Goal: Task Accomplishment & Management: Use online tool/utility

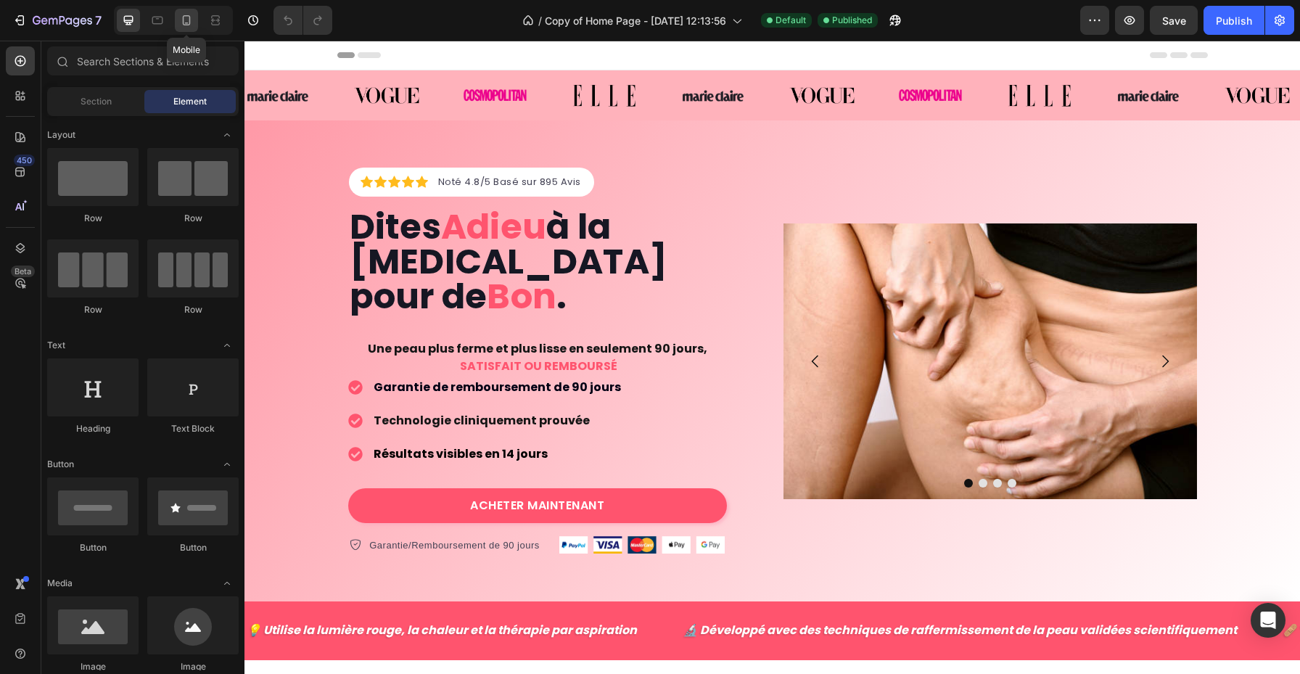
click at [181, 20] on icon at bounding box center [186, 20] width 15 height 15
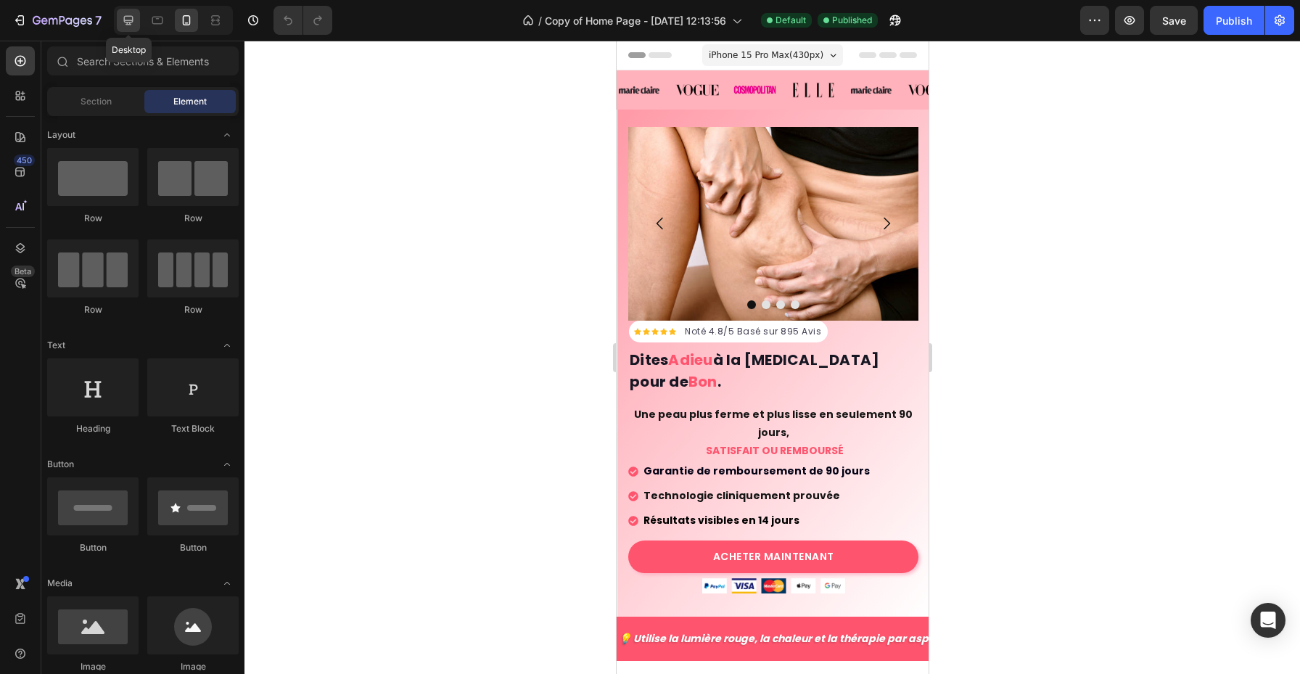
click at [122, 14] on icon at bounding box center [128, 20] width 15 height 15
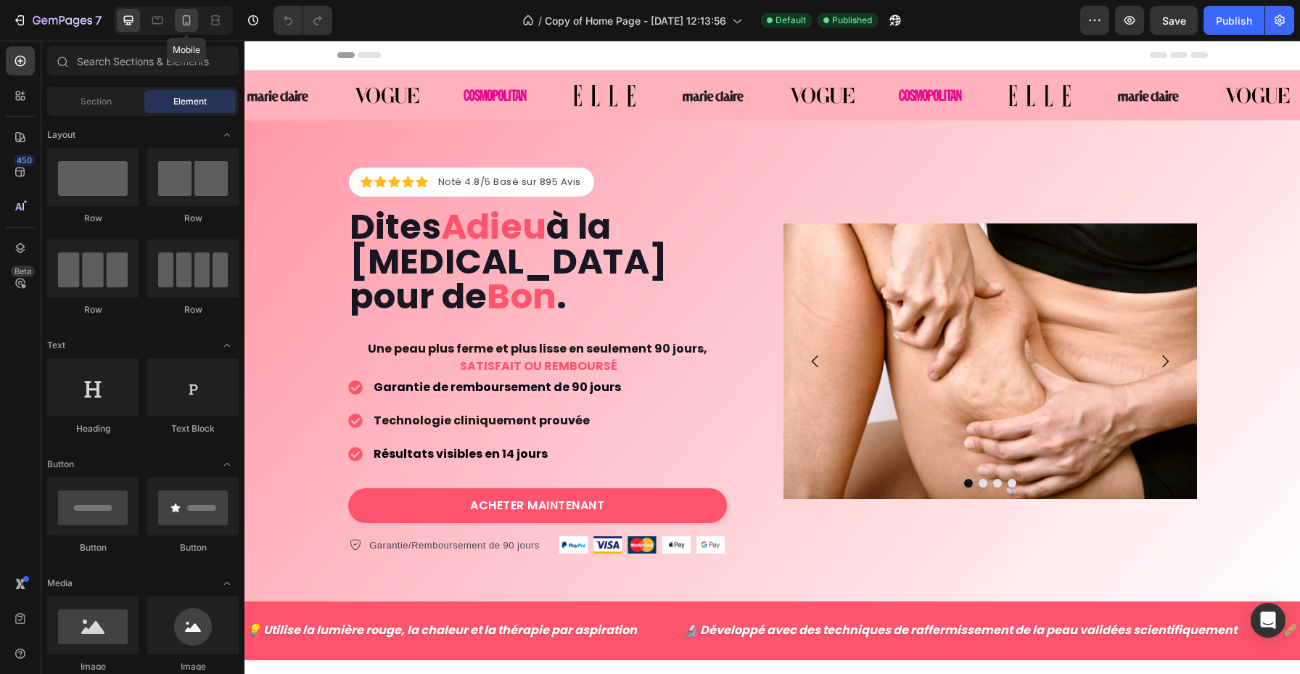
click at [192, 22] on icon at bounding box center [186, 20] width 15 height 15
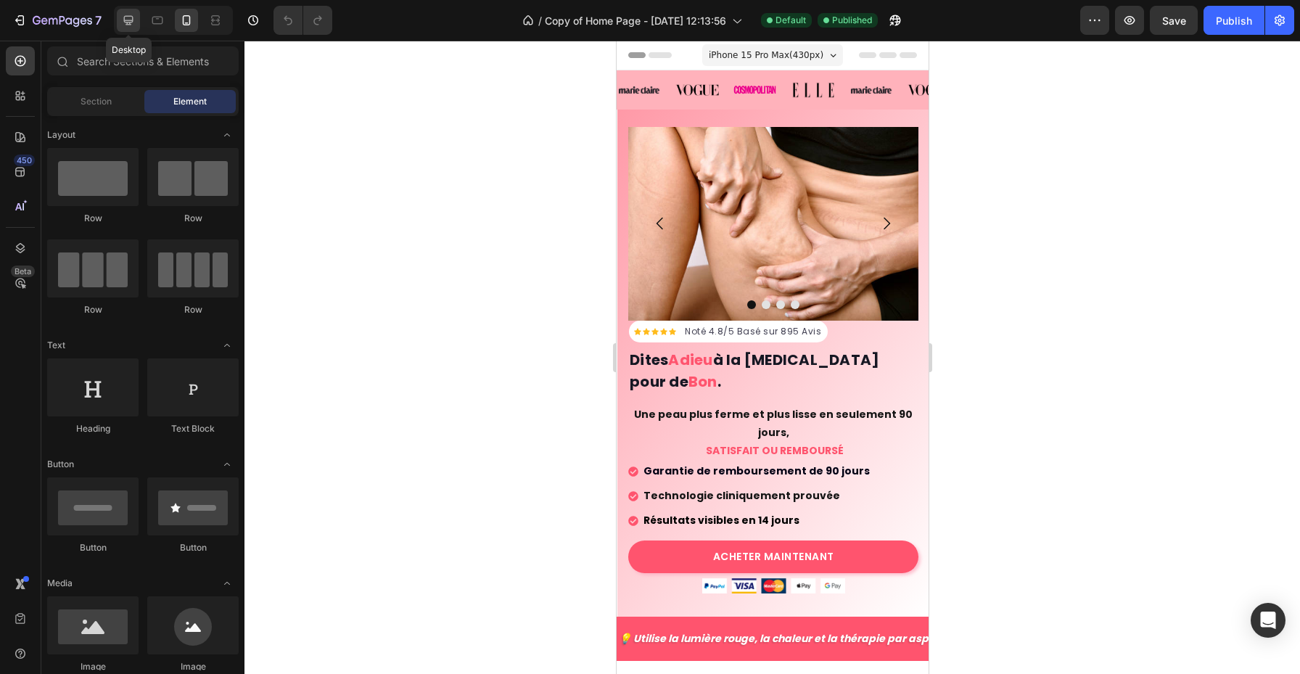
click at [127, 16] on icon at bounding box center [128, 20] width 9 height 9
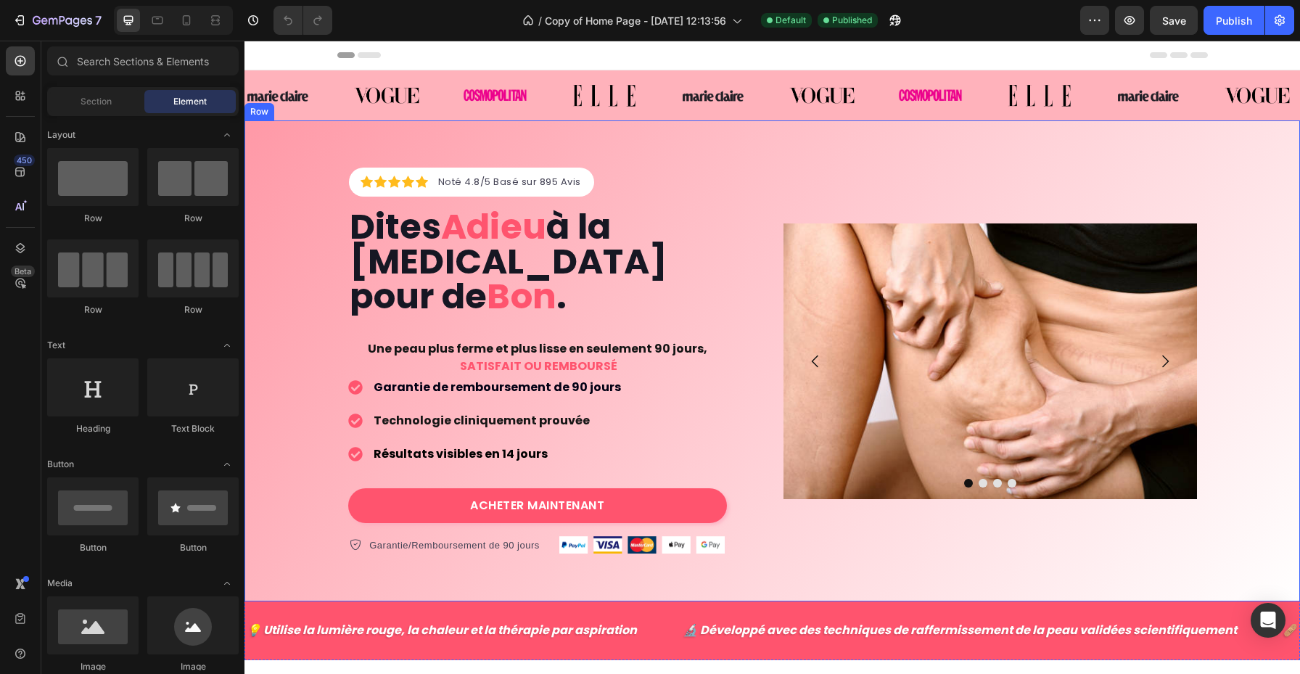
click at [468, 129] on div "Icon Icon Icon Icon Icon Icon List Hoz Noté 4.8/5 Basé sur 895 Avis Text block …" at bounding box center [773, 360] width 1056 height 481
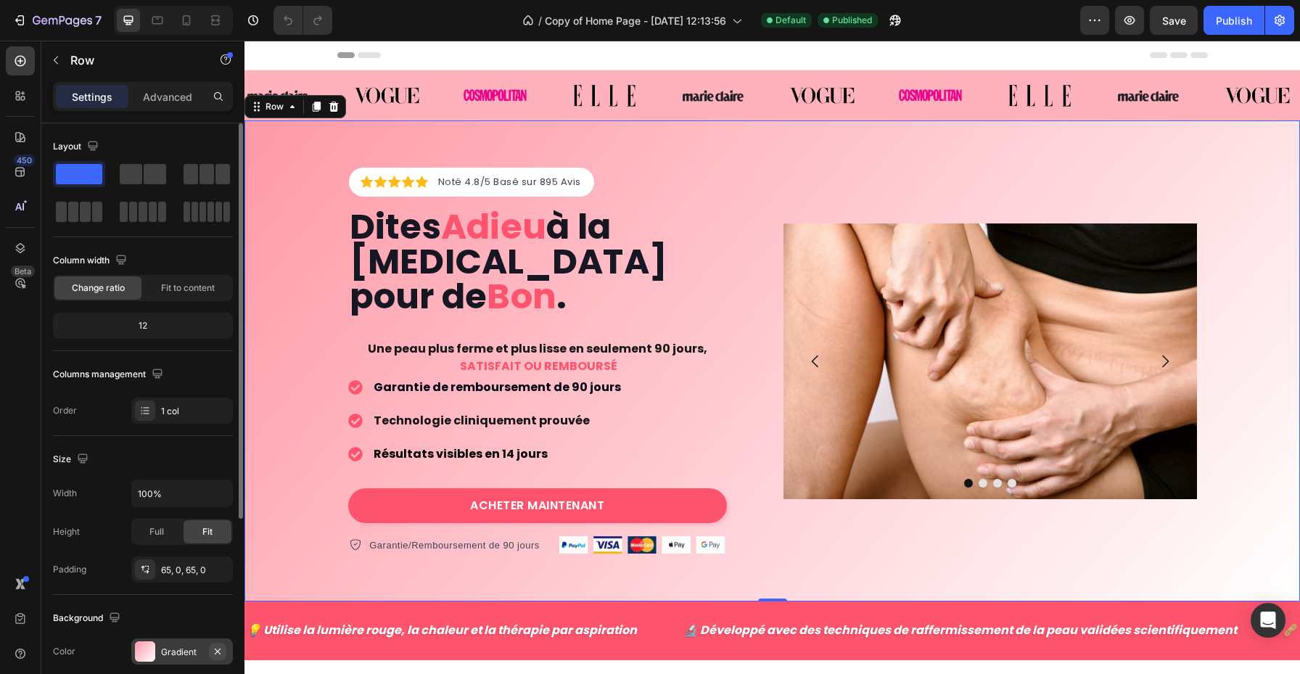
click at [213, 655] on icon "button" at bounding box center [218, 652] width 12 height 12
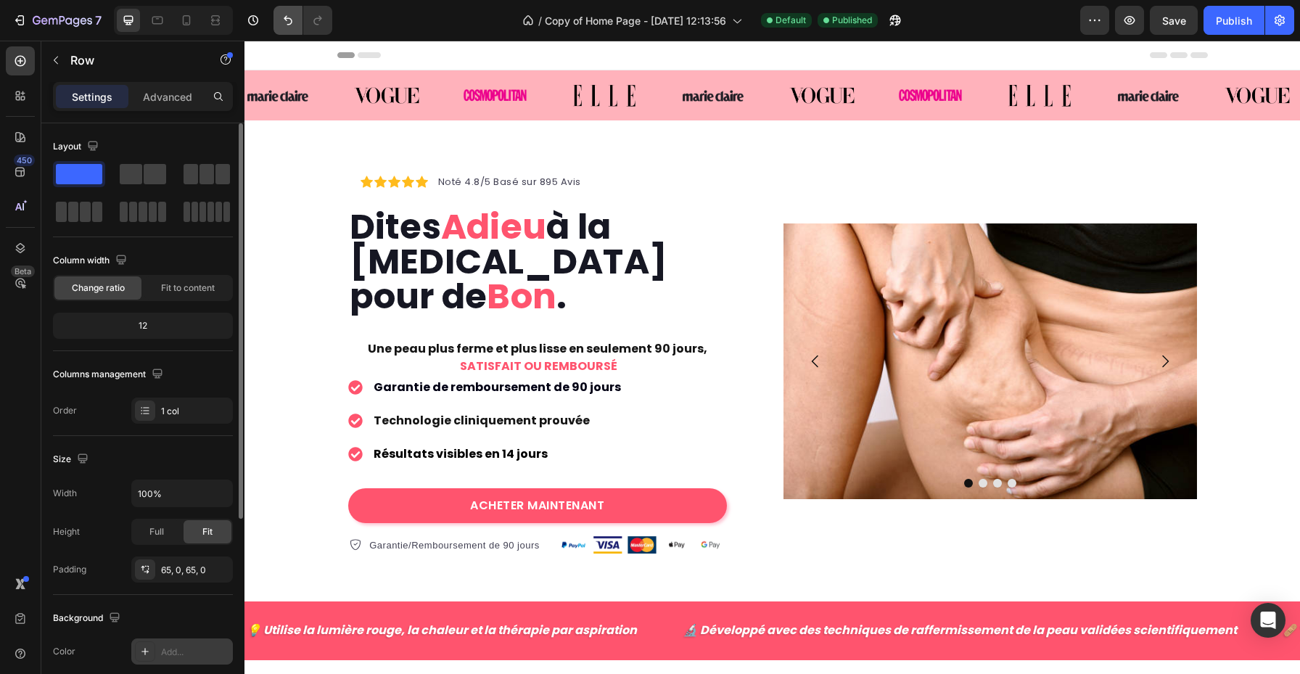
click at [286, 12] on button "Undo/Redo" at bounding box center [288, 20] width 29 height 29
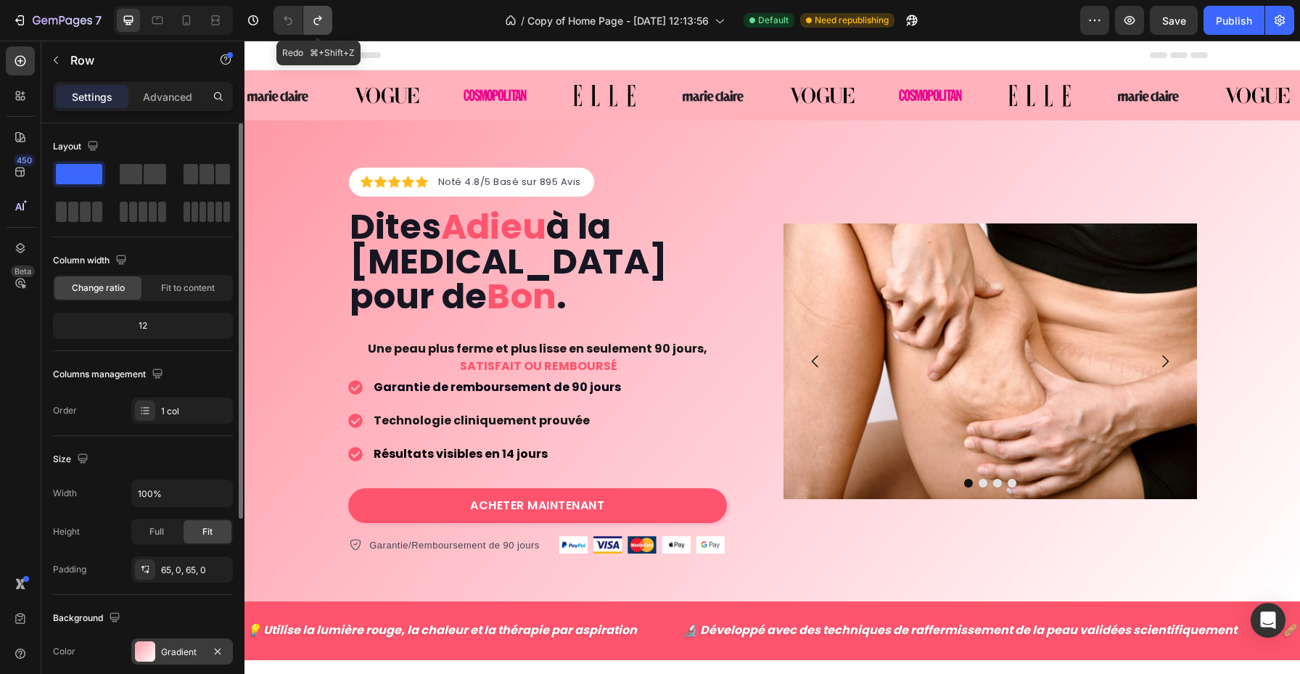
click at [317, 20] on icon "Undo/Redo" at bounding box center [318, 20] width 15 height 15
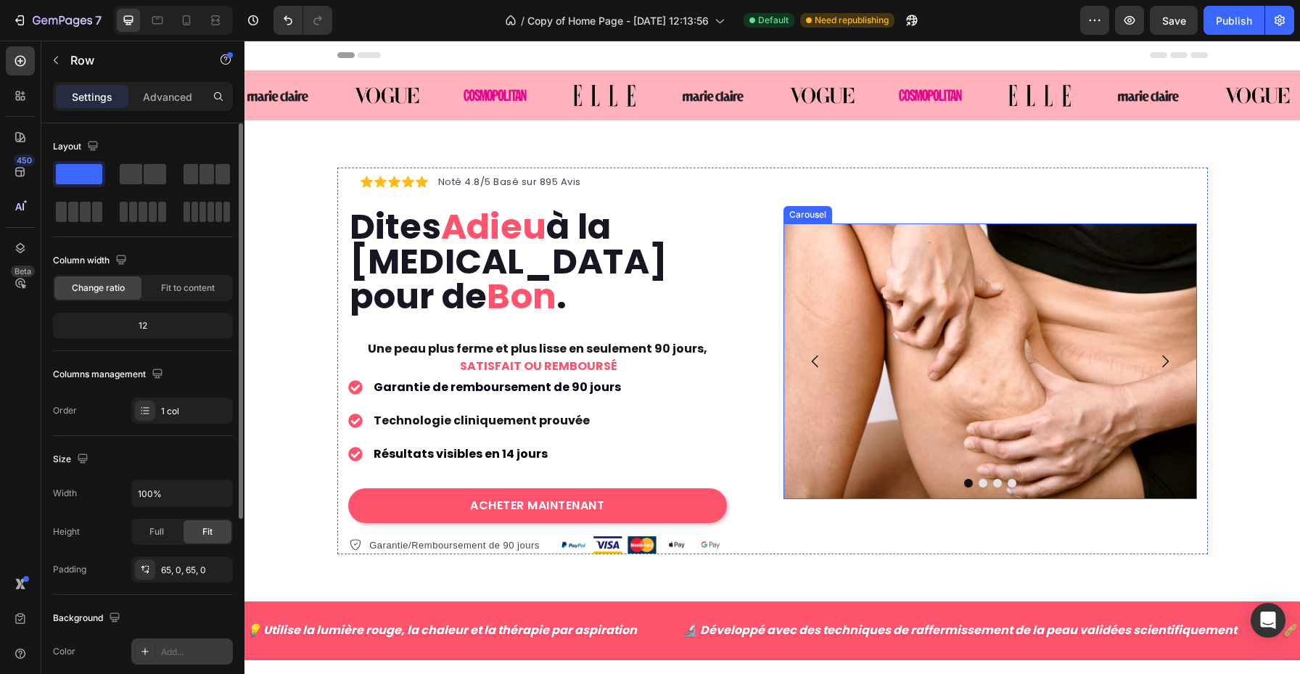
click at [808, 357] on icon "Carousel Back Arrow" at bounding box center [815, 361] width 17 height 17
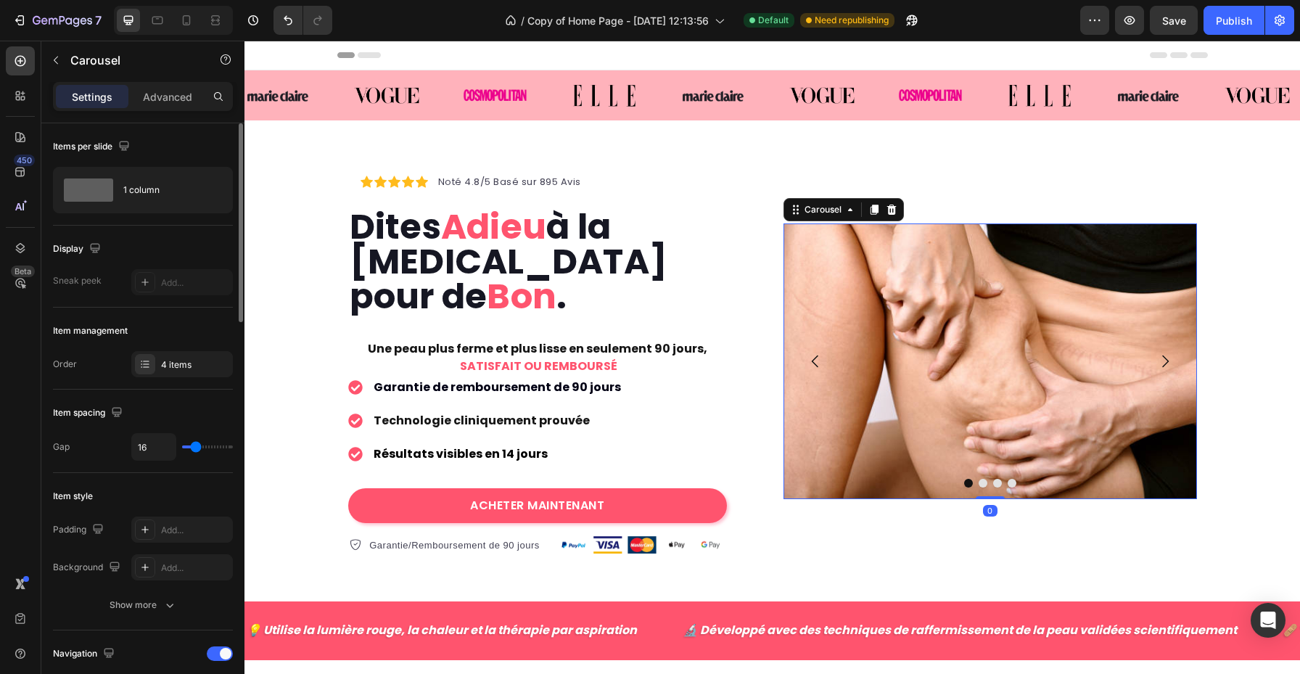
click at [817, 370] on icon "Carousel Back Arrow" at bounding box center [815, 361] width 17 height 17
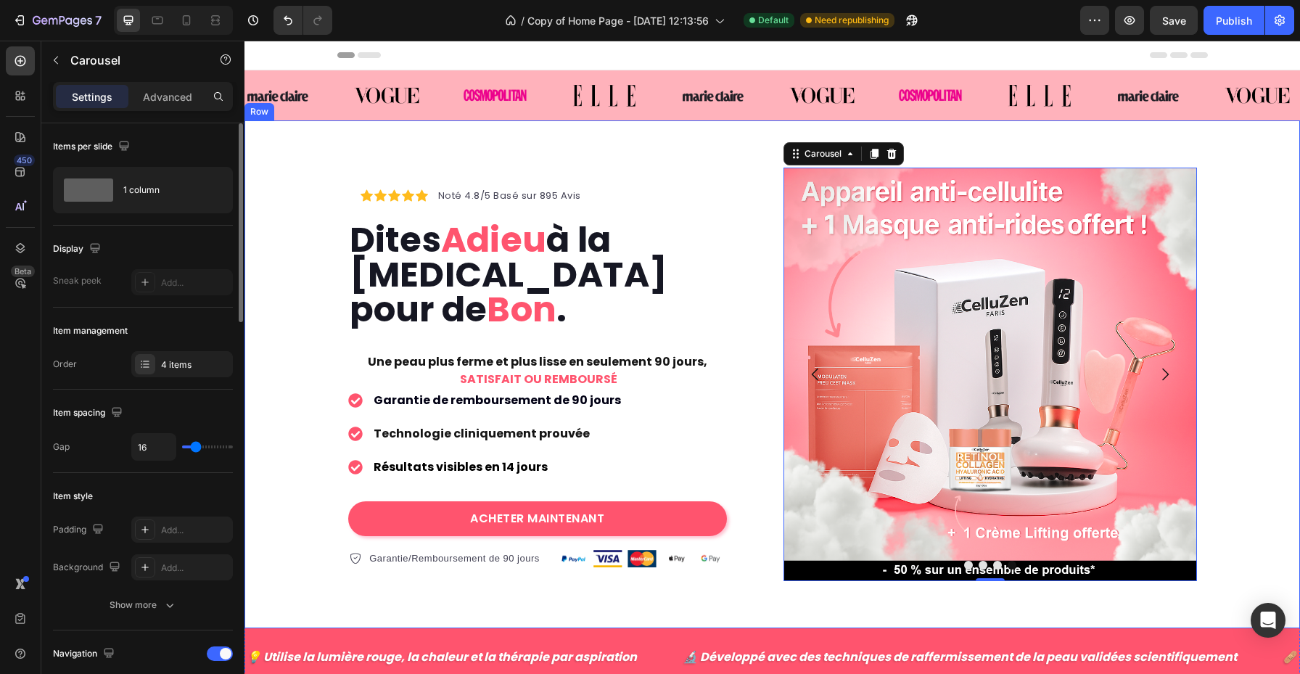
click at [303, 165] on div "Icon Icon Icon Icon Icon Icon List Hoz Noté 4.8/5 Basé sur 895 Avis Text block …" at bounding box center [773, 374] width 1056 height 508
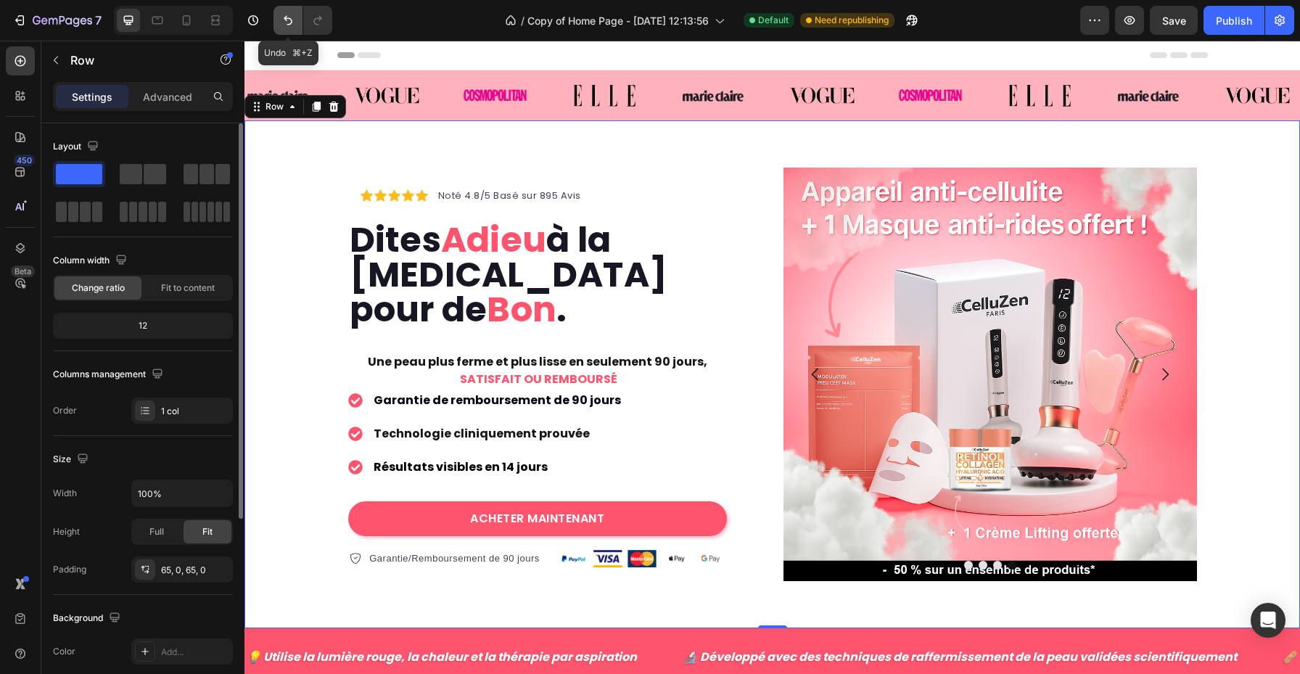
click at [292, 24] on icon "Undo/Redo" at bounding box center [288, 20] width 15 height 15
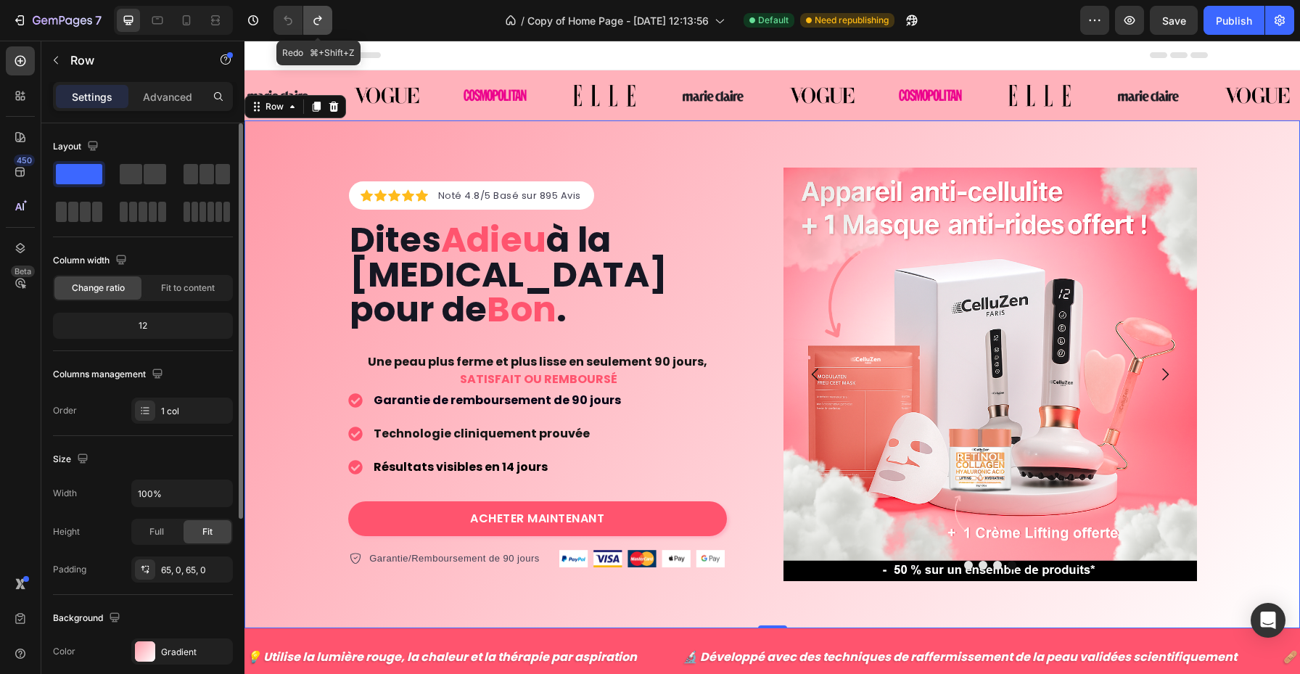
click at [324, 20] on icon "Undo/Redo" at bounding box center [318, 20] width 15 height 15
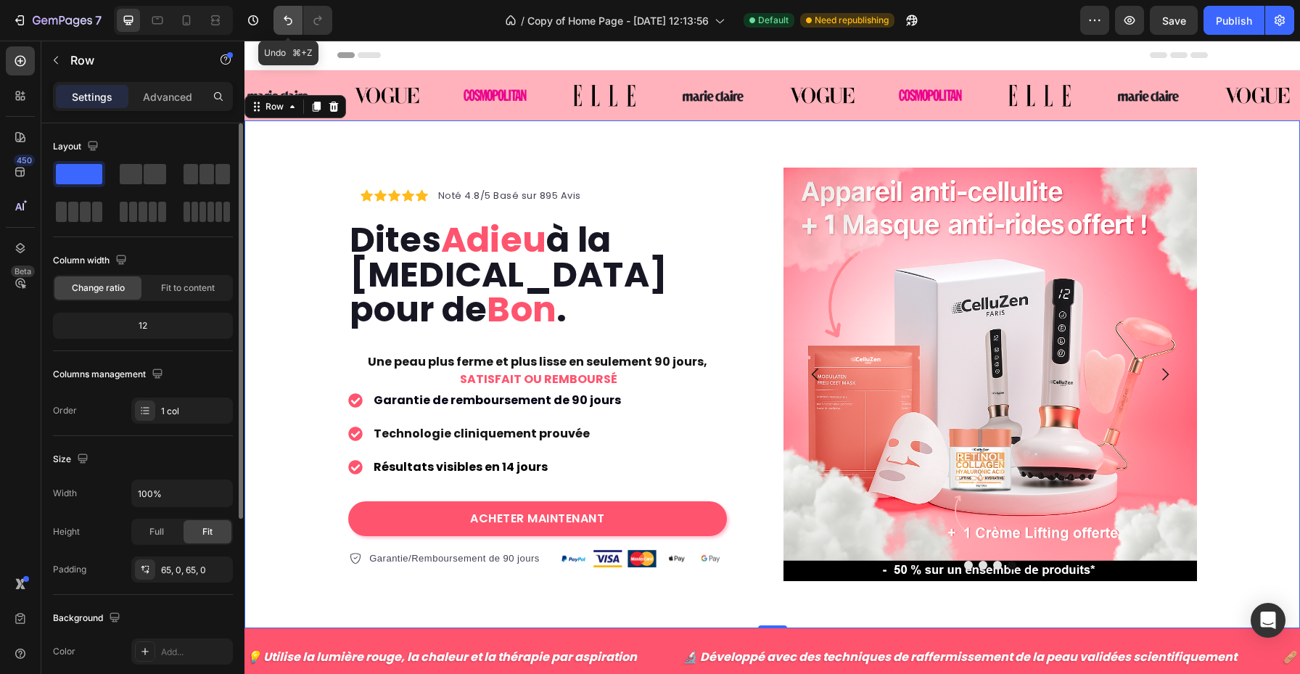
click at [290, 23] on icon "Undo/Redo" at bounding box center [288, 20] width 15 height 15
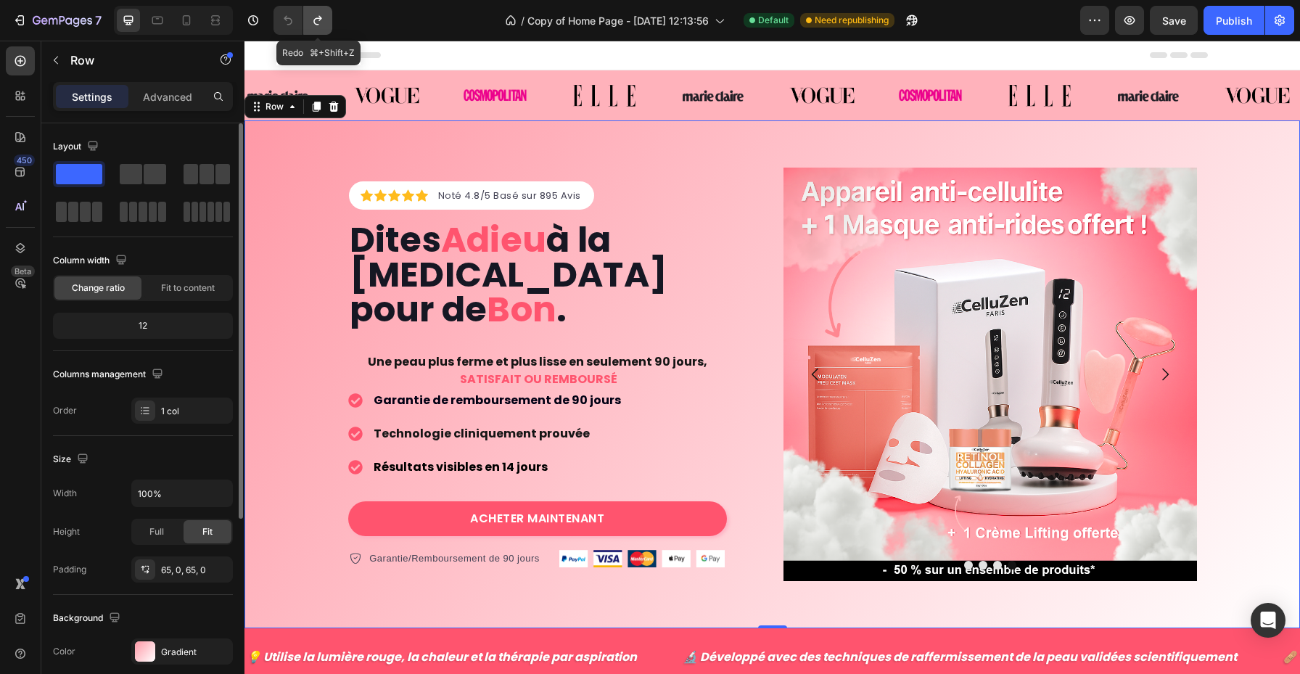
click at [314, 22] on icon "Undo/Redo" at bounding box center [318, 20] width 8 height 9
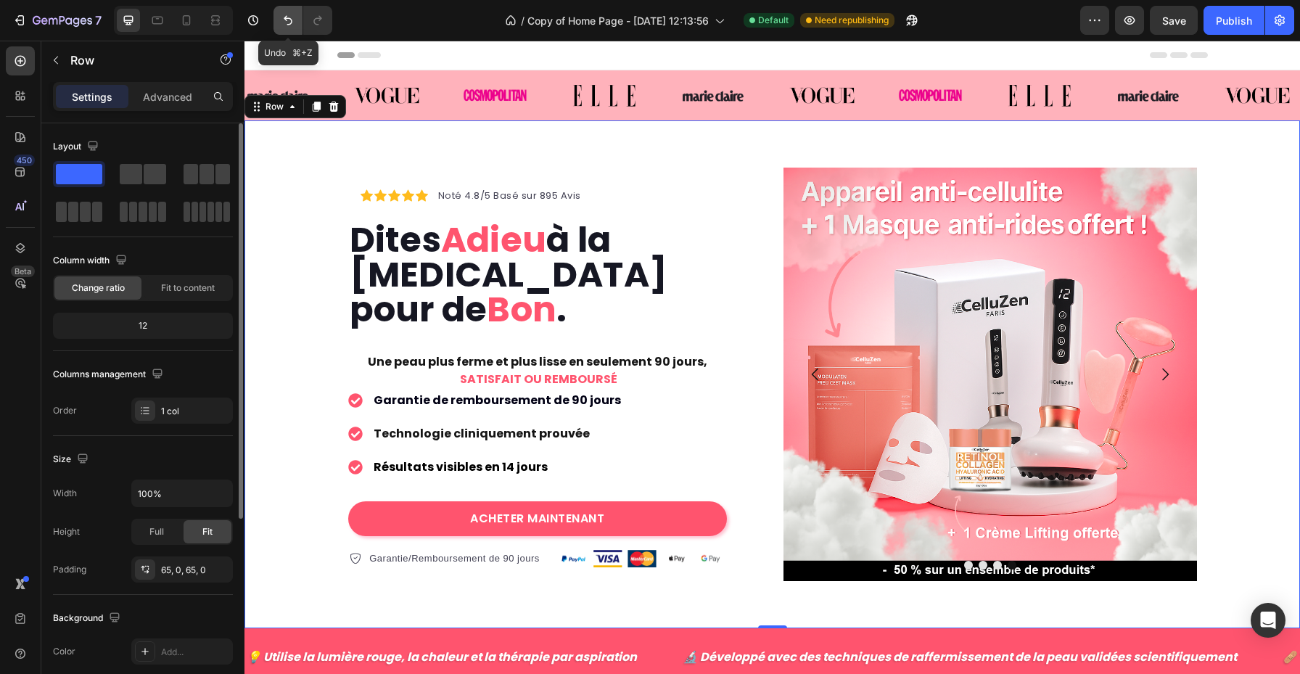
click at [282, 17] on icon "Undo/Redo" at bounding box center [288, 20] width 15 height 15
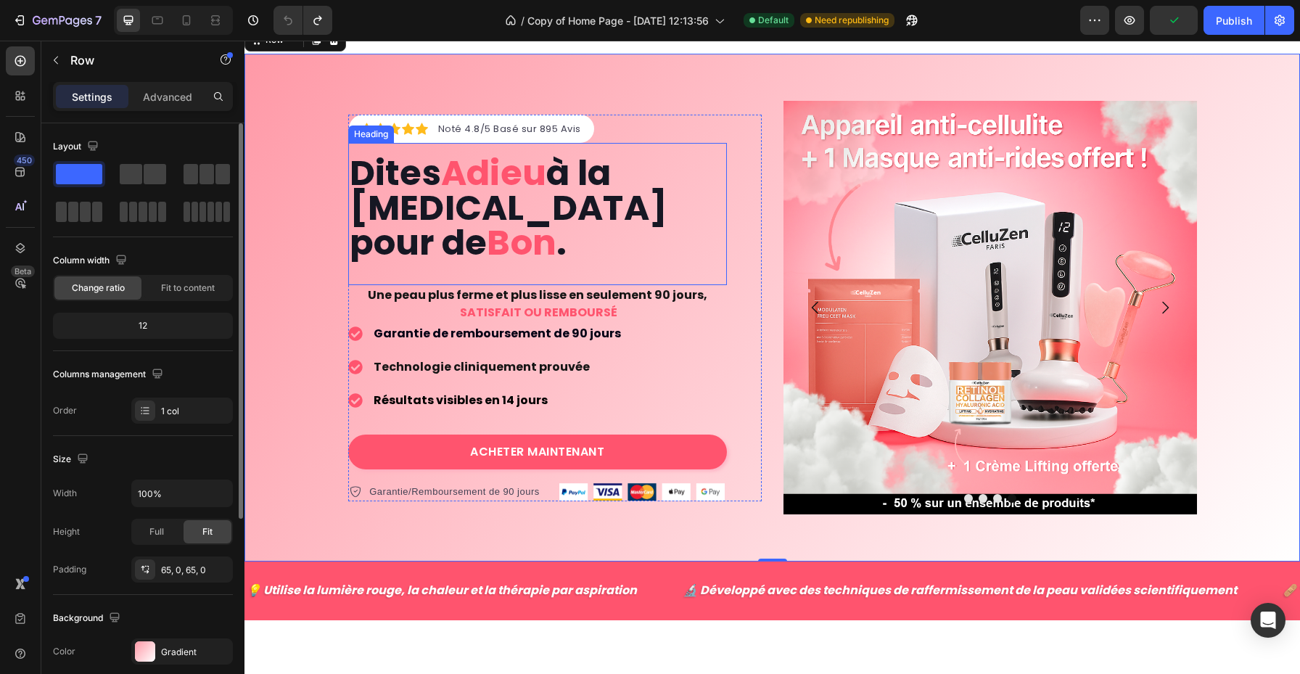
scroll to position [138, 0]
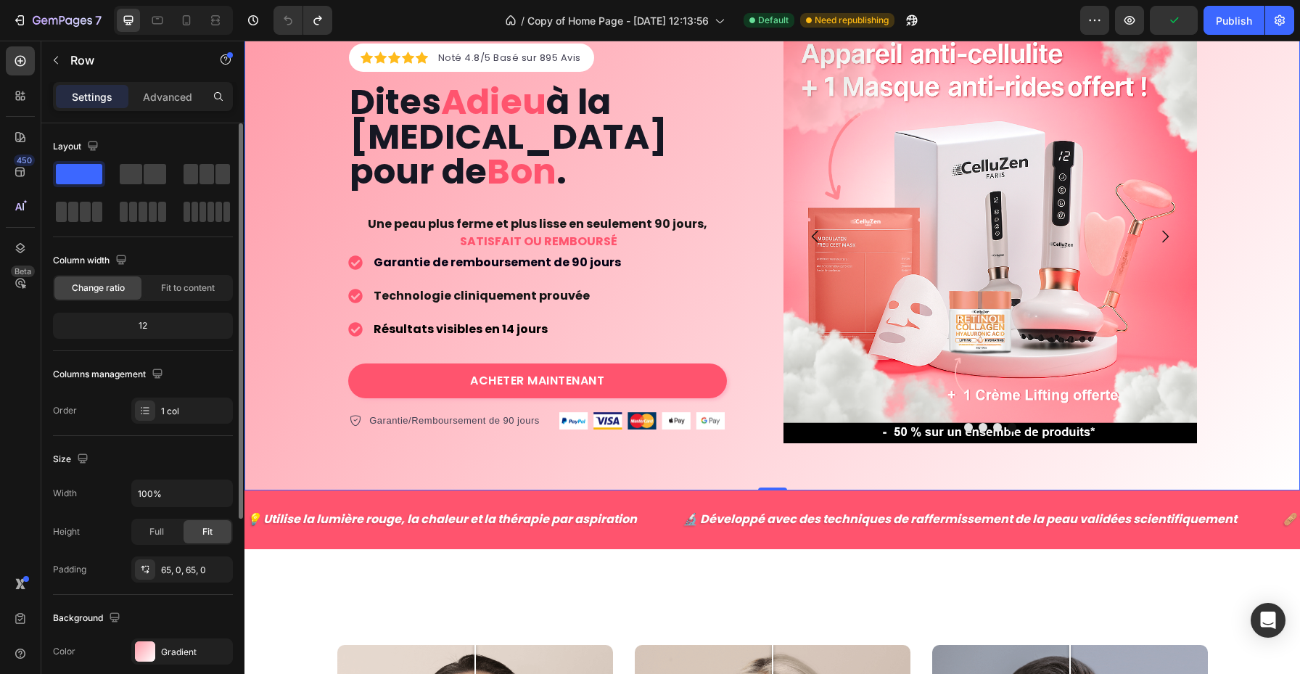
click at [269, 337] on div "Icon Icon Icon Icon Icon Icon List Hoz Noté 4.8/5 Basé sur 895 Avis Text block …" at bounding box center [773, 237] width 1056 height 414
click at [357, 525] on p "💡 Utilise la lumière rouge, la chaleur et la thérapie par aspiration" at bounding box center [442, 519] width 390 height 21
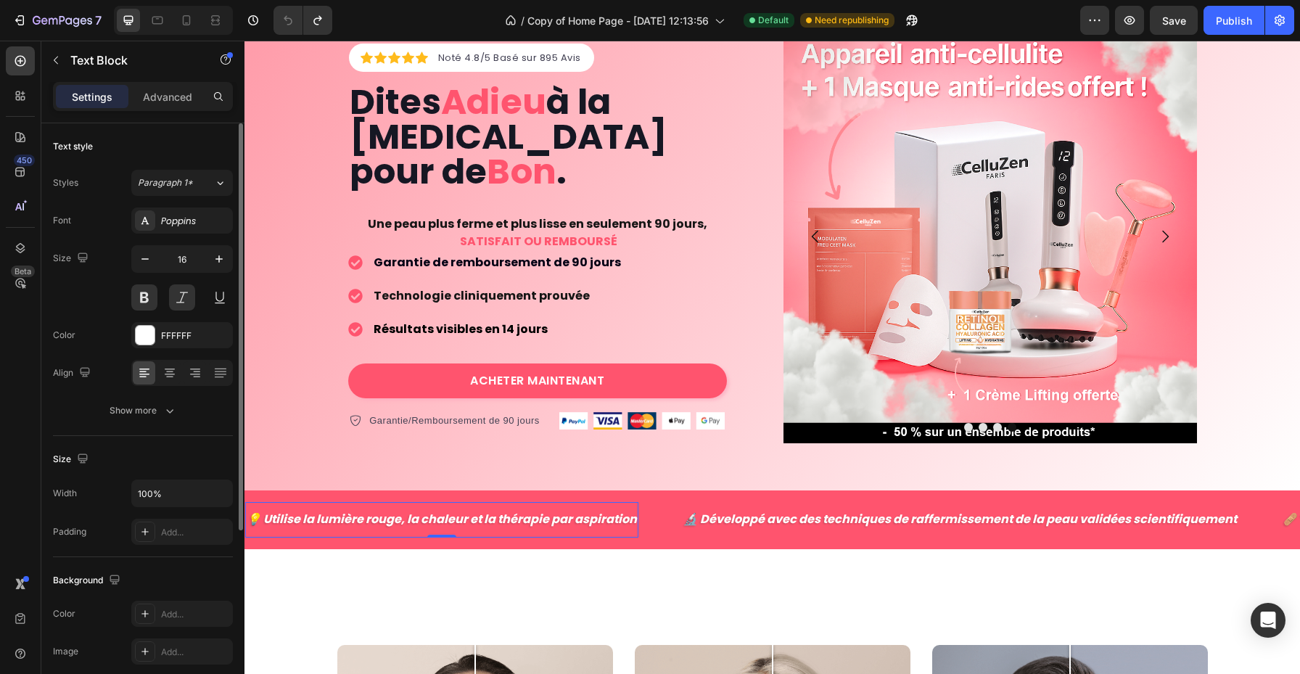
click at [257, 521] on p "💡 Utilise la lumière rouge, la chaleur et la thérapie par aspiration" at bounding box center [442, 519] width 390 height 21
click at [256, 521] on p "💡 Utilise la lumière rouge, la chaleur et la thérapie par aspiration" at bounding box center [442, 519] width 390 height 21
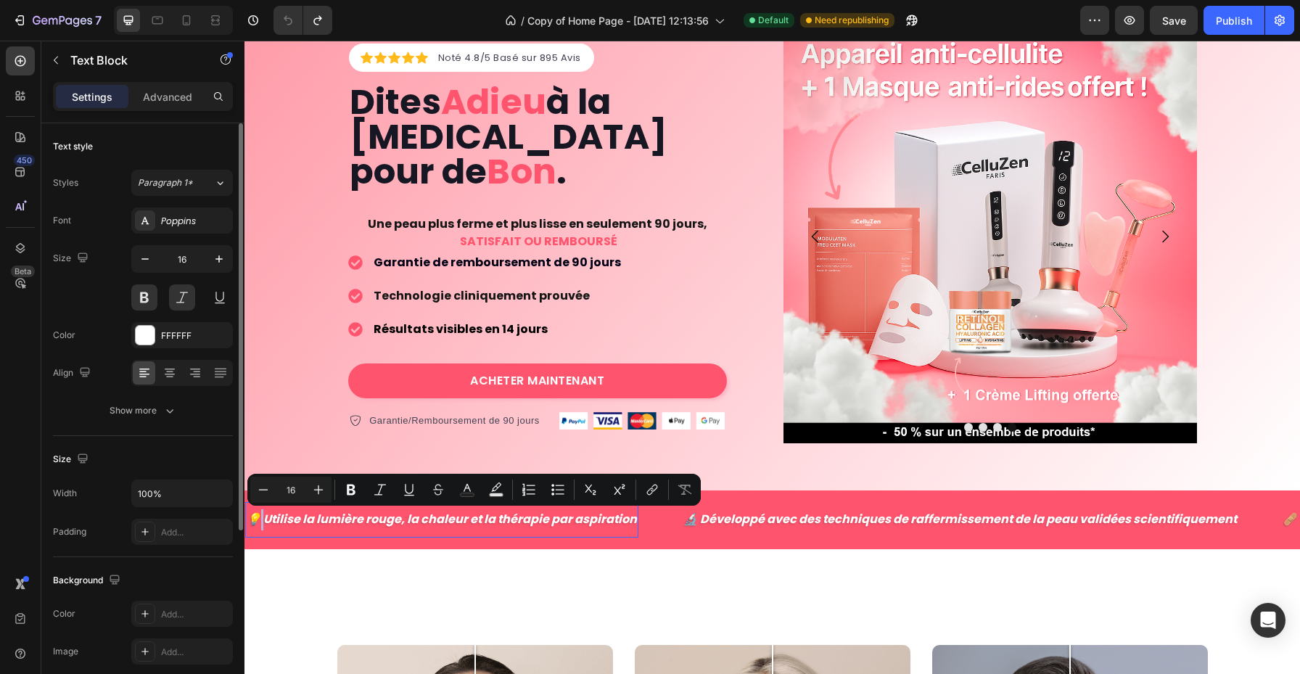
click at [256, 521] on p "💡 Utilise la lumière rouge, la chaleur et la thérapie par aspiration" at bounding box center [442, 519] width 390 height 21
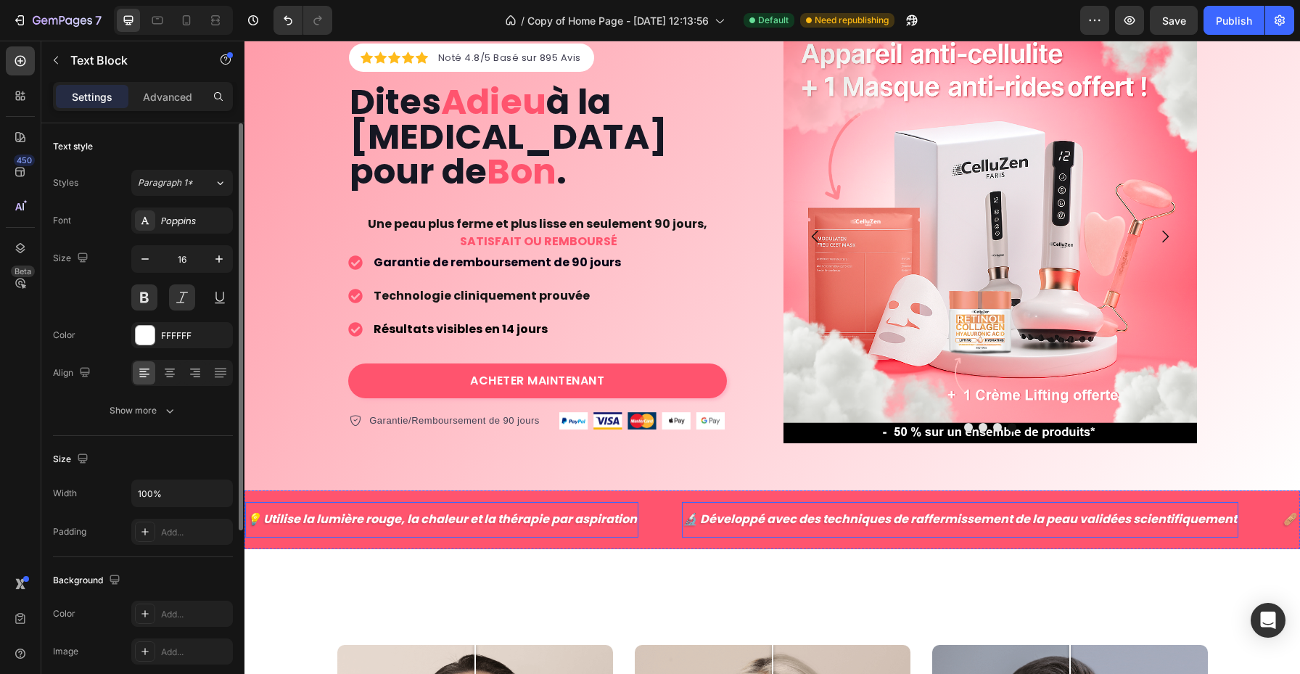
click at [686, 516] on p "🔬 Développé avec des techniques de raffermissement de la peau validées scientif…" at bounding box center [961, 519] width 554 height 21
click at [688, 520] on p "🔬 Développé avec des techniques de raffermissement de la peau validées scientif…" at bounding box center [961, 519] width 554 height 21
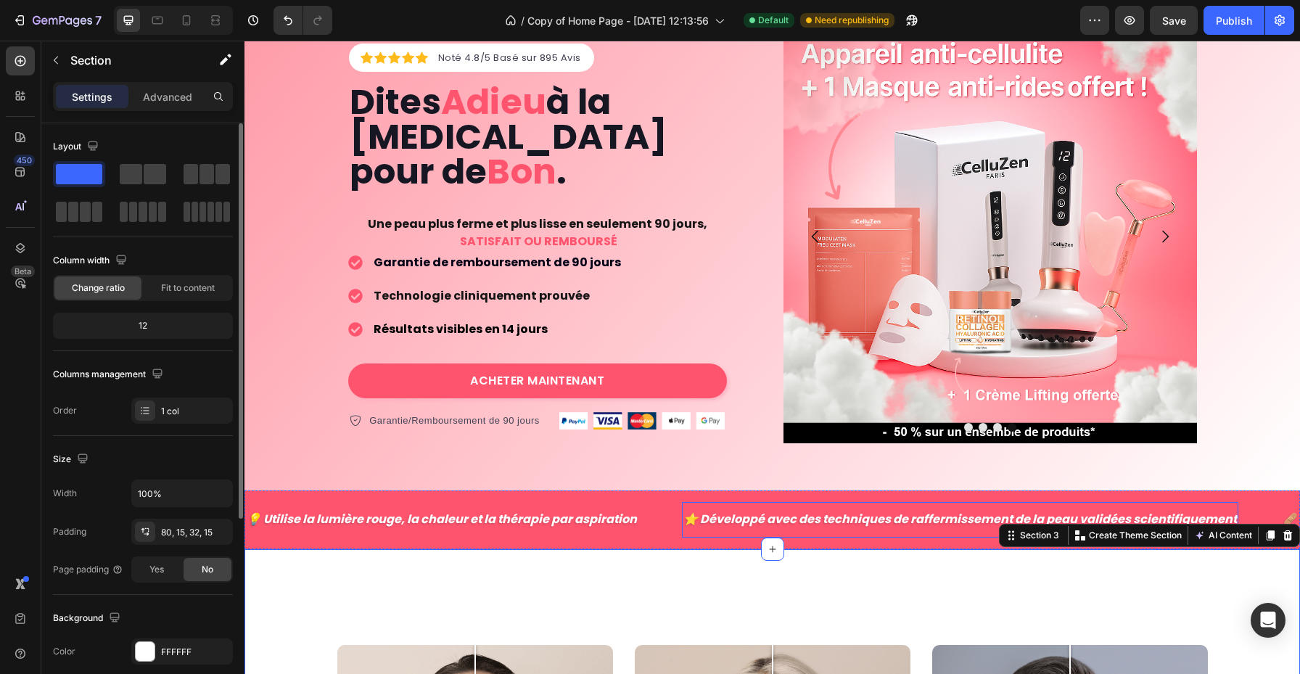
click at [776, 515] on p "⭐️ Développé avec des techniques de raffermissement de la peau validées scienti…" at bounding box center [961, 519] width 554 height 21
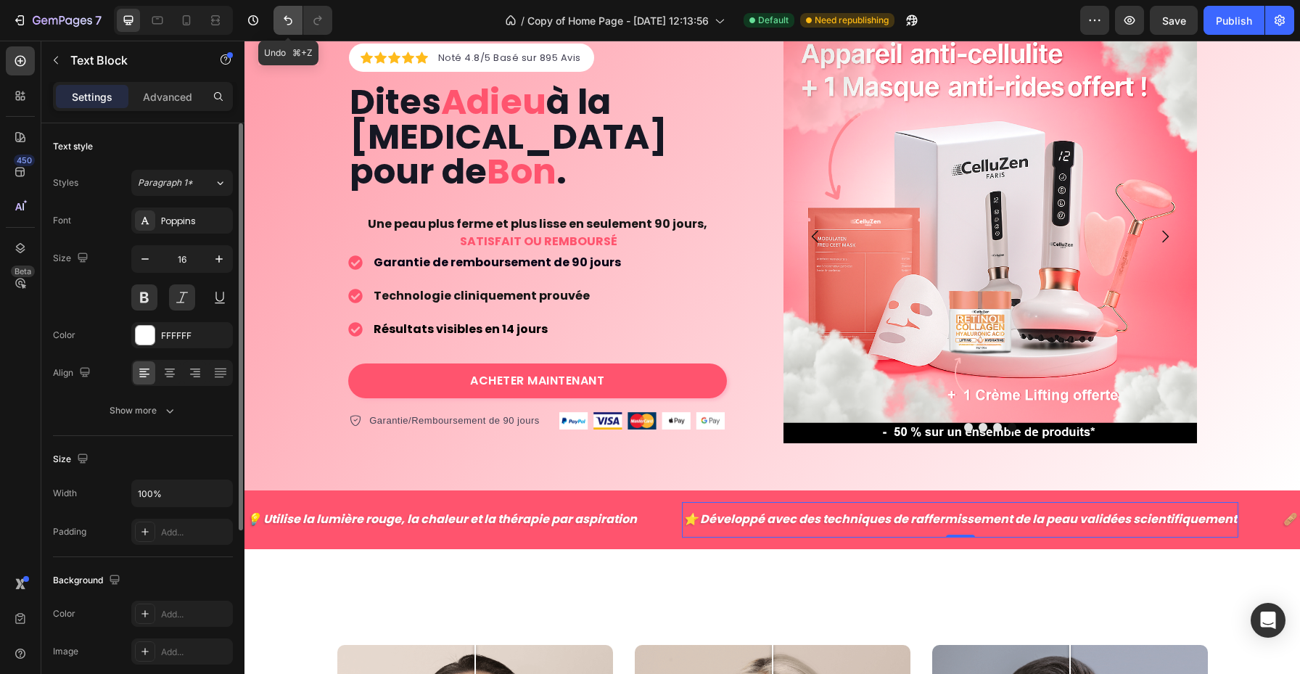
click at [292, 26] on icon "Undo/Redo" at bounding box center [288, 20] width 15 height 15
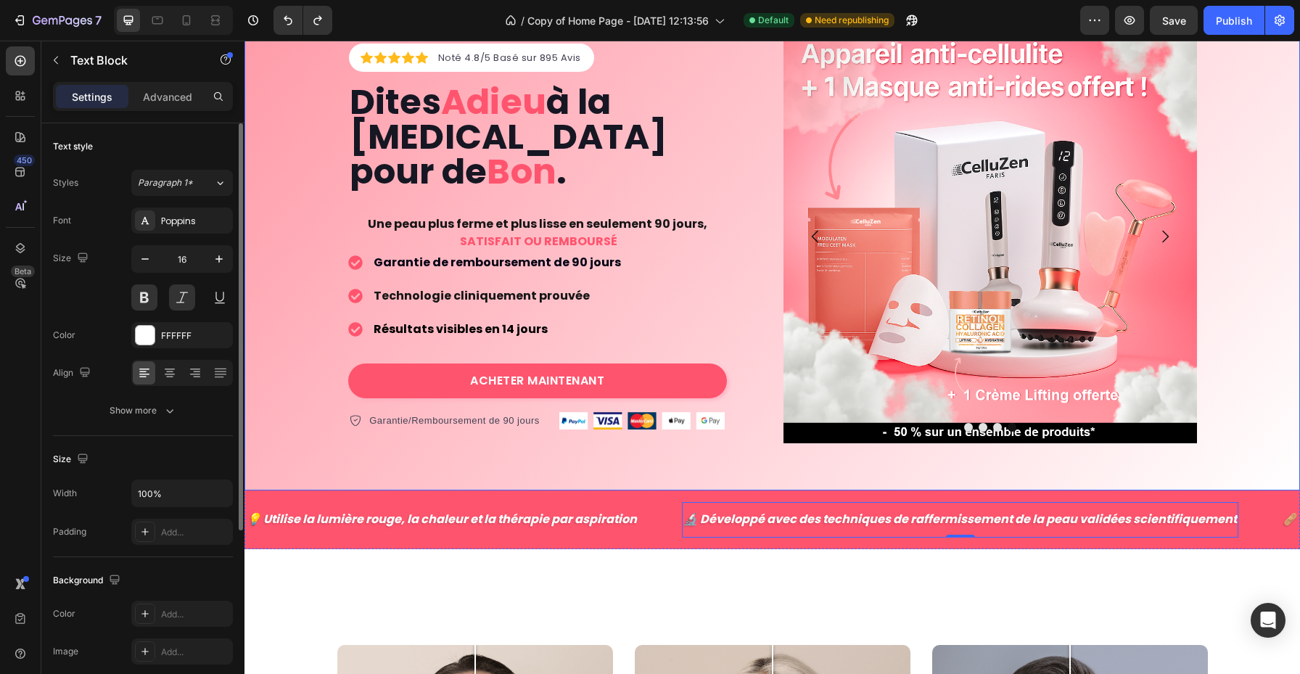
click at [335, 335] on div "Icon Icon Icon Icon Icon Icon List Hoz Noté 4.8/5 Basé sur 895 Avis Text block …" at bounding box center [773, 237] width 1056 height 414
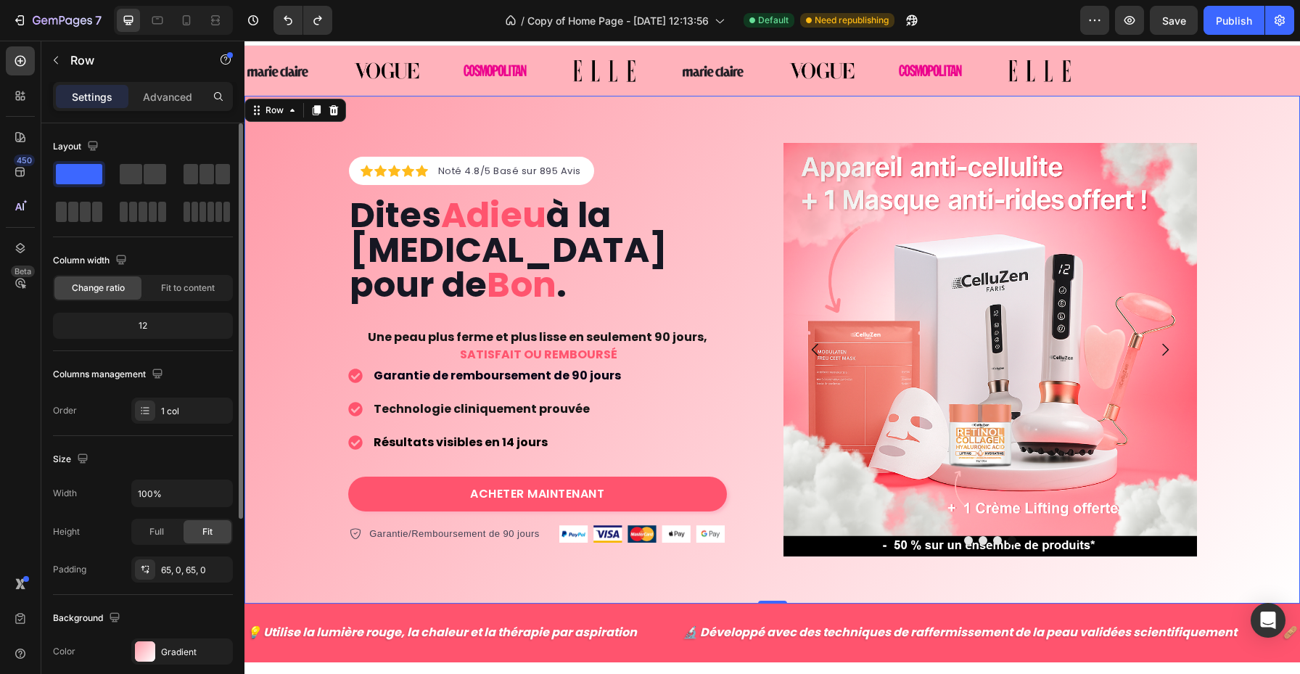
scroll to position [24, 0]
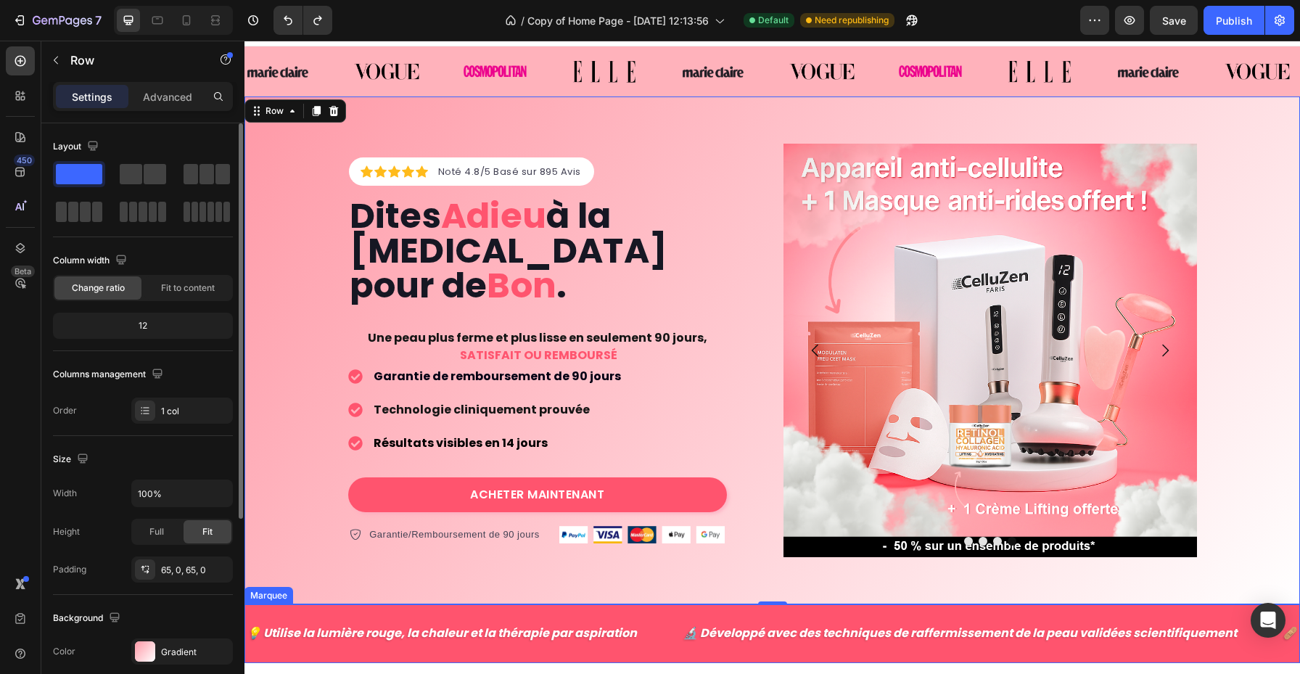
click at [286, 612] on div "💡 Utilise la lumière rouge, la chaleur et la thérapie par aspiration Text Block…" at bounding box center [773, 634] width 1056 height 59
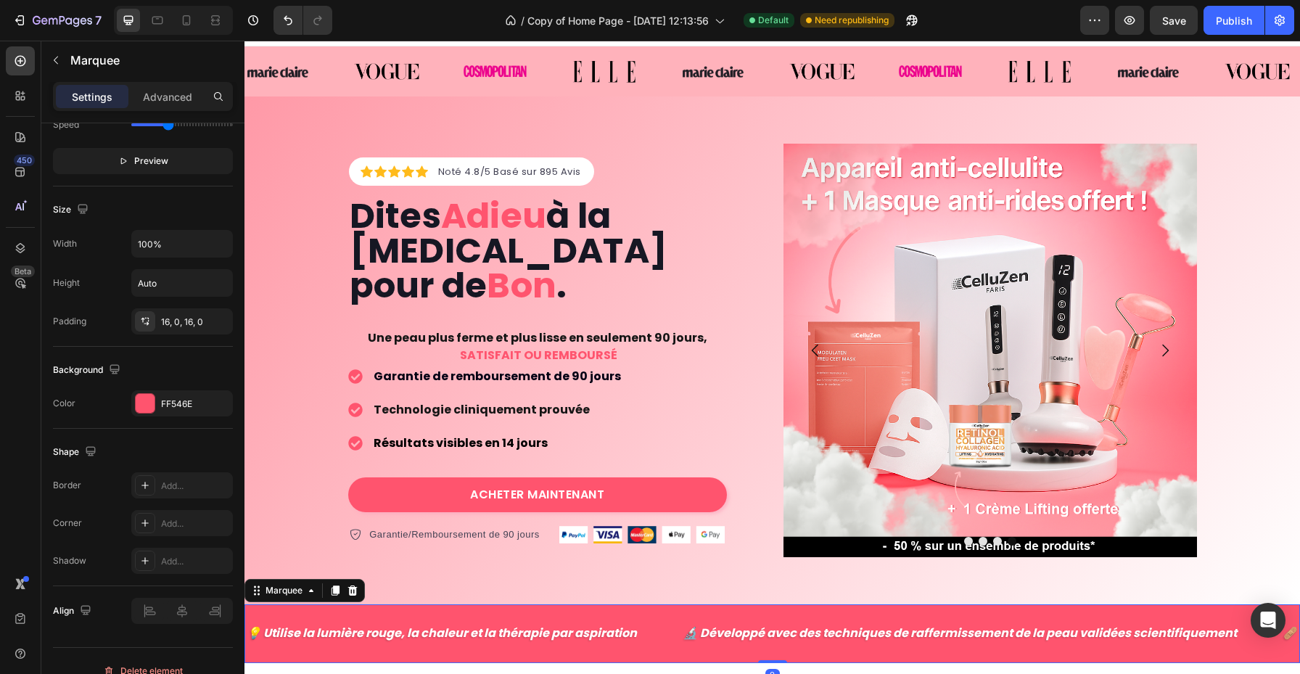
scroll to position [481, 0]
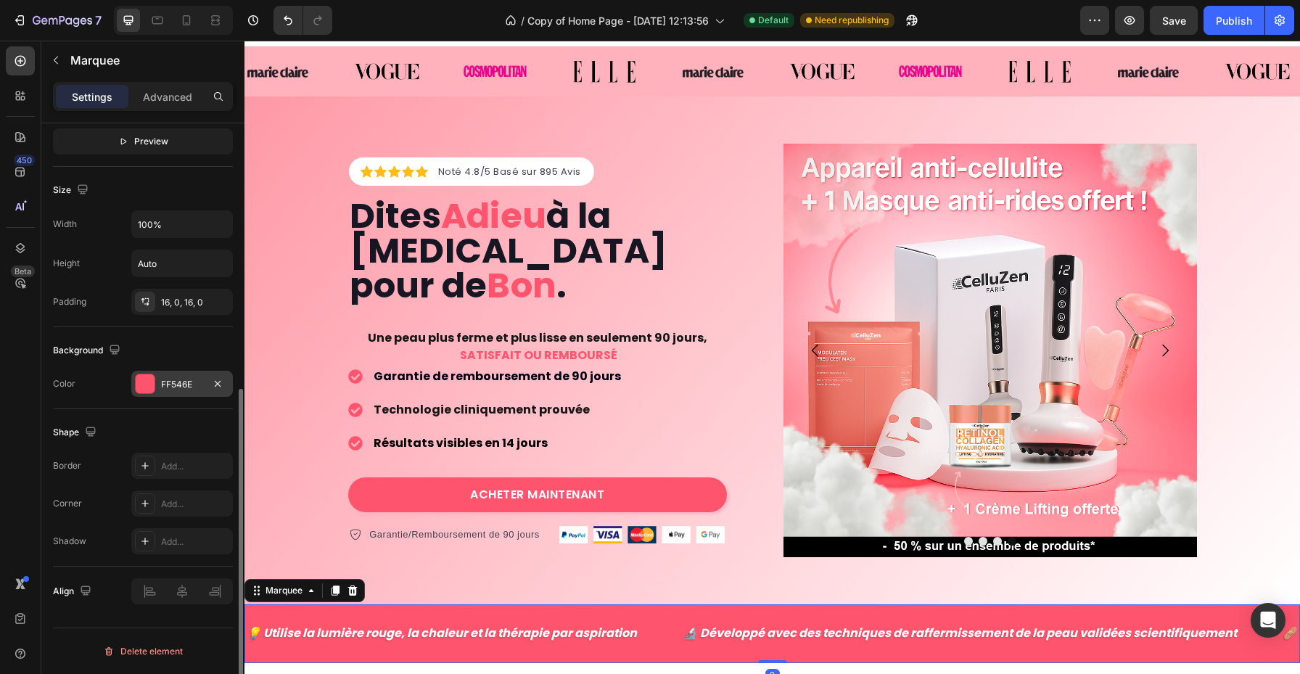
click at [168, 394] on div "FF546E" at bounding box center [182, 384] width 102 height 26
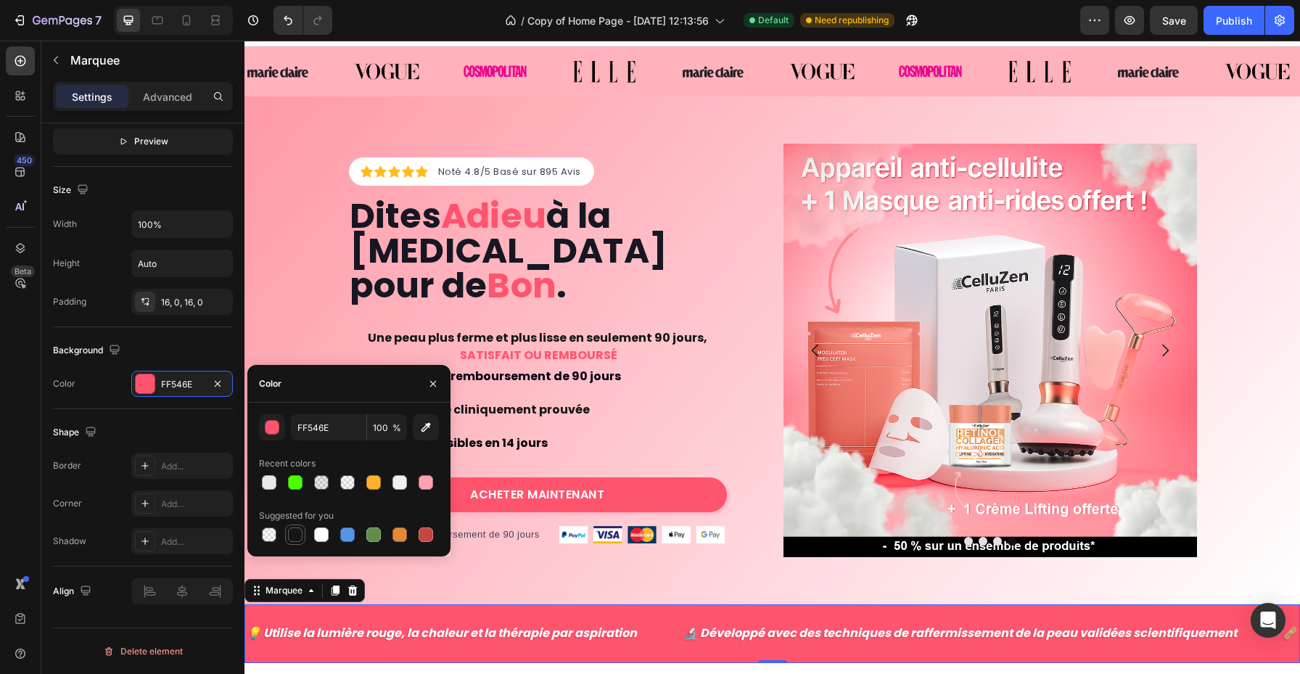
click at [301, 531] on div at bounding box center [295, 535] width 15 height 15
type input "151515"
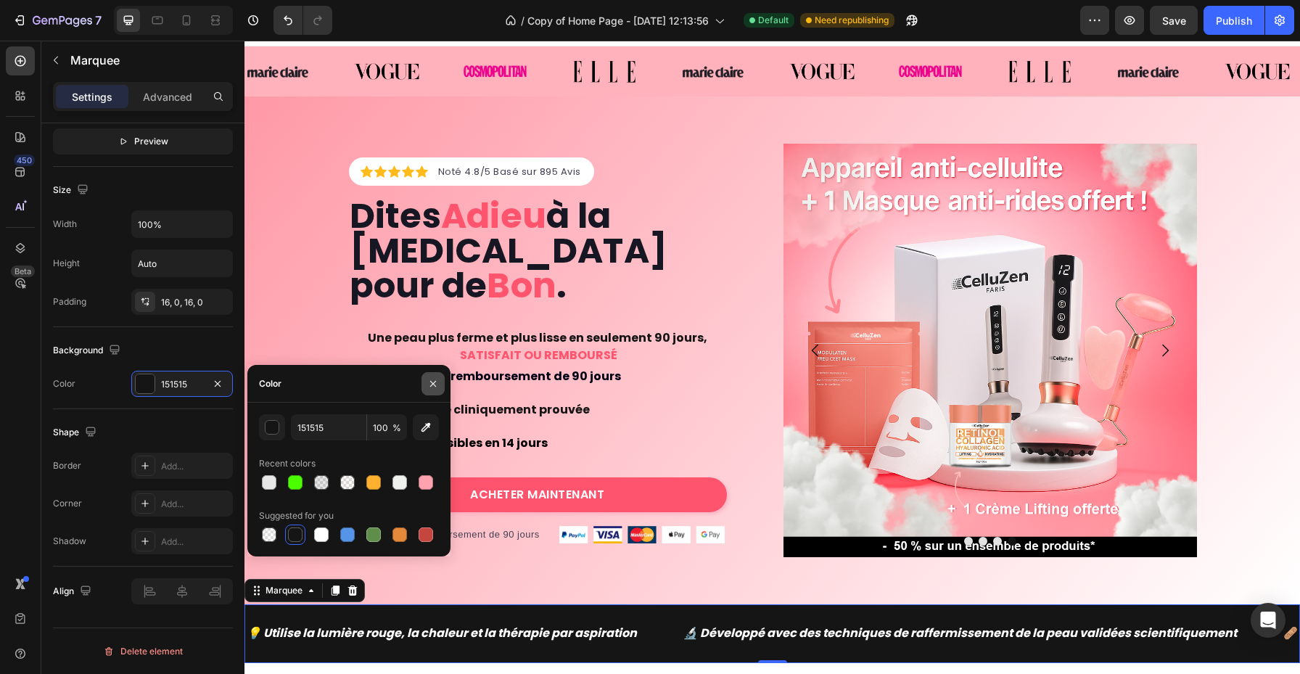
click at [435, 387] on icon "button" at bounding box center [433, 384] width 12 height 12
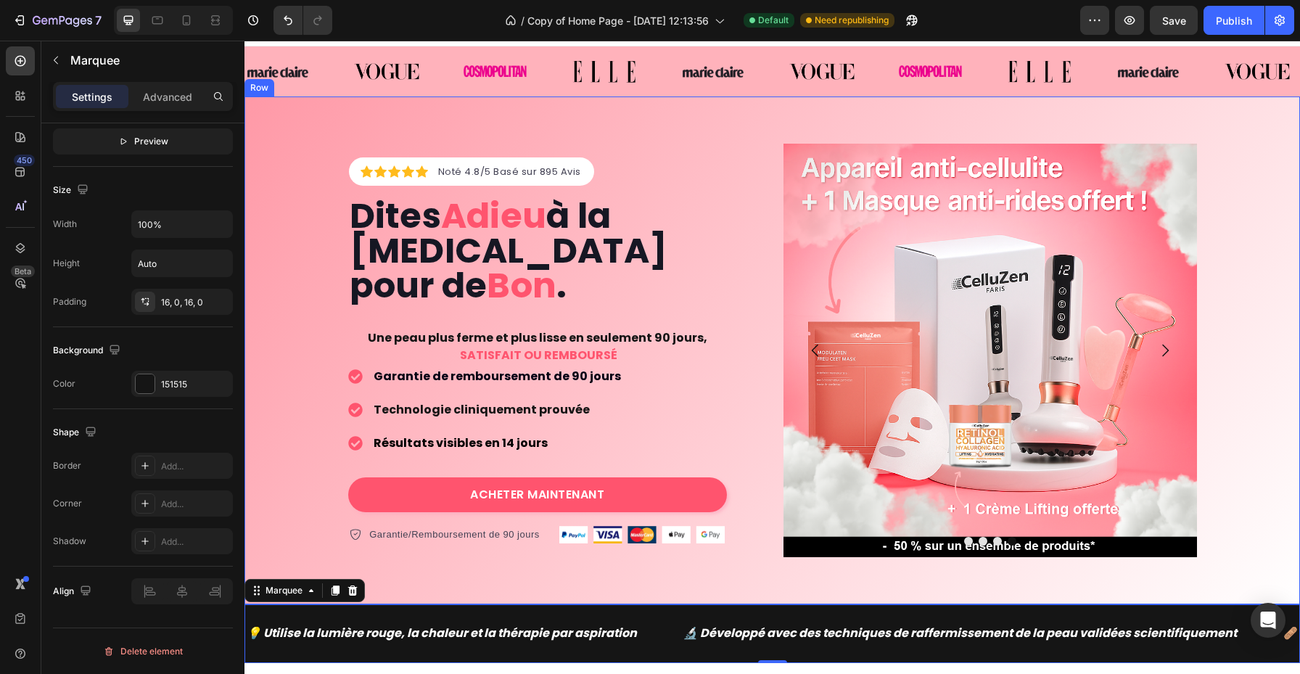
click at [290, 274] on div "Icon Icon Icon Icon Icon Icon List Hoz Noté 4.8/5 Basé sur 895 Avis Text block …" at bounding box center [773, 351] width 1056 height 414
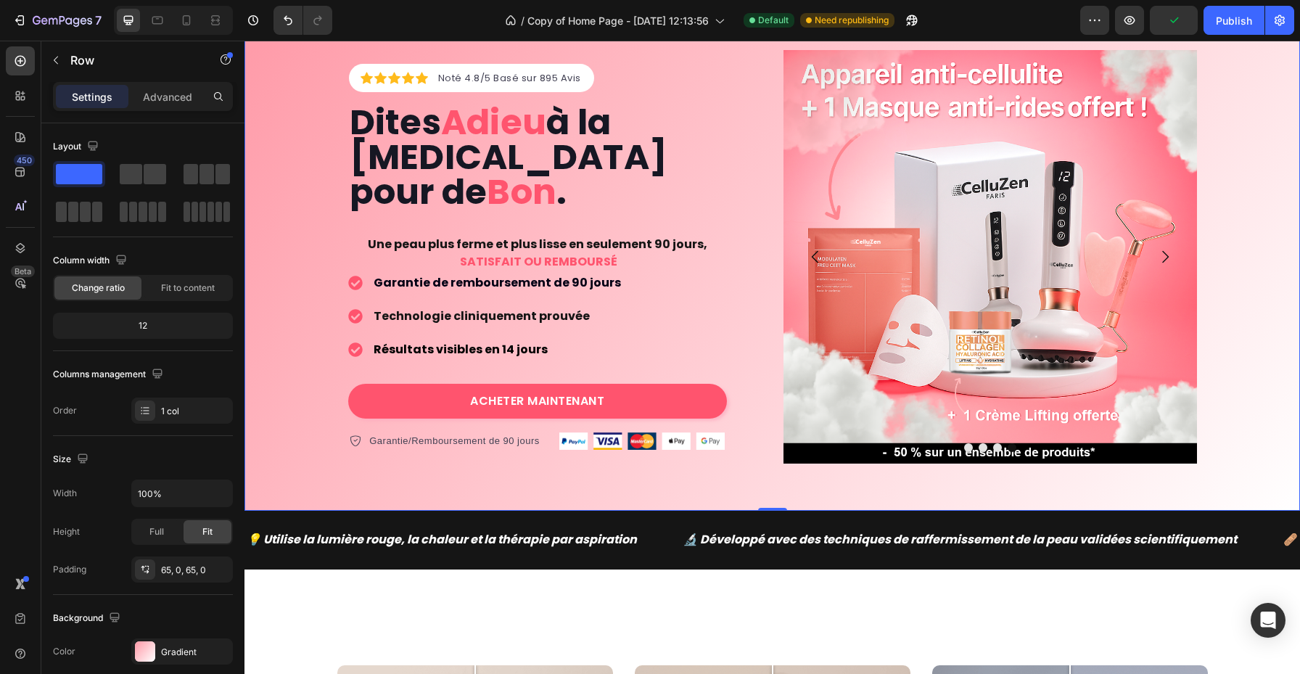
scroll to position [0, 0]
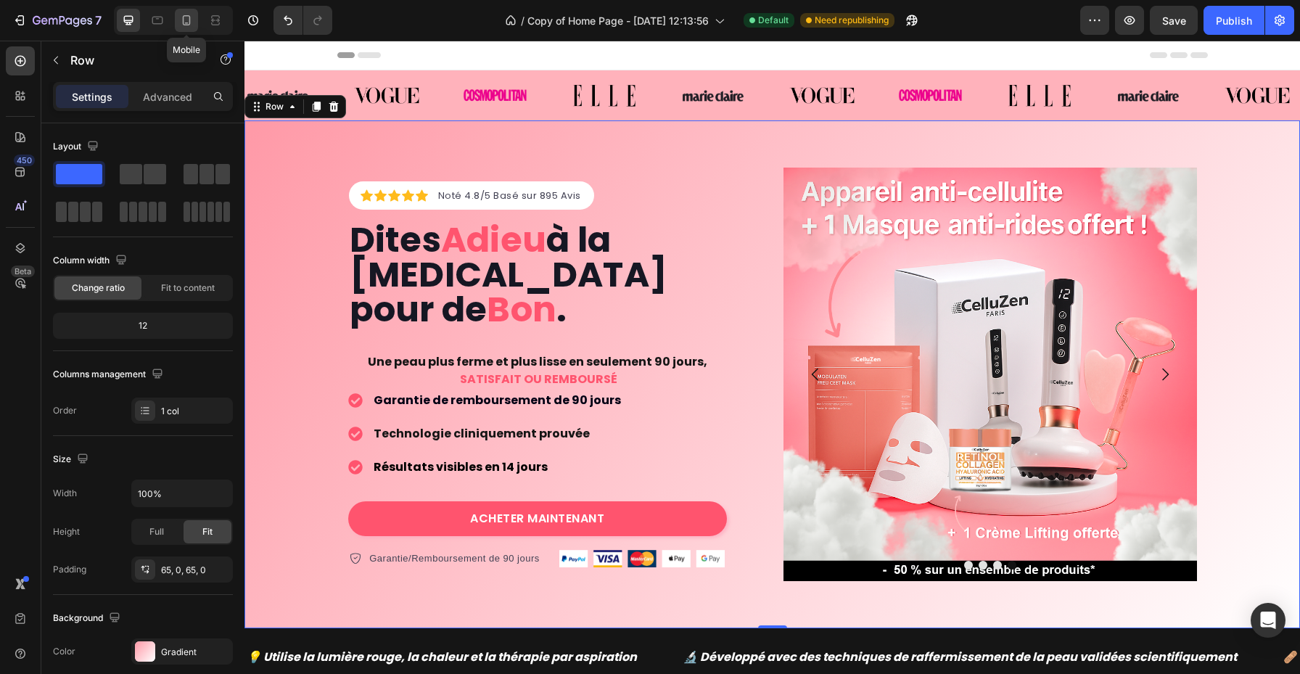
click at [186, 24] on icon at bounding box center [186, 20] width 15 height 15
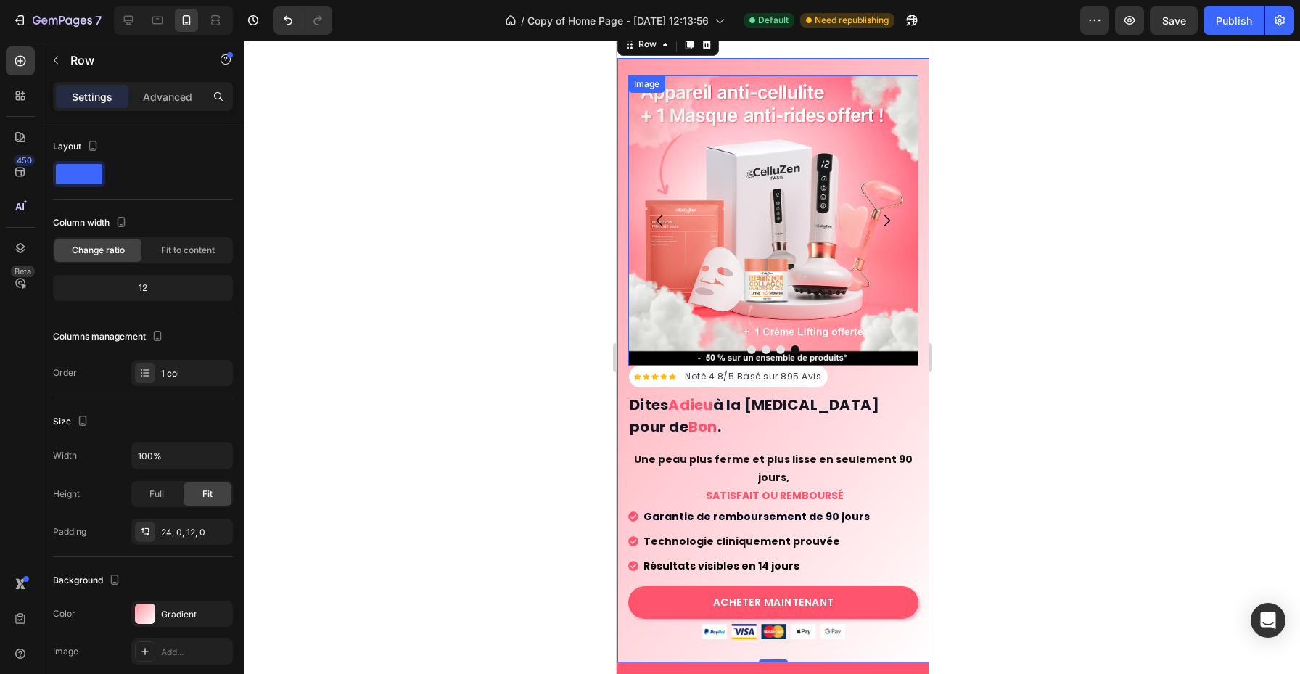
scroll to position [253, 0]
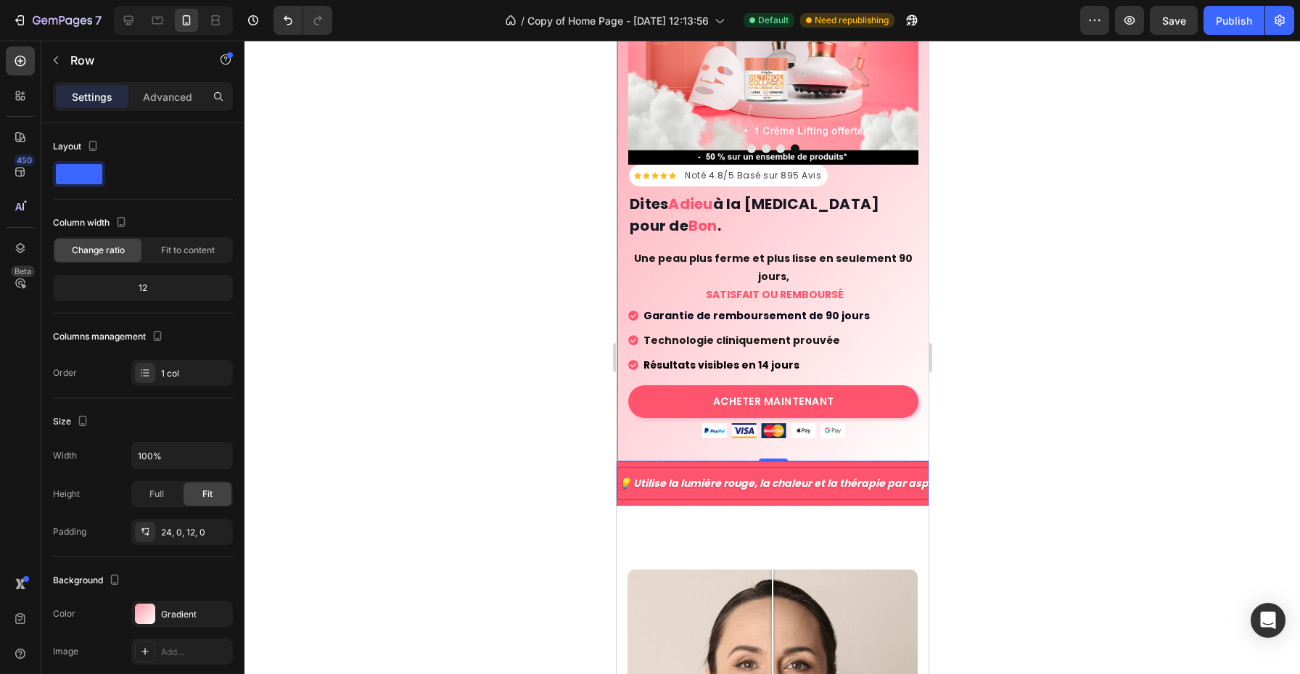
click at [721, 467] on div "💡 Utilise la lumière rouge, la chaleur et la thérapie par aspiration Text Block" at bounding box center [791, 483] width 348 height 33
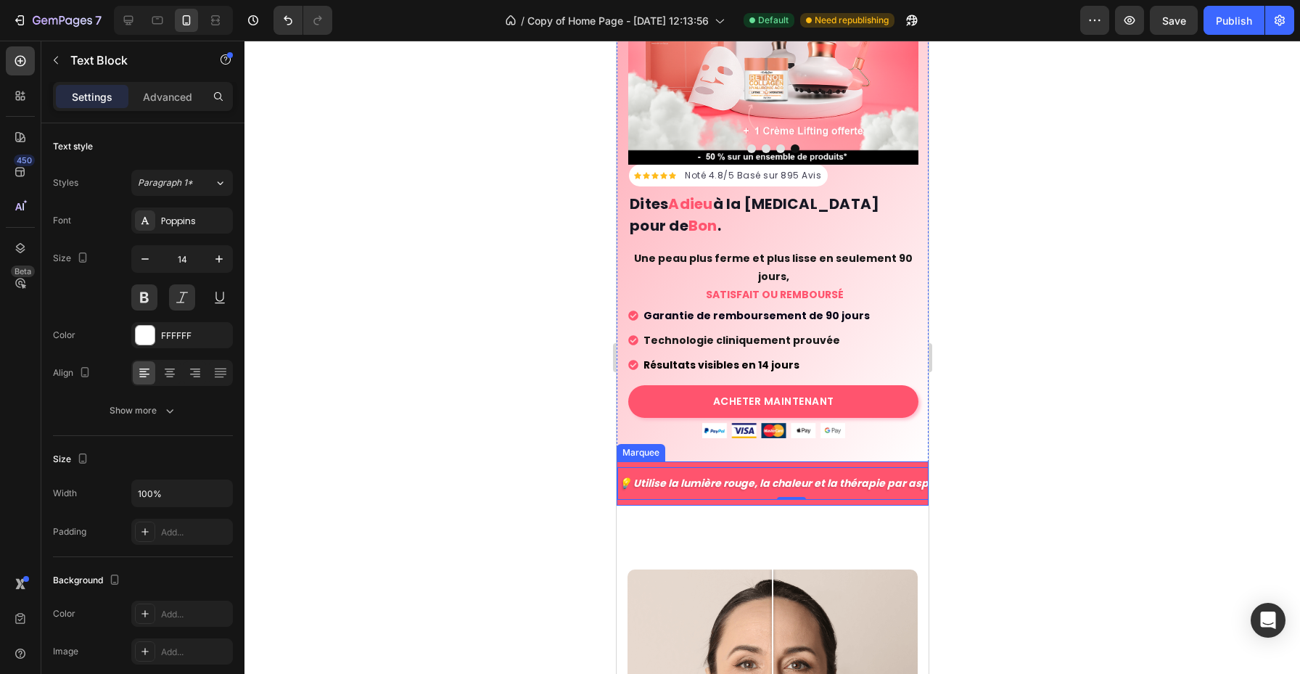
click at [700, 462] on div "💡 Utilise la lumière rouge, la chaleur et la thérapie par aspiration Text Block…" at bounding box center [772, 484] width 312 height 44
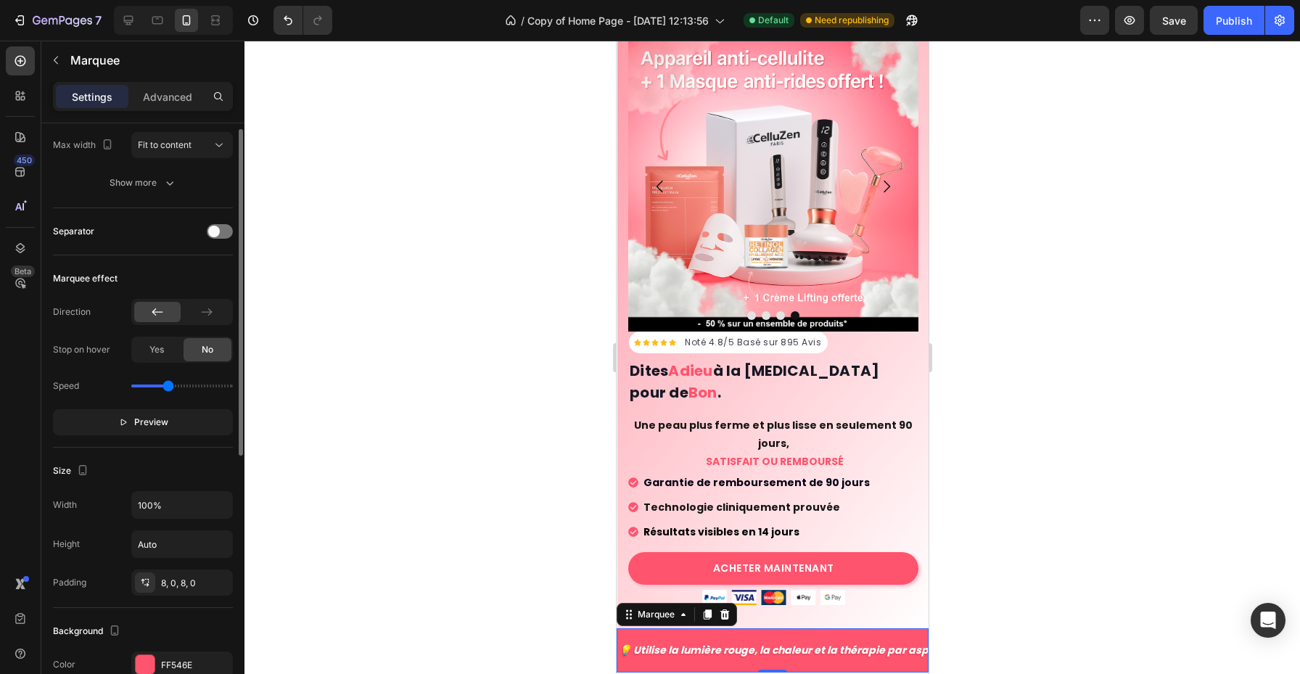
scroll to position [270, 0]
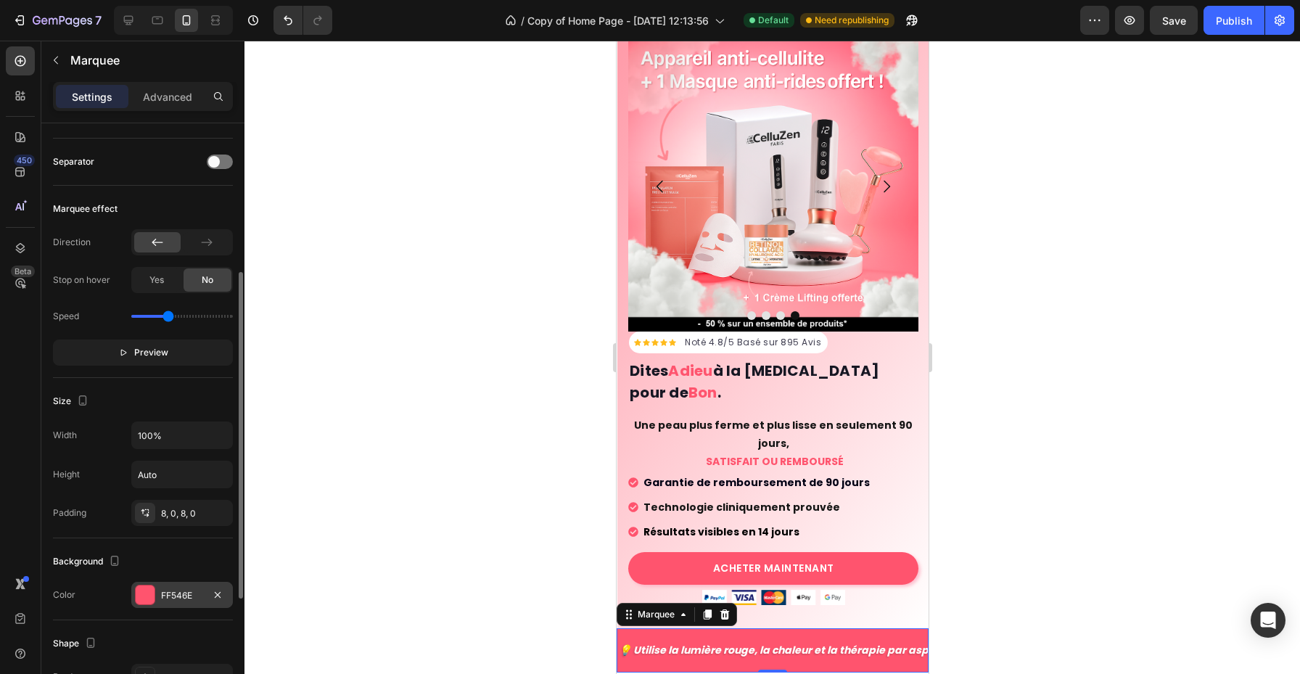
click at [170, 598] on div "FF546E" at bounding box center [182, 595] width 42 height 13
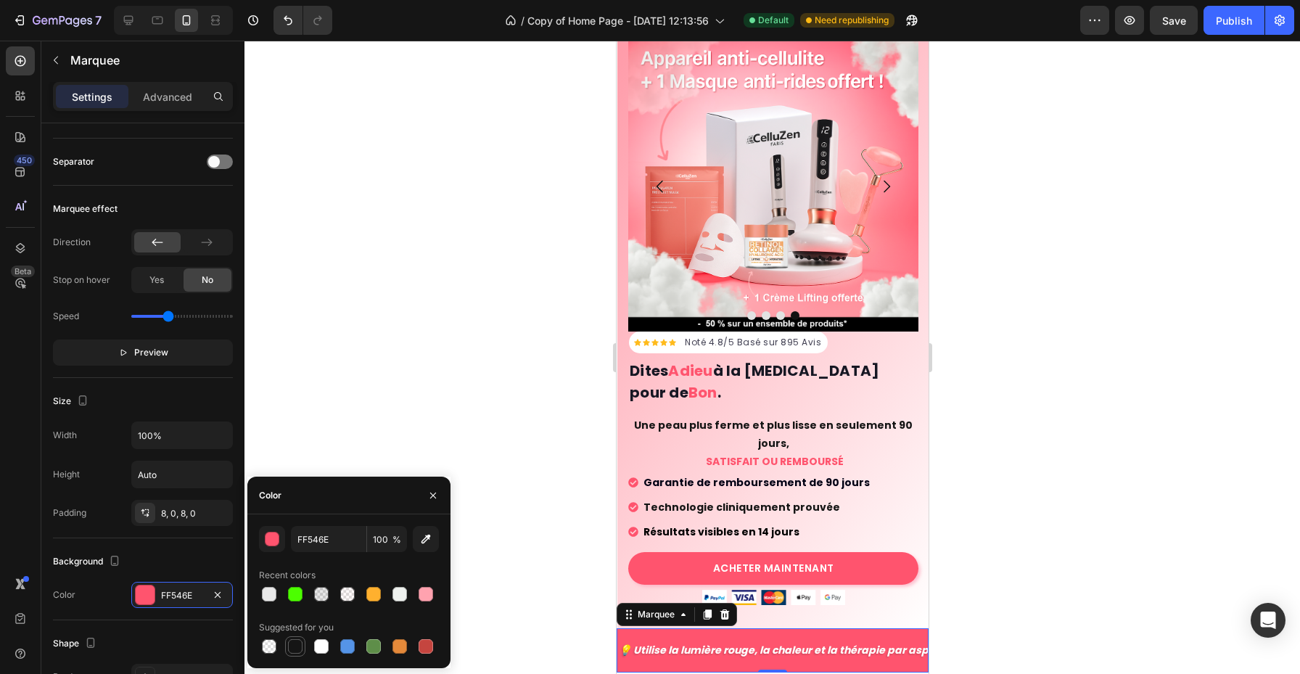
click at [302, 645] on div at bounding box center [295, 646] width 15 height 15
type input "151515"
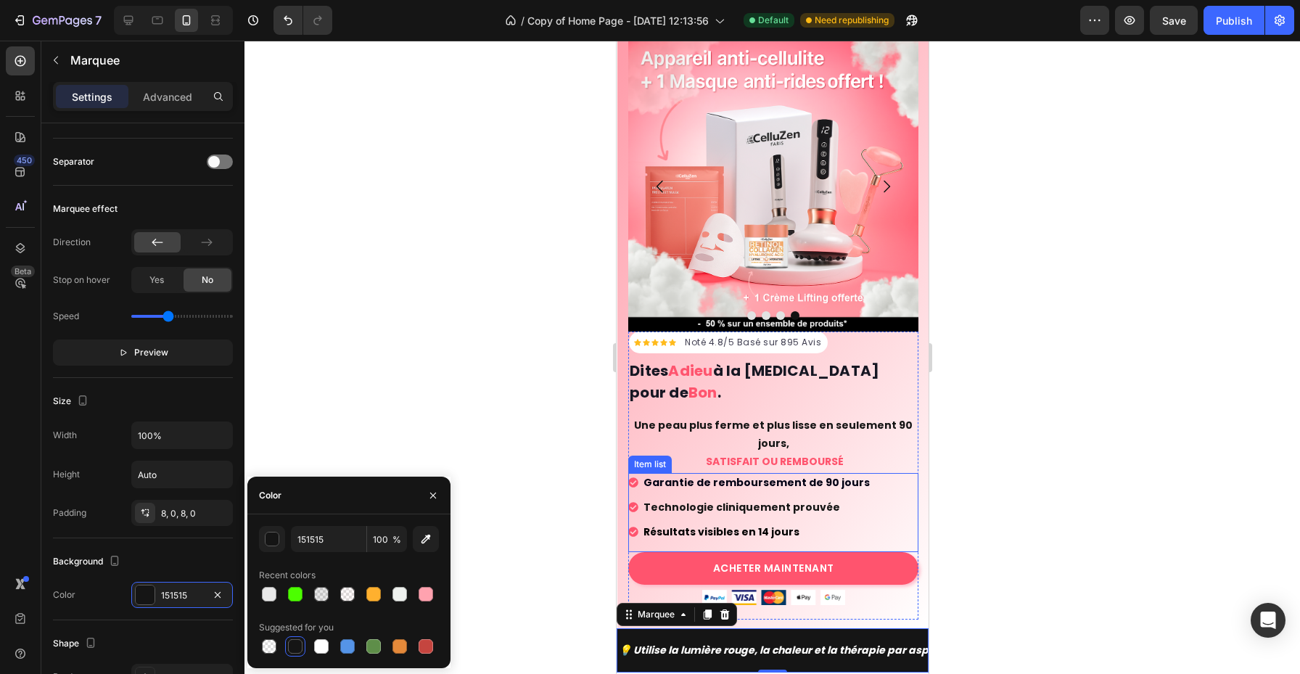
click at [910, 473] on div "Garantie de remboursement de 90 jours Technologie cliniquement prouvée Résultat…" at bounding box center [773, 512] width 290 height 79
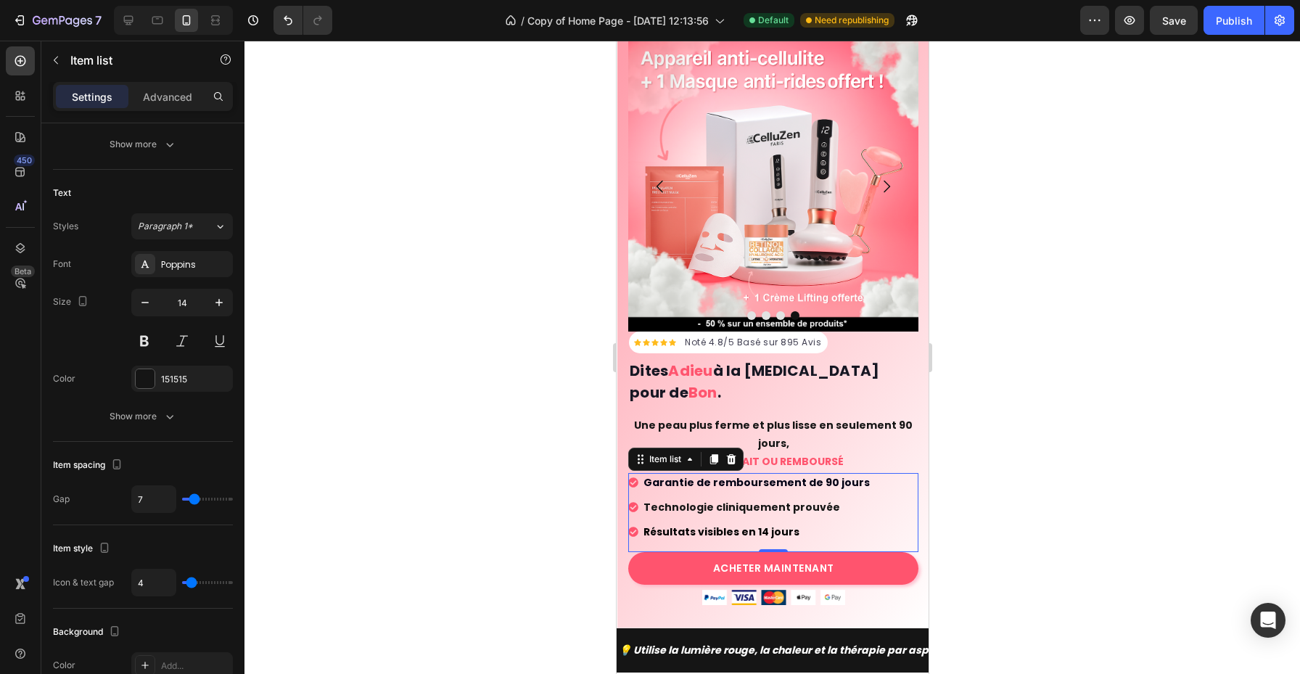
scroll to position [0, 0]
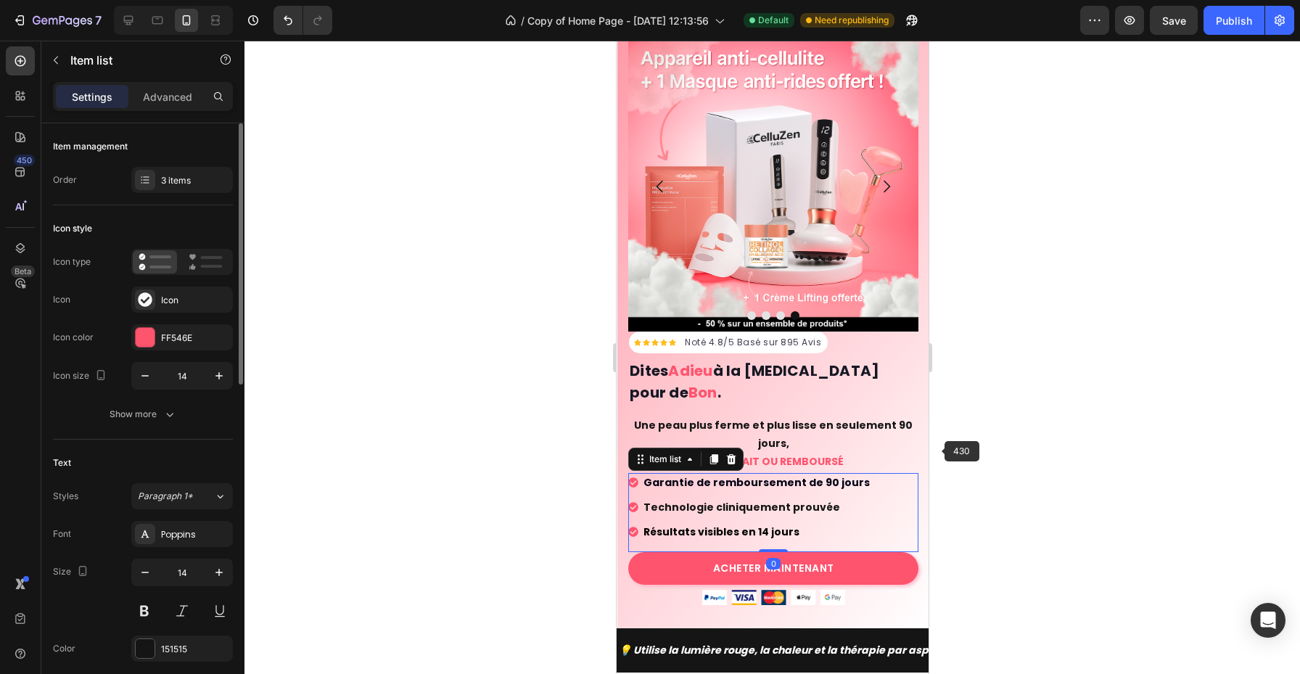
click at [946, 447] on div at bounding box center [773, 358] width 1056 height 634
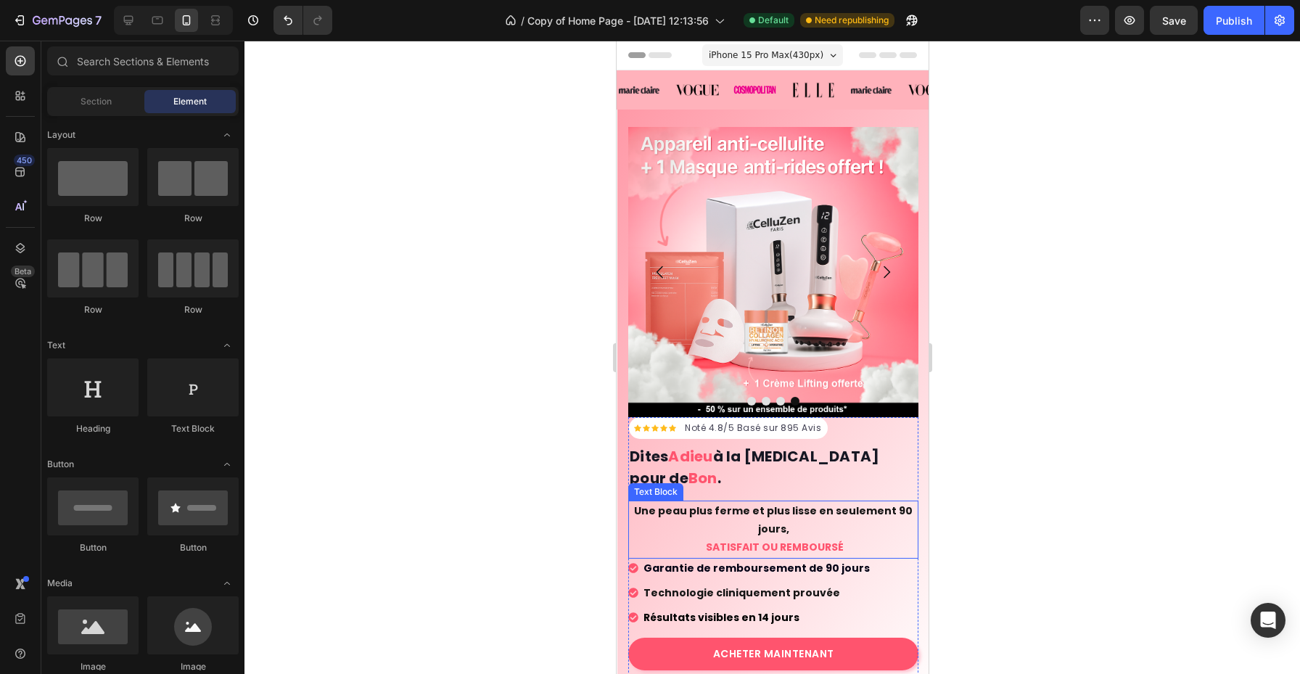
scroll to position [114, 0]
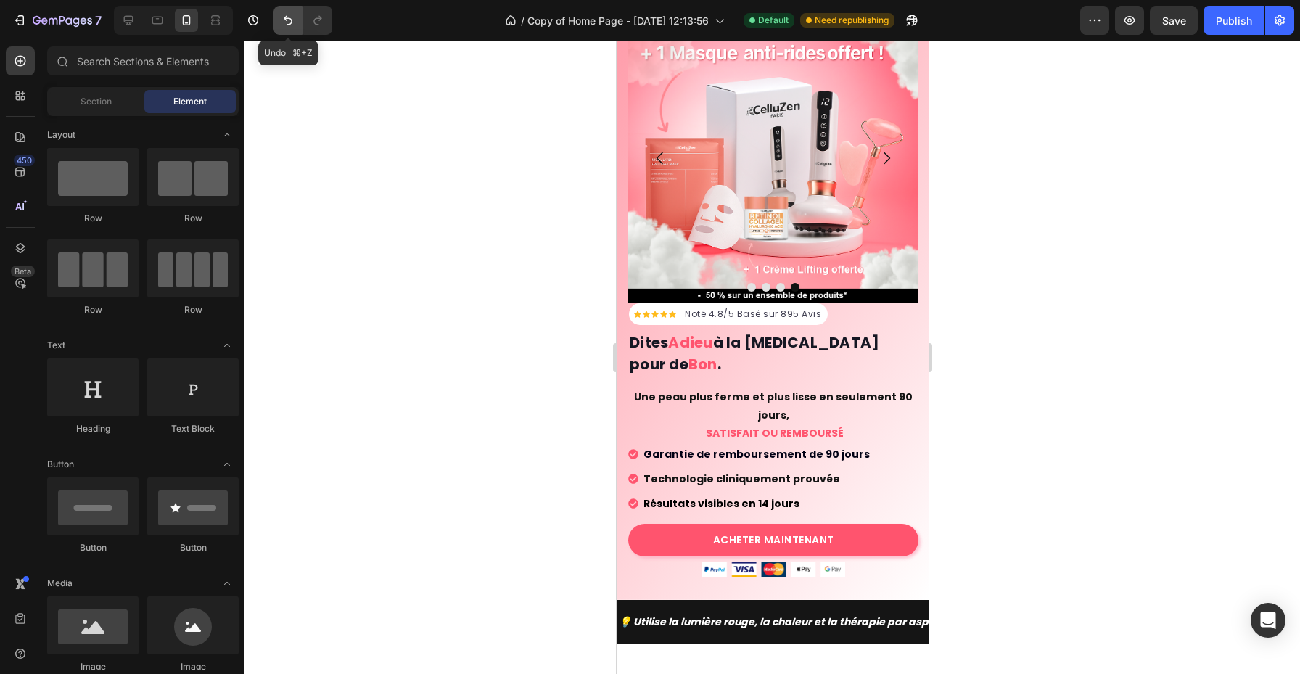
click at [285, 9] on button "Undo/Redo" at bounding box center [288, 20] width 29 height 29
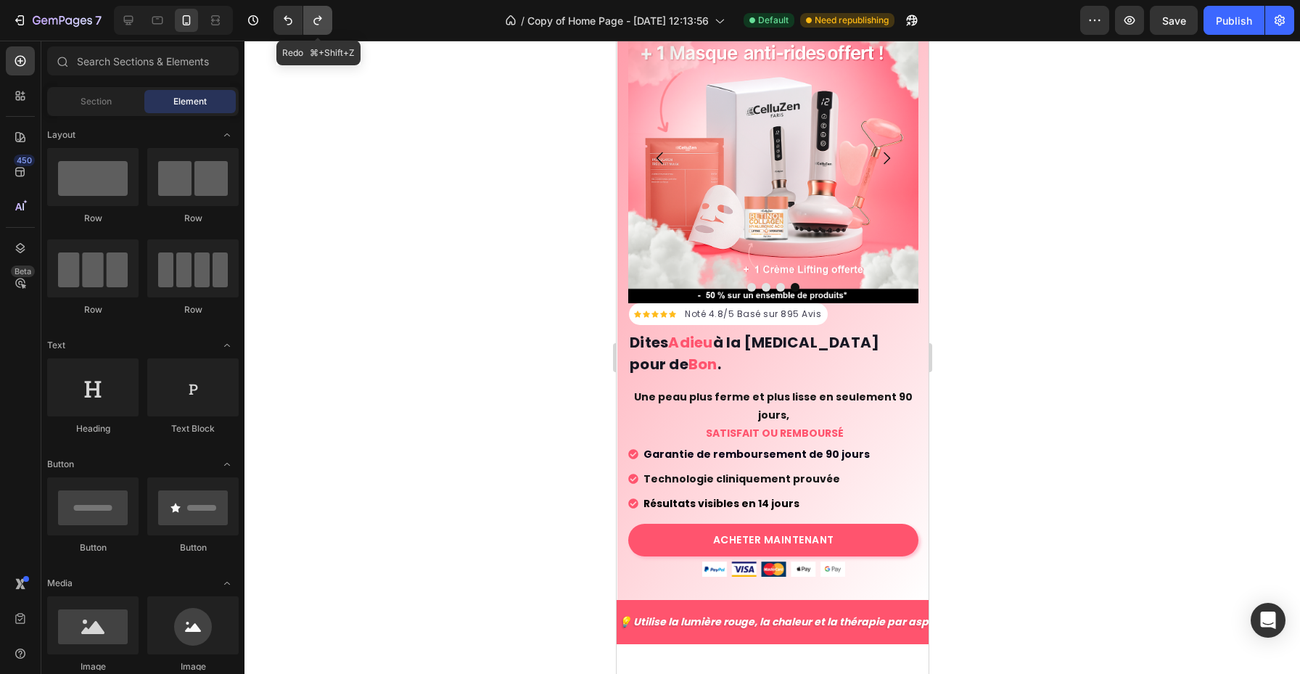
click at [311, 17] on icon "Undo/Redo" at bounding box center [318, 20] width 15 height 15
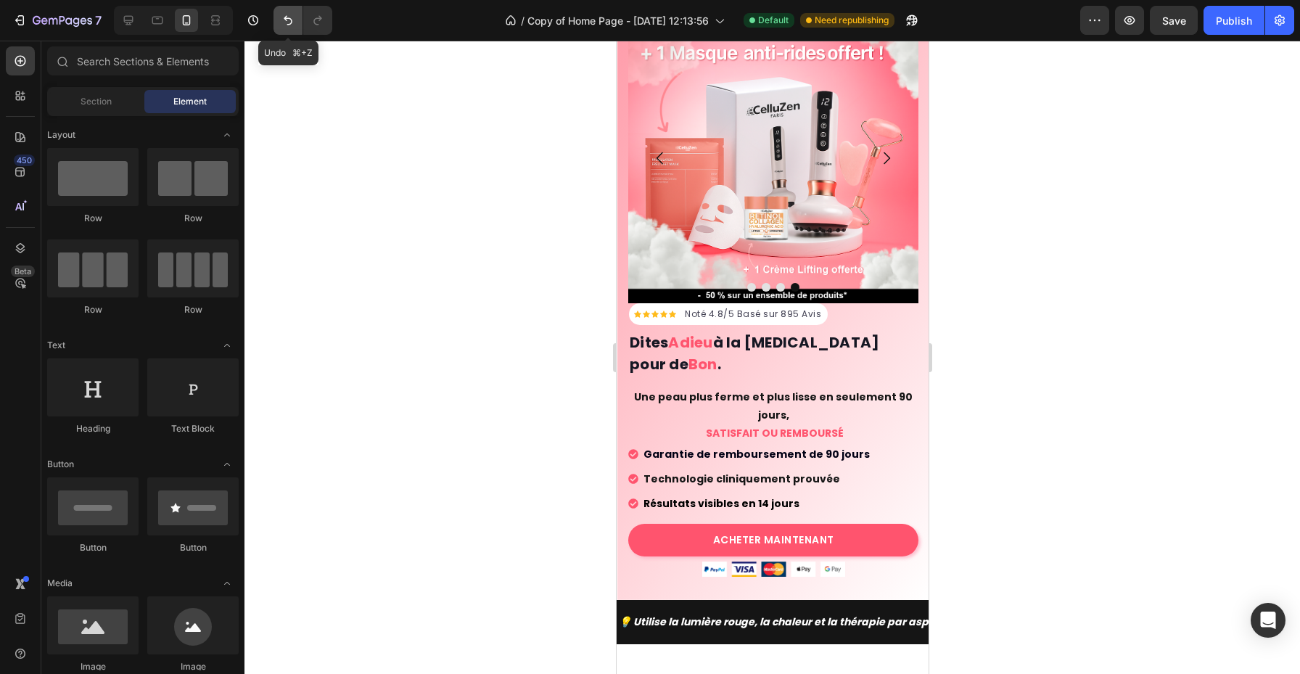
click at [275, 21] on button "Undo/Redo" at bounding box center [288, 20] width 29 height 29
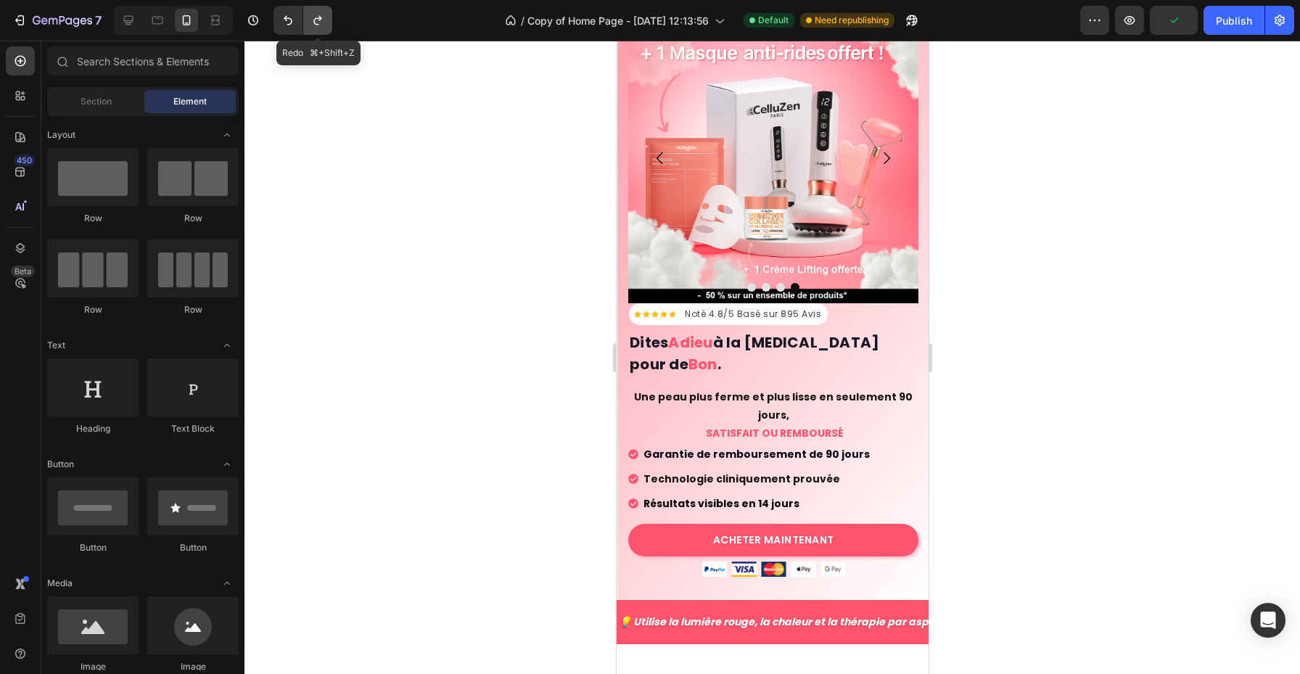
click at [312, 20] on icon "Undo/Redo" at bounding box center [318, 20] width 15 height 15
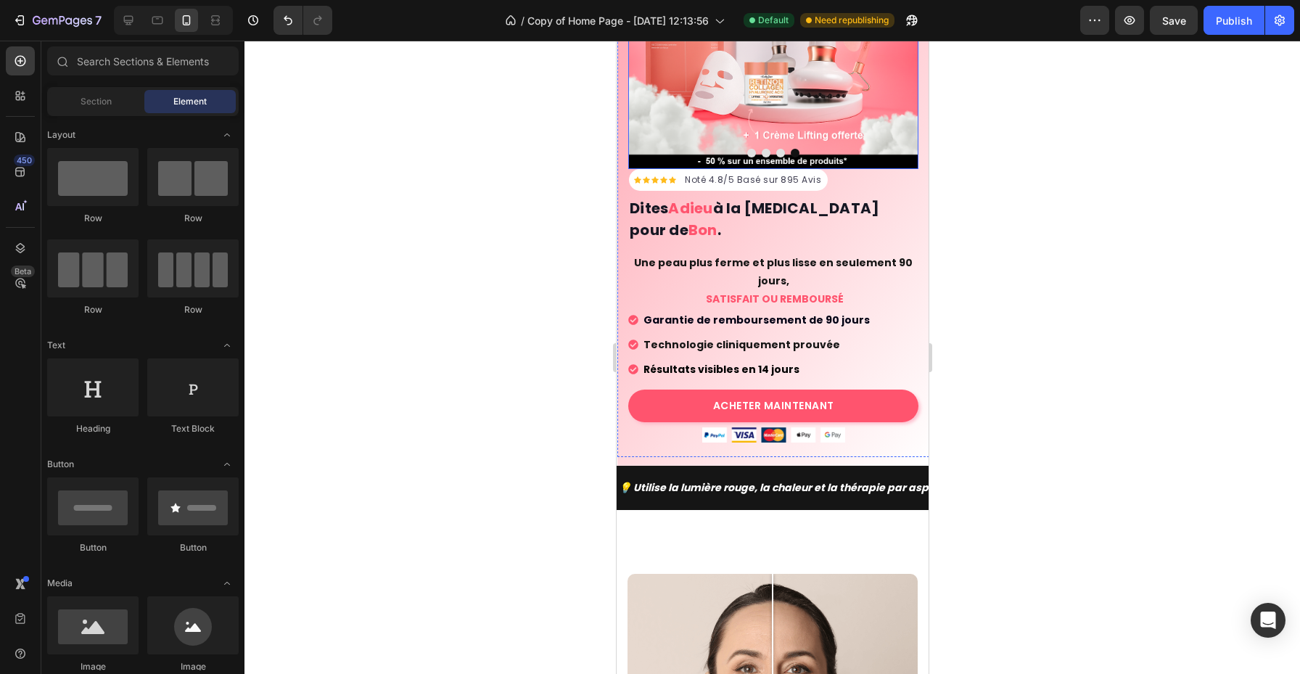
scroll to position [205, 0]
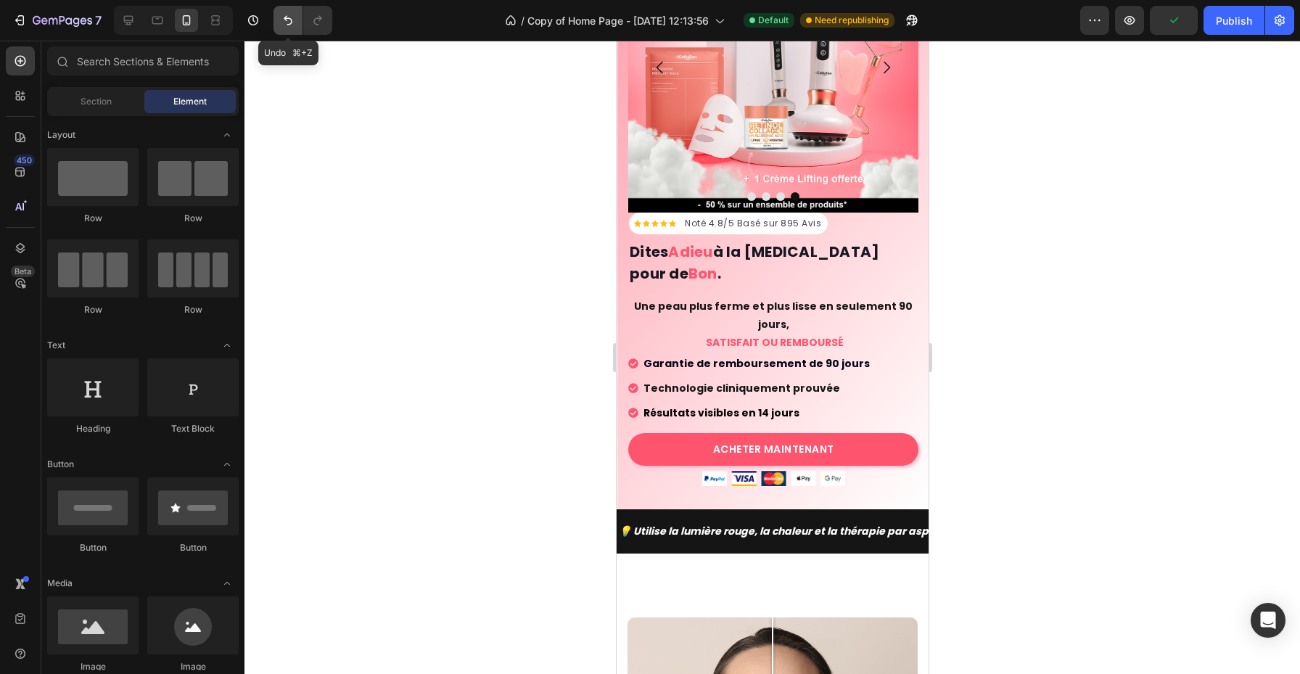
click at [290, 23] on icon "Undo/Redo" at bounding box center [288, 20] width 9 height 9
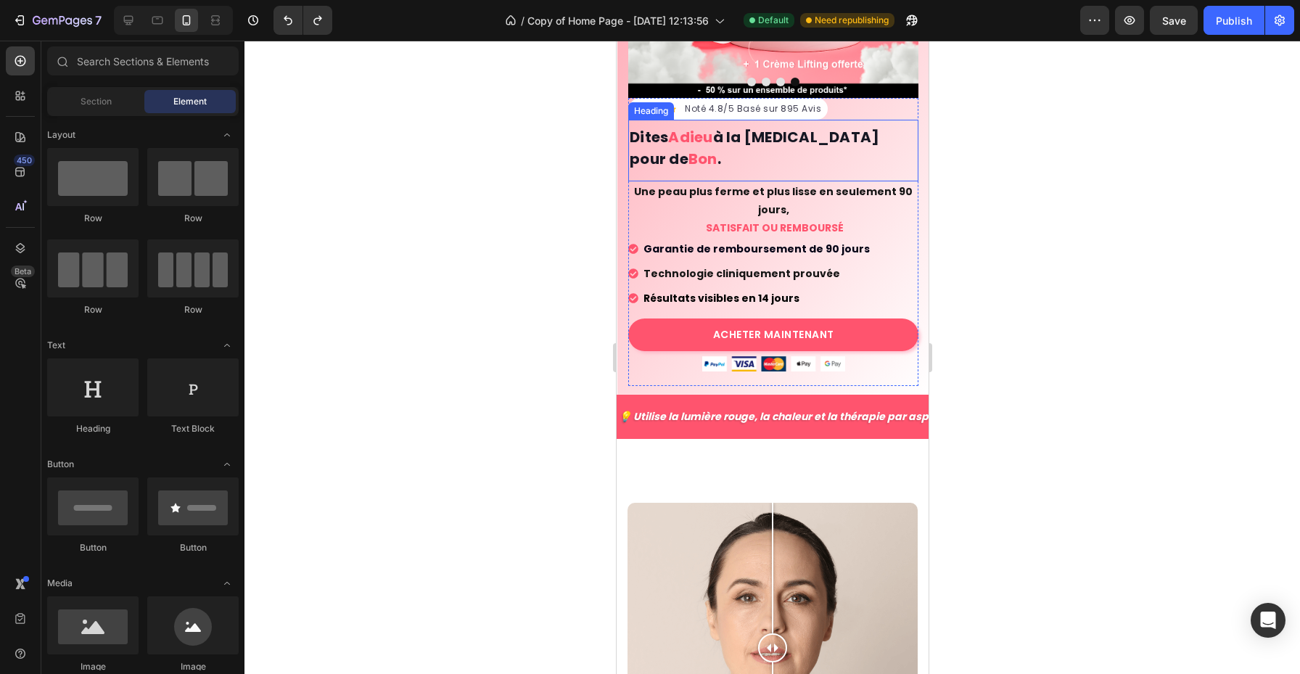
scroll to position [0, 0]
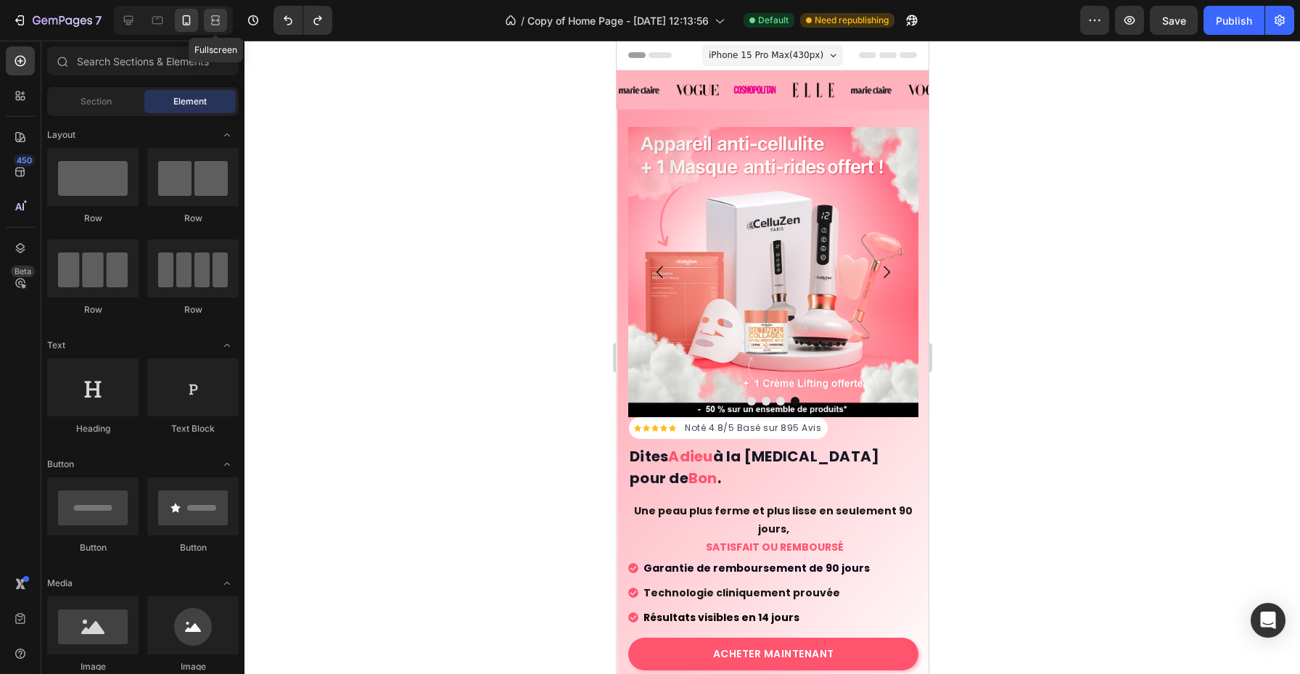
click at [221, 22] on icon at bounding box center [215, 20] width 15 height 15
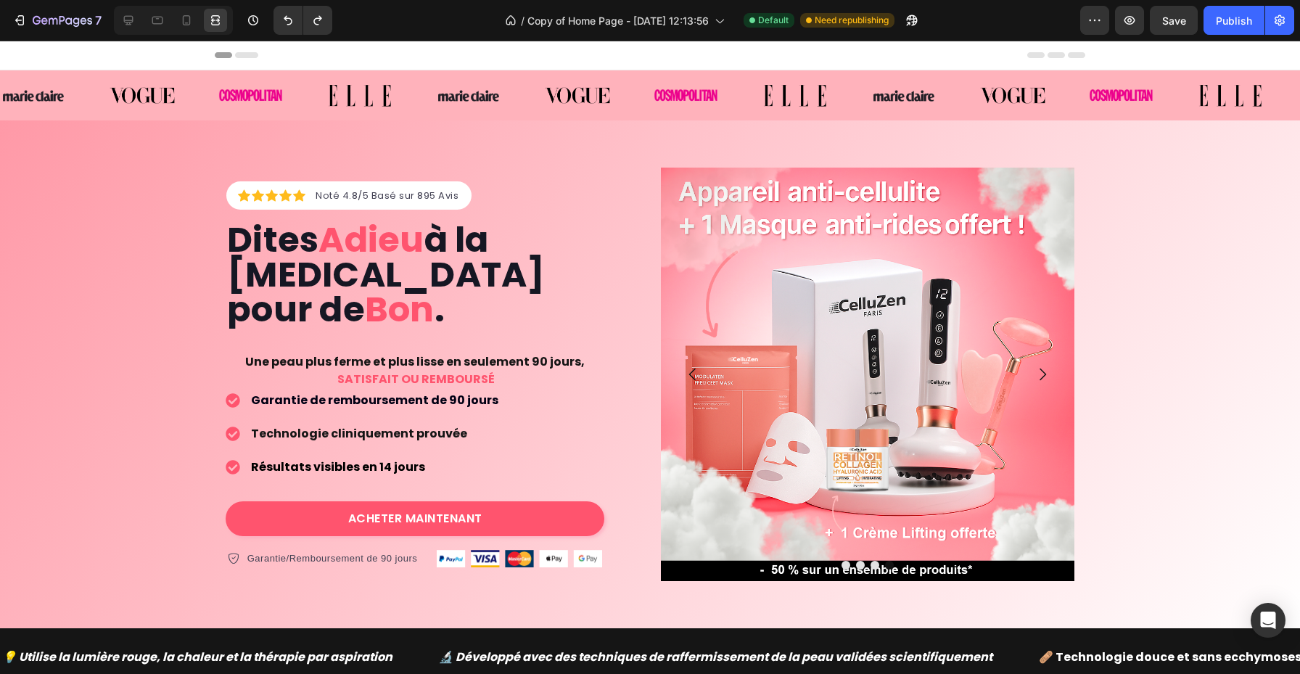
click at [142, 23] on div at bounding box center [173, 20] width 119 height 29
click at [124, 22] on icon at bounding box center [128, 20] width 15 height 15
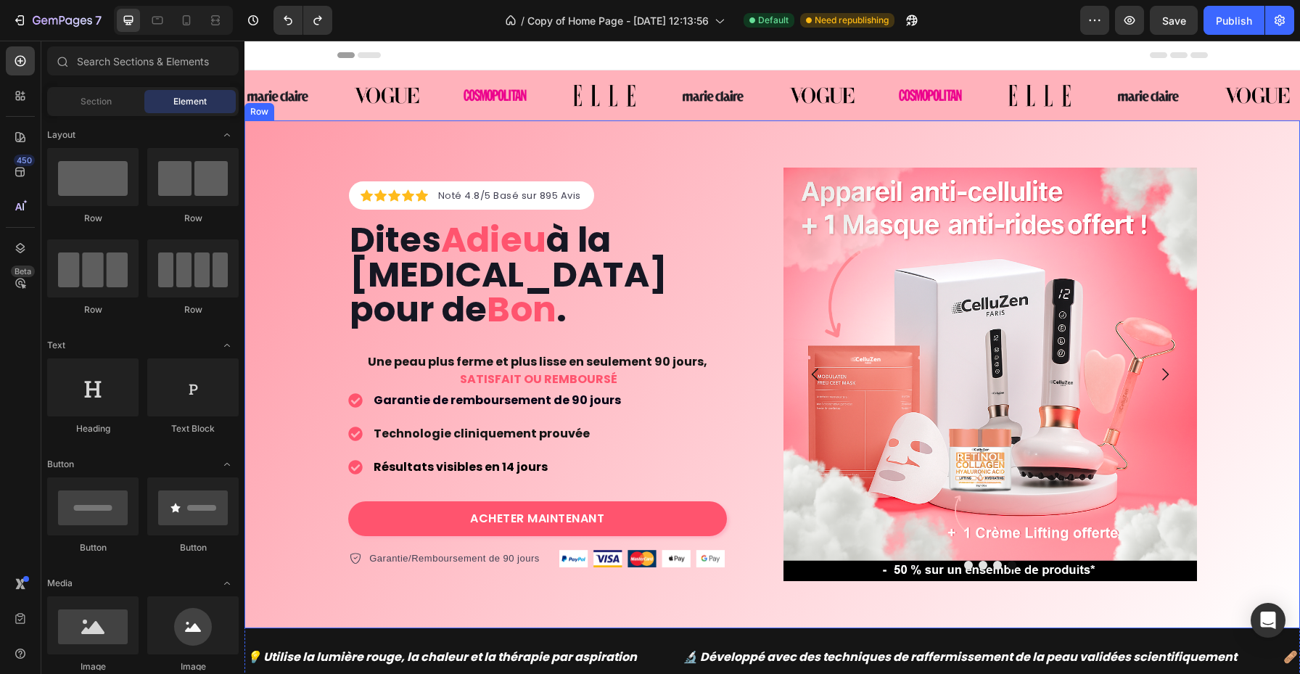
click at [314, 241] on div "Icon Icon Icon Icon Icon Icon List Hoz Noté 4.8/5 Basé sur 895 Avis Text block …" at bounding box center [773, 375] width 1056 height 414
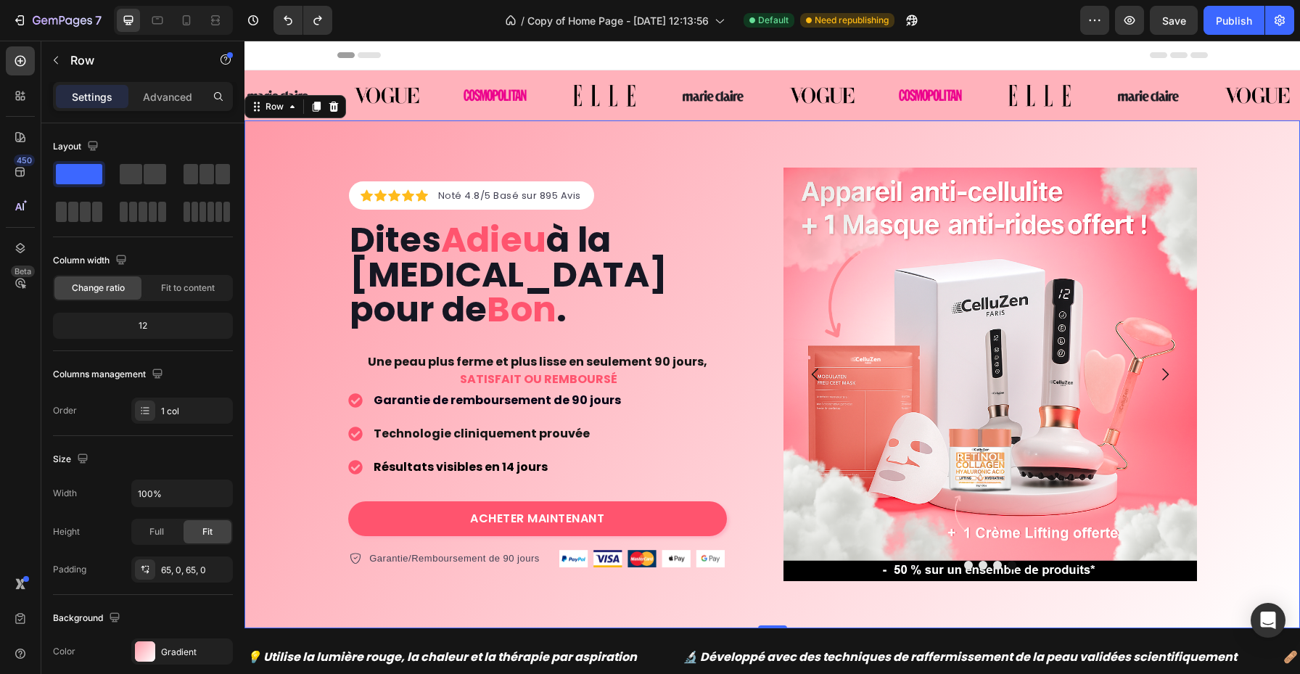
click at [451, 107] on div "Image" at bounding box center [408, 95] width 109 height 35
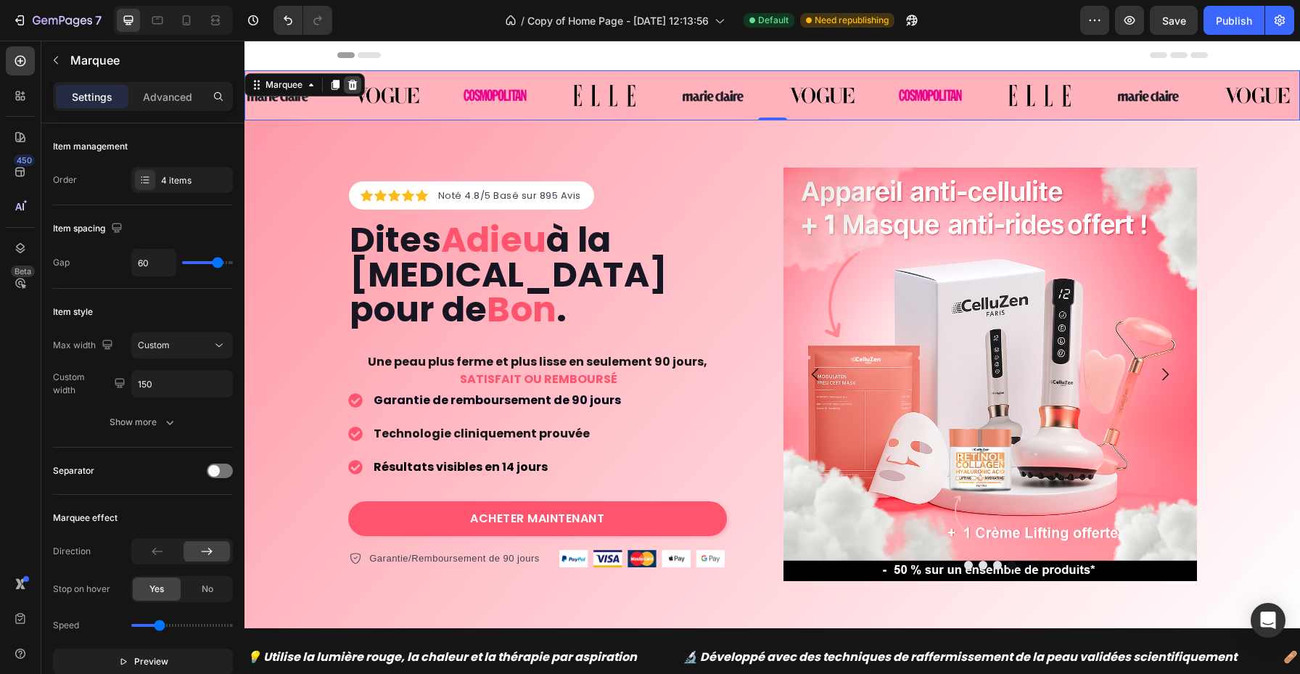
click at [349, 84] on icon at bounding box center [352, 85] width 9 height 10
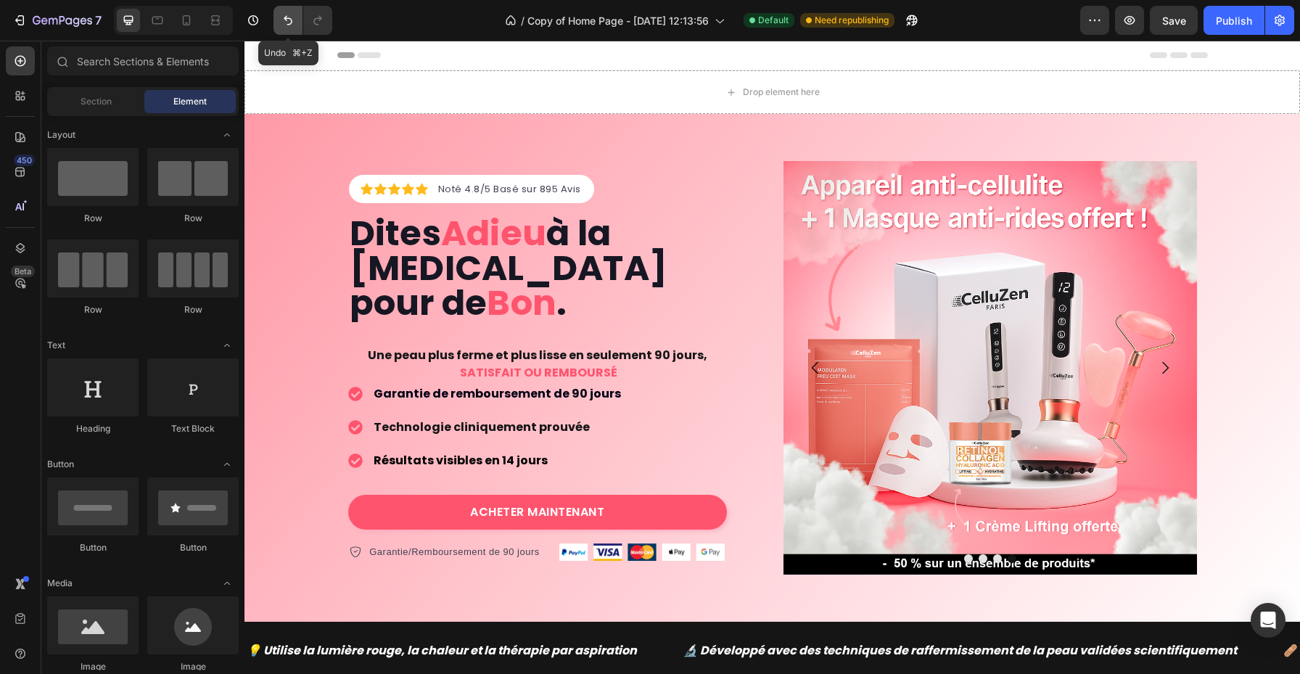
click at [294, 11] on button "Undo/Redo" at bounding box center [288, 20] width 29 height 29
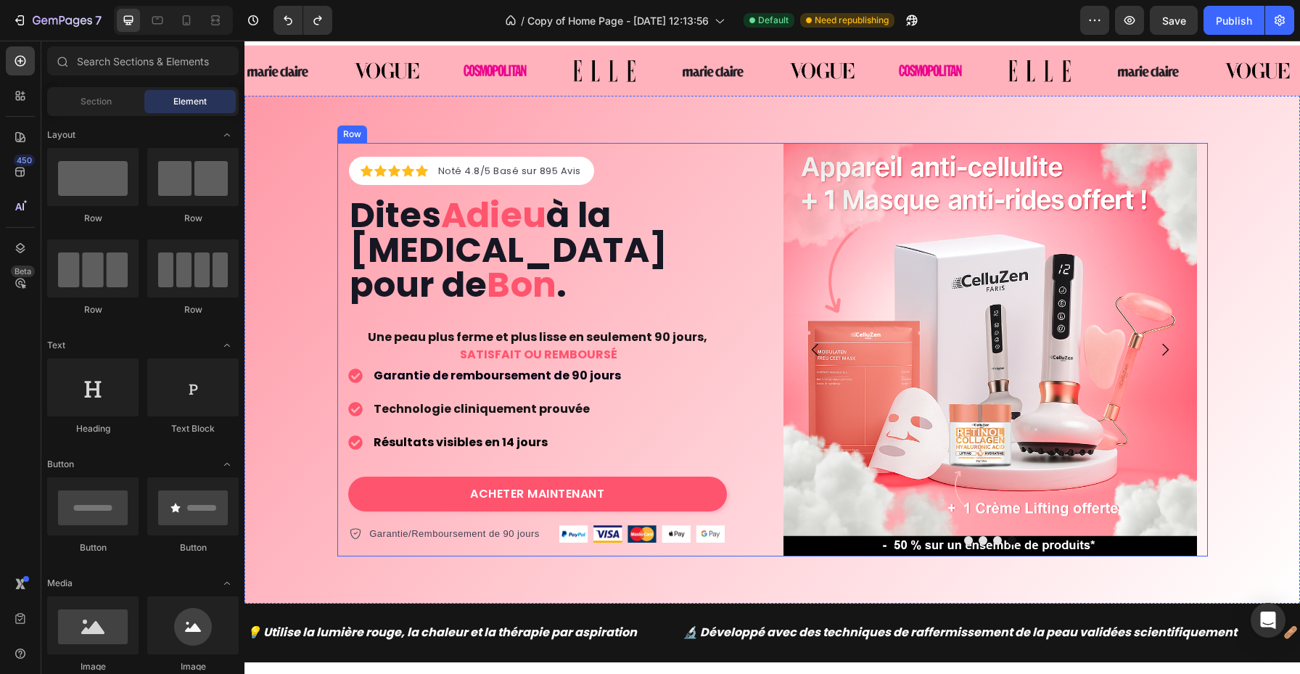
scroll to position [80, 0]
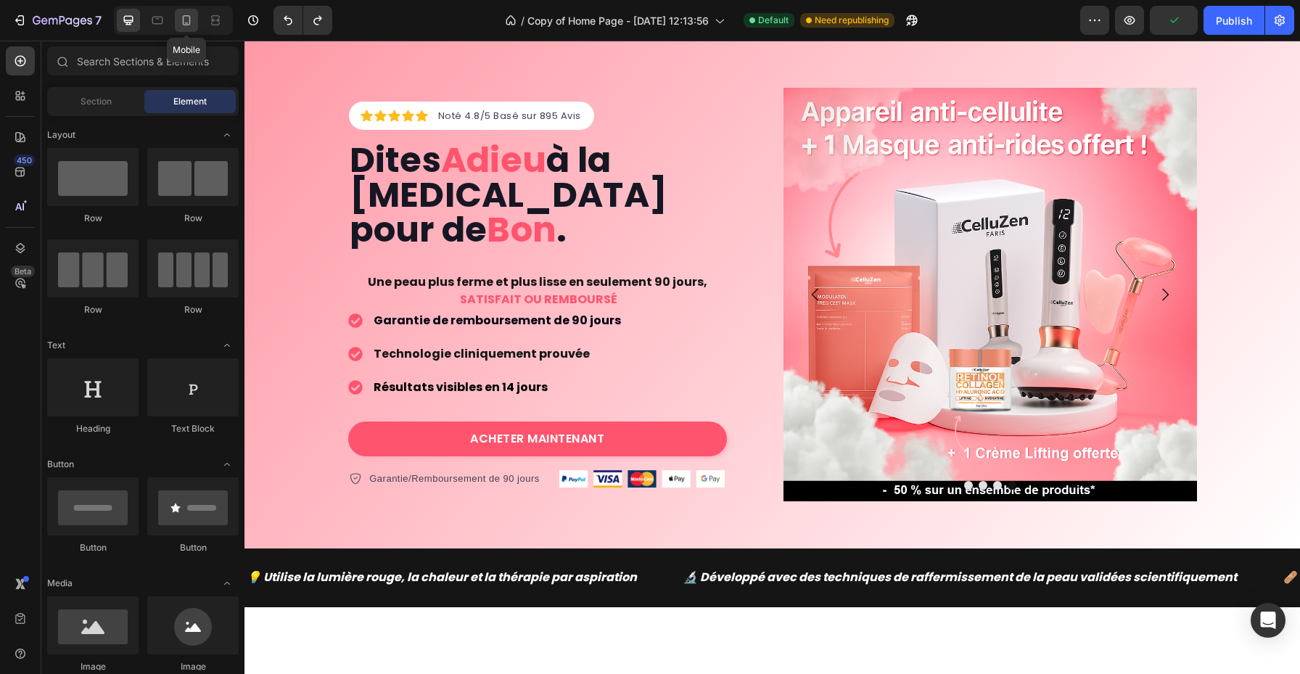
click at [197, 17] on div at bounding box center [186, 20] width 23 height 23
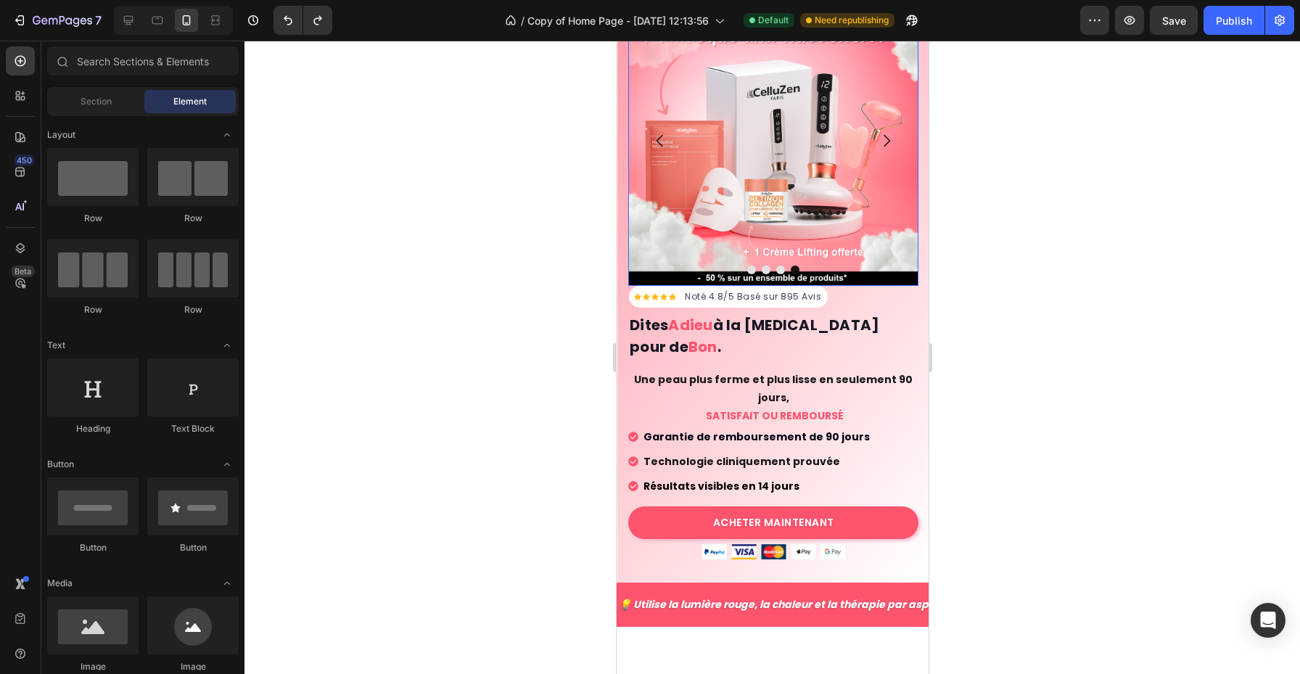
scroll to position [150, 0]
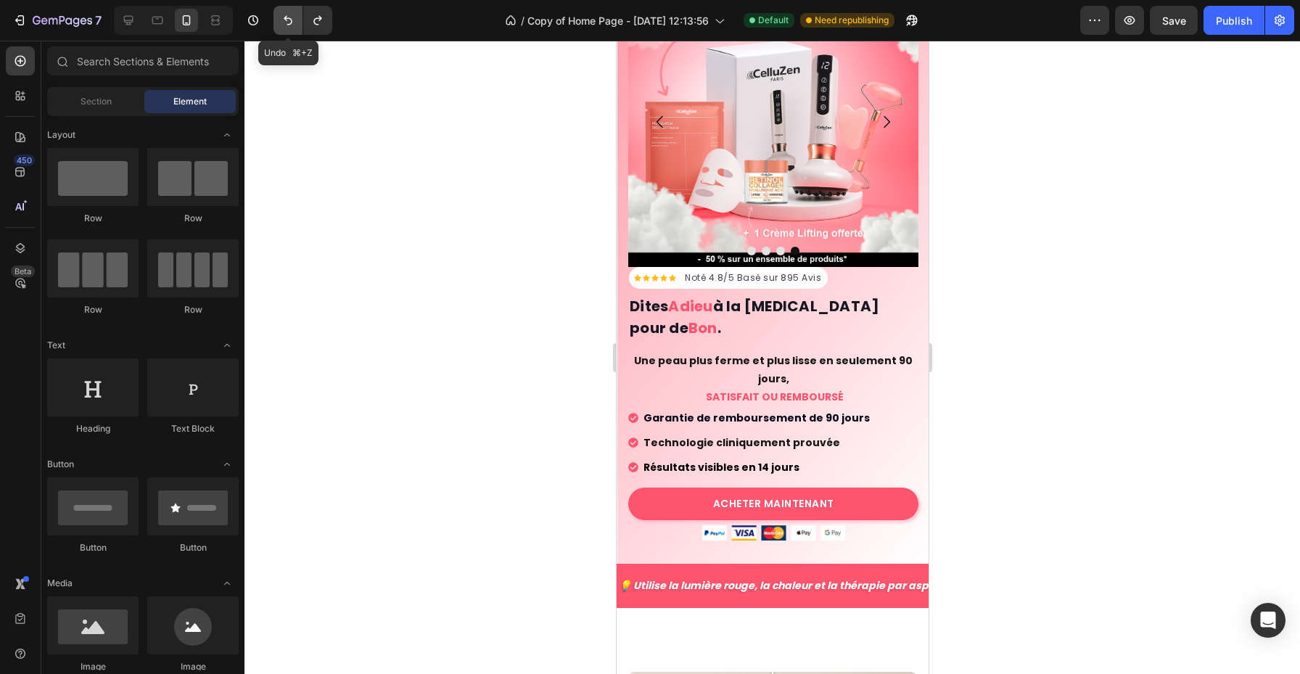
click at [284, 14] on icon "Undo/Redo" at bounding box center [288, 20] width 15 height 15
click at [313, 19] on icon "Undo/Redo" at bounding box center [318, 20] width 15 height 15
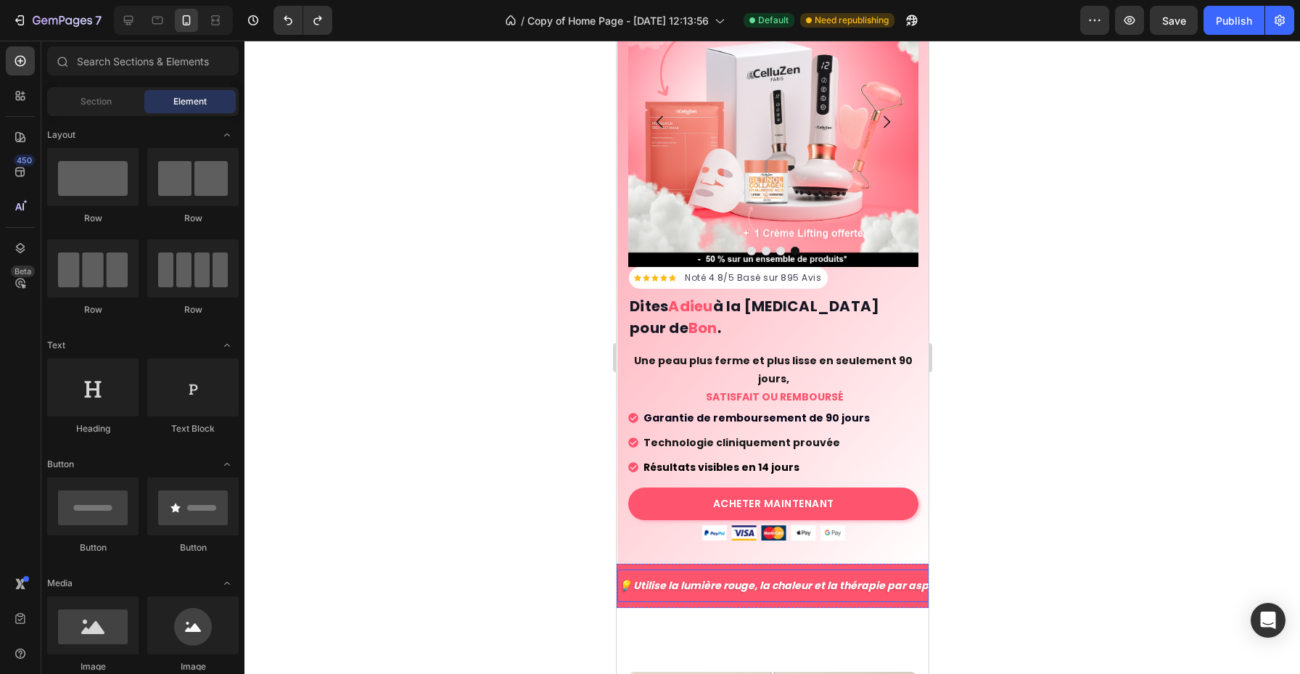
click at [681, 570] on div "💡 Utilise la lumière rouge, la chaleur et la thérapie par aspiration Text Block" at bounding box center [791, 586] width 348 height 33
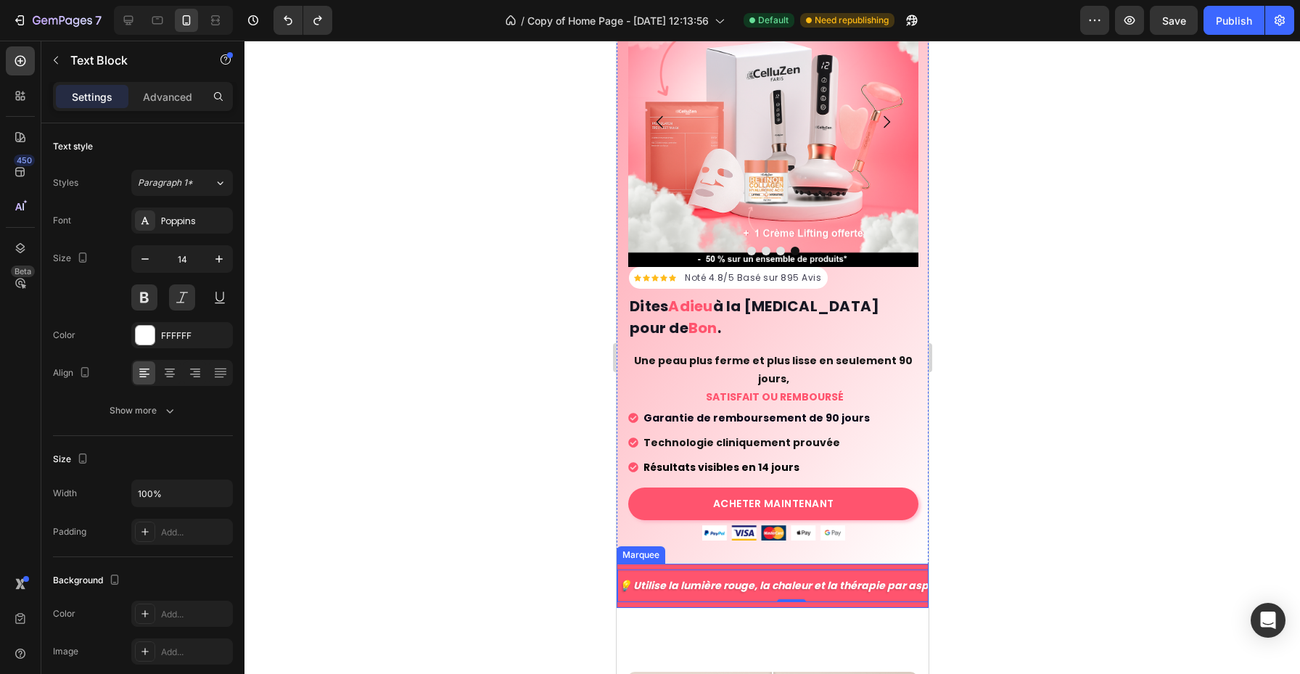
click at [676, 564] on div "💡 Utilise la lumière rouge, la chaleur et la thérapie par aspiration Text Block…" at bounding box center [772, 586] width 312 height 44
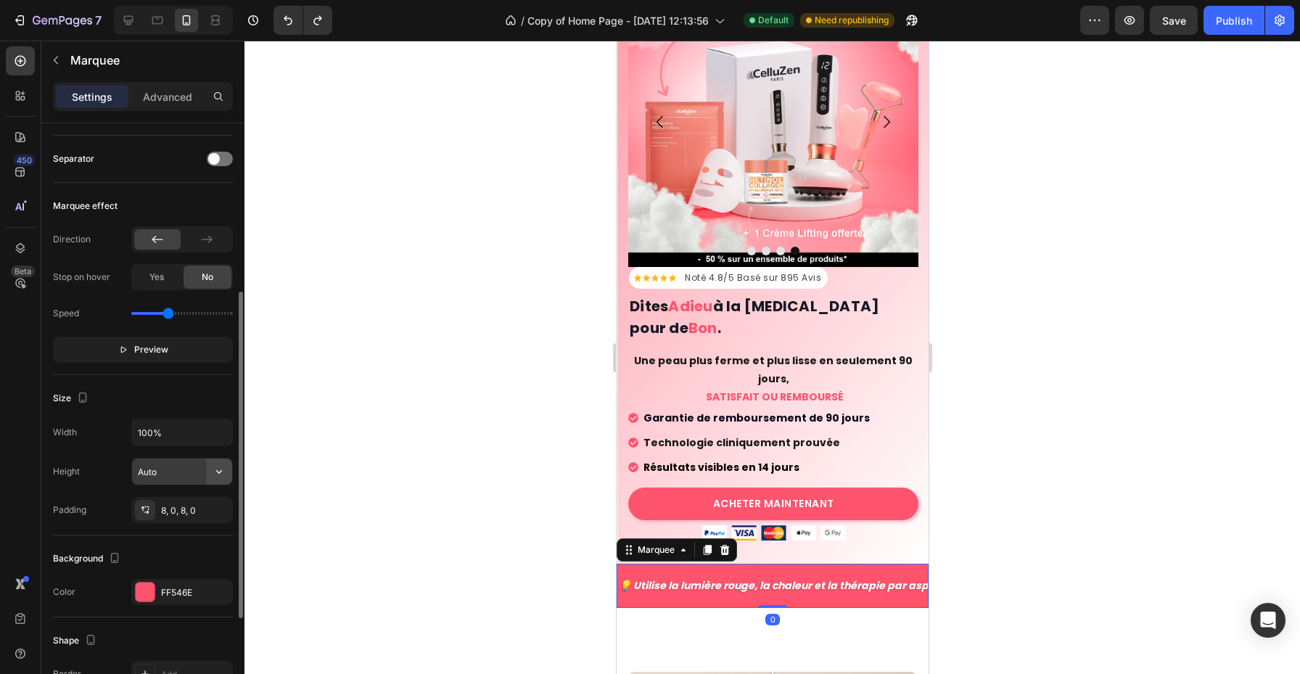
scroll to position [284, 0]
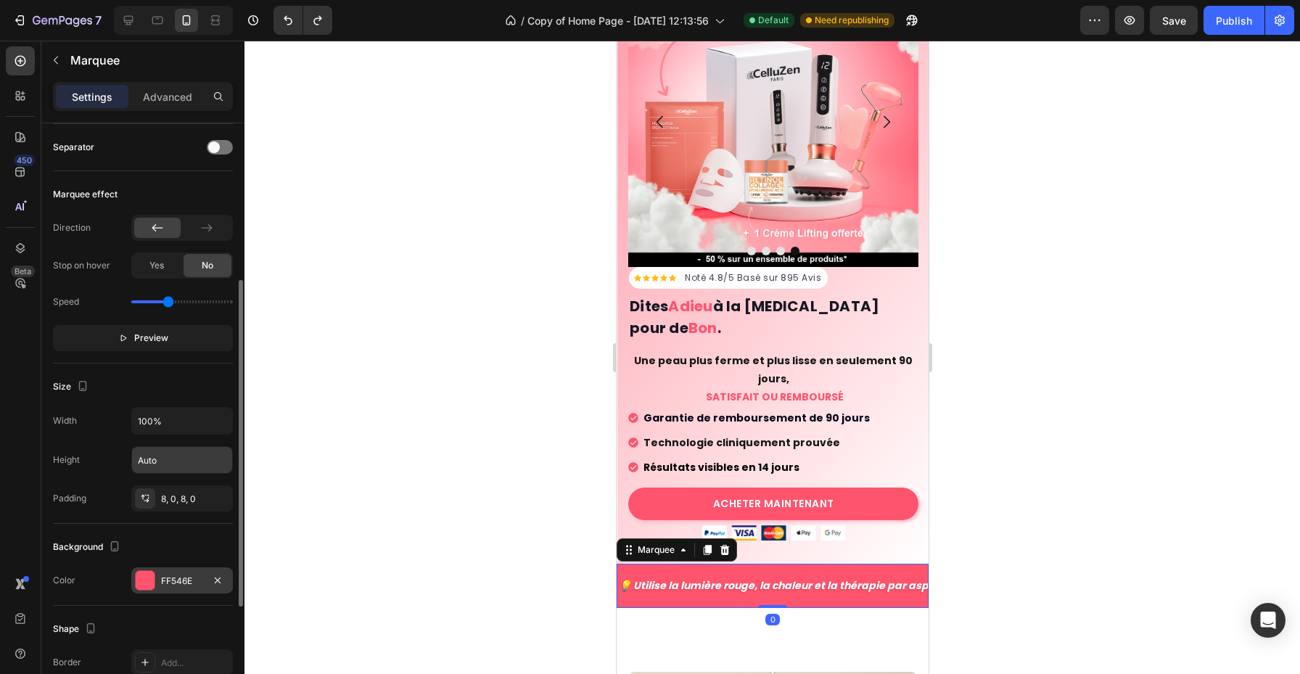
click at [194, 576] on div "FF546E" at bounding box center [182, 581] width 42 height 13
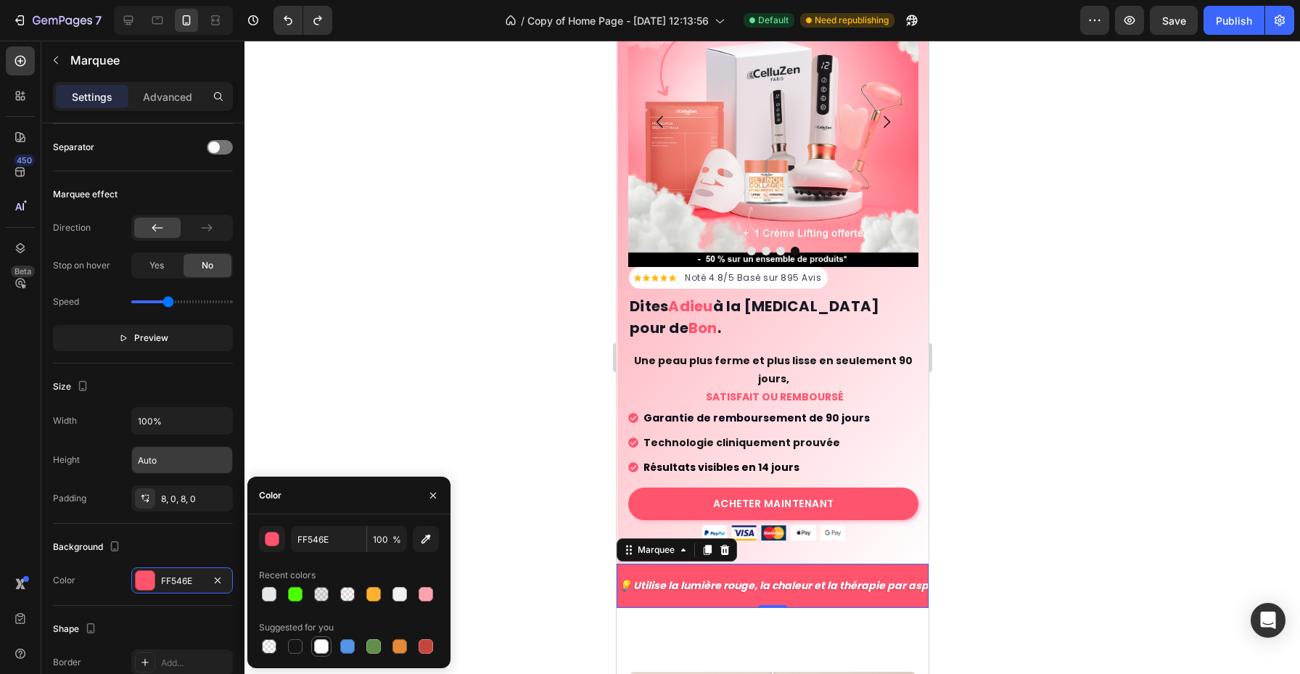
click at [326, 644] on div at bounding box center [321, 646] width 15 height 15
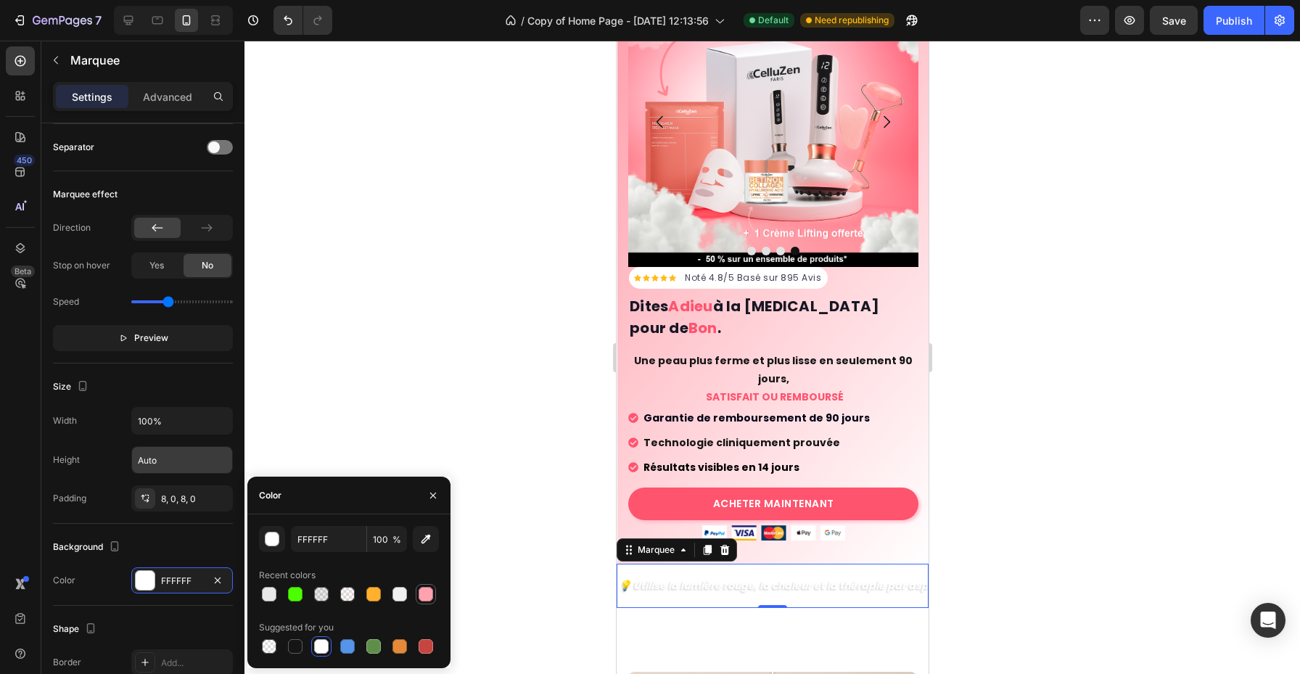
click at [422, 593] on div at bounding box center [426, 594] width 15 height 15
type input "FFA2AF"
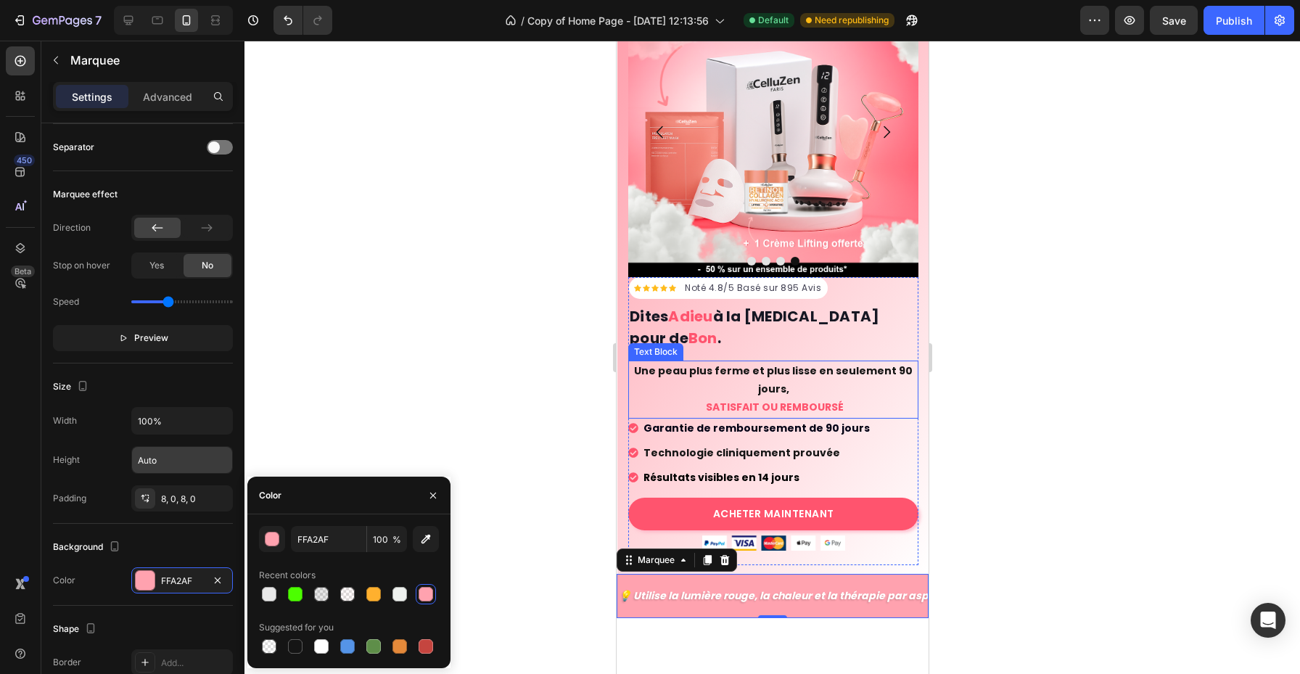
scroll to position [168, 0]
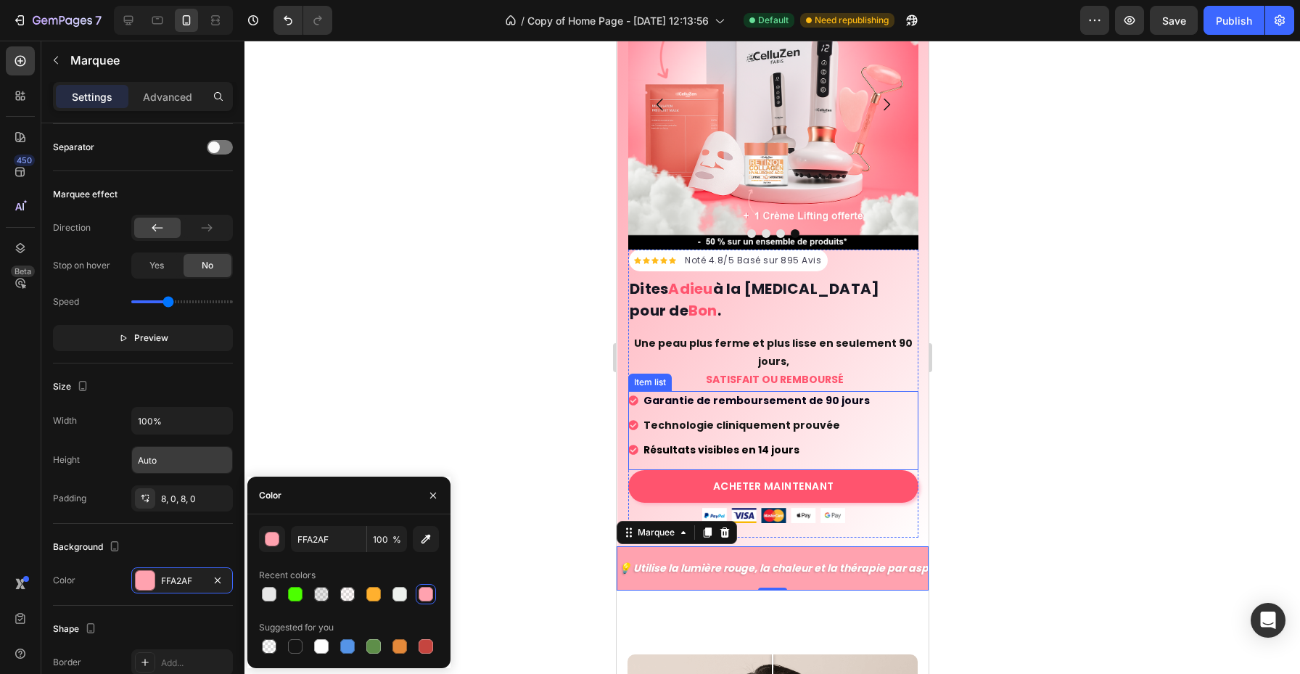
click at [898, 397] on div "Garantie de remboursement de 90 jours Technologie cliniquement prouvée Résultat…" at bounding box center [773, 430] width 290 height 79
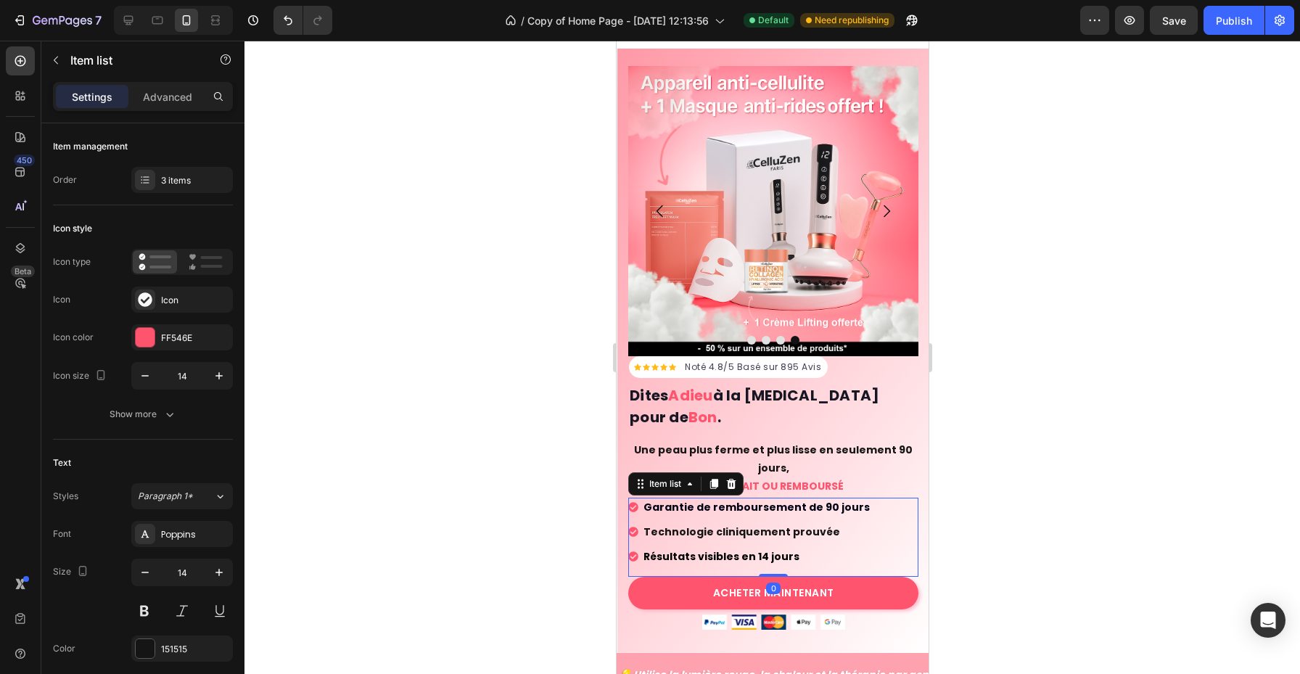
scroll to position [126, 0]
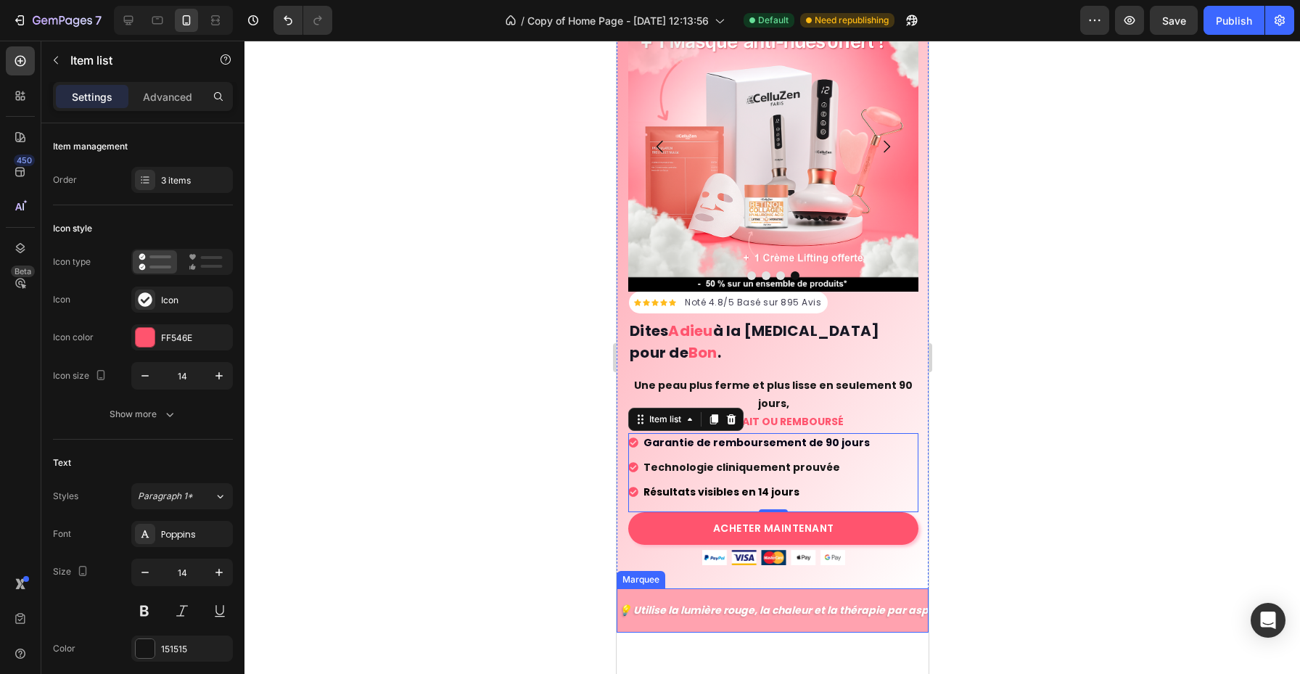
click at [884, 589] on div "💡 Utilise la lumière rouge, la chaleur et la thérapie par aspiration Text Block…" at bounding box center [772, 611] width 312 height 44
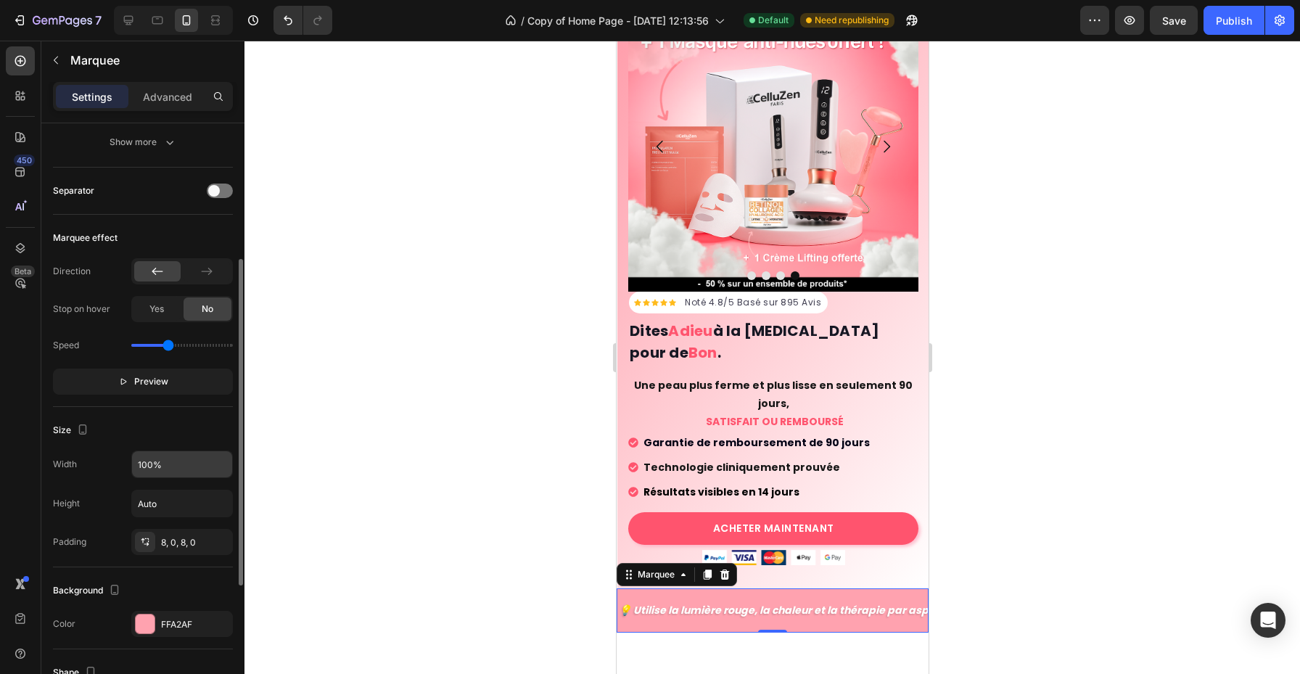
scroll to position [243, 0]
click at [173, 623] on div "FFA2AF" at bounding box center [182, 622] width 42 height 13
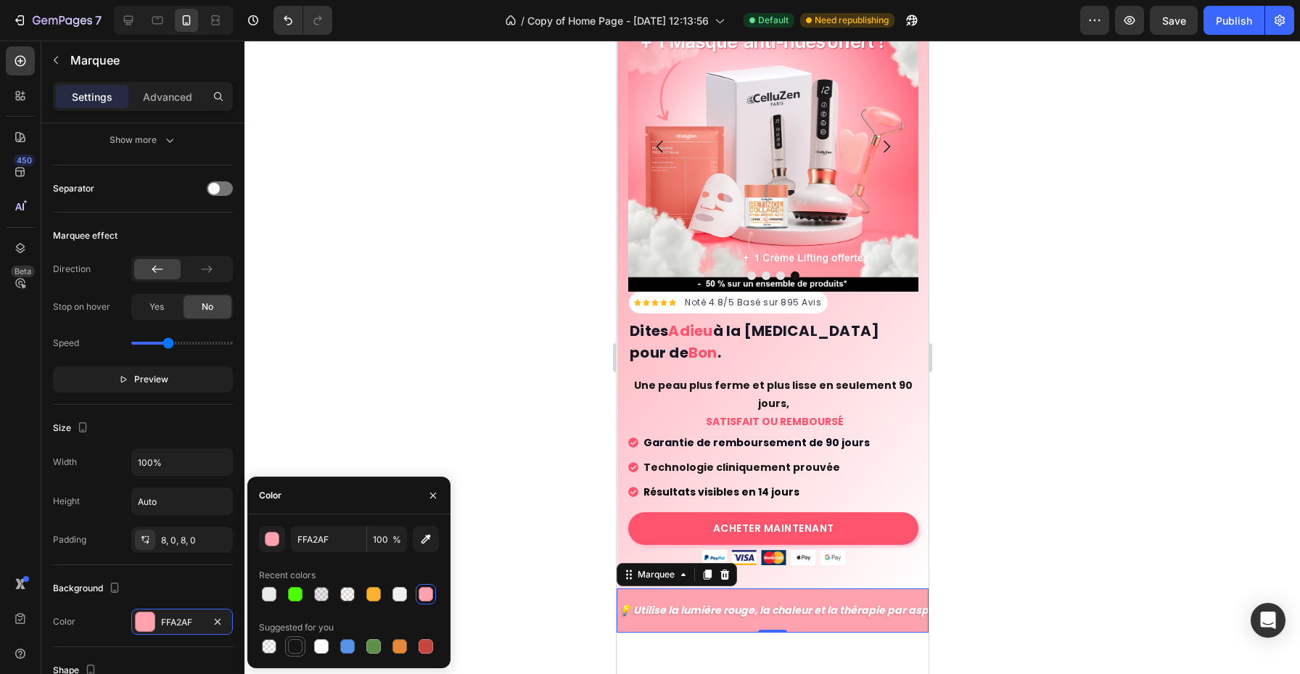
click at [289, 647] on div at bounding box center [295, 646] width 15 height 15
type input "151515"
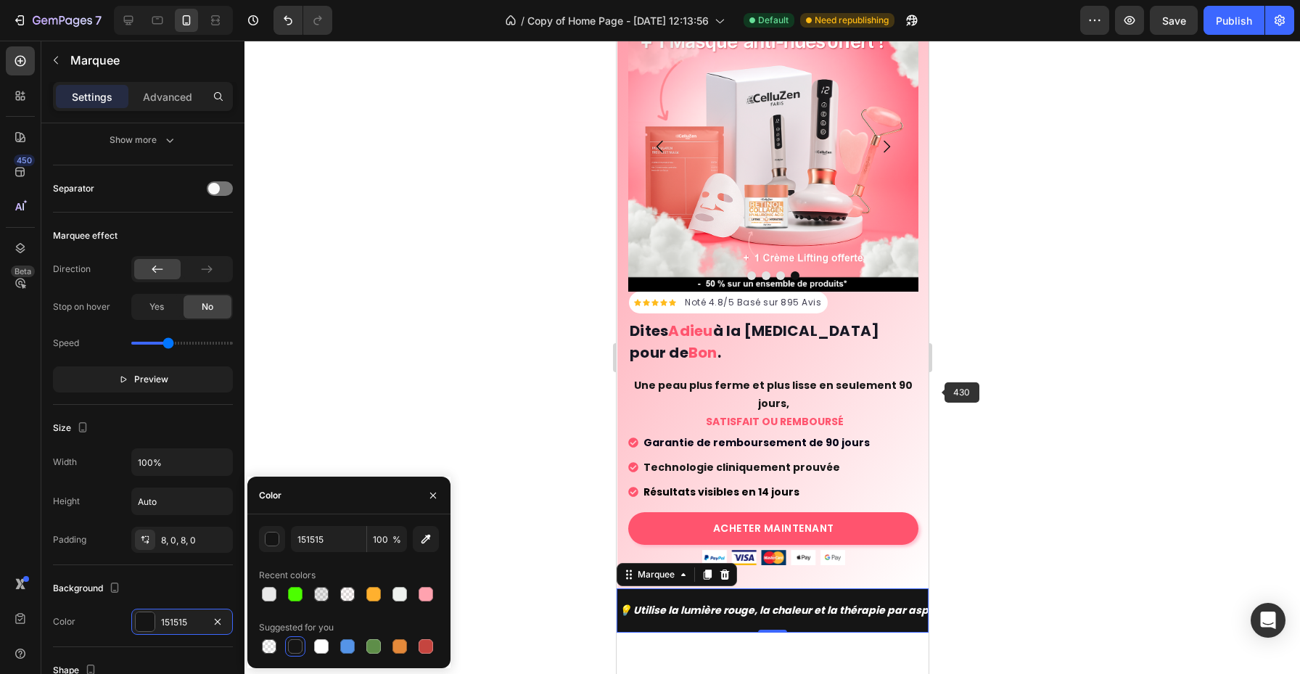
click at [937, 391] on div at bounding box center [773, 358] width 1056 height 634
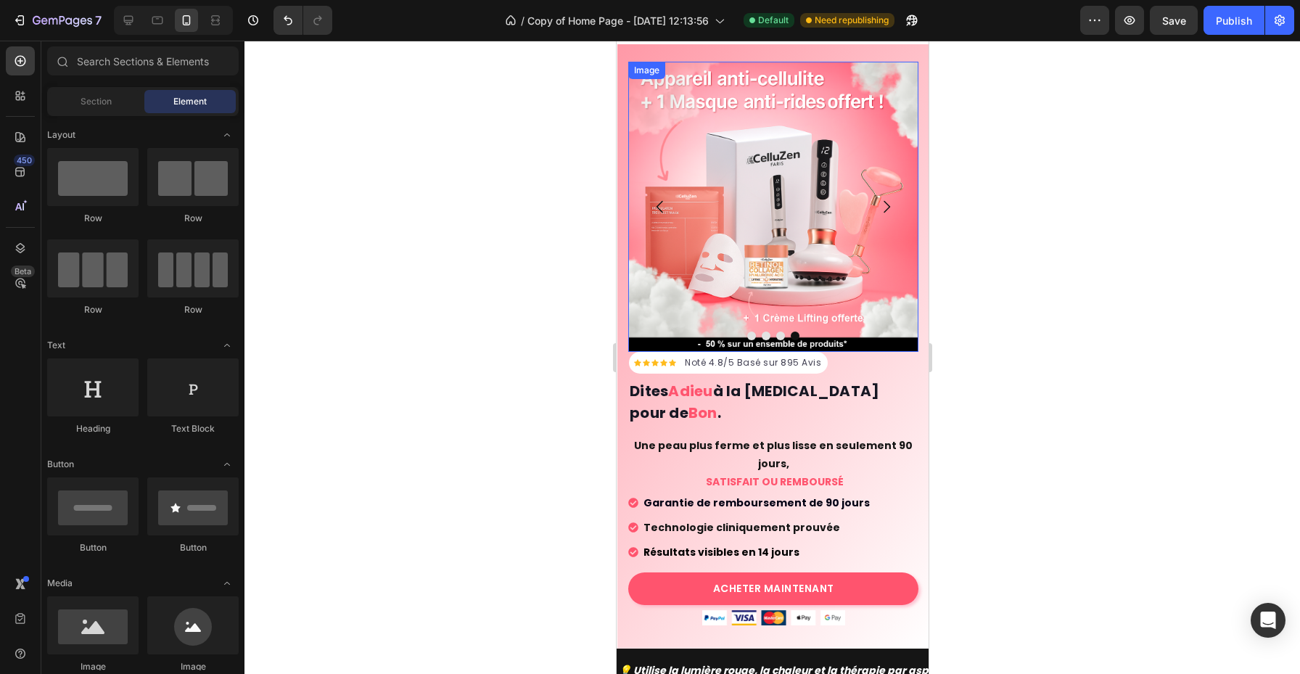
scroll to position [86, 0]
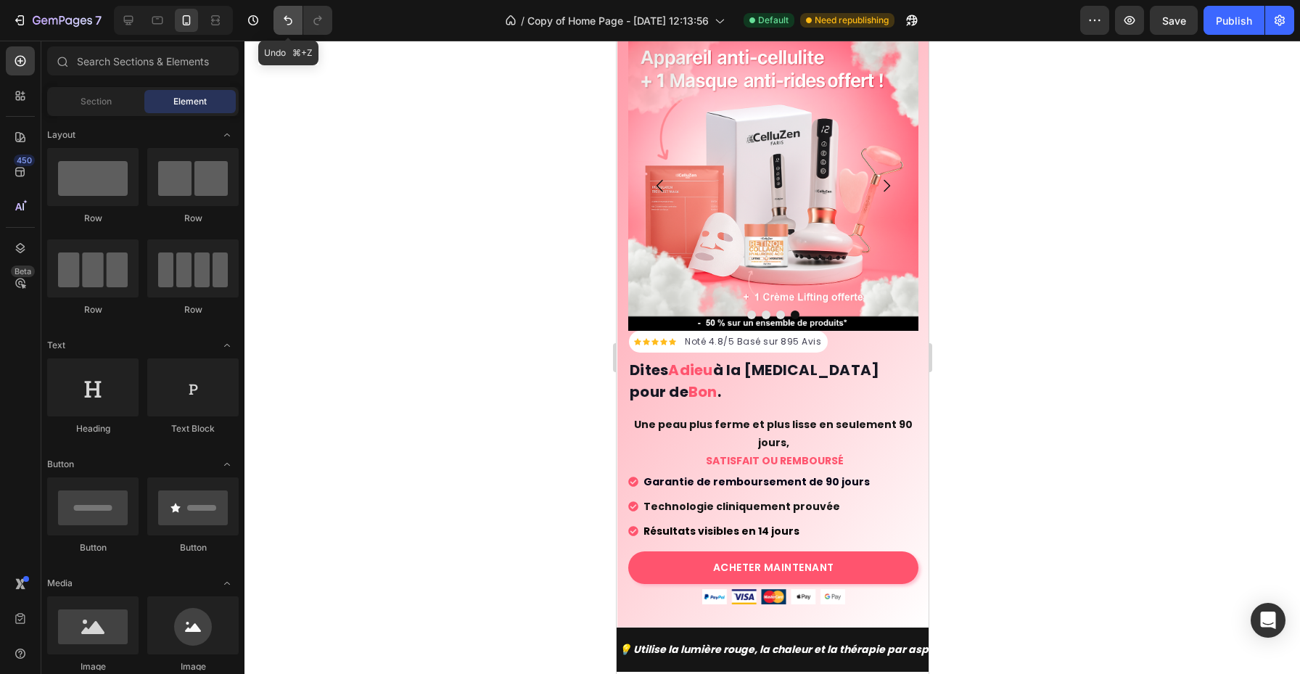
click at [286, 22] on icon "Undo/Redo" at bounding box center [288, 20] width 15 height 15
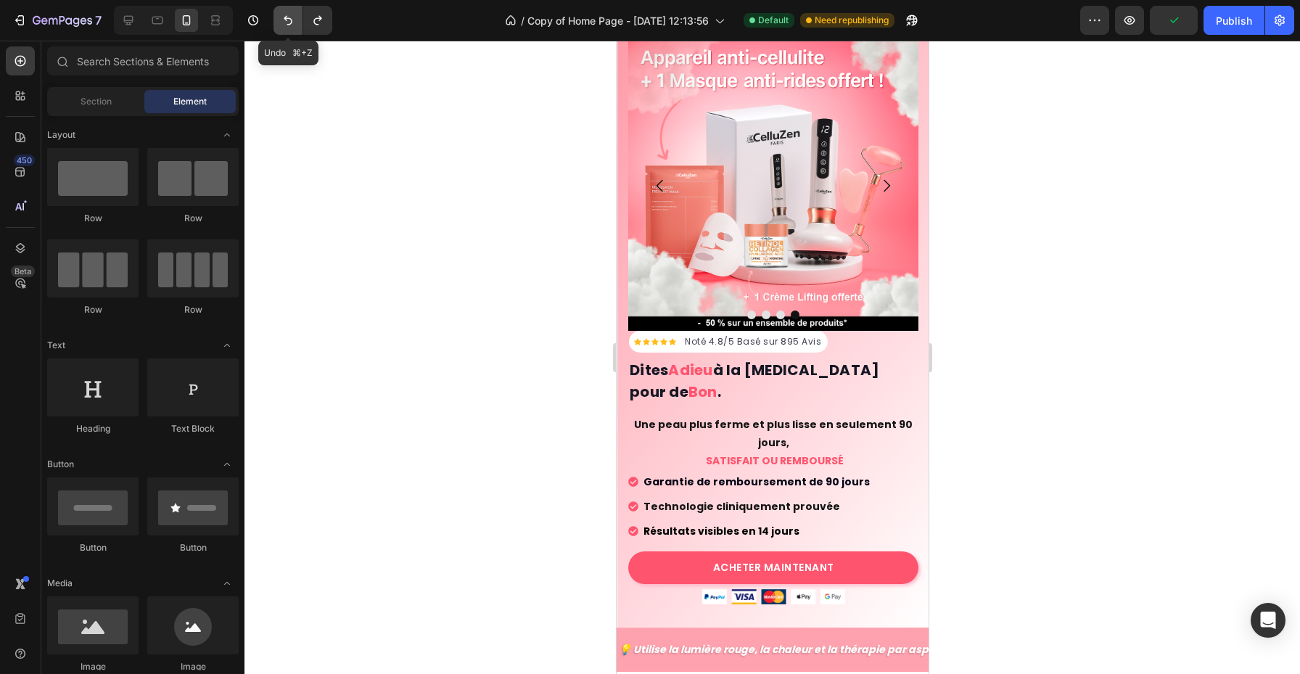
click at [279, 15] on button "Undo/Redo" at bounding box center [288, 20] width 29 height 29
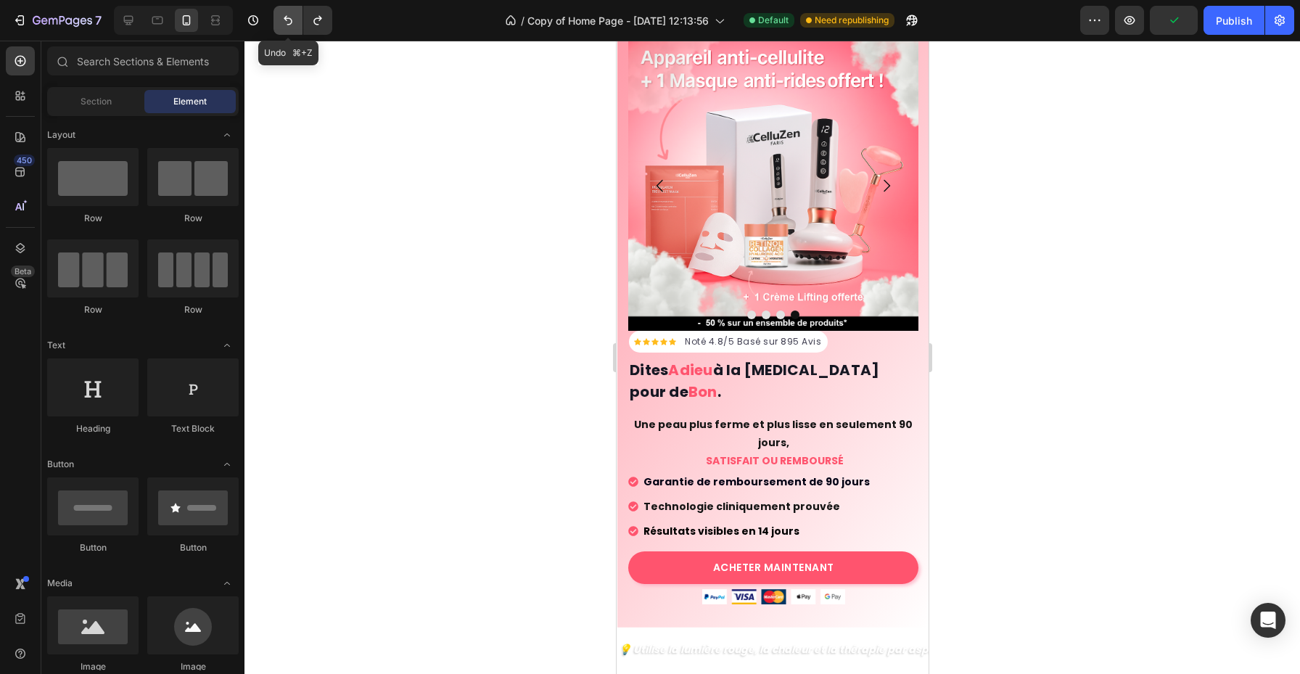
click at [279, 15] on button "Undo/Redo" at bounding box center [288, 20] width 29 height 29
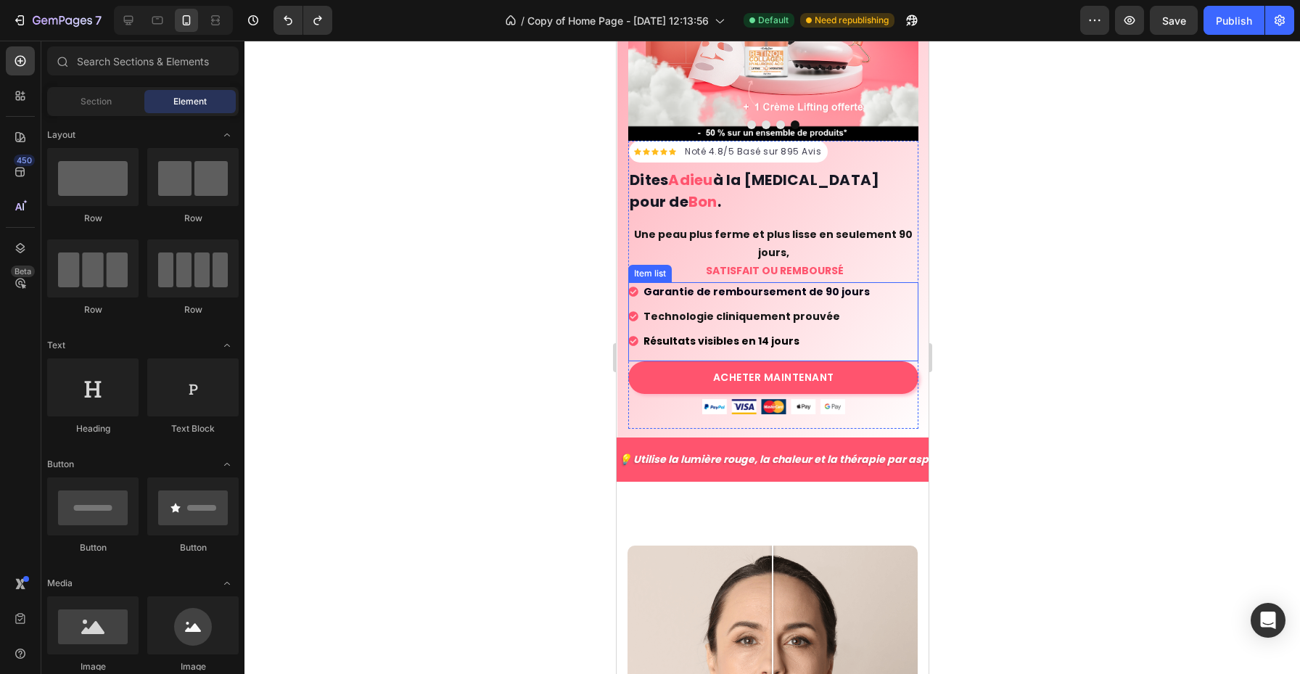
scroll to position [306, 0]
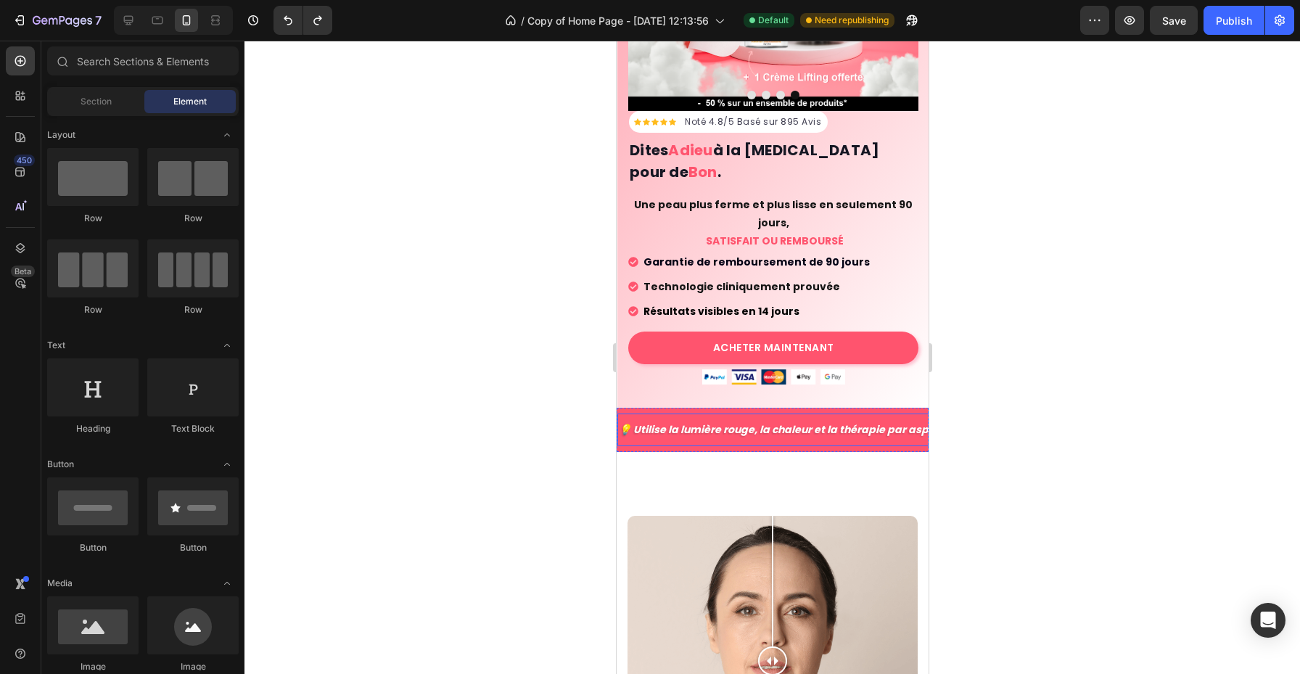
click at [821, 421] on p "💡 Utilise la lumière rouge, la chaleur et la thérapie par aspiration" at bounding box center [790, 430] width 345 height 18
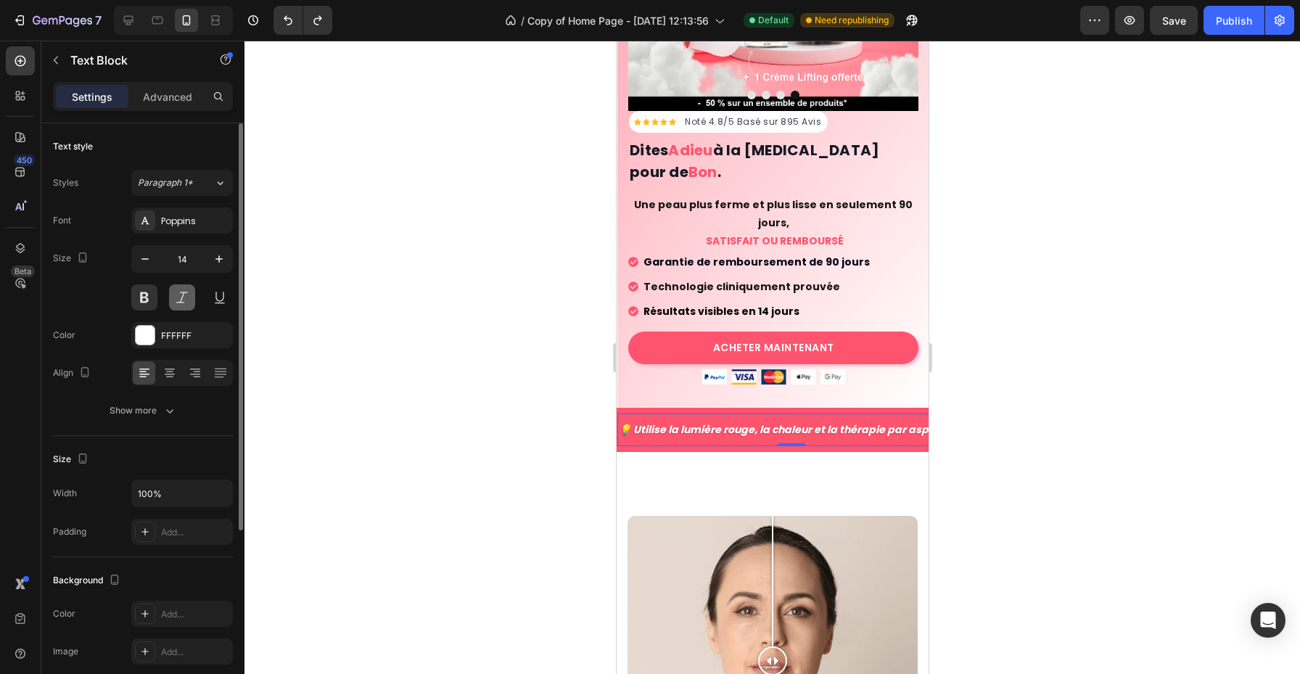
click at [189, 299] on button at bounding box center [182, 297] width 26 height 26
click at [149, 295] on button at bounding box center [144, 297] width 26 height 26
click at [485, 353] on div at bounding box center [773, 358] width 1056 height 634
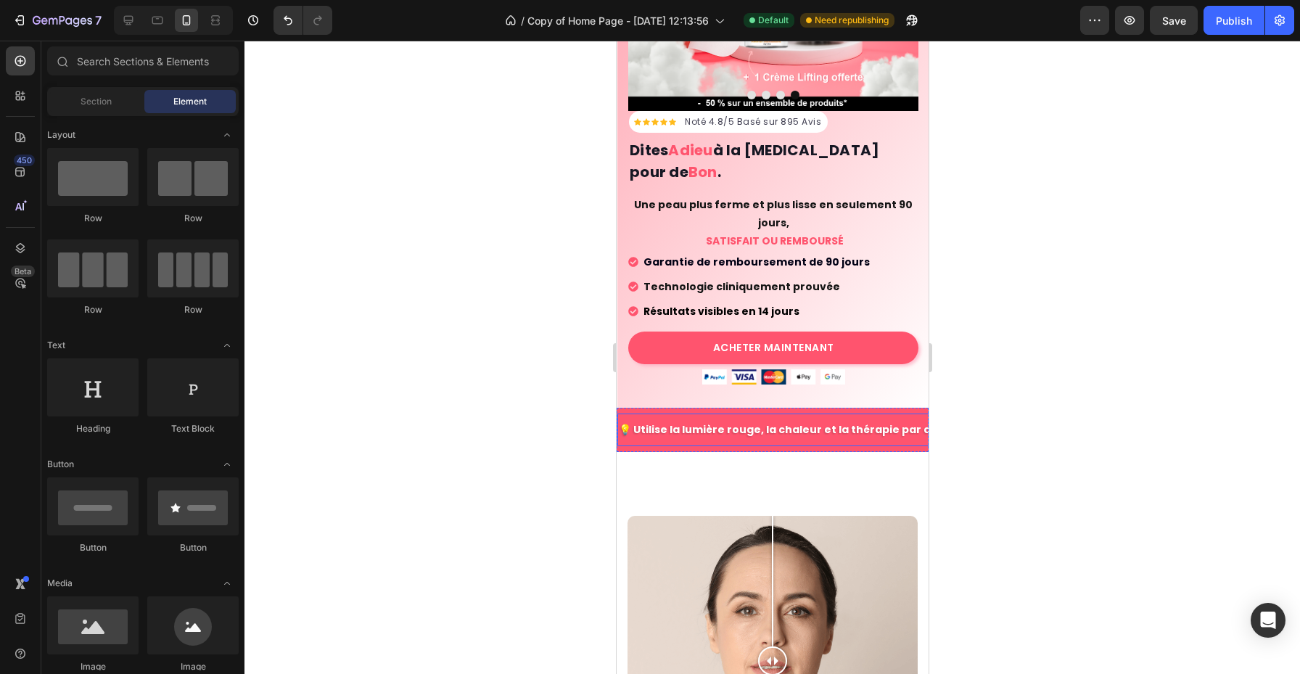
click at [739, 421] on p "💡 Utilise la lumière rouge, la chaleur et la thérapie par aspiration" at bounding box center [799, 430] width 363 height 18
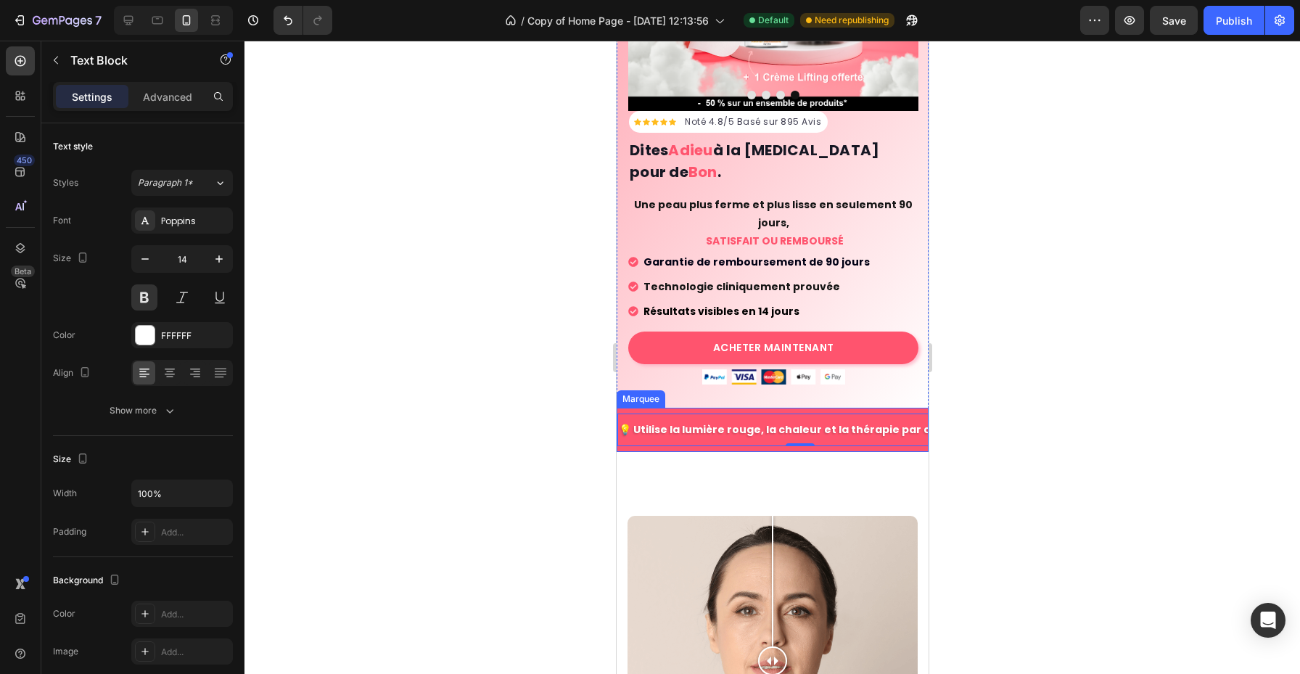
click at [736, 429] on div "💡 Utilise la lumière rouge, la chaleur et la thérapie par aspiration Text Block…" at bounding box center [772, 430] width 312 height 44
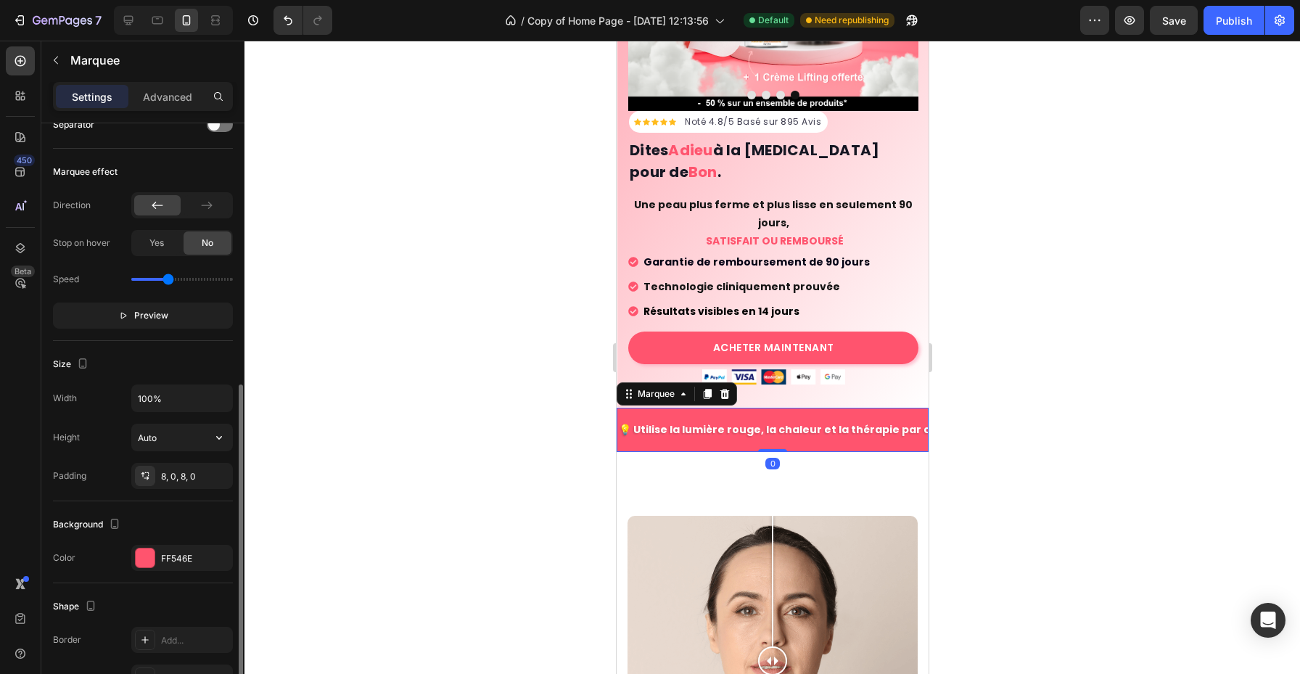
scroll to position [393, 0]
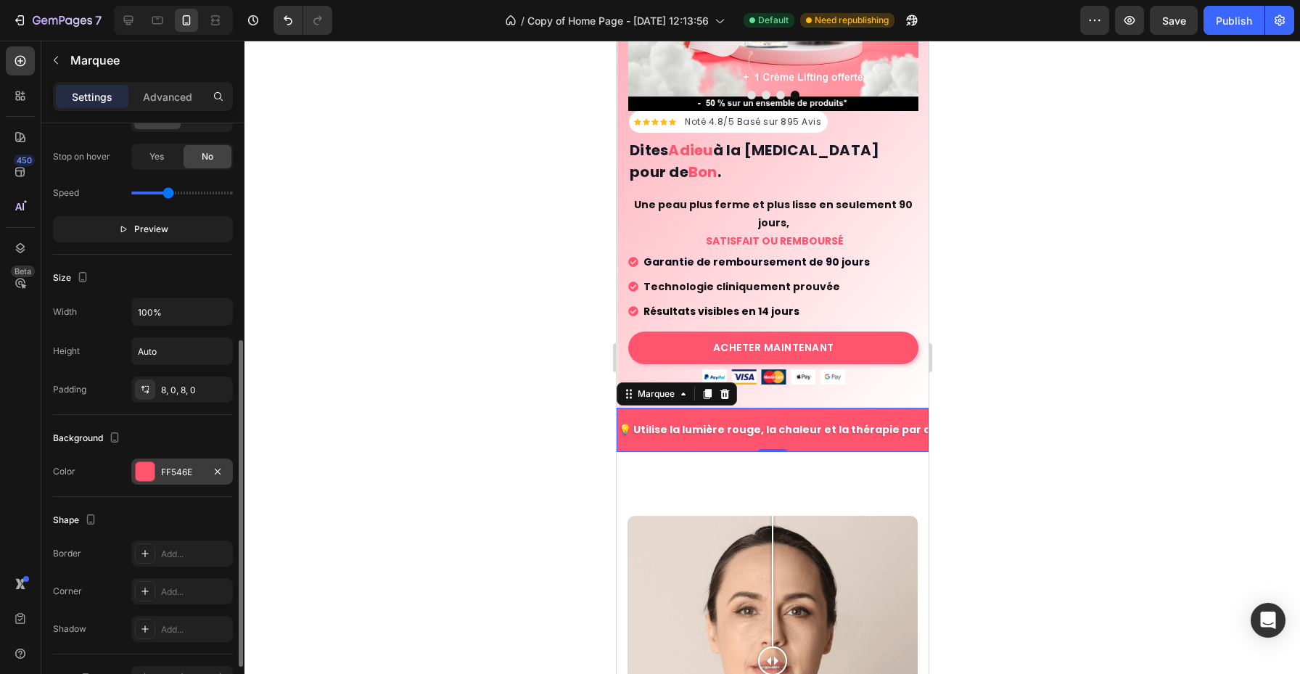
click at [179, 484] on div "FF546E" at bounding box center [182, 472] width 102 height 26
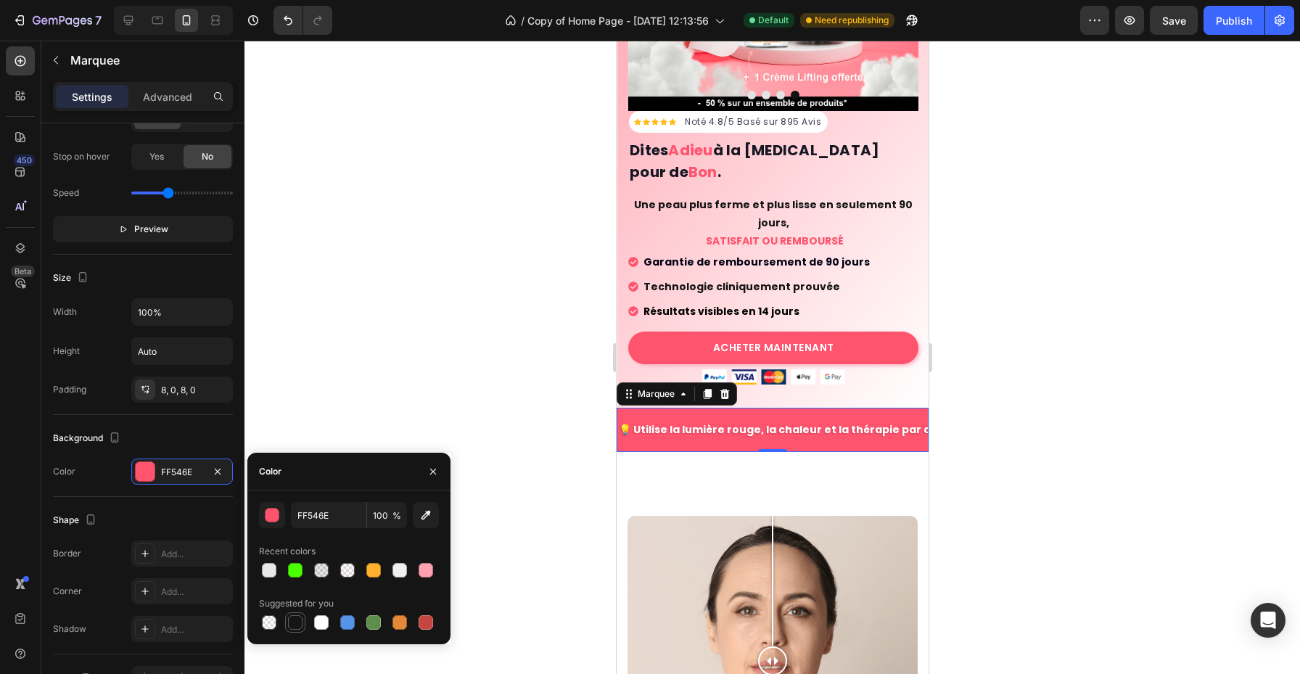
click at [301, 631] on div at bounding box center [295, 622] width 20 height 20
type input "151515"
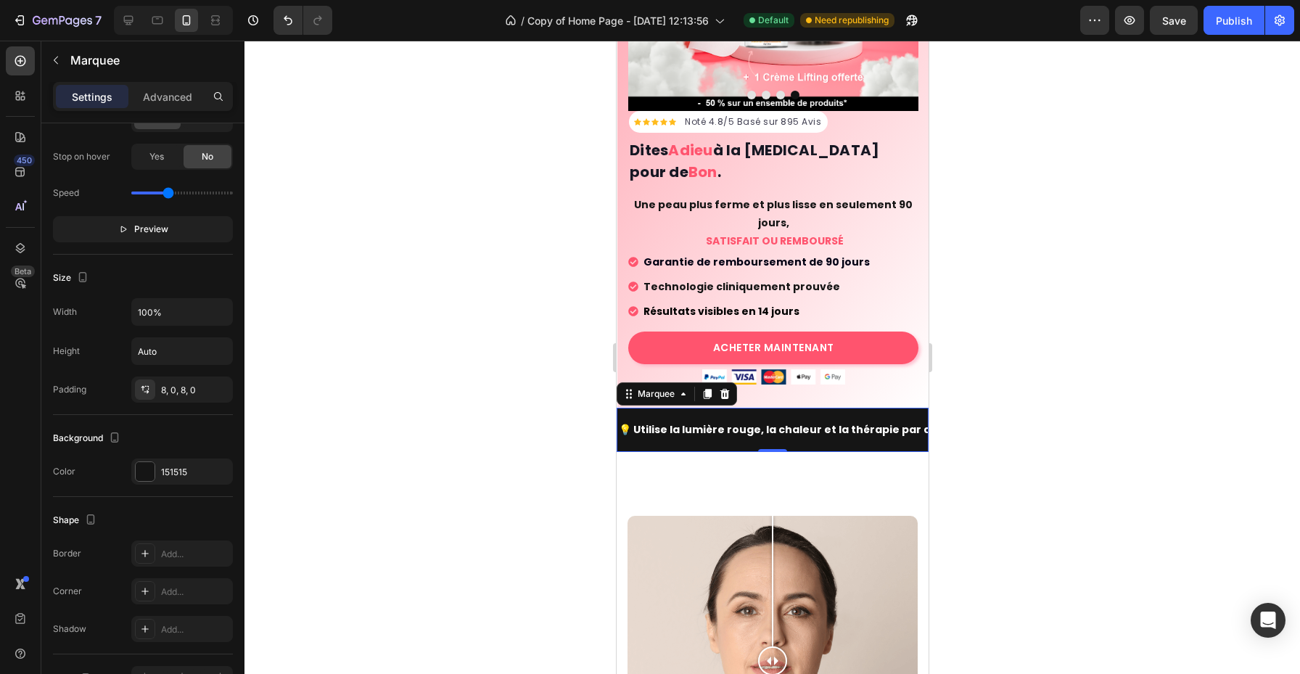
click at [552, 458] on div at bounding box center [773, 358] width 1056 height 634
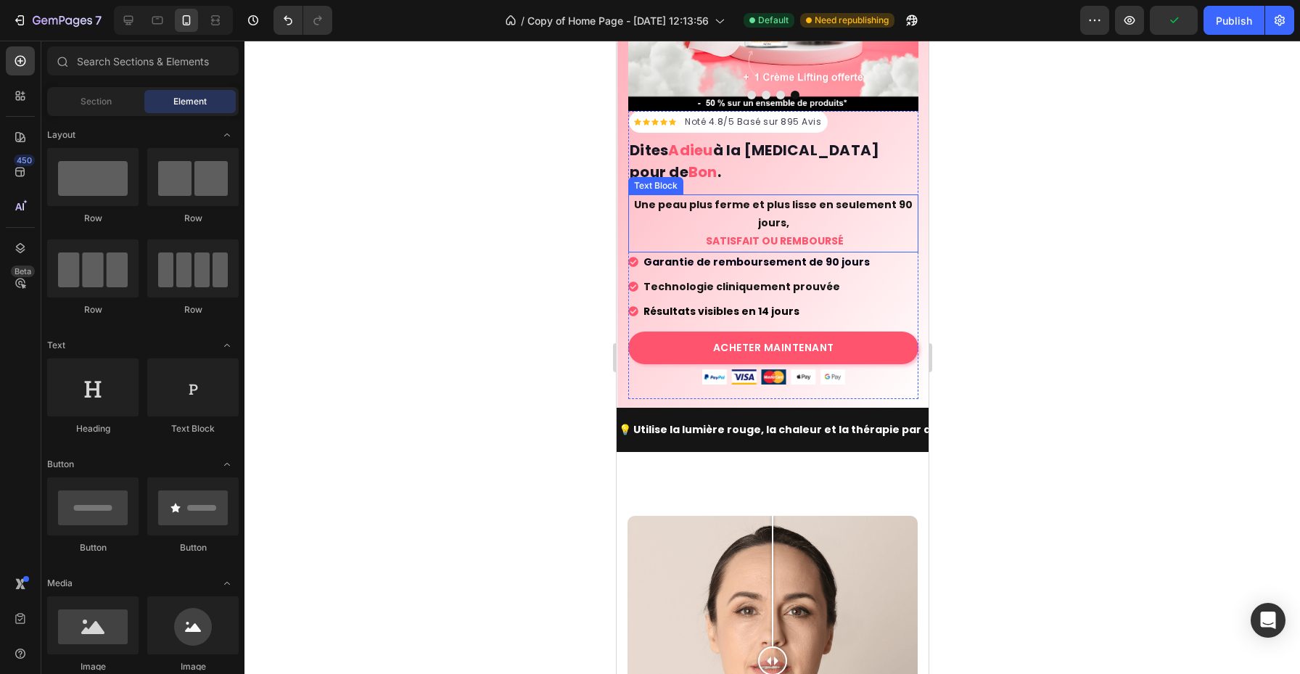
click at [923, 212] on div "Icon Icon Icon Icon Icon Icon List Hoz Noté 4.8/5 Basé sur 895 Avis Text block …" at bounding box center [773, 110] width 312 height 578
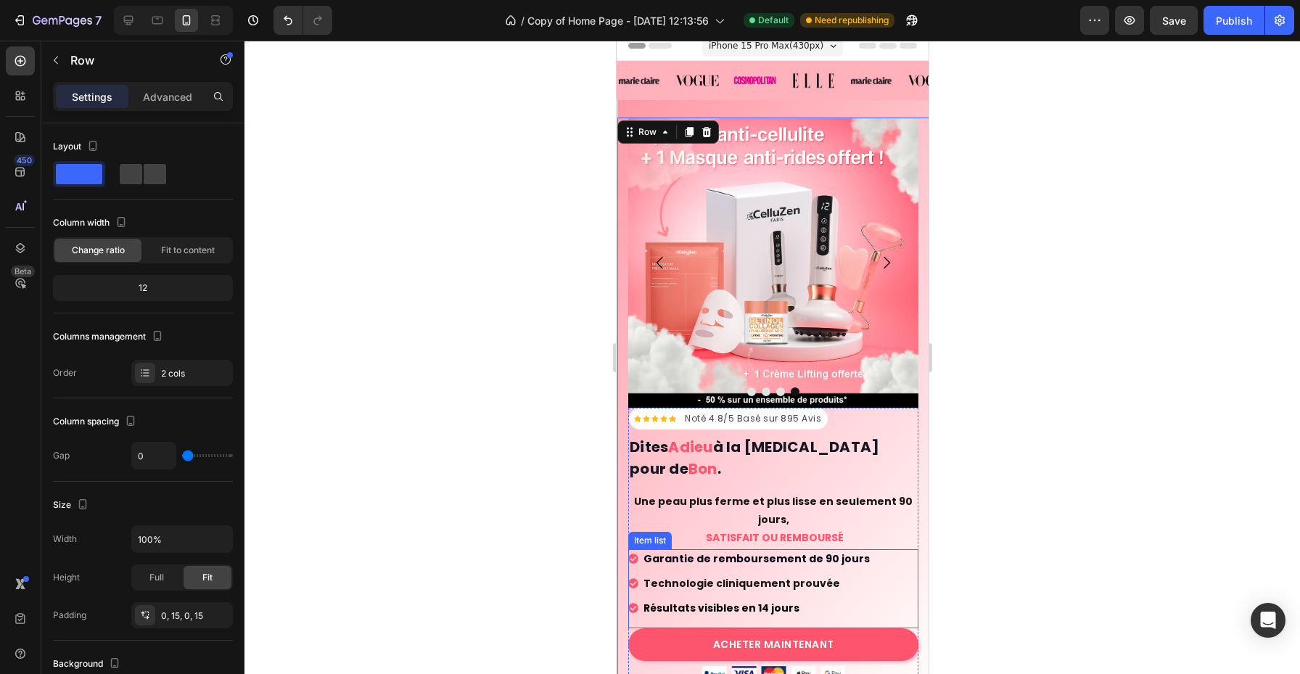
scroll to position [0, 0]
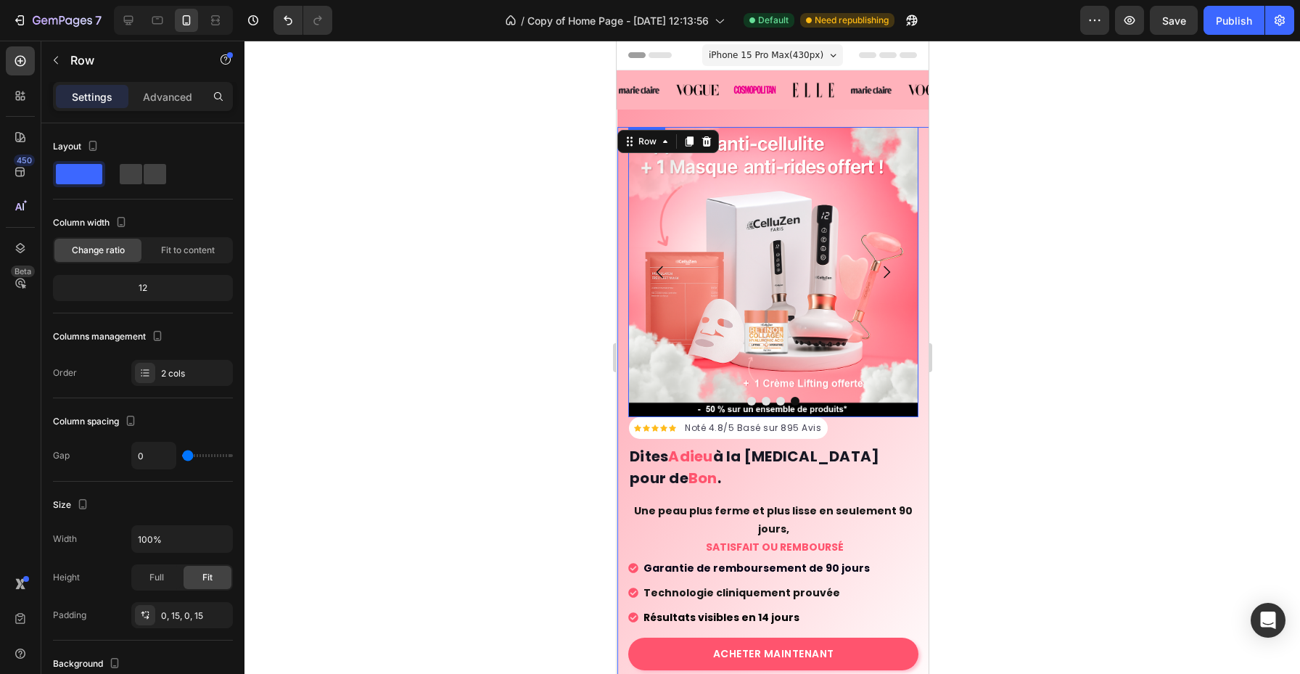
click at [857, 288] on img at bounding box center [773, 272] width 290 height 290
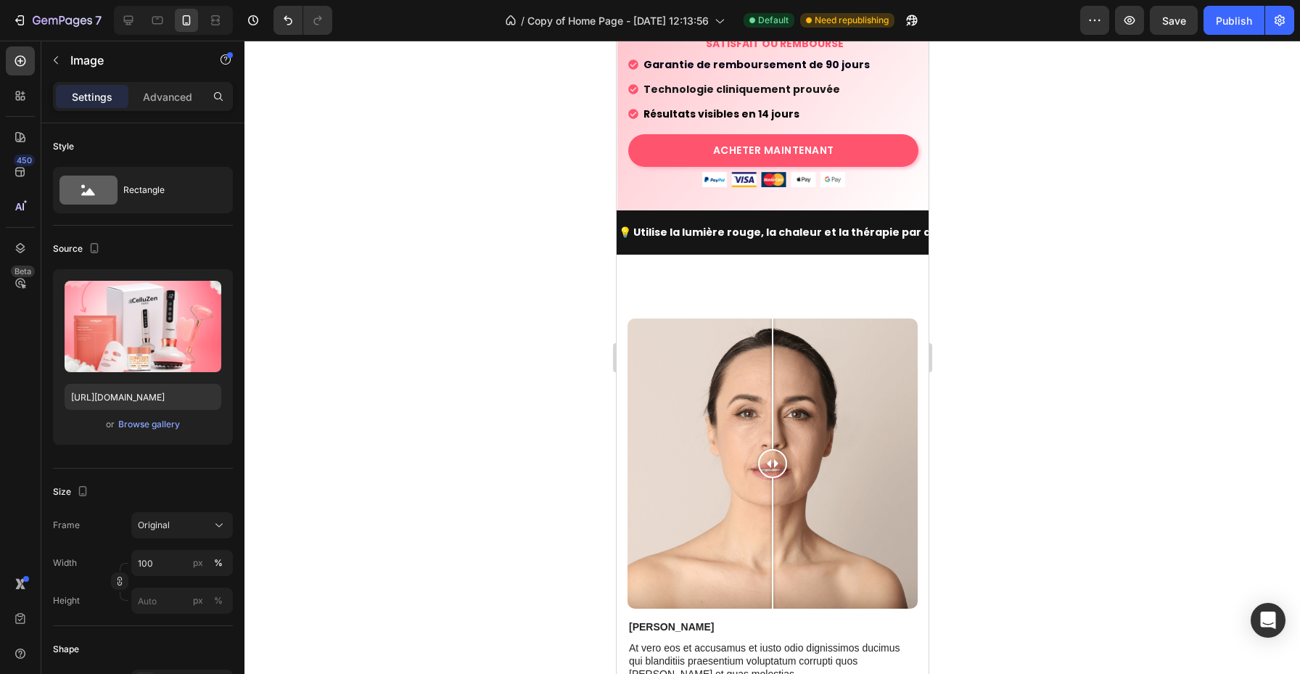
scroll to position [528, 0]
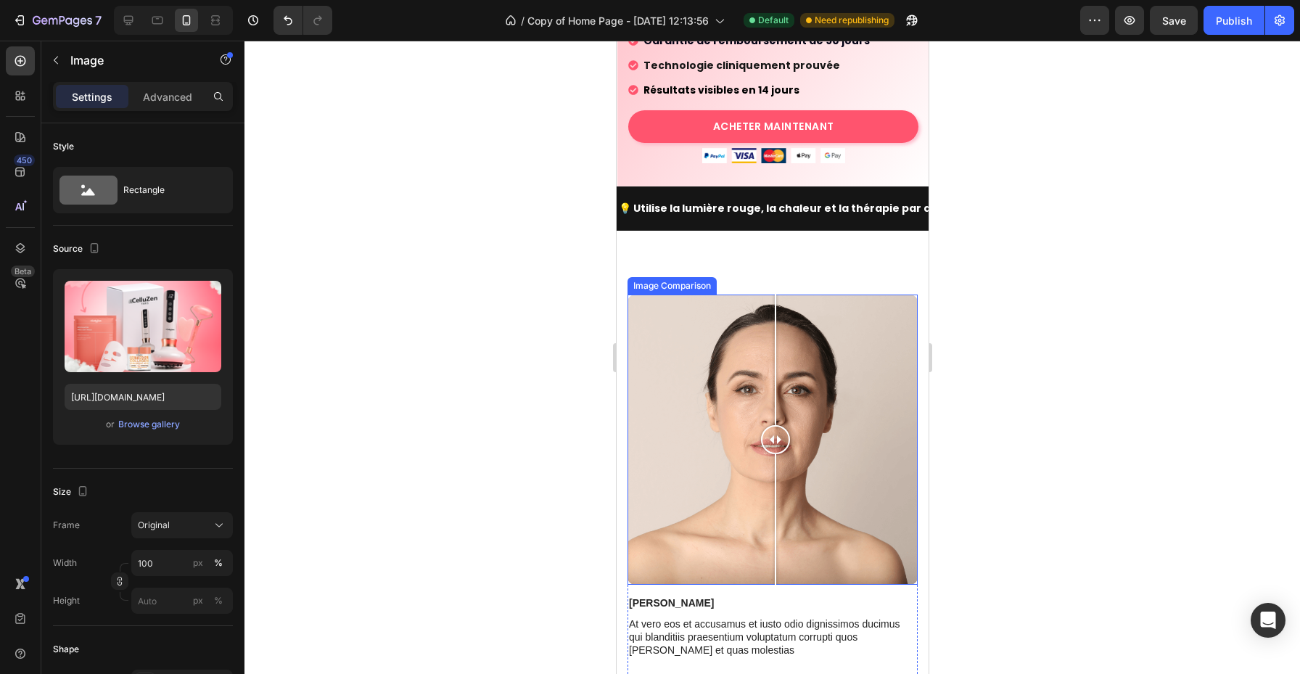
click at [775, 368] on div at bounding box center [775, 440] width 29 height 290
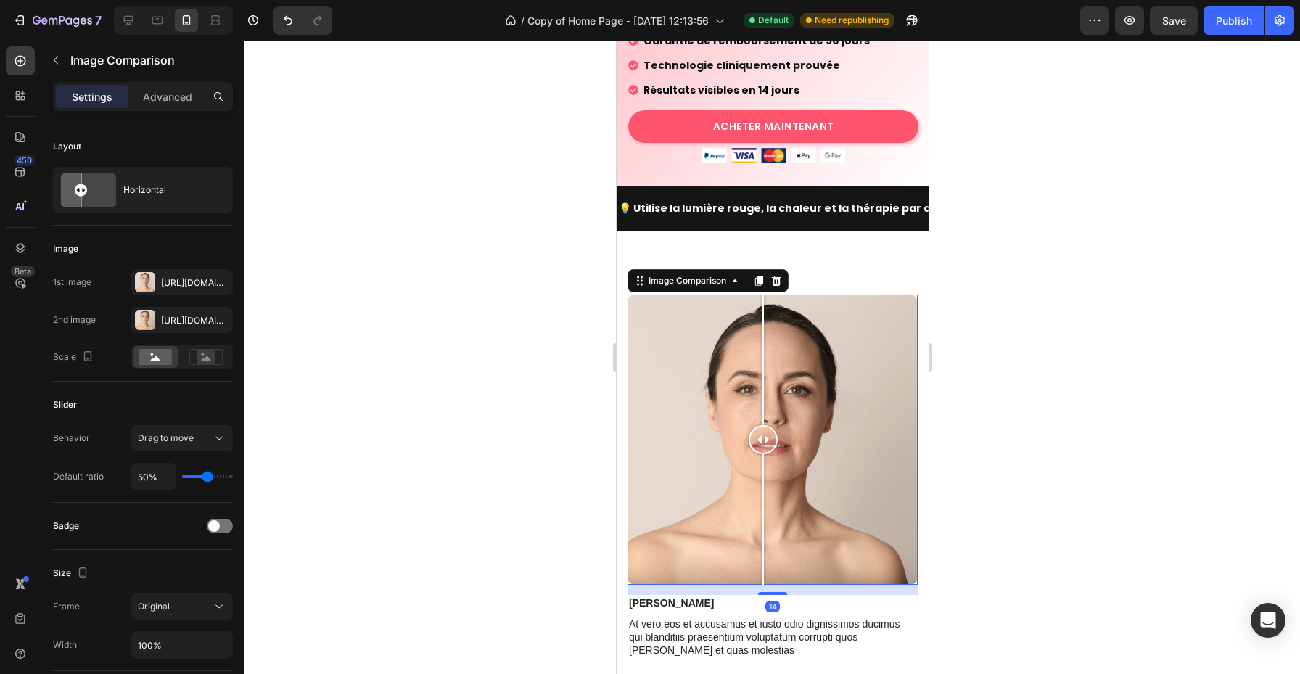
drag, startPoint x: 775, startPoint y: 368, endPoint x: 767, endPoint y: 353, distance: 17.2
click at [763, 353] on div at bounding box center [762, 360] width 1 height 131
click at [777, 221] on div at bounding box center [772, 231] width 20 height 20
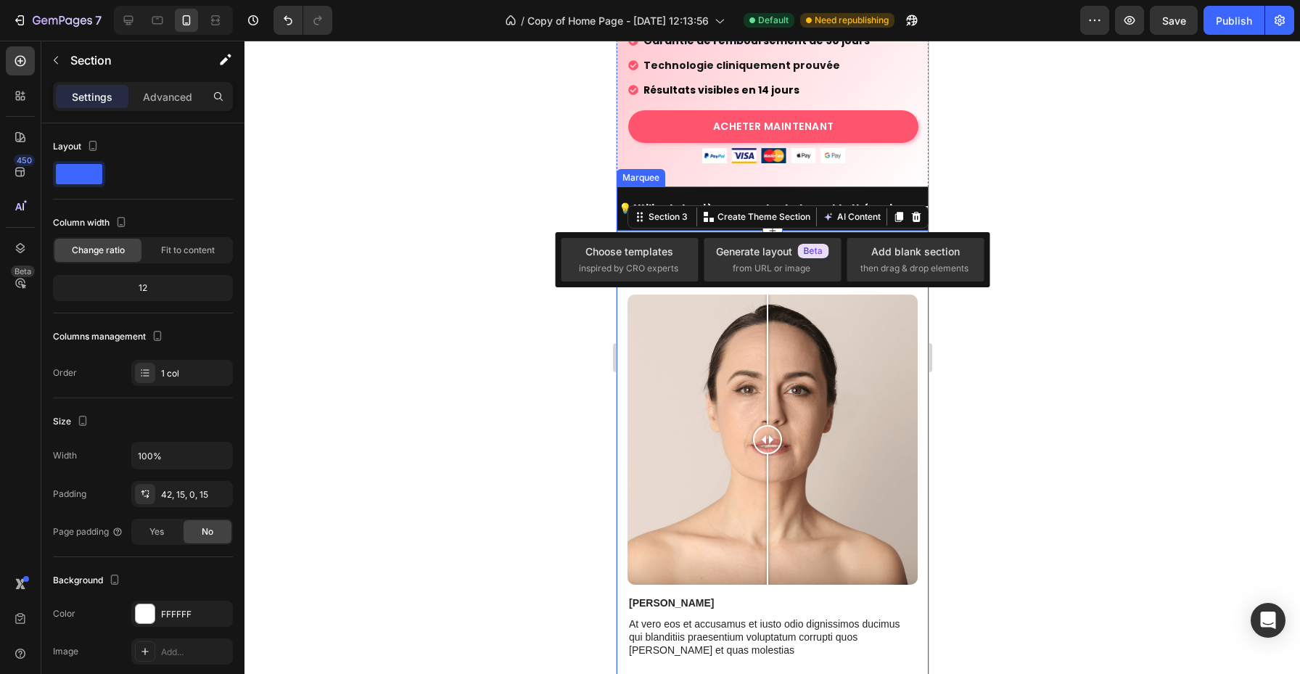
click at [973, 157] on div at bounding box center [773, 358] width 1056 height 634
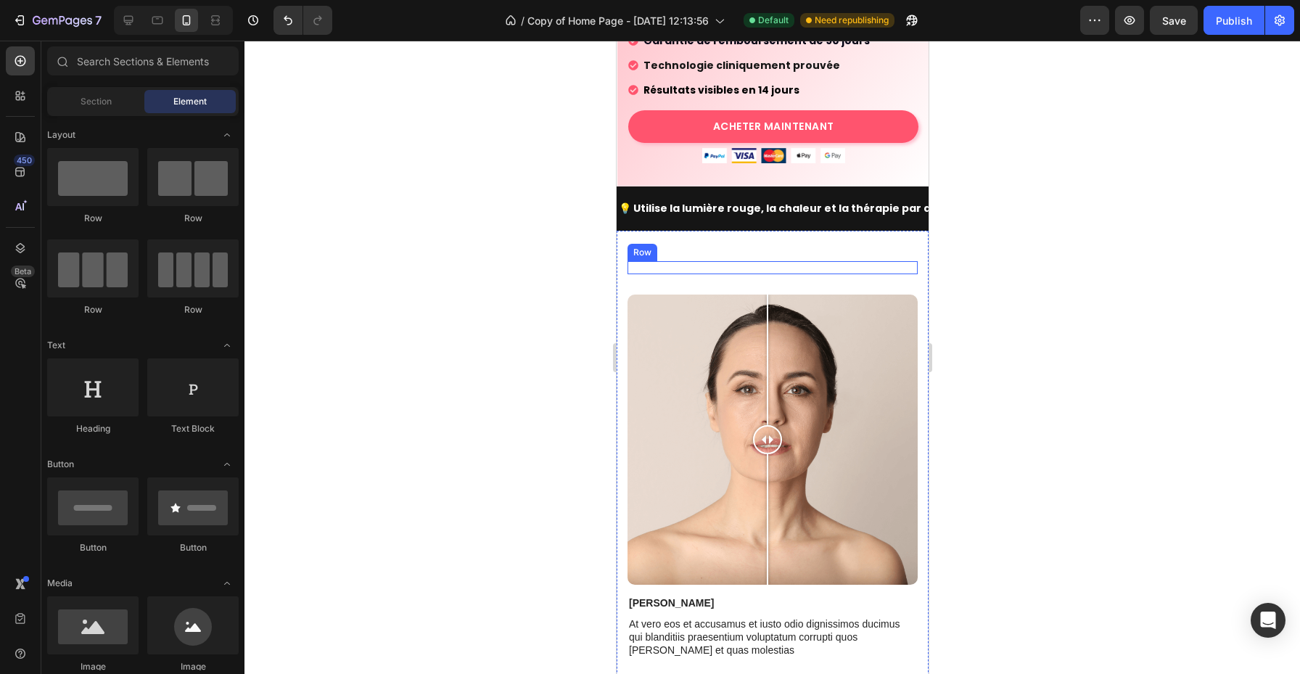
click at [749, 261] on div "Heading" at bounding box center [772, 267] width 290 height 13
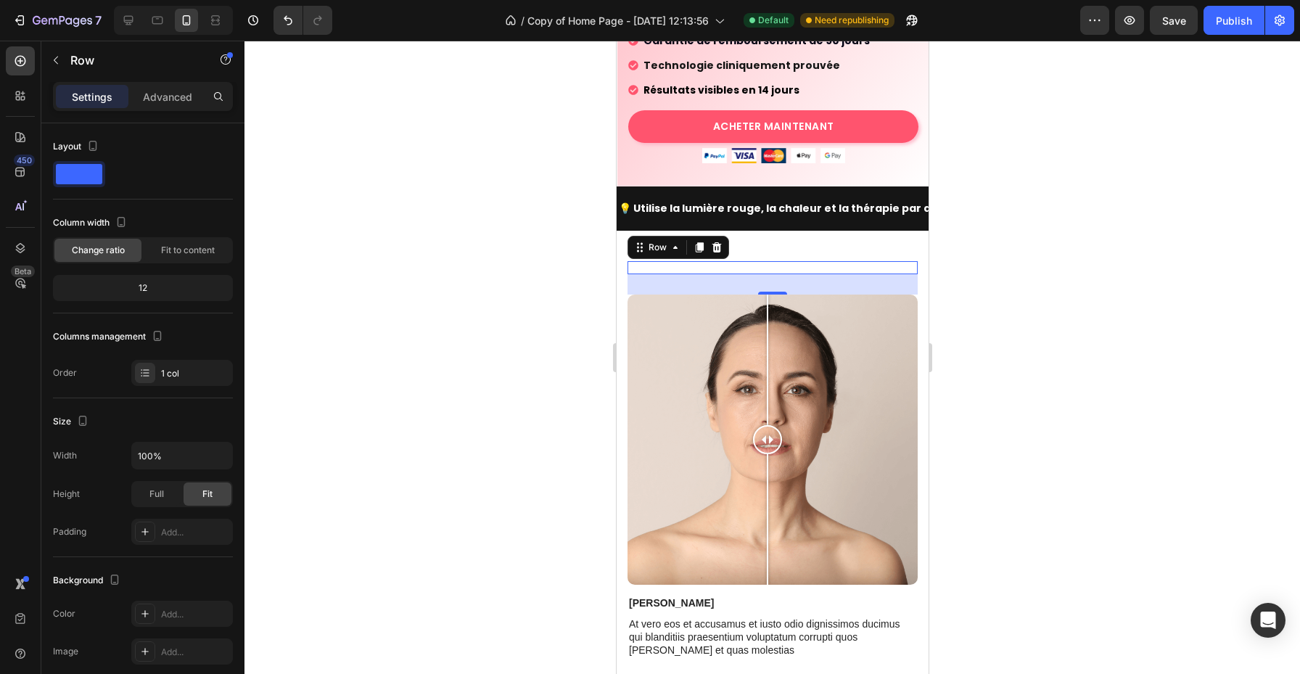
click at [749, 261] on div "Heading" at bounding box center [772, 267] width 290 height 13
click at [747, 261] on div "Heading" at bounding box center [772, 267] width 290 height 13
click at [747, 331] on div at bounding box center [772, 440] width 290 height 290
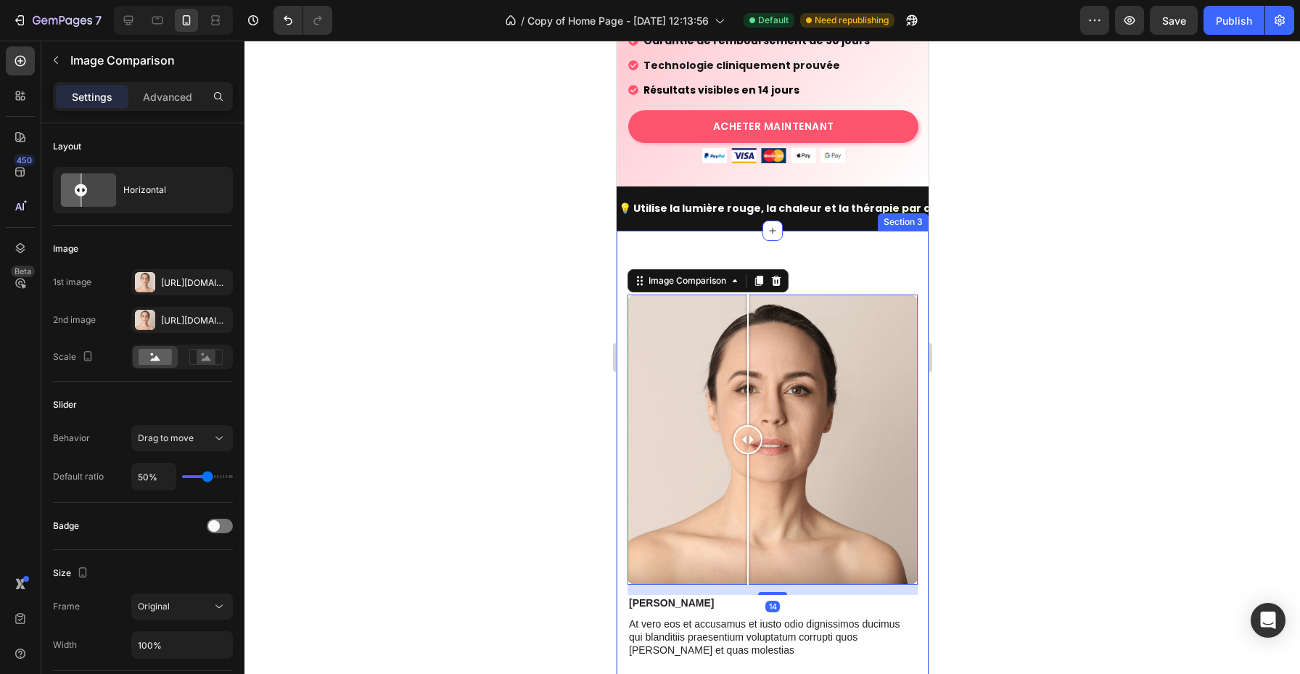
click at [827, 200] on p "💡 Utilise la lumière rouge, la chaleur et la thérapie par aspiration" at bounding box center [799, 209] width 363 height 18
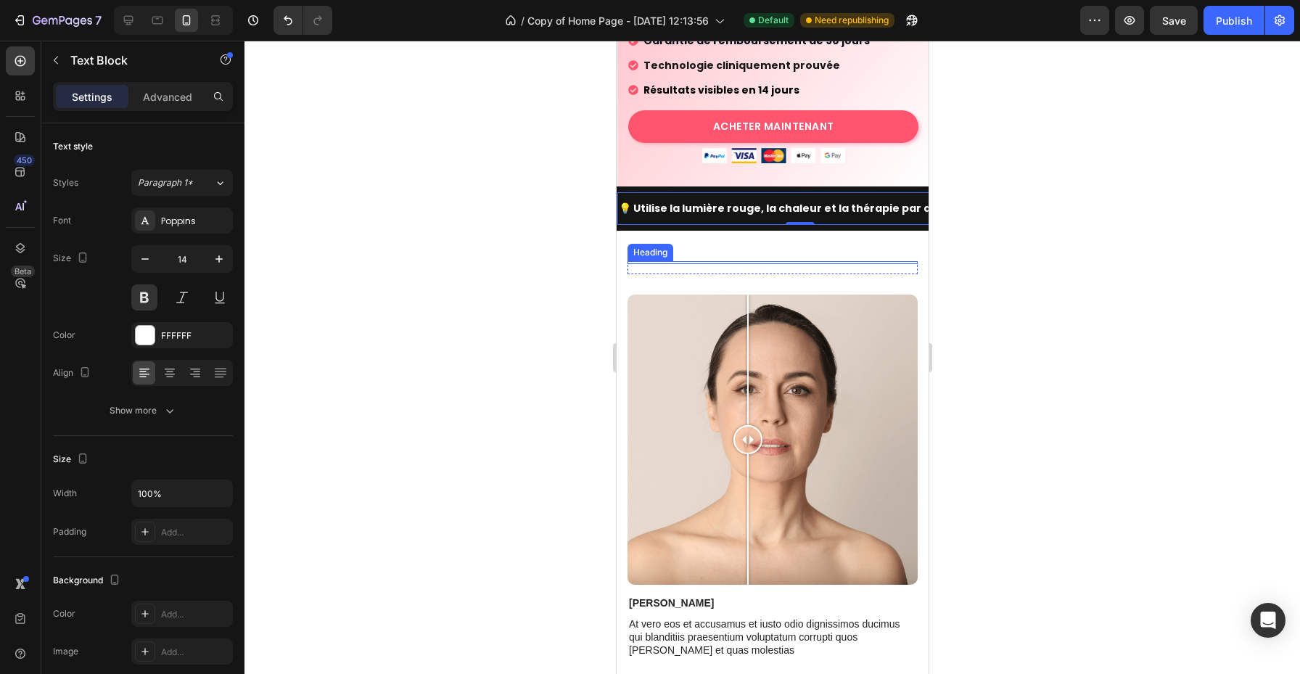
click at [790, 261] on h2 at bounding box center [772, 262] width 290 height 3
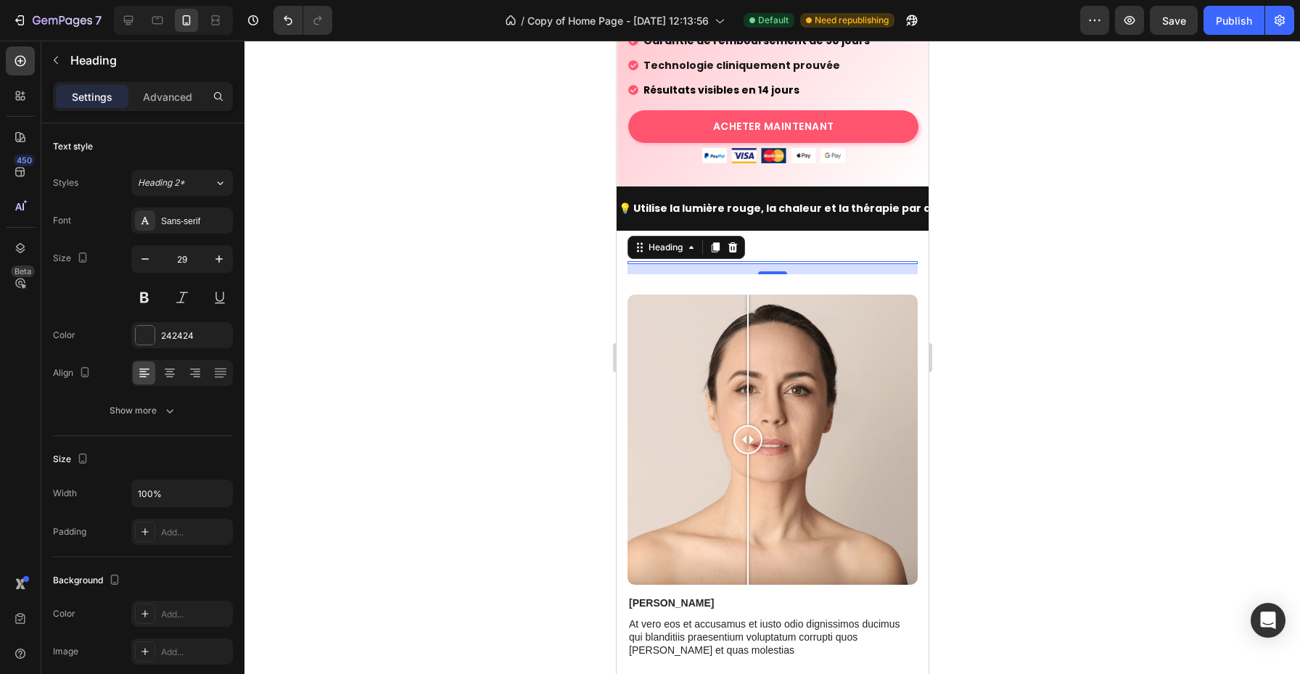
click at [790, 261] on h2 at bounding box center [772, 262] width 290 height 3
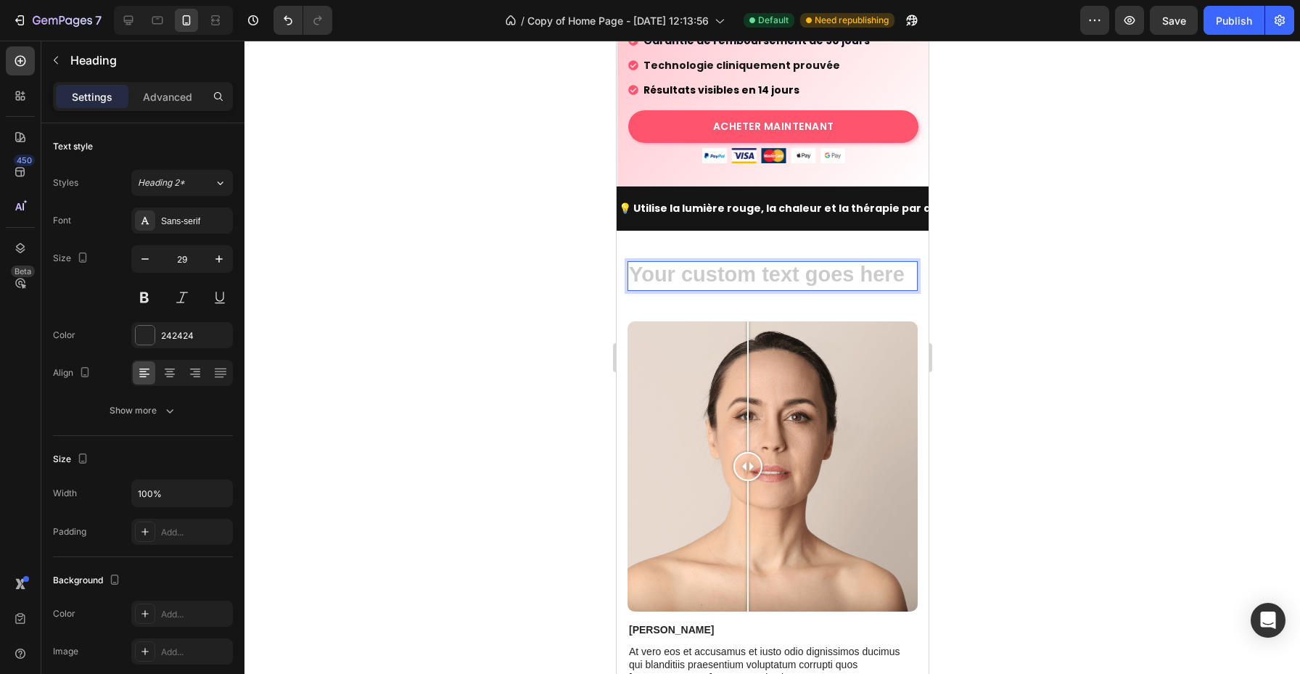
click at [782, 261] on h2 "Rich Text Editor. Editing area: main" at bounding box center [772, 276] width 290 height 30
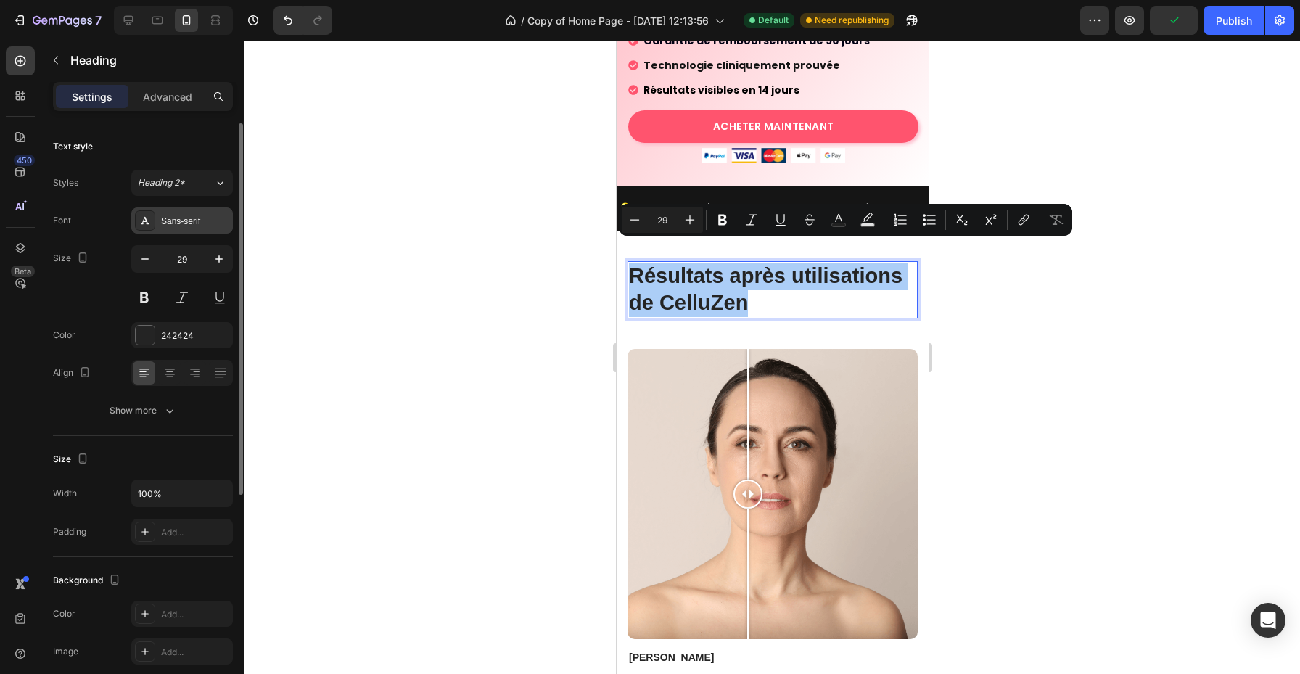
click at [171, 227] on div "Sans-serif" at bounding box center [195, 221] width 68 height 13
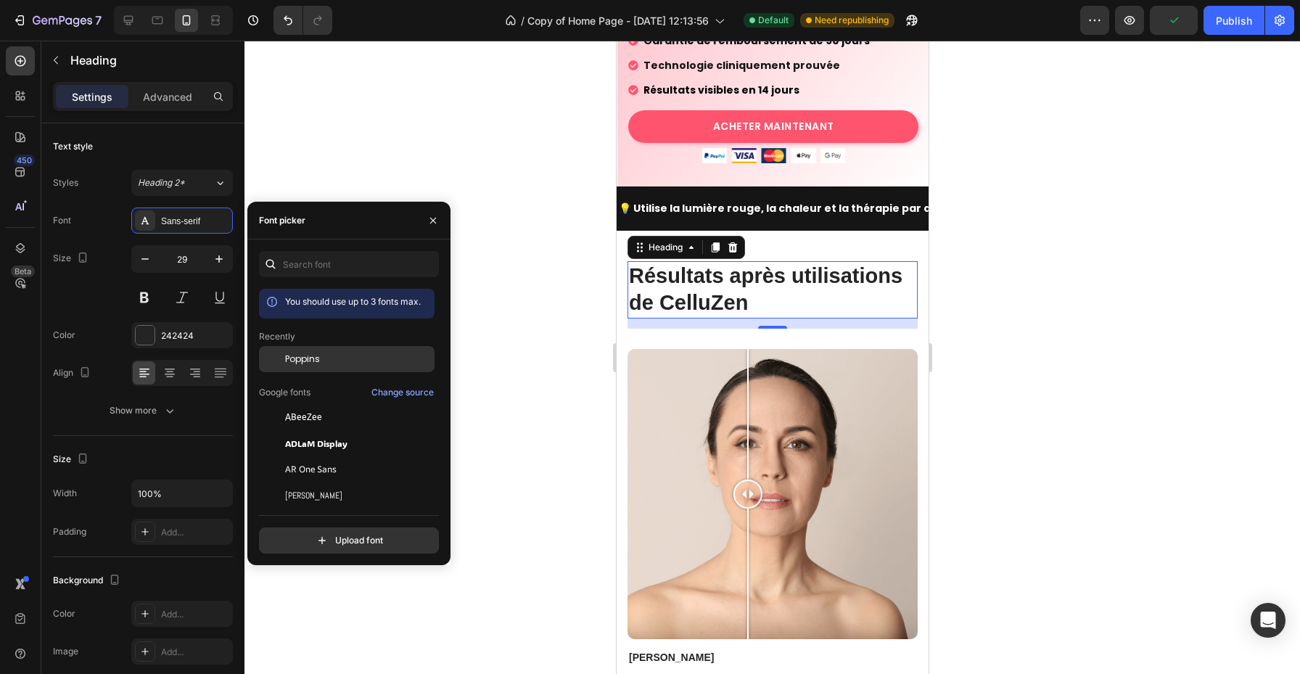
click at [324, 367] on div "Poppins" at bounding box center [347, 359] width 176 height 26
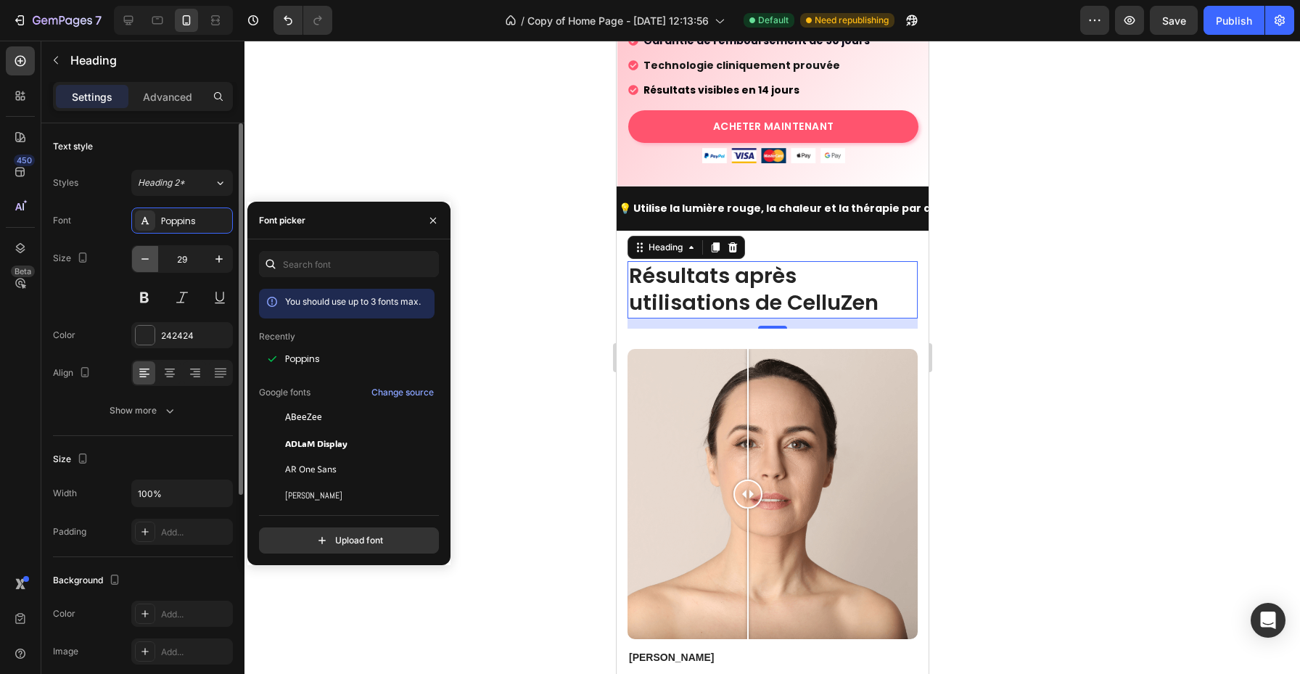
click at [146, 260] on icon "button" at bounding box center [145, 259] width 15 height 15
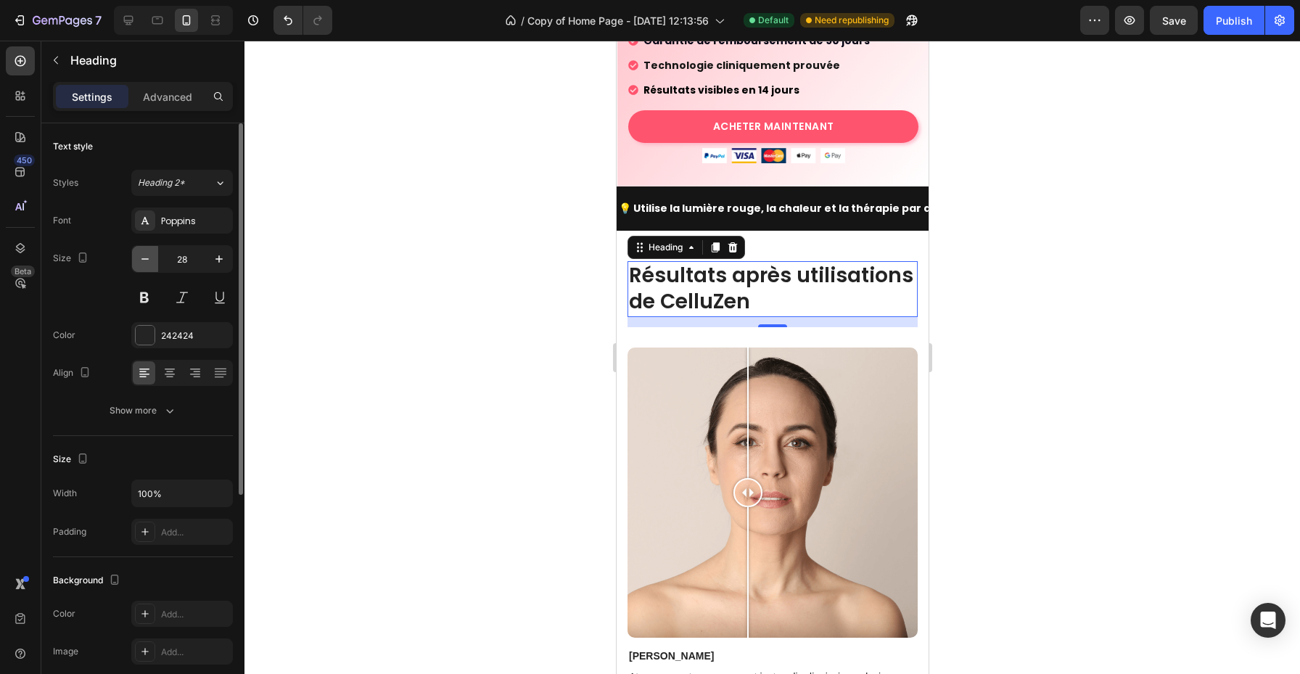
click at [146, 260] on icon "button" at bounding box center [145, 259] width 15 height 15
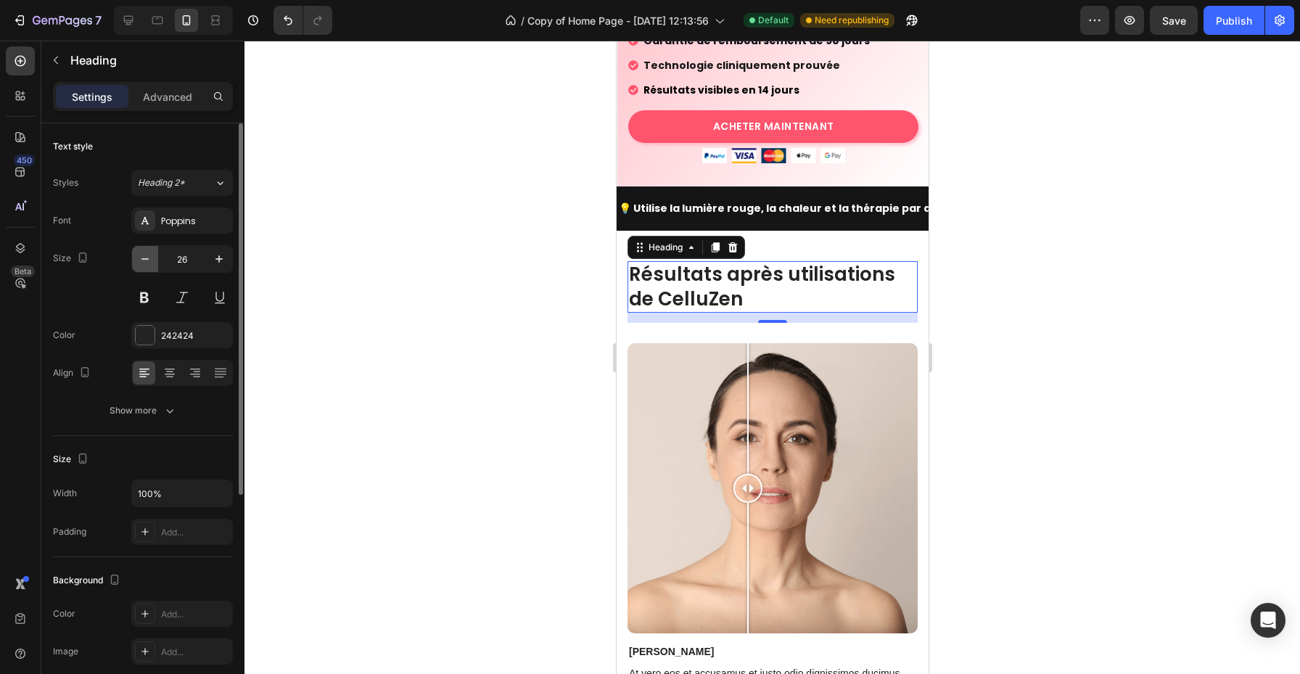
click at [146, 260] on icon "button" at bounding box center [145, 259] width 15 height 15
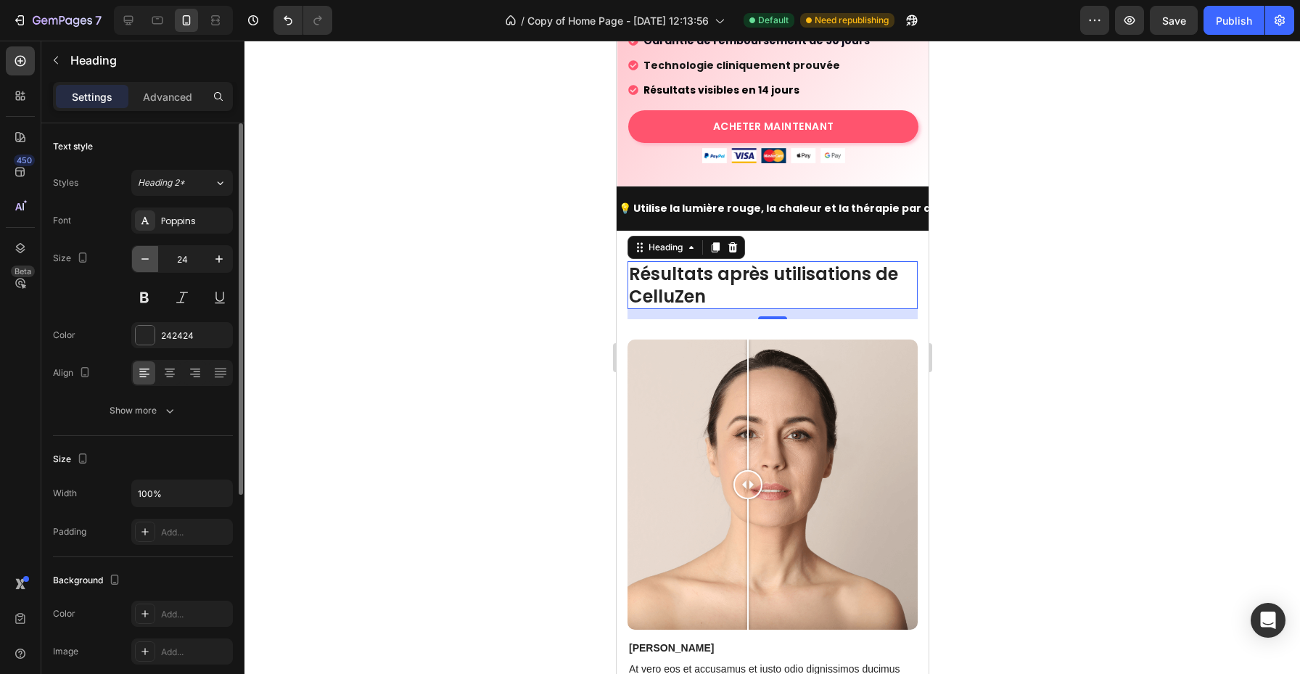
click at [146, 260] on icon "button" at bounding box center [145, 259] width 15 height 15
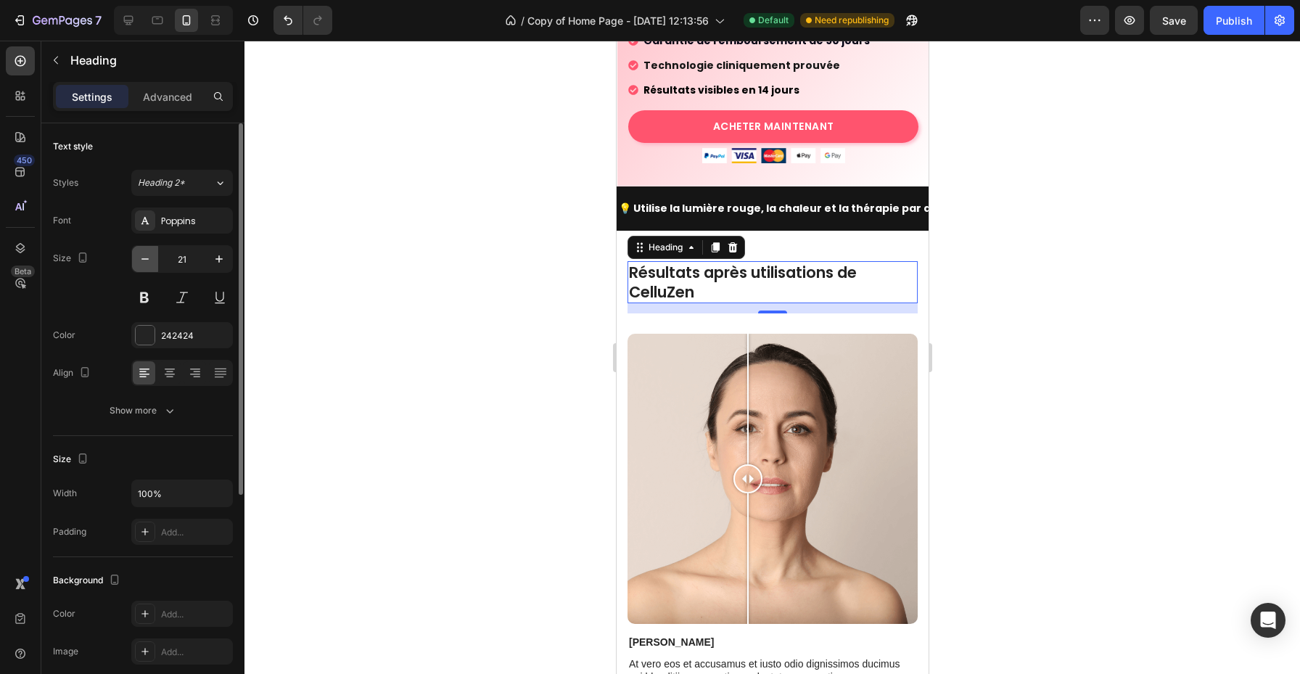
click at [146, 260] on icon "button" at bounding box center [145, 259] width 15 height 15
type input "19"
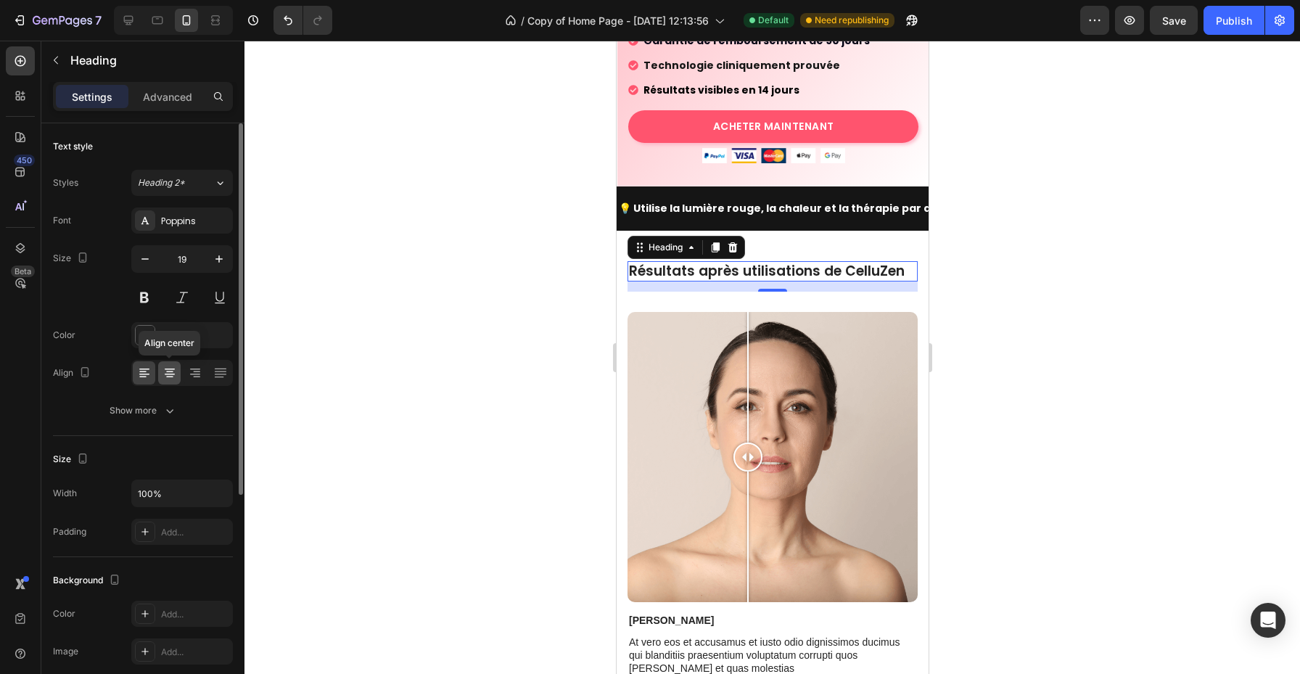
click at [180, 374] on div at bounding box center [169, 372] width 22 height 23
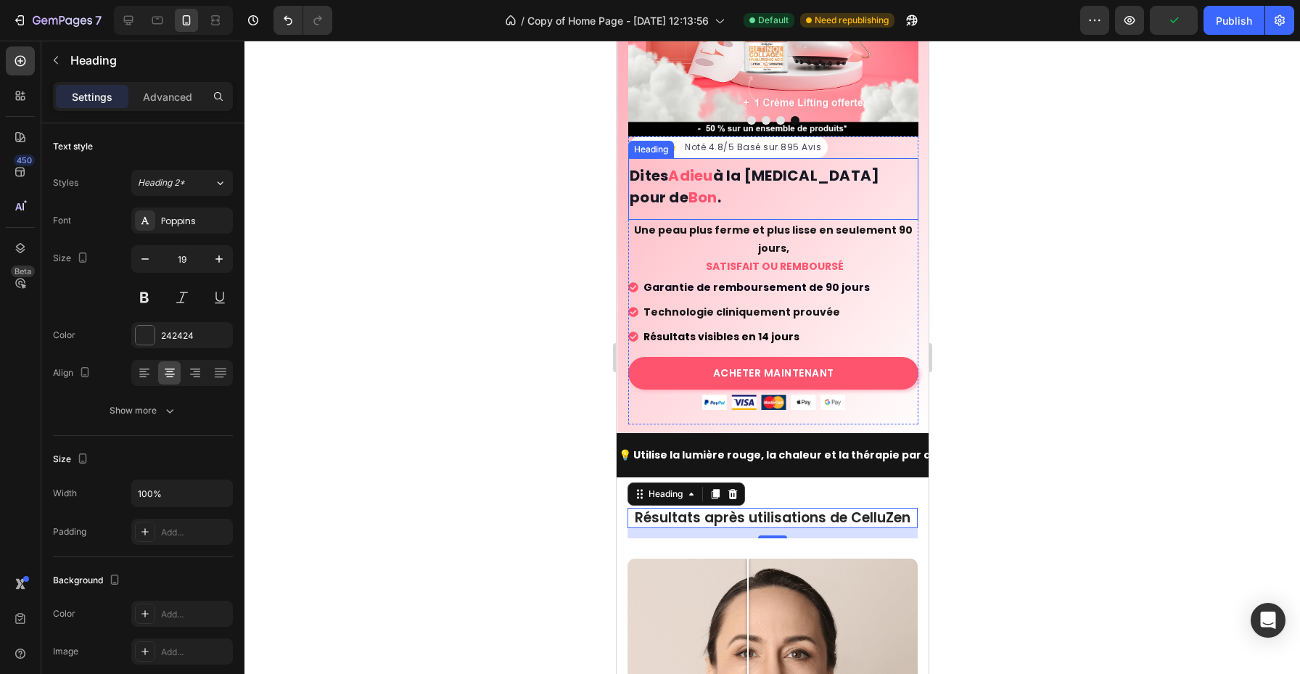
scroll to position [291, 0]
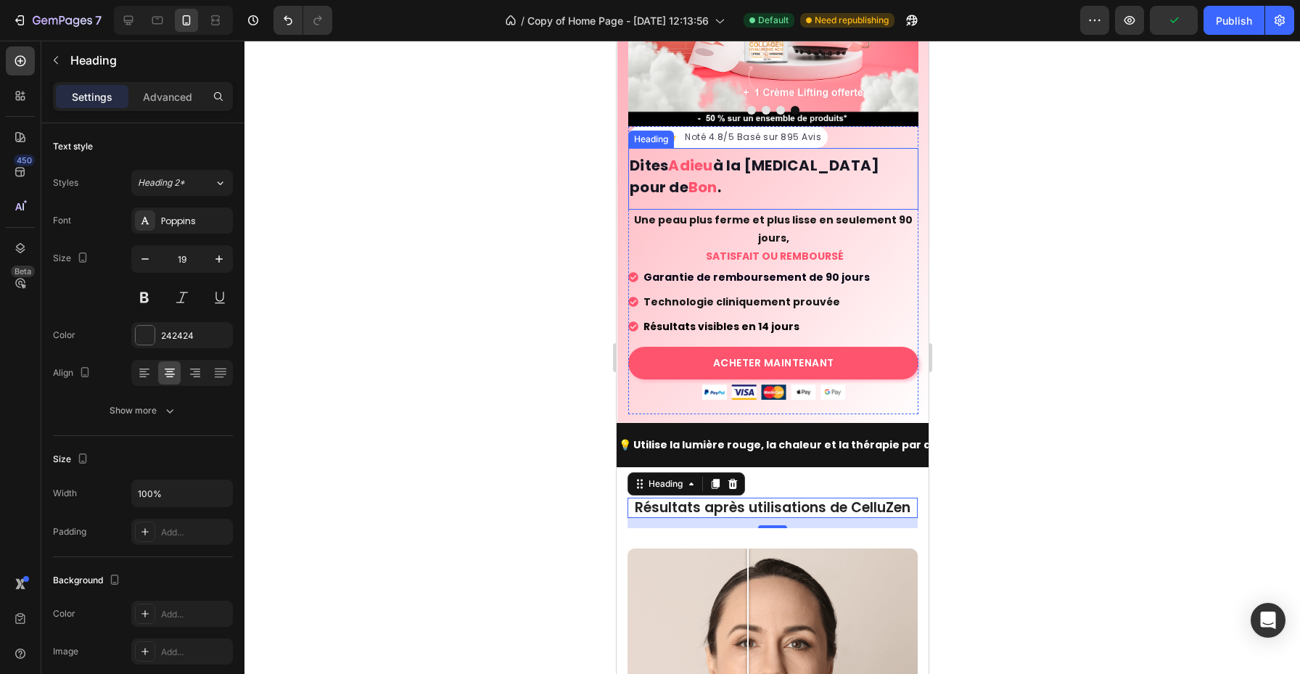
click at [808, 176] on h2 "Dites Adieu à la [MEDICAL_DATA] pour de Bon ." at bounding box center [773, 176] width 290 height 46
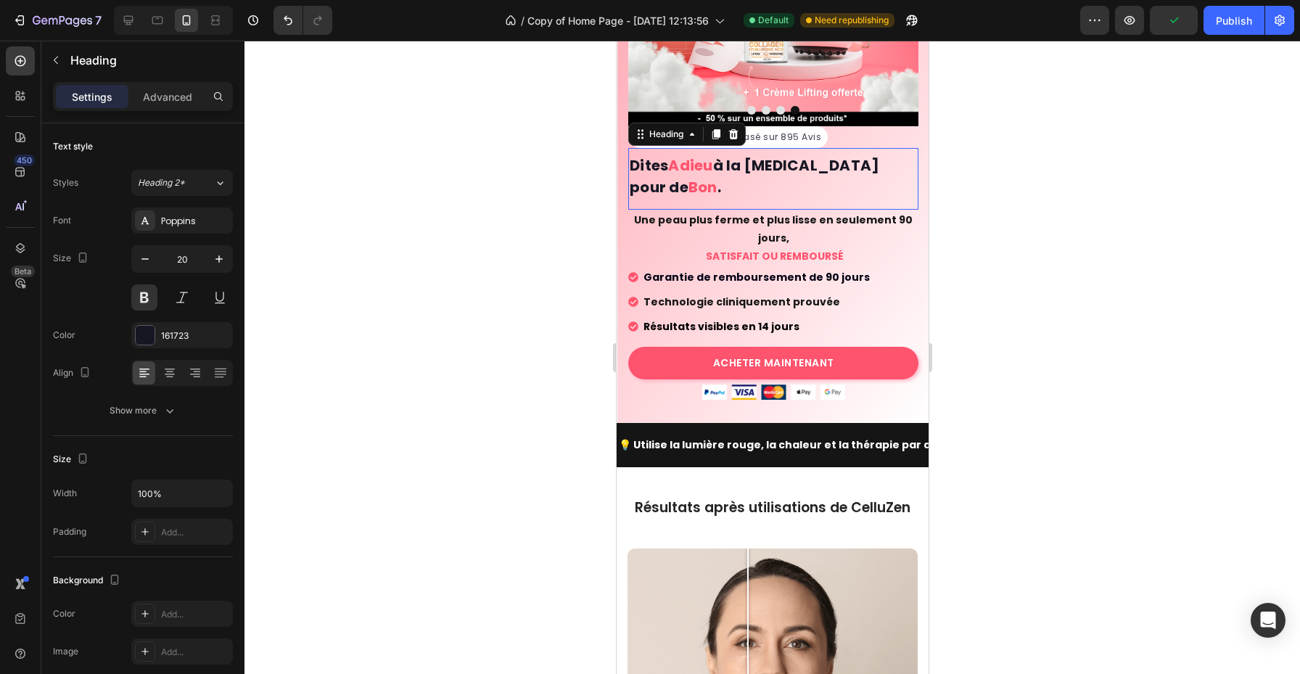
scroll to position [350, 0]
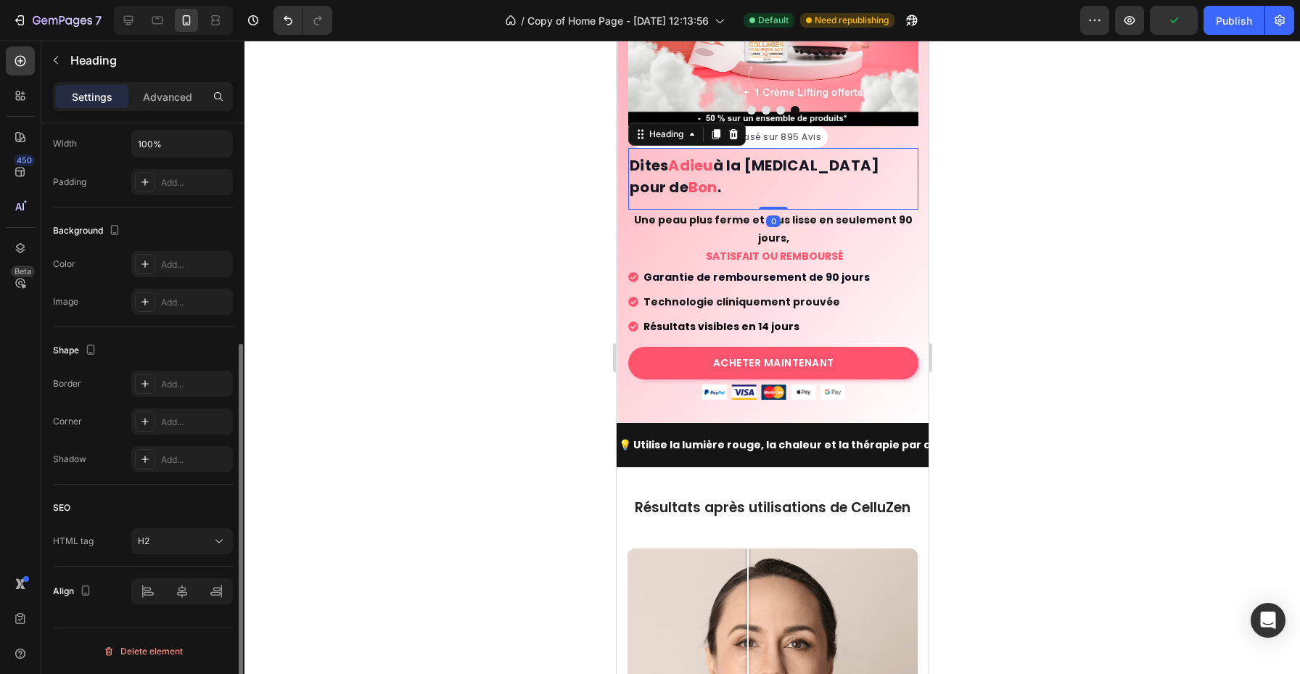
click at [800, 170] on h2 "Dites Adieu à la [MEDICAL_DATA] pour de Bon ." at bounding box center [773, 176] width 290 height 46
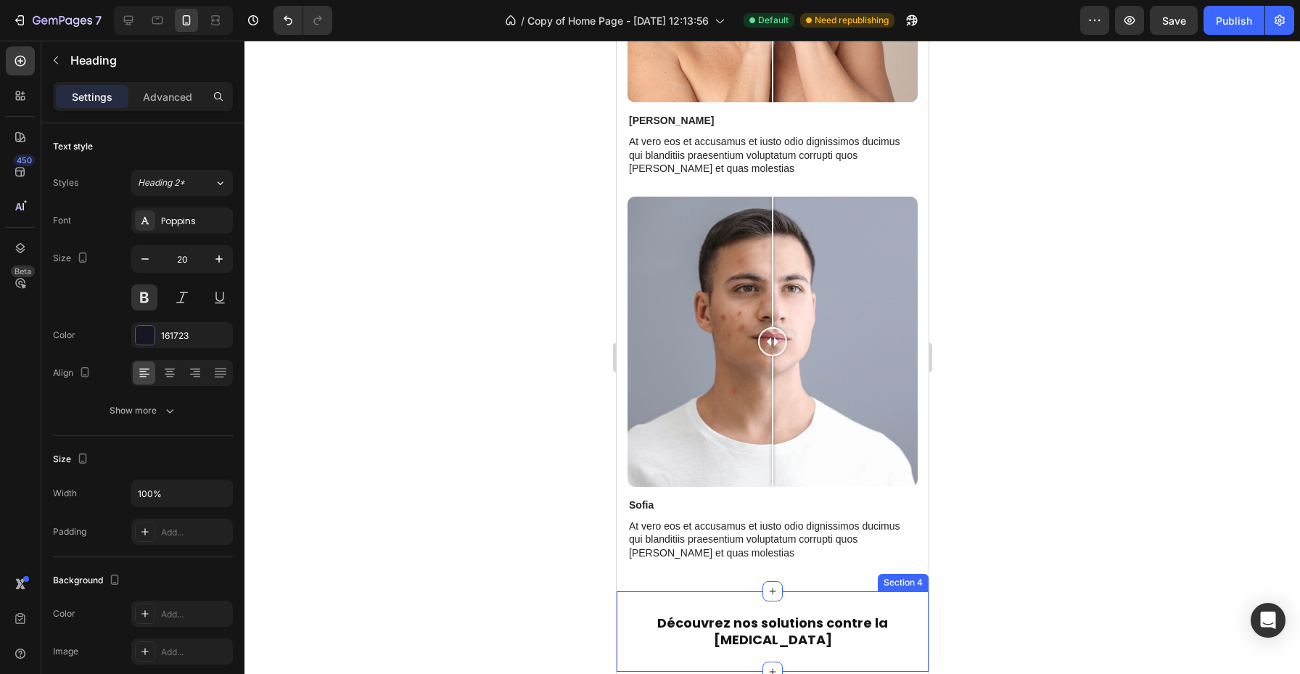
scroll to position [1707, 0]
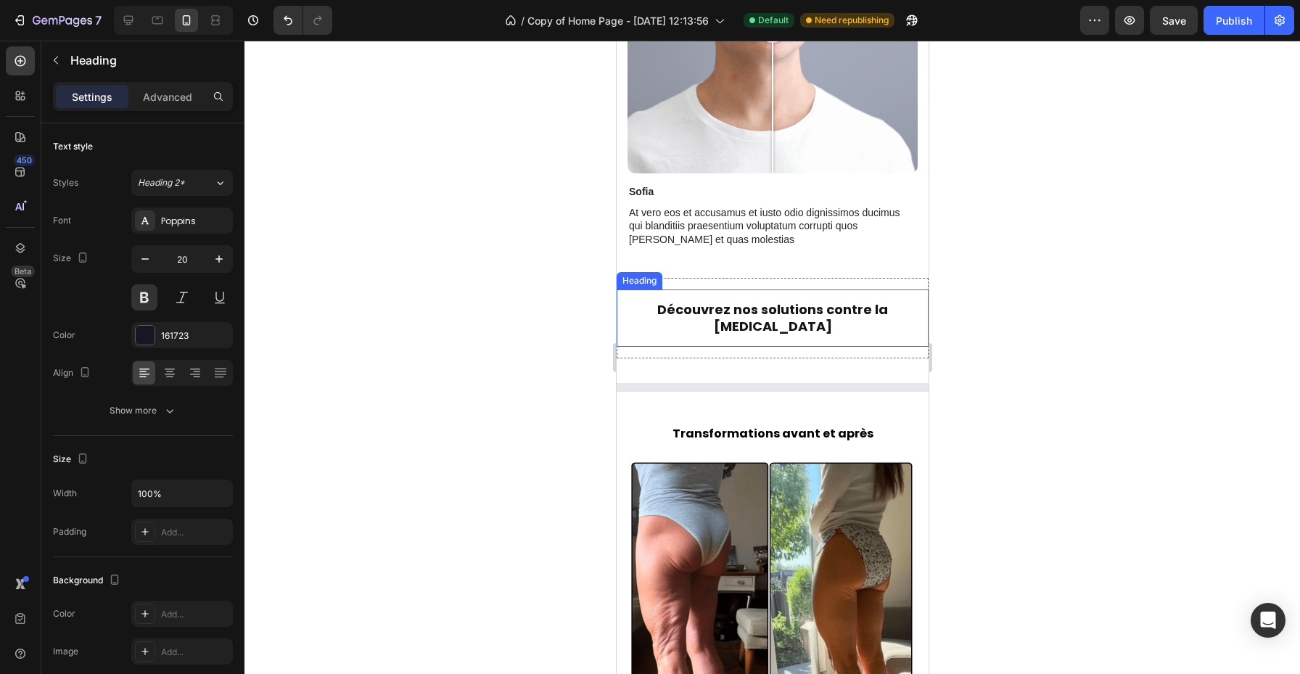
click at [814, 316] on h2 "Découvrez nos solutions contre la [MEDICAL_DATA]" at bounding box center [772, 318] width 312 height 57
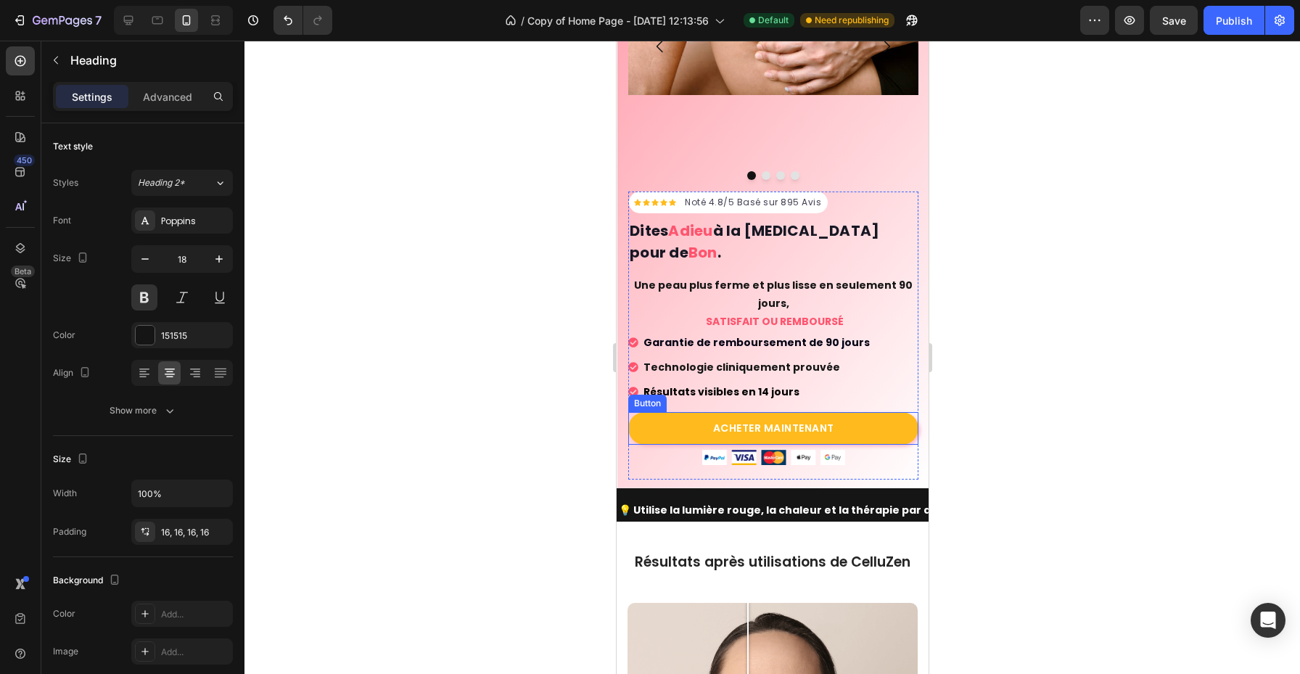
scroll to position [245, 0]
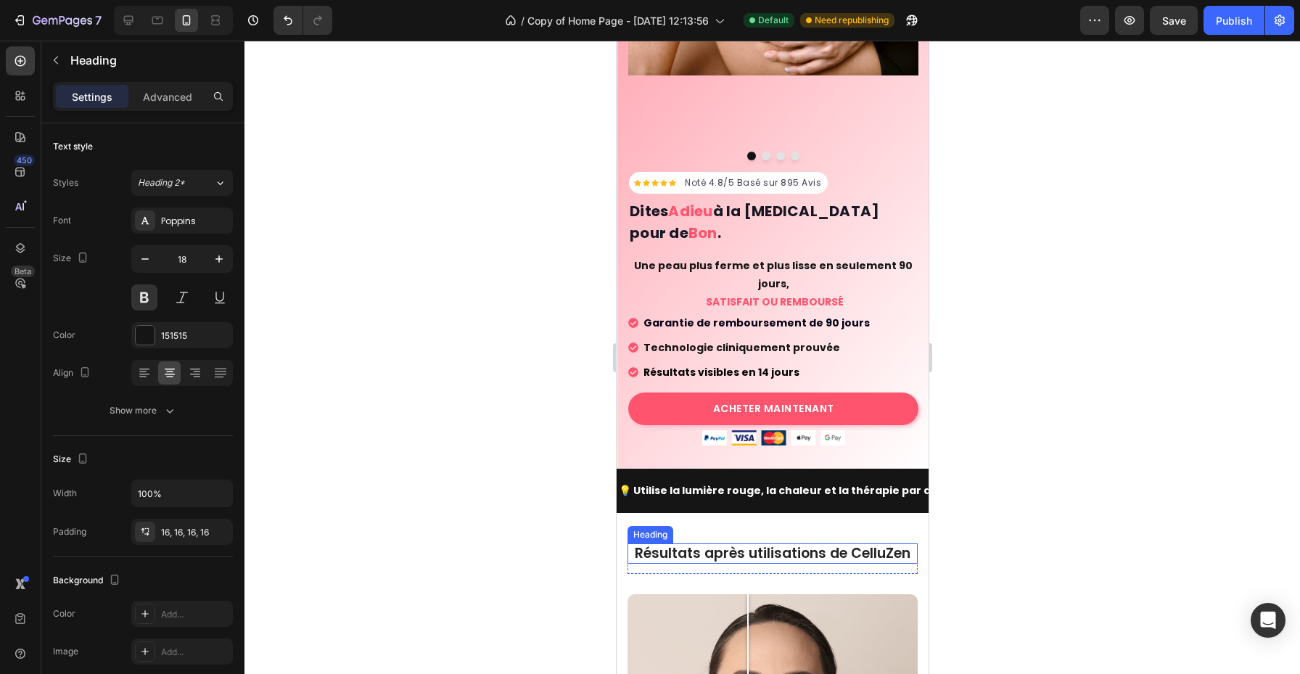
click at [755, 545] on p "Résultats après utilisations de CelluZen" at bounding box center [771, 554] width 287 height 18
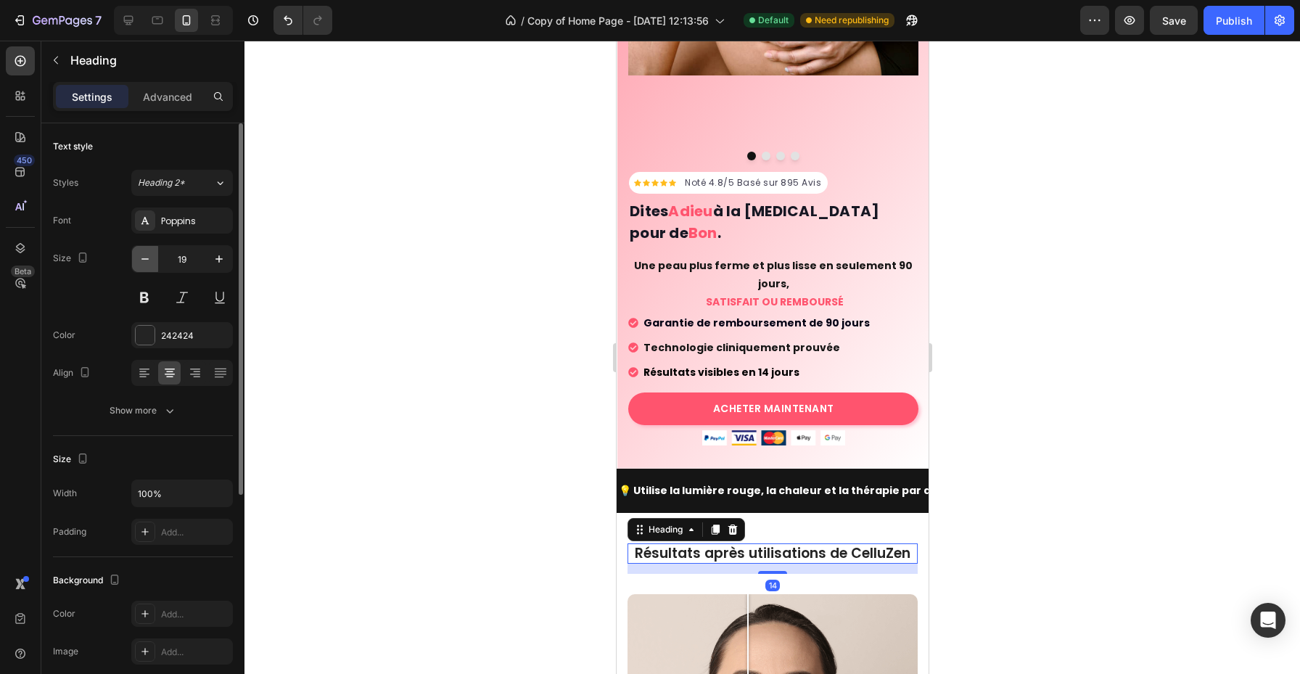
click at [139, 251] on button "button" at bounding box center [145, 259] width 26 height 26
type input "18"
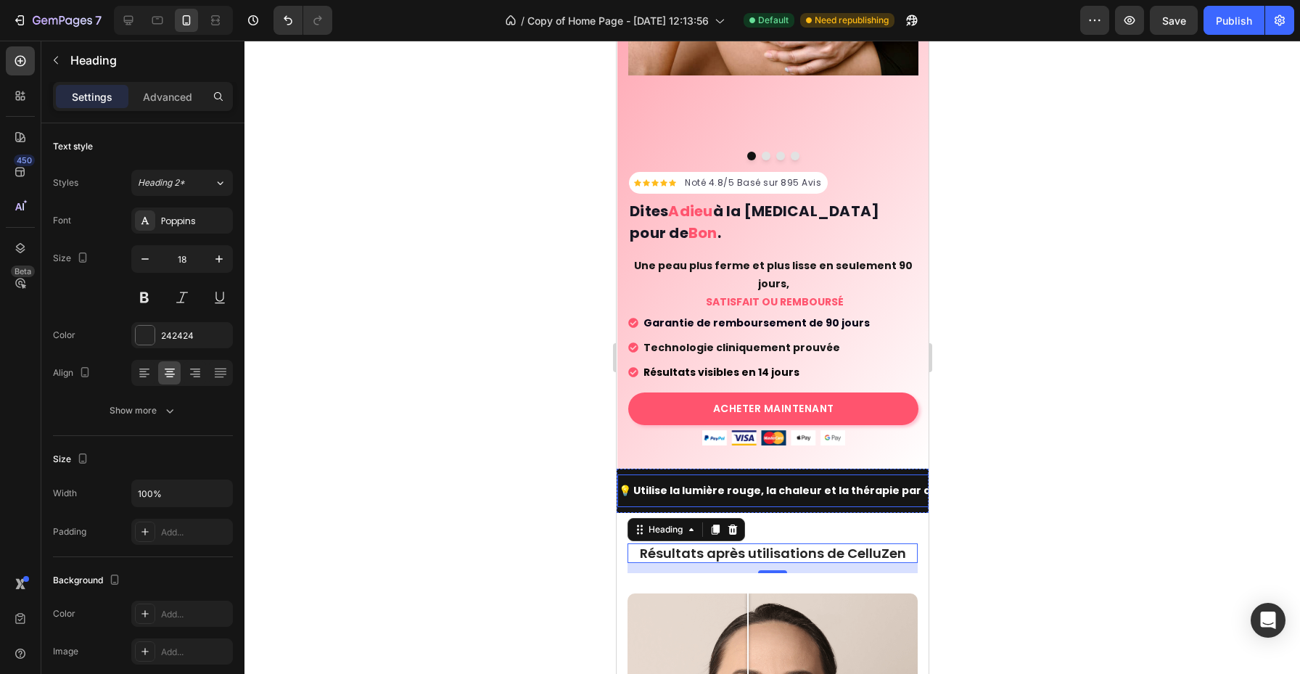
click at [746, 480] on div "💡 Utilise la lumière rouge, la chaleur et la thérapie par aspiration Text Block" at bounding box center [800, 491] width 366 height 33
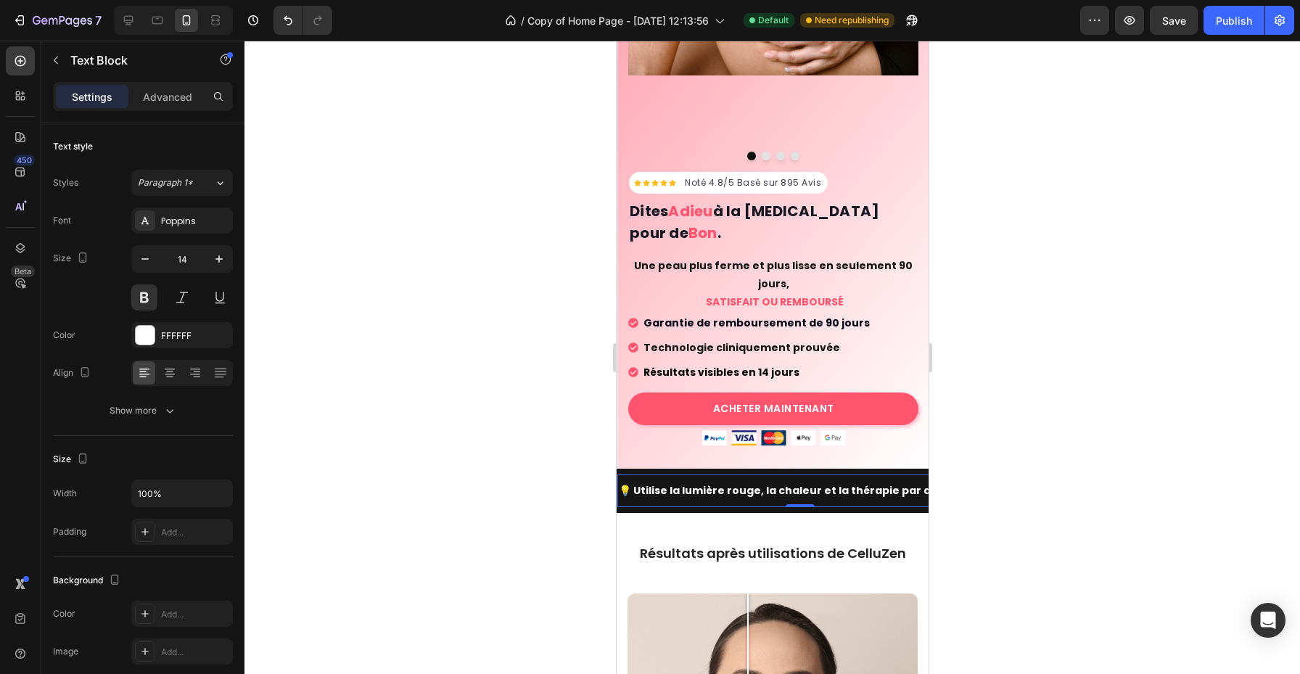
scroll to position [364, 0]
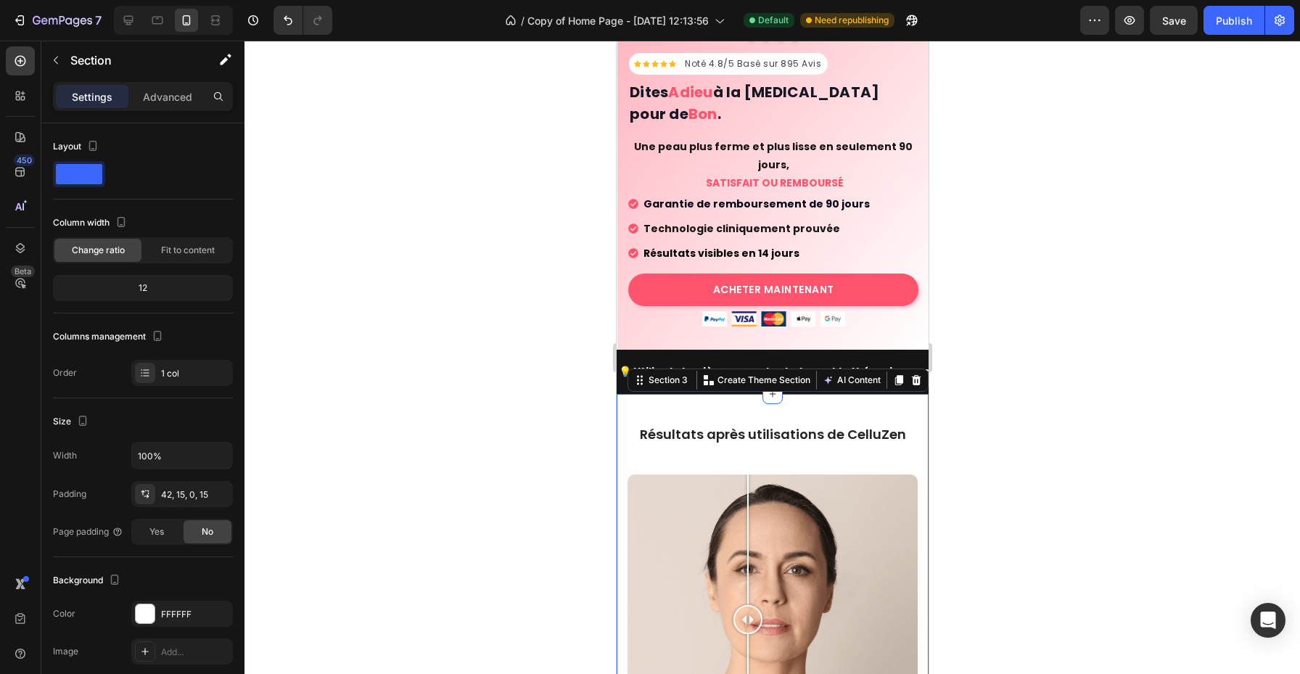
click at [1013, 438] on div at bounding box center [773, 358] width 1056 height 634
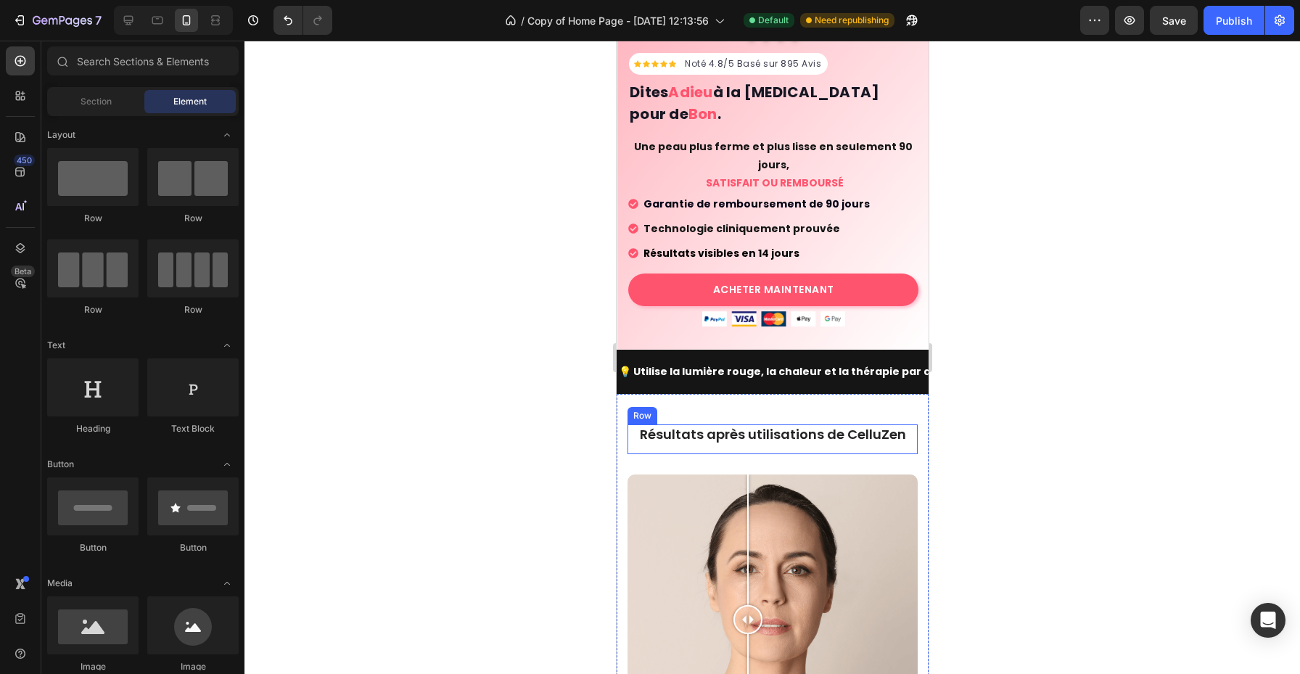
click at [970, 406] on div at bounding box center [773, 358] width 1056 height 634
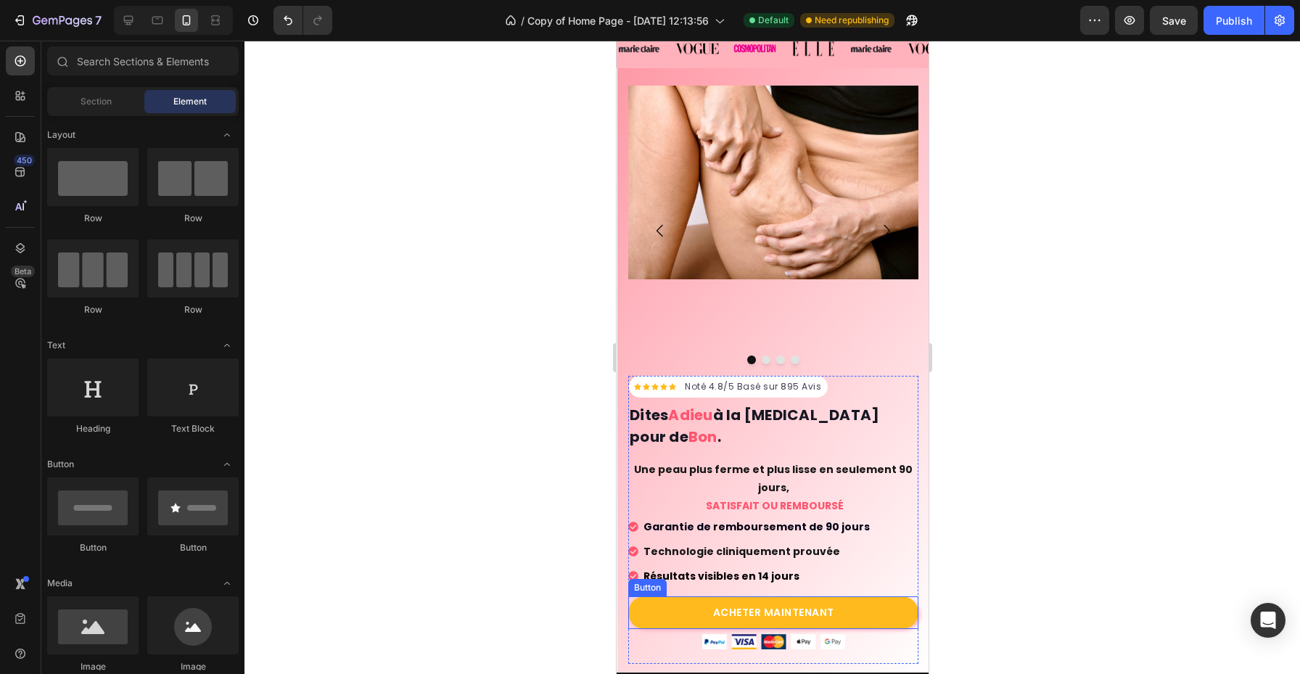
scroll to position [61, 0]
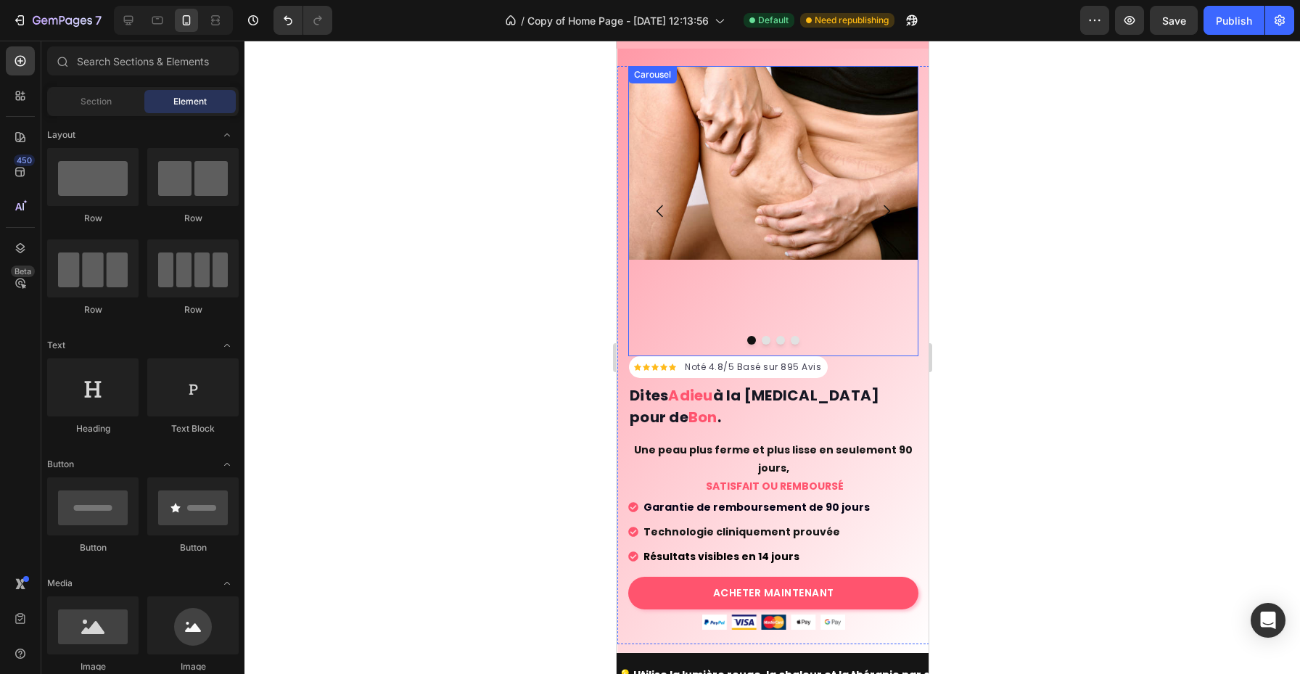
click at [663, 211] on icon "Carousel Back Arrow" at bounding box center [659, 210] width 17 height 17
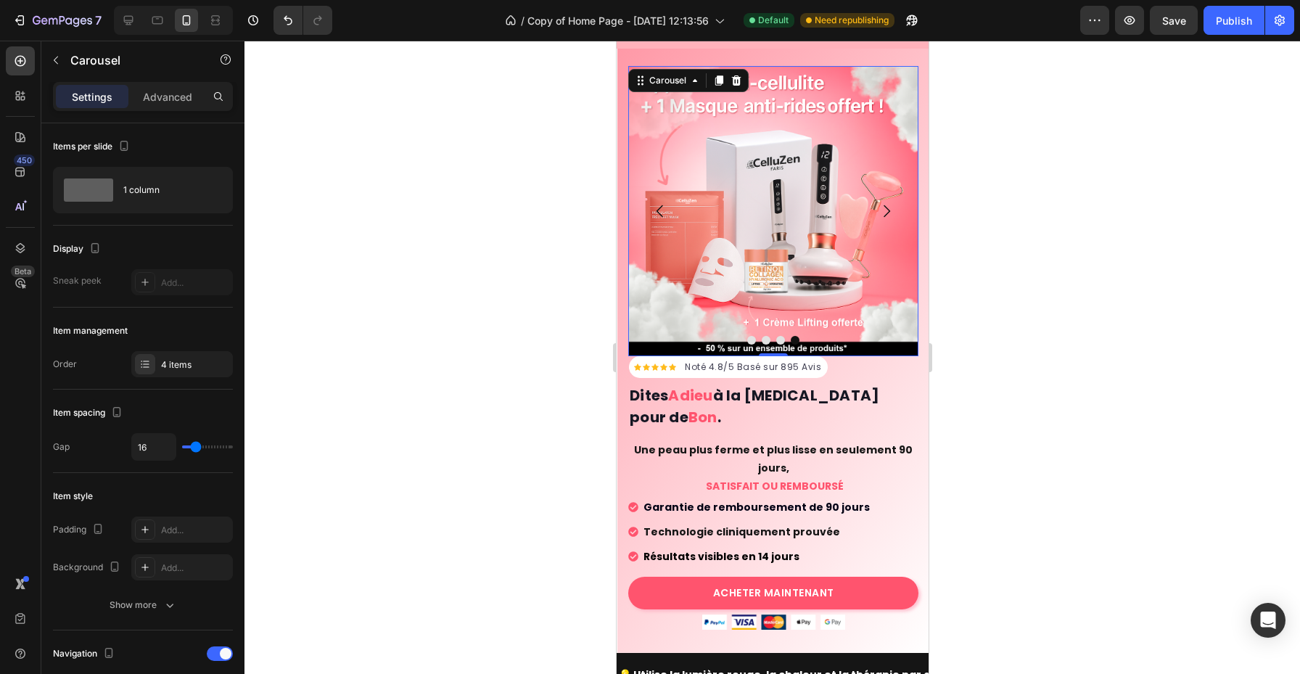
click at [986, 447] on div at bounding box center [773, 358] width 1056 height 634
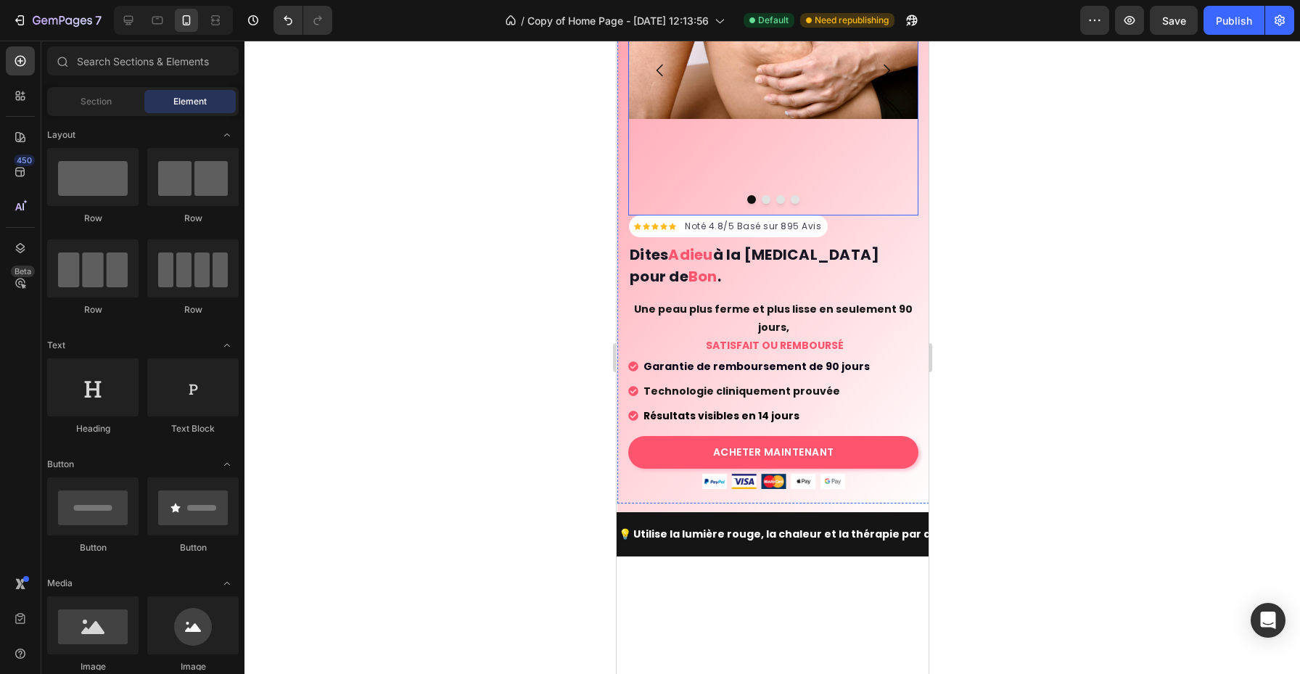
scroll to position [0, 0]
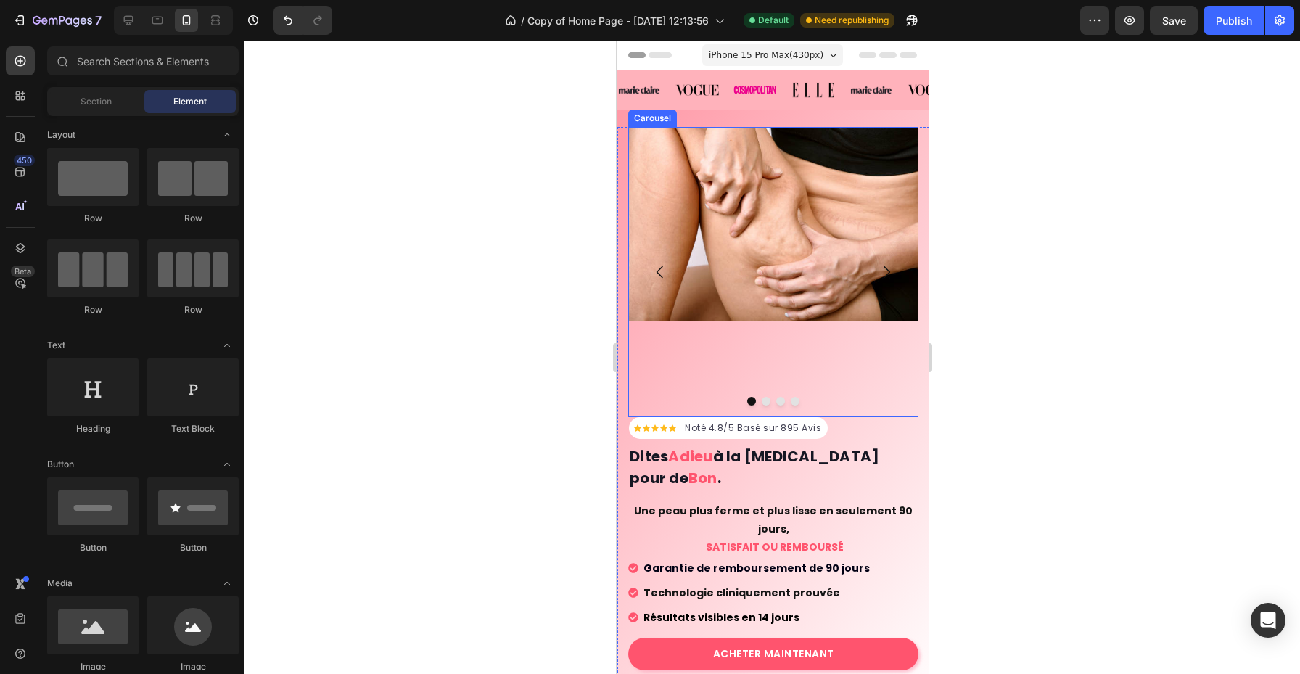
click at [661, 276] on icon "Carousel Back Arrow" at bounding box center [659, 272] width 7 height 12
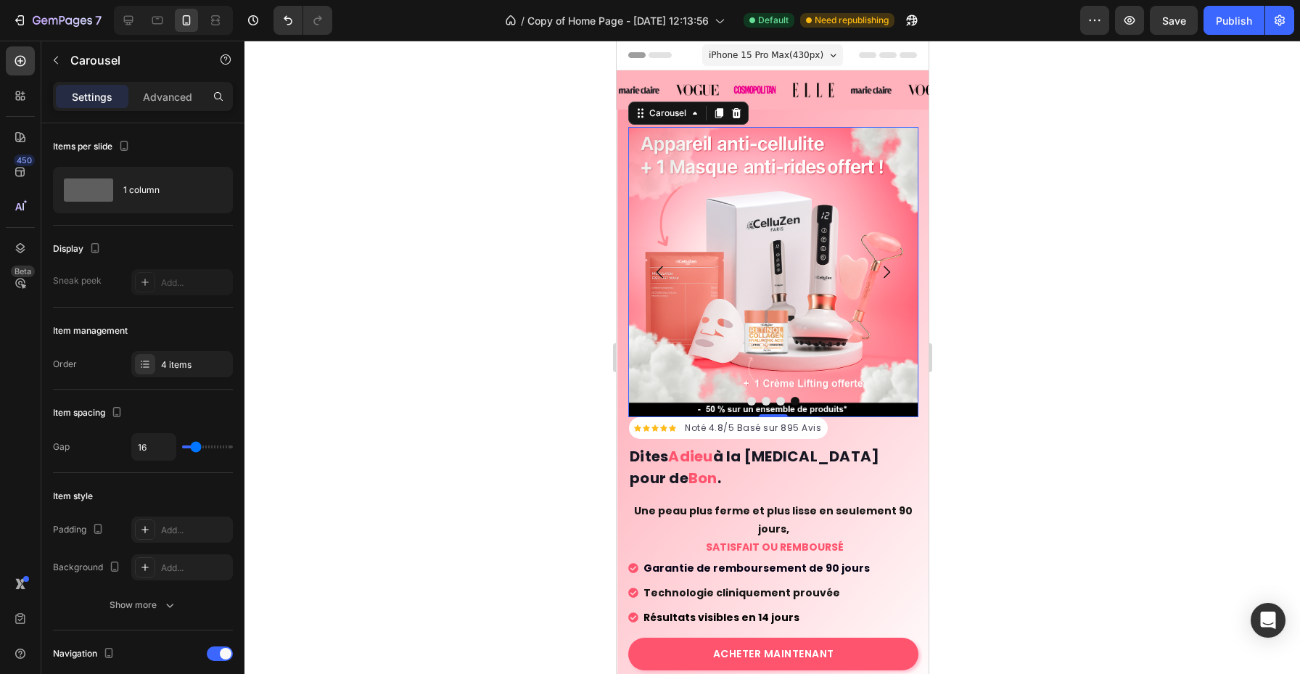
click at [885, 274] on icon "Carousel Next Arrow" at bounding box center [885, 271] width 17 height 17
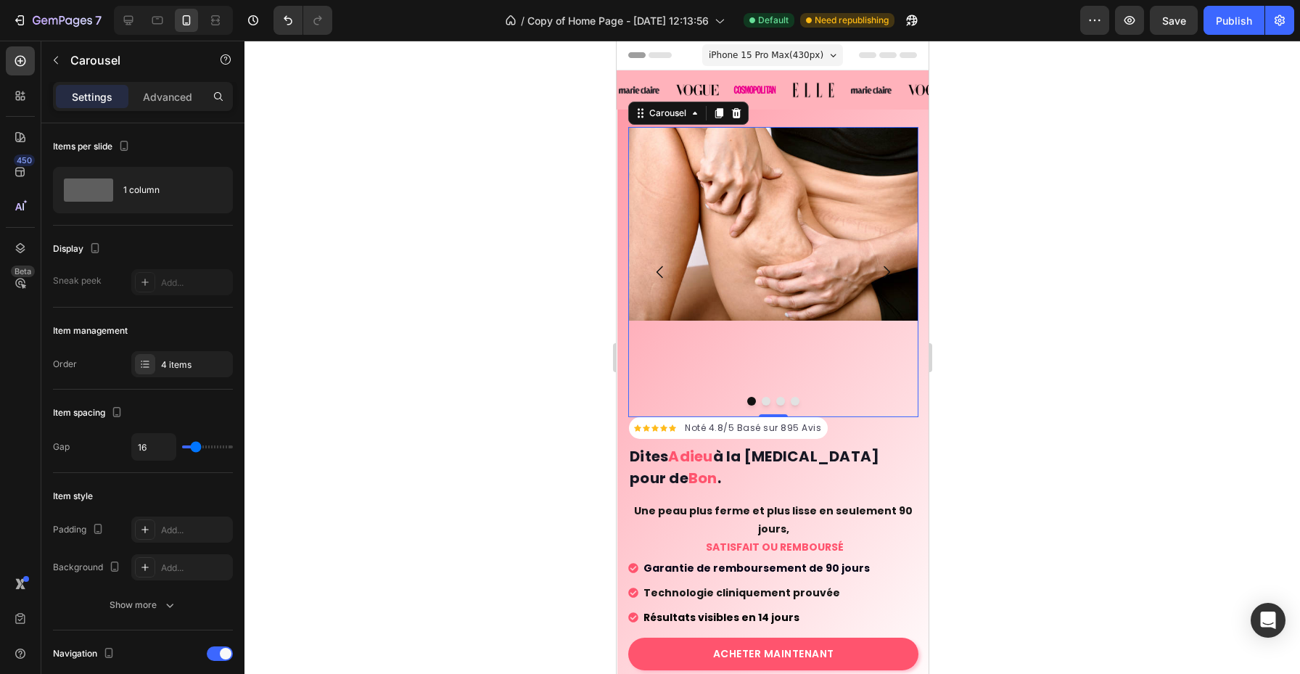
click at [885, 274] on icon "Carousel Next Arrow" at bounding box center [885, 271] width 17 height 17
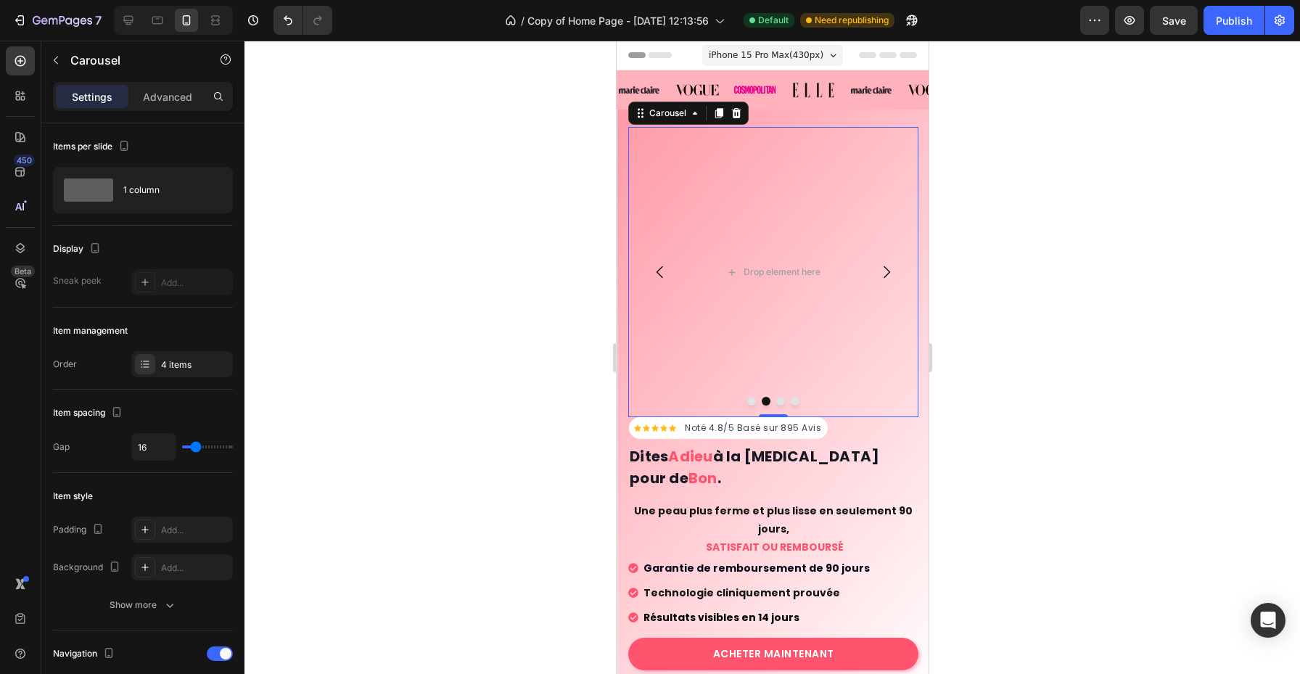
click at [885, 274] on icon "Carousel Next Arrow" at bounding box center [885, 271] width 17 height 17
click at [657, 276] on icon "Carousel Back Arrow" at bounding box center [659, 271] width 17 height 17
click at [696, 319] on div "Drop element here" at bounding box center [773, 272] width 290 height 290
click at [183, 376] on div "4 items" at bounding box center [182, 364] width 102 height 26
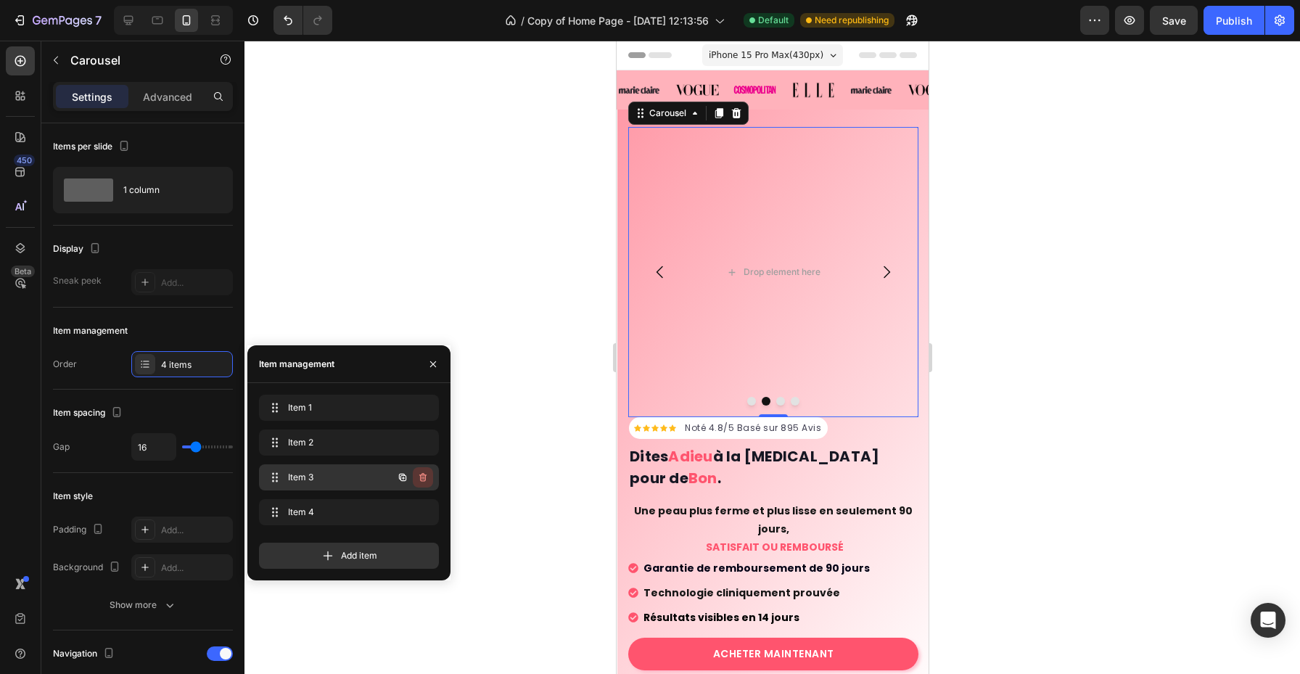
click at [421, 476] on icon "button" at bounding box center [423, 478] width 12 height 12
click at [421, 483] on div "Delete" at bounding box center [413, 477] width 27 height 13
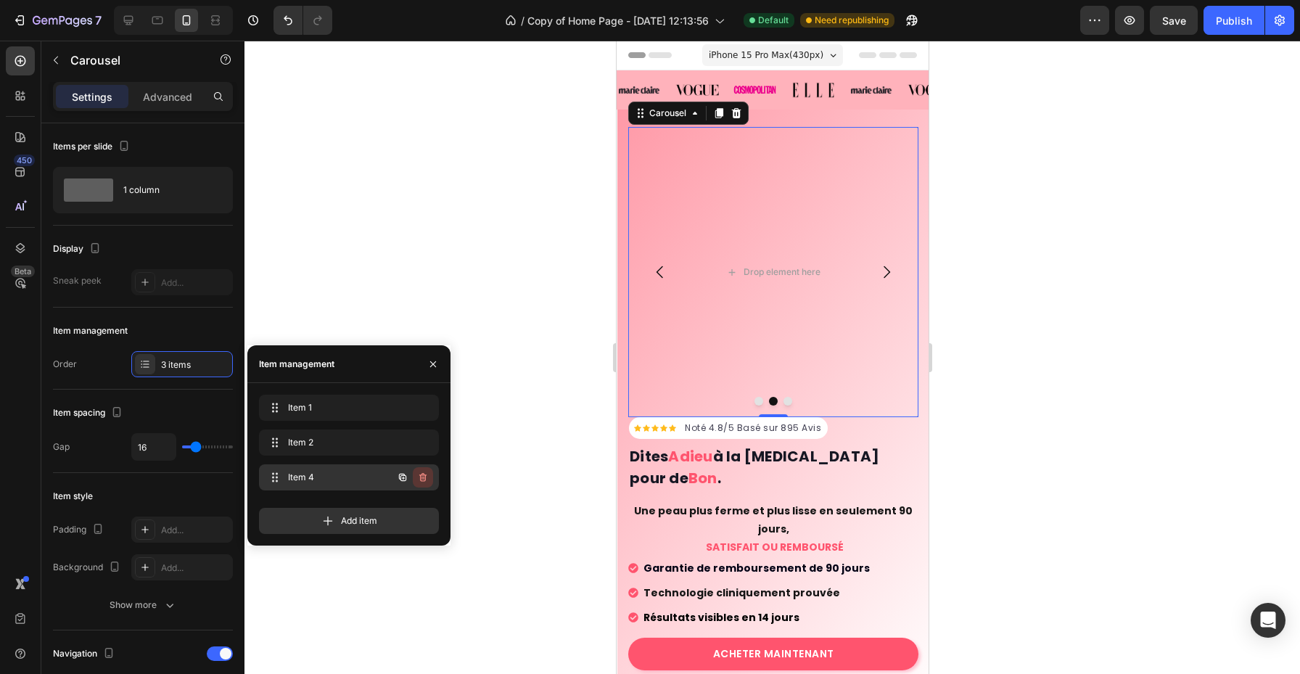
click at [421, 483] on icon "button" at bounding box center [423, 478] width 12 height 12
click at [421, 482] on div "Delete" at bounding box center [413, 477] width 27 height 13
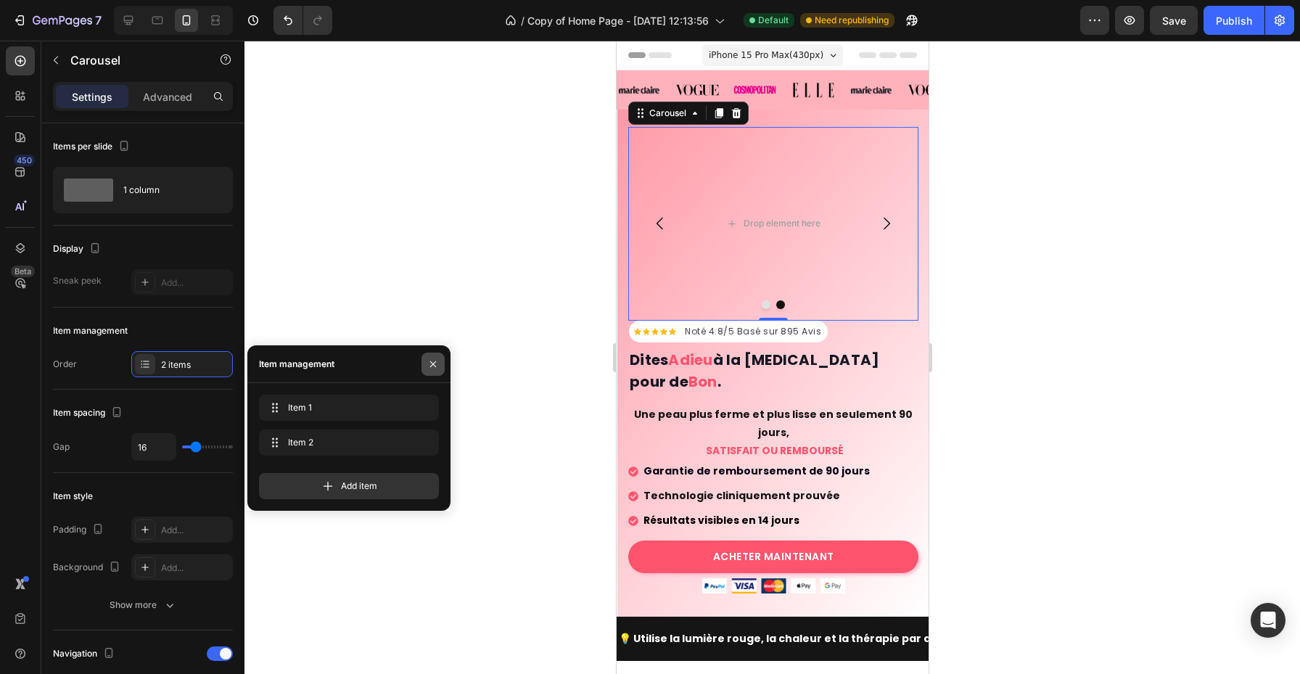
click at [436, 369] on icon "button" at bounding box center [433, 364] width 12 height 12
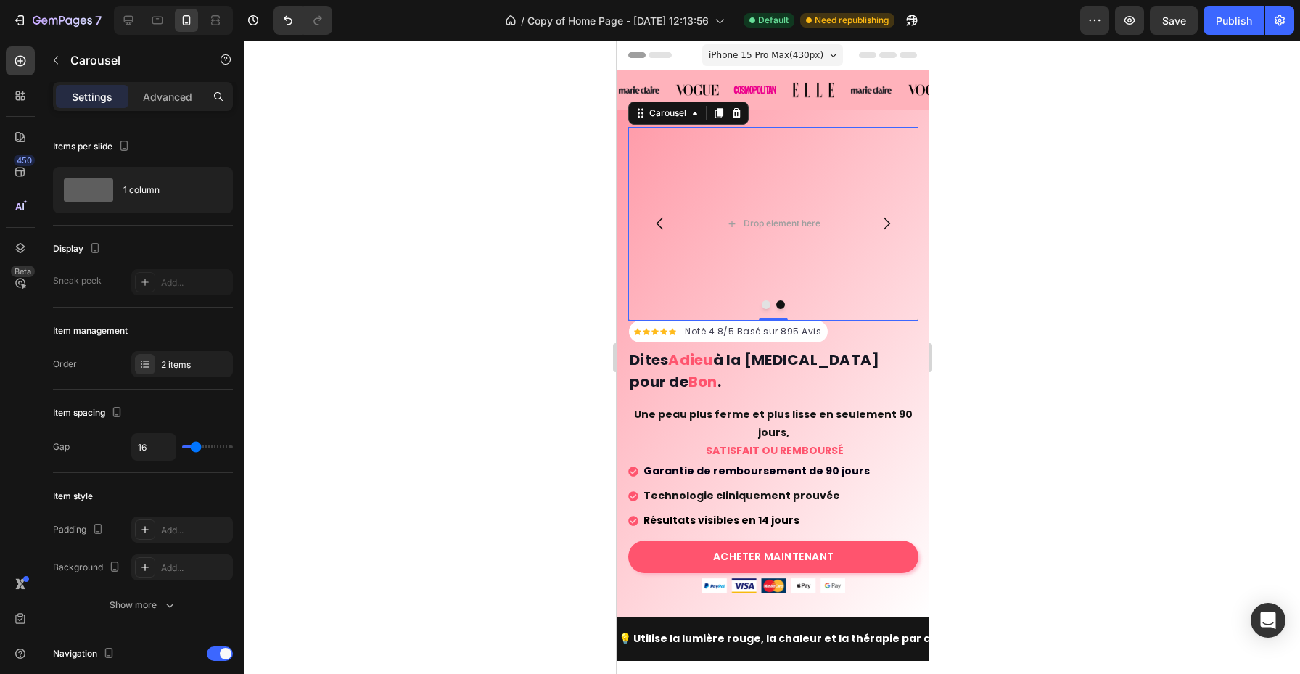
click at [662, 229] on icon "Carousel Back Arrow" at bounding box center [659, 223] width 17 height 17
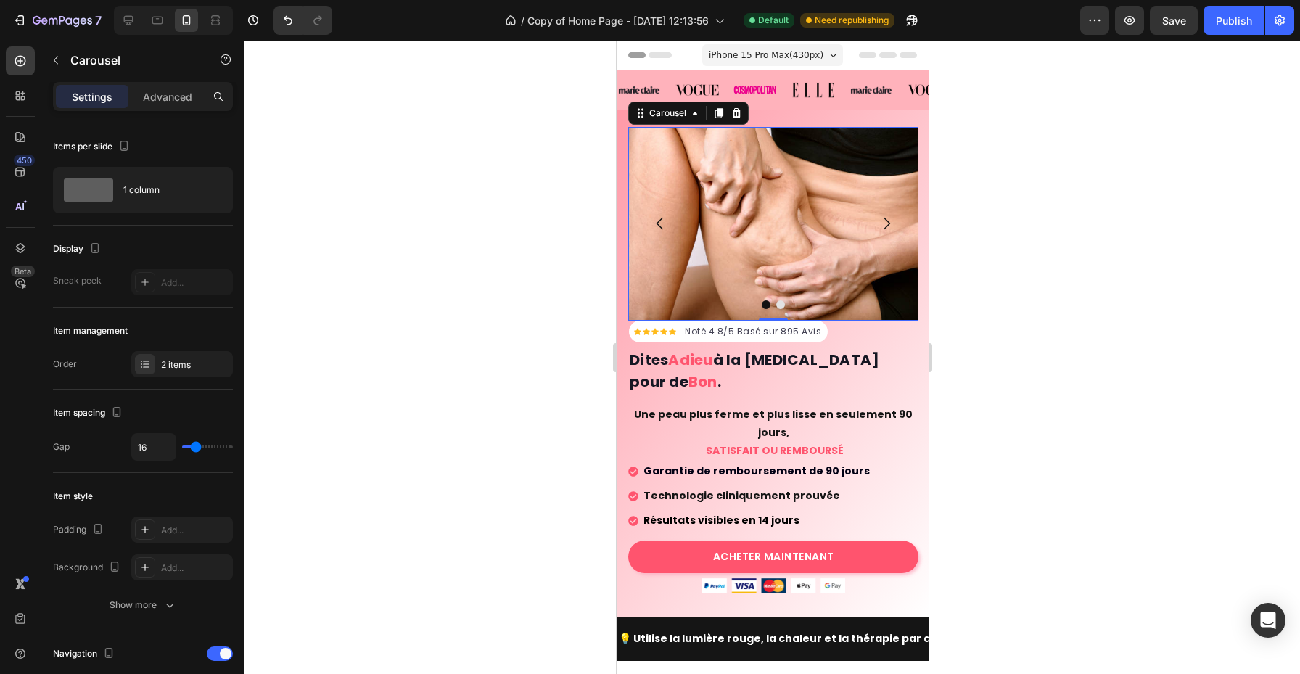
click at [662, 229] on icon "Carousel Back Arrow" at bounding box center [659, 223] width 17 height 17
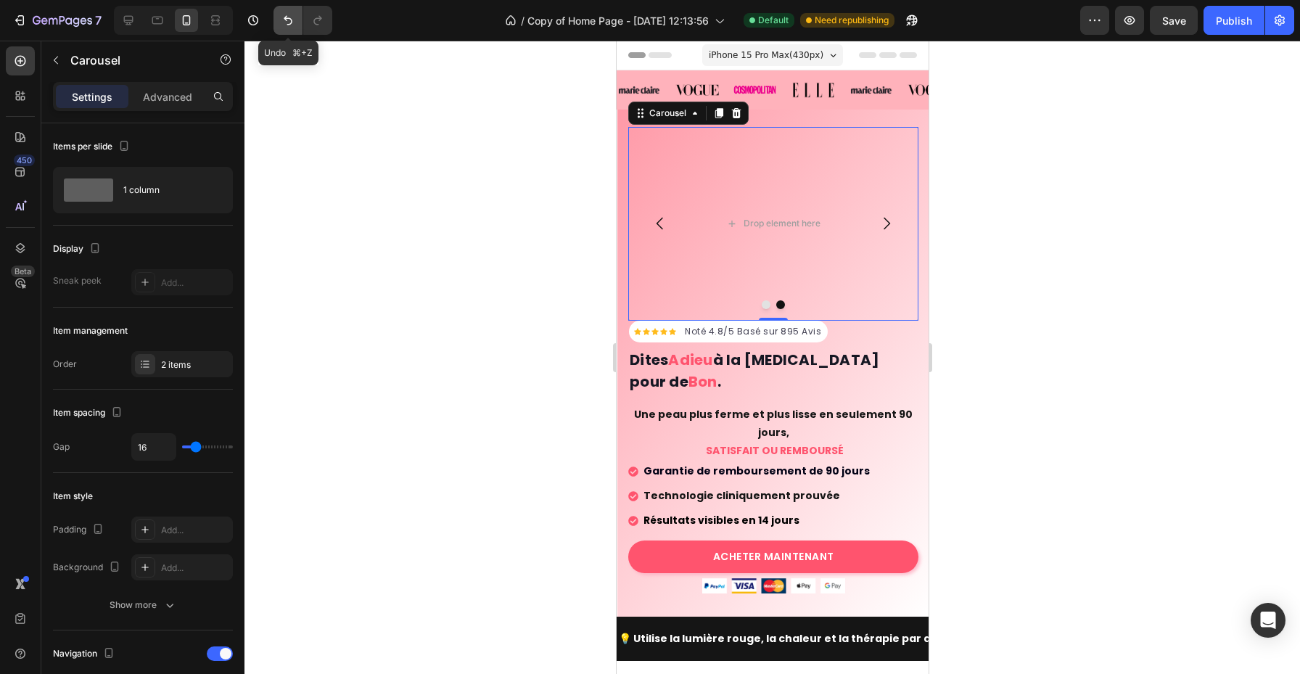
click at [284, 27] on icon "Undo/Redo" at bounding box center [288, 20] width 15 height 15
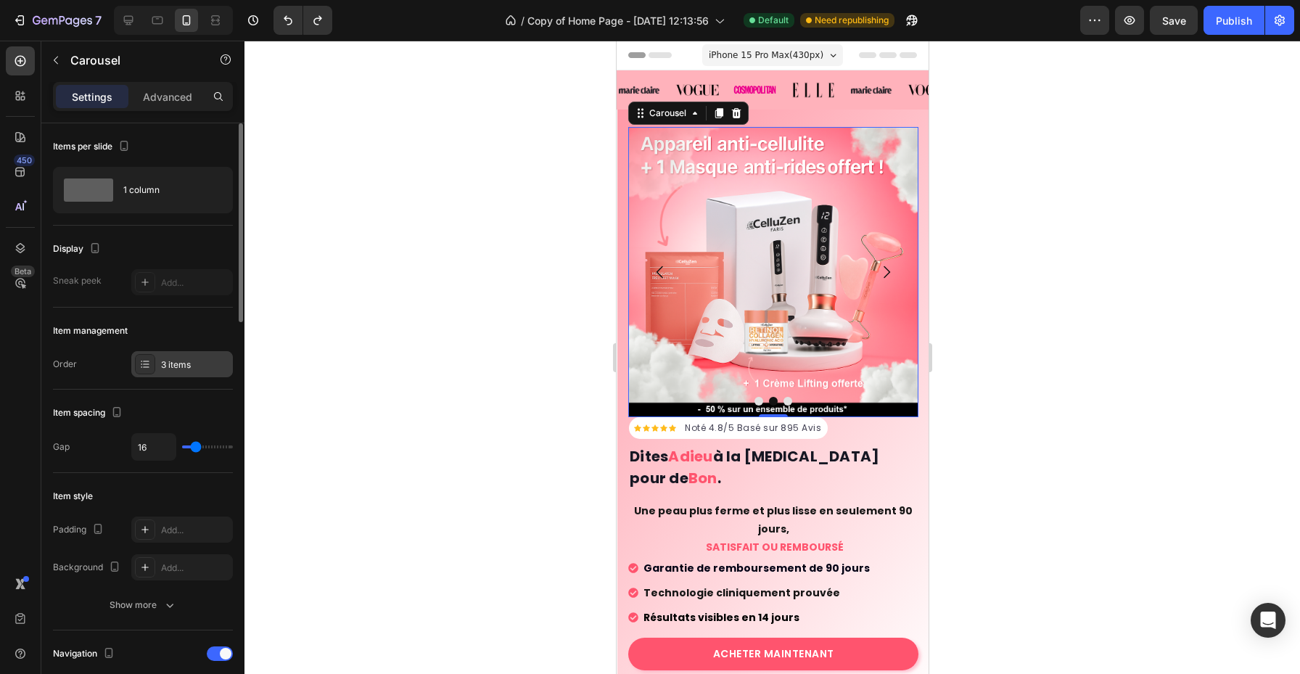
click at [187, 370] on div "3 items" at bounding box center [195, 364] width 68 height 13
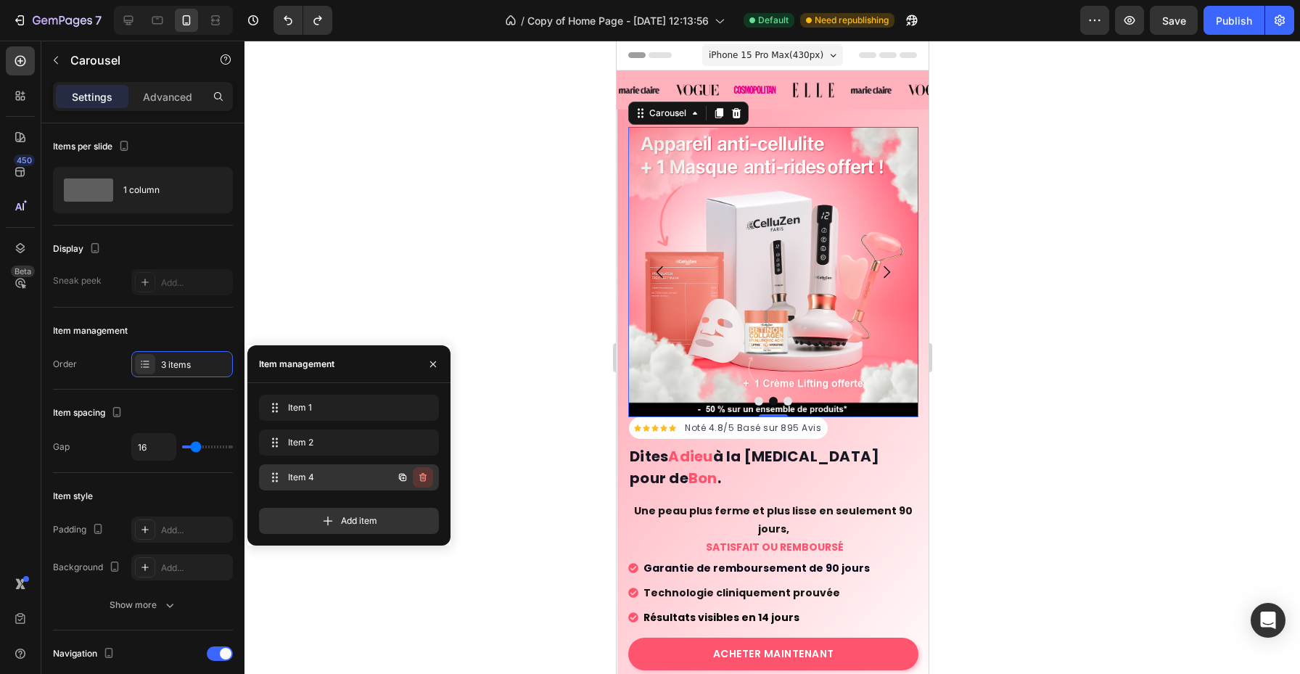
click at [427, 480] on icon "button" at bounding box center [423, 478] width 12 height 12
click at [378, 475] on div "Cancel" at bounding box center [369, 477] width 29 height 13
click at [421, 409] on icon "button" at bounding box center [423, 408] width 12 height 12
click at [421, 409] on div "Delete" at bounding box center [413, 407] width 27 height 13
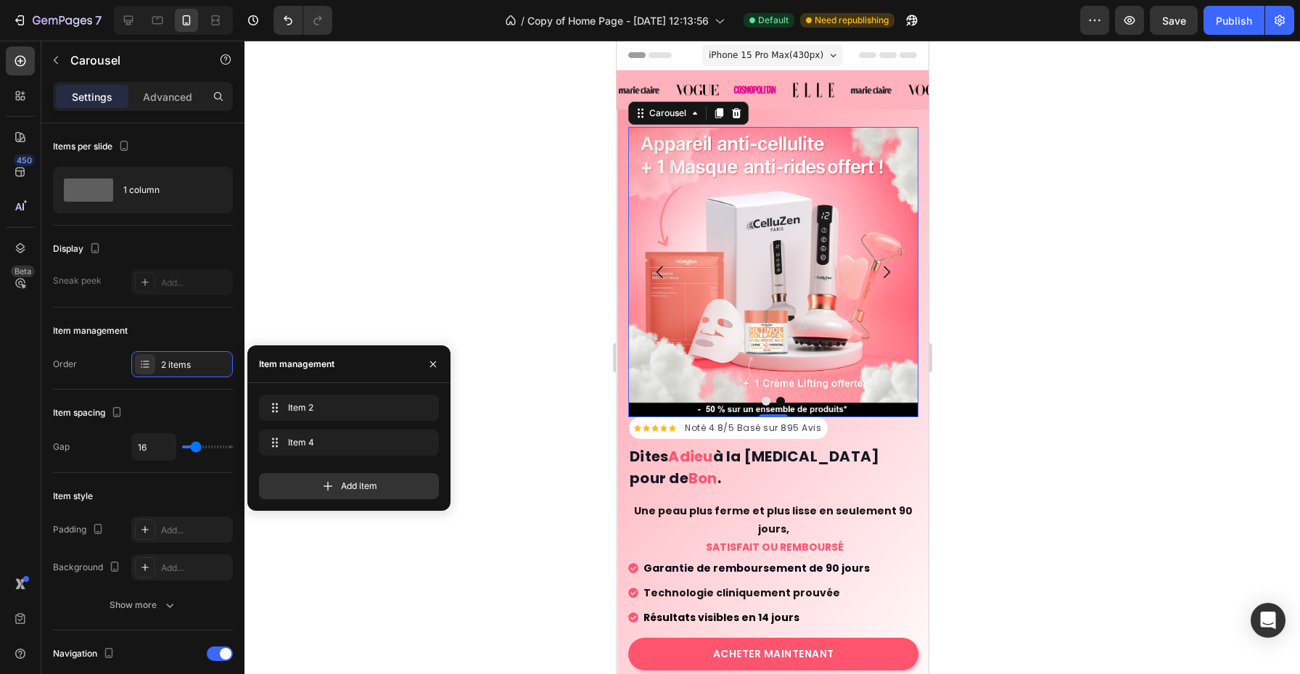
click at [885, 271] on icon "Carousel Next Arrow" at bounding box center [885, 271] width 17 height 17
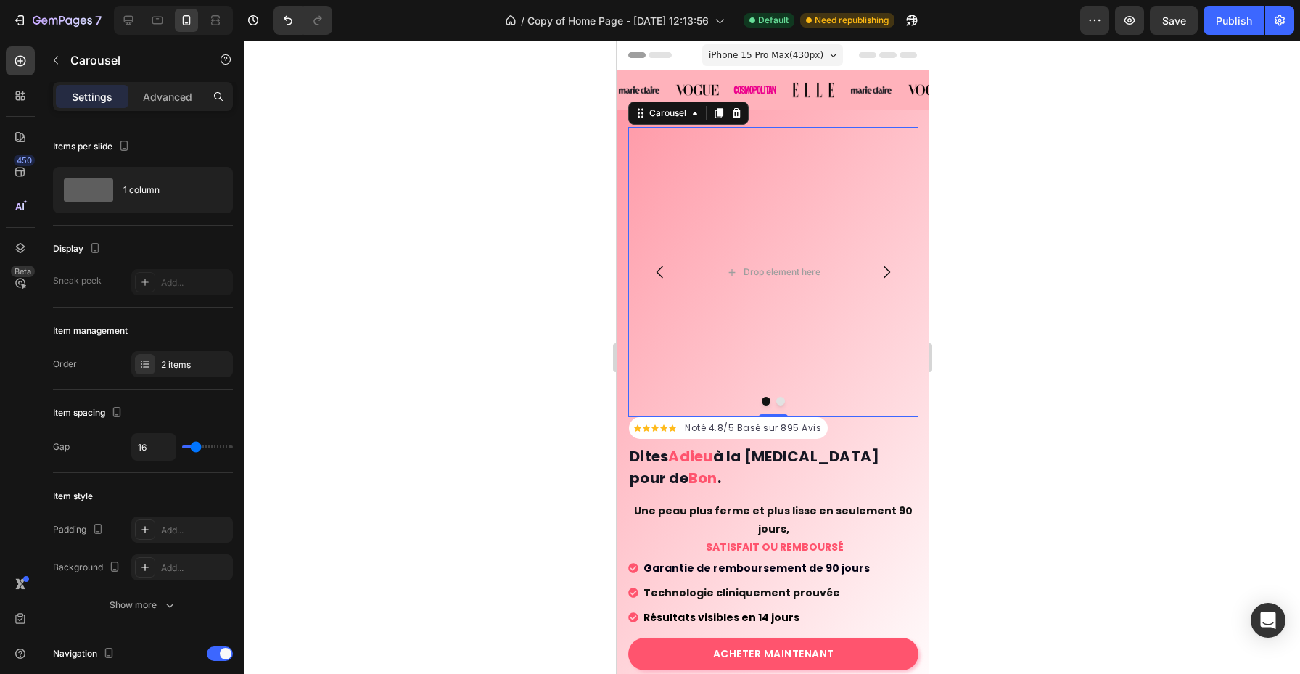
click at [660, 274] on icon "Carousel Back Arrow" at bounding box center [659, 271] width 17 height 17
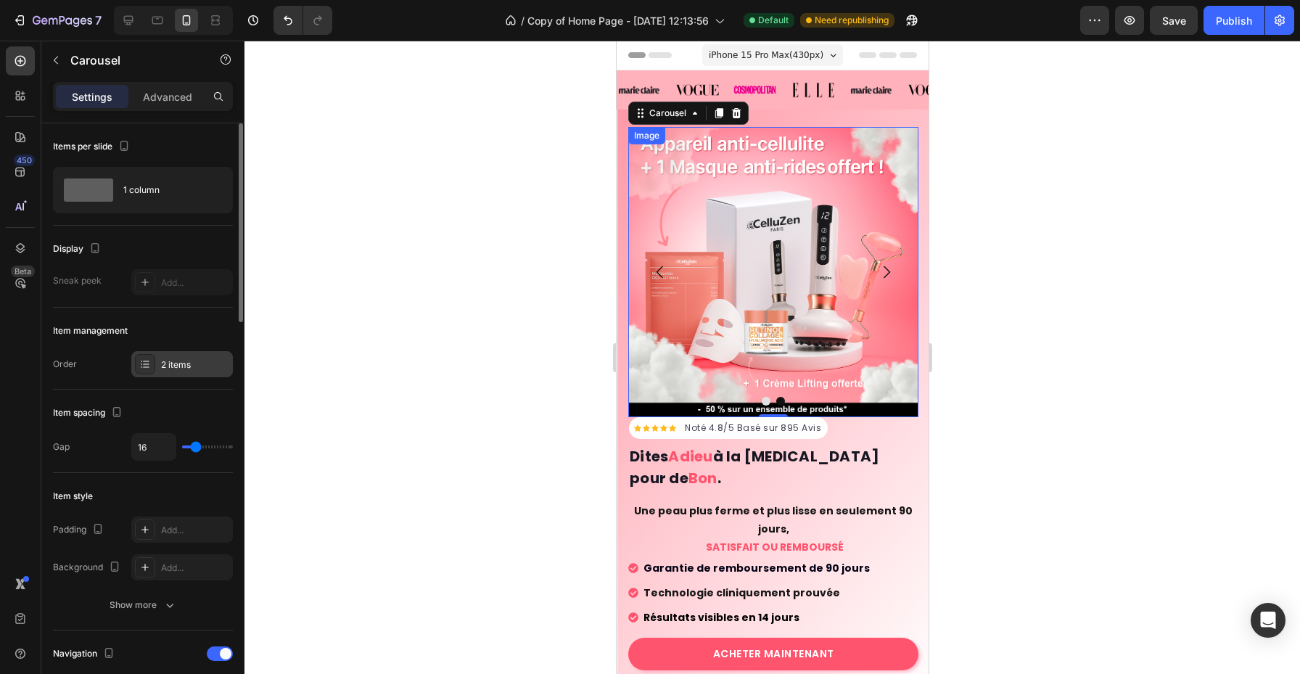
click at [173, 373] on div "2 items" at bounding box center [182, 364] width 102 height 26
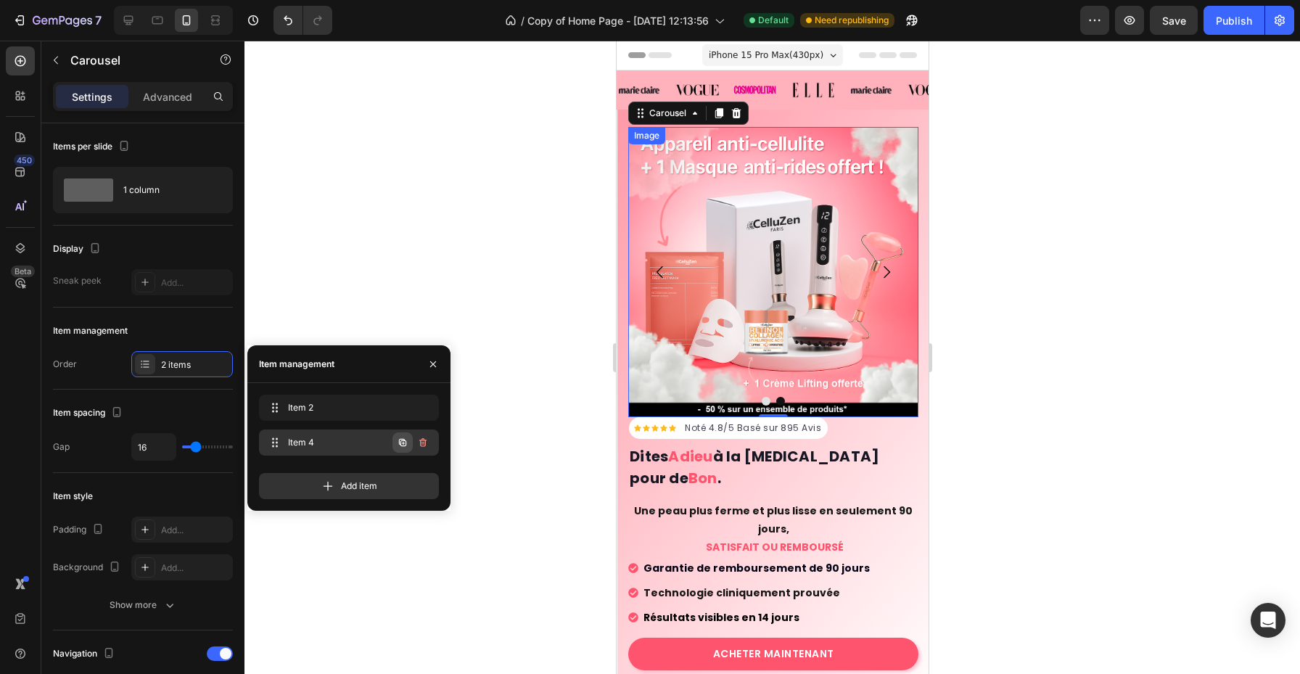
click at [404, 443] on icon "button" at bounding box center [403, 443] width 3 height 3
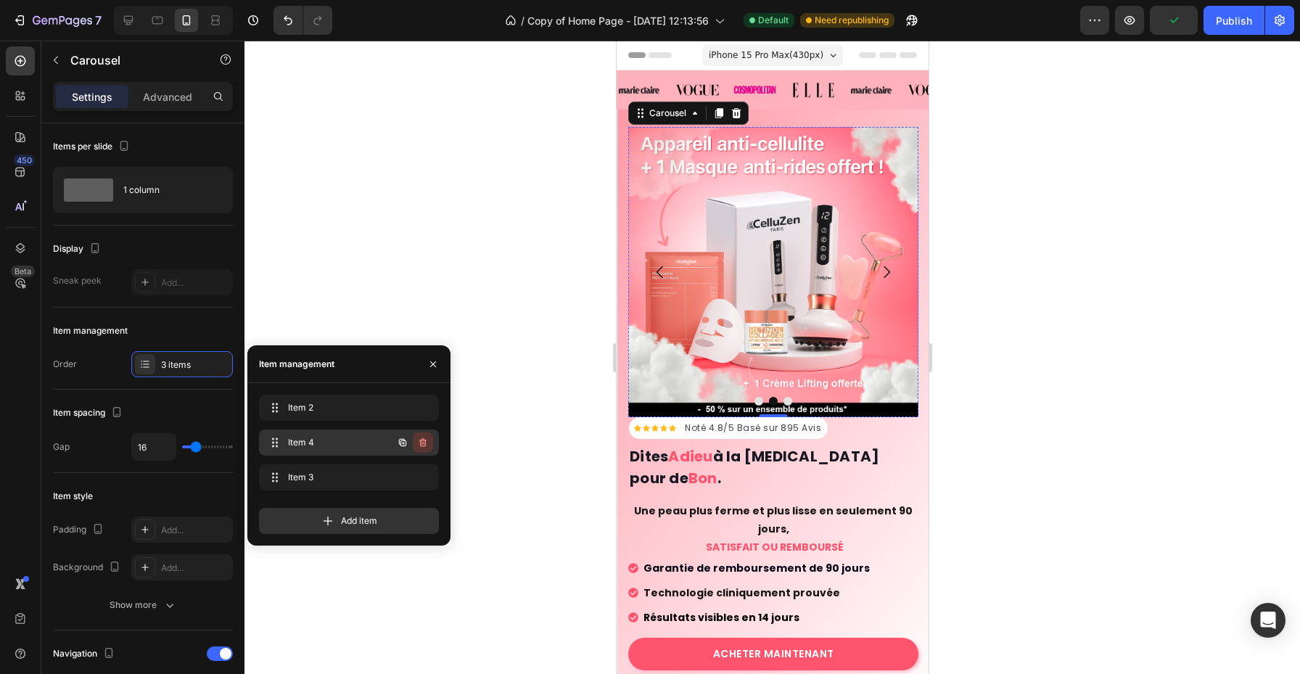
click at [421, 443] on icon "button" at bounding box center [423, 443] width 12 height 12
click at [421, 443] on div "Delete" at bounding box center [413, 442] width 27 height 13
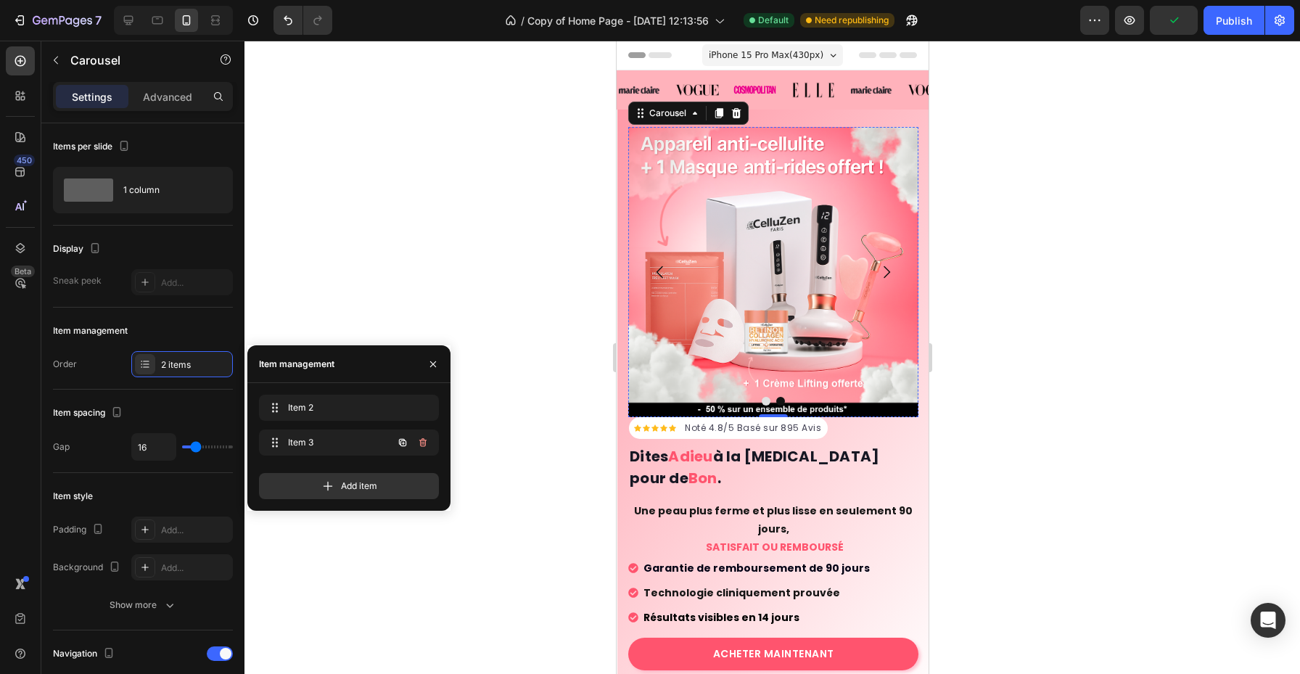
click at [421, 443] on icon "button" at bounding box center [423, 443] width 12 height 12
click at [421, 443] on div "Delete" at bounding box center [413, 442] width 27 height 13
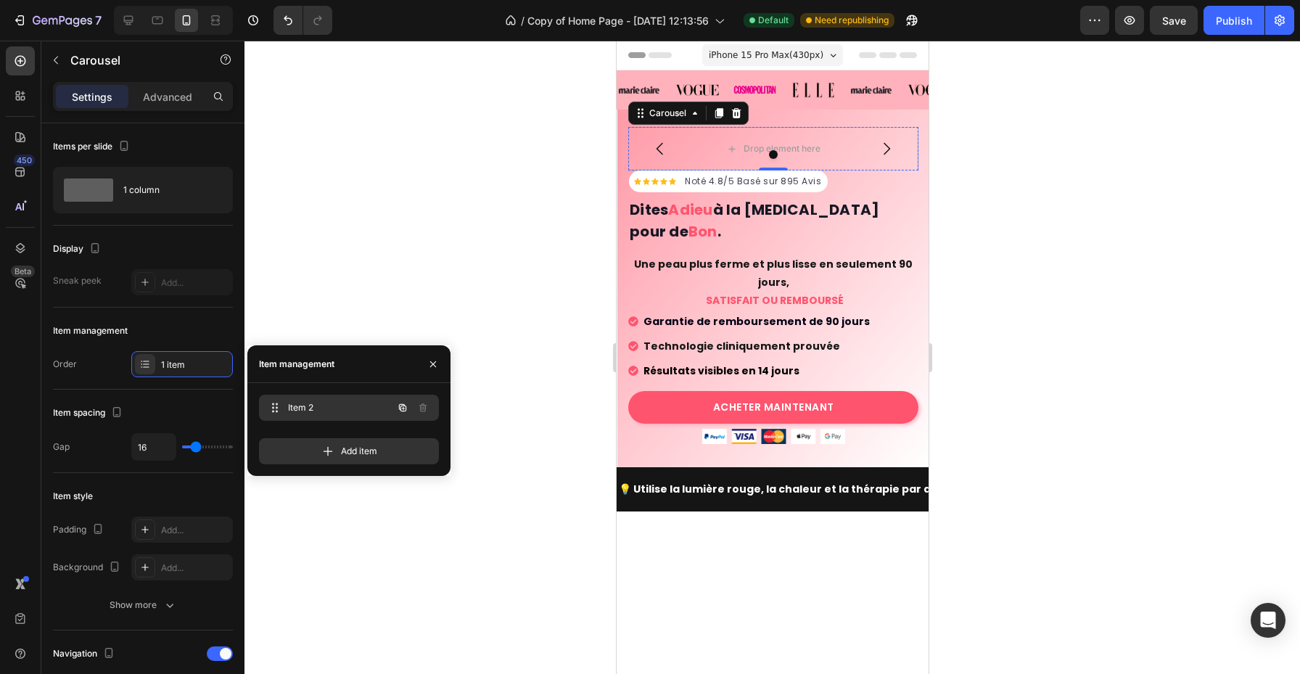
click at [303, 408] on span "Item 2" at bounding box center [329, 407] width 82 height 13
click at [303, 408] on span "Item 2" at bounding box center [338, 407] width 107 height 13
click at [303, 408] on span "Item 2" at bounding box center [329, 407] width 82 height 13
click at [440, 363] on button "button" at bounding box center [433, 364] width 23 height 23
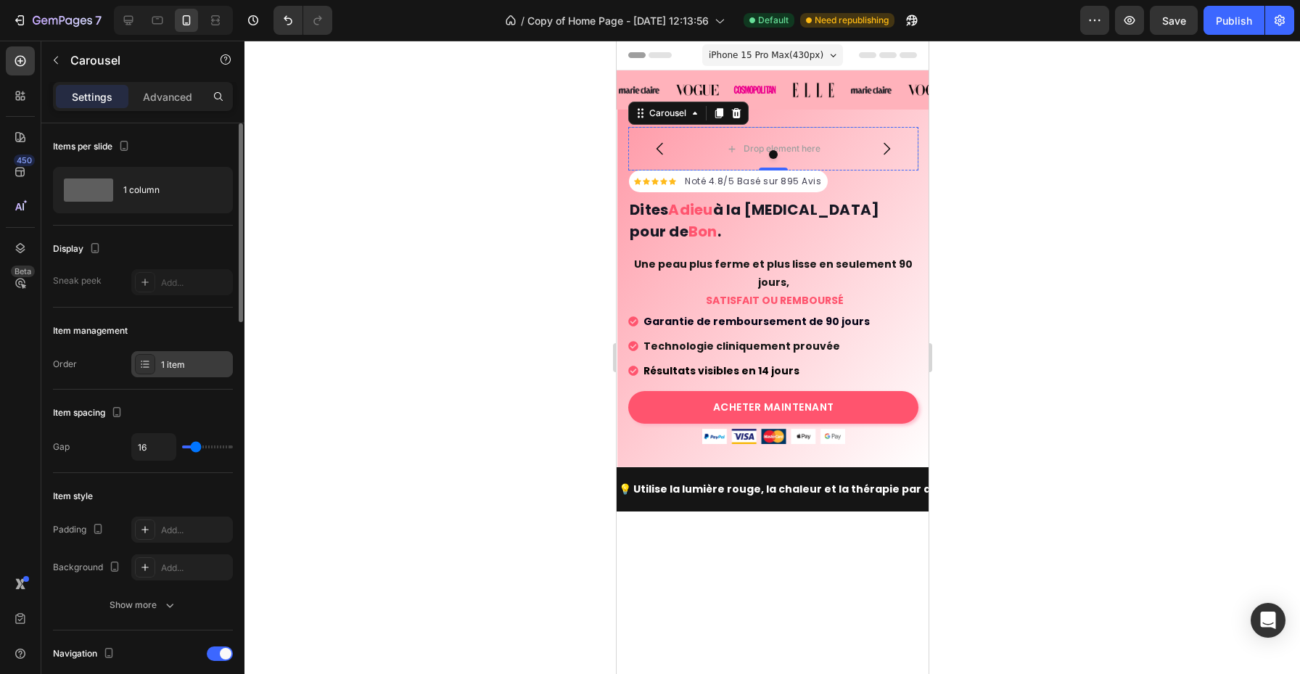
click at [179, 362] on div "1 item" at bounding box center [195, 364] width 68 height 13
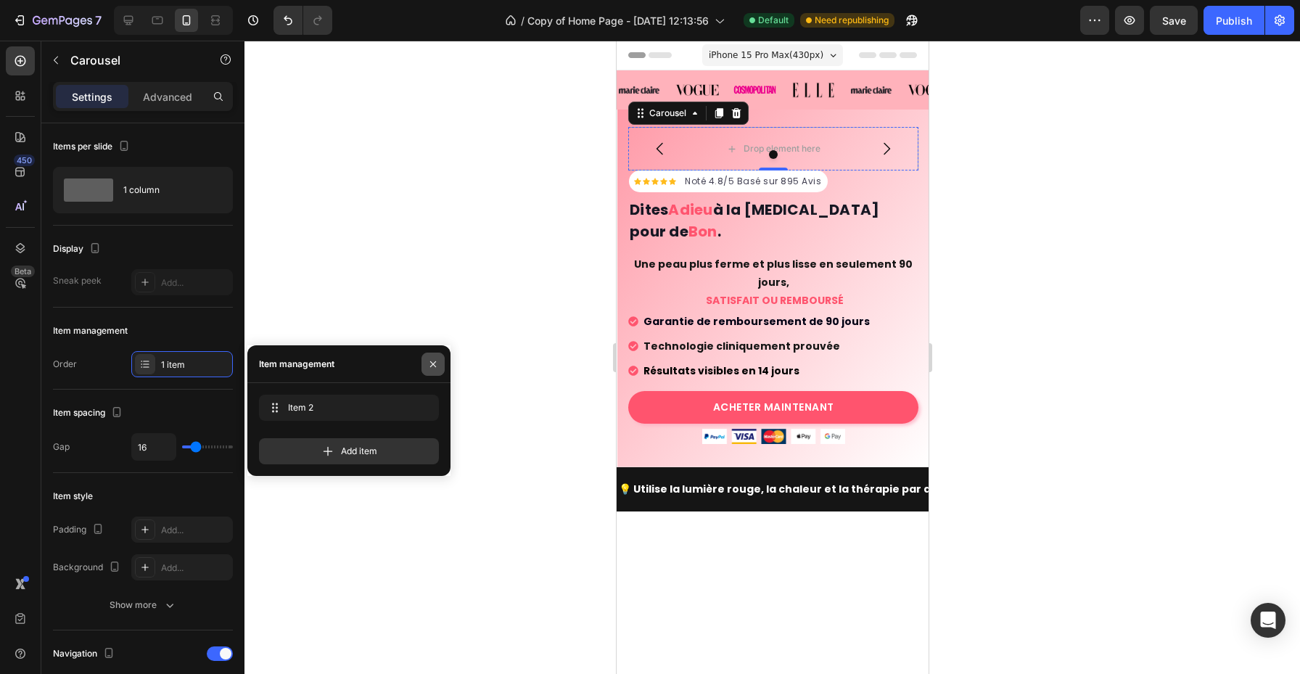
click at [433, 360] on icon "button" at bounding box center [433, 364] width 12 height 12
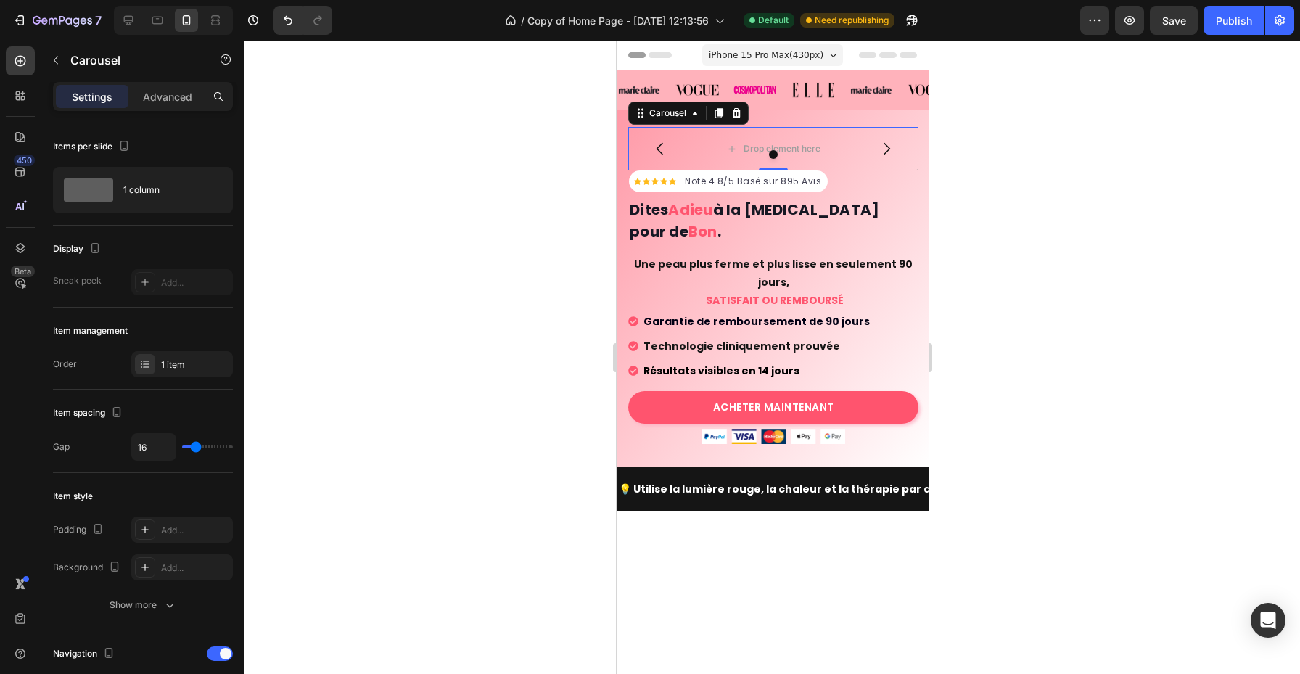
click at [657, 148] on icon "Carousel Back Arrow" at bounding box center [659, 149] width 7 height 12
click at [287, 30] on button "Undo/Redo" at bounding box center [288, 20] width 29 height 29
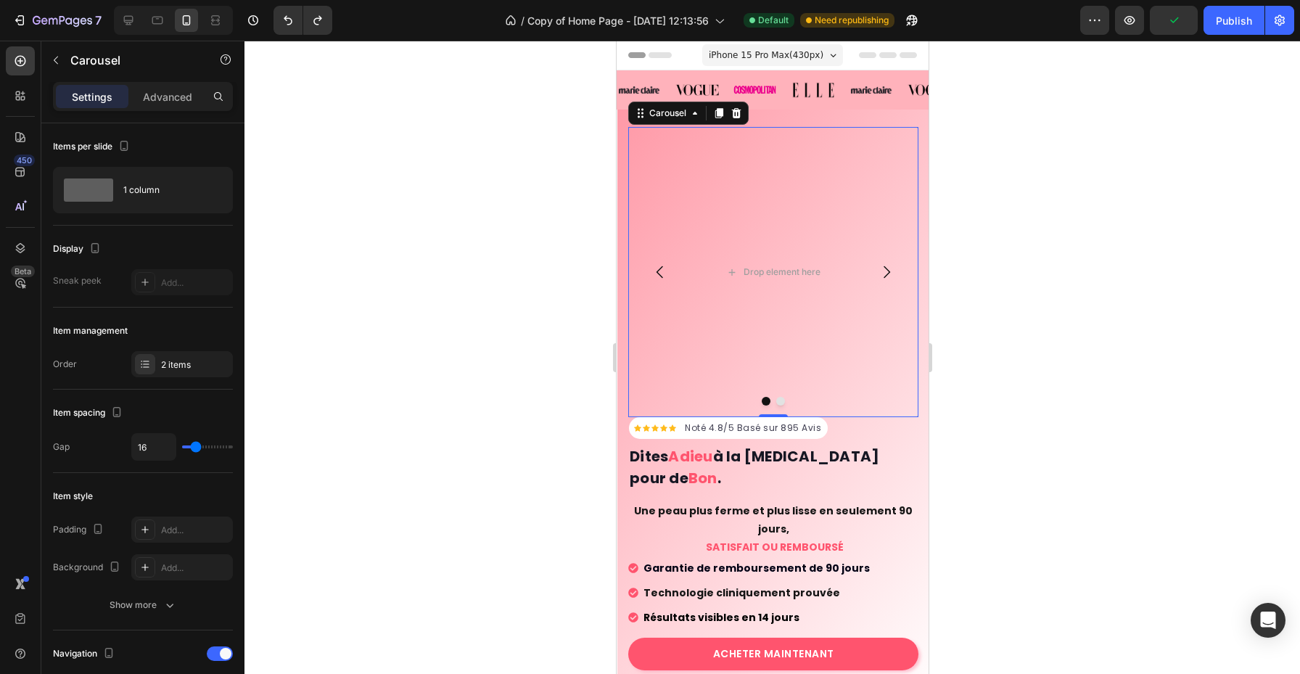
click at [670, 263] on button "Carousel Back Arrow" at bounding box center [659, 272] width 41 height 41
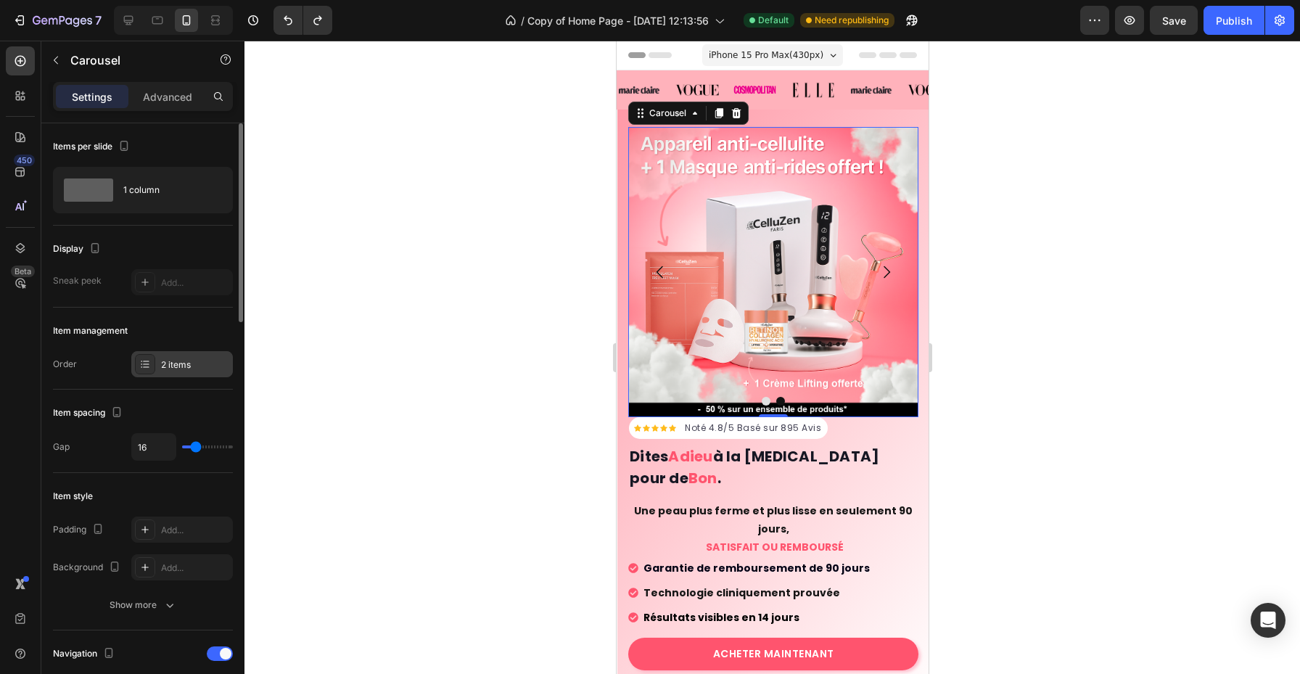
click at [181, 356] on div "2 items" at bounding box center [182, 364] width 102 height 26
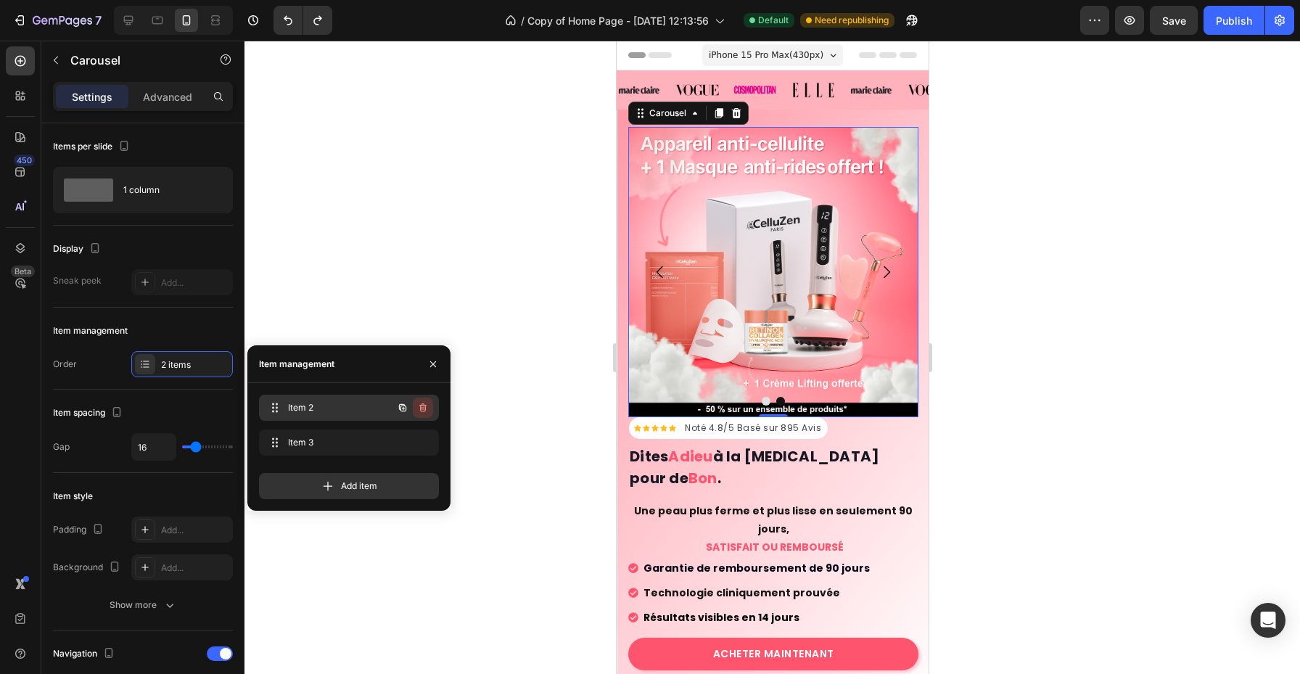
click at [417, 402] on icon "button" at bounding box center [423, 408] width 12 height 12
click at [425, 409] on div "Delete" at bounding box center [413, 407] width 27 height 13
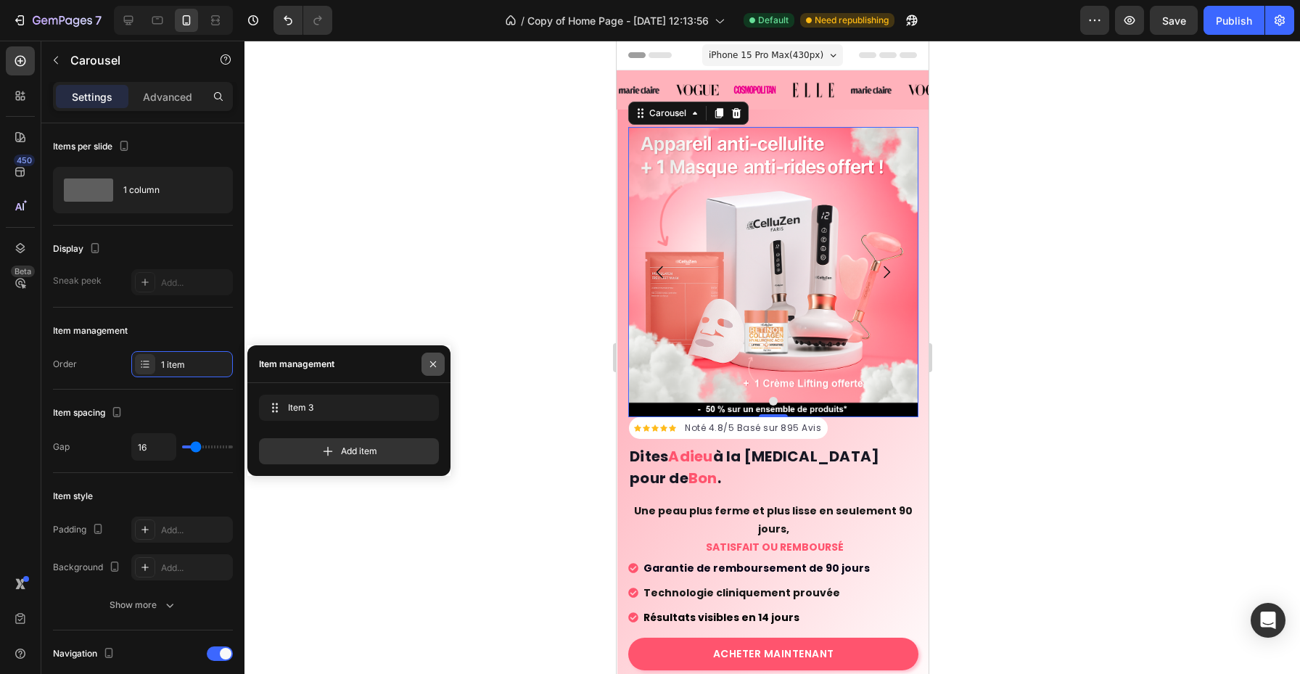
click at [433, 364] on icon "button" at bounding box center [433, 364] width 6 height 6
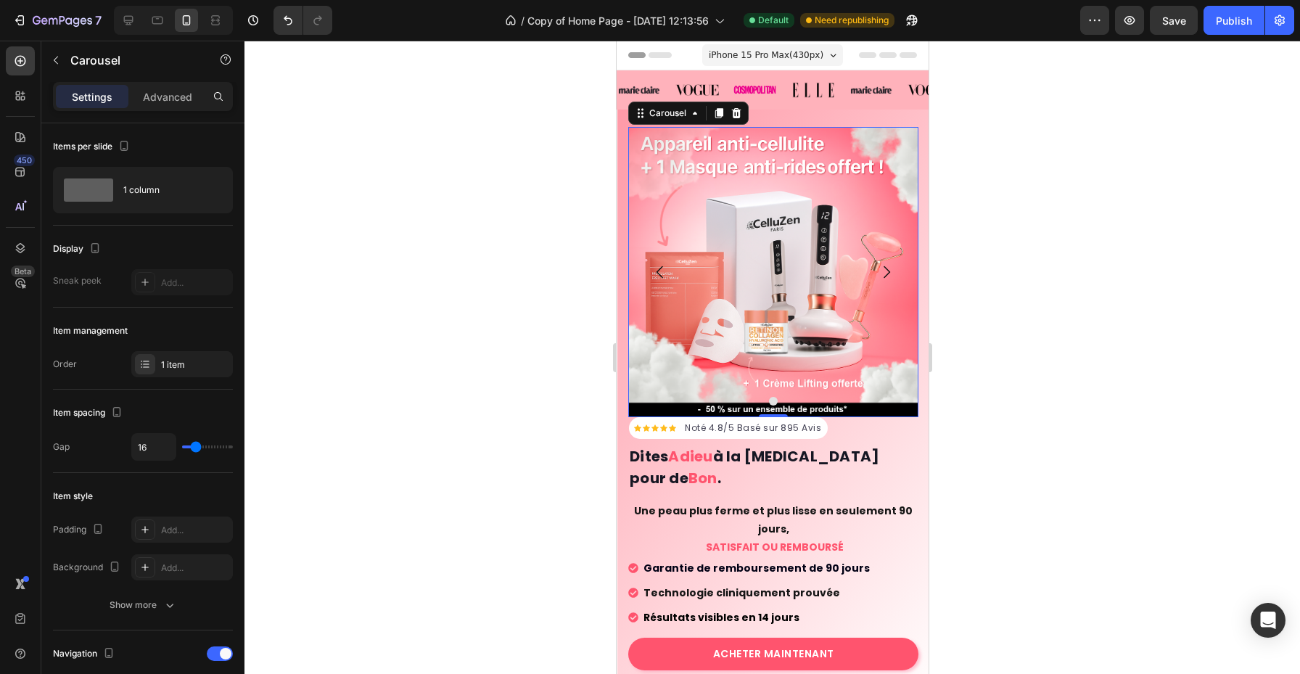
click at [888, 268] on icon "Carousel Next Arrow" at bounding box center [885, 271] width 17 height 17
click at [946, 356] on div at bounding box center [773, 358] width 1056 height 634
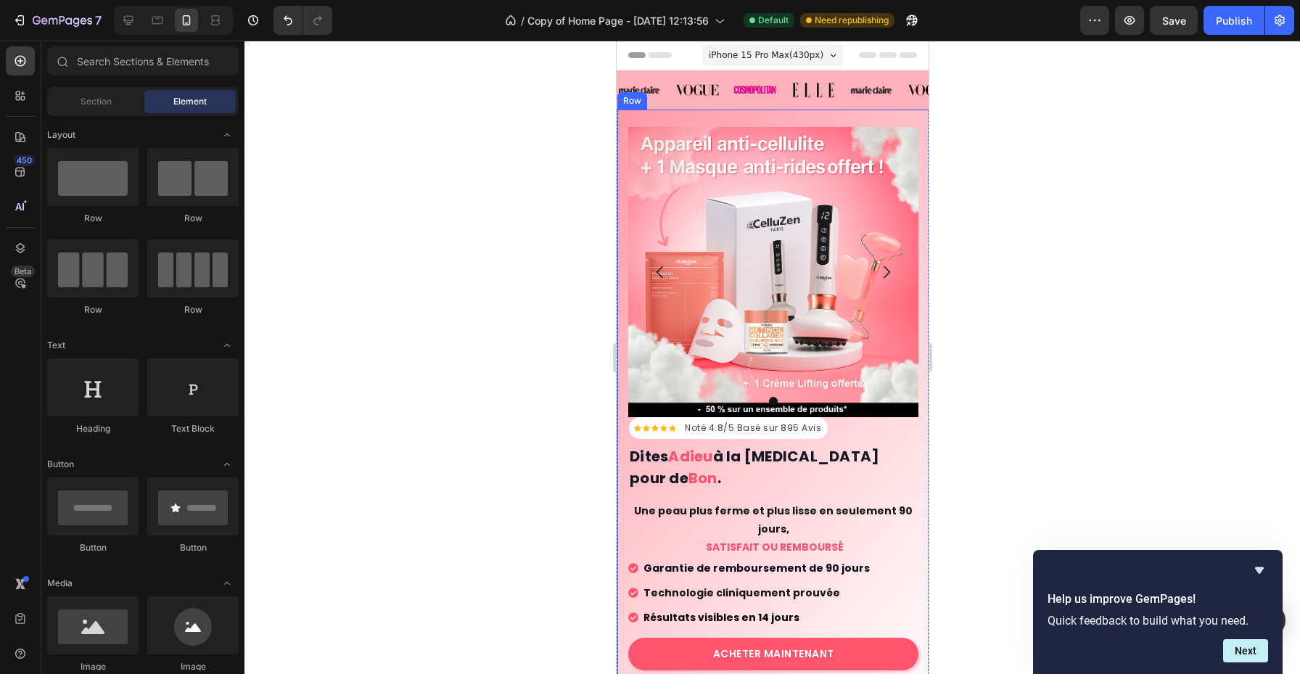
click at [782, 116] on div "Icon Icon Icon Icon Icon Icon List Hoz Noté 4.8/5 Basé sur 895 Avis Text block …" at bounding box center [773, 412] width 312 height 605
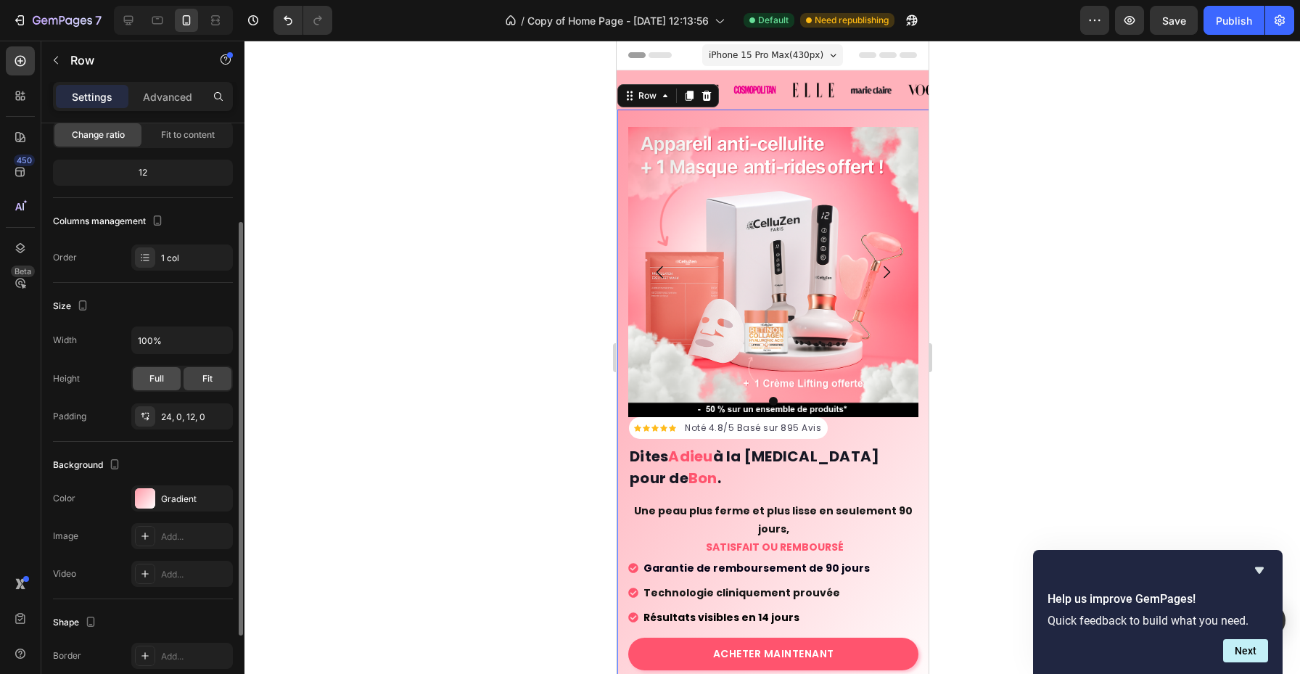
scroll to position [126, 0]
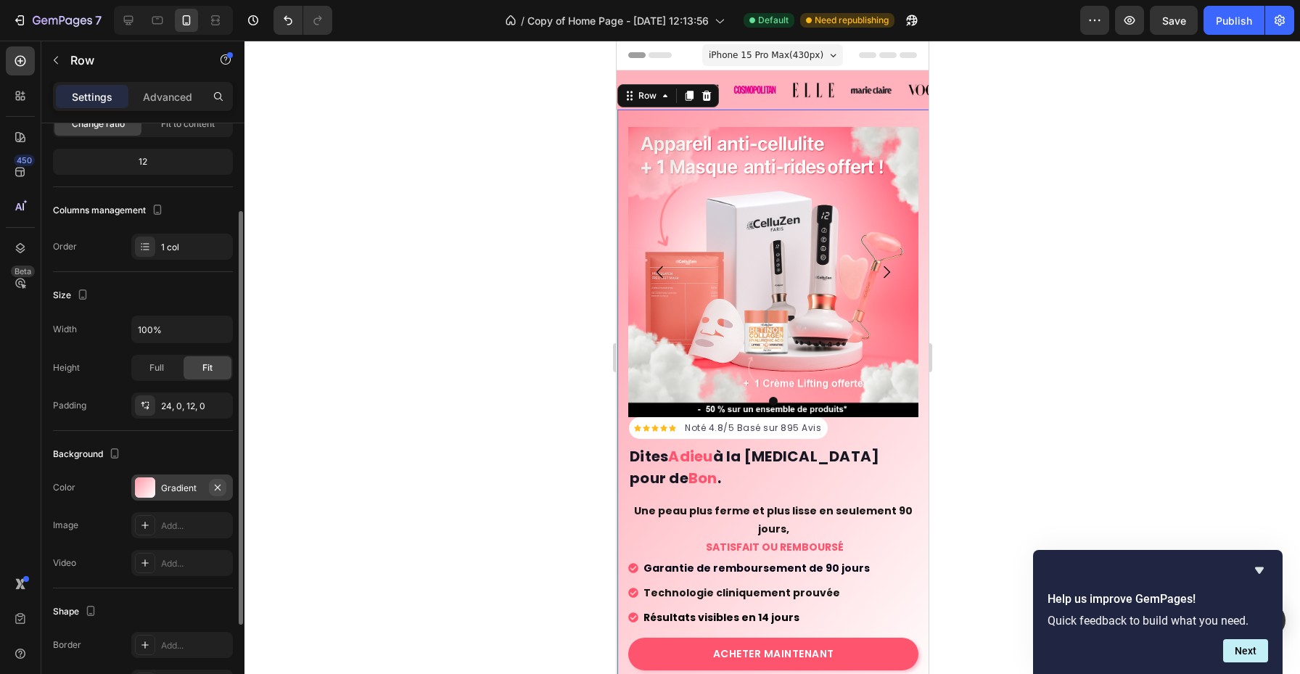
click at [217, 490] on icon "button" at bounding box center [218, 488] width 12 height 12
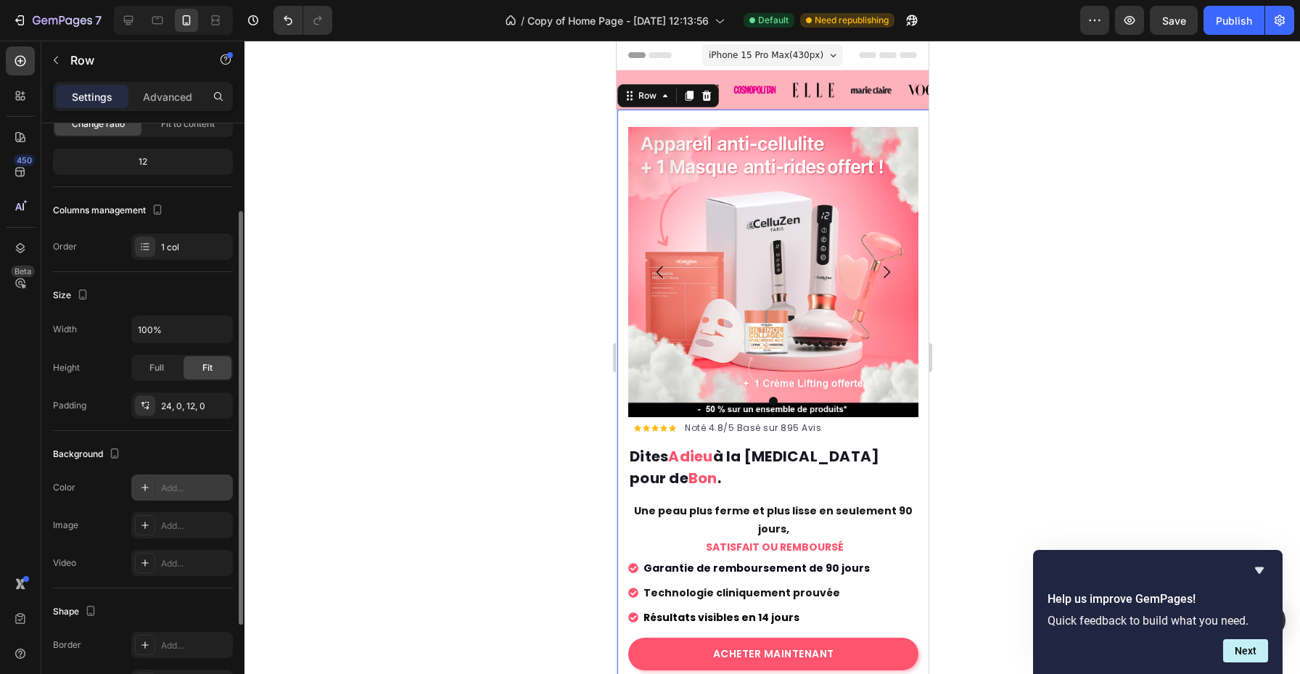
click at [967, 330] on div at bounding box center [773, 358] width 1056 height 634
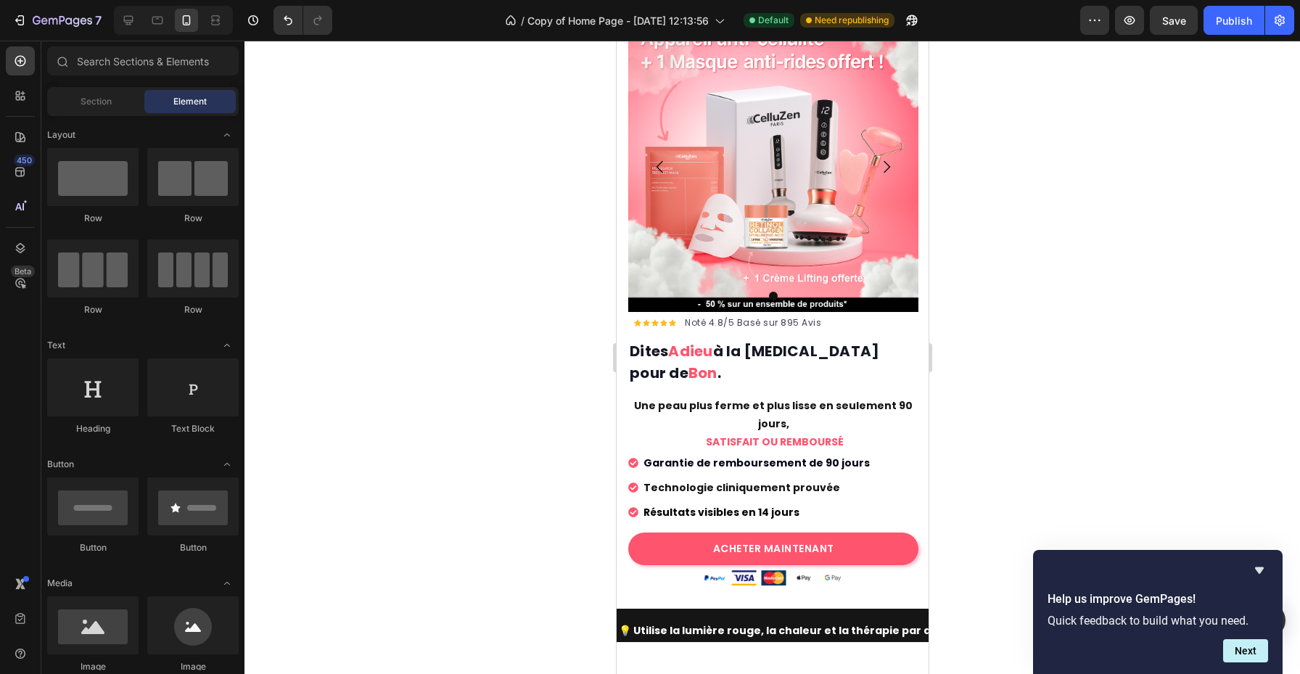
scroll to position [0, 0]
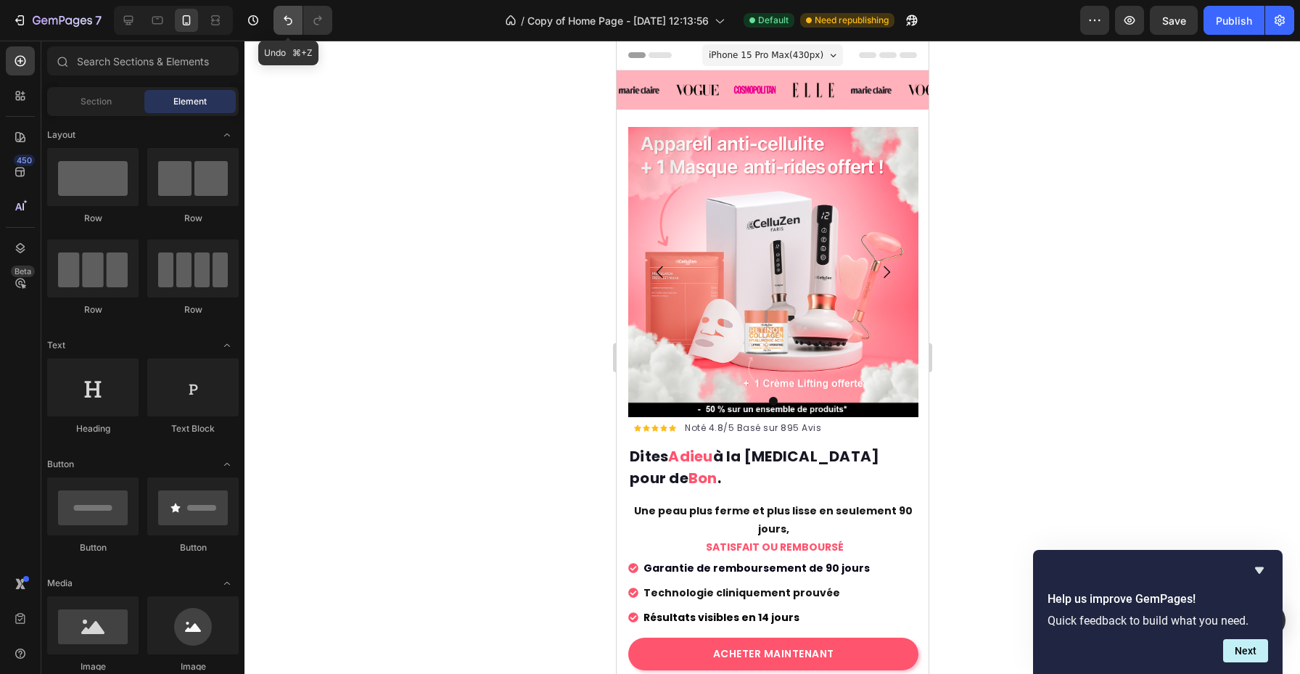
click at [295, 25] on button "Undo/Redo" at bounding box center [288, 20] width 29 height 29
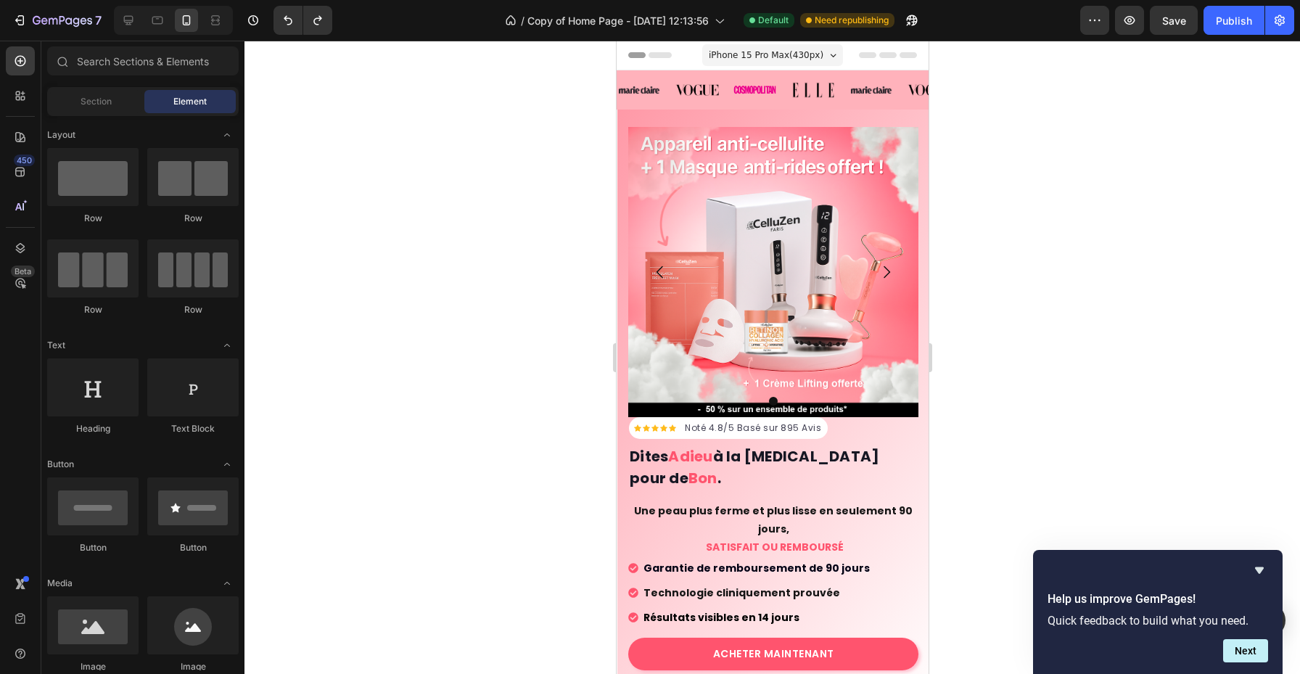
click at [963, 279] on div at bounding box center [773, 358] width 1056 height 634
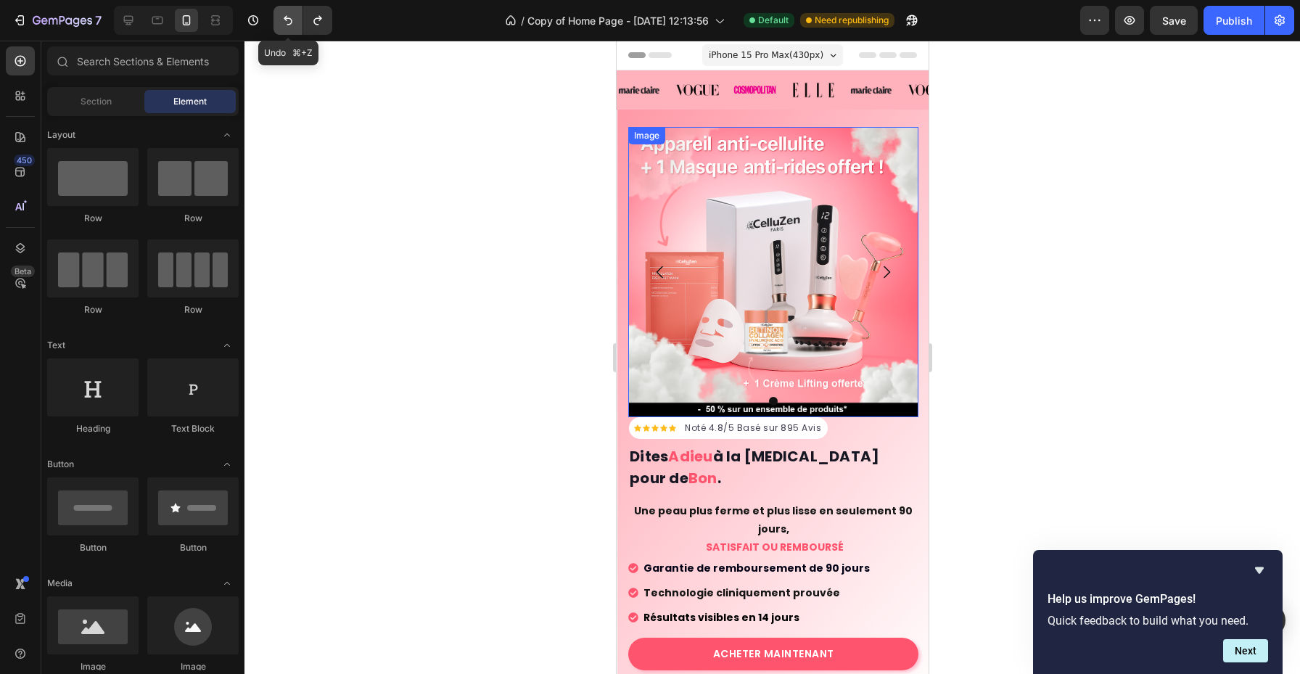
click at [289, 27] on icon "Undo/Redo" at bounding box center [288, 20] width 15 height 15
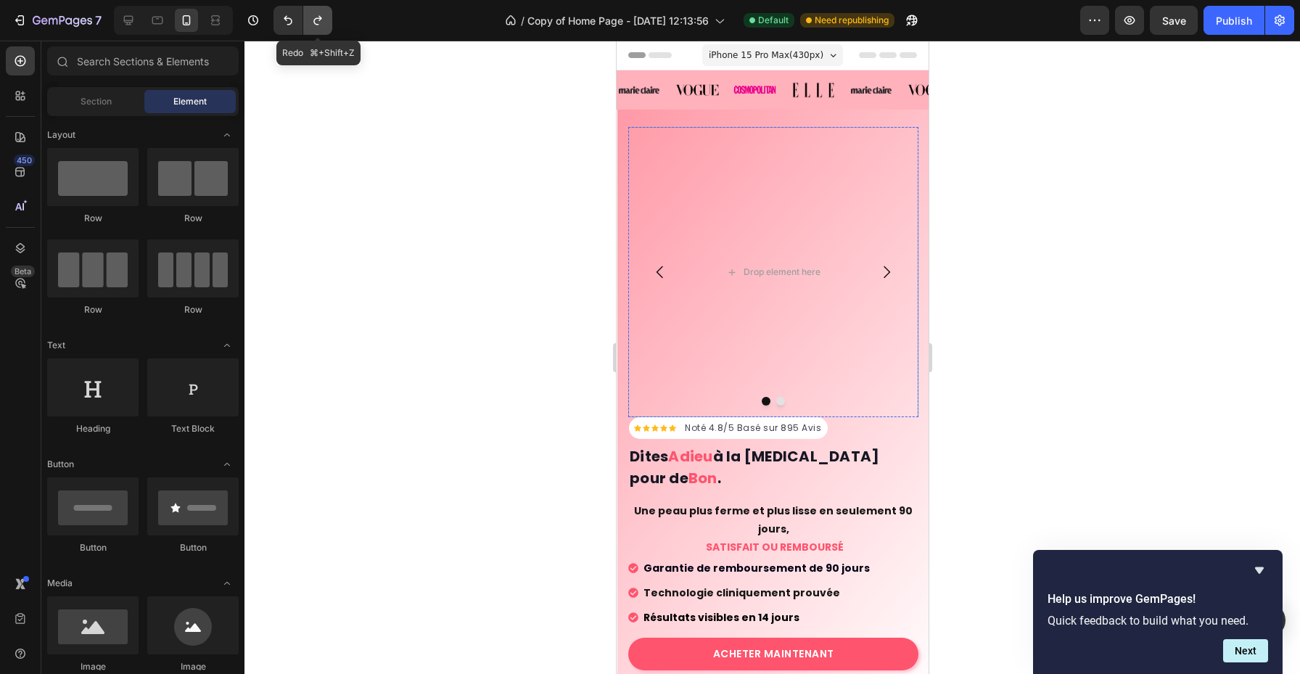
click at [316, 29] on button "Undo/Redo" at bounding box center [317, 20] width 29 height 29
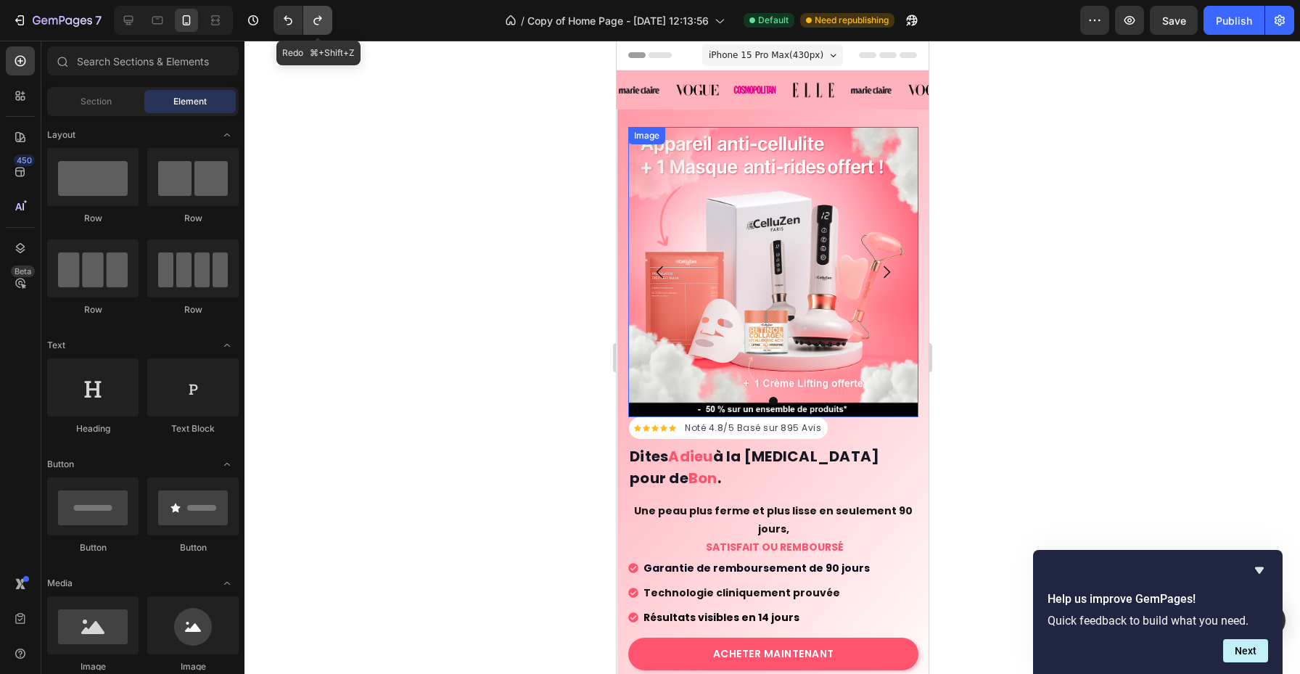
click at [316, 27] on icon "Undo/Redo" at bounding box center [318, 20] width 15 height 15
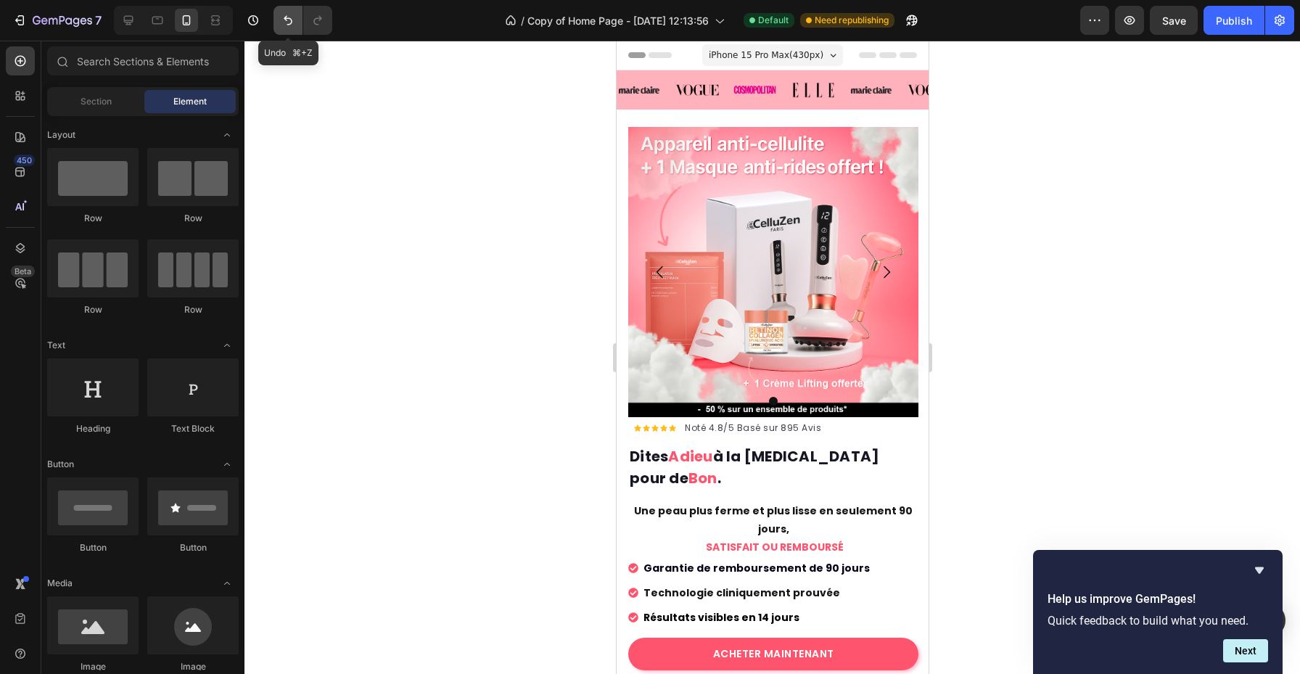
click at [299, 26] on button "Undo/Redo" at bounding box center [288, 20] width 29 height 29
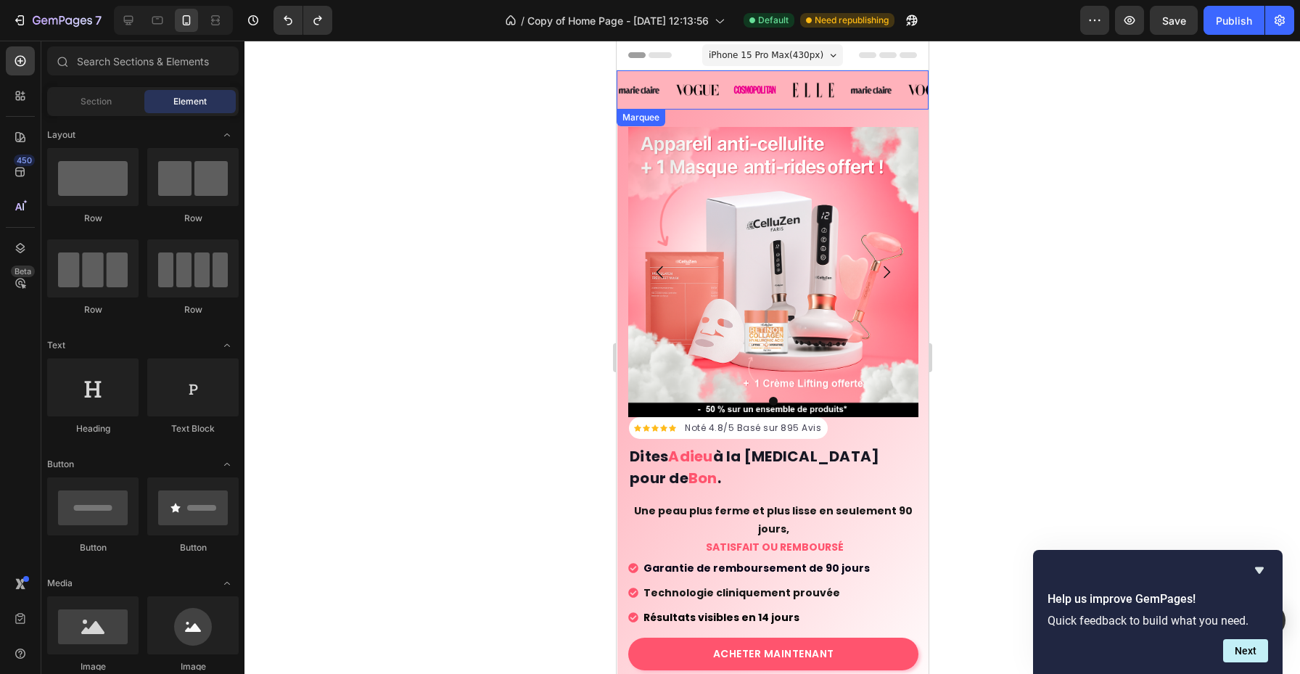
click at [734, 104] on div "Image" at bounding box center [755, 89] width 44 height 29
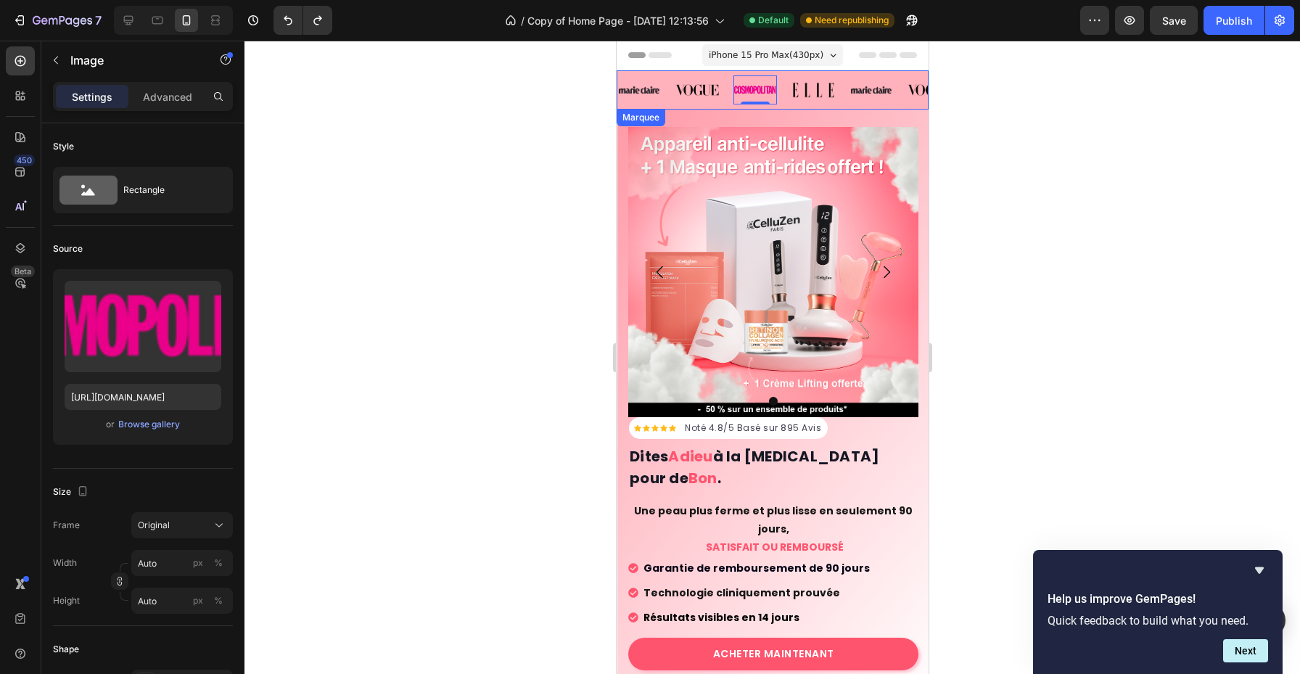
click at [726, 99] on div "Image" at bounding box center [704, 89] width 58 height 29
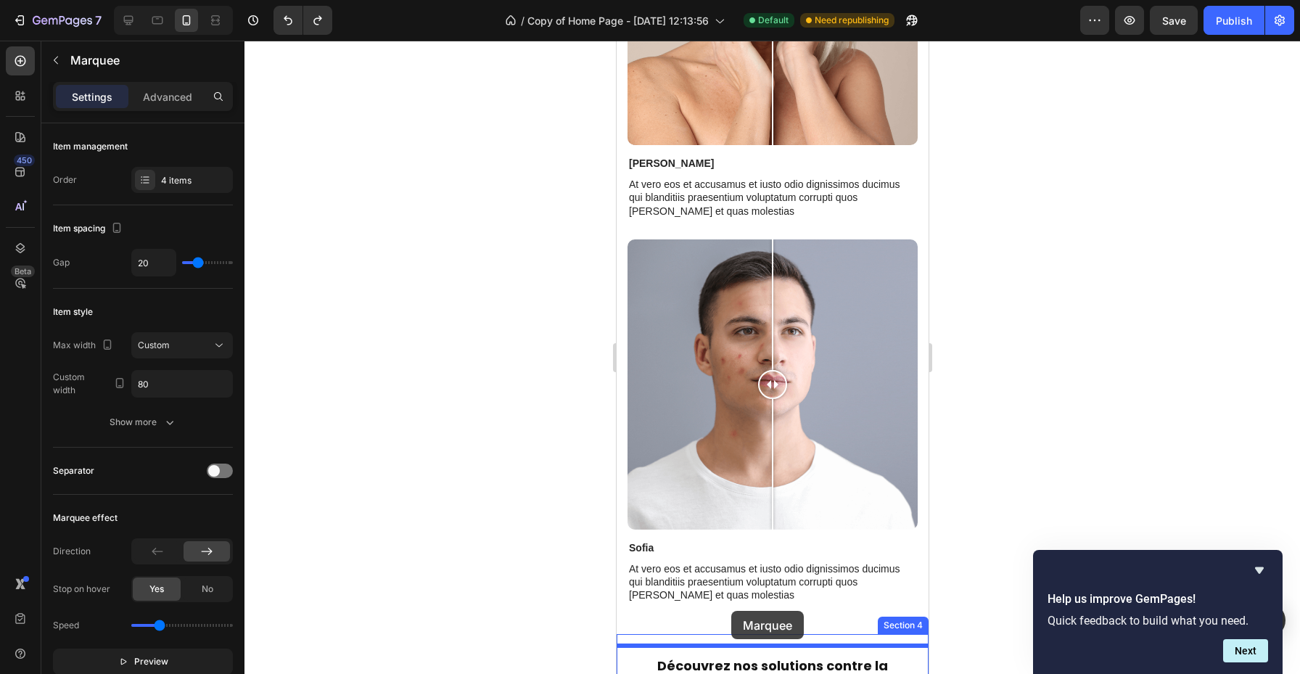
scroll to position [1409, 0]
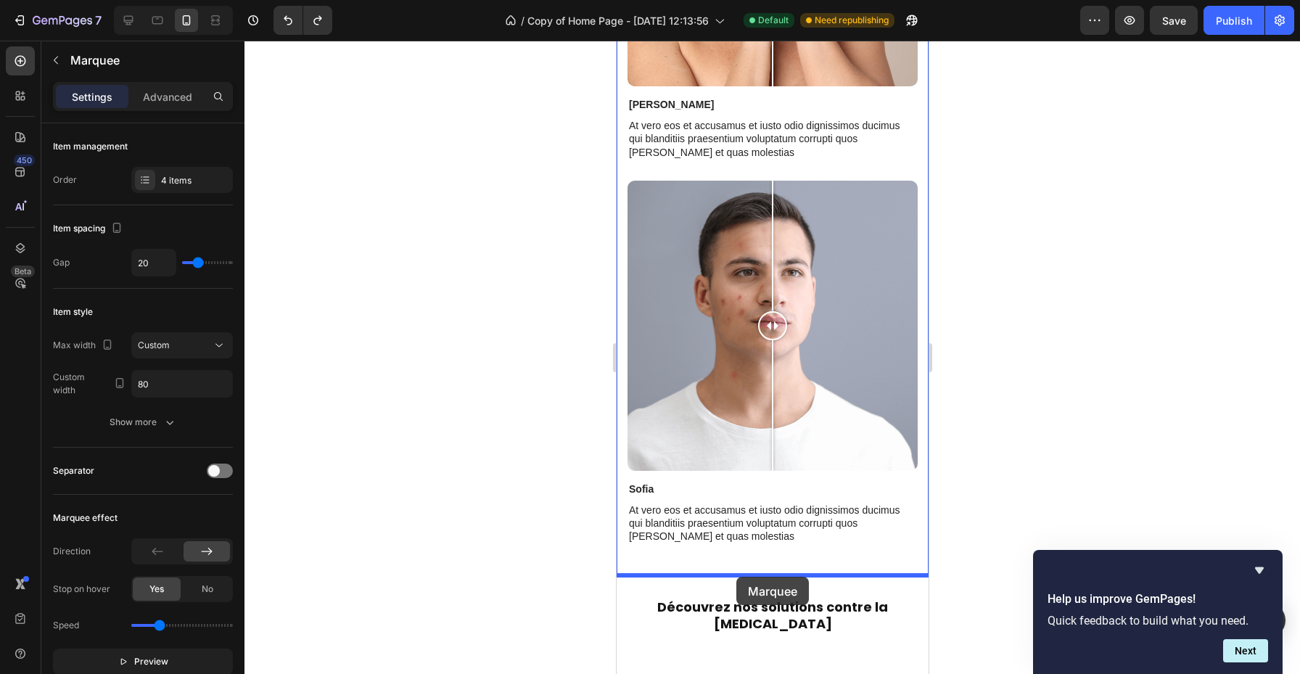
drag, startPoint x: 726, startPoint y: 99, endPoint x: 735, endPoint y: 575, distance: 476.2
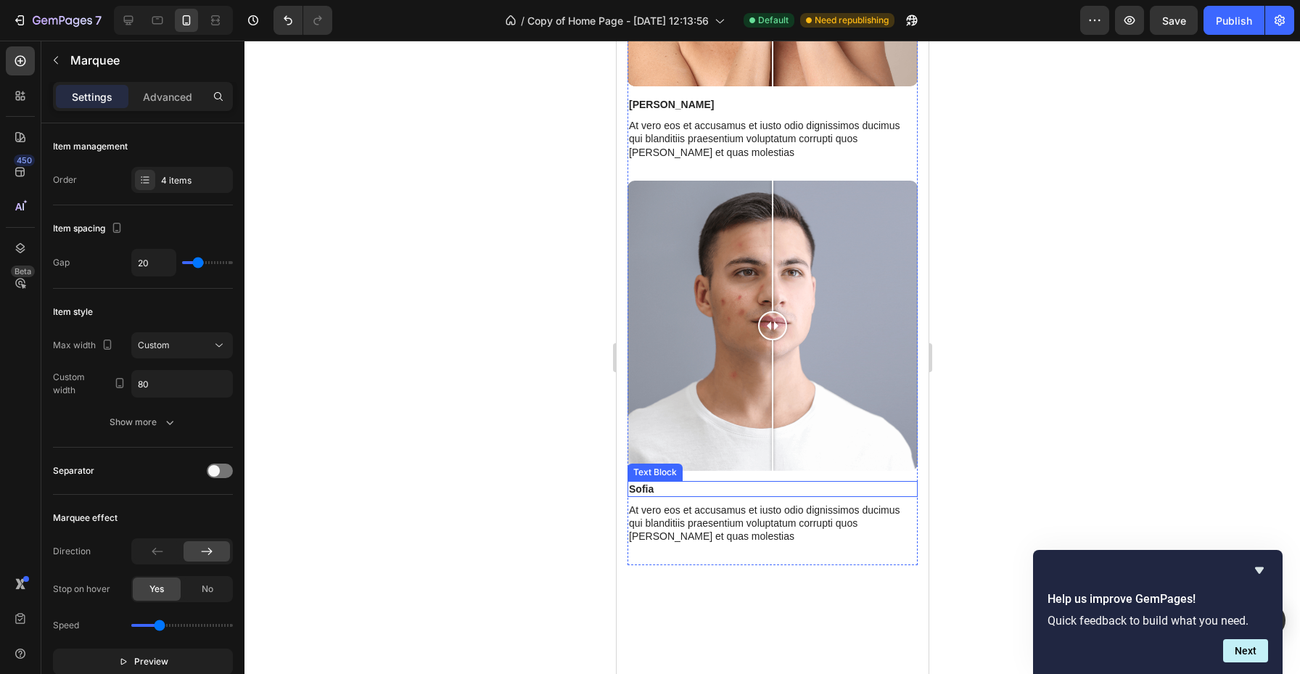
scroll to position [0, 0]
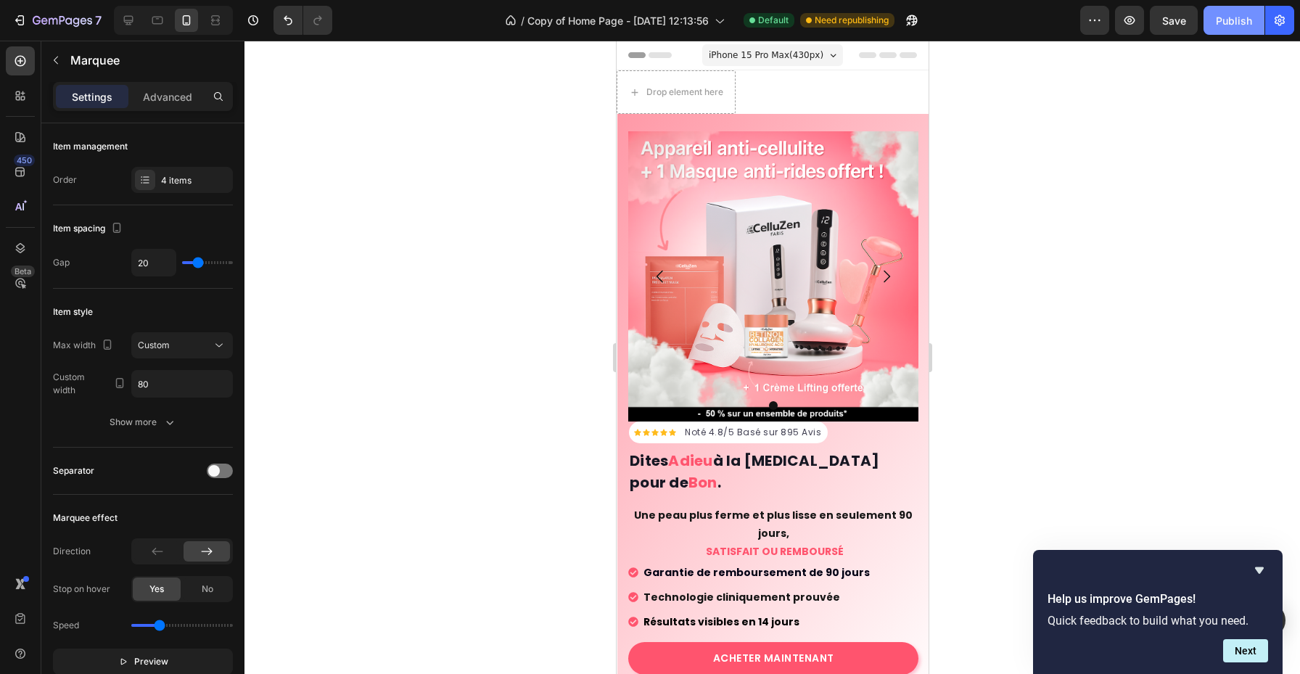
click at [1250, 19] on div "Publish" at bounding box center [1234, 20] width 36 height 15
click at [890, 81] on div "Drop element here Section 1" at bounding box center [772, 92] width 312 height 44
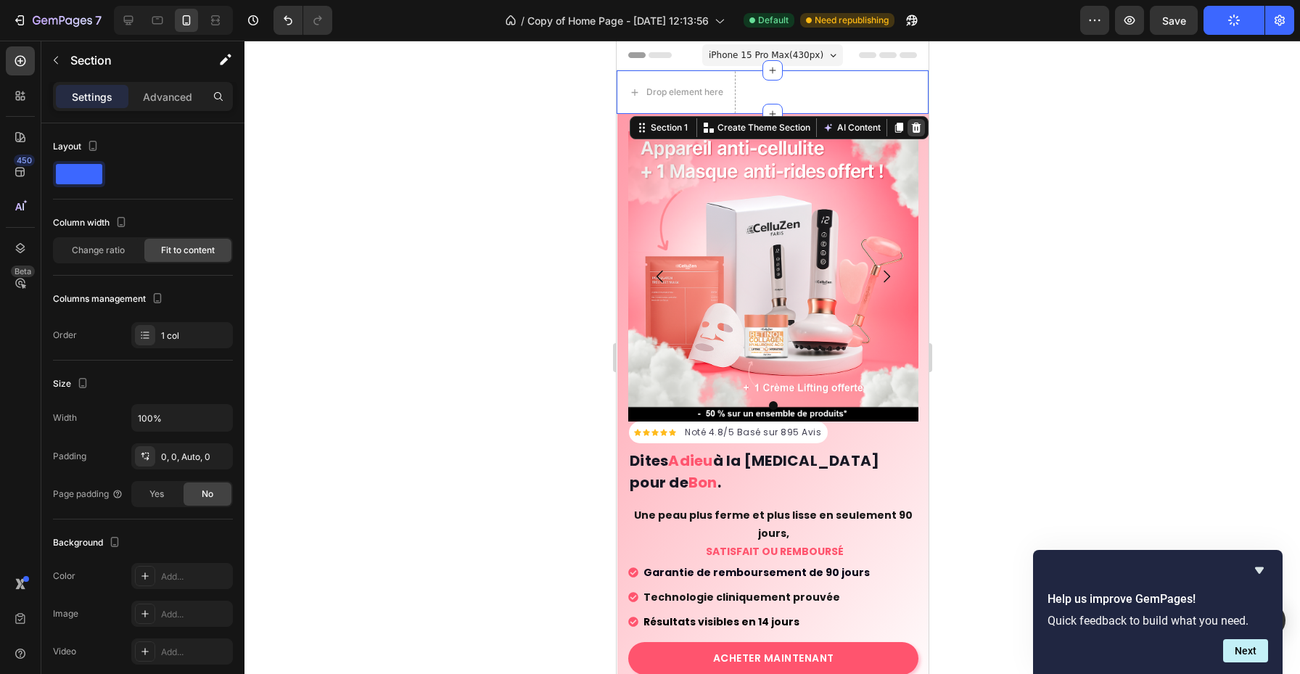
click at [918, 129] on icon at bounding box center [915, 128] width 9 height 10
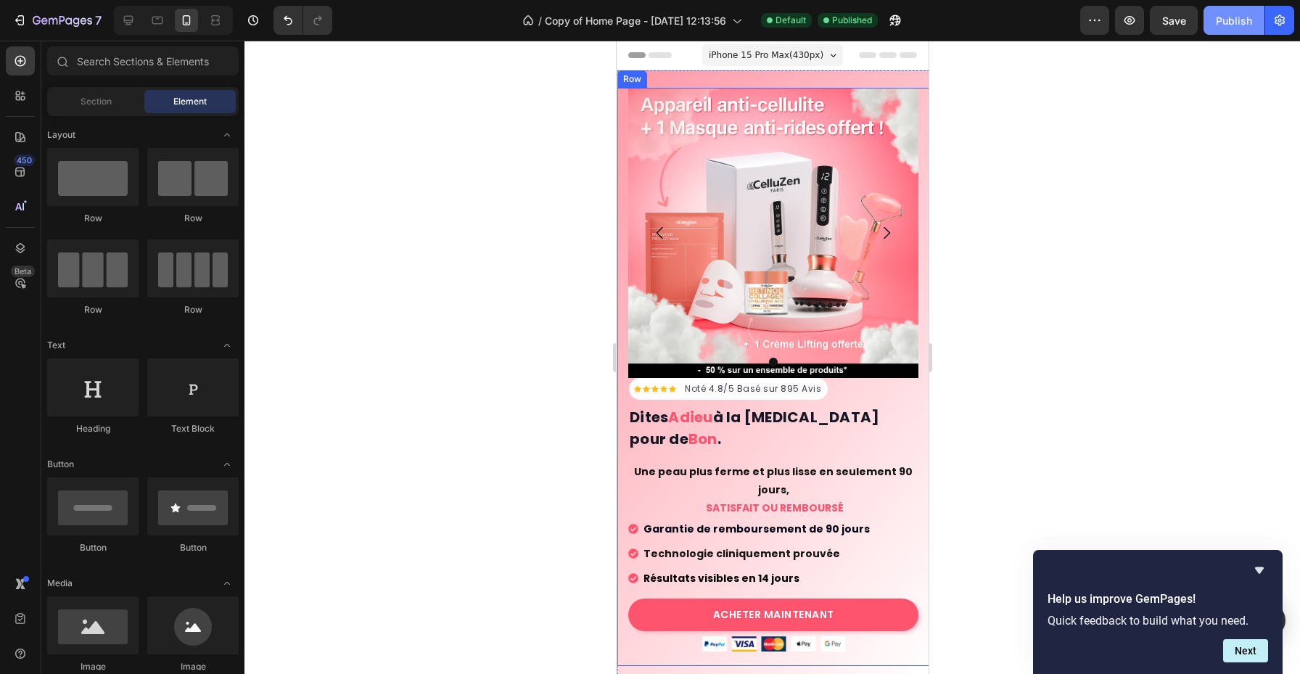
click at [1220, 24] on div "Publish" at bounding box center [1234, 20] width 36 height 15
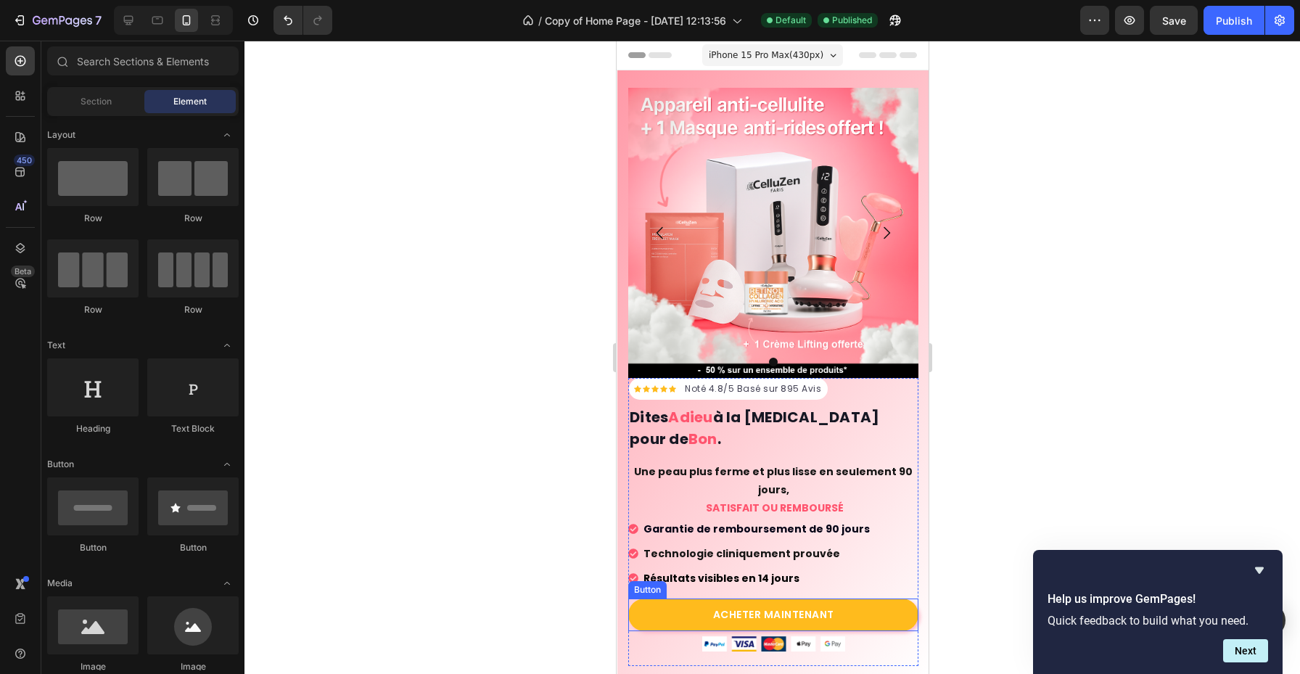
click at [687, 599] on link "ACHETER MAINTENANT" at bounding box center [773, 615] width 290 height 33
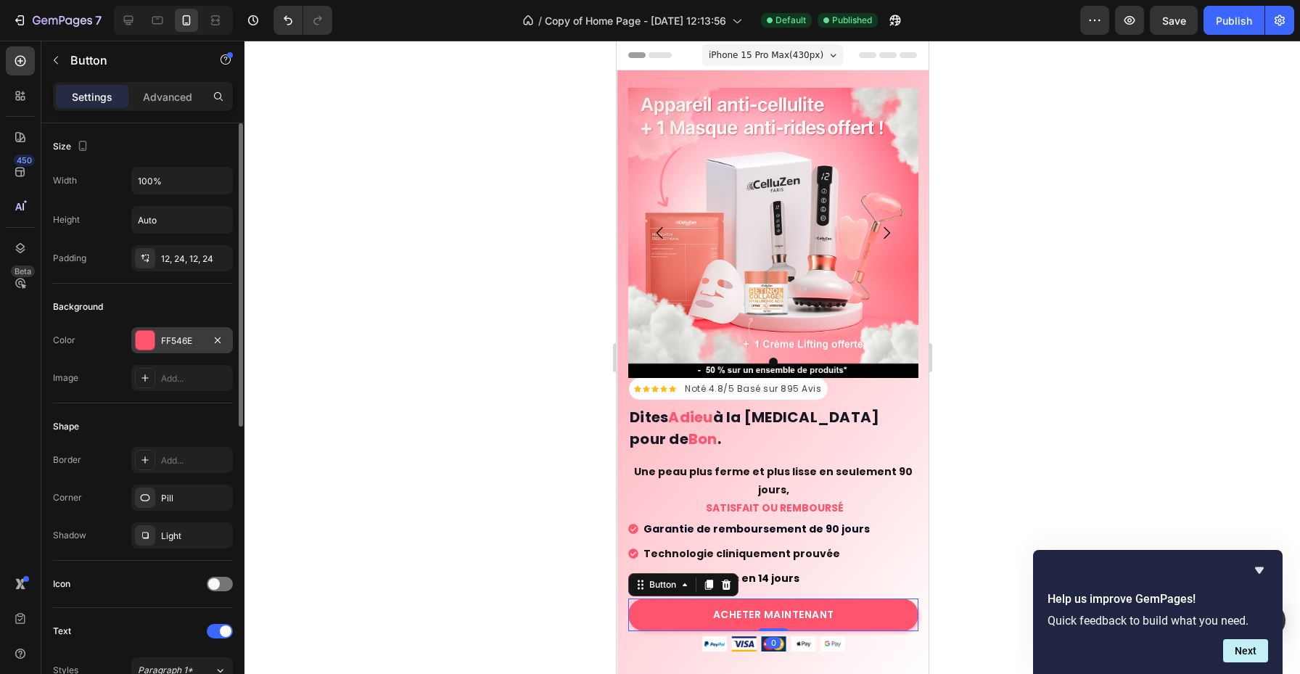
click at [189, 338] on div "FF546E" at bounding box center [182, 341] width 42 height 13
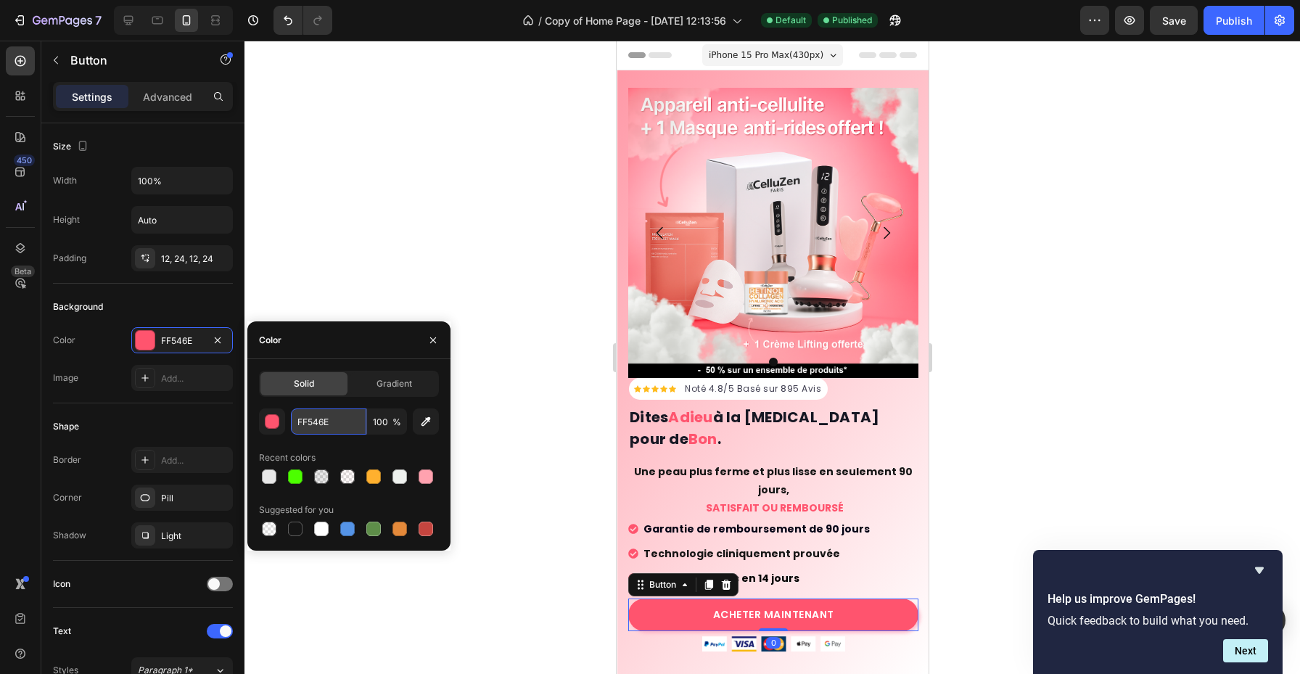
click at [309, 419] on input "FF546E" at bounding box center [328, 422] width 75 height 26
click at [357, 430] on input "FF546E" at bounding box center [328, 422] width 75 height 26
drag, startPoint x: 341, startPoint y: 421, endPoint x: 254, endPoint y: 421, distance: 87.1
click at [254, 421] on div "Solid Gradient FF546E 100 % Recent colors Suggested for you" at bounding box center [348, 455] width 203 height 168
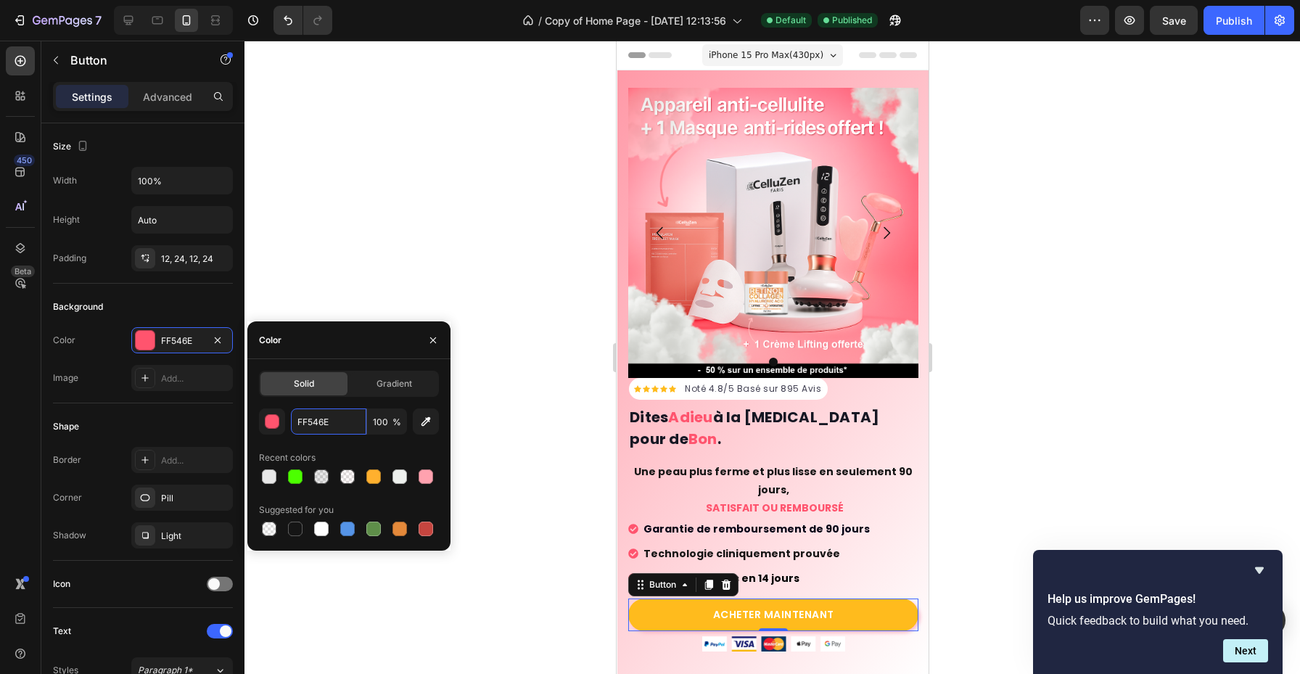
scroll to position [103, 0]
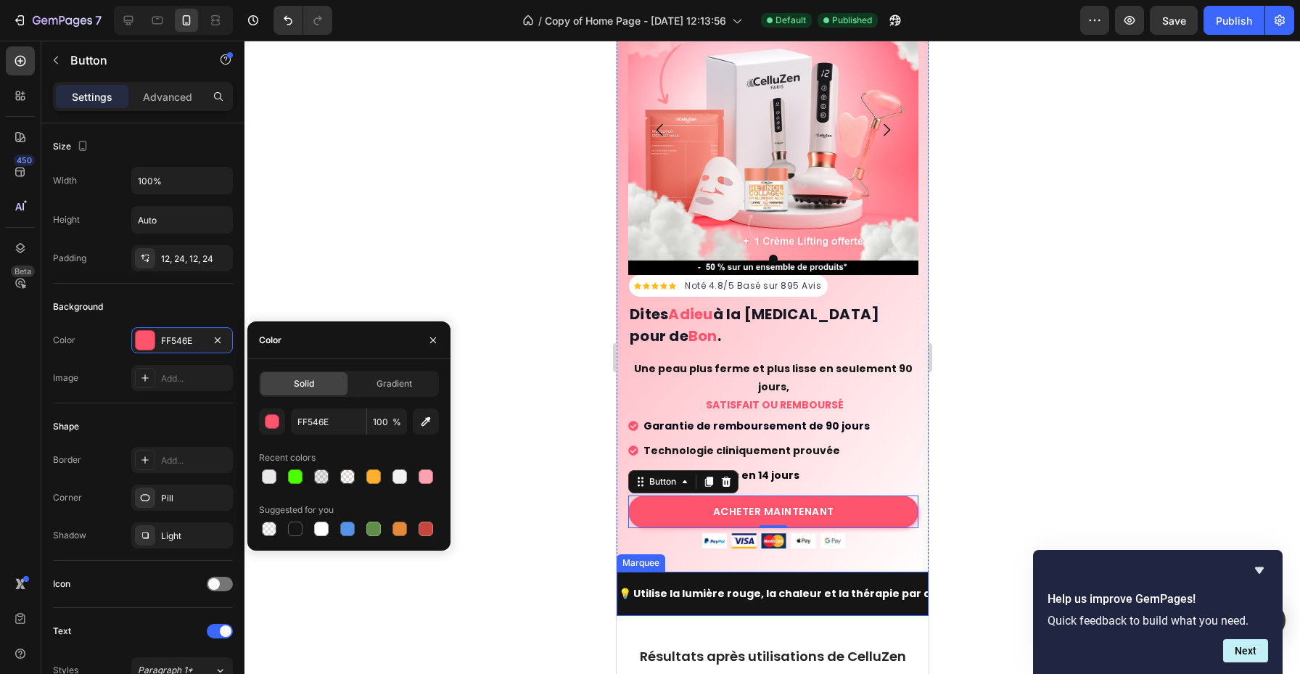
click at [700, 572] on div "💡 Utilise la lumière rouge, la chaleur et la thérapie par aspiration Text Block…" at bounding box center [772, 594] width 312 height 44
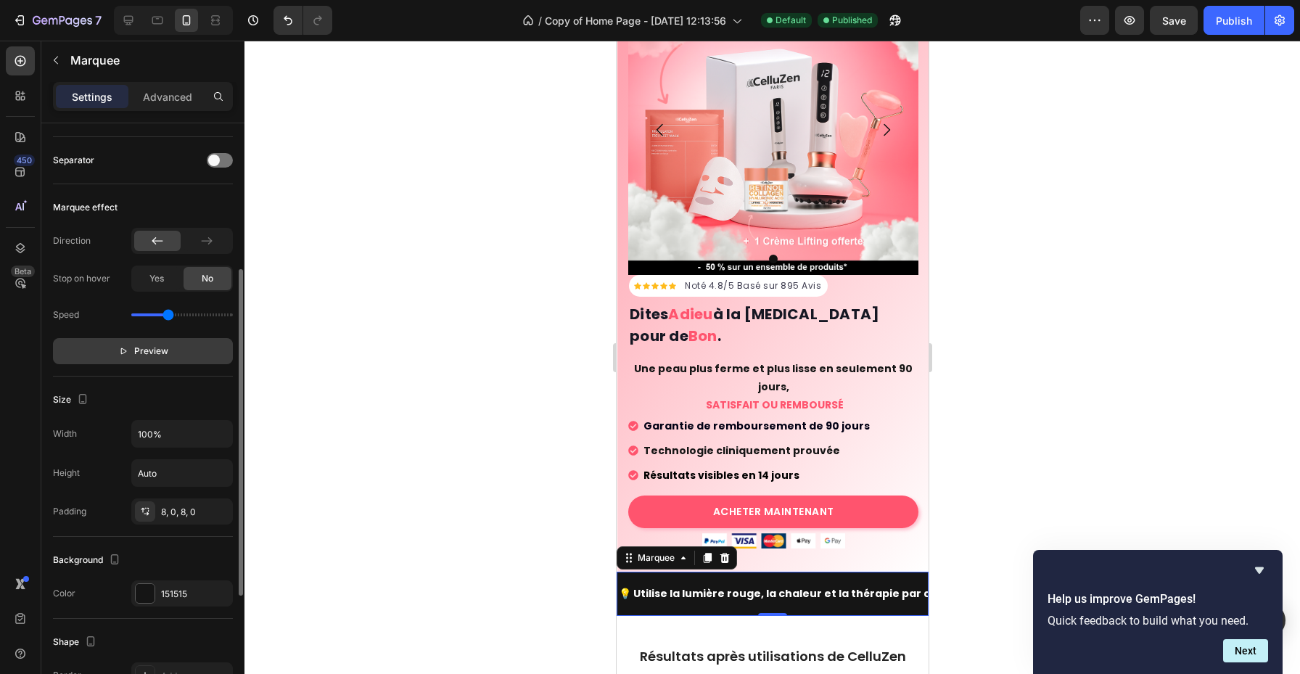
scroll to position [269, 0]
click at [175, 598] on div "151515" at bounding box center [182, 596] width 42 height 13
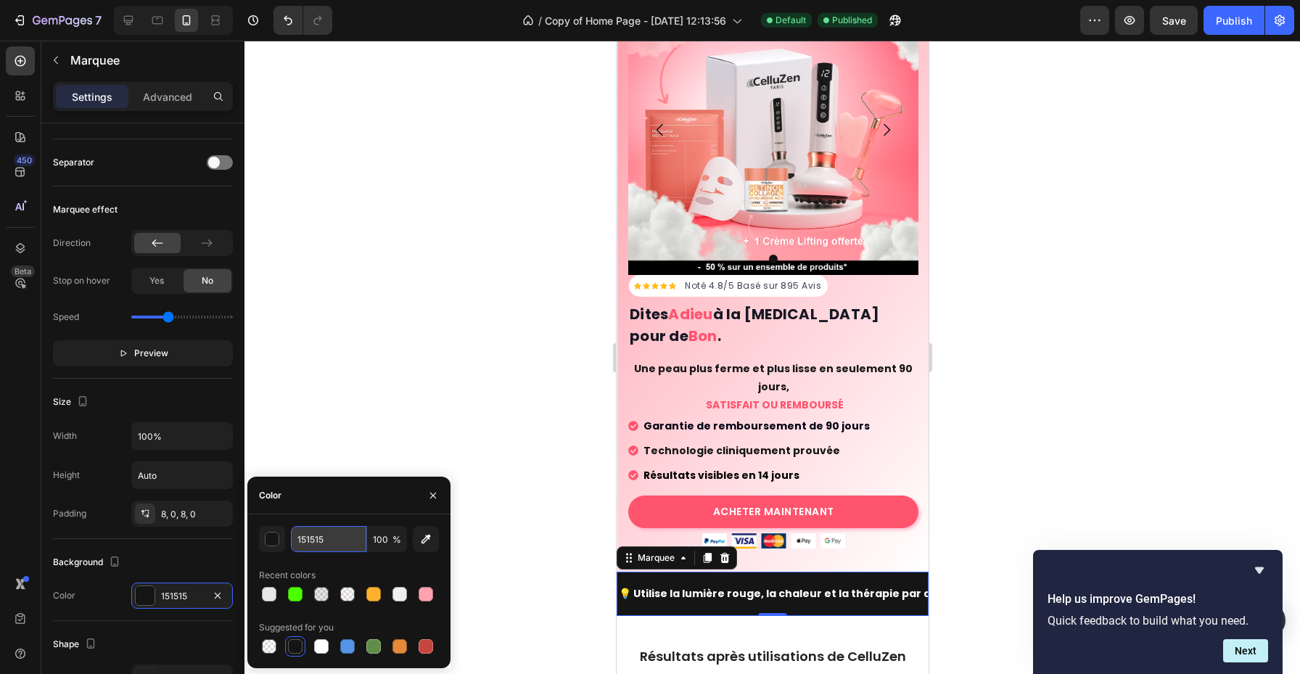
click at [358, 534] on input "151515" at bounding box center [328, 539] width 75 height 26
paste input "FF546E"
type input "FF546E"
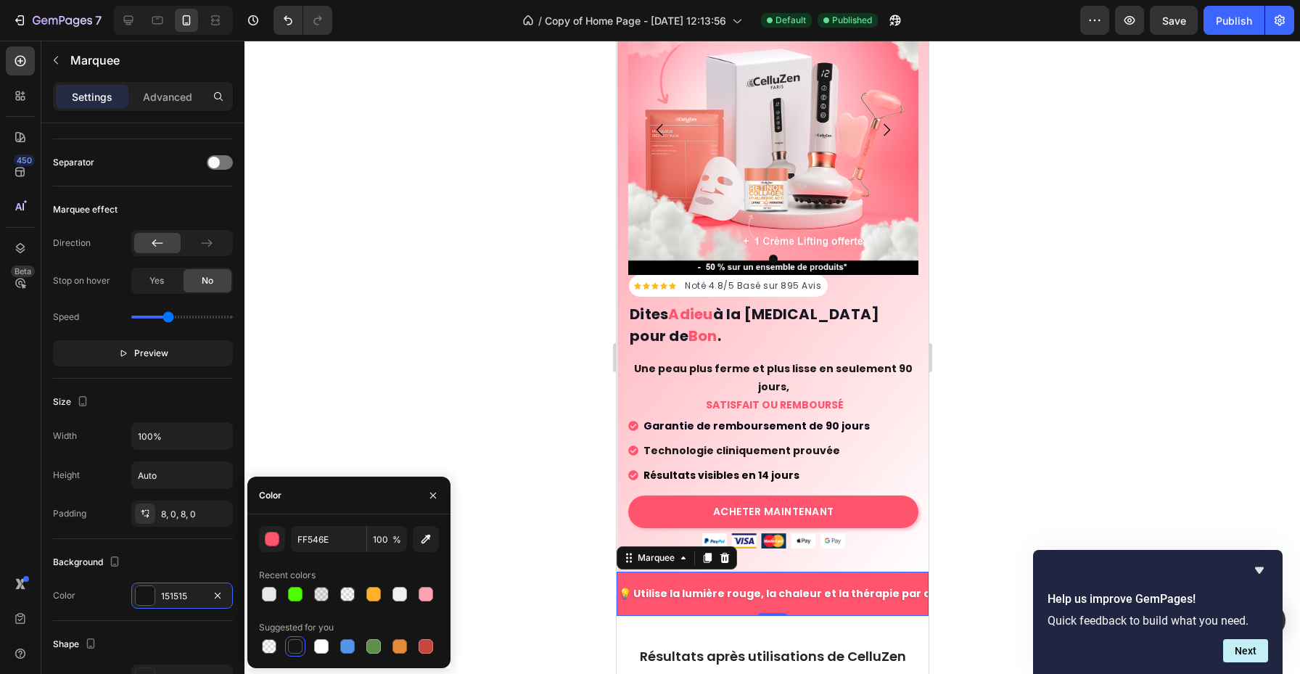
click at [429, 499] on icon "button" at bounding box center [433, 496] width 12 height 12
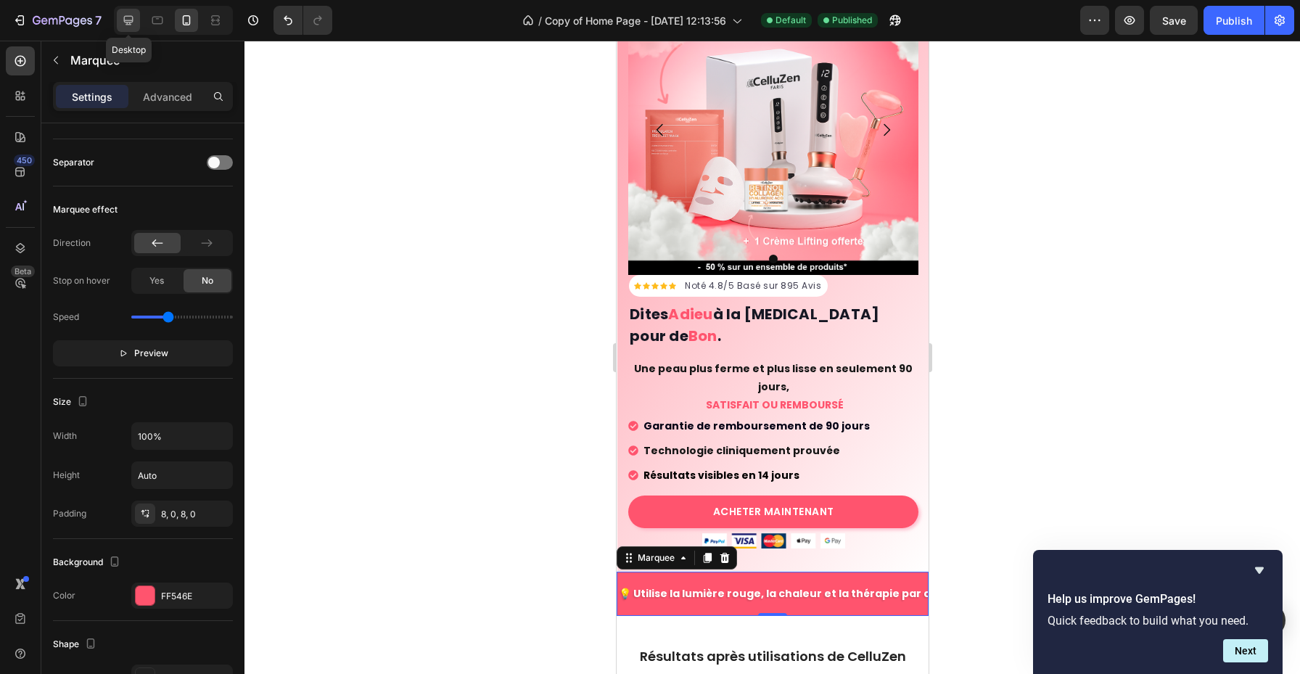
click at [126, 25] on icon at bounding box center [128, 20] width 9 height 9
type input "60"
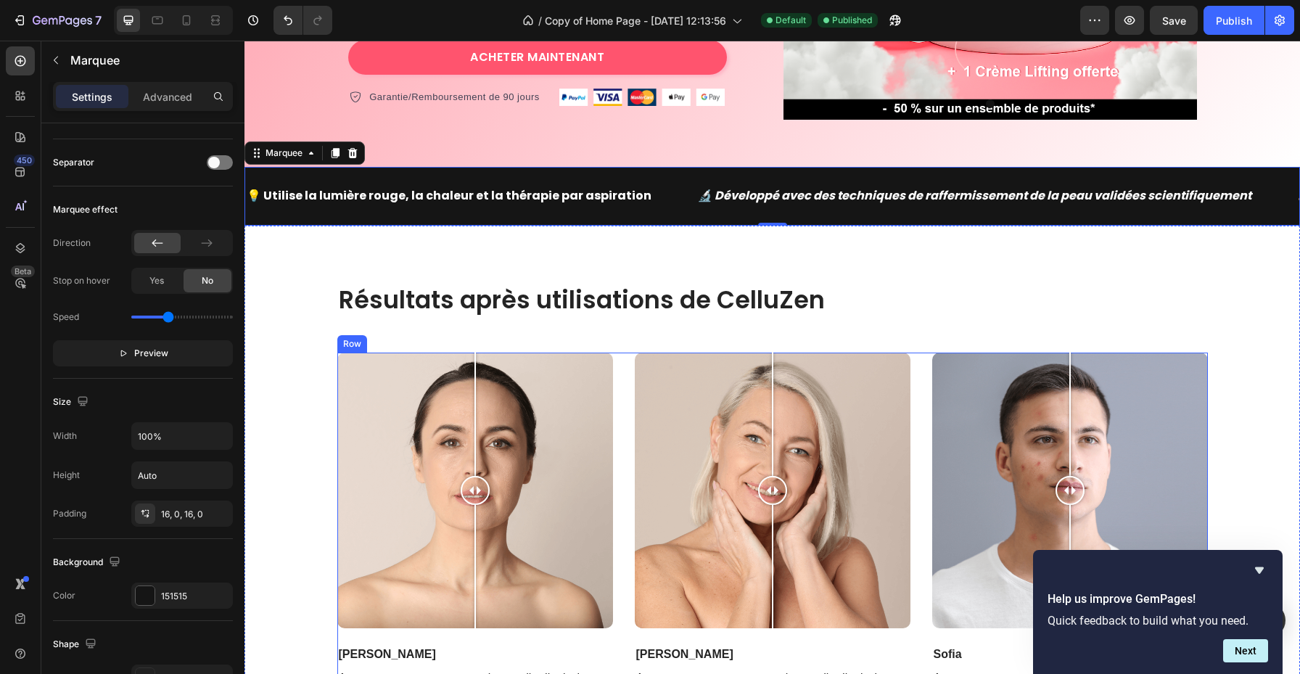
scroll to position [487, 0]
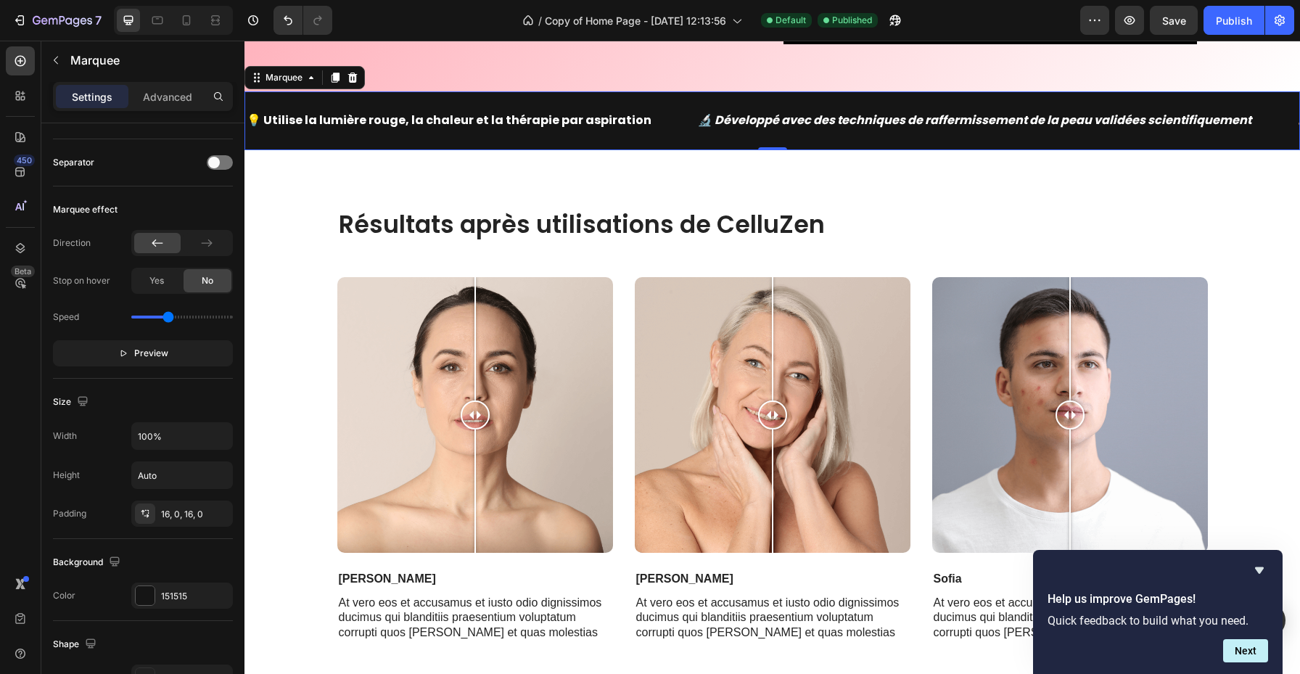
click at [659, 128] on div "💡 Utilise la lumière rouge, la chaleur et la thérapie par aspiration Text Block" at bounding box center [470, 121] width 451 height 36
click at [185, 598] on div "151515" at bounding box center [182, 596] width 42 height 13
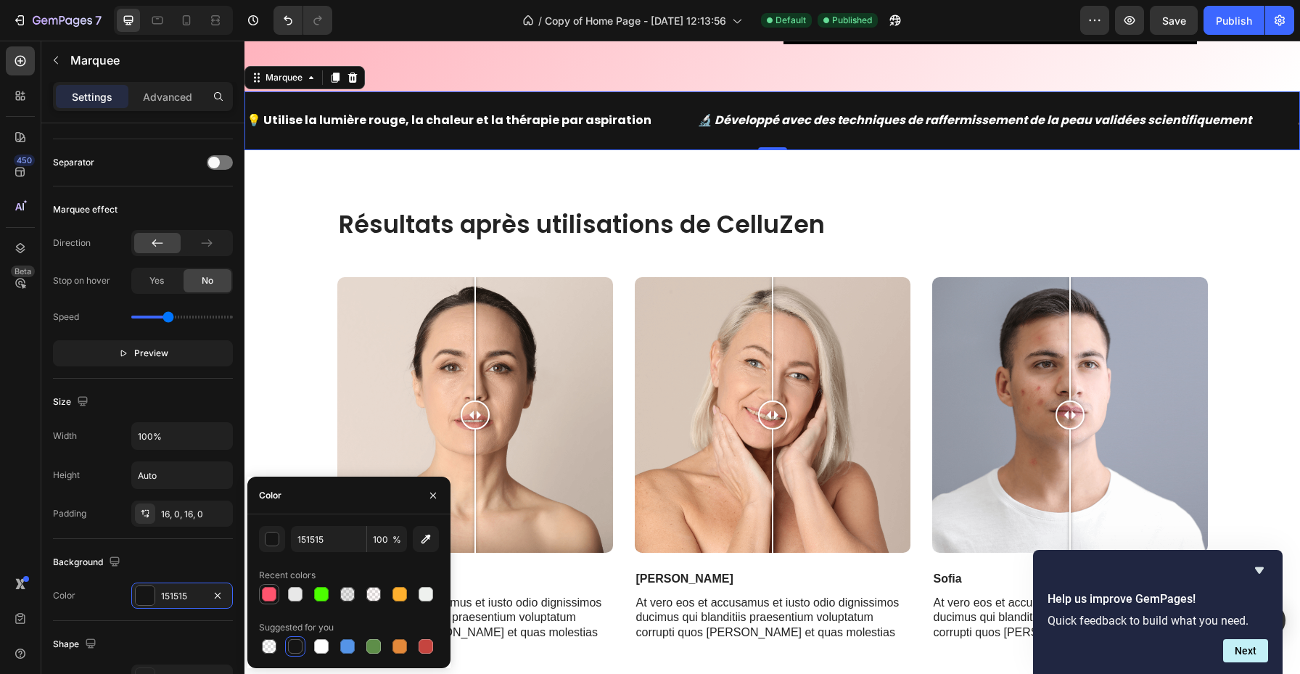
click at [268, 594] on div at bounding box center [269, 594] width 15 height 15
type input "FF546E"
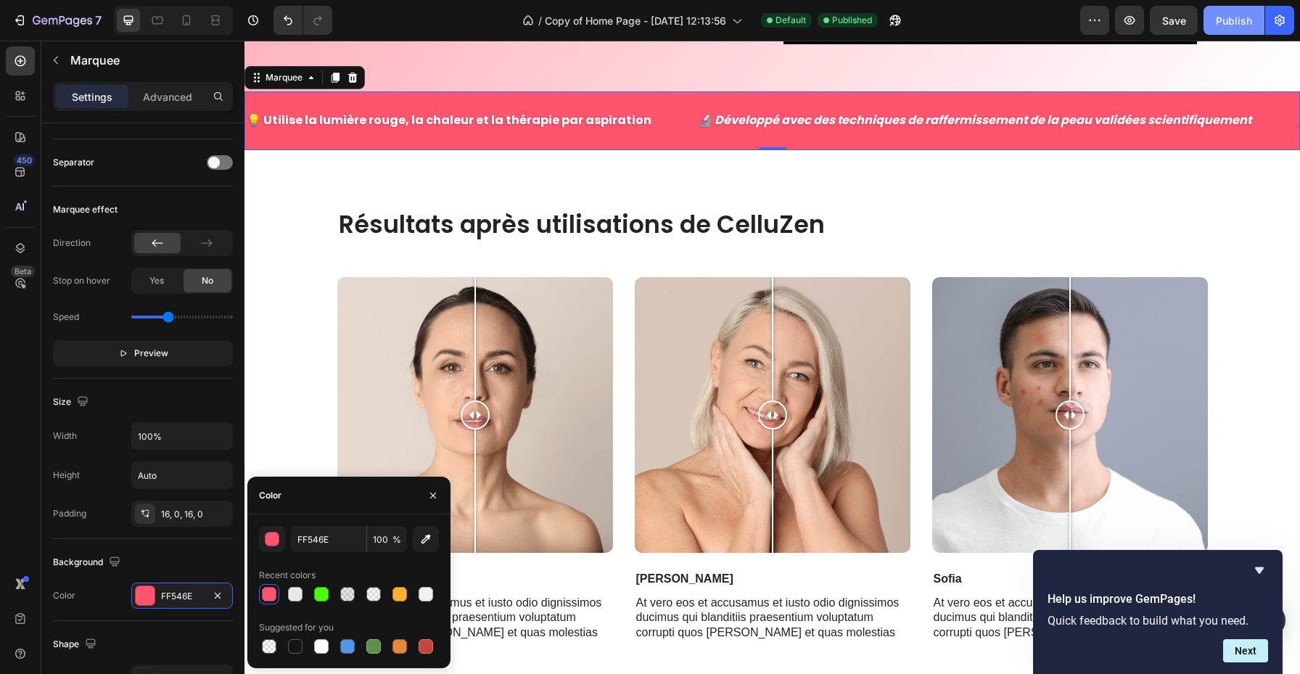
click at [1252, 14] on div "Publish" at bounding box center [1234, 20] width 36 height 15
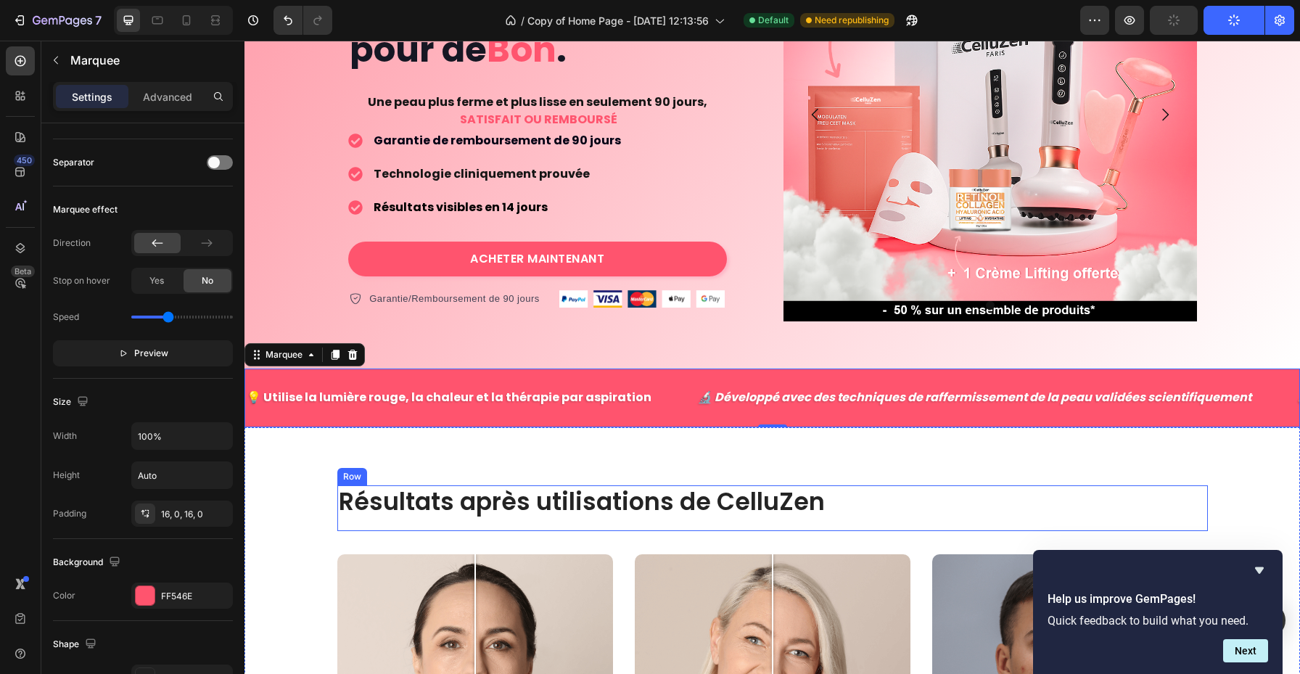
scroll to position [0, 0]
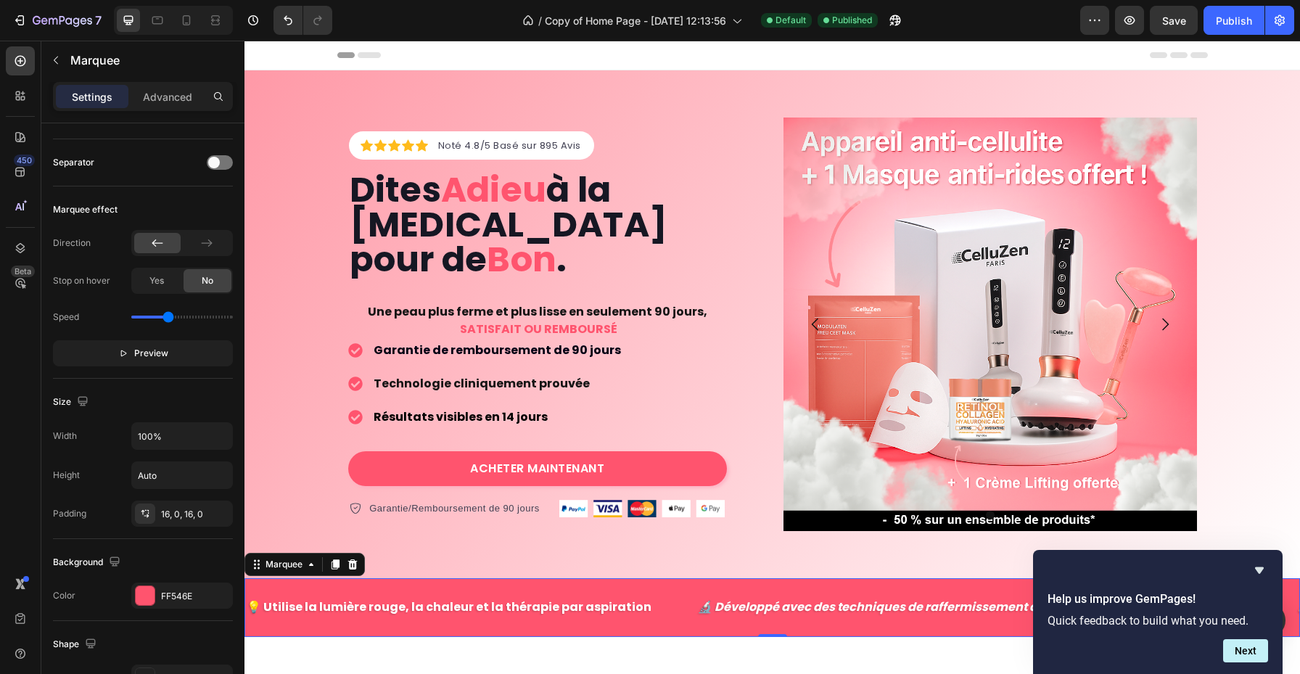
click at [337, 586] on div "💡 Utilise la lumière rouge, la chaleur et la thérapie par aspiration Text Block…" at bounding box center [773, 607] width 1056 height 59
click at [156, 345] on button "Preview" at bounding box center [143, 353] width 180 height 26
drag, startPoint x: 170, startPoint y: 319, endPoint x: 152, endPoint y: 319, distance: 17.4
type input "0.7"
click at [152, 319] on input "range" at bounding box center [182, 317] width 102 height 3
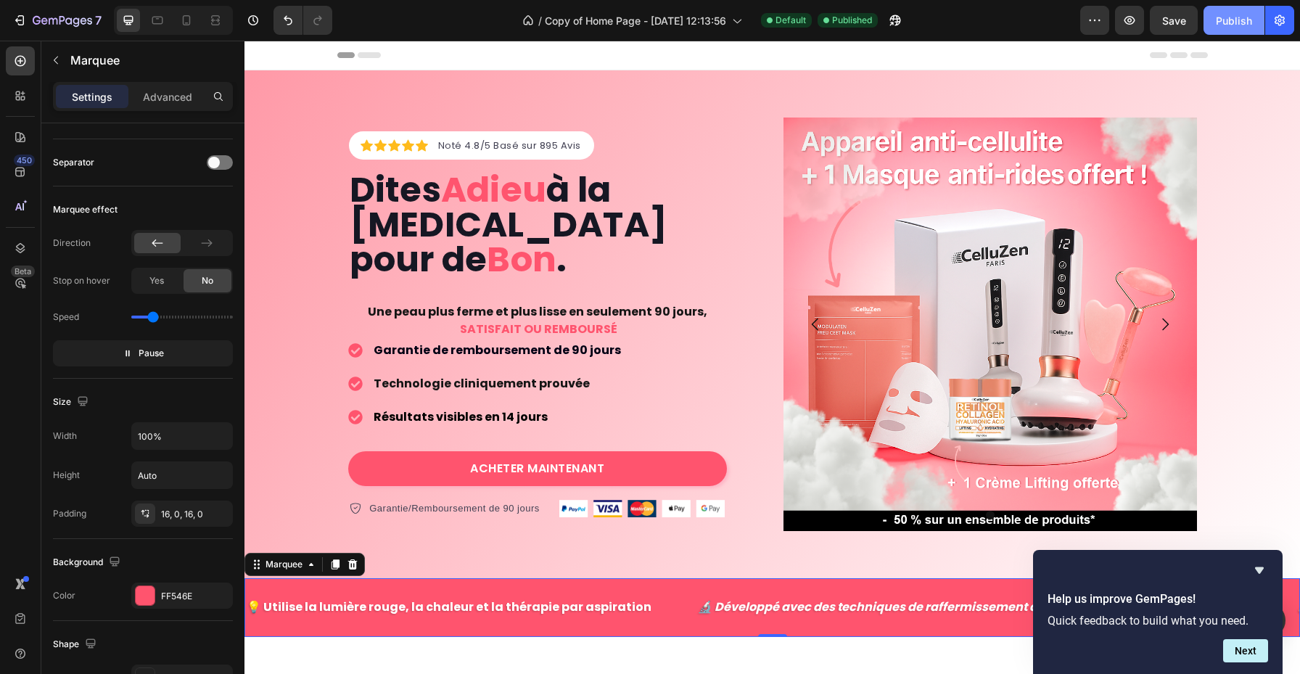
click at [1227, 19] on div "Publish" at bounding box center [1234, 20] width 36 height 15
click at [192, 25] on icon at bounding box center [186, 20] width 15 height 15
type input "33"
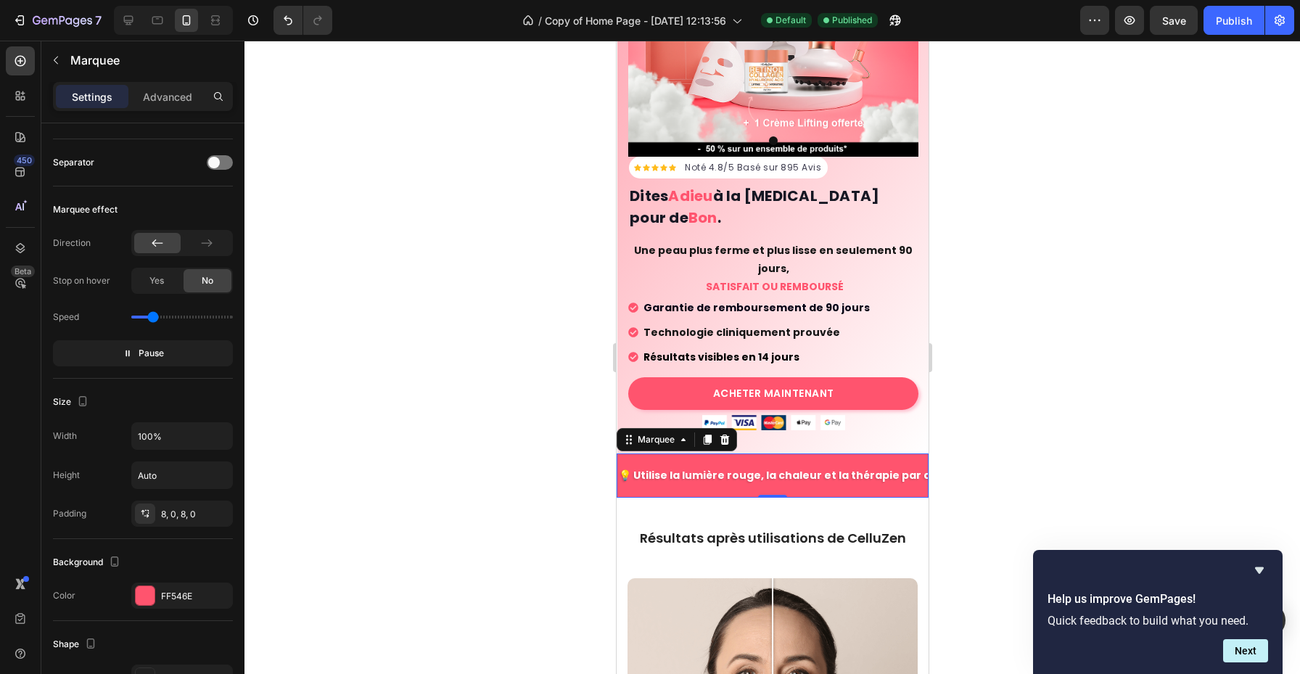
scroll to position [283, 0]
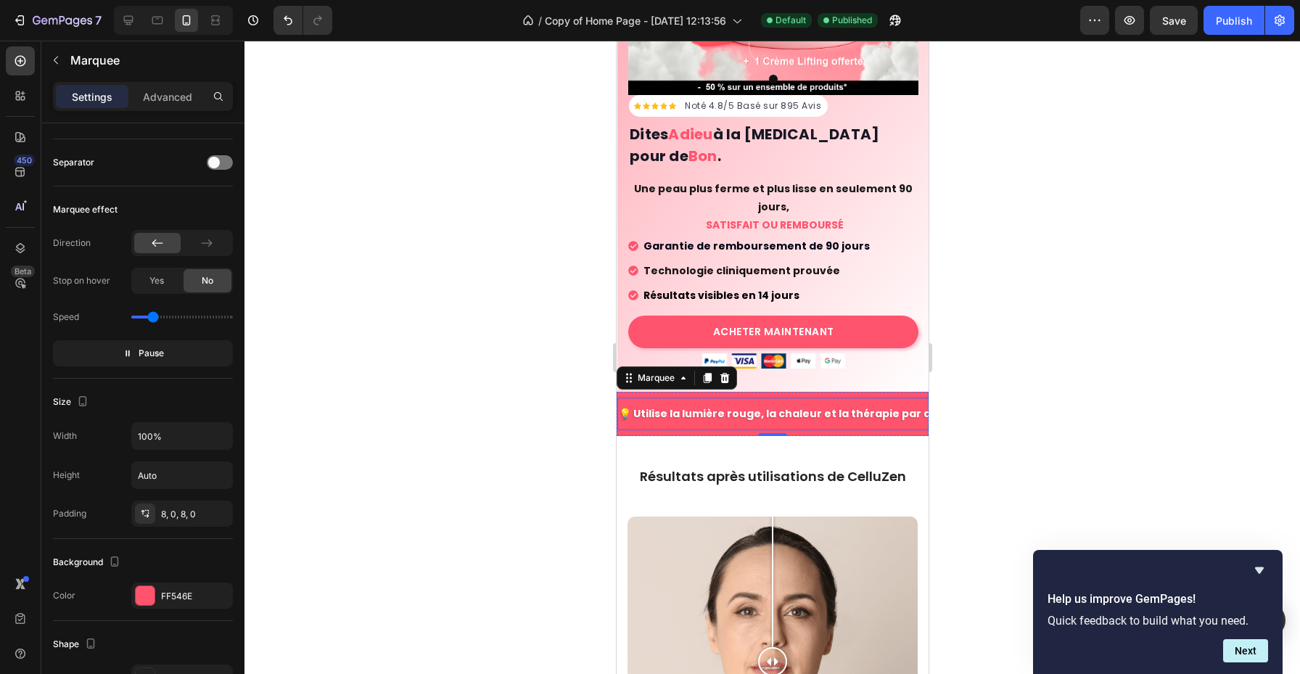
click at [747, 405] on p "💡 Utilise la lumière rouge, la chaleur et la thérapie par aspiration" at bounding box center [796, 414] width 363 height 18
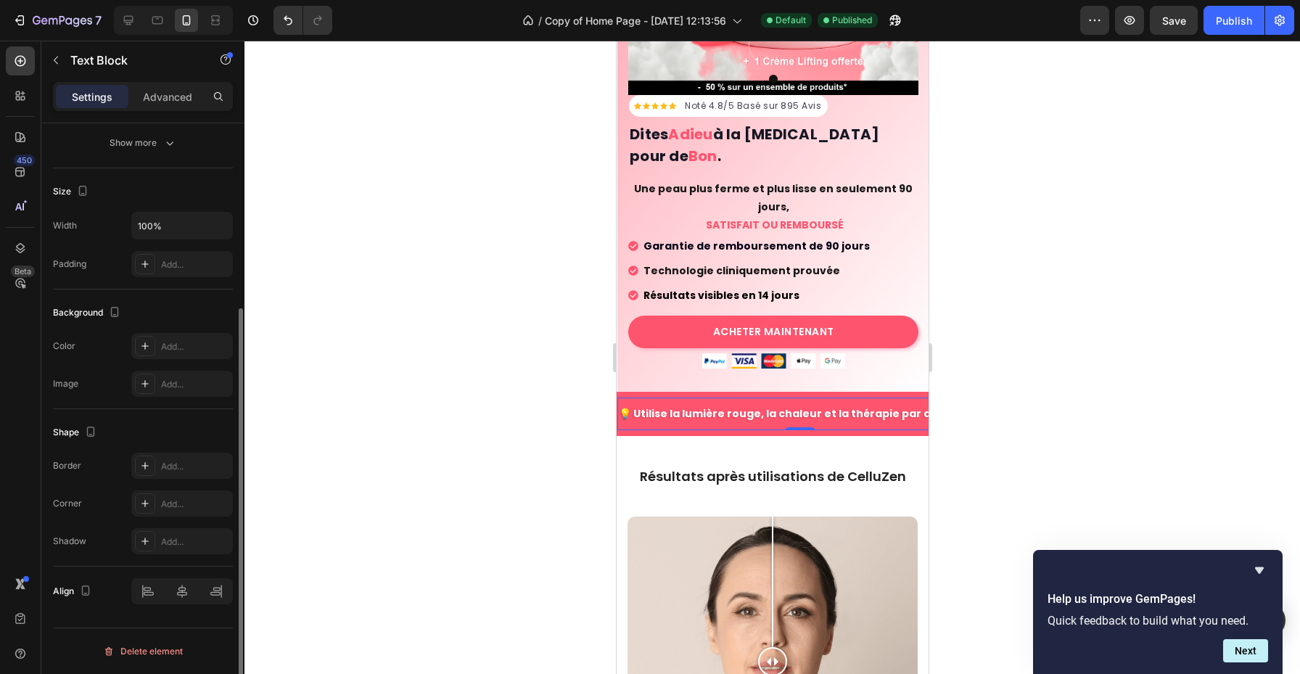
scroll to position [0, 0]
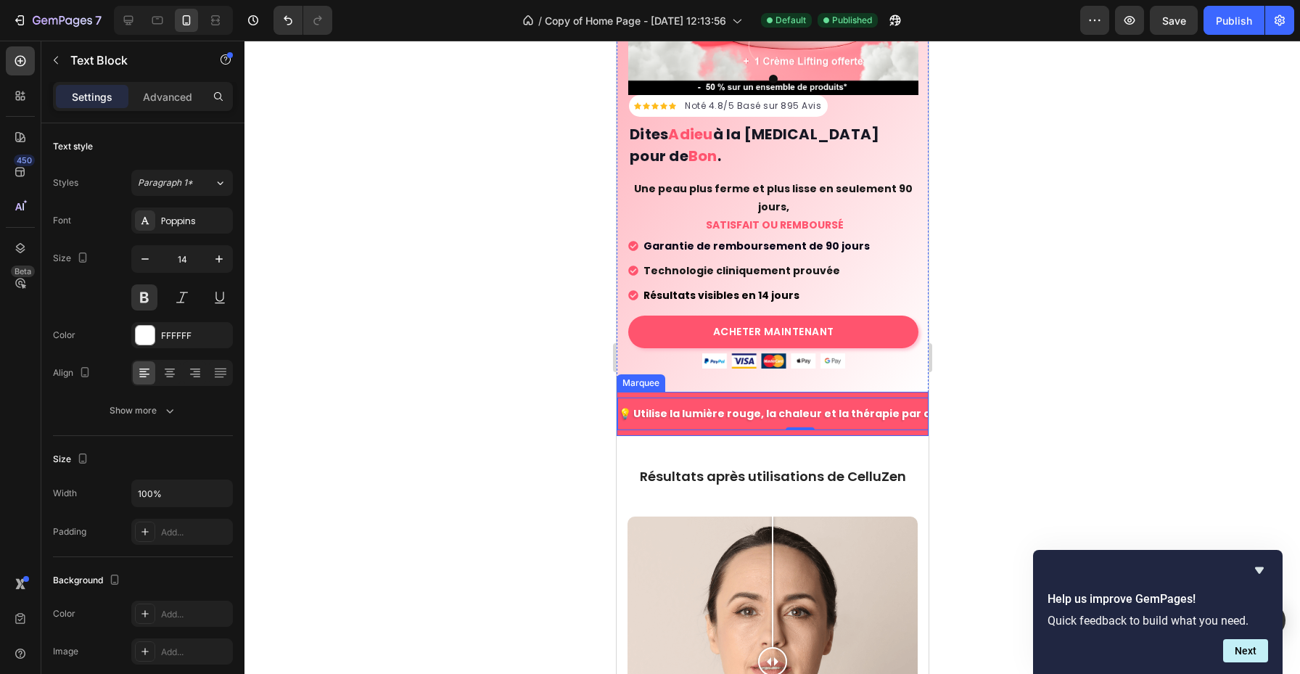
click at [752, 412] on div "💡 Utilise la lumière rouge, la chaleur et la thérapie par aspiration Text Block…" at bounding box center [772, 414] width 312 height 44
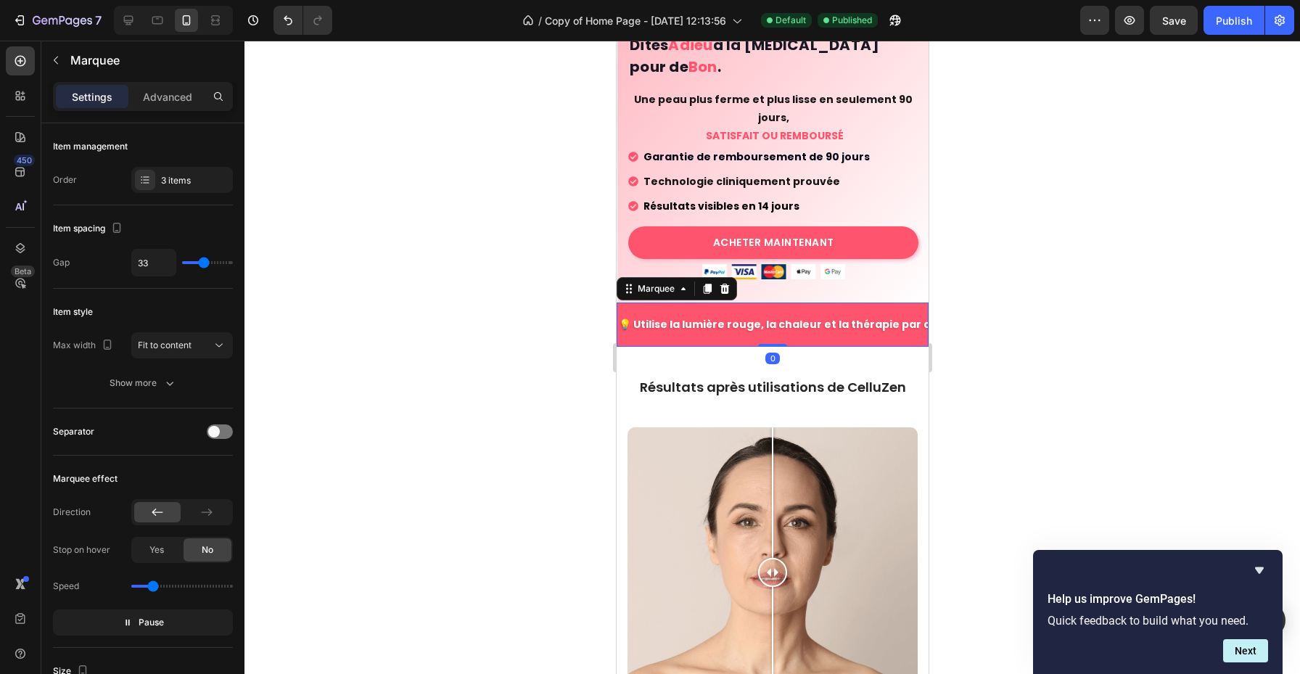
scroll to position [391, 0]
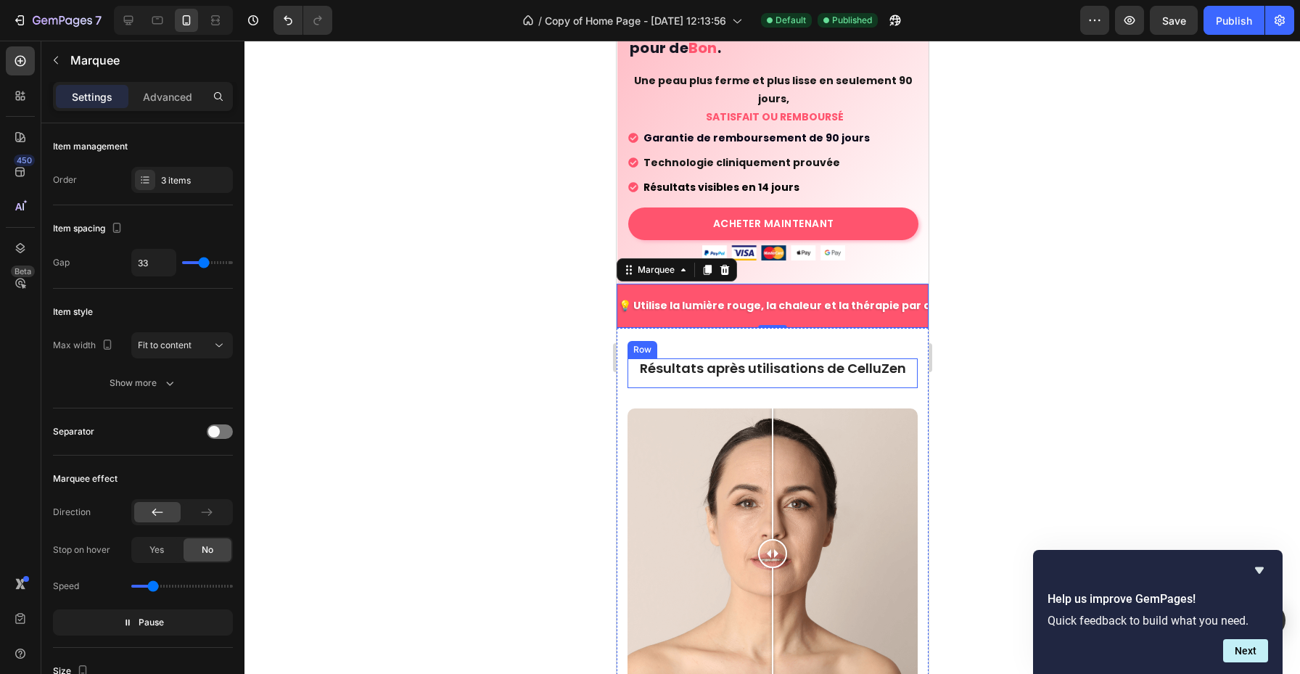
click at [764, 358] on h2 "Résultats après utilisations de CelluZen" at bounding box center [772, 368] width 290 height 20
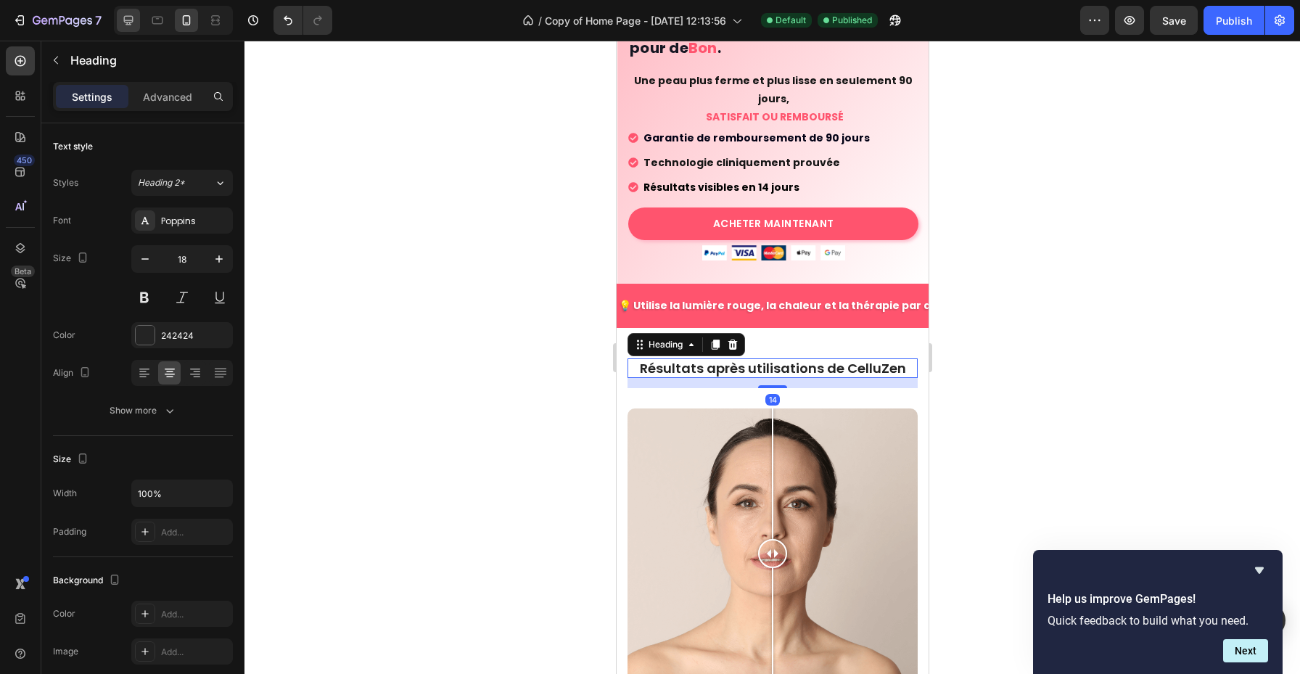
click at [136, 29] on div at bounding box center [128, 20] width 23 height 23
type input "33"
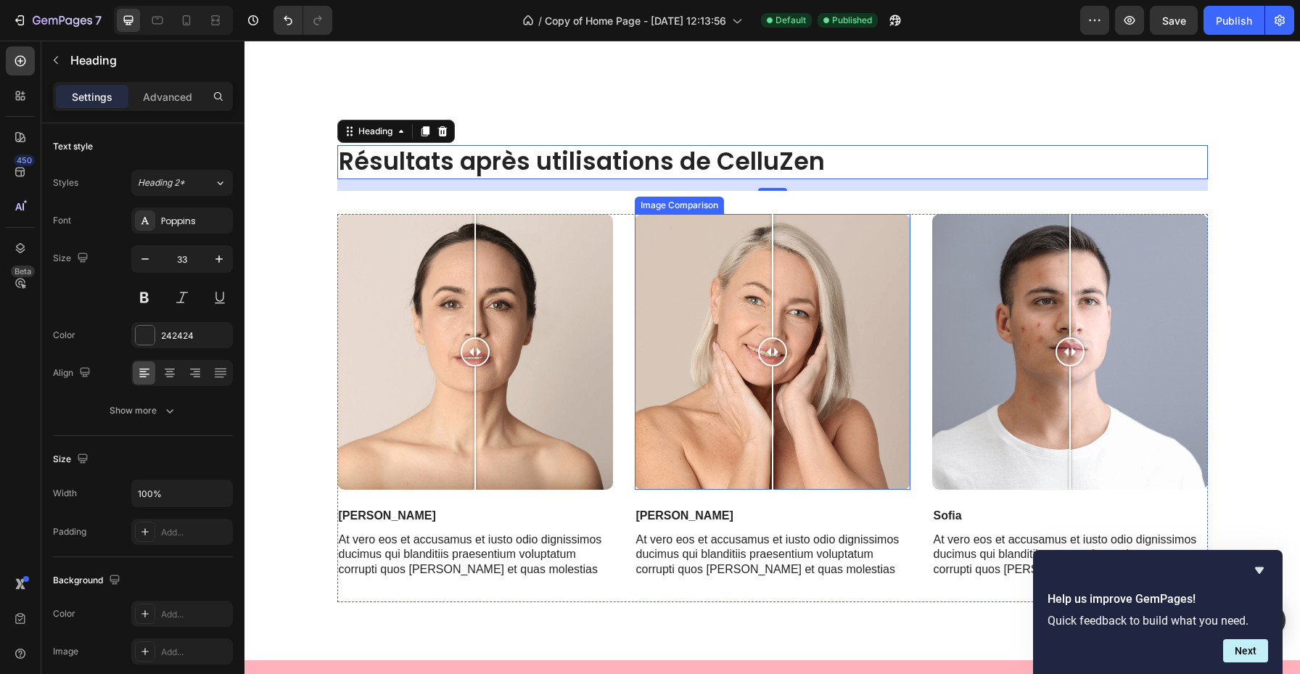
scroll to position [604, 0]
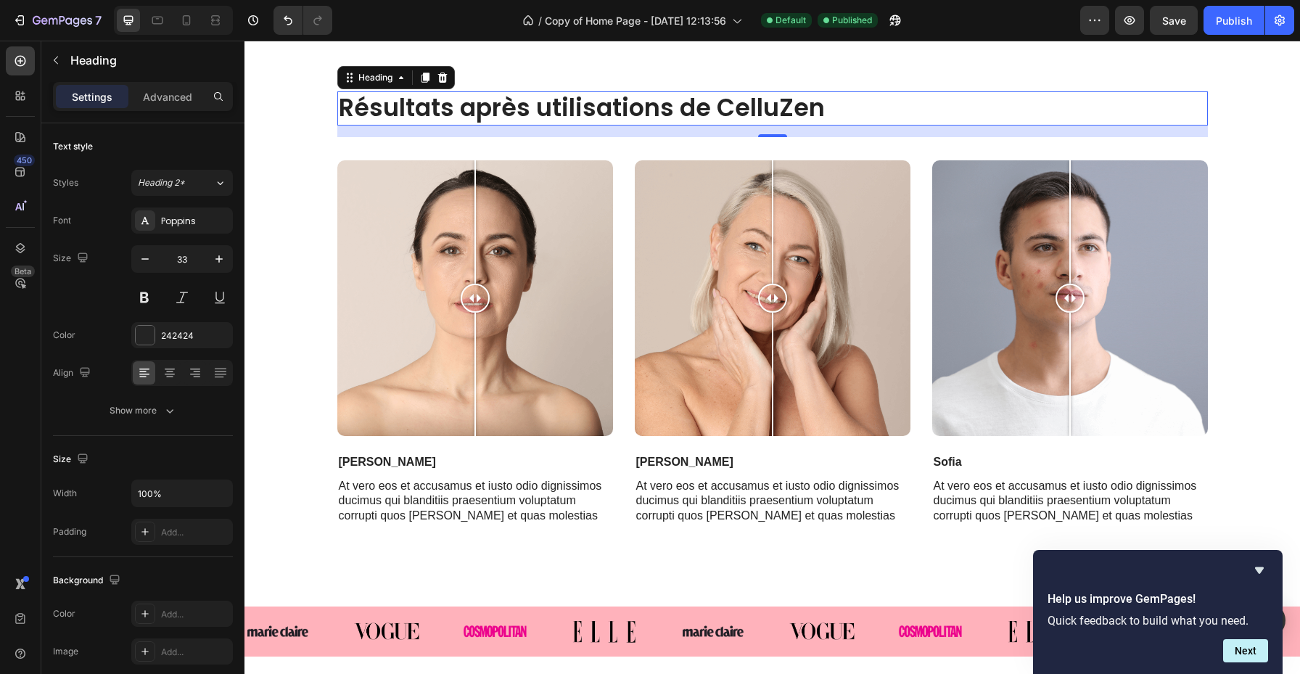
click at [525, 107] on h2 "Résultats après utilisations de CelluZen" at bounding box center [772, 108] width 871 height 34
click at [279, 122] on div "Résultats après utilisations de CelluZen Heading 14 Row Image Comparison Jess T…" at bounding box center [772, 325] width 1034 height 469
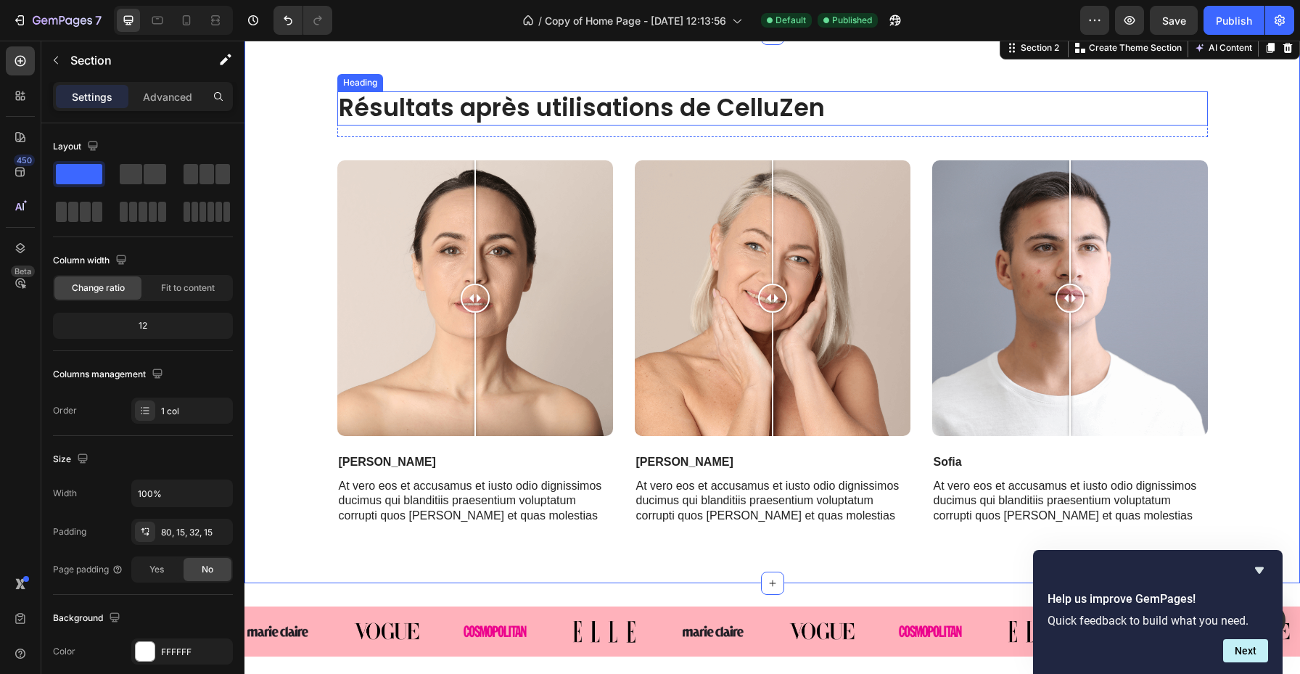
click at [391, 109] on p "Résultats après utilisations de CelluZen" at bounding box center [773, 108] width 868 height 31
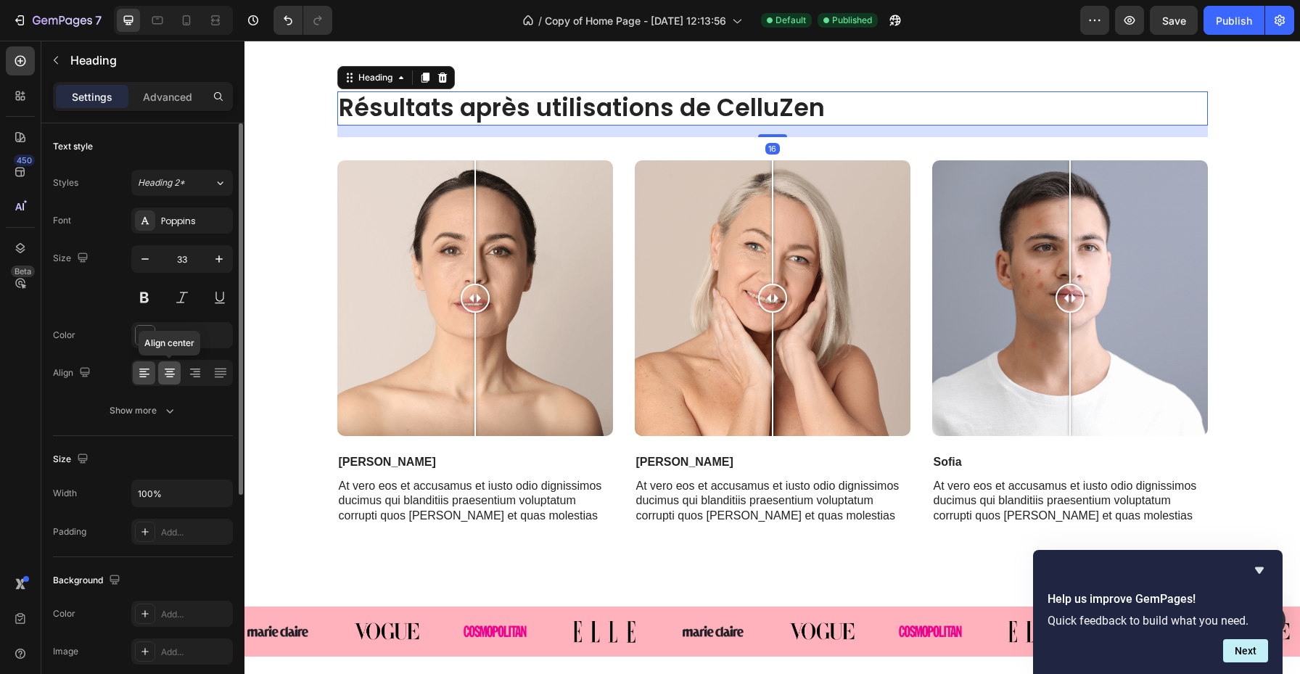
click at [169, 372] on icon at bounding box center [169, 372] width 7 height 1
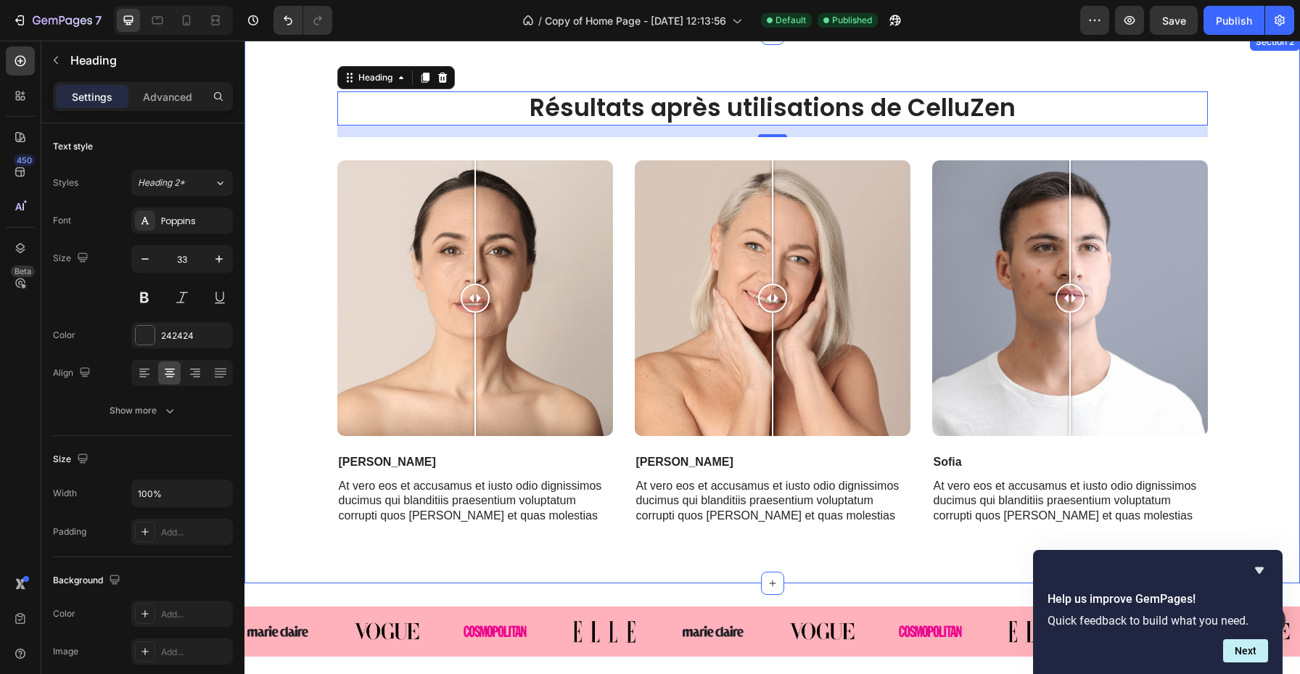
click at [310, 160] on div "Résultats après utilisations de CelluZen Heading 16 Row Image Comparison Jess T…" at bounding box center [772, 325] width 1034 height 469
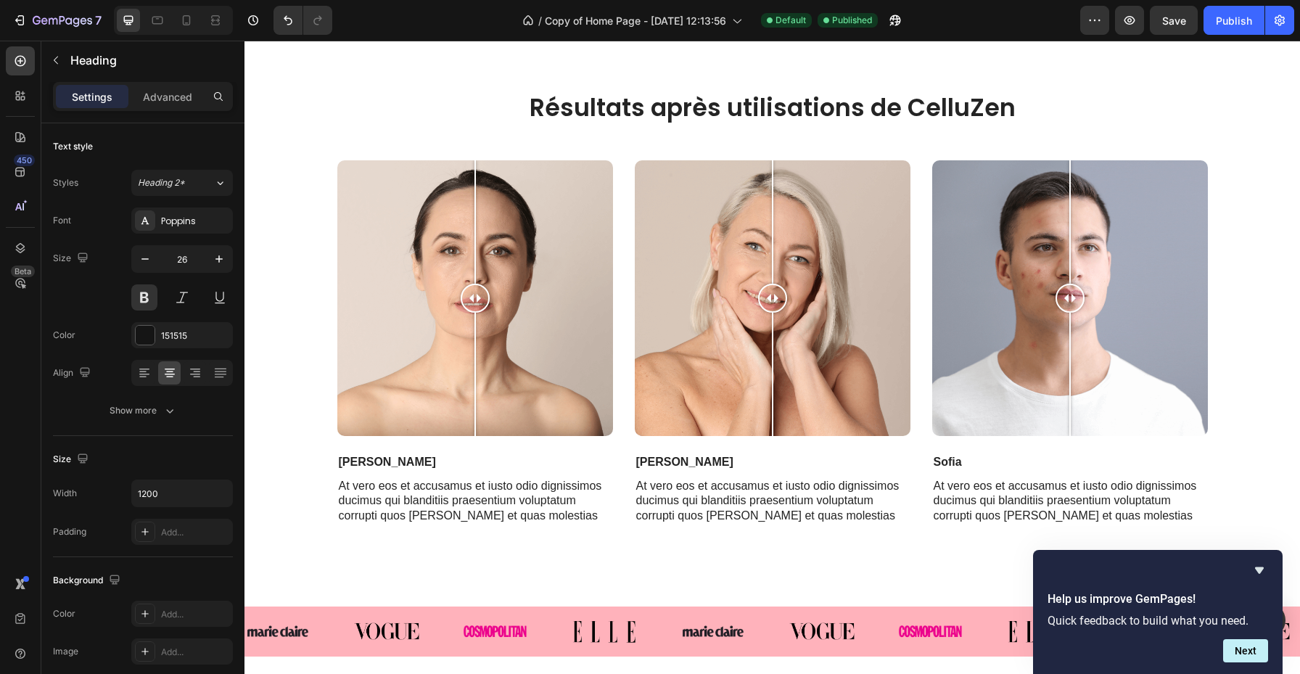
scroll to position [1012, 0]
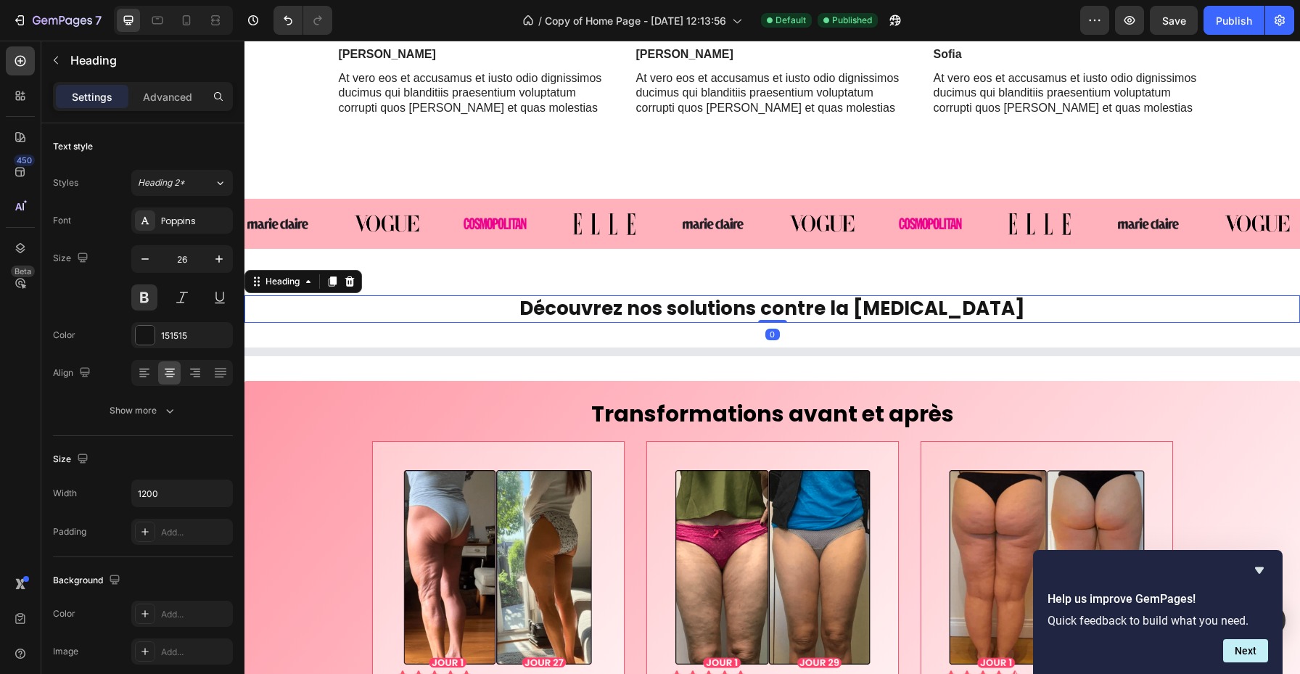
click at [670, 309] on h2 "Découvrez nos solutions contre la [MEDICAL_DATA]" at bounding box center [772, 309] width 871 height 28
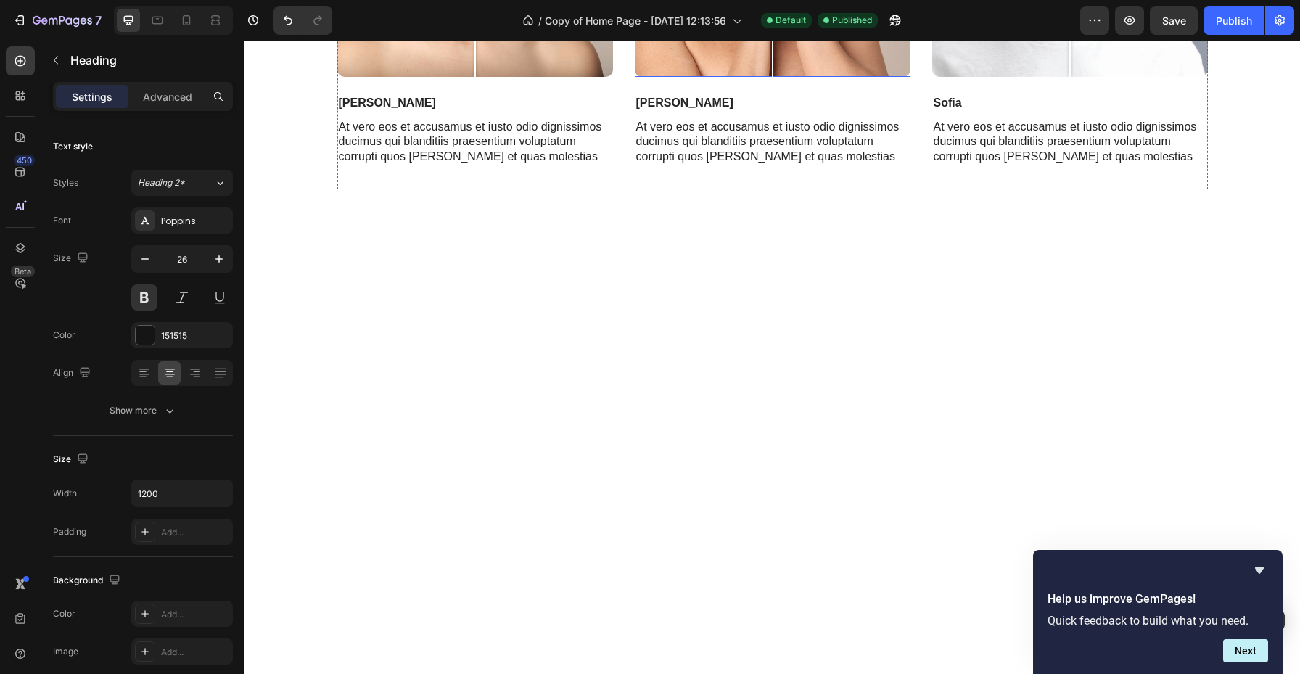
scroll to position [326, 0]
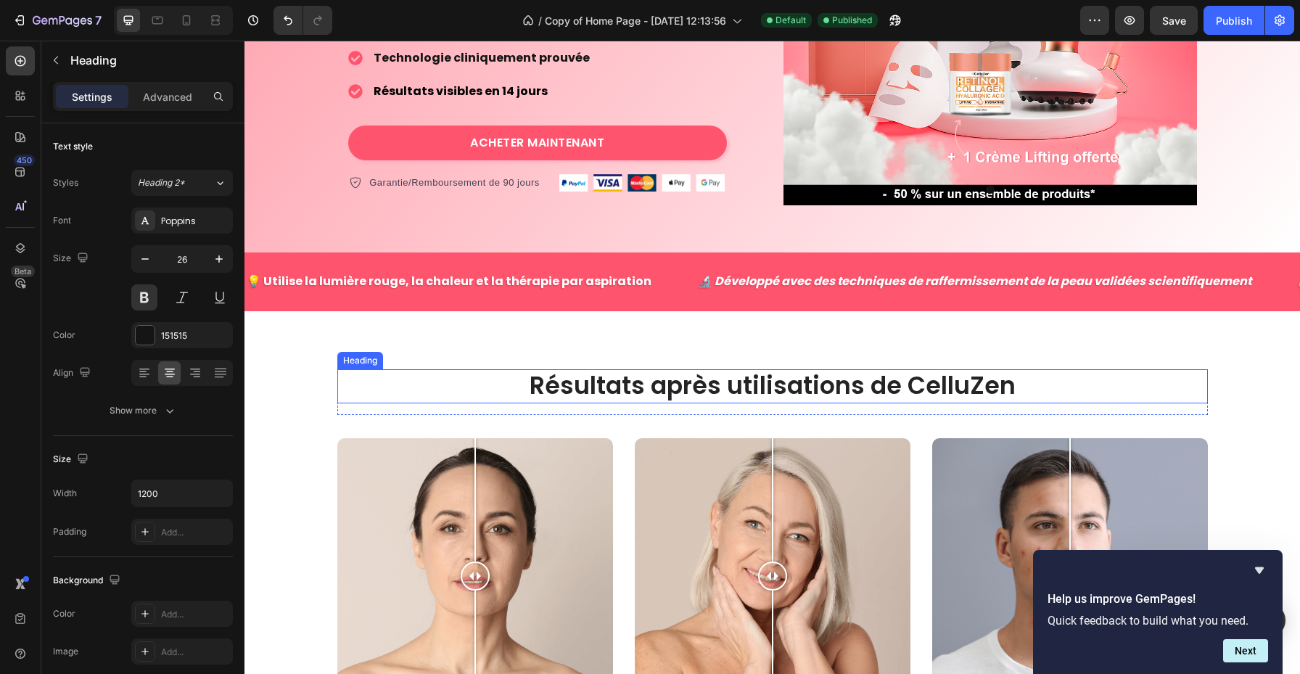
click at [639, 377] on p "Résultats après utilisations de CelluZen" at bounding box center [773, 386] width 868 height 31
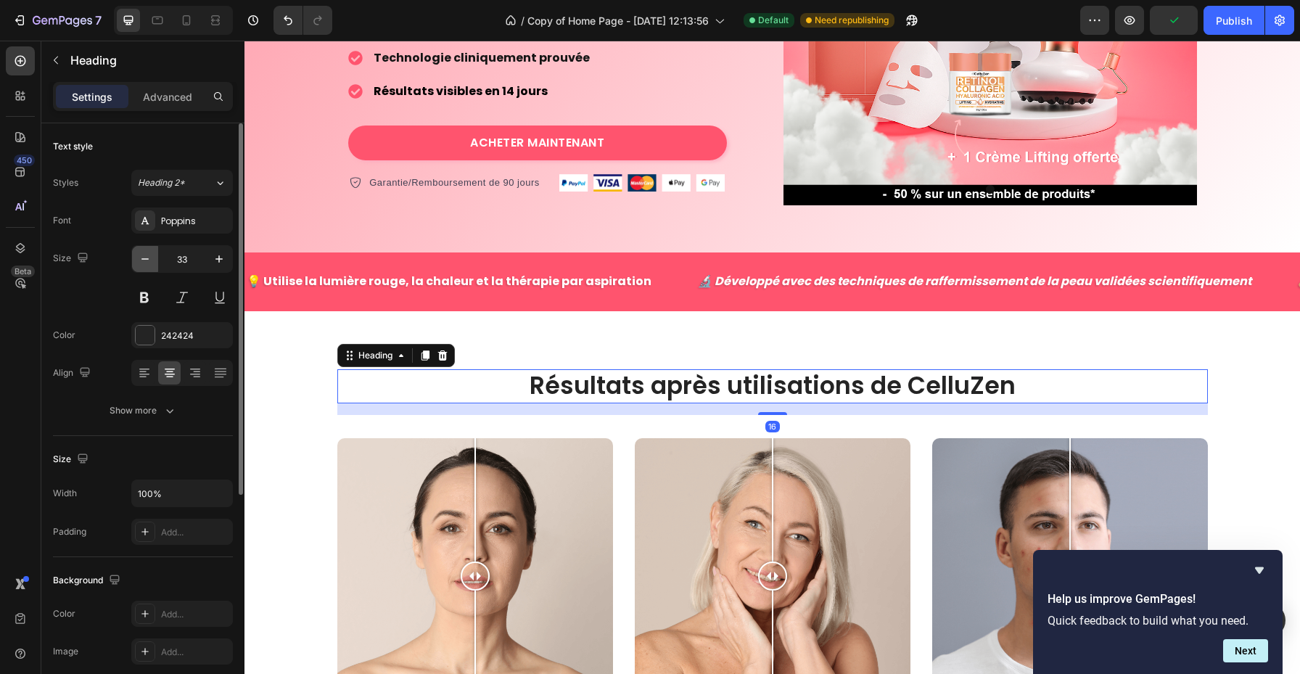
click at [147, 266] on icon "button" at bounding box center [145, 259] width 15 height 15
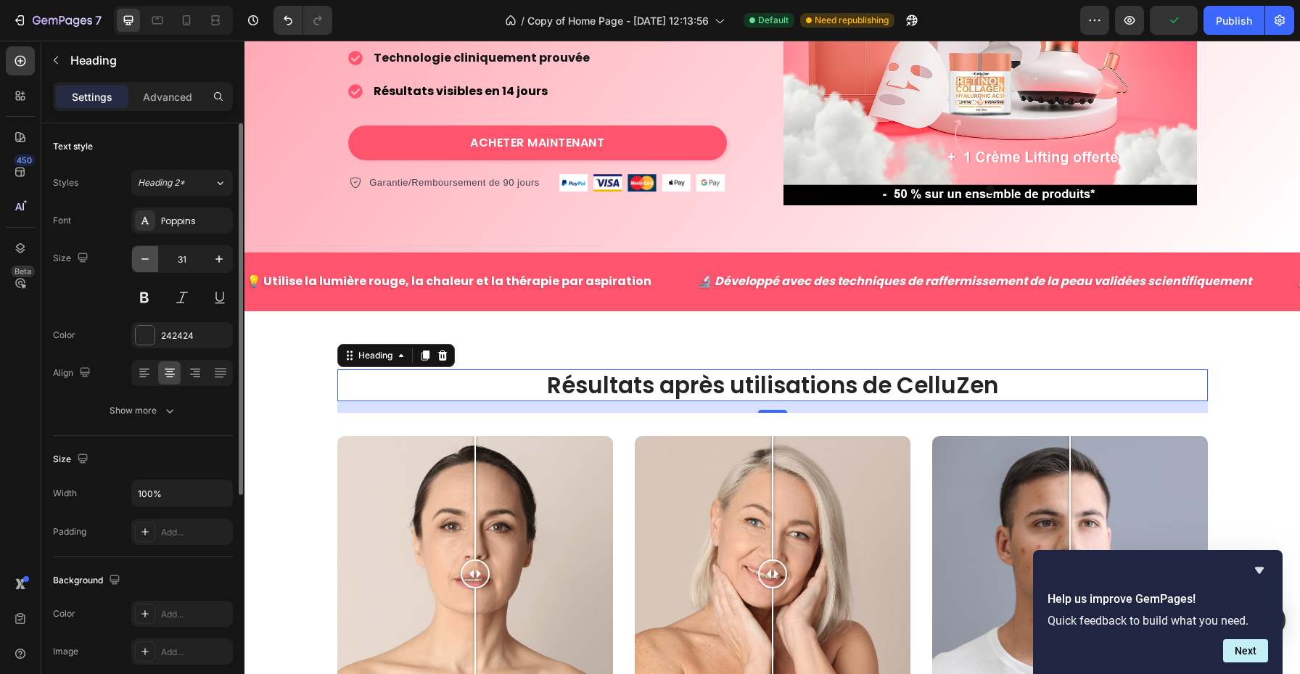
click at [147, 266] on icon "button" at bounding box center [145, 259] width 15 height 15
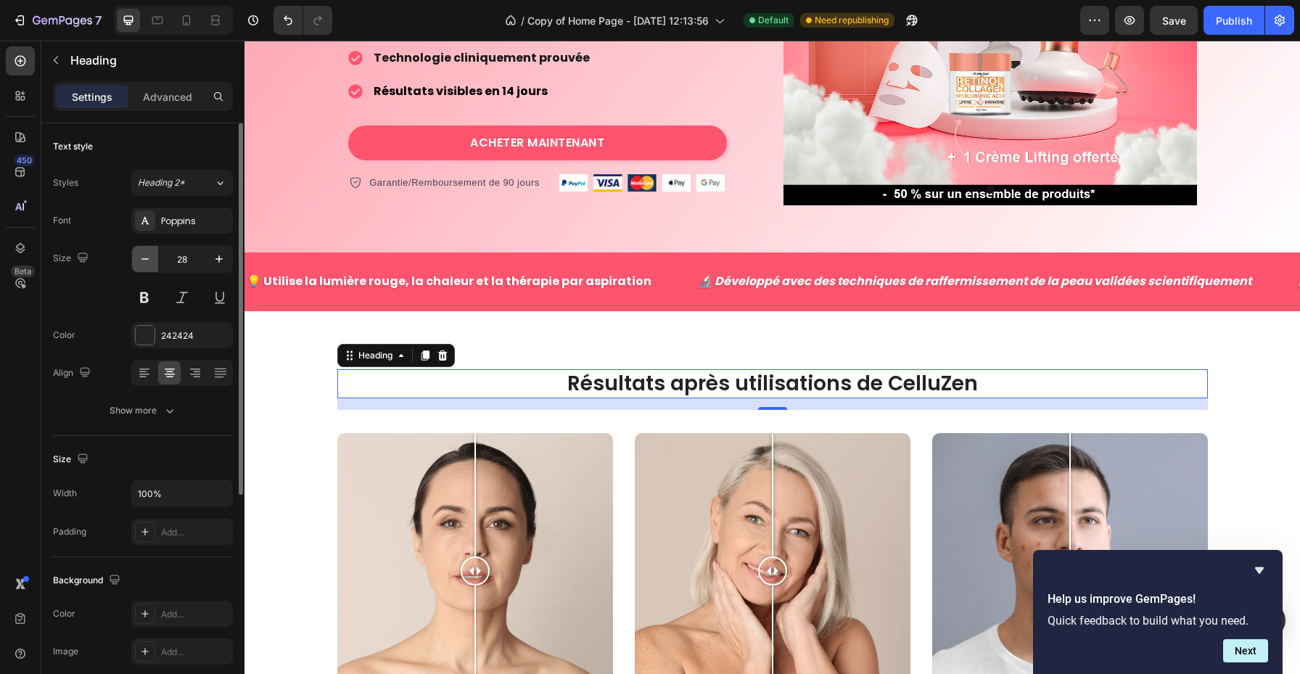
click at [147, 266] on icon "button" at bounding box center [145, 259] width 15 height 15
click at [147, 265] on icon "button" at bounding box center [145, 259] width 15 height 15
type input "26"
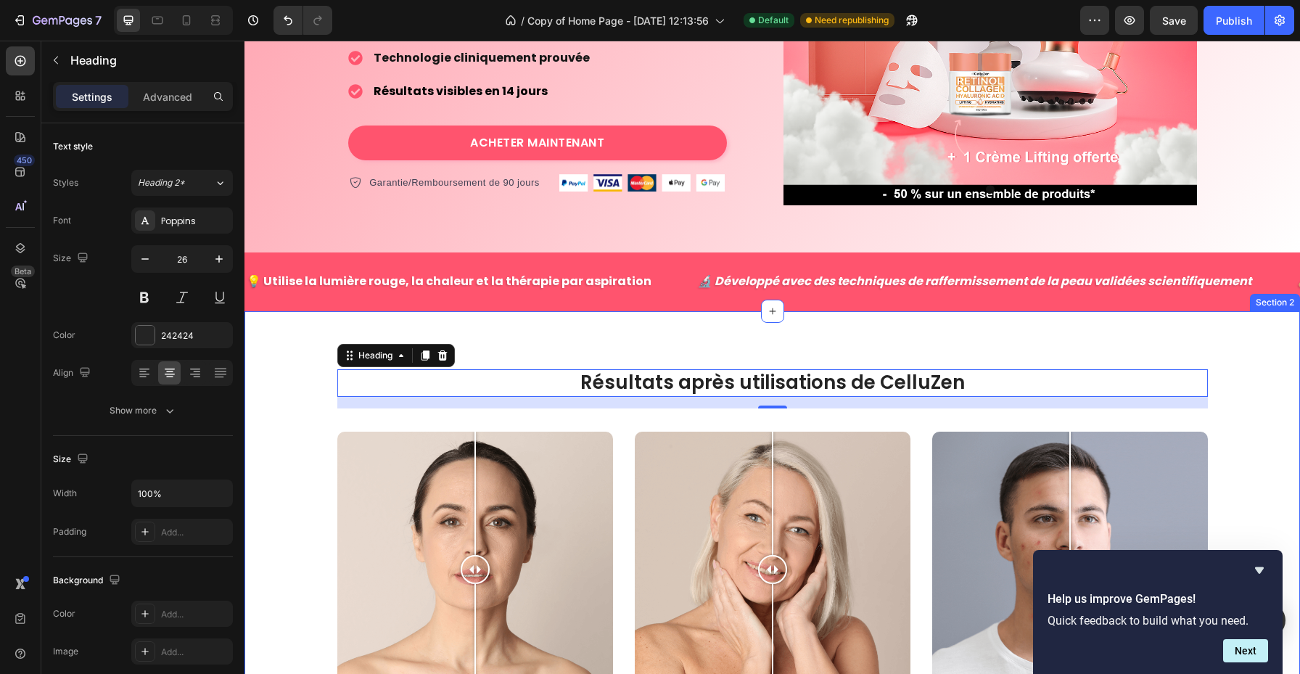
click at [297, 339] on div "Résultats après utilisations de CelluZen Heading 16 Row Image Comparison Jess T…" at bounding box center [773, 583] width 1056 height 544
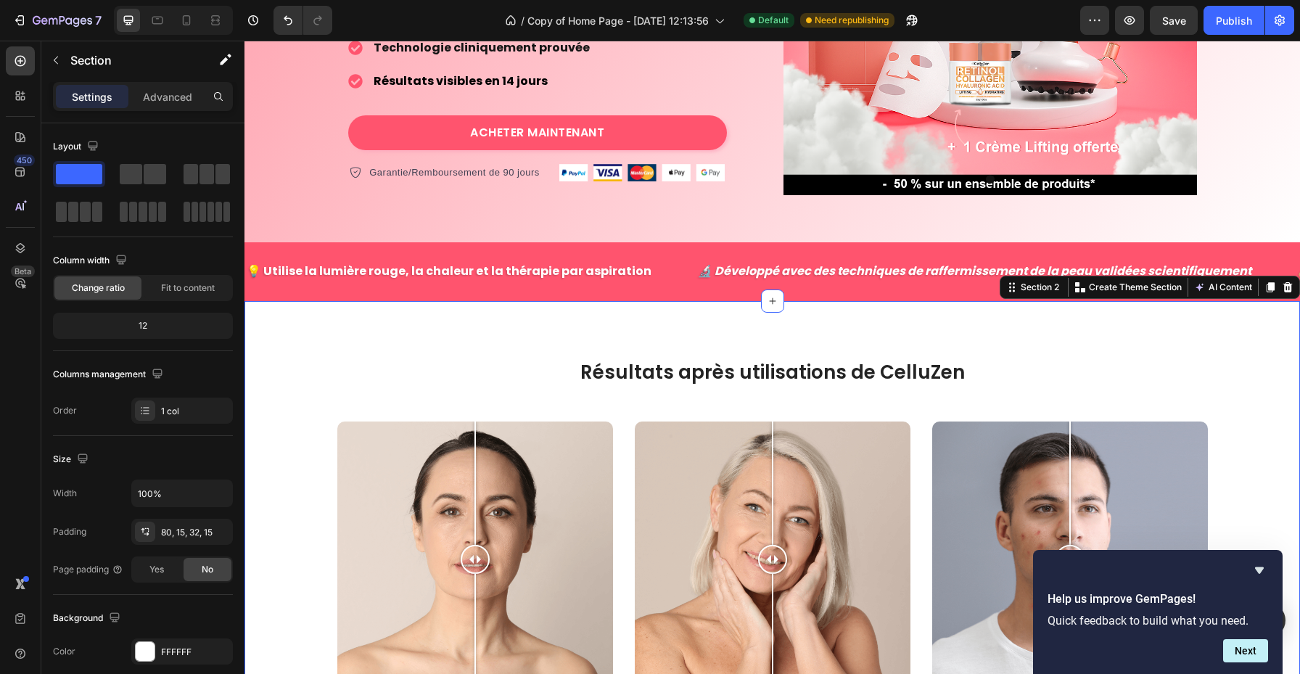
scroll to position [488, 0]
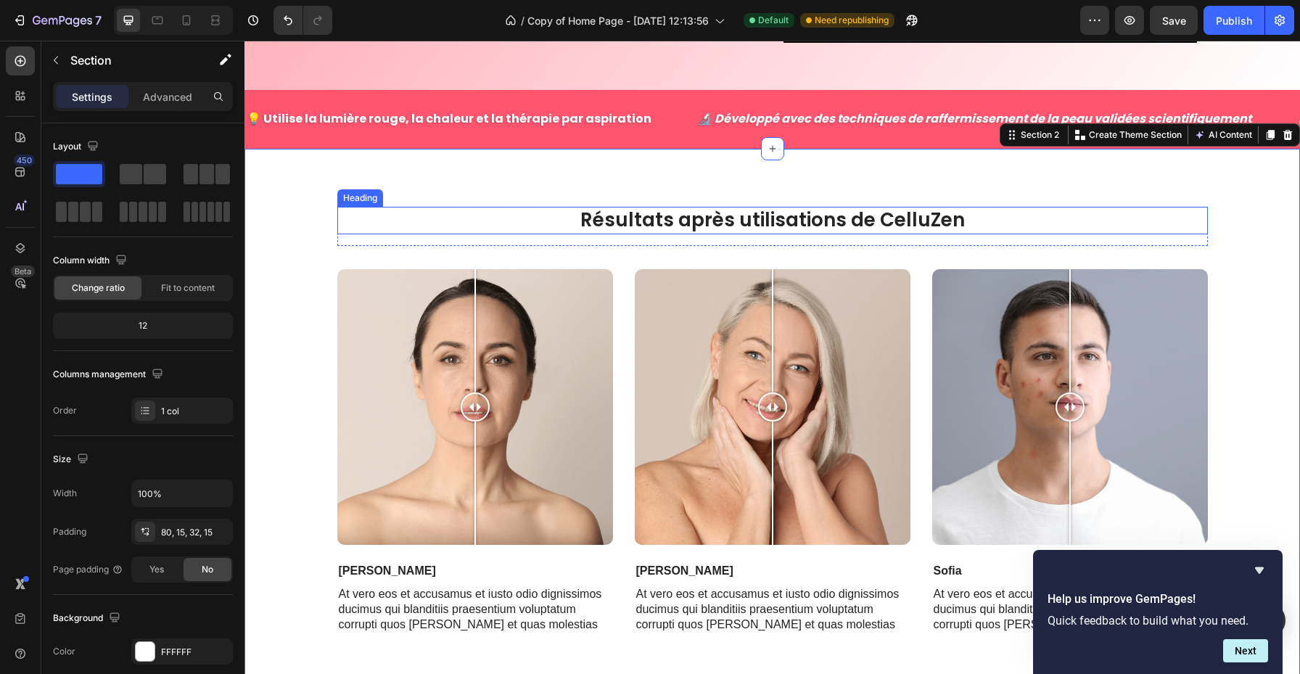
click at [705, 228] on p "Résultats après utilisations de CelluZen" at bounding box center [773, 220] width 868 height 25
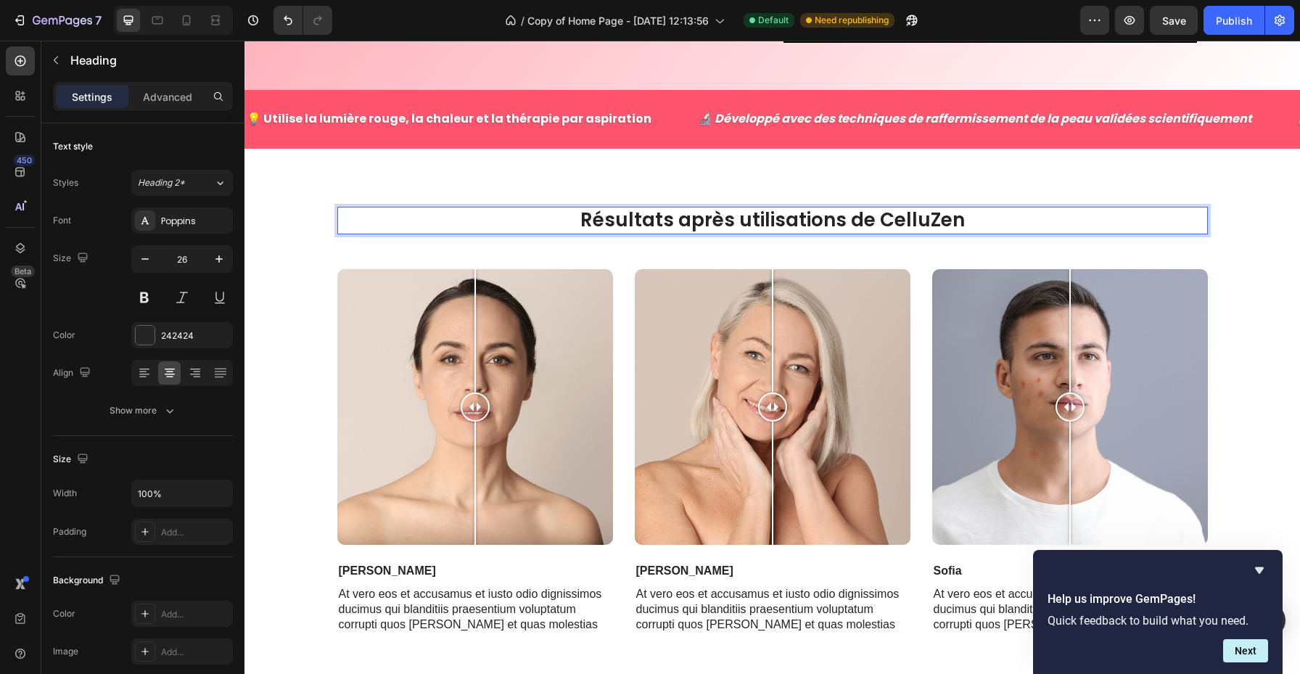
click at [757, 208] on p "Résultats après utilisations de CelluZen" at bounding box center [773, 220] width 868 height 25
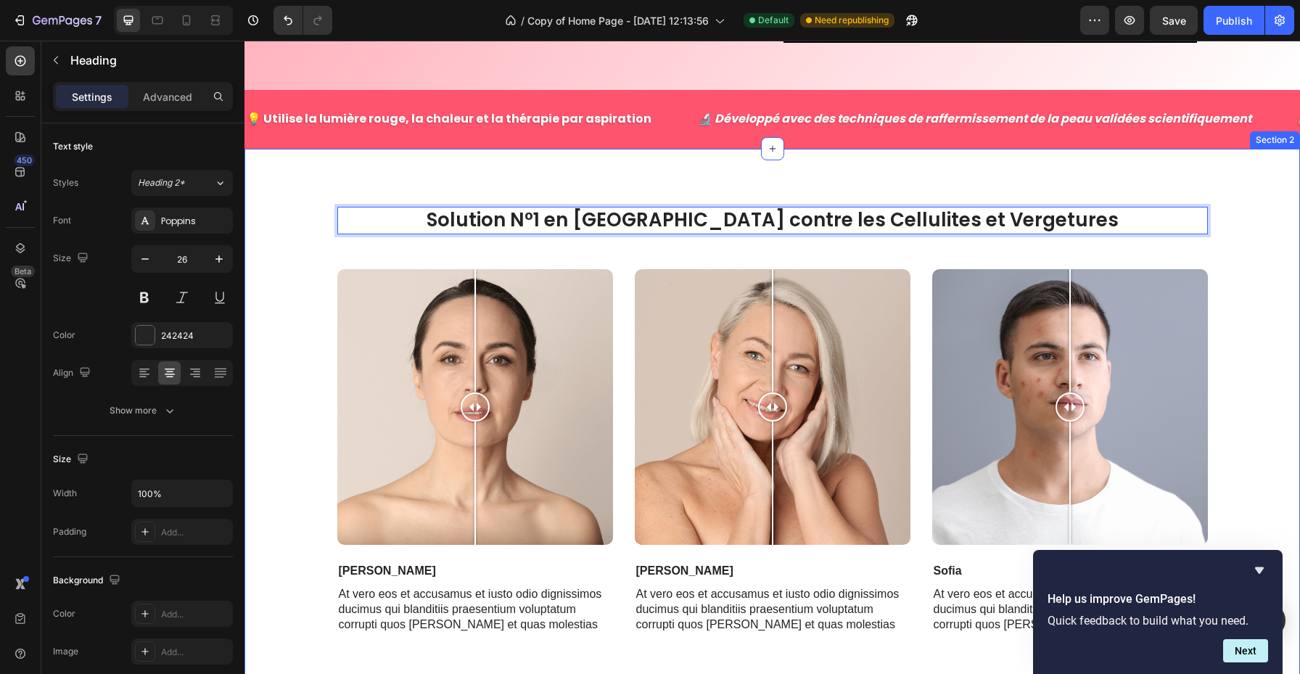
click at [288, 268] on div "Solution N°1 en France contre les Cellulites et Vergetures Heading 16 Row Image…" at bounding box center [772, 438] width 1034 height 462
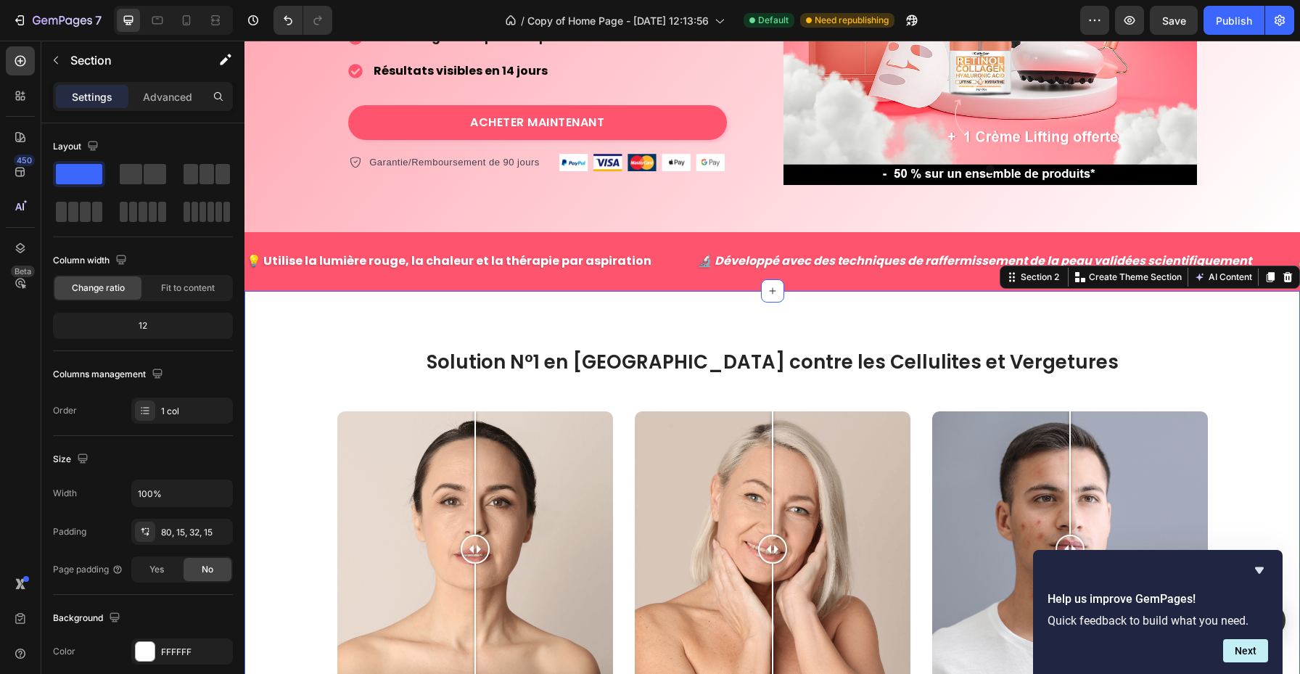
scroll to position [337, 0]
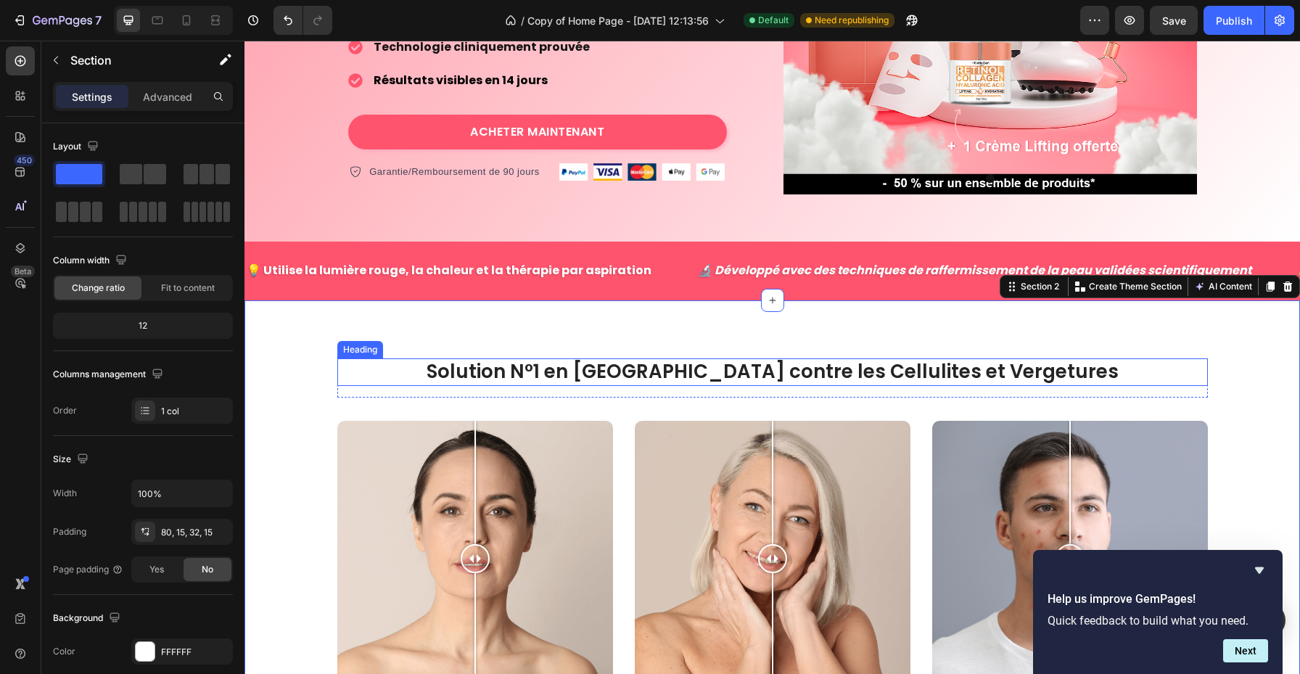
click at [507, 377] on p "Solution N°1 en [GEOGRAPHIC_DATA] contre les Cellulites et Vergetures" at bounding box center [773, 372] width 868 height 25
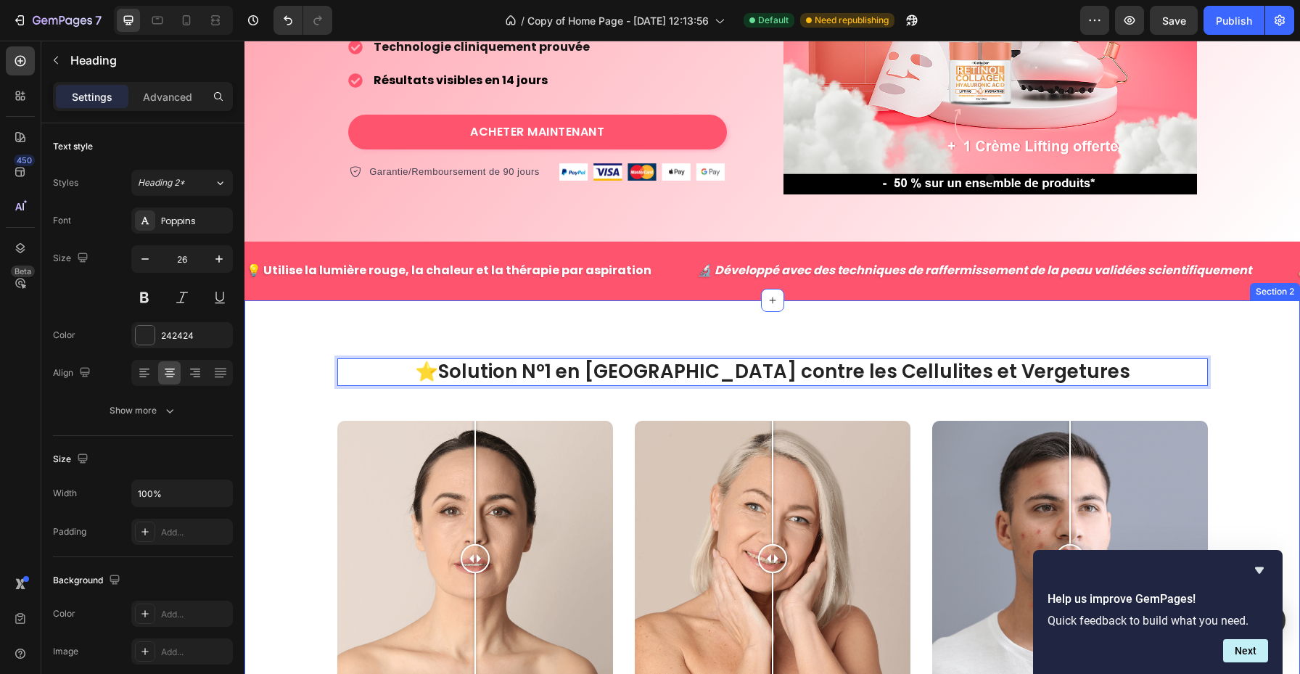
click at [612, 324] on div "⭐️Solution N°1 en France contre les Cellulites et Vergetures Heading 16 Row Ima…" at bounding box center [773, 572] width 1056 height 544
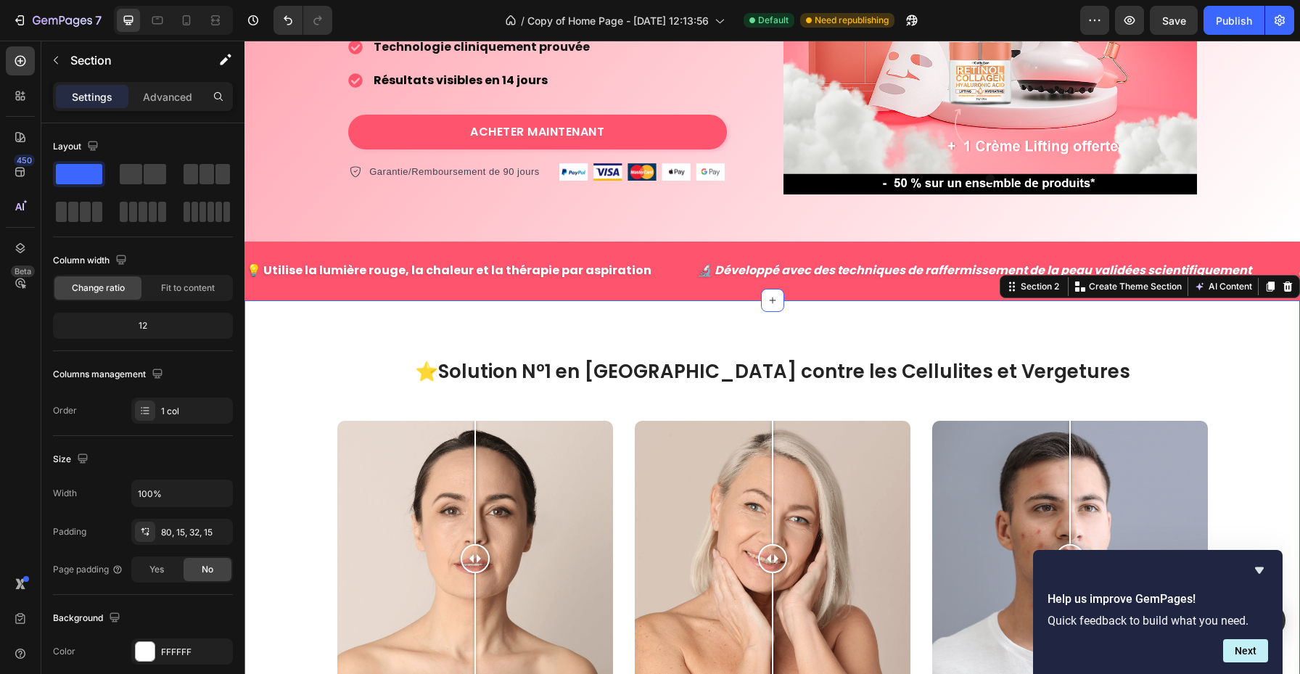
scroll to position [316, 0]
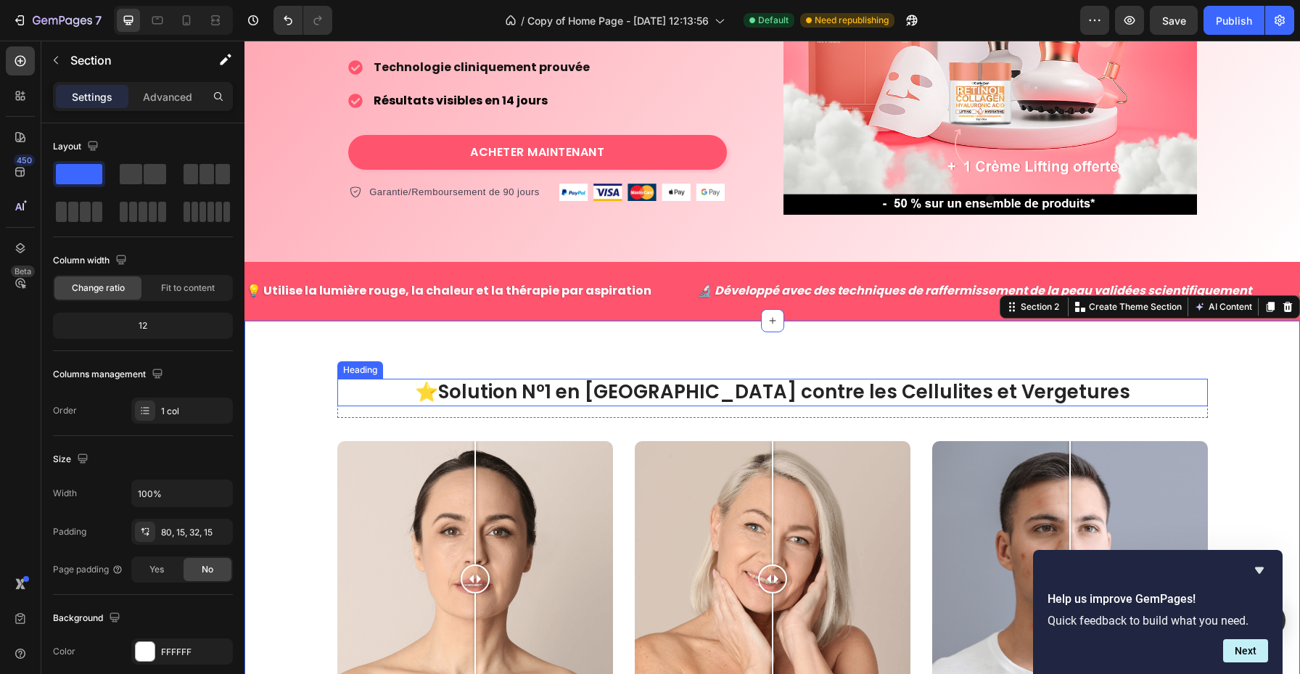
click at [527, 402] on p "⭐️Solution N°1 en France contre les Cellulites et Vergetures" at bounding box center [773, 392] width 868 height 25
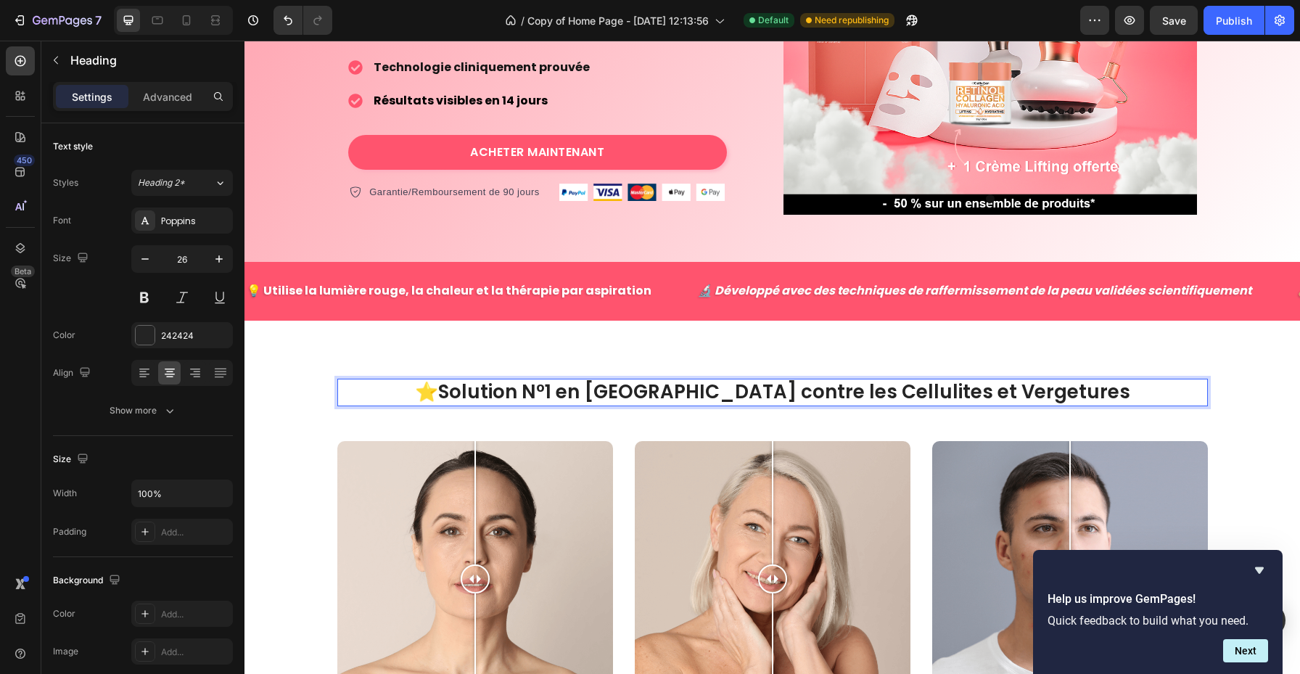
click at [518, 395] on p "⭐️Solution N°1 en France contre les Cellulites et Vergetures" at bounding box center [773, 392] width 868 height 25
click at [449, 351] on div "⭐️ Solution N°1 en France contre les Cellulites et Vergetures Heading 16 Row Im…" at bounding box center [773, 593] width 1056 height 544
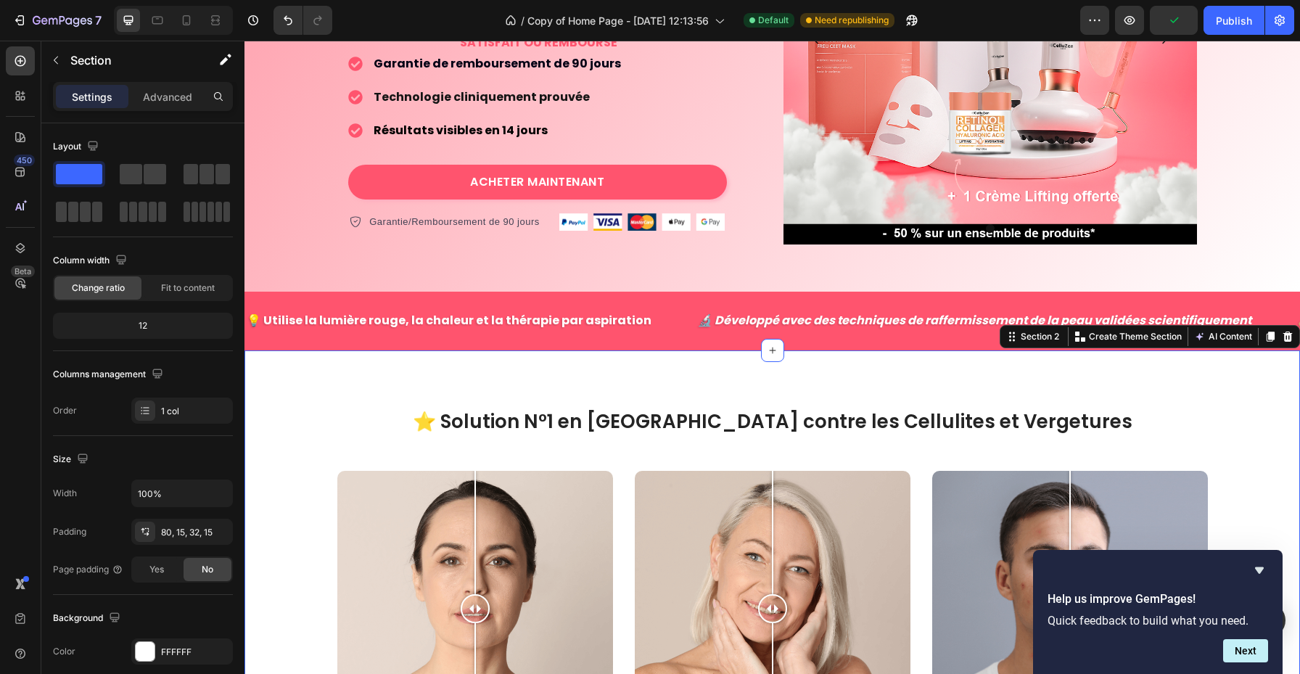
scroll to position [337, 0]
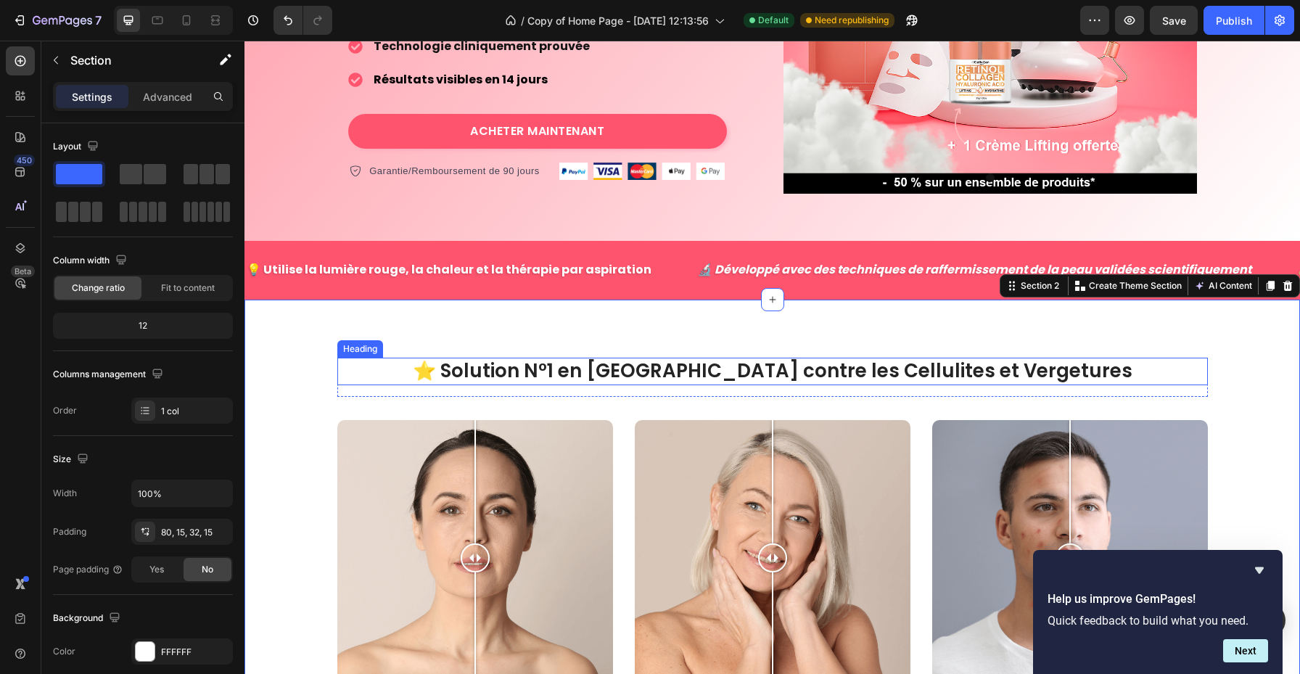
click at [509, 369] on p "⭐️ Solution N°1 en France contre les Cellulites et Vergetures" at bounding box center [773, 371] width 868 height 25
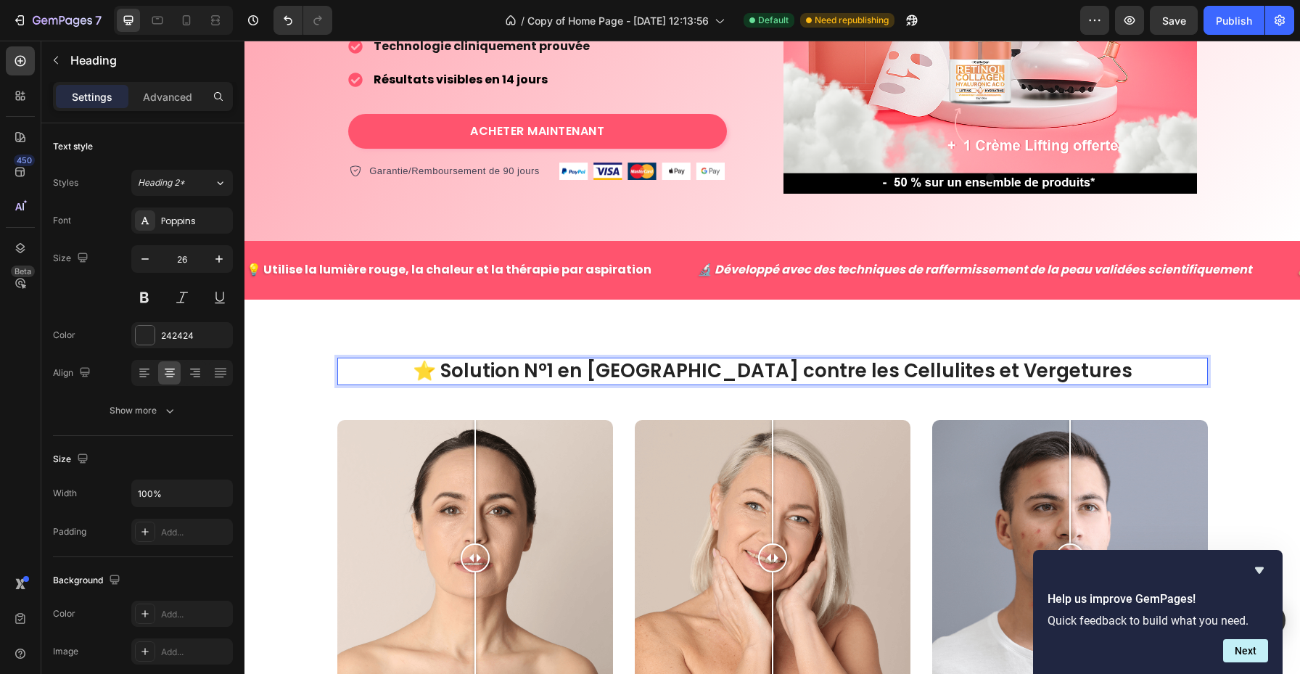
click at [511, 378] on p "⭐️ Solution N°1 en France contre les Cellulites et Vergetures" at bounding box center [773, 371] width 868 height 25
click at [308, 399] on div "✅ Solution N°1 en France contre les Cellulites et Vergetures Heading 16 Row Ima…" at bounding box center [772, 589] width 1034 height 462
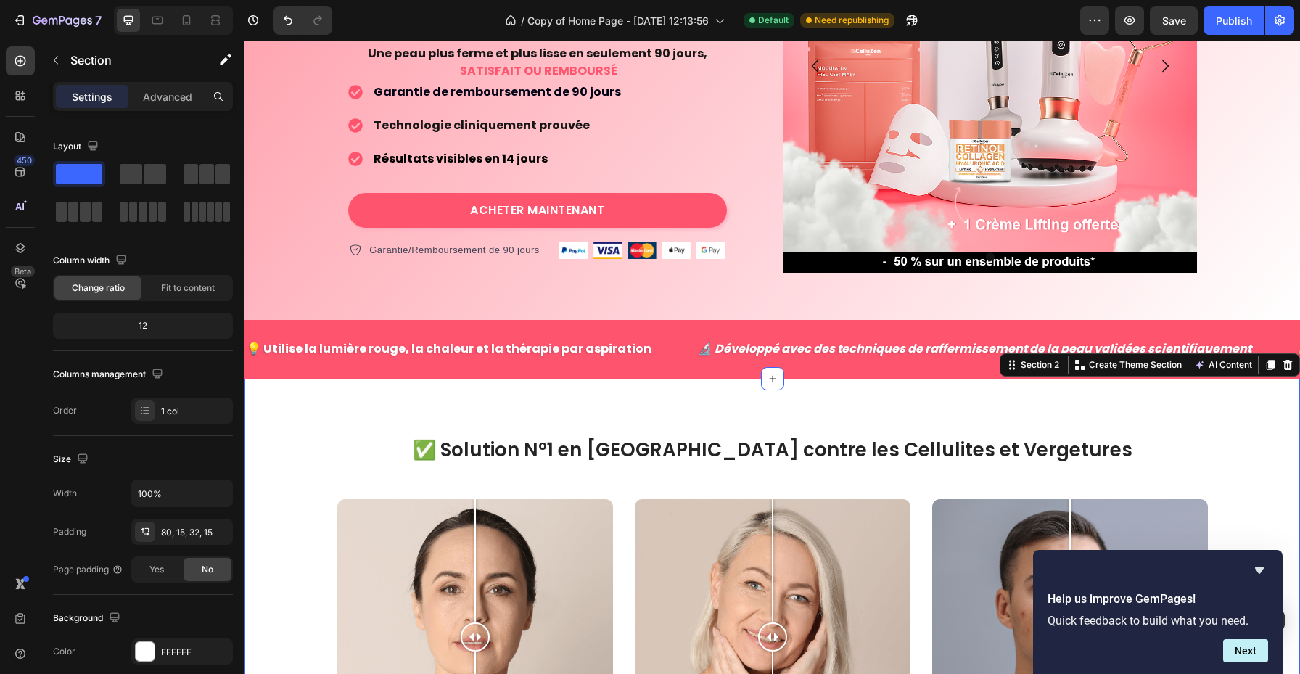
scroll to position [533, 0]
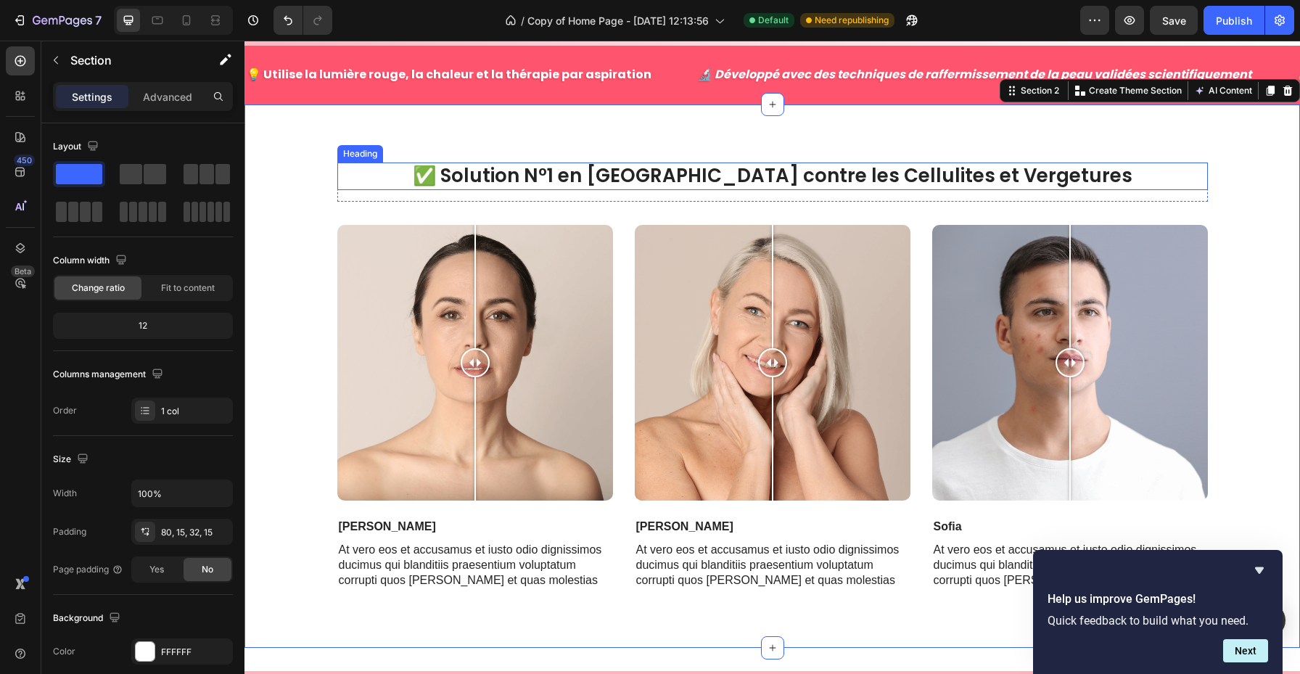
click at [499, 173] on p "✅ Solution N°1 en France contre les Cellulites et Vergetures" at bounding box center [773, 176] width 868 height 25
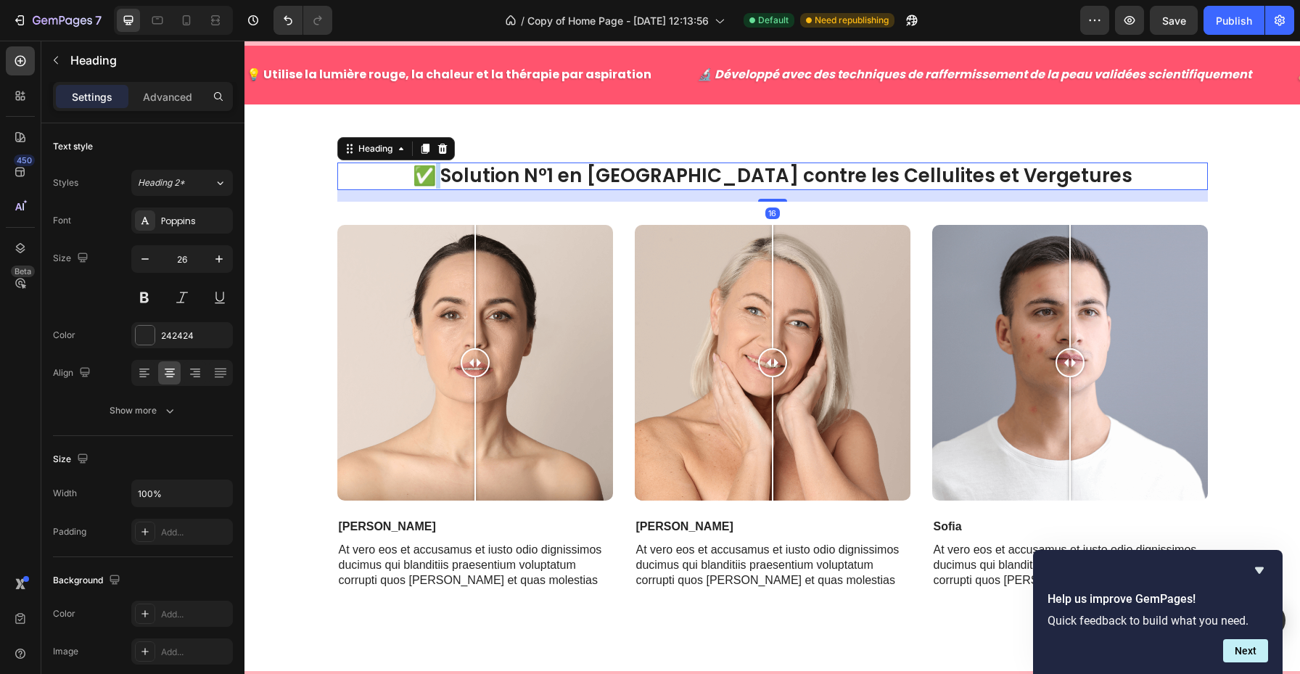
click at [502, 173] on p "✅ Solution N°1 en France contre les Cellulites et Vergetures" at bounding box center [773, 176] width 868 height 25
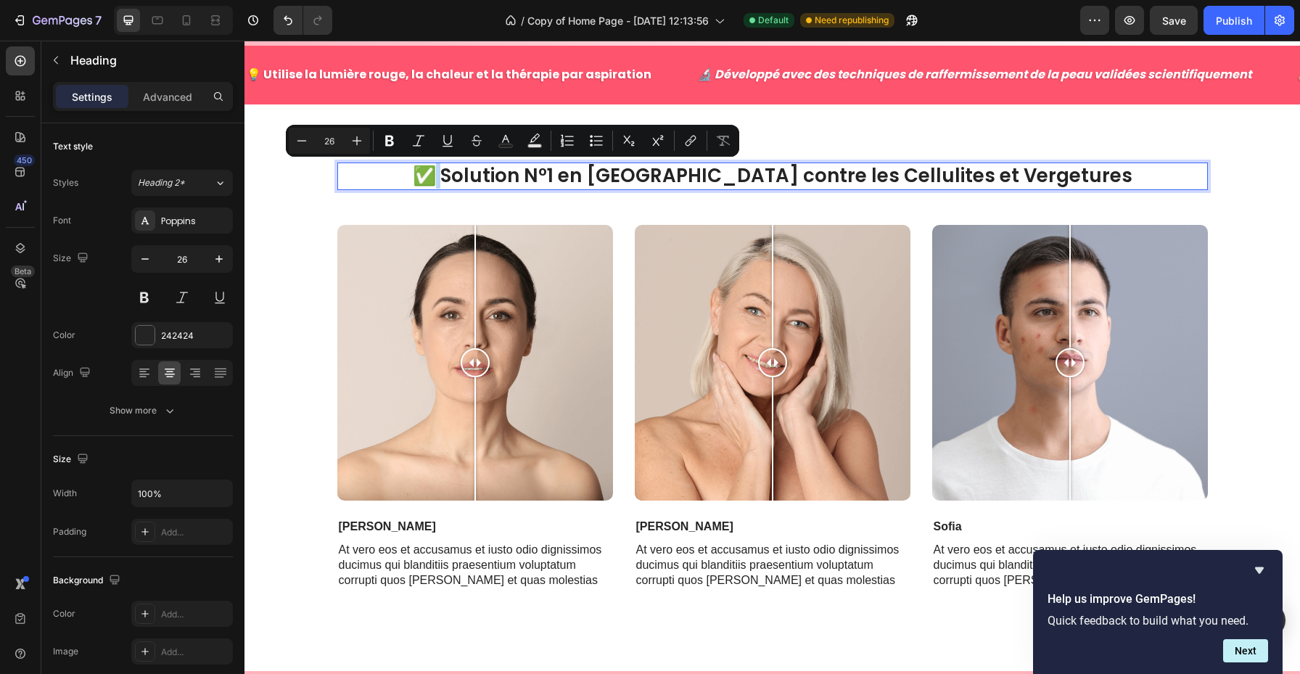
click at [507, 176] on p "✅ Solution N°1 en France contre les Cellulites et Vergetures" at bounding box center [773, 176] width 868 height 25
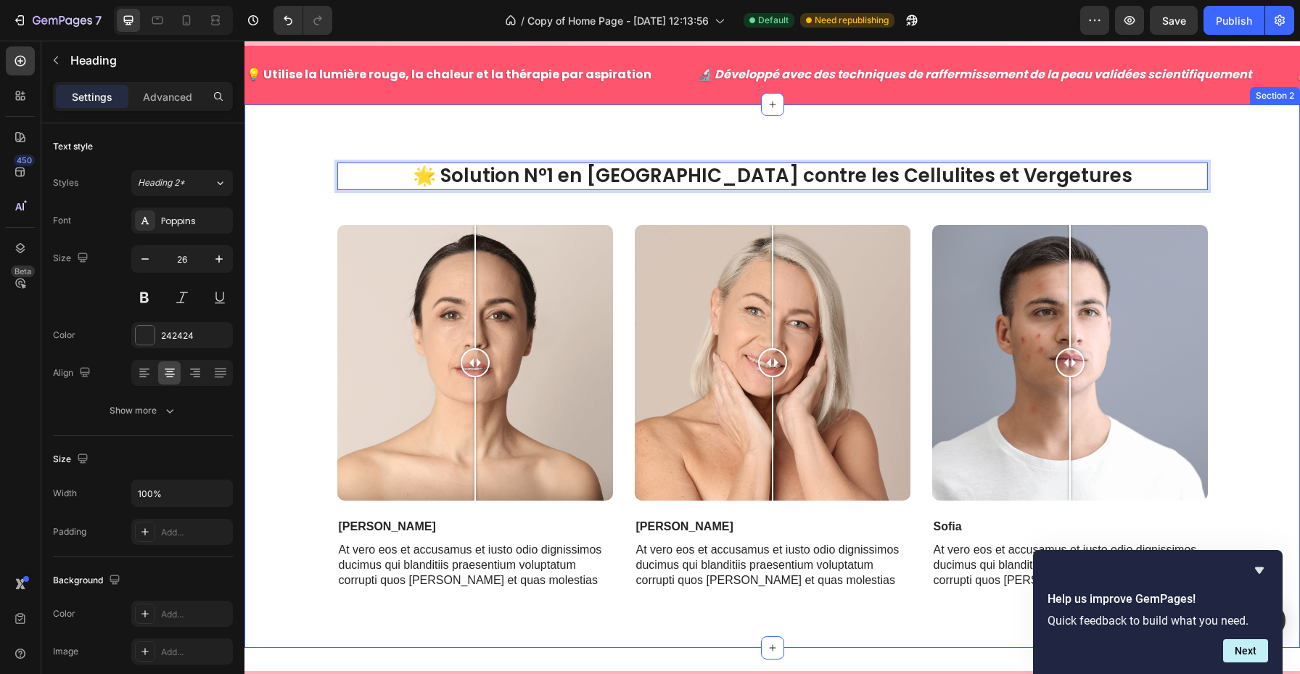
click at [284, 193] on div "🌟 Solution N°1 en France contre les Cellulites et Vergetures Heading 16 Row Ima…" at bounding box center [772, 394] width 1034 height 462
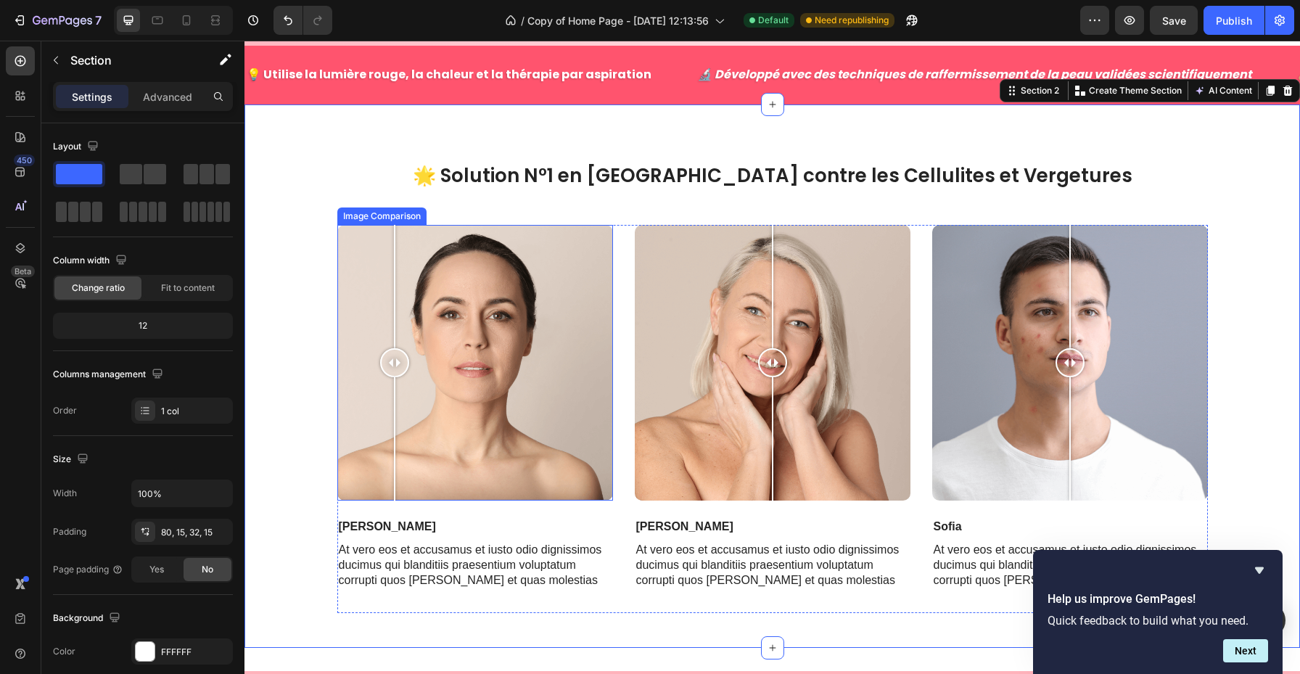
click at [395, 310] on div at bounding box center [475, 363] width 276 height 276
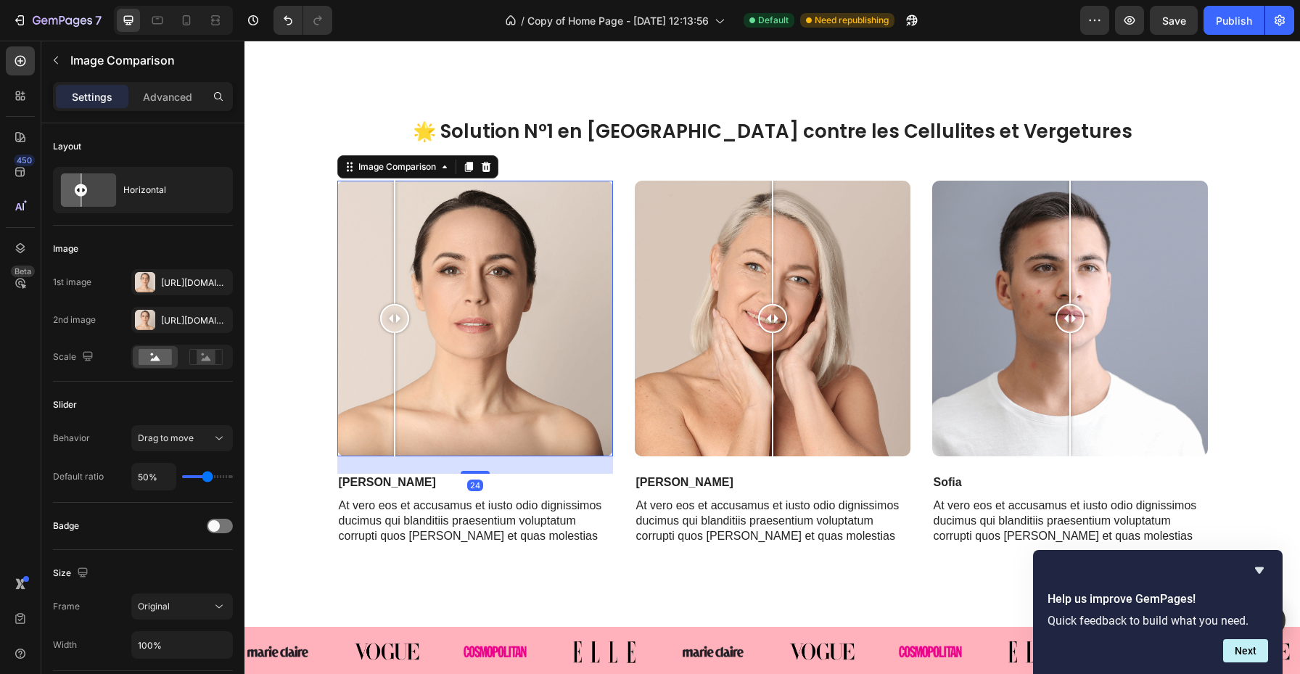
scroll to position [603, 0]
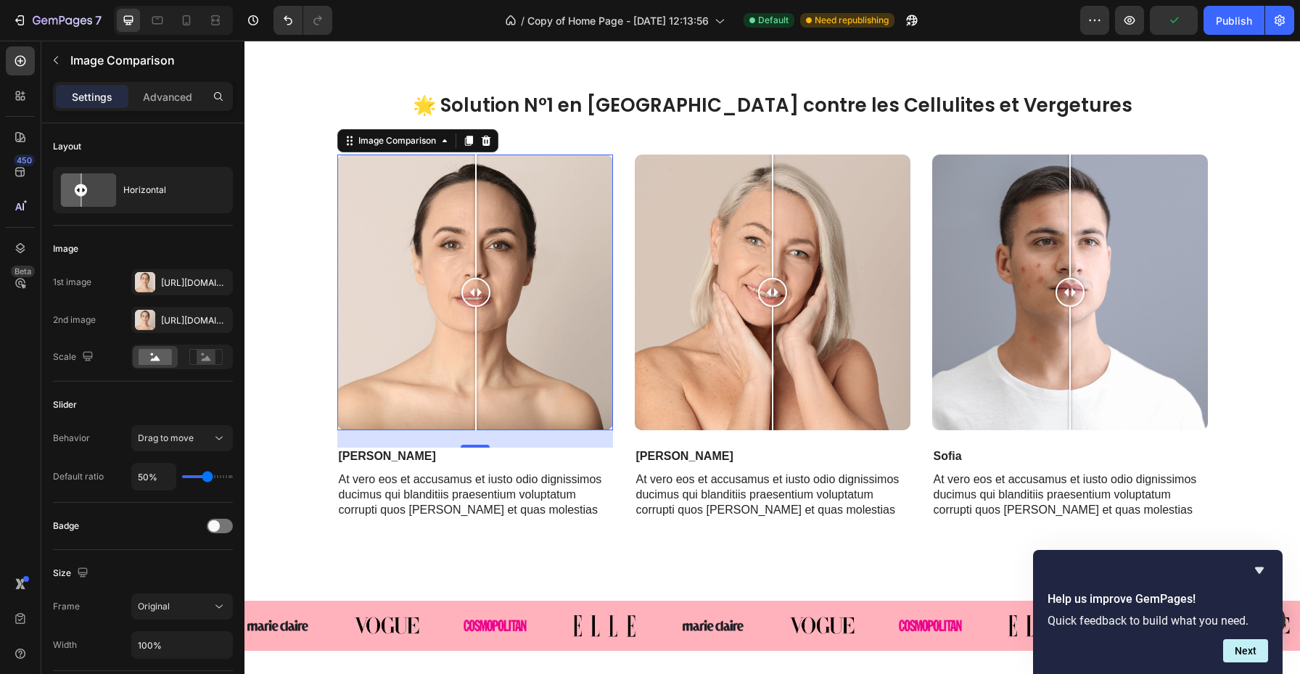
drag, startPoint x: 398, startPoint y: 293, endPoint x: 479, endPoint y: 285, distance: 81.7
click at [478, 286] on div at bounding box center [476, 292] width 29 height 29
click at [403, 262] on div at bounding box center [475, 293] width 276 height 276
click at [187, 291] on div "Https://cdn.Shopify.Com/s/files/1/0973/4841/9925/files/gempages_582647538708906…" at bounding box center [182, 282] width 102 height 26
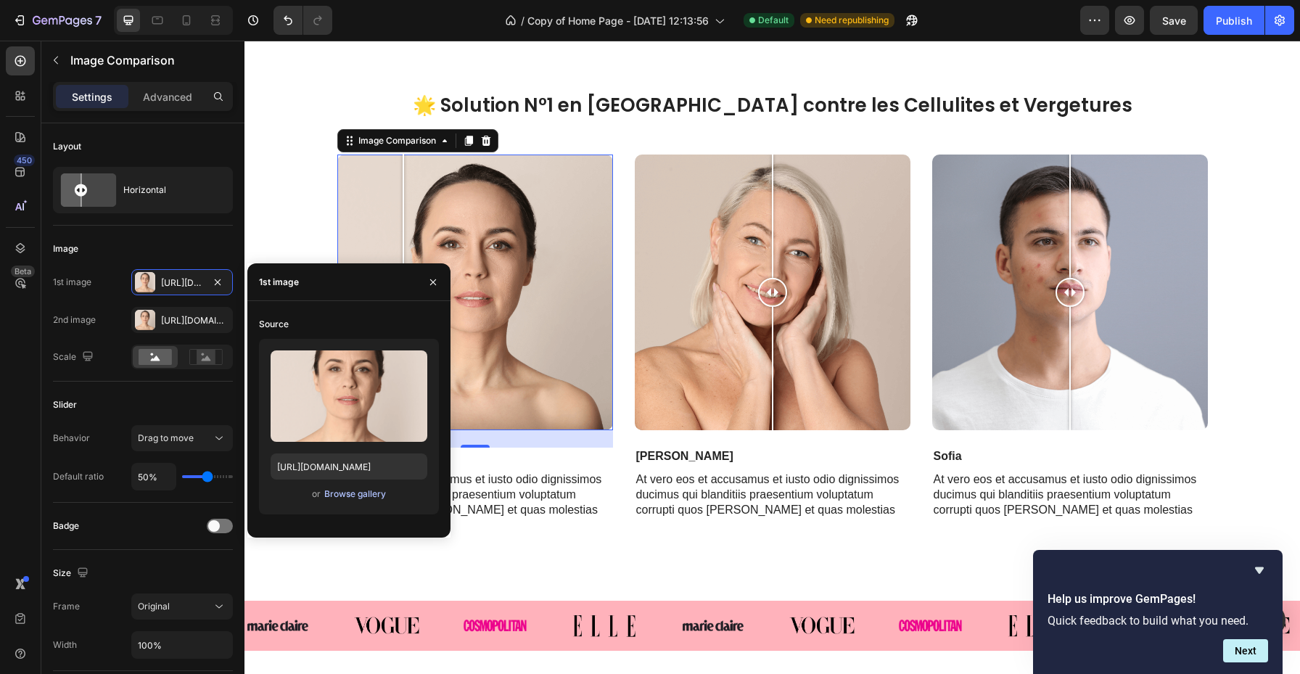
click at [349, 495] on div "Browse gallery" at bounding box center [355, 494] width 62 height 13
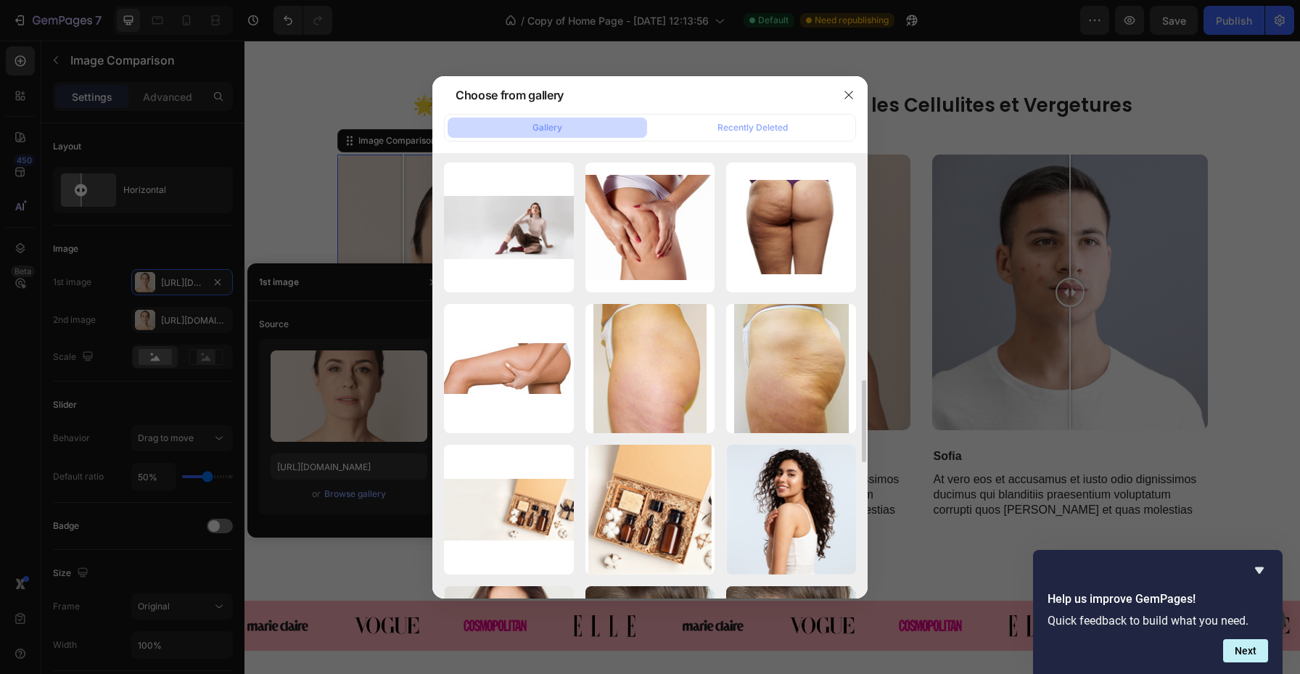
scroll to position [1790, 0]
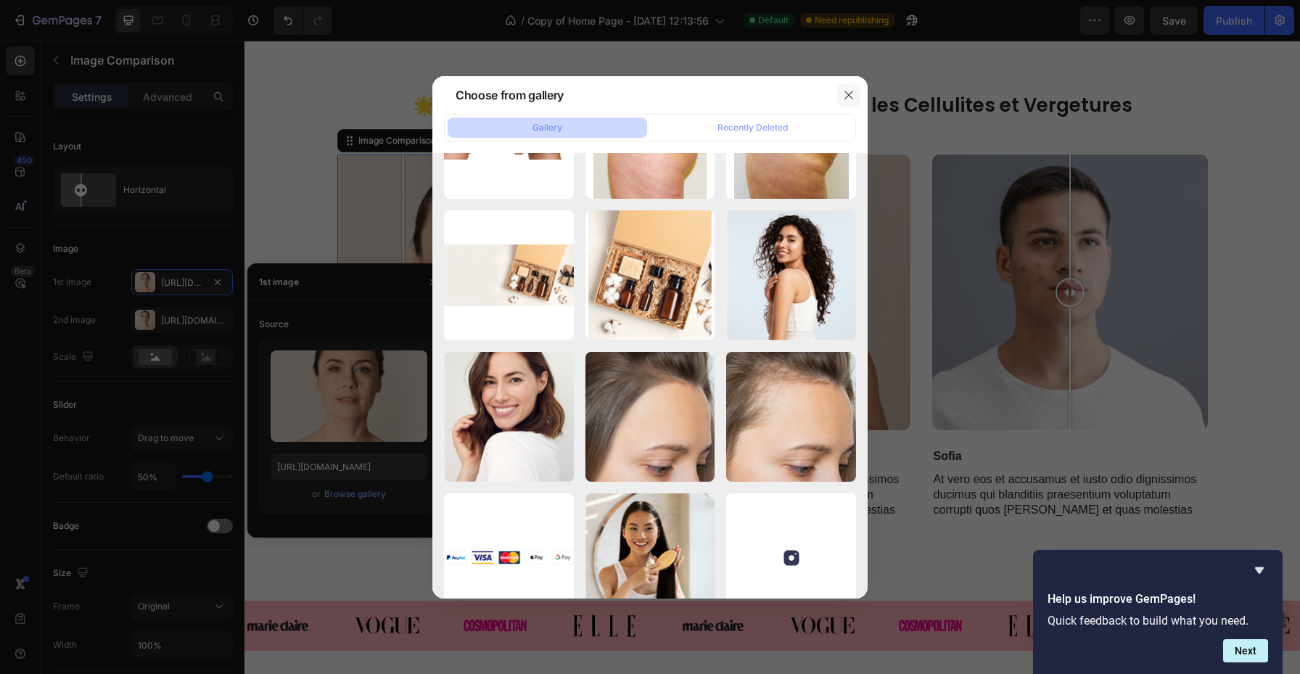
click at [851, 86] on button "button" at bounding box center [848, 94] width 23 height 23
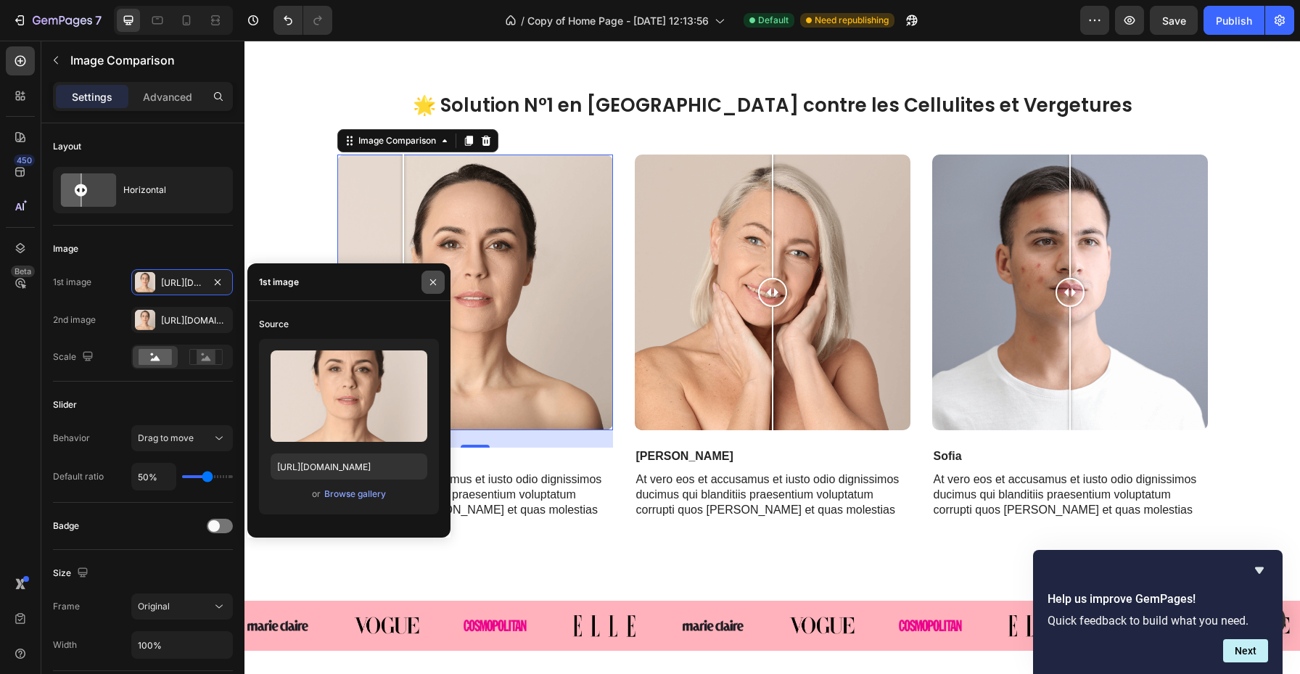
click at [437, 280] on icon "button" at bounding box center [433, 282] width 12 height 12
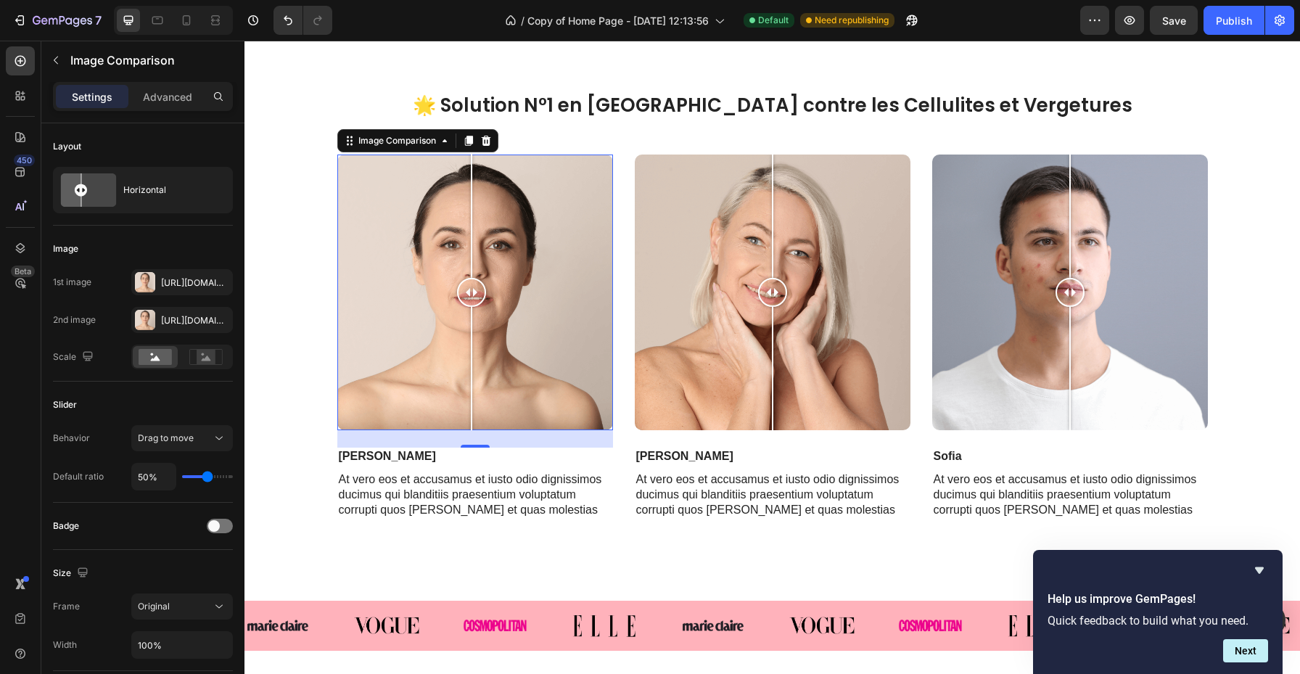
drag, startPoint x: 443, startPoint y: 298, endPoint x: 472, endPoint y: 298, distance: 28.3
click at [472, 298] on div at bounding box center [475, 293] width 276 height 276
click at [419, 303] on div at bounding box center [475, 293] width 276 height 276
drag, startPoint x: 419, startPoint y: 303, endPoint x: 471, endPoint y: 306, distance: 51.7
click at [471, 306] on div at bounding box center [470, 293] width 29 height 276
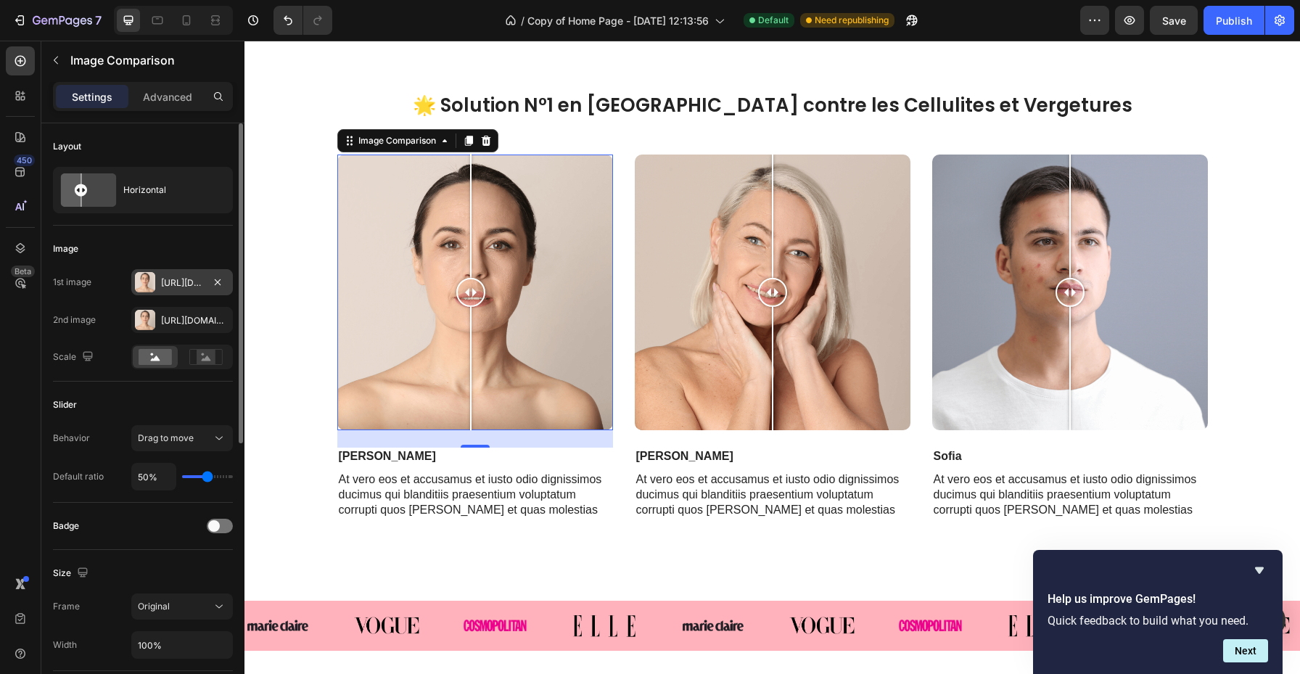
click at [171, 281] on div "Https://cdn.Shopify.Com/s/files/1/0973/4841/9925/files/gempages_582647538708906…" at bounding box center [182, 282] width 42 height 13
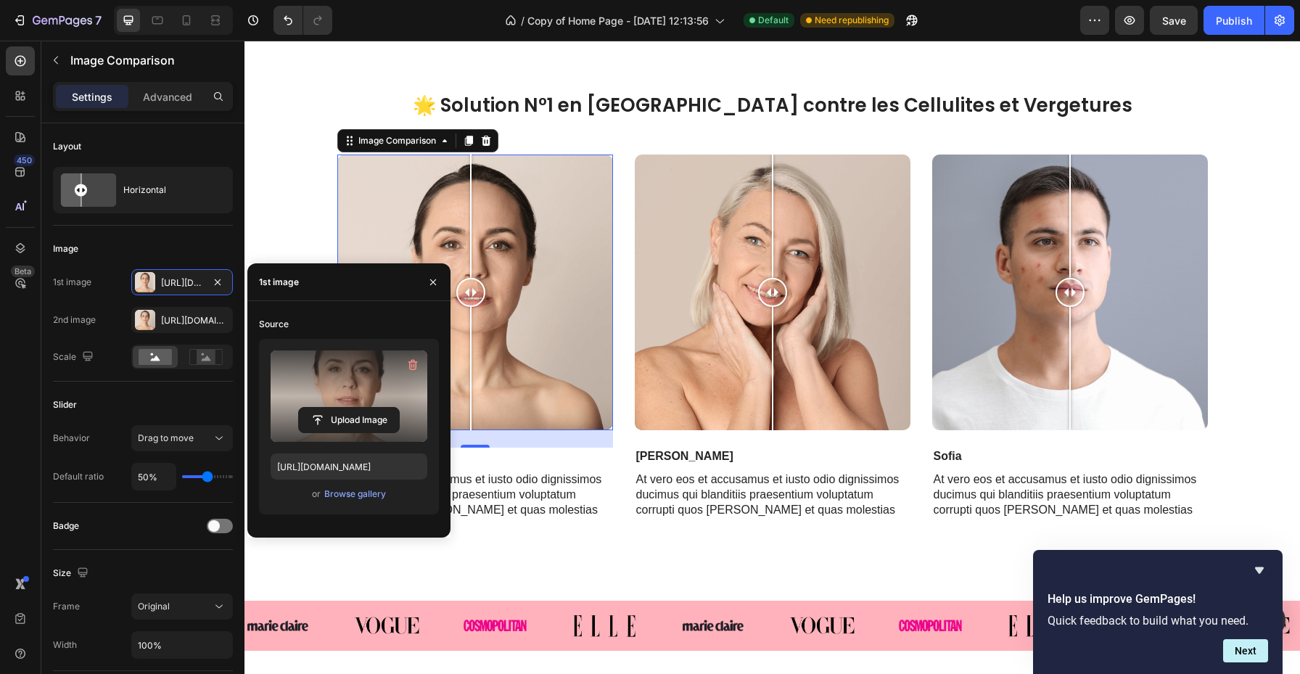
click at [364, 406] on label at bounding box center [349, 396] width 157 height 91
click at [364, 408] on input "file" at bounding box center [349, 420] width 100 height 25
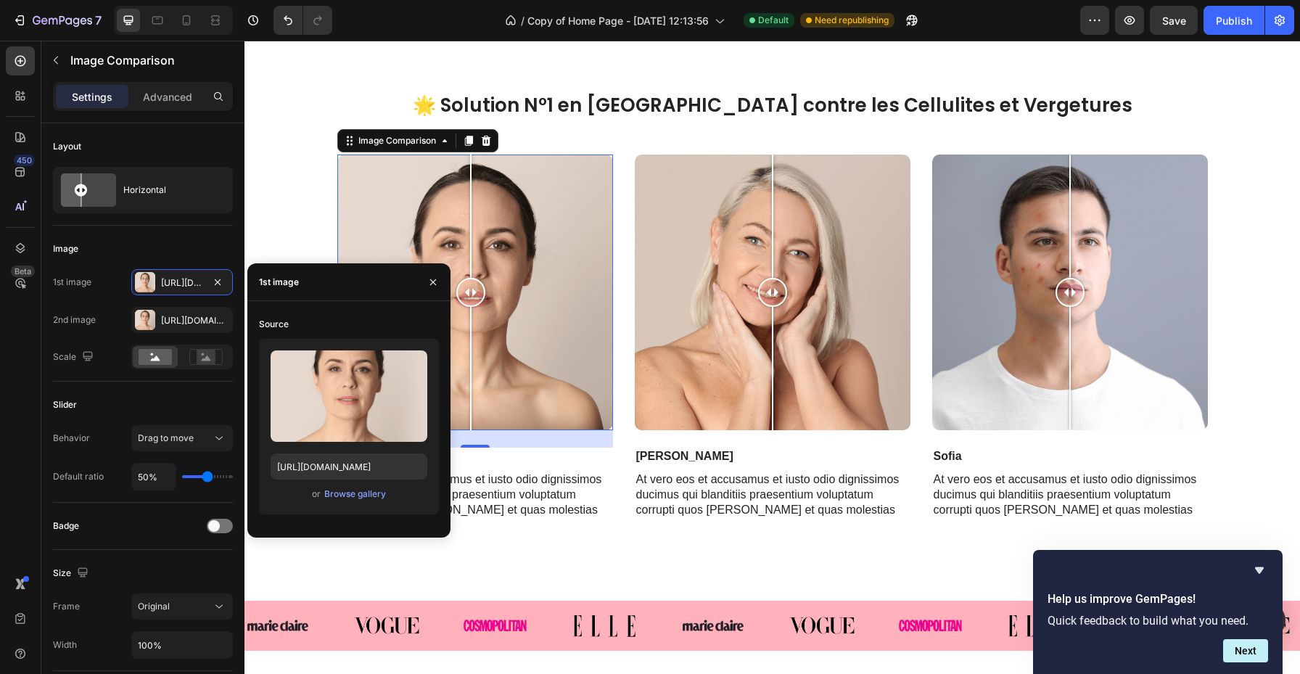
click at [199, 23] on div at bounding box center [173, 20] width 119 height 29
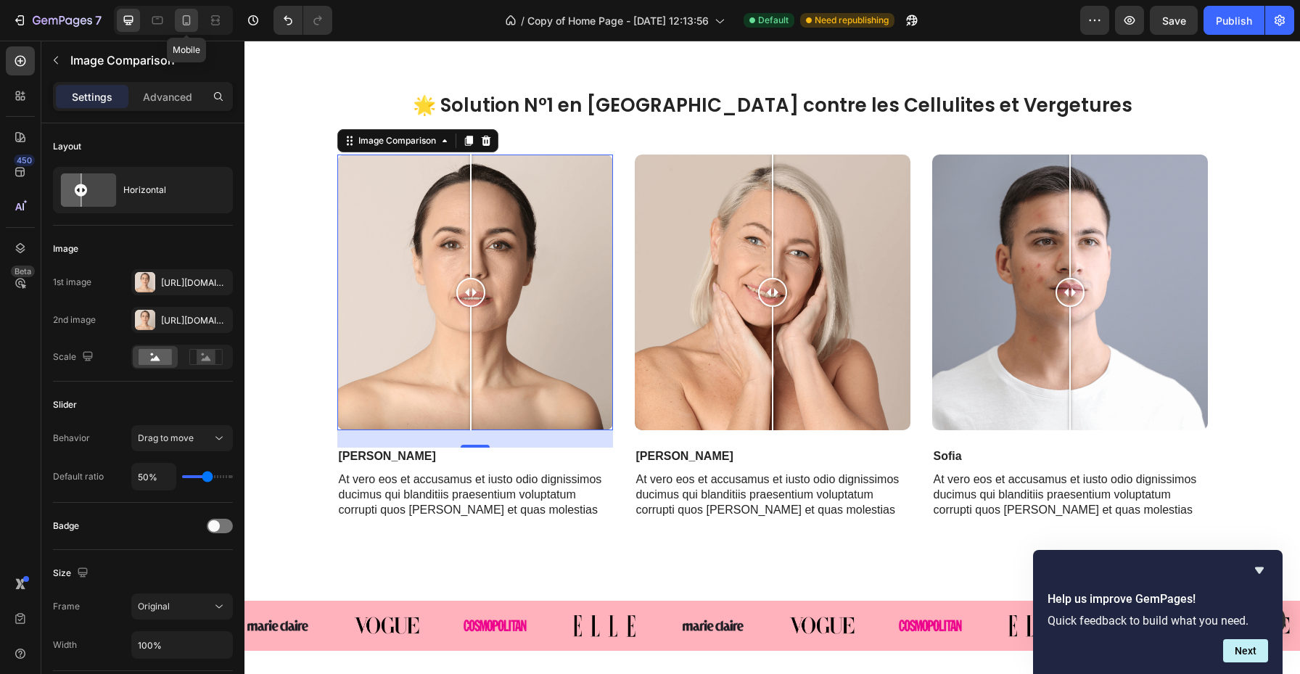
click at [184, 20] on icon at bounding box center [186, 20] width 15 height 15
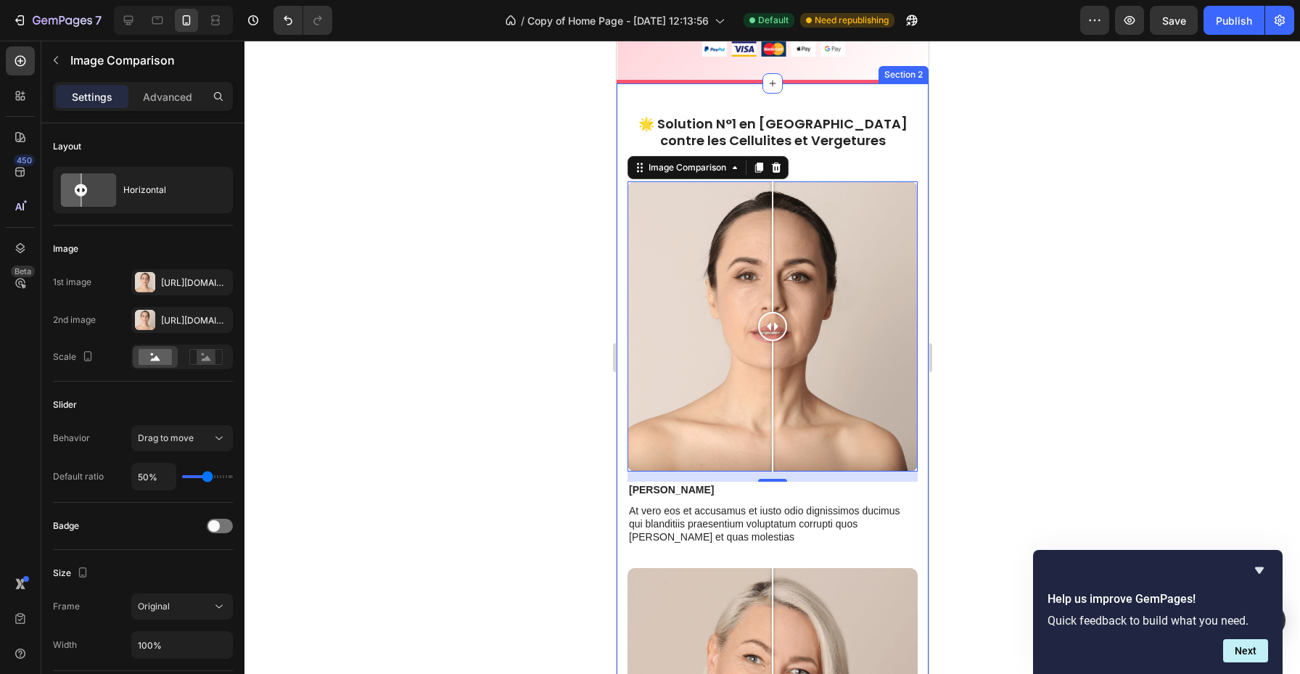
scroll to position [398, 0]
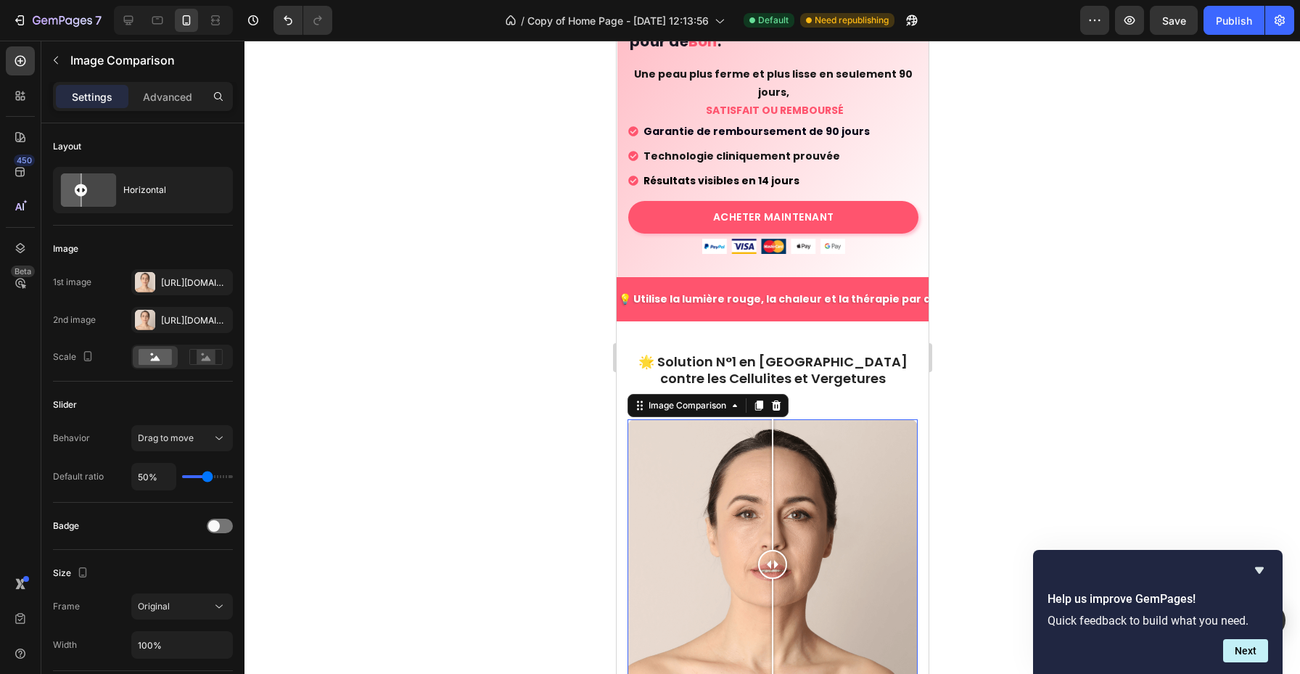
click at [1094, 282] on div at bounding box center [773, 358] width 1056 height 634
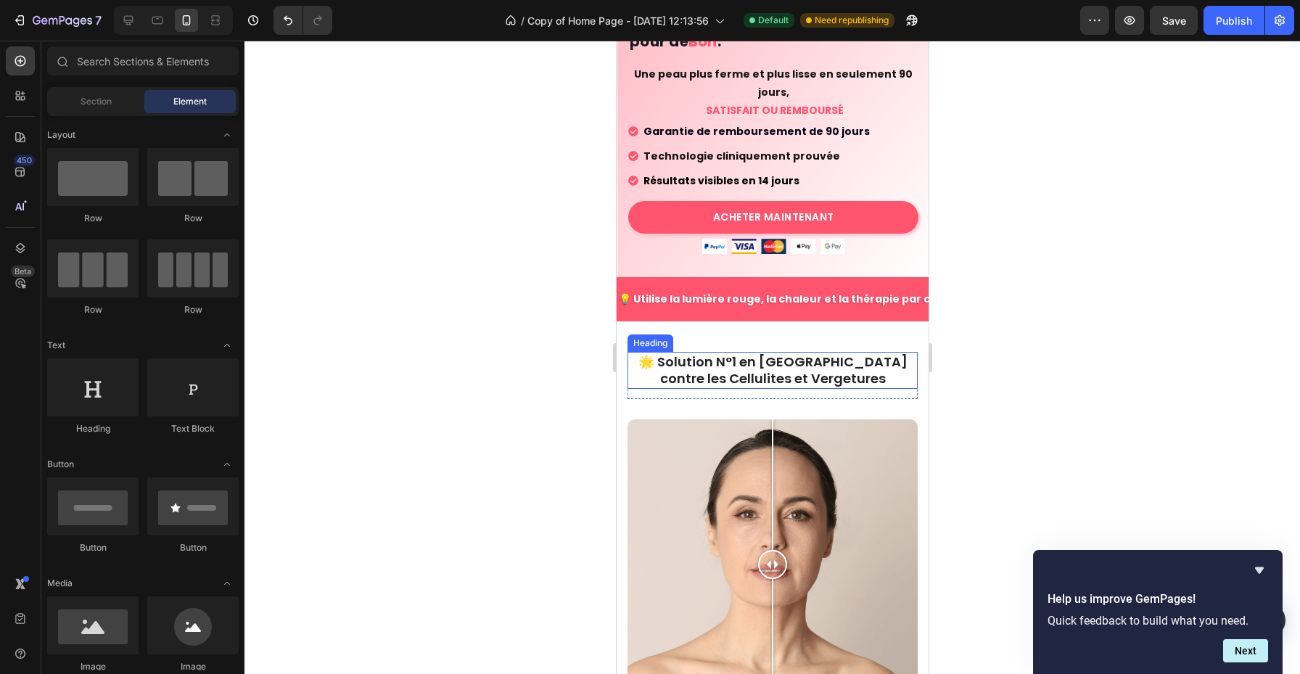
click at [670, 353] on p "🌟 Solution N°1 en France contre les Cellulites et Vergetures" at bounding box center [771, 370] width 287 height 34
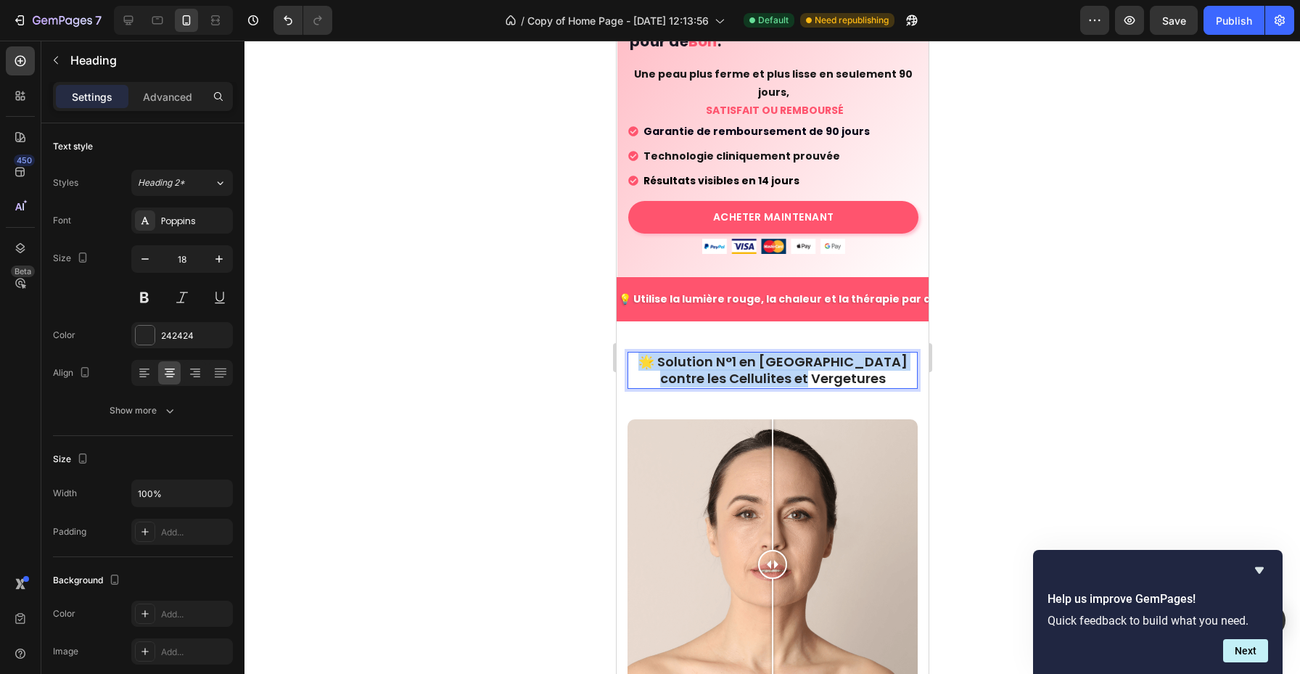
click at [670, 353] on p "🌟 Solution N°1 en France contre les Cellulites et Vergetures" at bounding box center [771, 370] width 287 height 34
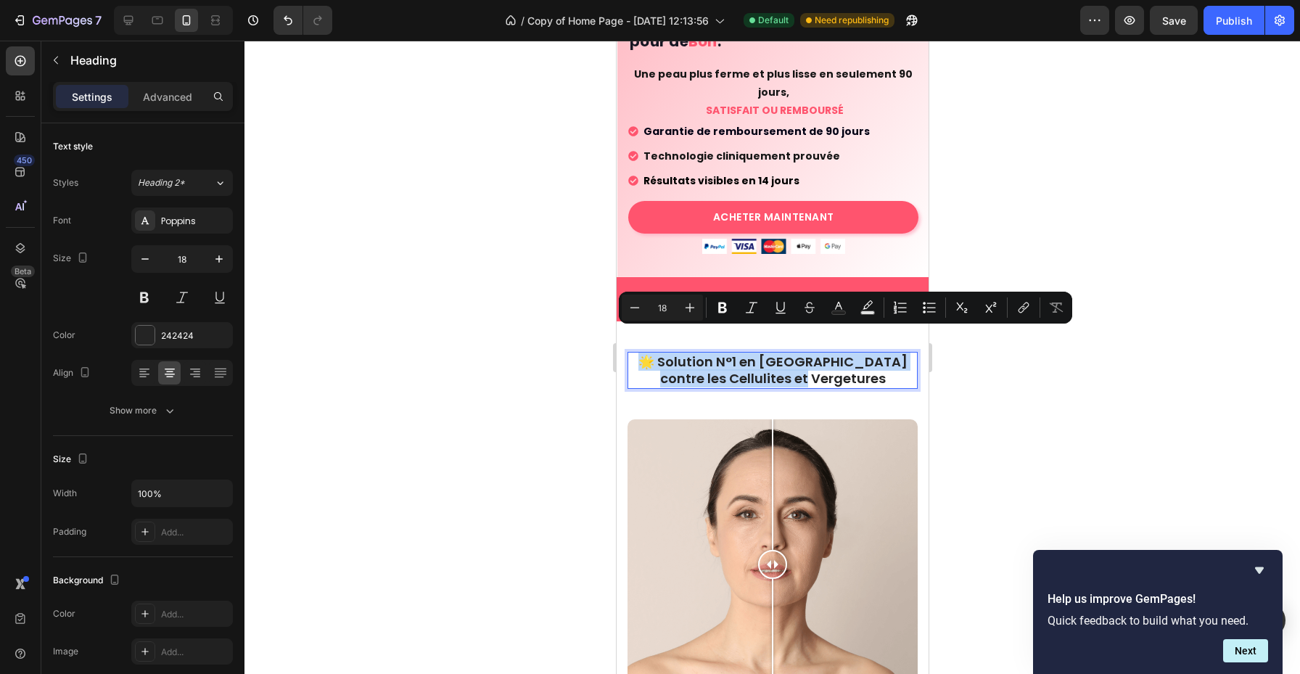
click at [670, 353] on p "🌟 Solution N°1 en France contre les Cellulites et Vergetures" at bounding box center [771, 370] width 287 height 34
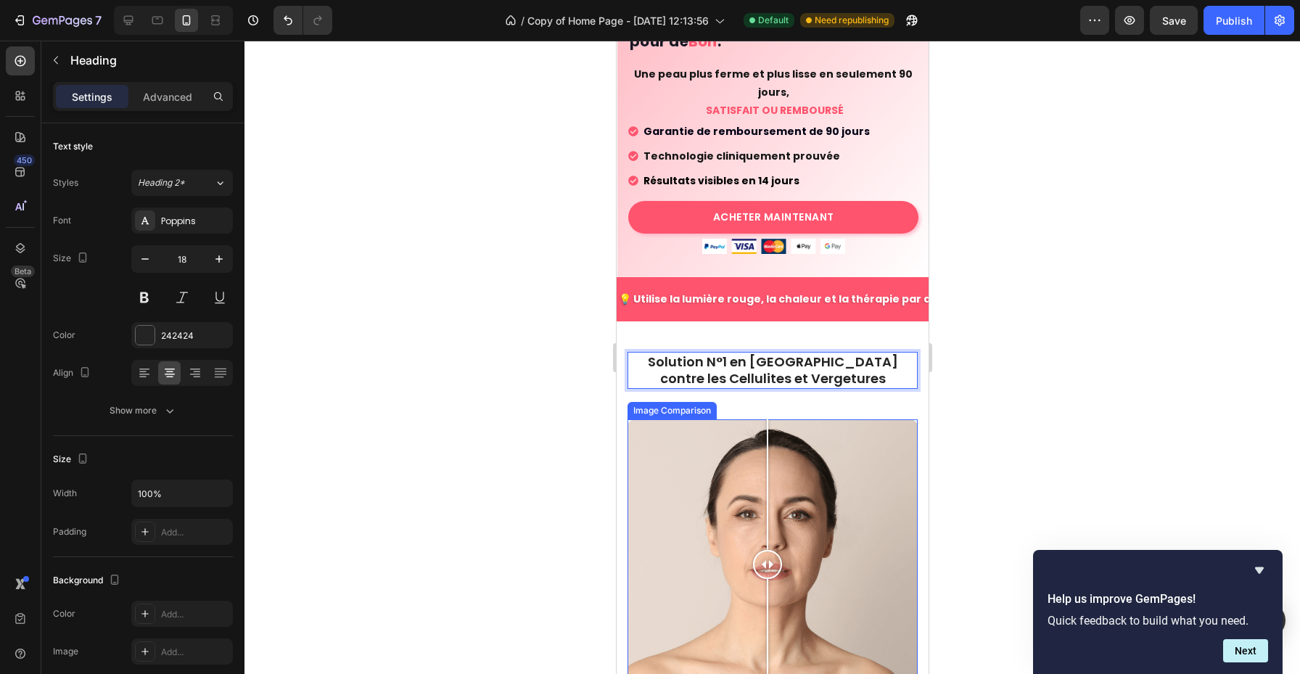
click at [767, 467] on div at bounding box center [767, 564] width 29 height 290
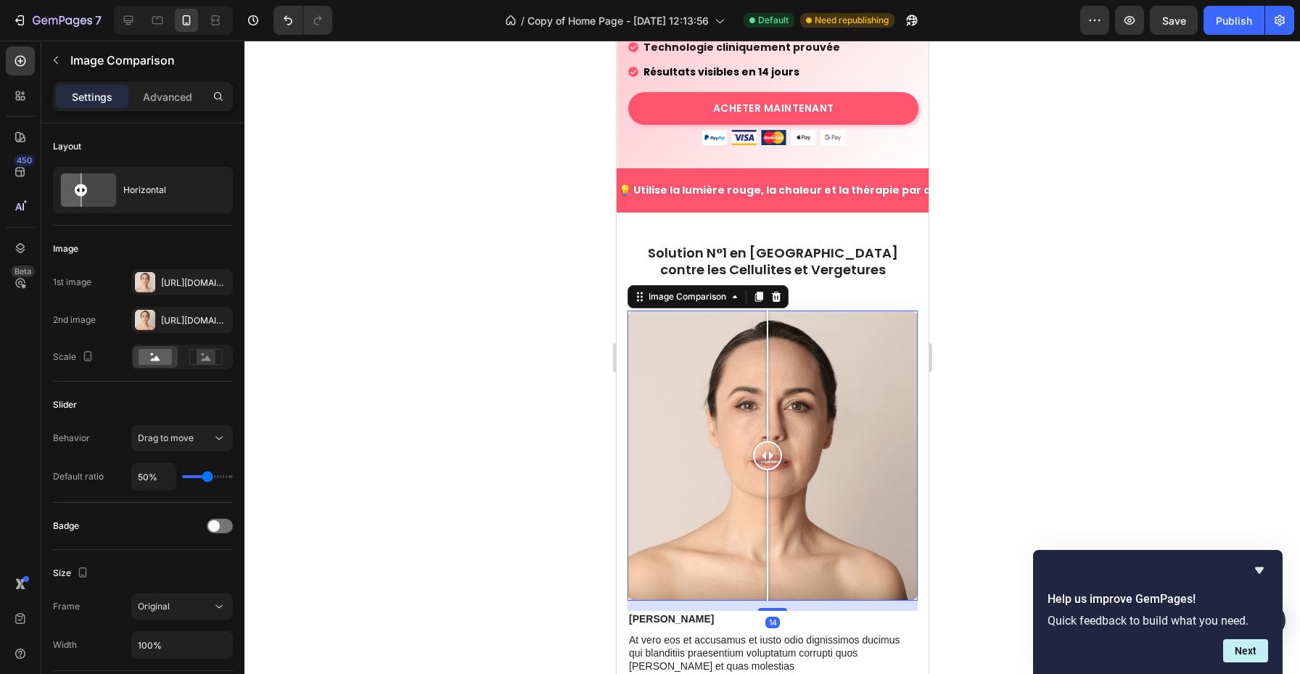
scroll to position [526, 0]
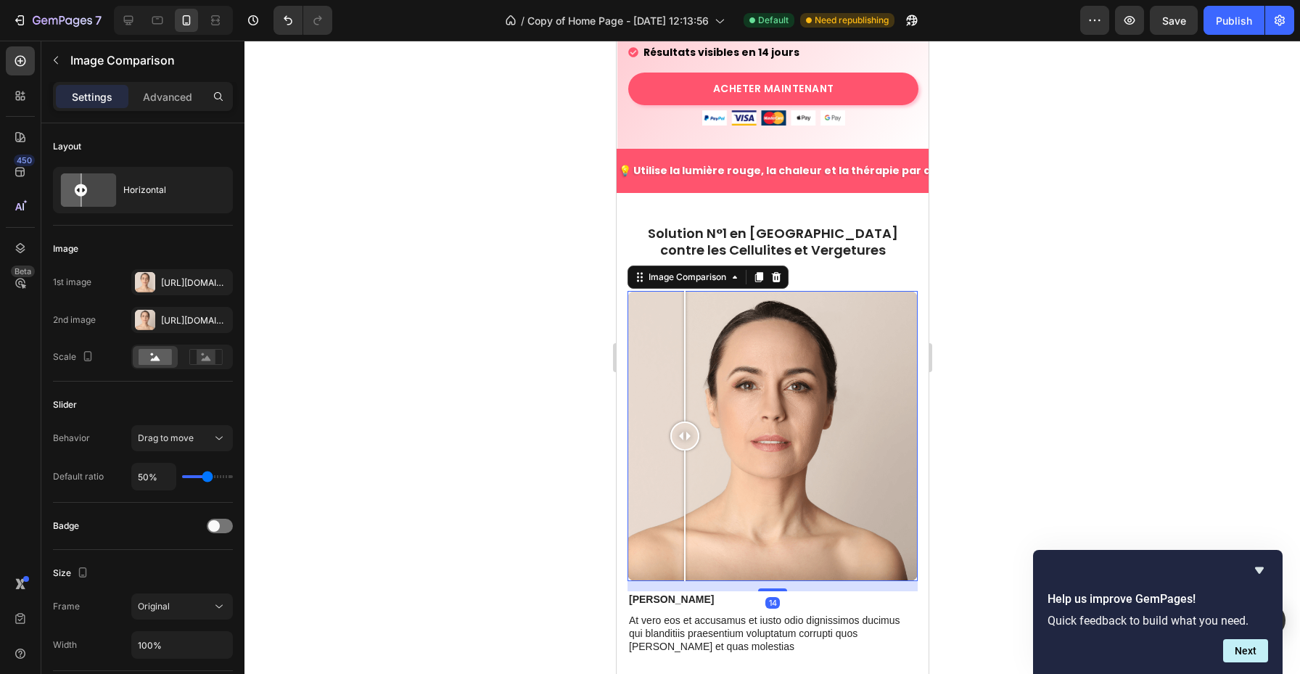
click at [684, 477] on div at bounding box center [772, 436] width 290 height 290
click at [795, 430] on div at bounding box center [772, 436] width 290 height 290
drag, startPoint x: 786, startPoint y: 429, endPoint x: 763, endPoint y: 429, distance: 23.2
click at [763, 429] on div at bounding box center [763, 436] width 29 height 290
click at [174, 300] on div "1st image Https://cdn.Shopify.Com/s/files/1/0973/4841/9925/files/gempages_58264…" at bounding box center [143, 319] width 180 height 100
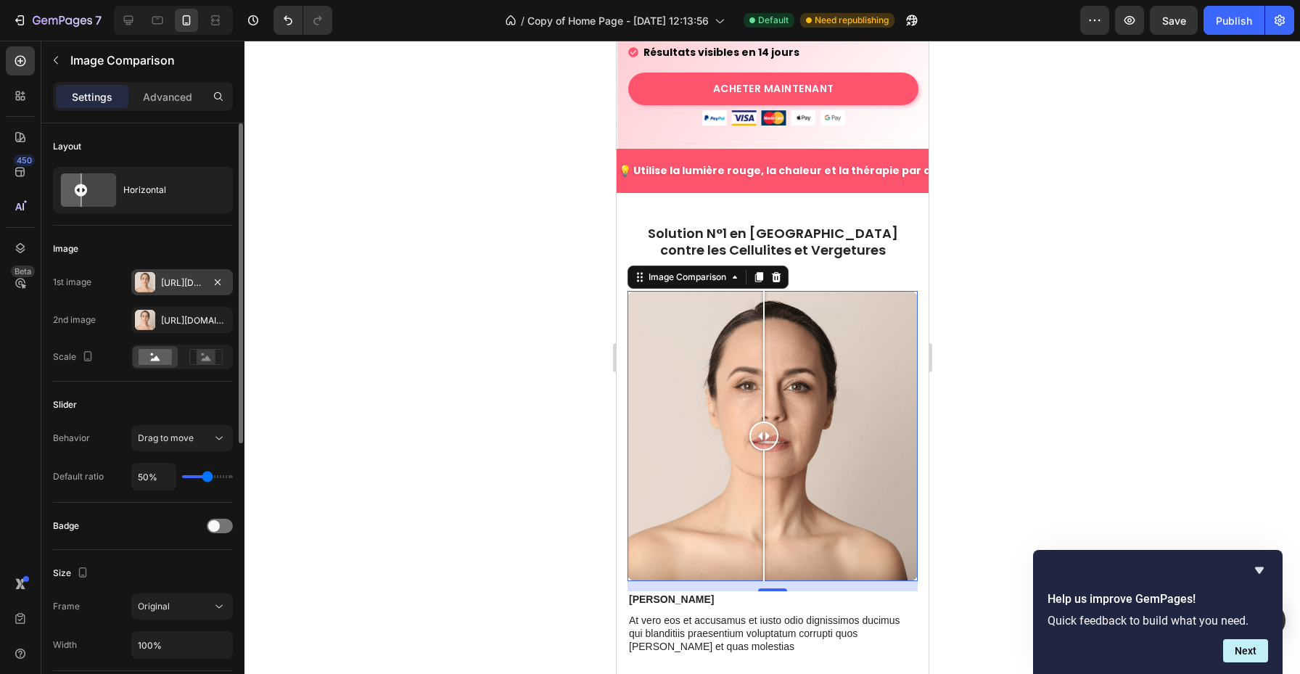
click at [180, 288] on div "Https://cdn.Shopify.Com/s/files/1/0973/4841/9925/files/gempages_582647538708906…" at bounding box center [182, 282] width 42 height 13
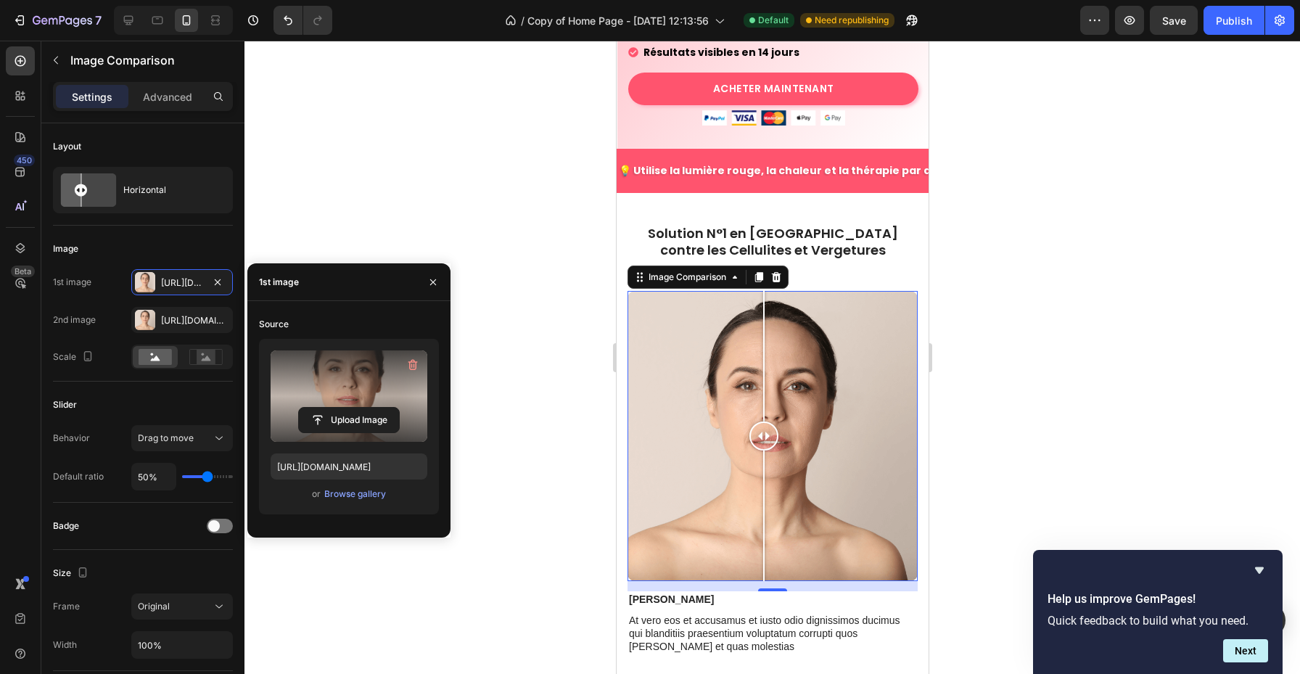
click at [338, 393] on label at bounding box center [349, 396] width 157 height 91
click at [338, 408] on input "file" at bounding box center [349, 420] width 100 height 25
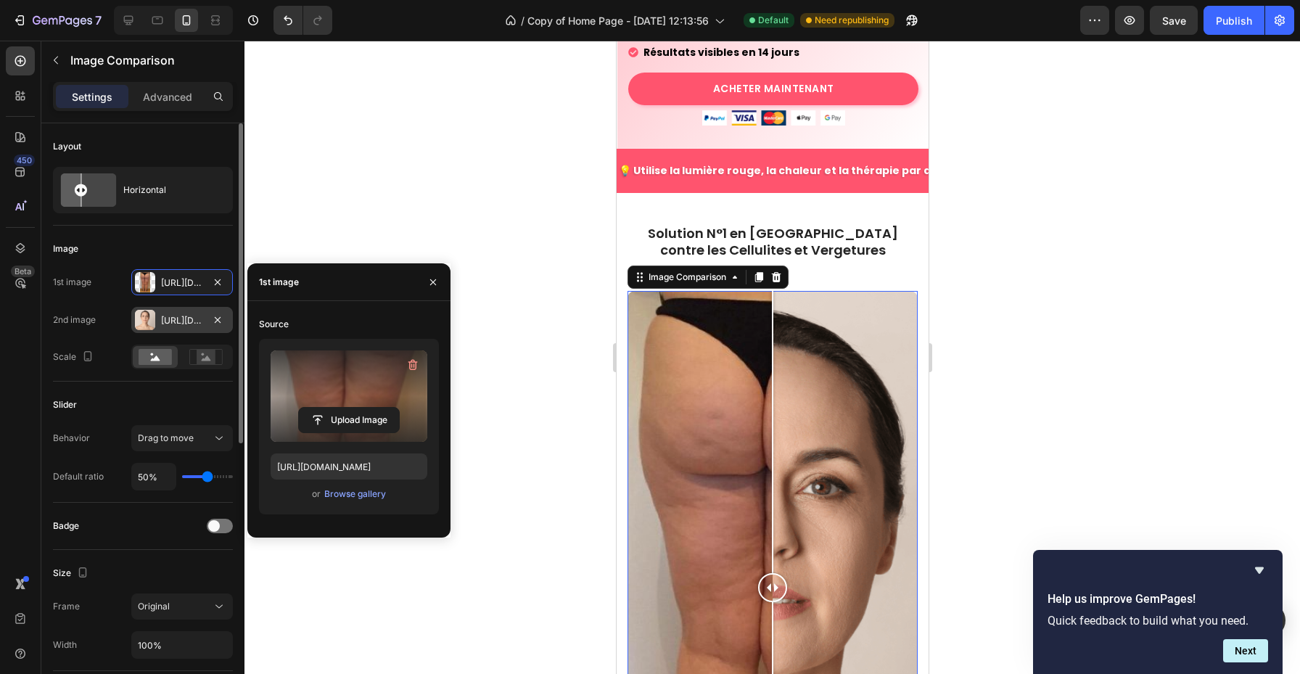
click at [184, 313] on div "Https://cdn.Shopify.Com/s/files/1/0973/4841/9925/files/gempages_582647538708906…" at bounding box center [182, 320] width 102 height 26
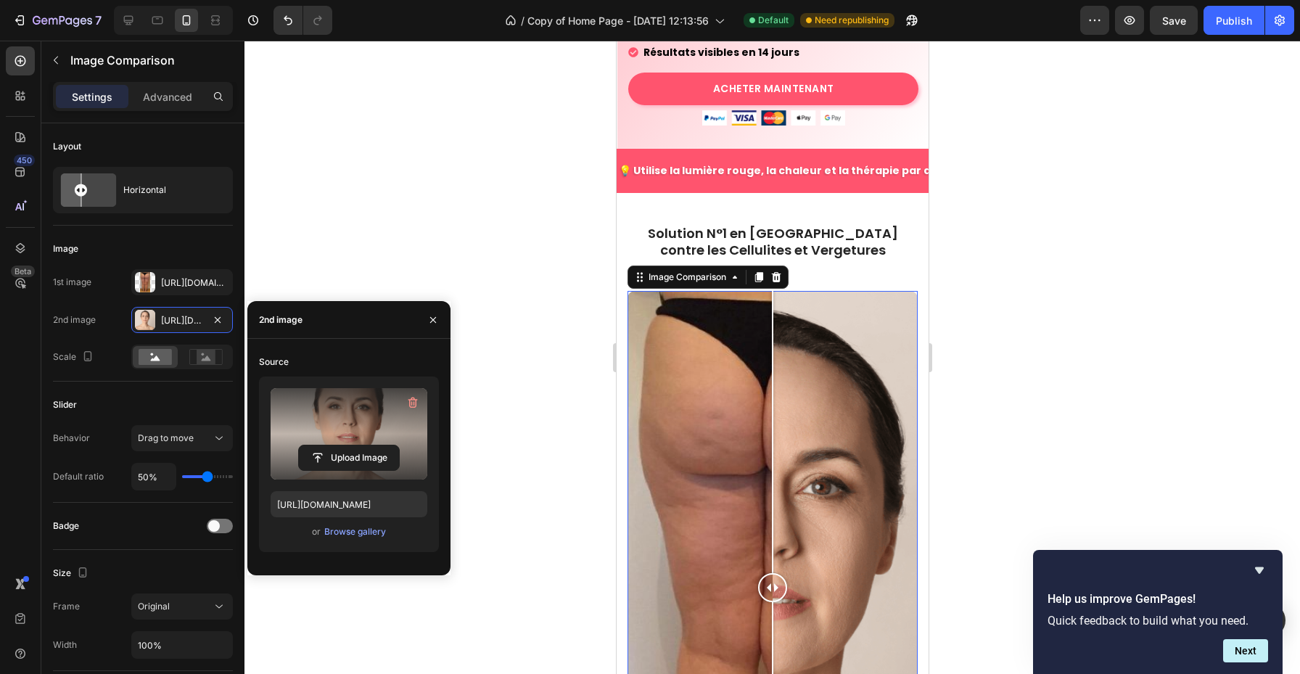
click at [369, 440] on label at bounding box center [349, 433] width 157 height 91
click at [0, 0] on input "file" at bounding box center [0, 0] width 0 height 0
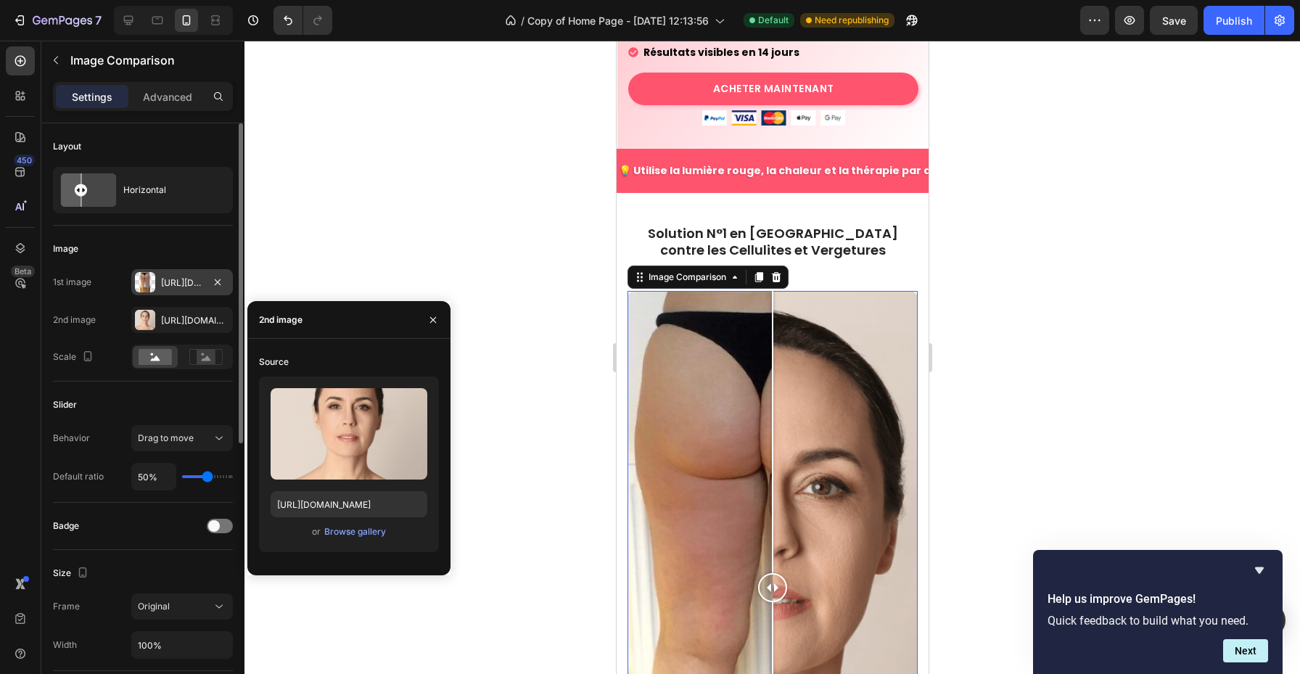
click at [186, 291] on div "Https://cdn.Shopify.Com/s/files/1/0973/4841/9925/files/gempages_582647538708906…" at bounding box center [182, 282] width 102 height 26
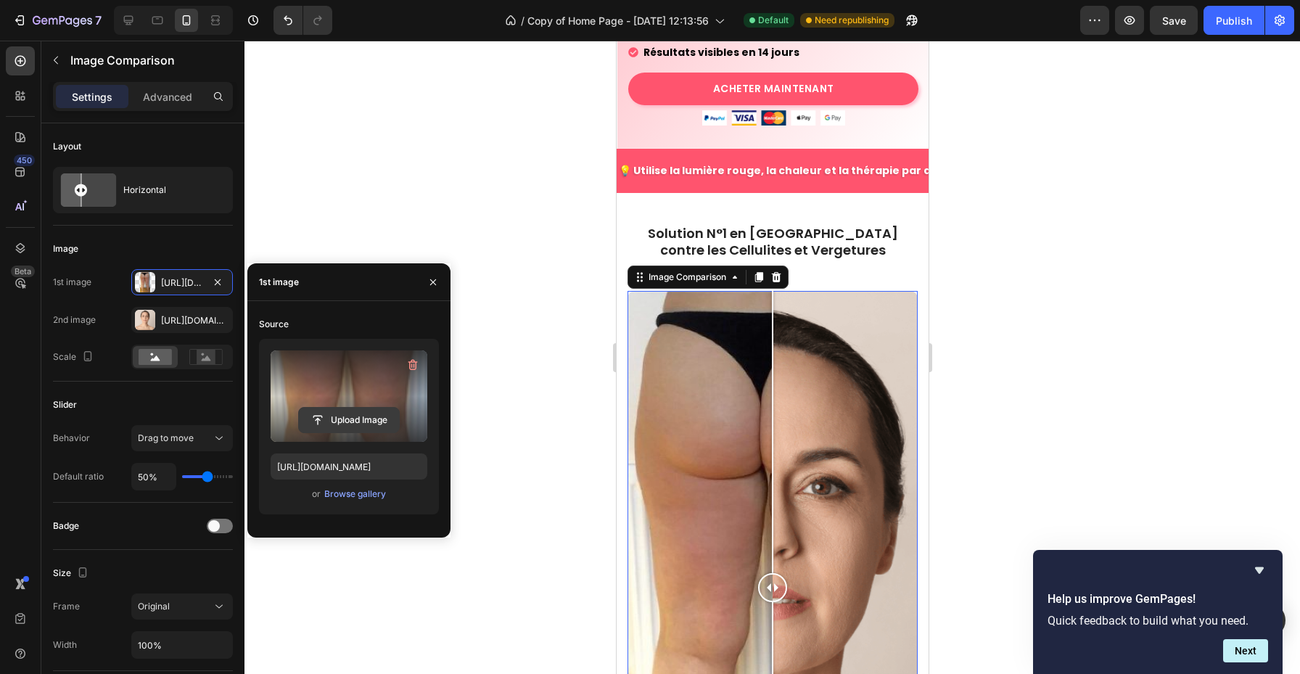
click at [344, 416] on input "file" at bounding box center [349, 420] width 100 height 25
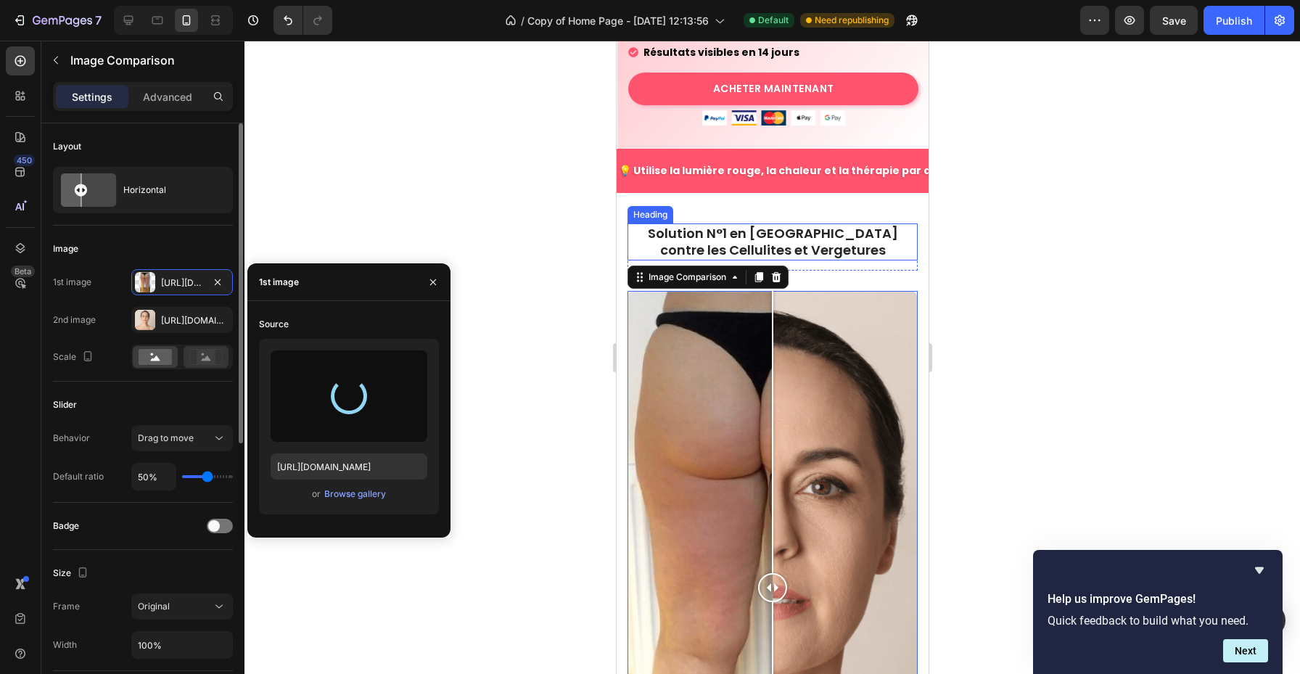
type input "https://cdn.shopify.com/s/files/1/0973/4841/9925/files/gempages_582647538708906…"
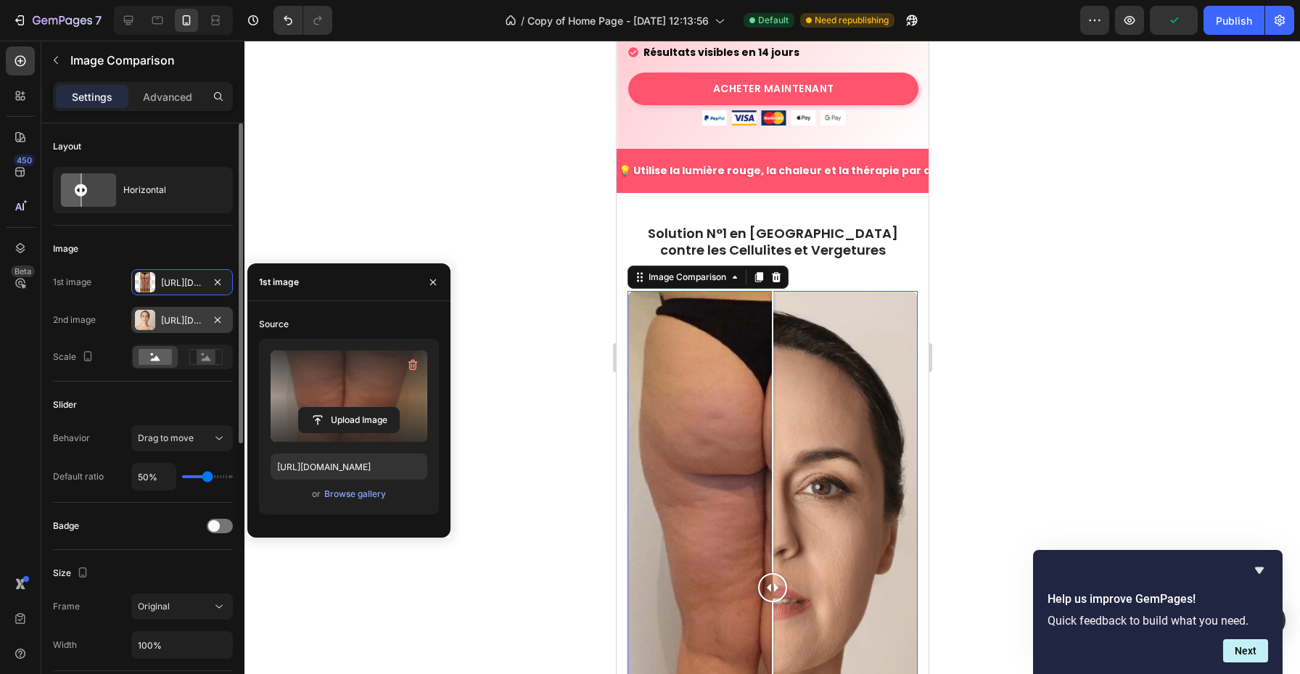
click at [182, 331] on div "Https://cdn.Shopify.Com/s/files/1/0973/4841/9925/files/gempages_582647538708906…" at bounding box center [182, 320] width 102 height 26
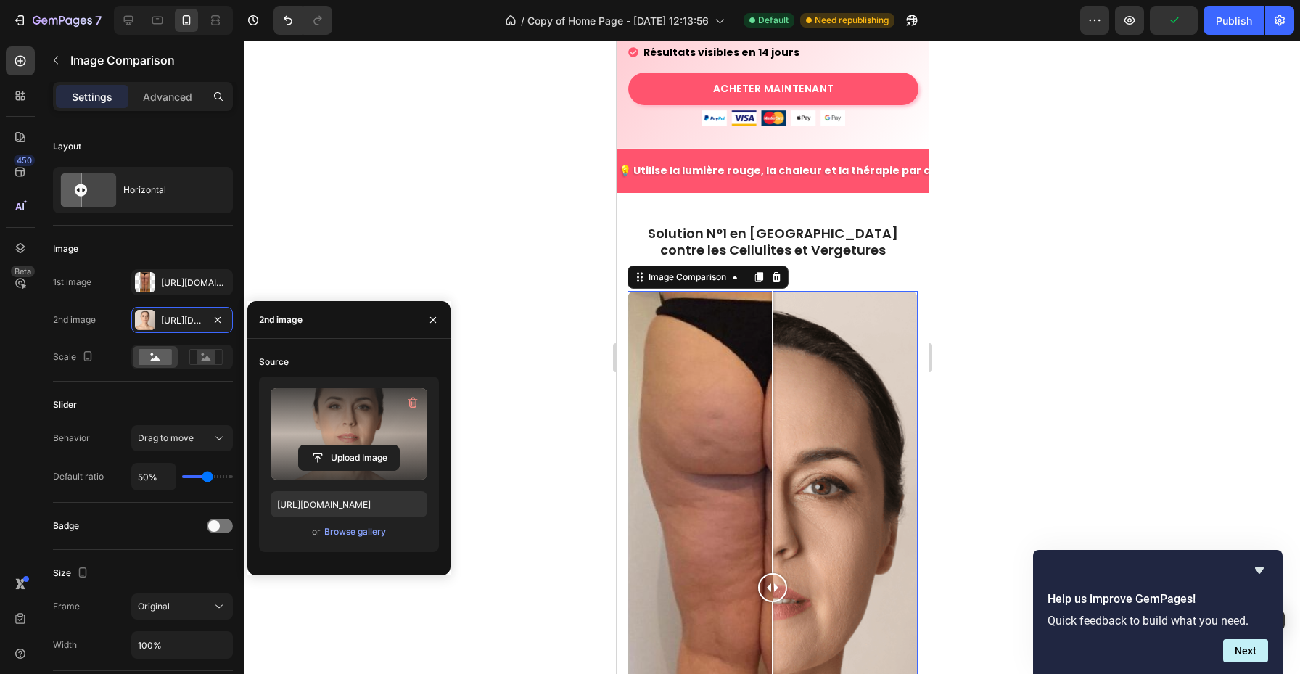
click at [359, 430] on label at bounding box center [349, 433] width 157 height 91
click at [0, 0] on input "file" at bounding box center [0, 0] width 0 height 0
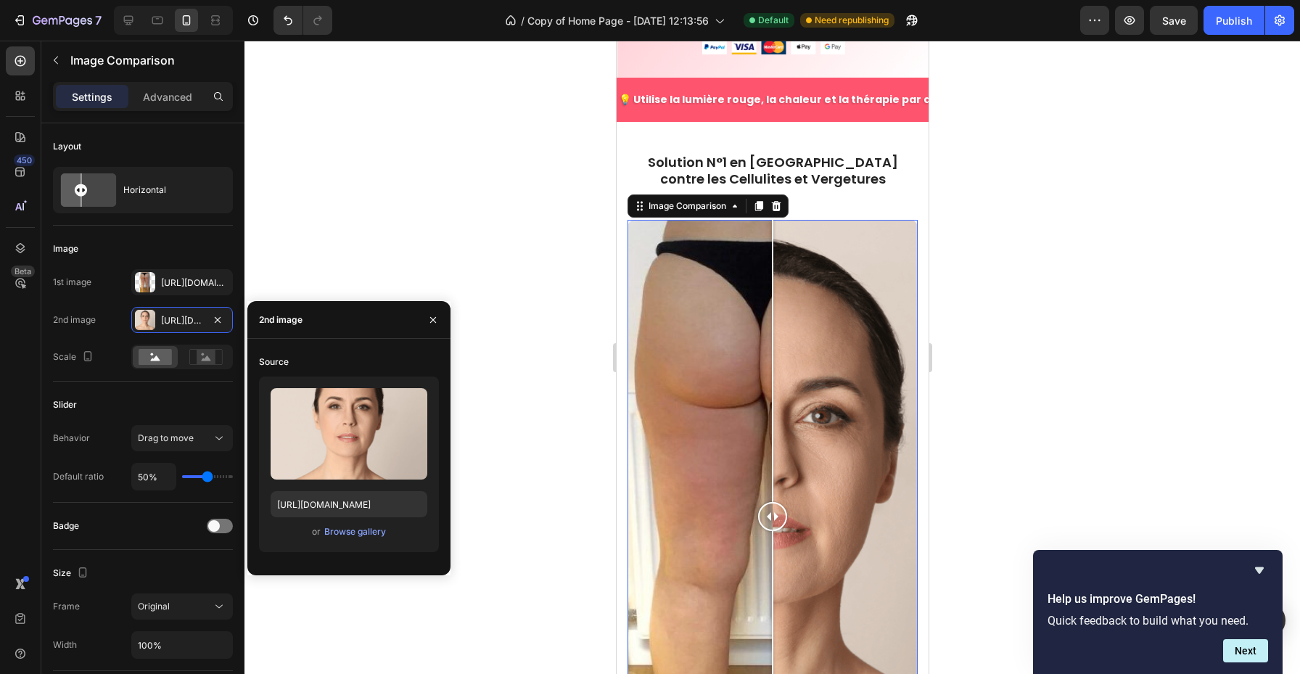
scroll to position [609, 0]
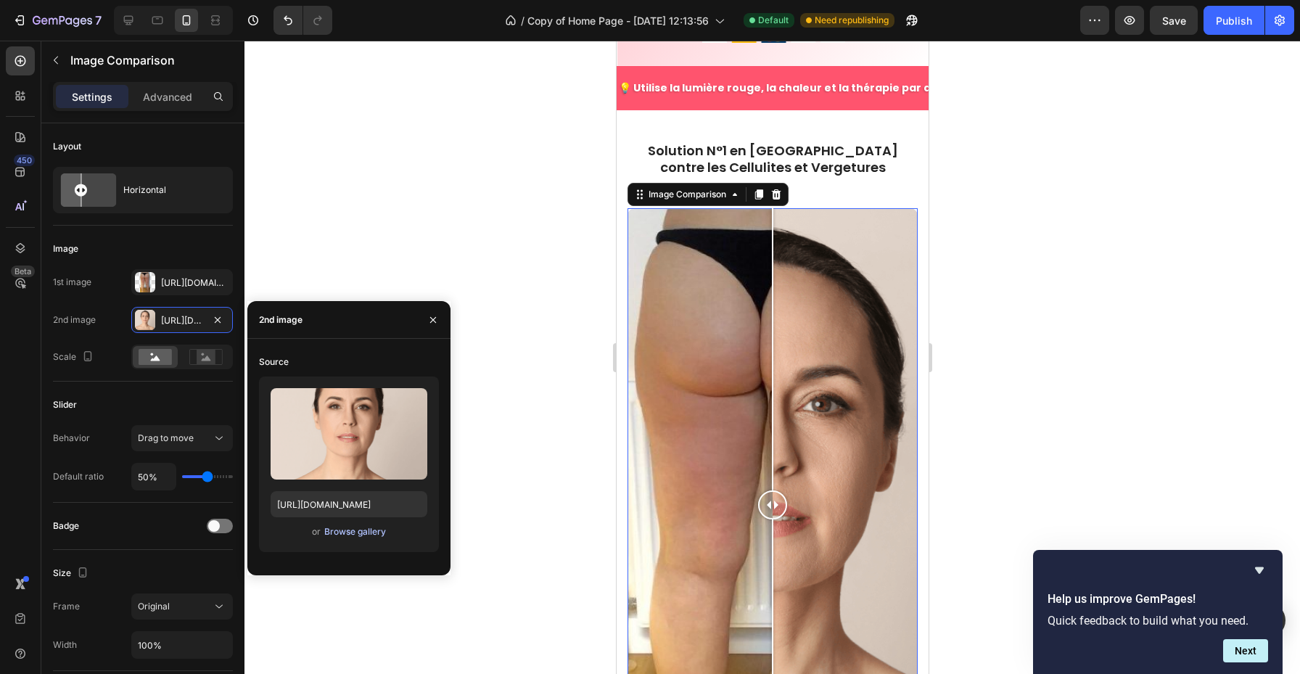
click at [356, 531] on div "Browse gallery" at bounding box center [355, 531] width 62 height 13
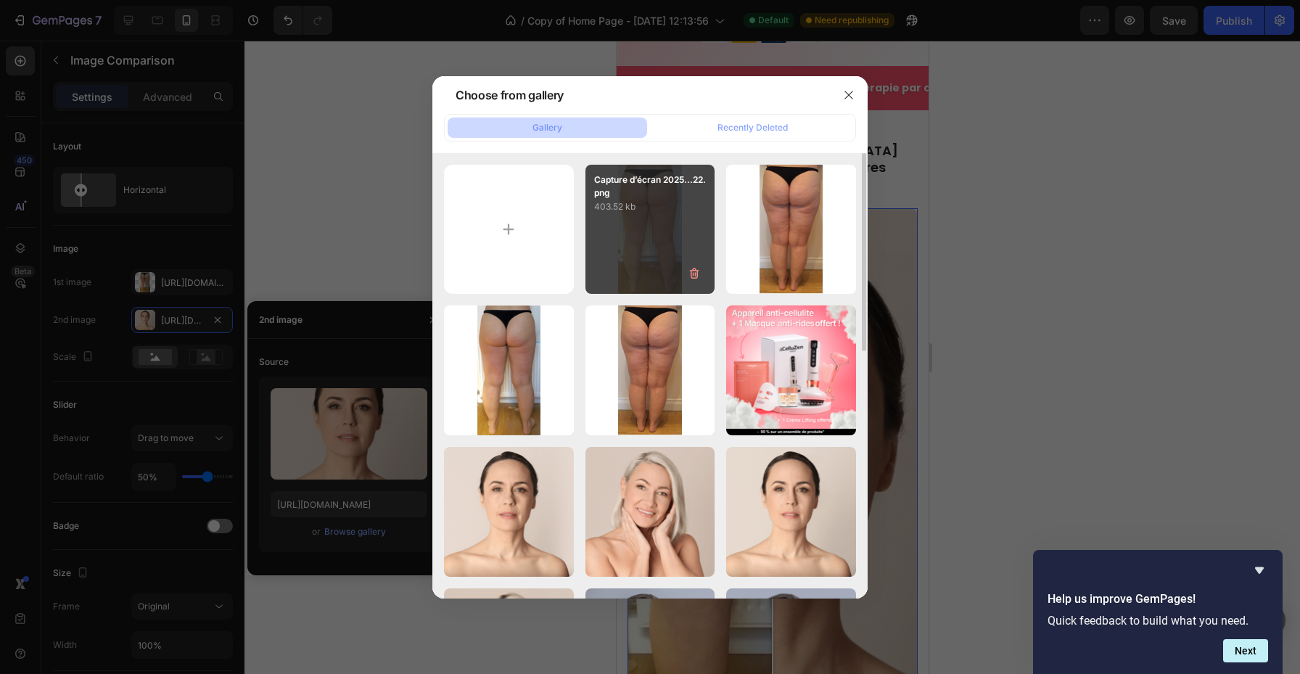
click at [646, 235] on div "Capture d’écran 2025...22.png 403.52 kb" at bounding box center [651, 230] width 130 height 130
type input "https://cdn.shopify.com/s/files/1/0973/4841/9925/files/gempages_582647538708906…"
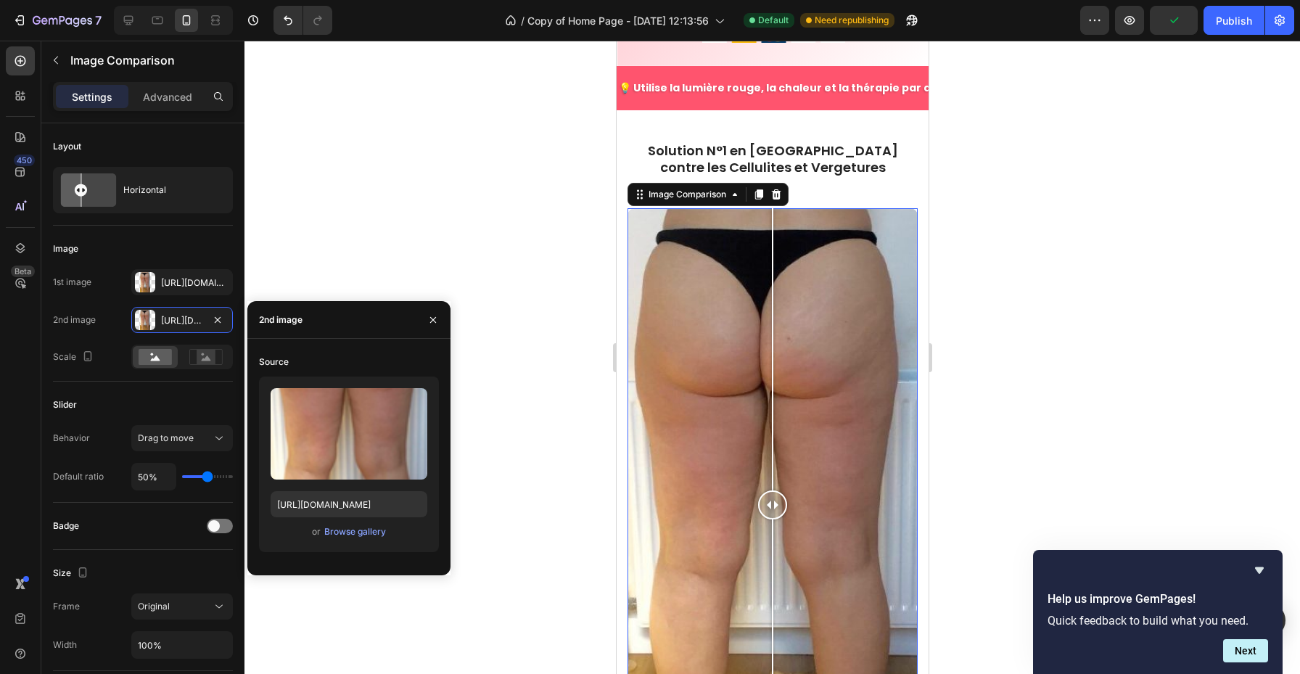
click at [722, 434] on div at bounding box center [772, 505] width 290 height 595
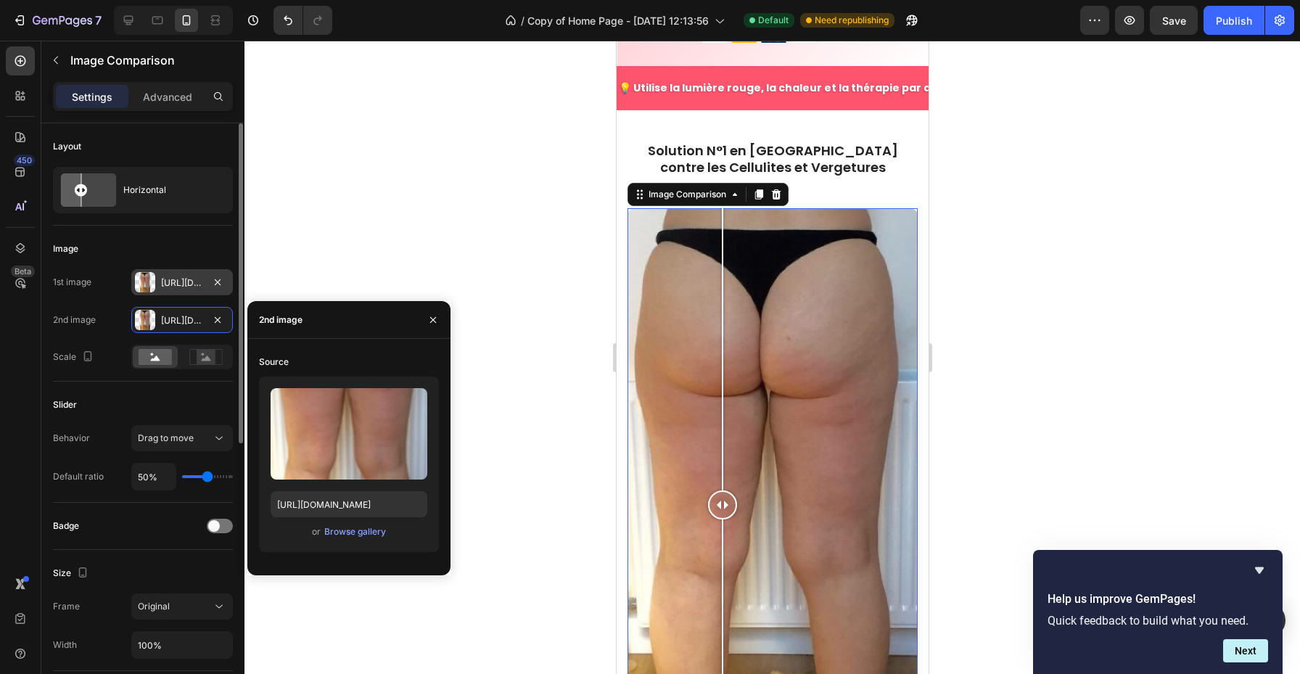
click at [169, 274] on div "Https://cdn.Shopify.Com/s/files/1/0973/4841/9925/files/gempages_582647538708906…" at bounding box center [182, 282] width 102 height 26
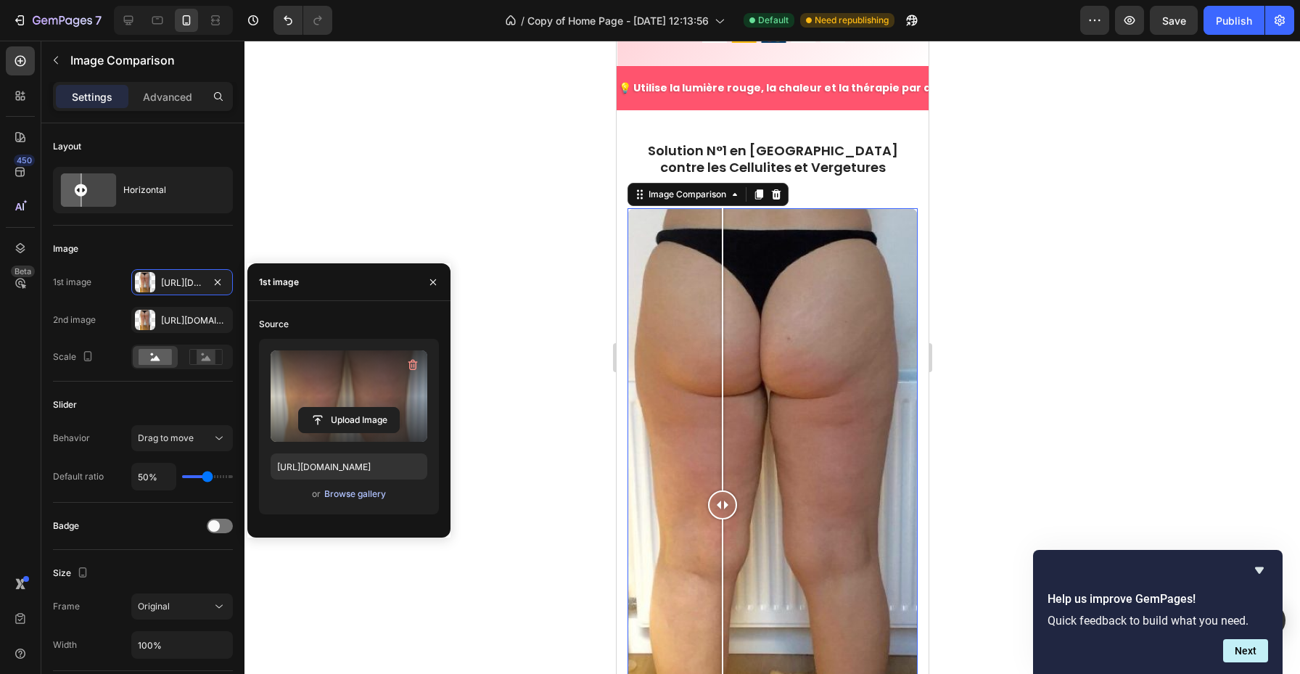
click at [339, 499] on div "Browse gallery" at bounding box center [355, 494] width 62 height 13
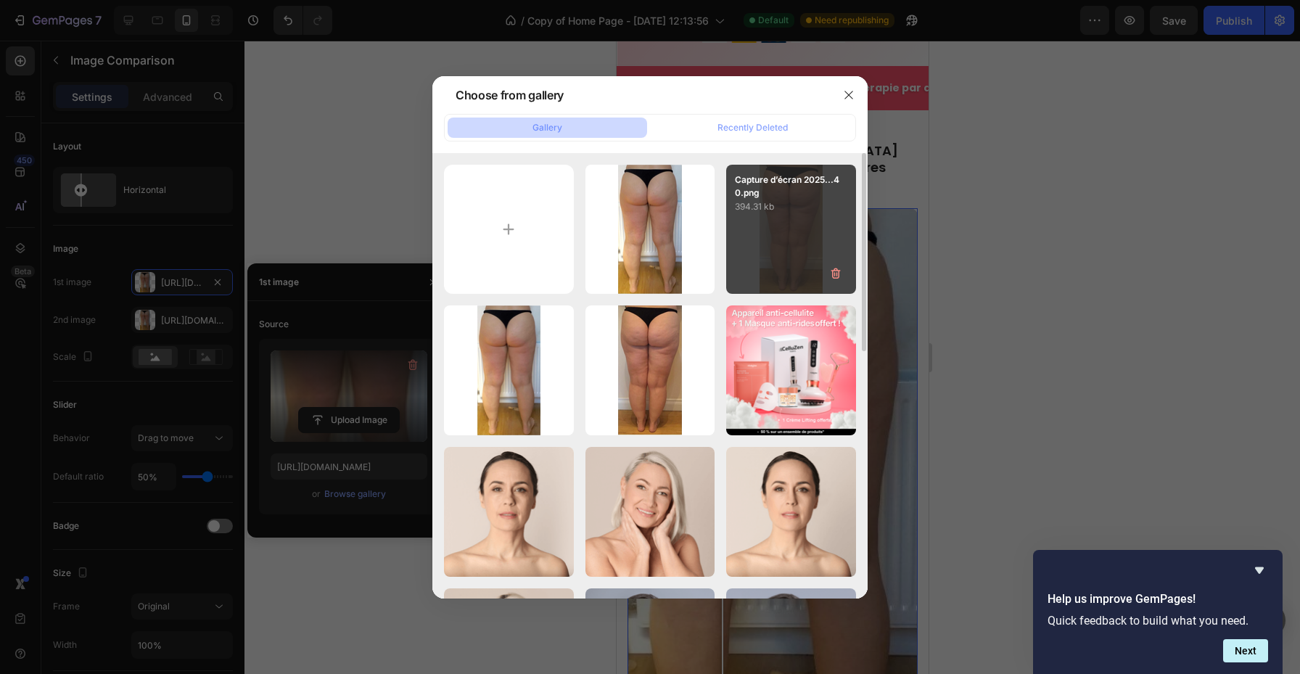
click at [796, 216] on div "Capture d’écran 2025...40.png 394.31 kb" at bounding box center [791, 230] width 130 height 130
type input "https://cdn.shopify.com/s/files/1/0973/4841/9925/files/gempages_582647538708906…"
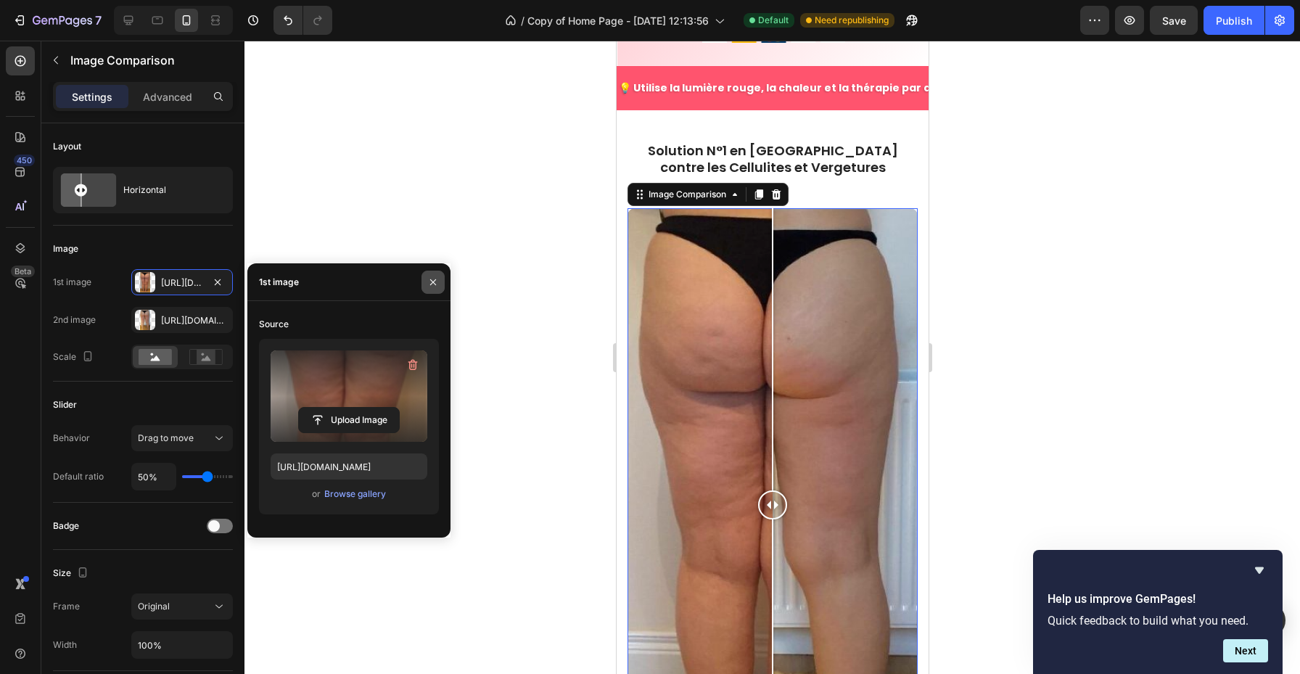
click at [439, 285] on button "button" at bounding box center [433, 282] width 23 height 23
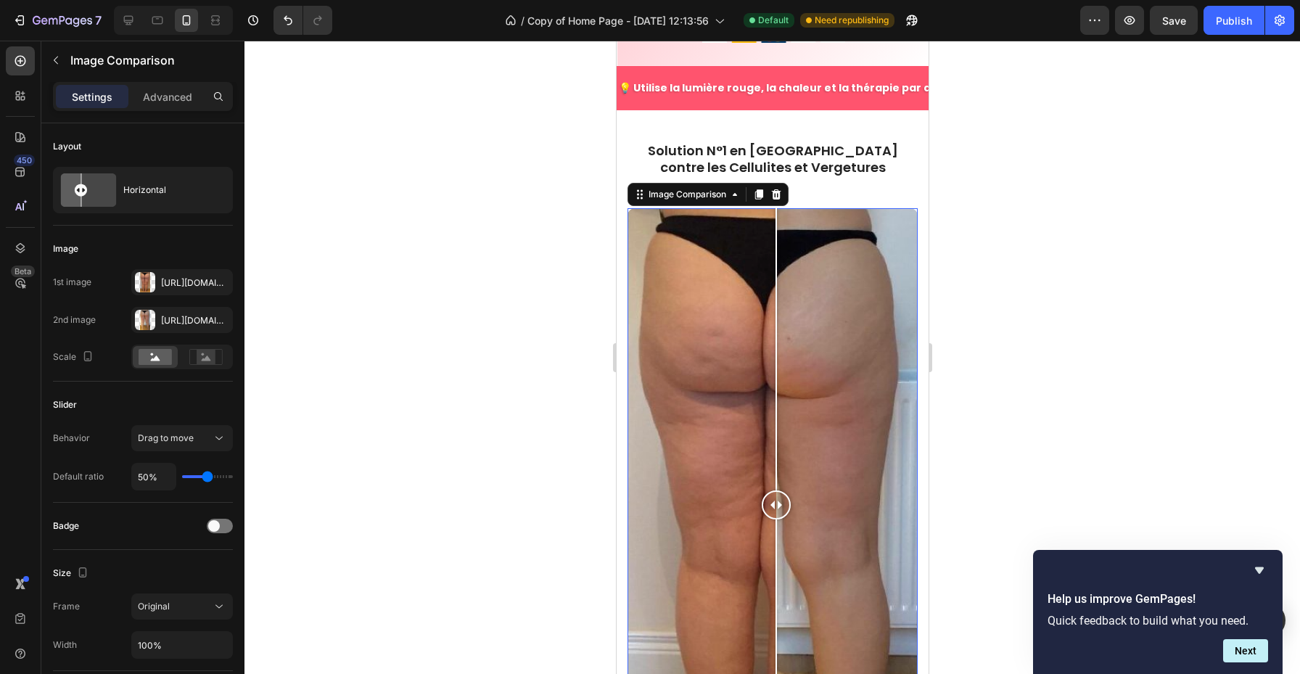
drag, startPoint x: 775, startPoint y: 482, endPoint x: 783, endPoint y: 430, distance: 52.9
click at [783, 430] on div at bounding box center [775, 505] width 29 height 595
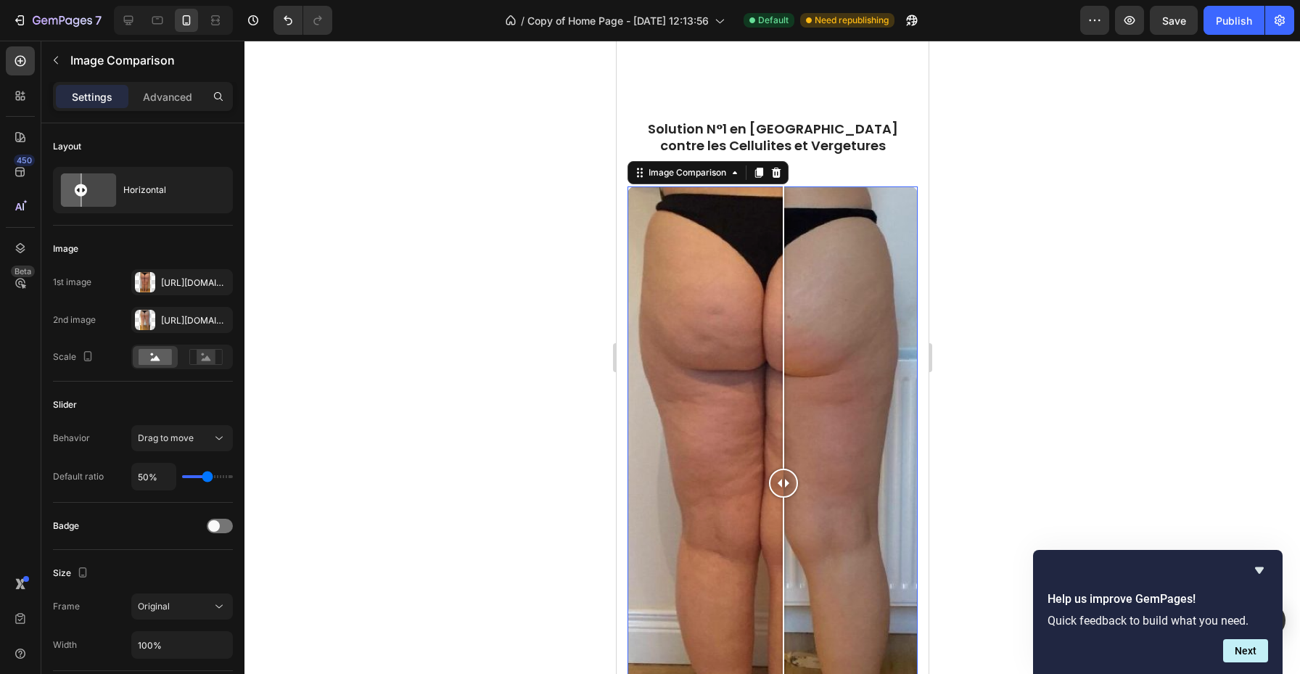
scroll to position [788, 0]
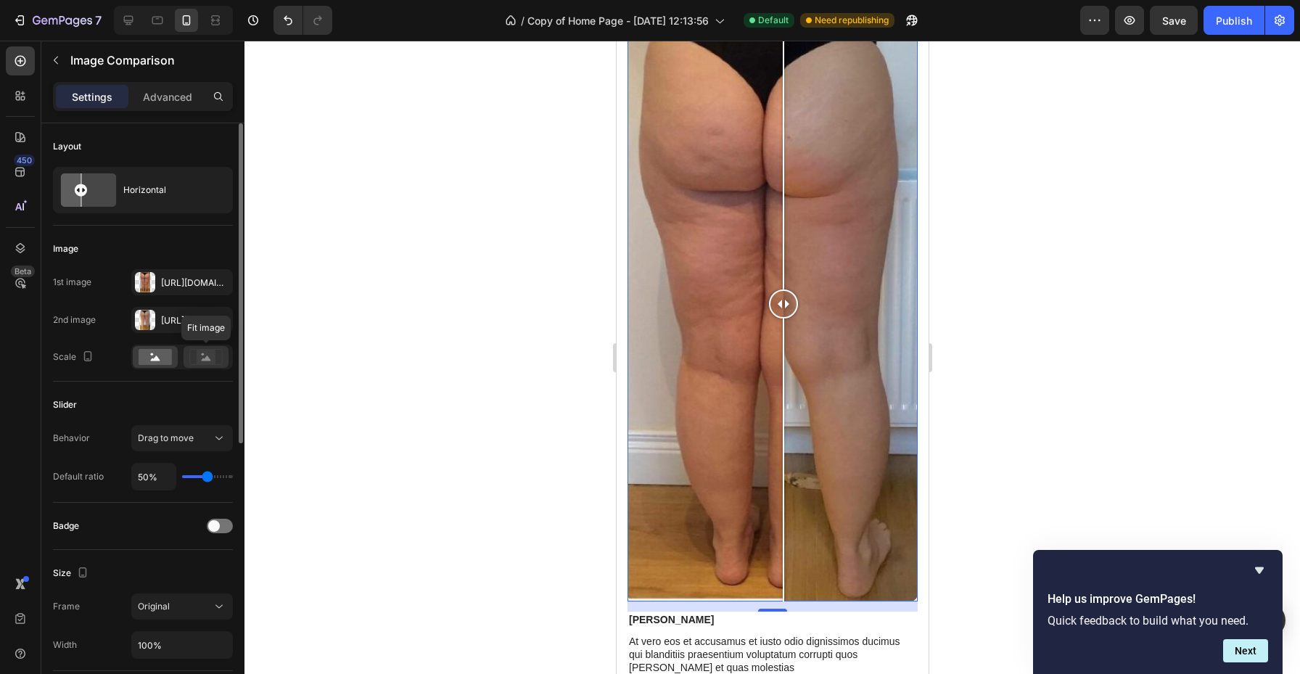
click at [199, 360] on rect at bounding box center [206, 357] width 19 height 15
click at [165, 356] on rect at bounding box center [155, 357] width 33 height 16
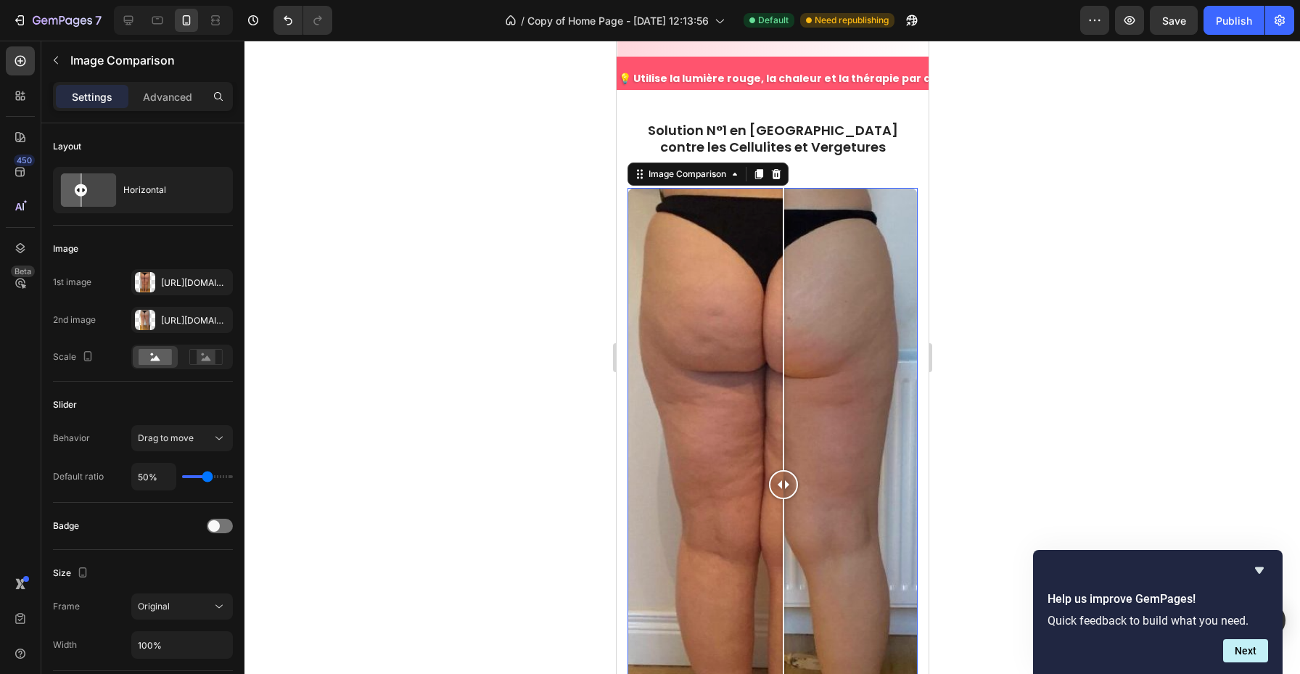
scroll to position [613, 0]
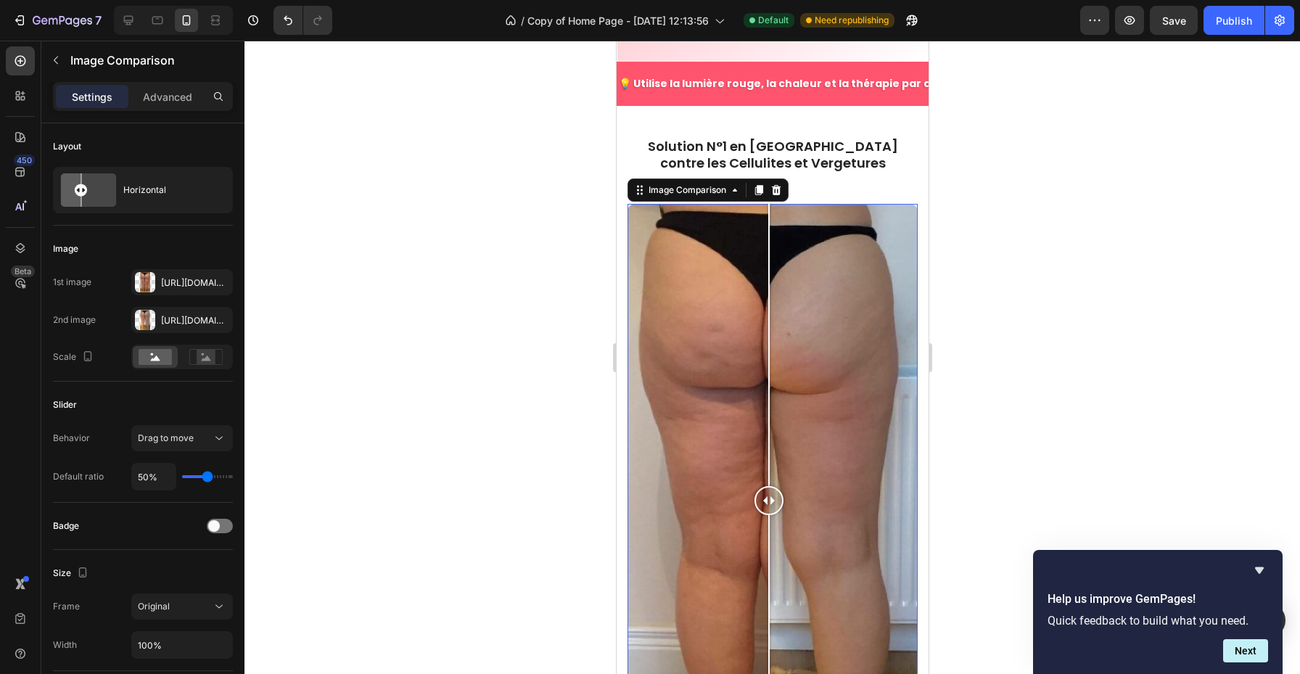
drag, startPoint x: 789, startPoint y: 483, endPoint x: 769, endPoint y: 464, distance: 27.7
click at [769, 486] on div at bounding box center [768, 500] width 29 height 29
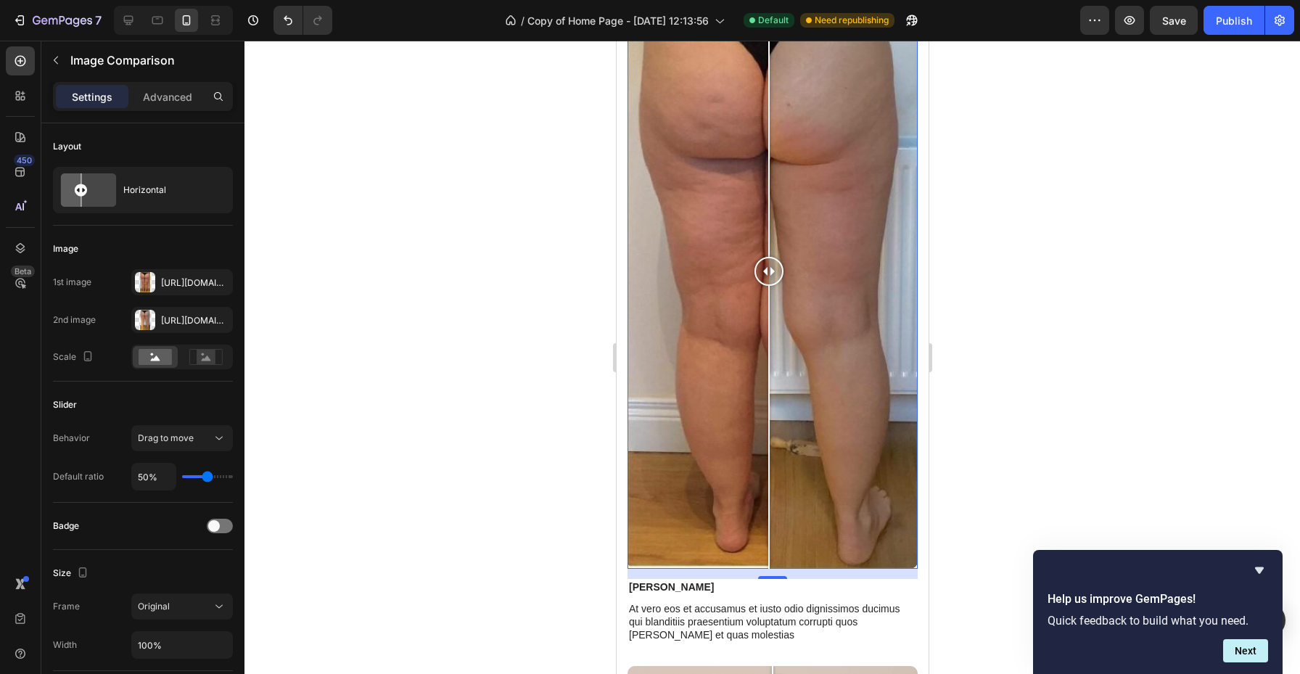
scroll to position [815, 0]
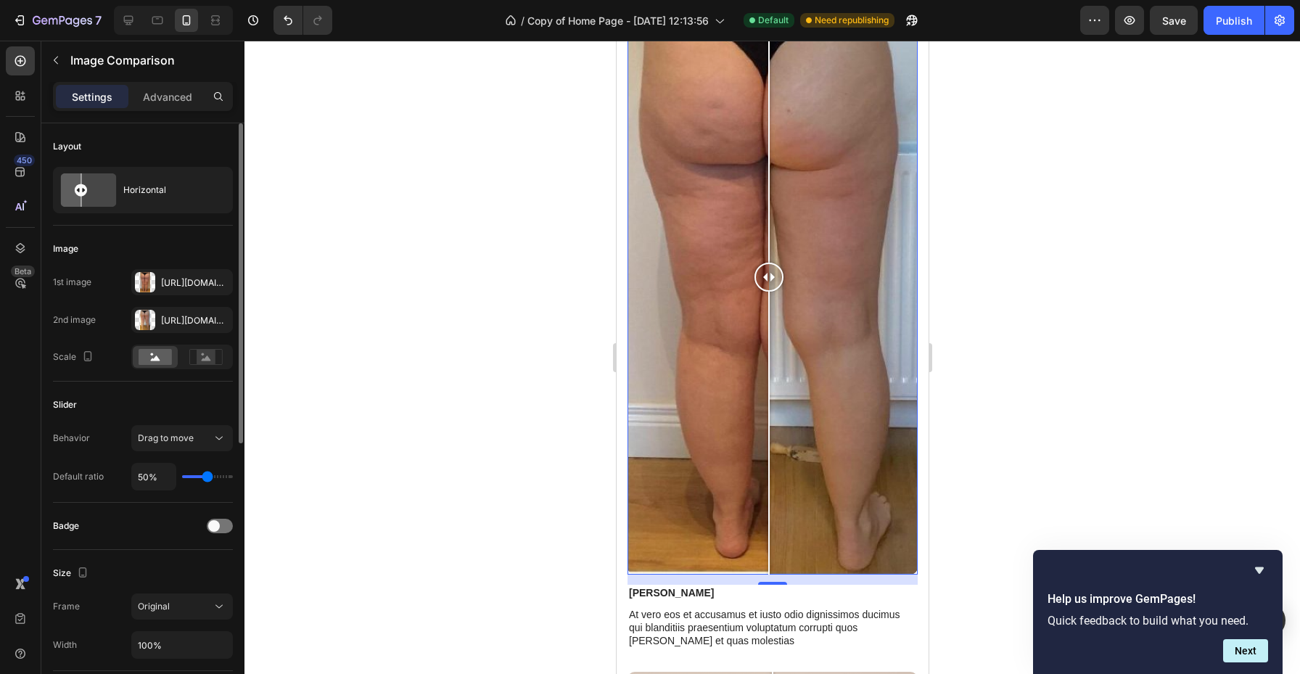
type input "42%"
type input "42"
type input "1%"
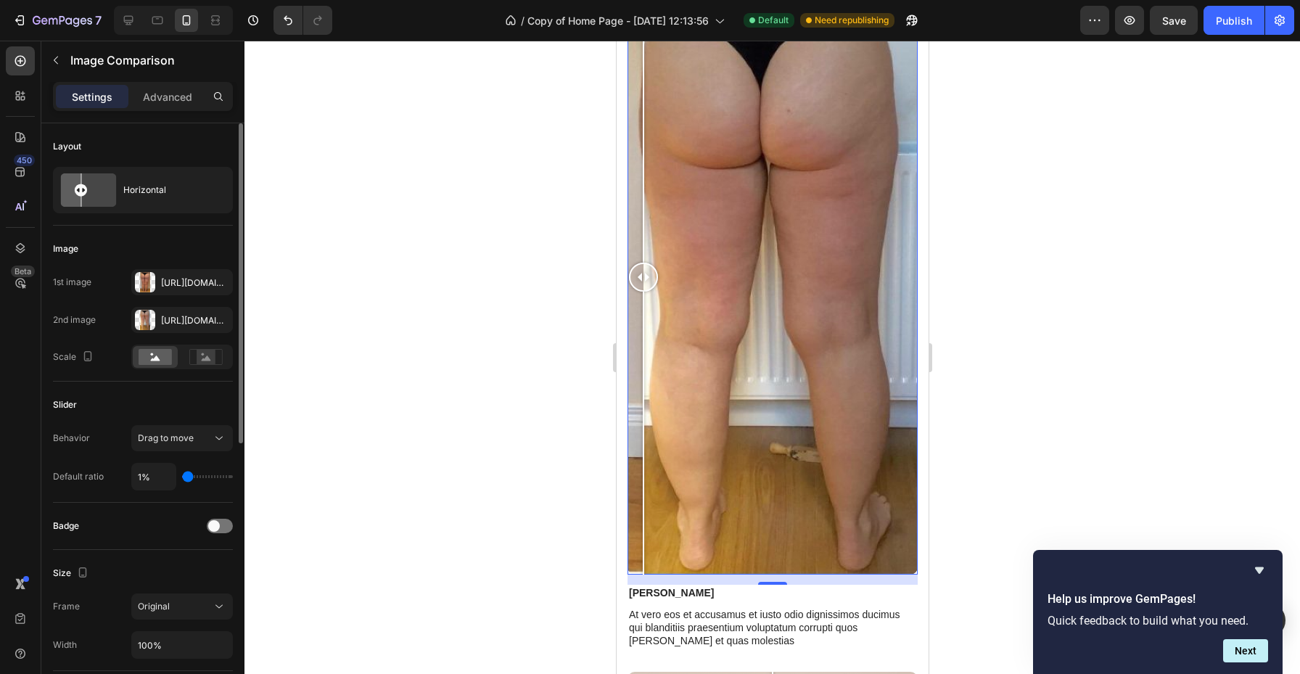
drag, startPoint x: 205, startPoint y: 472, endPoint x: 160, endPoint y: 472, distance: 45.7
type input "1"
click at [182, 475] on input "range" at bounding box center [207, 476] width 51 height 3
type input "5%"
type input "5"
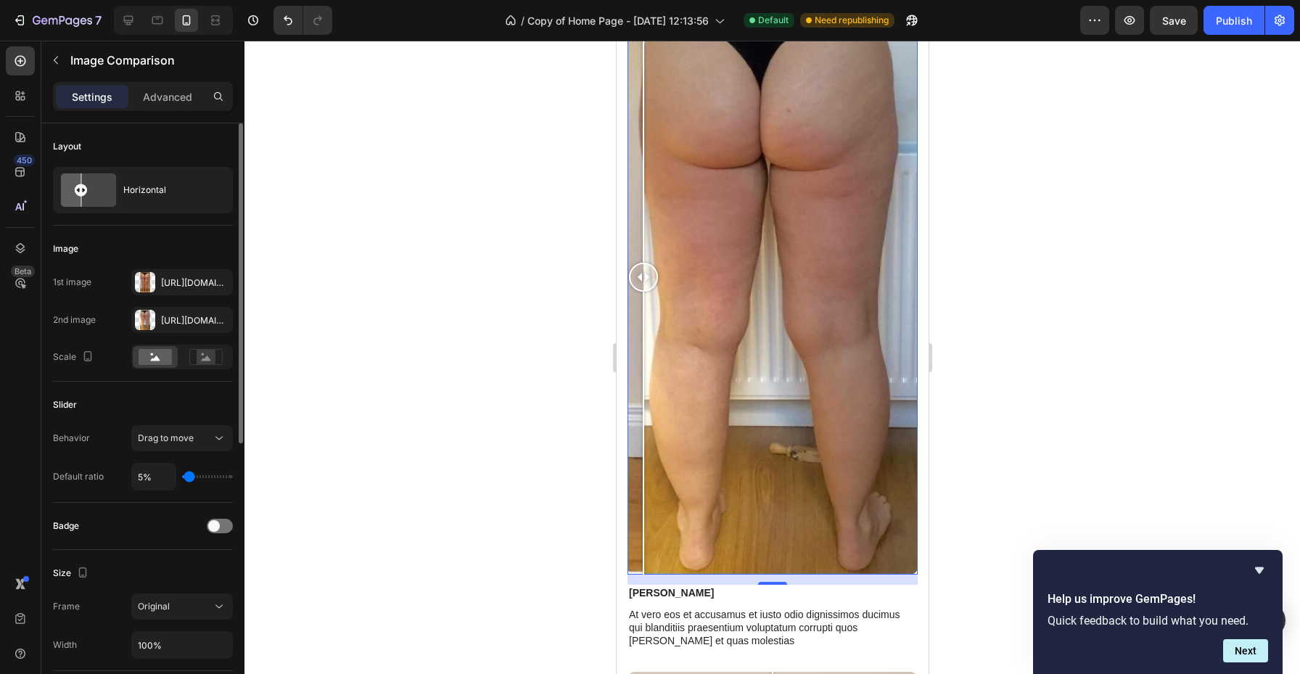
type input "13%"
type input "13"
type input "22%"
type input "22"
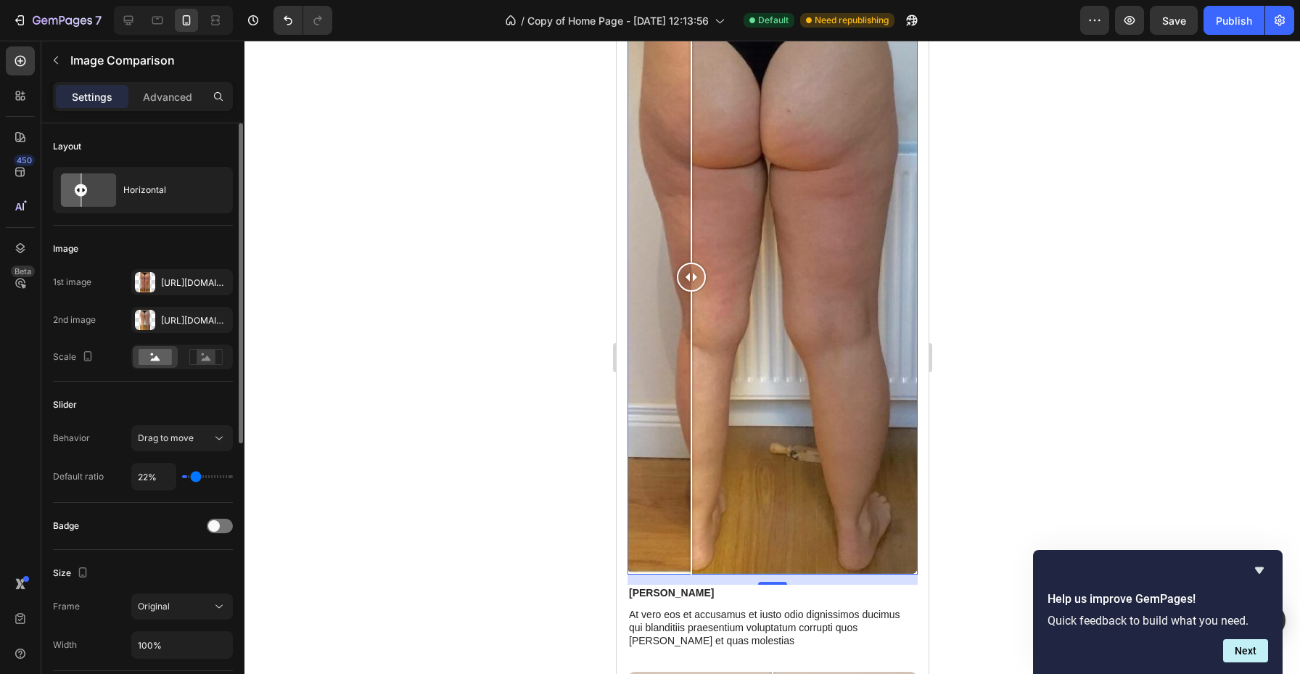
type input "23%"
type input "23"
type input "24%"
type input "24"
type input "25%"
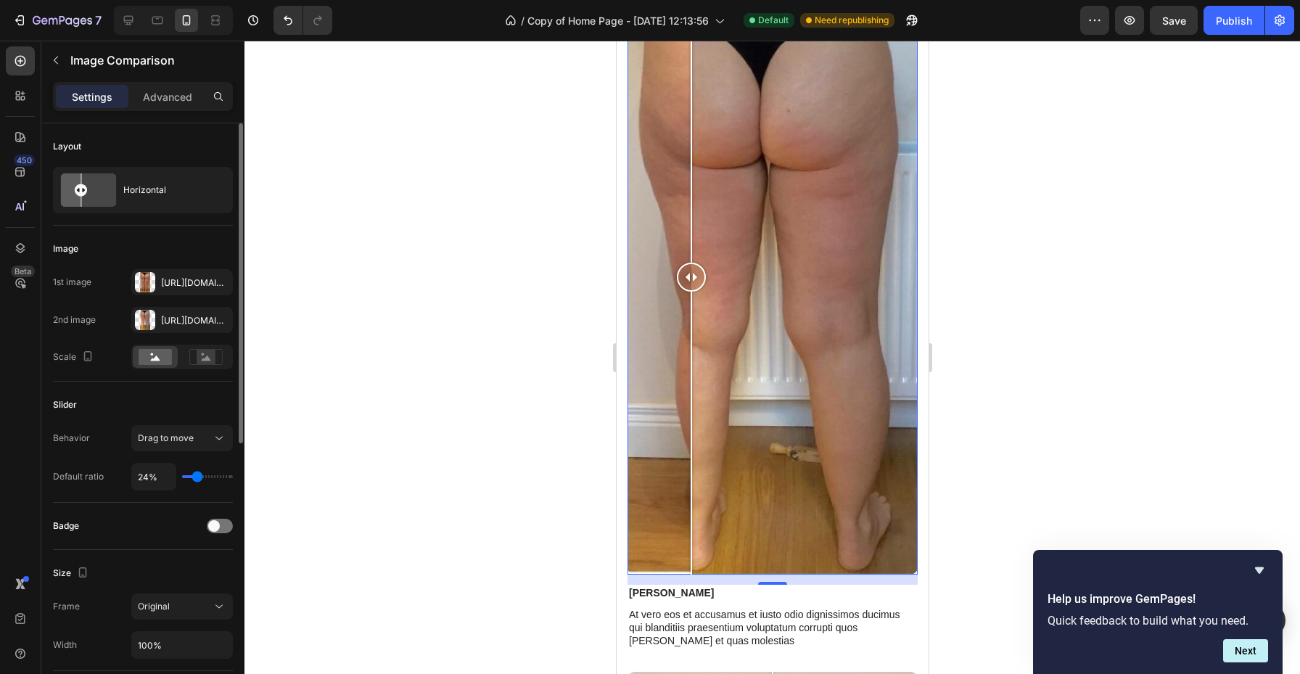
type input "25"
type input "27%"
type input "27"
type input "30%"
type input "30"
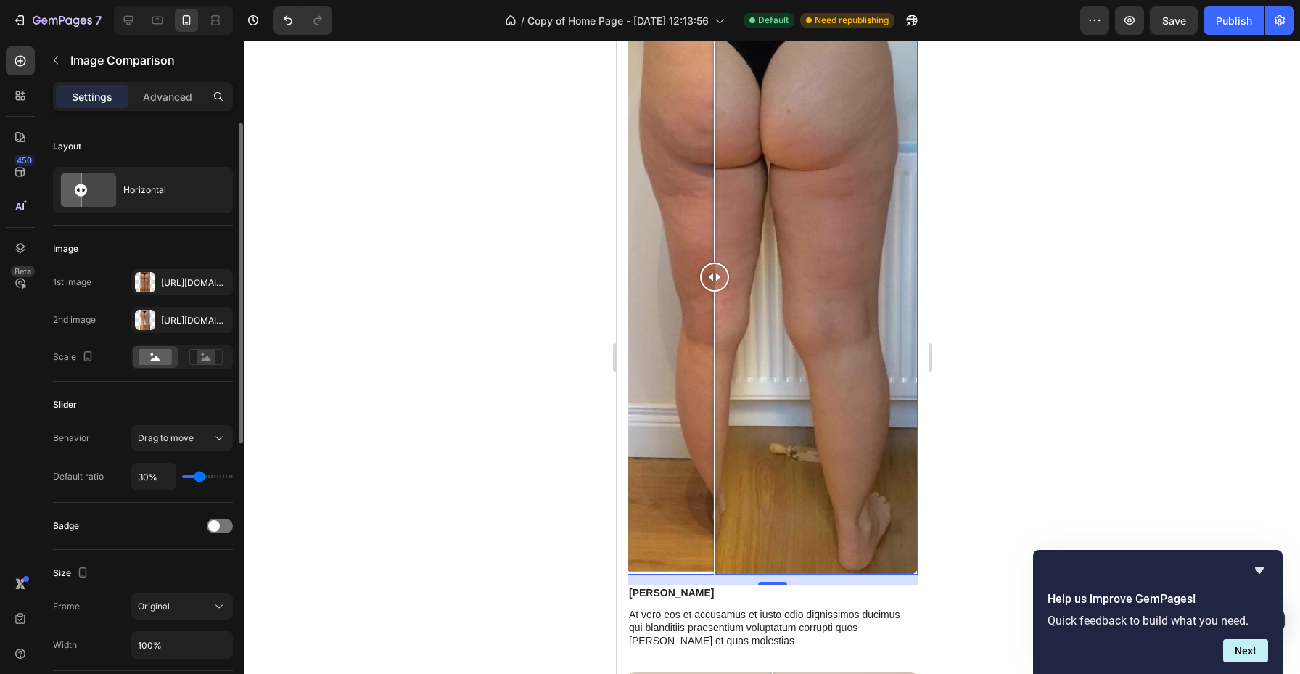
type input "33%"
type input "33"
type input "35%"
type input "35"
type input "36%"
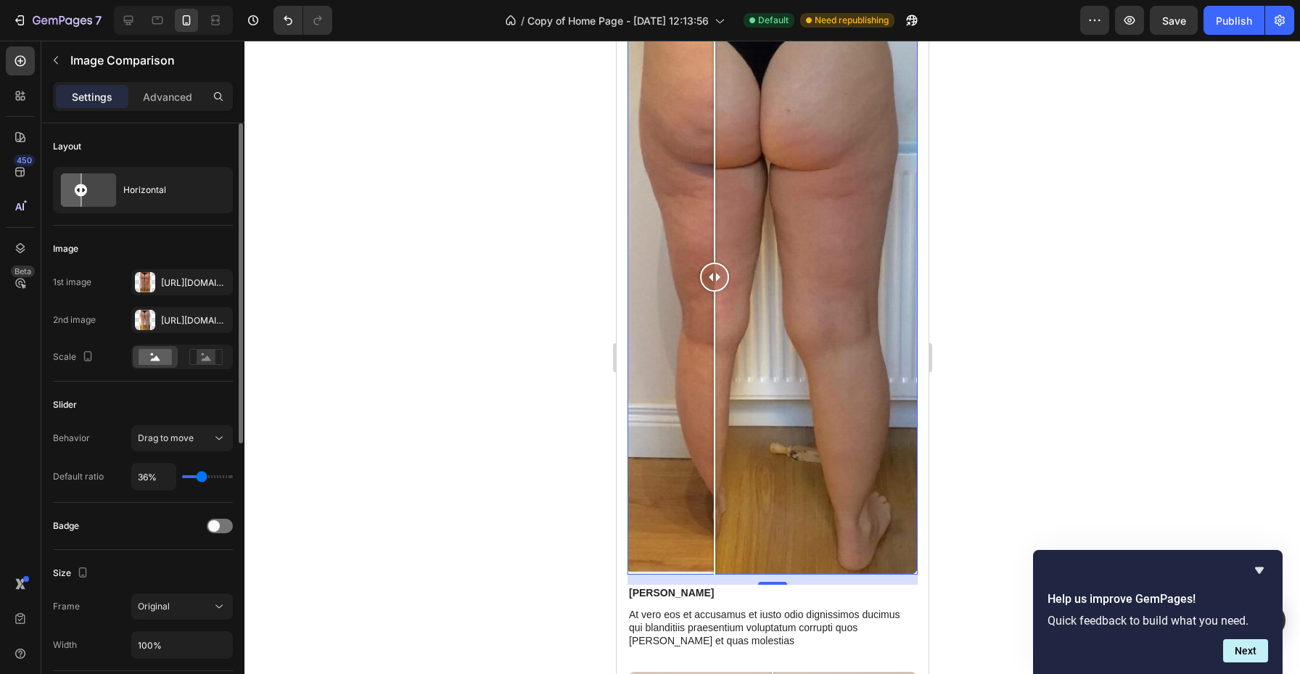
type input "36"
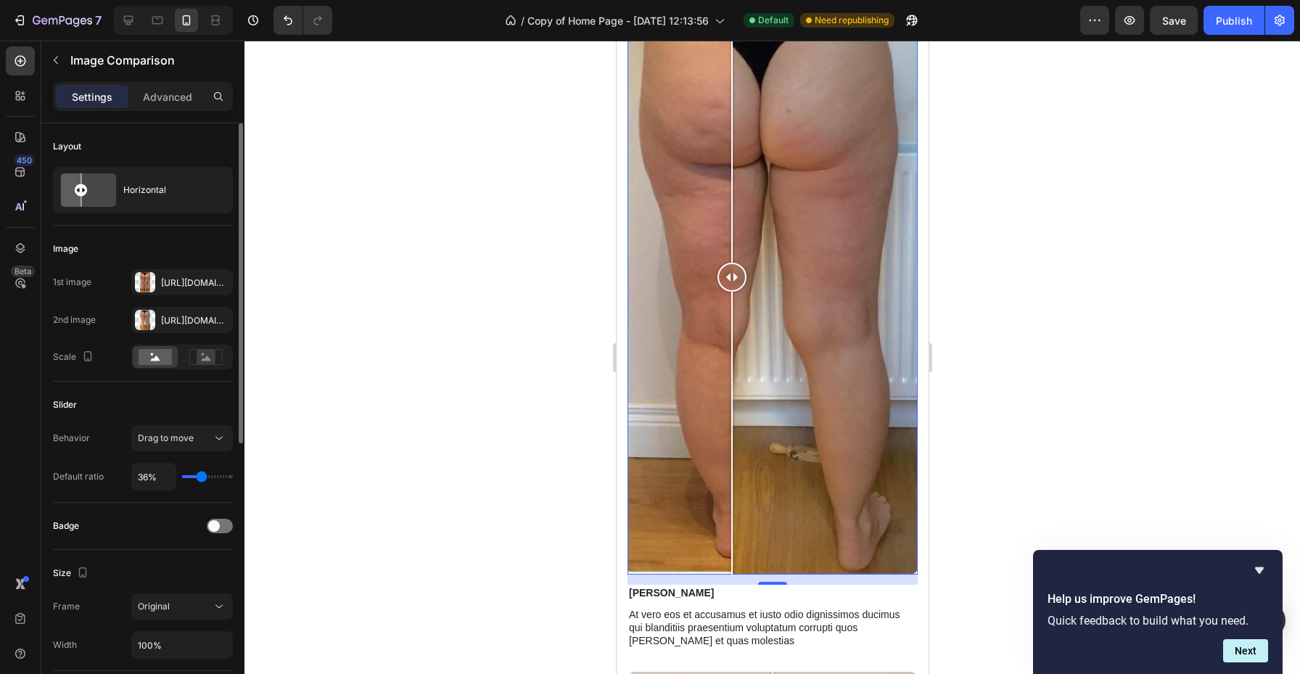
type input "37%"
type input "37"
type input "38%"
type input "38"
type input "39%"
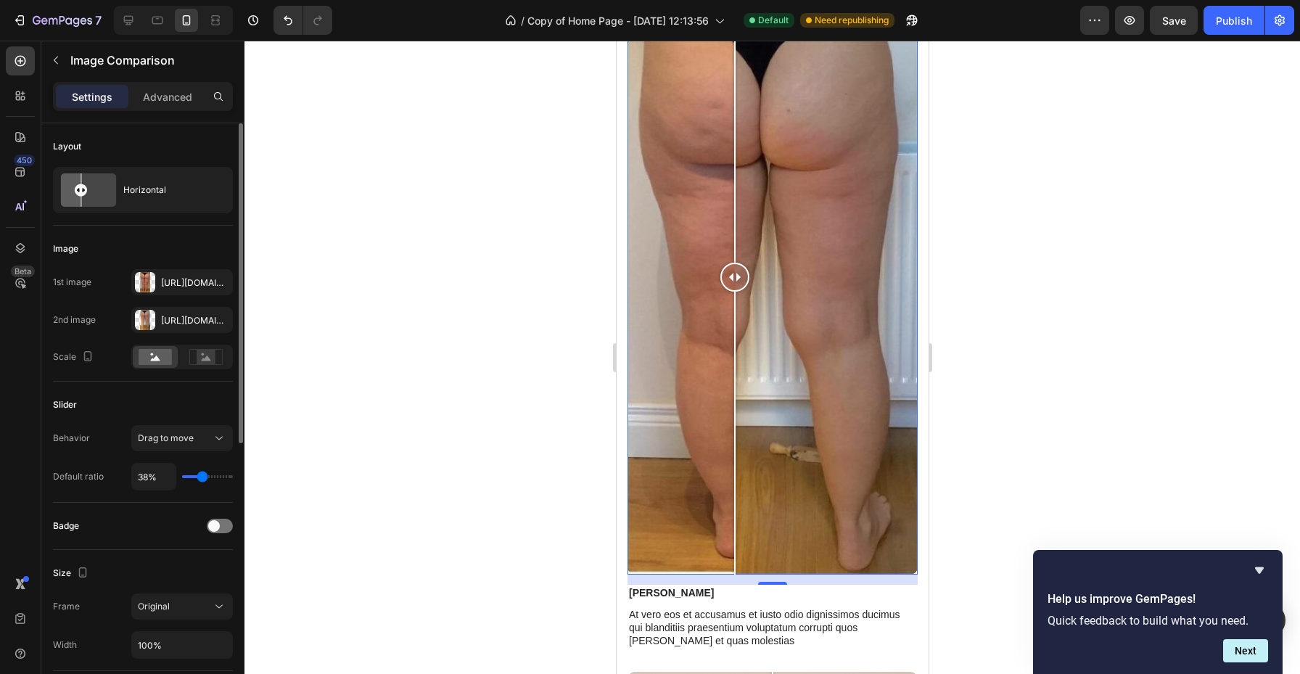
type input "39"
type input "40%"
type input "40"
type input "41%"
type input "41"
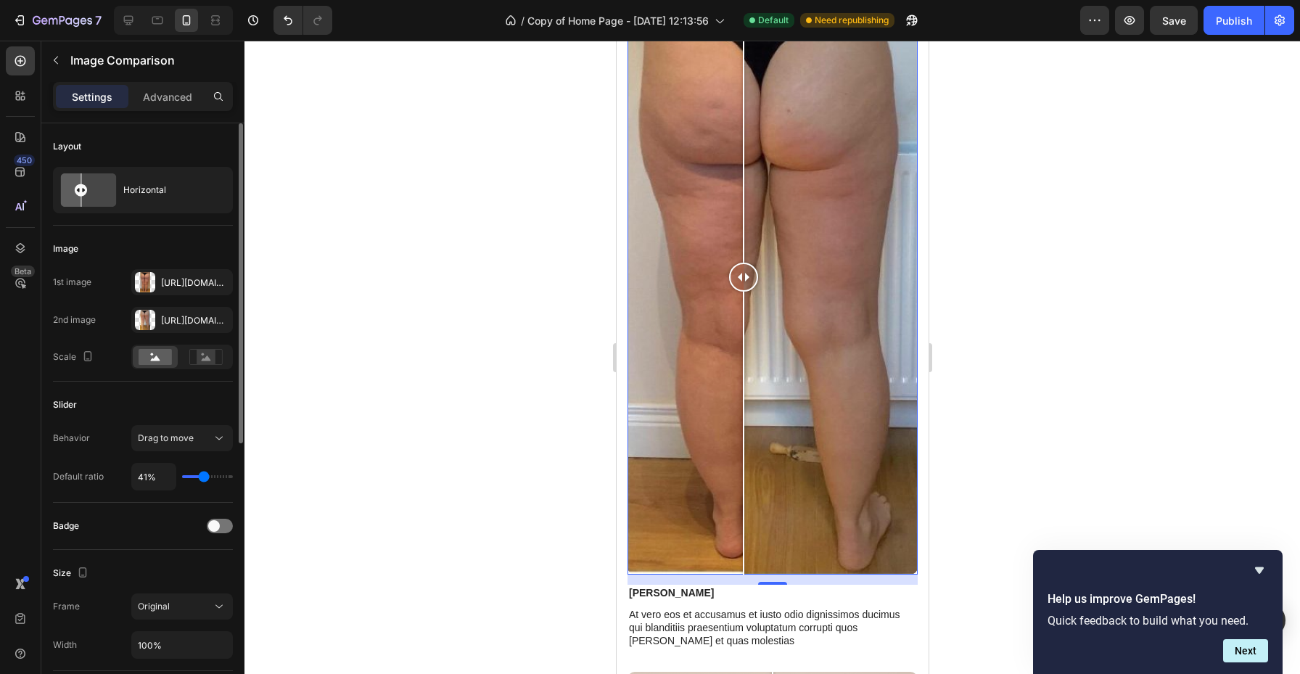
type input "42%"
type input "42"
type input "43%"
type input "43"
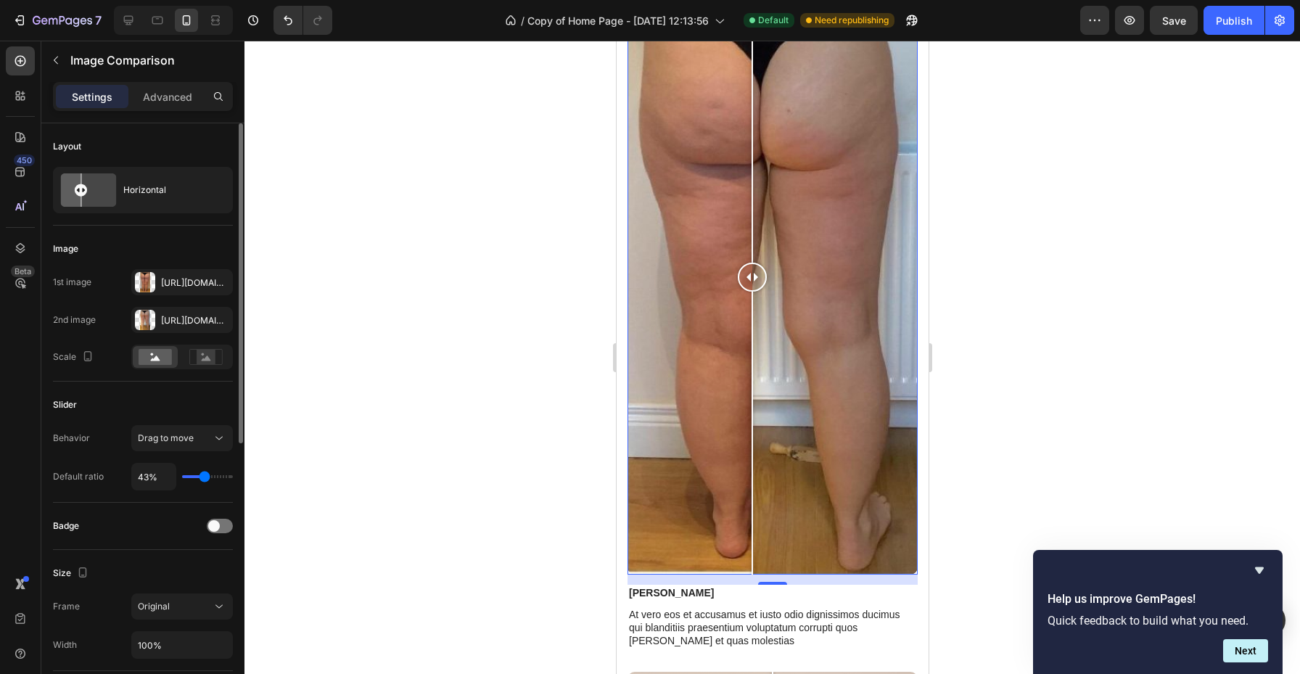
type input "42%"
type input "42"
type input "41%"
type input "41"
type input "42%"
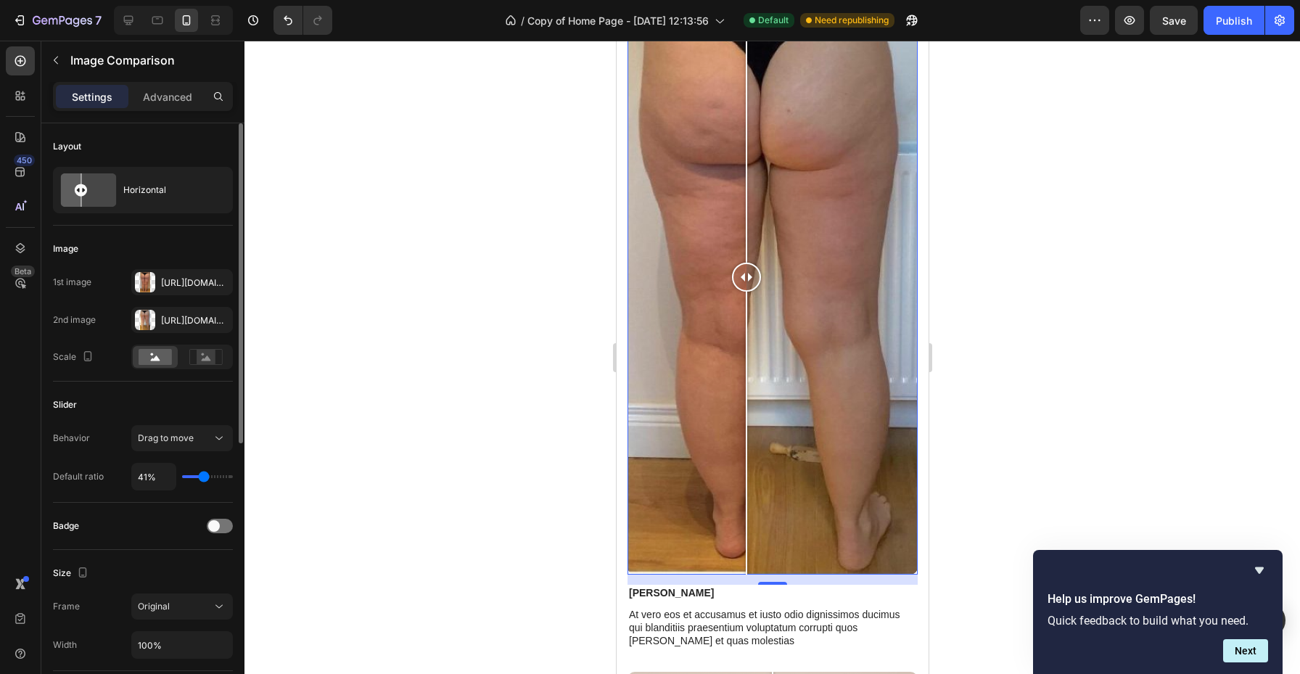
type input "42"
type input "43%"
type input "43"
type input "47%"
type input "47"
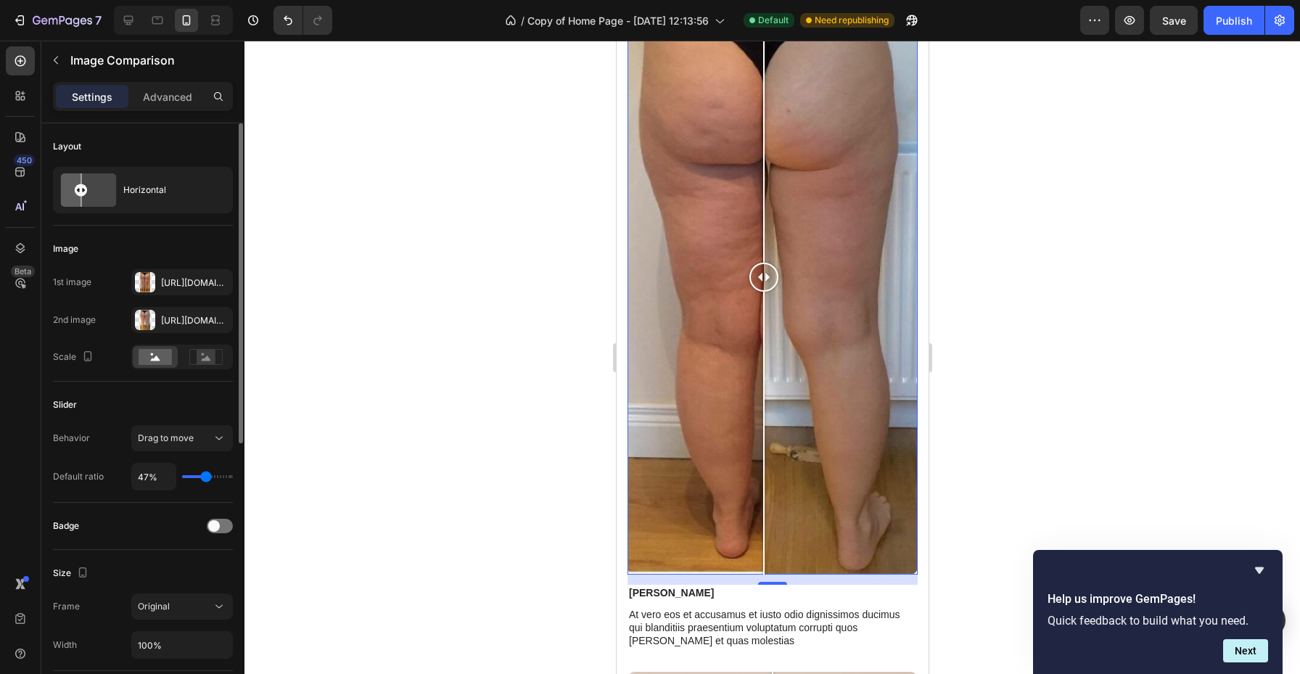
type input "48%"
type input "48"
type input "49%"
type input "49"
type input "50%"
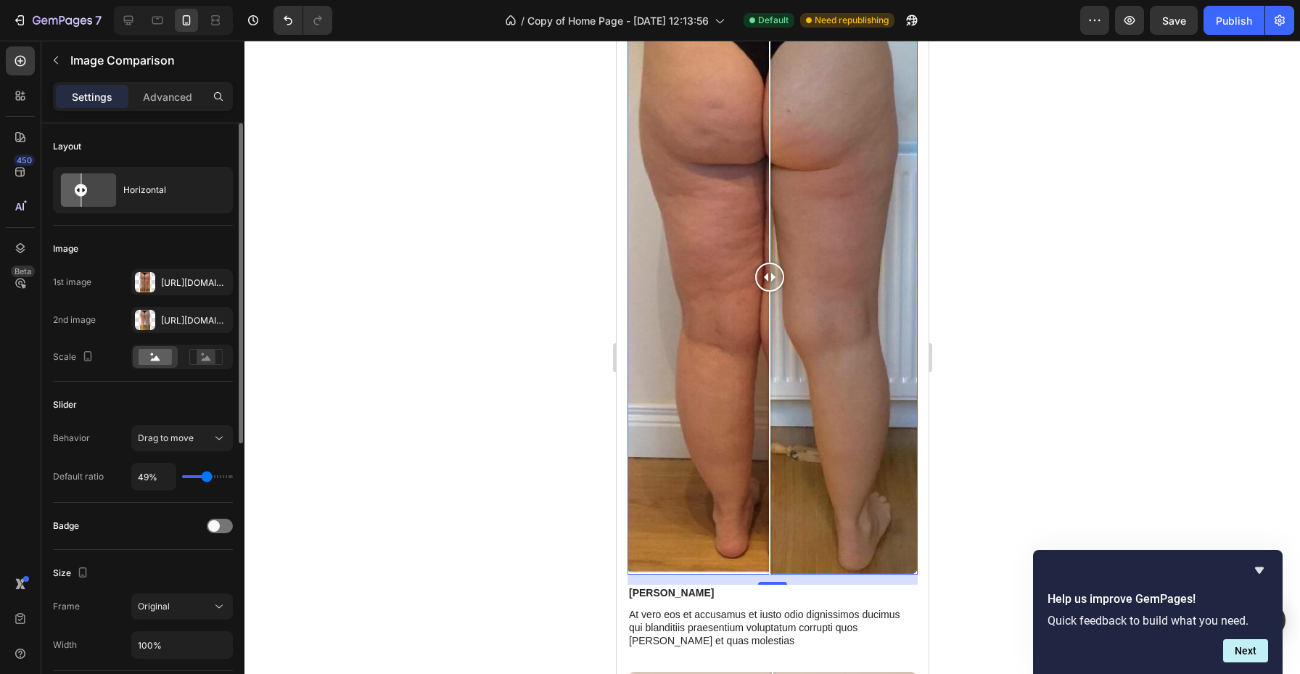
type input "50"
type input "51%"
drag, startPoint x: 185, startPoint y: 480, endPoint x: 208, endPoint y: 479, distance: 22.5
type input "51"
click at [208, 478] on input "range" at bounding box center [207, 476] width 51 height 3
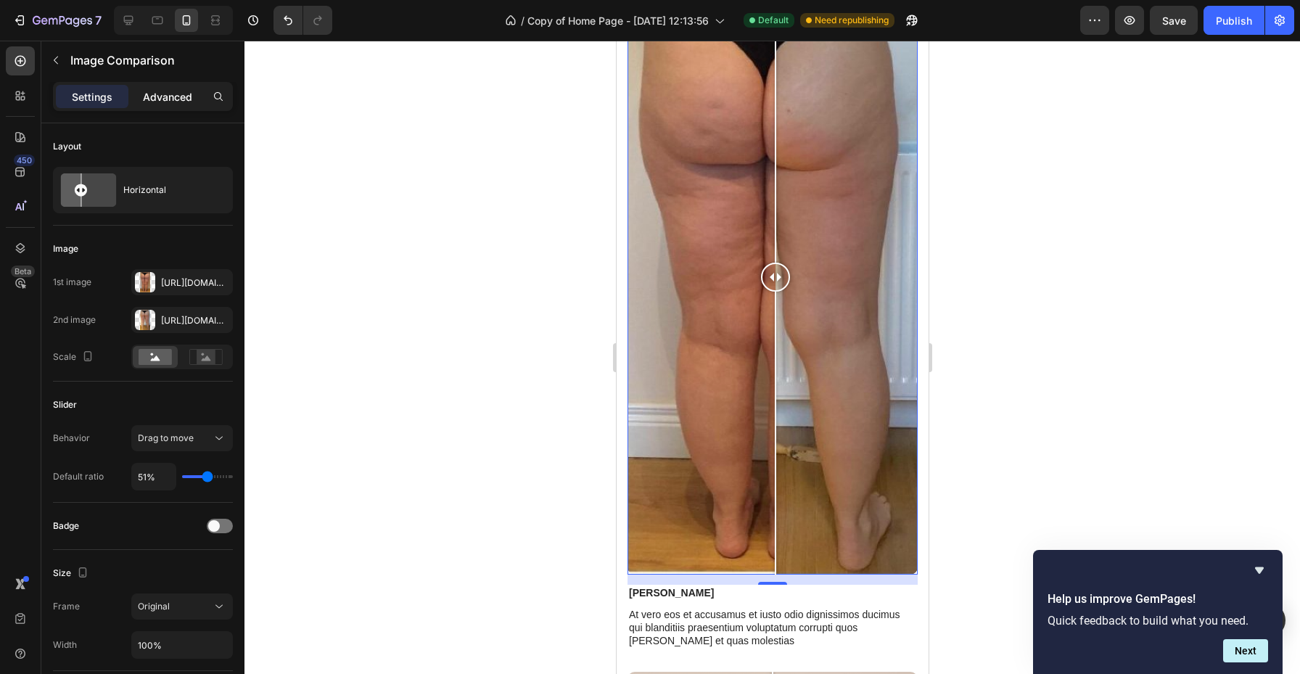
click at [178, 100] on p "Advanced" at bounding box center [167, 96] width 49 height 15
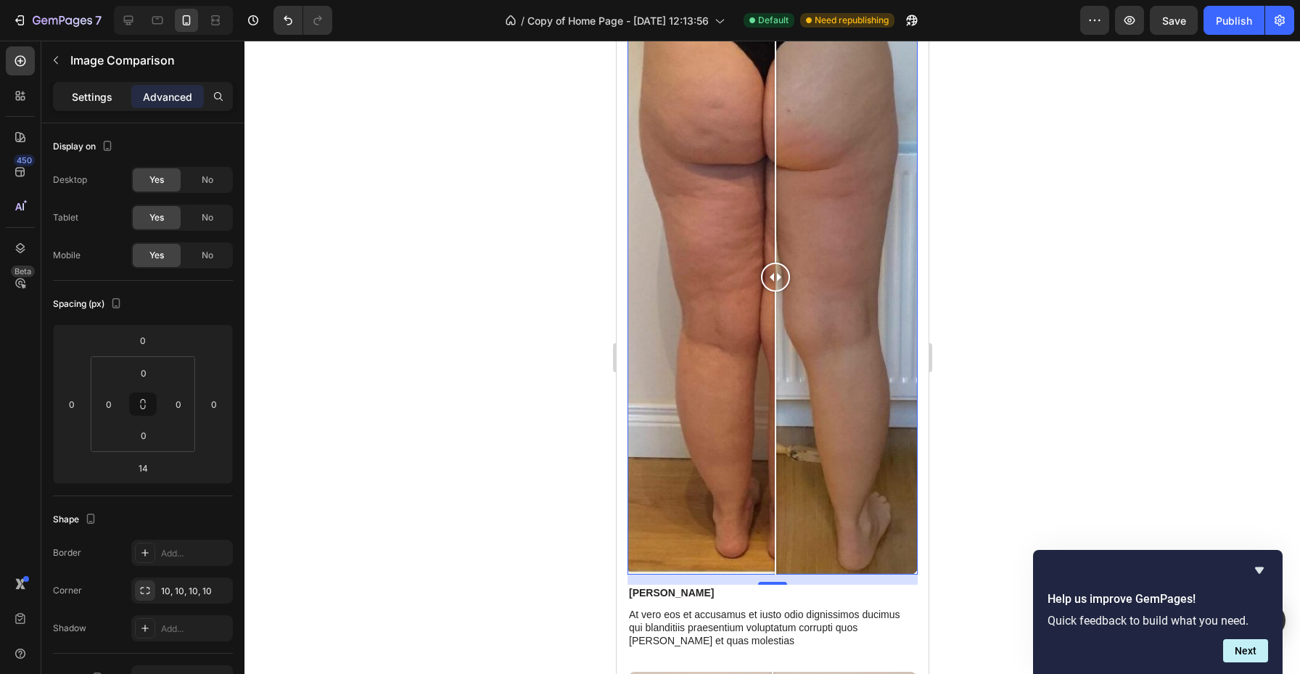
click at [110, 105] on div "Settings" at bounding box center [92, 96] width 73 height 23
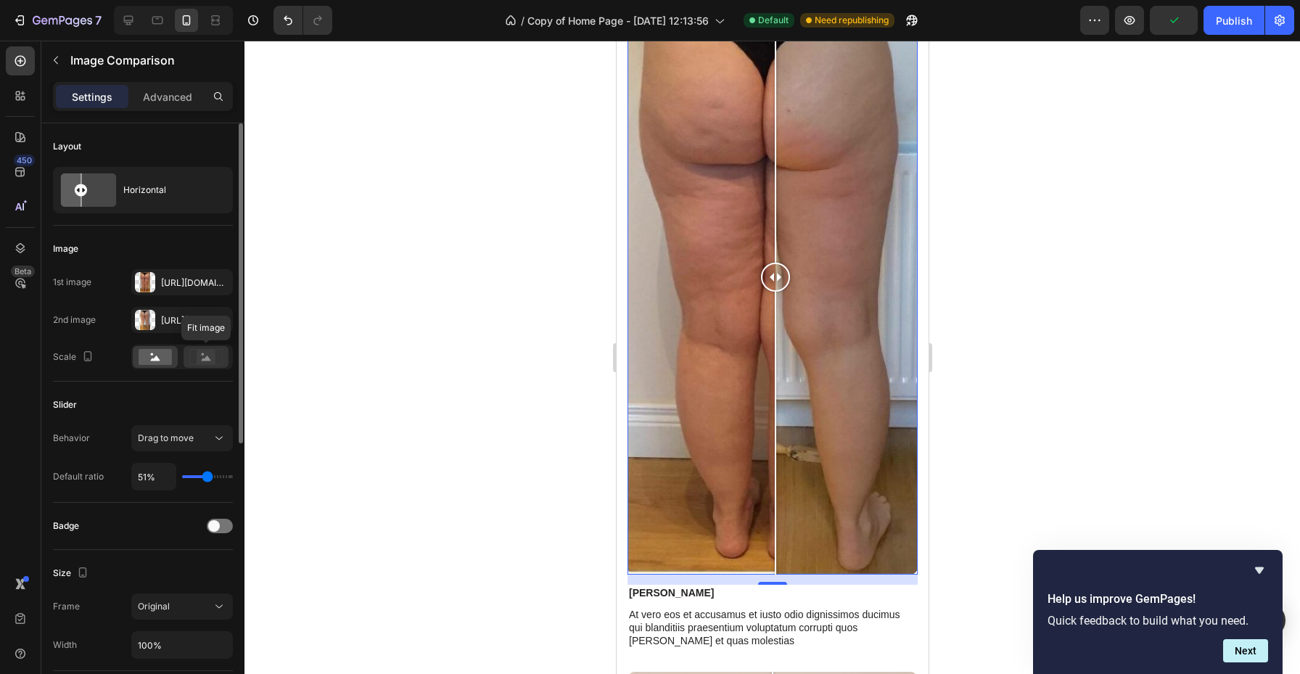
click at [202, 362] on rect at bounding box center [206, 357] width 19 height 15
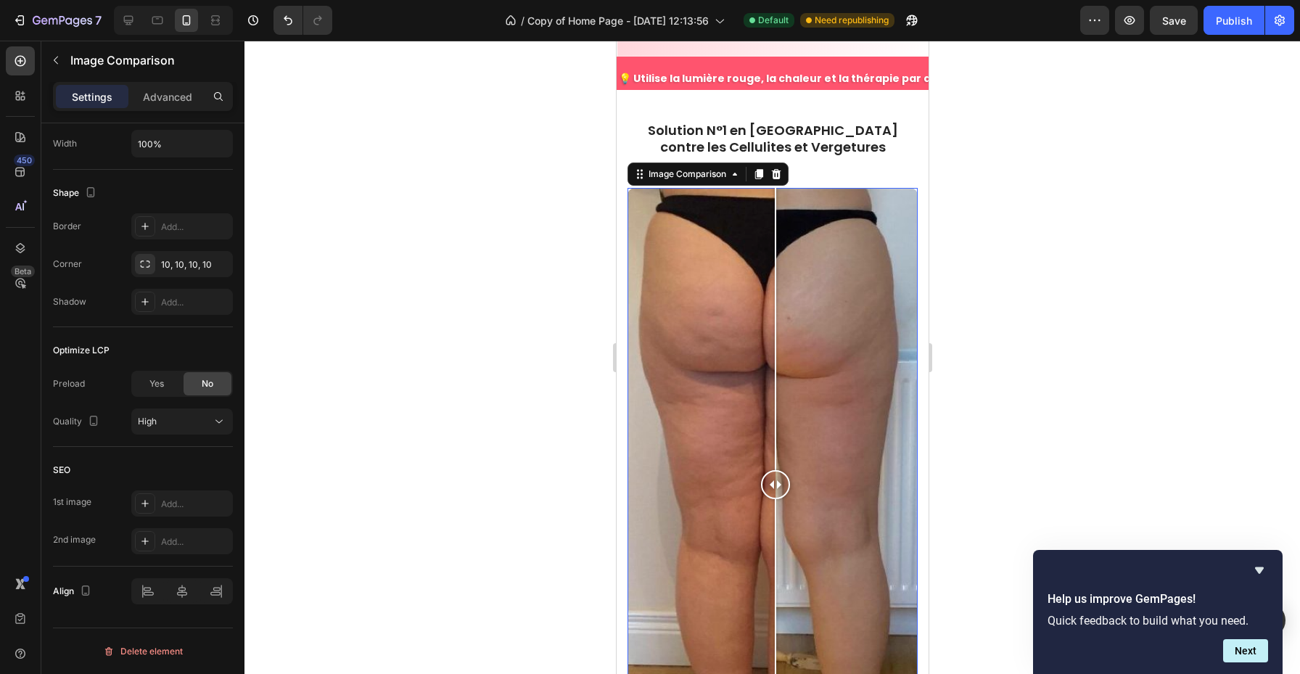
scroll to position [626, 0]
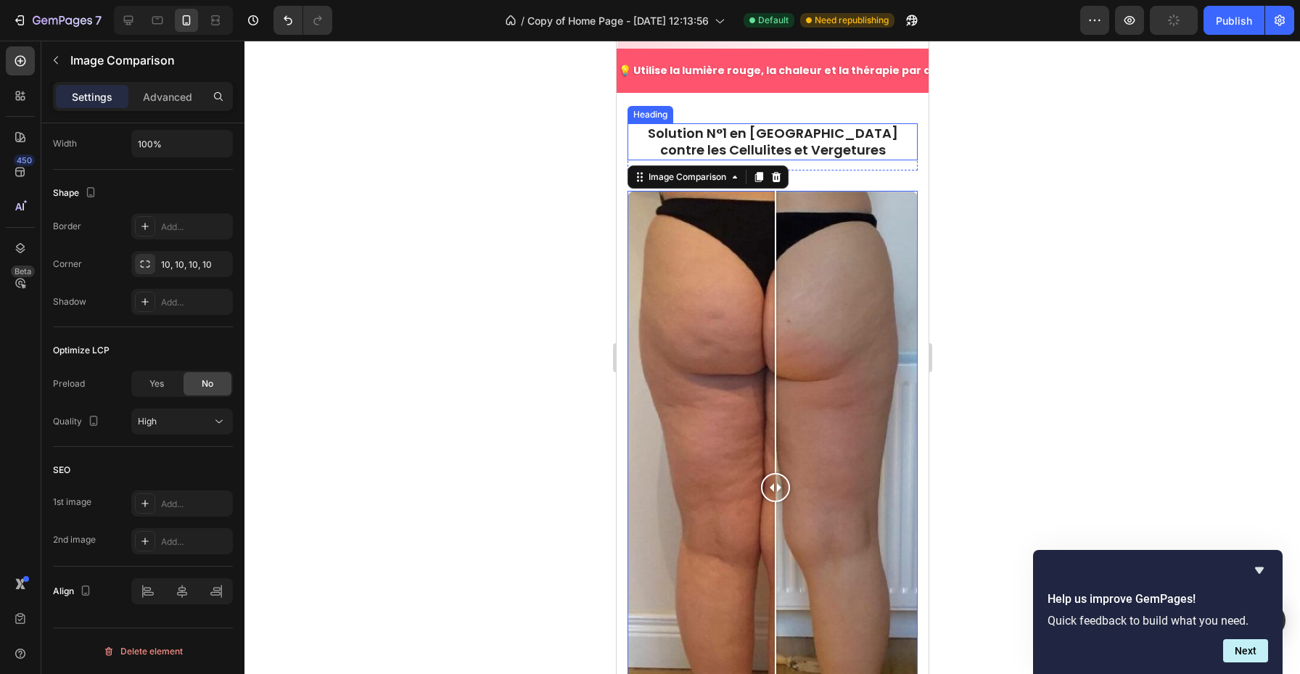
click at [872, 125] on p "Solution N°1 en [GEOGRAPHIC_DATA] contre les Cellulites et Vergetures" at bounding box center [771, 142] width 287 height 34
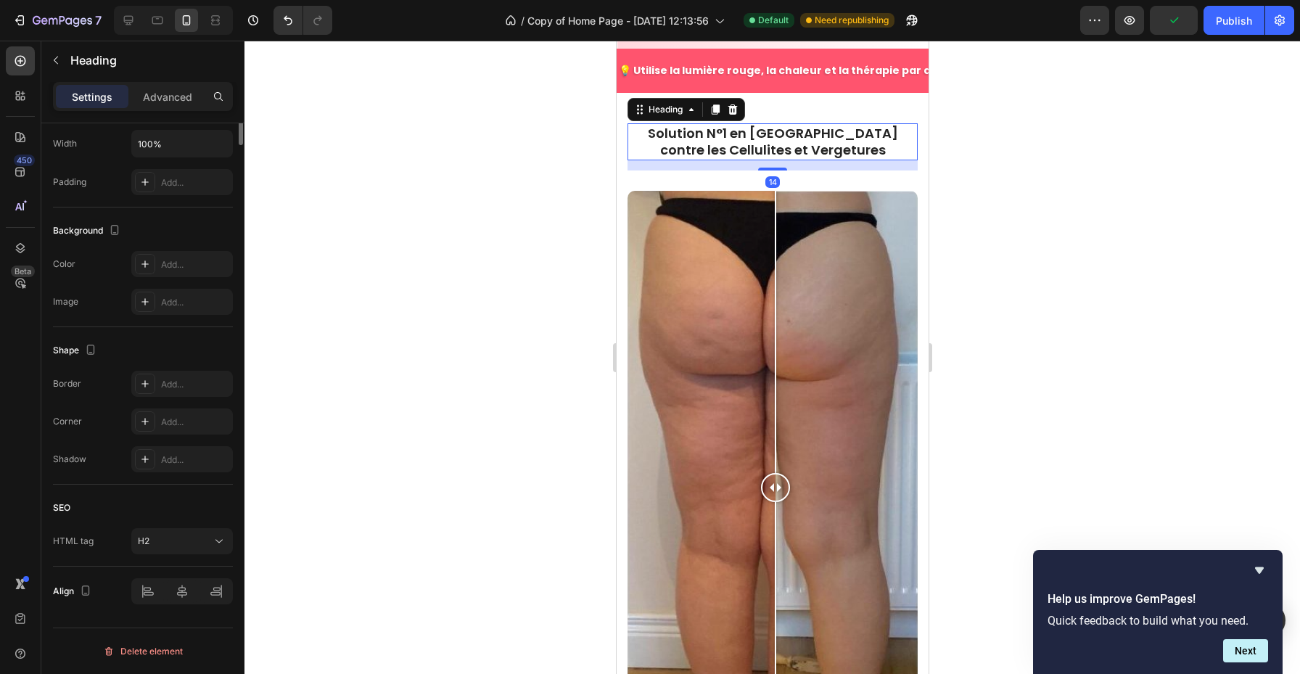
scroll to position [0, 0]
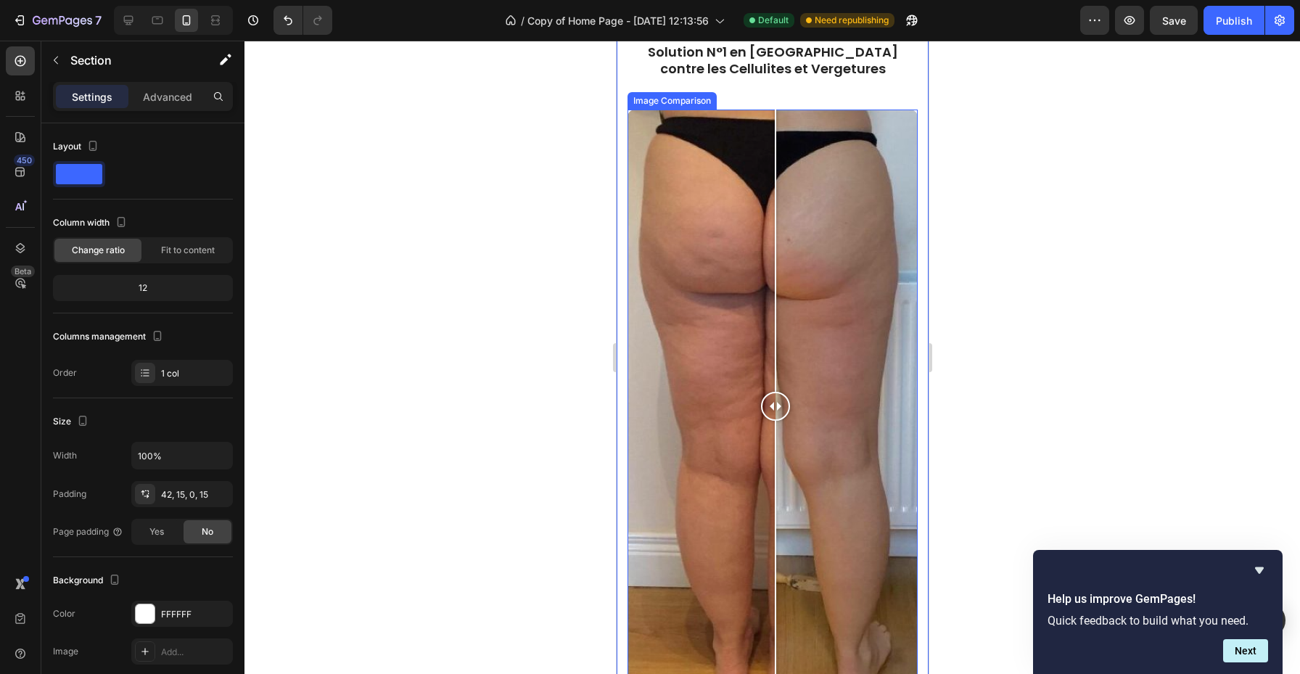
scroll to position [696, 0]
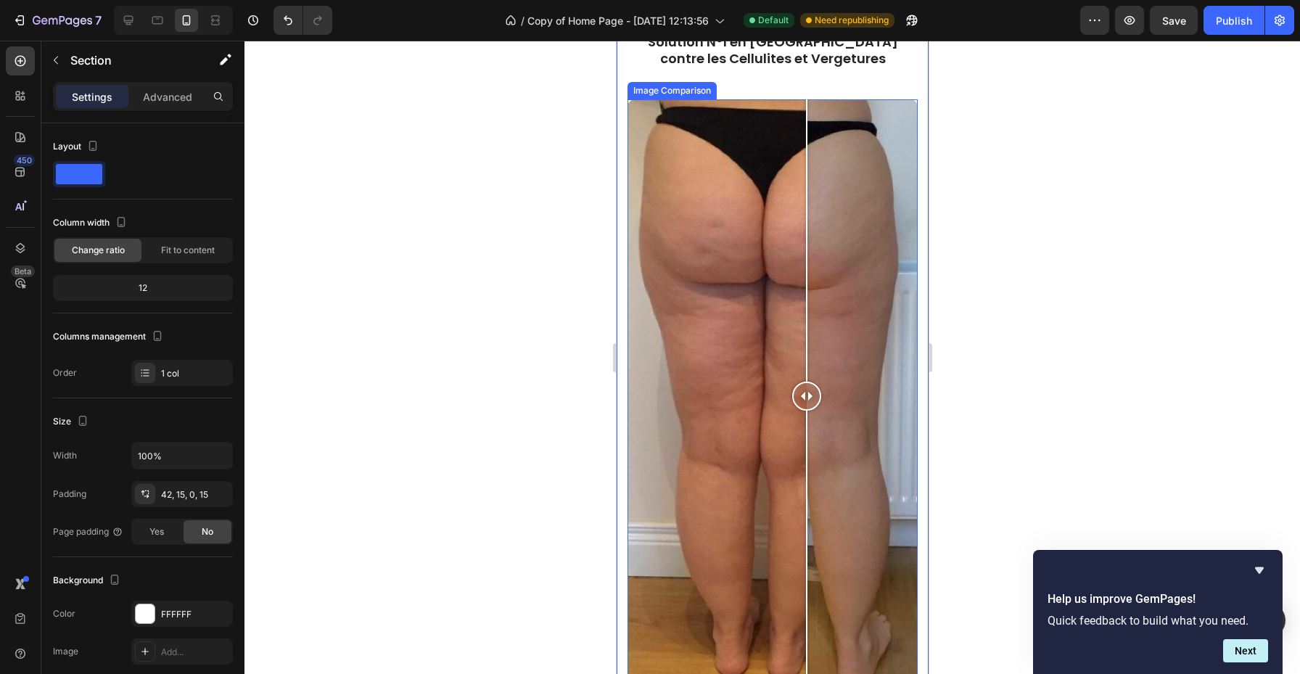
drag, startPoint x: 782, startPoint y: 396, endPoint x: 804, endPoint y: 380, distance: 27.6
click at [804, 380] on div at bounding box center [806, 396] width 29 height 595
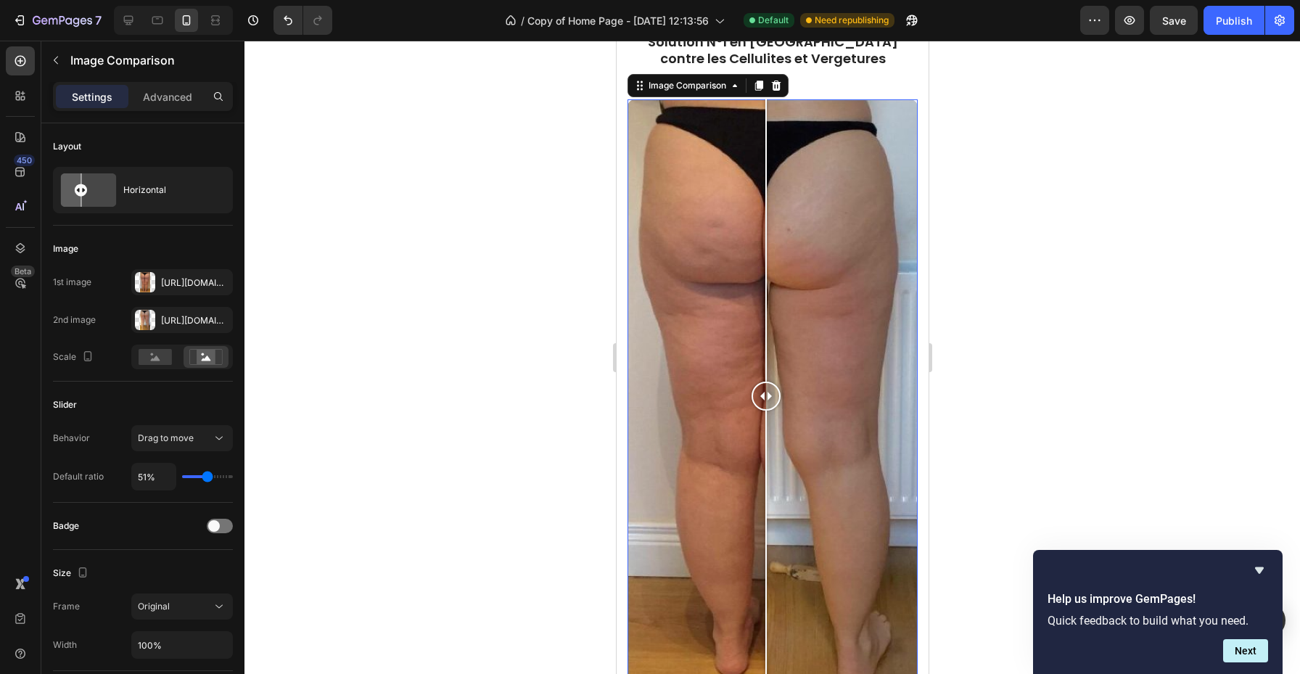
drag, startPoint x: 800, startPoint y: 396, endPoint x: 766, endPoint y: 383, distance: 37.2
click at [766, 383] on div at bounding box center [765, 396] width 29 height 29
click at [170, 284] on div "Https://cdn.Shopify.Com/s/files/1/0973/4841/9925/files/gempages_582647538708906…" at bounding box center [182, 282] width 42 height 13
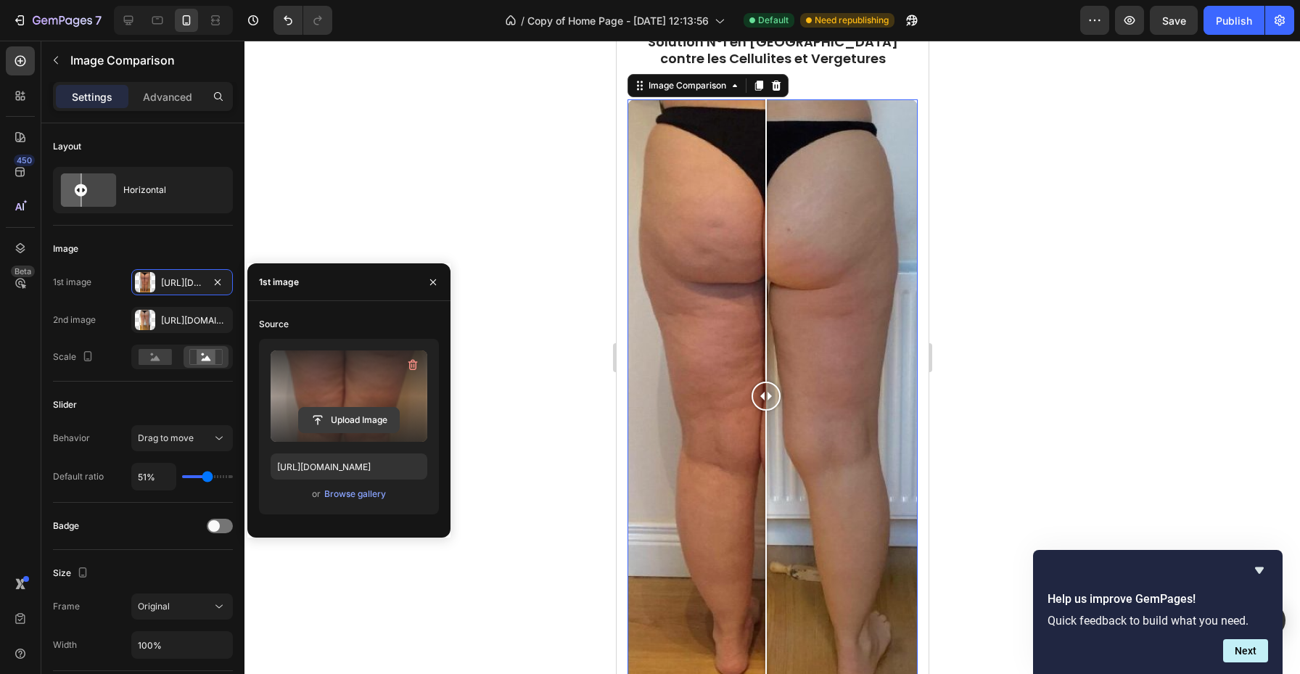
click at [371, 411] on input "file" at bounding box center [349, 420] width 100 height 25
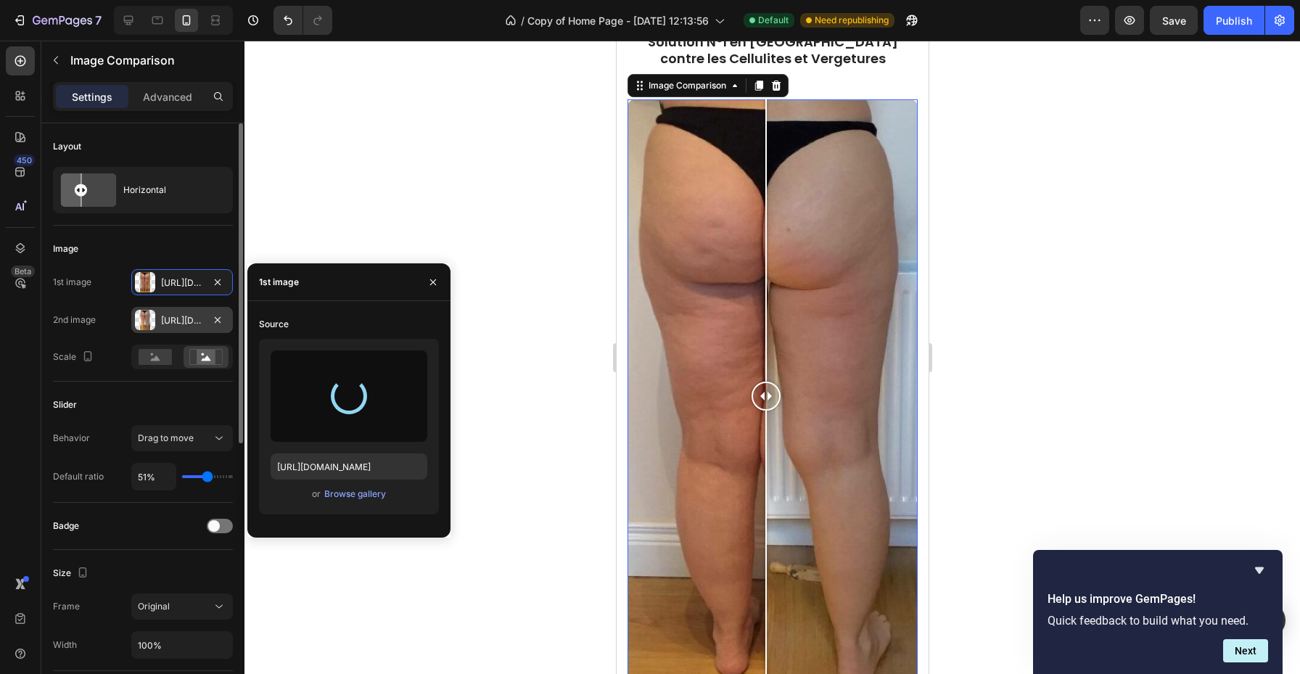
type input "https://cdn.shopify.com/s/files/1/0973/4841/9925/files/gempages_582647538708906…"
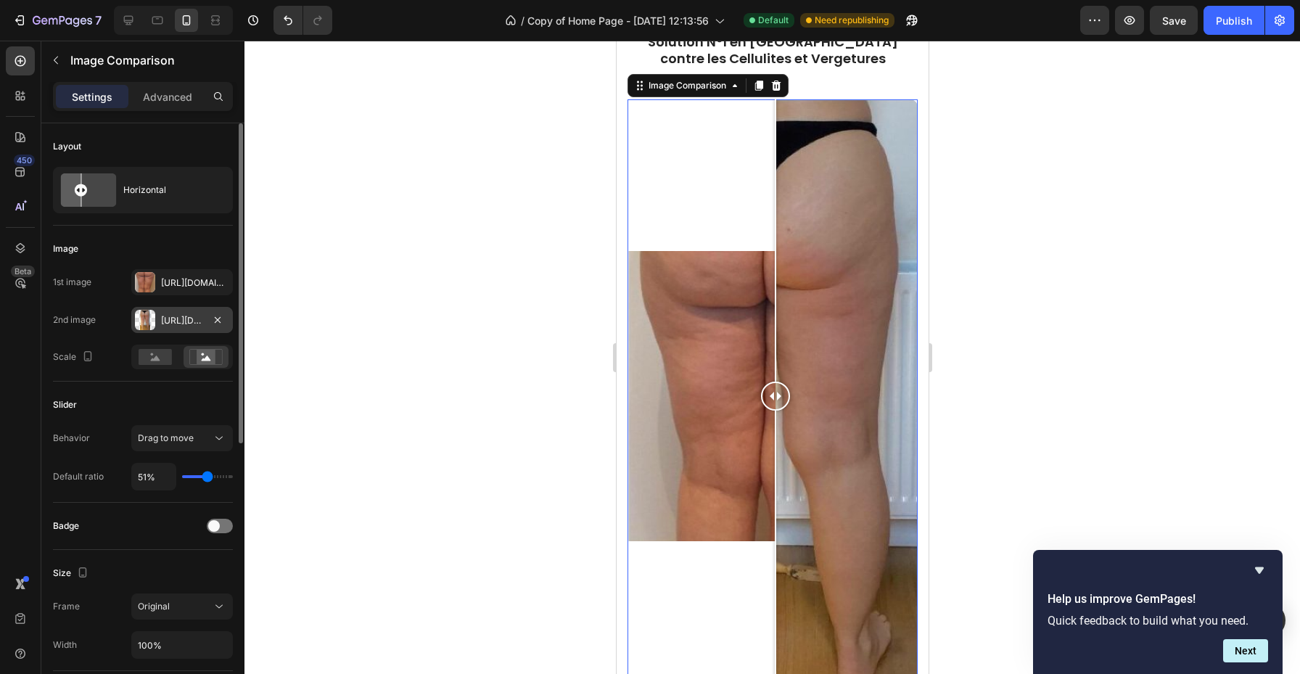
click at [171, 321] on div "Https://cdn.Shopify.Com/s/files/1/0973/4841/9925/files/gempages_582647538708906…" at bounding box center [182, 320] width 42 height 13
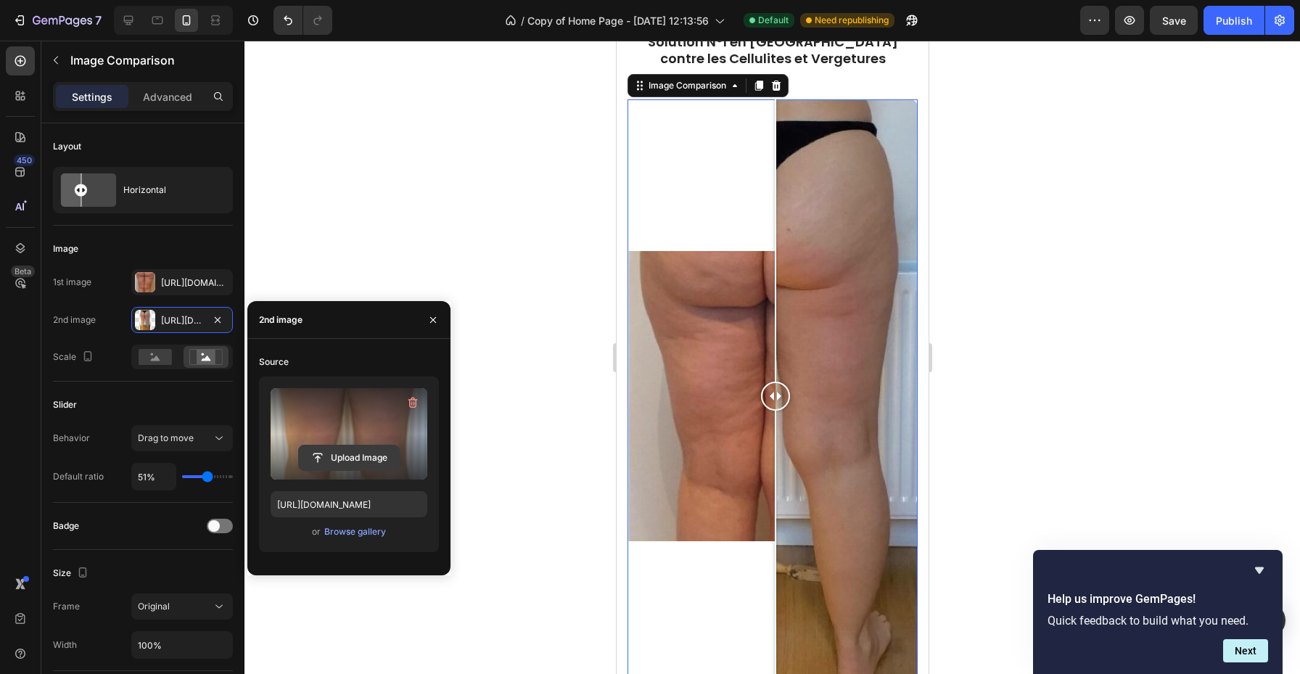
click at [330, 456] on input "file" at bounding box center [349, 458] width 100 height 25
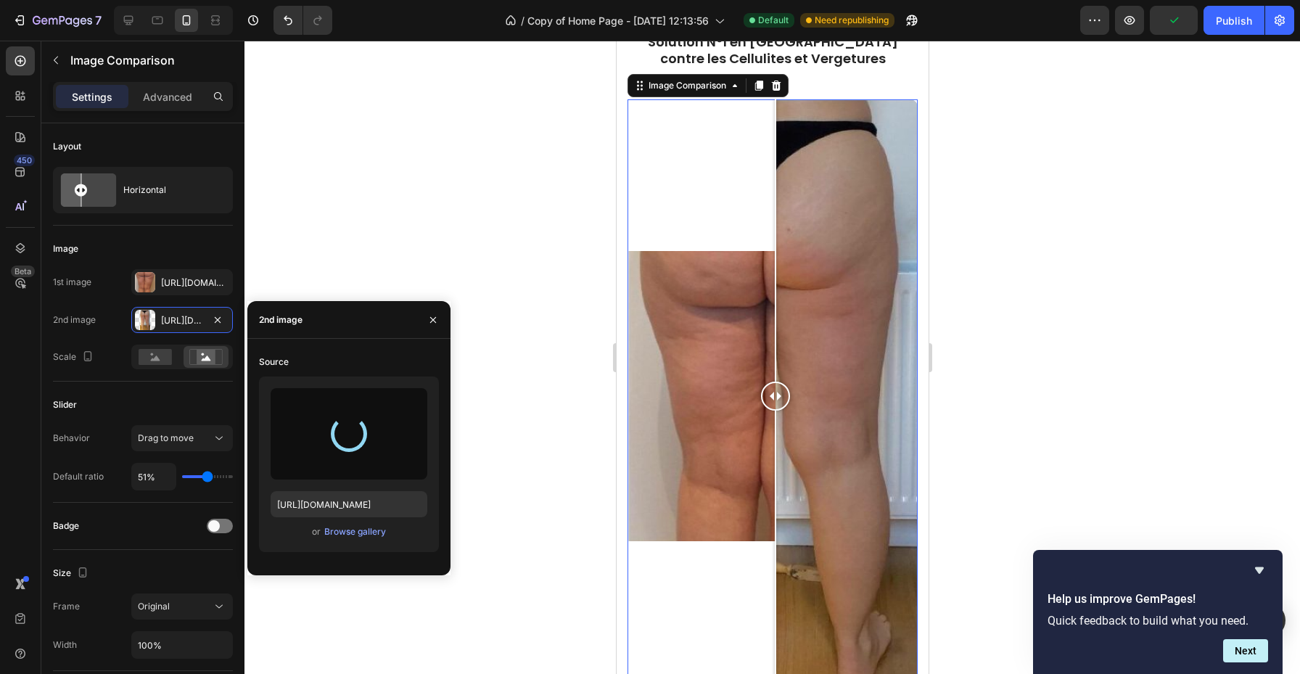
type input "https://cdn.shopify.com/s/files/1/0973/4841/9925/files/gempages_582647538708906…"
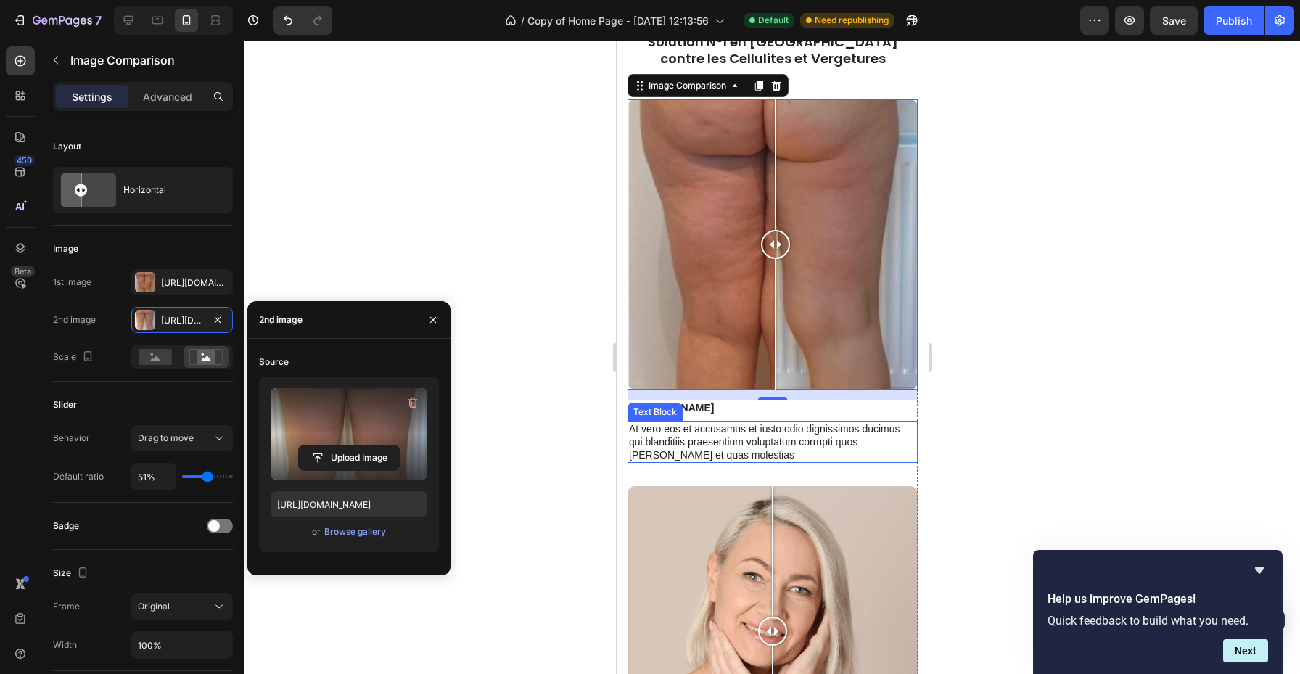
click at [821, 452] on p "At vero eos et accusamus et iusto odio dignissimos ducimus qui blanditiis praes…" at bounding box center [771, 442] width 287 height 40
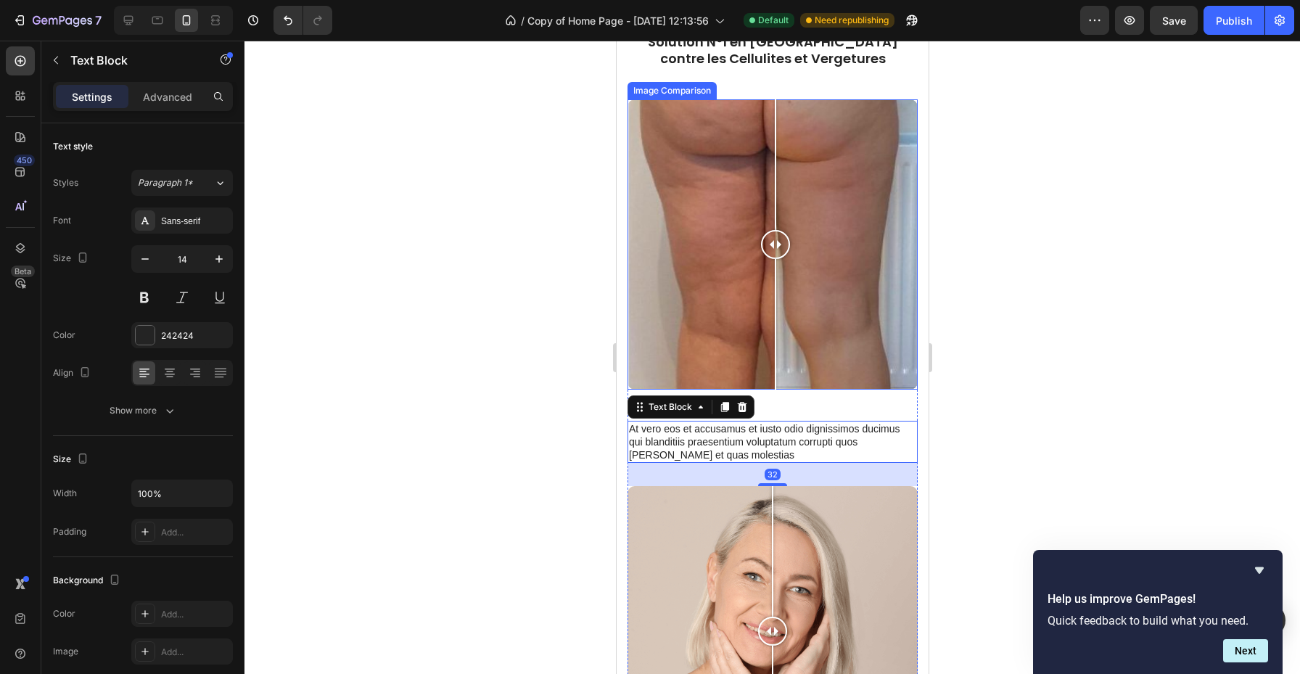
scroll to position [597, 0]
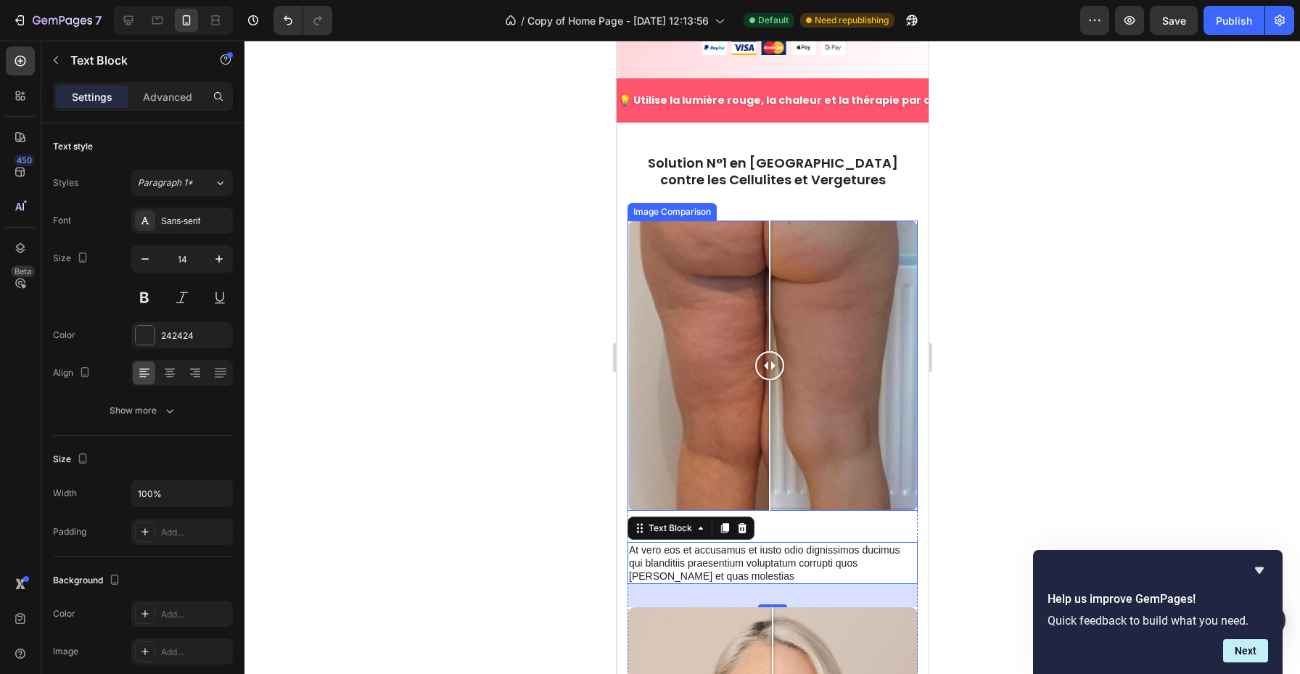
drag, startPoint x: 778, startPoint y: 344, endPoint x: 769, endPoint y: 366, distance: 23.4
click at [769, 366] on div at bounding box center [769, 366] width 29 height 290
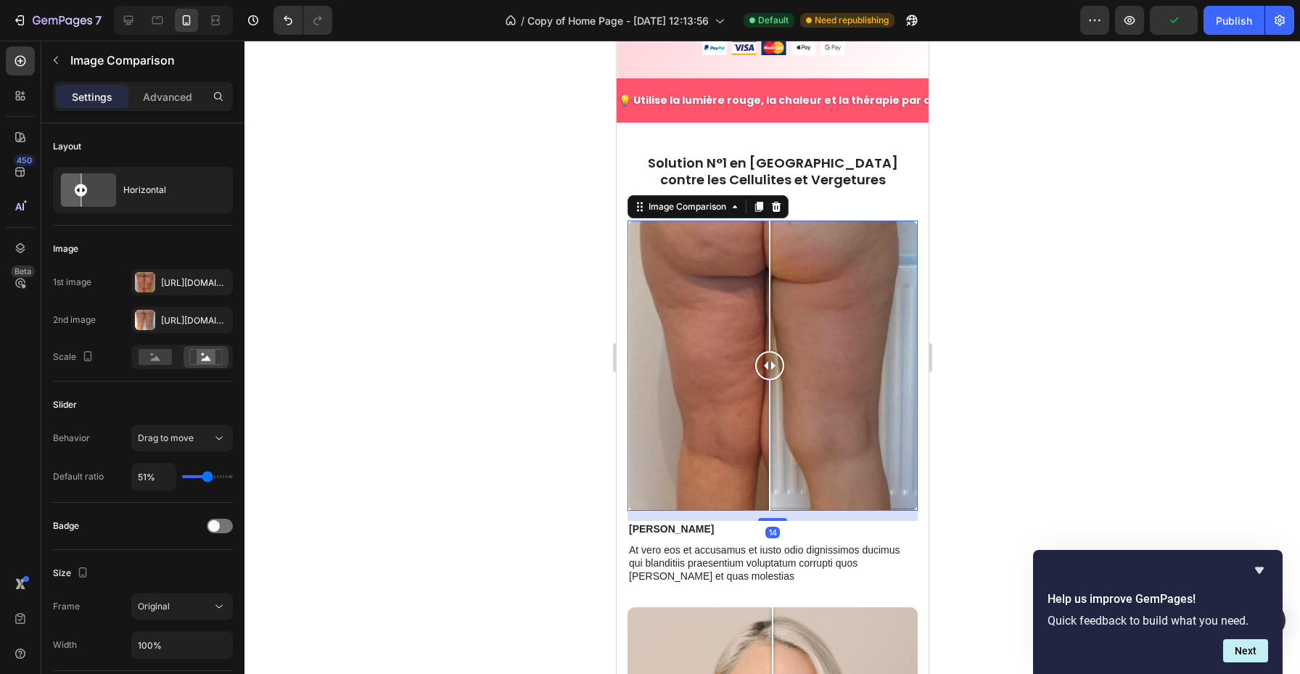
click at [992, 333] on div at bounding box center [773, 358] width 1056 height 634
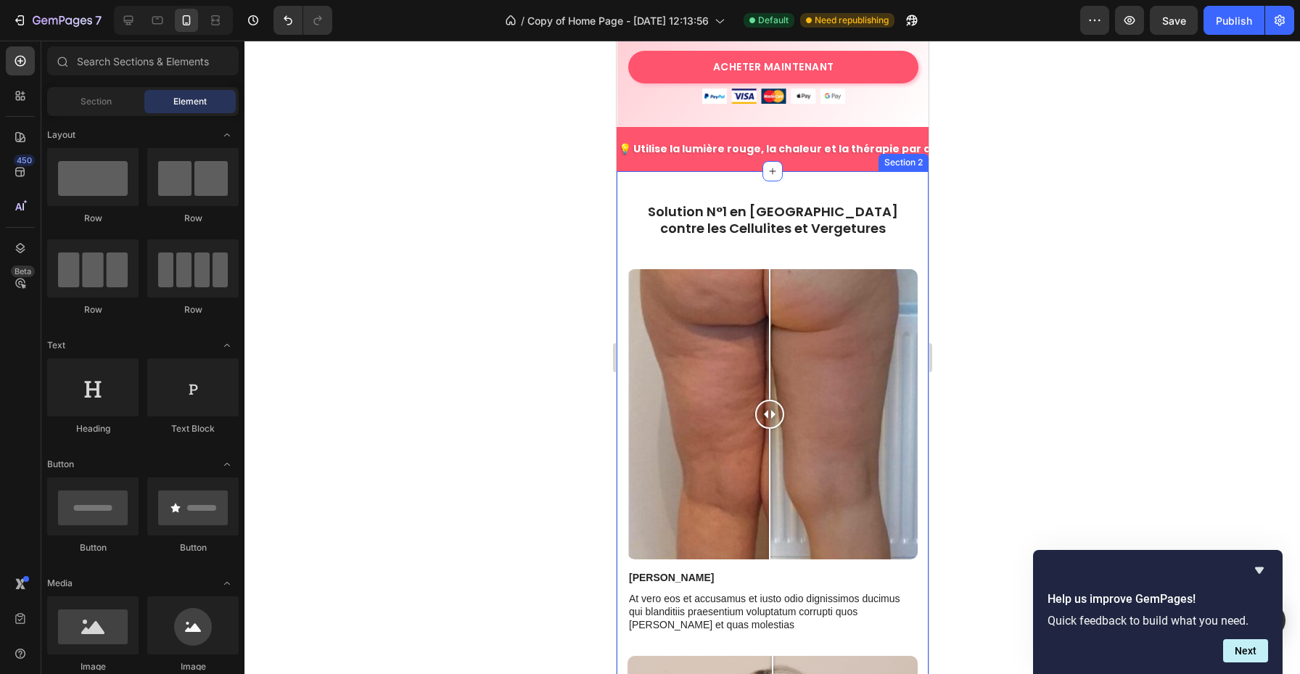
scroll to position [542, 0]
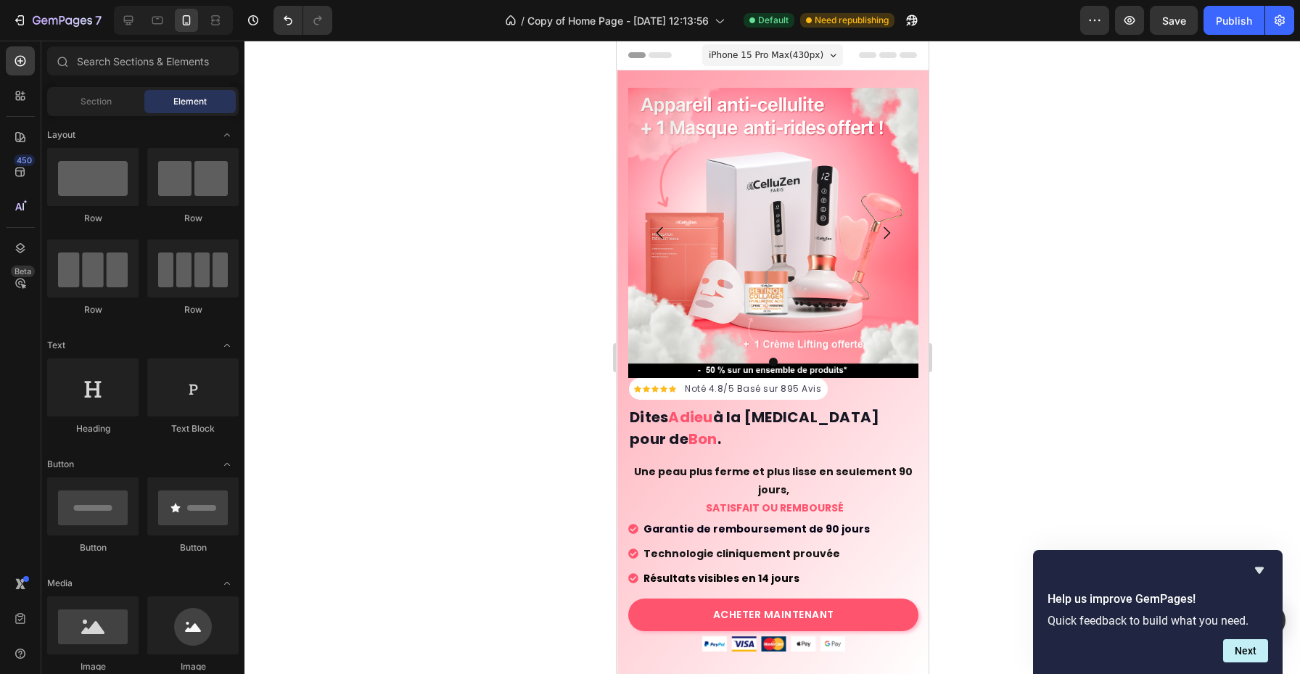
scroll to position [542, 0]
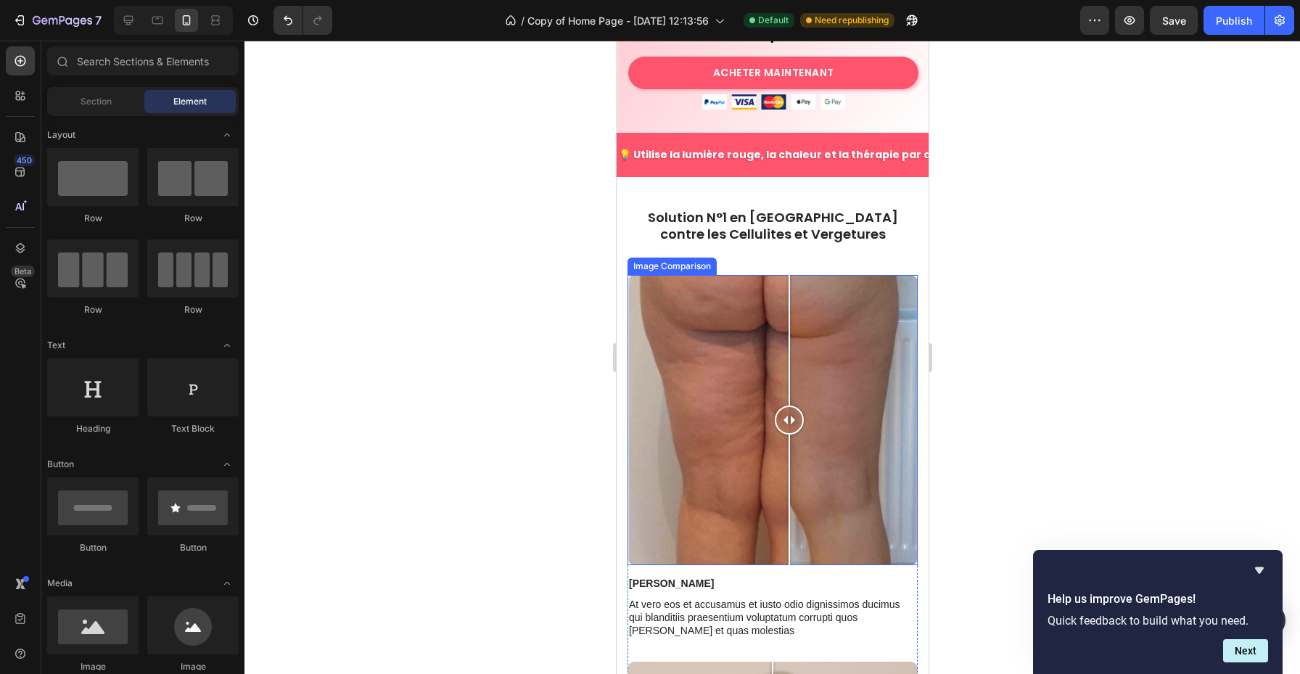
click at [789, 377] on div at bounding box center [788, 420] width 29 height 290
drag, startPoint x: 791, startPoint y: 395, endPoint x: 708, endPoint y: 374, distance: 85.9
click at [766, 406] on div at bounding box center [766, 420] width 29 height 29
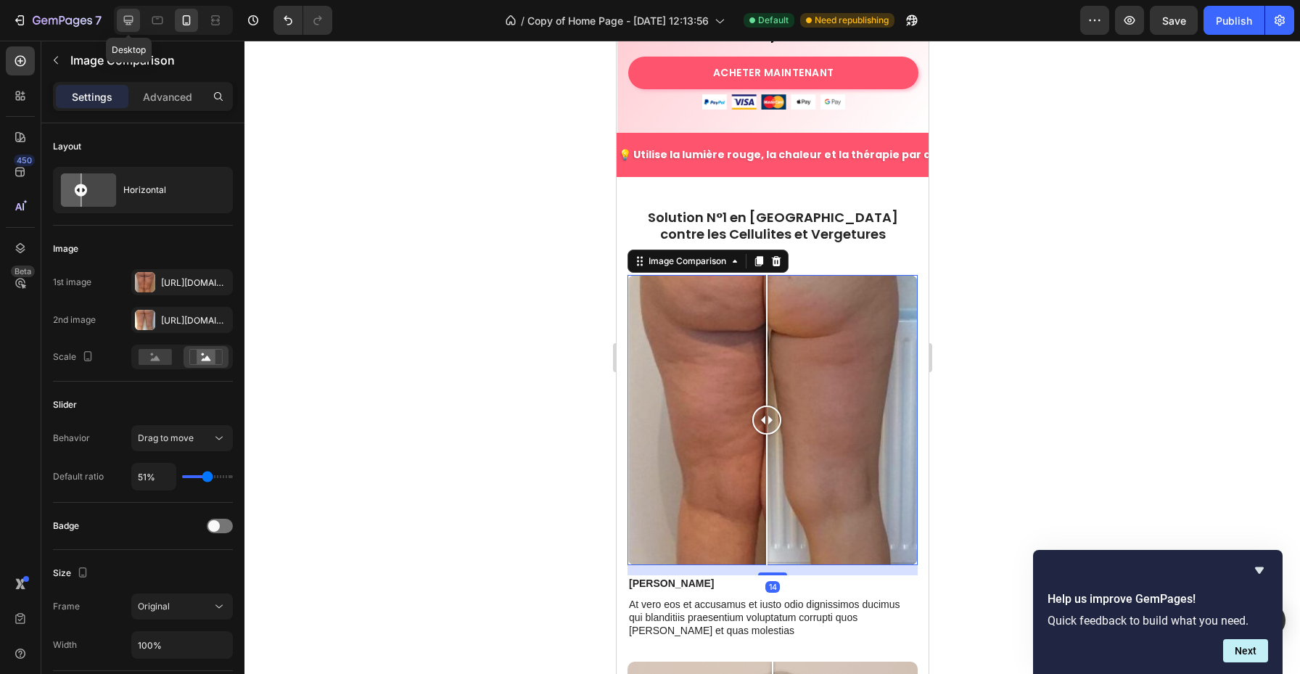
click at [119, 19] on div at bounding box center [128, 20] width 23 height 23
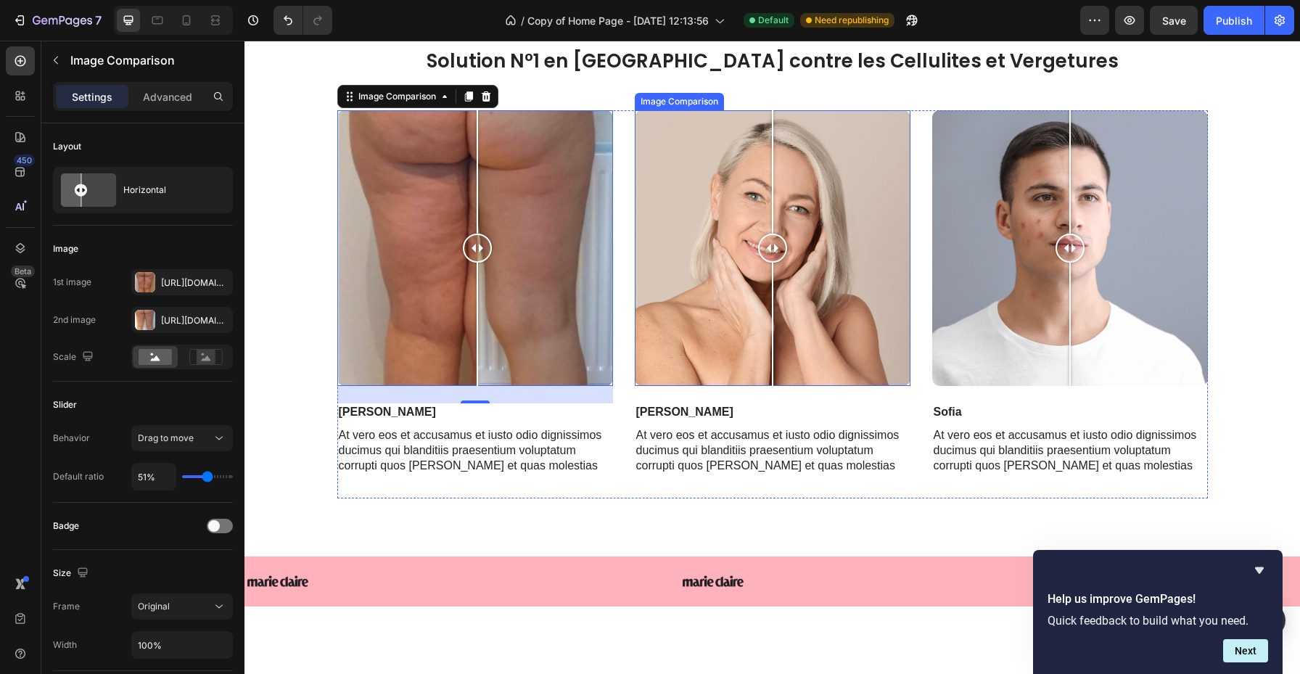
scroll to position [665, 0]
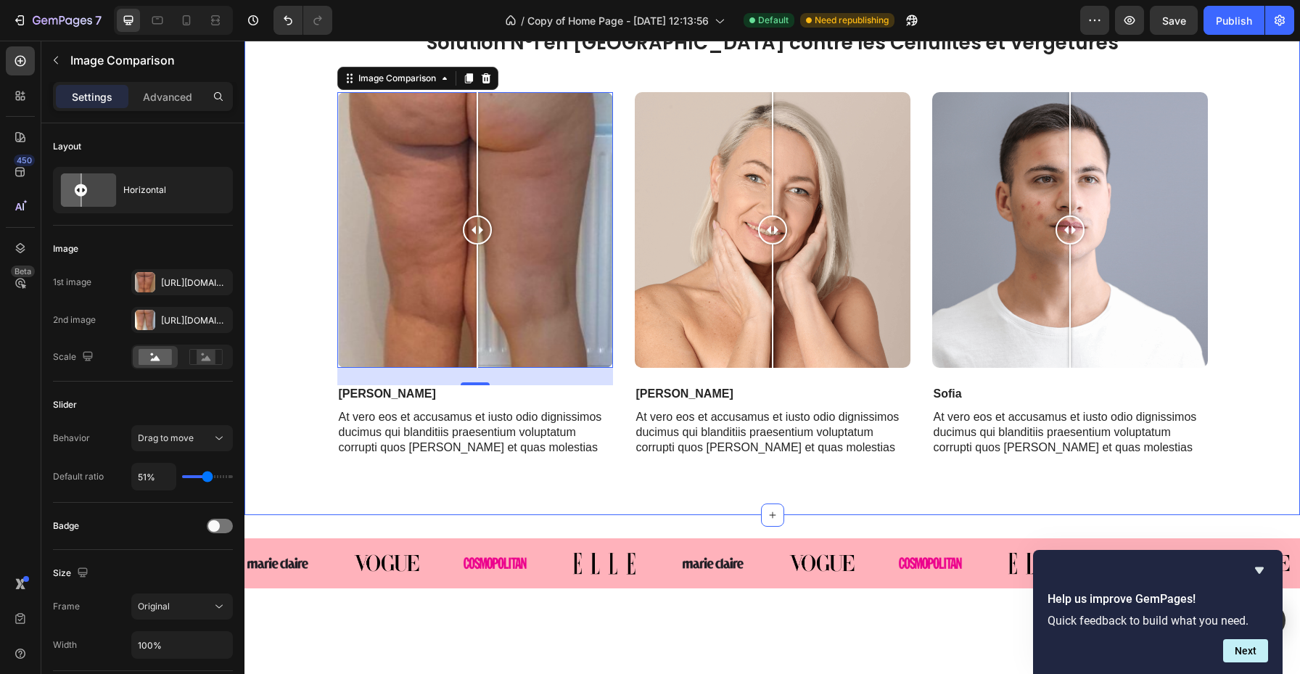
click at [292, 131] on div "Solution N°1 en [GEOGRAPHIC_DATA] contre les Cellulites et Vergetures Heading R…" at bounding box center [772, 261] width 1034 height 462
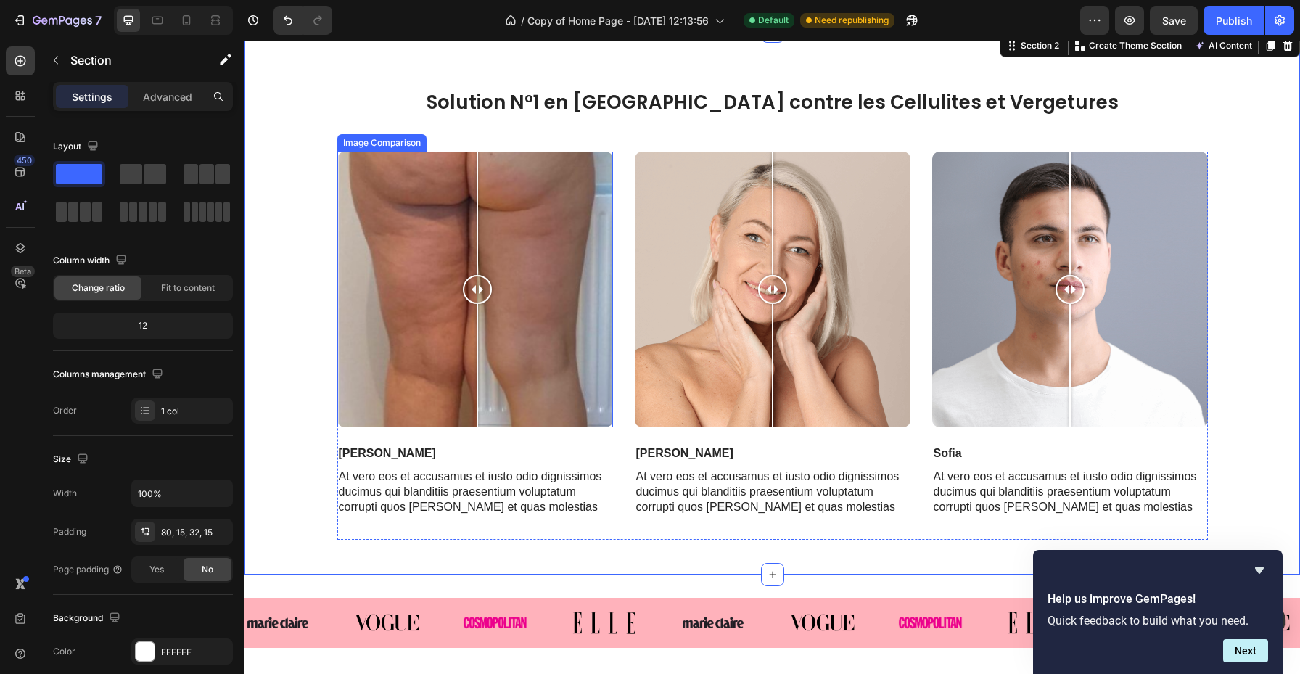
scroll to position [593, 0]
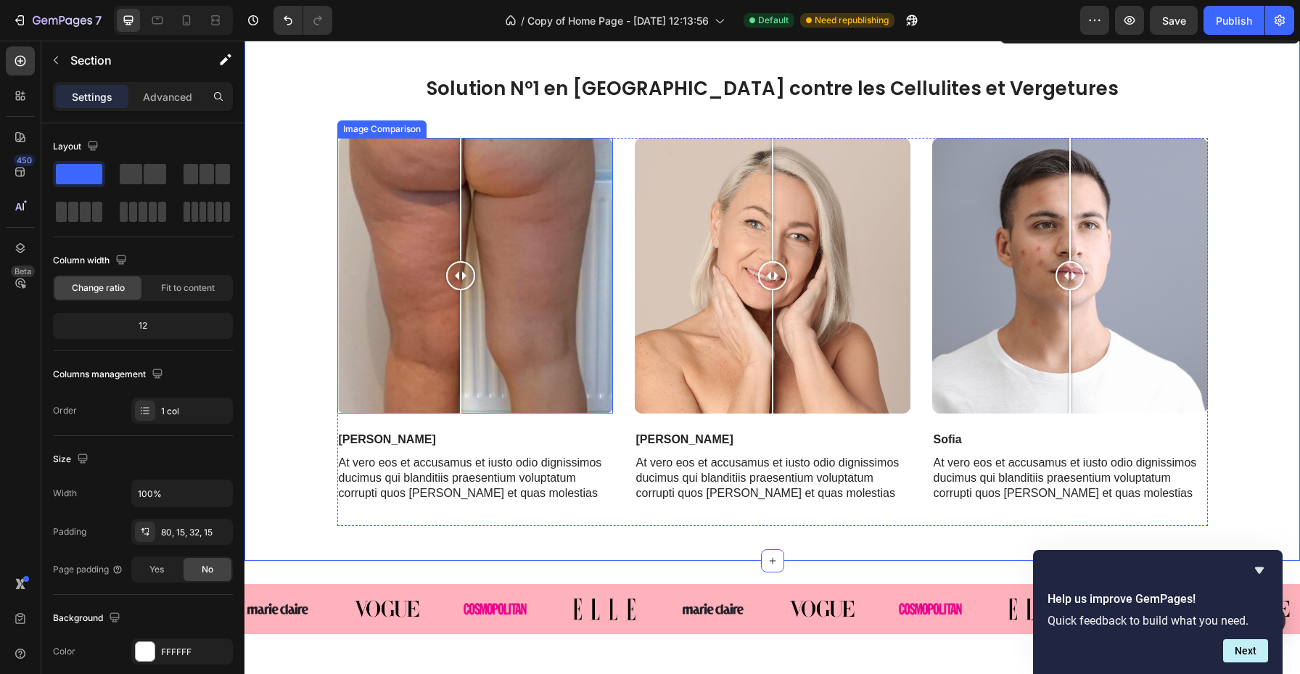
drag, startPoint x: 479, startPoint y: 301, endPoint x: 461, endPoint y: 282, distance: 26.2
click at [461, 282] on div at bounding box center [460, 276] width 29 height 276
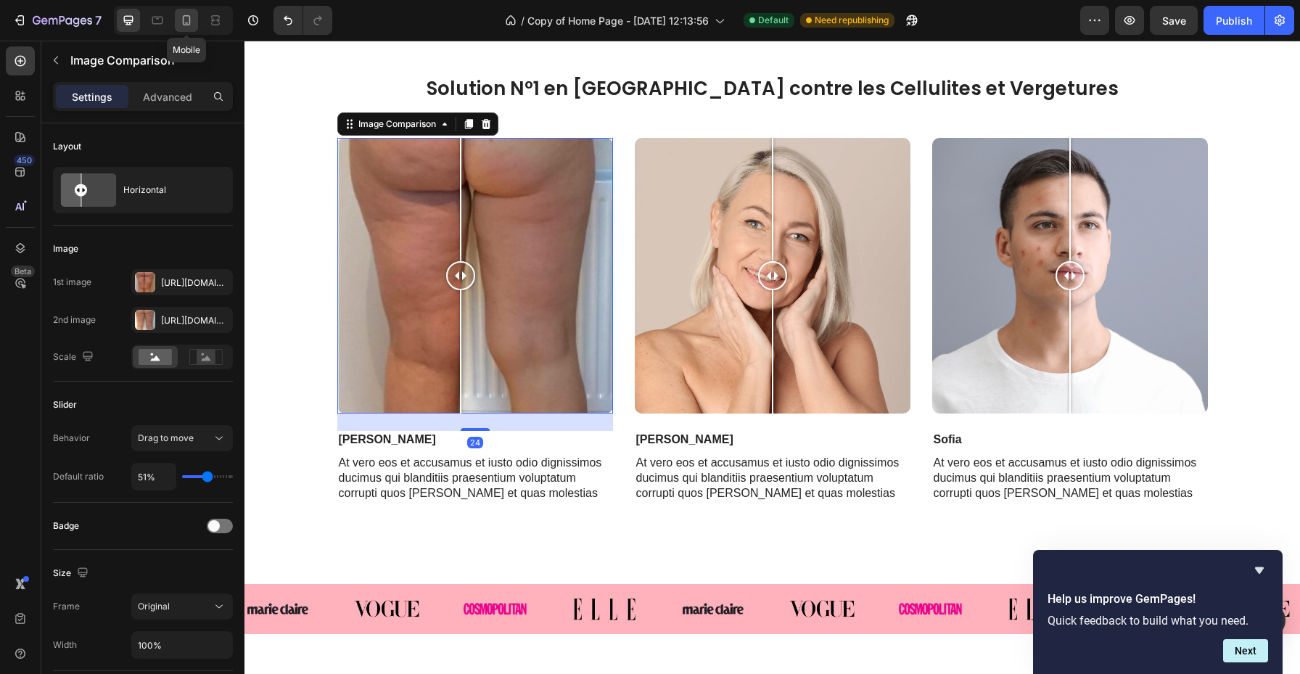
click at [190, 25] on icon at bounding box center [186, 20] width 15 height 15
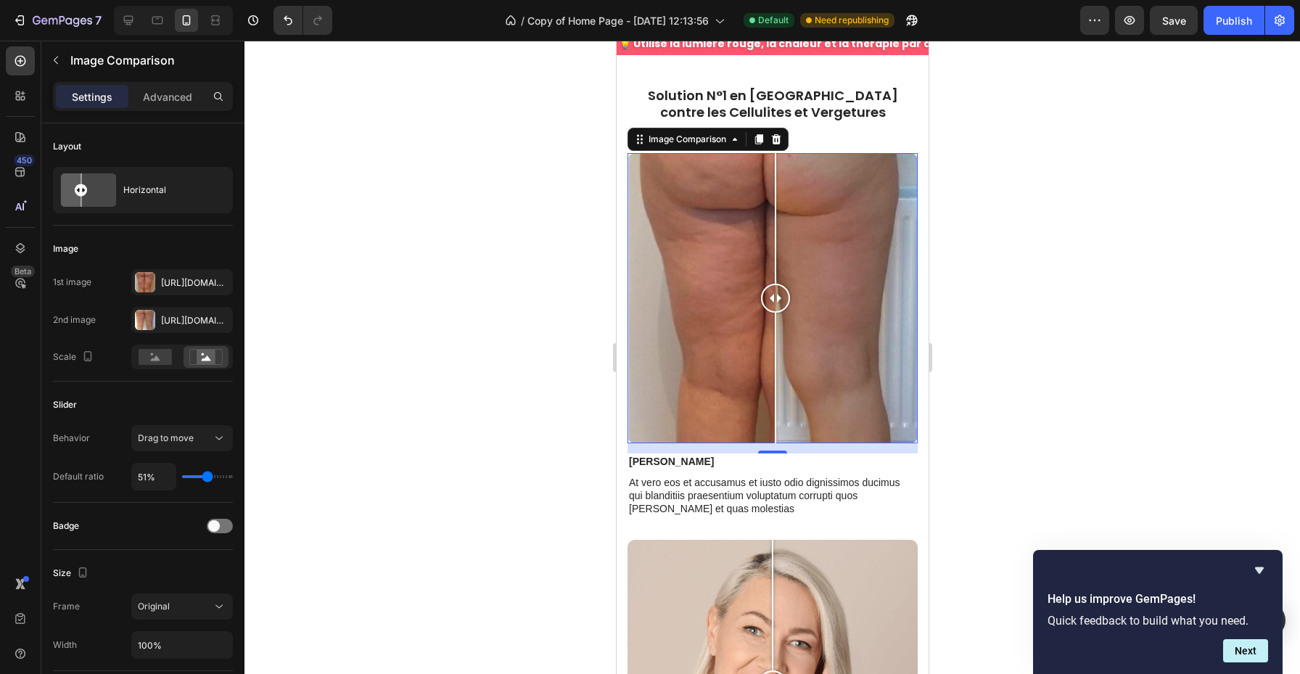
scroll to position [616, 0]
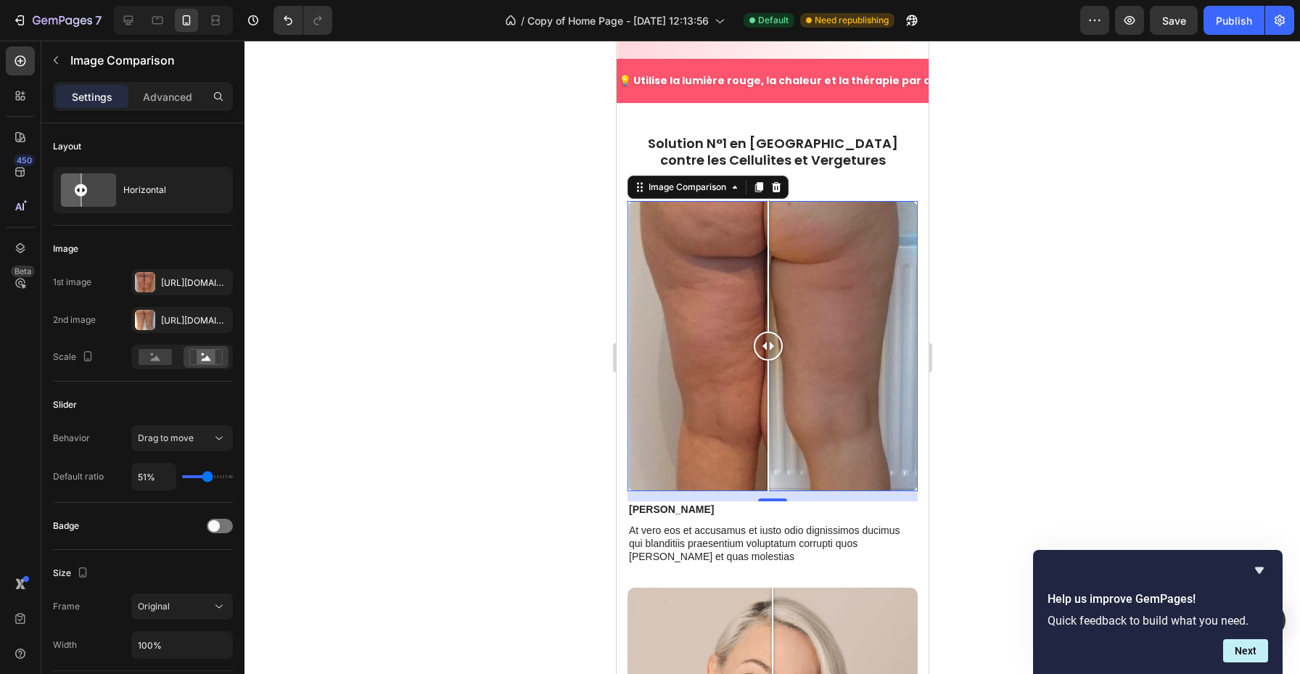
drag, startPoint x: 777, startPoint y: 323, endPoint x: 767, endPoint y: 239, distance: 84.1
click at [767, 239] on div at bounding box center [767, 346] width 29 height 290
click at [766, 234] on div at bounding box center [765, 266] width 1 height 131
type input "55%"
type input "55"
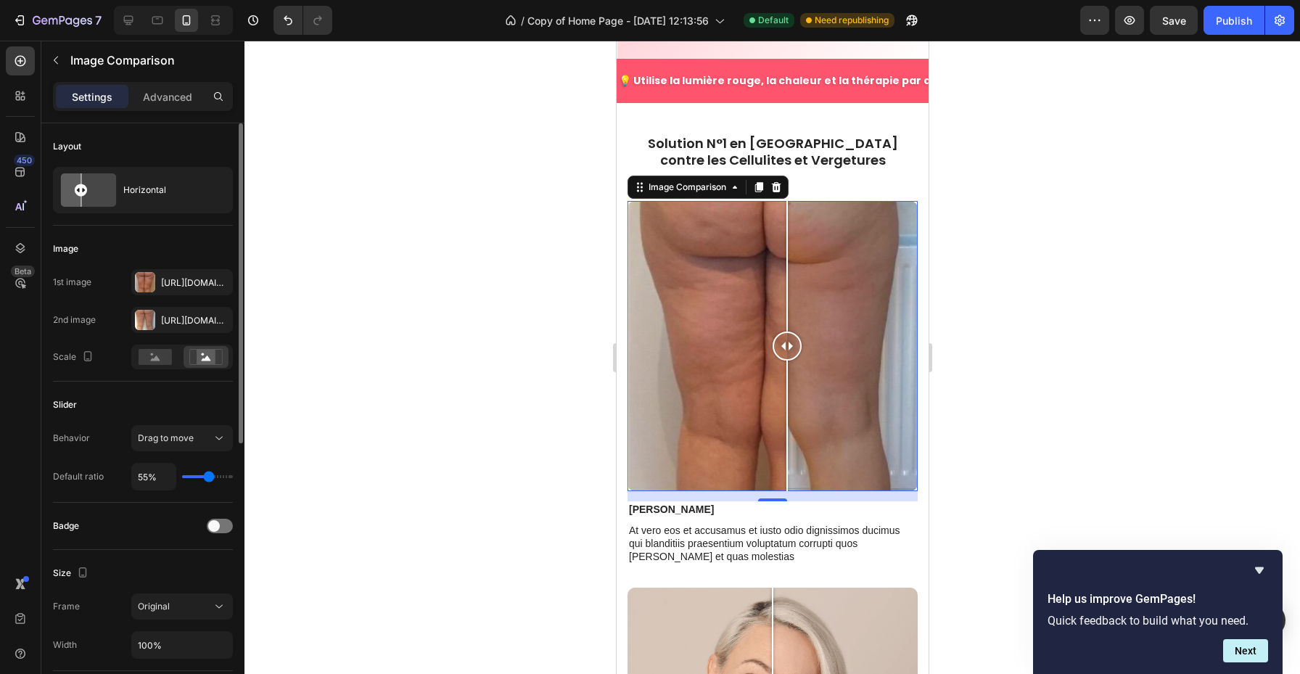
type input "53%"
type input "53"
type input "50%"
type input "50"
type input "49%"
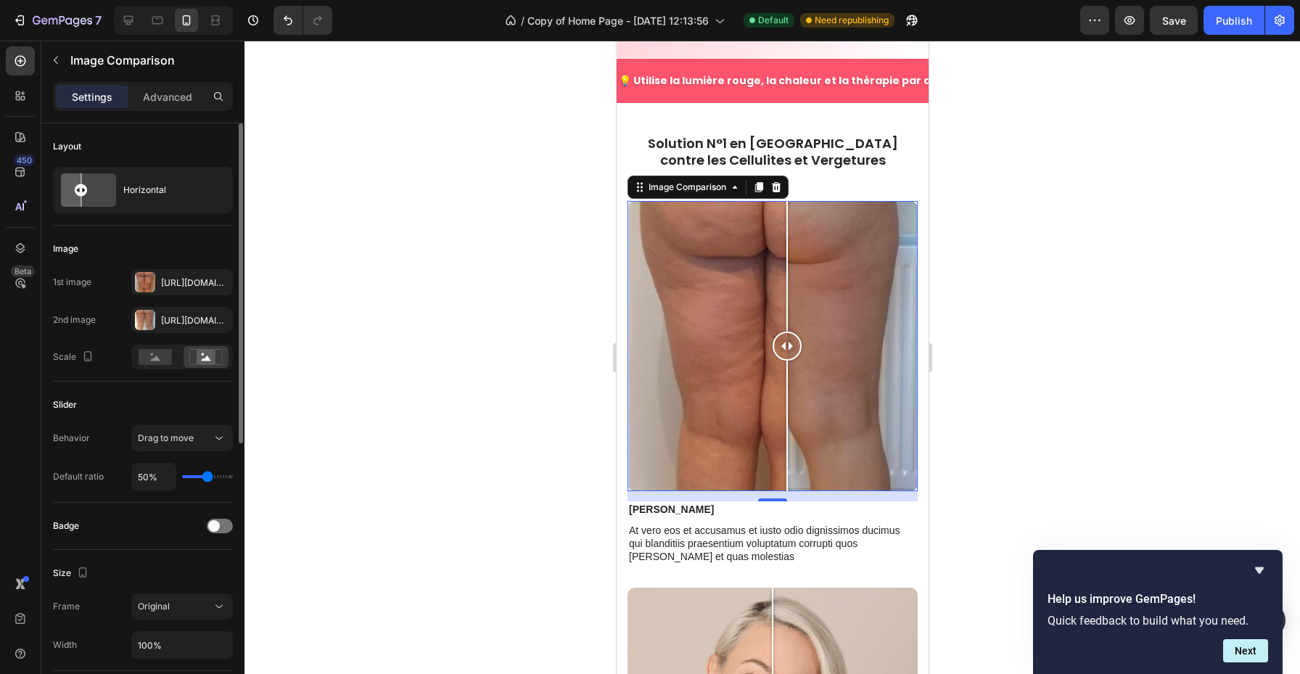
type input "49"
type input "48%"
type input "48"
type input "47%"
type input "47"
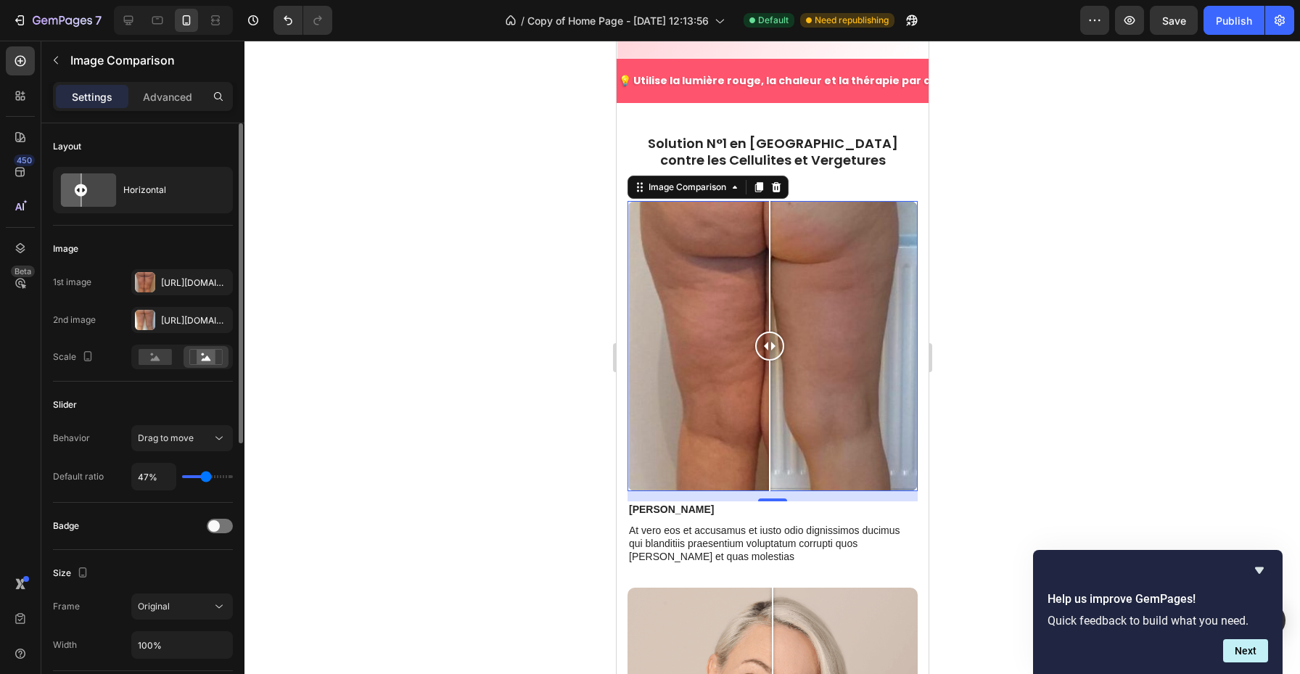
type input "46%"
type input "46"
type input "45%"
type input "45"
type input "44%"
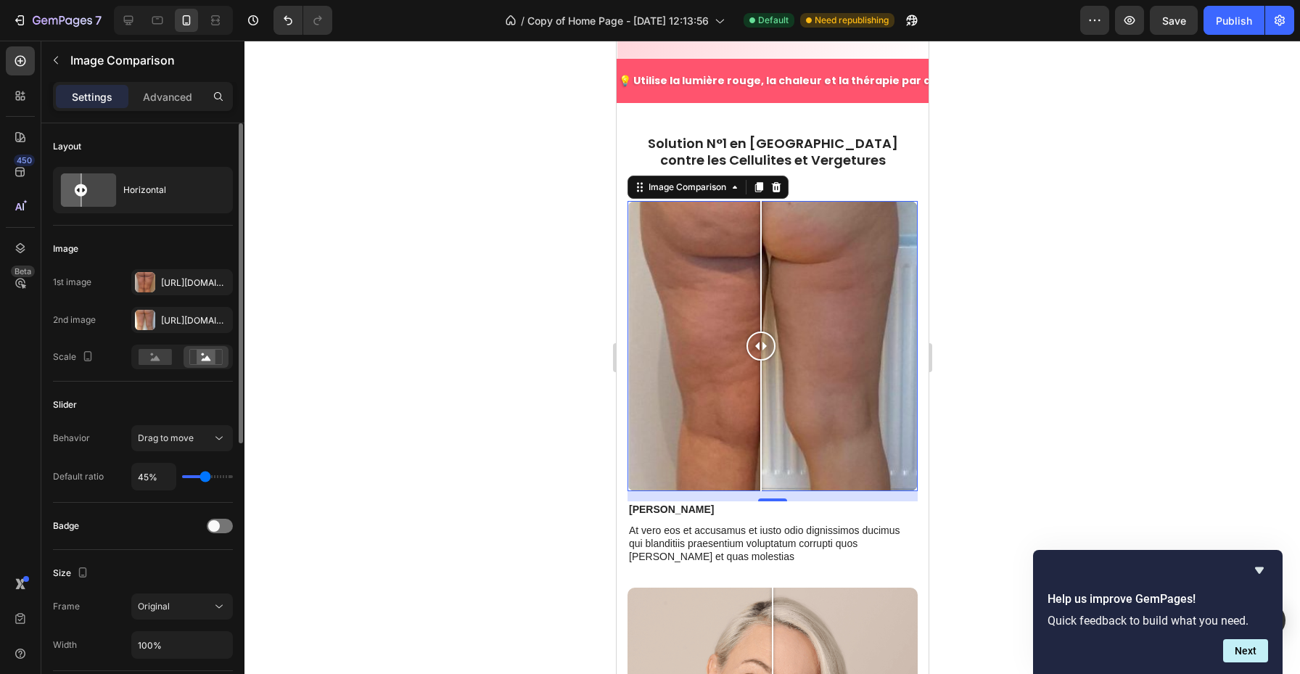
type input "44"
type input "45%"
type input "45"
type input "47%"
type input "47"
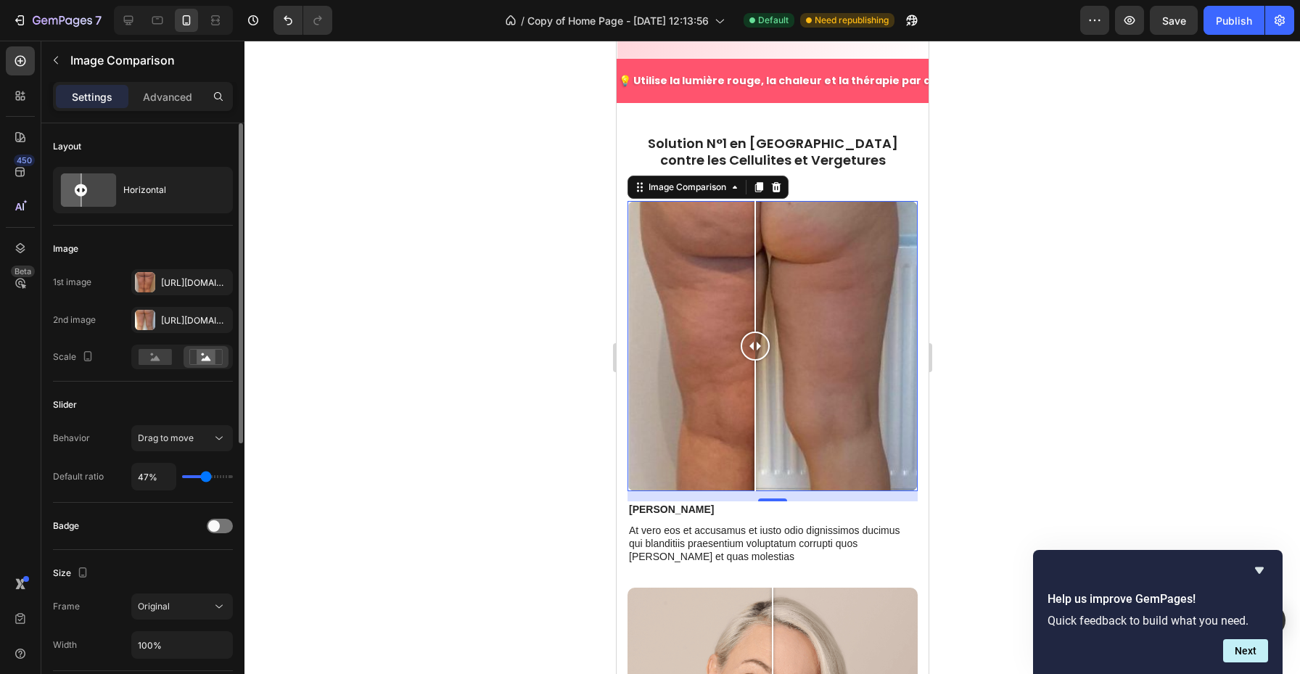
type input "50%"
type input "50"
type input "51%"
type input "51"
type input "52%"
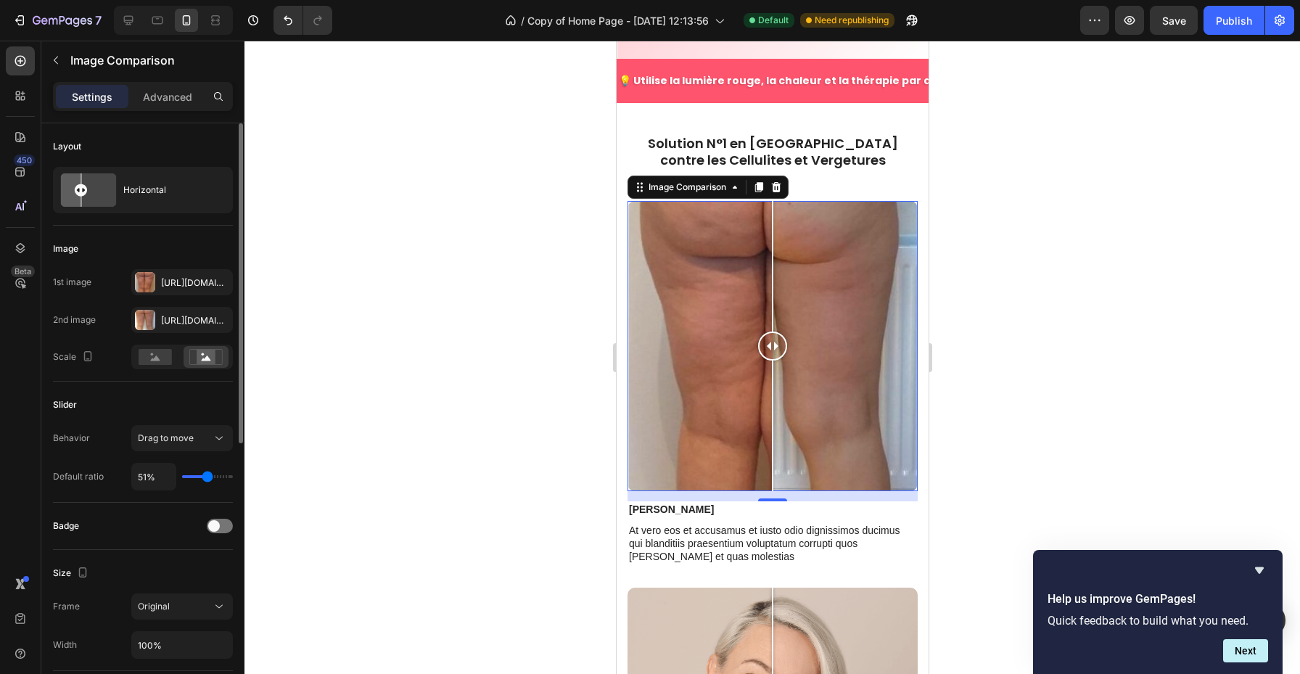
type input "52"
type input "53%"
type input "53"
type input "52%"
type input "52"
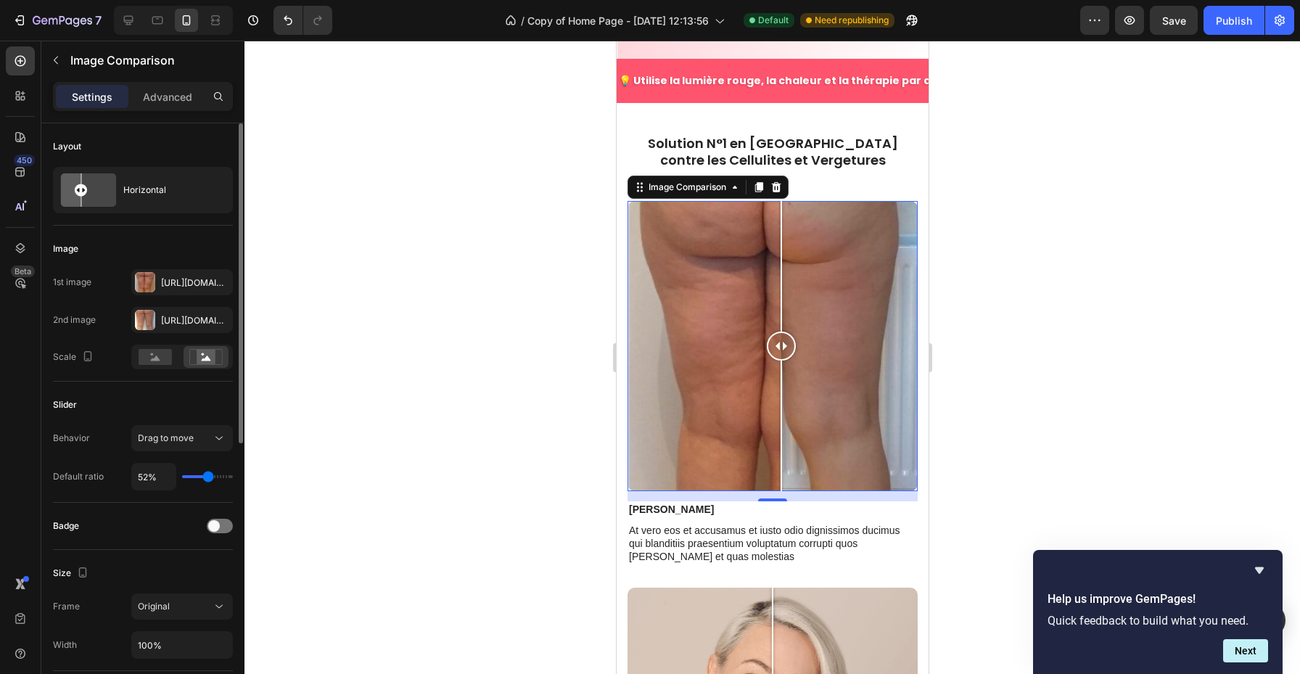
type input "51%"
type input "51"
type input "50%"
type input "50"
type input "49%"
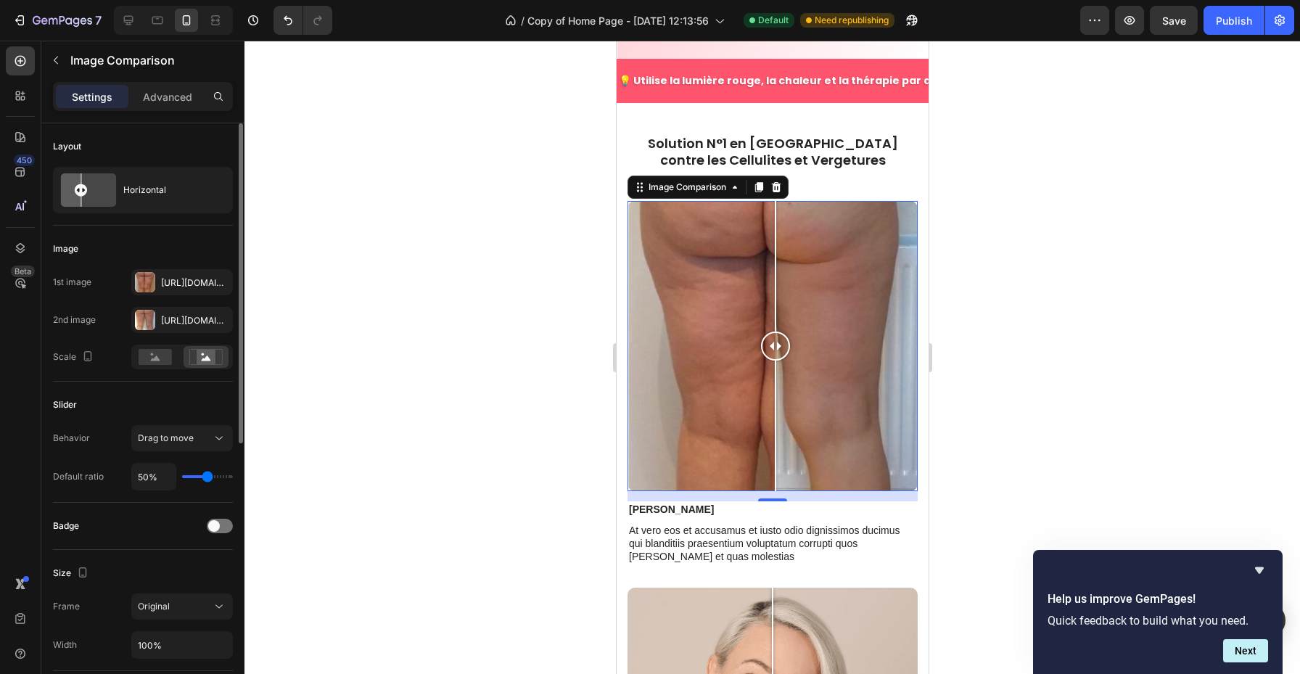
type input "49"
type input "48%"
type input "48"
type input "49%"
type input "49"
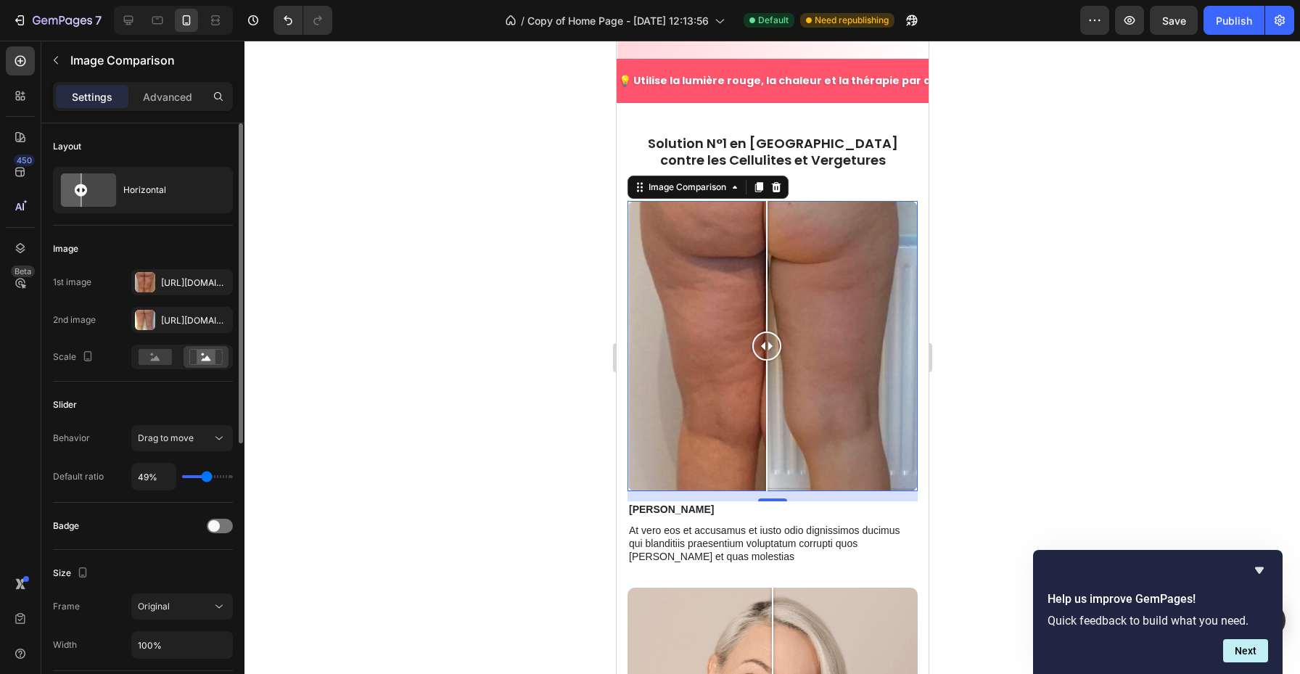
type input "54%"
type input "54"
type input "58%"
type input "58"
type input "60%"
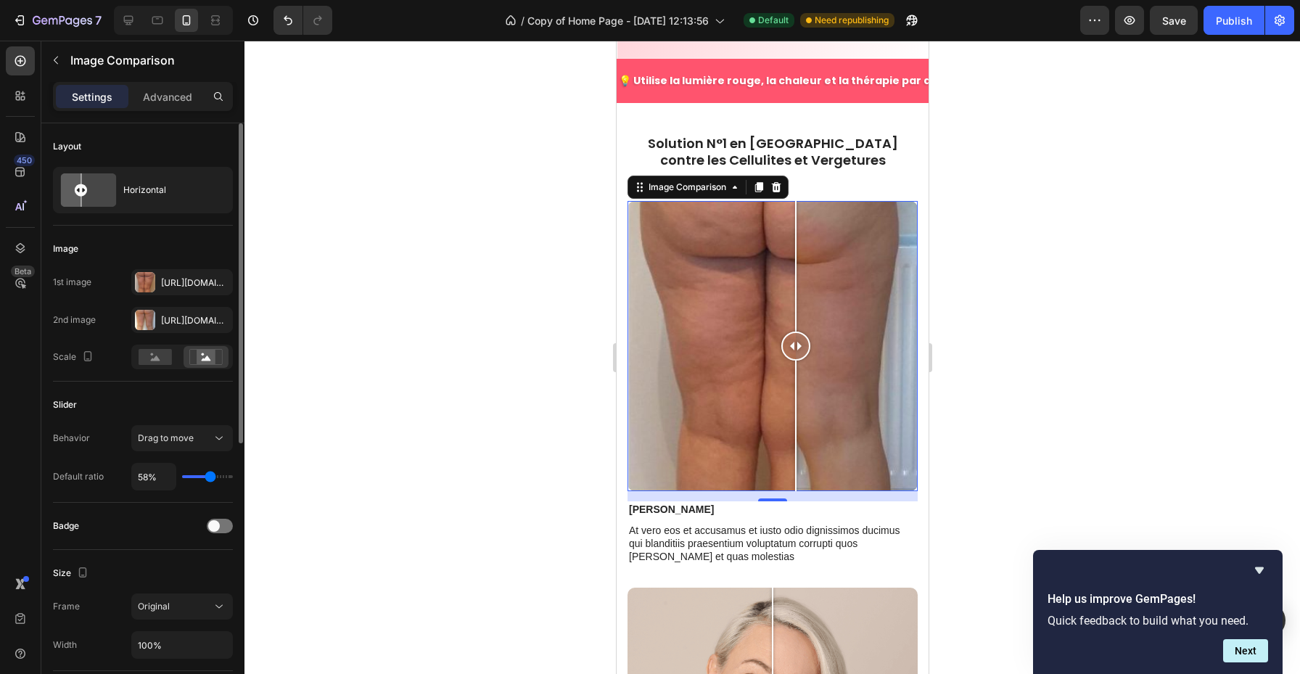
type input "60"
type input "61%"
type input "61"
type input "62%"
type input "62"
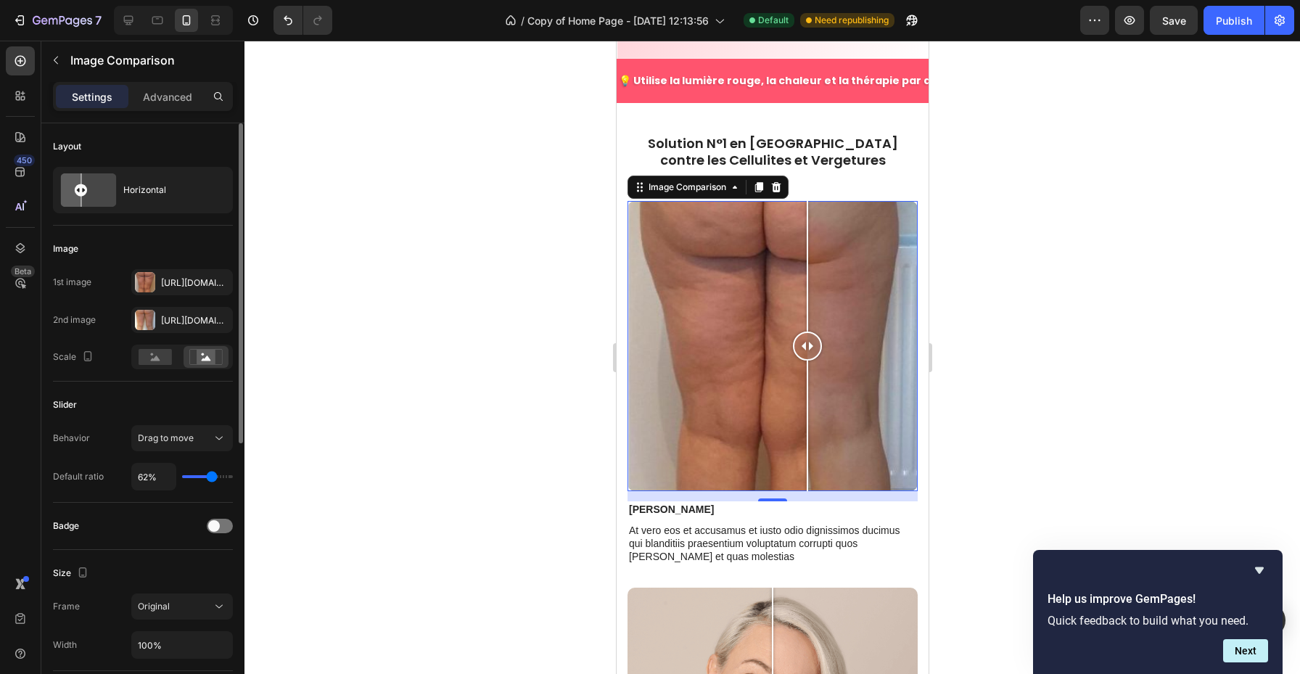
type input "63%"
type input "63"
type input "62%"
type input "62"
type input "61%"
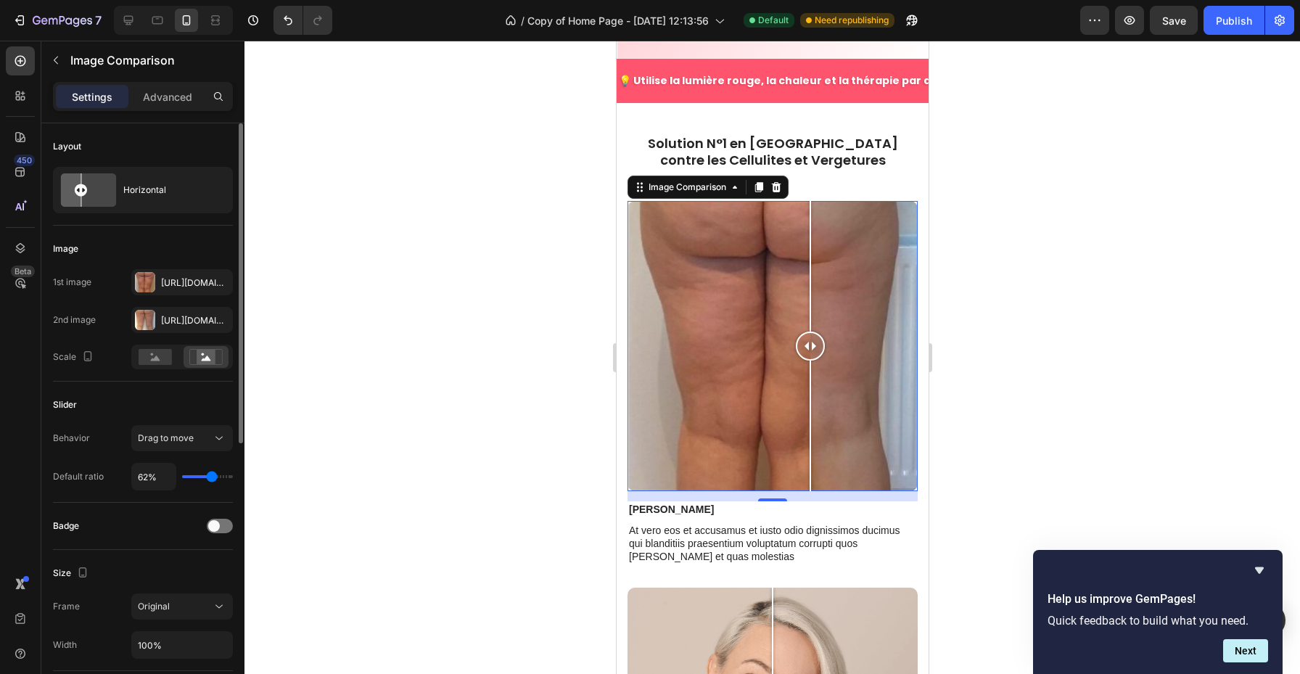
type input "61"
type input "60%"
type input "60"
type input "59%"
type input "59"
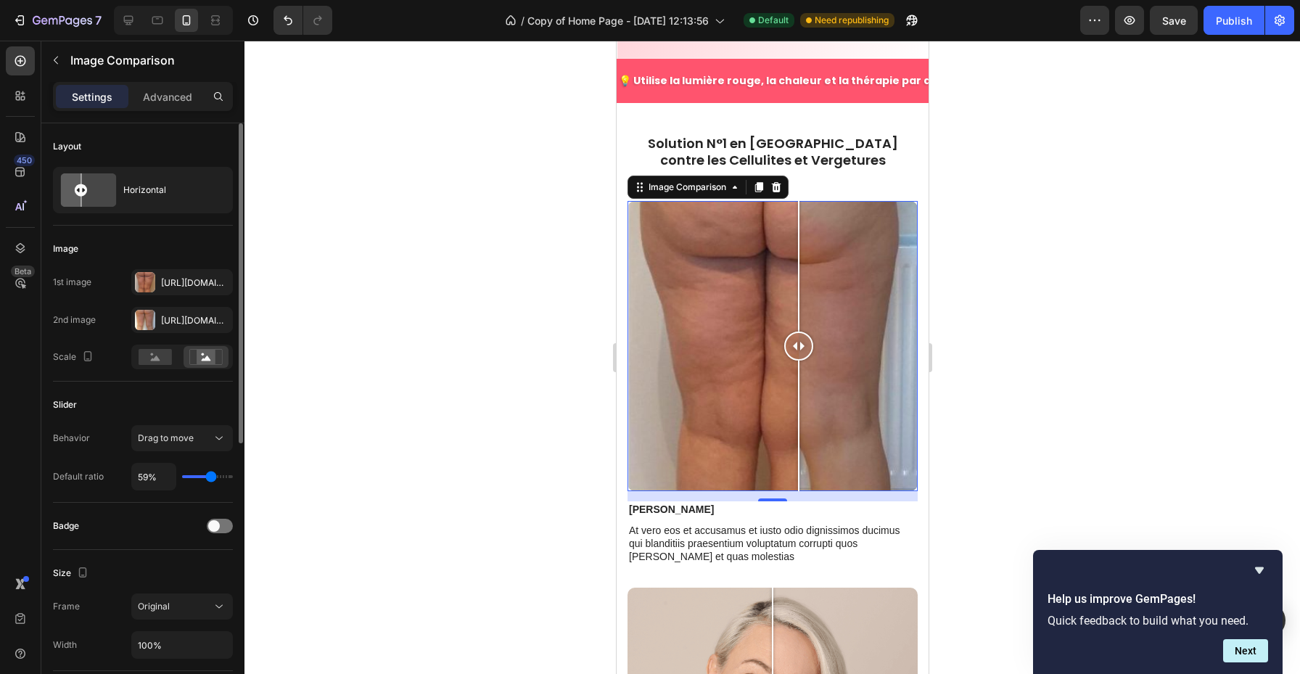
type input "58%"
type input "58"
type input "57%"
type input "57"
type input "56%"
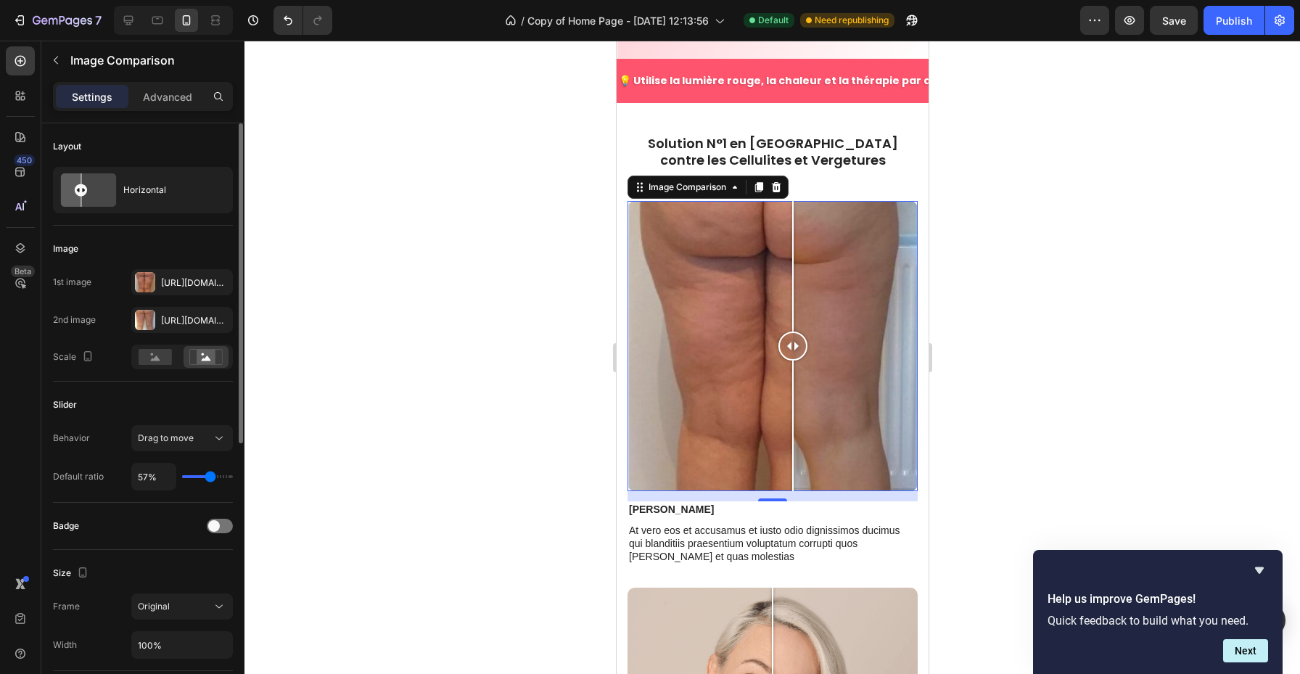
type input "56"
type input "55%"
type input "55"
type input "49%"
type input "49"
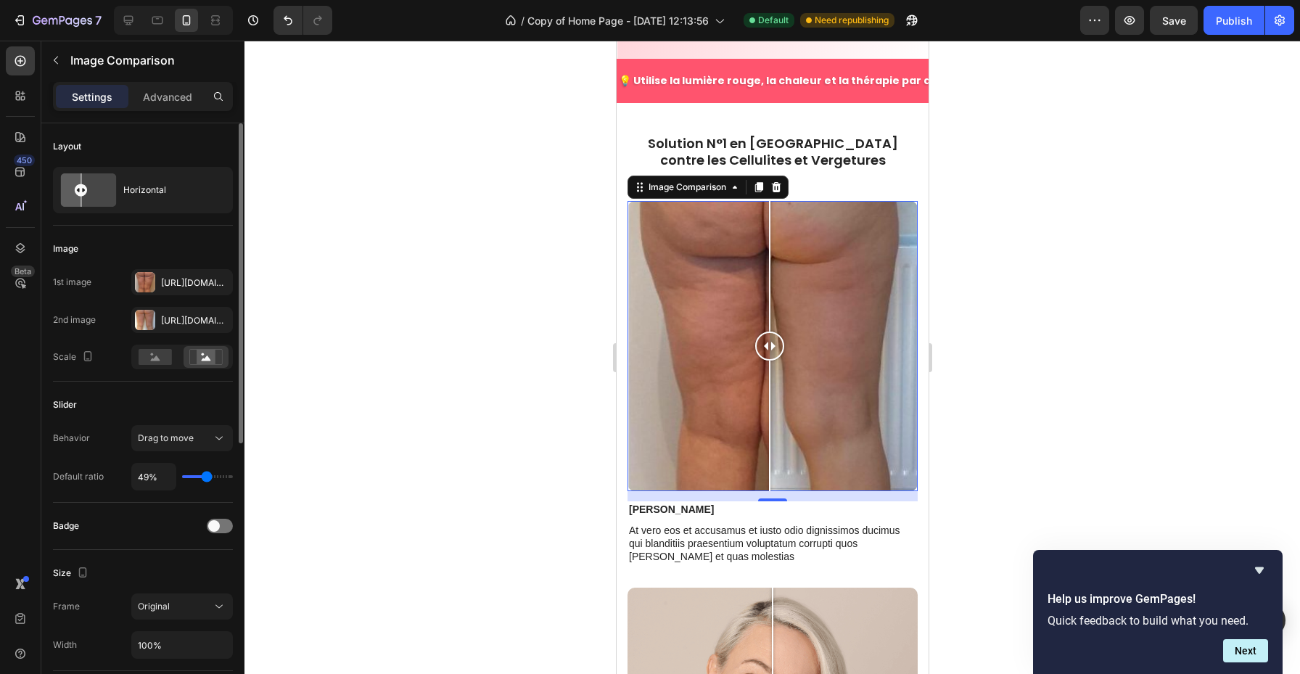
type input "45%"
type input "45"
type input "43%"
type input "43"
type input "41%"
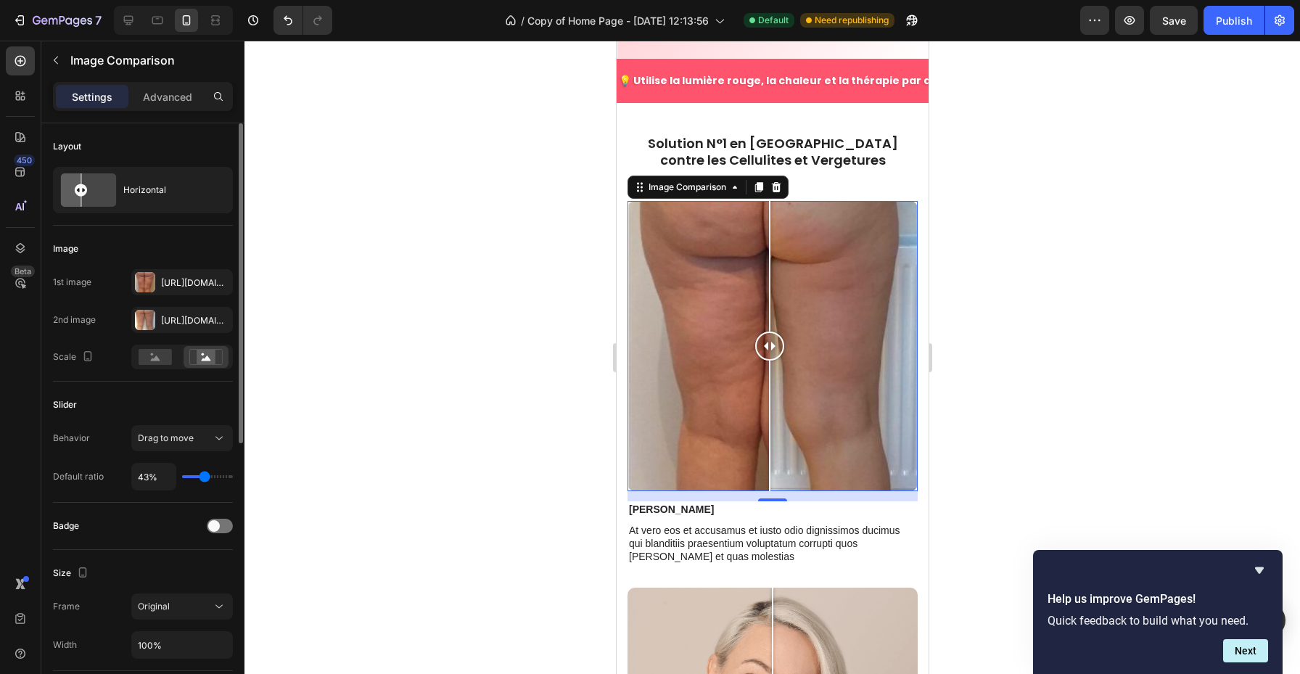
type input "41"
type input "40%"
type input "40"
type input "39%"
type input "39"
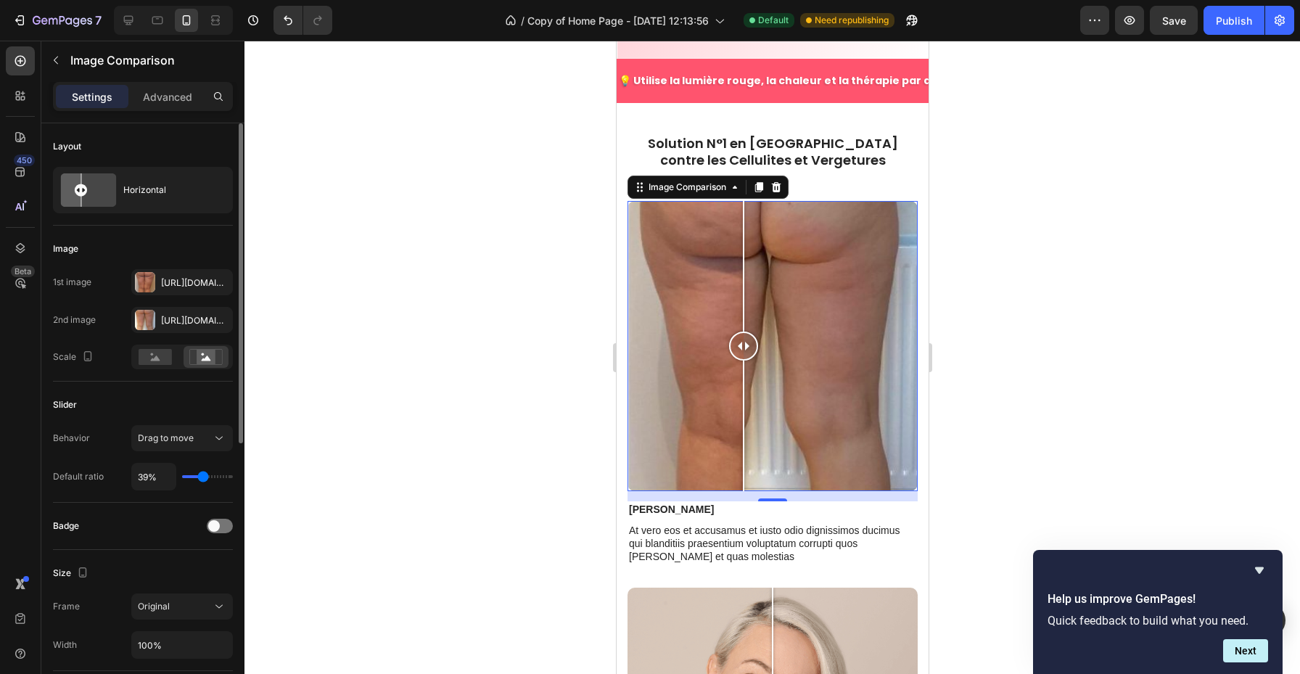
type input "38%"
type input "38"
type input "37%"
type input "37"
type input "36%"
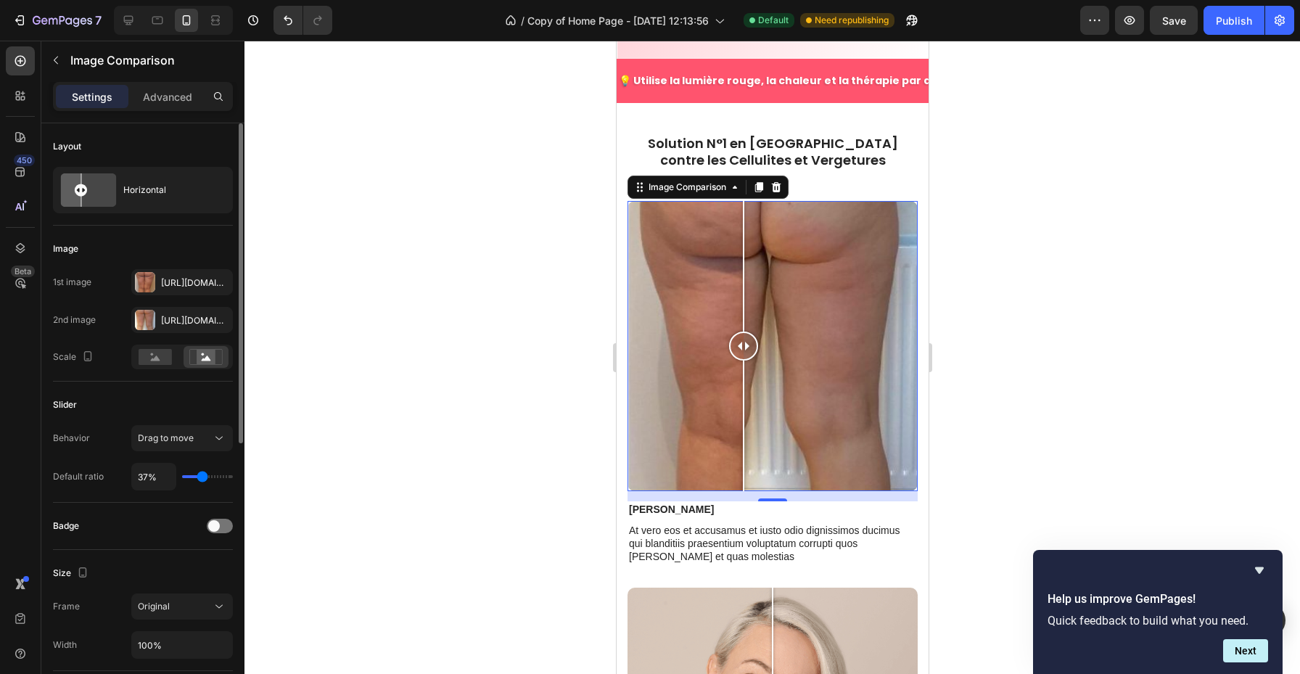
type input "36"
type input "35%"
type input "35"
type input "36%"
type input "36"
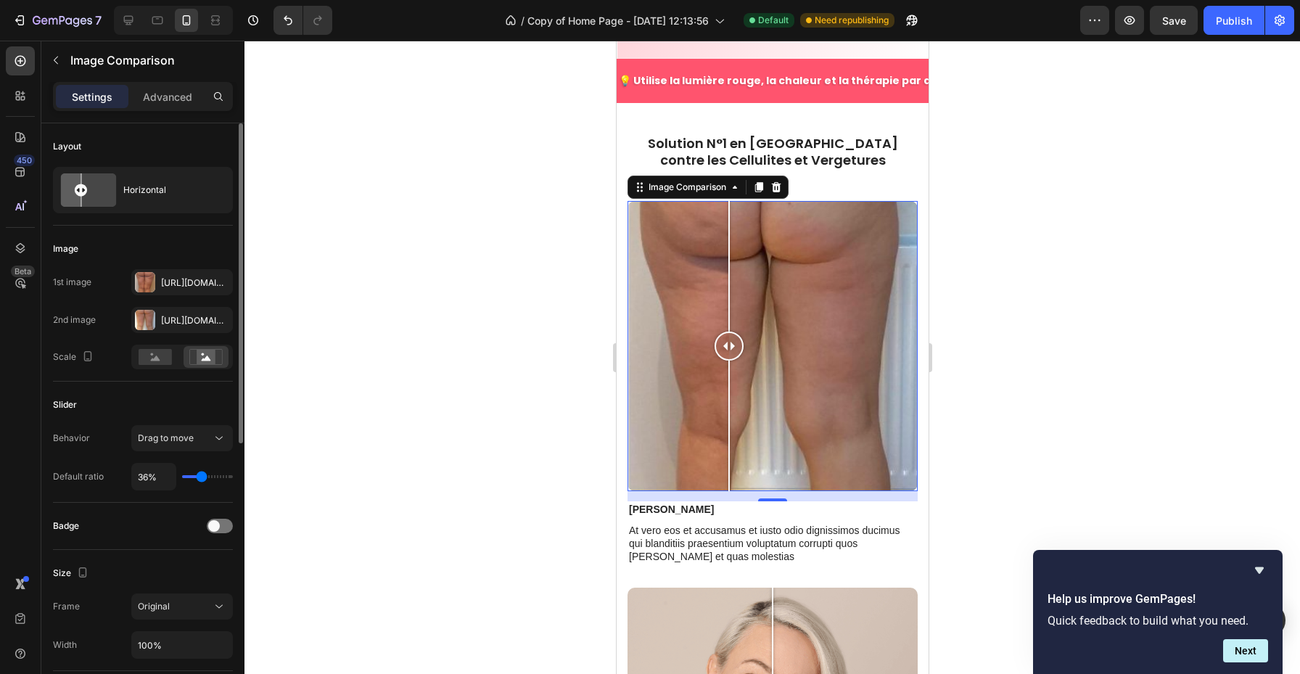
type input "37%"
type input "37"
type input "38%"
type input "38"
type input "39%"
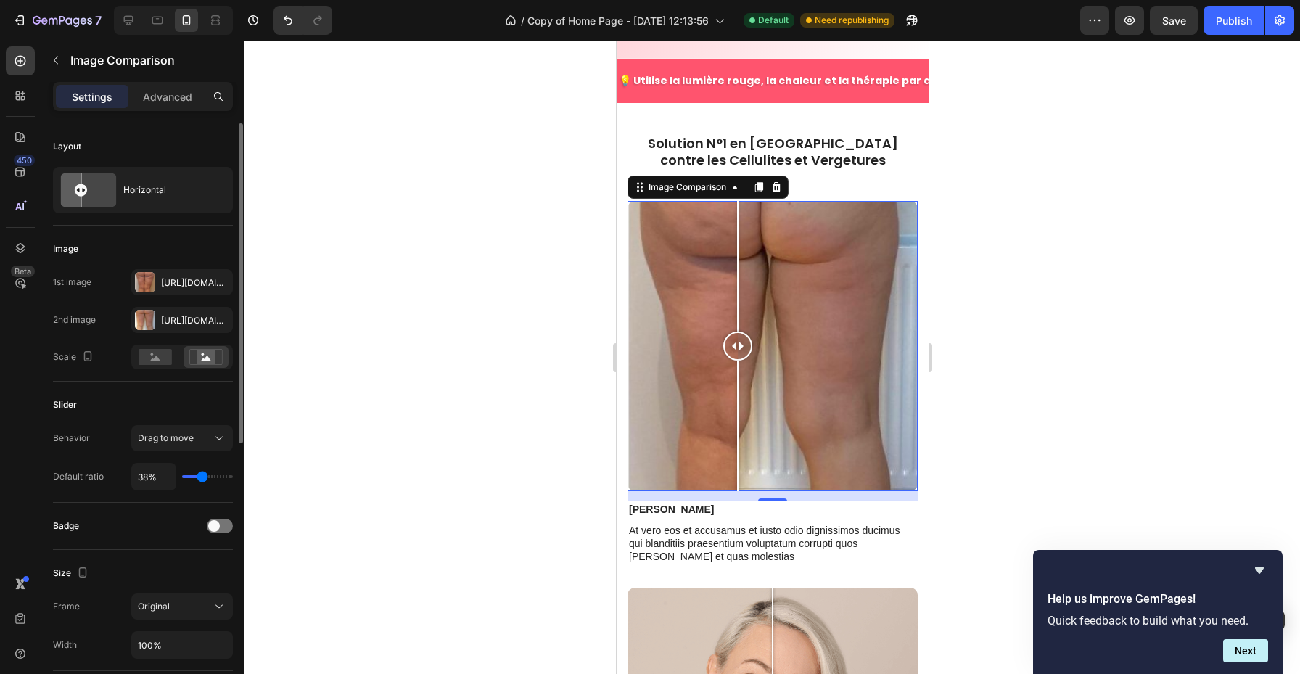
type input "39"
type input "40%"
type input "40"
type input "41%"
type input "41"
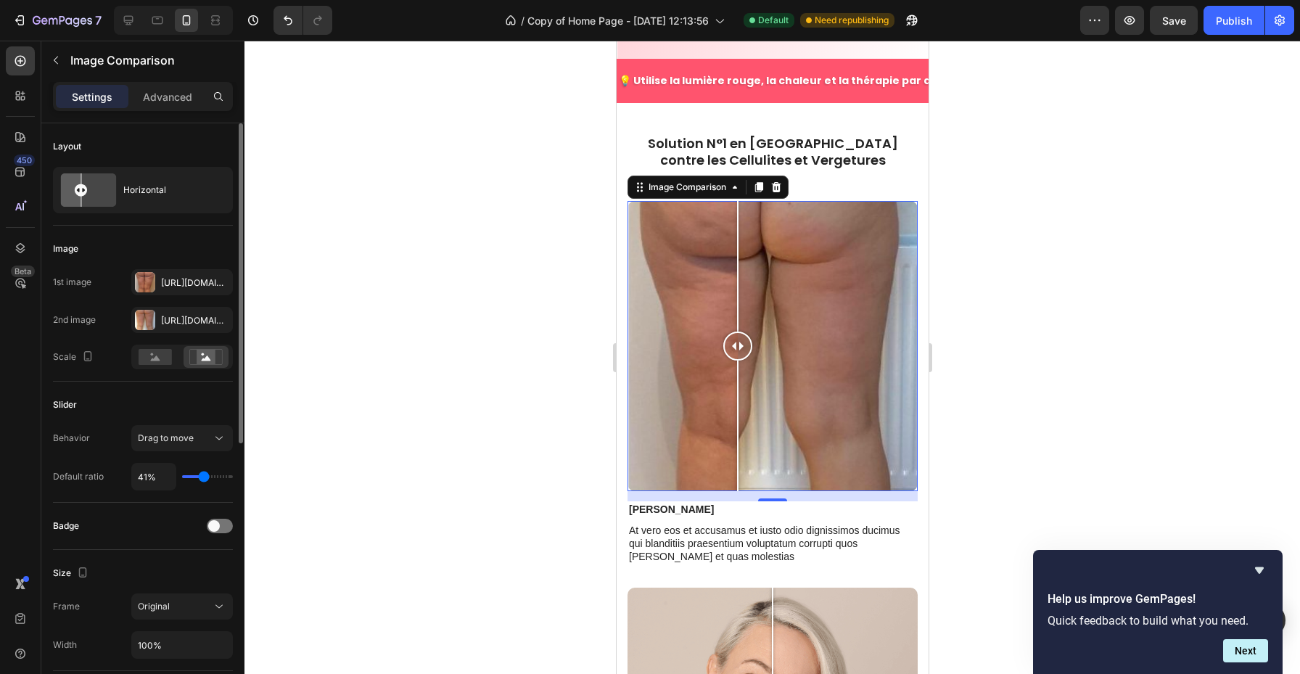
type input "42%"
type input "42"
type input "43%"
type input "43"
type input "44%"
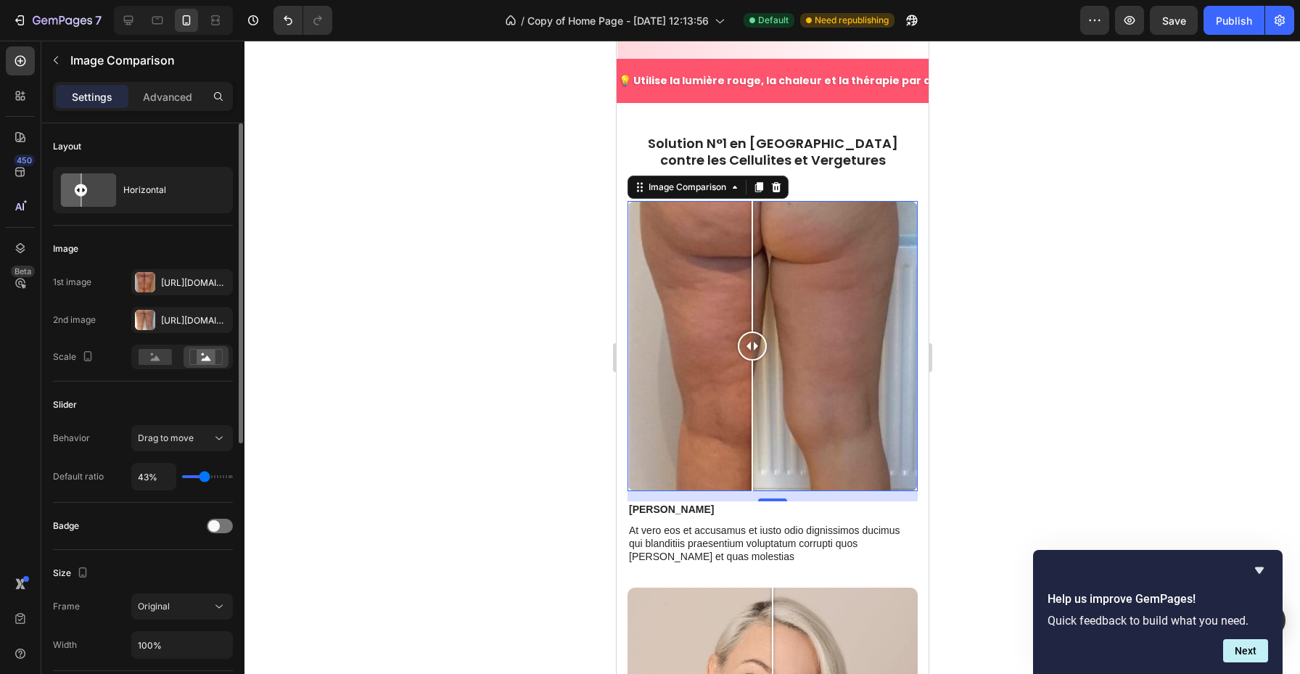
type input "44"
type input "45%"
type input "45"
type input "46%"
type input "46"
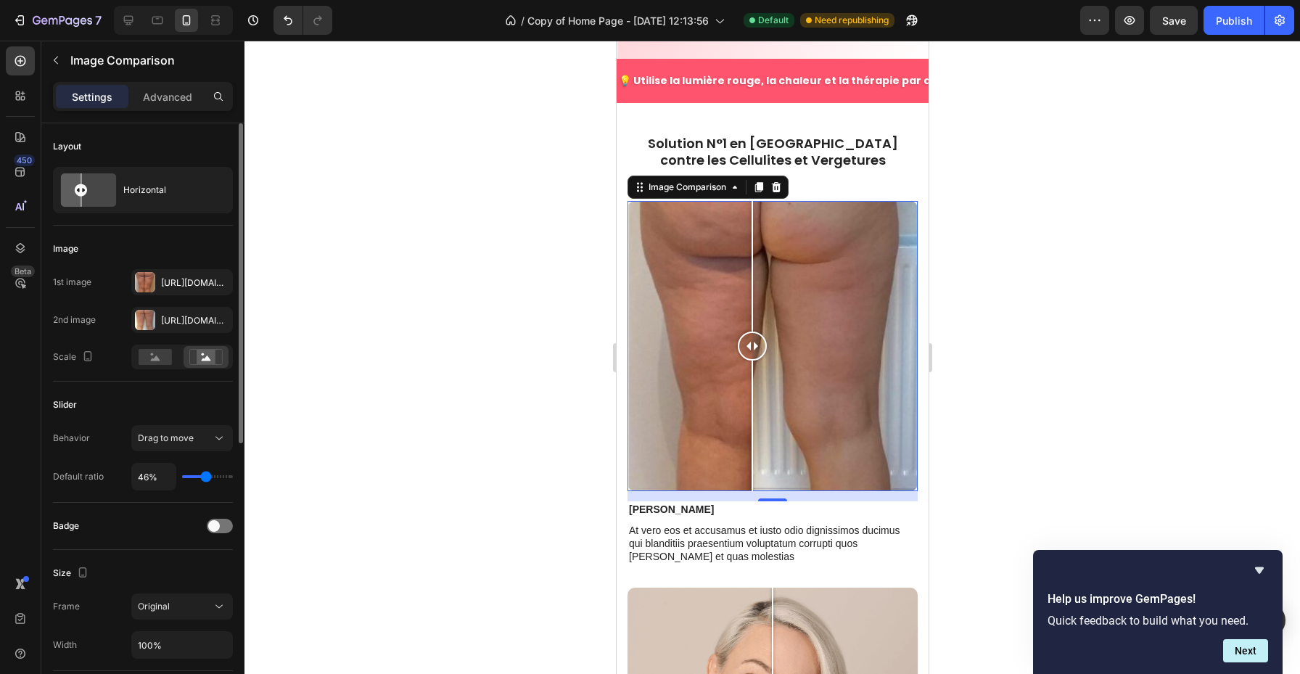
type input "47%"
type input "47"
type input "48%"
type input "48"
type input "49%"
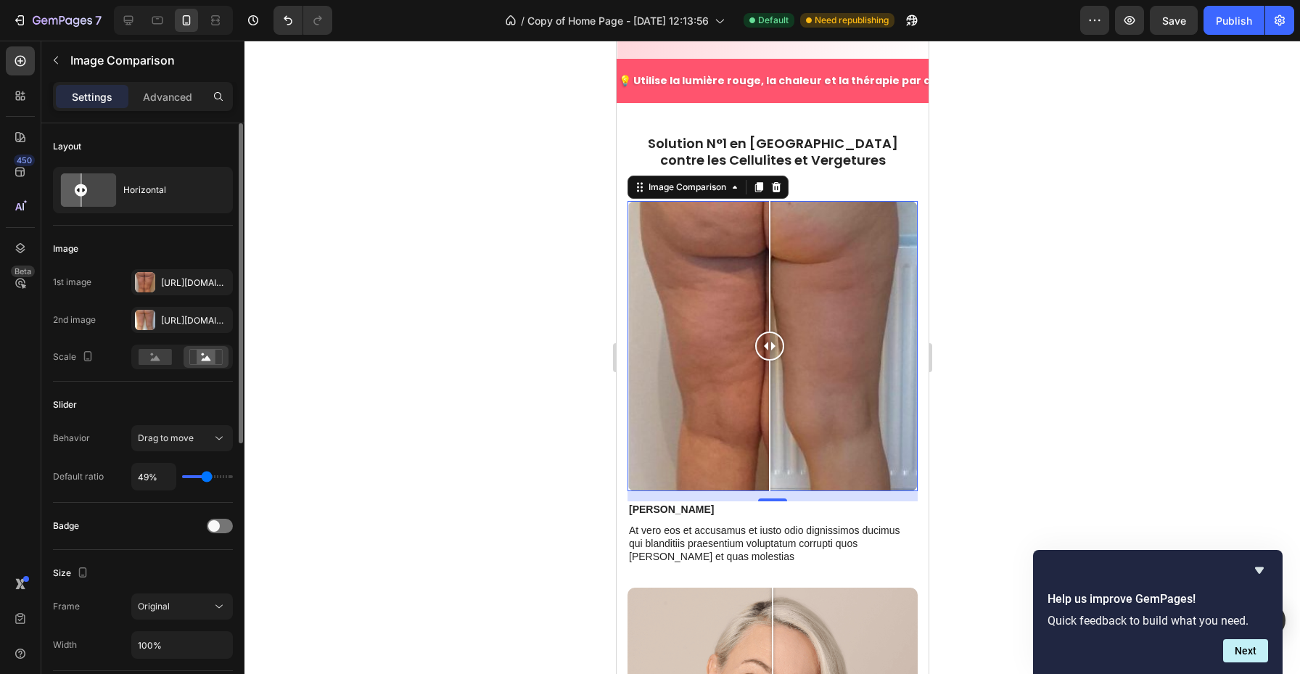
type input "49"
click at [207, 478] on input "range" at bounding box center [207, 476] width 51 height 3
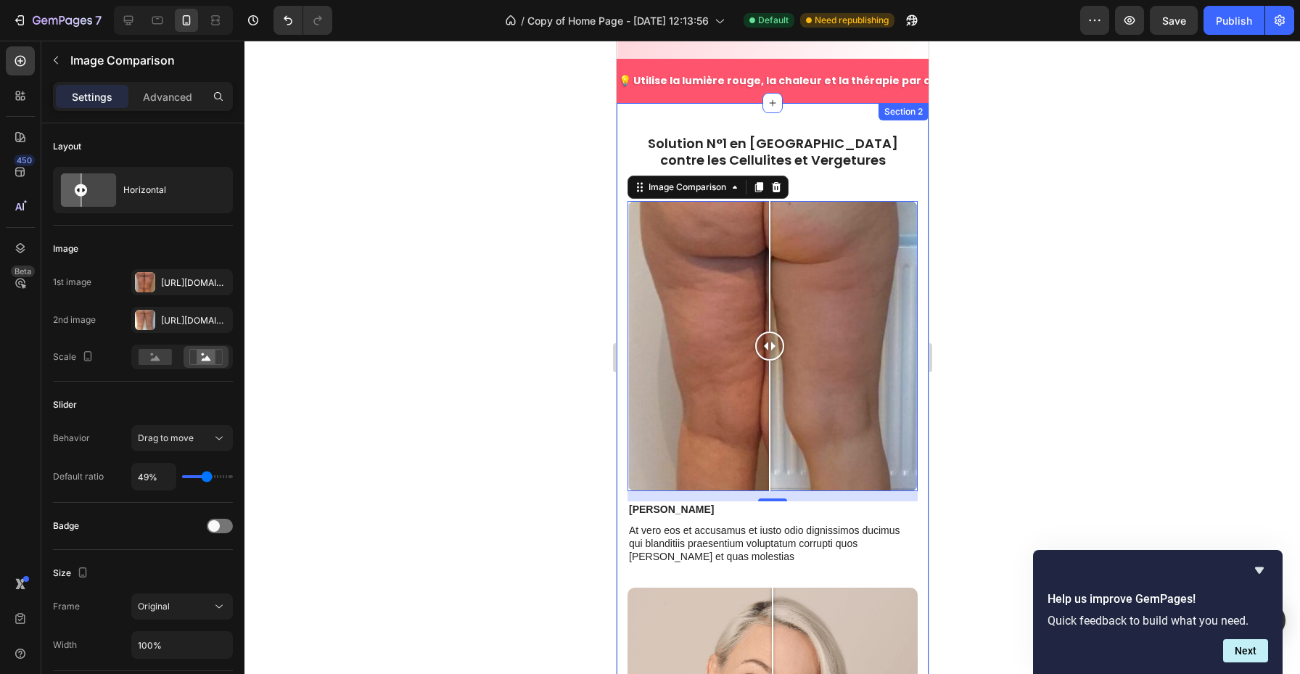
click at [864, 149] on div "Solution N°1 en [GEOGRAPHIC_DATA] contre les Cellulites et Vergetures Heading" at bounding box center [772, 157] width 290 height 47
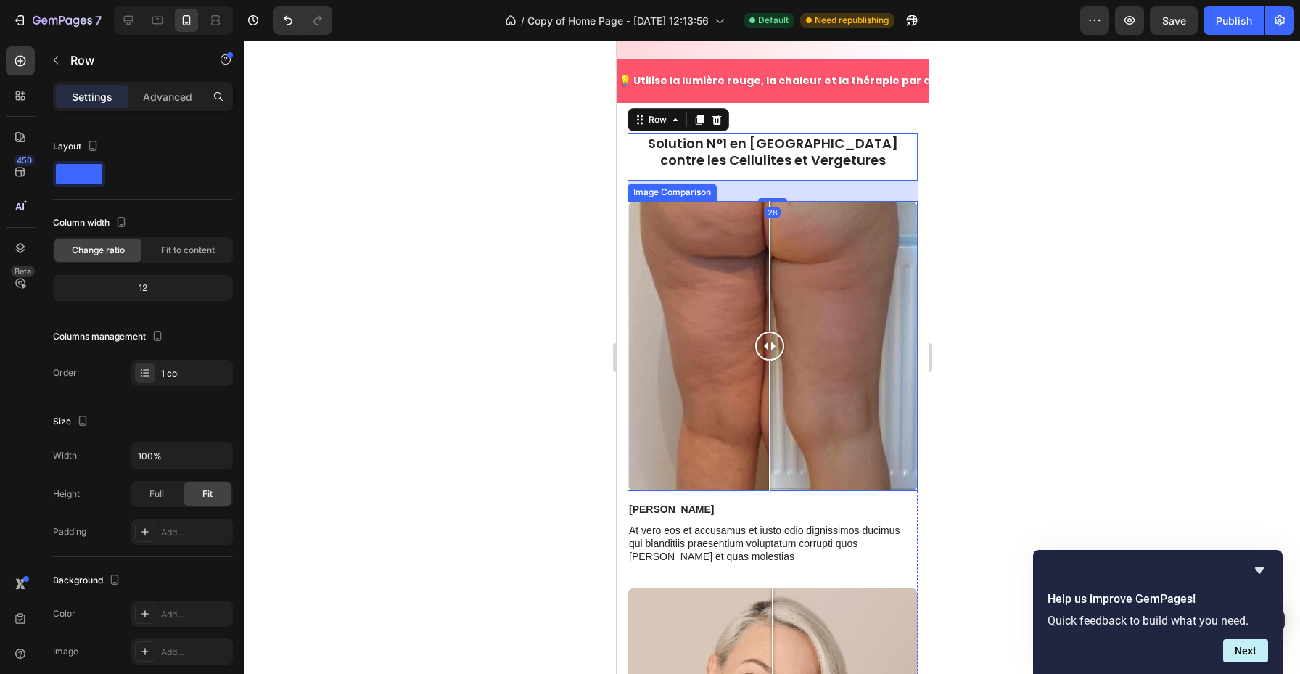
click at [850, 270] on div at bounding box center [772, 346] width 290 height 290
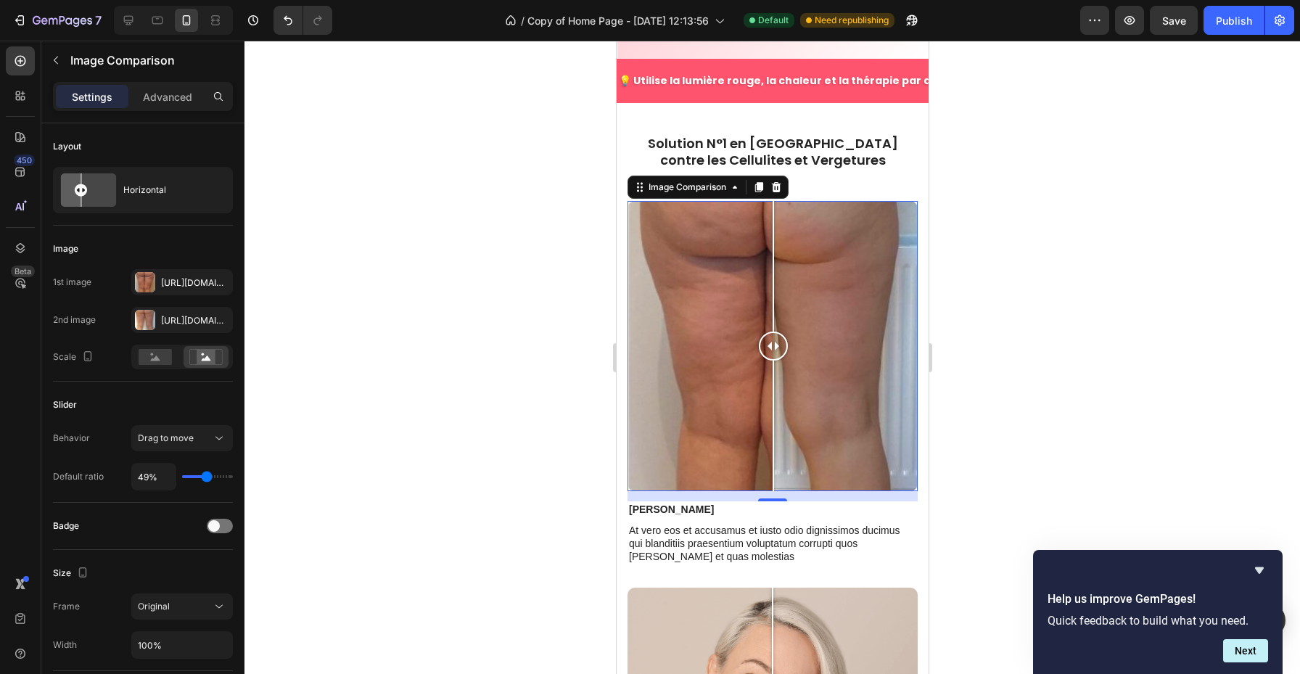
drag, startPoint x: 851, startPoint y: 302, endPoint x: 773, endPoint y: 293, distance: 78.1
click at [773, 293] on div at bounding box center [772, 346] width 29 height 290
type input "41%"
type input "41"
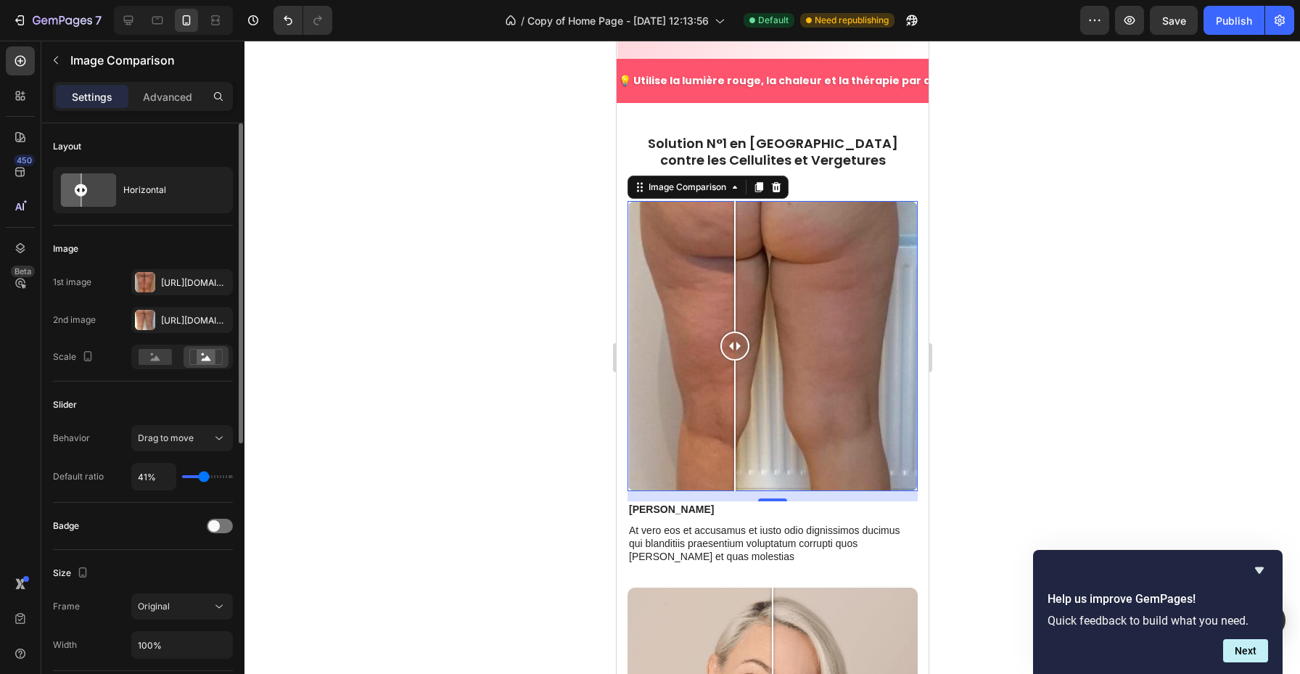
type input "34%"
type input "34"
type input "33%"
type input "33"
type input "34%"
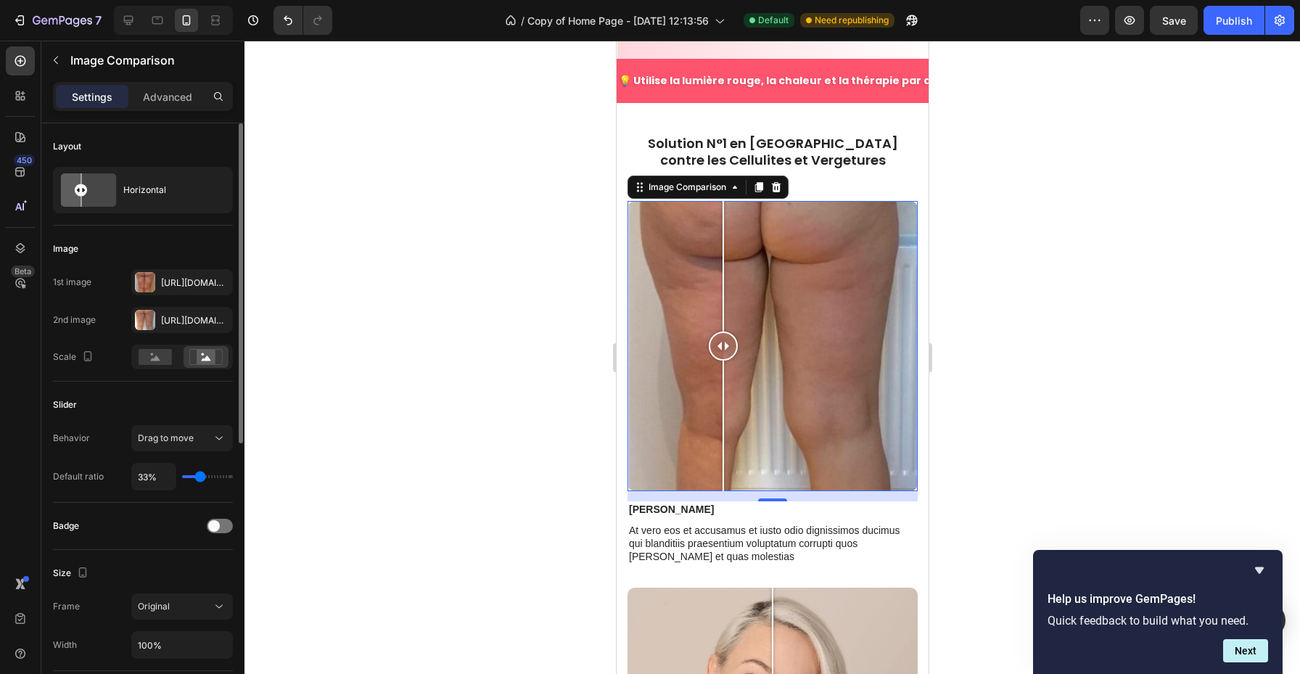
type input "34"
type input "36%"
type input "36"
type input "43%"
type input "43"
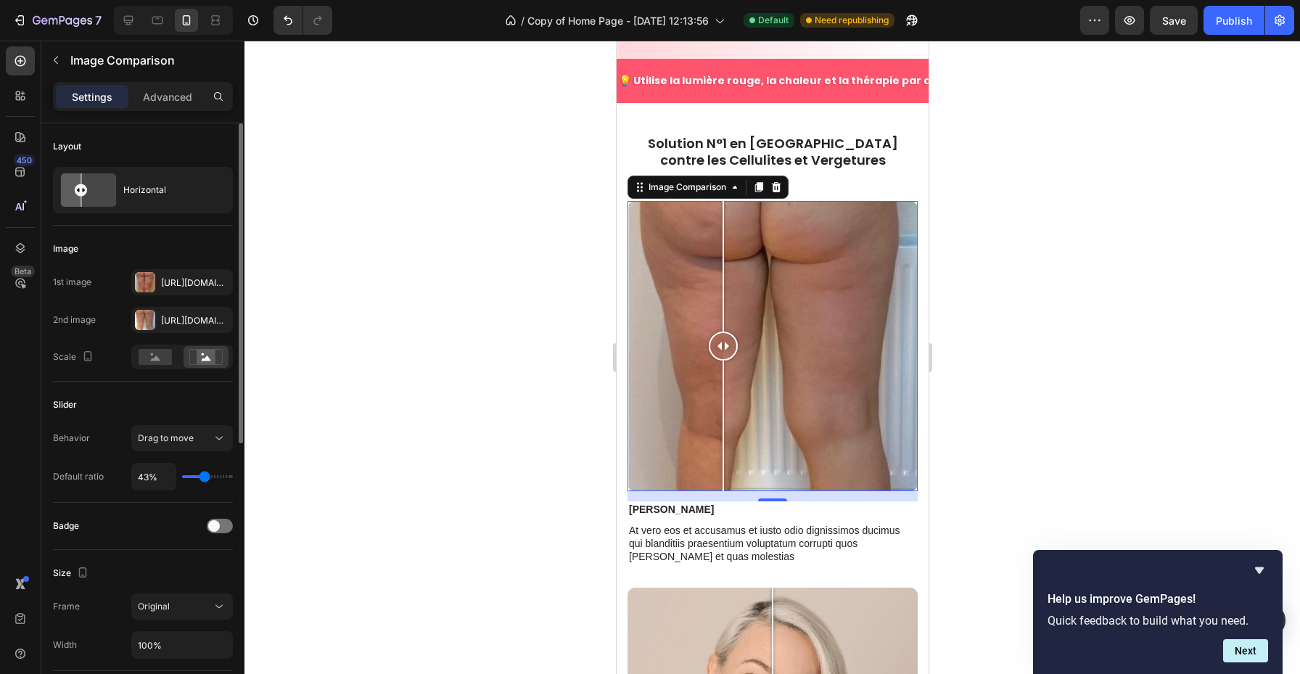
type input "46%"
type input "46"
type input "47%"
type input "47"
type input "48%"
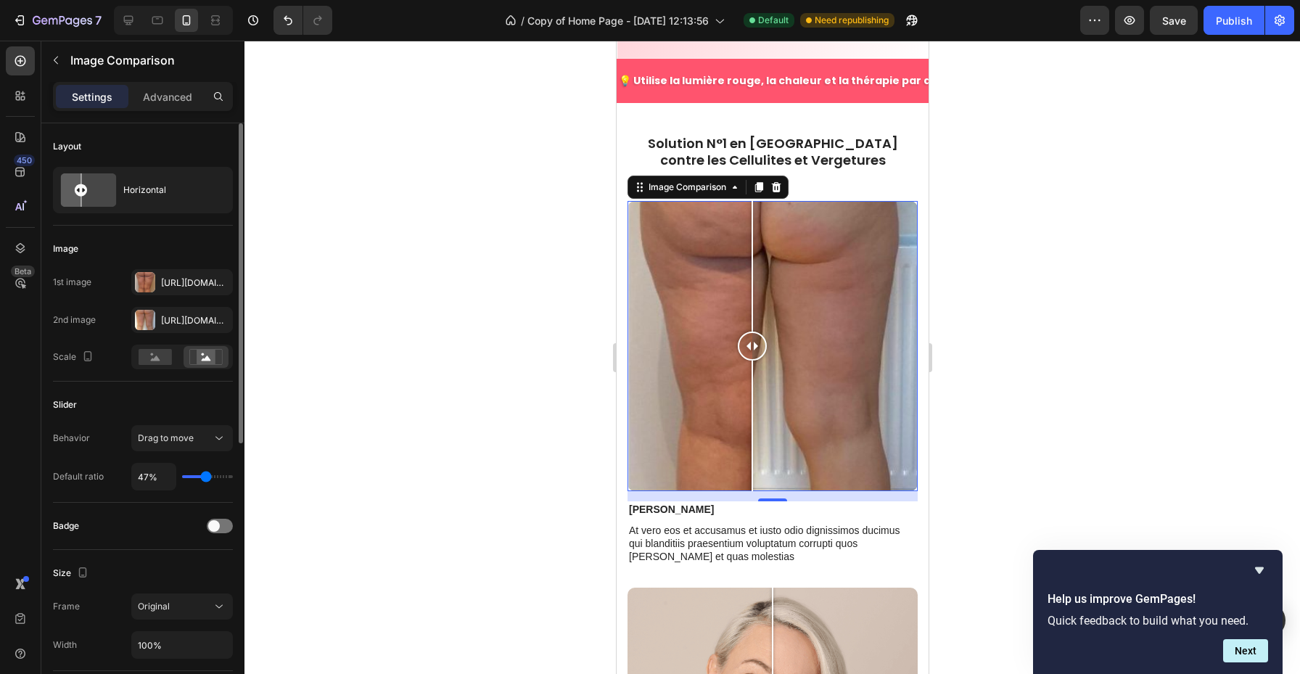
type input "48"
type input "49%"
type input "49"
type input "50%"
type input "50"
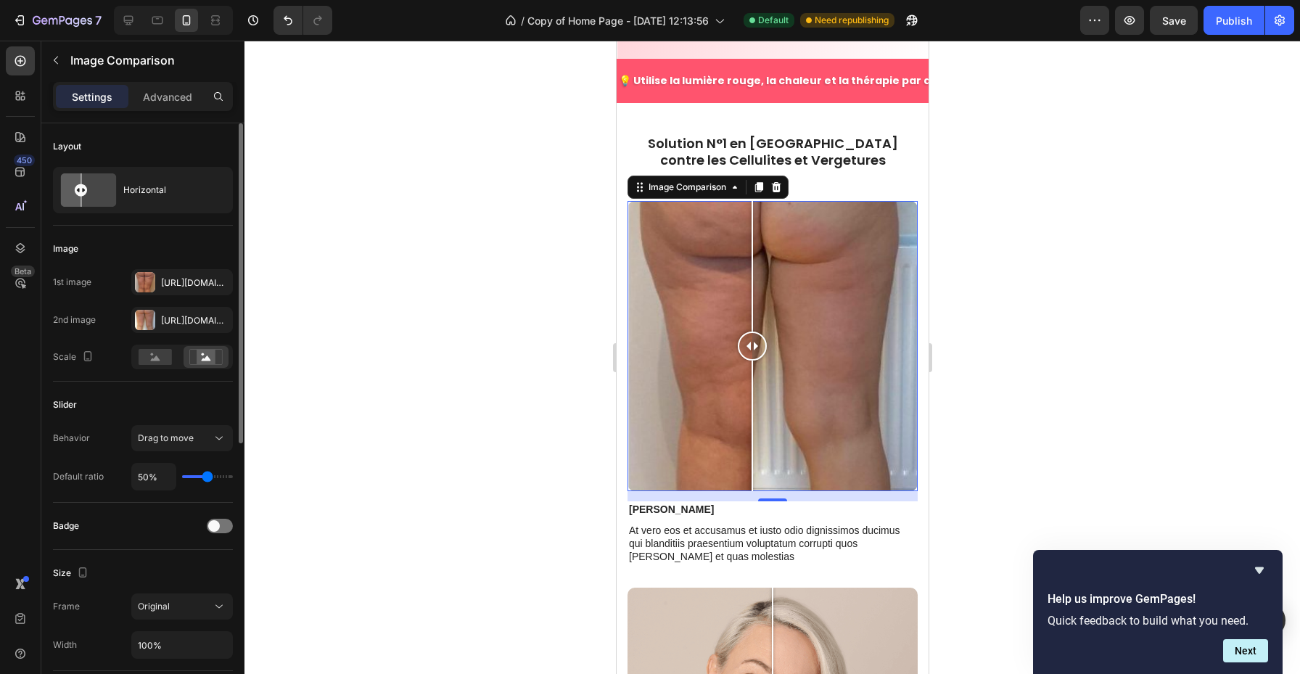
type input "51%"
type input "51"
type input "52%"
type input "52"
type input "54%"
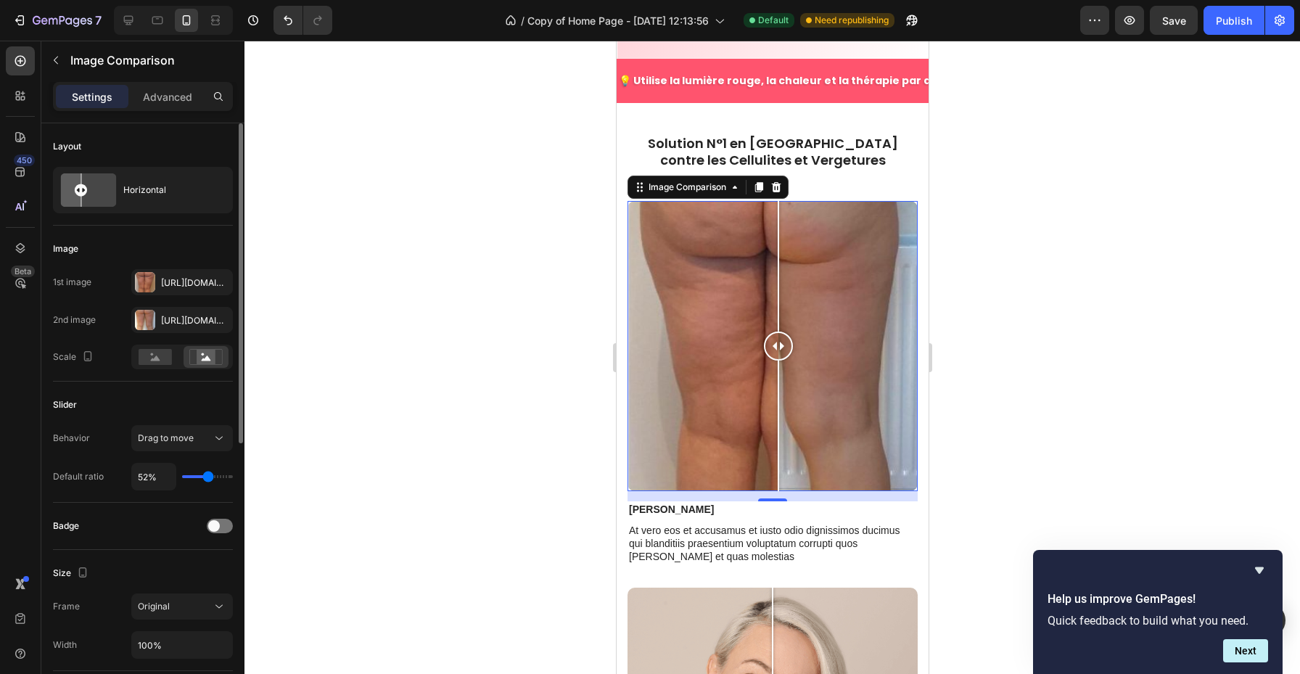
type input "54"
type input "55%"
type input "55"
type input "56%"
type input "56"
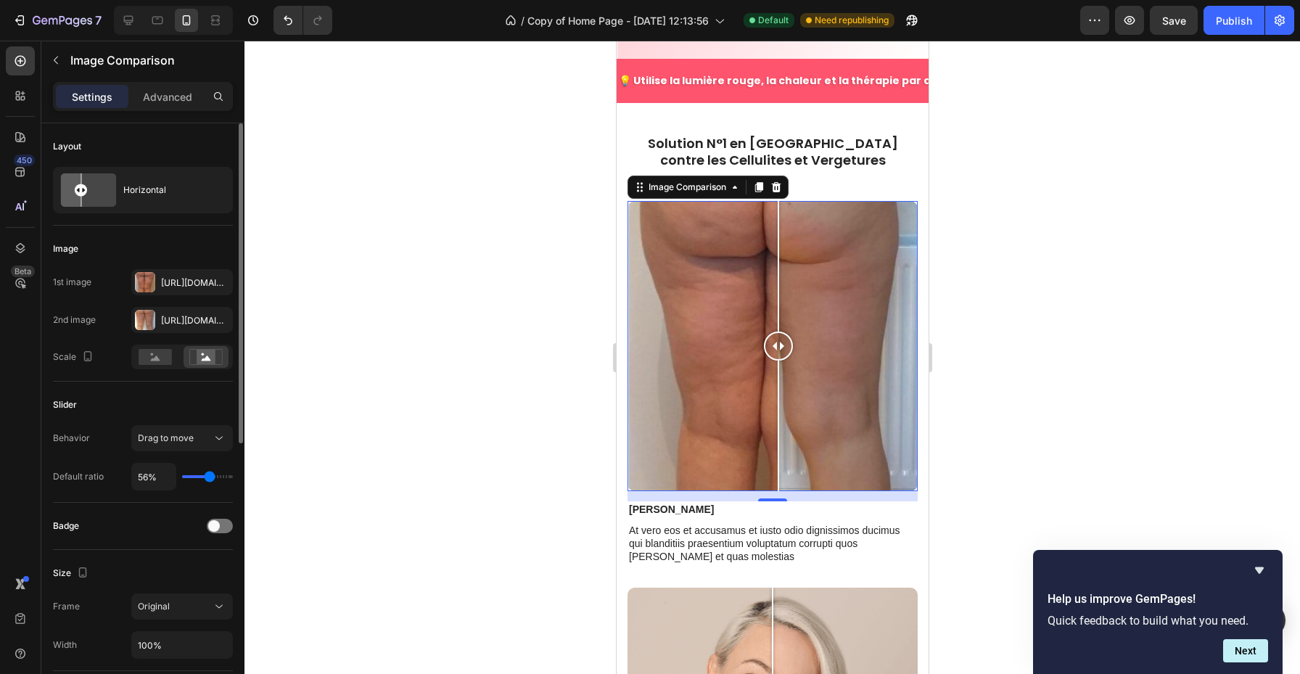
type input "57%"
type input "57"
type input "58%"
type input "58"
type input "57%"
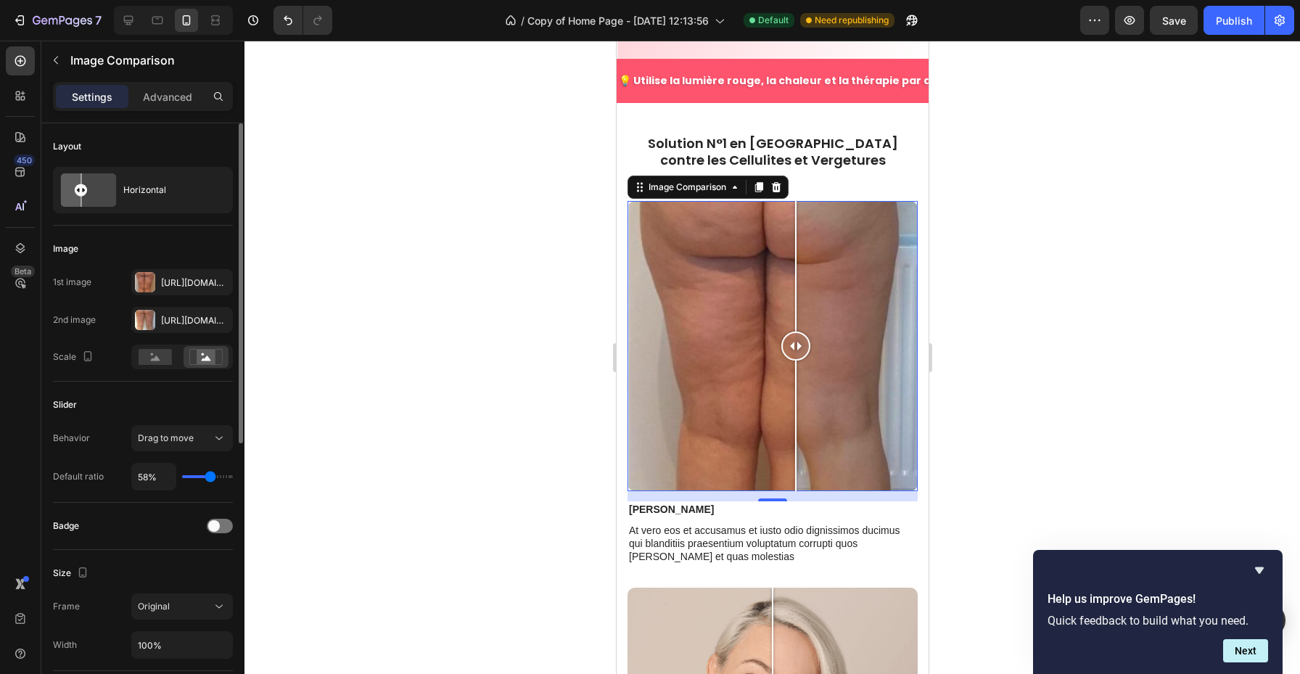
type input "57"
type input "56%"
type input "56"
type input "54%"
type input "54"
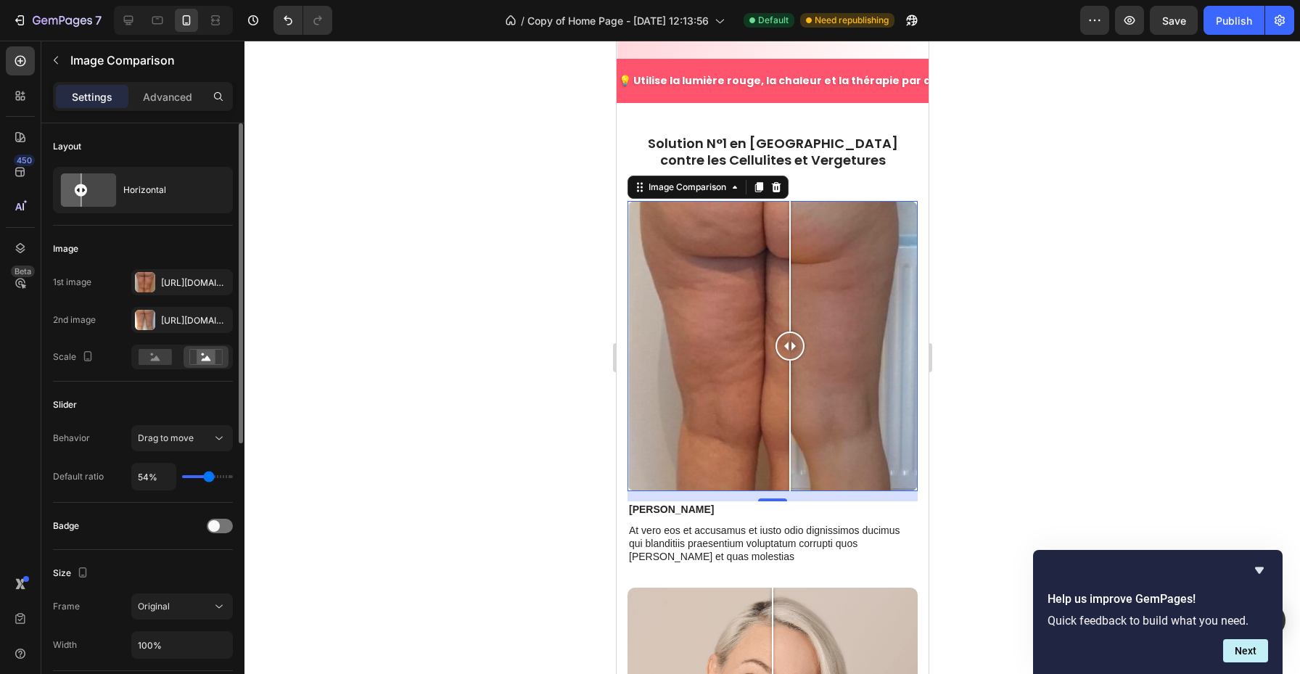
type input "53%"
type input "53"
type input "54%"
type input "54"
type input "53%"
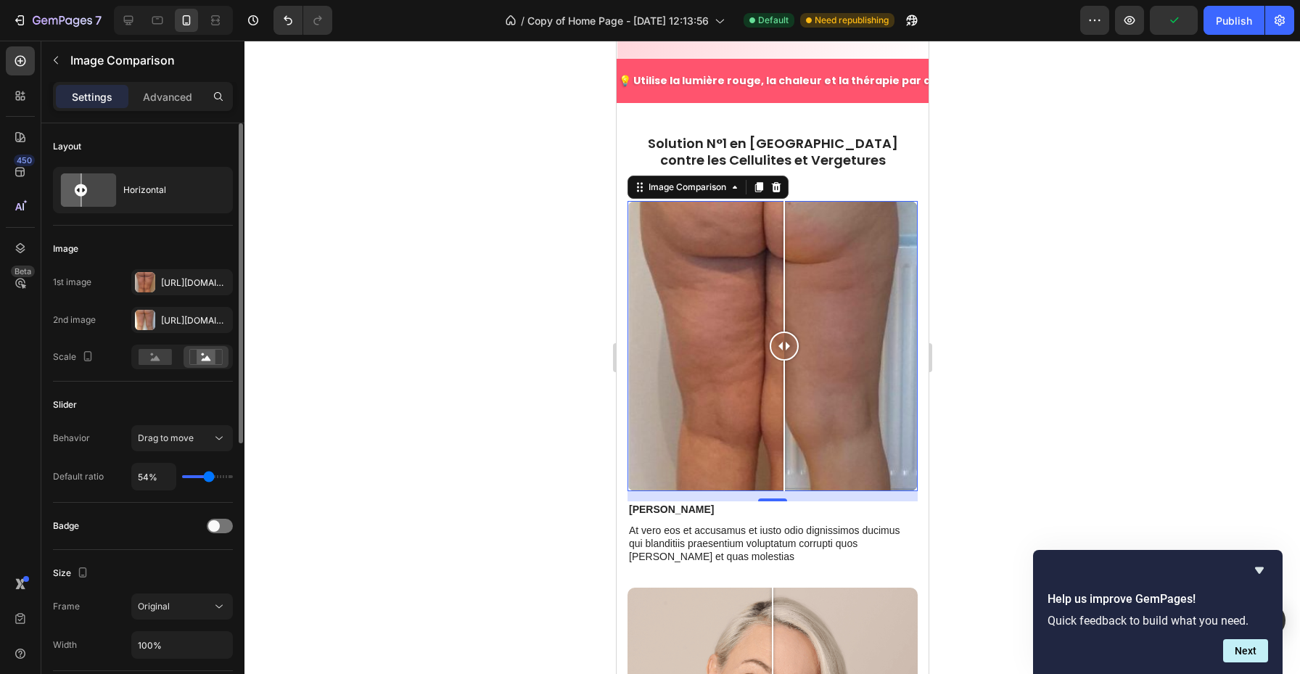
type input "53"
type input "52%"
type input "52"
type input "51%"
type input "51"
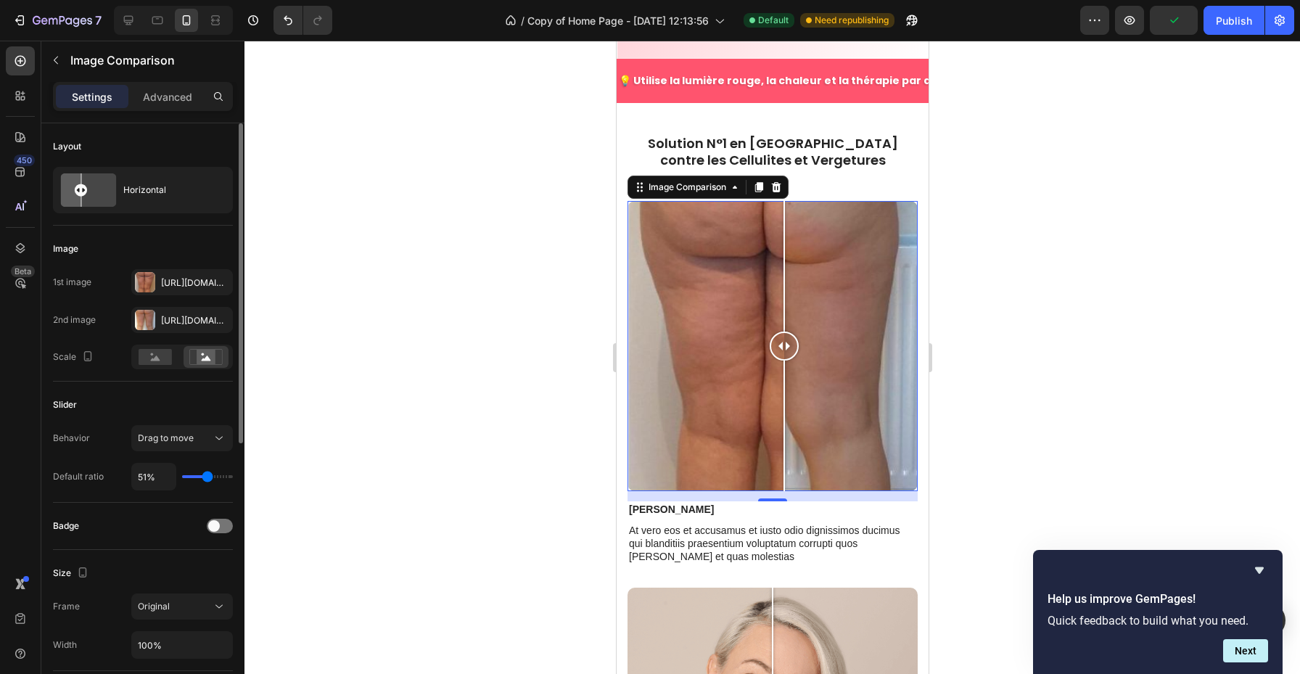
type input "49%"
type input "49"
type input "50%"
type input "50"
type input "51%"
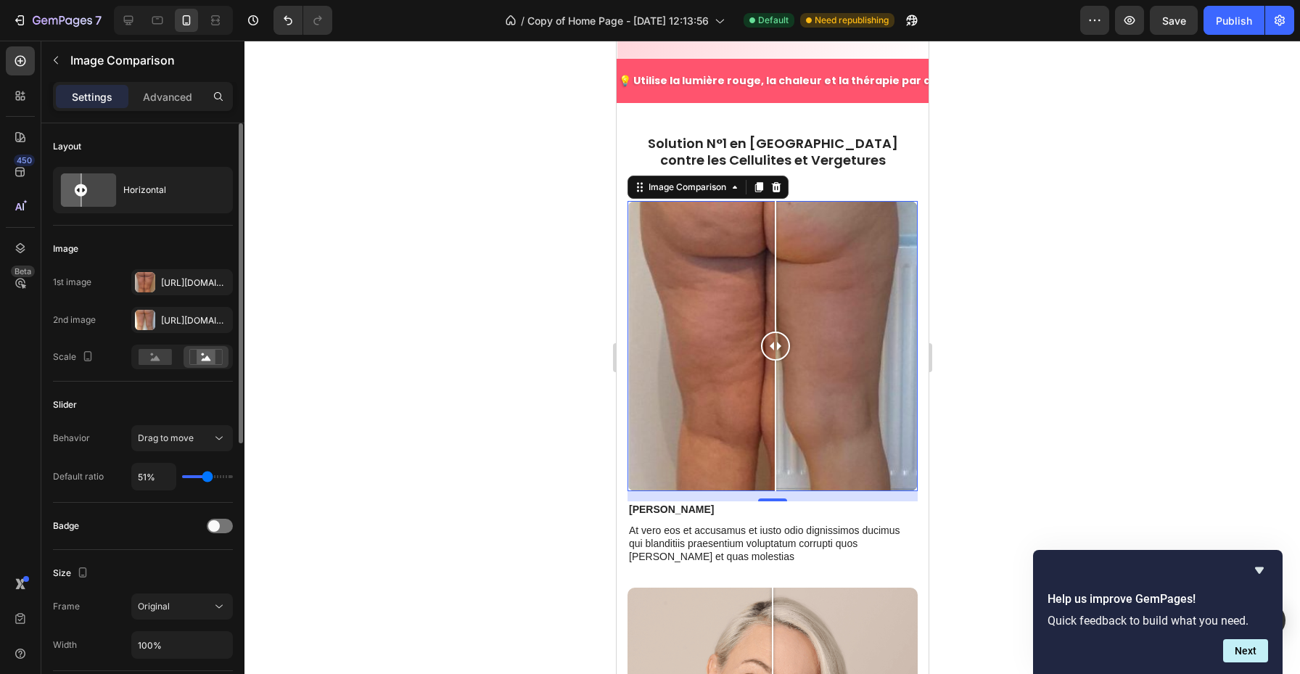
type input "51"
click at [208, 476] on input "range" at bounding box center [207, 476] width 51 height 3
click at [462, 353] on div at bounding box center [773, 358] width 1056 height 634
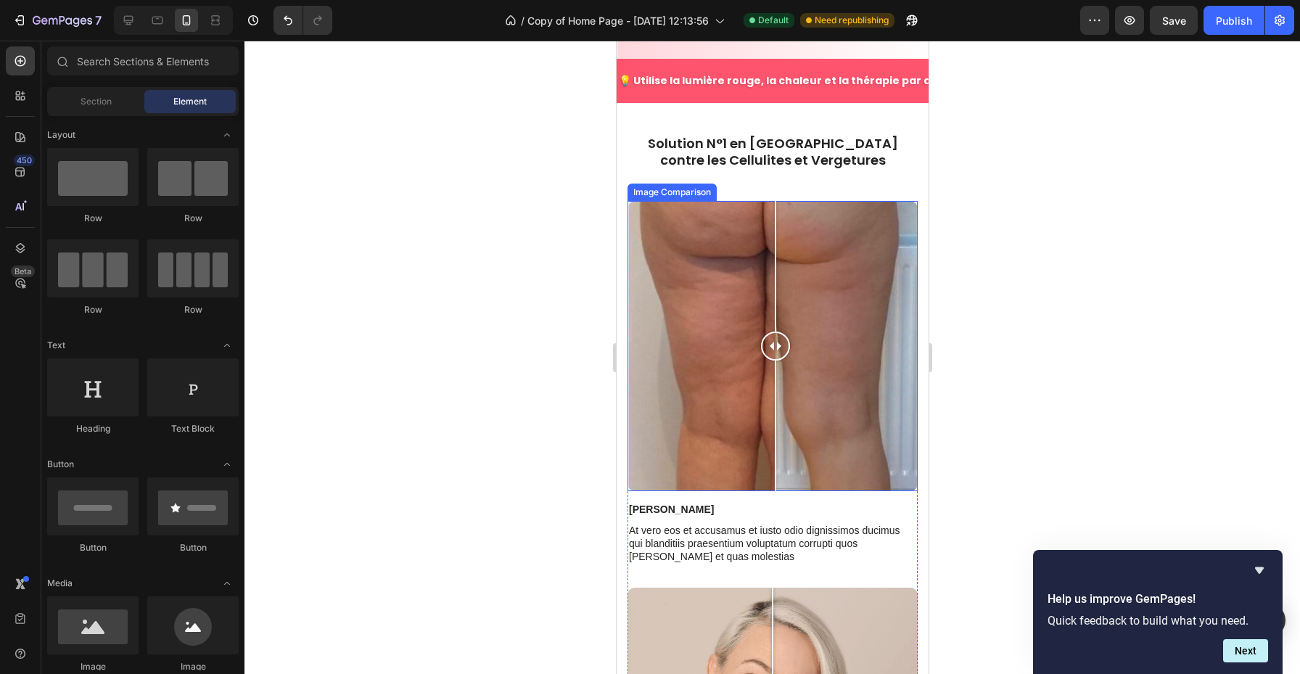
scroll to position [626, 0]
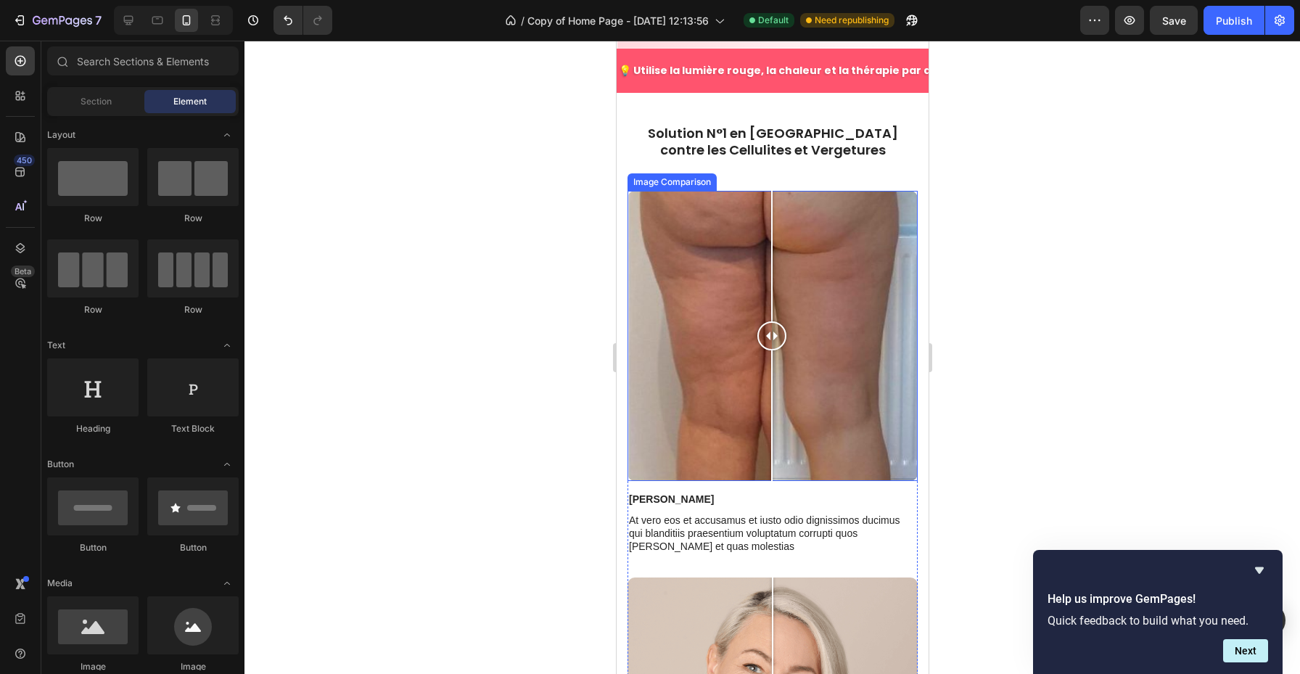
drag, startPoint x: 779, startPoint y: 311, endPoint x: 771, endPoint y: 316, distance: 9.3
click at [771, 321] on div at bounding box center [771, 335] width 29 height 29
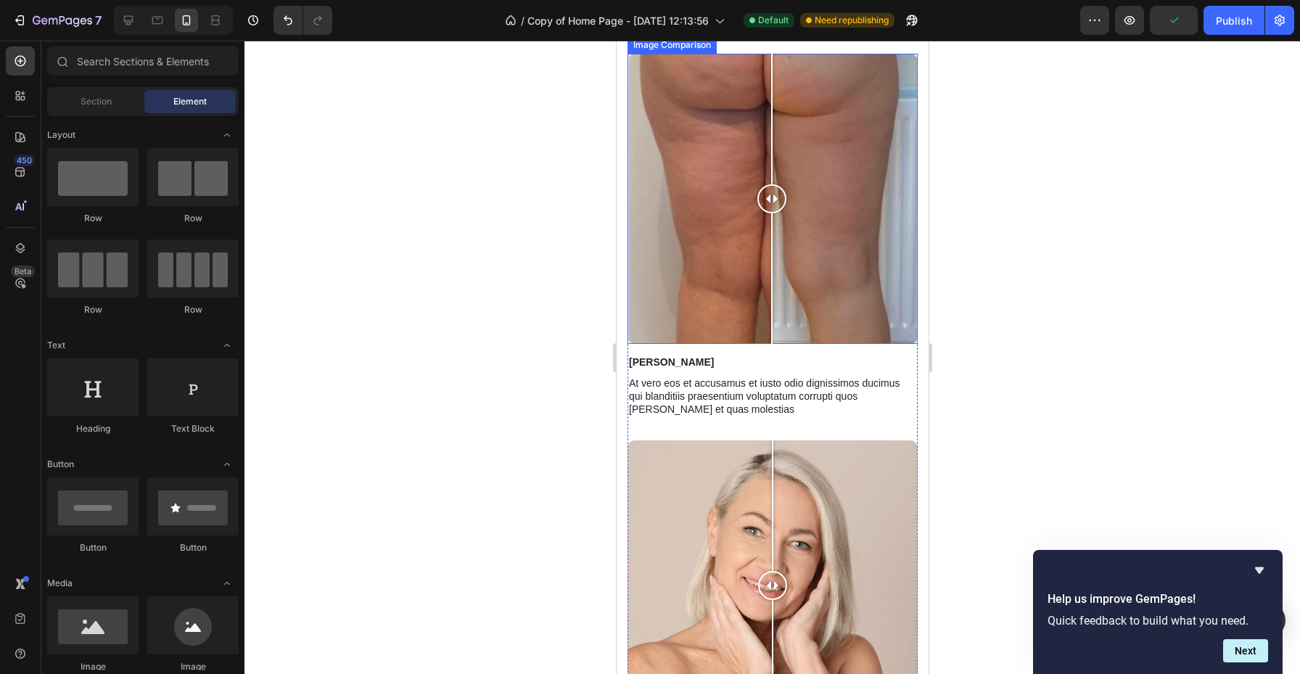
scroll to position [744, 0]
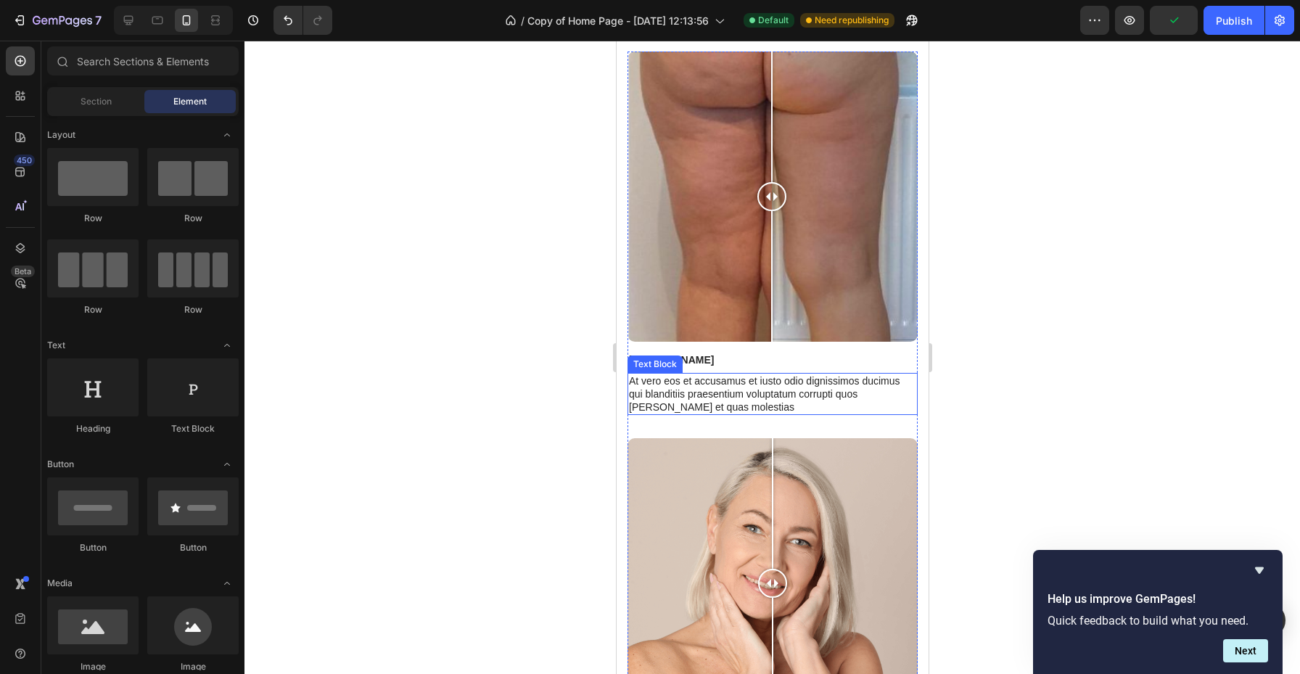
click at [642, 361] on div "Text Block" at bounding box center [654, 364] width 49 height 13
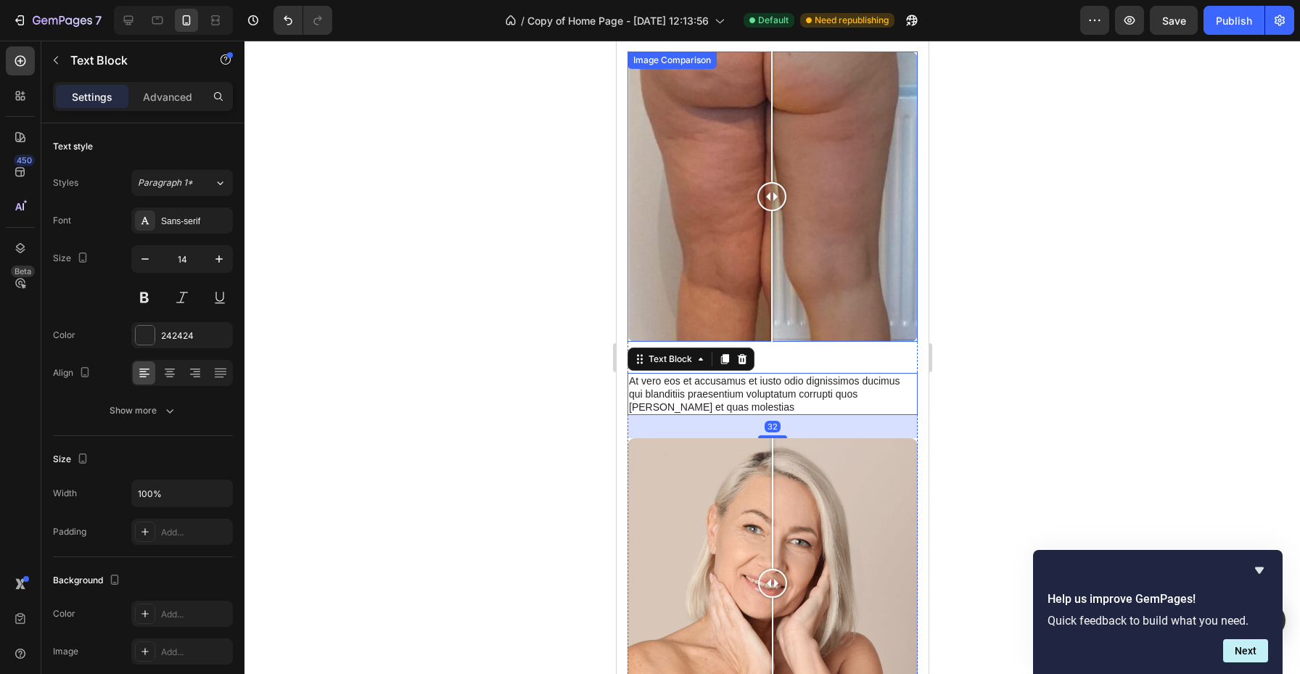
click at [690, 332] on div at bounding box center [772, 197] width 290 height 290
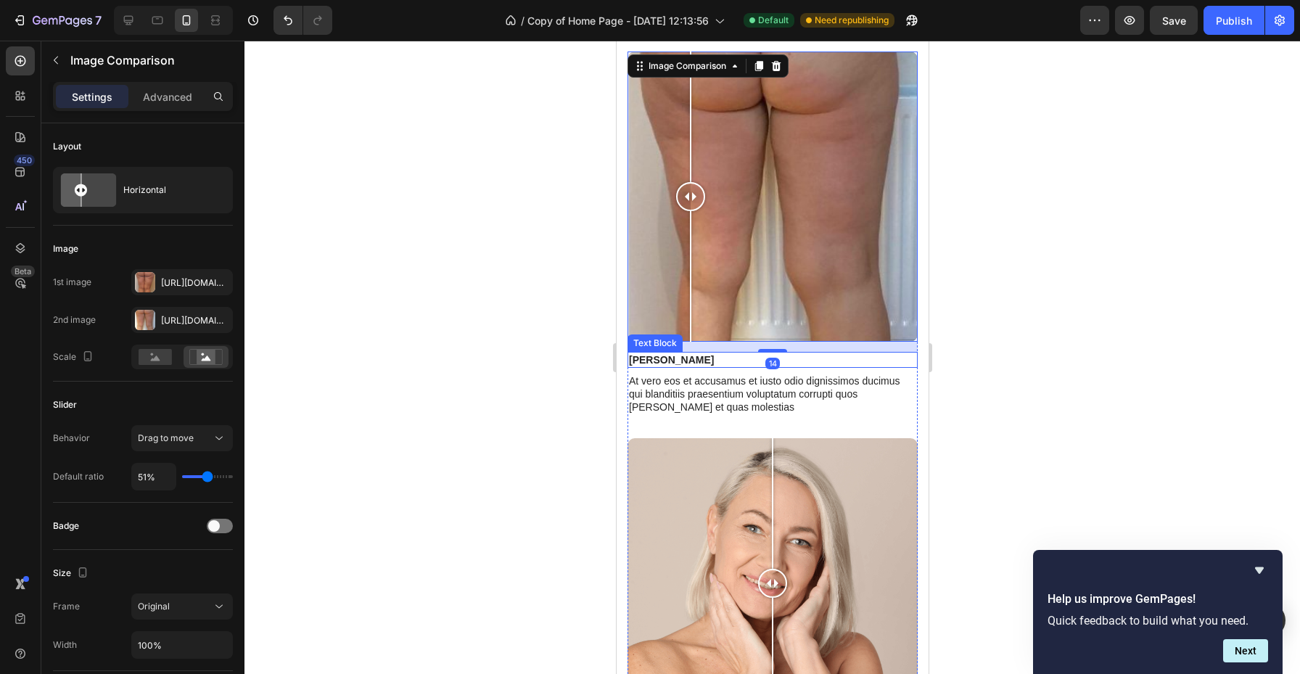
click at [642, 360] on p "[PERSON_NAME]" at bounding box center [771, 359] width 287 height 13
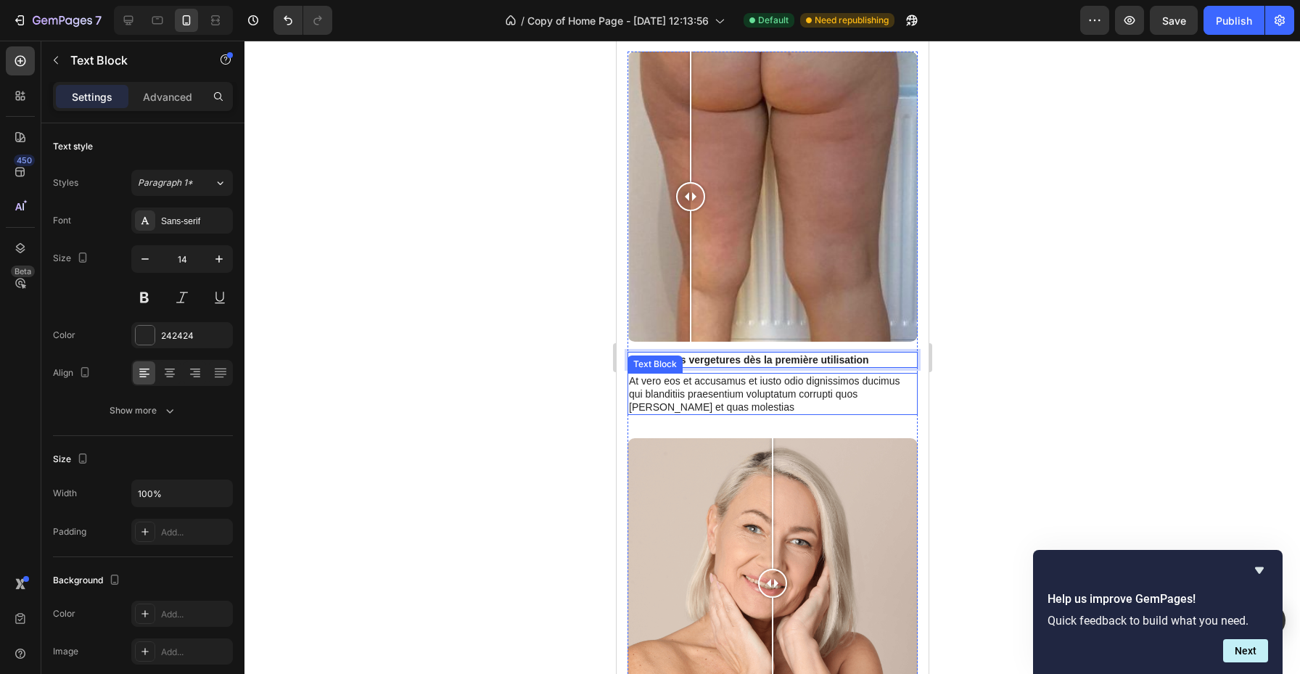
click at [662, 391] on p "At vero eos et accusamus et iusto odio dignissimos ducimus qui blanditiis praes…" at bounding box center [771, 394] width 287 height 40
click at [684, 405] on p "At vero eos et accusamus et iusto odio dignissimos ducimus qui blanditiis praes…" at bounding box center [771, 394] width 287 height 40
click at [743, 358] on p "Diminue les vergetures dès la première utilisation" at bounding box center [771, 359] width 287 height 13
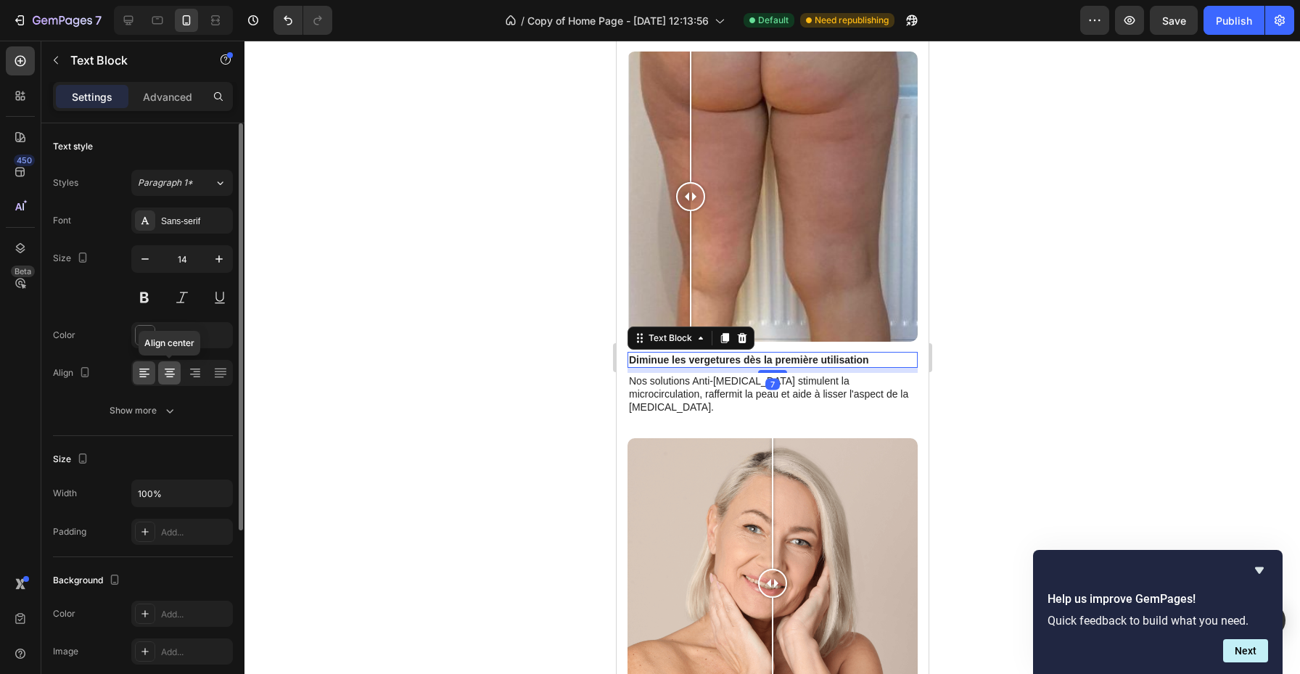
click at [173, 374] on icon at bounding box center [170, 373] width 15 height 15
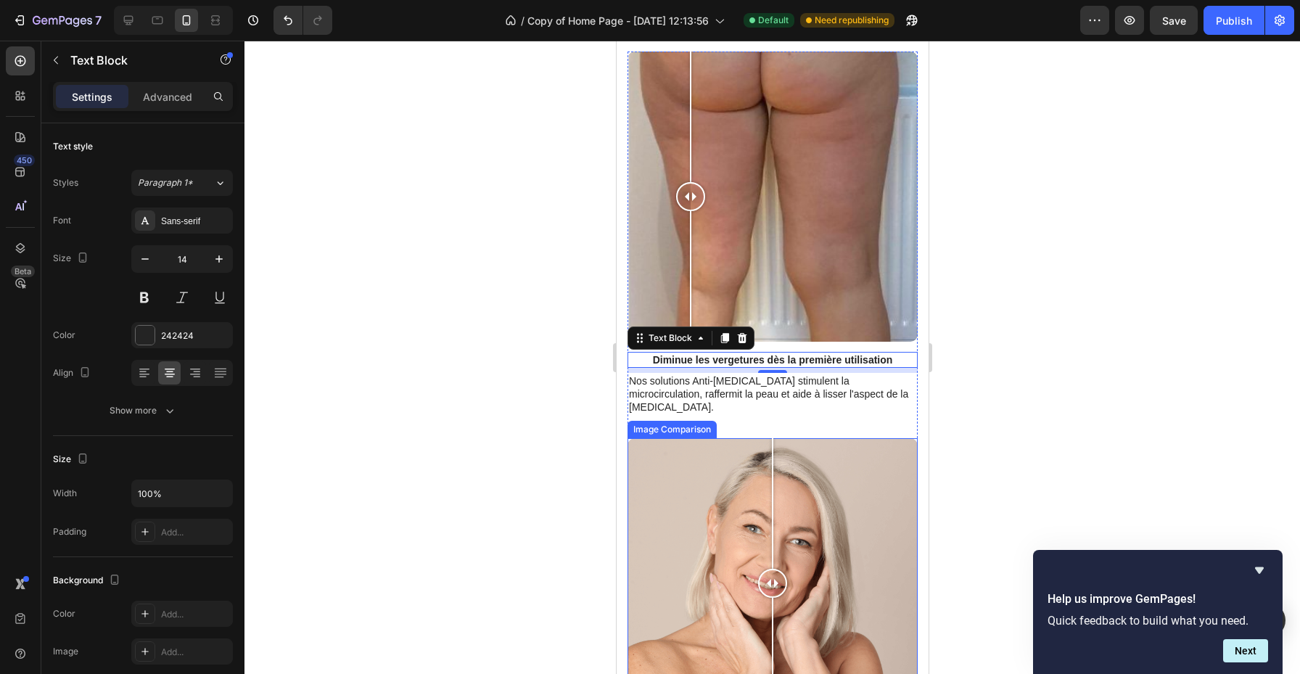
click at [718, 438] on div at bounding box center [772, 583] width 290 height 290
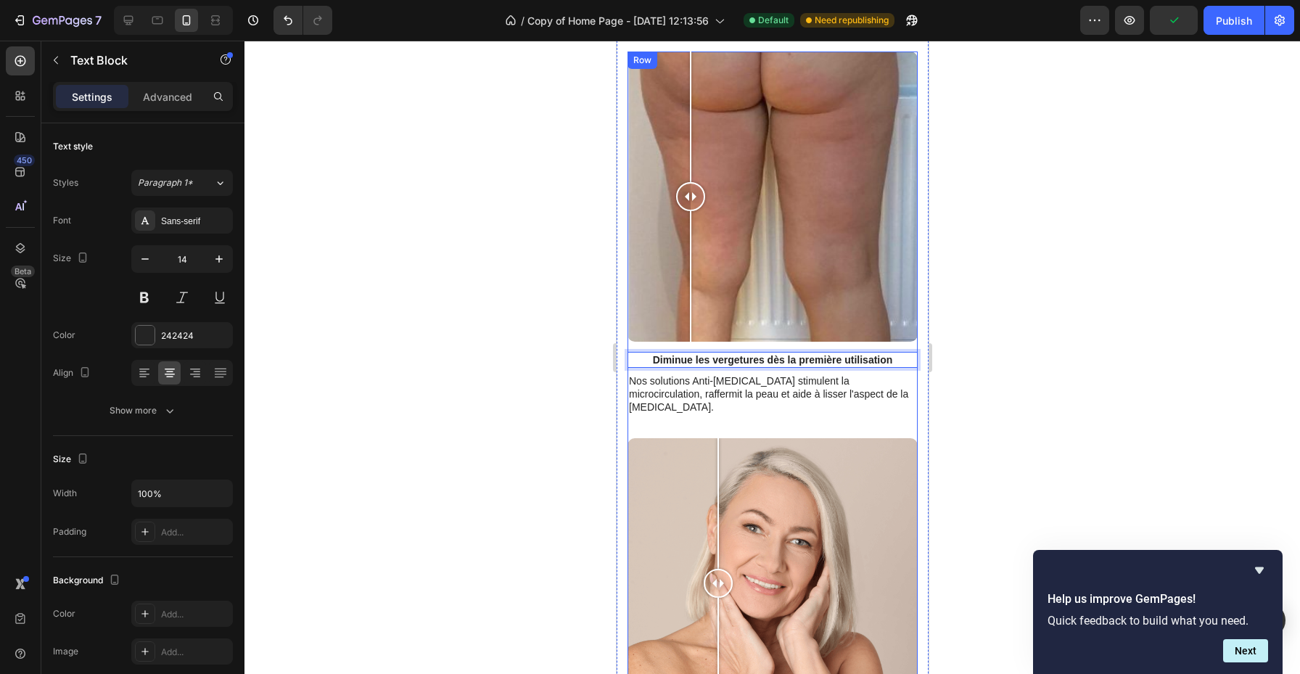
click at [779, 318] on div at bounding box center [772, 197] width 290 height 290
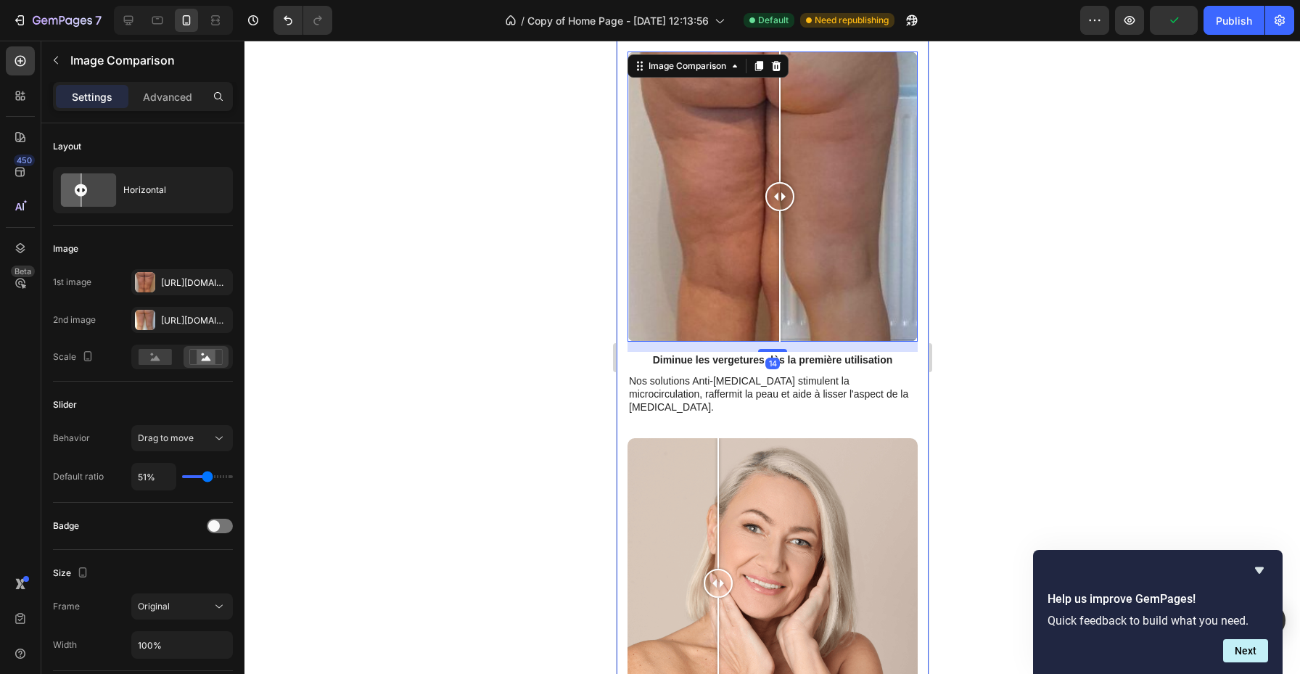
click at [954, 295] on div at bounding box center [773, 358] width 1056 height 634
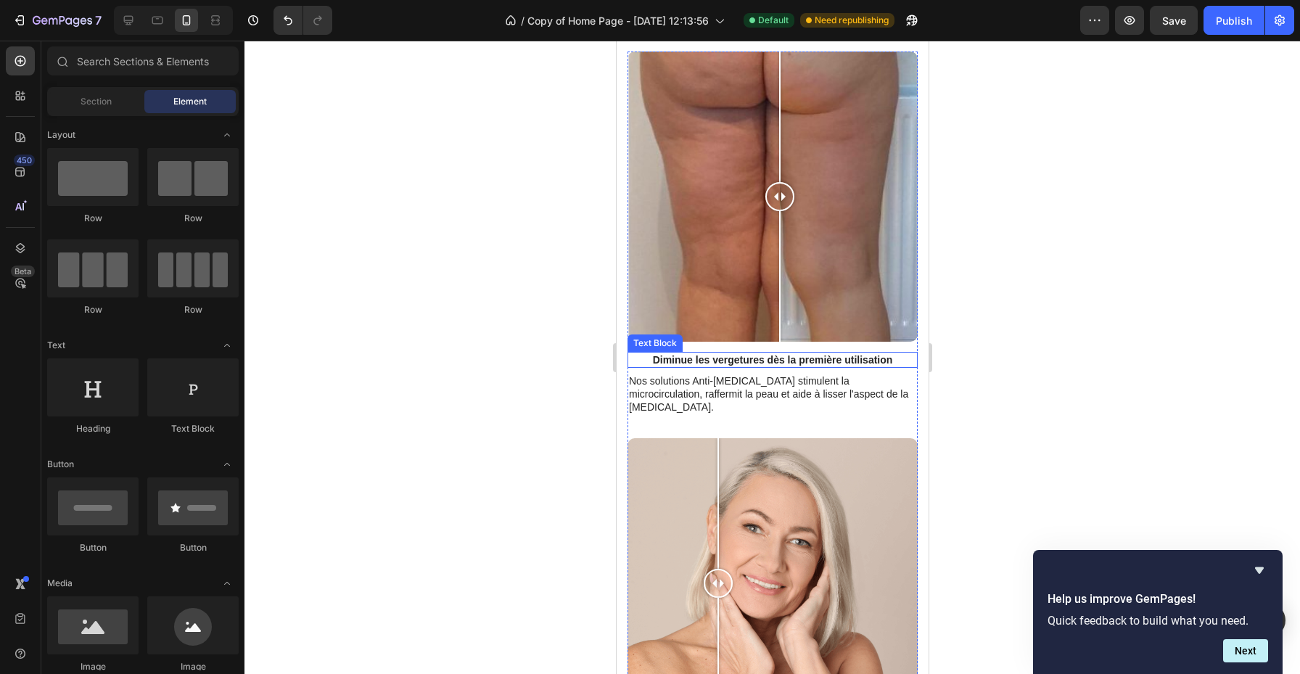
click at [828, 359] on p "Diminue les vergetures dès la première utilisation" at bounding box center [771, 359] width 287 height 13
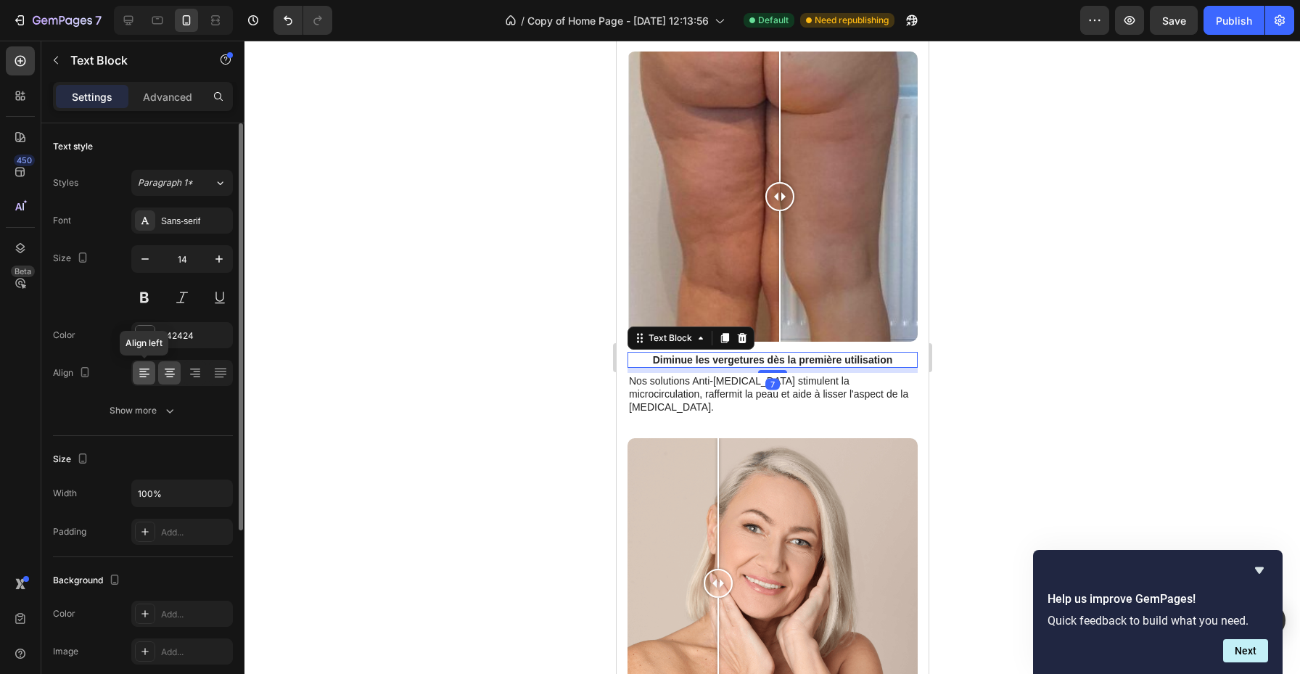
click at [142, 379] on icon at bounding box center [144, 373] width 15 height 15
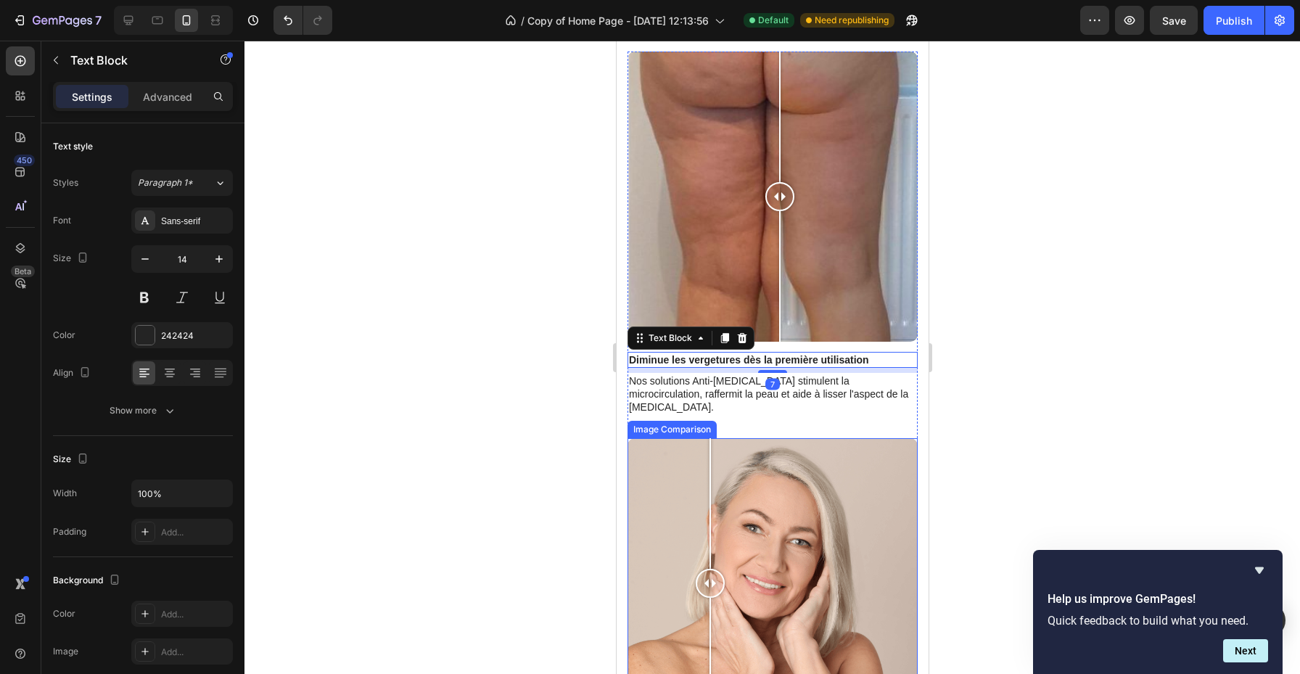
click at [710, 438] on div at bounding box center [709, 583] width 29 height 290
click at [847, 401] on div "Image Comparison Diminue les vergetures dès la première utilisation Text Block …" at bounding box center [772, 246] width 290 height 388
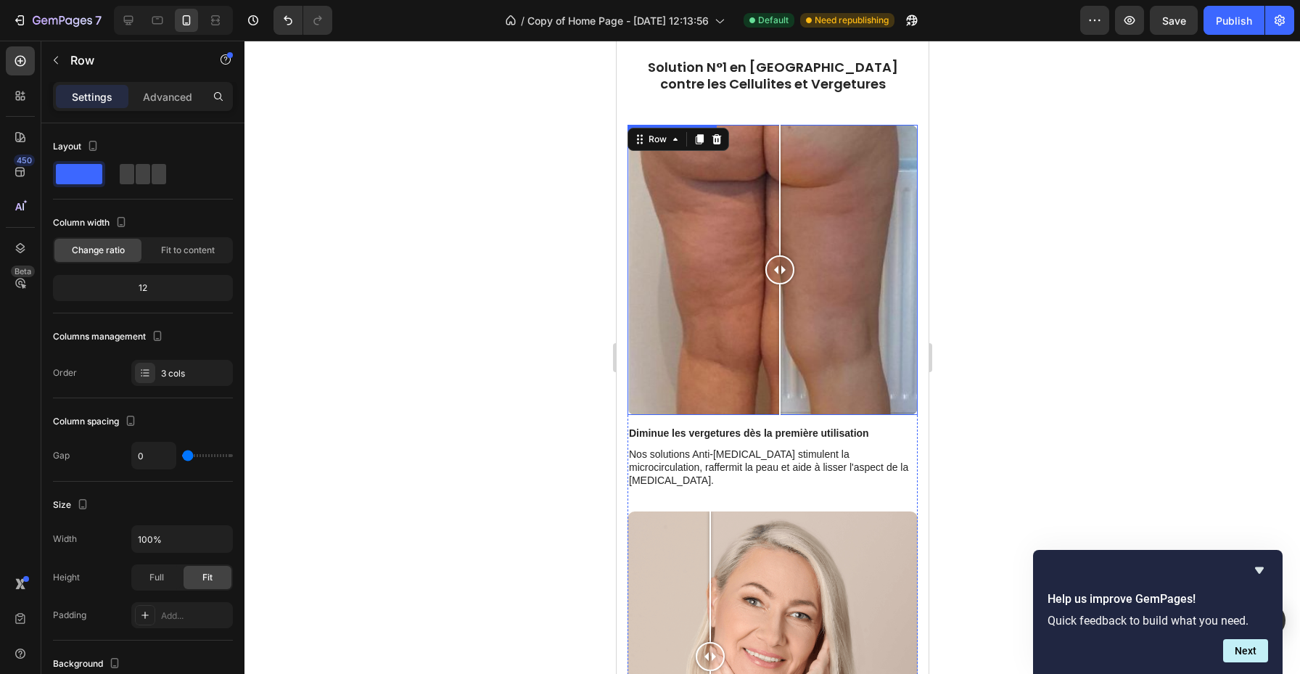
scroll to position [647, 0]
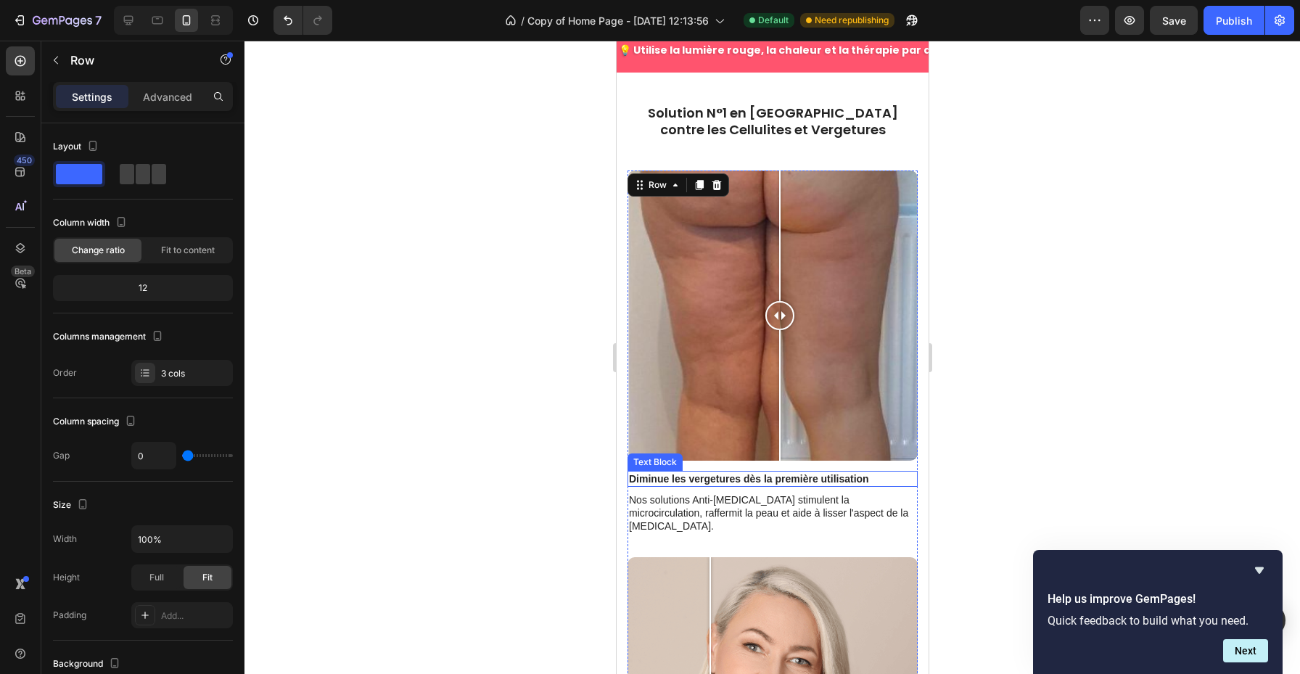
click at [792, 472] on p "Diminue les vergetures dès la première utilisation" at bounding box center [771, 478] width 287 height 13
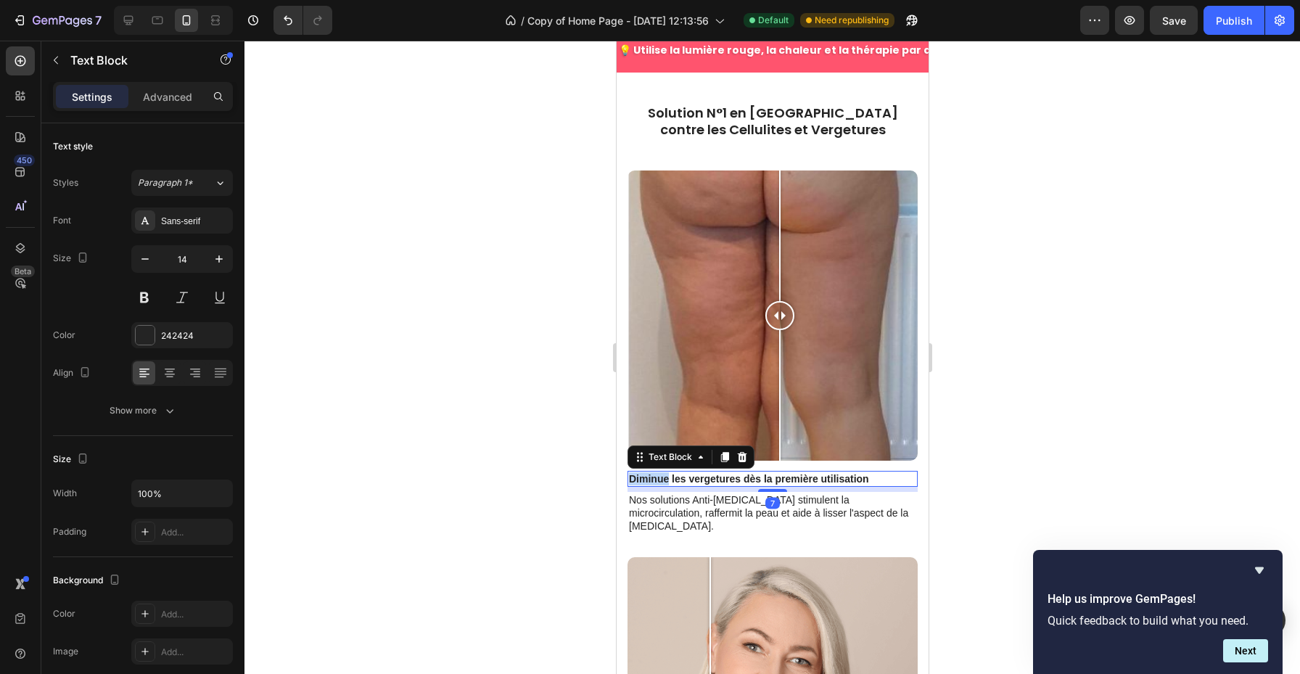
click at [629, 472] on p "Diminue les vergetures dès la première utilisation" at bounding box center [771, 478] width 287 height 13
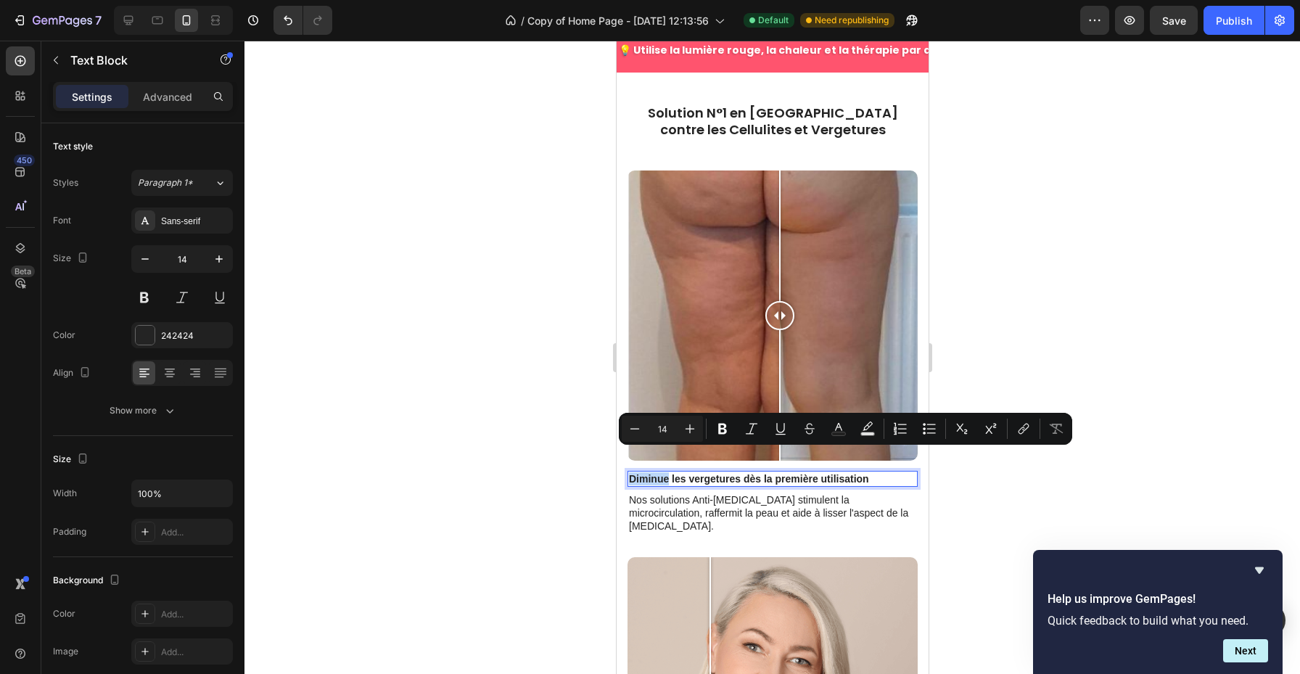
click at [629, 472] on p "Diminue les vergetures dès la première utilisation" at bounding box center [771, 478] width 287 height 13
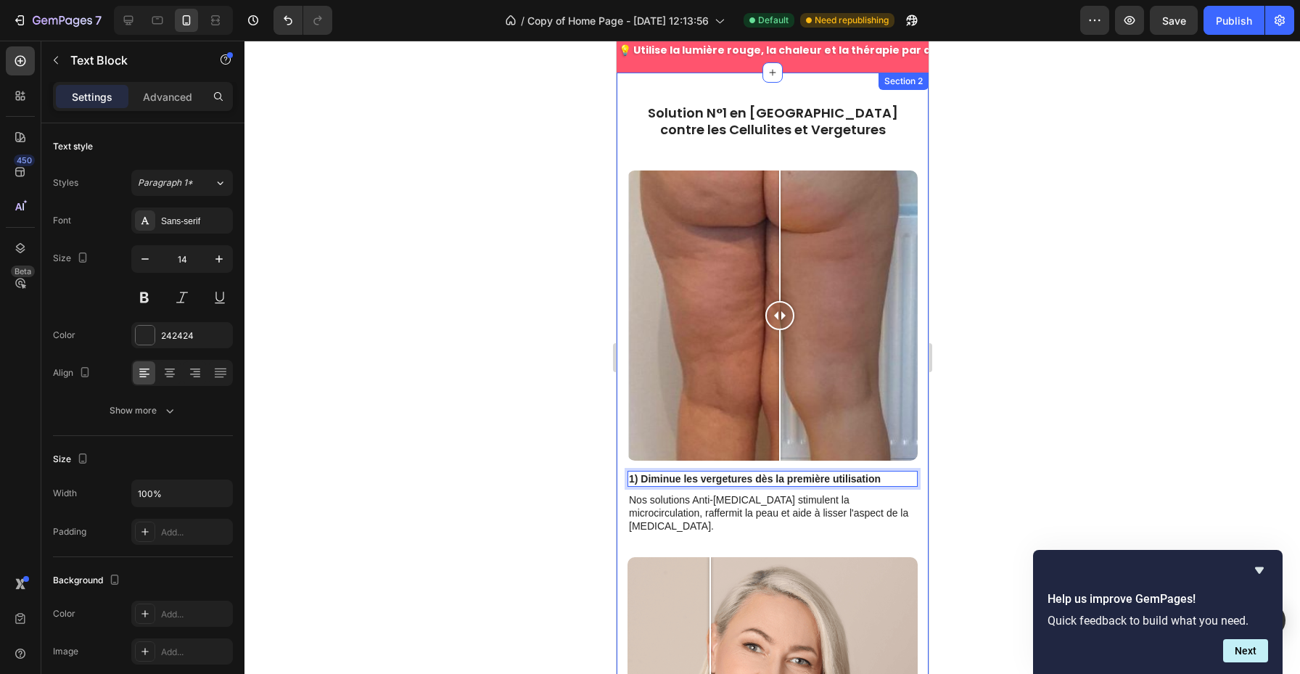
click at [1043, 396] on div at bounding box center [773, 358] width 1056 height 634
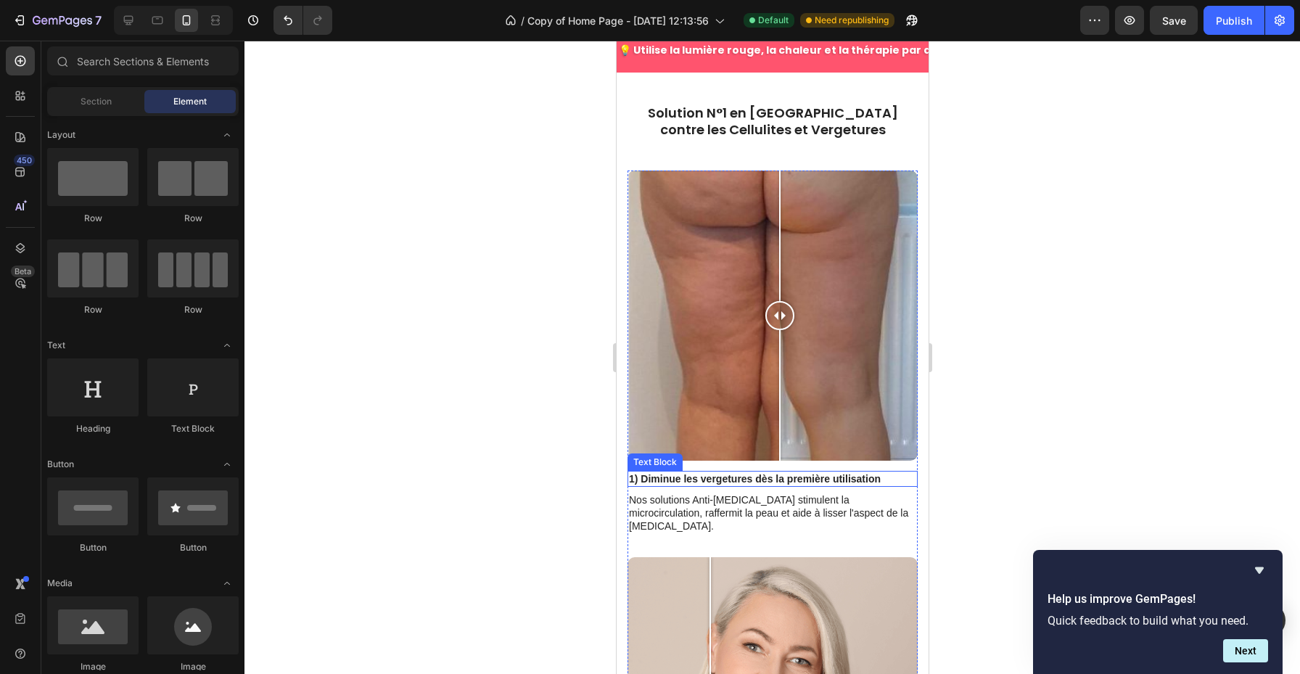
click at [639, 472] on p "1) Diminue les vergetures dès la première utilisation" at bounding box center [771, 478] width 287 height 13
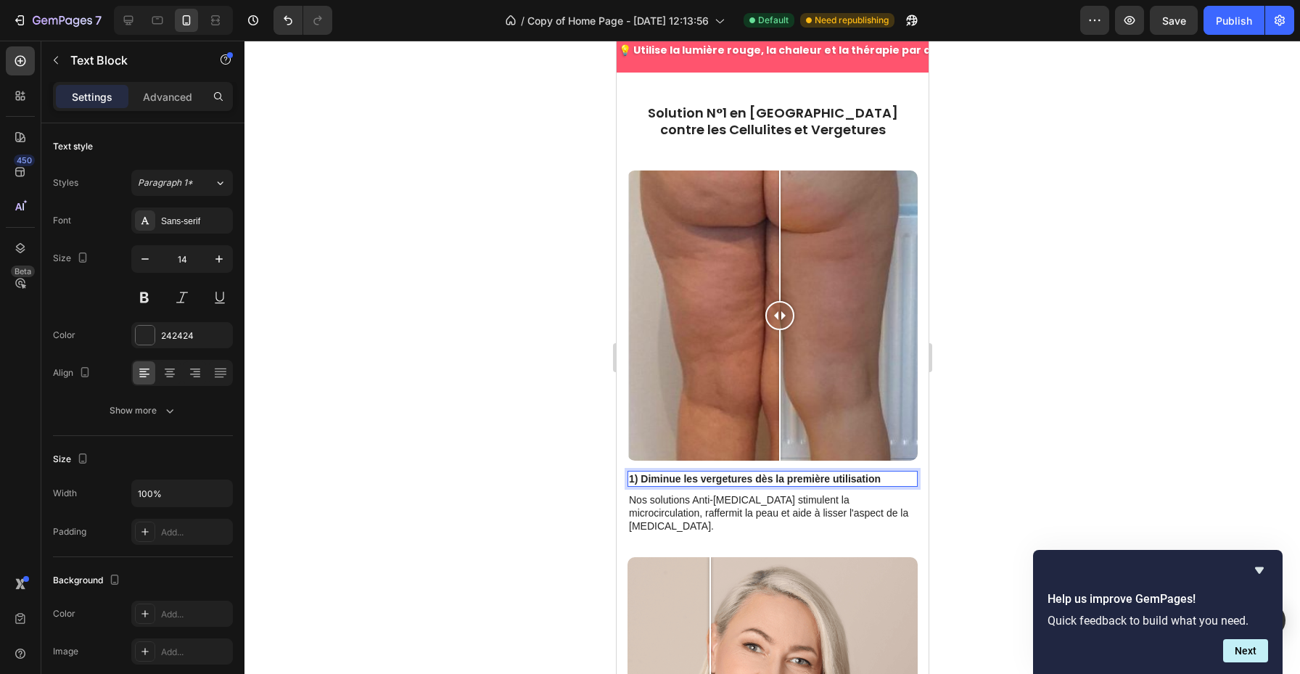
click at [639, 472] on p "1) Diminue les vergetures dès la première utilisation" at bounding box center [771, 478] width 287 height 13
drag, startPoint x: 639, startPoint y: 457, endPoint x: 624, endPoint y: 457, distance: 14.5
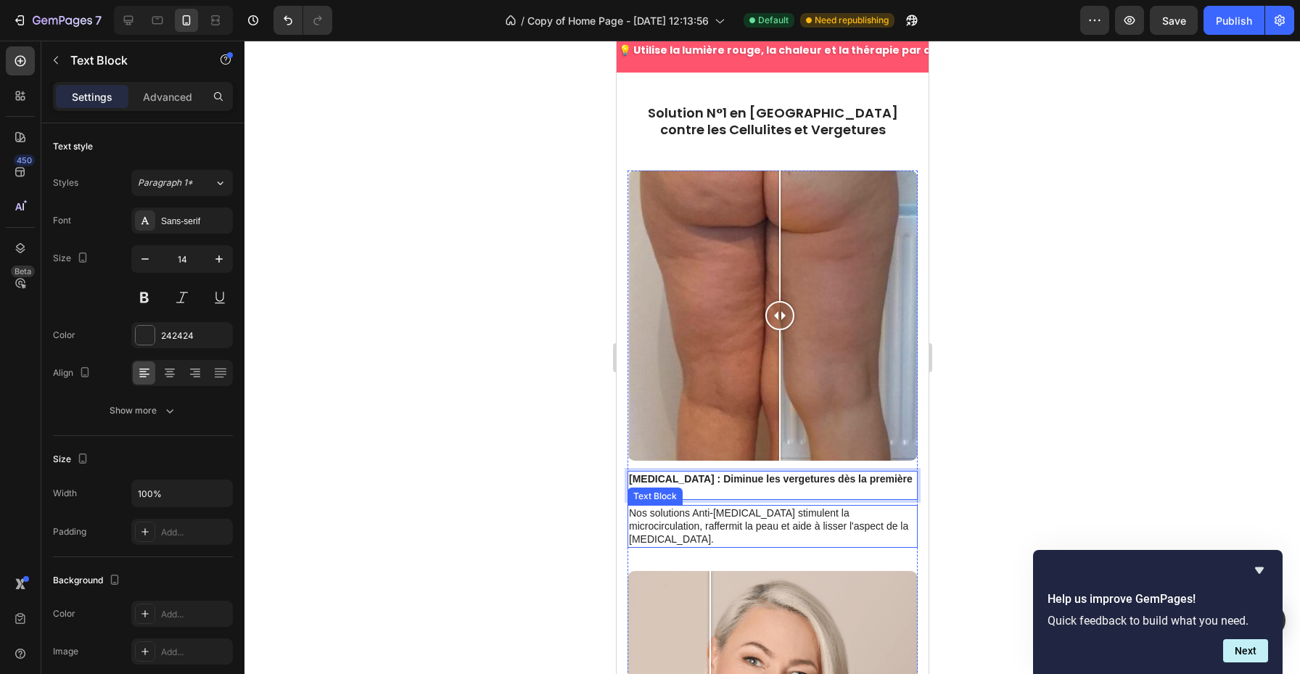
click at [779, 507] on p "Nos solutions Anti-[MEDICAL_DATA] stimulent la microcirculation, raffermit la p…" at bounding box center [771, 527] width 287 height 40
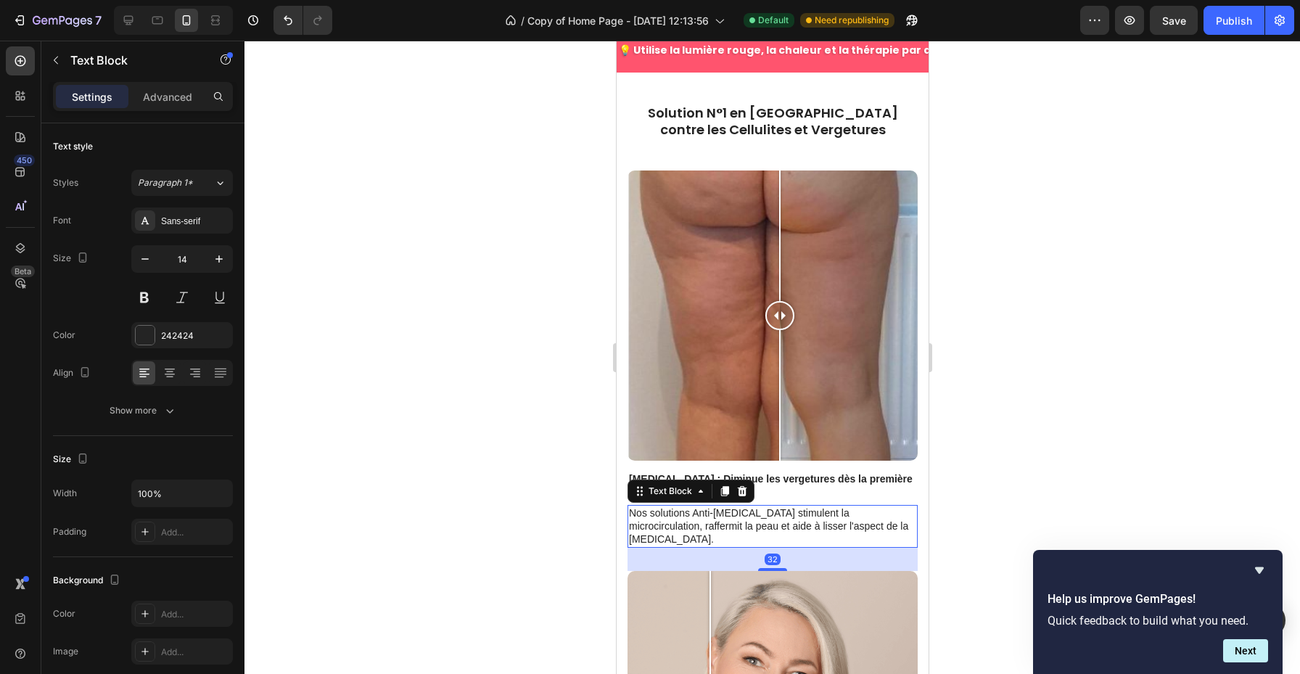
click at [990, 399] on div at bounding box center [773, 358] width 1056 height 634
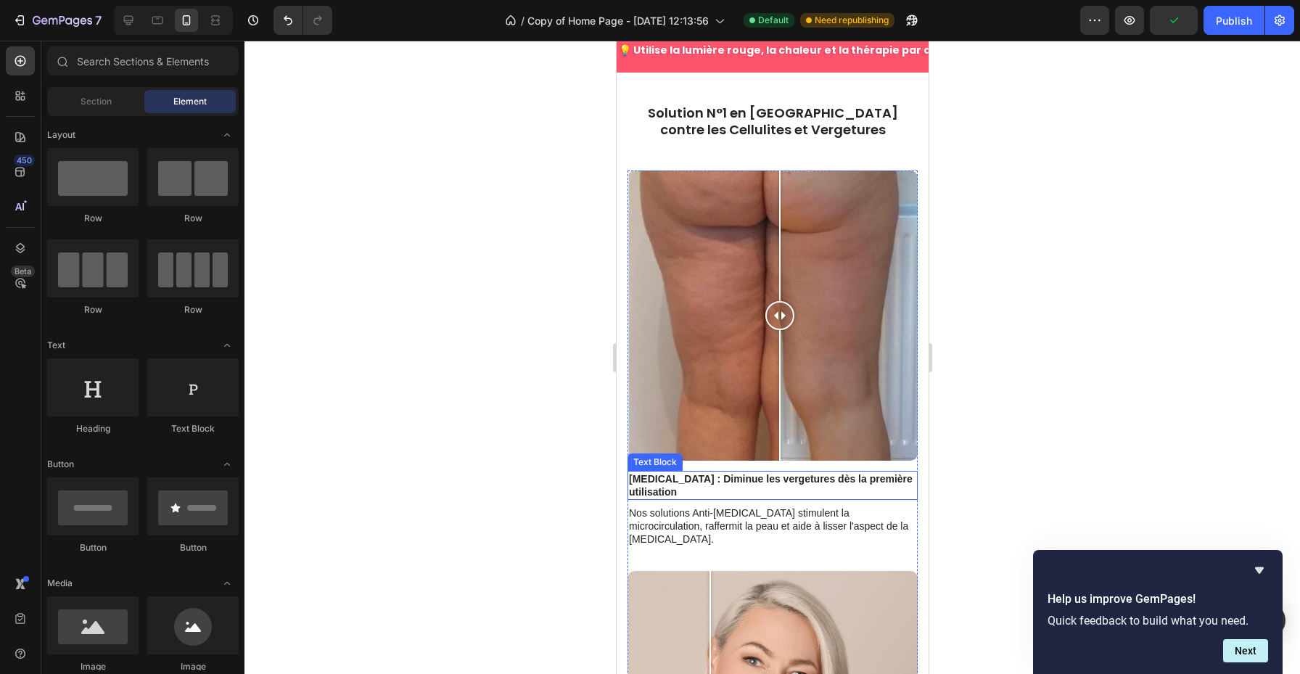
click at [775, 472] on p "[MEDICAL_DATA] : Diminue les vergetures dès la première utilisation" at bounding box center [771, 485] width 287 height 26
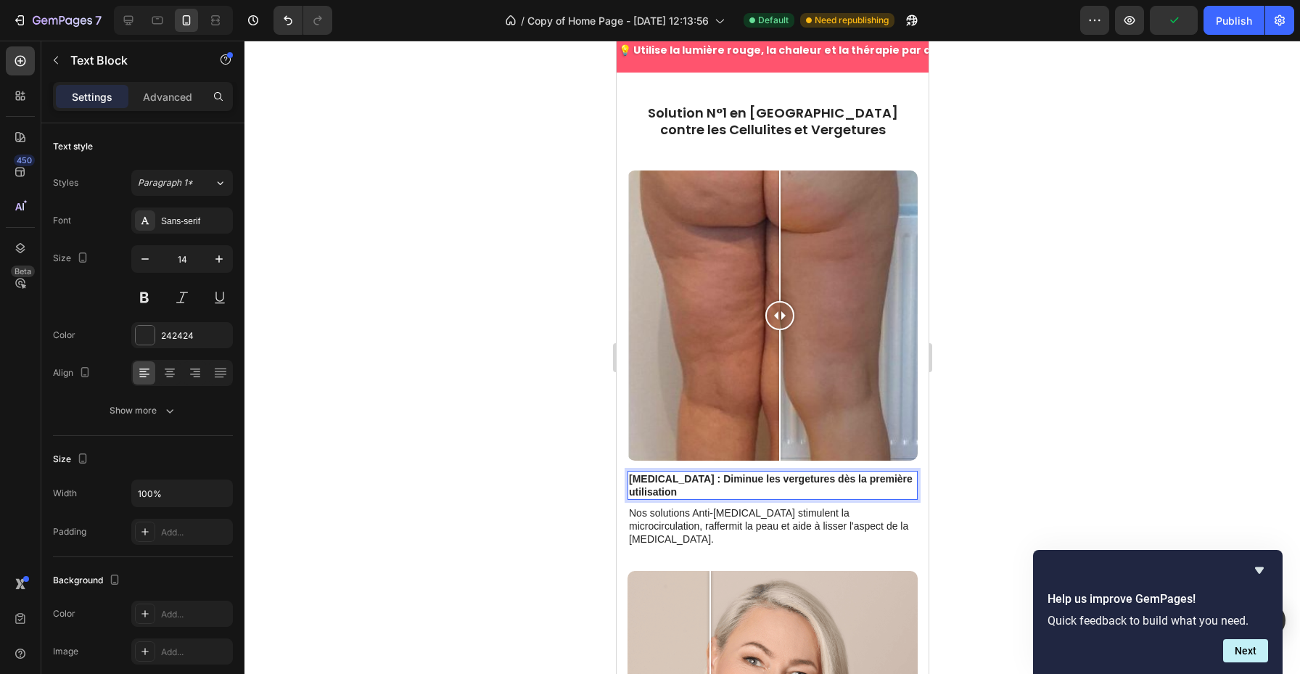
click at [781, 472] on p "[MEDICAL_DATA] : Diminue les vergetures dès la première utilisation" at bounding box center [771, 485] width 287 height 26
click at [833, 520] on div "Image Comparison [MEDICAL_DATA] : Diminue les Cellulites dès la première utilis…" at bounding box center [772, 371] width 290 height 401
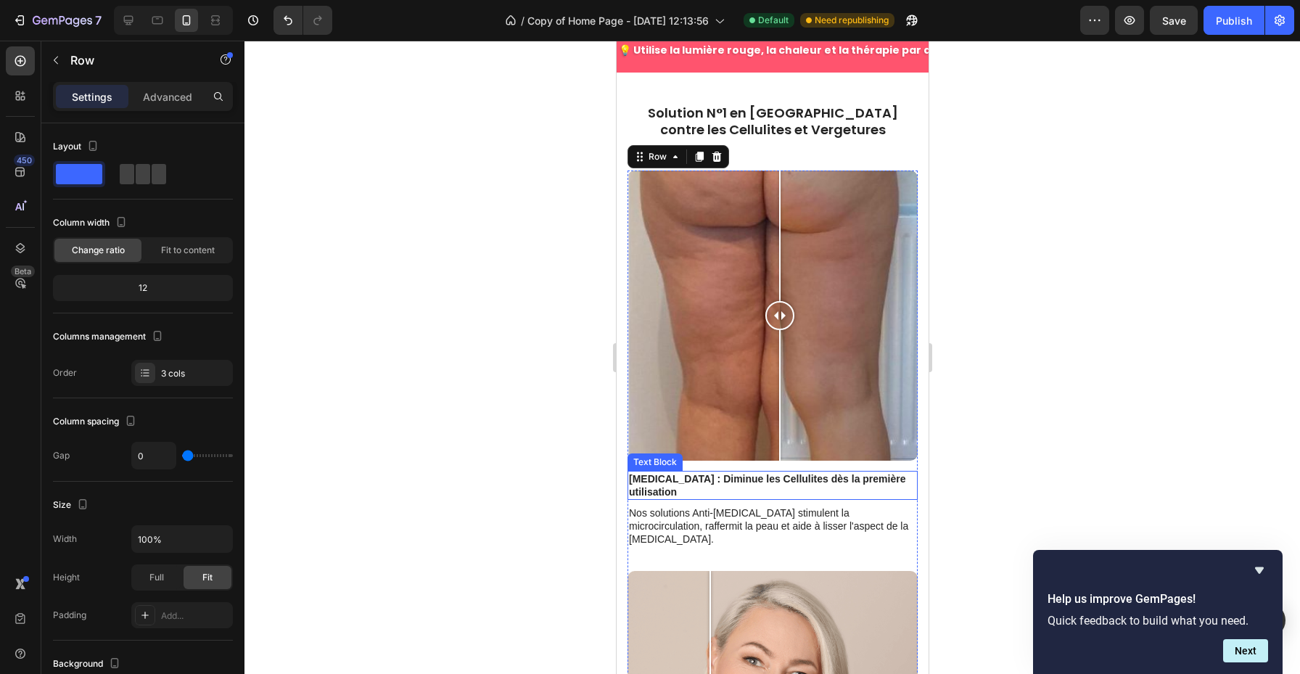
click at [759, 472] on p "[MEDICAL_DATA] : Diminue les Cellulites dès la première utilisation" at bounding box center [771, 485] width 287 height 26
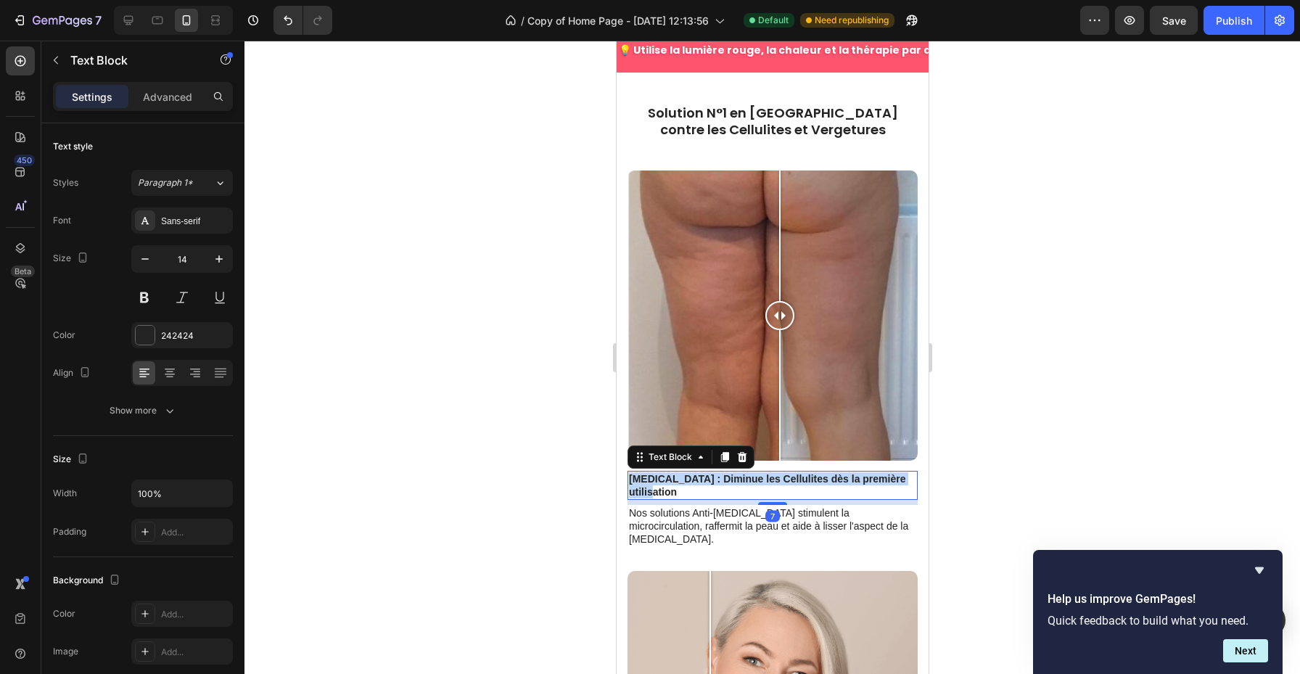
click at [759, 472] on p "[MEDICAL_DATA] : Diminue les Cellulites dès la première utilisation" at bounding box center [771, 485] width 287 height 26
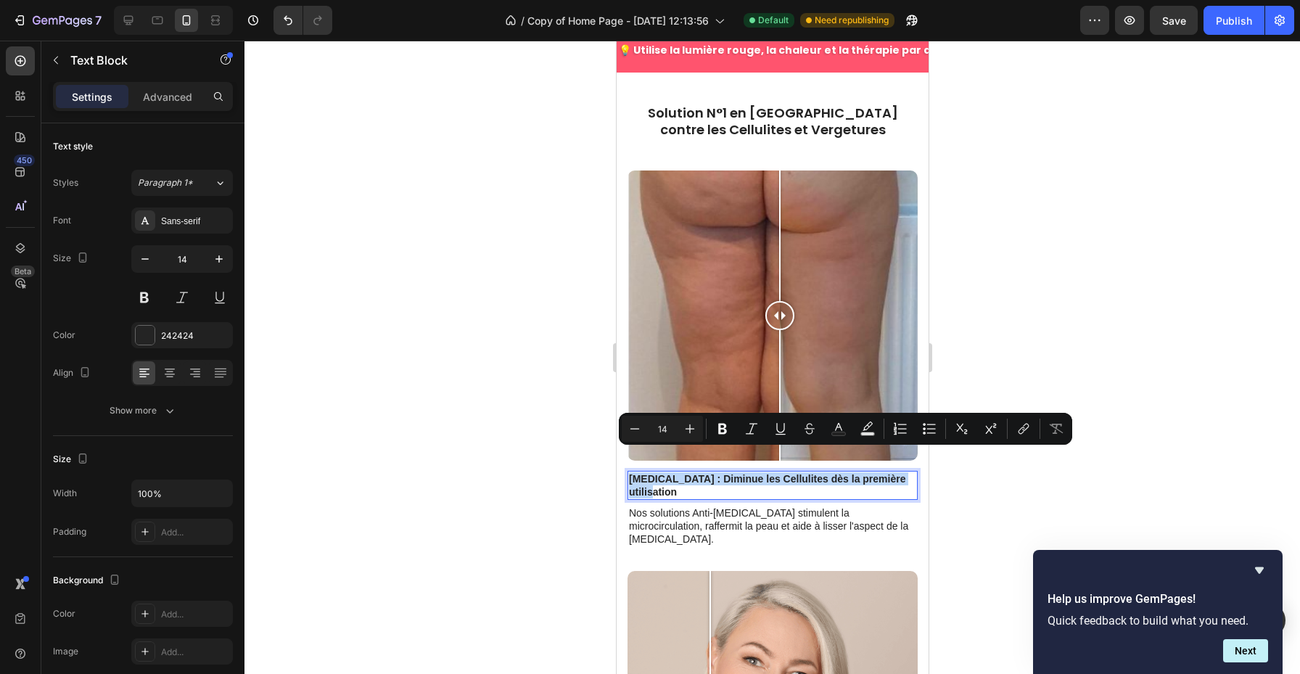
click at [765, 472] on p "[MEDICAL_DATA] : Diminue les Cellulites dès la première utilisation" at bounding box center [771, 485] width 287 height 26
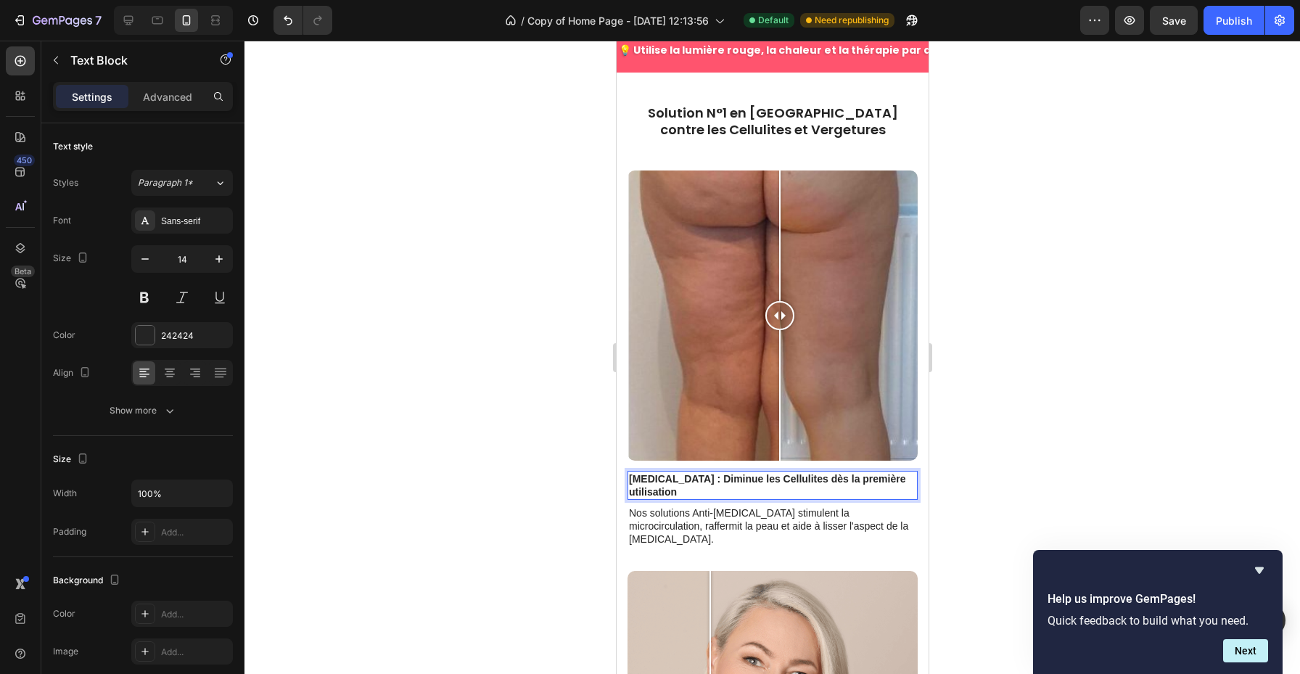
click at [759, 472] on p "[MEDICAL_DATA] : Diminue les Cellulites dès la première utilisation" at bounding box center [771, 485] width 287 height 26
click at [758, 507] on p "Nos solutions Anti-[MEDICAL_DATA] stimulent la microcirculation, raffermit la p…" at bounding box center [771, 527] width 287 height 40
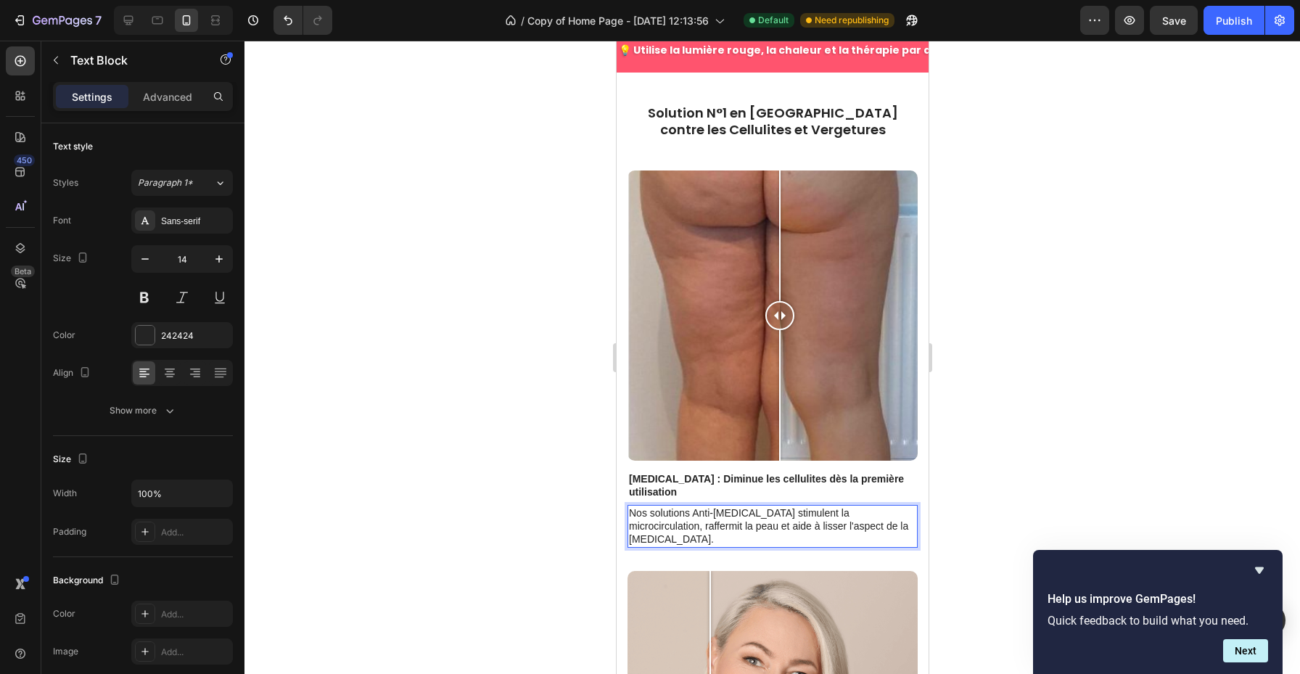
click at [870, 507] on p "Nos solutions Anti-[MEDICAL_DATA] stimulent la microcirculation, raffermit la p…" at bounding box center [771, 527] width 287 height 40
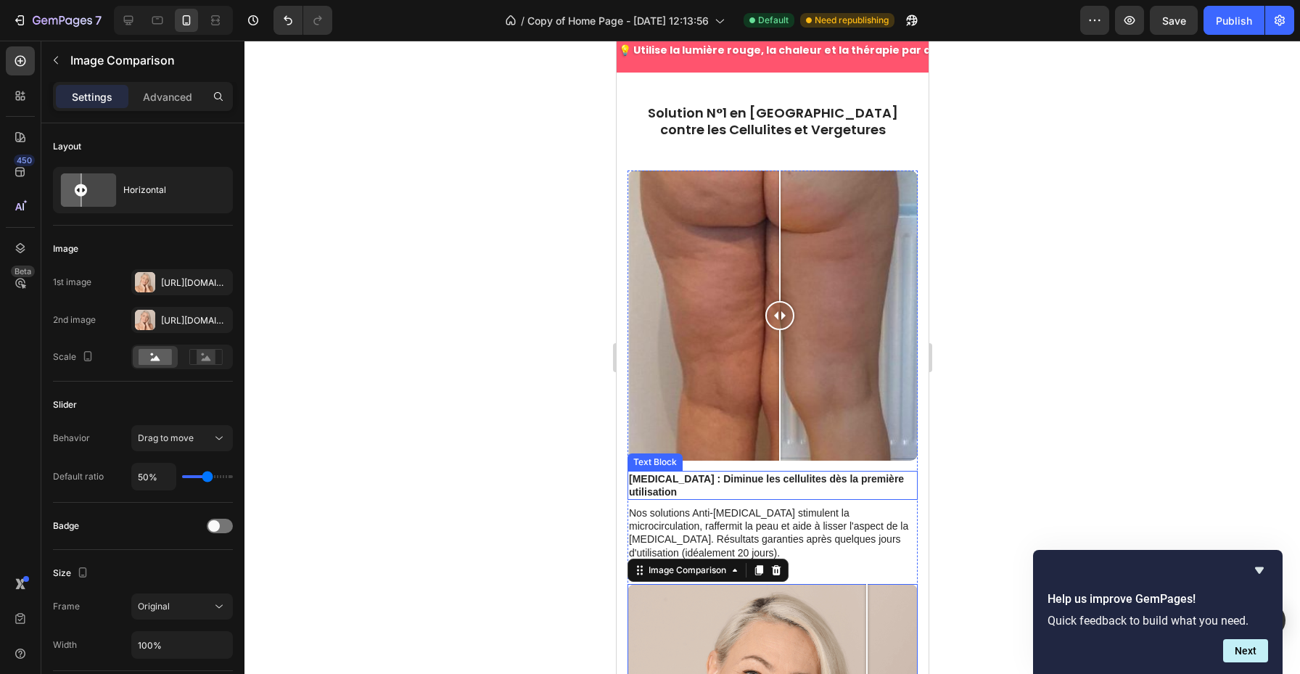
click at [739, 472] on p "[MEDICAL_DATA] : Diminue les cellulites dès la première utilisation" at bounding box center [771, 485] width 287 height 26
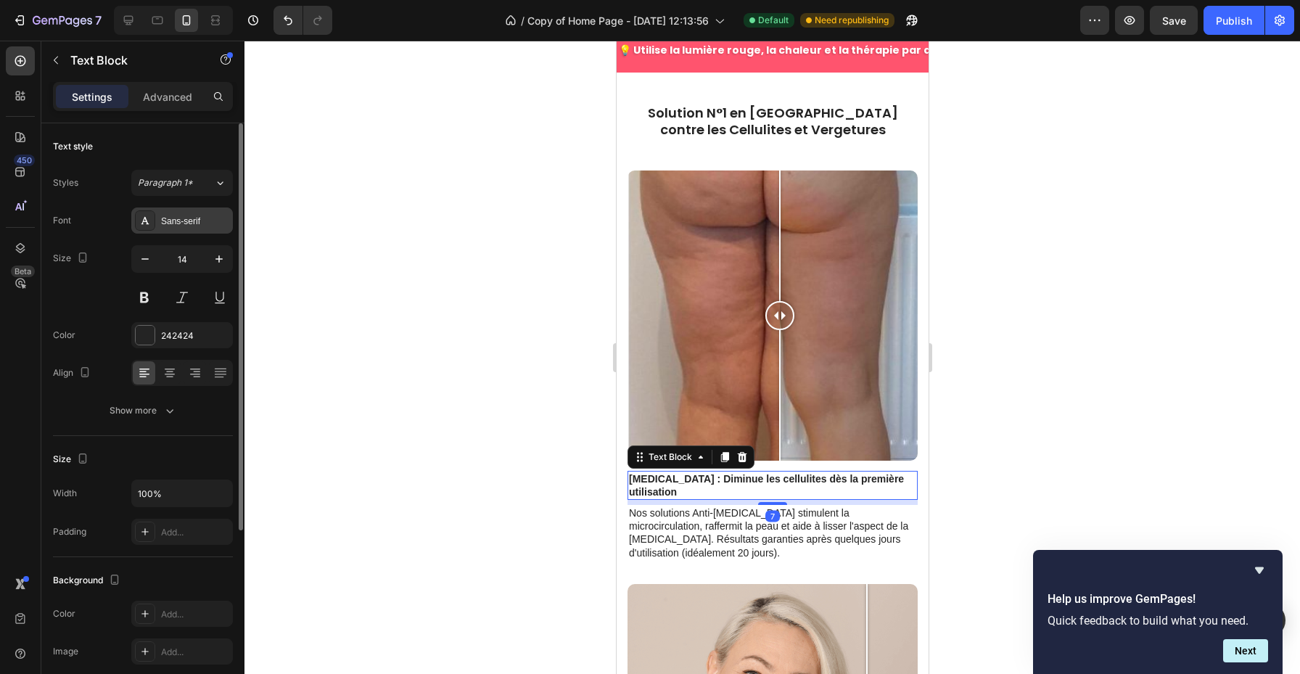
click at [162, 221] on div "Sans-serif" at bounding box center [195, 221] width 68 height 13
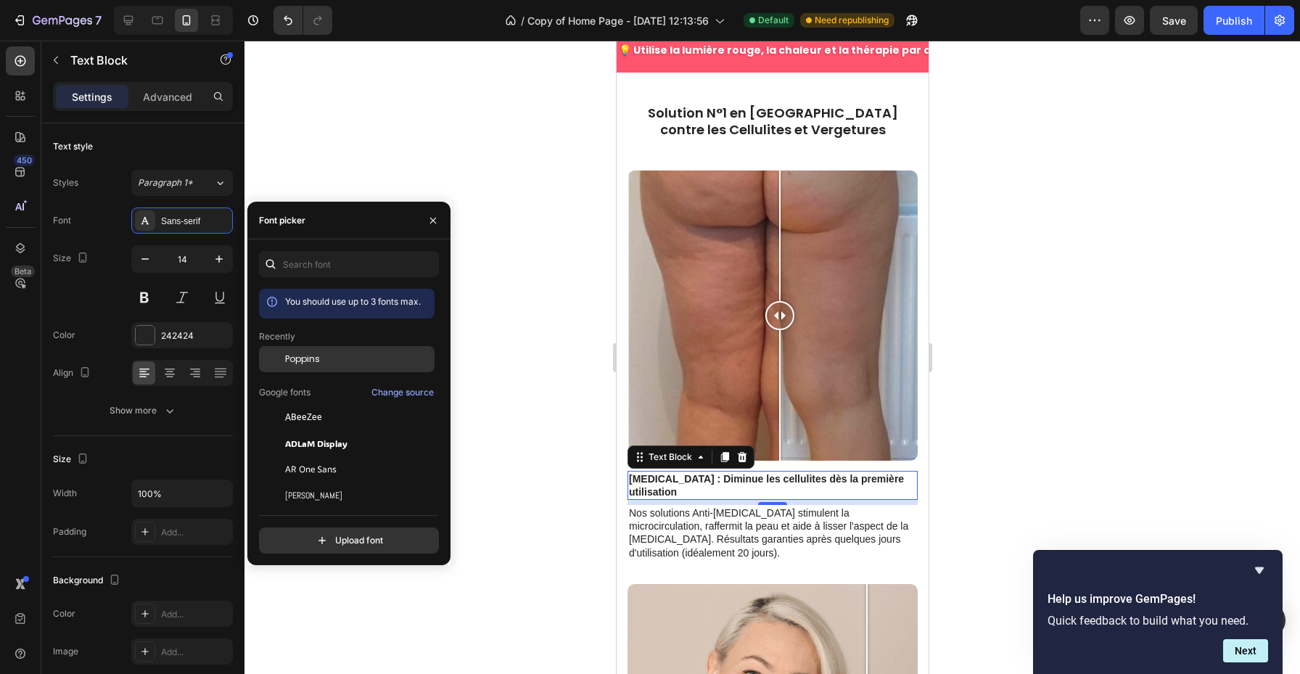
click at [289, 364] on span "Poppins" at bounding box center [302, 359] width 35 height 13
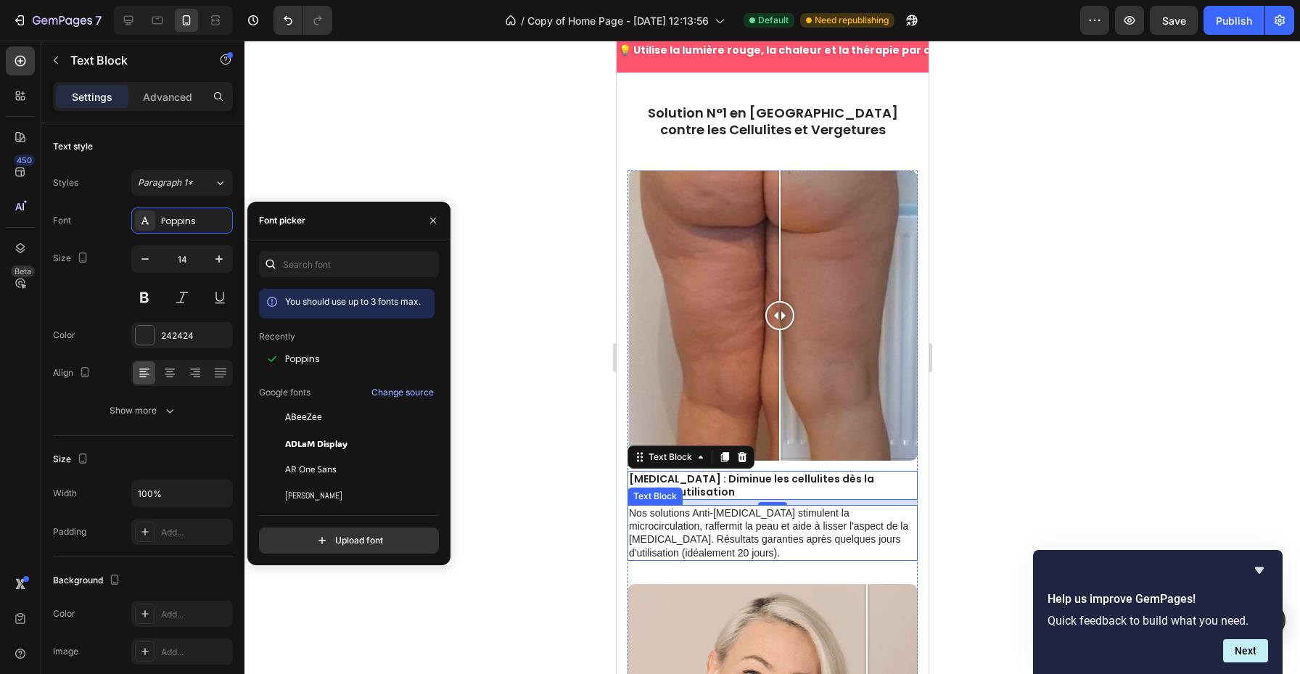
click at [714, 507] on p "Nos solutions Anti-[MEDICAL_DATA] stimulent la microcirculation, raffermit la p…" at bounding box center [771, 533] width 287 height 53
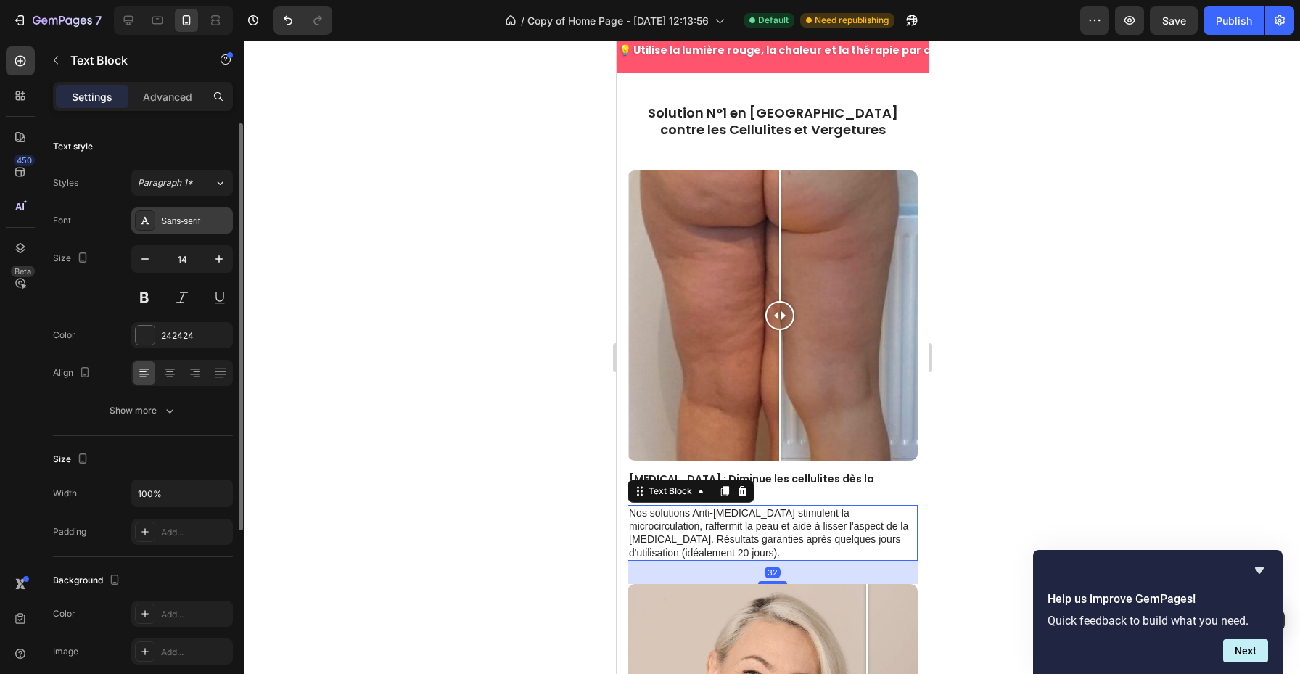
click at [165, 231] on div "Sans-serif" at bounding box center [182, 221] width 102 height 26
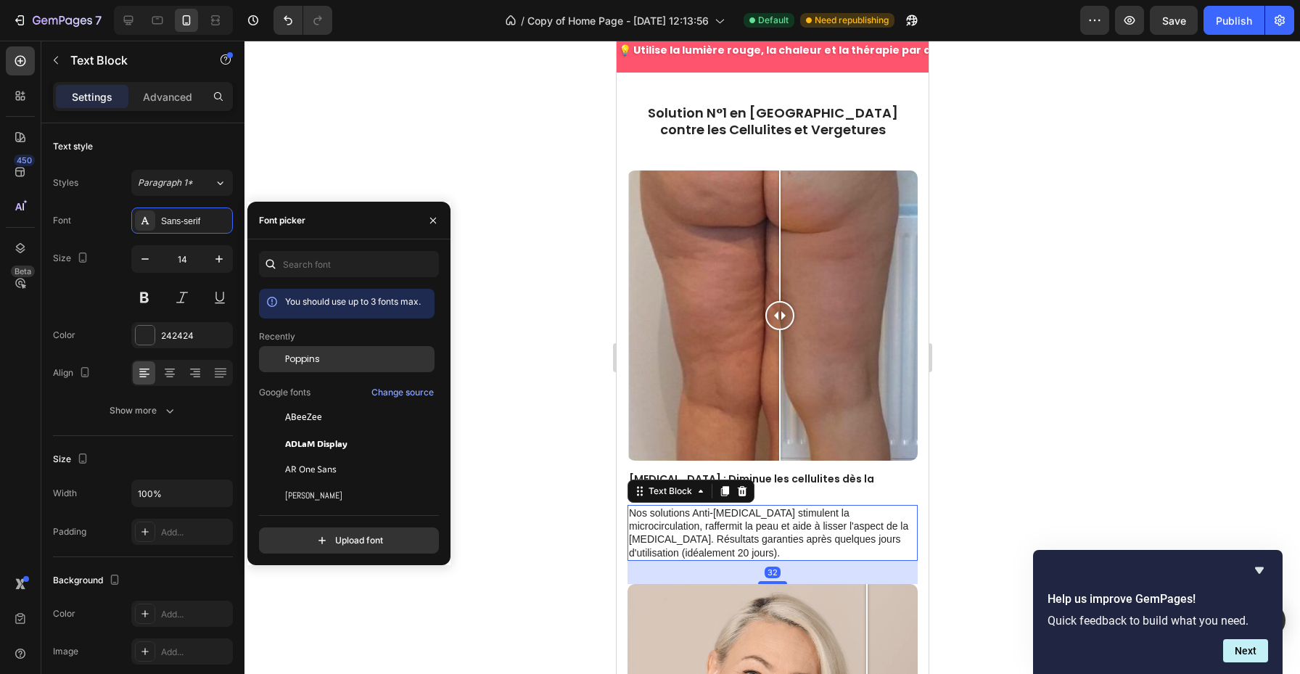
click at [298, 364] on span "Poppins" at bounding box center [302, 359] width 35 height 13
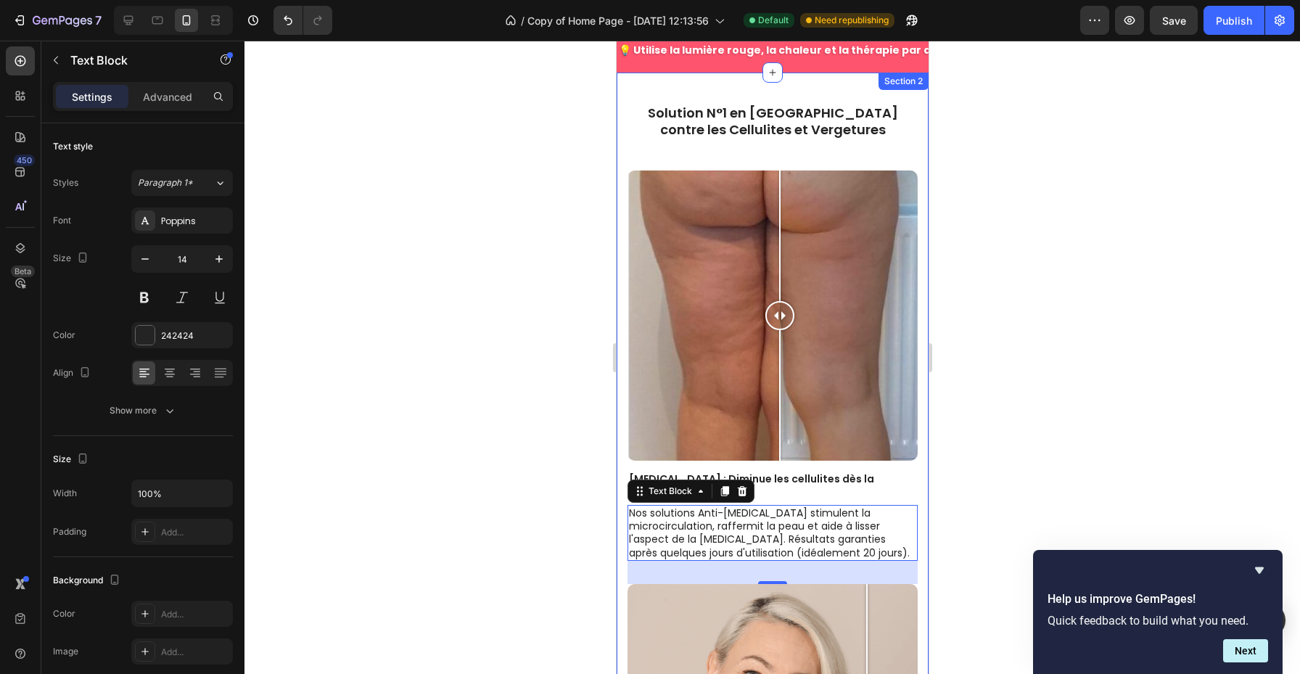
click at [983, 419] on div at bounding box center [773, 358] width 1056 height 634
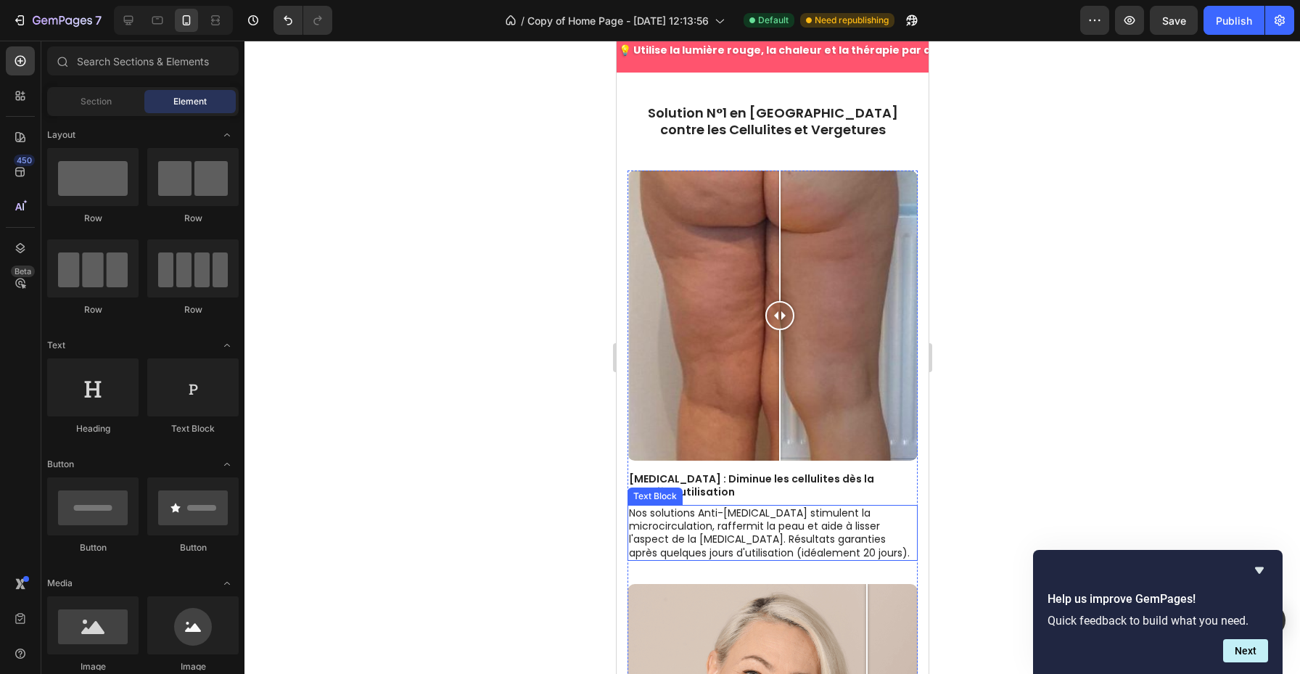
click at [794, 507] on p "Nos solutions Anti-[MEDICAL_DATA] stimulent la microcirculation, raffermit la p…" at bounding box center [771, 533] width 287 height 53
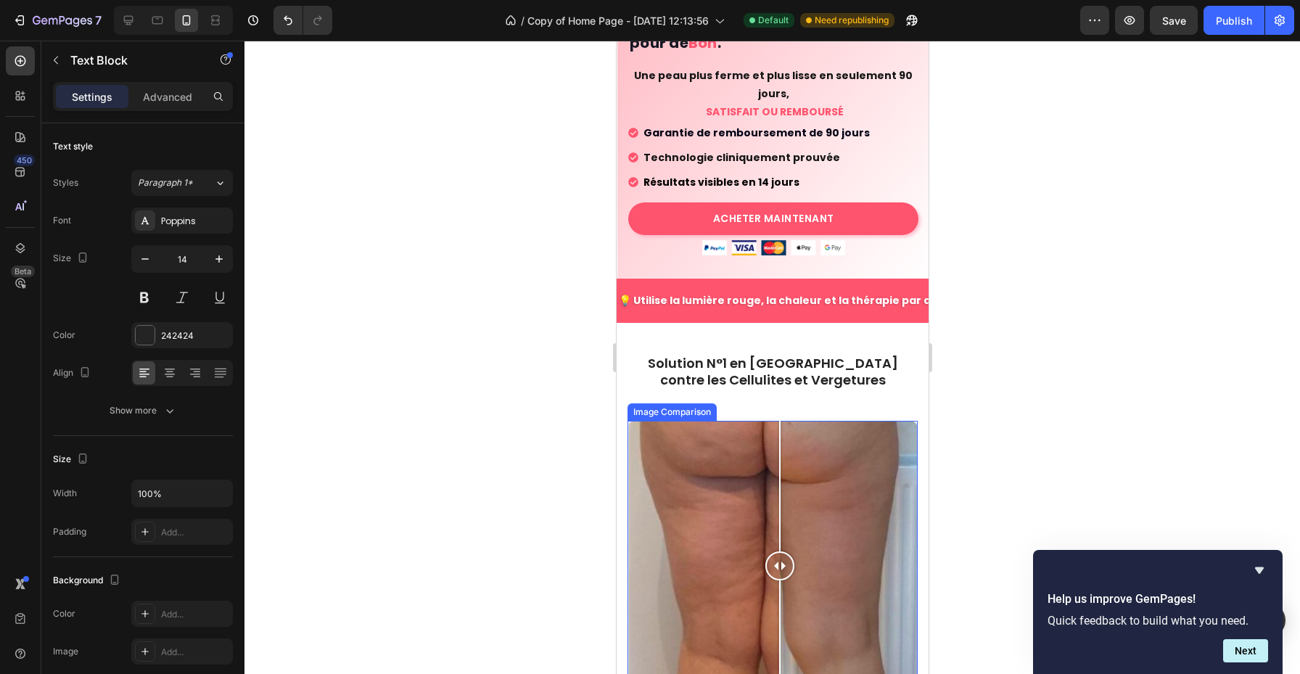
scroll to position [322, 0]
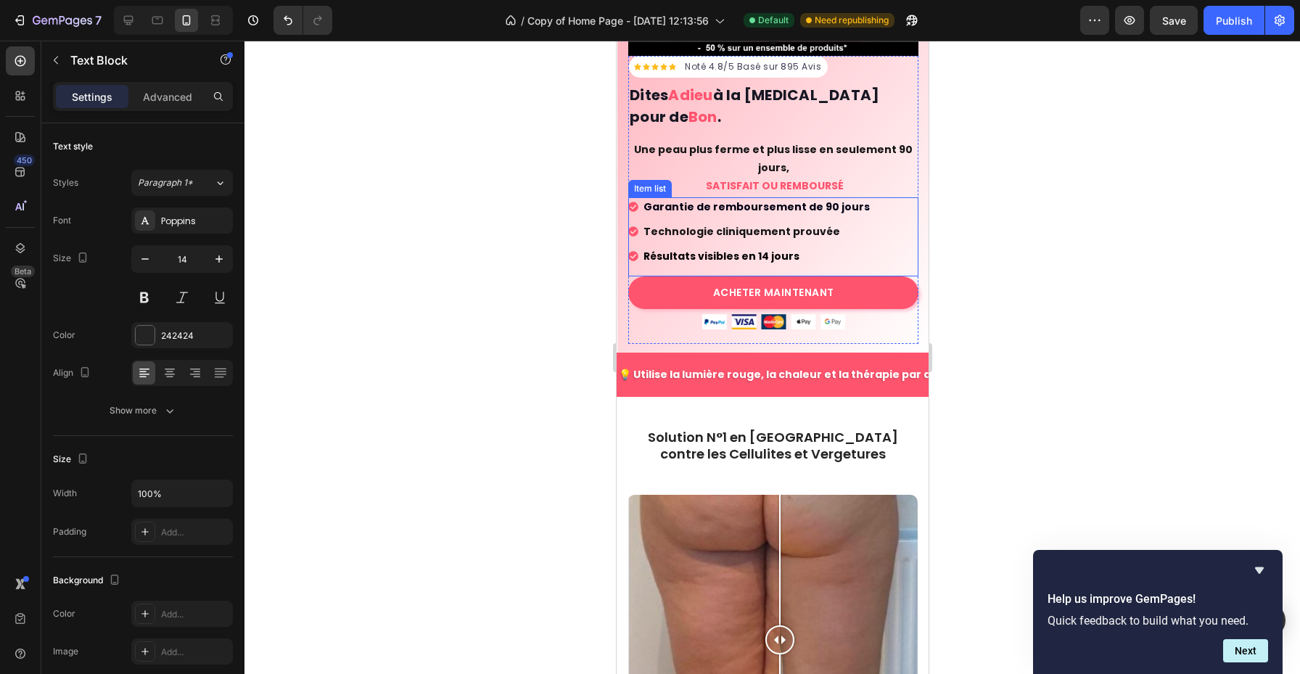
click at [719, 197] on div "Garantie de remboursement de 90 jours" at bounding box center [756, 207] width 231 height 20
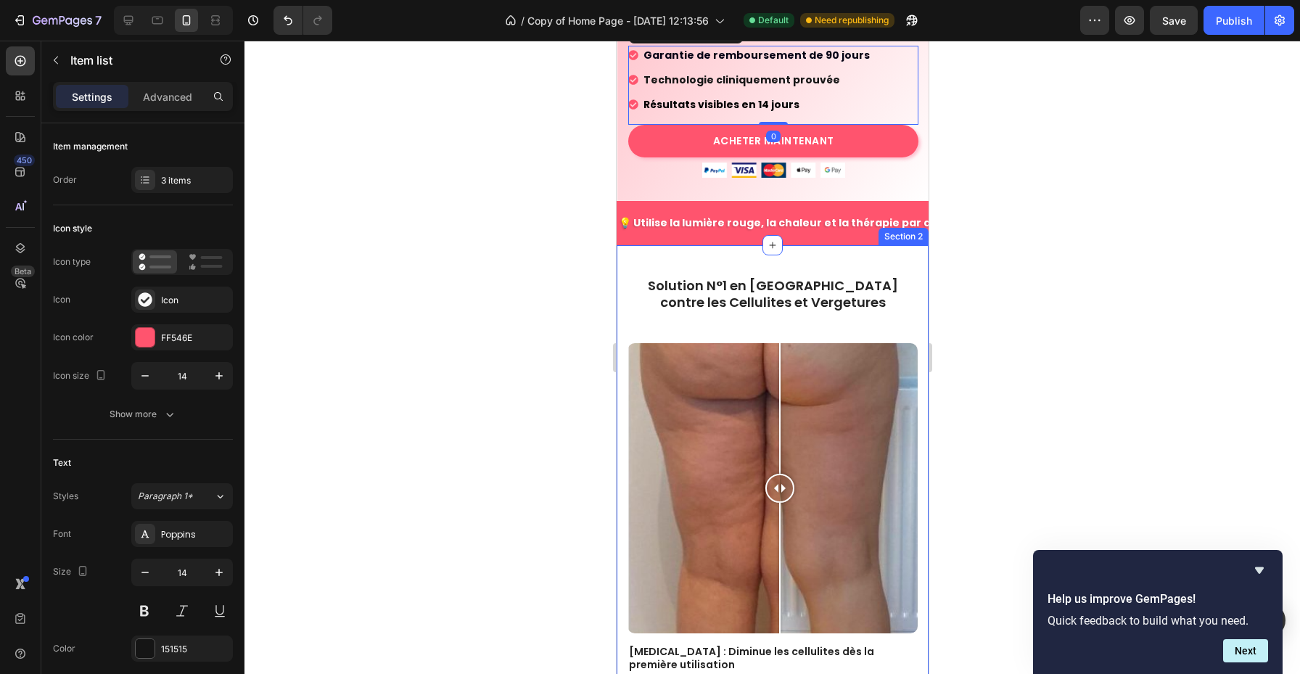
scroll to position [712, 0]
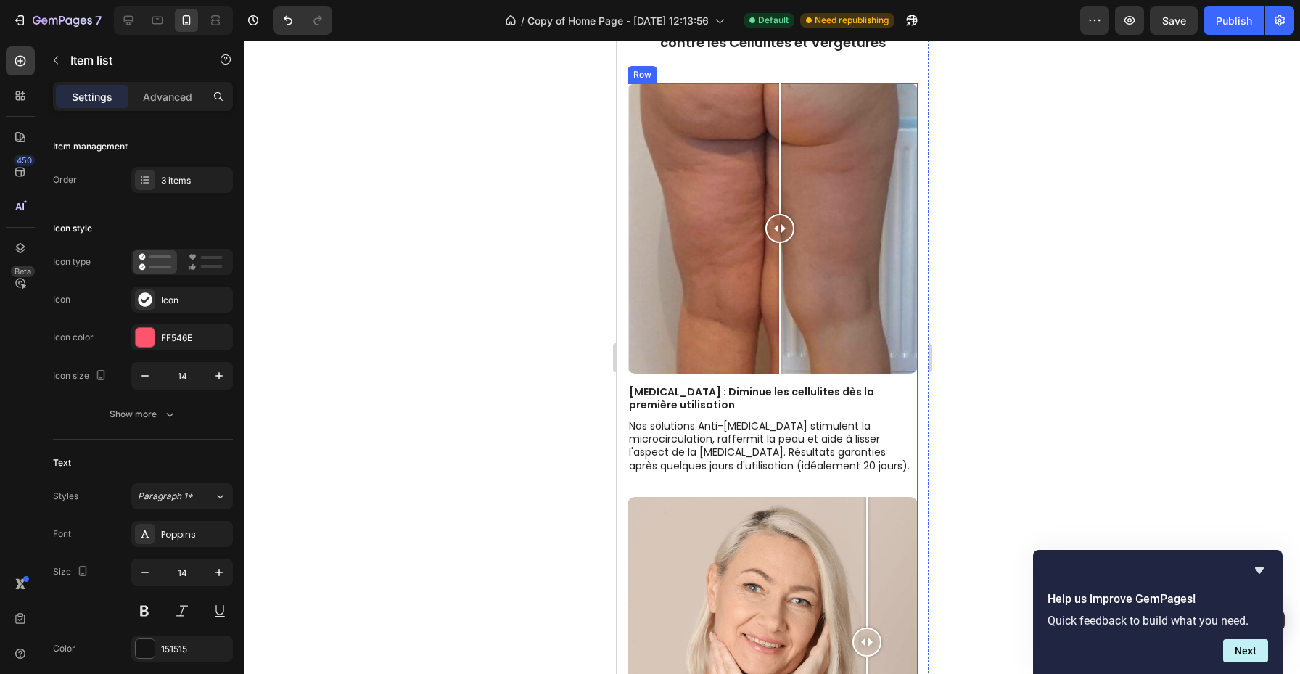
click at [764, 430] on p "Nos solutions Anti-[MEDICAL_DATA] stimulent la microcirculation, raffermit la p…" at bounding box center [771, 445] width 287 height 53
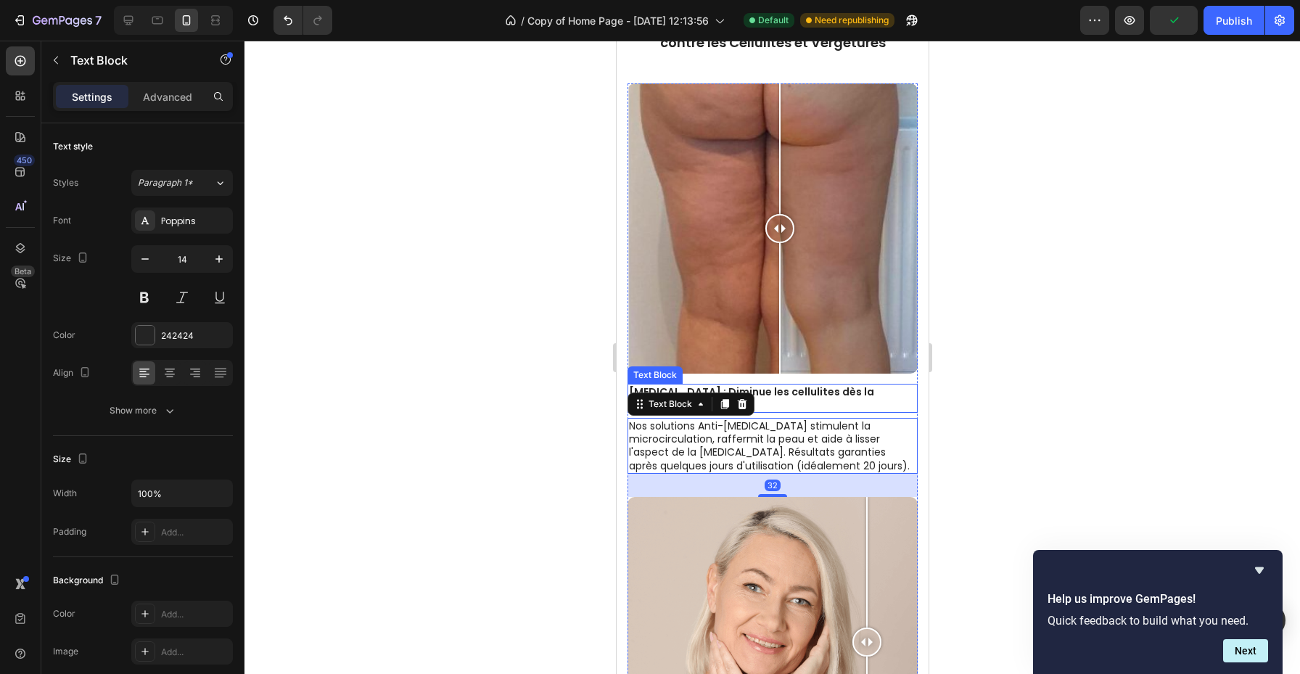
click at [762, 396] on p "[MEDICAL_DATA] : Diminue les cellulites dès la première utilisation" at bounding box center [771, 398] width 287 height 26
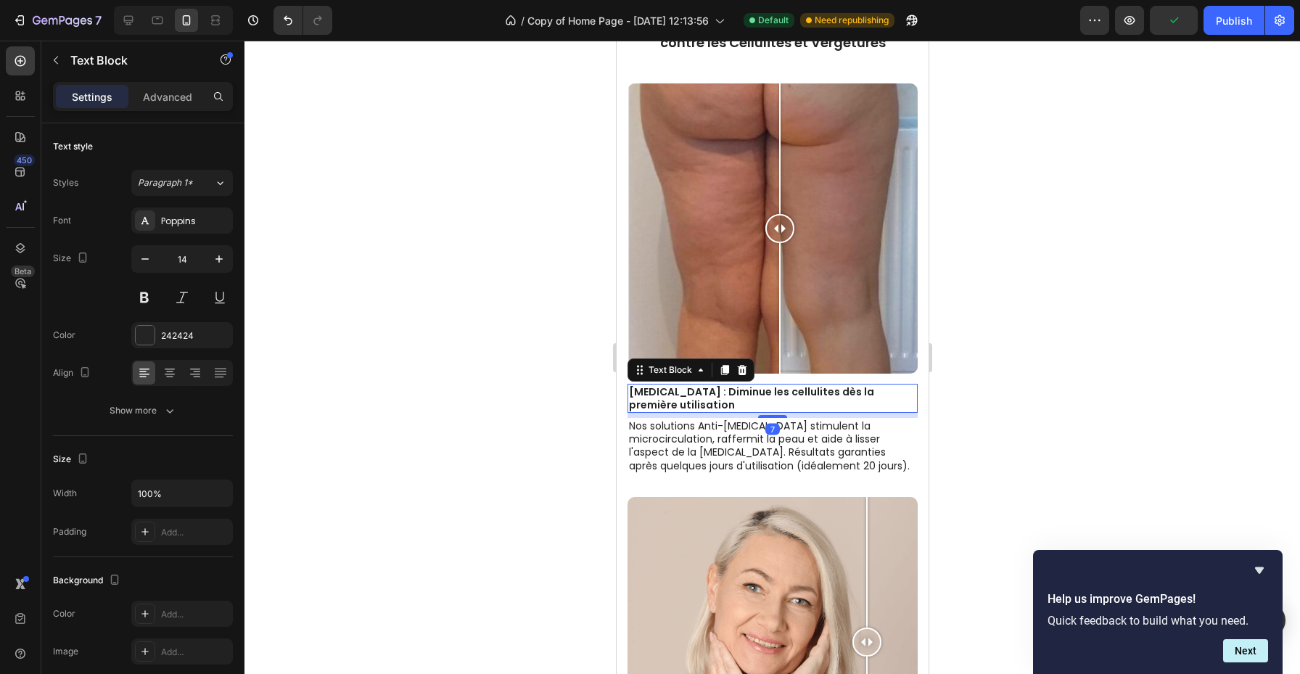
click at [999, 436] on div at bounding box center [773, 358] width 1056 height 634
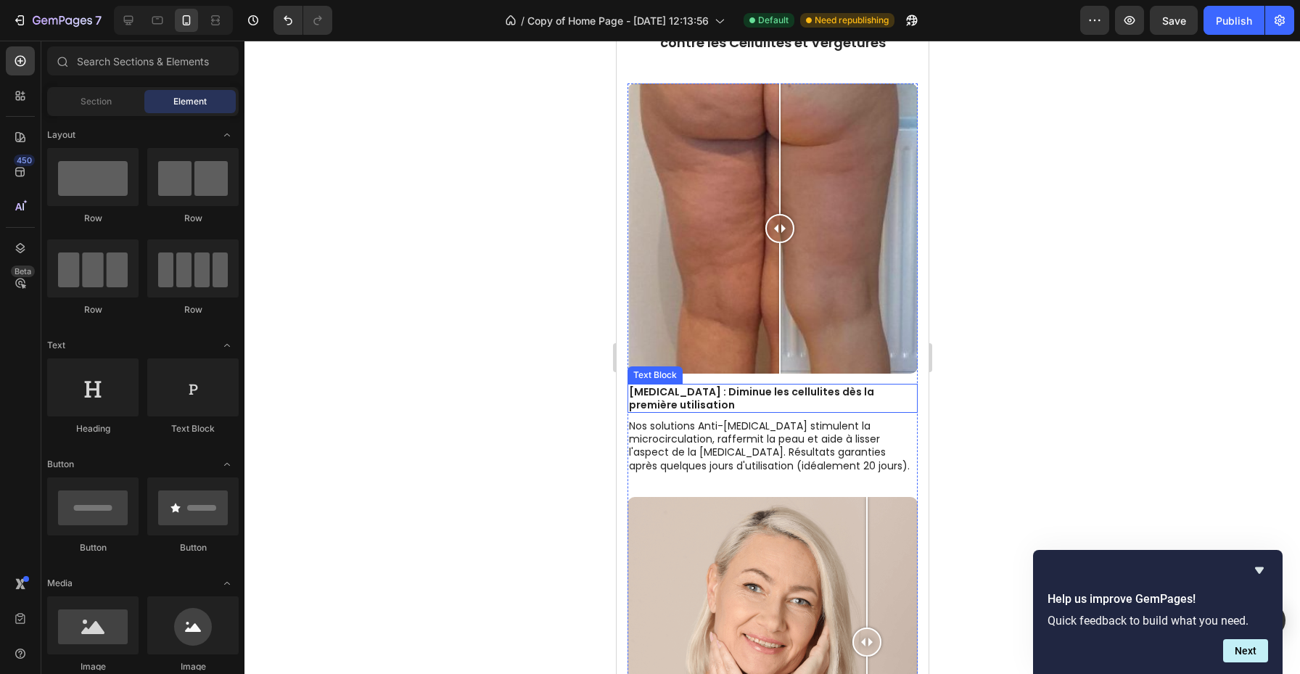
click at [664, 393] on p "[MEDICAL_DATA] : Diminue les cellulites dès la première utilisation" at bounding box center [771, 398] width 287 height 26
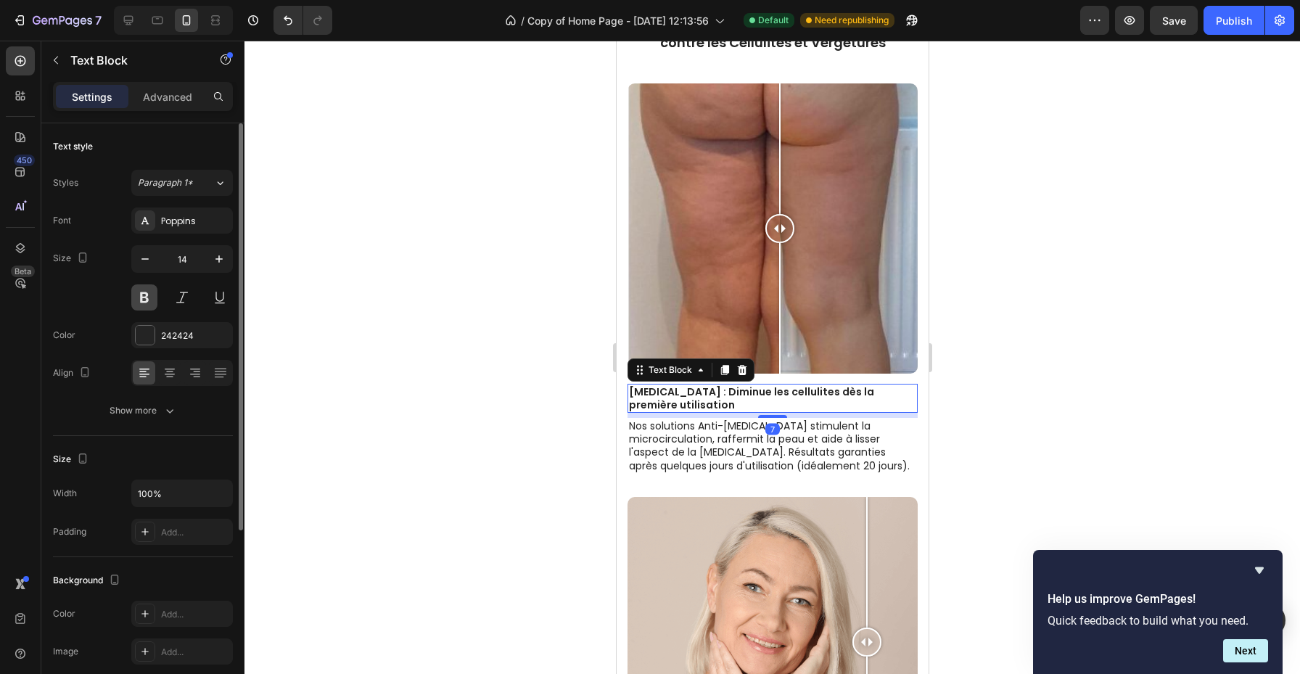
click at [149, 303] on button at bounding box center [144, 297] width 26 height 26
click at [750, 450] on p "Nos solutions Anti-[MEDICAL_DATA] stimulent la microcirculation, raffermit la p…" at bounding box center [771, 445] width 287 height 53
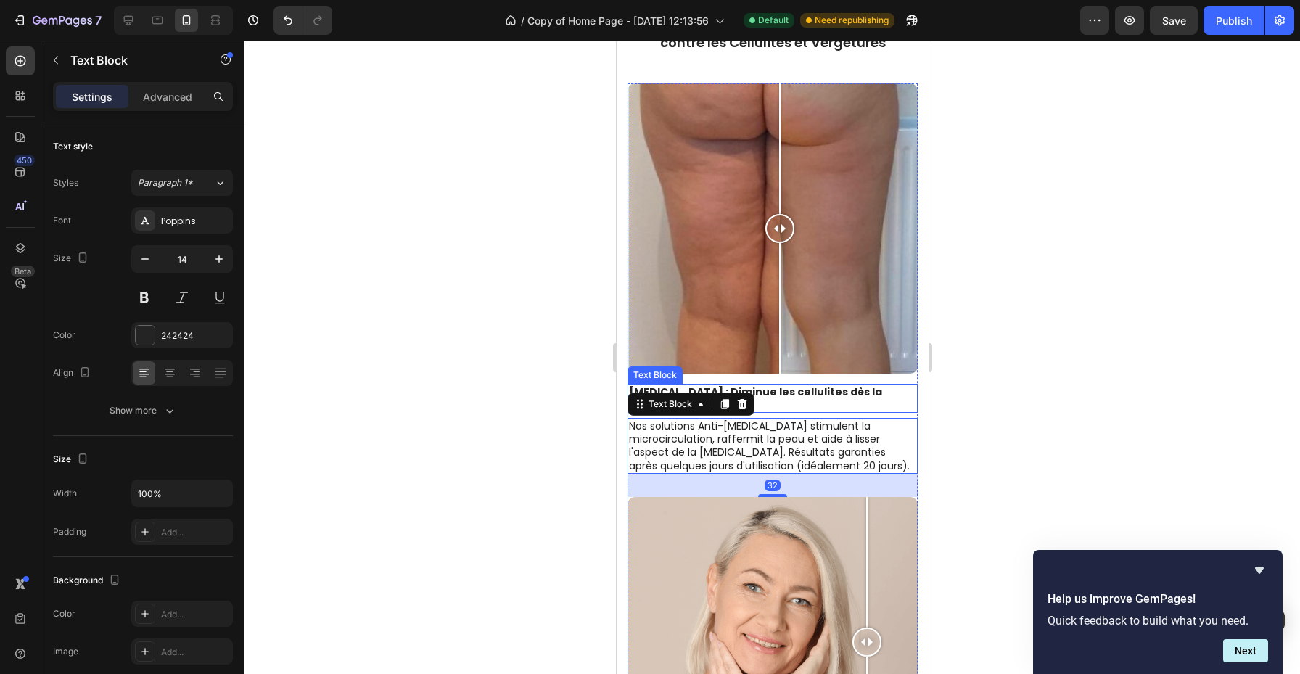
click at [796, 388] on p "[MEDICAL_DATA] : Diminue les cellulites dès la première utilisation" at bounding box center [771, 398] width 287 height 26
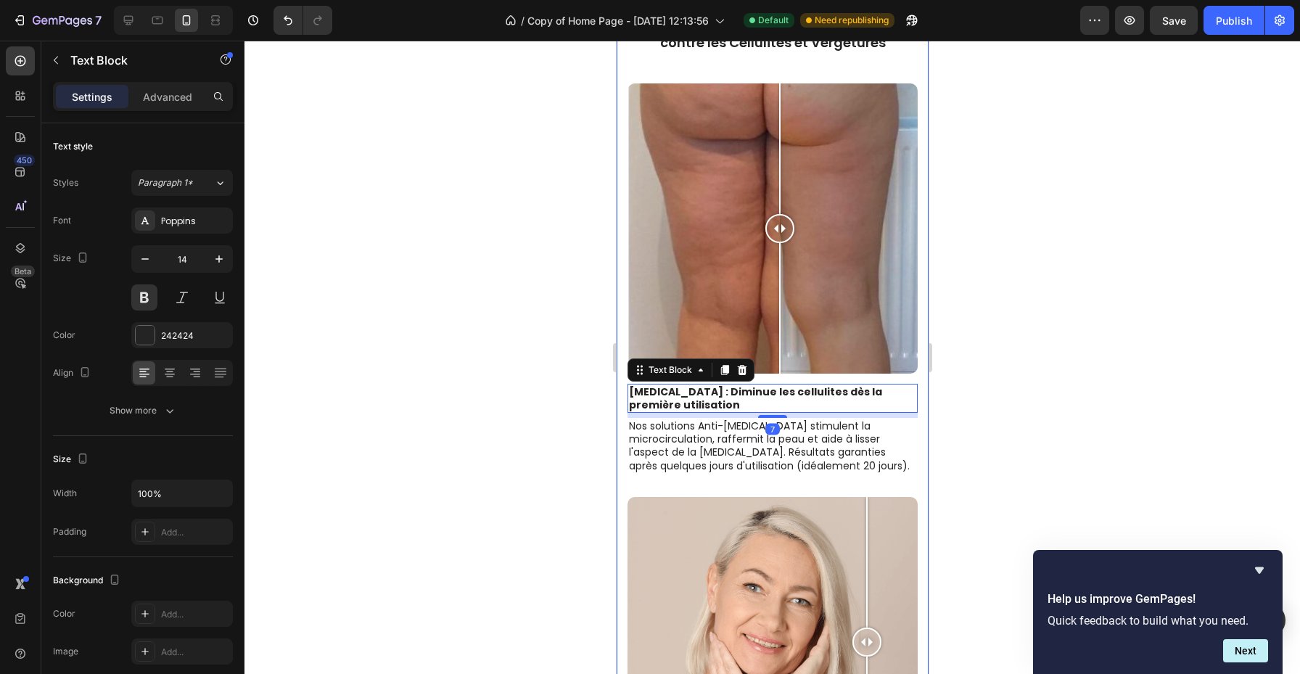
click at [978, 398] on div at bounding box center [773, 358] width 1056 height 634
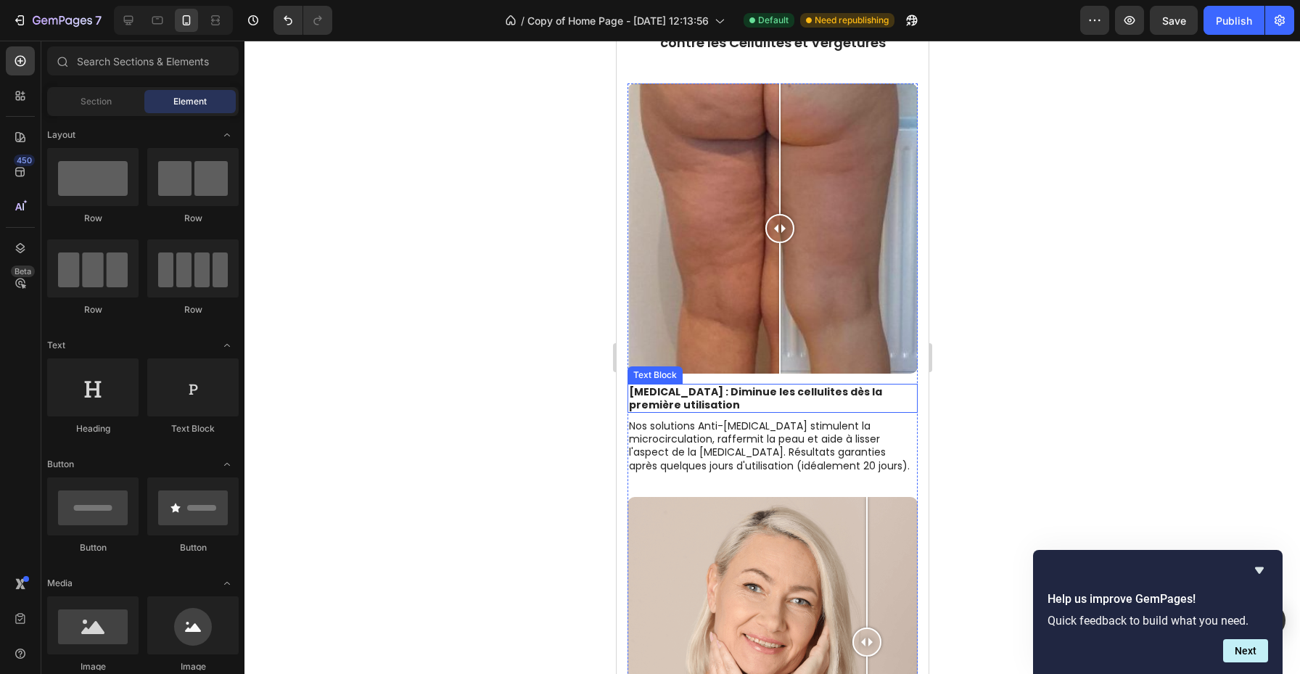
click at [634, 394] on p "[MEDICAL_DATA] : Diminue les cellulites dès la première utilisation" at bounding box center [771, 398] width 287 height 26
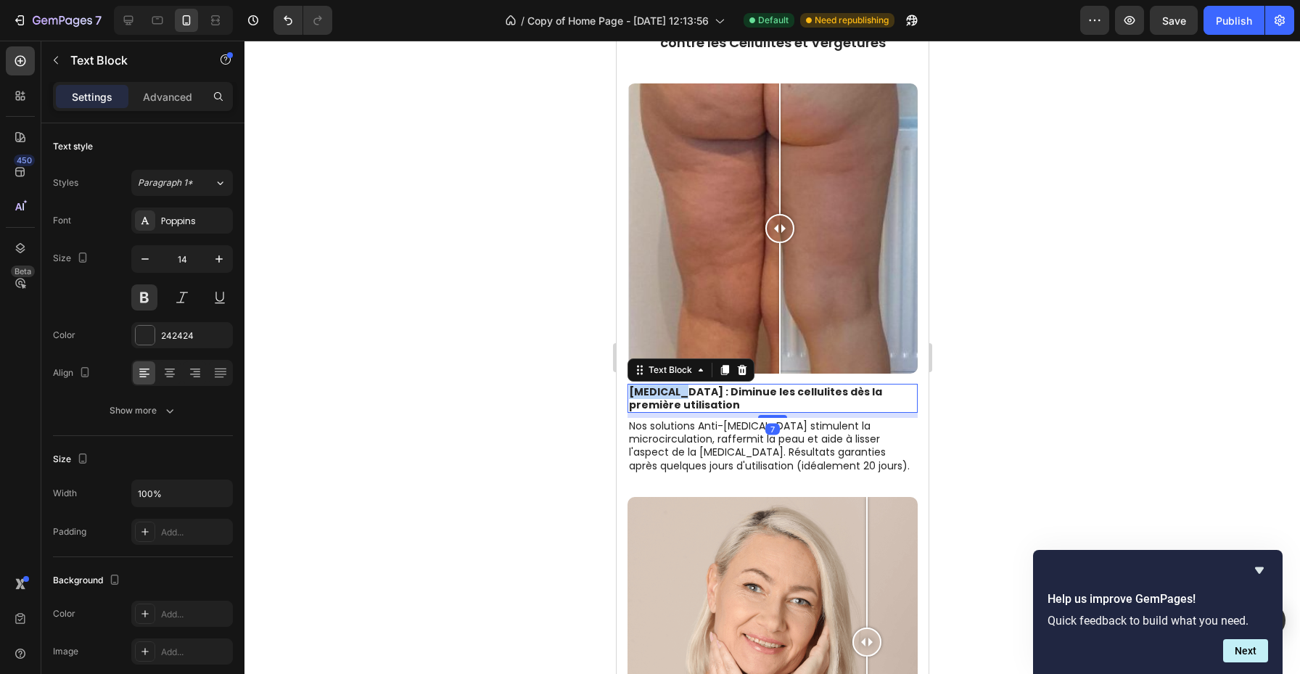
click at [628, 393] on p "[MEDICAL_DATA] : Diminue les cellulites dès la première utilisation" at bounding box center [771, 398] width 287 height 26
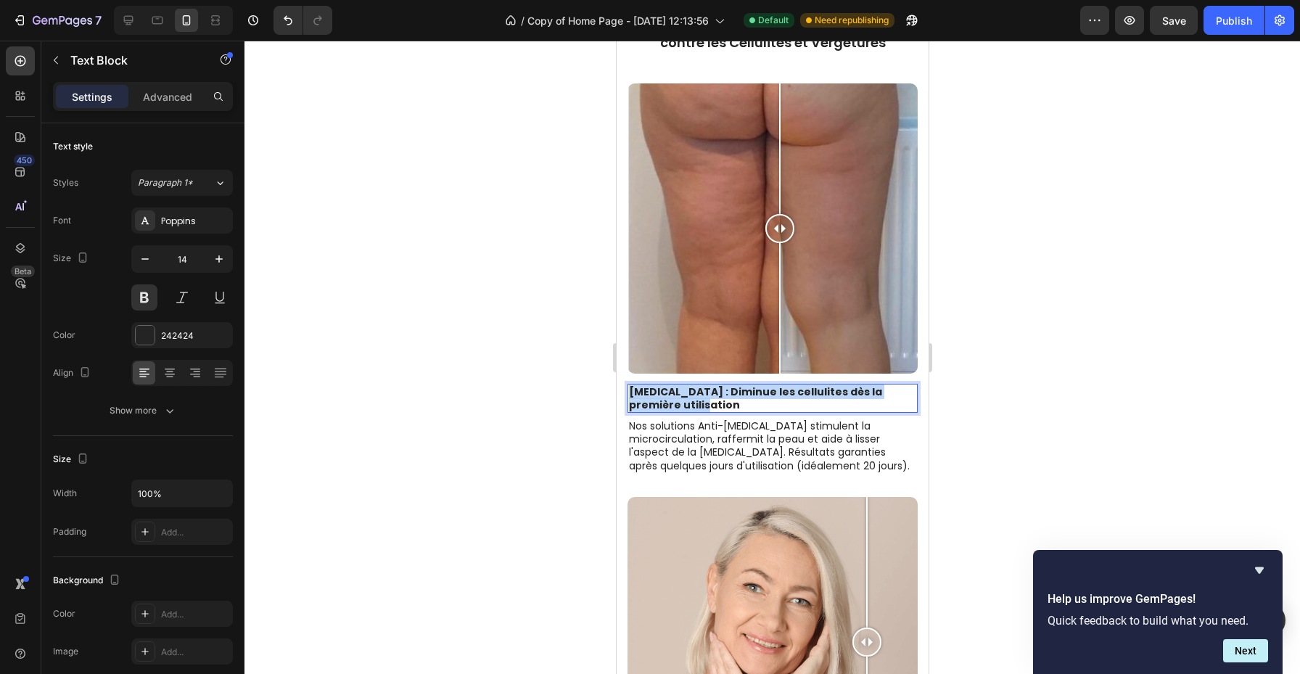
click at [628, 393] on p "[MEDICAL_DATA] : Diminue les cellulites dès la première utilisation" at bounding box center [771, 398] width 287 height 26
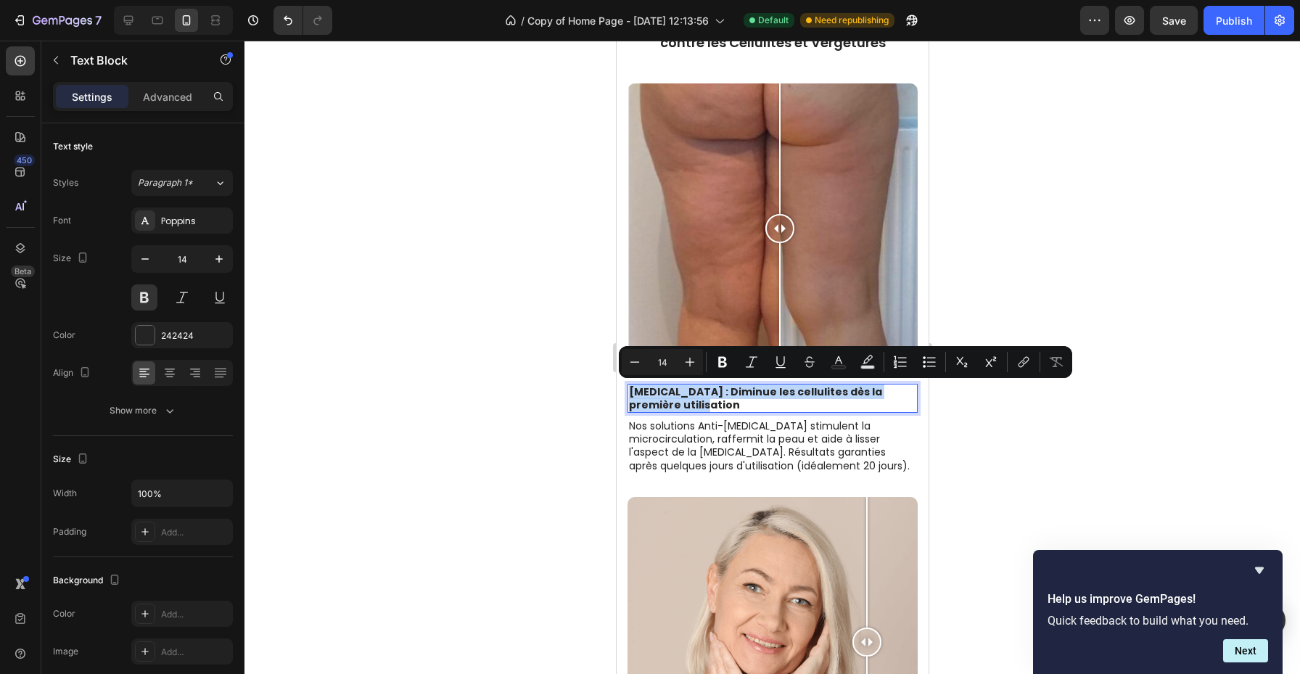
click at [629, 393] on p "[MEDICAL_DATA] : Diminue les cellulites dès la première utilisation" at bounding box center [771, 398] width 287 height 26
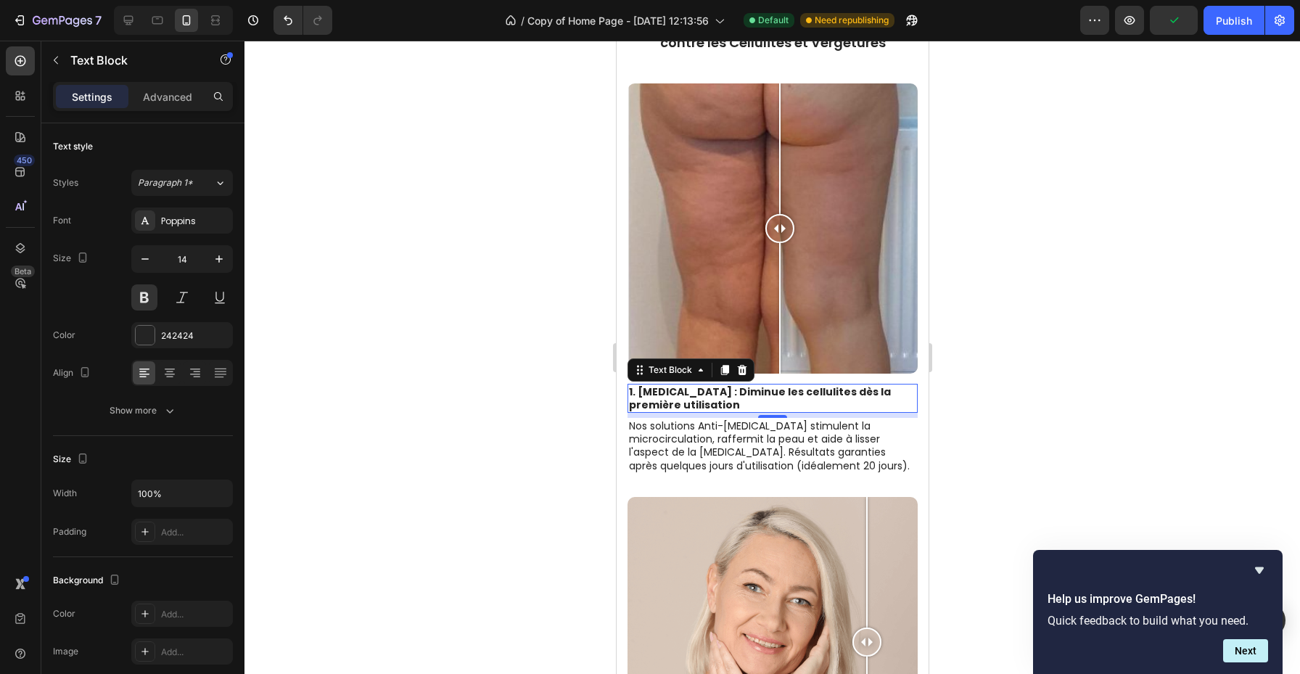
click at [1052, 357] on div at bounding box center [773, 358] width 1056 height 634
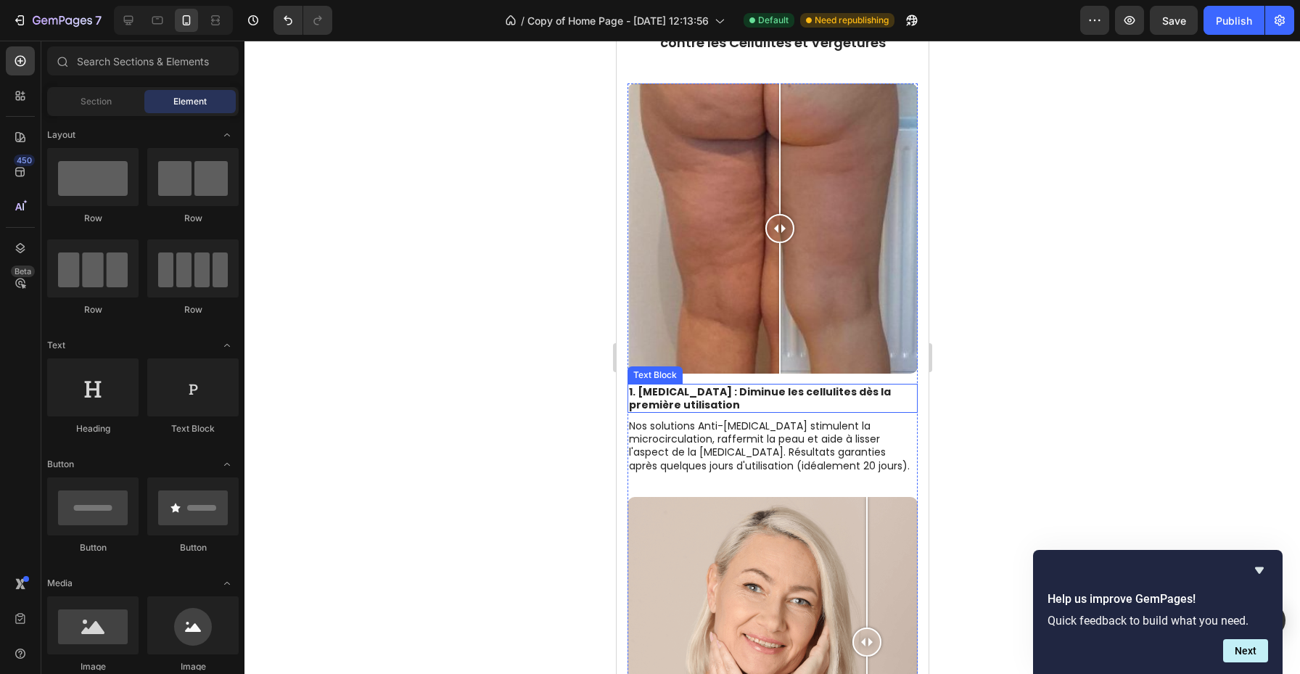
click at [637, 391] on p "1. [MEDICAL_DATA] : Diminue les cellulites dès la première utilisation" at bounding box center [771, 398] width 287 height 26
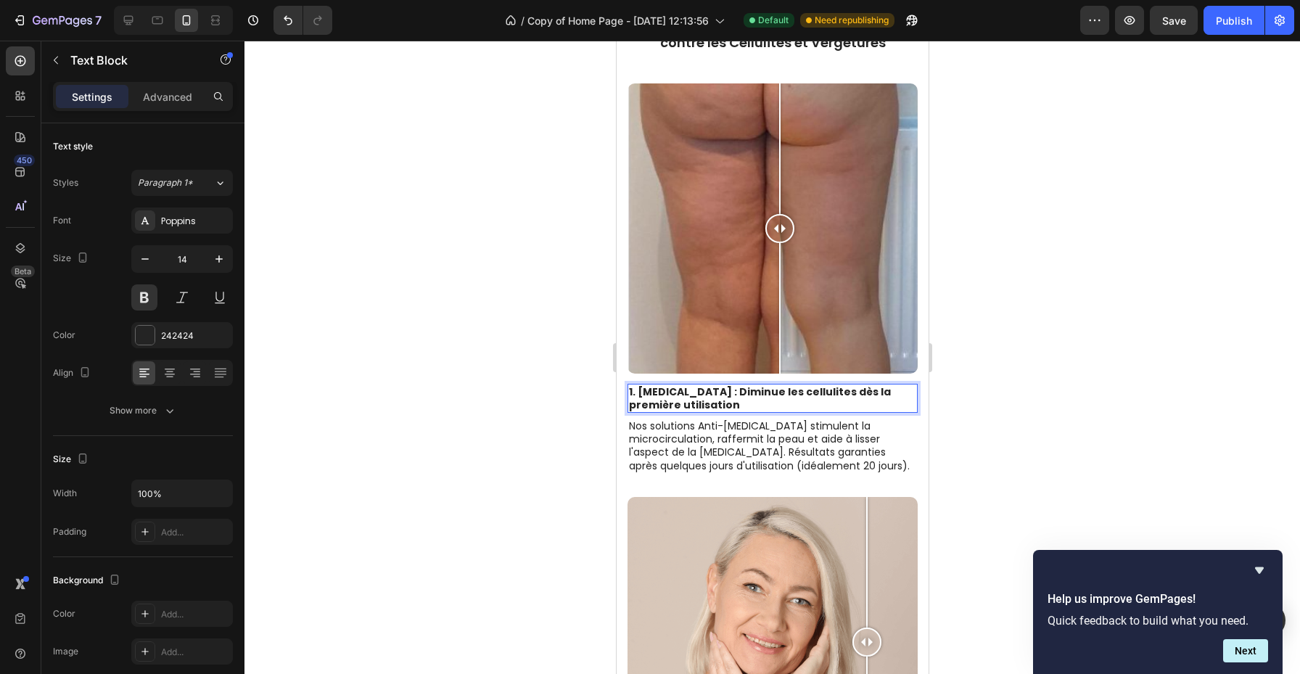
click at [636, 392] on p "1. [MEDICAL_DATA] : Diminue les cellulites dès la première utilisation" at bounding box center [771, 398] width 287 height 26
click at [789, 450] on p "Nos solutions Anti-[MEDICAL_DATA] stimulent la microcirculation, raffermit la p…" at bounding box center [771, 445] width 287 height 53
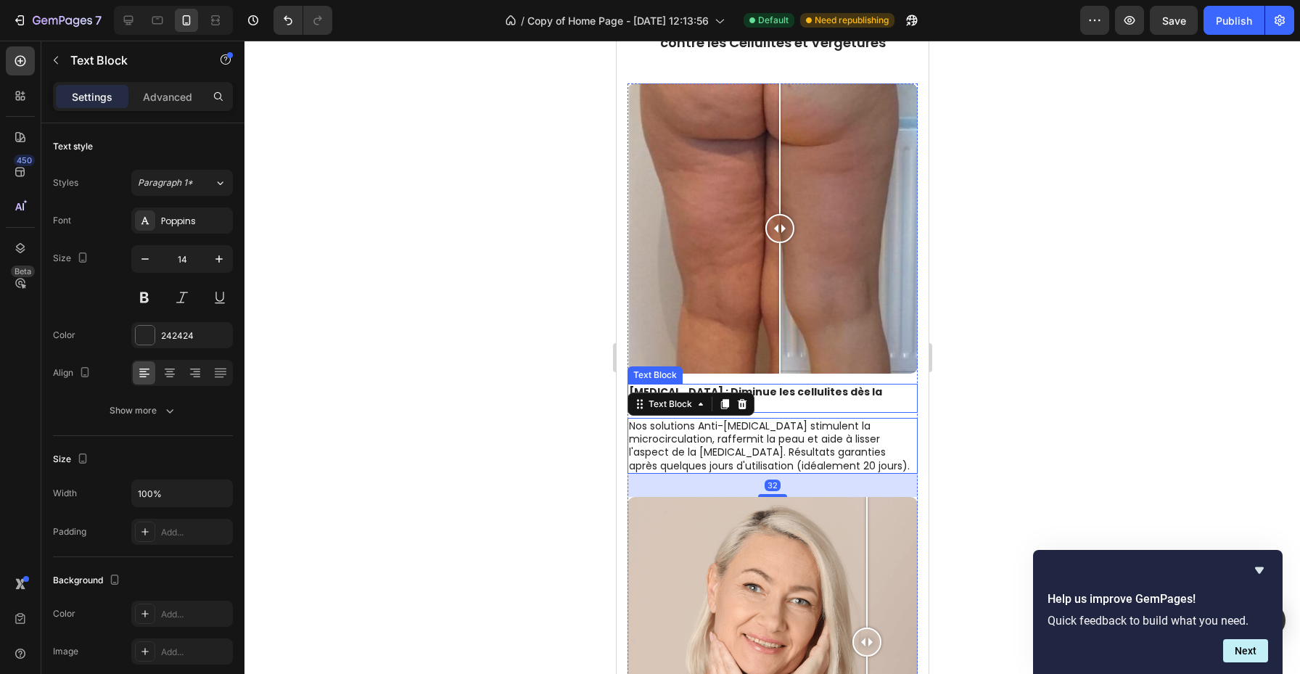
click at [973, 385] on div at bounding box center [773, 358] width 1056 height 634
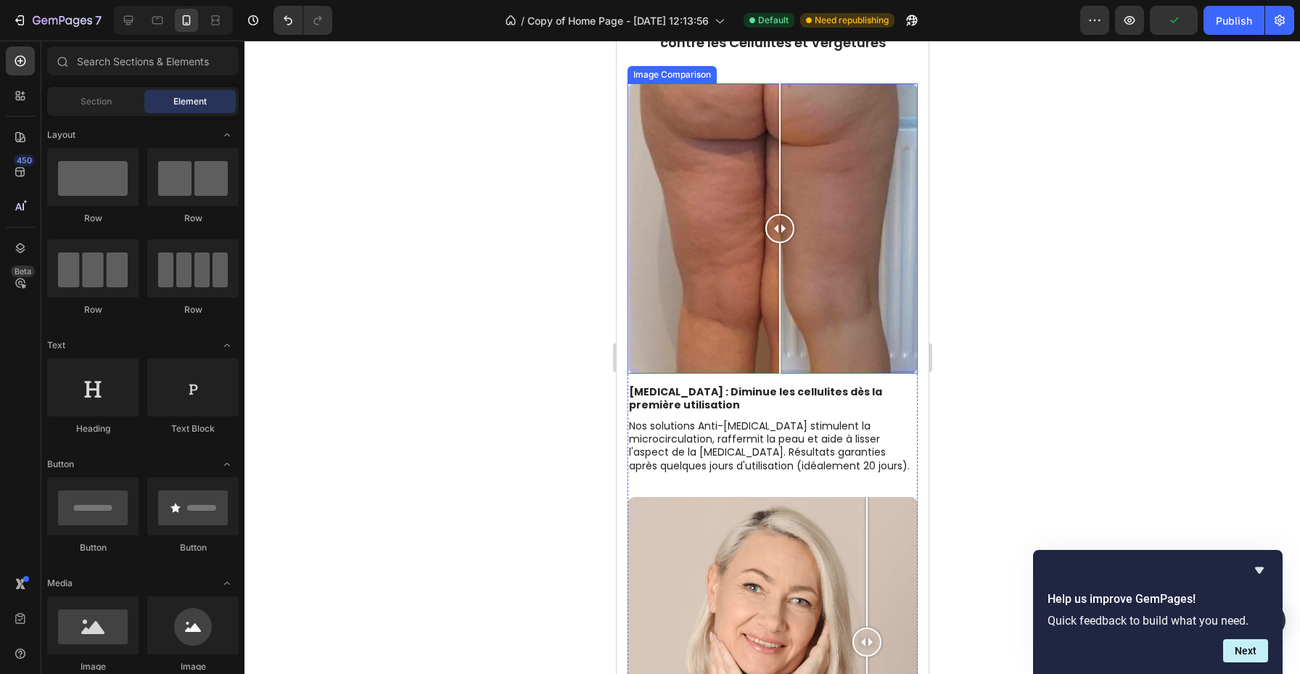
scroll to position [546, 0]
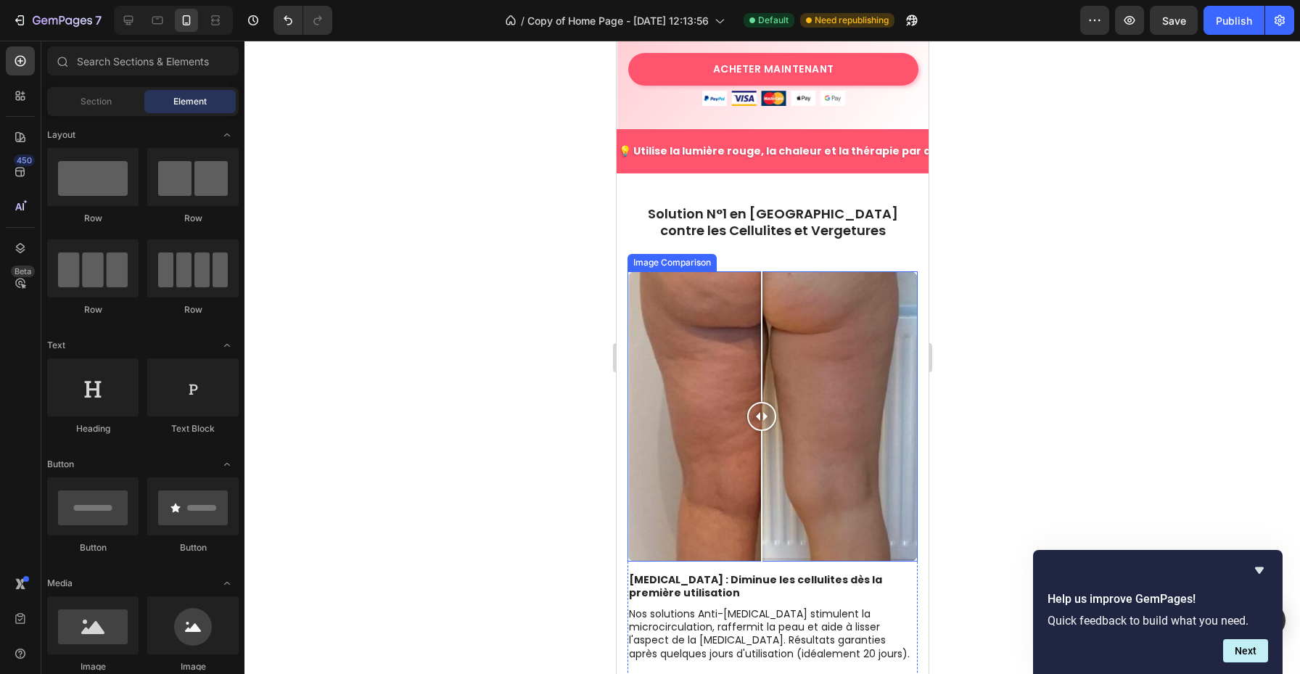
drag, startPoint x: 784, startPoint y: 399, endPoint x: 760, endPoint y: 399, distance: 24.7
click at [760, 402] on div at bounding box center [761, 416] width 29 height 29
click at [786, 404] on div at bounding box center [772, 416] width 290 height 290
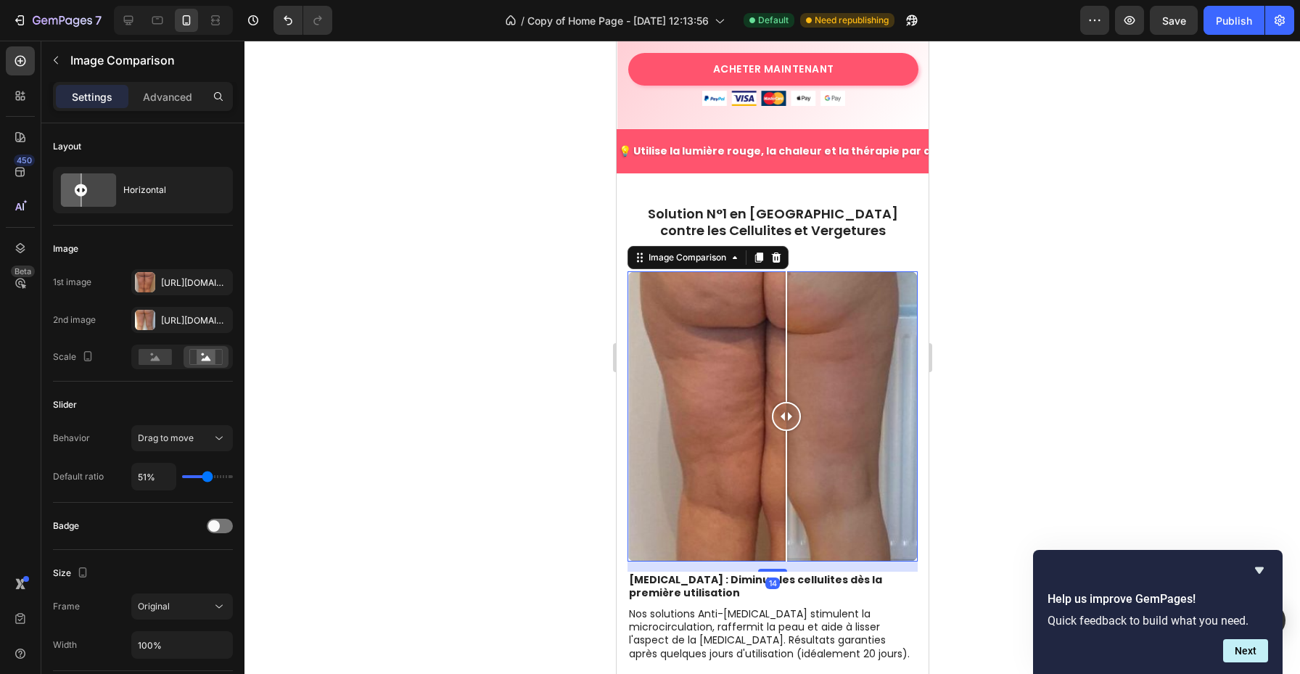
click at [754, 416] on div at bounding box center [772, 416] width 290 height 290
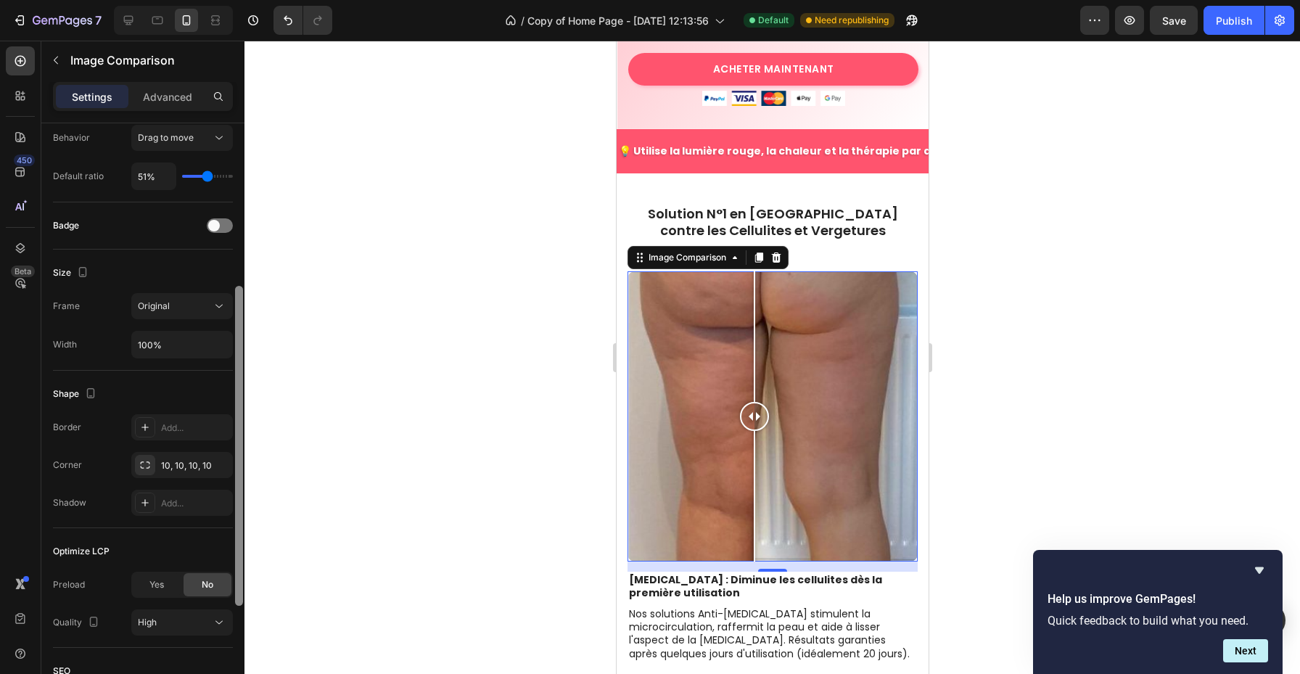
scroll to position [0, 0]
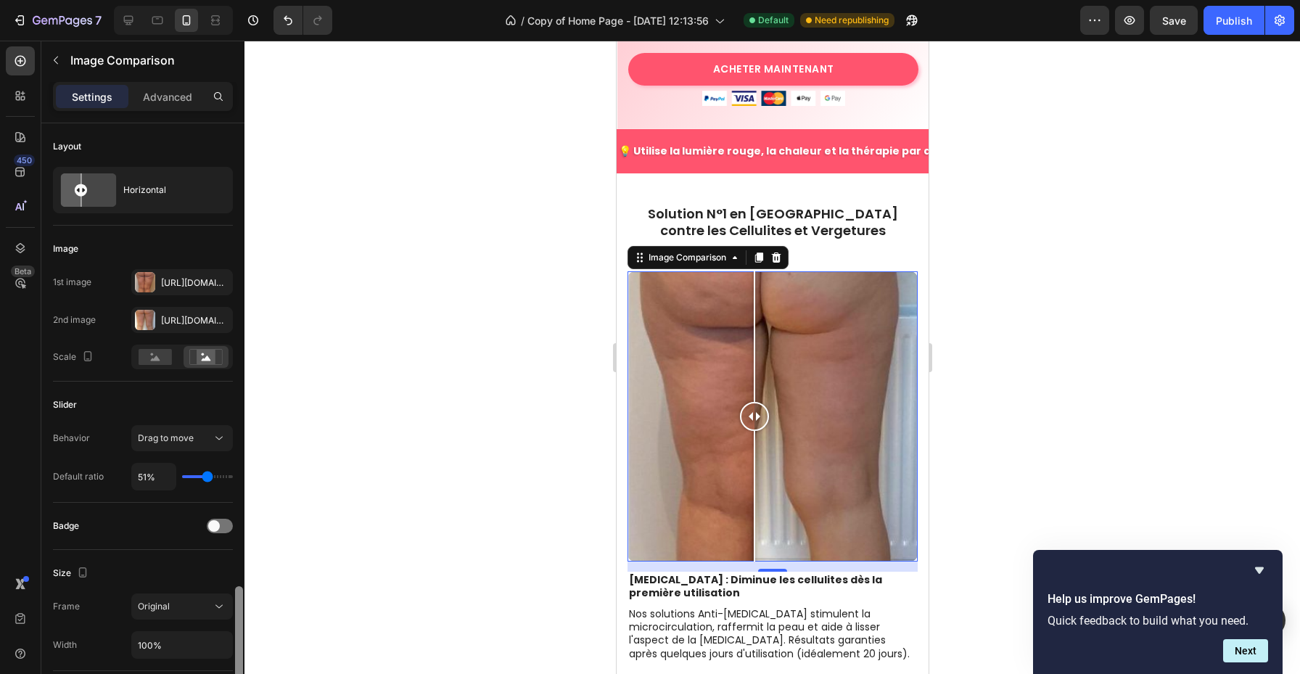
click at [217, 526] on span at bounding box center [214, 526] width 12 height 12
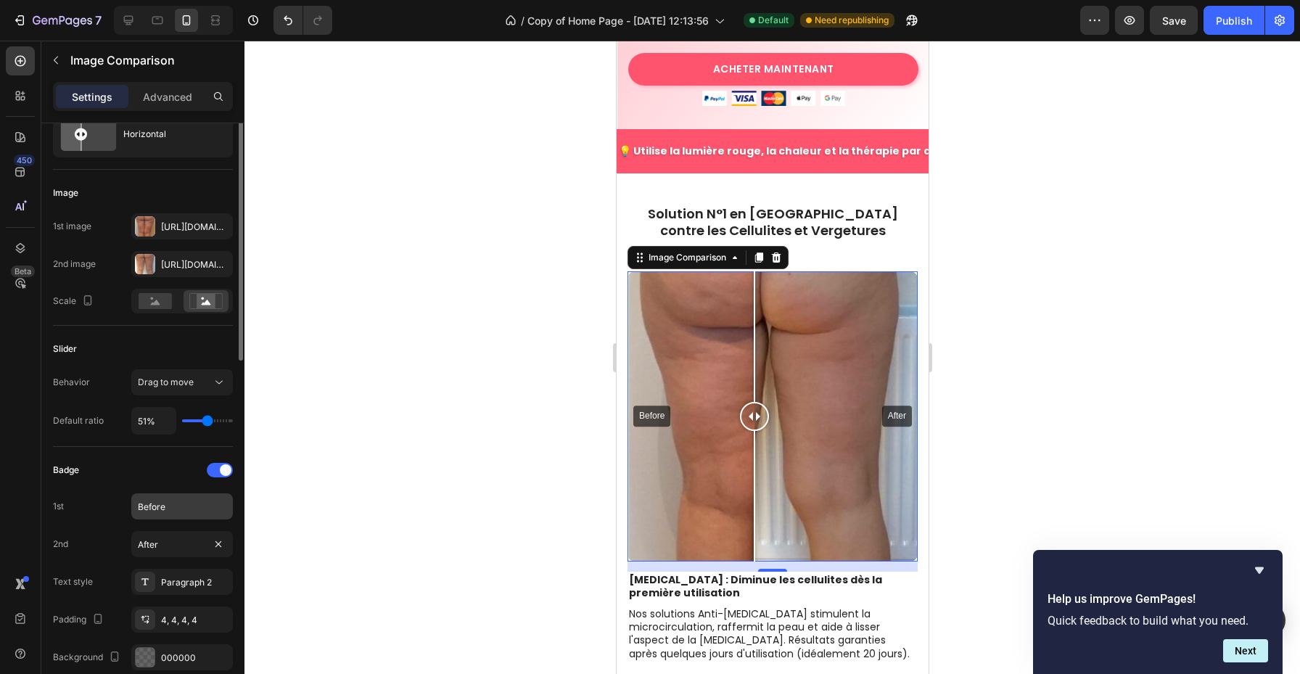
scroll to position [57, 0]
click at [175, 512] on input "Before" at bounding box center [182, 506] width 102 height 26
type input "1"
click at [906, 382] on div "Avant utilisation After" at bounding box center [772, 416] width 290 height 290
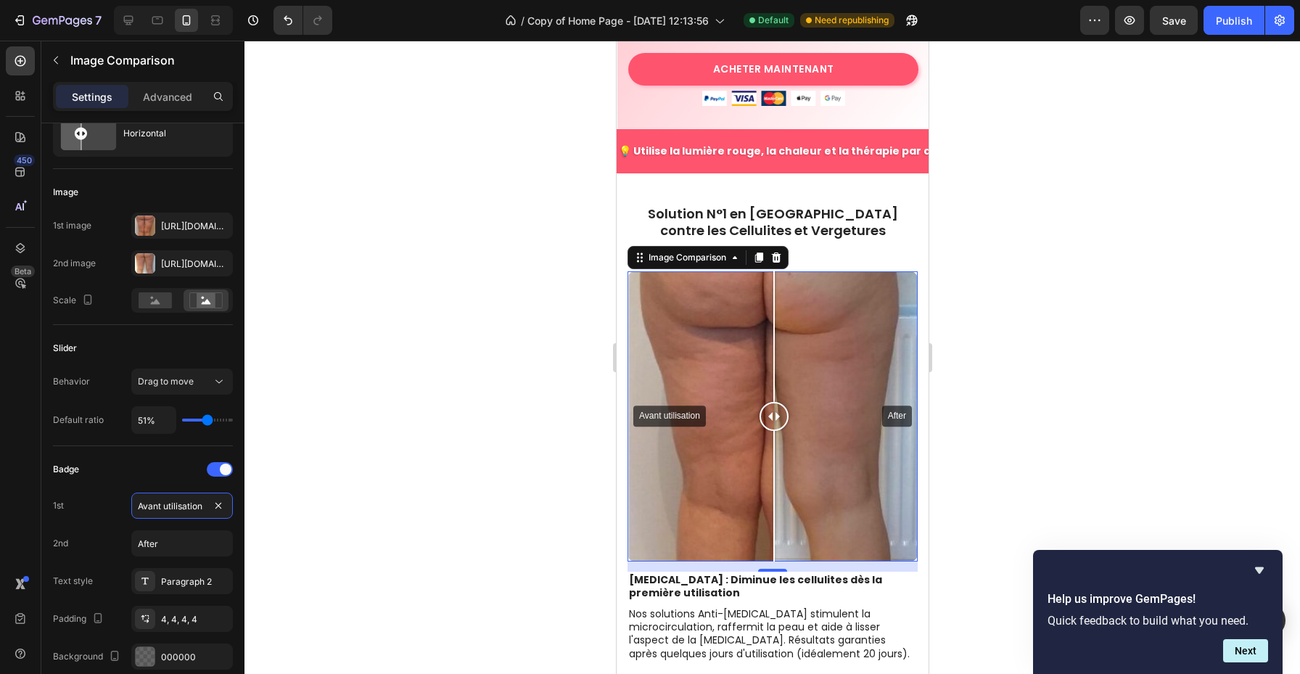
drag, startPoint x: 898, startPoint y: 392, endPoint x: 774, endPoint y: 392, distance: 124.1
click at [774, 402] on div at bounding box center [773, 416] width 29 height 29
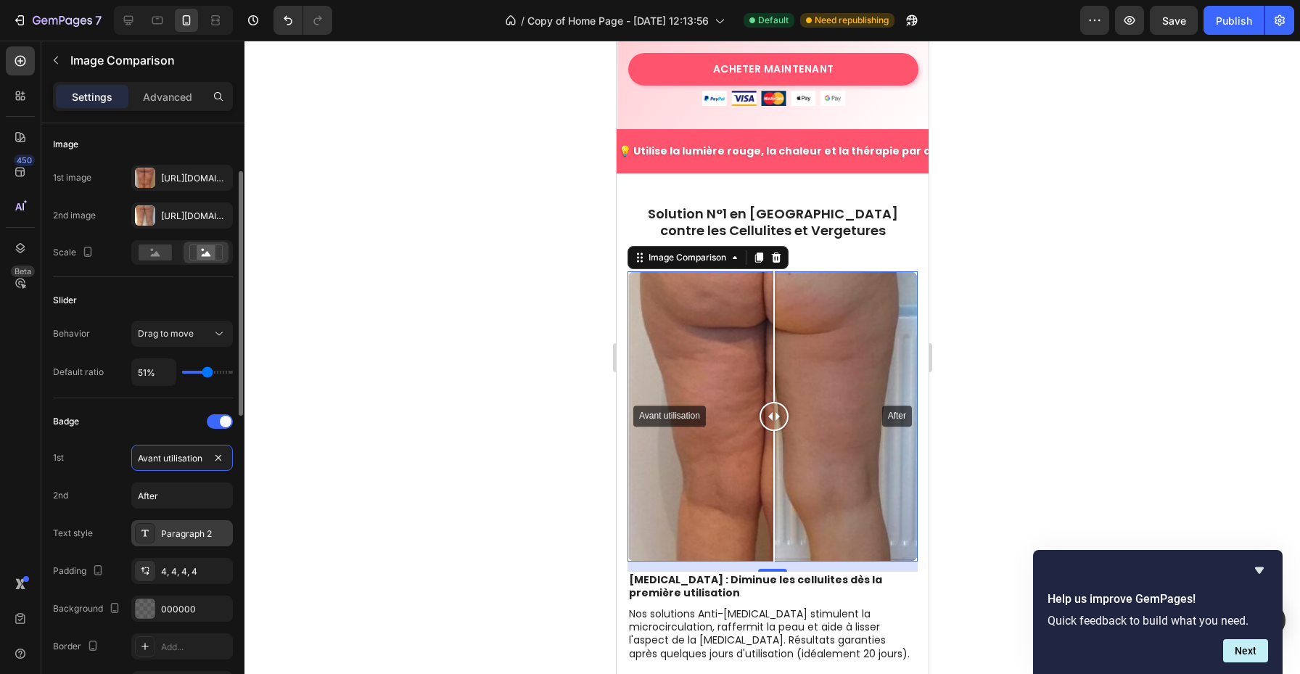
scroll to position [109, 0]
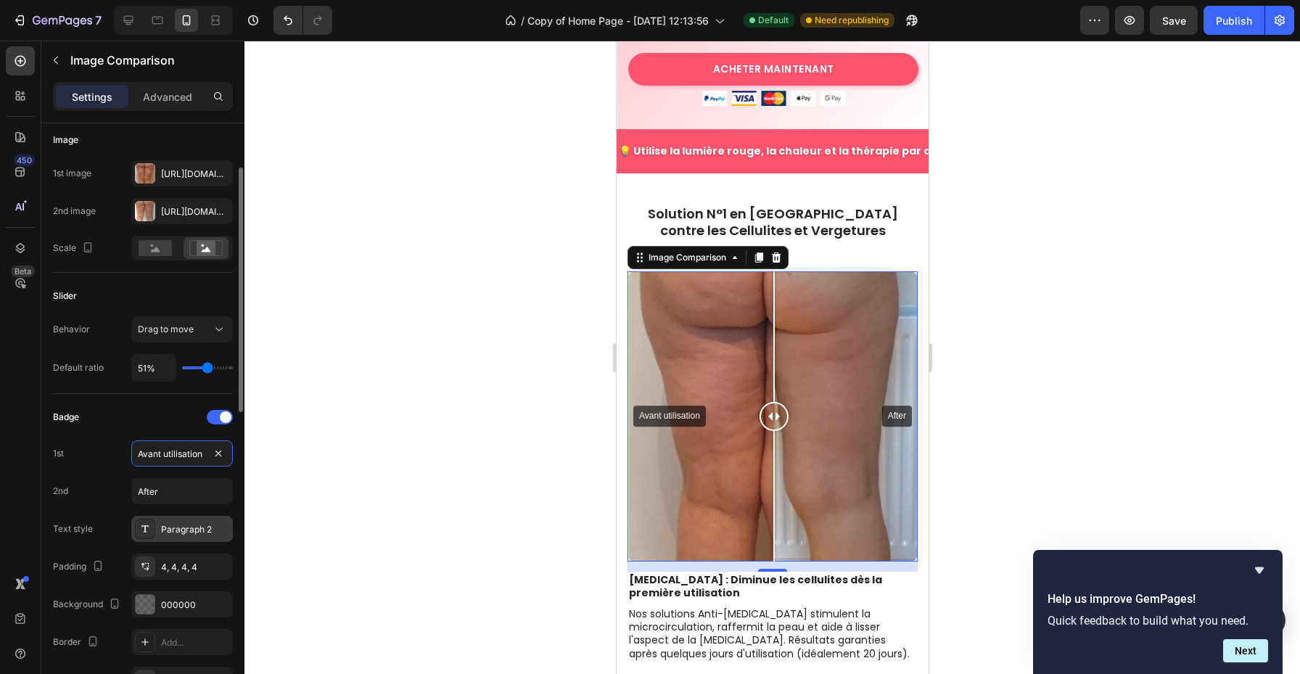
type input "Avant utilisation"
click at [176, 536] on div "Paragraph 2" at bounding box center [182, 529] width 102 height 26
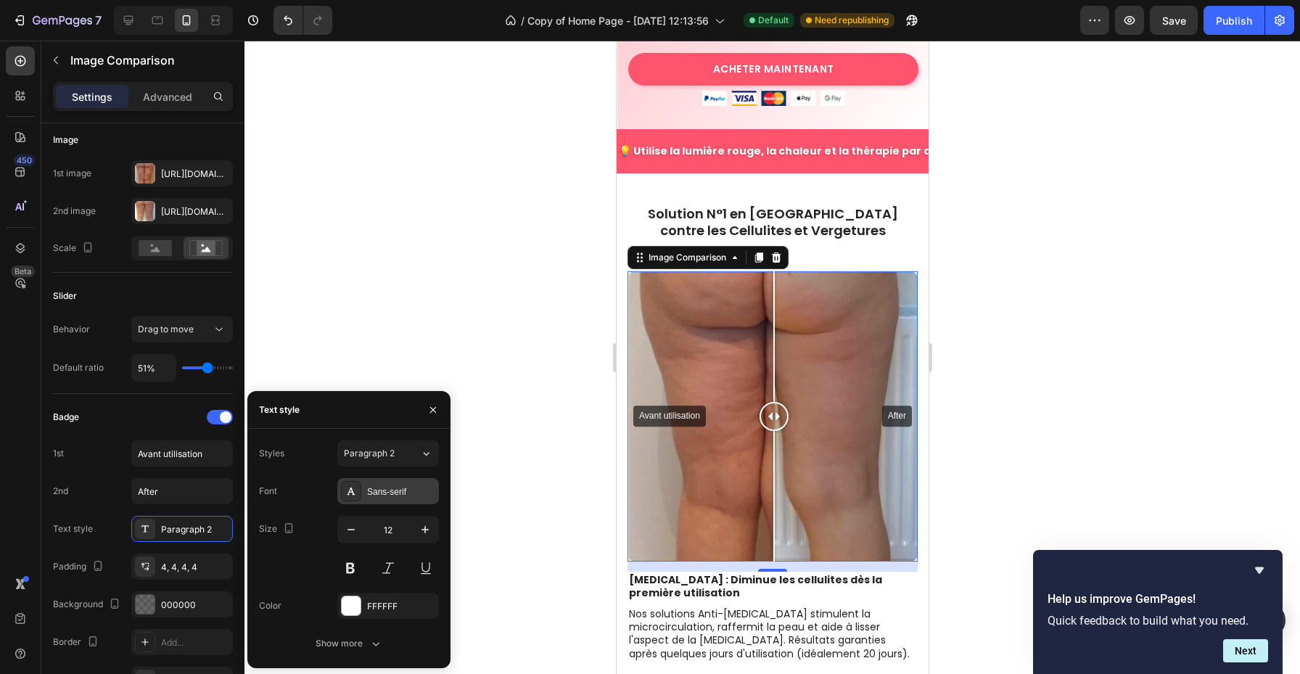
click at [388, 479] on div "Sans-serif" at bounding box center [388, 491] width 102 height 26
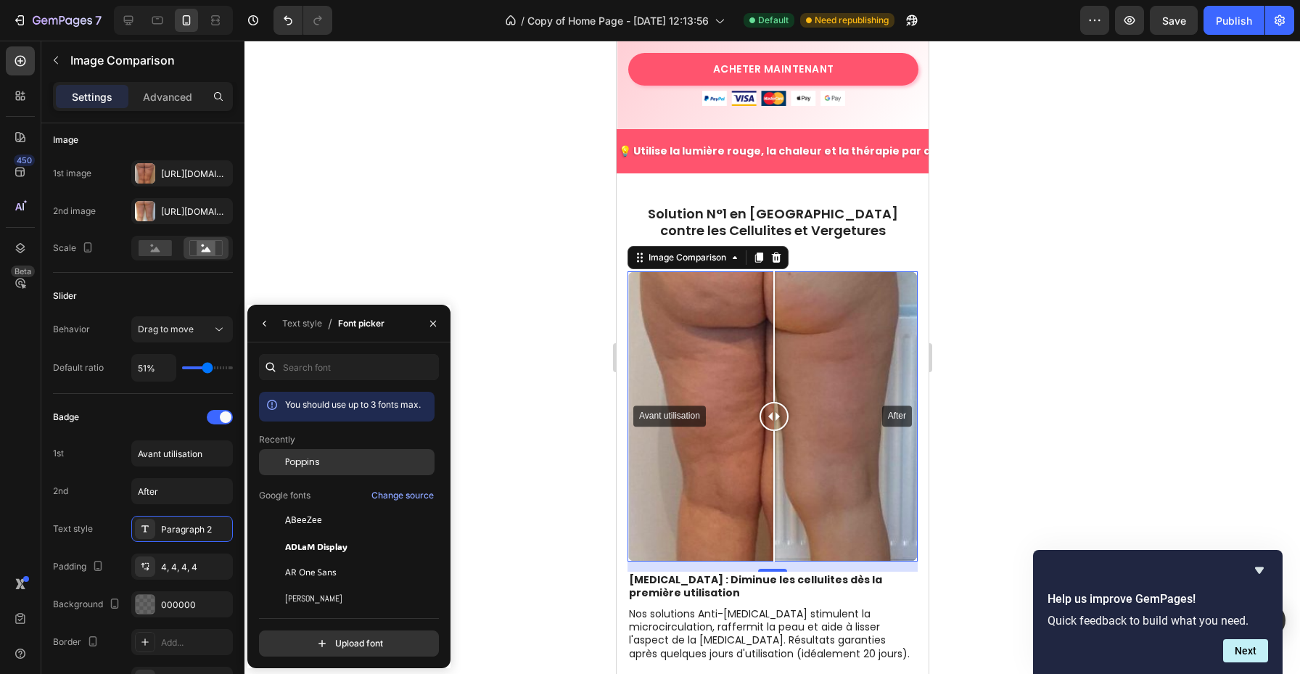
click at [328, 464] on div "Poppins" at bounding box center [358, 462] width 147 height 13
click at [435, 328] on icon "button" at bounding box center [433, 324] width 12 height 12
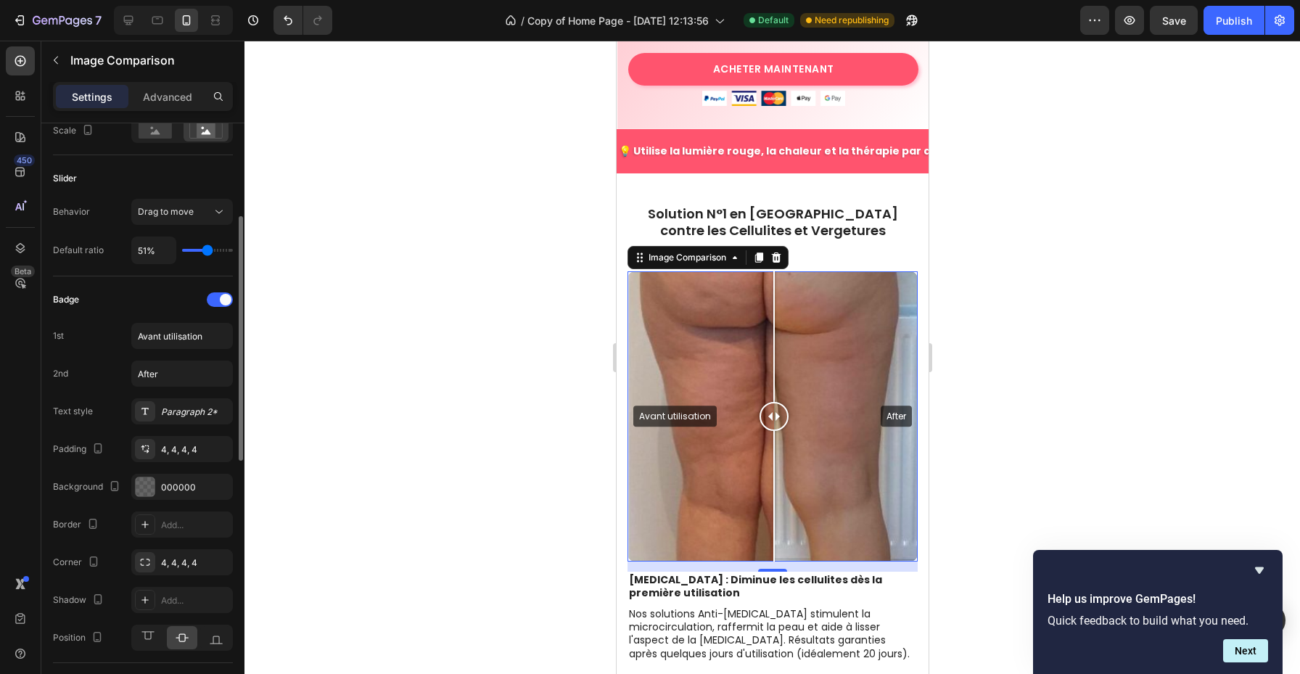
scroll to position [240, 0]
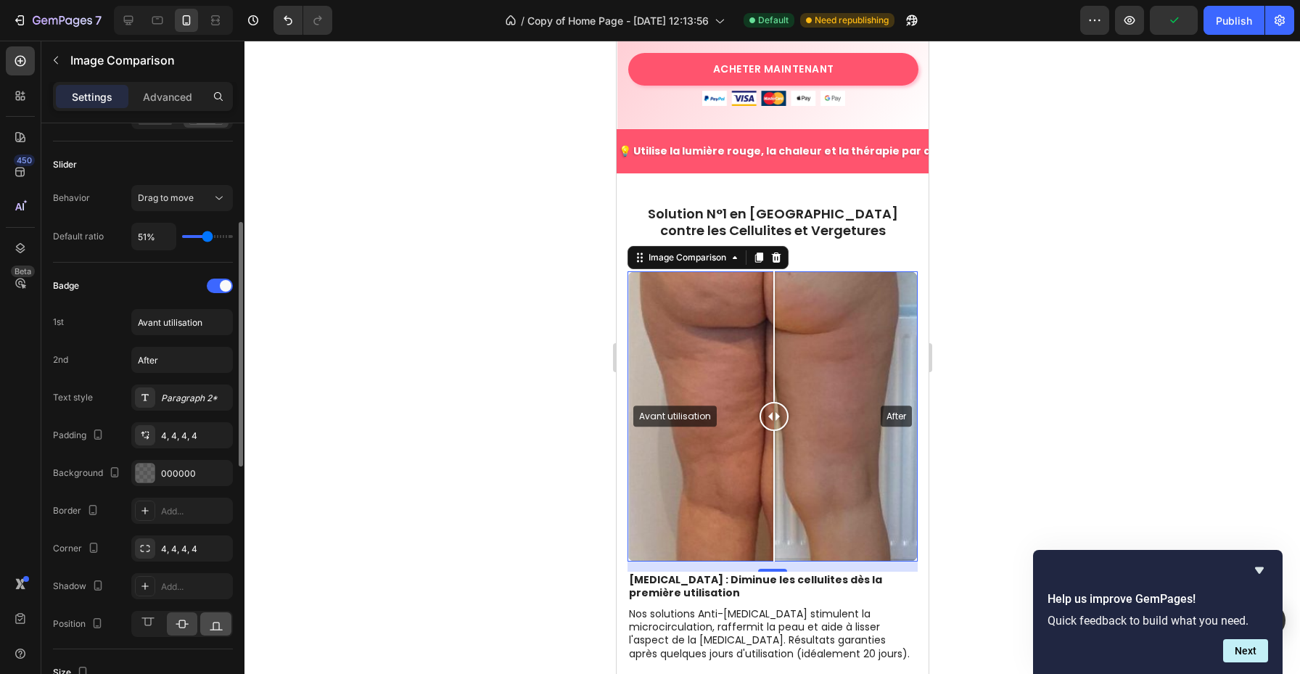
click at [205, 620] on div at bounding box center [215, 623] width 31 height 23
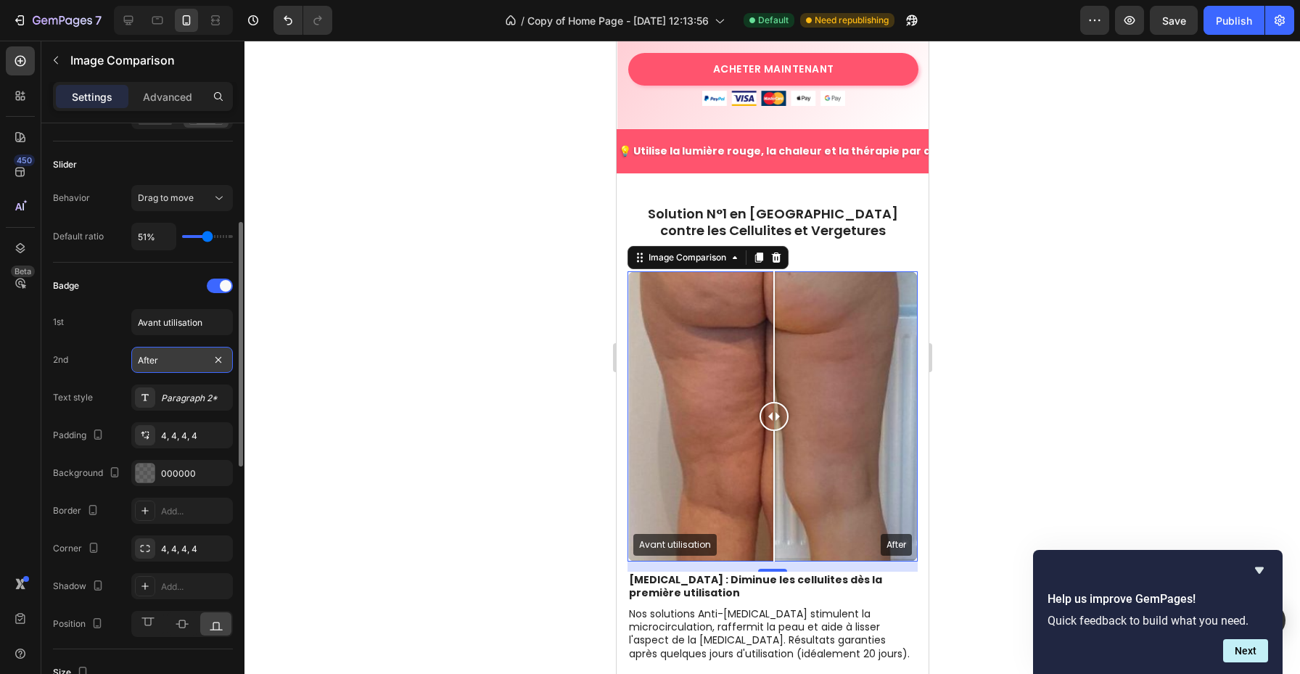
click at [170, 358] on input "After" at bounding box center [182, 360] width 102 height 26
type input "[DATE] d'utilisation"
click at [176, 398] on div "Paragraph 2*" at bounding box center [195, 398] width 68 height 13
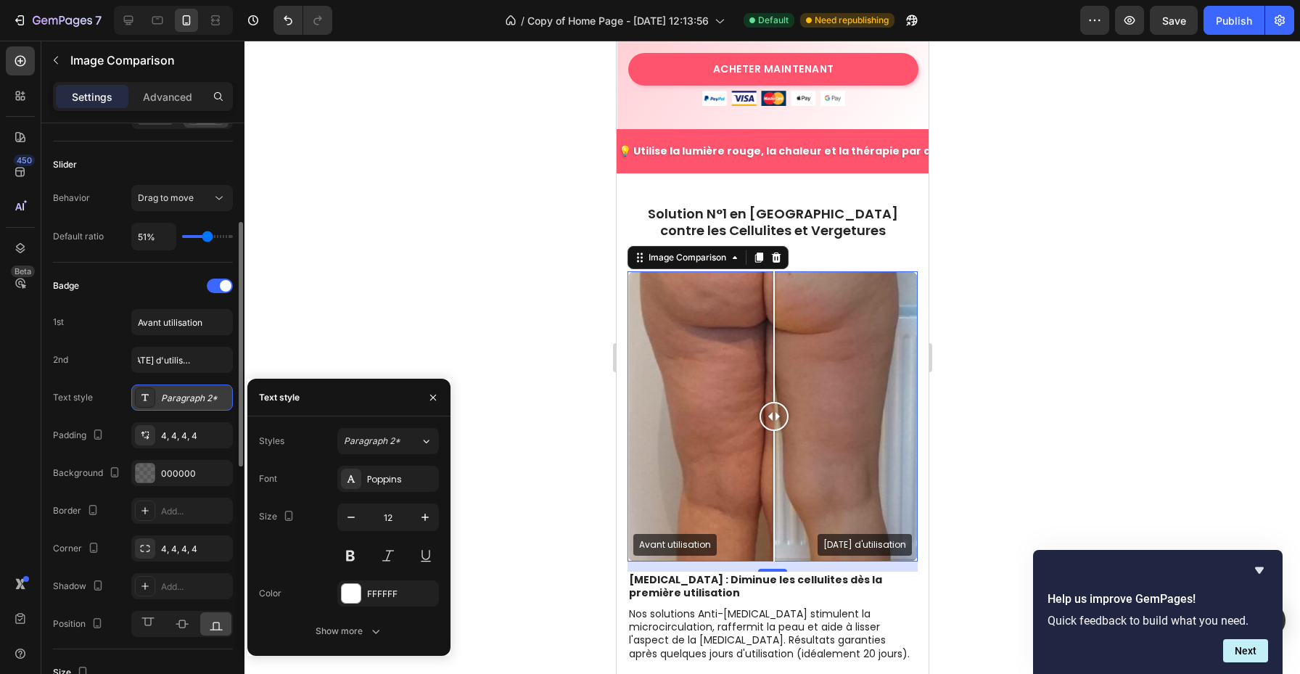
scroll to position [0, 0]
click at [433, 395] on icon "button" at bounding box center [433, 398] width 12 height 12
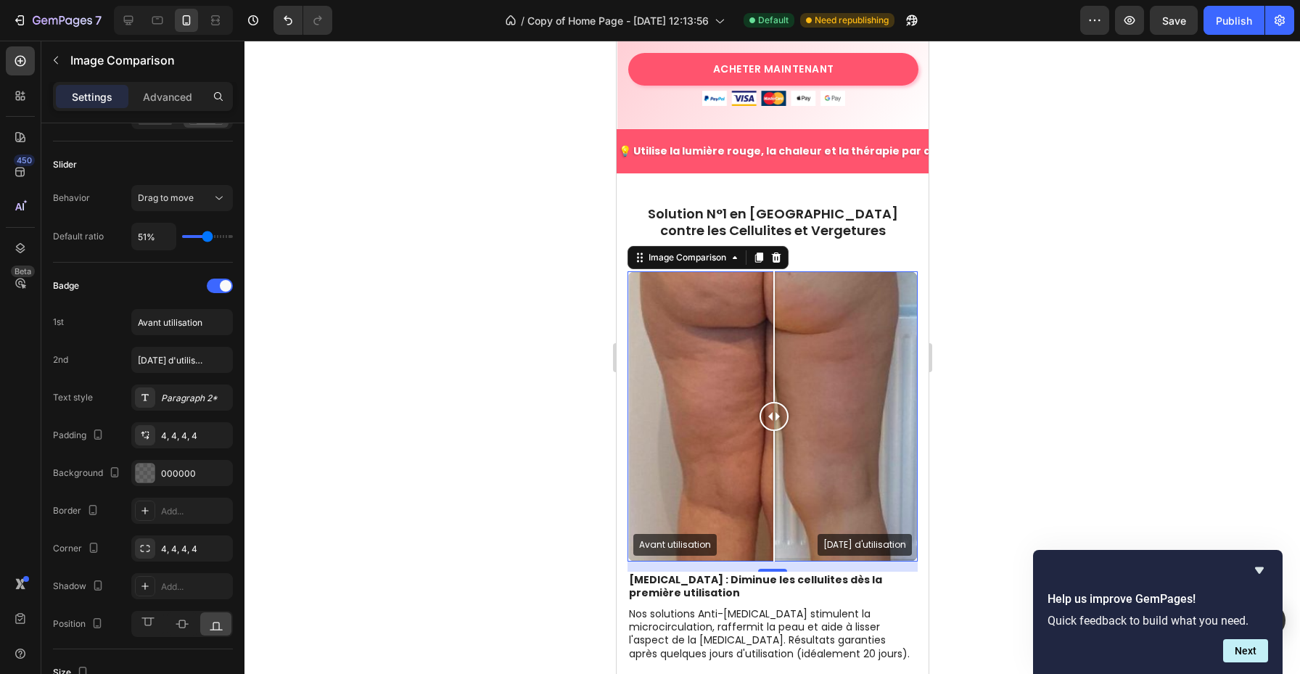
click at [998, 365] on div at bounding box center [773, 358] width 1056 height 634
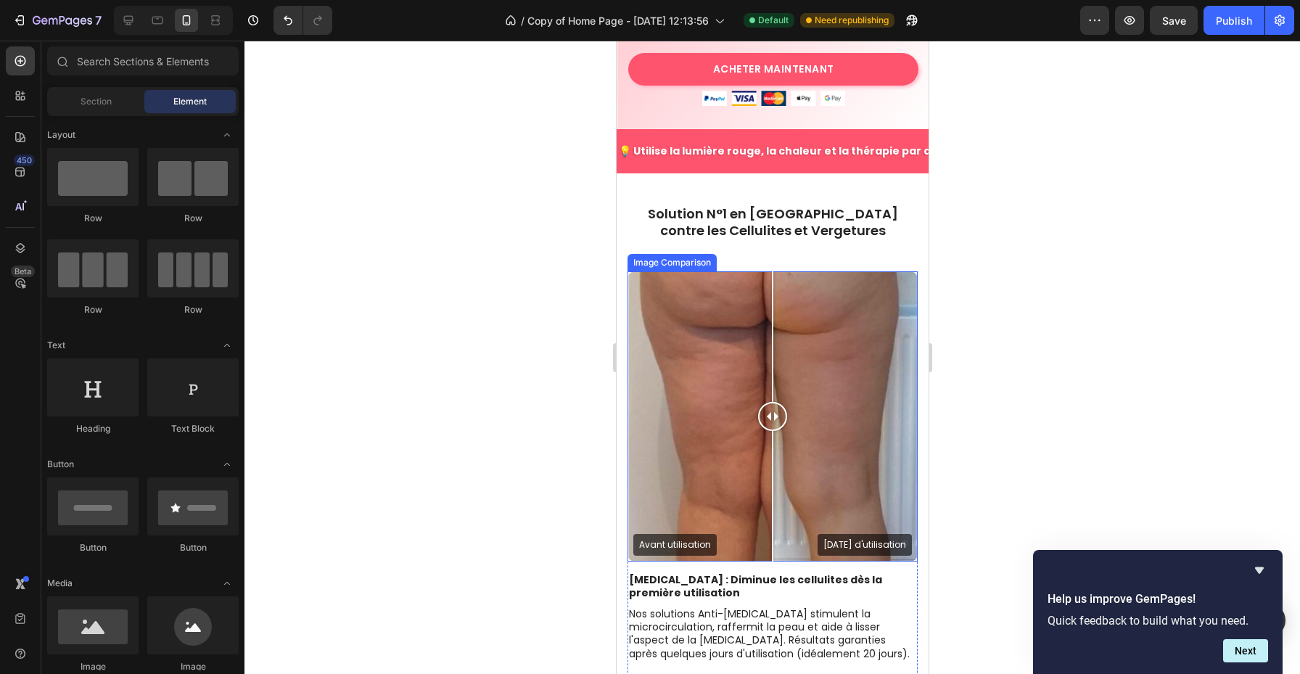
drag, startPoint x: 769, startPoint y: 399, endPoint x: 769, endPoint y: 388, distance: 10.9
click at [769, 402] on div at bounding box center [772, 416] width 29 height 29
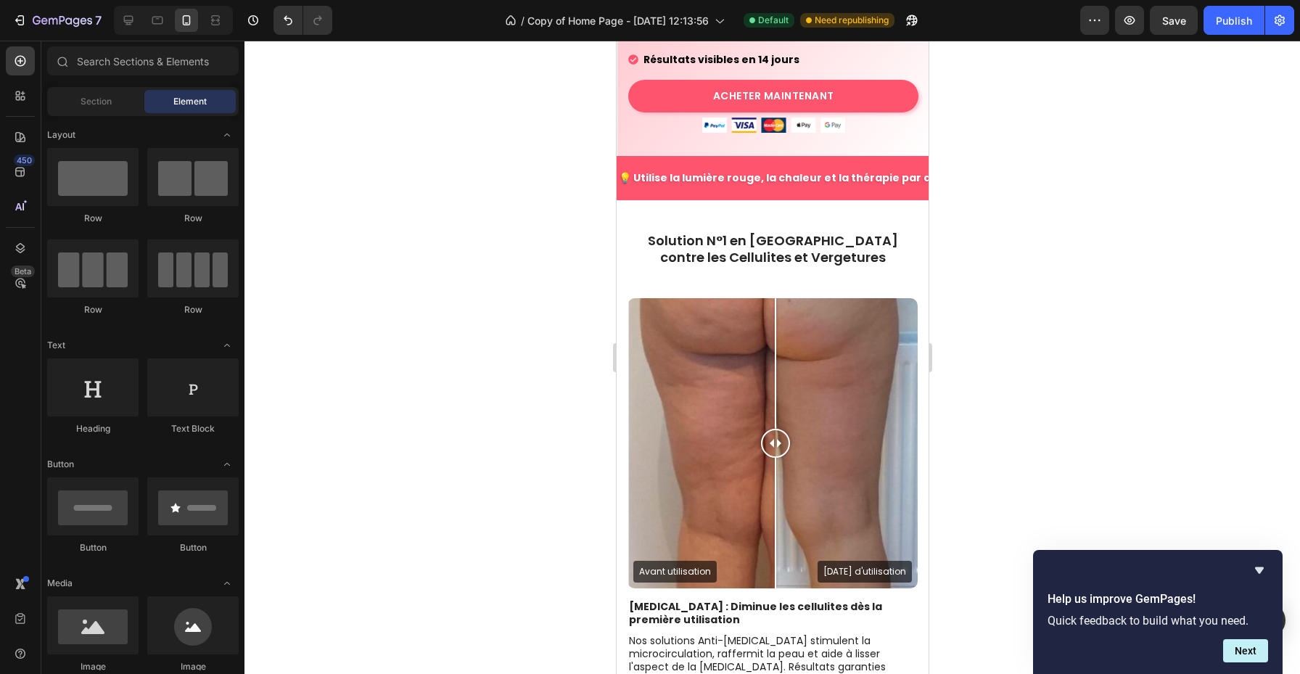
scroll to position [527, 0]
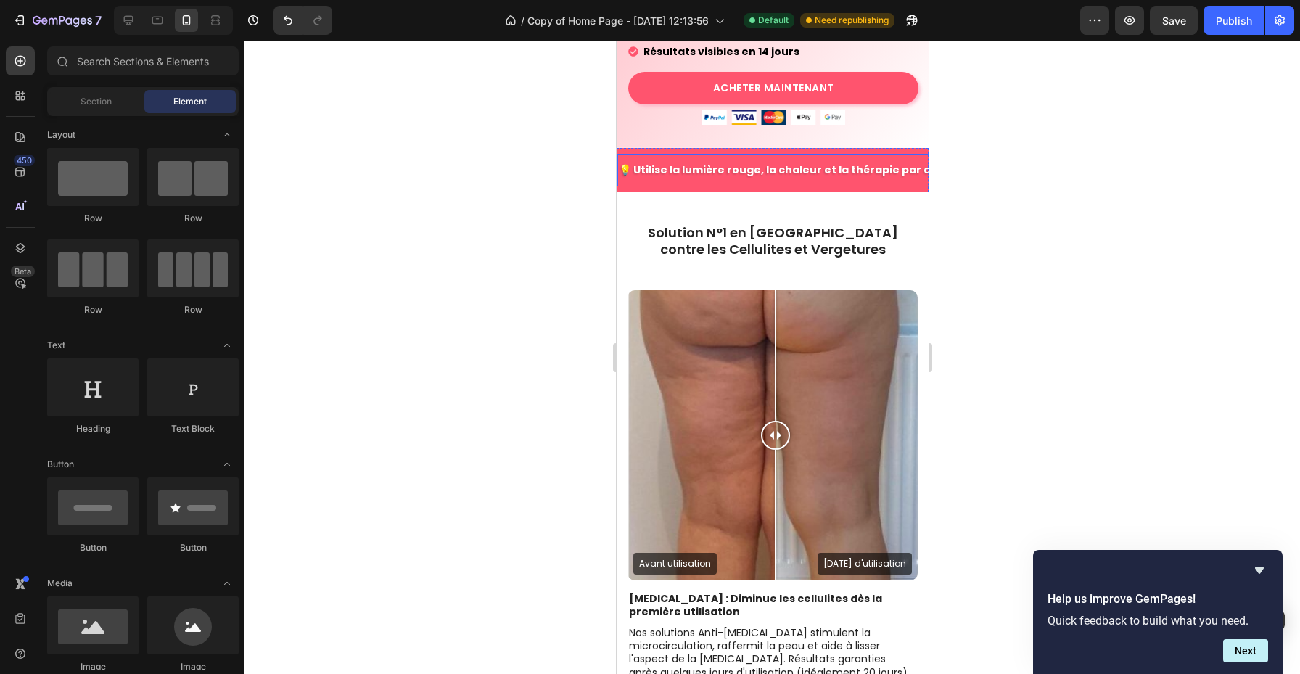
click at [755, 163] on div "💡 Utilise la lumière rouge, la chaleur et la thérapie par aspiration Text Block" at bounding box center [800, 170] width 366 height 33
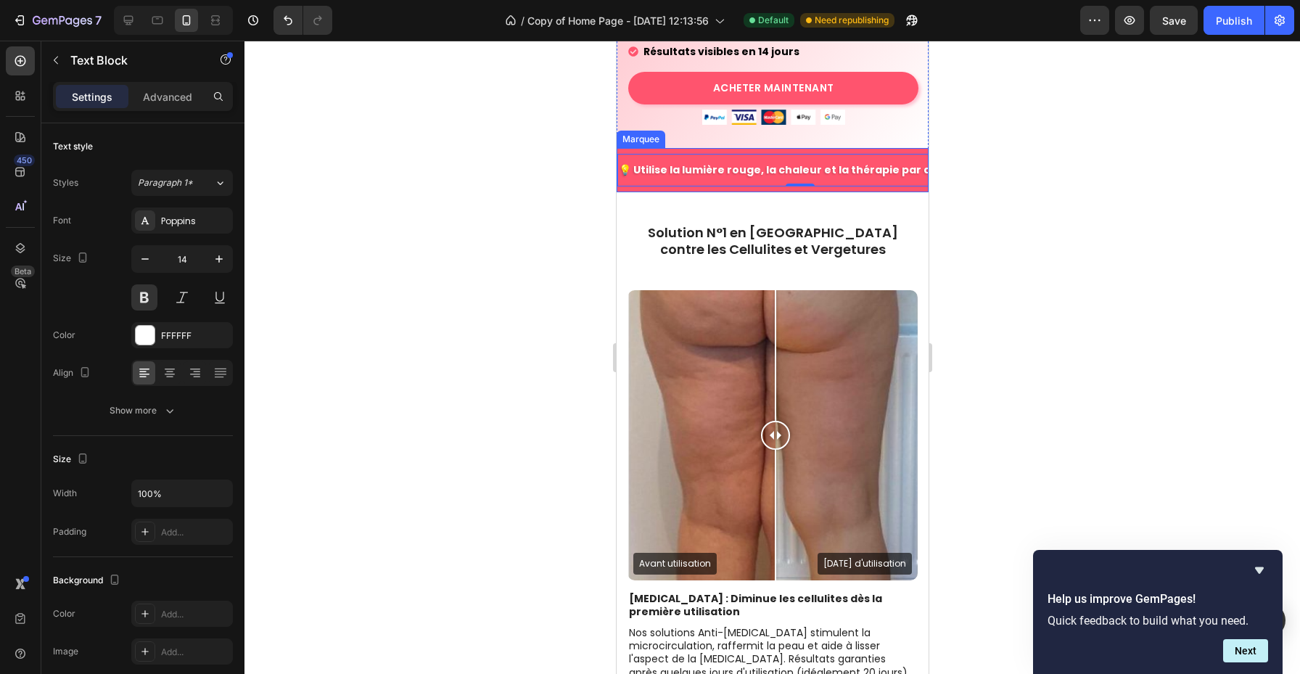
click at [743, 168] on div "💡 Utilise la lumière rouge, la chaleur et la thérapie par aspiration Text Block…" at bounding box center [772, 170] width 312 height 44
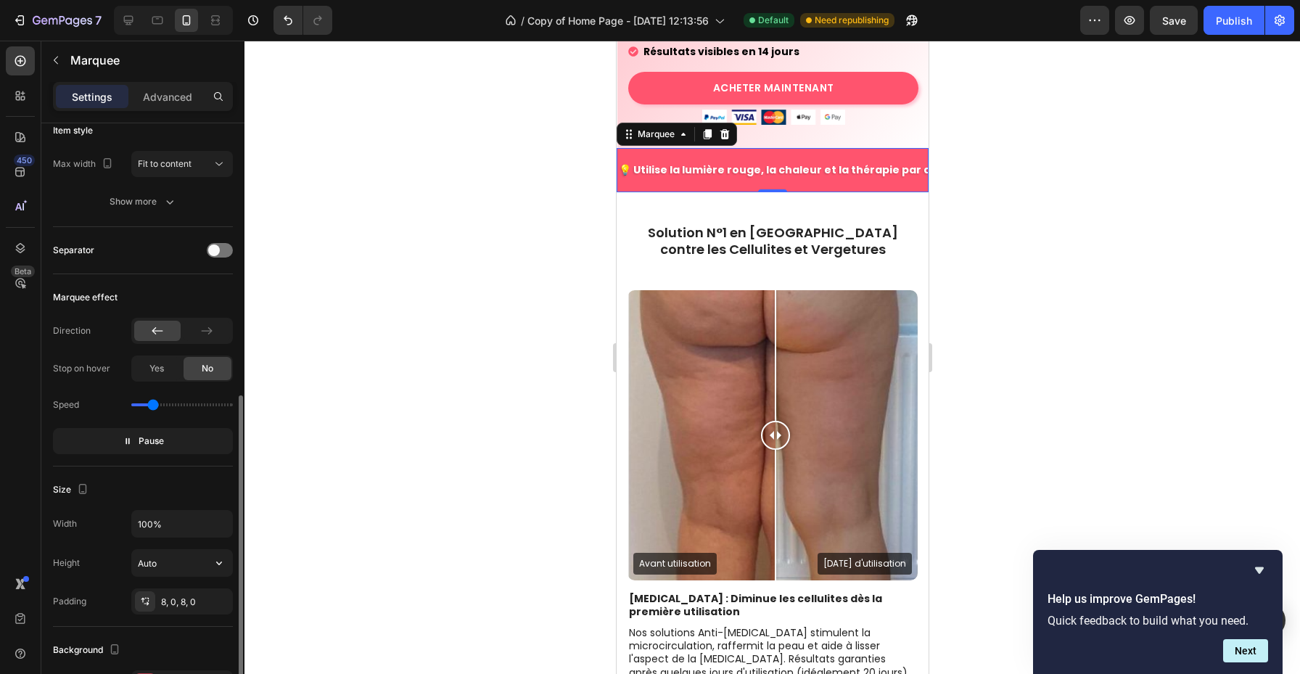
scroll to position [340, 0]
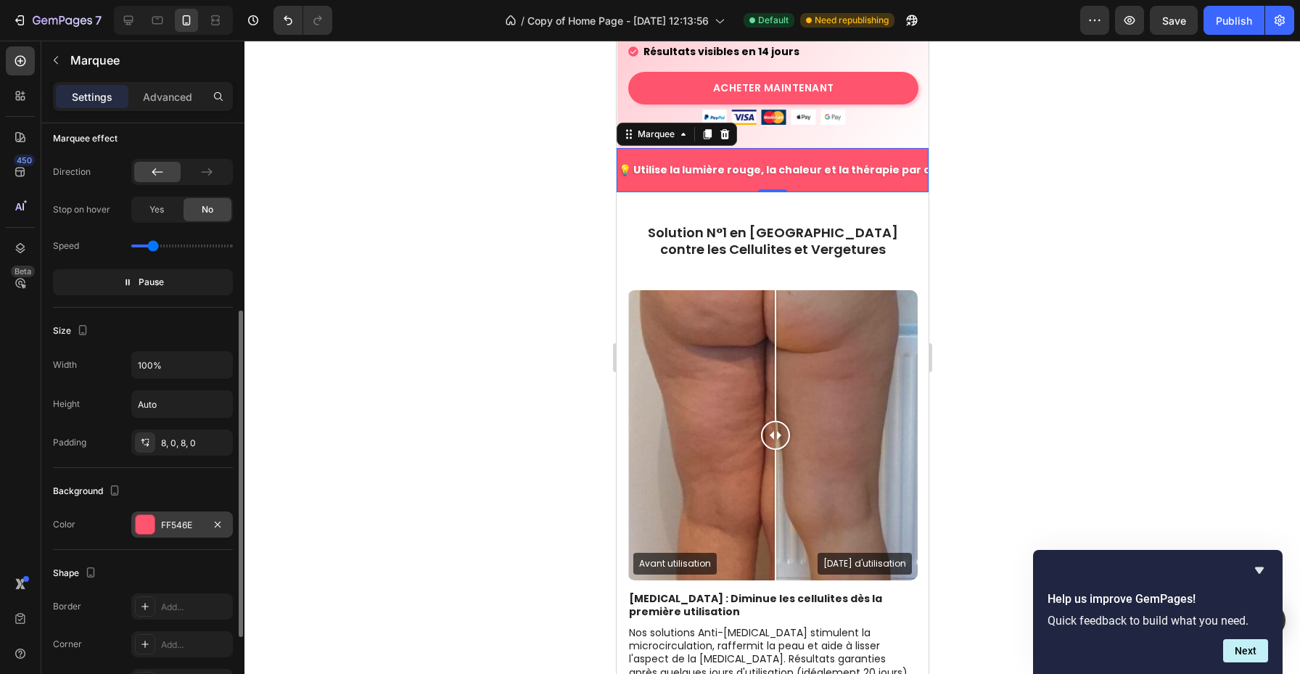
click at [186, 523] on div "FF546E" at bounding box center [182, 525] width 42 height 13
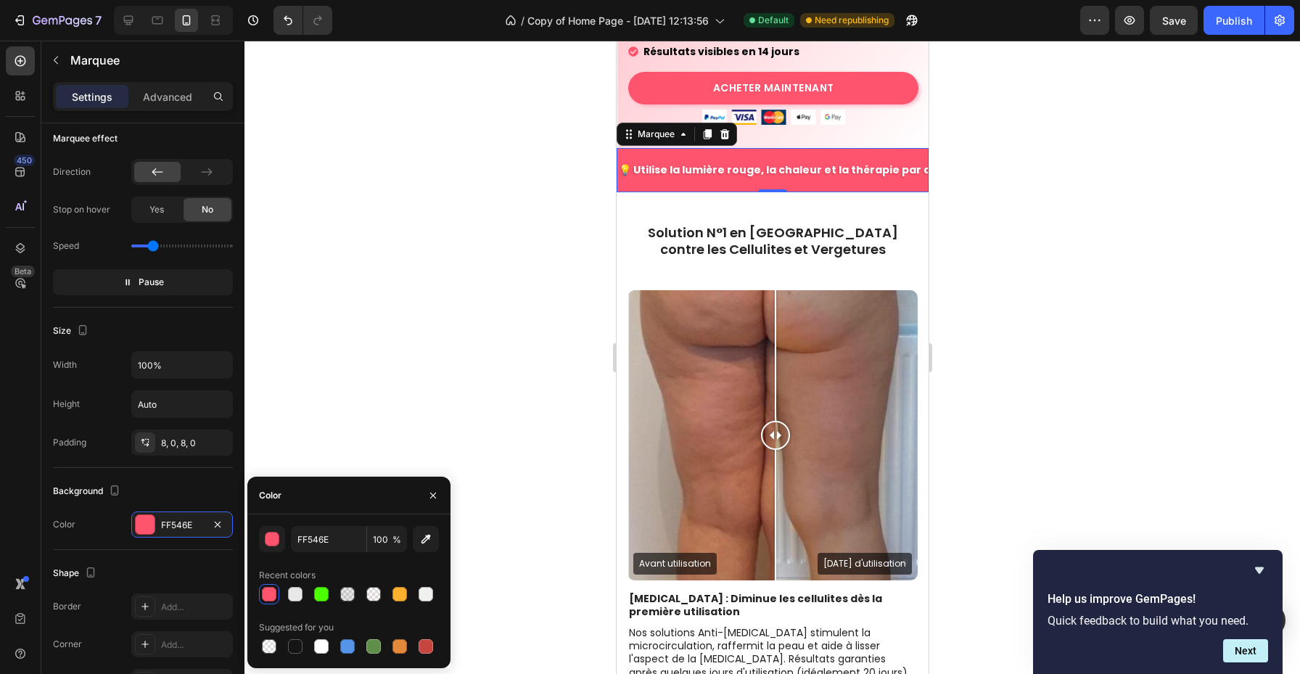
click at [292, 641] on div at bounding box center [295, 646] width 15 height 15
type input "151515"
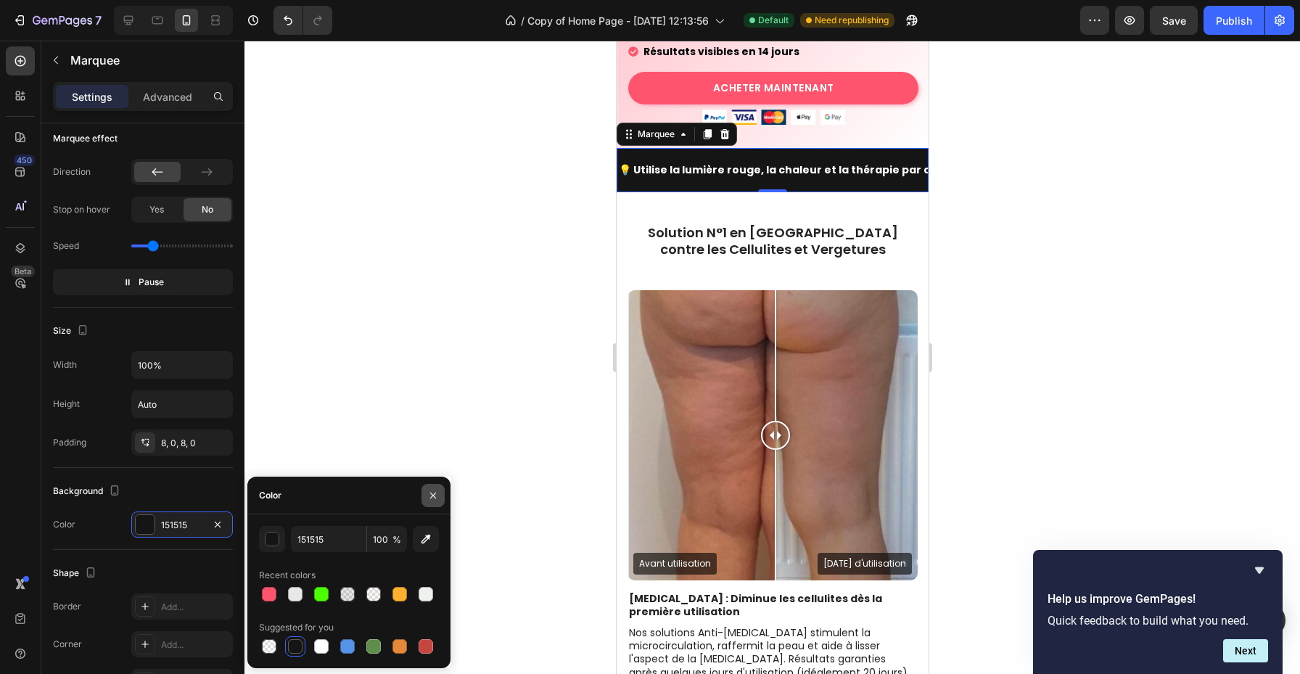
click at [433, 496] on icon "button" at bounding box center [433, 496] width 12 height 12
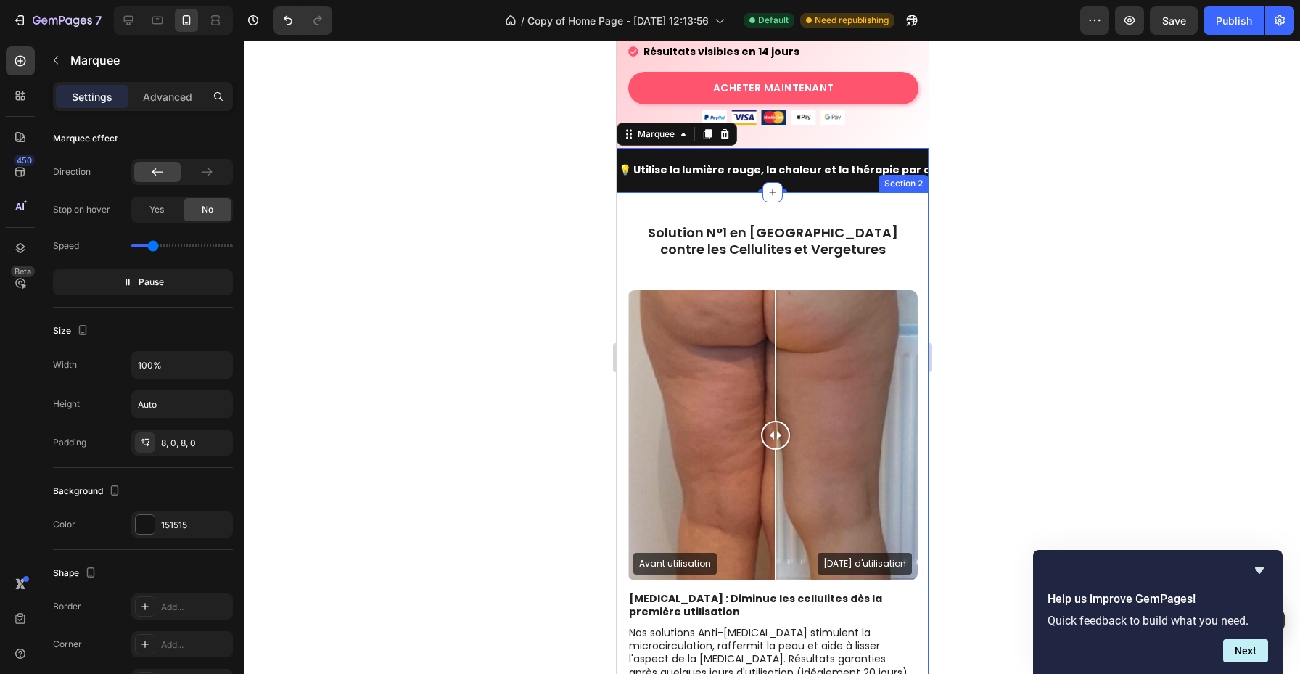
click at [858, 241] on div "Solution N°1 en [GEOGRAPHIC_DATA] contre les Cellulites et Vergetures Heading" at bounding box center [772, 246] width 290 height 47
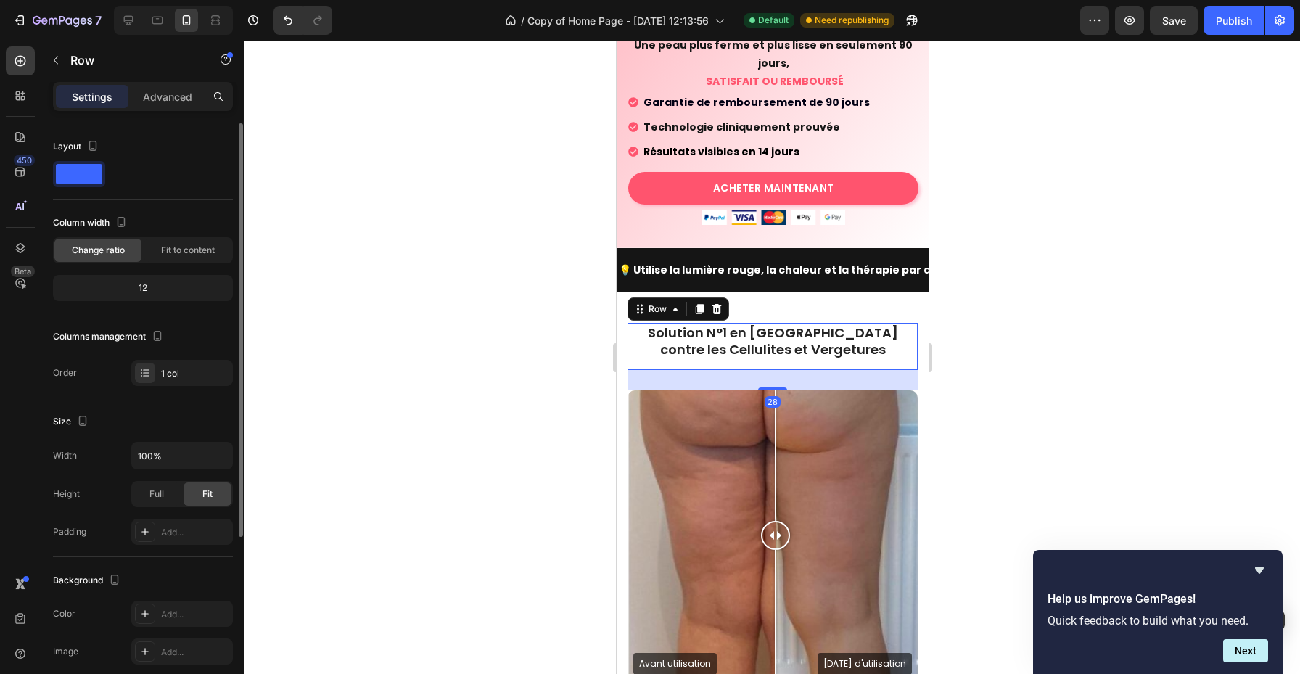
scroll to position [364, 0]
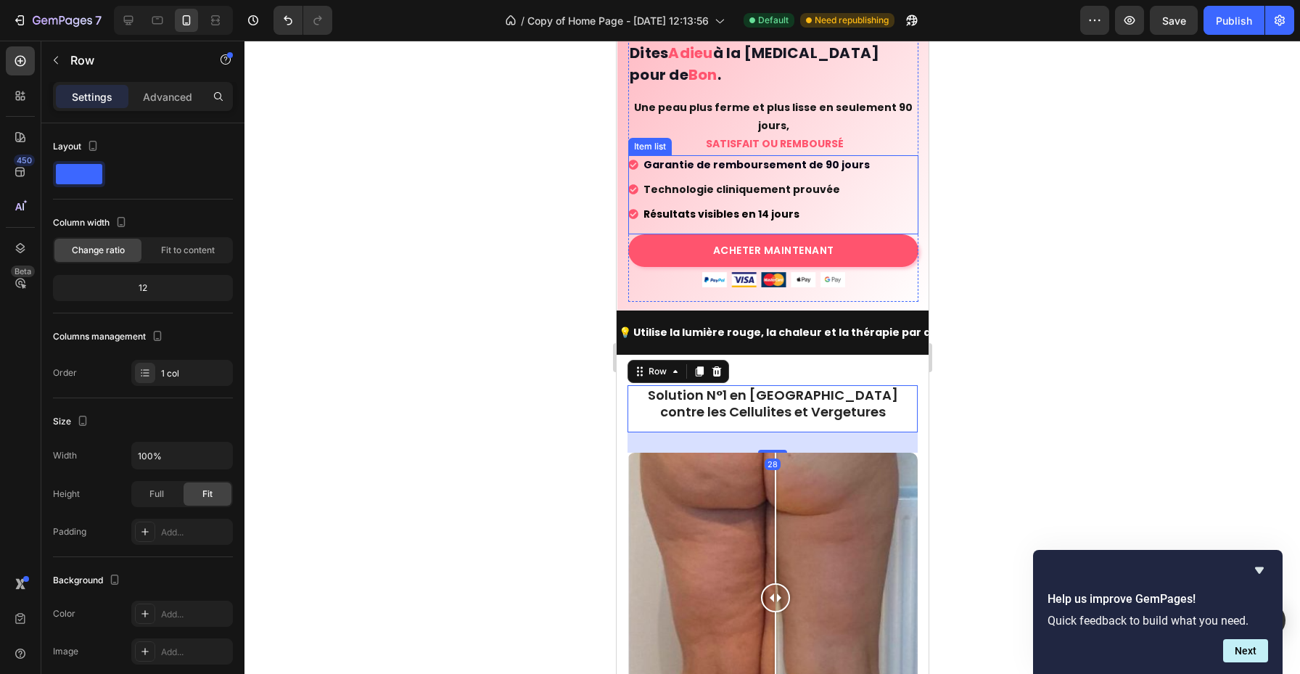
click at [897, 168] on div "Garantie de remboursement de 90 jours Technologie cliniquement prouvée Résultat…" at bounding box center [773, 194] width 290 height 79
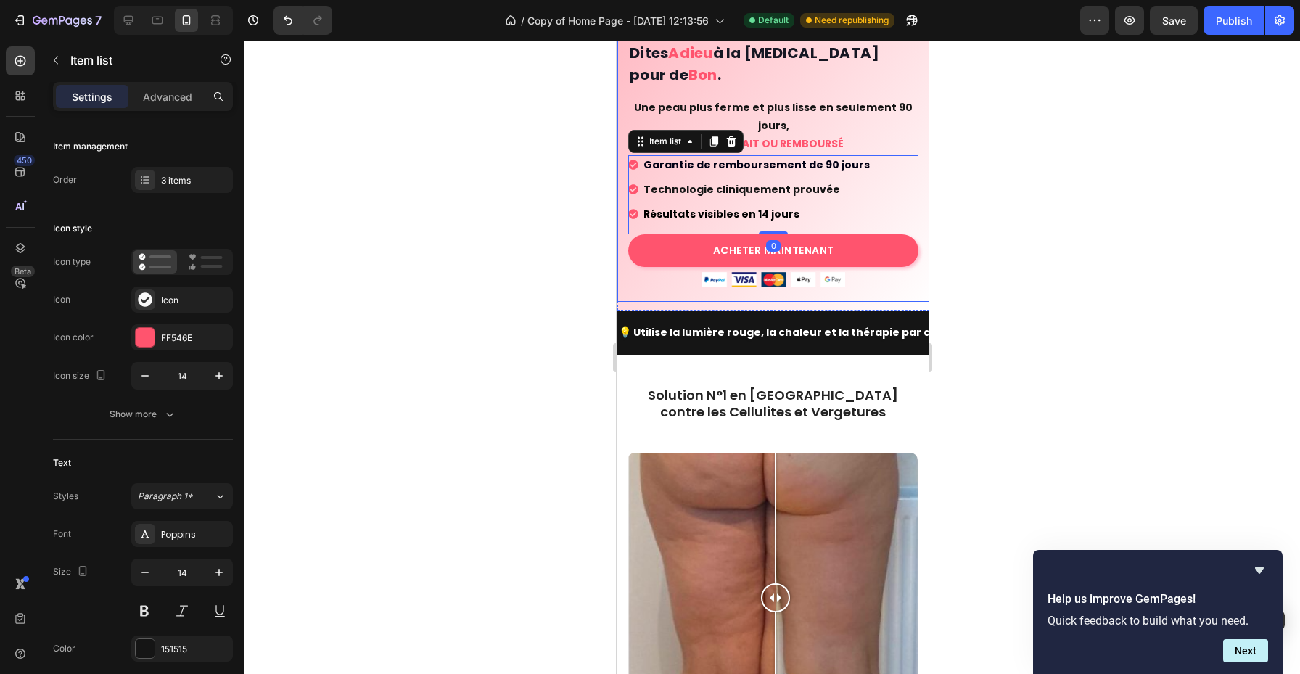
click at [1004, 140] on div at bounding box center [773, 358] width 1056 height 634
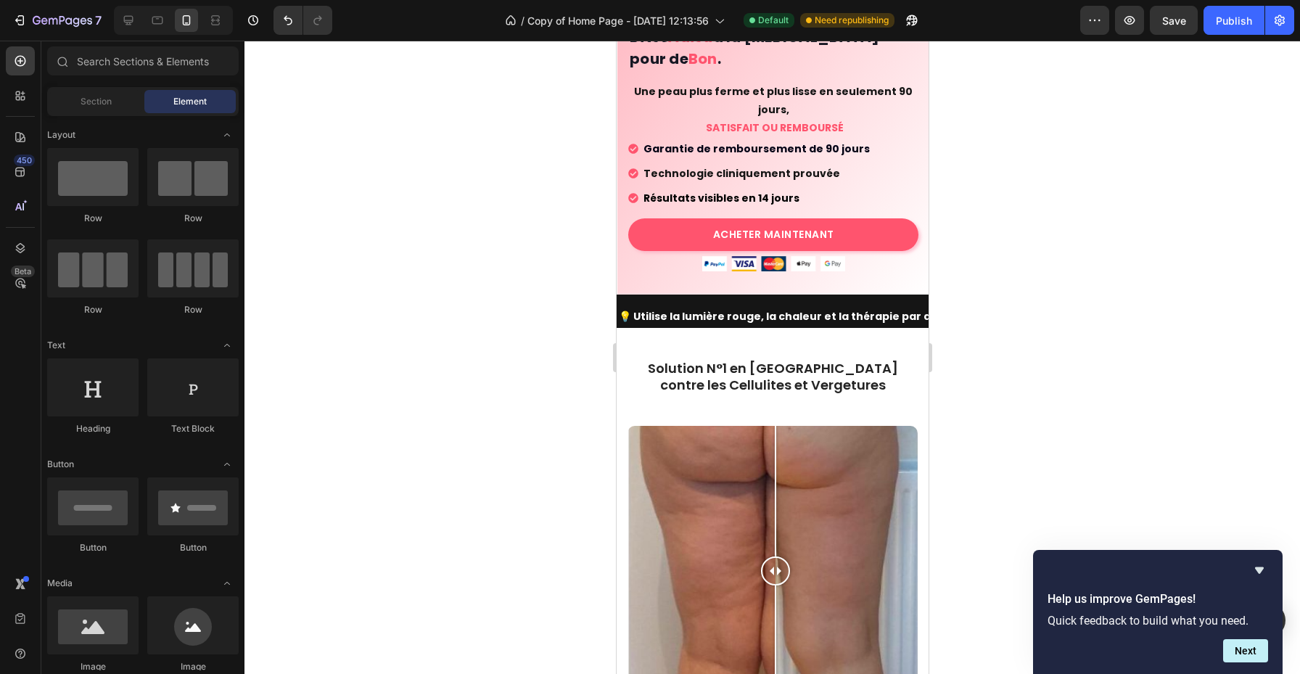
scroll to position [347, 0]
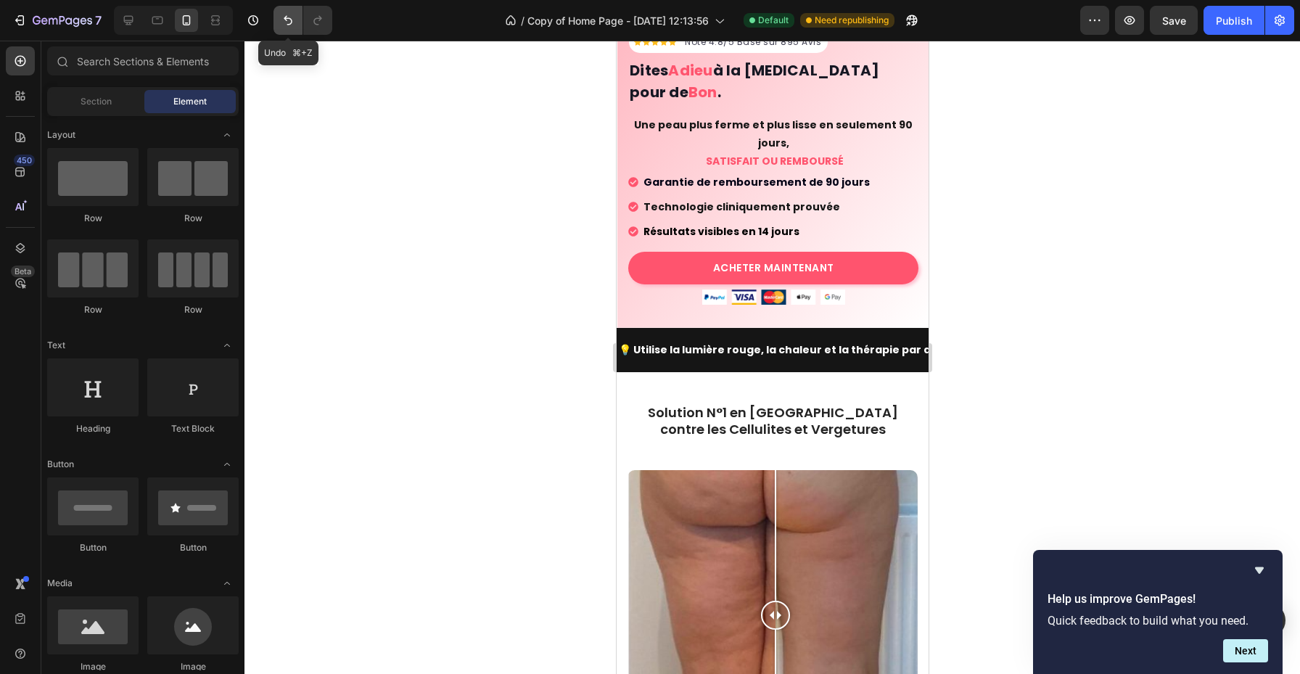
click at [287, 15] on icon "Undo/Redo" at bounding box center [288, 20] width 15 height 15
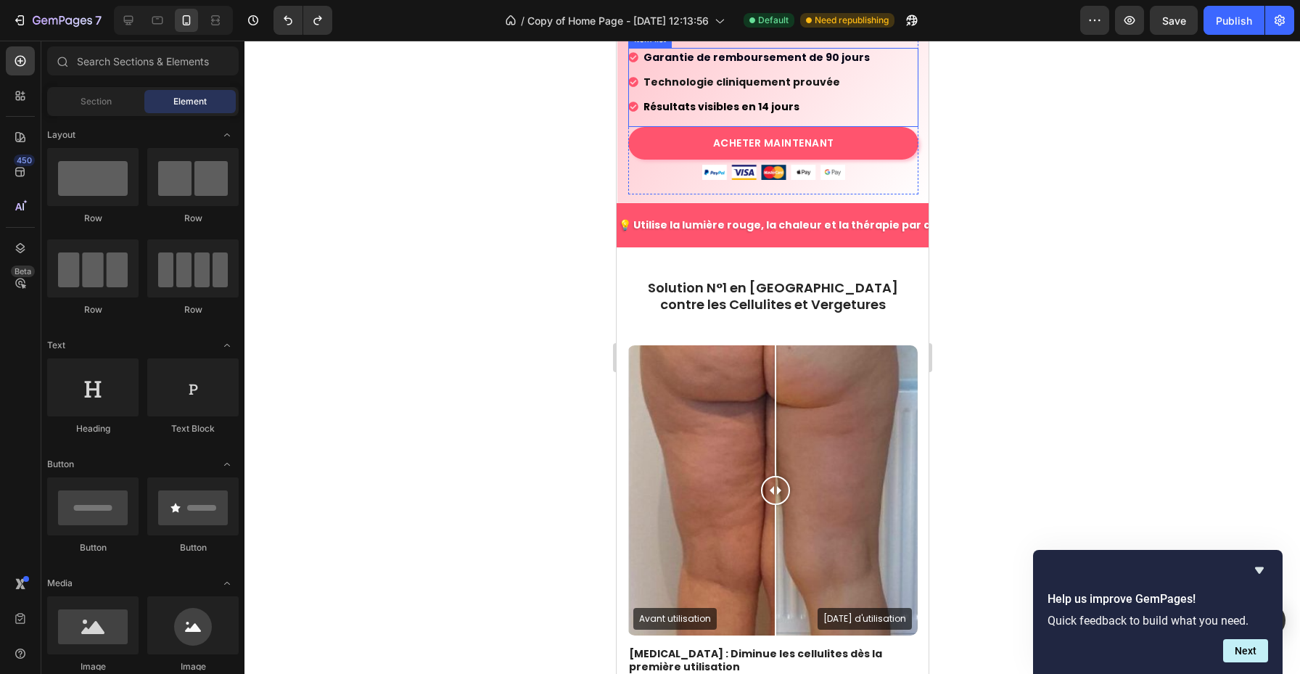
scroll to position [475, 0]
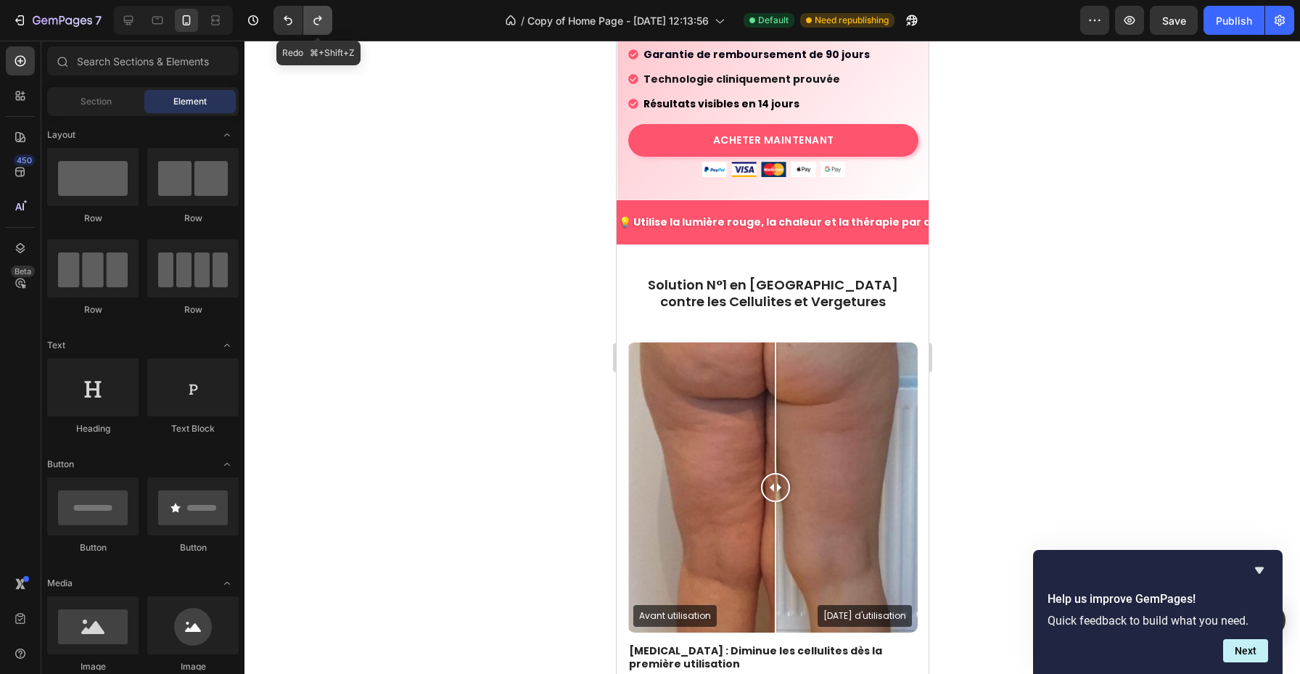
click at [319, 30] on button "Undo/Redo" at bounding box center [317, 20] width 29 height 29
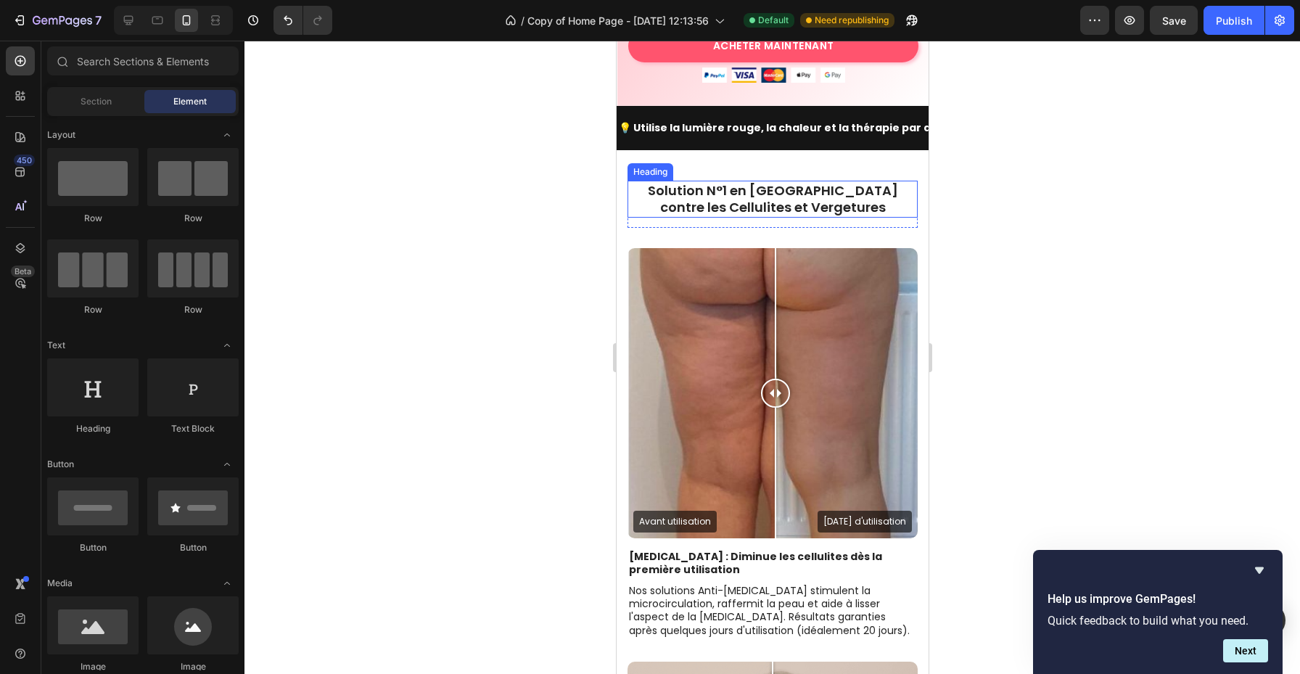
scroll to position [583, 0]
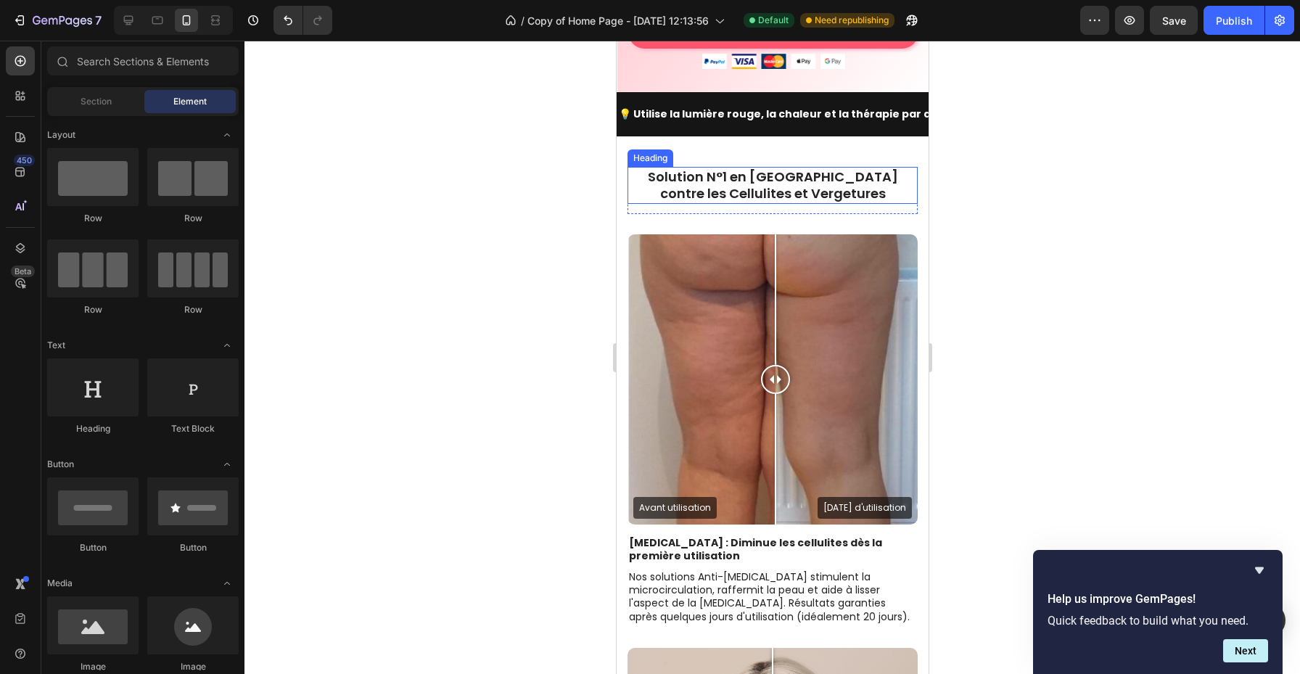
click at [835, 167] on h2 "Solution N°1 en [GEOGRAPHIC_DATA] contre les Cellulites et Vergetures" at bounding box center [772, 185] width 290 height 37
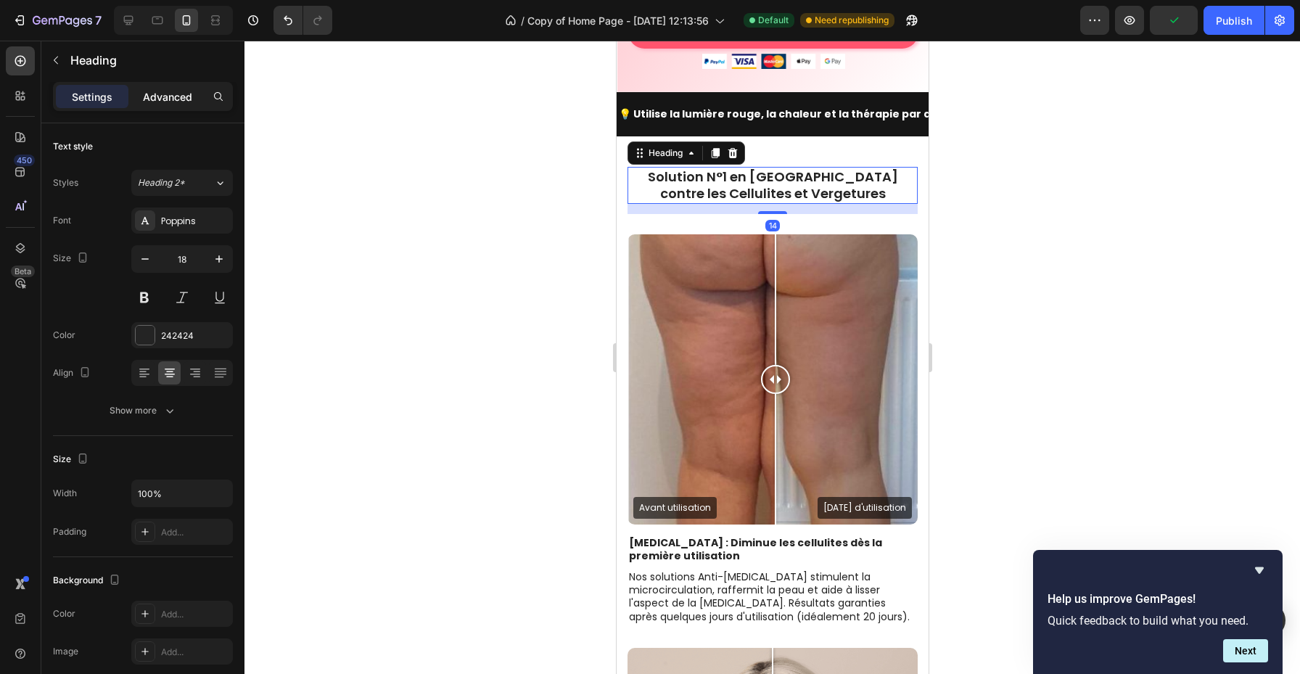
click at [178, 91] on p "Advanced" at bounding box center [167, 96] width 49 height 15
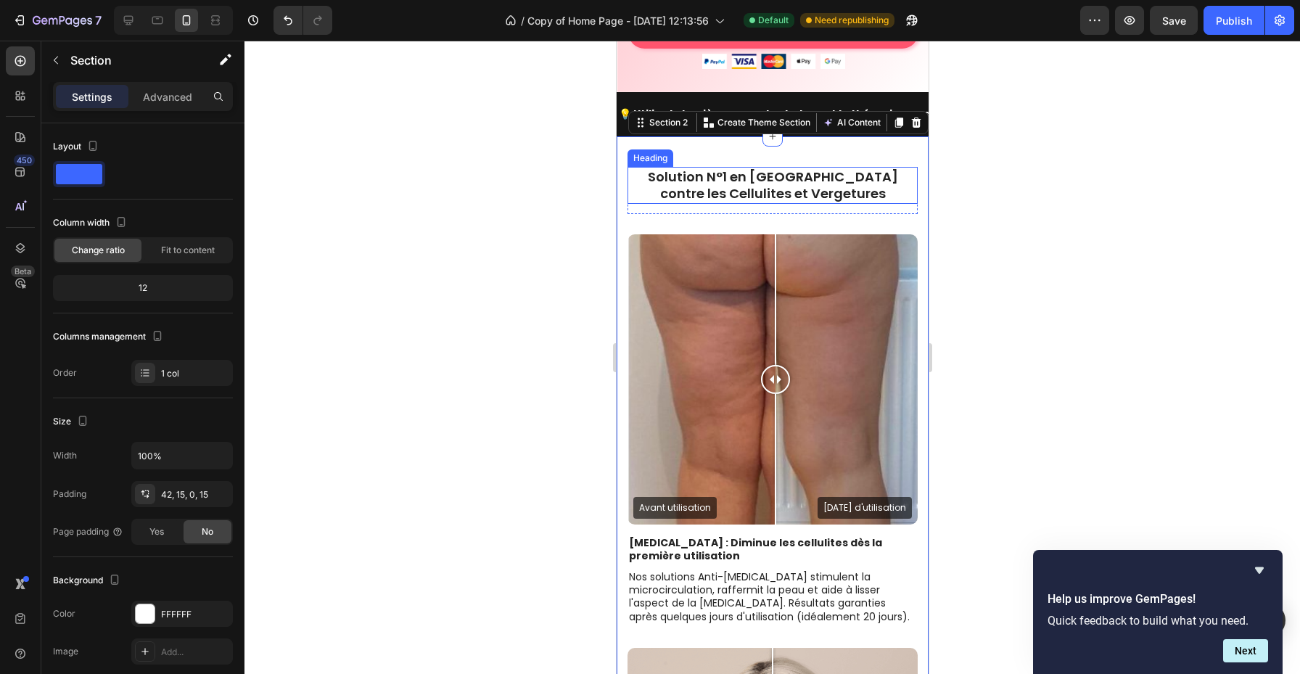
click at [758, 167] on h2 "Solution N°1 en [GEOGRAPHIC_DATA] contre les Cellulites et Vergetures" at bounding box center [772, 185] width 290 height 37
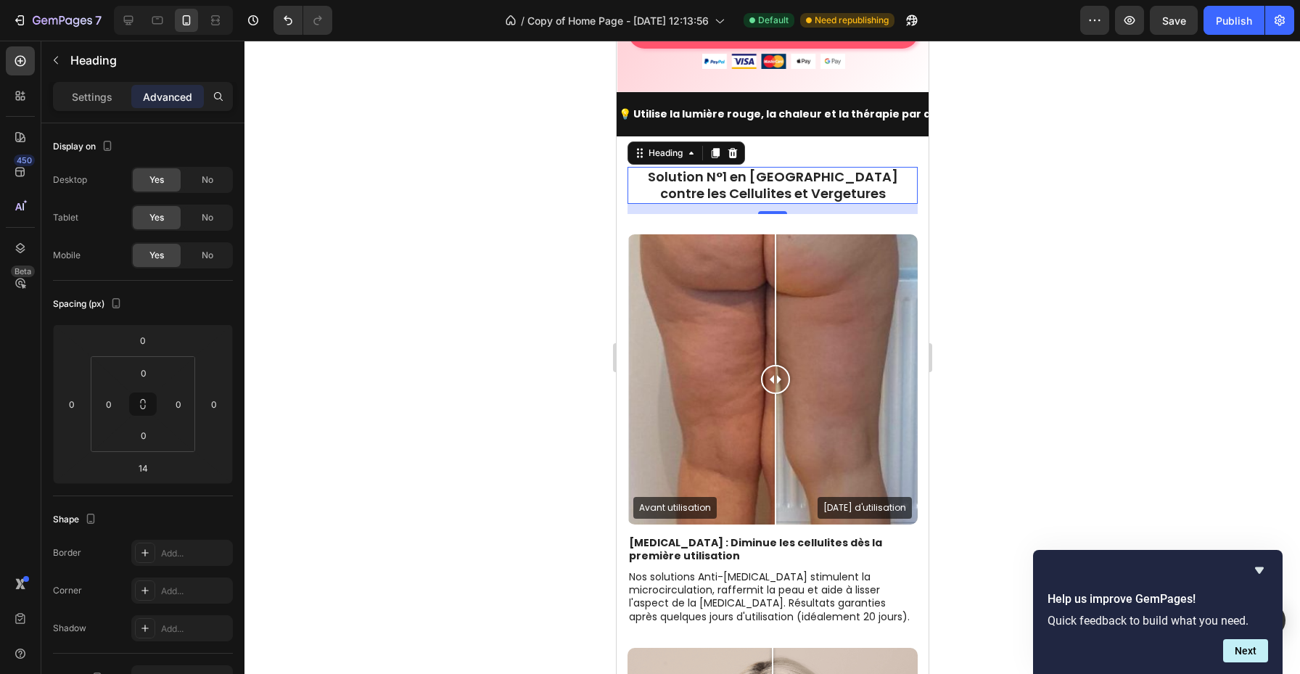
click at [739, 204] on div "14" at bounding box center [772, 209] width 290 height 10
click at [477, 282] on div at bounding box center [773, 358] width 1056 height 634
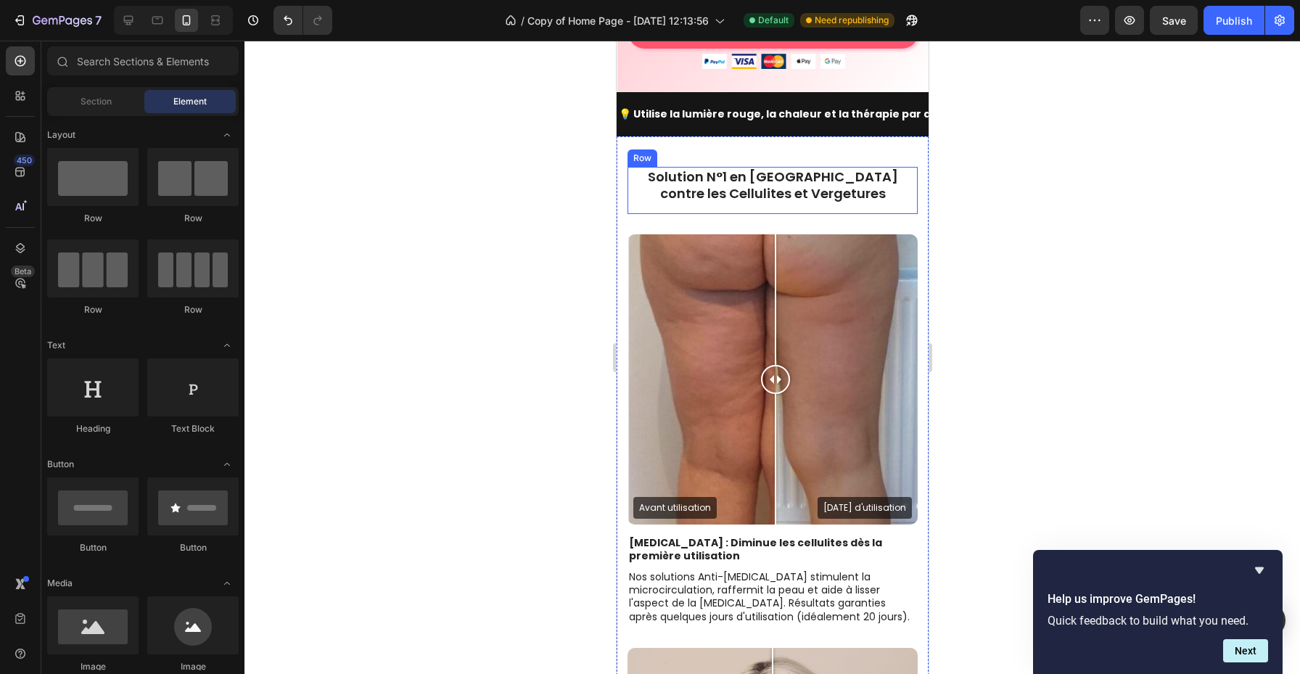
click at [708, 186] on div "Solution N°1 en [GEOGRAPHIC_DATA] contre les Cellulites et Vergetures Heading" at bounding box center [772, 190] width 290 height 47
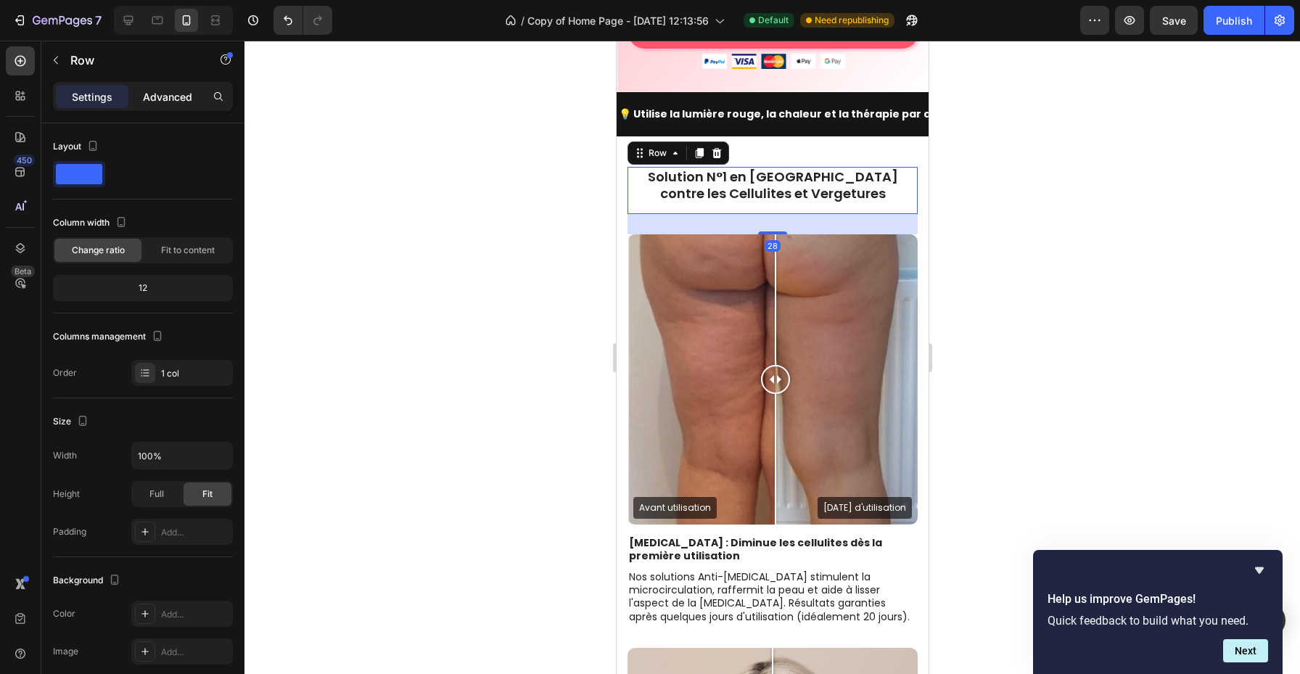
click at [193, 106] on div "Advanced" at bounding box center [167, 96] width 73 height 23
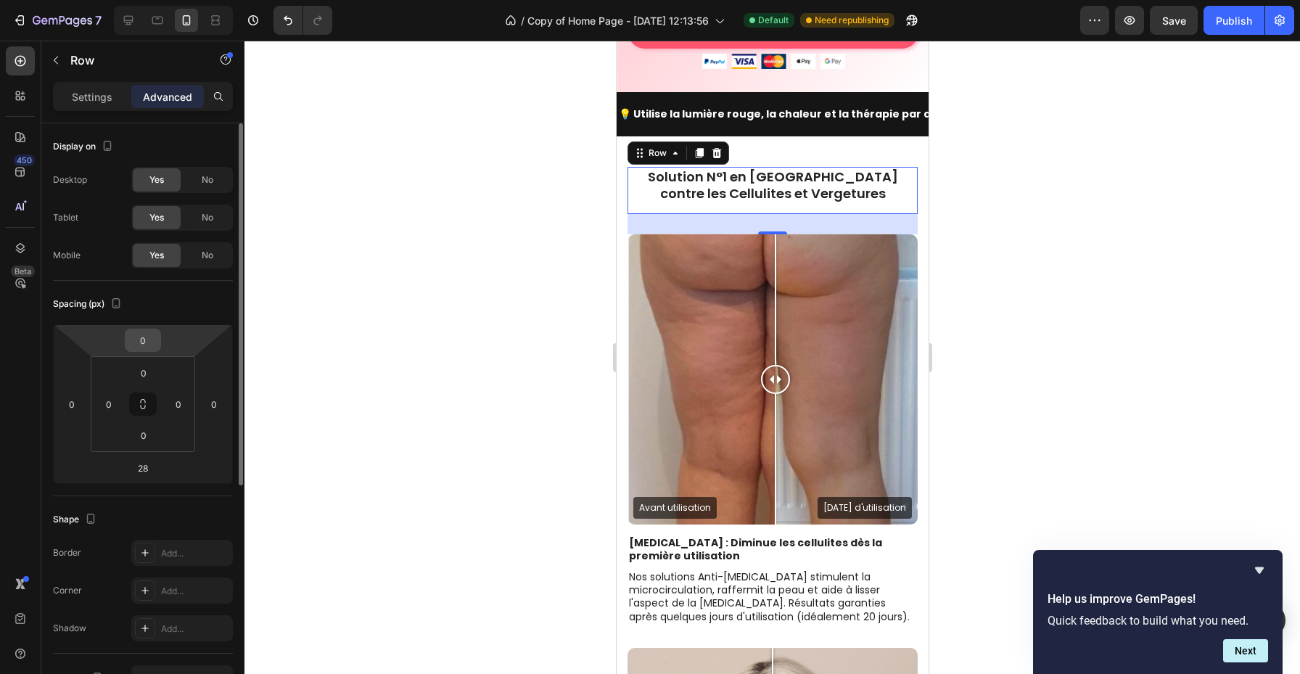
click at [154, 346] on input "0" at bounding box center [142, 340] width 29 height 22
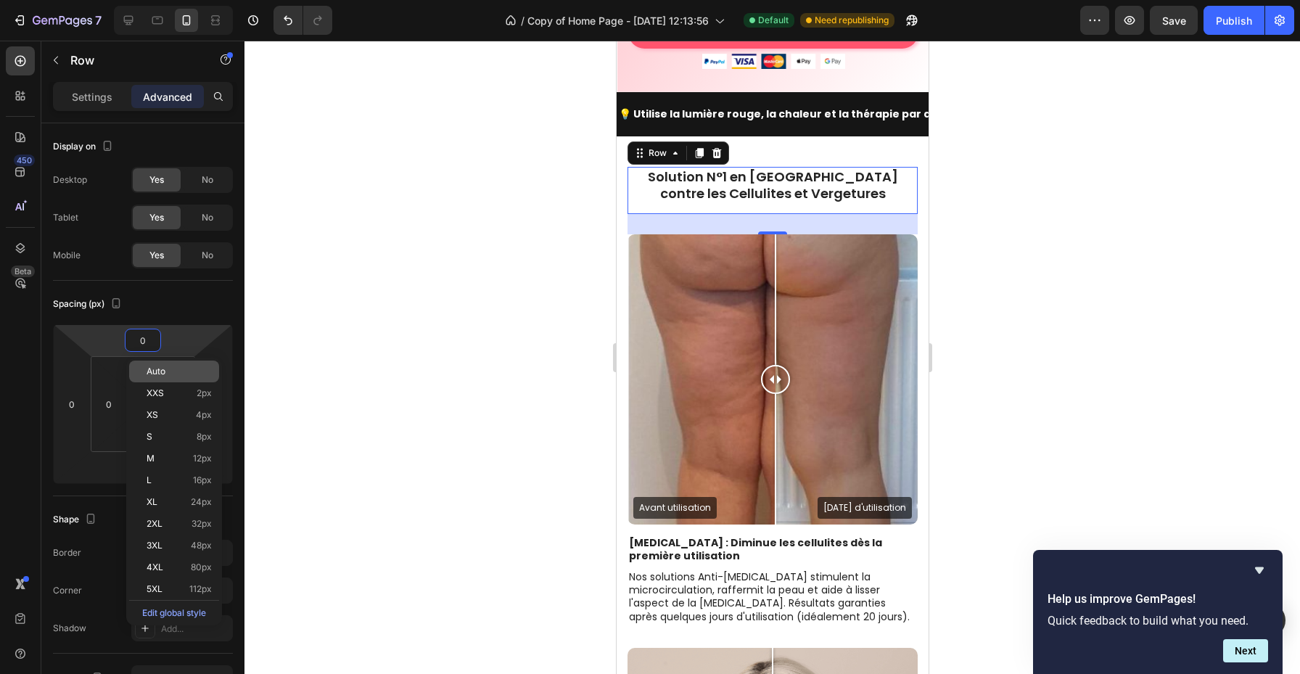
click at [162, 369] on span "Auto" at bounding box center [156, 371] width 19 height 10
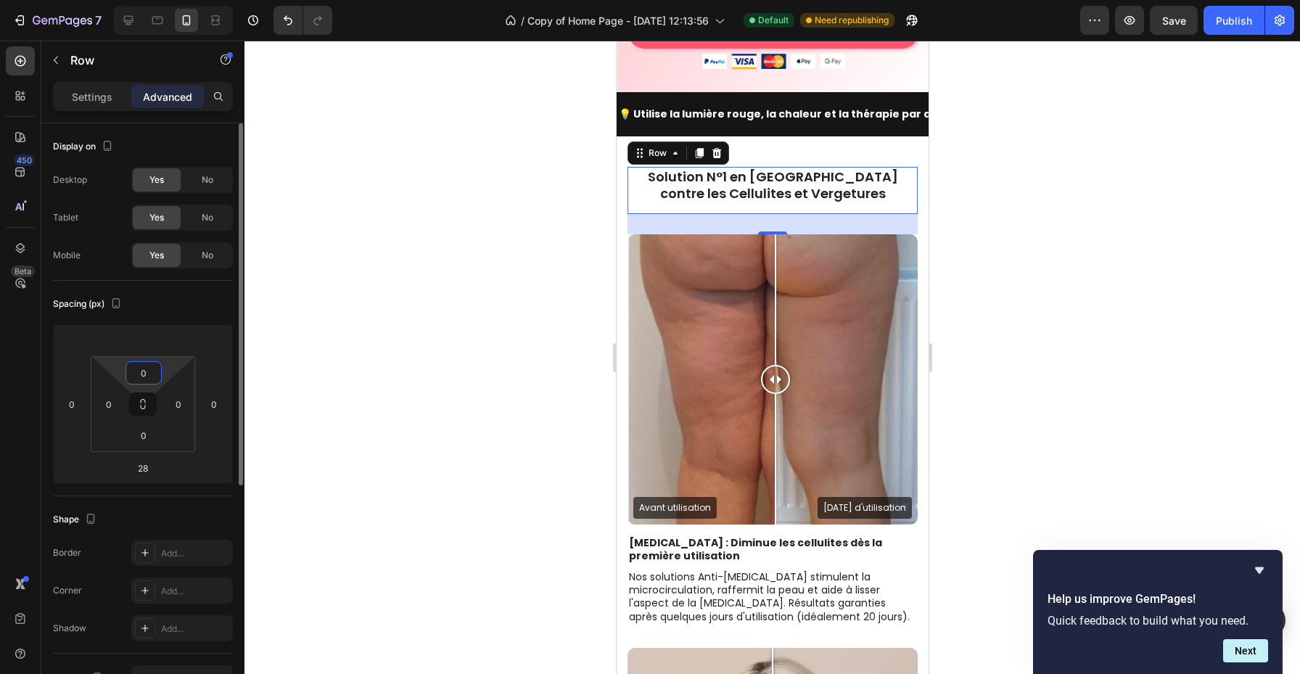
click at [155, 377] on input "0" at bounding box center [143, 373] width 29 height 22
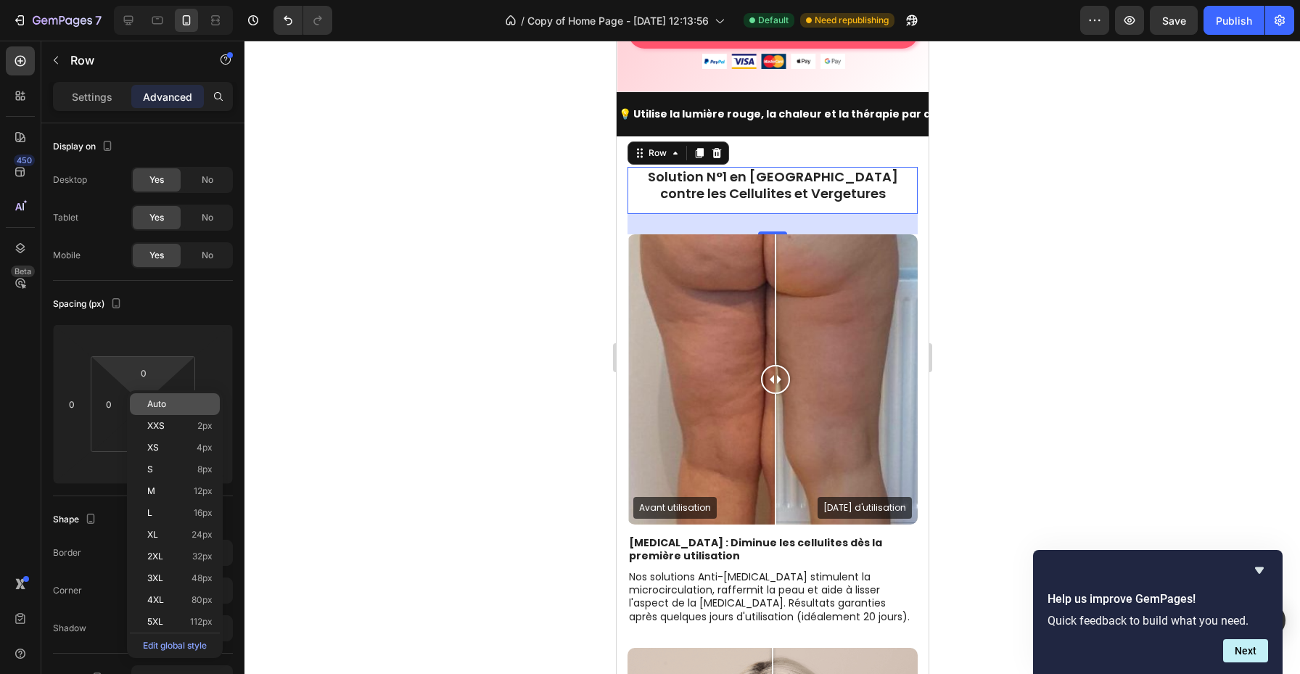
click at [167, 397] on div "Auto" at bounding box center [175, 404] width 90 height 22
type input "Auto"
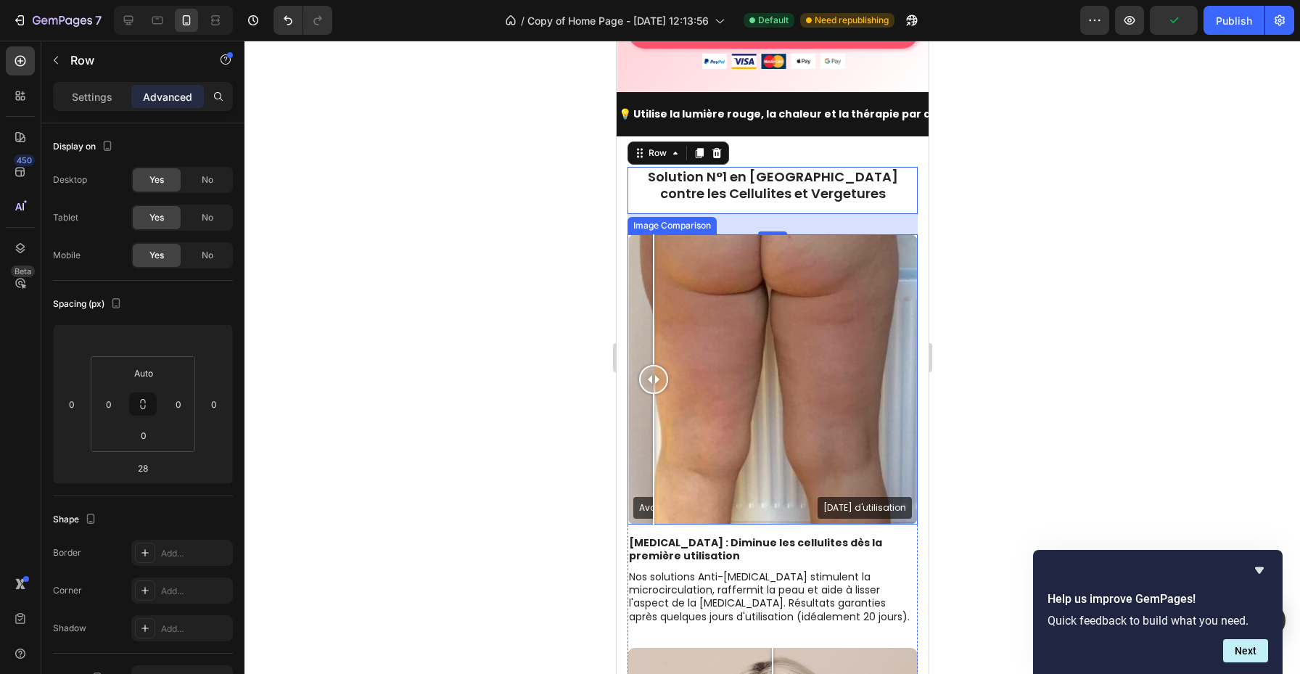
click at [653, 238] on div "Avant utilisation [DATE] d'utilisation" at bounding box center [772, 379] width 290 height 290
click at [732, 214] on div "28" at bounding box center [772, 224] width 290 height 20
click at [747, 167] on h2 "Solution N°1 en [GEOGRAPHIC_DATA] contre les Cellulites et Vergetures" at bounding box center [772, 185] width 290 height 37
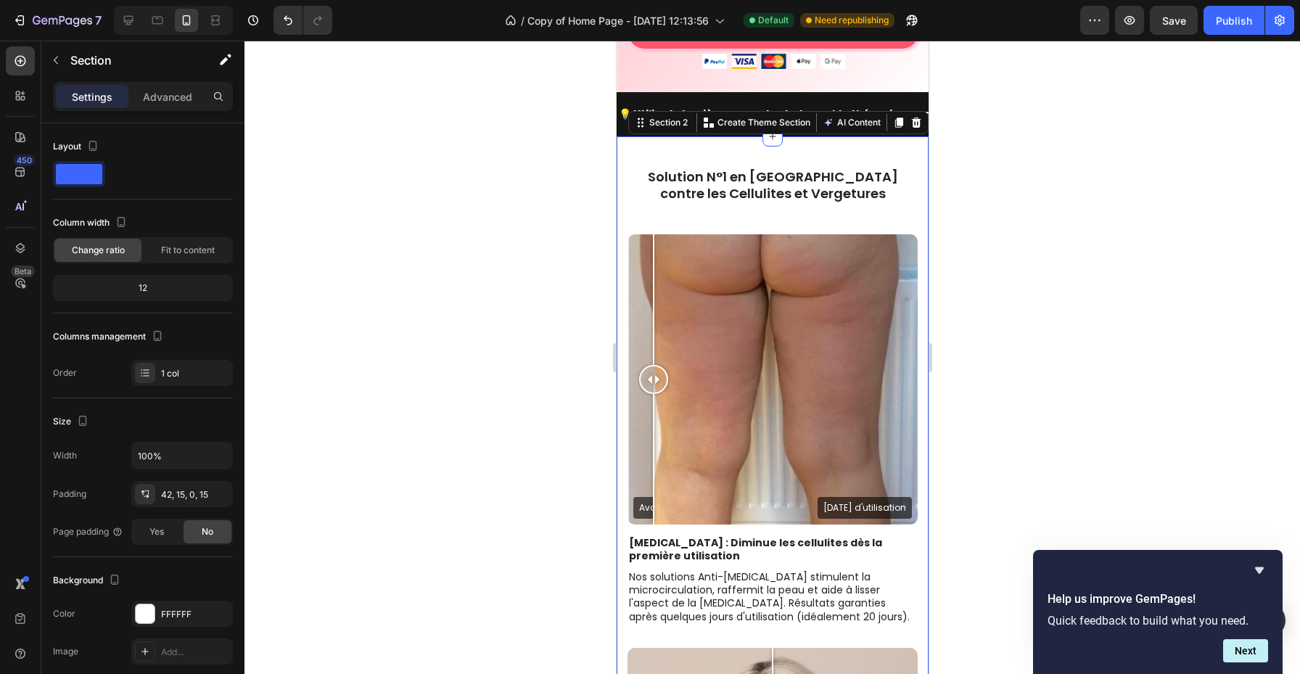
click at [166, 105] on div "Advanced" at bounding box center [167, 96] width 73 height 23
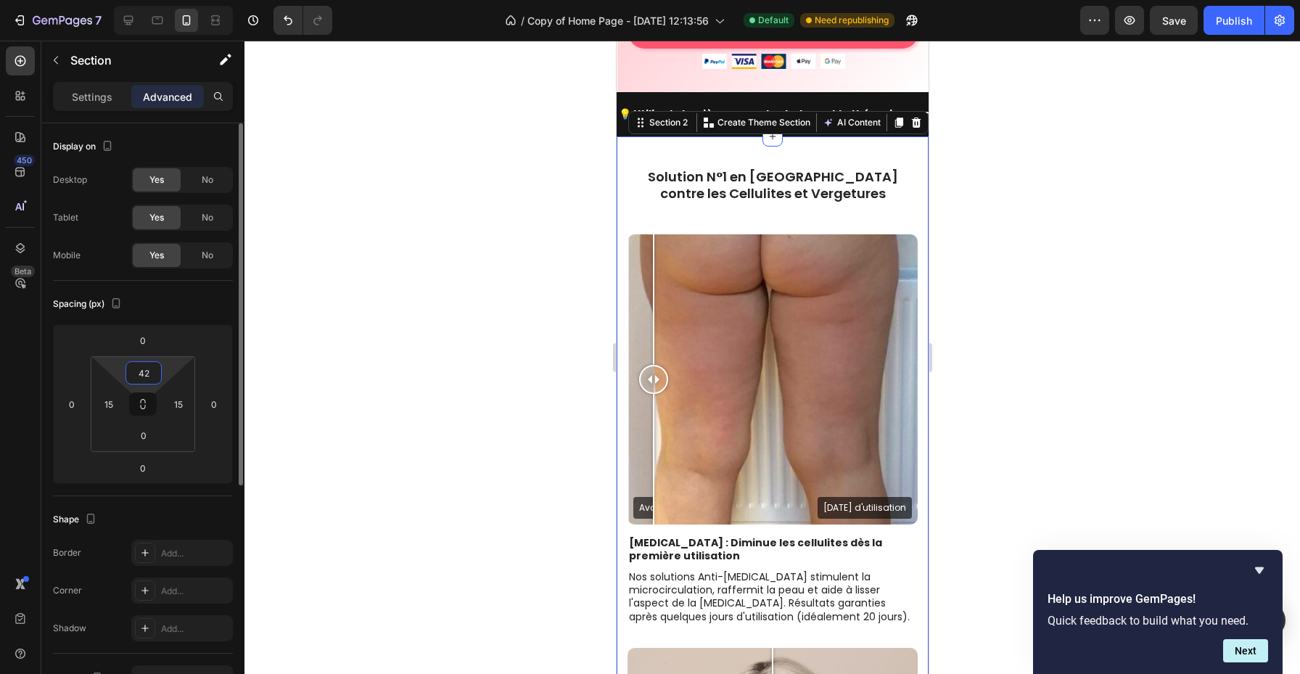
click at [149, 375] on input "42" at bounding box center [143, 373] width 29 height 22
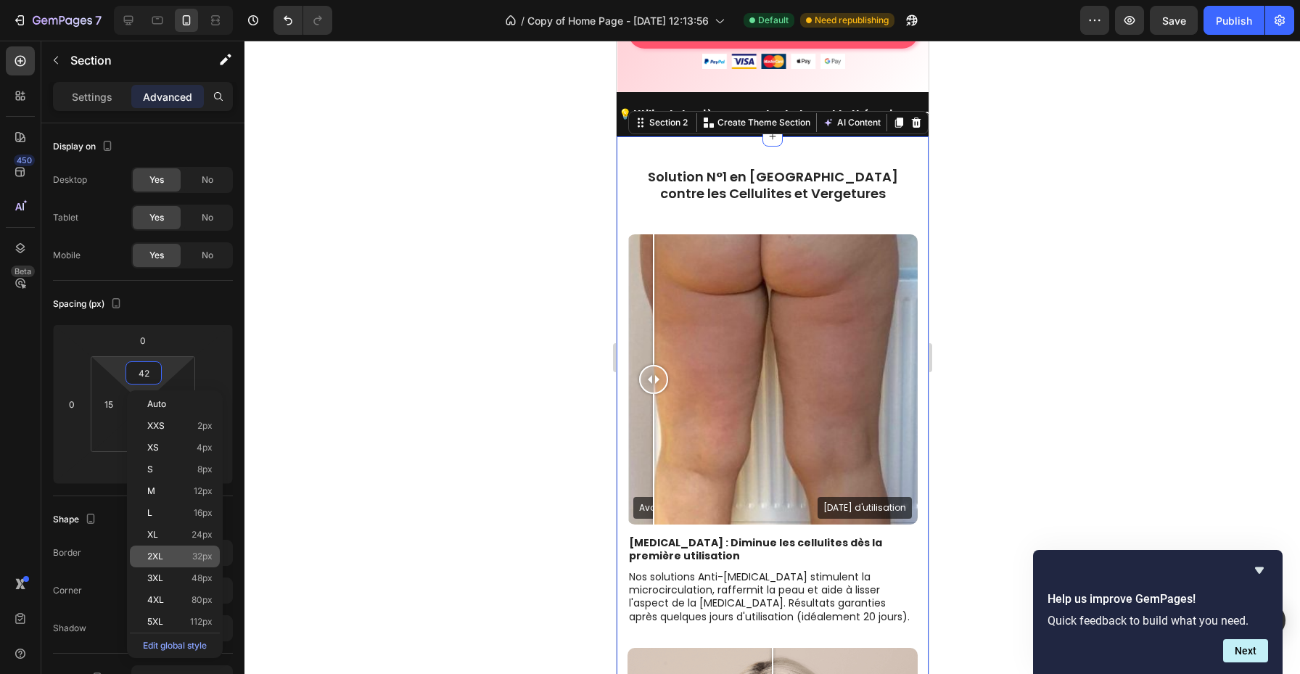
click at [181, 551] on div "2XL 32px" at bounding box center [175, 557] width 90 height 22
type input "32"
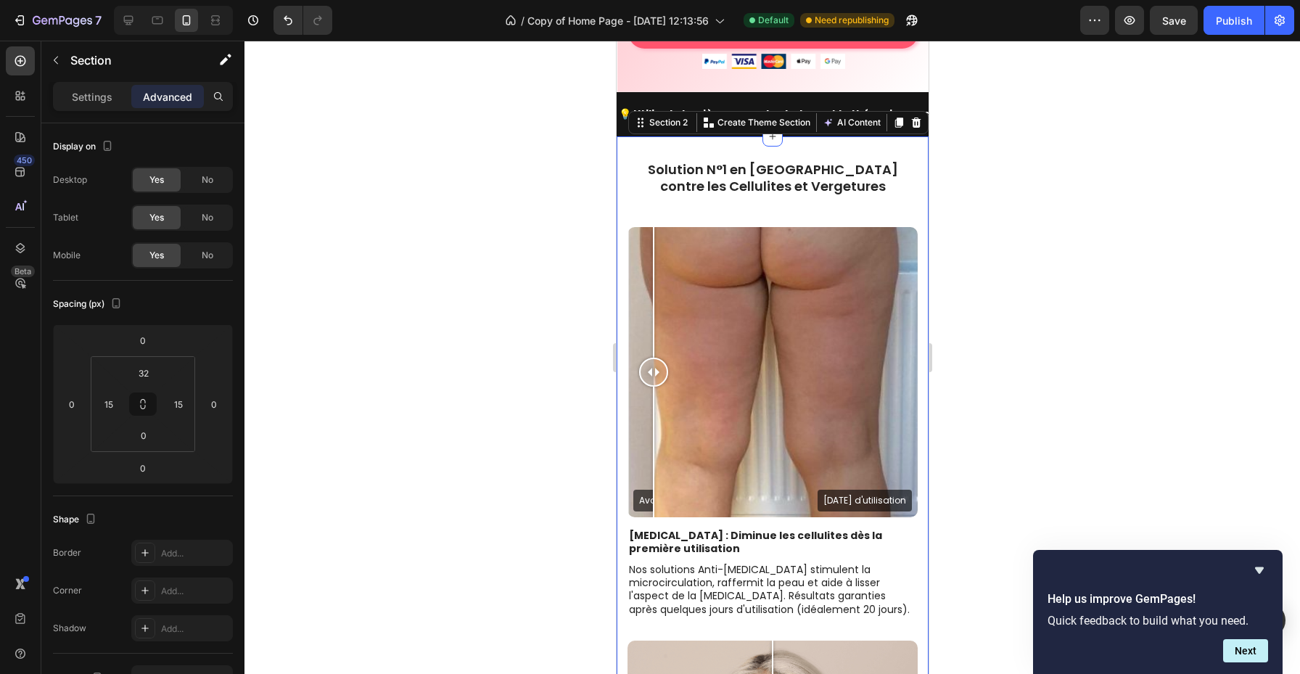
click at [400, 405] on div at bounding box center [773, 358] width 1056 height 634
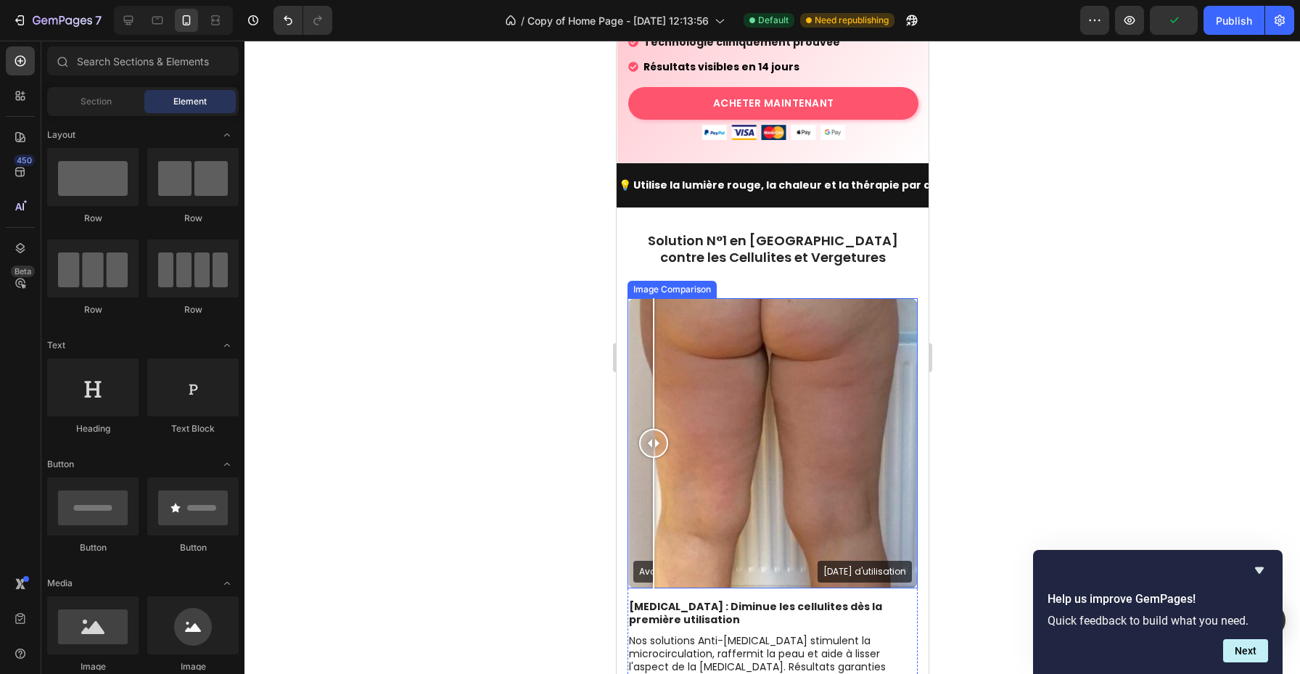
scroll to position [557, 0]
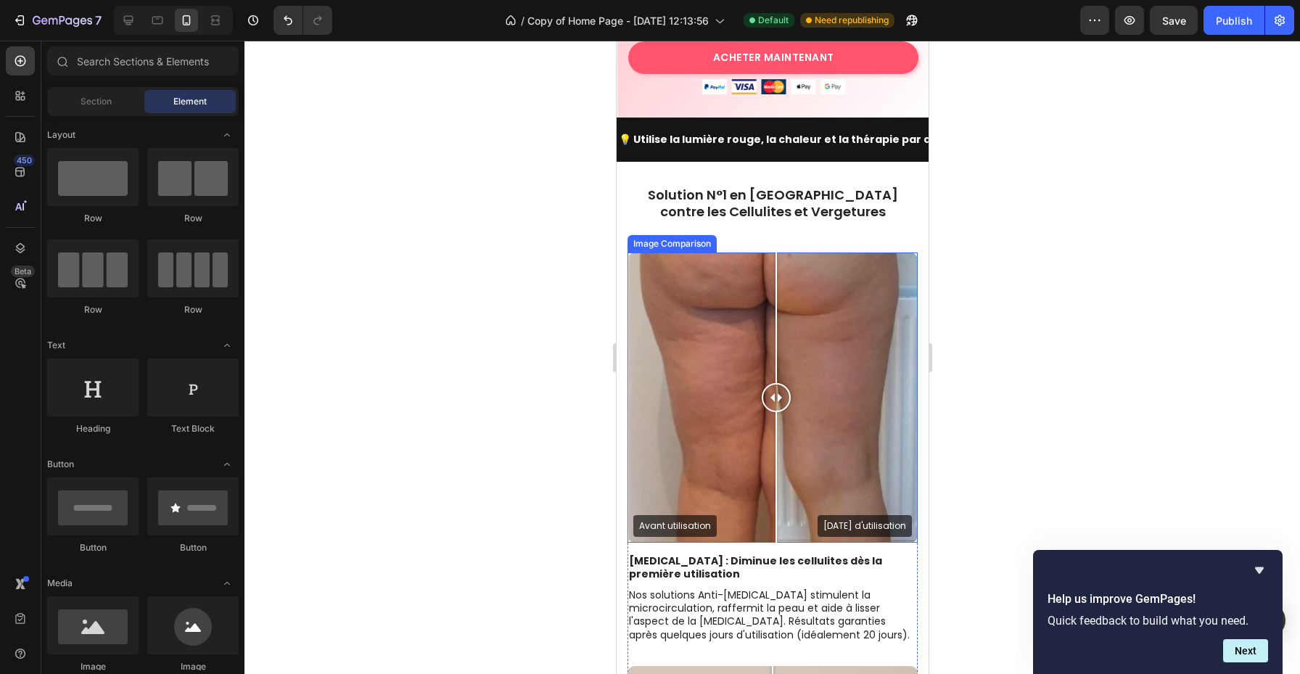
drag, startPoint x: 650, startPoint y: 374, endPoint x: 774, endPoint y: 372, distance: 124.1
click at [775, 383] on div at bounding box center [775, 397] width 29 height 29
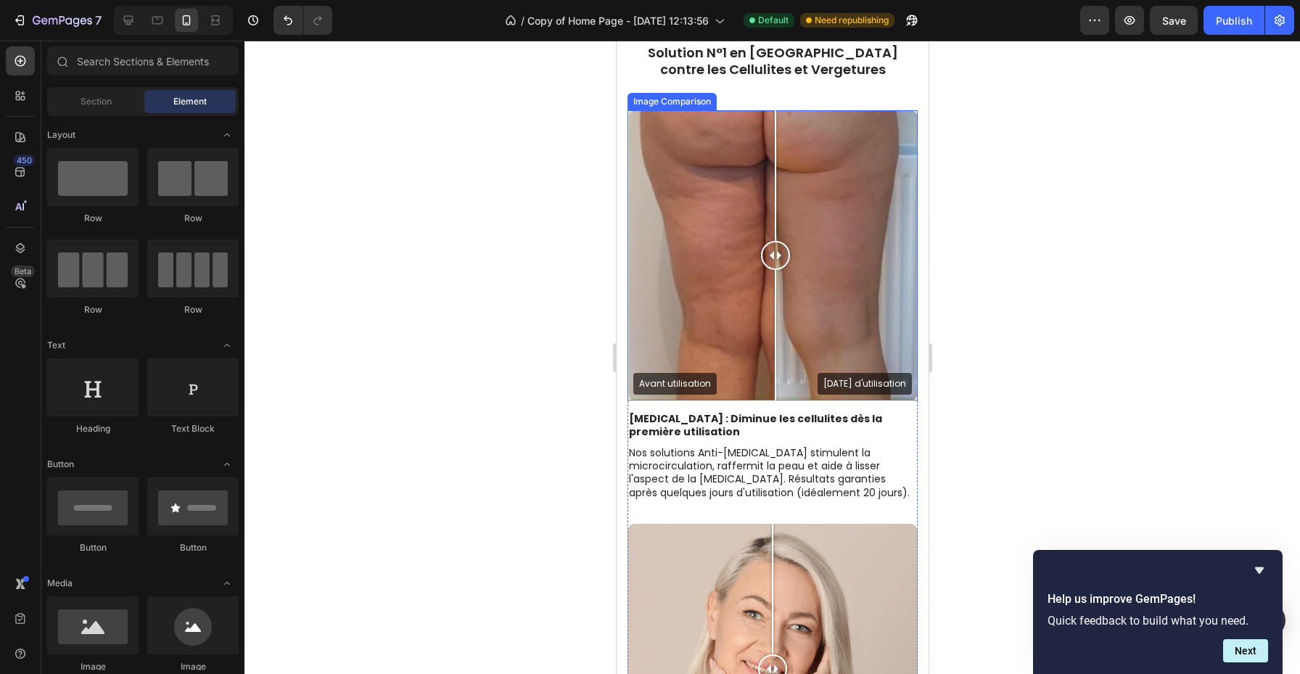
scroll to position [701, 0]
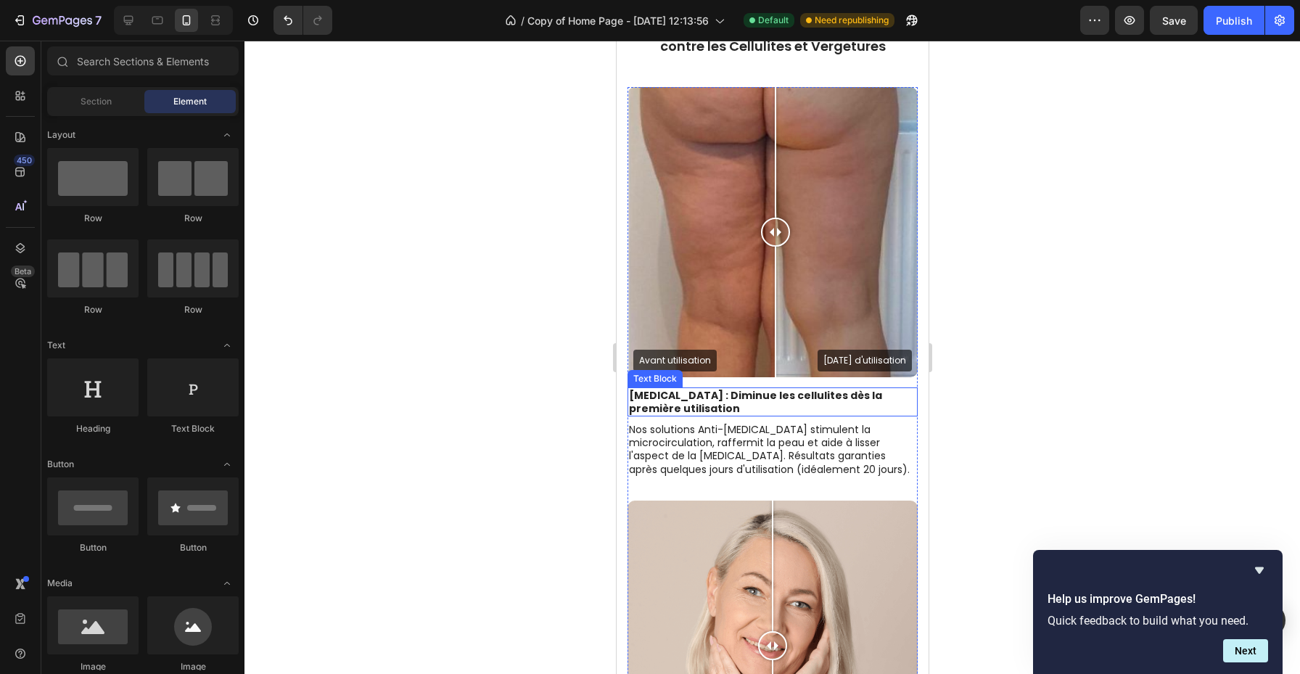
click at [675, 406] on p "[MEDICAL_DATA] : Diminue les cellulites dès la première utilisation" at bounding box center [771, 402] width 287 height 26
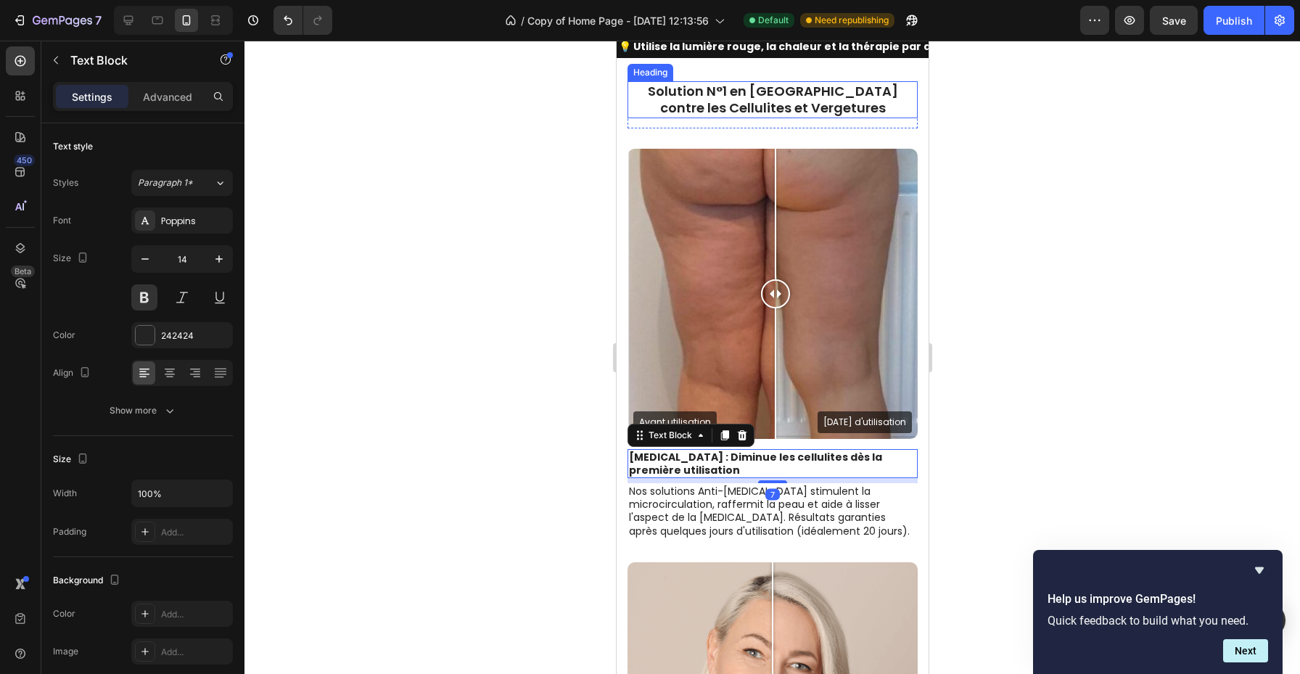
scroll to position [577, 0]
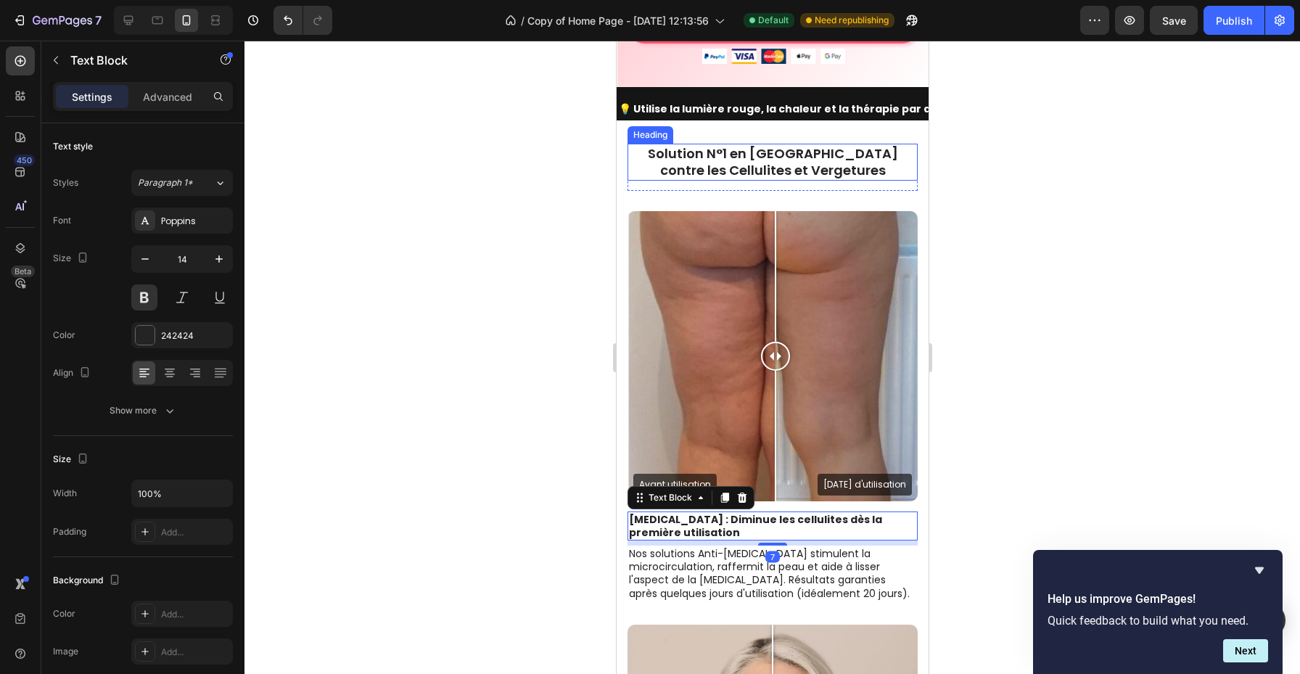
click at [755, 176] on h2 "Solution N°1 en [GEOGRAPHIC_DATA] contre les Cellulites et Vergetures" at bounding box center [772, 162] width 290 height 37
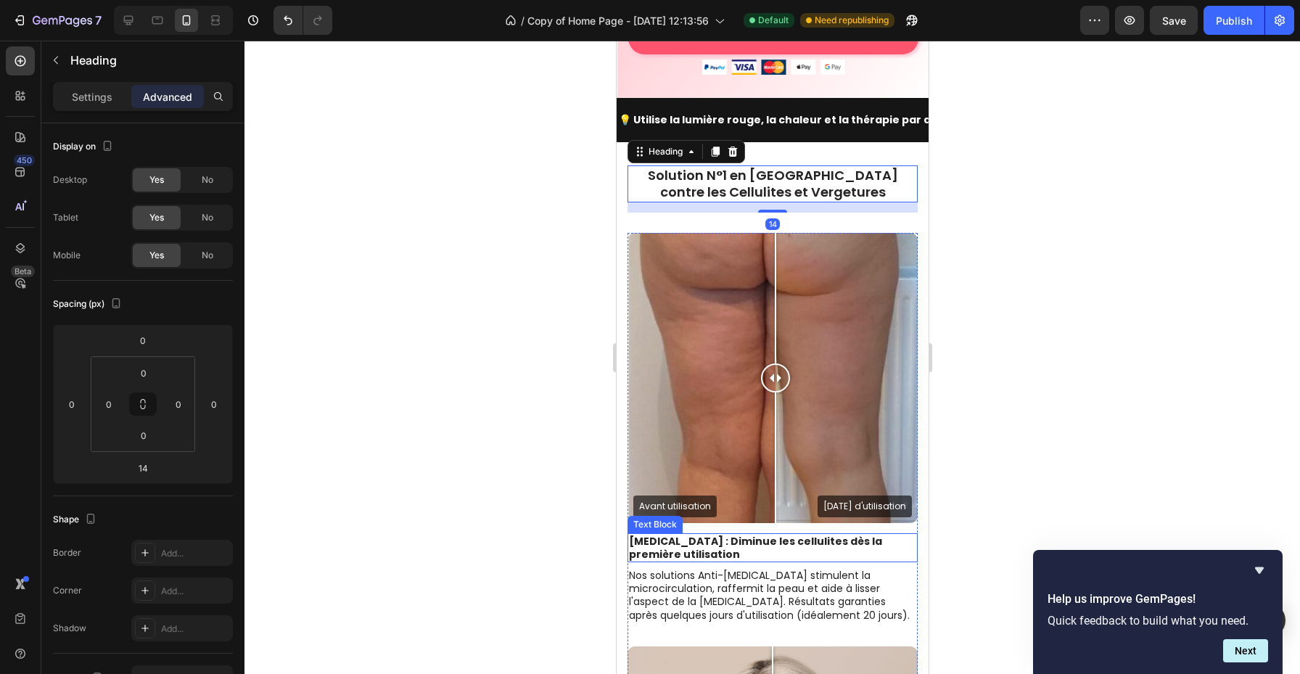
click at [669, 535] on p "[MEDICAL_DATA] : Diminue les cellulites dès la première utilisation" at bounding box center [771, 548] width 287 height 26
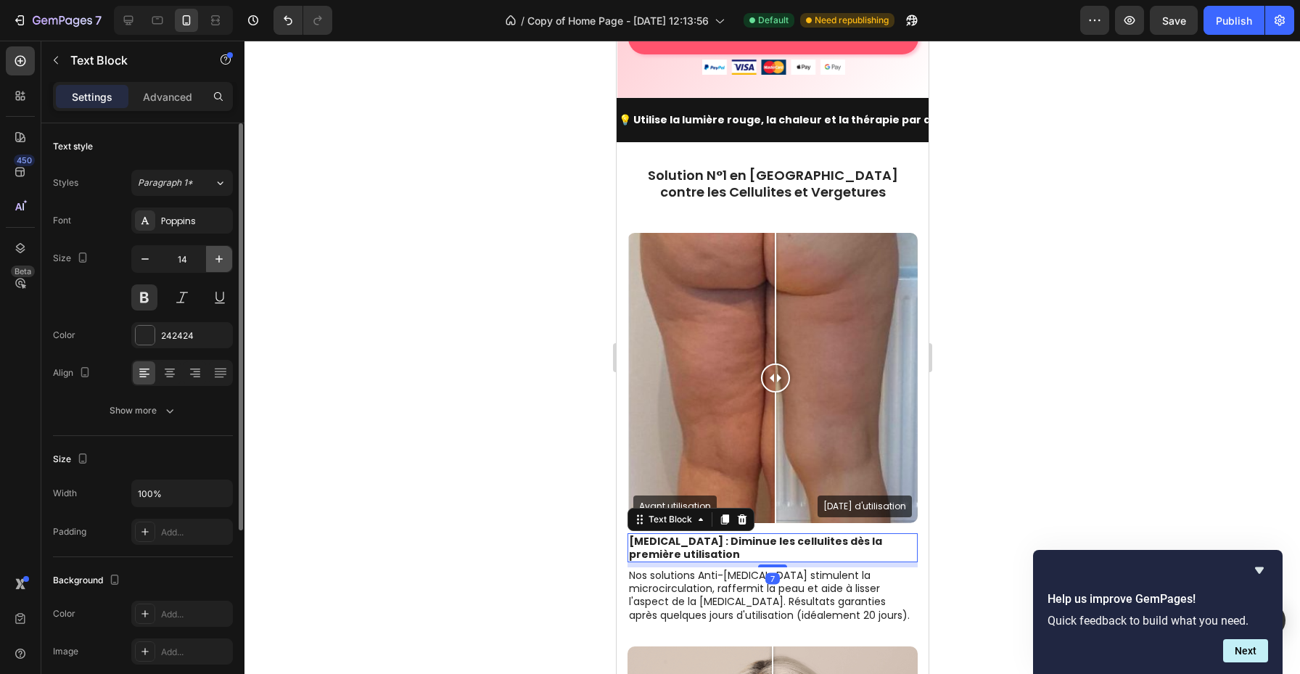
click at [224, 263] on icon "button" at bounding box center [219, 259] width 15 height 15
click at [223, 263] on icon "button" at bounding box center [219, 259] width 15 height 15
type input "16"
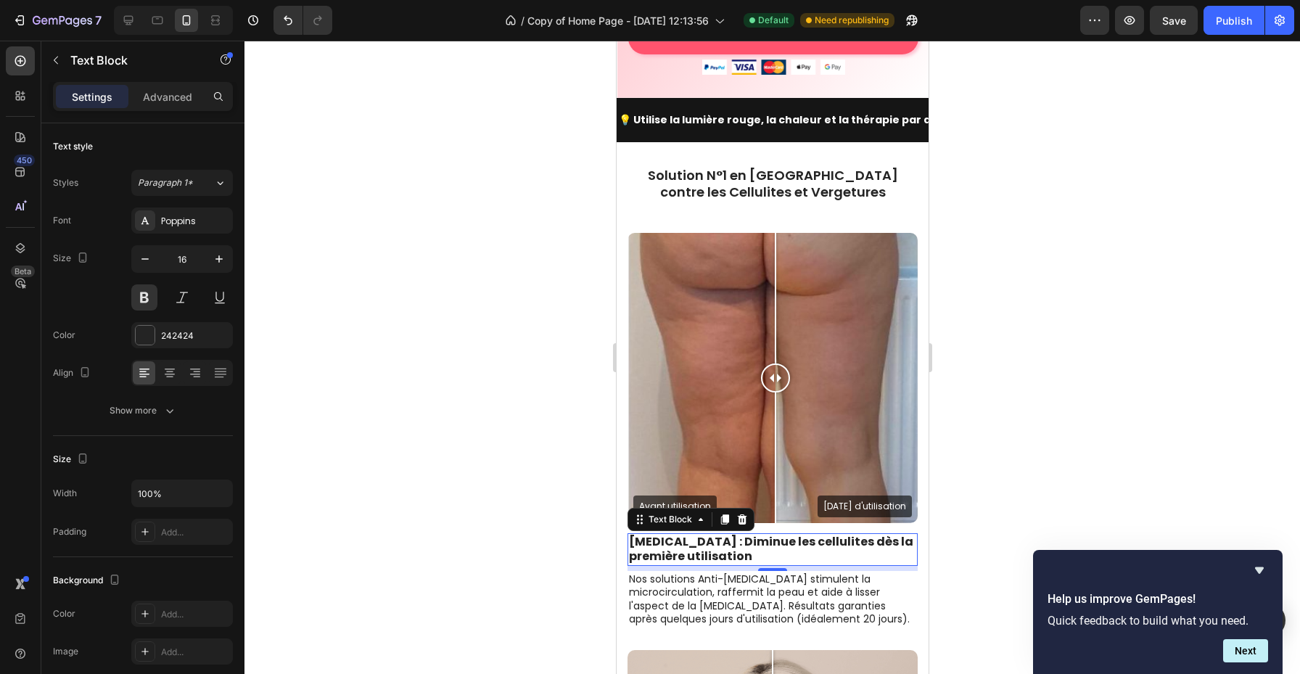
click at [1015, 475] on div at bounding box center [773, 358] width 1056 height 634
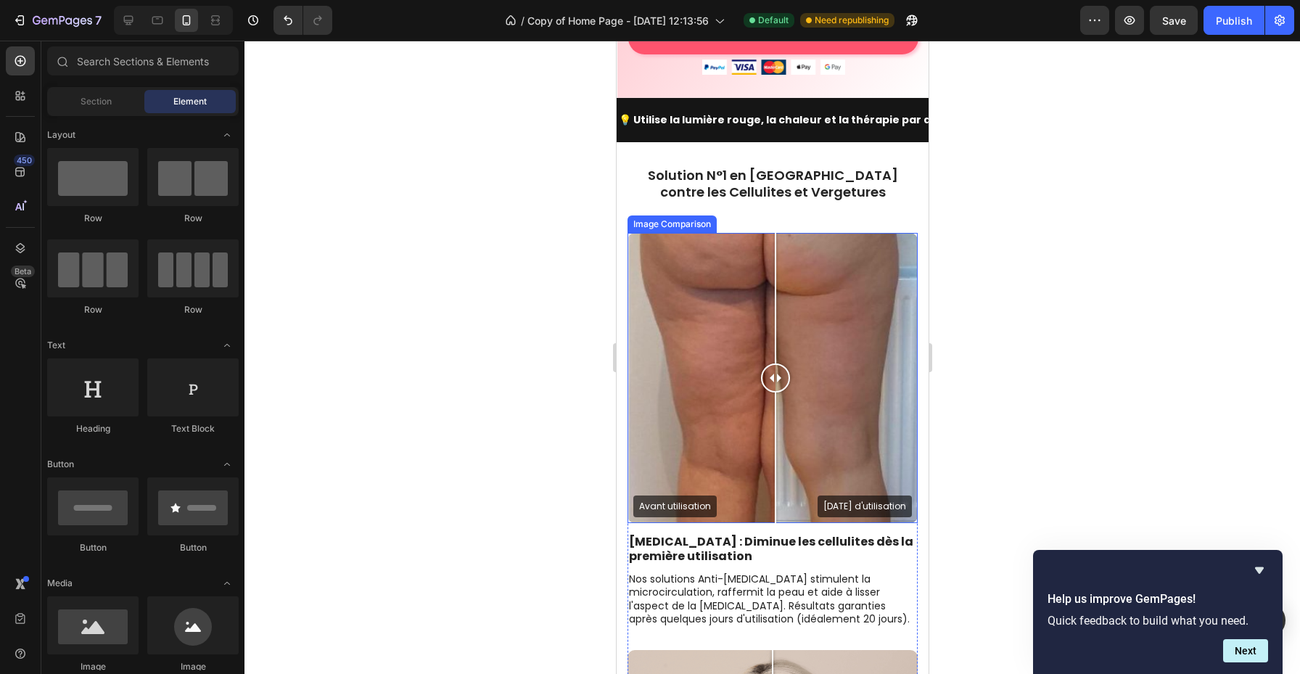
scroll to position [591, 0]
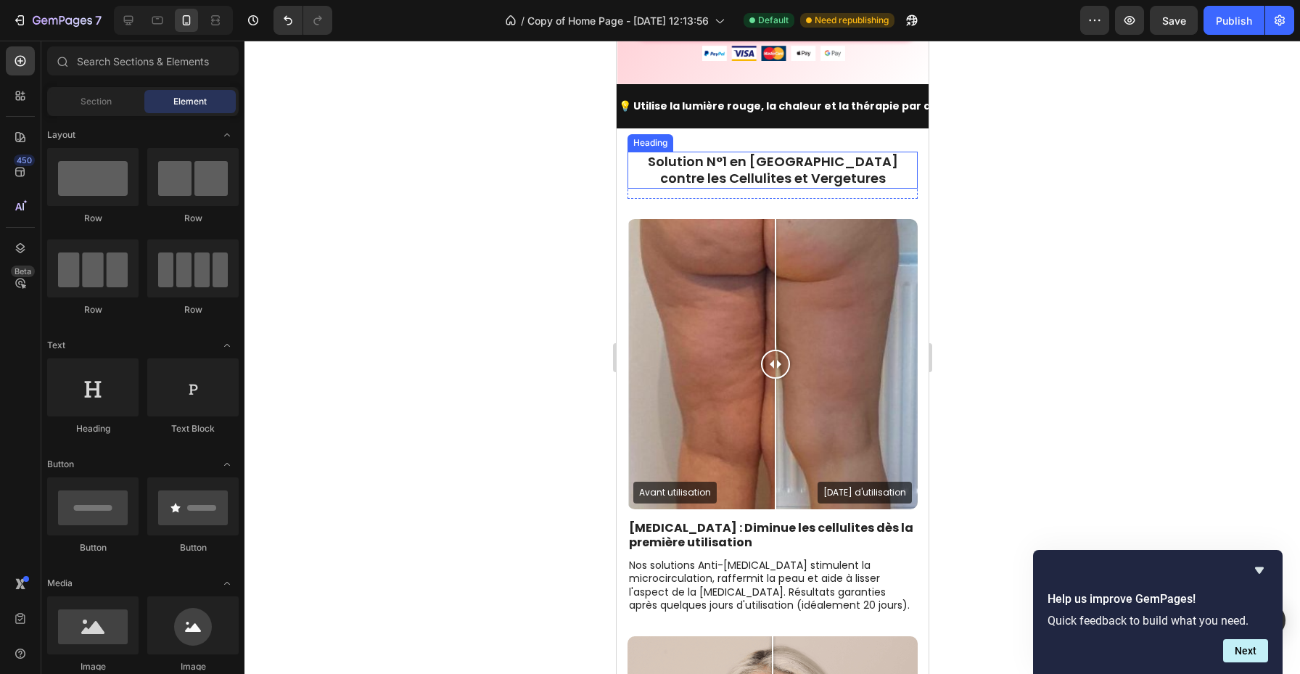
click at [792, 158] on h2 "Solution N°1 en [GEOGRAPHIC_DATA] contre les Cellulites et Vergetures" at bounding box center [772, 170] width 290 height 37
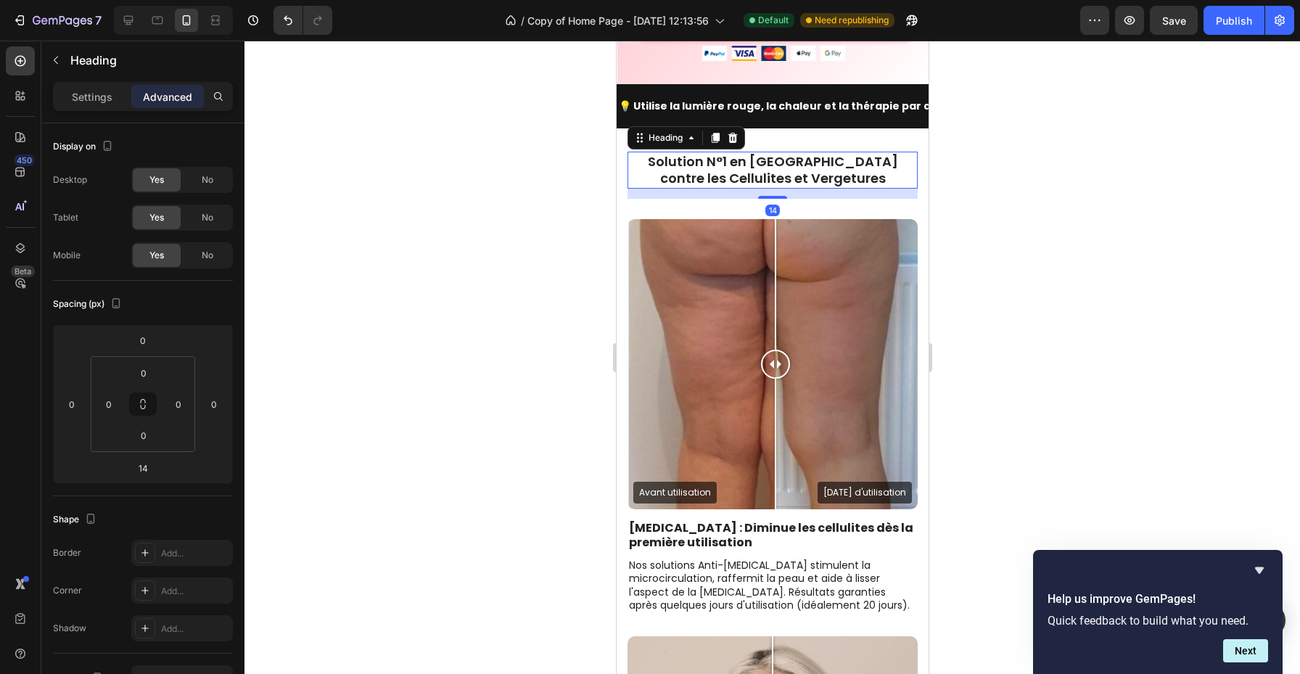
click at [106, 109] on div "Settings Advanced" at bounding box center [143, 96] width 180 height 29
click at [87, 97] on p "Settings" at bounding box center [92, 96] width 41 height 15
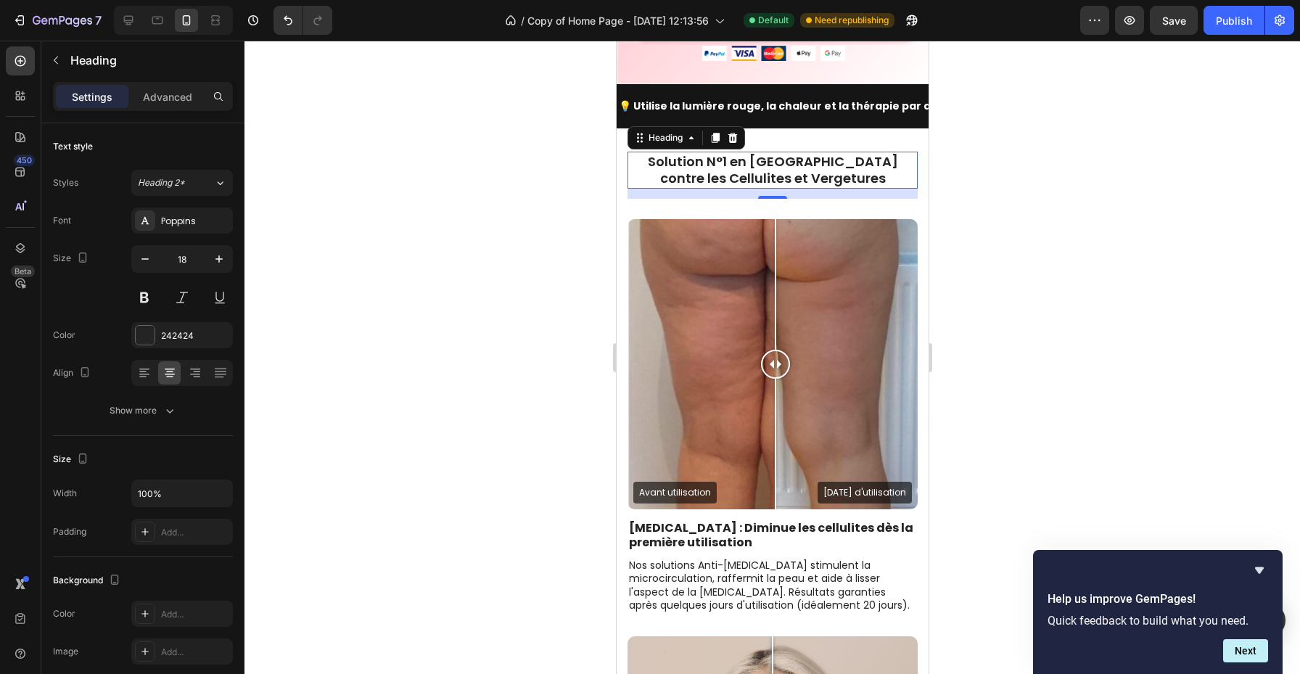
click at [1150, 410] on div at bounding box center [773, 358] width 1056 height 634
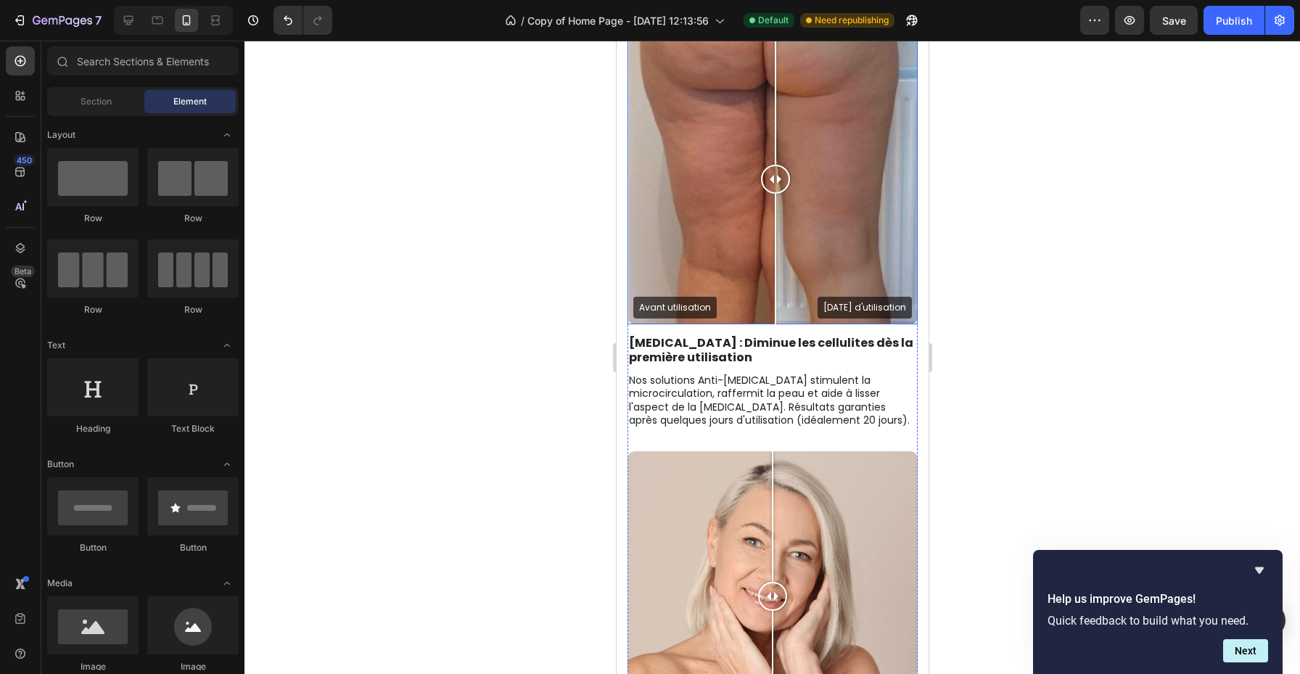
scroll to position [708, 0]
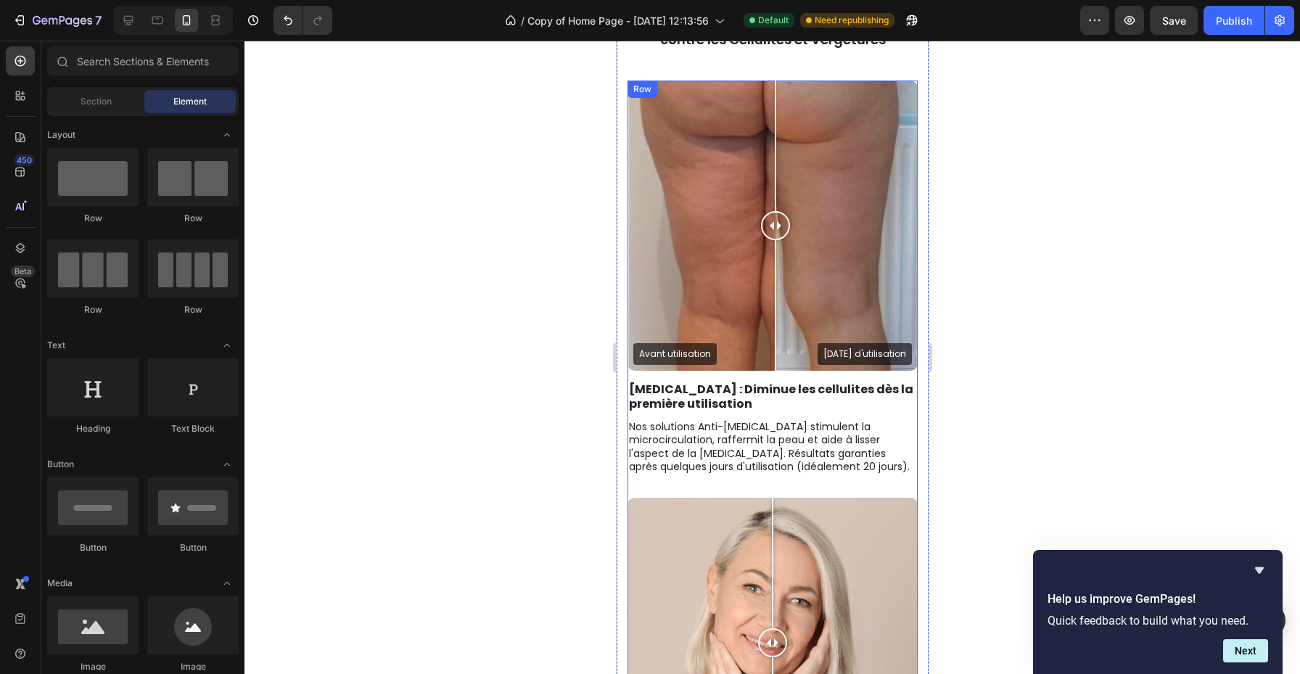
click at [661, 401] on p "[MEDICAL_DATA] : Diminue les cellulites dès la première utilisation" at bounding box center [771, 397] width 287 height 30
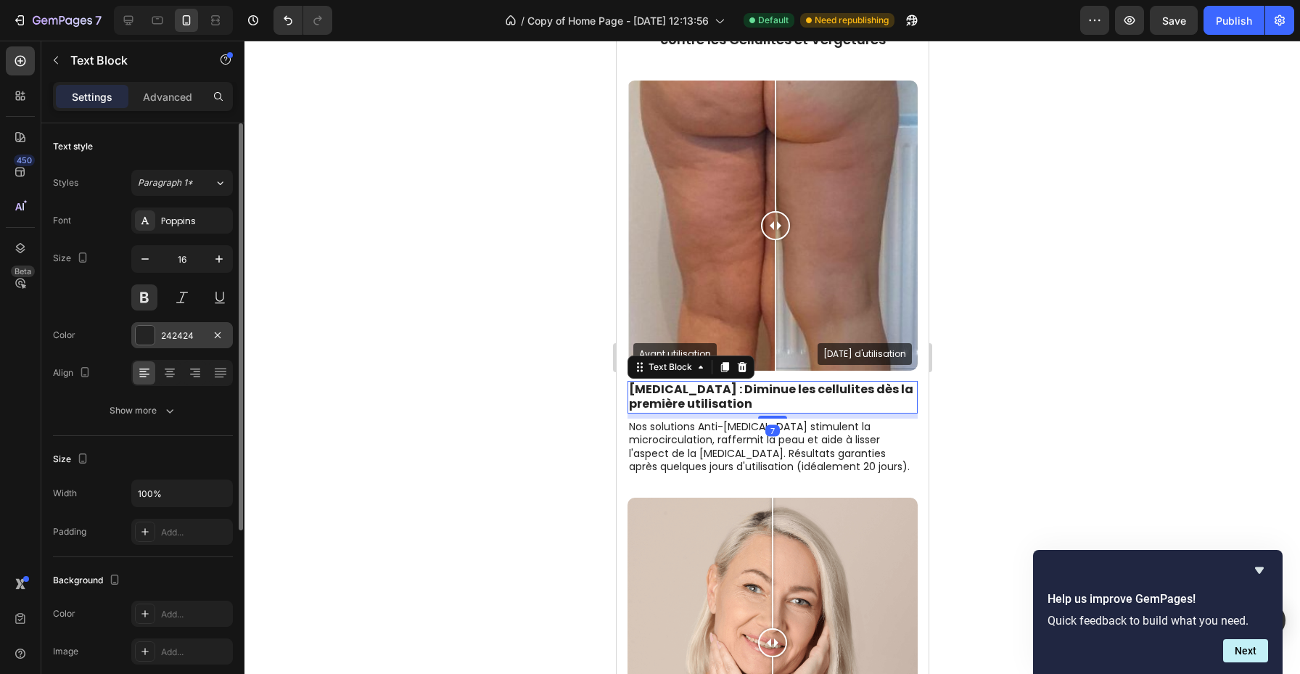
click at [164, 340] on div "242424" at bounding box center [182, 335] width 42 height 13
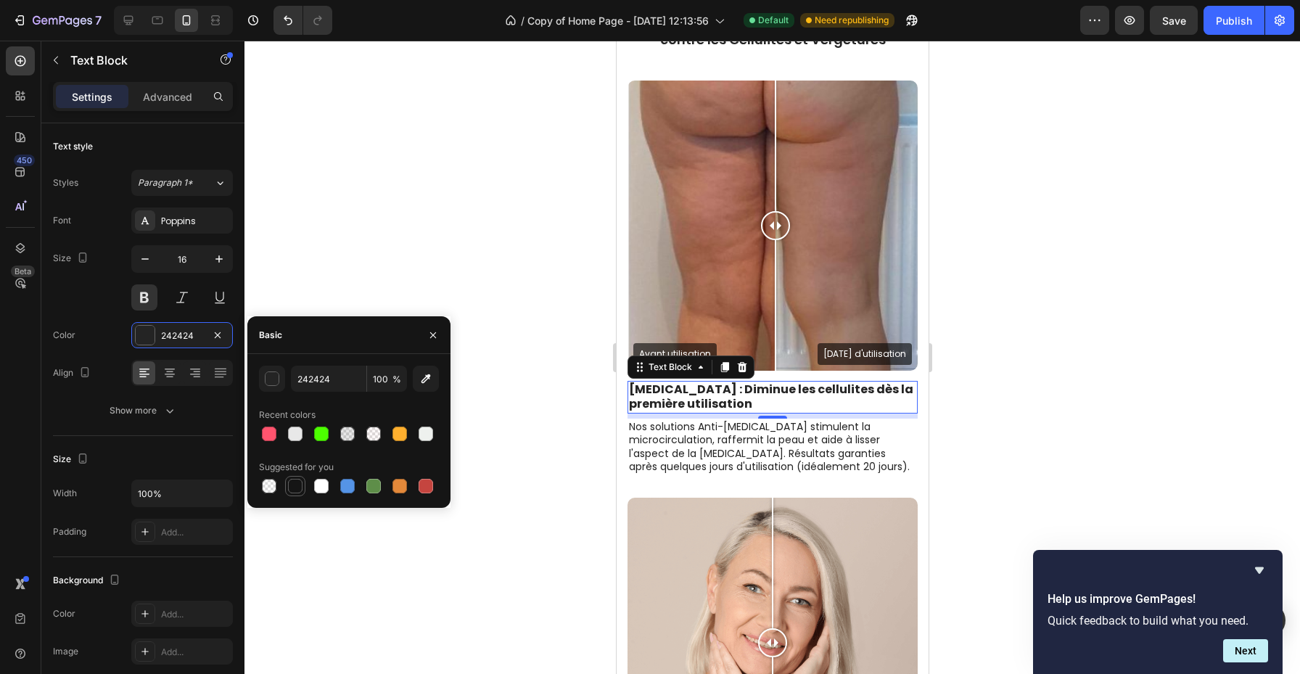
click at [297, 491] on div at bounding box center [295, 486] width 15 height 15
type input "151515"
click at [295, 480] on div at bounding box center [295, 486] width 15 height 15
click at [431, 332] on icon "button" at bounding box center [433, 335] width 6 height 6
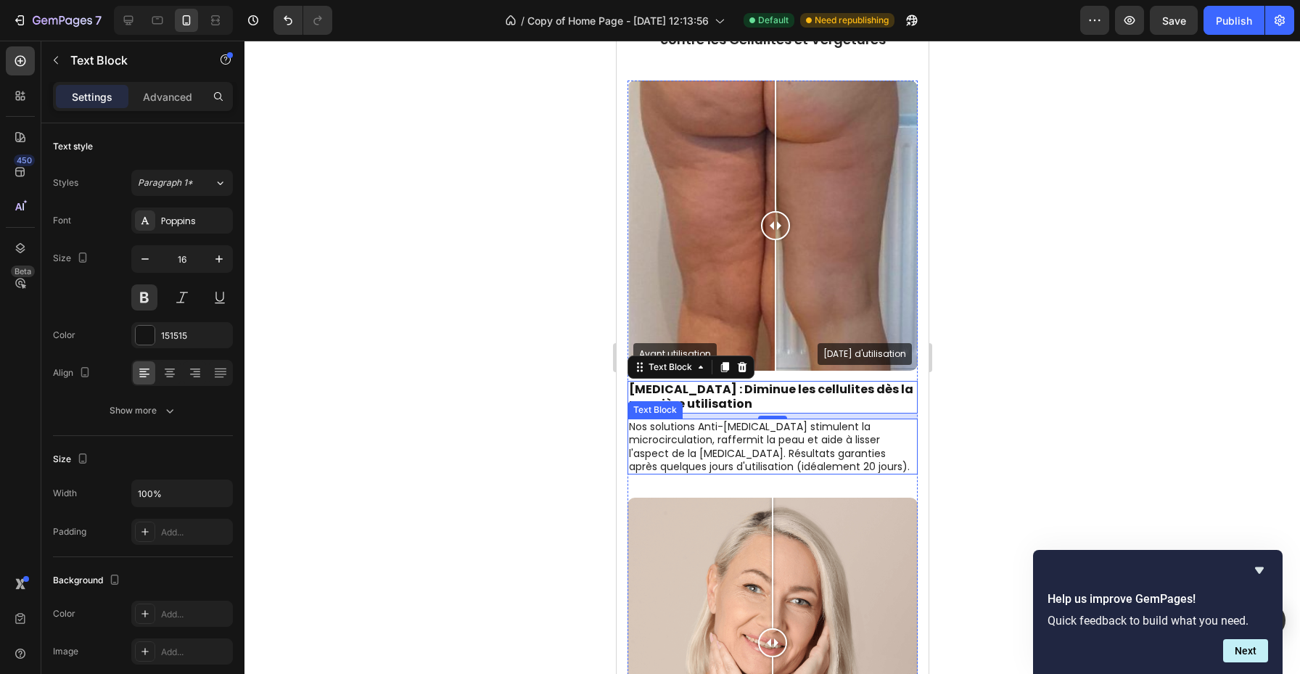
click at [768, 444] on p "Nos solutions Anti-[MEDICAL_DATA] stimulent la microcirculation, raffermit la p…" at bounding box center [771, 446] width 287 height 53
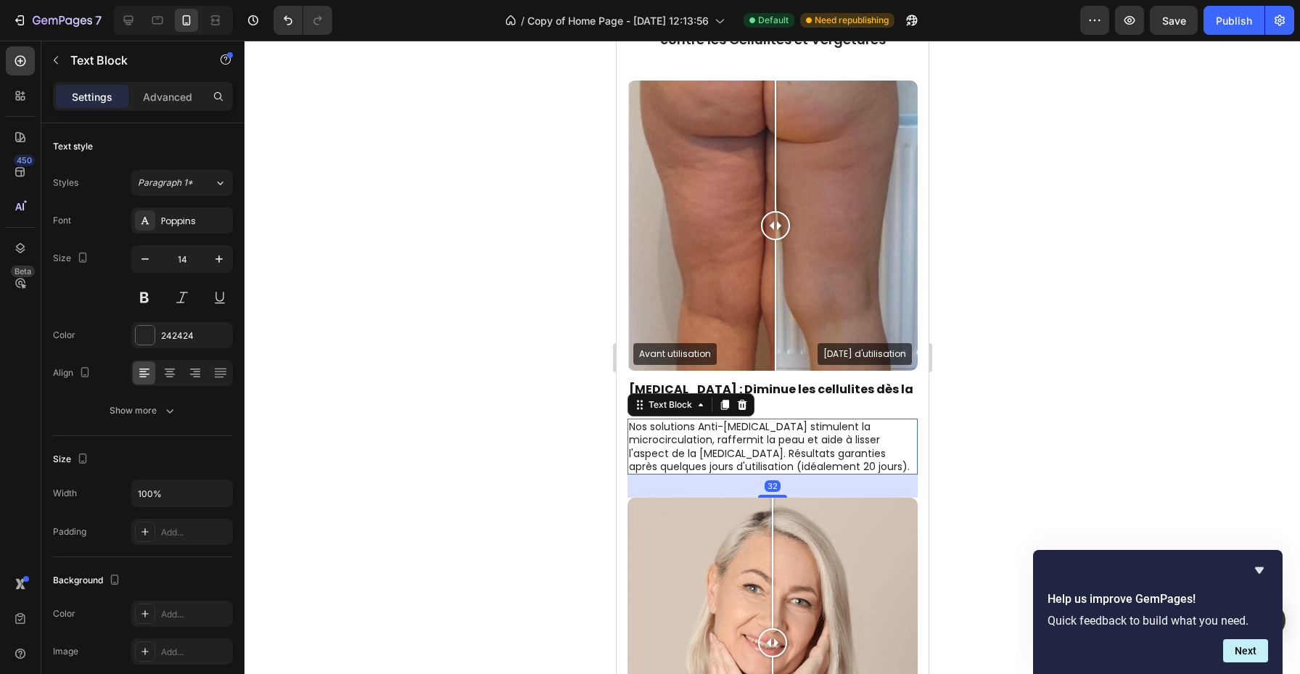
click at [951, 319] on div at bounding box center [773, 358] width 1056 height 634
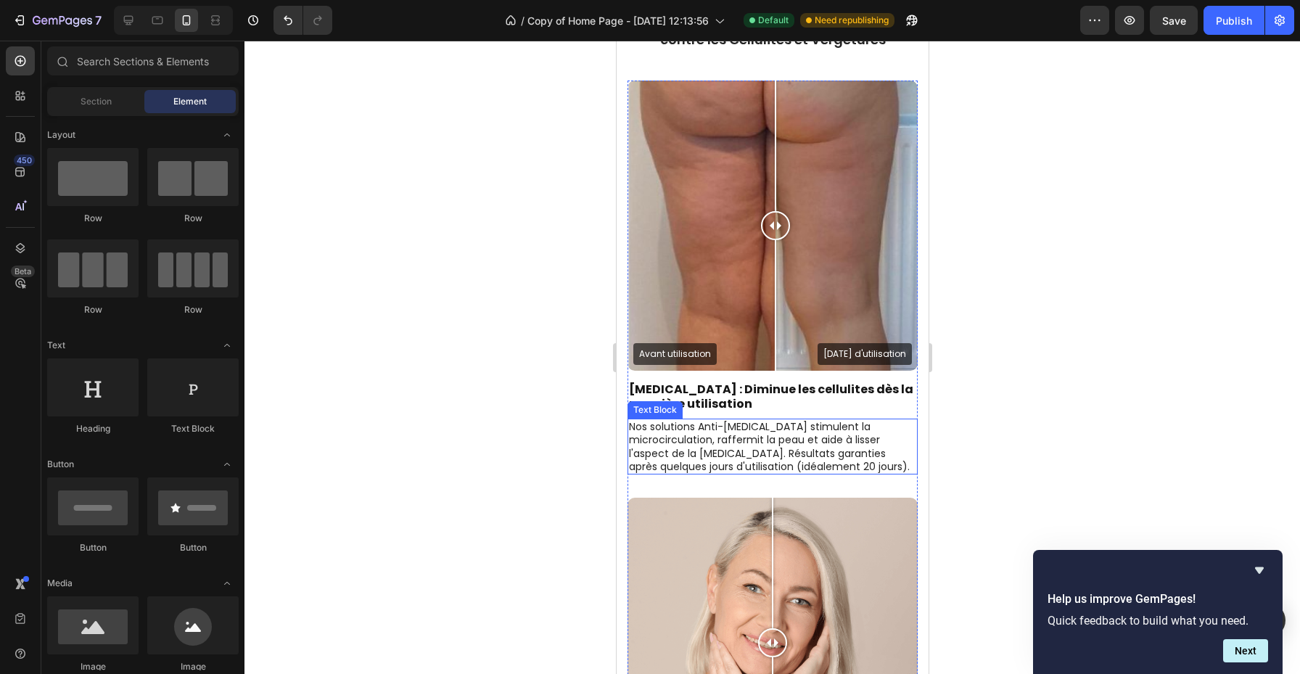
click at [750, 430] on p "Nos solutions Anti-[MEDICAL_DATA] stimulent la microcirculation, raffermit la p…" at bounding box center [771, 446] width 287 height 53
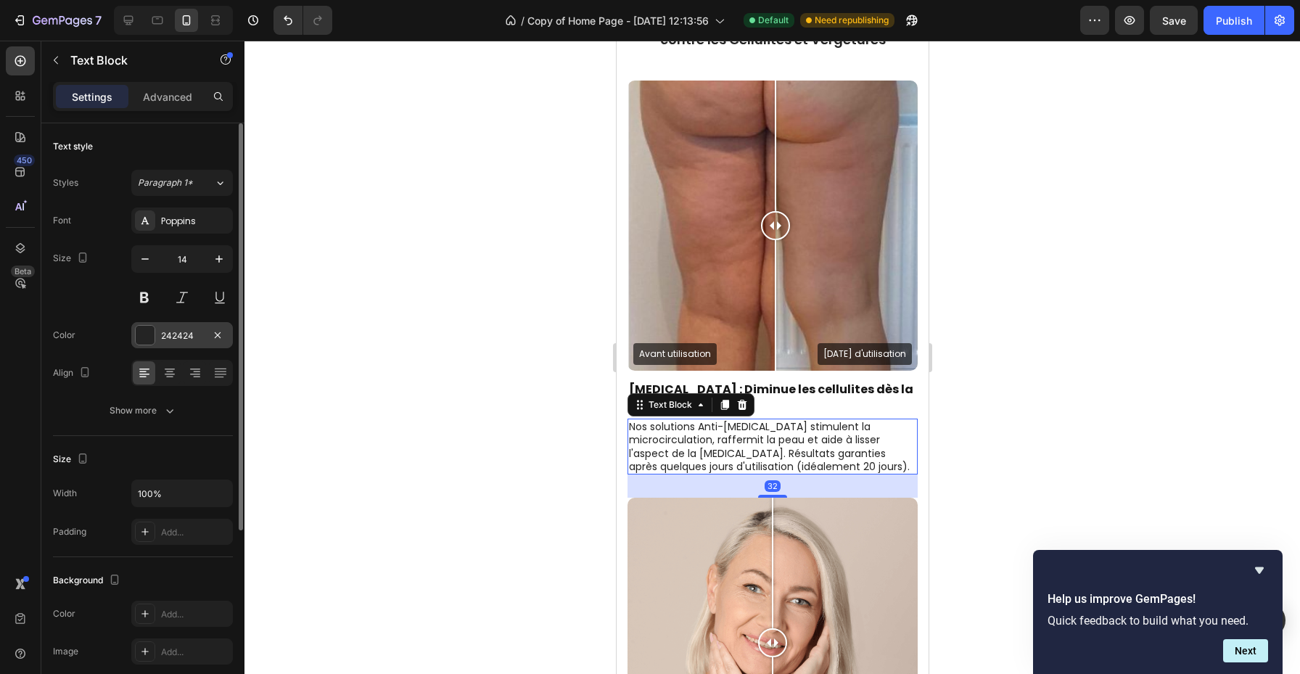
click at [178, 339] on div "242424" at bounding box center [182, 335] width 42 height 13
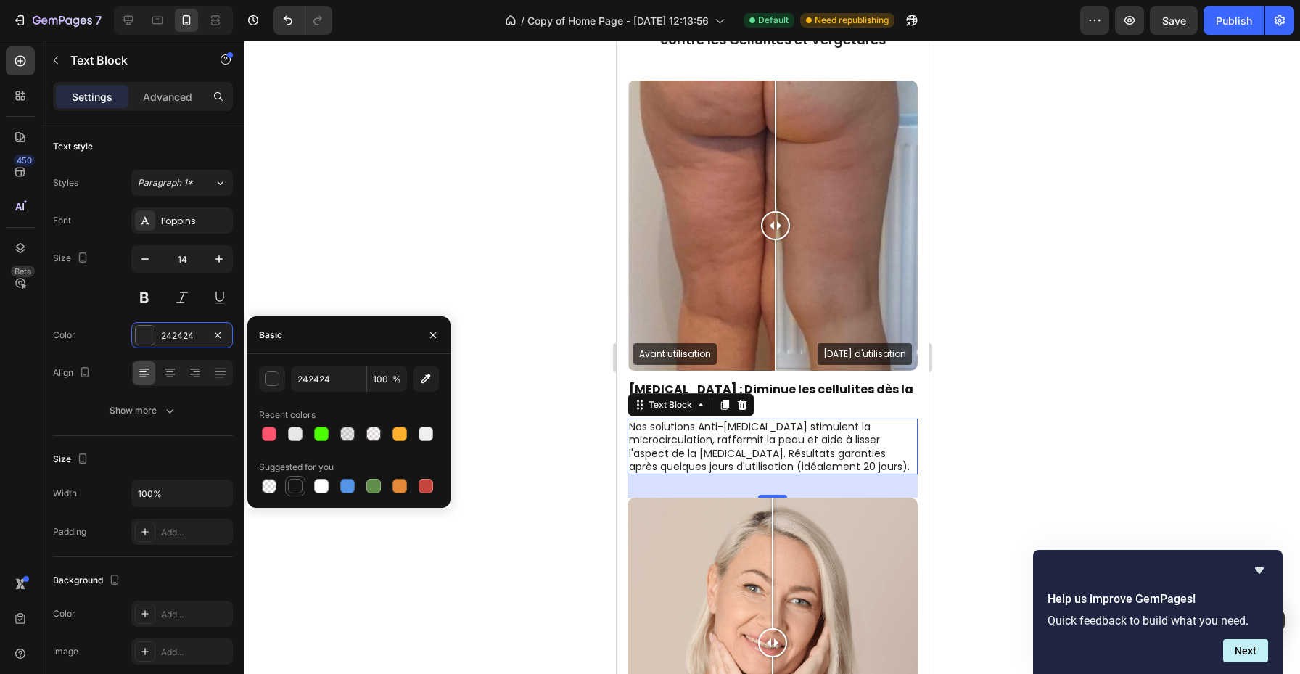
click at [297, 489] on div at bounding box center [295, 486] width 15 height 15
type input "151515"
click at [433, 335] on icon "button" at bounding box center [433, 335] width 6 height 6
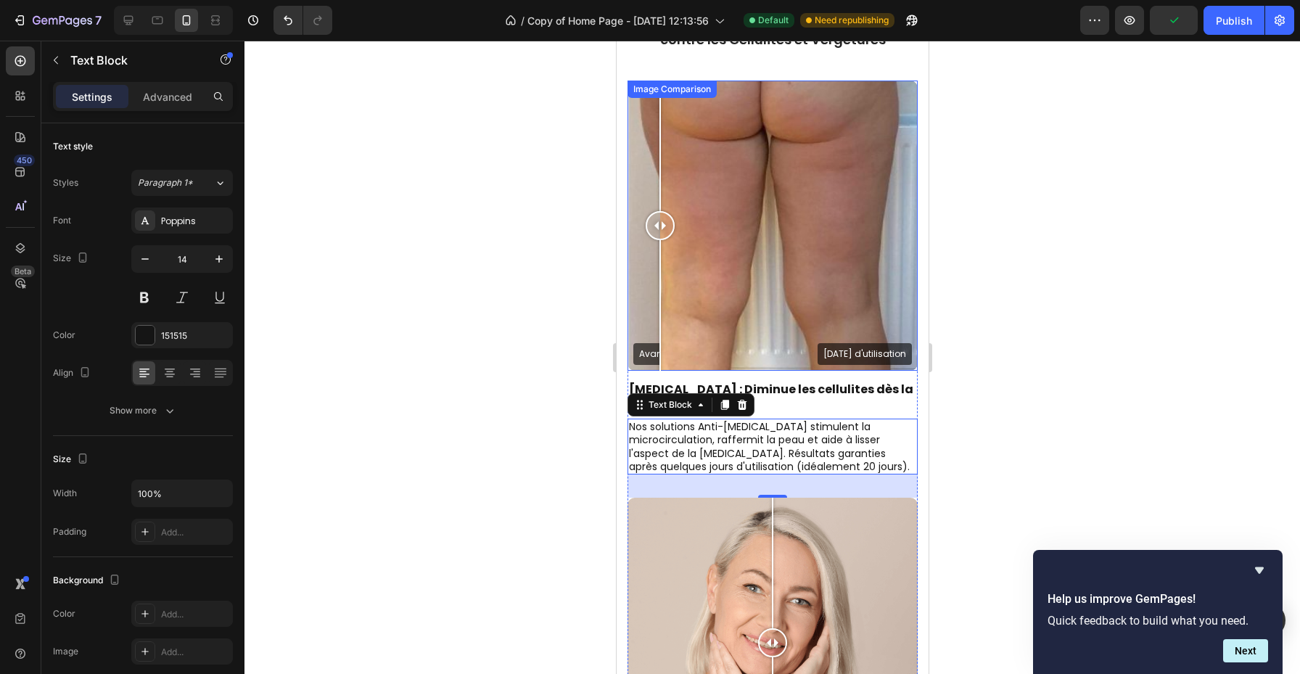
click at [660, 322] on div "Avant utilisation [DATE] d'utilisation" at bounding box center [772, 226] width 290 height 290
click at [990, 304] on div at bounding box center [773, 358] width 1056 height 634
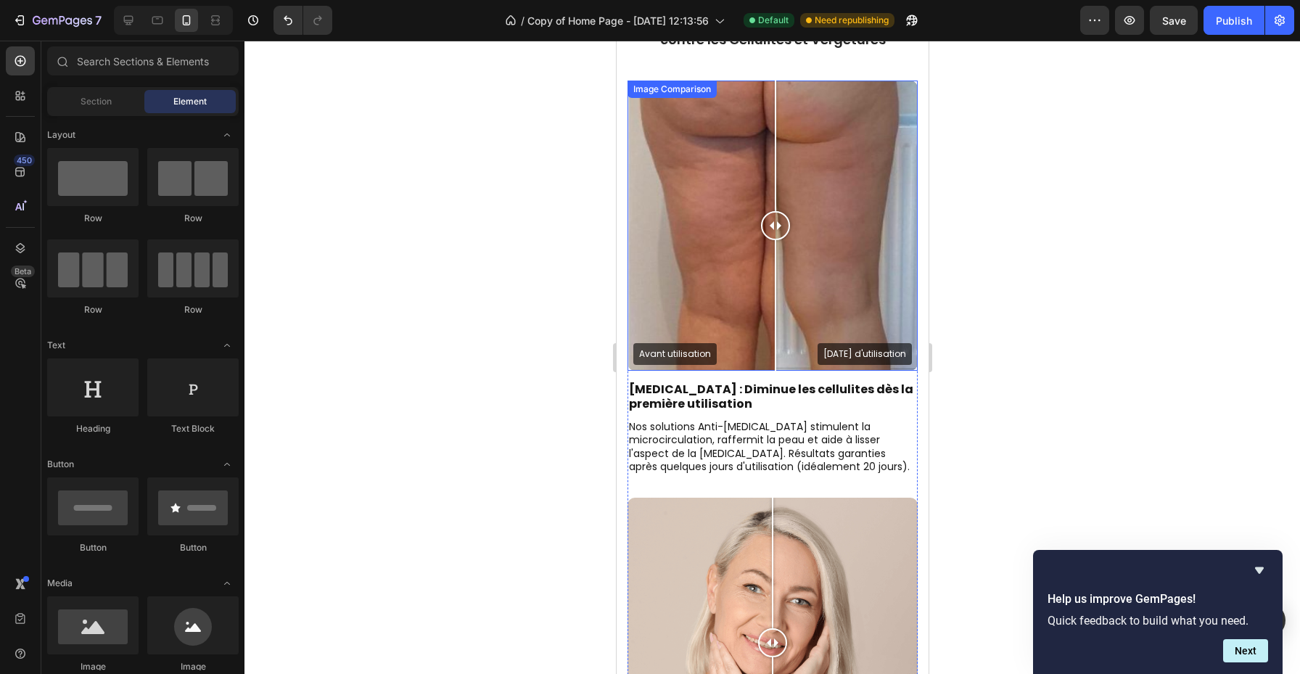
drag, startPoint x: 661, startPoint y: 229, endPoint x: 779, endPoint y: 229, distance: 118.3
click at [779, 229] on div at bounding box center [775, 225] width 29 height 29
click at [729, 392] on p "[MEDICAL_DATA] : Diminue les cellulites dès la première utilisation" at bounding box center [771, 397] width 287 height 30
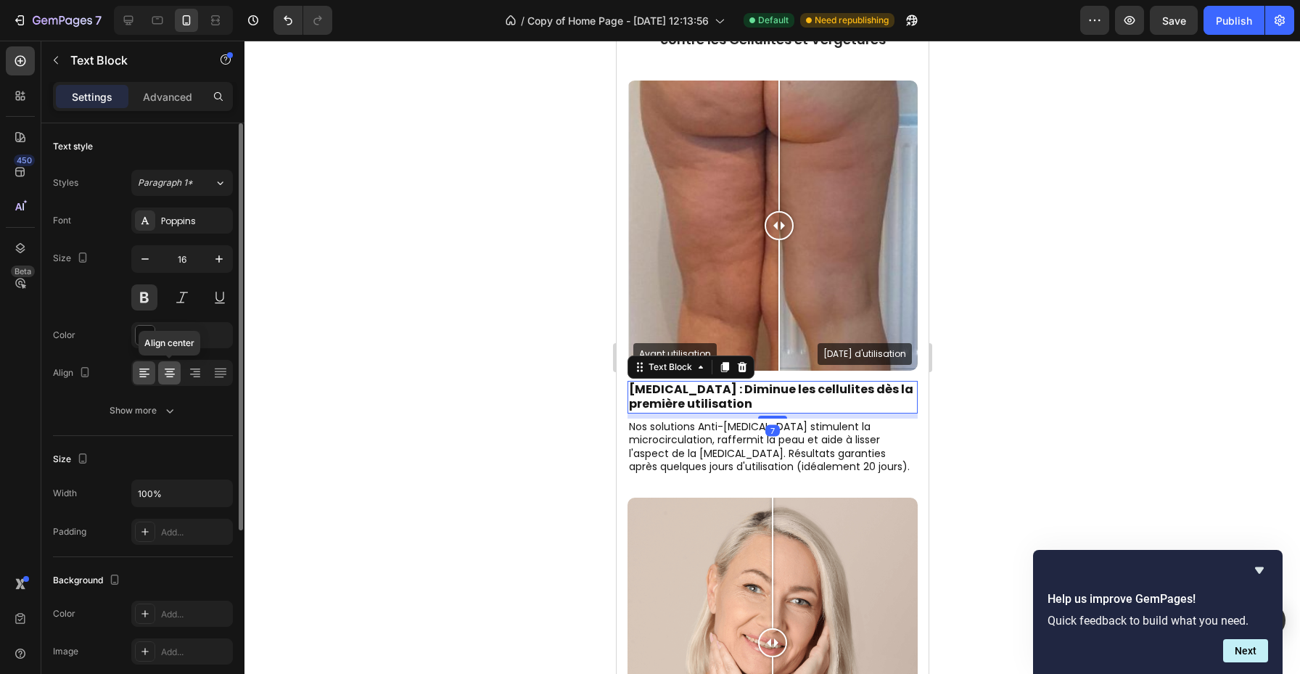
click at [168, 364] on div at bounding box center [169, 372] width 22 height 23
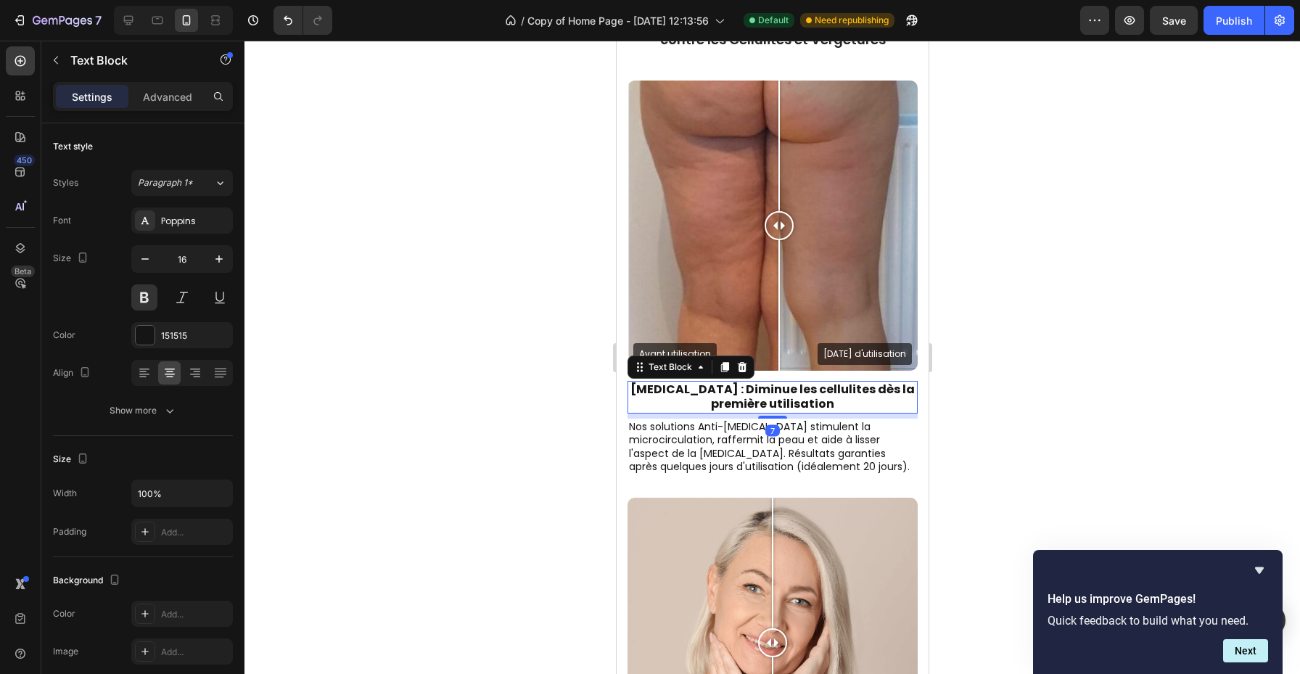
click at [467, 356] on div at bounding box center [773, 358] width 1056 height 634
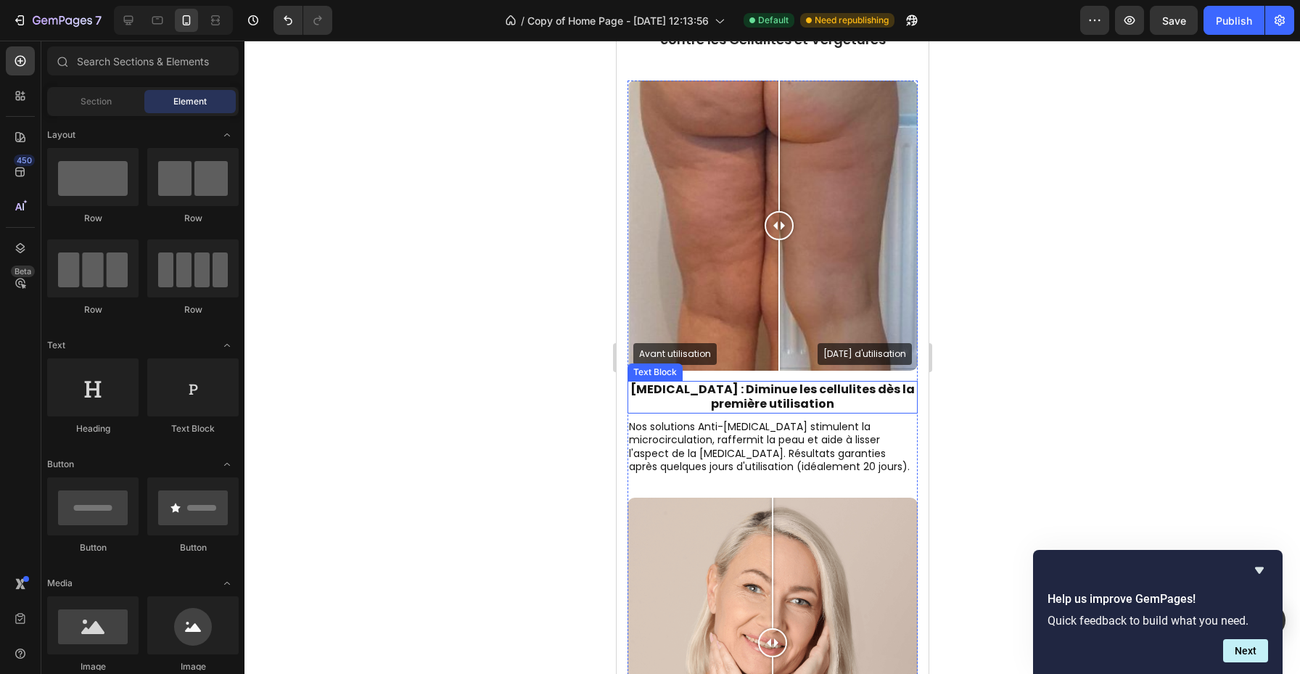
click at [770, 436] on p "Nos solutions Anti-[MEDICAL_DATA] stimulent la microcirculation, raffermit la p…" at bounding box center [771, 446] width 287 height 53
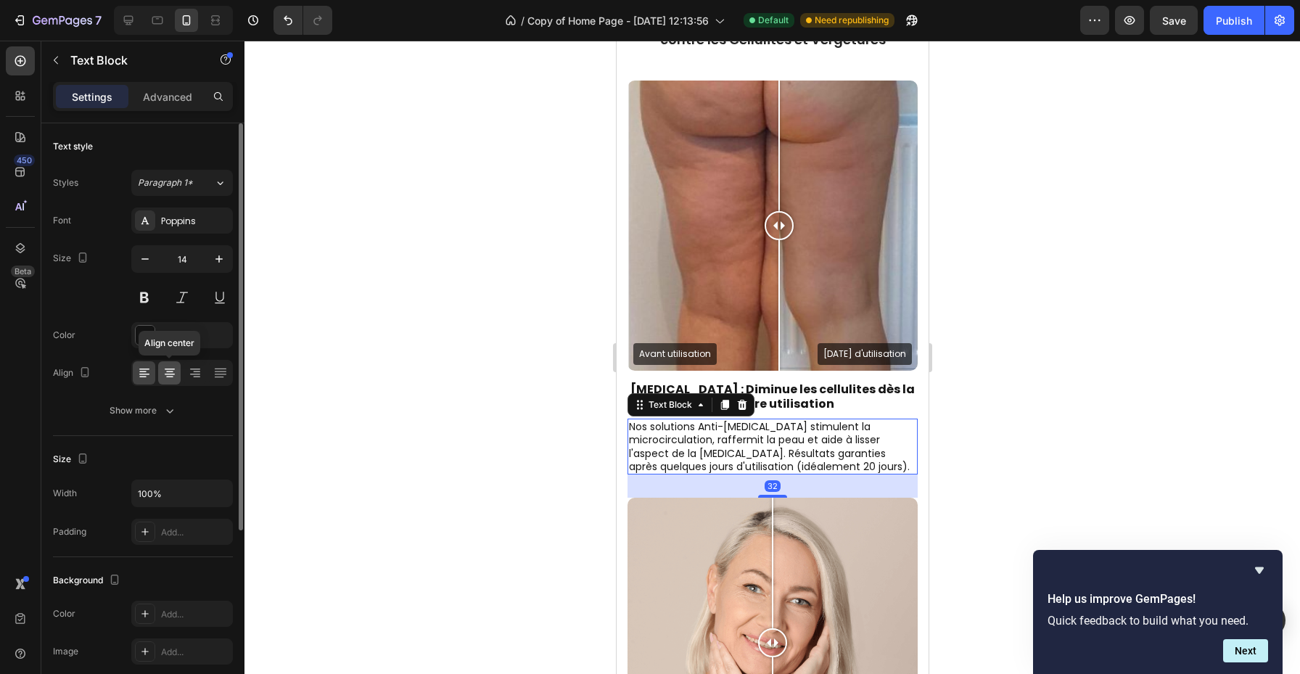
click at [171, 377] on icon at bounding box center [169, 377] width 7 height 1
click at [478, 300] on div at bounding box center [773, 358] width 1056 height 634
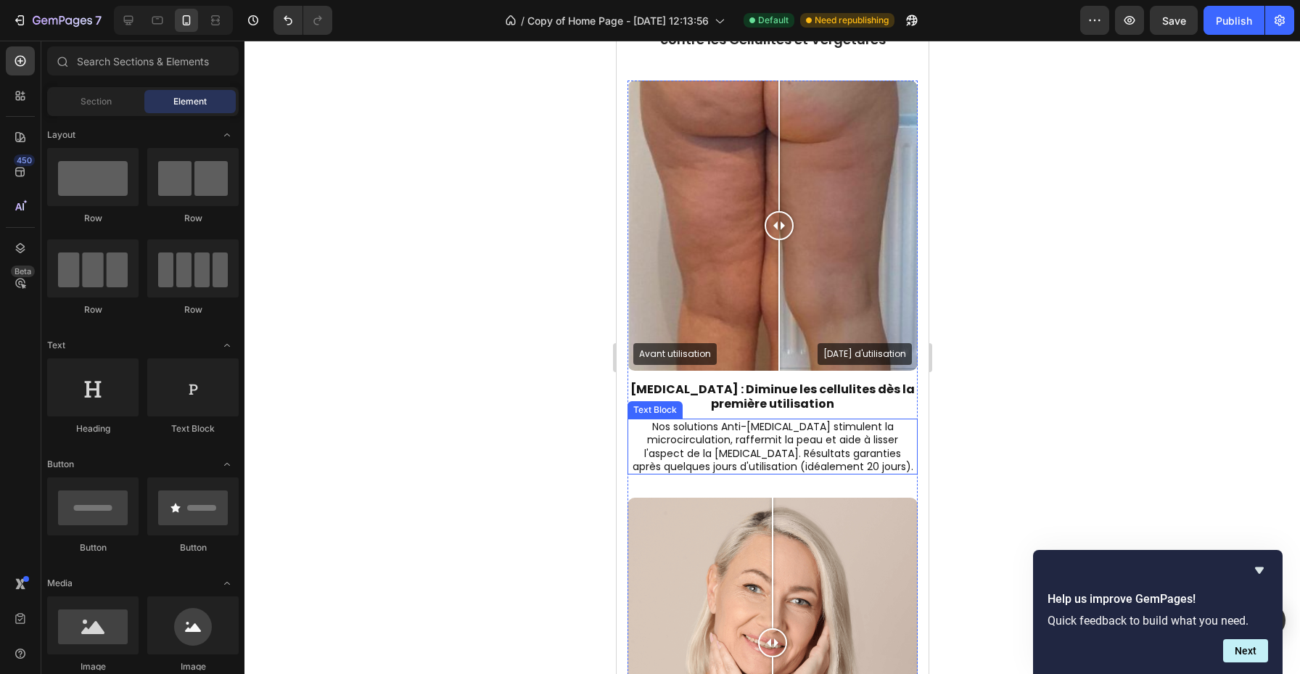
click at [702, 447] on p "Nos solutions Anti-[MEDICAL_DATA] stimulent la microcirculation, raffermit la p…" at bounding box center [771, 446] width 287 height 53
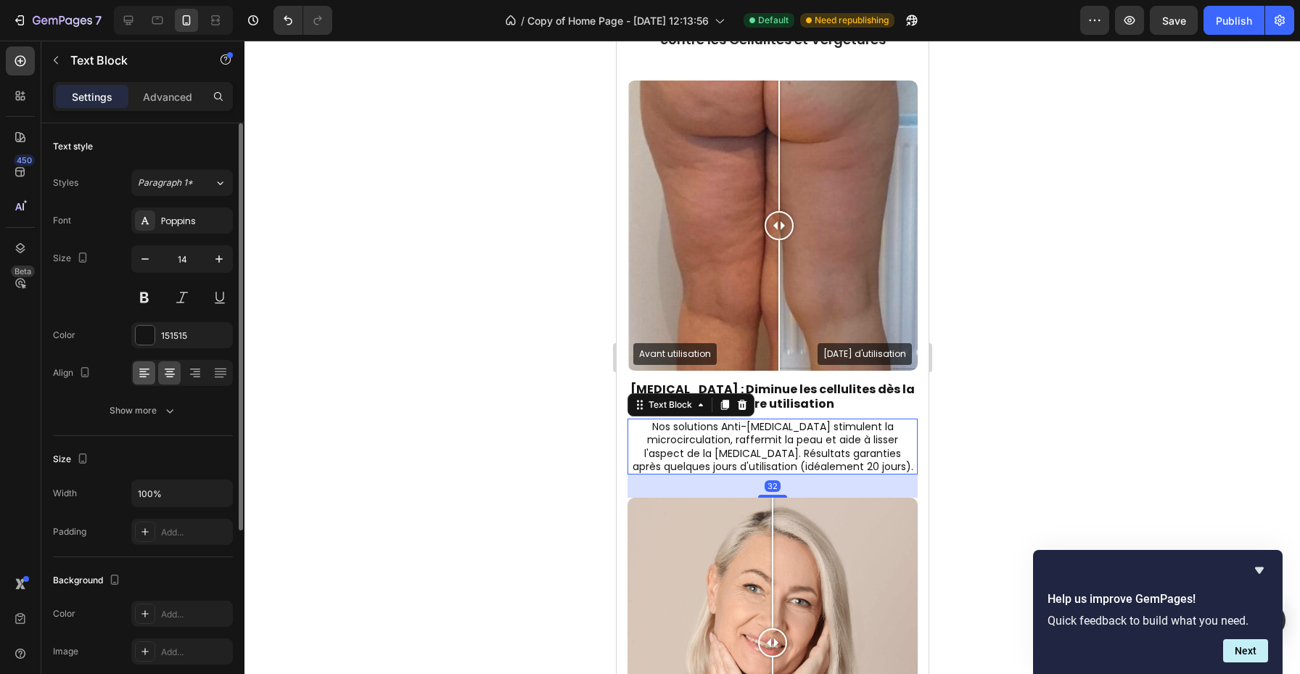
click at [142, 372] on icon at bounding box center [142, 372] width 7 height 1
click at [444, 346] on div at bounding box center [773, 358] width 1056 height 634
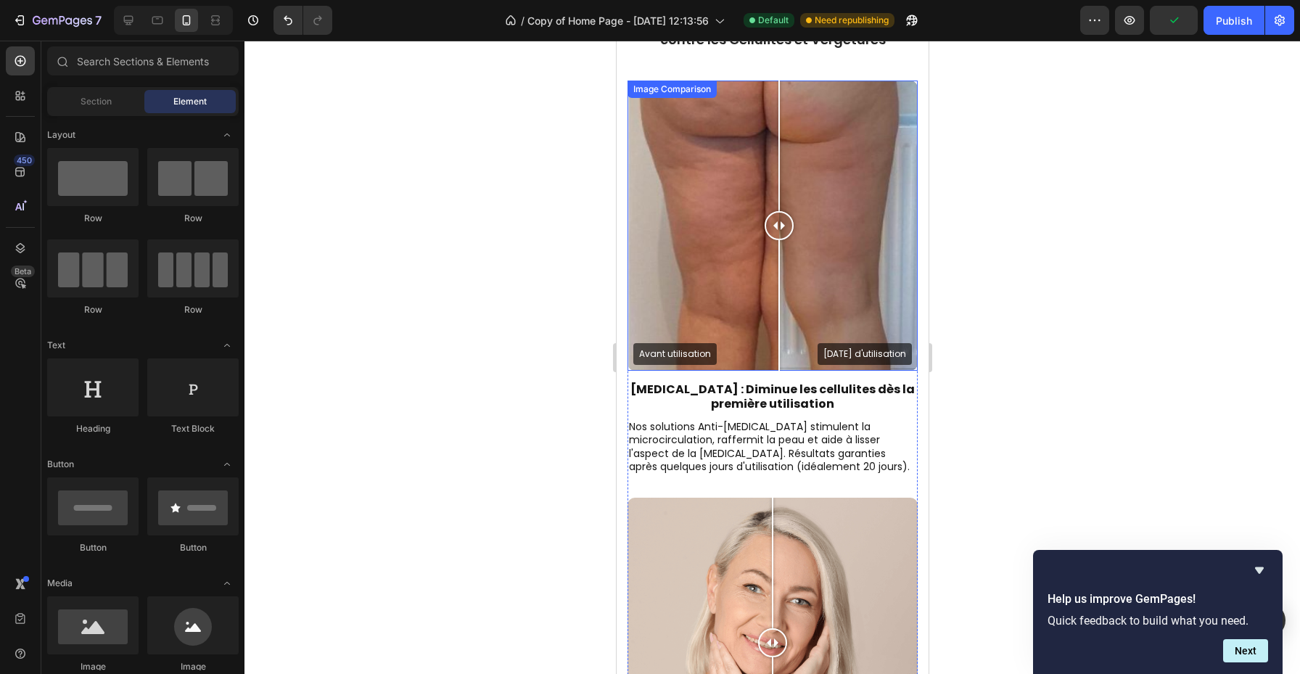
scroll to position [568, 0]
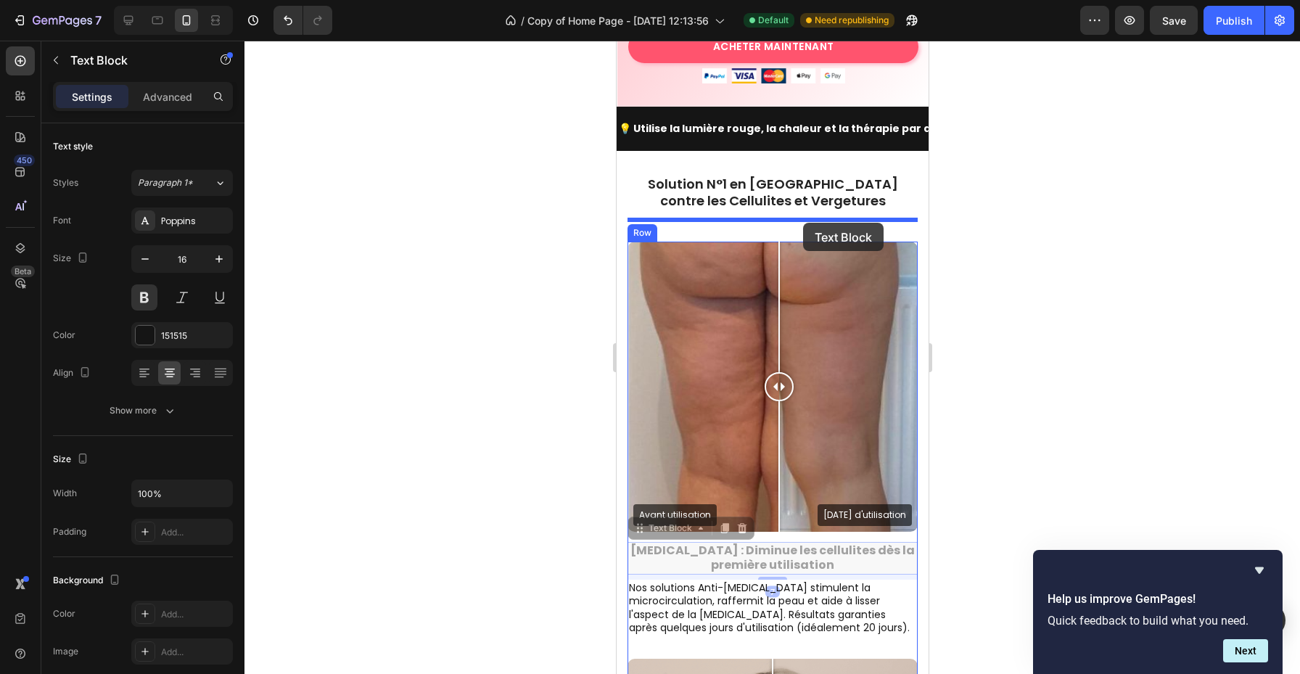
drag, startPoint x: 782, startPoint y: 539, endPoint x: 803, endPoint y: 223, distance: 317.1
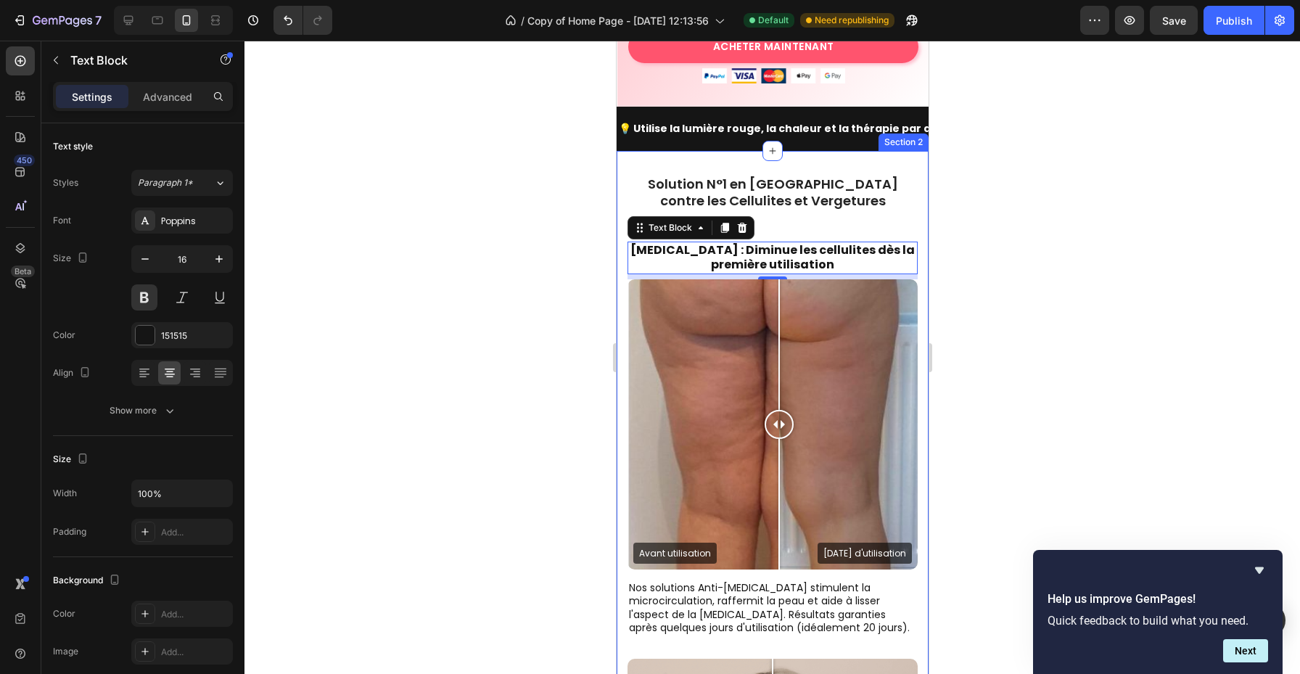
click at [992, 235] on div at bounding box center [773, 358] width 1056 height 634
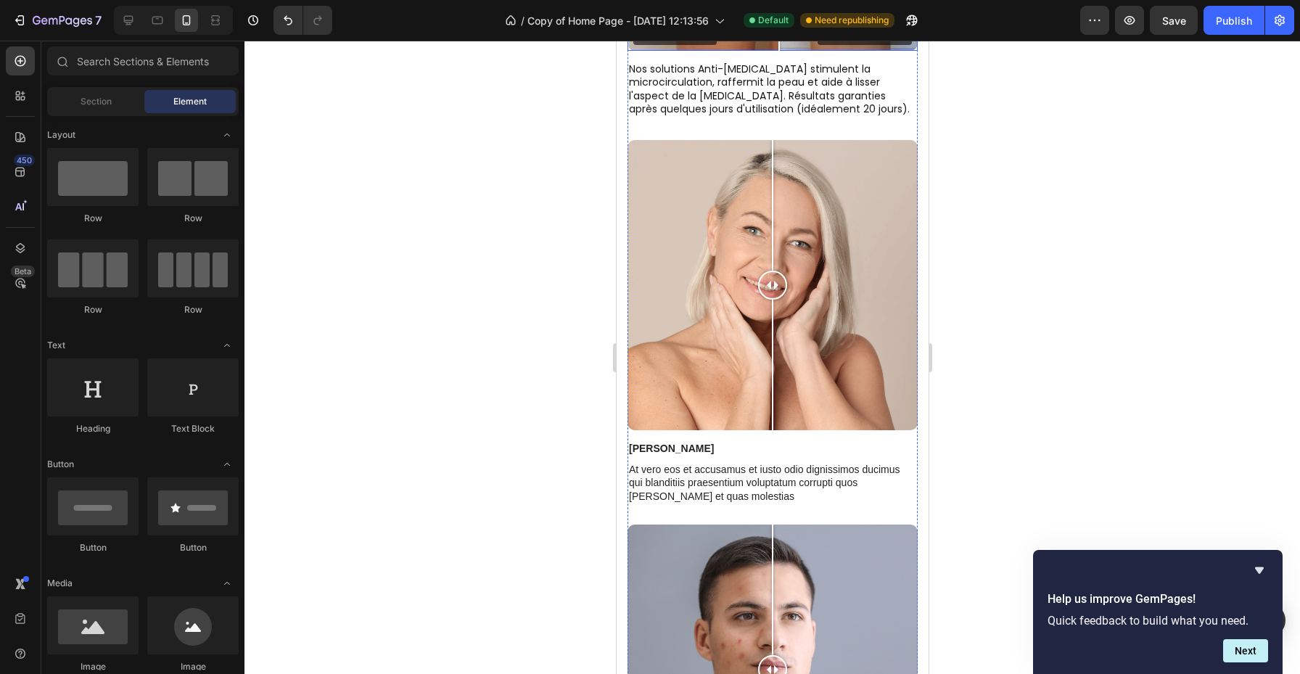
scroll to position [1074, 0]
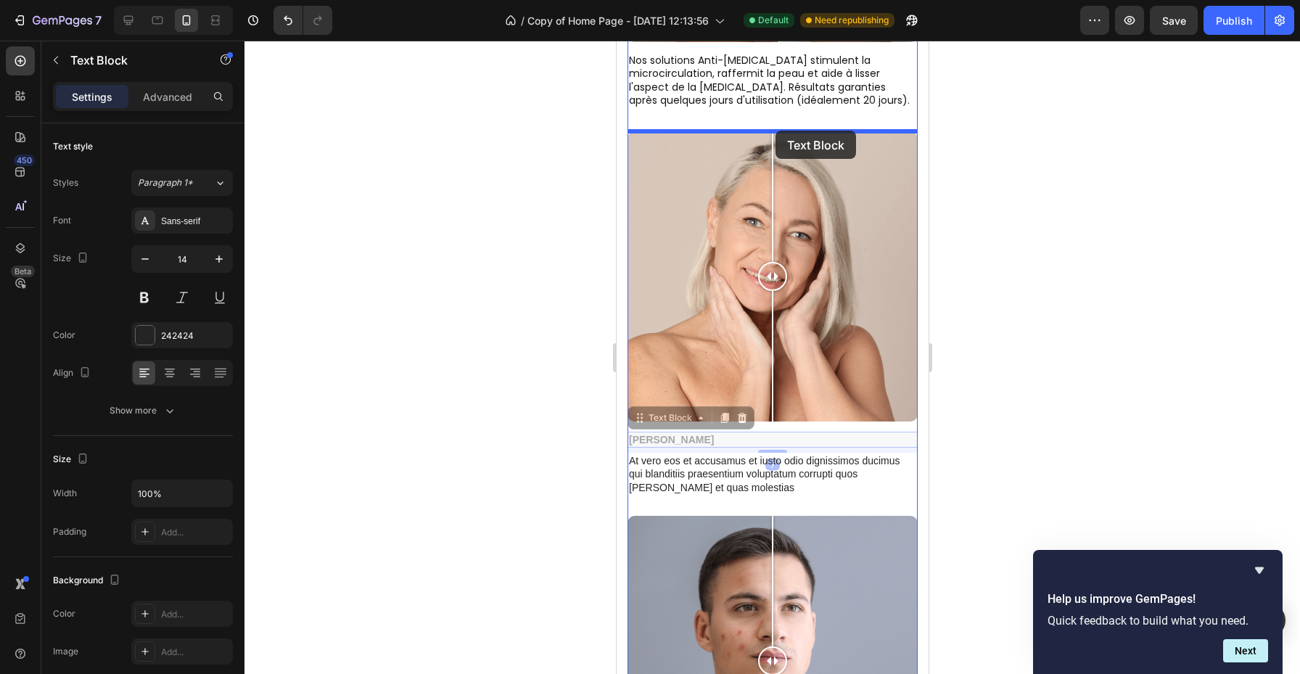
drag, startPoint x: 647, startPoint y: 443, endPoint x: 775, endPoint y: 131, distance: 337.9
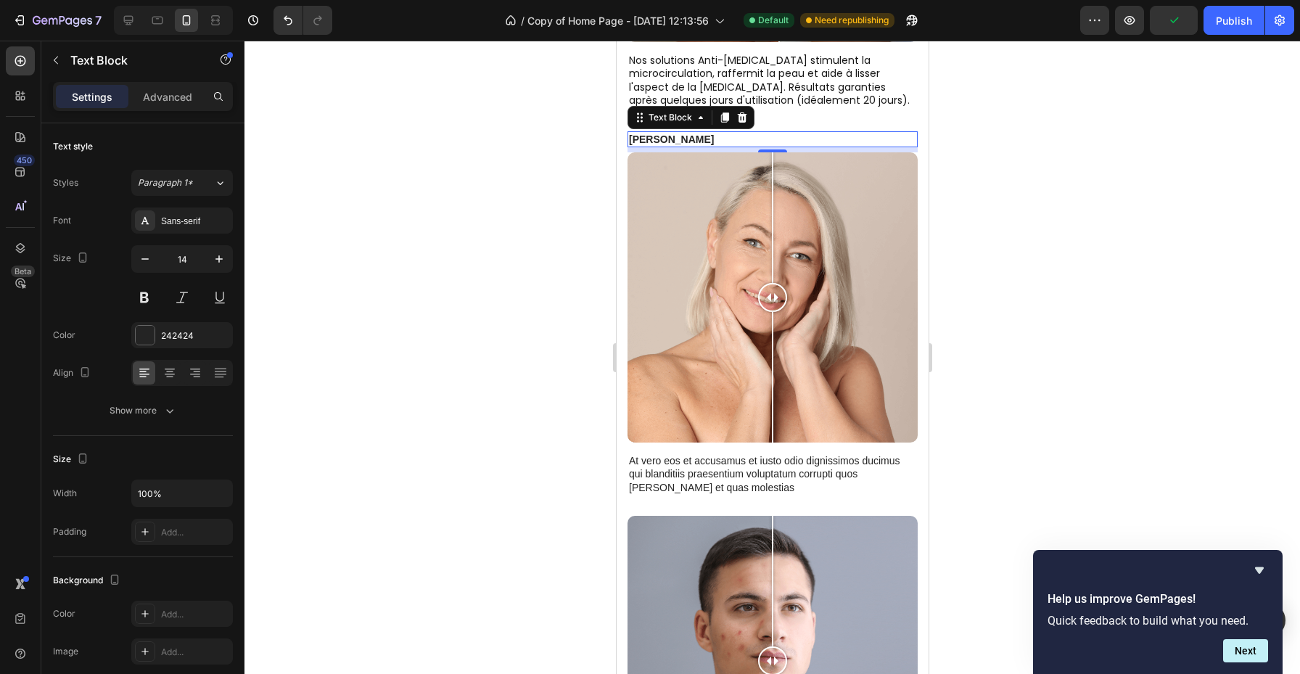
click at [653, 140] on p "[PERSON_NAME]" at bounding box center [771, 139] width 287 height 13
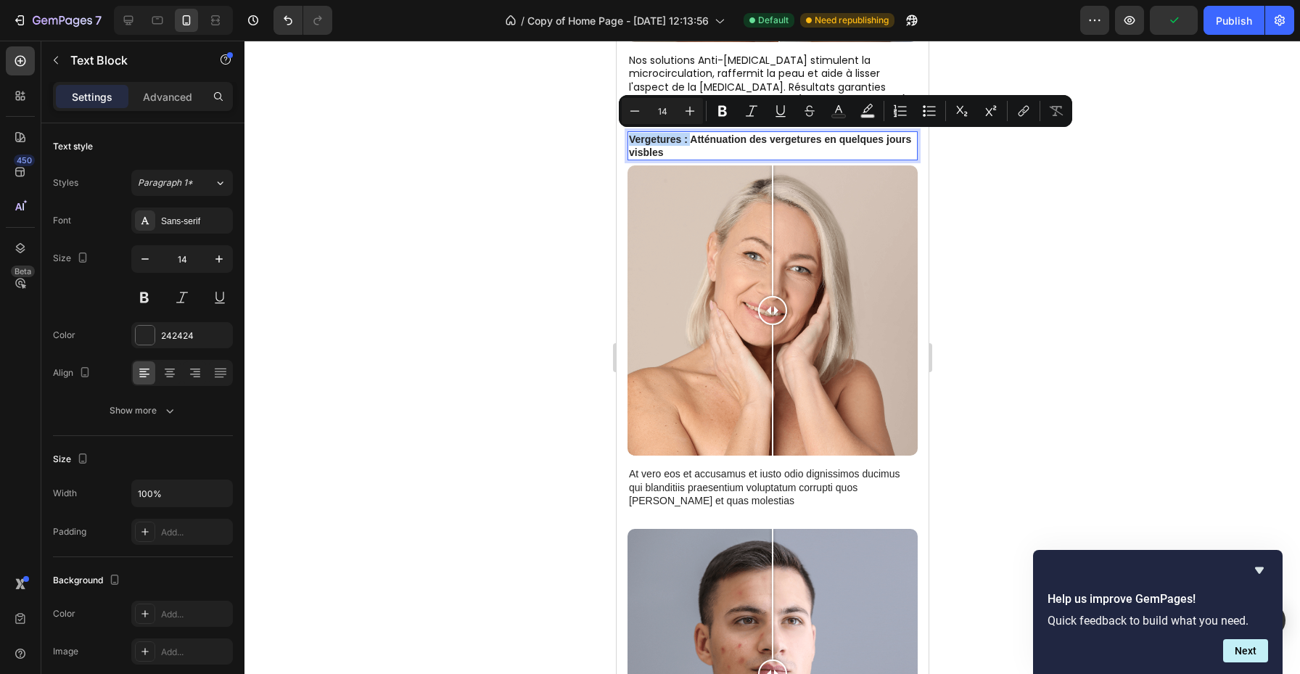
drag, startPoint x: 692, startPoint y: 145, endPoint x: 623, endPoint y: 134, distance: 69.1
click at [623, 134] on div "Solution N°1 en [GEOGRAPHIC_DATA] contre les Cellulites et Vergetures Heading R…" at bounding box center [772, 273] width 312 height 1300
click at [671, 155] on p "Vergetures : Atténuation des vergetures en quelques jours visbles" at bounding box center [771, 146] width 287 height 26
drag, startPoint x: 675, startPoint y: 152, endPoint x: 602, endPoint y: 138, distance: 74.0
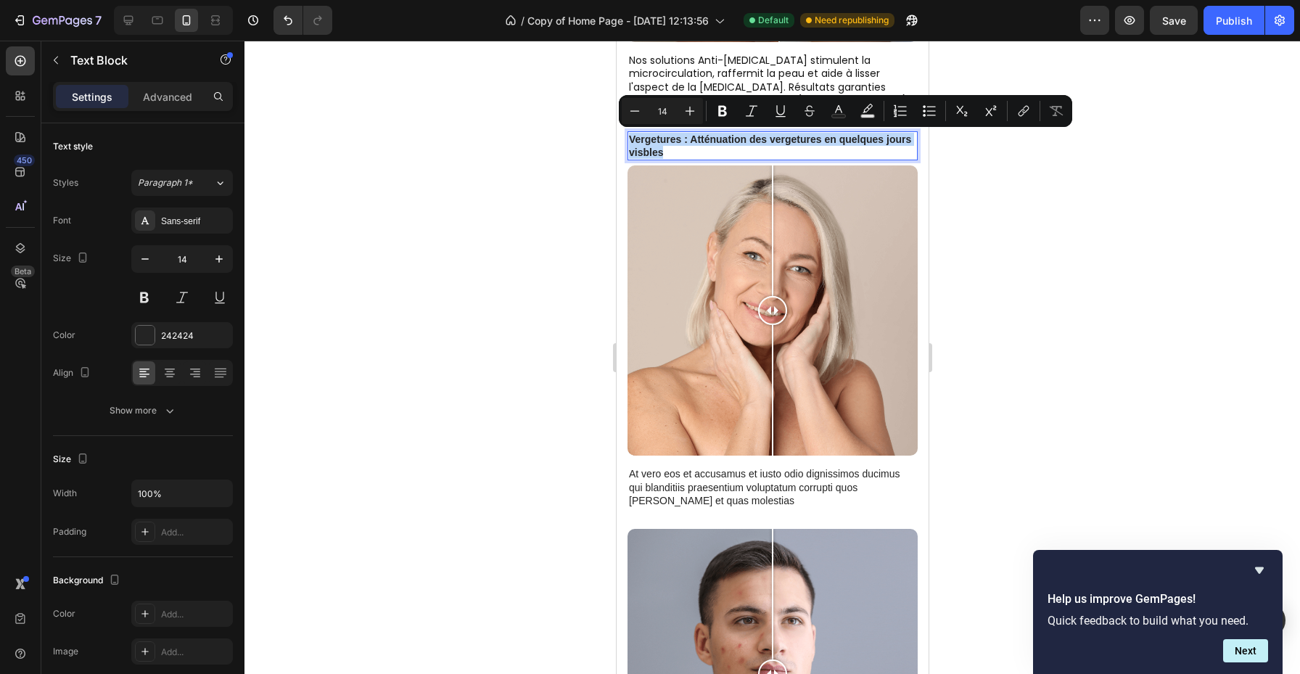
click at [650, 155] on p "Vergetures : Atténuation des vergetures en quelques jours visbles" at bounding box center [771, 146] width 287 height 26
click at [649, 155] on p "Vergetures : Atténuation des vergetures en quelques jours visbles" at bounding box center [771, 146] width 287 height 26
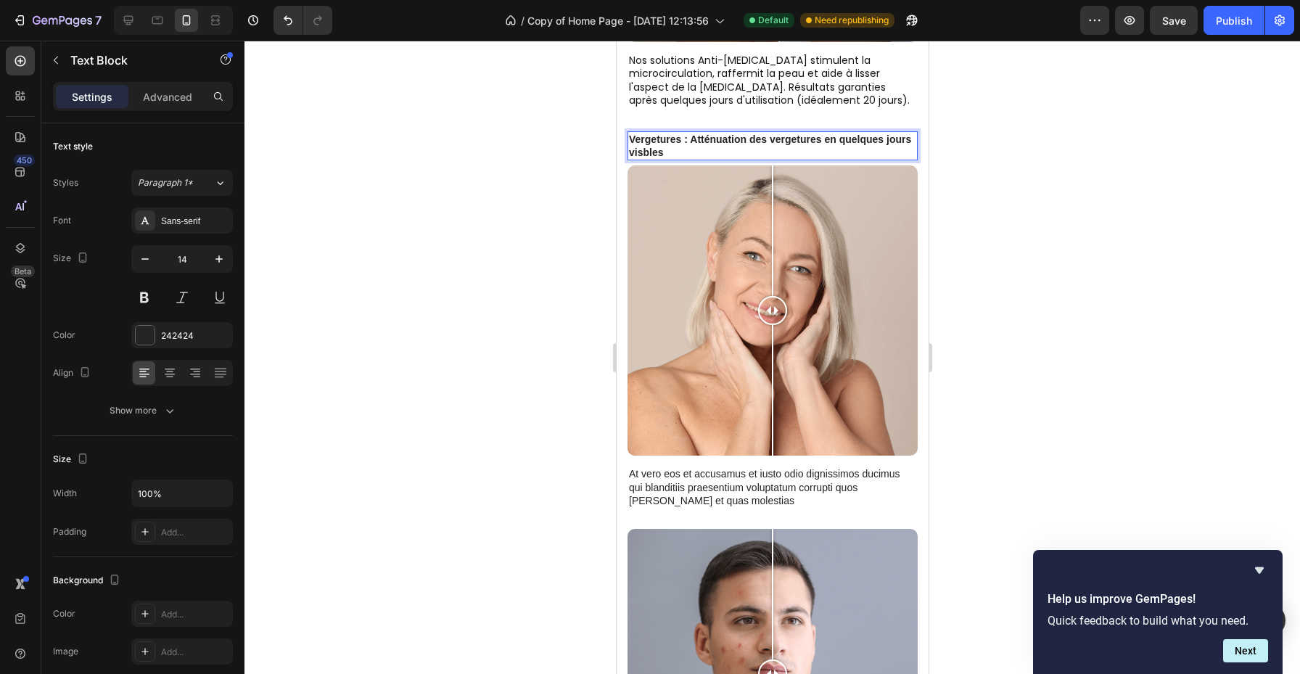
click at [640, 154] on p "Vergetures : Atténuation des vergetures en quelques jours visbles" at bounding box center [771, 146] width 287 height 26
click at [771, 158] on p "Vergetures : Atténuation des vergetures en quelques jours visibles" at bounding box center [771, 146] width 287 height 26
drag, startPoint x: 756, startPoint y: 155, endPoint x: 597, endPoint y: 142, distance: 160.2
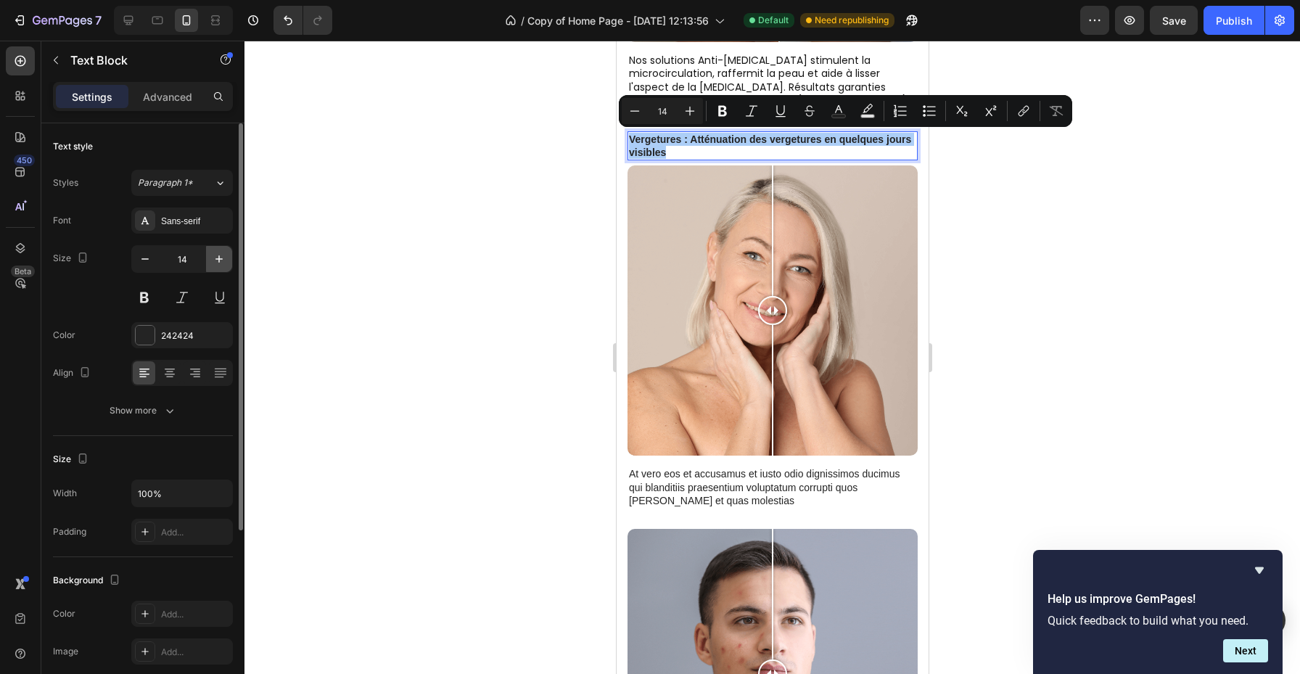
click at [213, 255] on icon "button" at bounding box center [219, 259] width 15 height 15
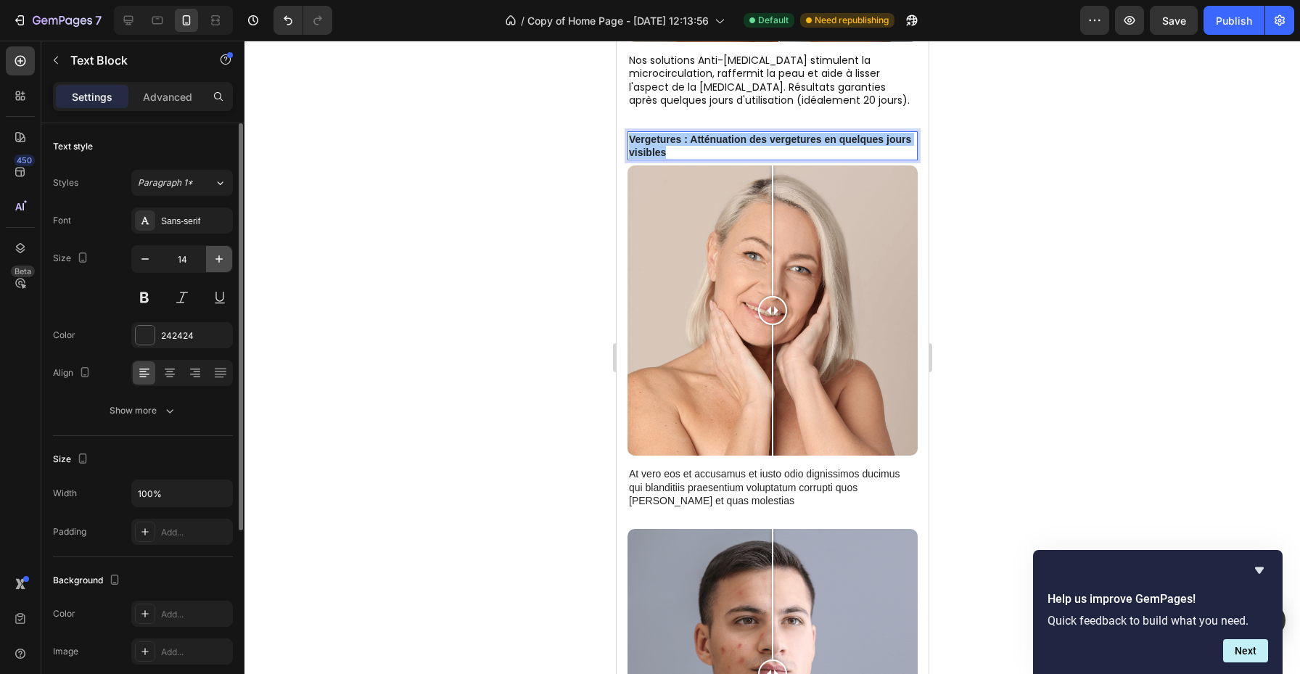
click at [213, 255] on icon "button" at bounding box center [219, 259] width 15 height 15
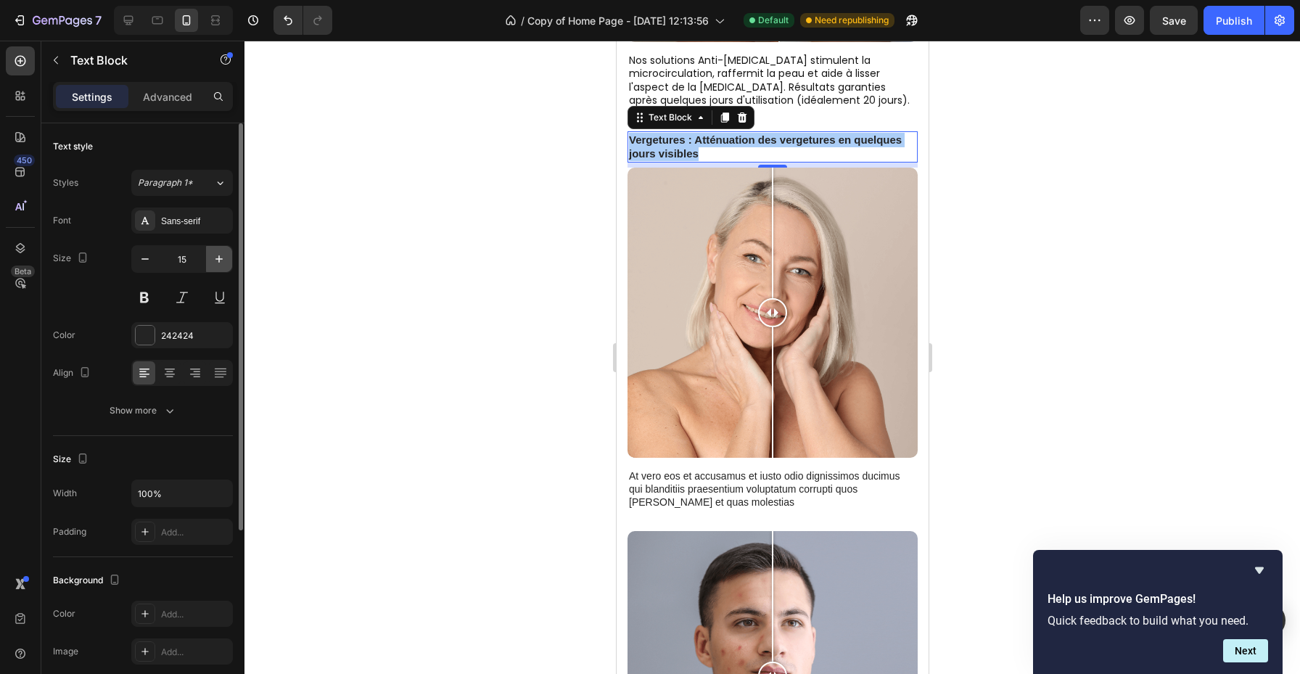
click at [213, 255] on icon "button" at bounding box center [219, 259] width 15 height 15
type input "16"
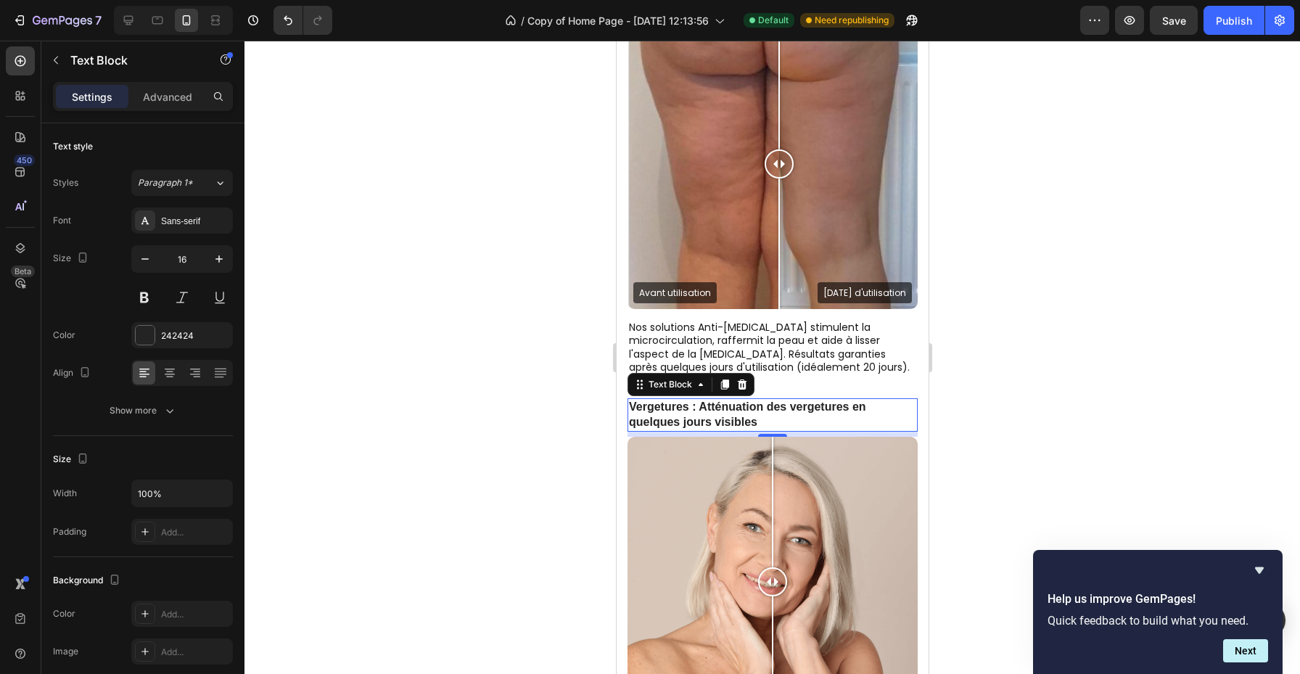
scroll to position [674, 0]
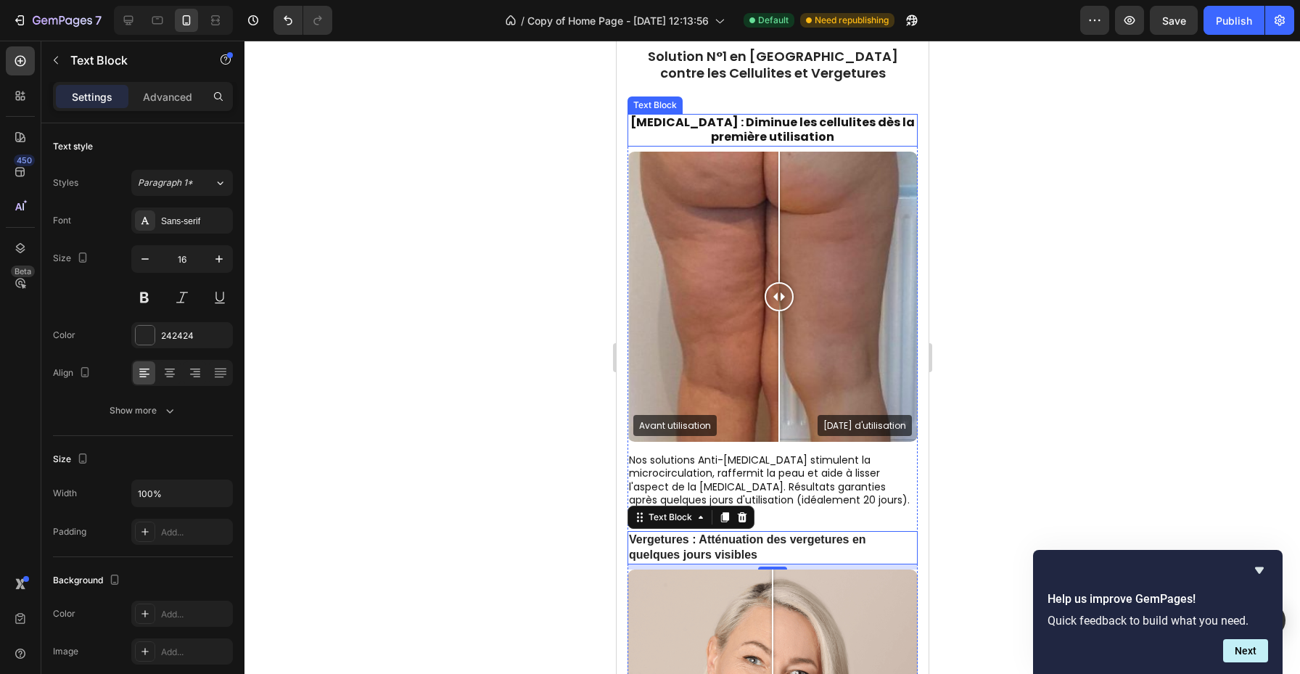
click at [713, 123] on p "[MEDICAL_DATA] : Diminue les cellulites dès la première utilisation" at bounding box center [771, 130] width 287 height 30
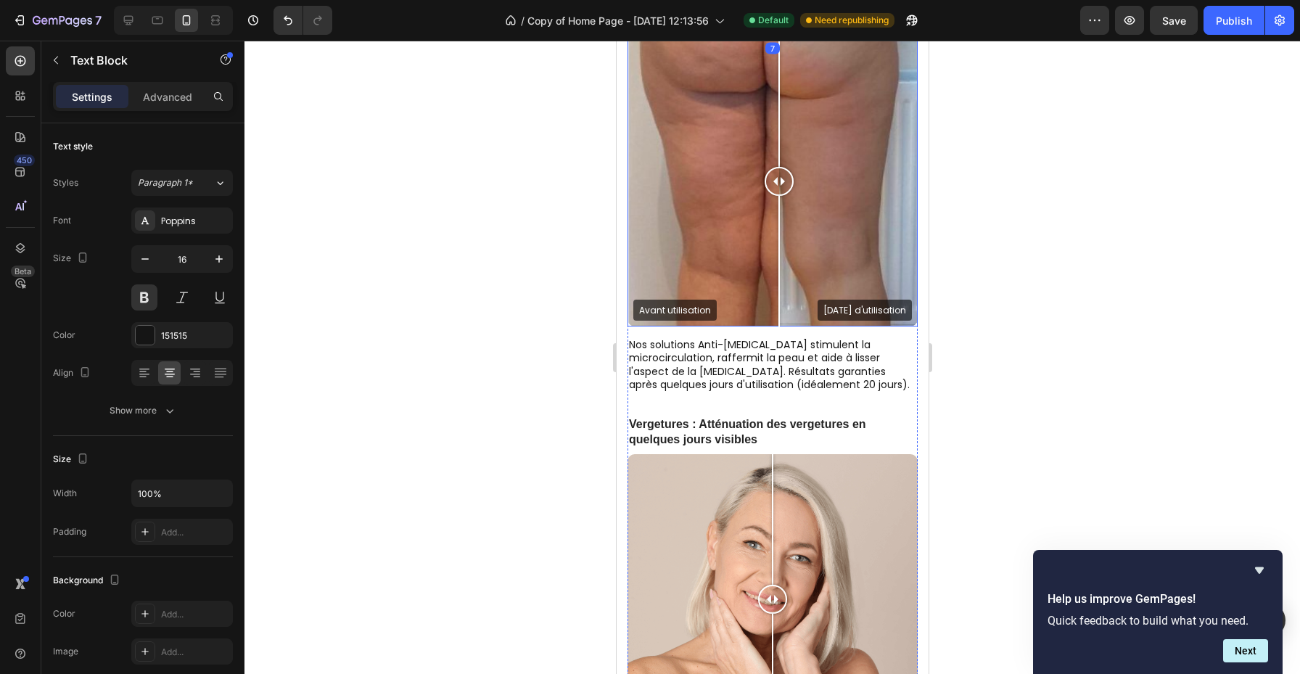
scroll to position [792, 0]
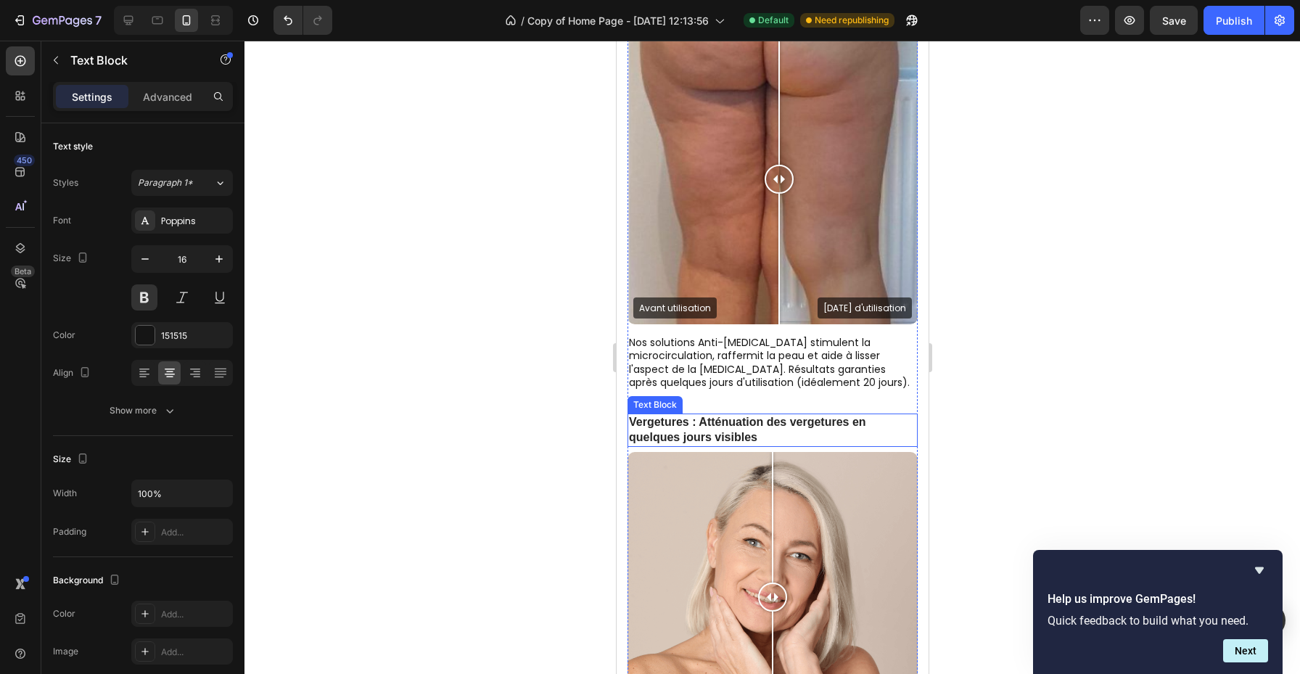
click at [695, 441] on p "Vergetures : Atténuation des vergetures en quelques jours visibles" at bounding box center [771, 430] width 287 height 30
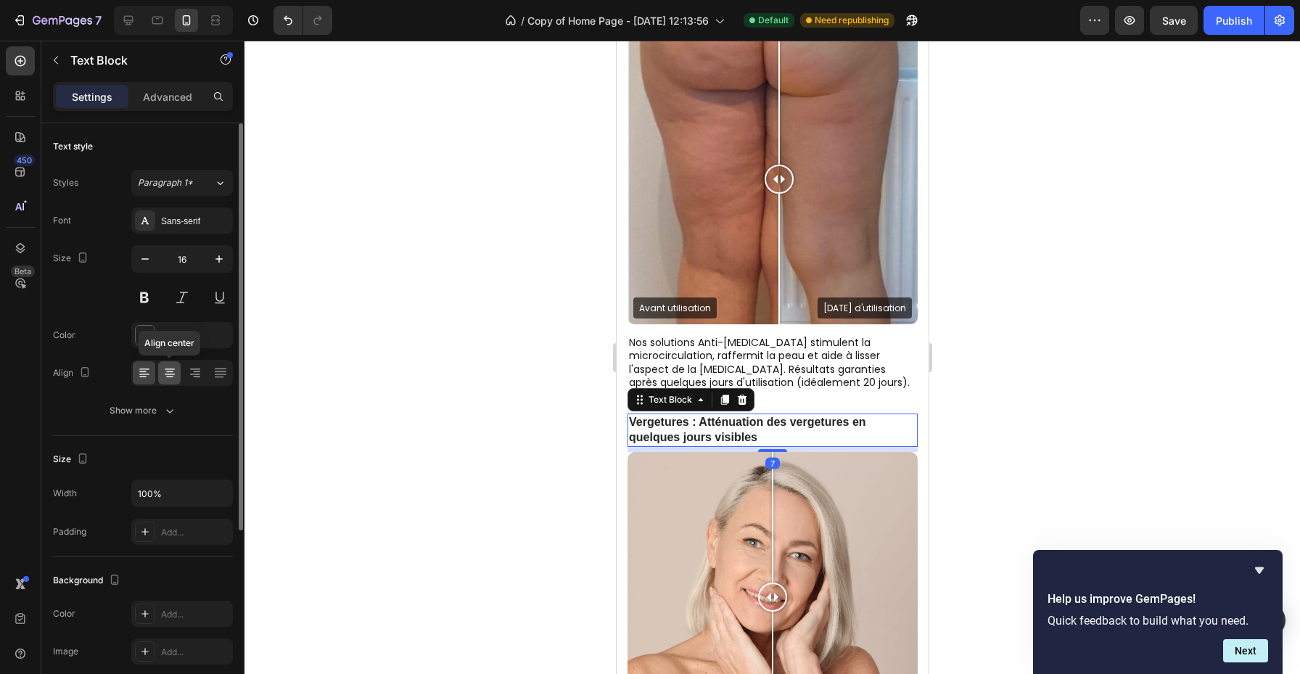
click at [165, 366] on icon at bounding box center [170, 373] width 15 height 15
click at [189, 224] on div "Sans-serif" at bounding box center [195, 221] width 68 height 13
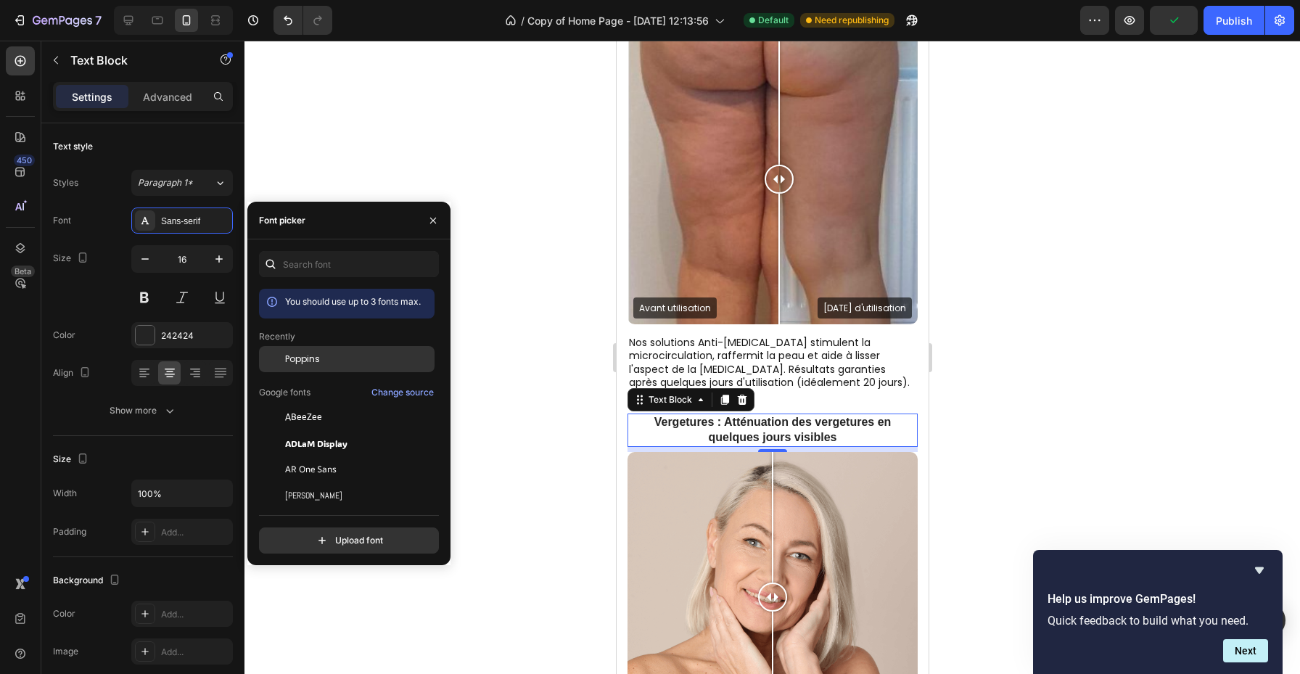
click at [309, 357] on span "Poppins" at bounding box center [302, 359] width 35 height 13
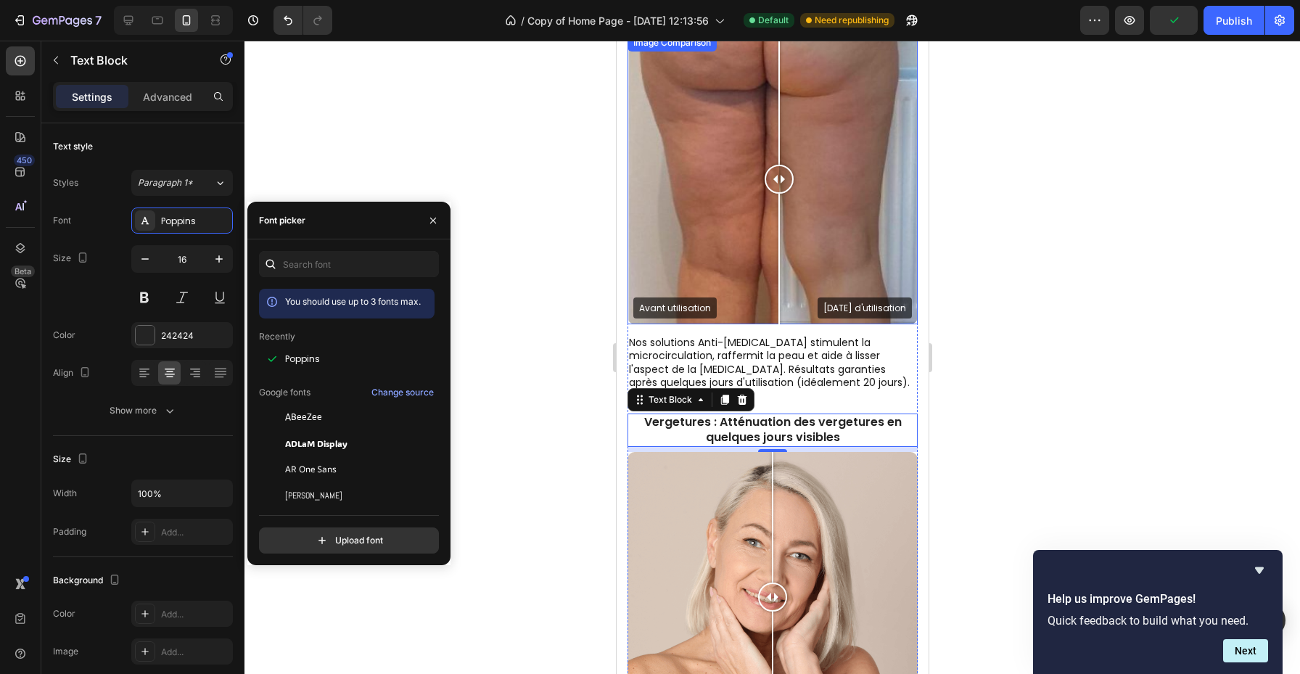
click at [721, 28] on p "[MEDICAL_DATA] : Diminue les cellulites dès la première utilisation" at bounding box center [771, 13] width 287 height 30
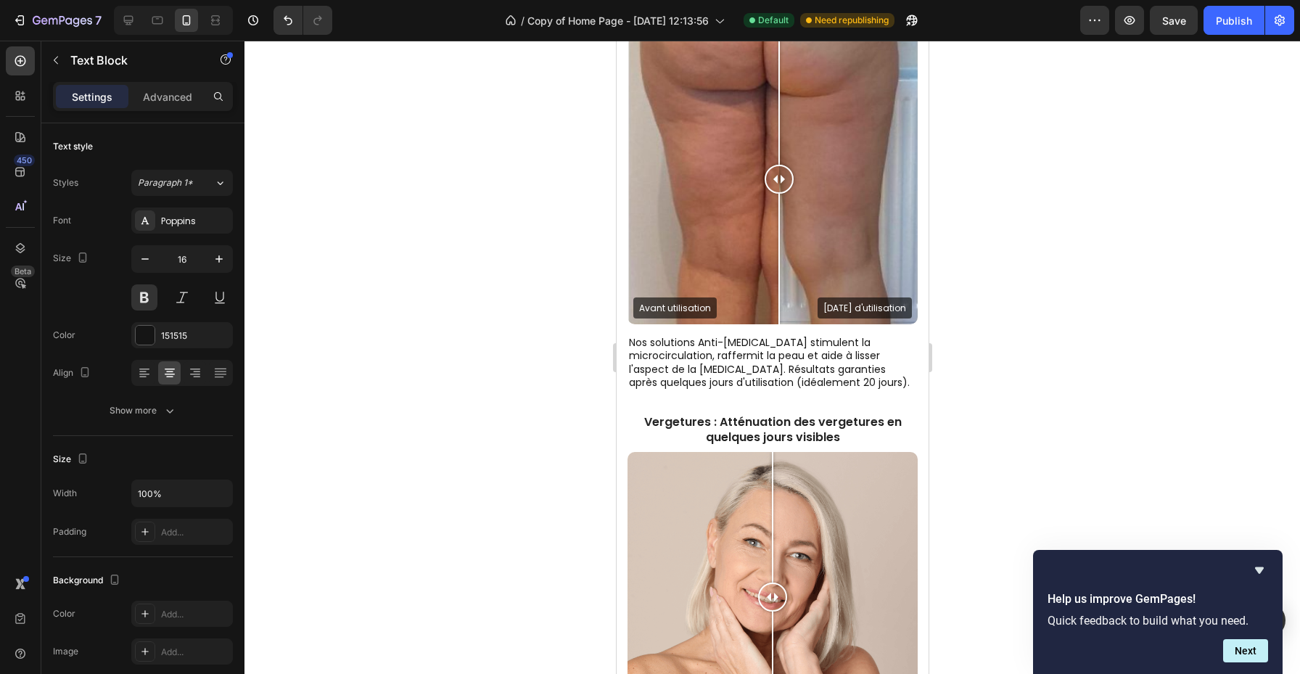
scroll to position [605, 0]
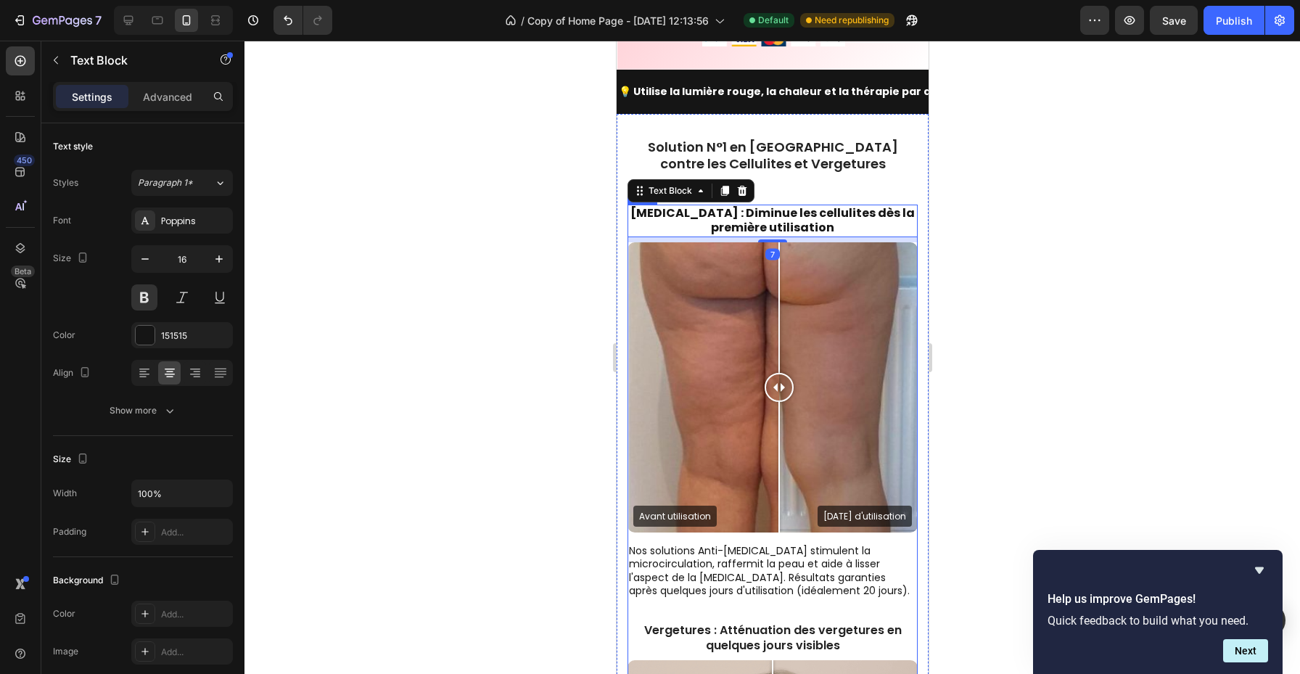
click at [733, 623] on p "Vergetures : Atténuation des vergetures en quelques jours visibles" at bounding box center [771, 638] width 287 height 30
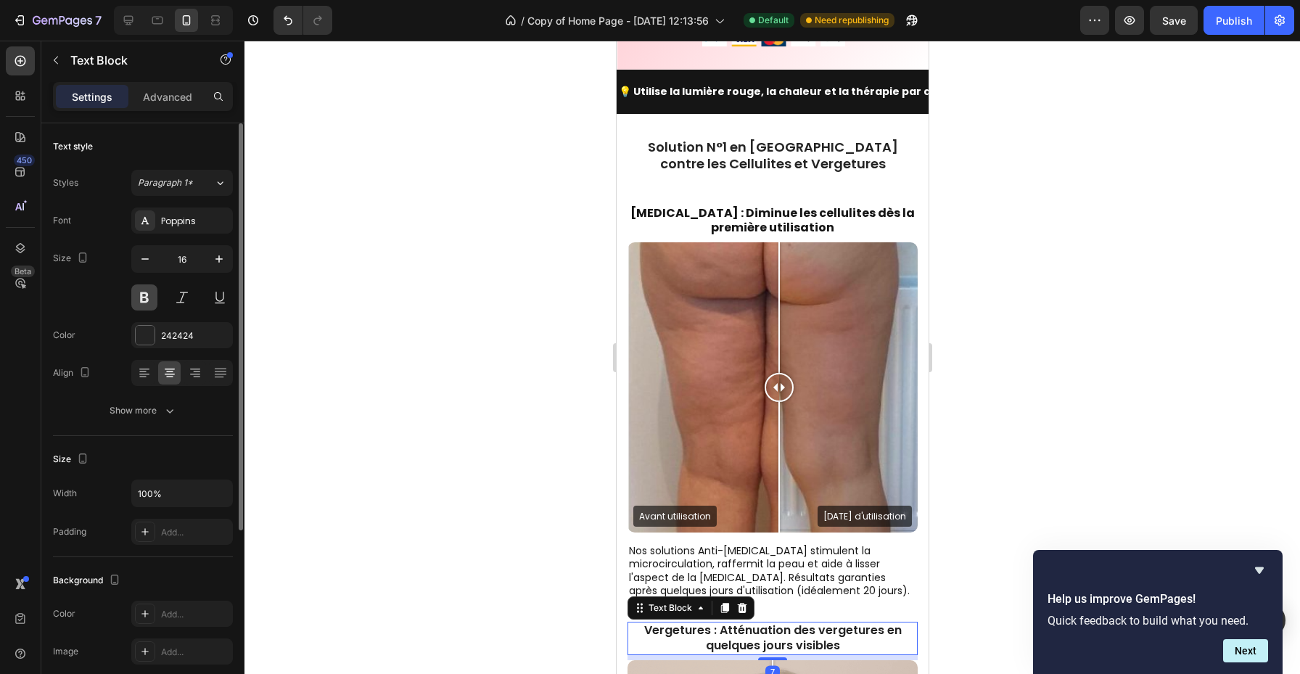
click at [149, 296] on button at bounding box center [144, 297] width 26 height 26
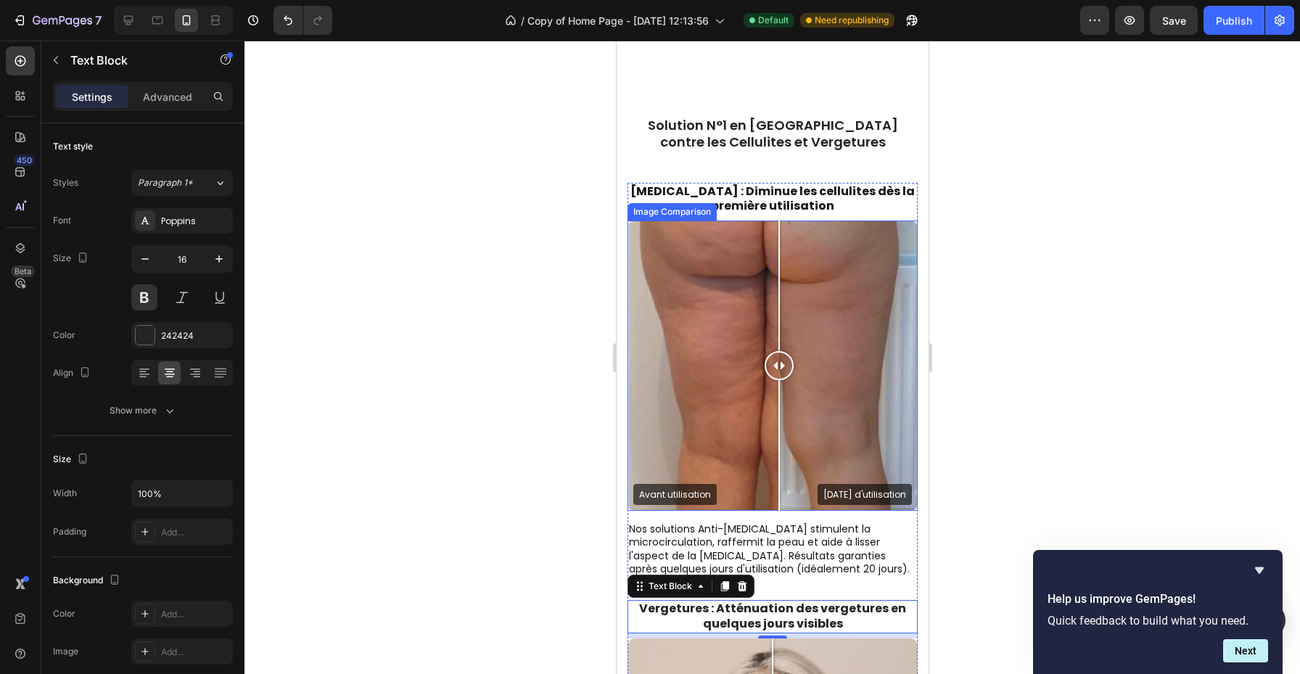
scroll to position [701, 0]
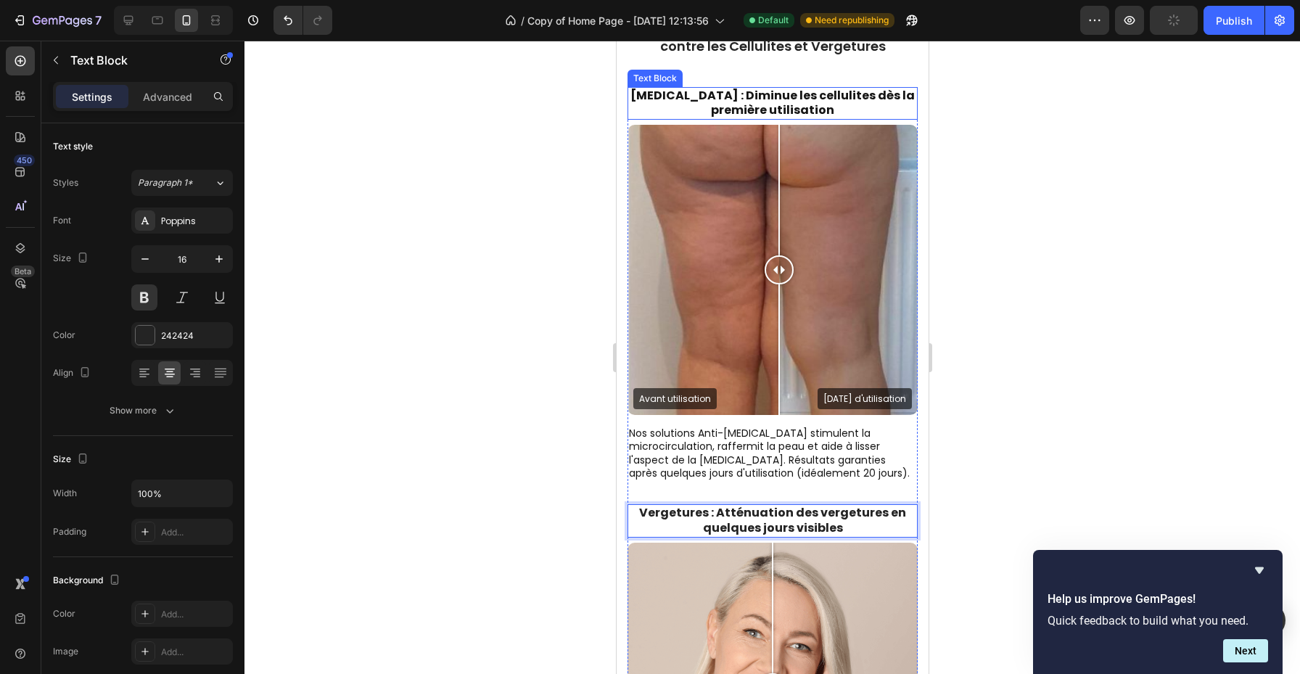
click at [691, 98] on p "[MEDICAL_DATA] : Diminue les cellulites dès la première utilisation" at bounding box center [771, 104] width 287 height 30
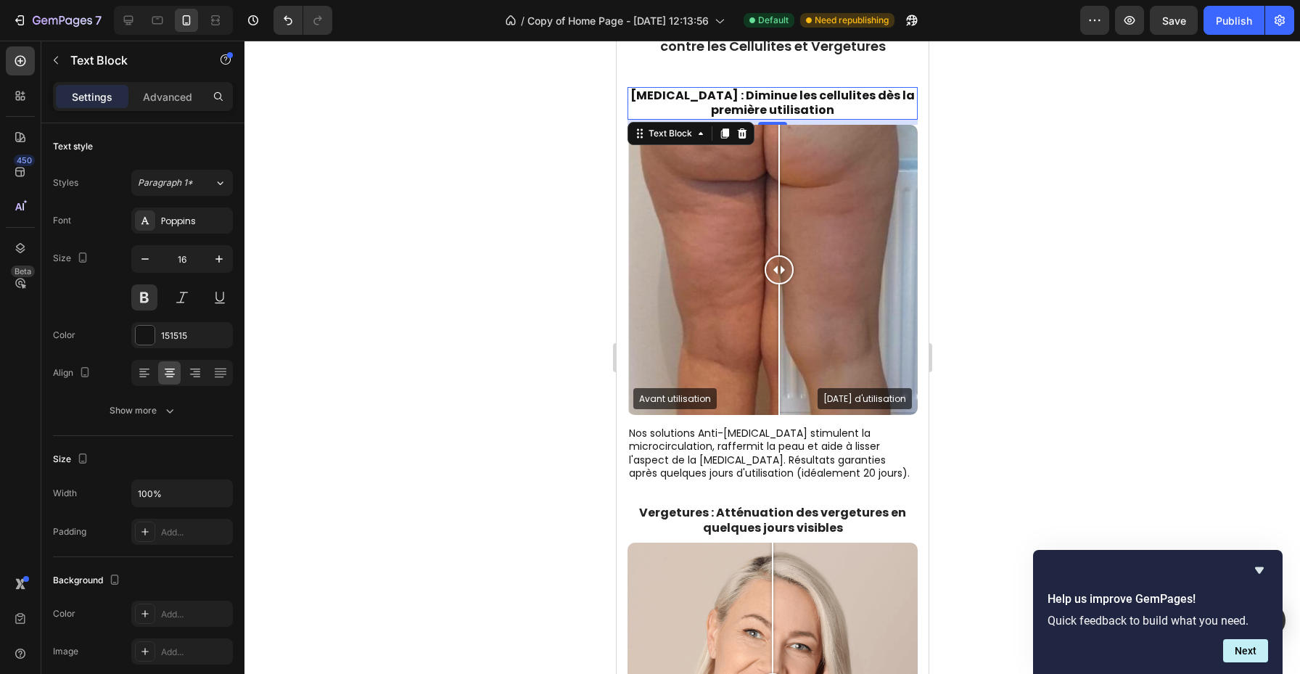
click at [990, 345] on div at bounding box center [773, 358] width 1056 height 634
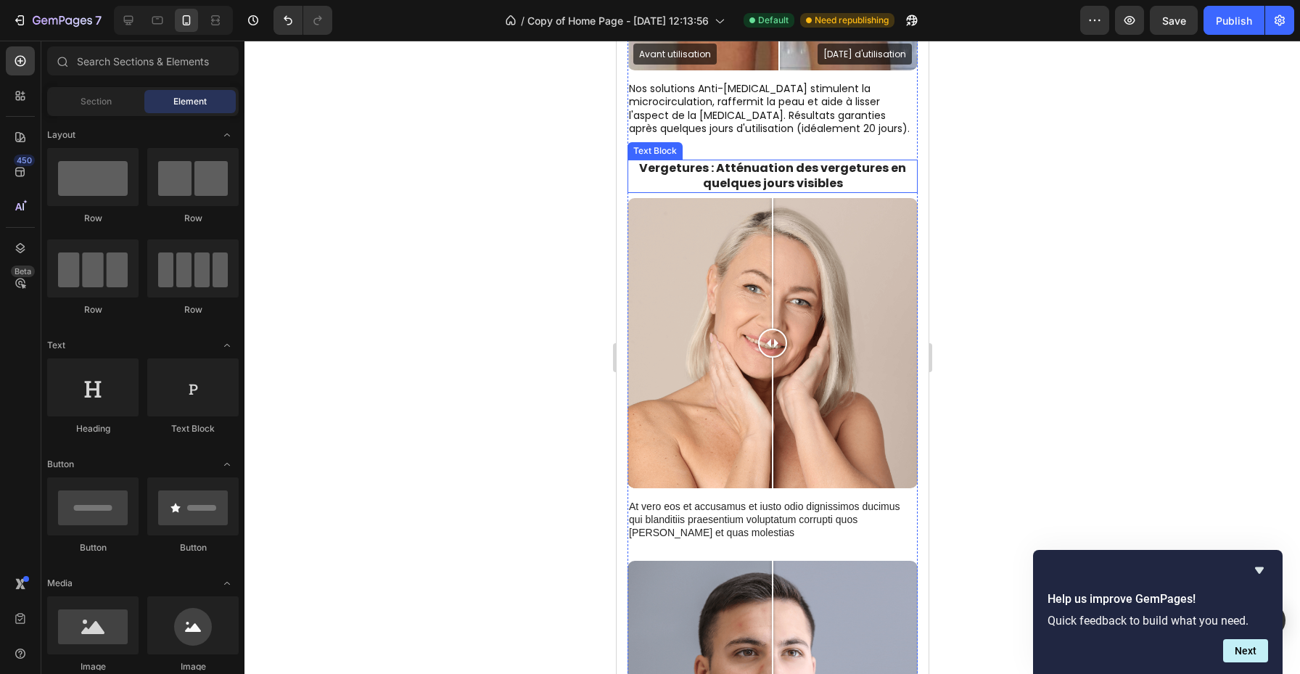
scroll to position [1062, 0]
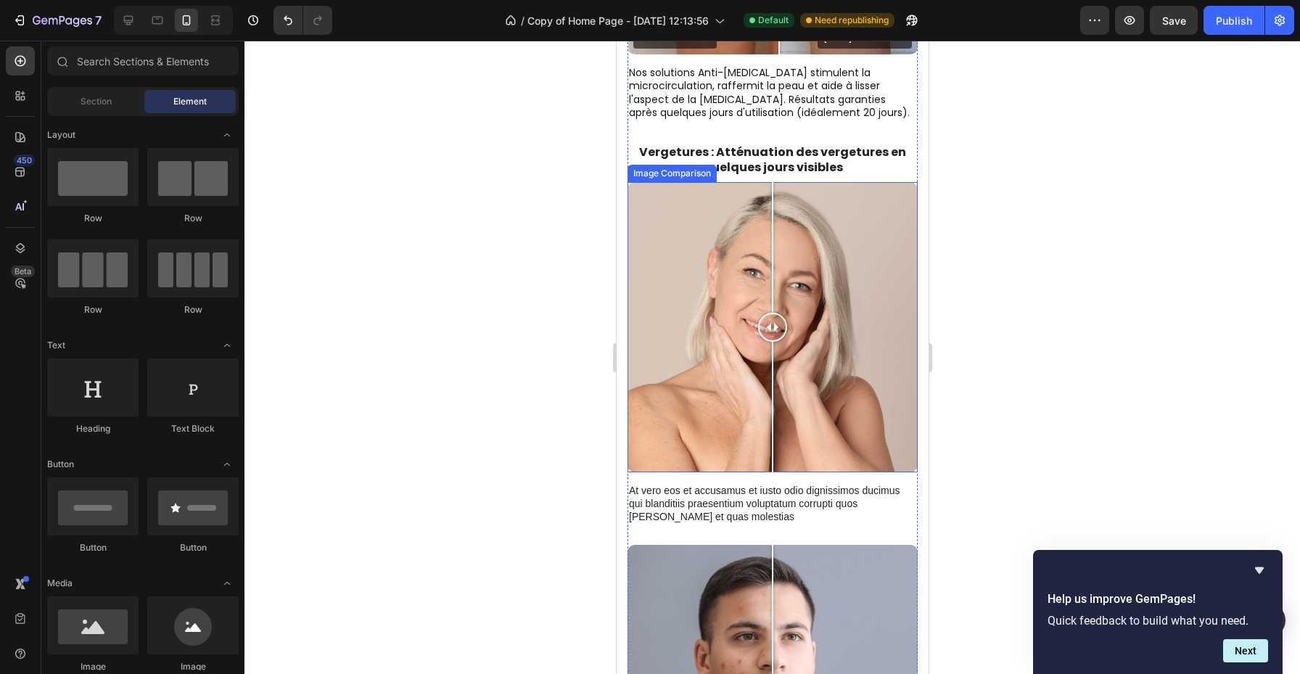
click at [721, 354] on div at bounding box center [772, 327] width 290 height 290
click at [674, 337] on div at bounding box center [772, 327] width 290 height 290
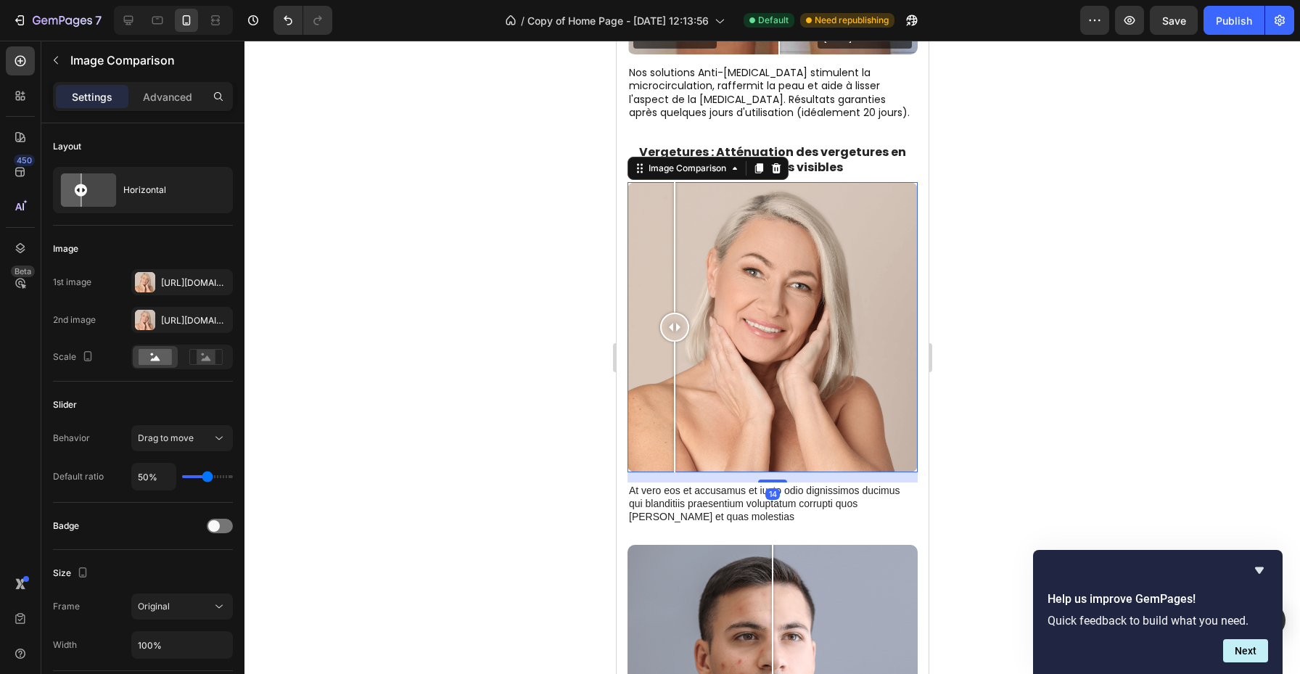
click at [777, 287] on div at bounding box center [772, 327] width 290 height 290
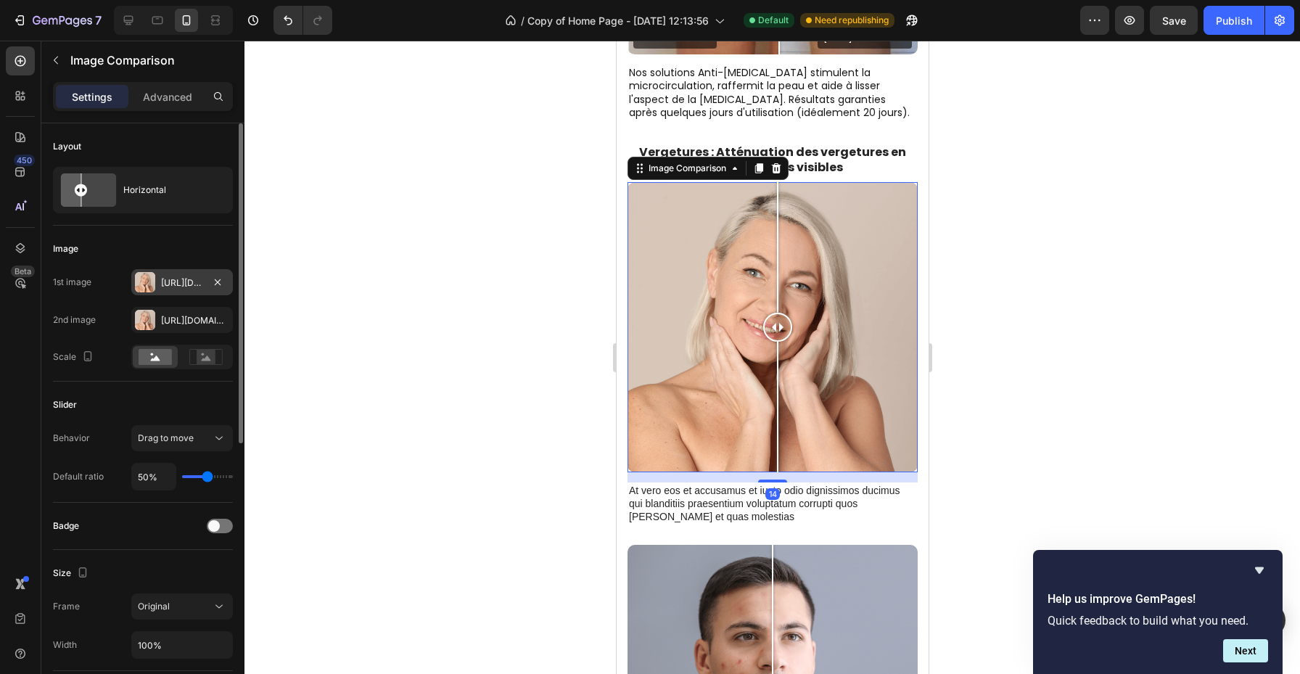
click at [168, 282] on div "[URL][DOMAIN_NAME]" at bounding box center [182, 282] width 42 height 13
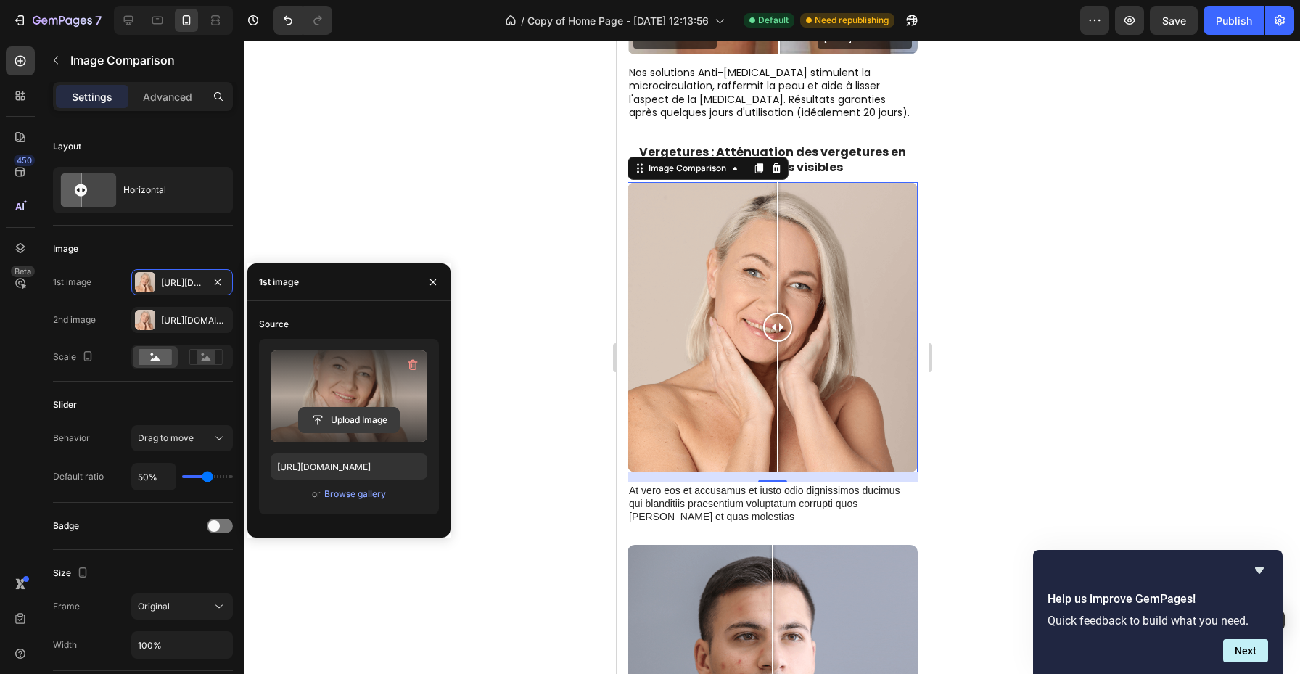
click at [363, 427] on input "file" at bounding box center [349, 420] width 100 height 25
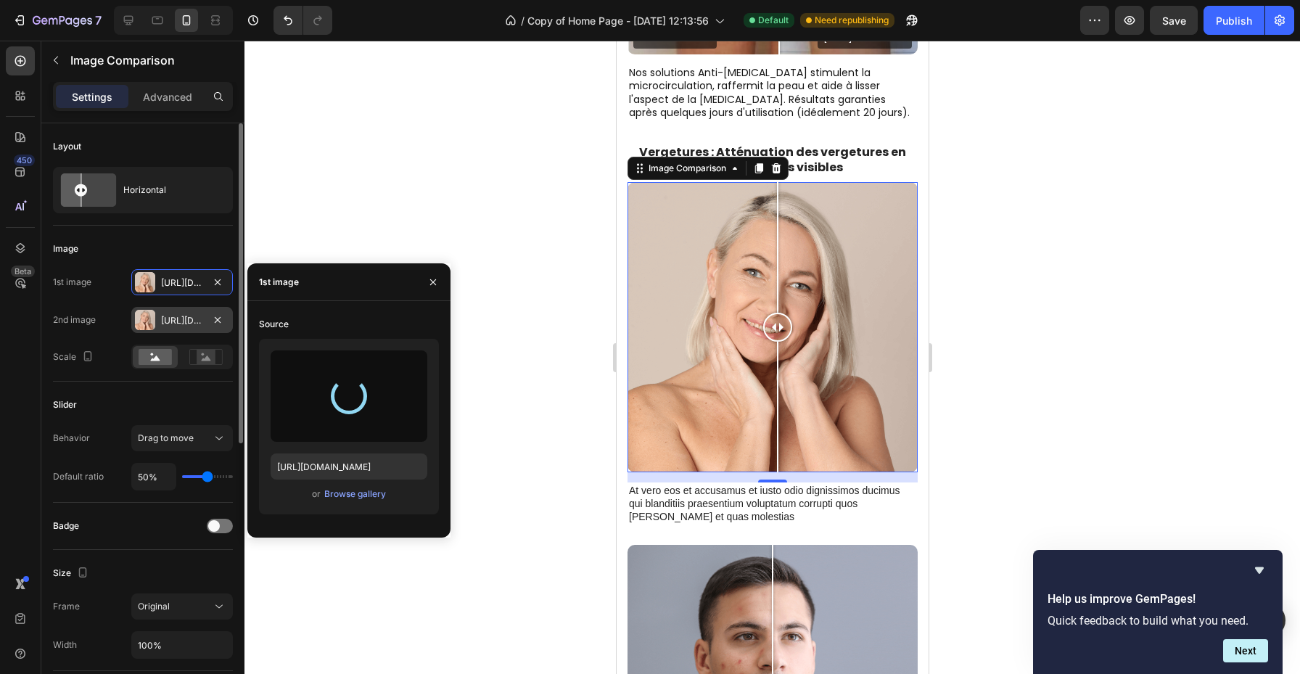
click at [173, 322] on div "[URL][DOMAIN_NAME]" at bounding box center [182, 320] width 42 height 13
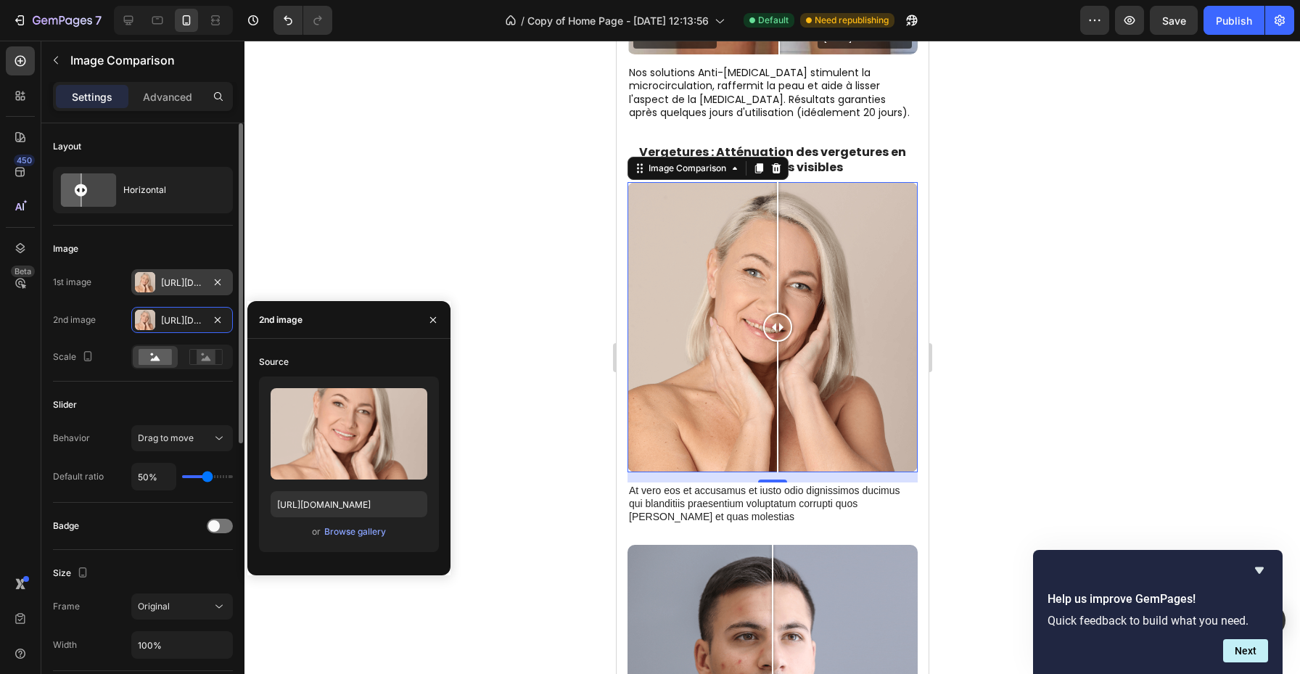
click at [186, 290] on div "[URL][DOMAIN_NAME]" at bounding box center [182, 282] width 102 height 26
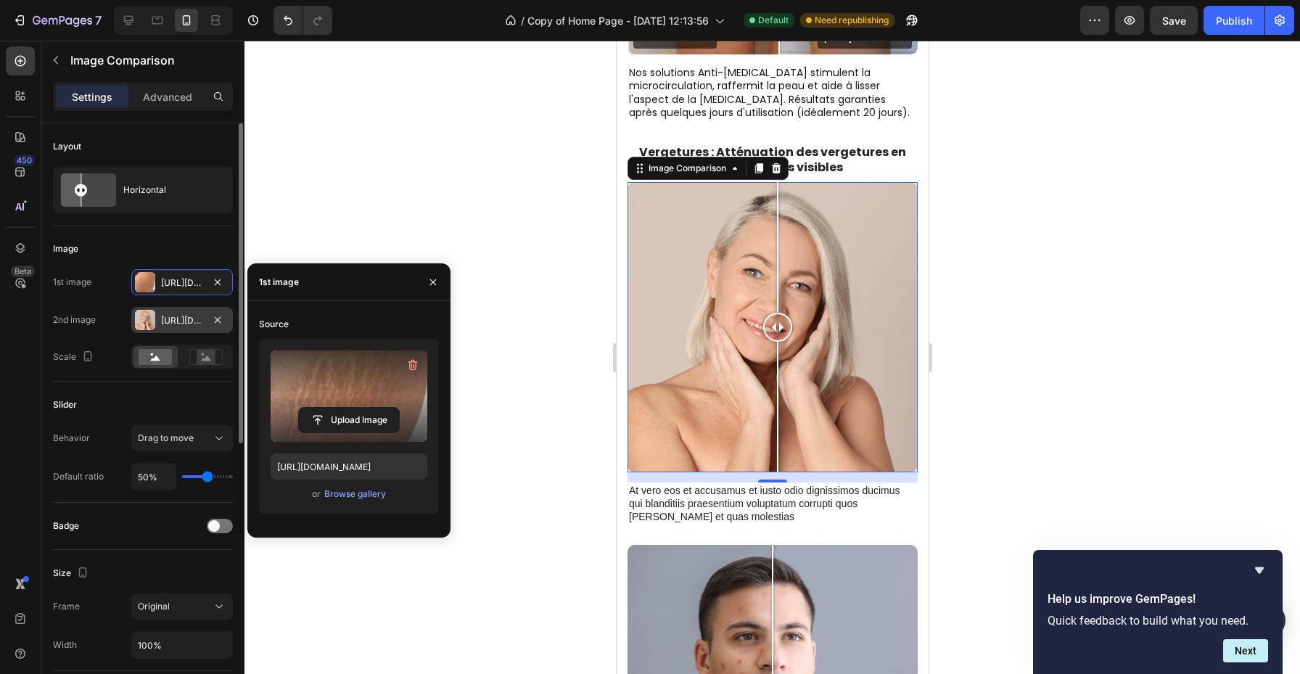
type input "[URL][DOMAIN_NAME]"
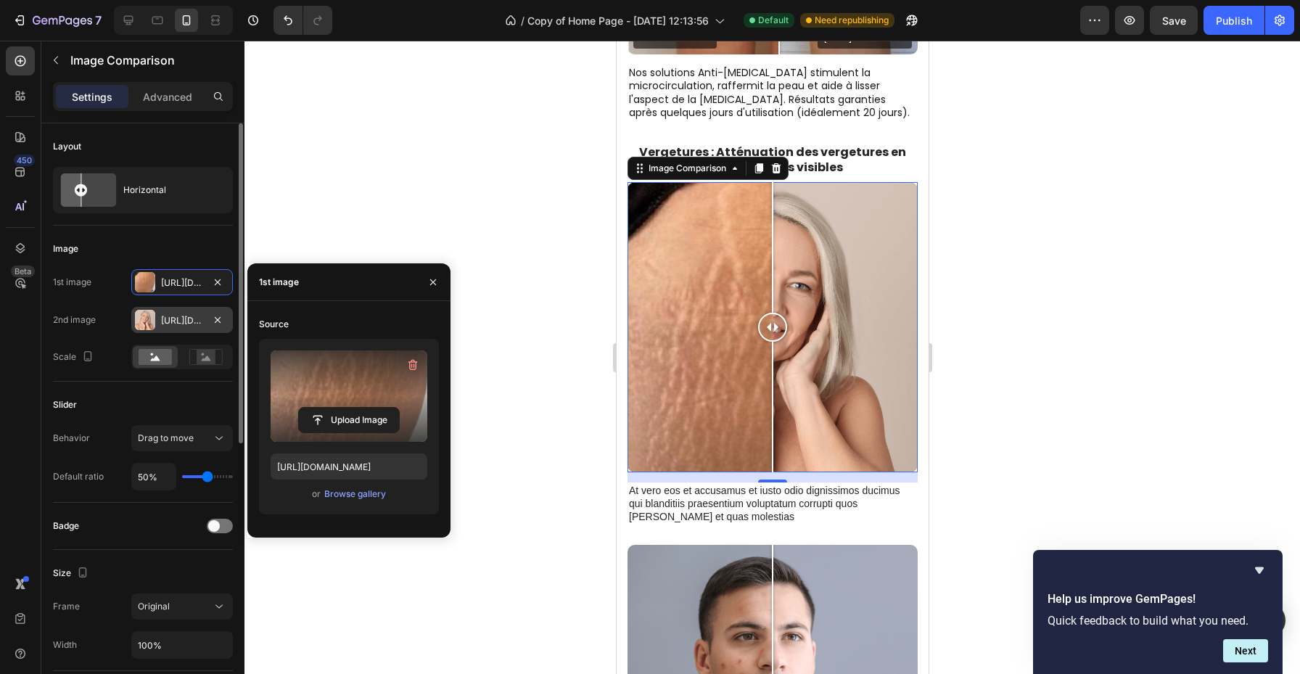
click at [183, 323] on div "[URL][DOMAIN_NAME]" at bounding box center [182, 320] width 42 height 13
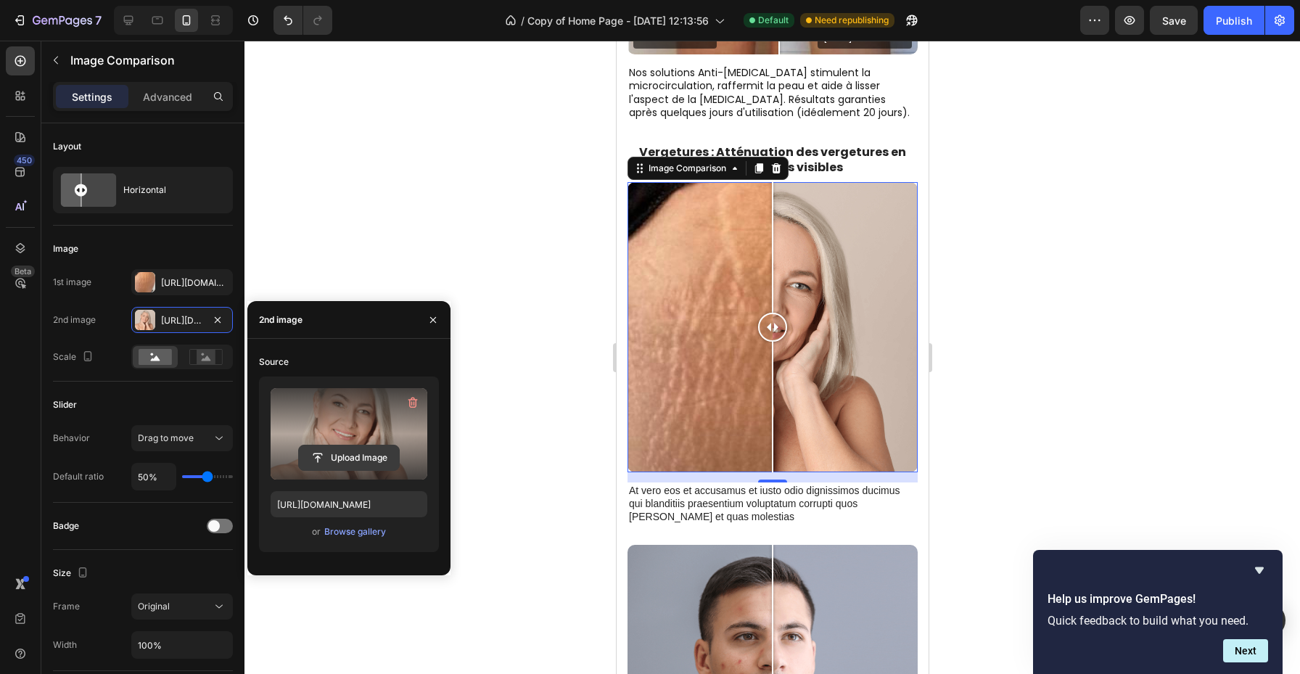
click at [371, 446] on input "file" at bounding box center [349, 458] width 100 height 25
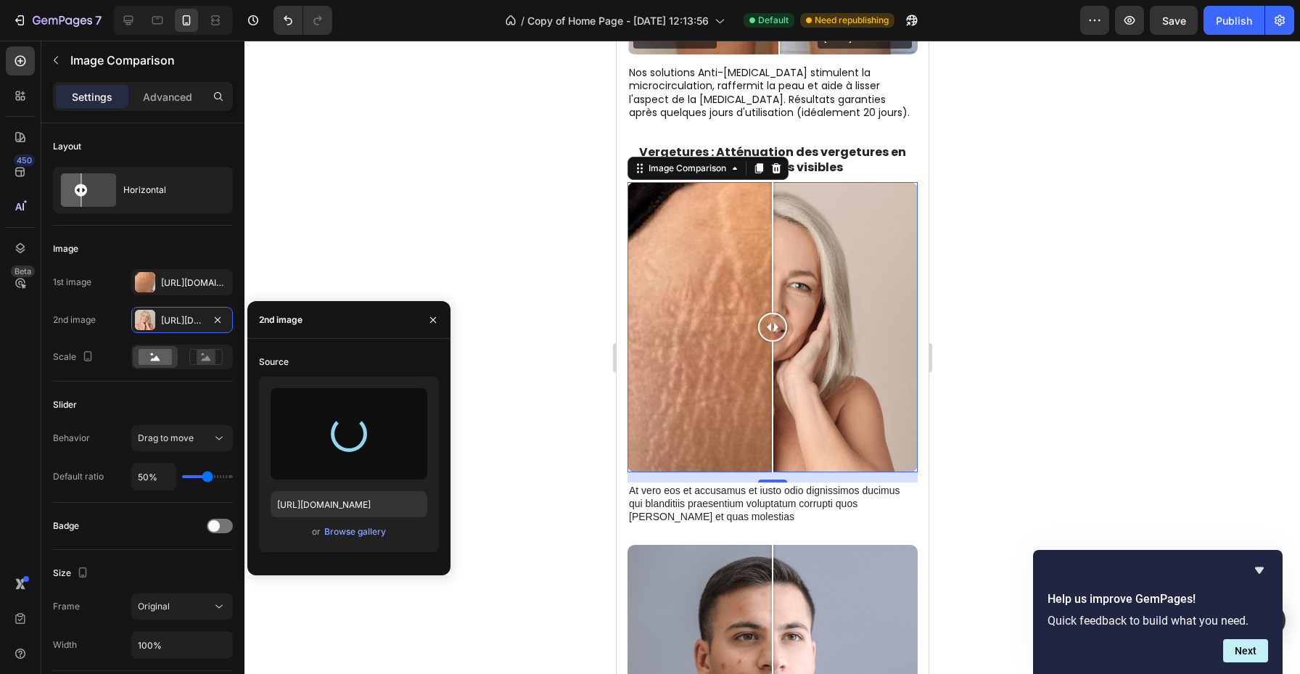
type input "[URL][DOMAIN_NAME]"
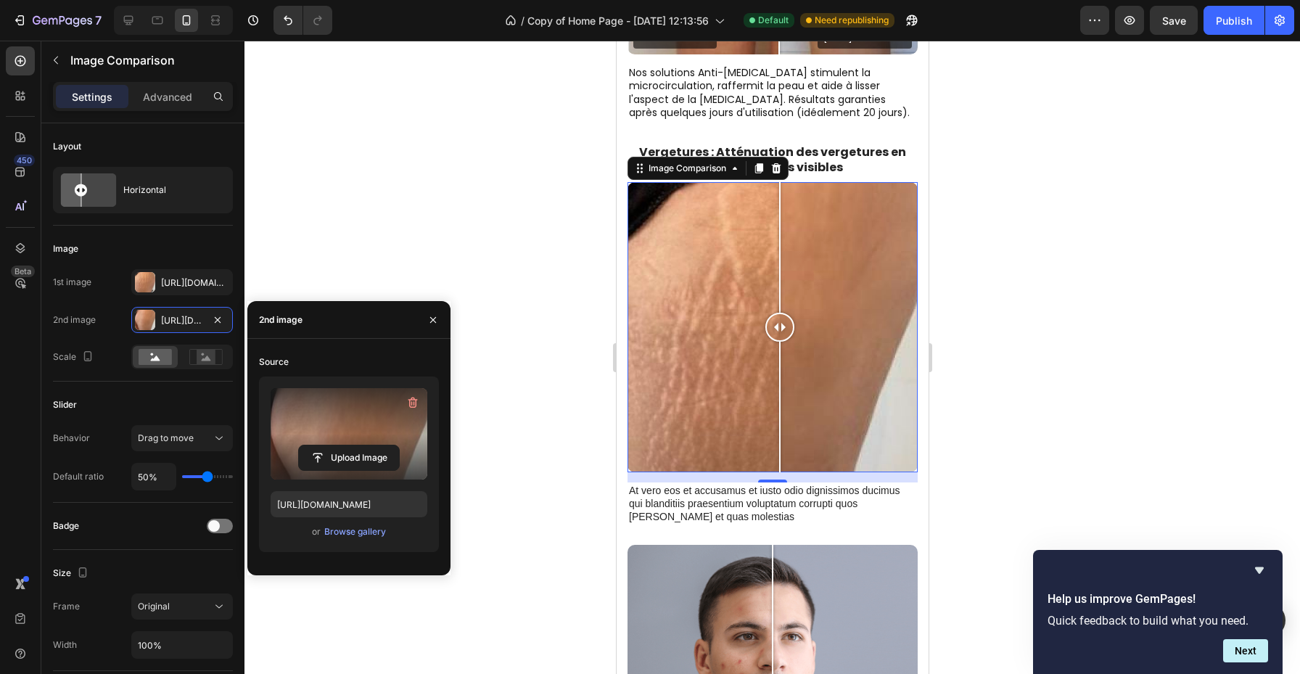
drag, startPoint x: 768, startPoint y: 321, endPoint x: 779, endPoint y: 315, distance: 13.0
click at [779, 315] on div at bounding box center [779, 327] width 29 height 29
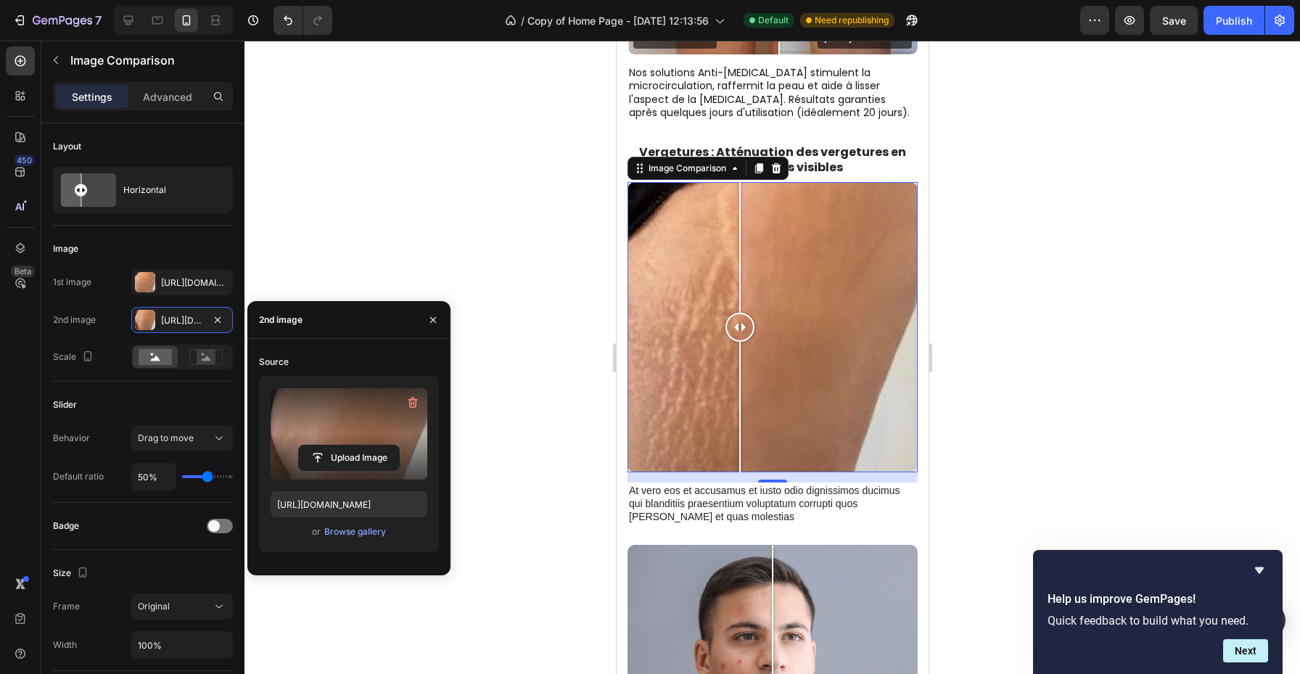
click at [739, 379] on div at bounding box center [772, 327] width 290 height 290
click at [358, 459] on input "file" at bounding box center [349, 458] width 100 height 25
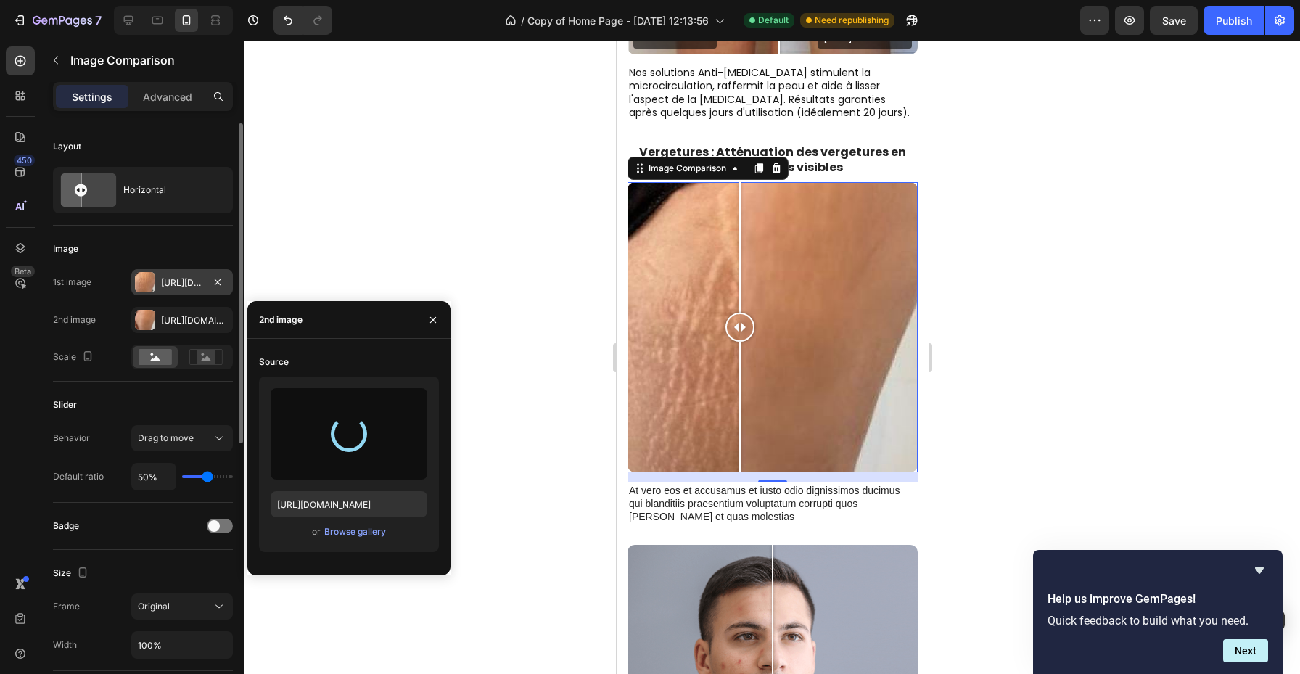
click at [197, 284] on div "[URL][DOMAIN_NAME]" at bounding box center [182, 282] width 42 height 13
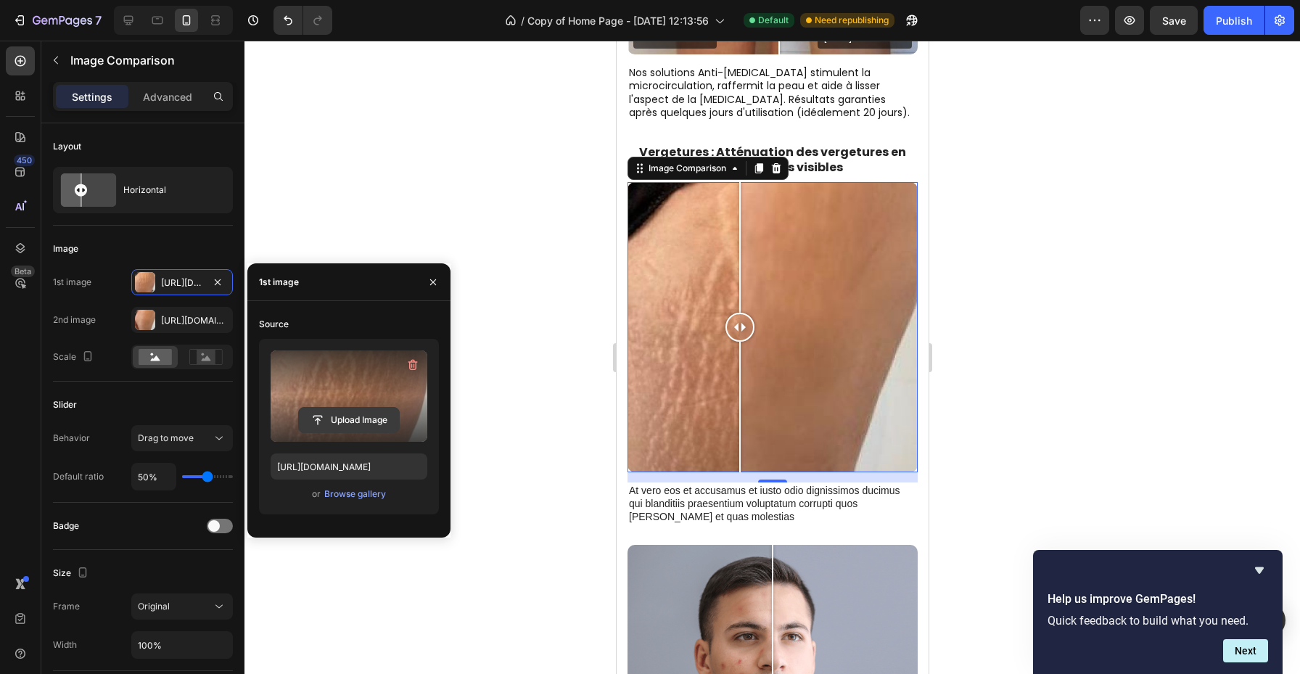
click at [323, 413] on input "file" at bounding box center [349, 420] width 100 height 25
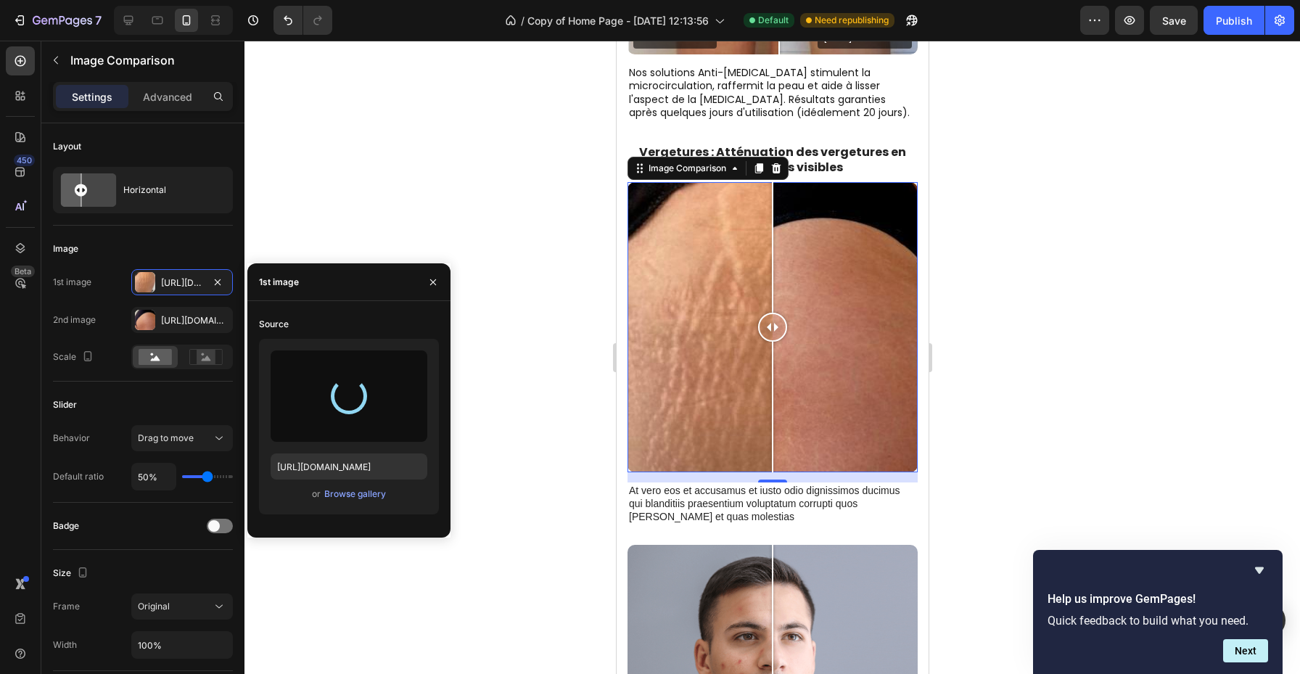
type input "[URL][DOMAIN_NAME]"
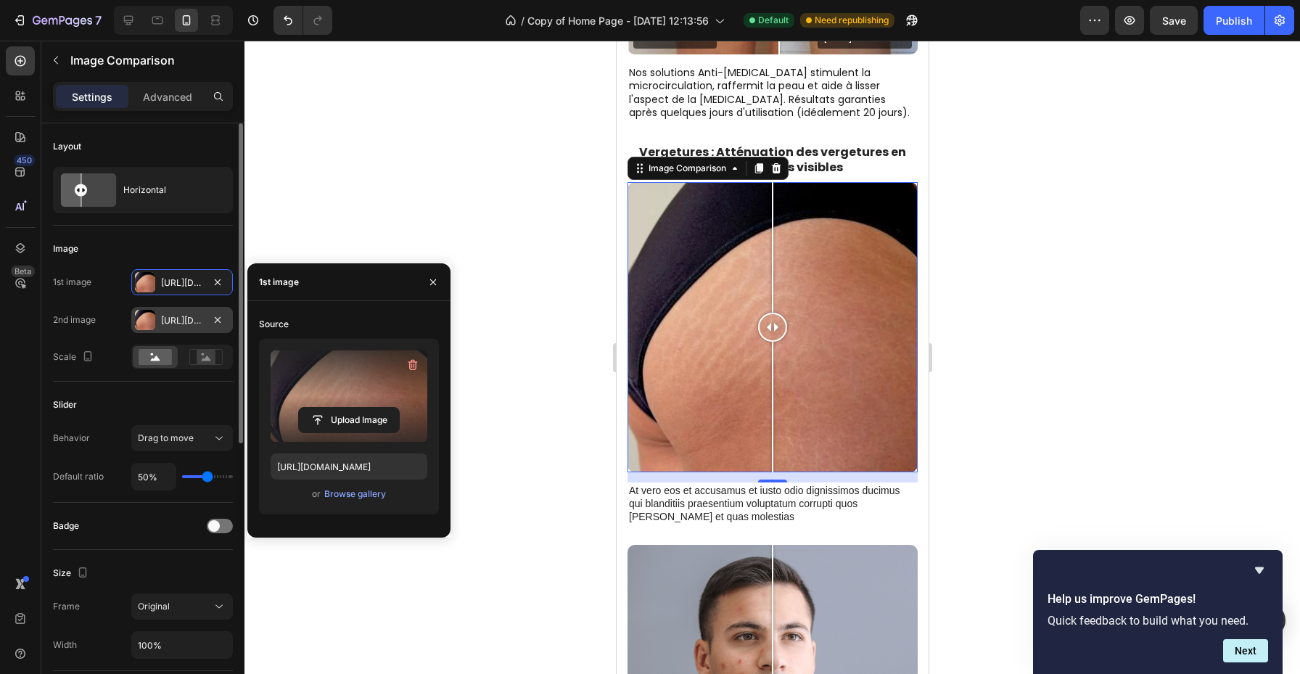
click at [187, 317] on div "[URL][DOMAIN_NAME]" at bounding box center [182, 320] width 42 height 13
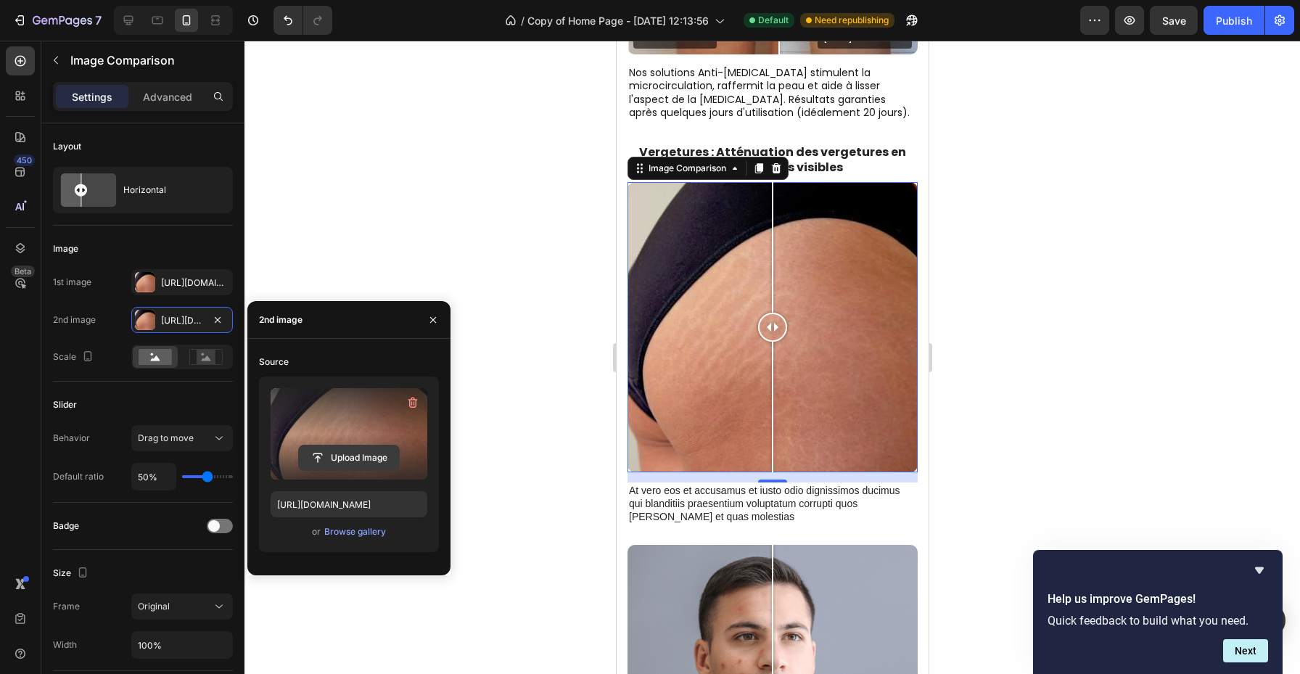
click at [322, 463] on input "file" at bounding box center [349, 458] width 100 height 25
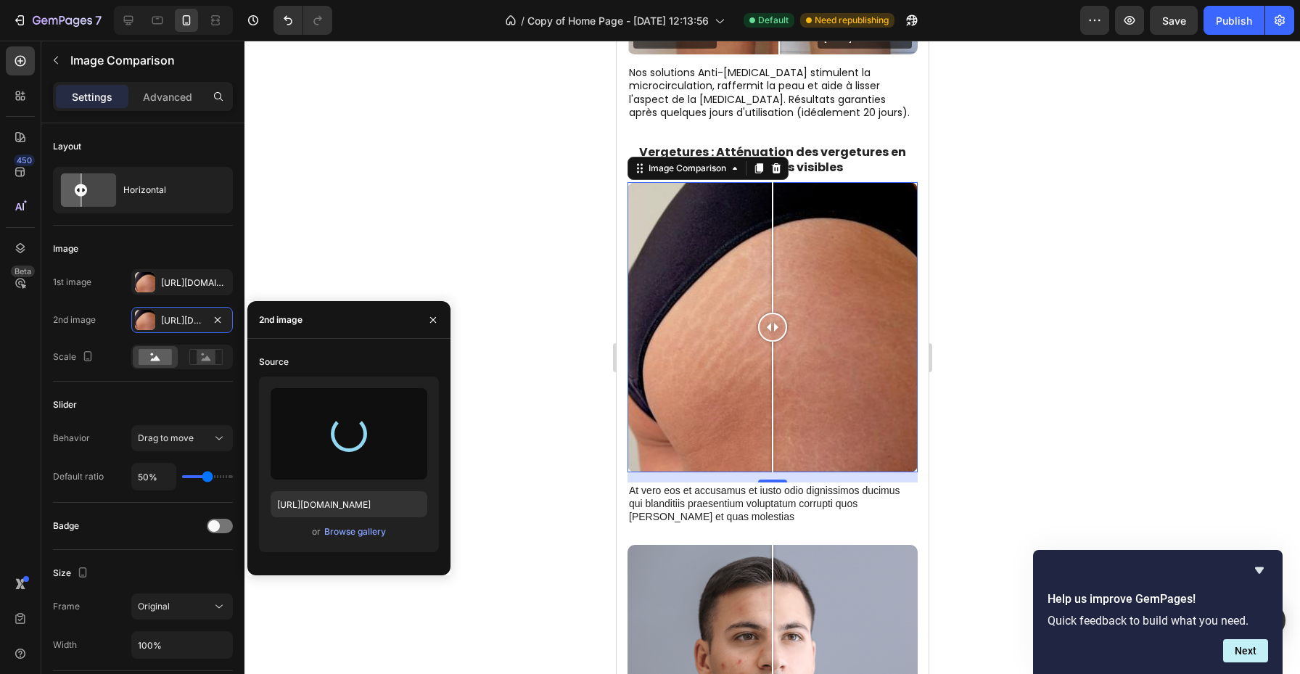
type input "[URL][DOMAIN_NAME]"
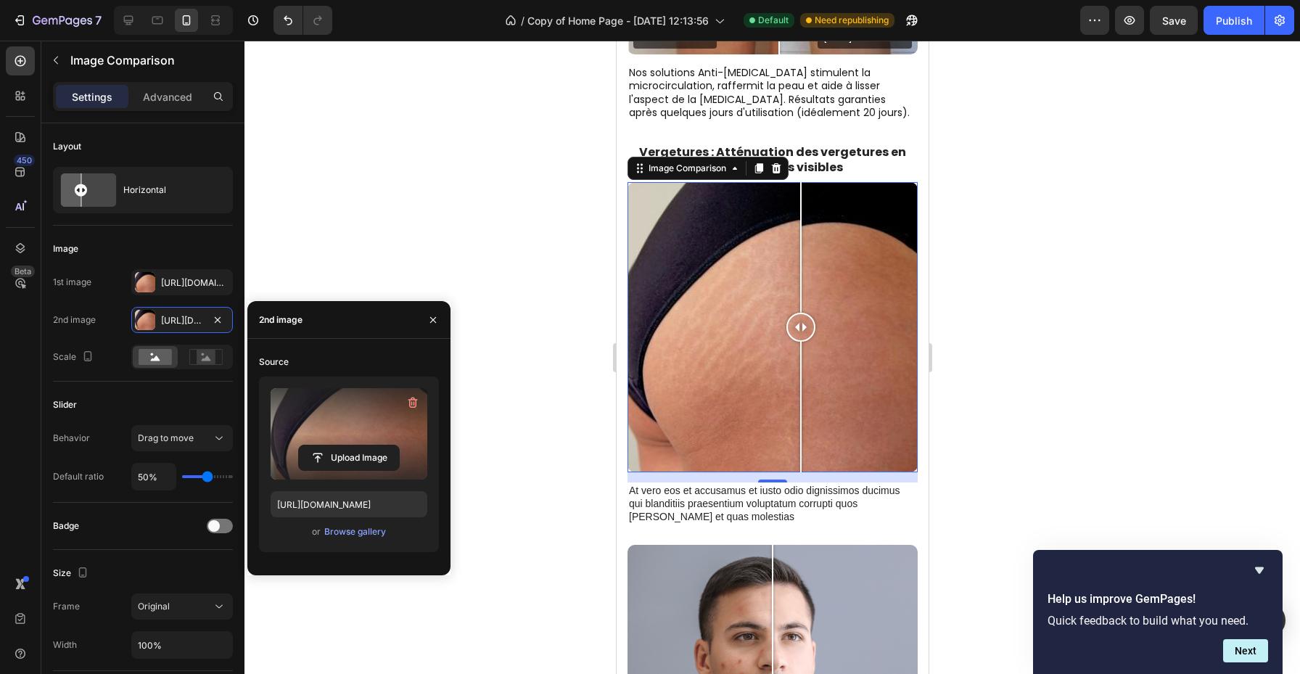
drag, startPoint x: 774, startPoint y: 327, endPoint x: 800, endPoint y: 319, distance: 28.0
click at [800, 319] on div at bounding box center [800, 327] width 29 height 29
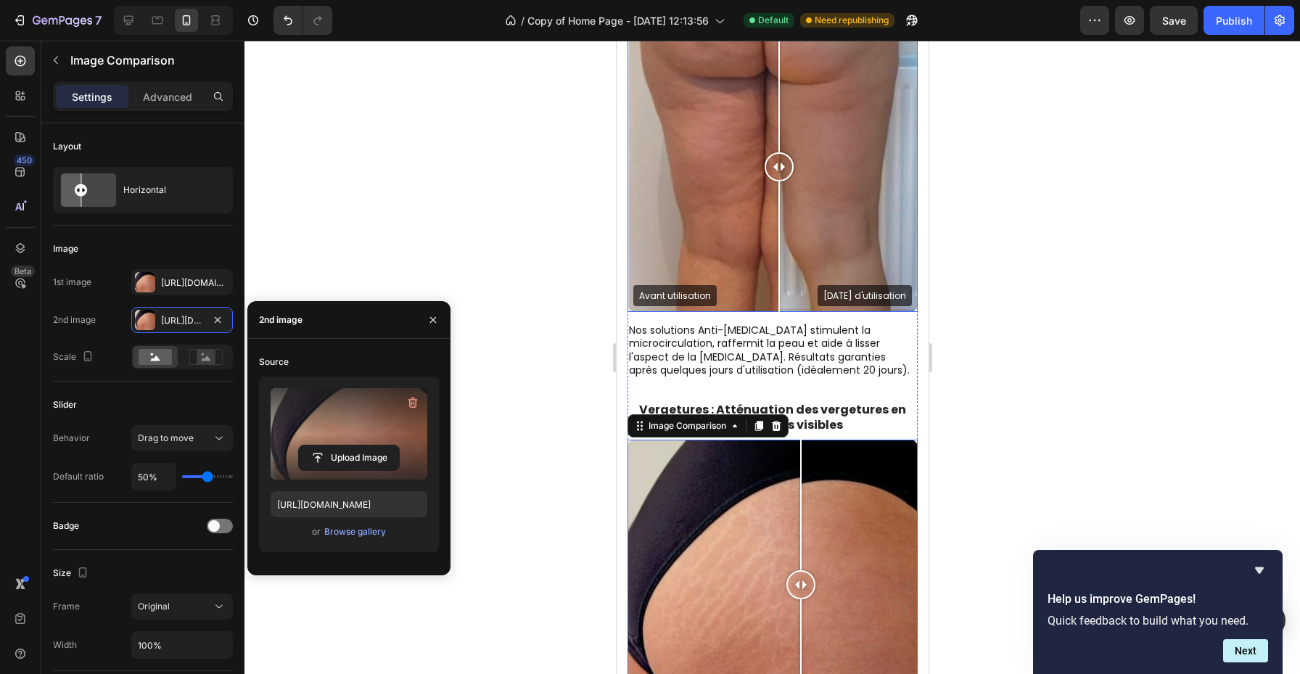
scroll to position [674, 0]
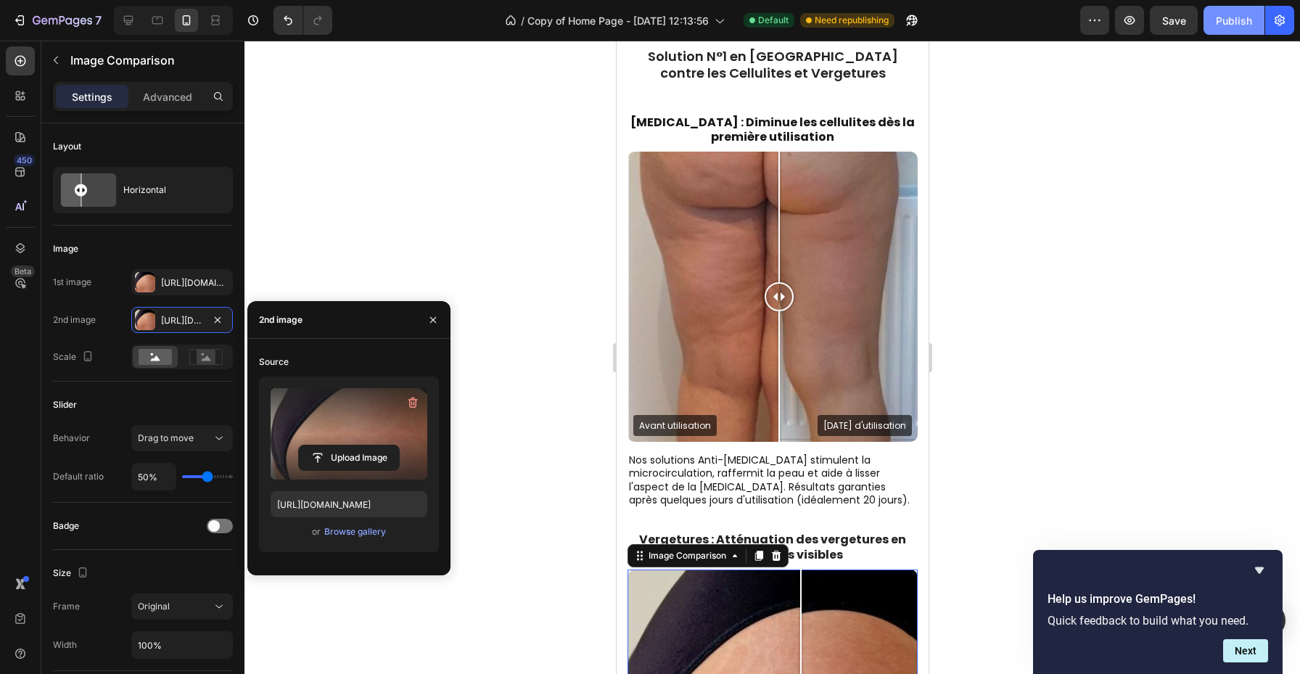
click at [1216, 24] on button "Publish" at bounding box center [1234, 20] width 61 height 29
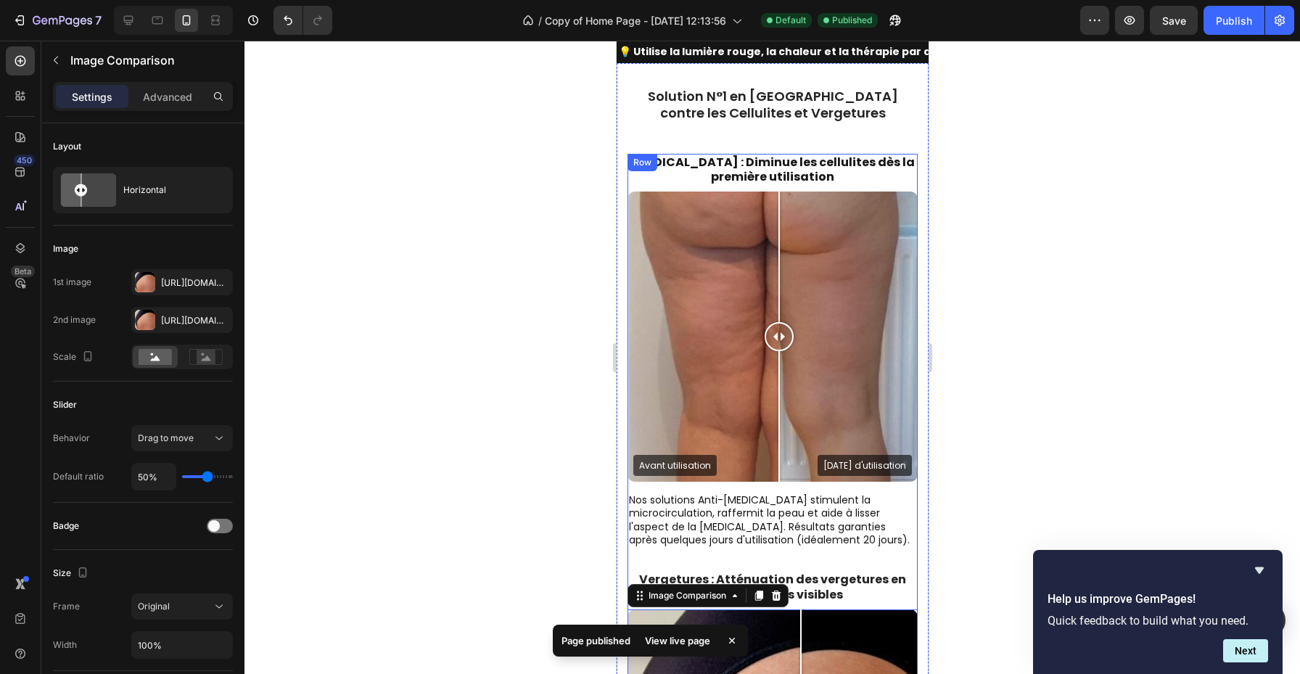
scroll to position [612, 0]
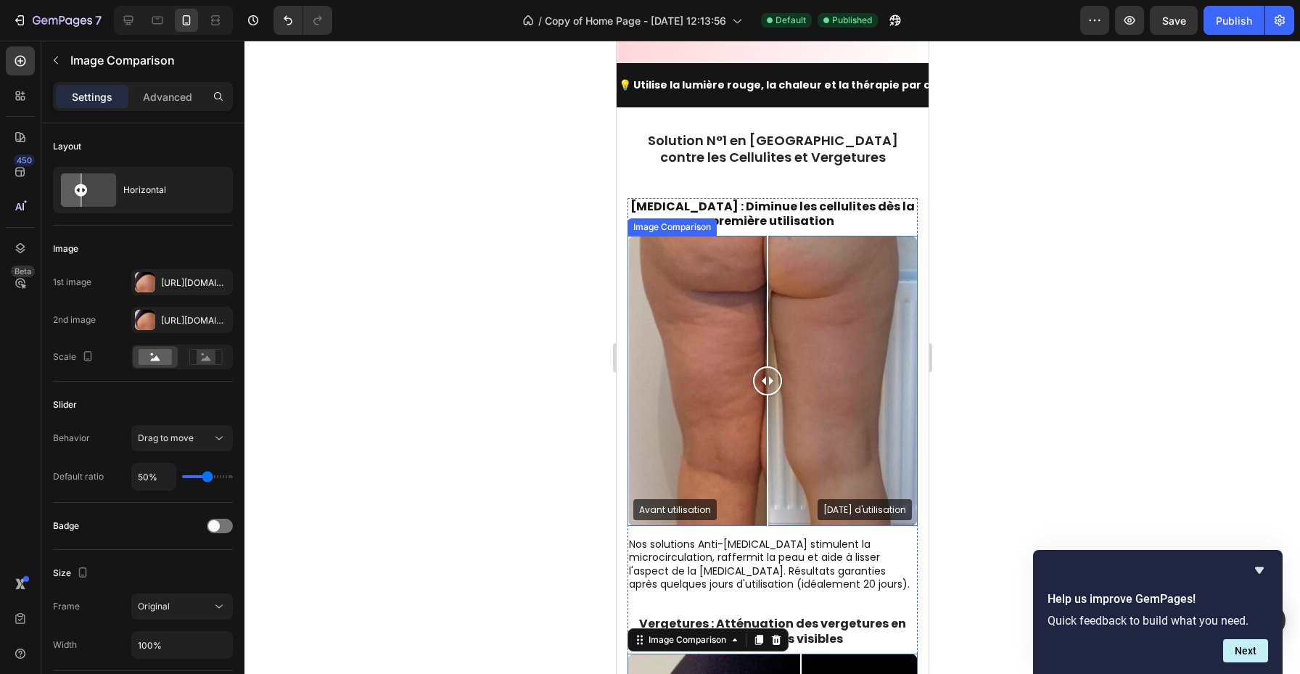
drag, startPoint x: 777, startPoint y: 359, endPoint x: 770, endPoint y: 327, distance: 33.5
click at [769, 327] on div at bounding box center [767, 381] width 29 height 290
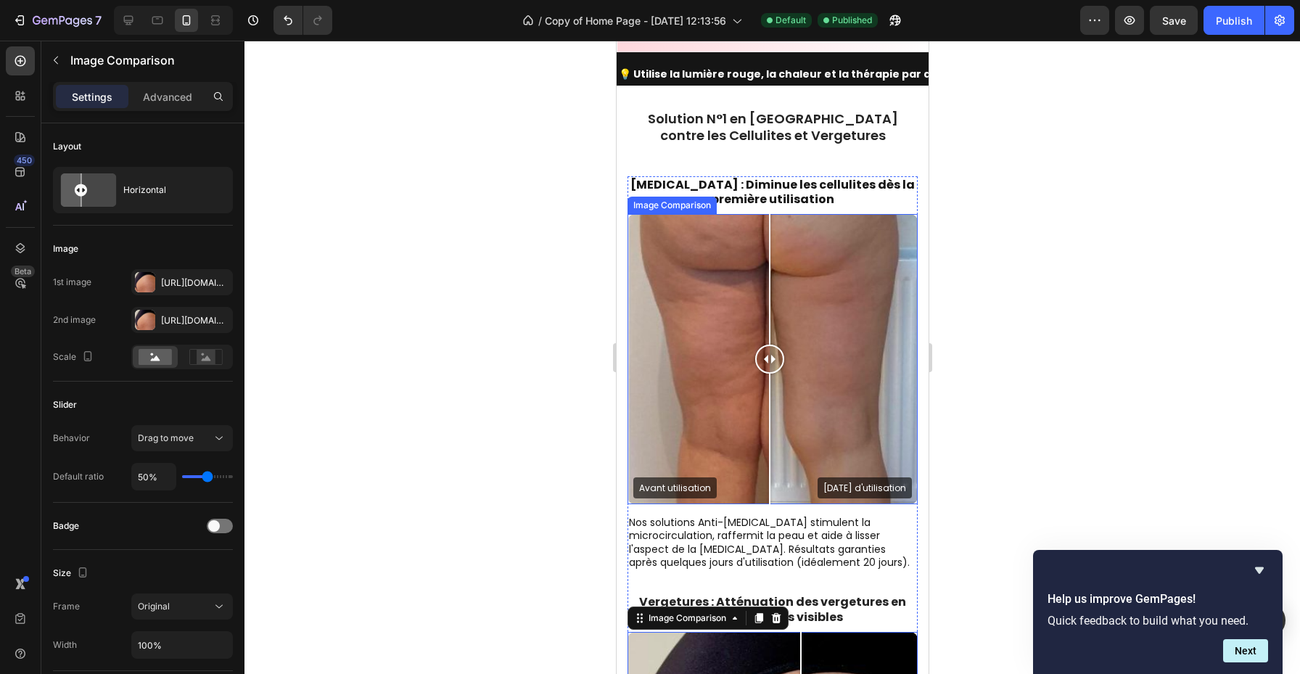
scroll to position [1078, 0]
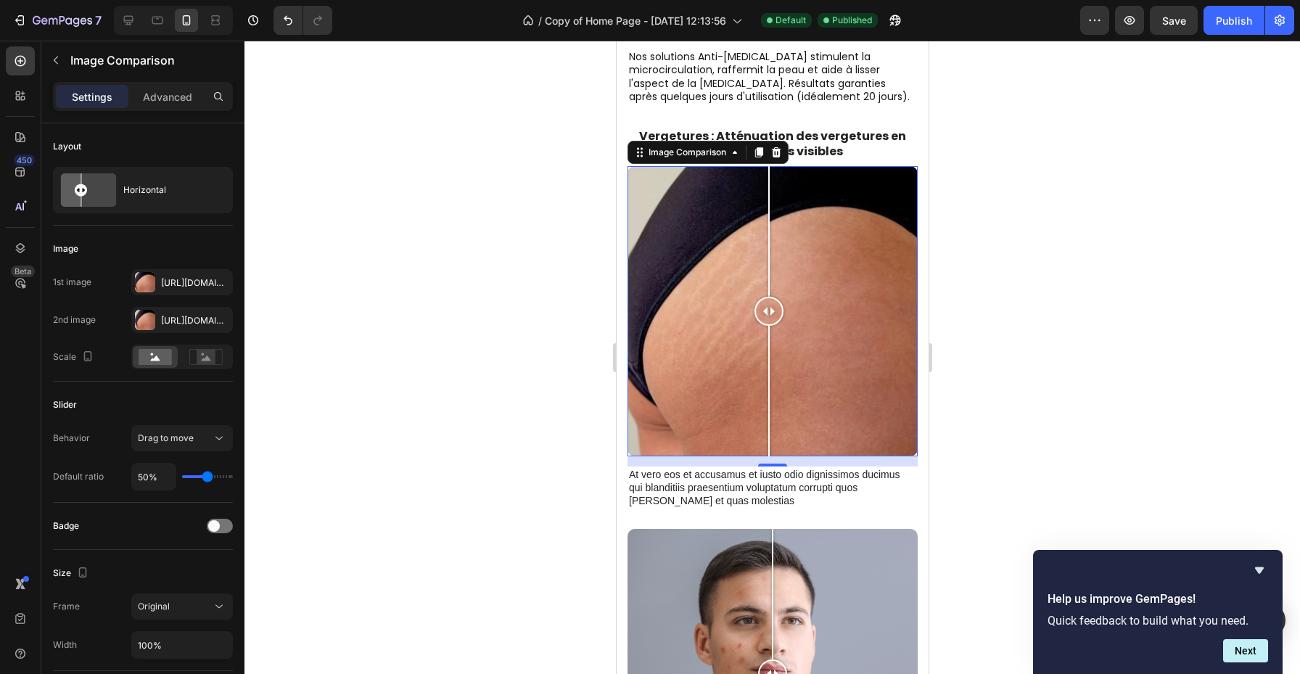
drag, startPoint x: 796, startPoint y: 312, endPoint x: 767, endPoint y: 314, distance: 29.1
click at [767, 314] on div at bounding box center [768, 311] width 29 height 29
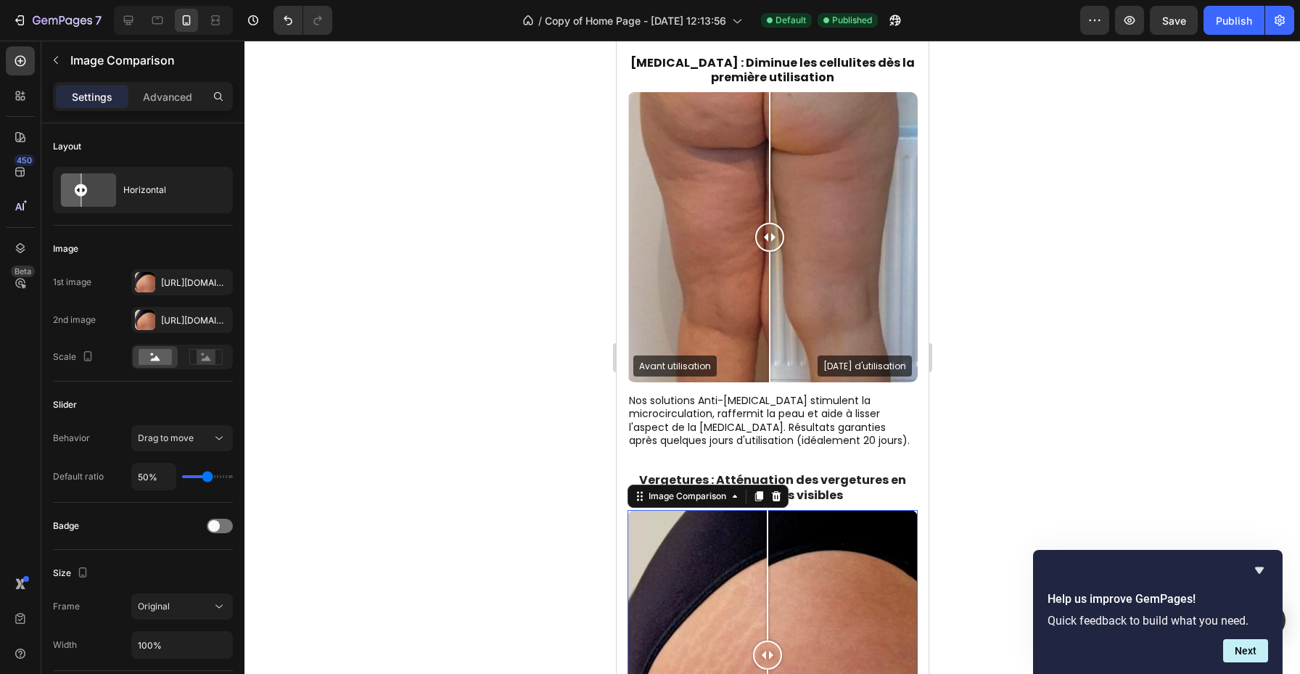
scroll to position [728, 0]
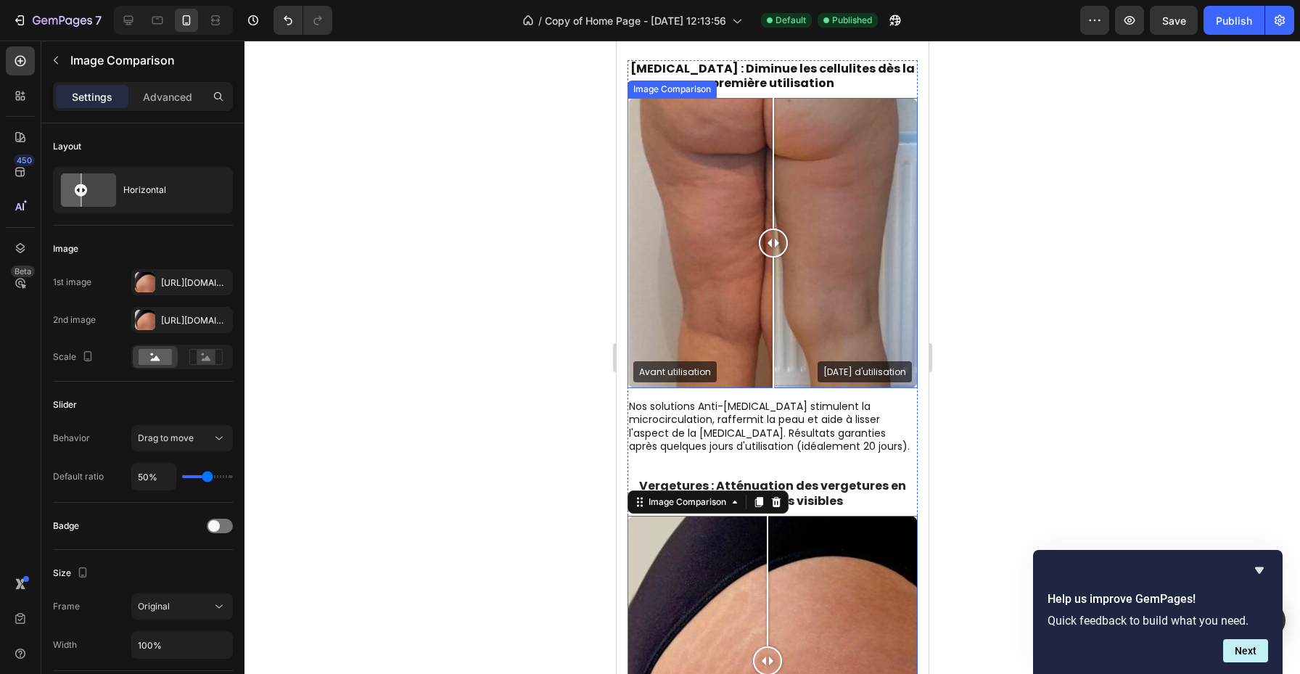
click at [770, 251] on div at bounding box center [772, 243] width 29 height 29
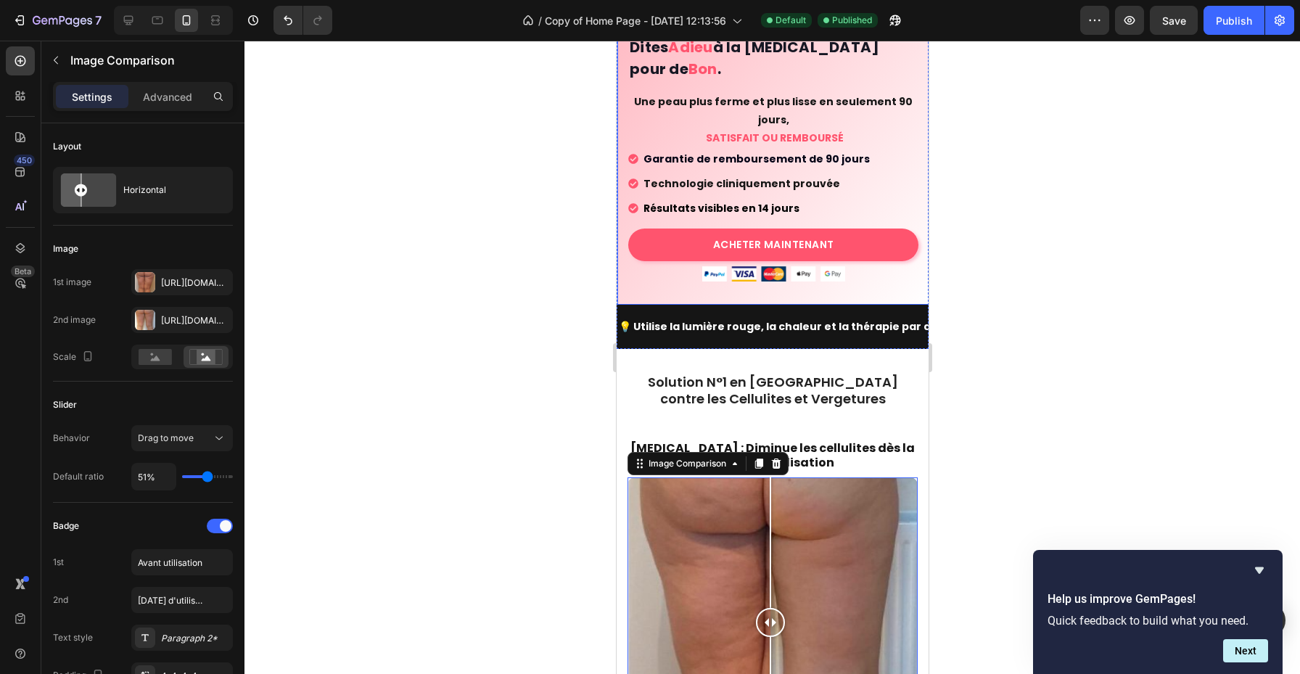
scroll to position [0, 0]
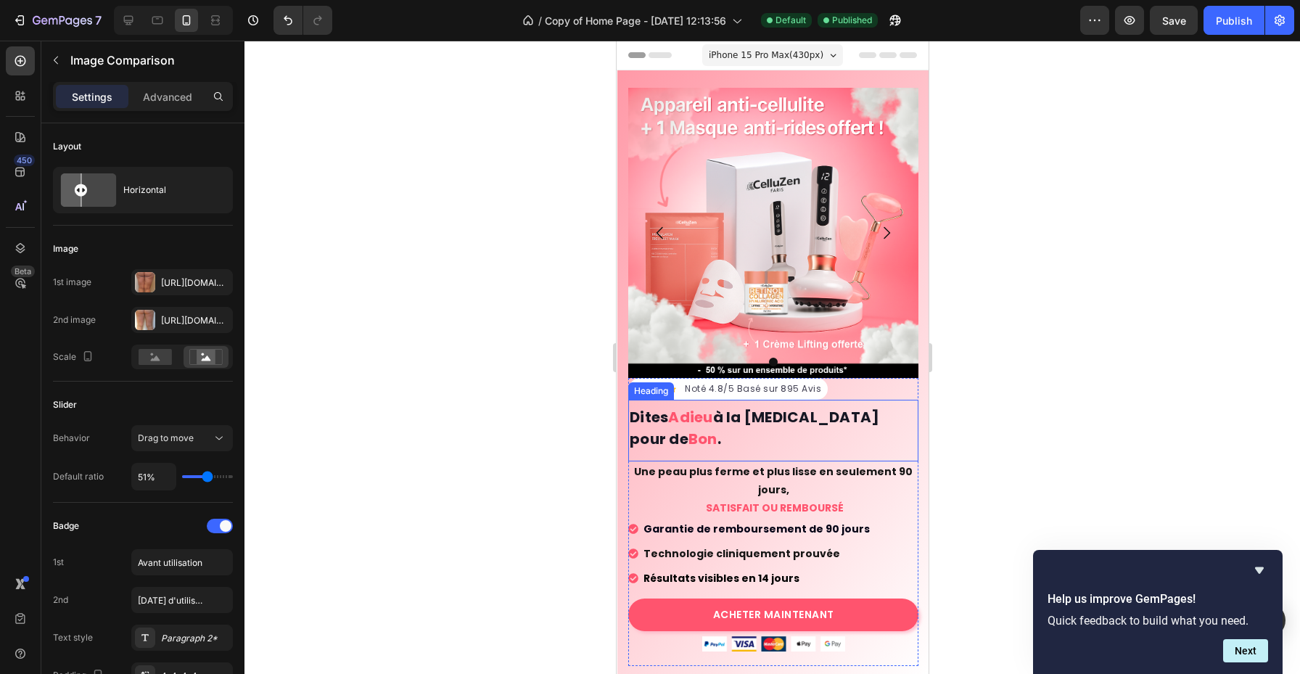
click at [813, 415] on h2 "Dites Adieu à la [MEDICAL_DATA] pour de Bon ." at bounding box center [773, 428] width 290 height 46
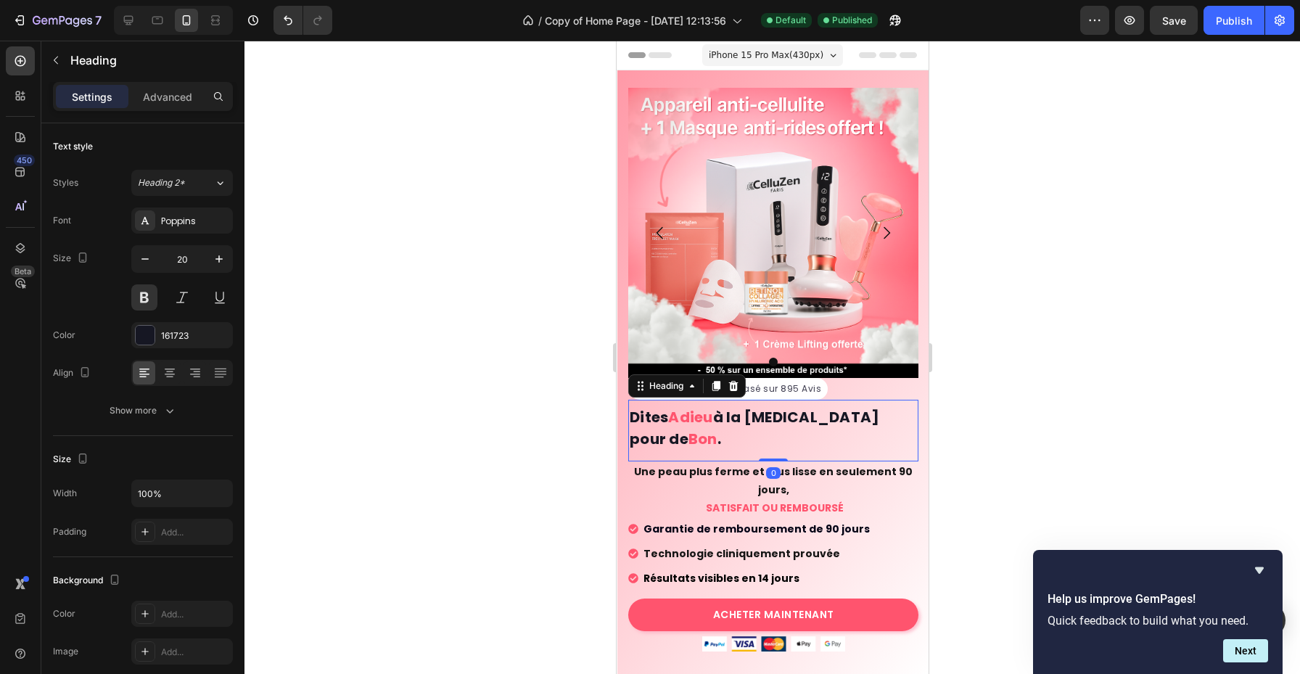
click at [813, 415] on h2 "Dites Adieu à la [MEDICAL_DATA] pour de Bon ." at bounding box center [773, 428] width 290 height 46
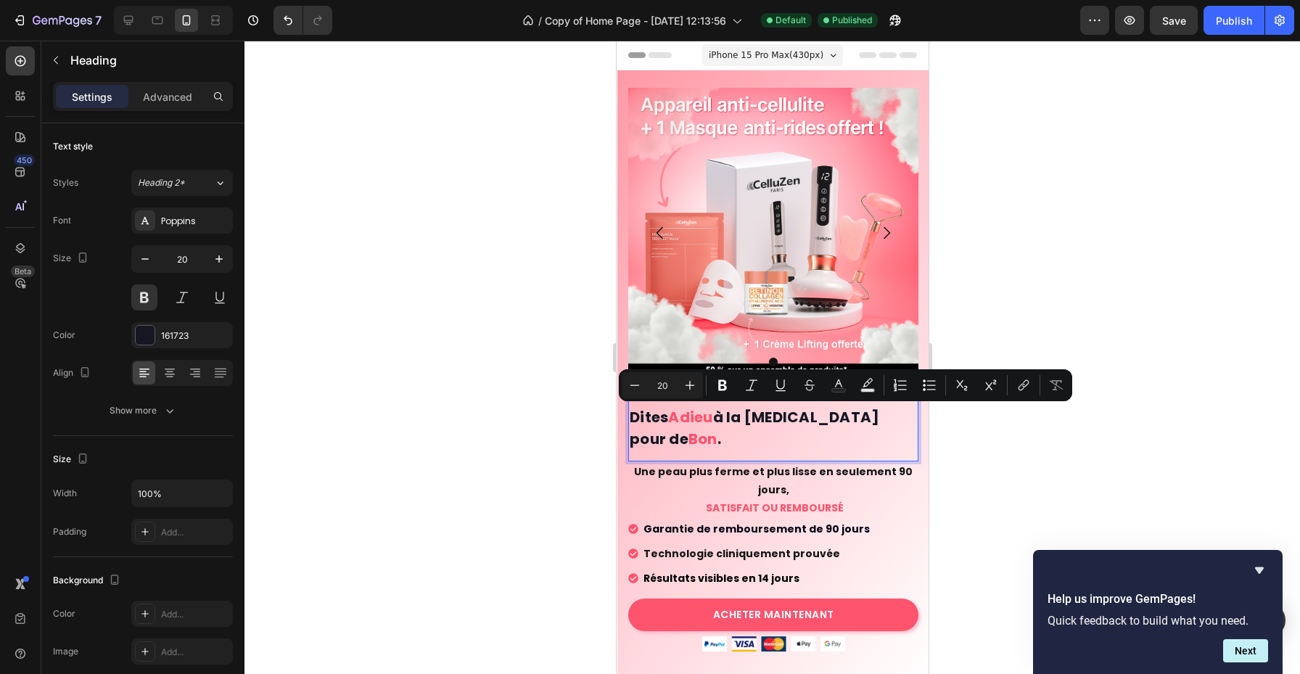
click at [810, 418] on p "Dites Adieu à la [MEDICAL_DATA] pour de Bon ." at bounding box center [772, 428] width 287 height 44
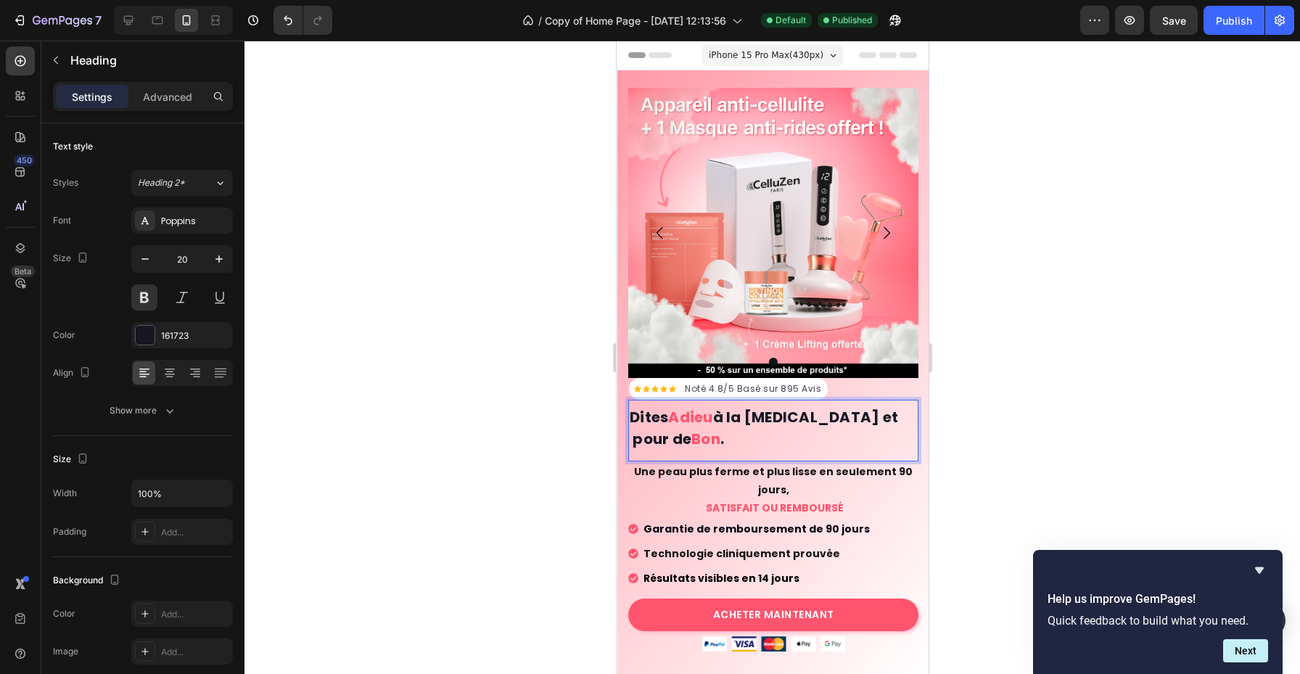
click at [811, 413] on p "Dites Adieu à la [MEDICAL_DATA] et pour de Bon ." at bounding box center [772, 428] width 287 height 44
click at [834, 418] on p "Dites Adieu à la [MEDICAL_DATA] et pour de Bon ." at bounding box center [772, 428] width 287 height 44
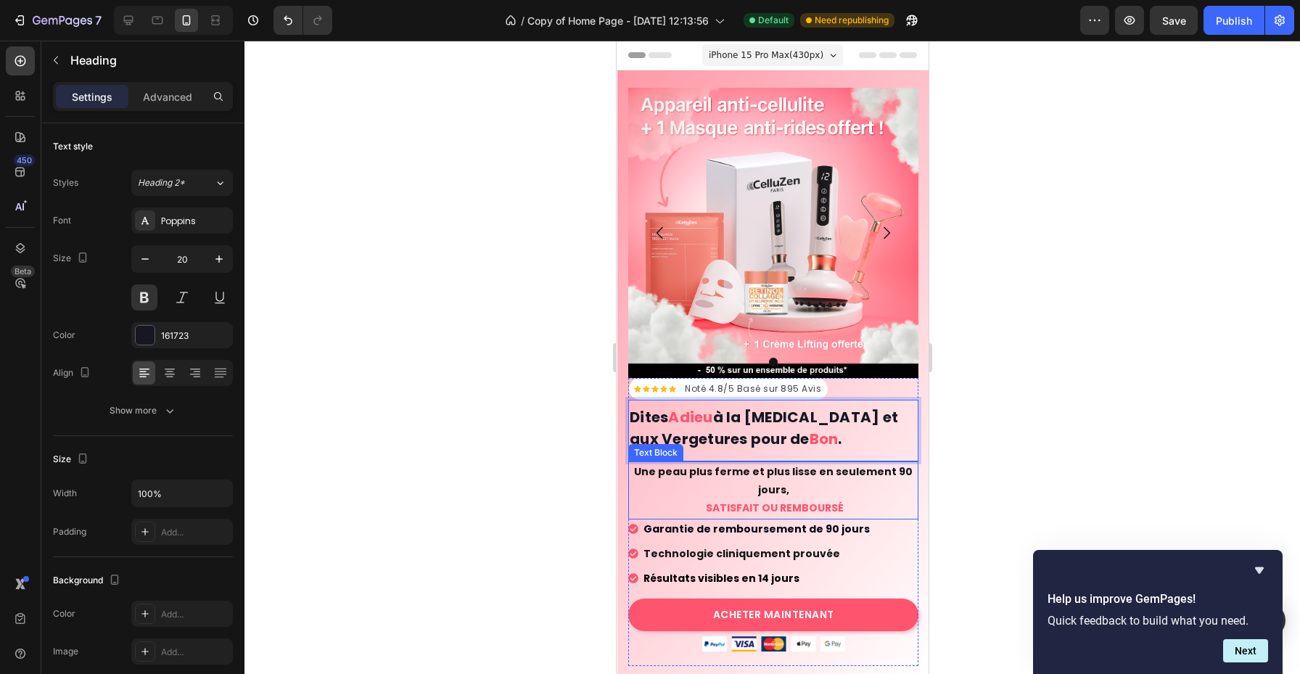
click at [808, 509] on span "SATISFAIT OU REMBOURSÉ" at bounding box center [774, 508] width 138 height 15
click at [880, 413] on p "Dites Adieu à la [MEDICAL_DATA] et aux Vergetures pour de Bon ." at bounding box center [772, 428] width 287 height 44
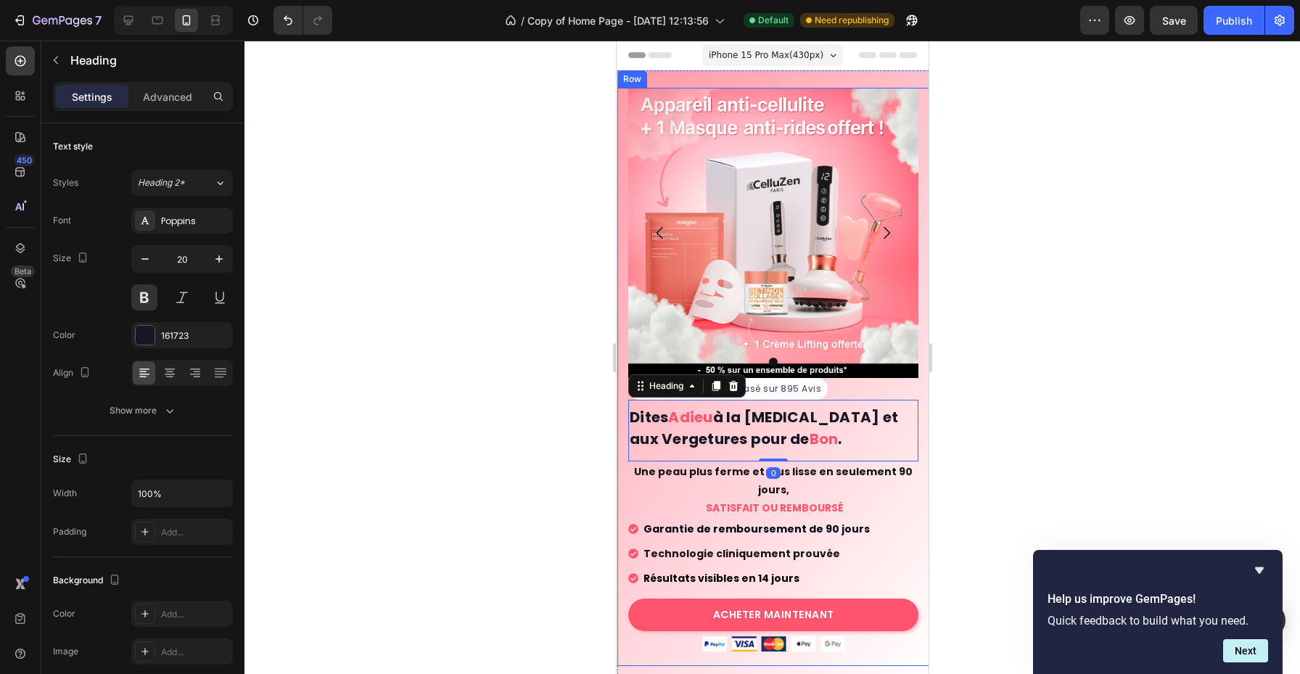
click at [970, 385] on div at bounding box center [773, 358] width 1056 height 634
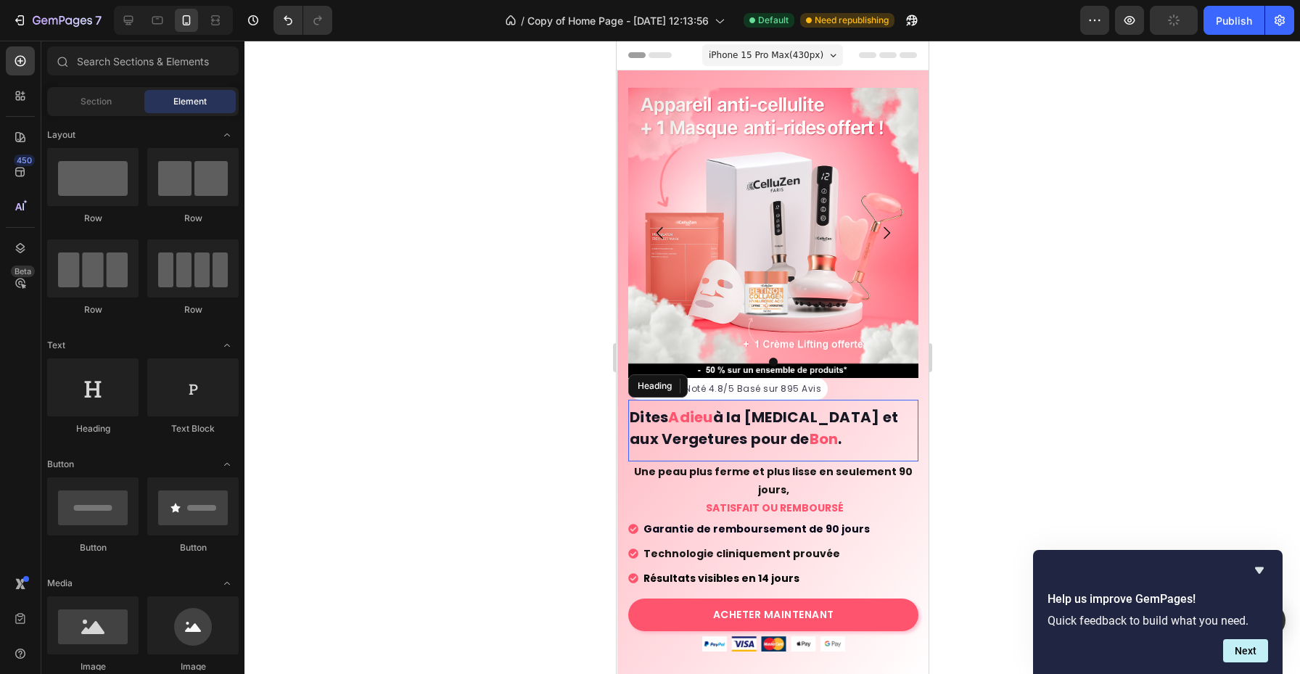
click at [641, 441] on p "Dites Adieu à la [MEDICAL_DATA] et aux Vergetures pour de Bon ." at bounding box center [772, 428] width 287 height 44
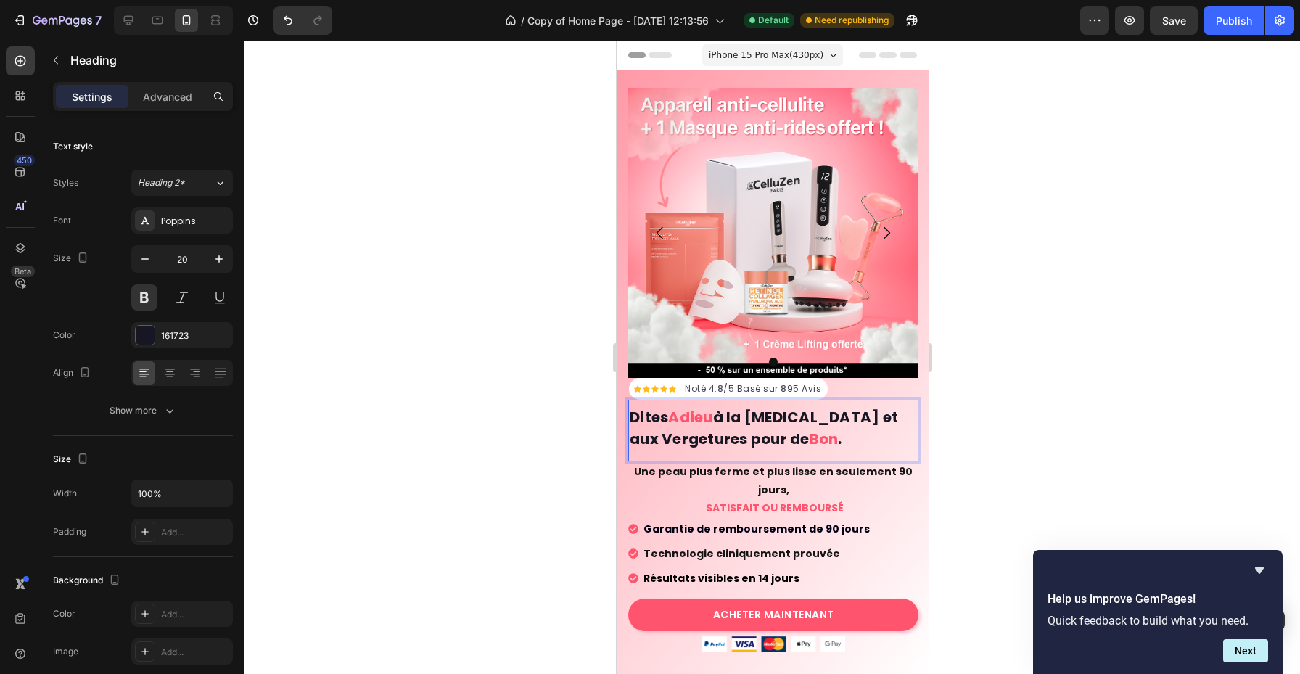
click at [638, 440] on p "Dites Adieu à la [MEDICAL_DATA] et aux Vergetures pour de Bon ." at bounding box center [772, 428] width 287 height 44
click at [905, 526] on div "Garantie de remboursement de 90 jours Technologie cliniquement prouvée Résultat…" at bounding box center [773, 559] width 290 height 79
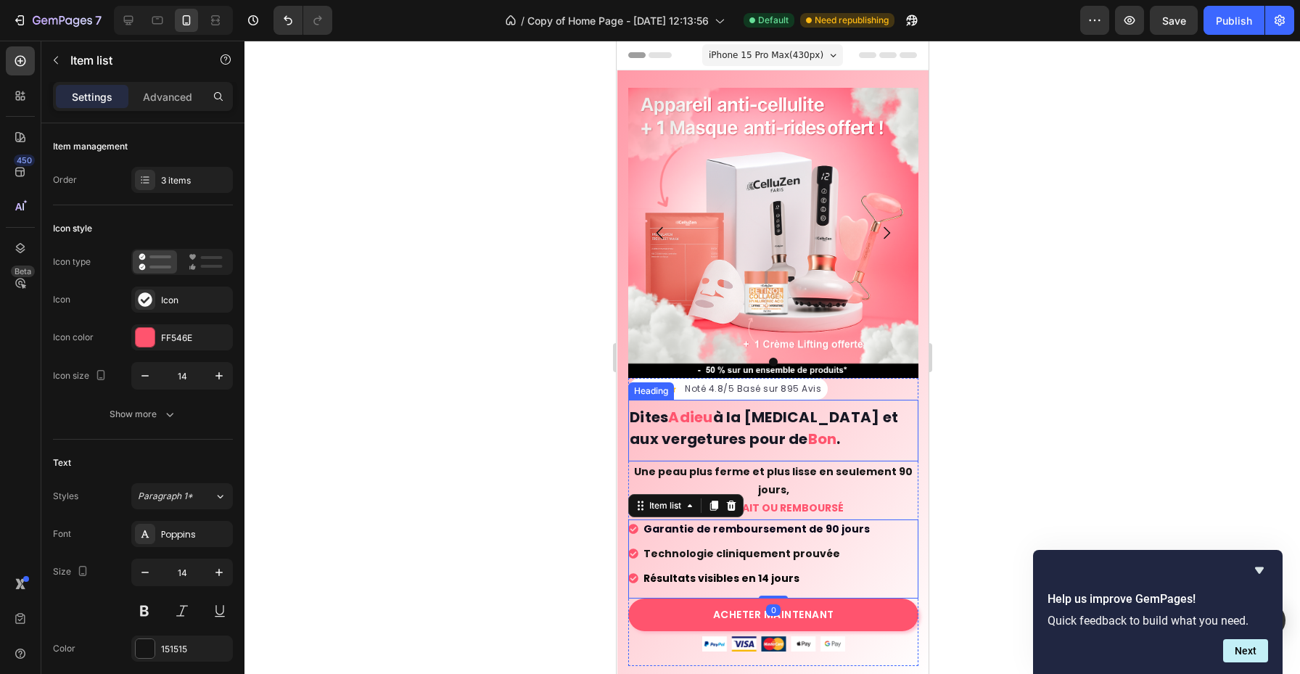
click at [759, 416] on p "Dites Adieu à la [MEDICAL_DATA] et aux vergetures pour de Bon ." at bounding box center [772, 428] width 287 height 44
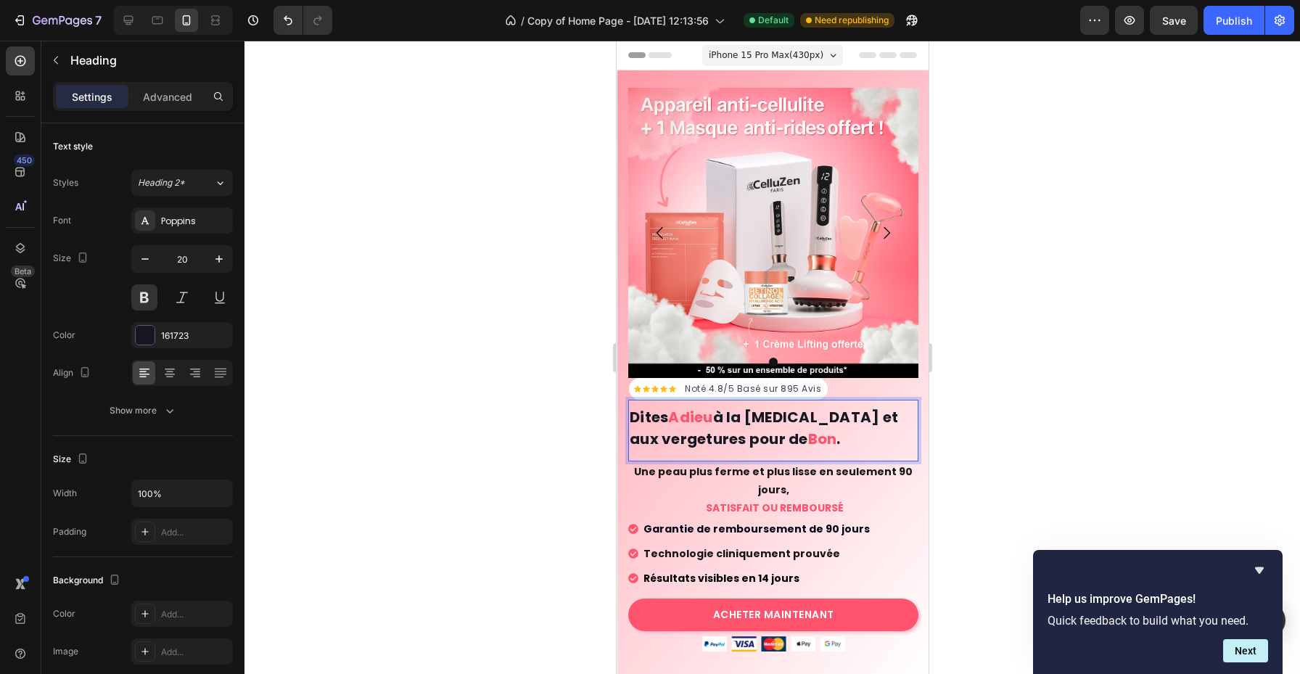
click at [757, 420] on p "Dites Adieu à la [MEDICAL_DATA] et aux vergetures pour de Bon ." at bounding box center [772, 428] width 287 height 44
click at [640, 448] on div "Text Block" at bounding box center [655, 452] width 49 height 13
click at [639, 439] on p "Dites Adieu à la [MEDICAL_DATA] et aux vergetures pour de Bon ." at bounding box center [772, 428] width 287 height 44
click at [639, 441] on p "Dites Adieu à la [MEDICAL_DATA] et aux vergetures pour de Bon ." at bounding box center [772, 428] width 287 height 44
click at [835, 518] on div "Une peau plus ferme et plus lisse en seulement 90 jours, SATISFAIT OU REMBOURSÉ" at bounding box center [773, 491] width 290 height 58
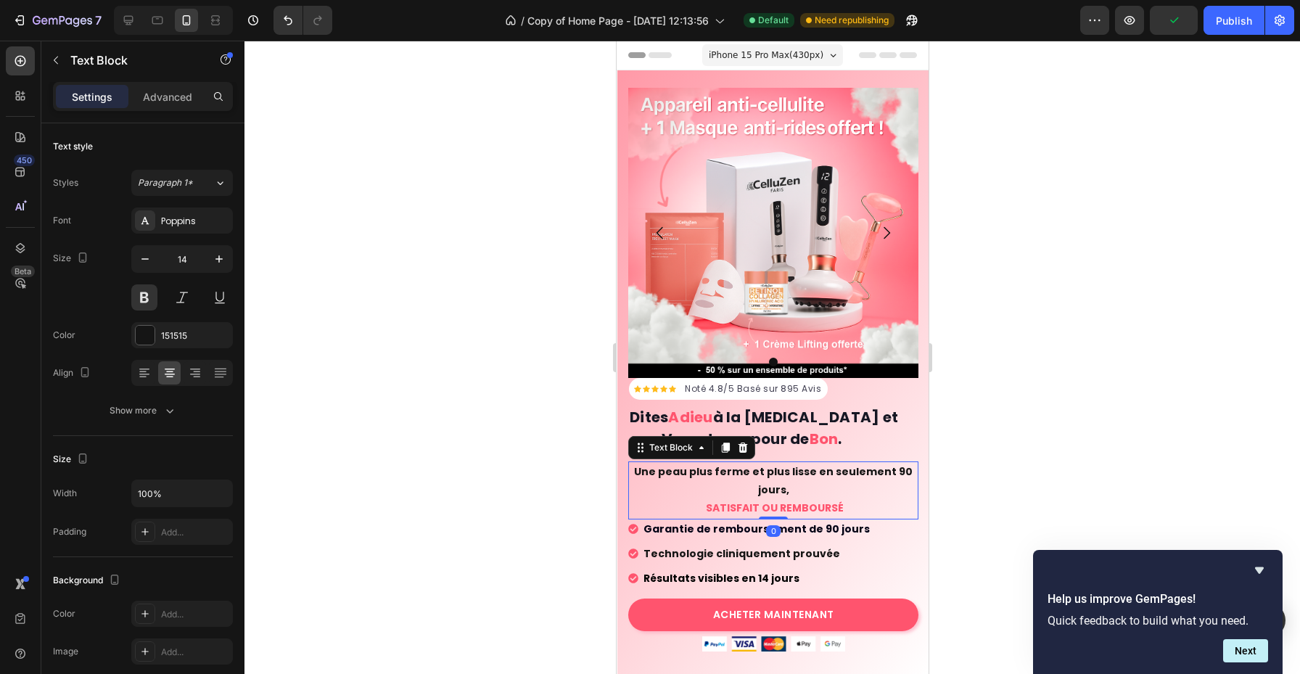
click at [947, 485] on div at bounding box center [773, 358] width 1056 height 634
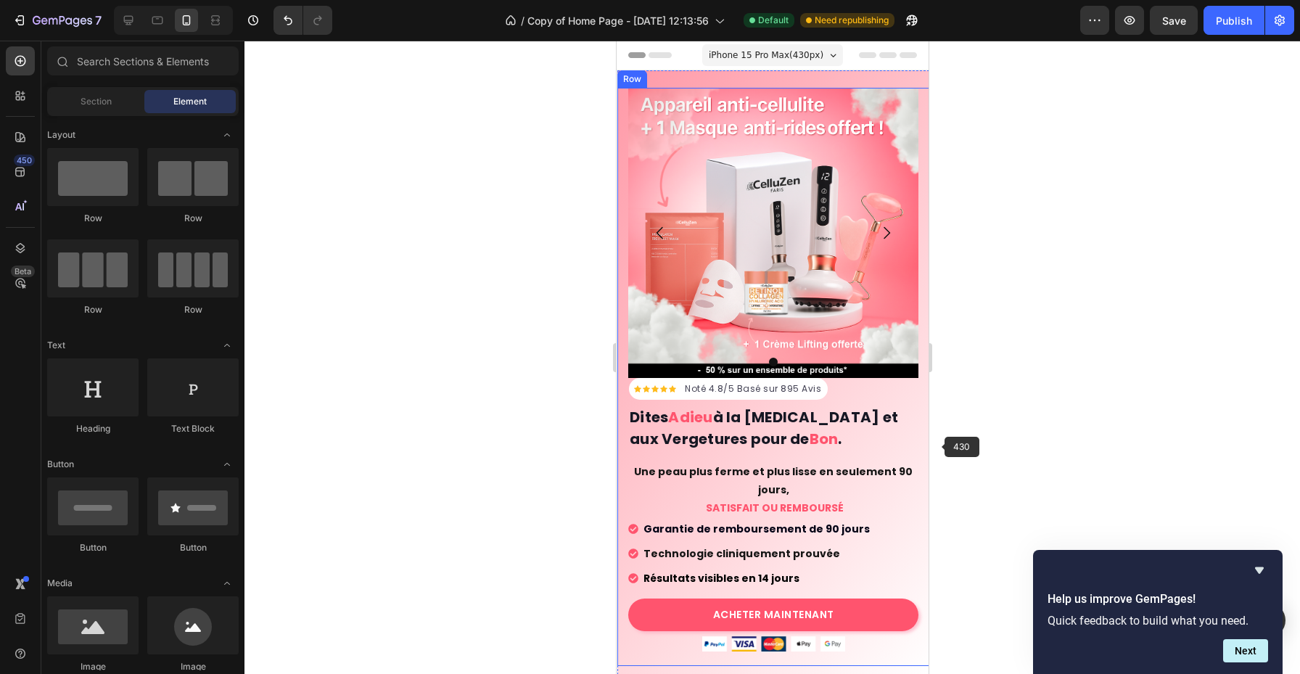
click at [949, 441] on div at bounding box center [773, 358] width 1056 height 634
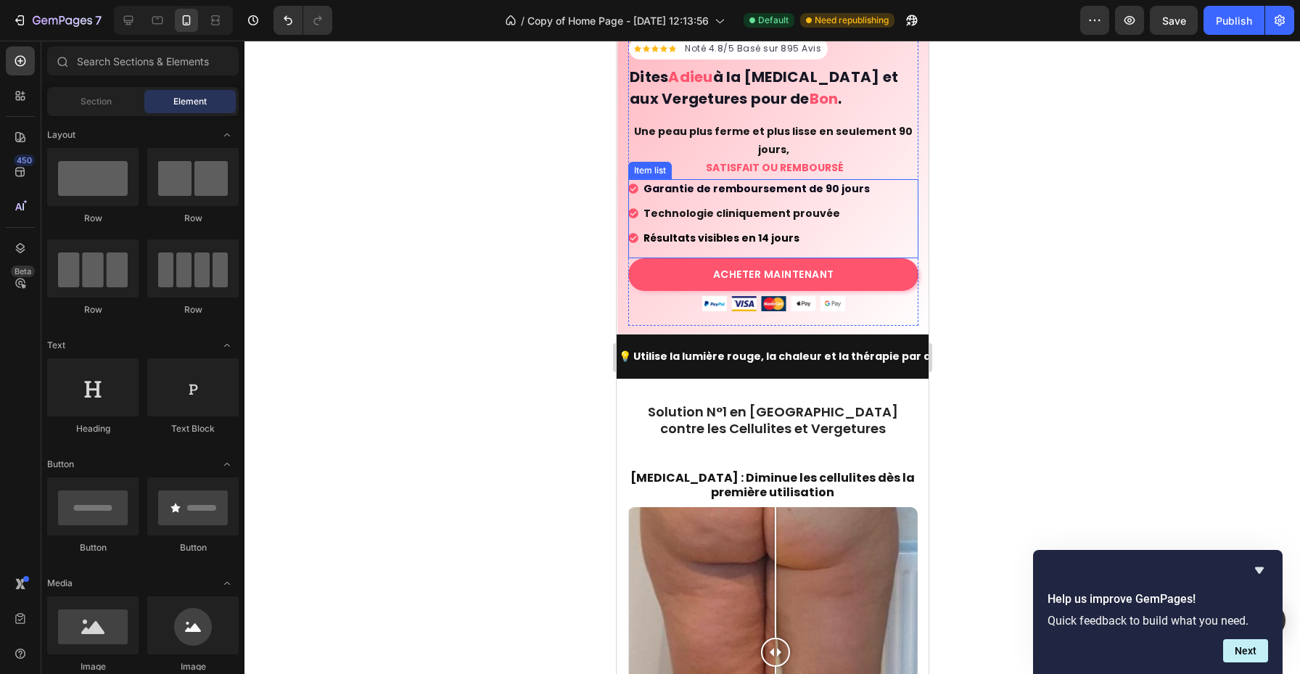
scroll to position [397, 0]
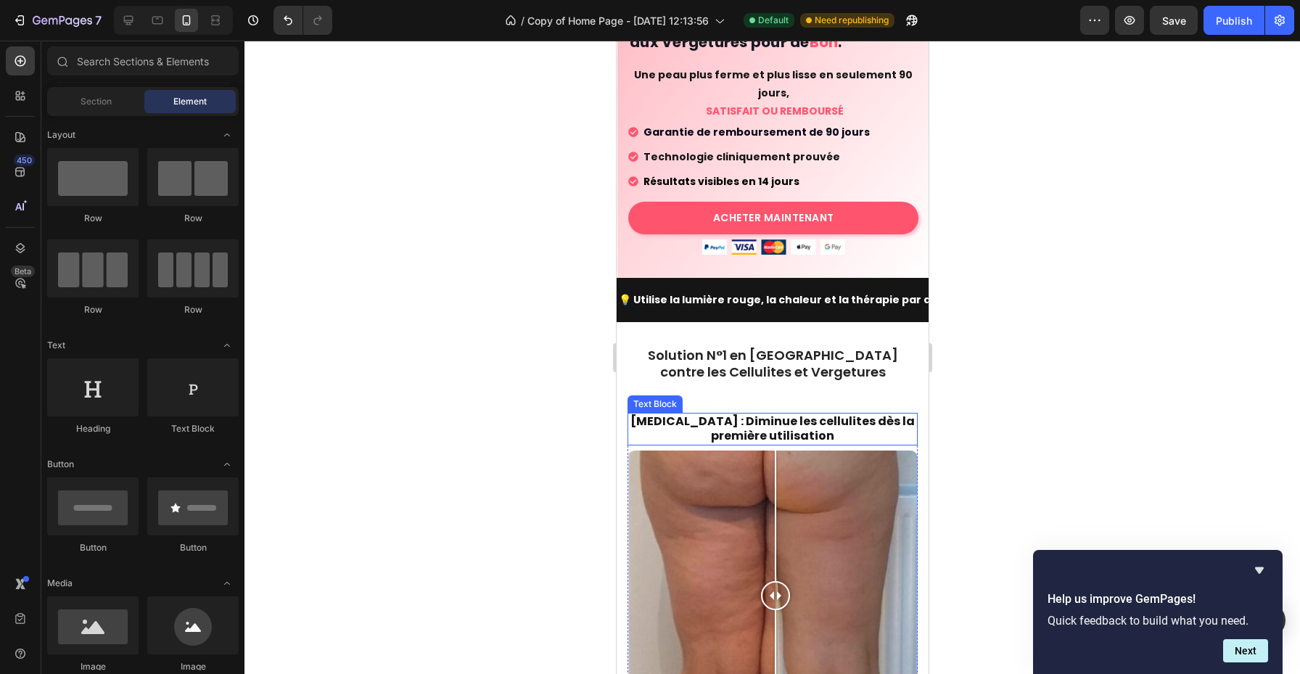
click at [846, 420] on p "[MEDICAL_DATA] : Diminue les cellulites dès la première utilisation" at bounding box center [771, 429] width 287 height 30
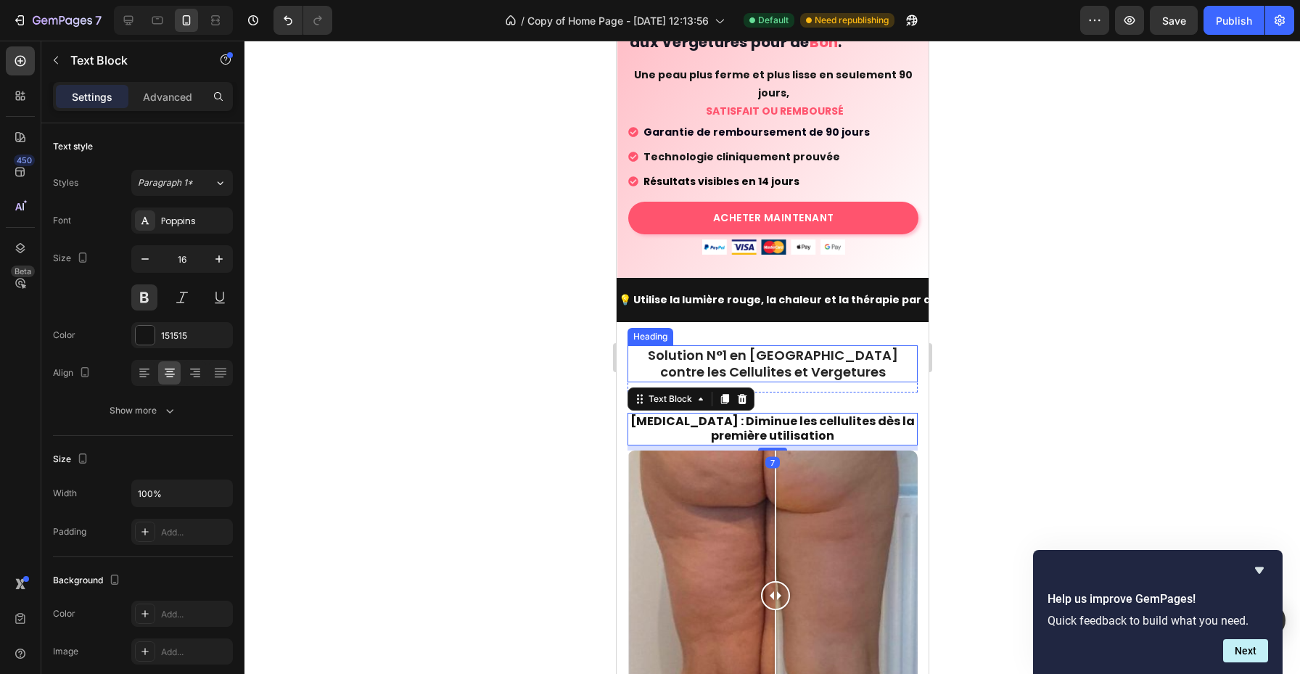
click at [964, 375] on div at bounding box center [773, 358] width 1056 height 634
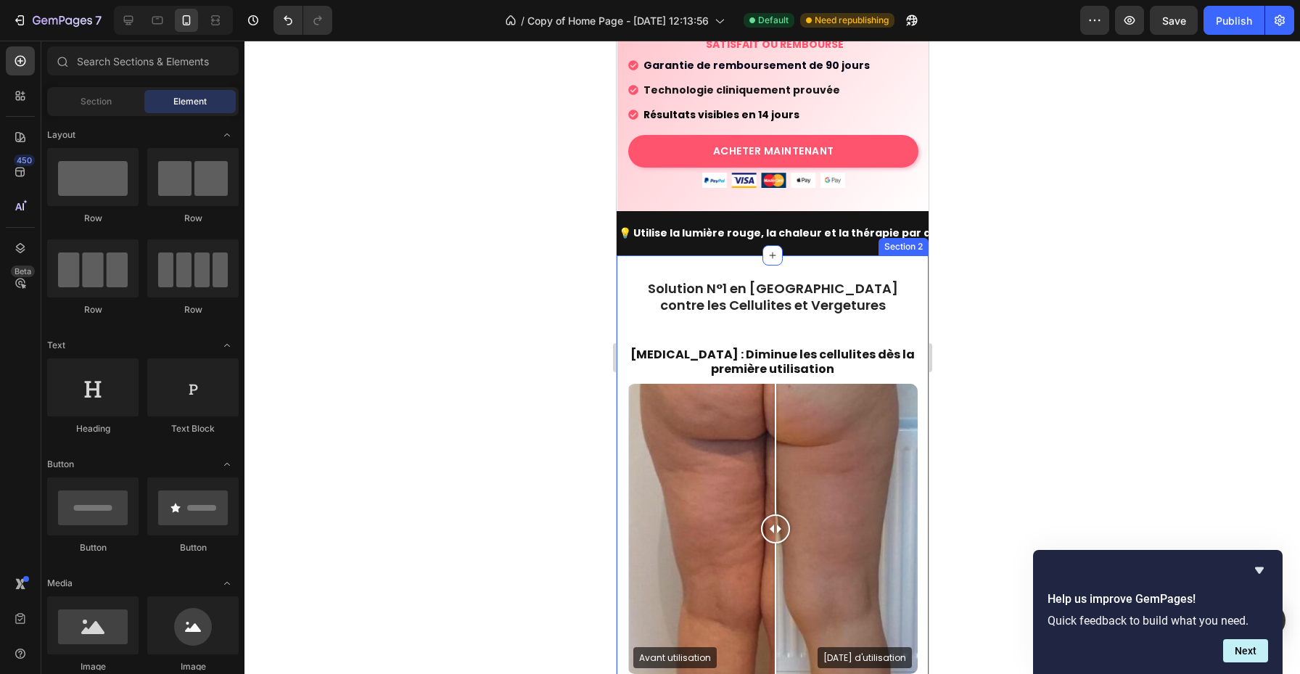
scroll to position [551, 0]
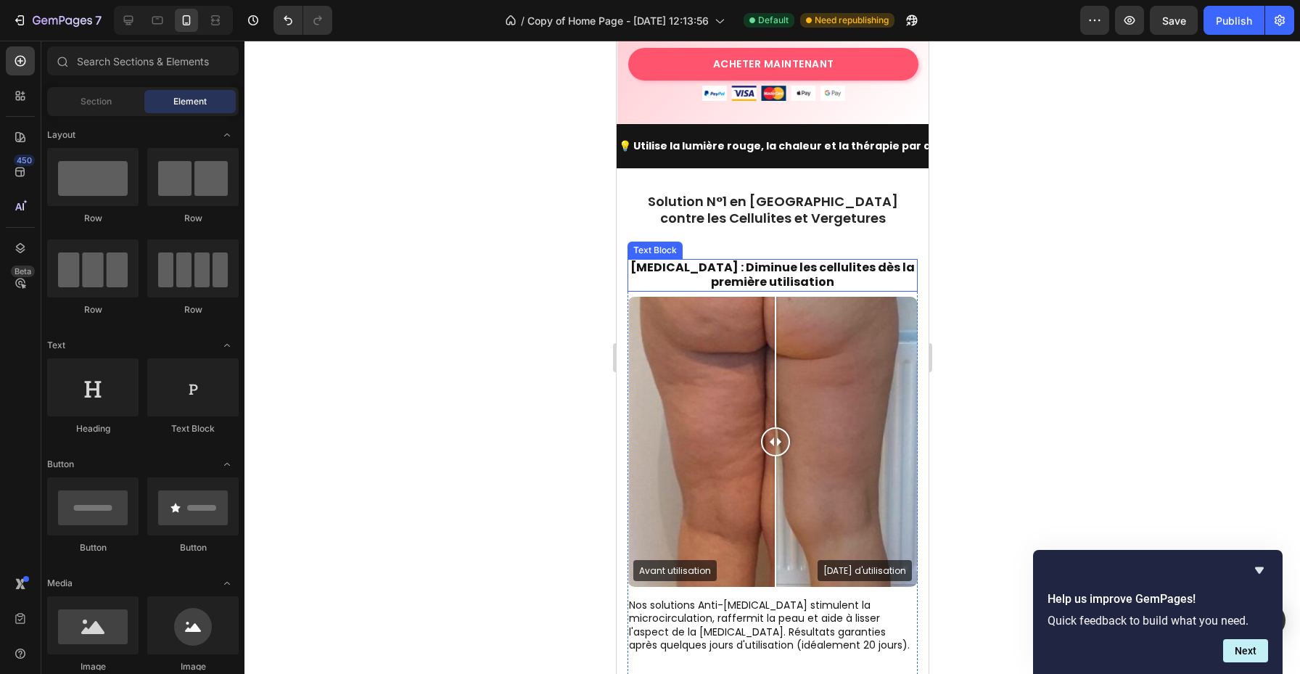
click at [798, 282] on p "[MEDICAL_DATA] : Diminue les cellulites dès la première utilisation" at bounding box center [771, 276] width 287 height 30
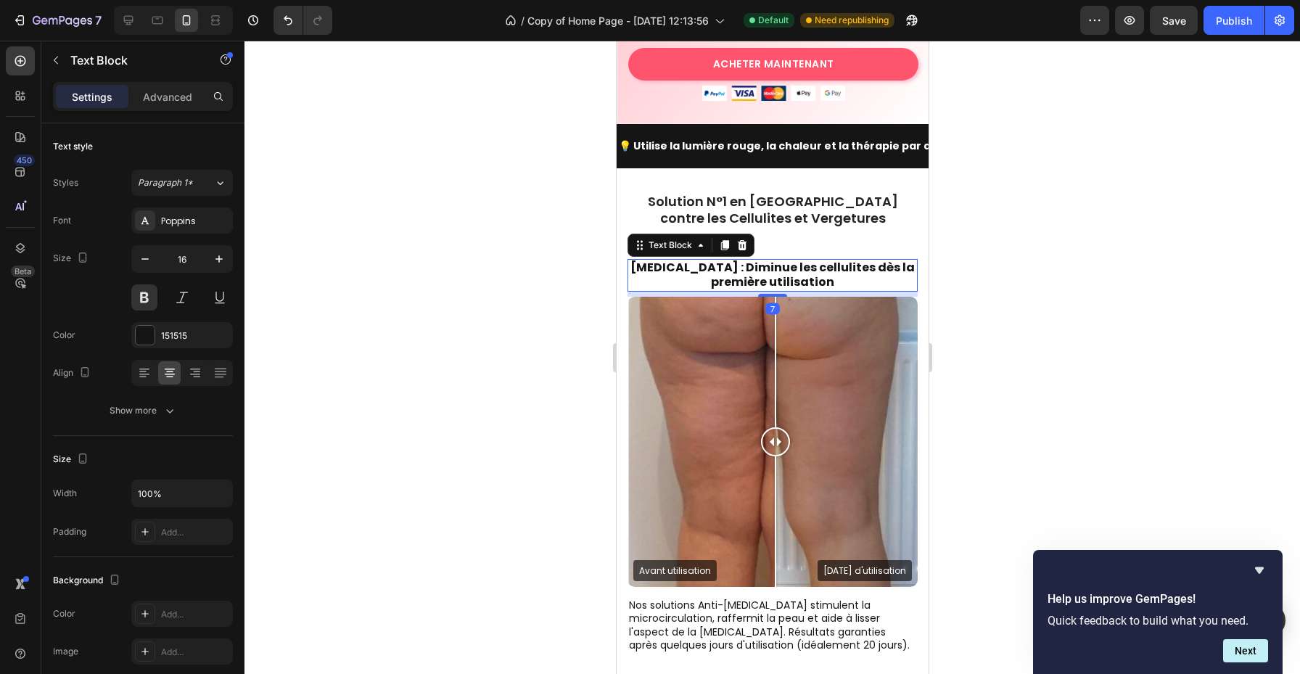
click at [950, 258] on div at bounding box center [773, 358] width 1056 height 634
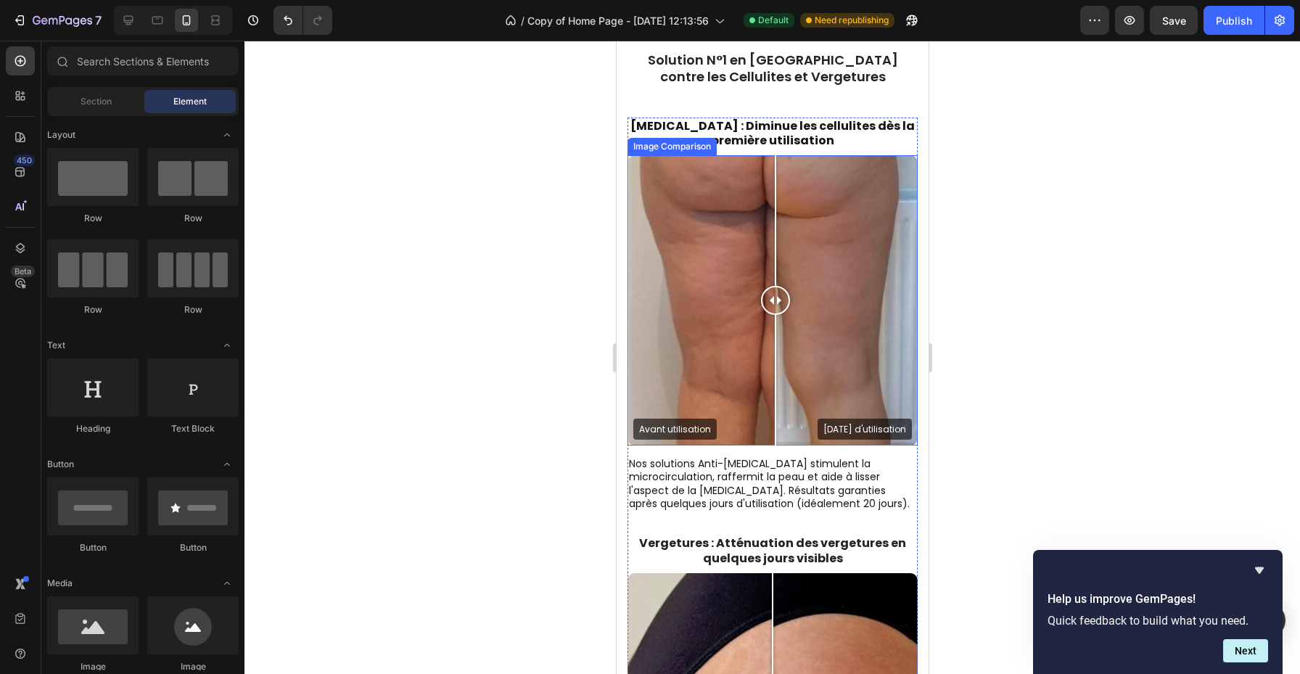
scroll to position [1066, 0]
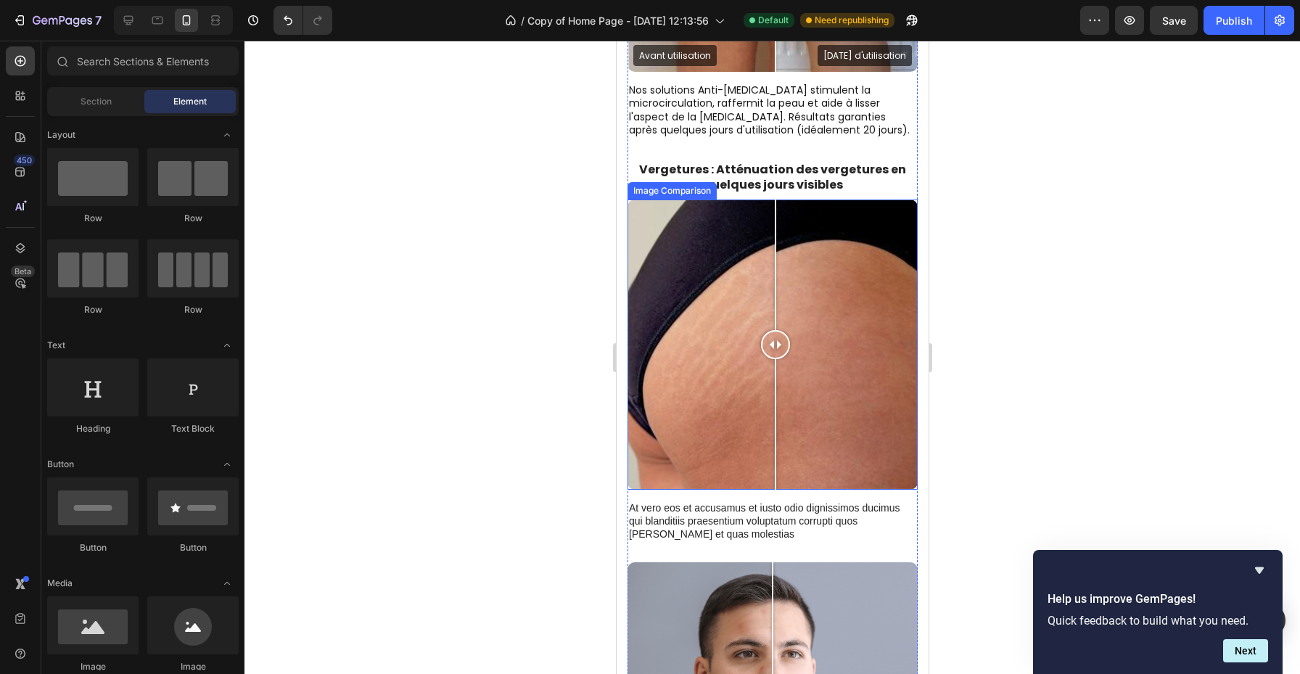
click at [775, 349] on div at bounding box center [775, 344] width 29 height 29
click at [700, 374] on div at bounding box center [772, 345] width 290 height 290
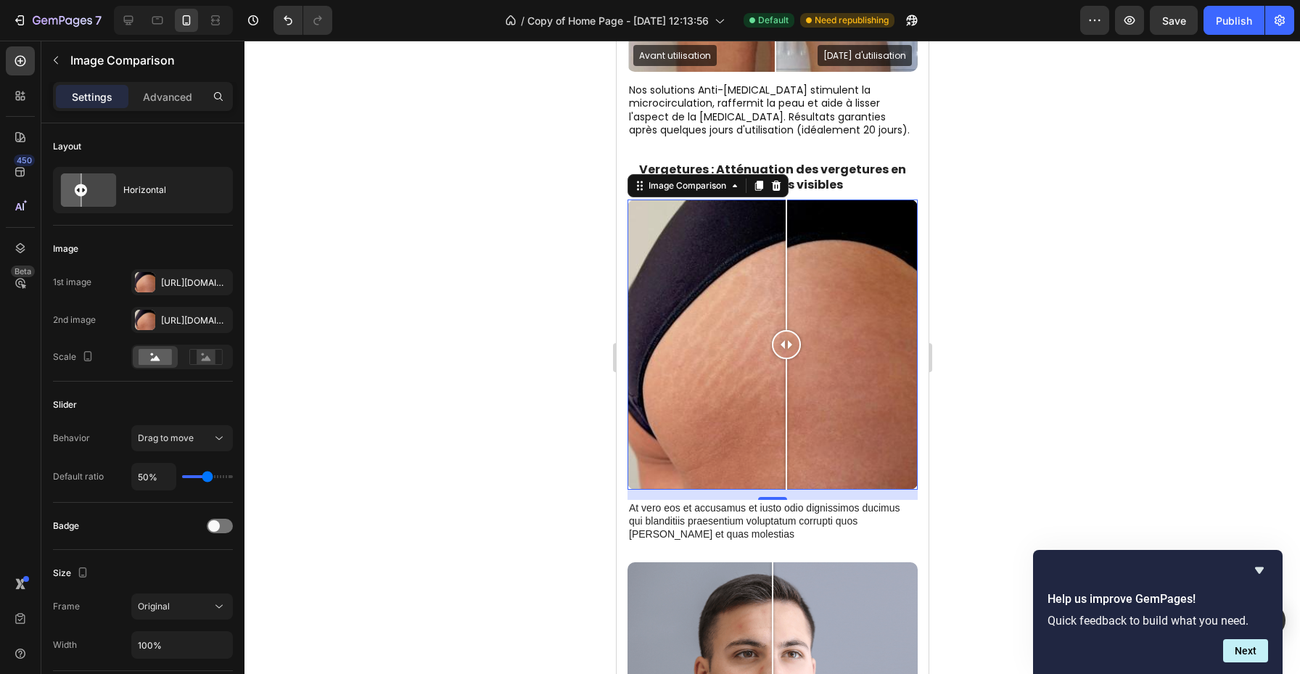
drag, startPoint x: 697, startPoint y: 346, endPoint x: 786, endPoint y: 345, distance: 89.3
click at [786, 345] on div at bounding box center [785, 344] width 29 height 29
type input "46%"
type input "46"
type input "37%"
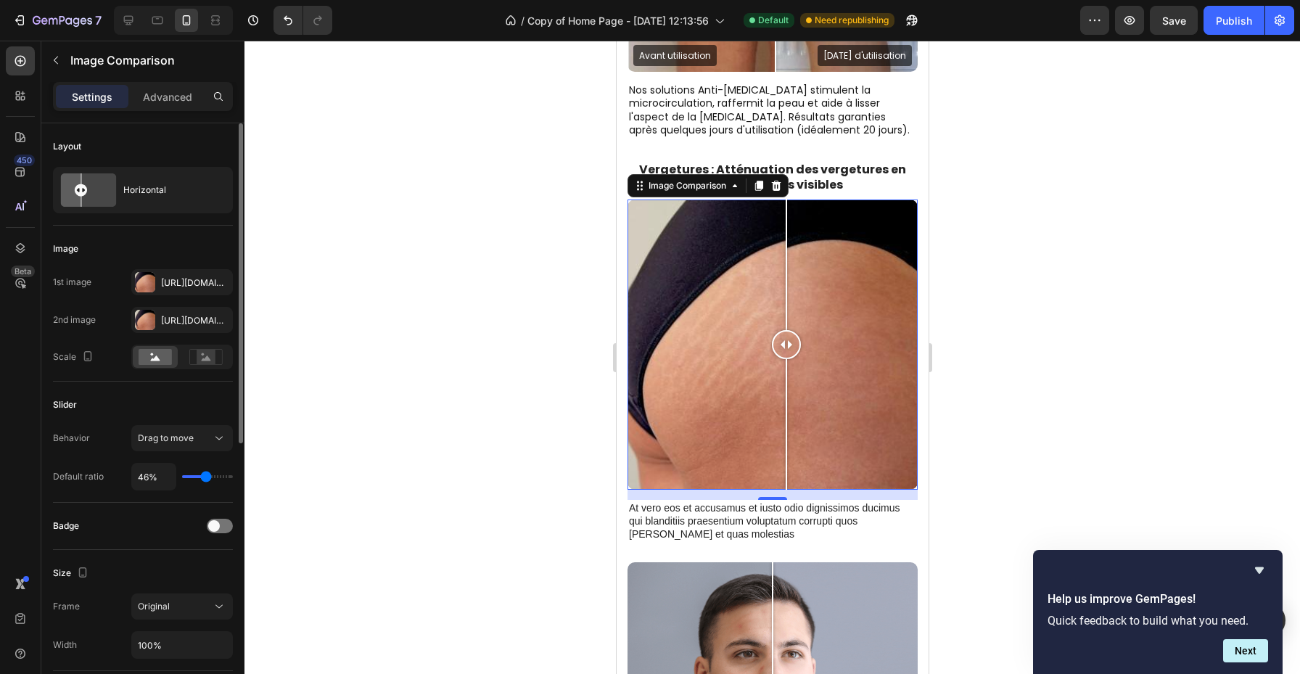
type input "37"
type input "30%"
type input "30"
type input "34%"
type input "34"
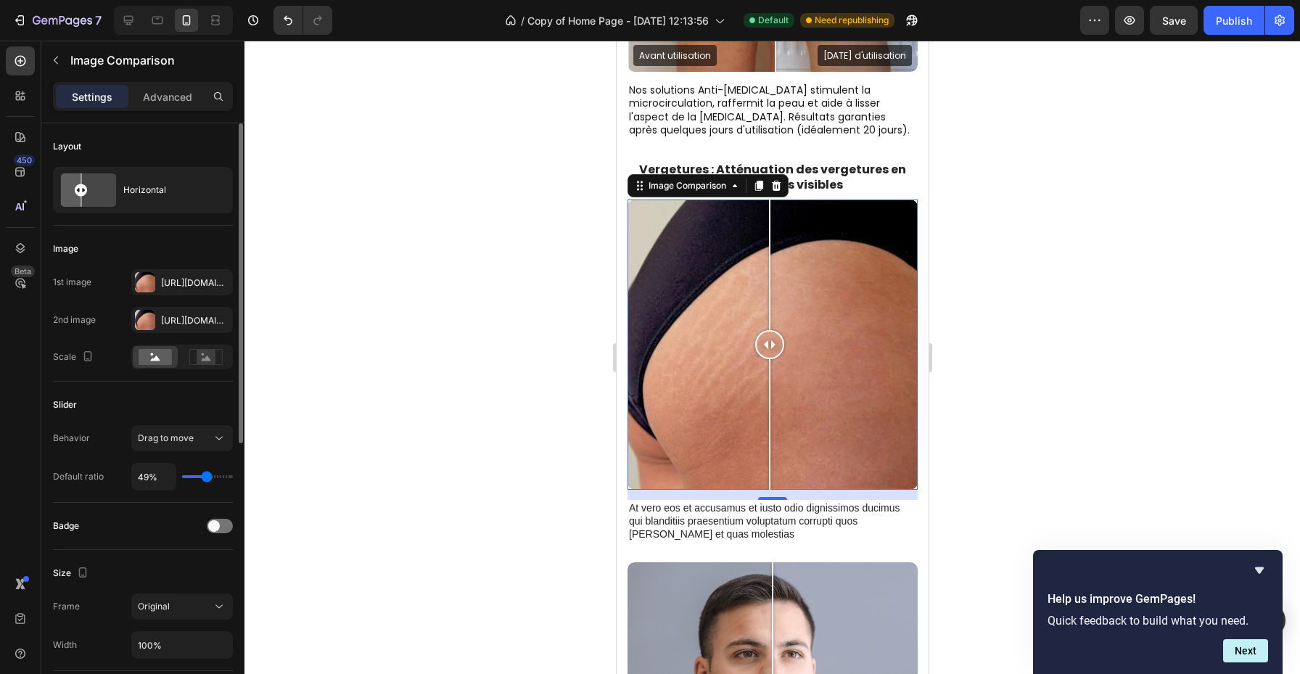
click at [207, 475] on input "range" at bounding box center [207, 476] width 51 height 3
click at [211, 525] on span at bounding box center [214, 526] width 12 height 12
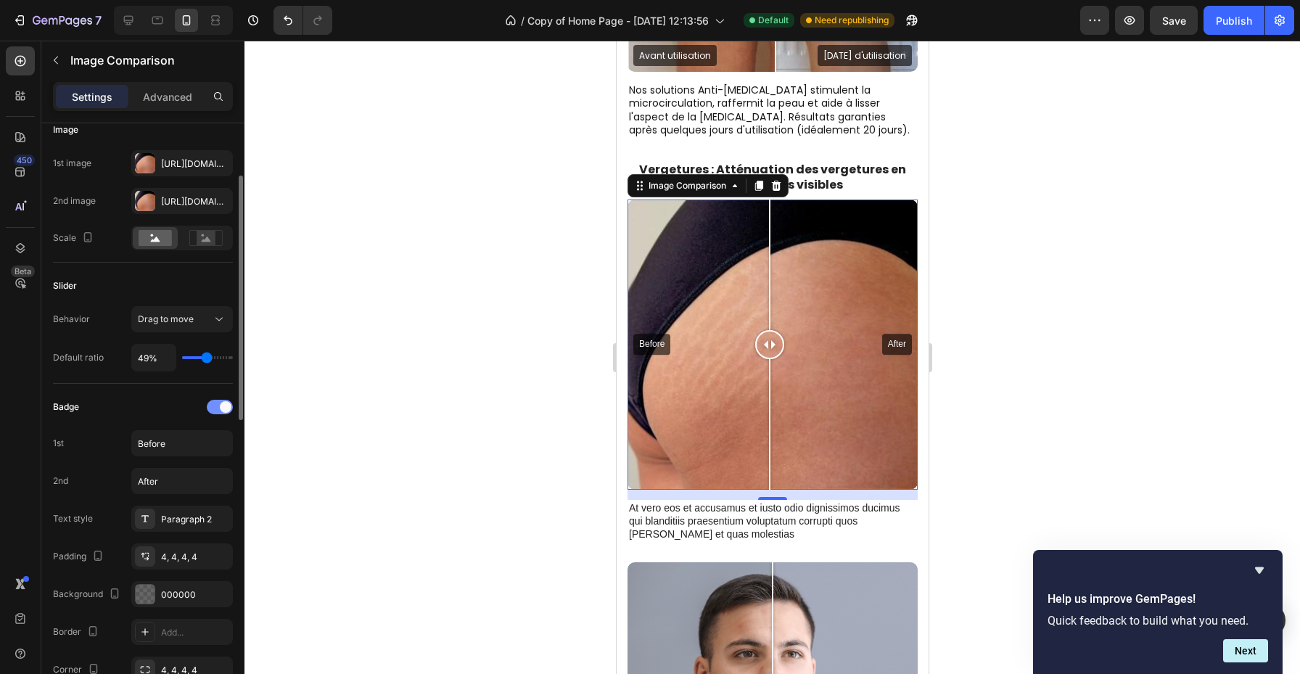
scroll to position [121, 0]
click at [178, 446] on input "Before" at bounding box center [182, 441] width 102 height 26
click at [179, 507] on div "Paragraph 2" at bounding box center [182, 517] width 102 height 26
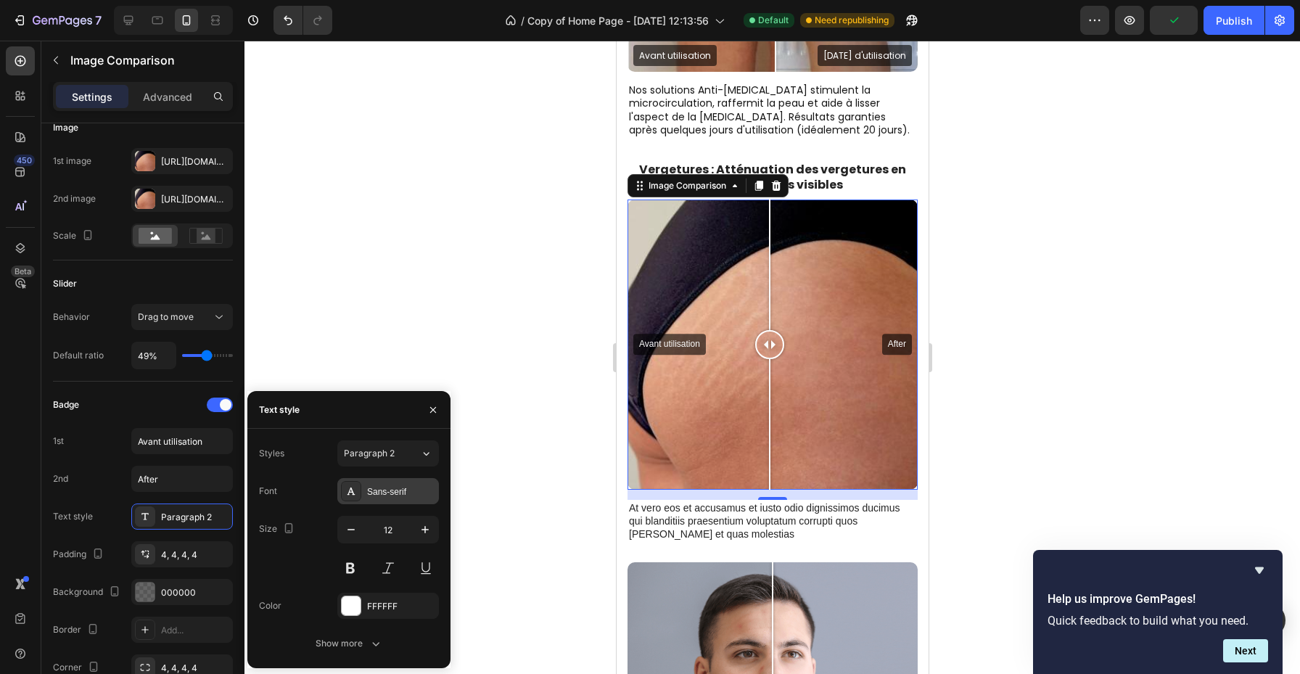
click at [379, 481] on div "Sans-serif" at bounding box center [388, 491] width 102 height 26
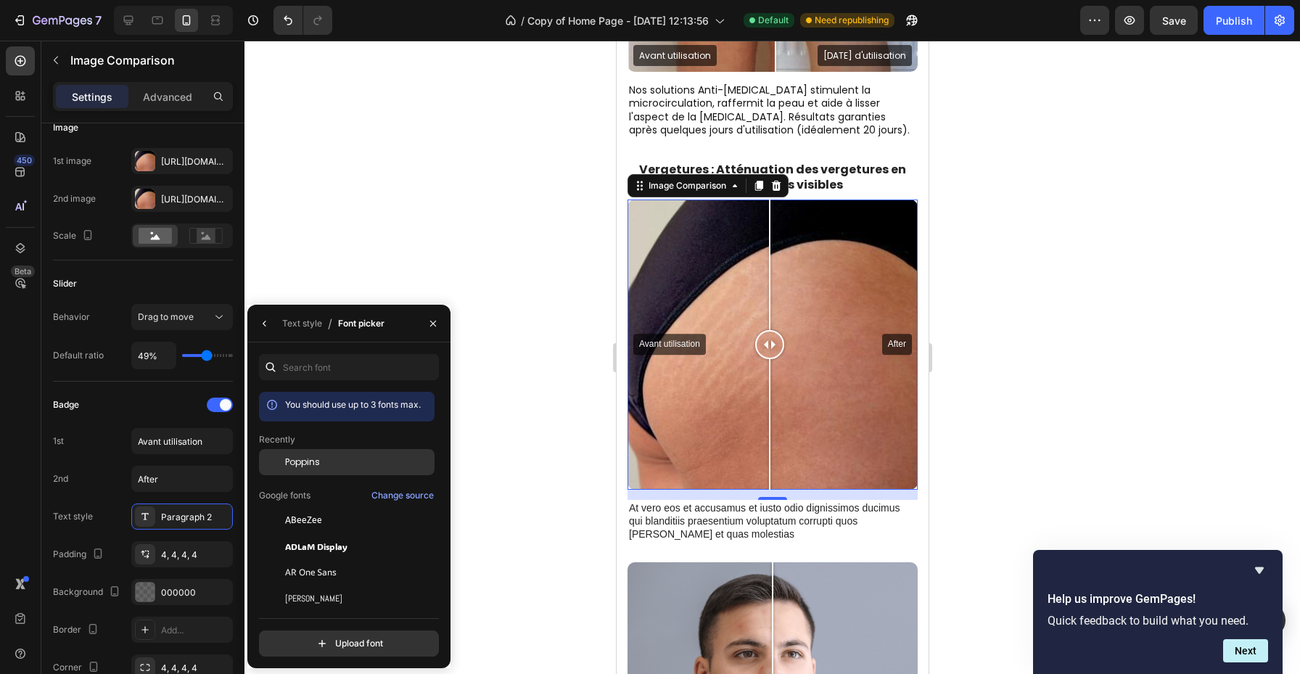
click at [346, 459] on div "Poppins" at bounding box center [358, 462] width 147 height 13
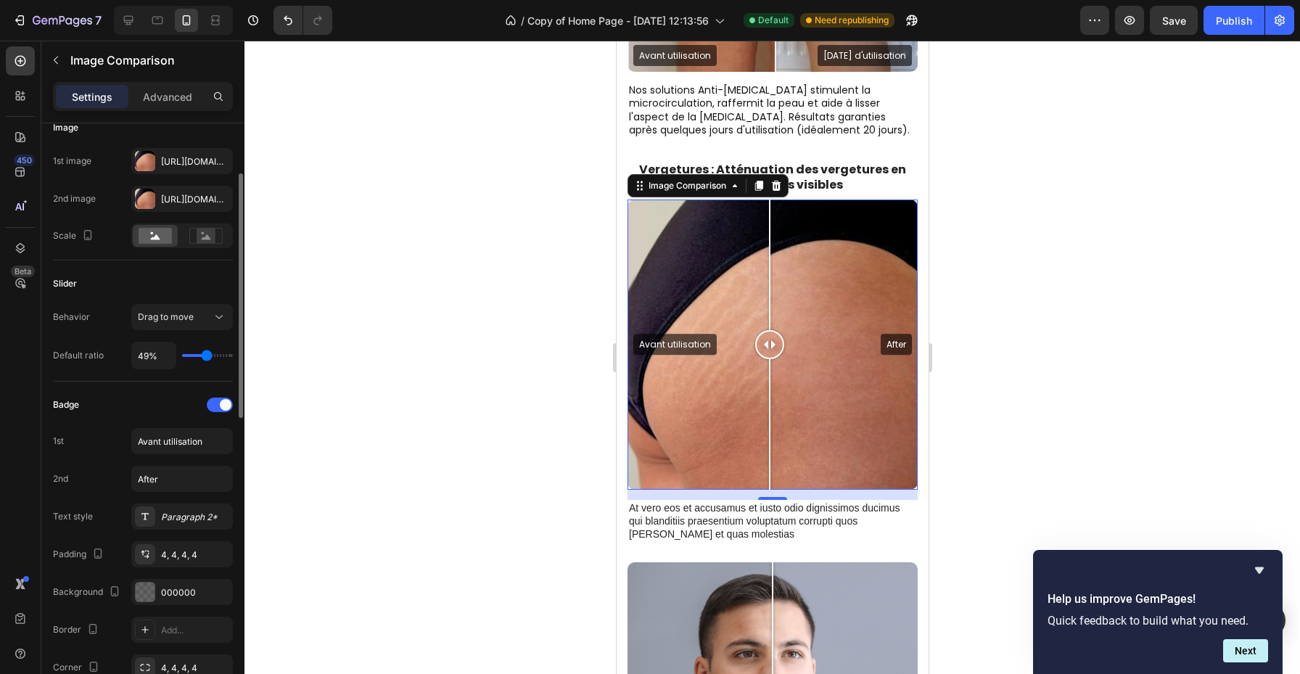
click at [100, 509] on div "Text style Paragraph 2*" at bounding box center [143, 517] width 180 height 26
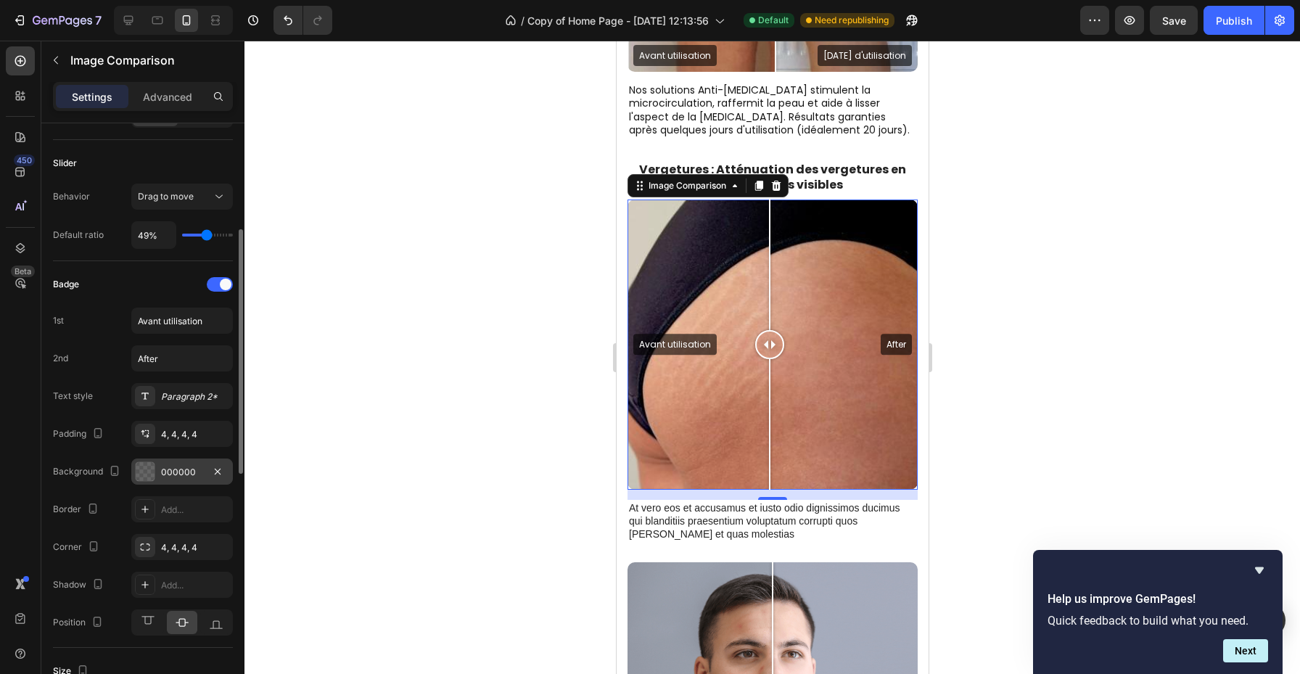
scroll to position [246, 0]
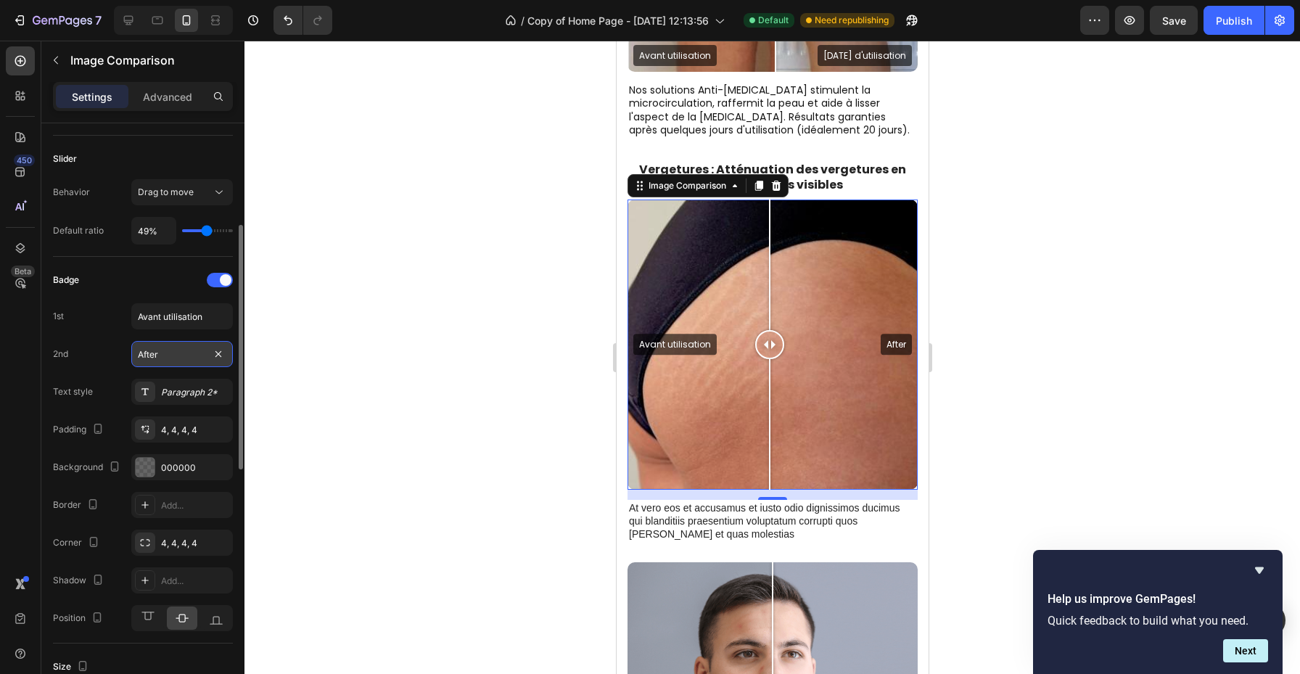
click at [183, 364] on input "After" at bounding box center [182, 354] width 102 height 26
click at [117, 284] on div "Badge" at bounding box center [143, 280] width 180 height 23
click at [205, 232] on input "range" at bounding box center [207, 230] width 51 height 3
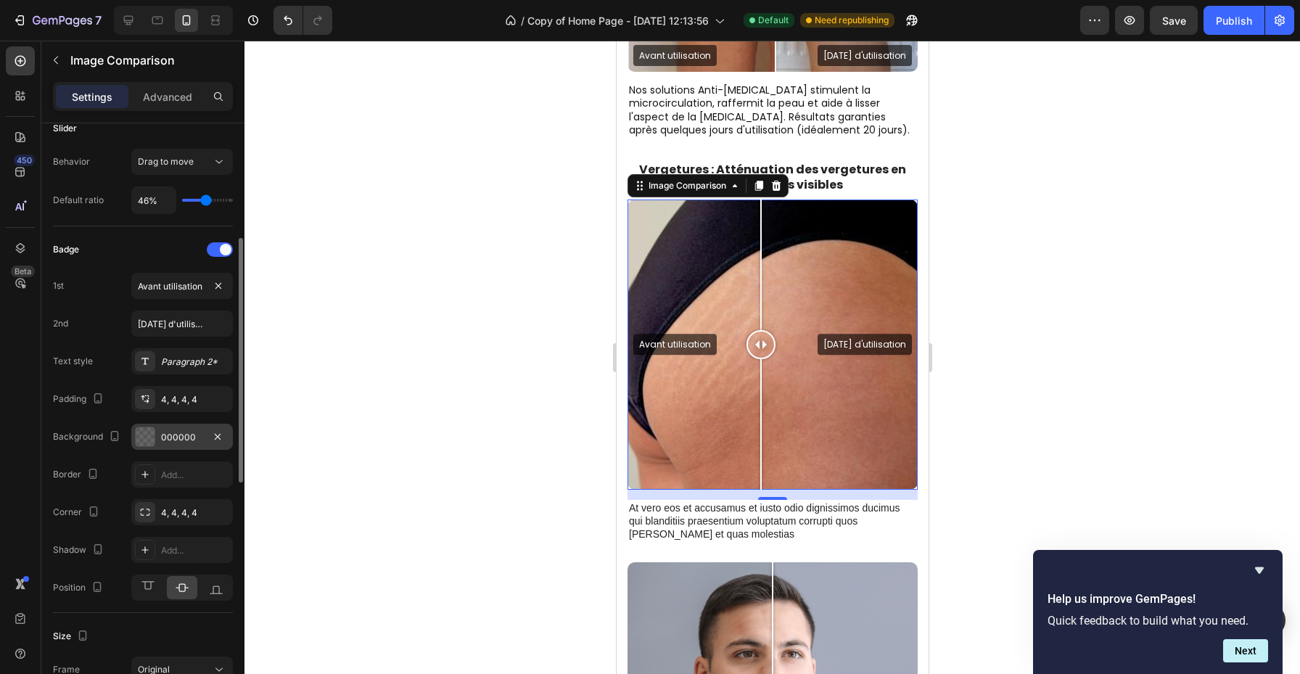
scroll to position [277, 0]
click at [212, 586] on icon at bounding box center [216, 587] width 15 height 15
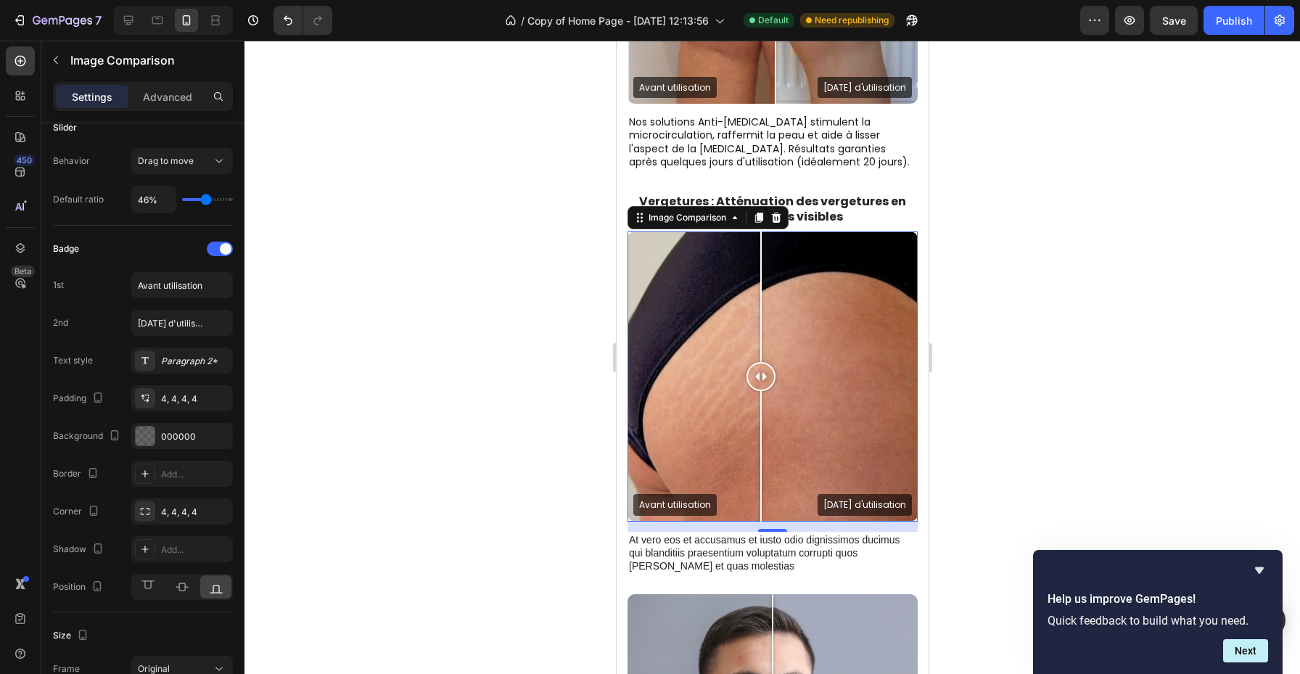
scroll to position [1301, 0]
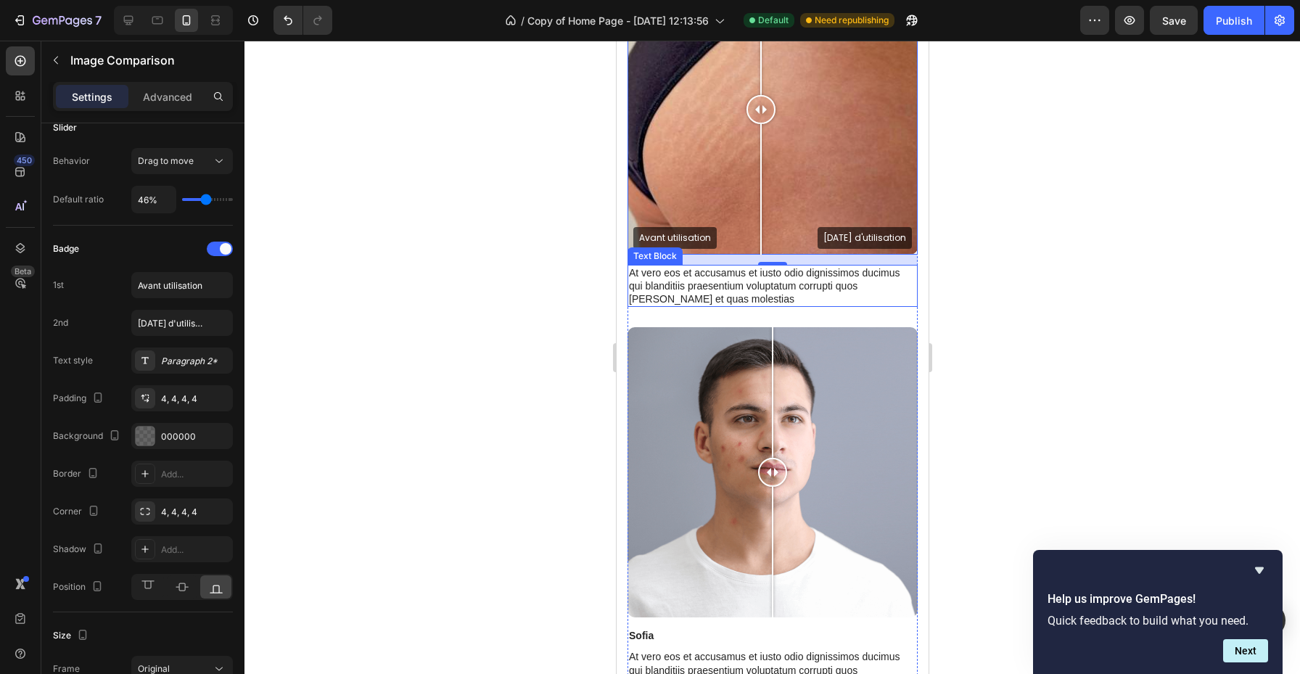
click at [766, 292] on p "At vero eos et accusamus et iusto odio dignissimos ducimus qui blanditiis praes…" at bounding box center [771, 286] width 287 height 40
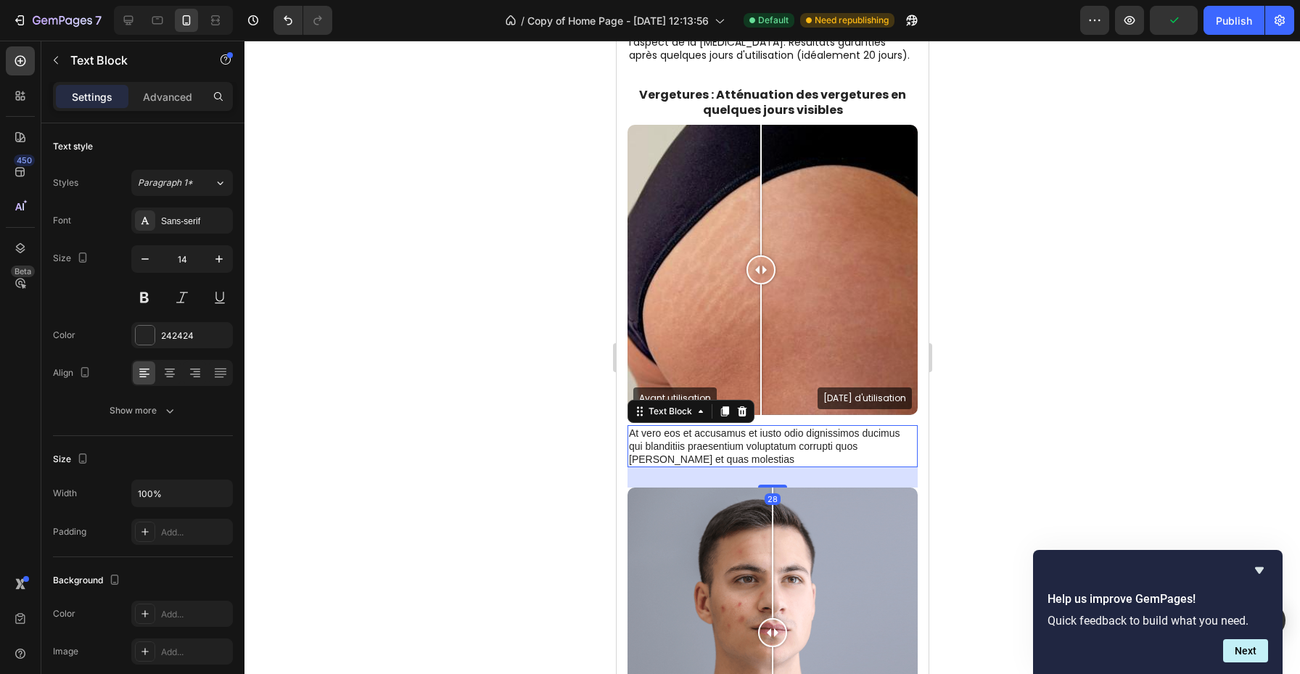
scroll to position [1150, 0]
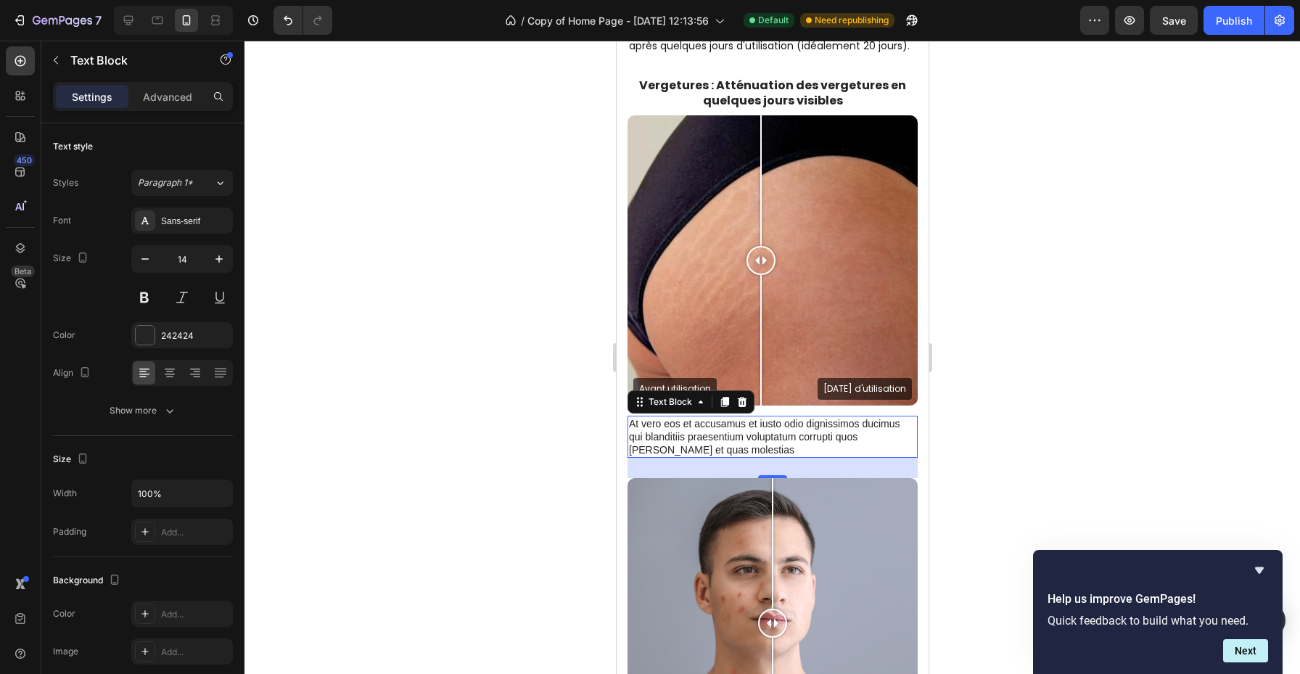
click at [753, 436] on p "At vero eos et accusamus et iusto odio dignissimos ducimus qui blanditiis praes…" at bounding box center [771, 437] width 287 height 40
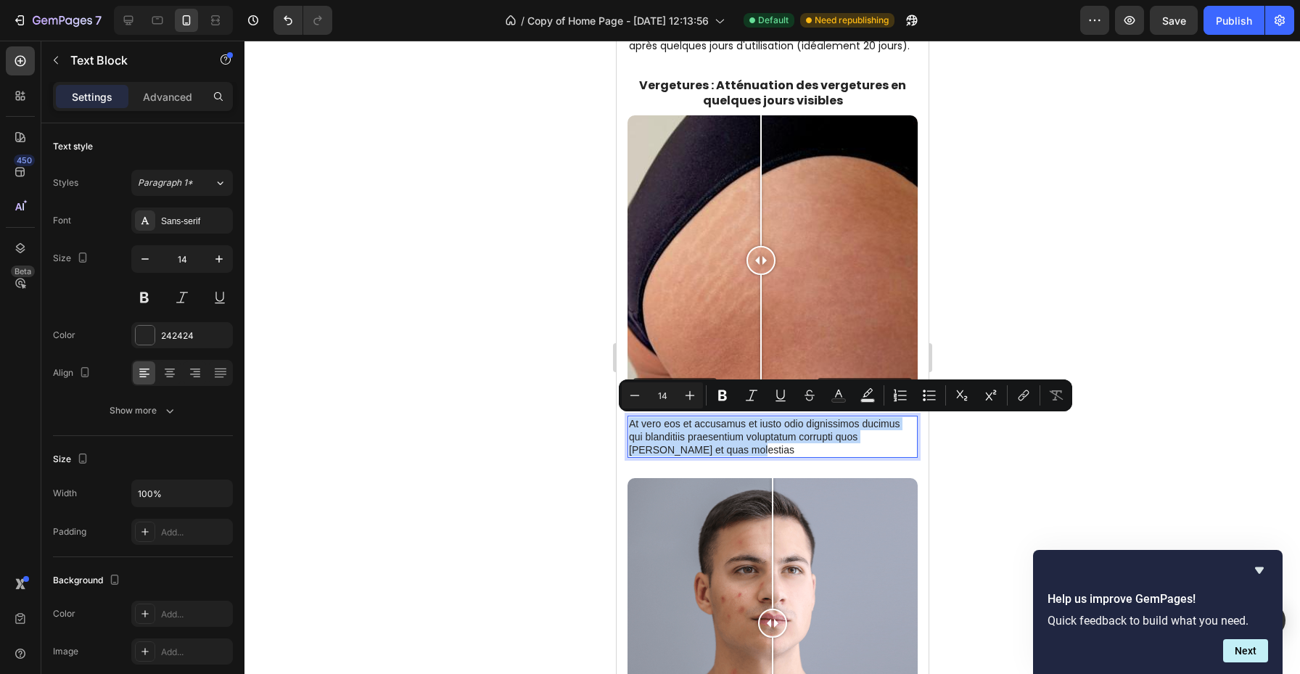
drag, startPoint x: 726, startPoint y: 451, endPoint x: 631, endPoint y: 422, distance: 99.4
click at [631, 422] on p "At vero eos et accusamus et iusto odio dignissimos ducimus qui blanditiis praes…" at bounding box center [771, 437] width 287 height 40
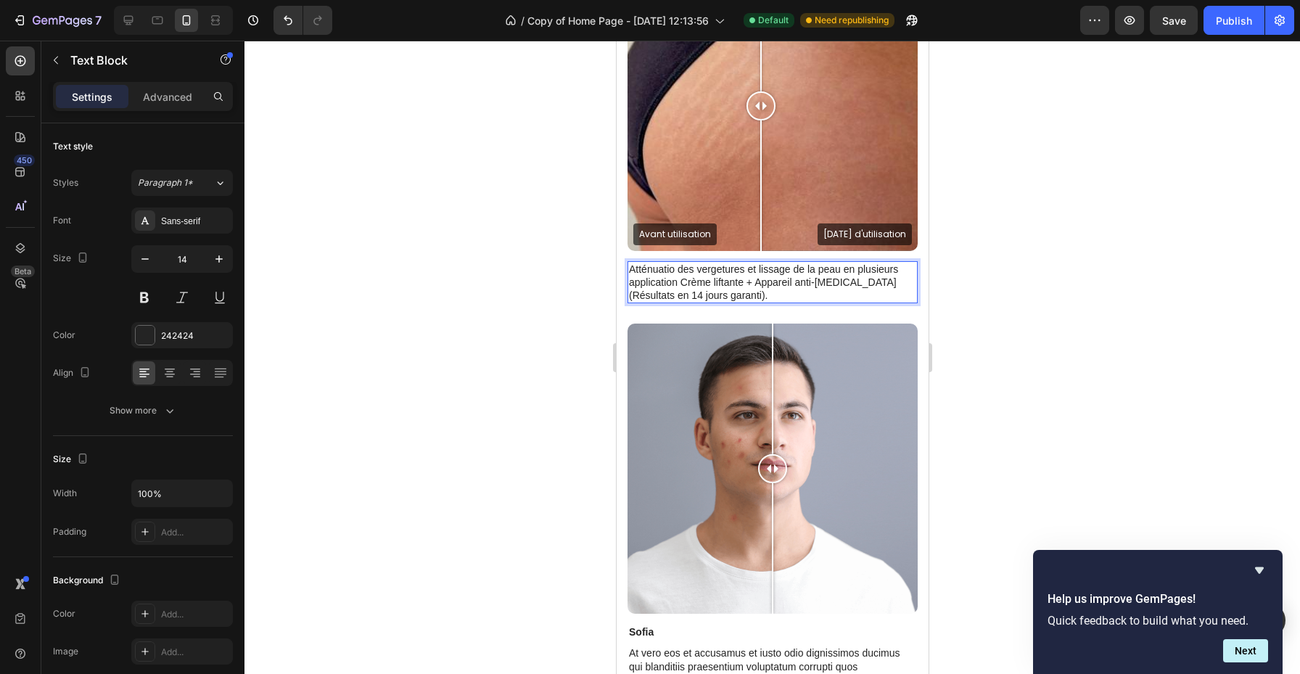
scroll to position [1327, 0]
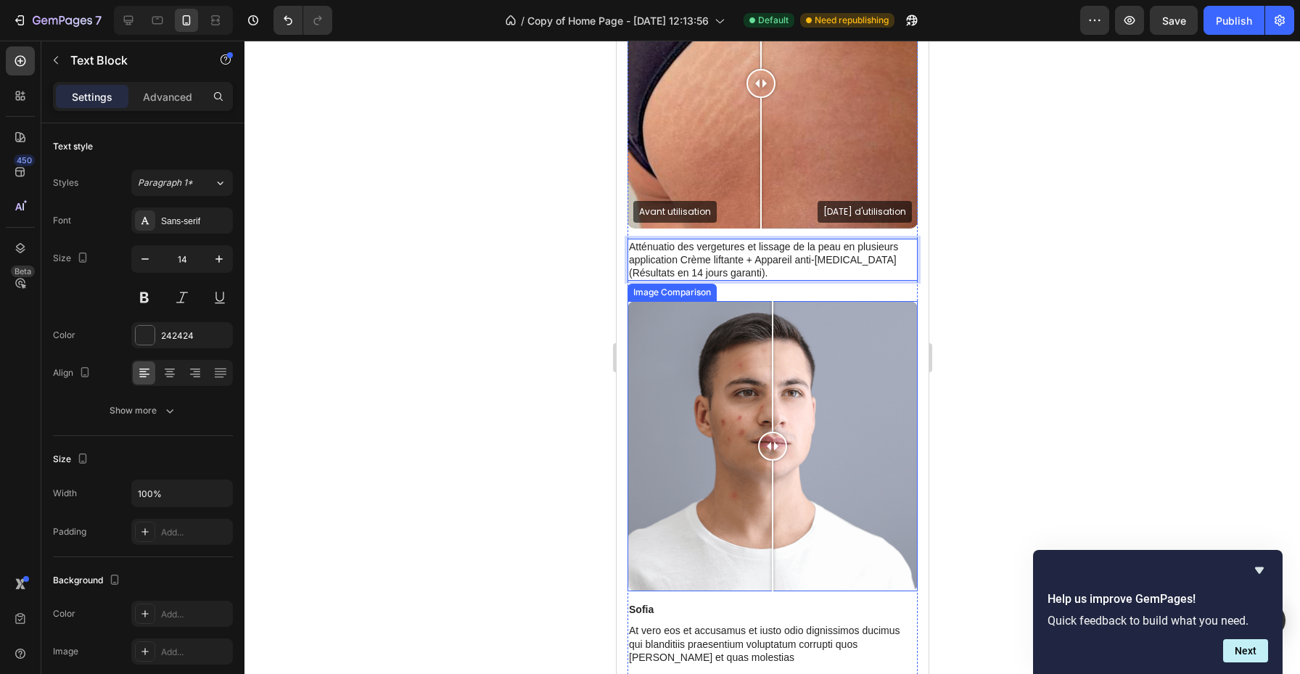
click at [723, 393] on div at bounding box center [772, 446] width 290 height 290
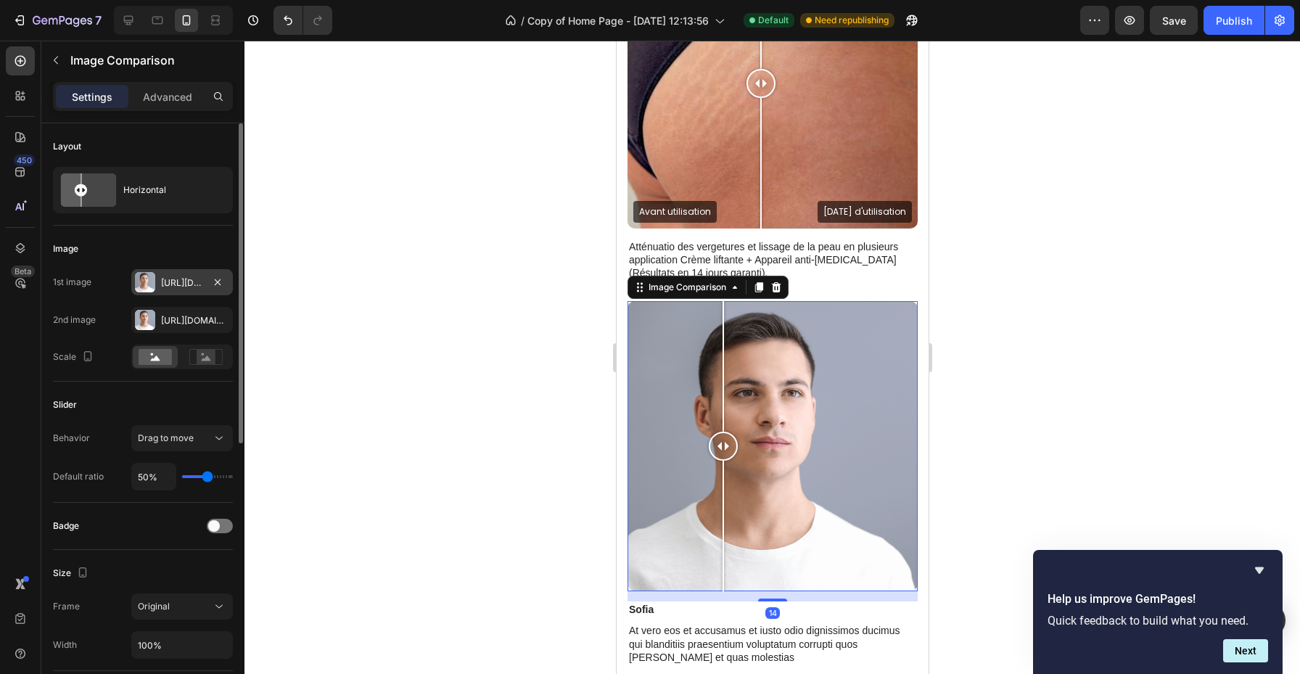
click at [168, 287] on div "Https://cdn.Shopify.Com/s/files/1/0973/4841/9925/files/gempages_582647538708906…" at bounding box center [182, 282] width 42 height 13
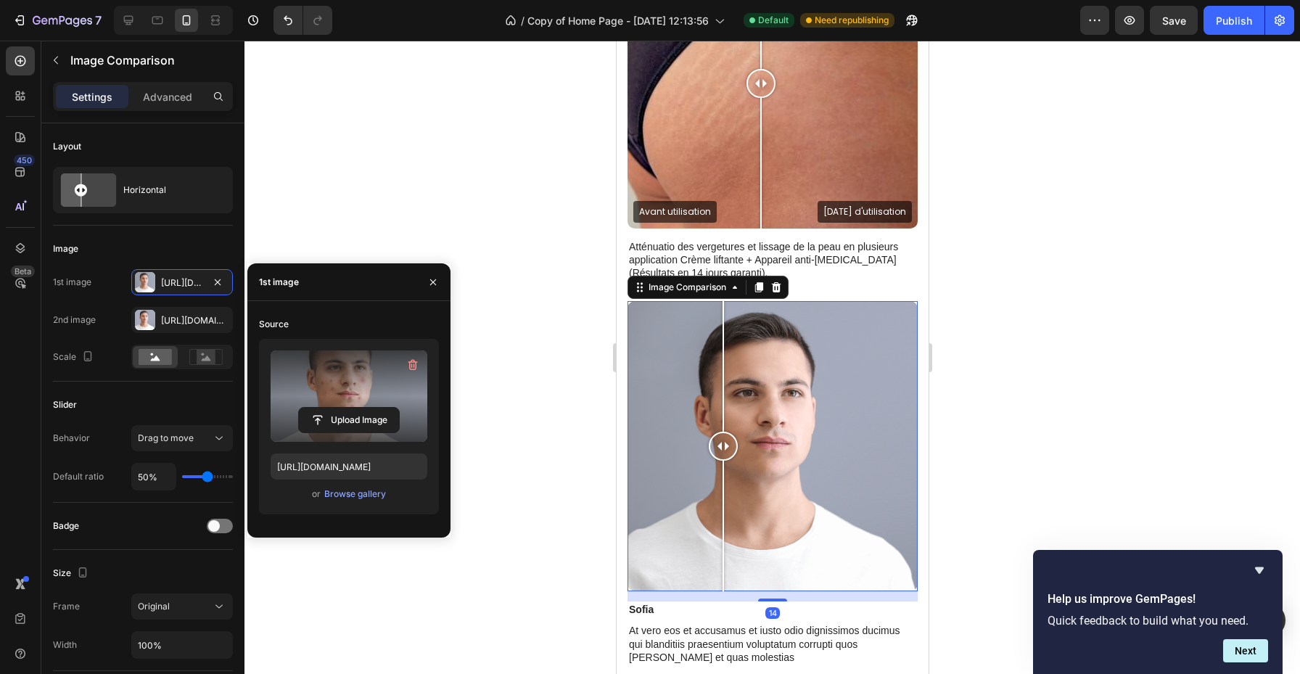
click at [347, 398] on label at bounding box center [349, 396] width 157 height 91
click at [347, 408] on input "file" at bounding box center [349, 420] width 100 height 25
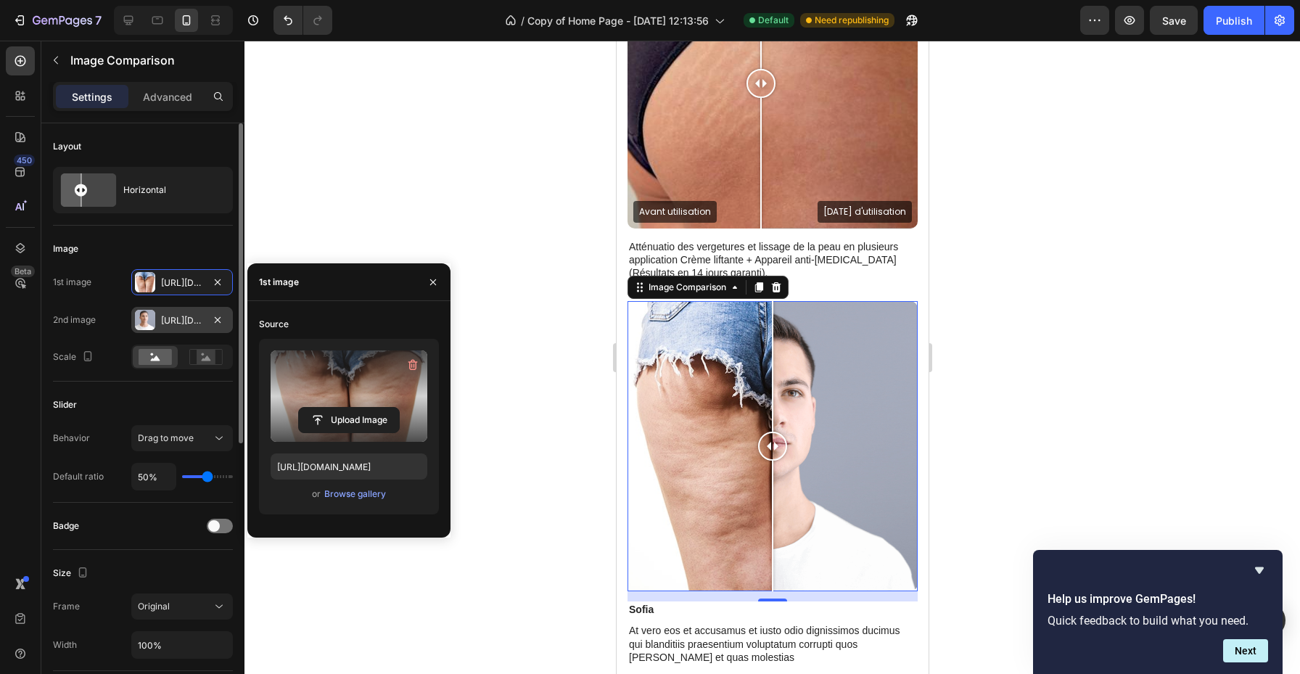
click at [174, 317] on div "Https://cdn.Shopify.Com/s/files/1/0973/4841/9925/files/gempages_582647538708906…" at bounding box center [182, 320] width 42 height 13
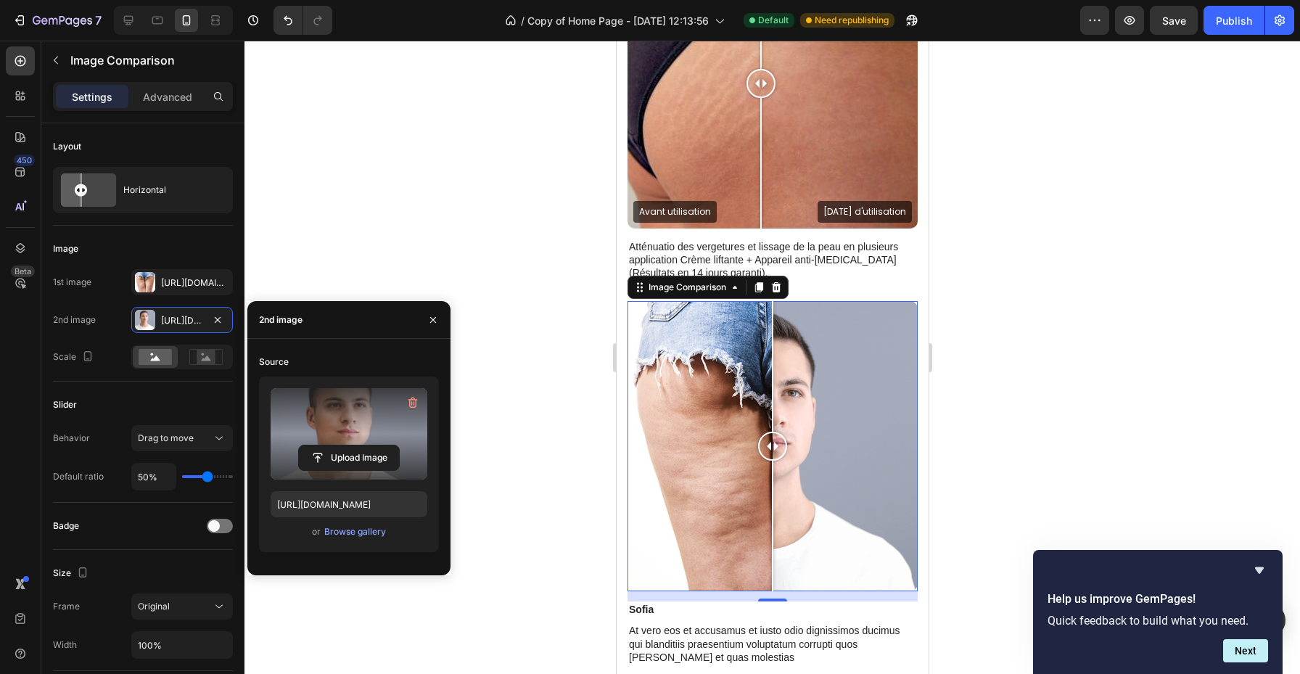
click at [315, 401] on label at bounding box center [349, 433] width 157 height 91
click at [0, 0] on input "file" at bounding box center [0, 0] width 0 height 0
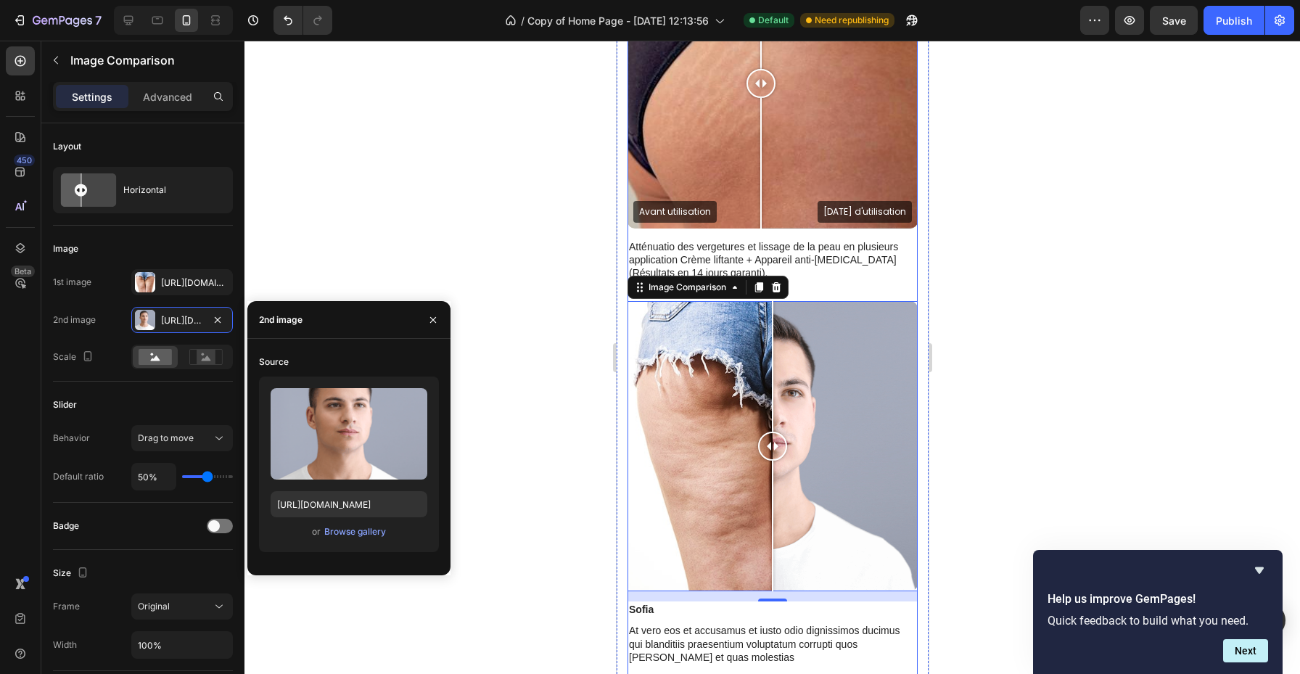
scroll to position [1392, 0]
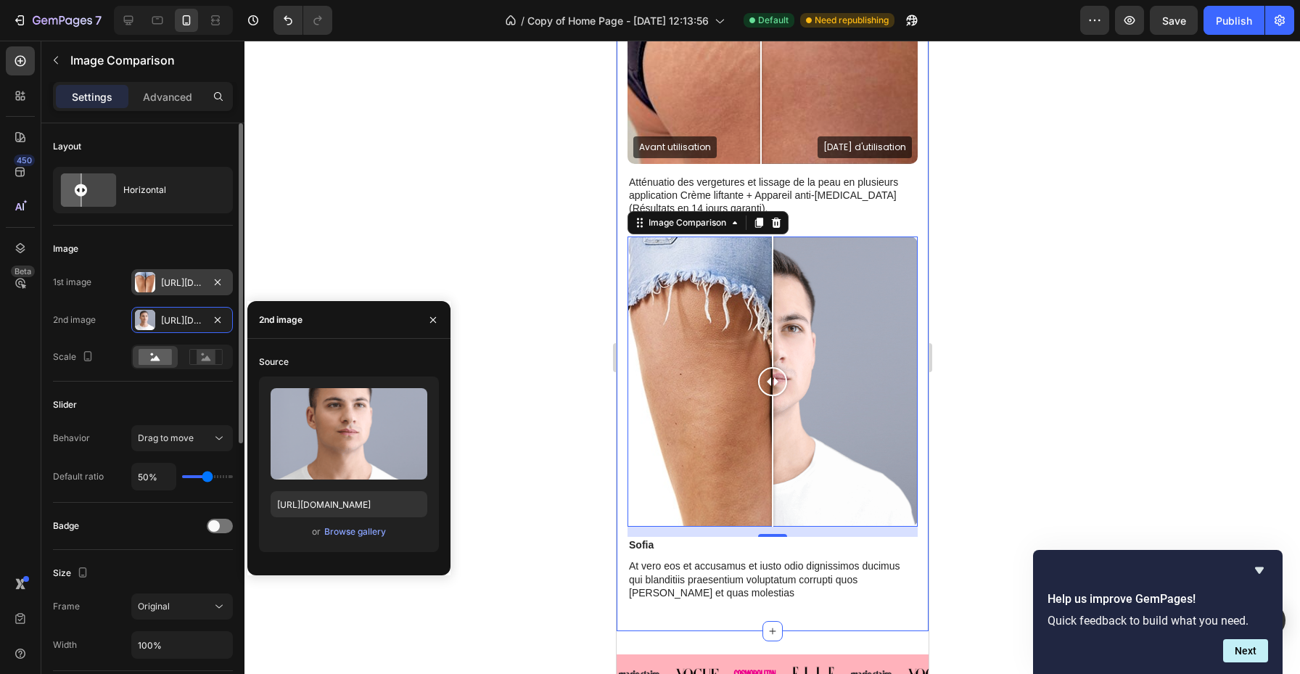
click at [170, 289] on div "Https://cdn.Shopify.Com/s/files/1/0973/4841/9925/files/gempages_582647538708906…" at bounding box center [182, 282] width 102 height 26
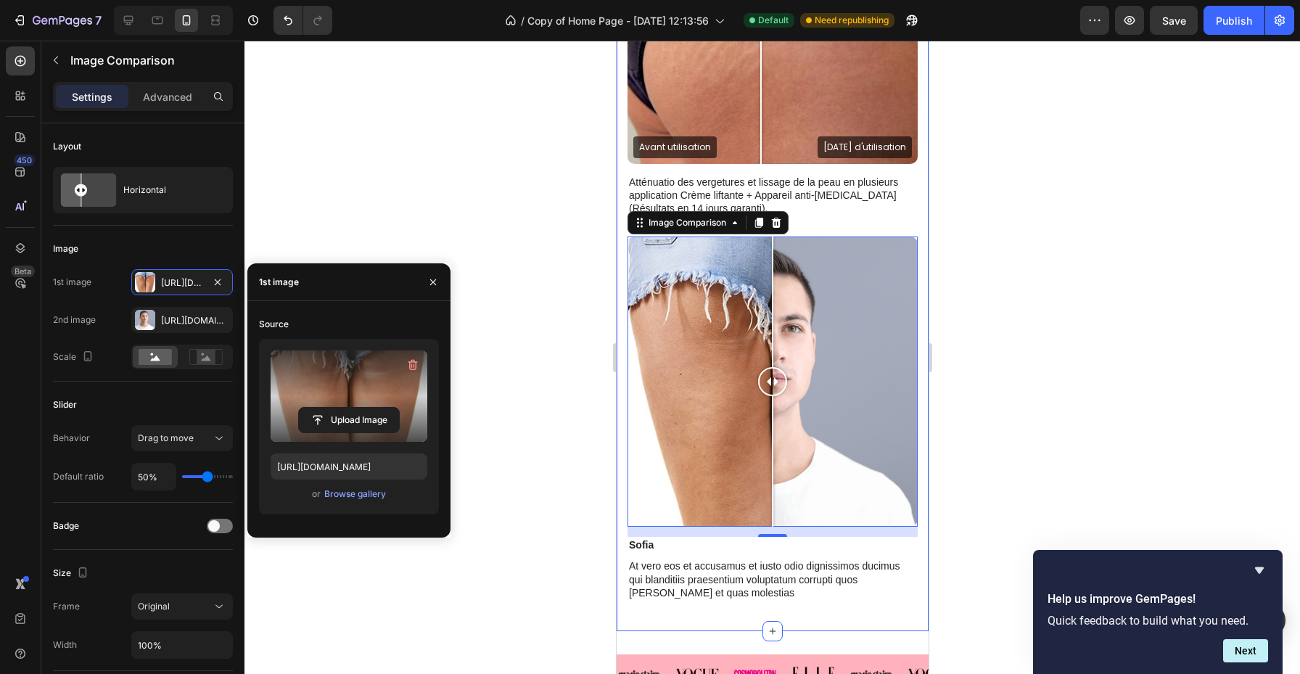
click at [325, 388] on label at bounding box center [349, 396] width 157 height 91
click at [325, 408] on input "file" at bounding box center [349, 420] width 100 height 25
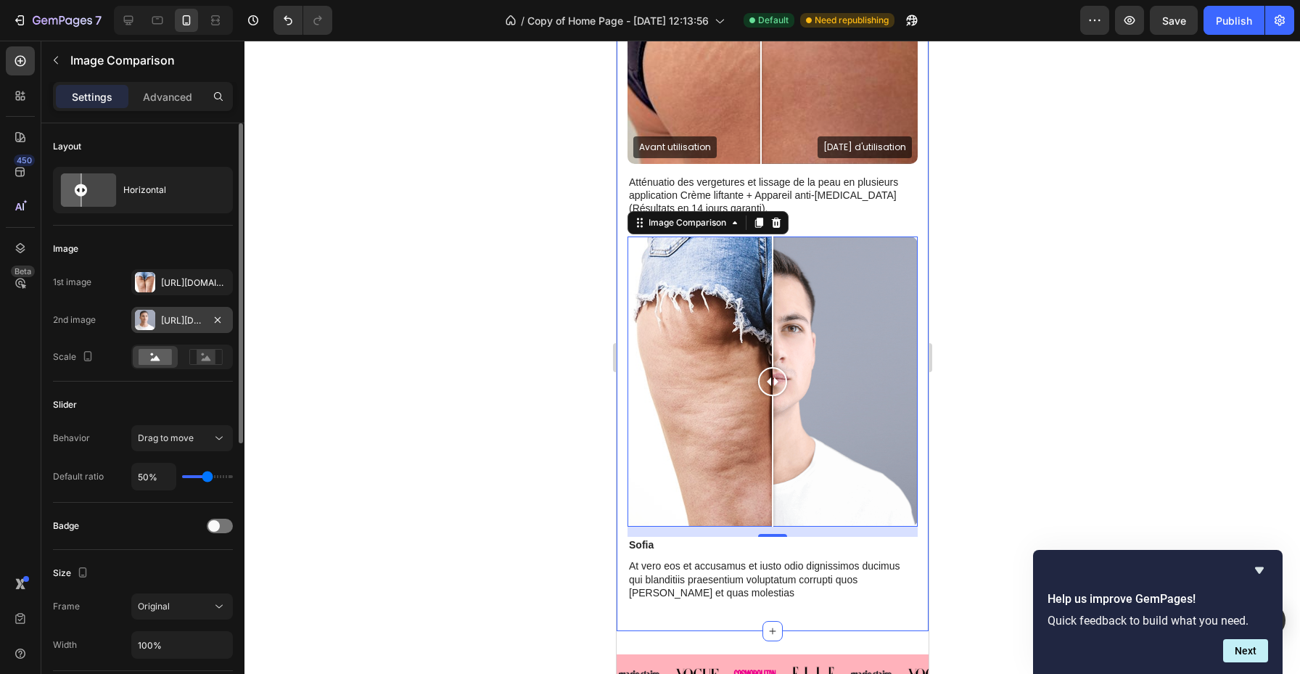
click at [173, 324] on div "Https://cdn.Shopify.Com/s/files/1/0973/4841/9925/files/gempages_582647538708906…" at bounding box center [182, 320] width 42 height 13
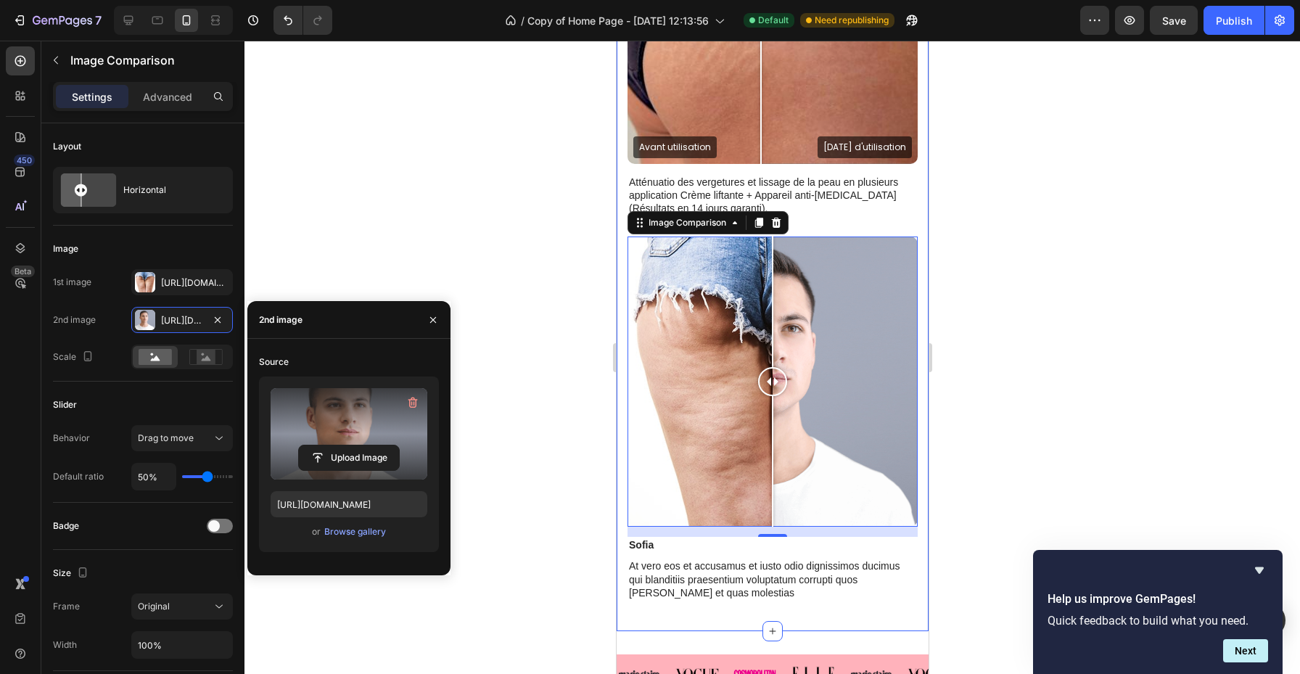
click at [353, 439] on label at bounding box center [349, 433] width 157 height 91
click at [0, 0] on input "file" at bounding box center [0, 0] width 0 height 0
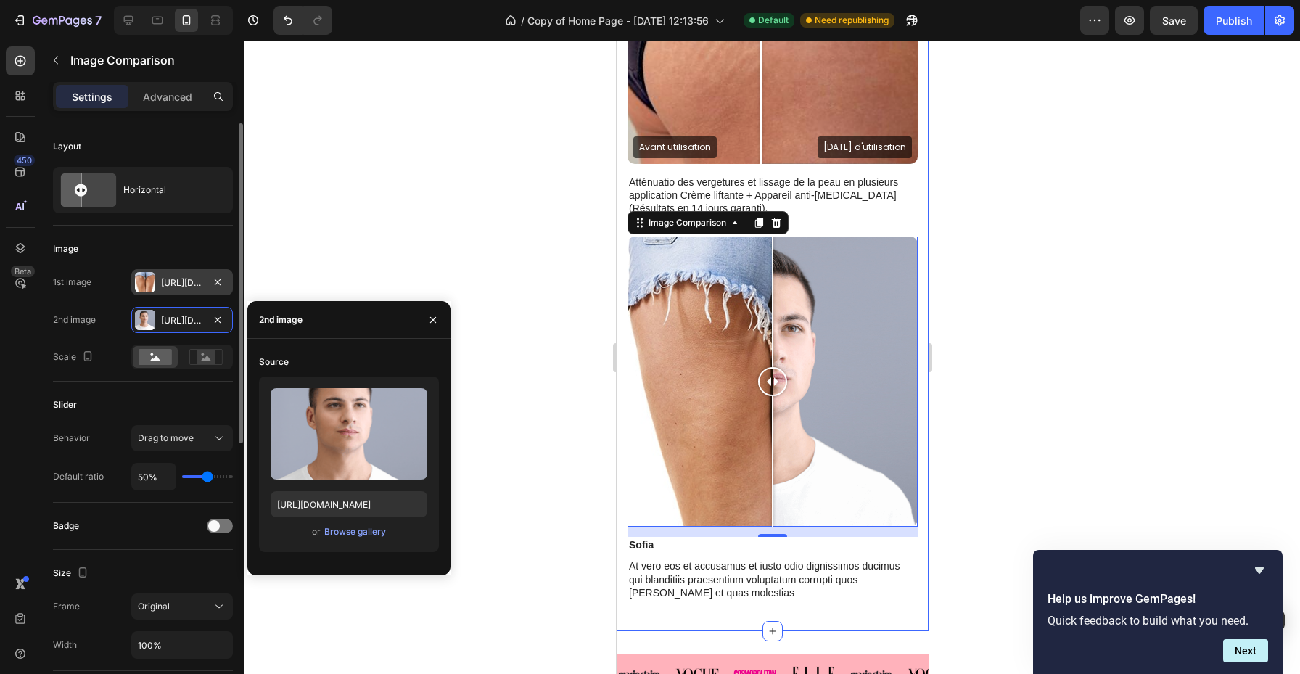
click at [167, 282] on div "Https://cdn.Shopify.Com/s/files/1/0973/4841/9925/files/gempages_582647538708906…" at bounding box center [182, 282] width 42 height 13
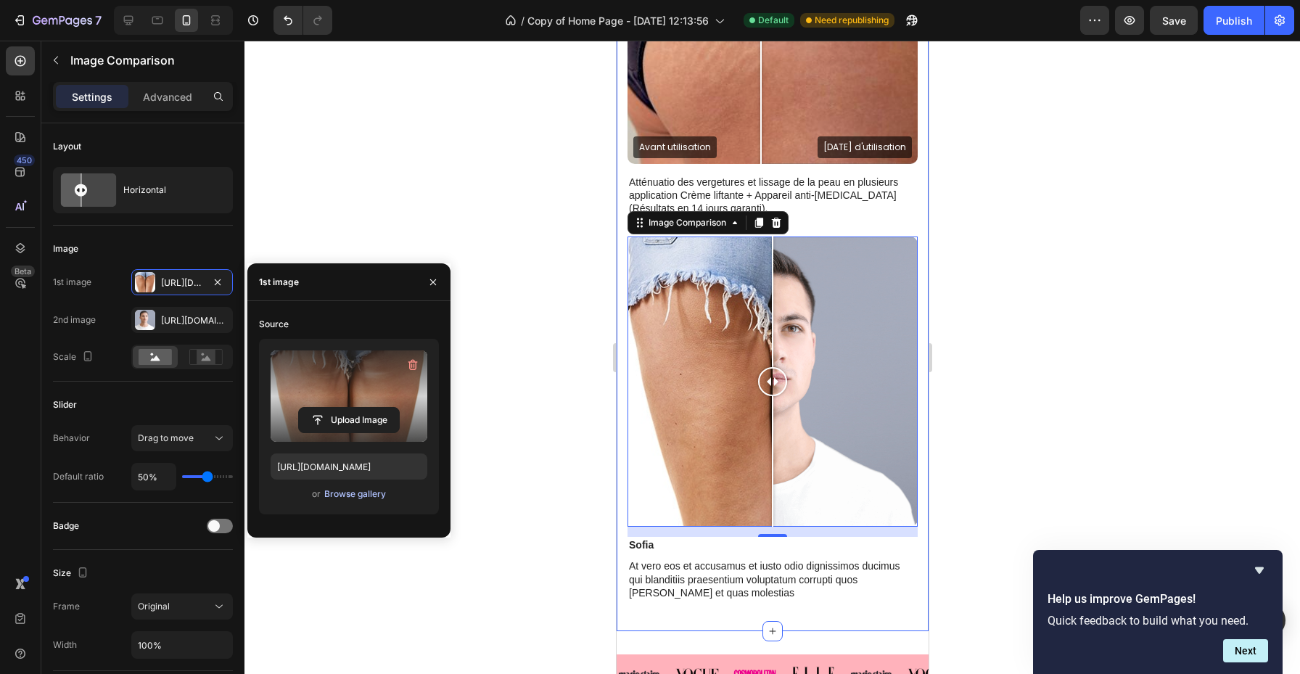
click at [377, 499] on div "Browse gallery" at bounding box center [355, 494] width 62 height 13
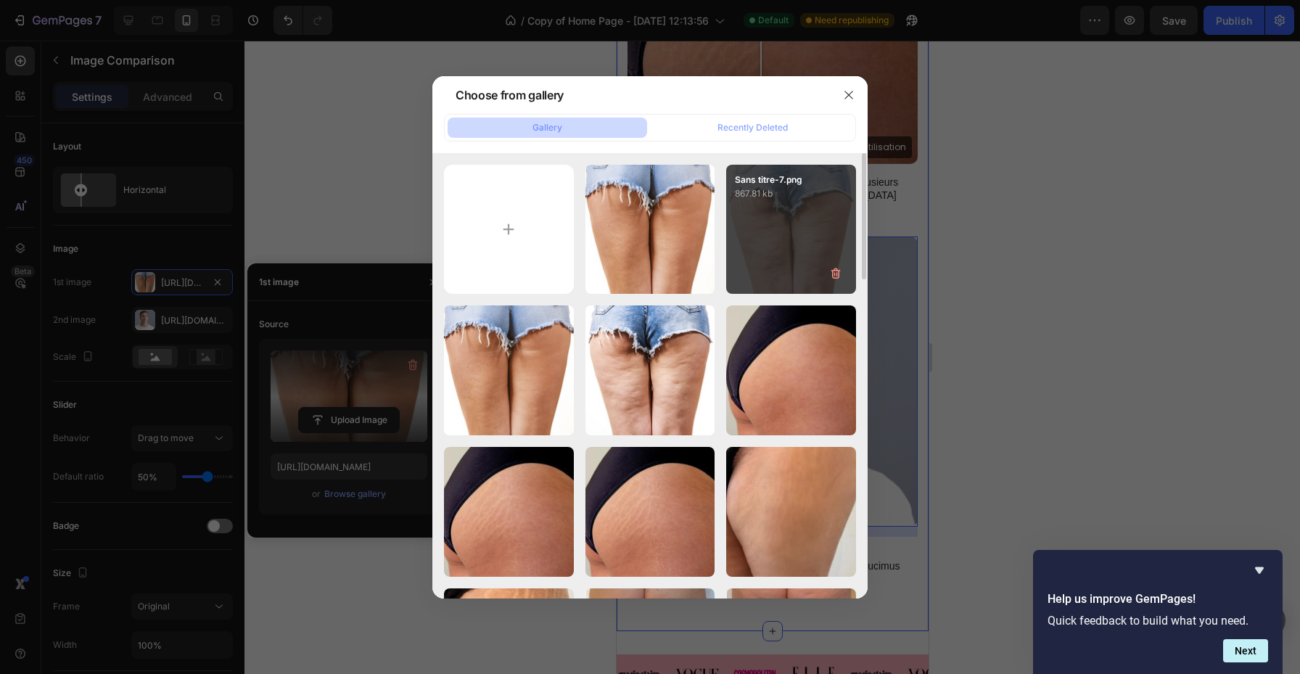
click at [780, 238] on div "Sans titre-7.png 867.81 kb" at bounding box center [791, 230] width 130 height 130
type input "https://cdn.shopify.com/s/files/1/0973/4841/9925/files/gempages_582647538708906…"
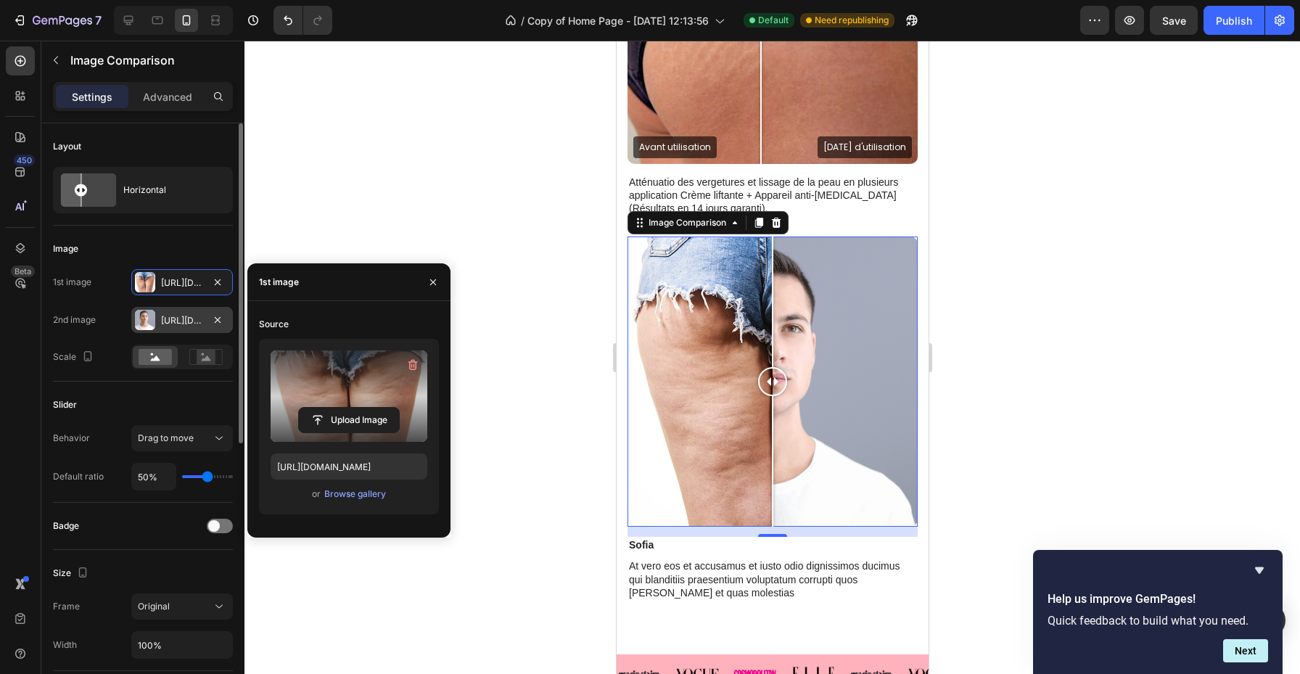
click at [178, 327] on div "Https://cdn.Shopify.Com/s/files/1/0973/4841/9925/files/gempages_582647538708906…" at bounding box center [182, 320] width 102 height 26
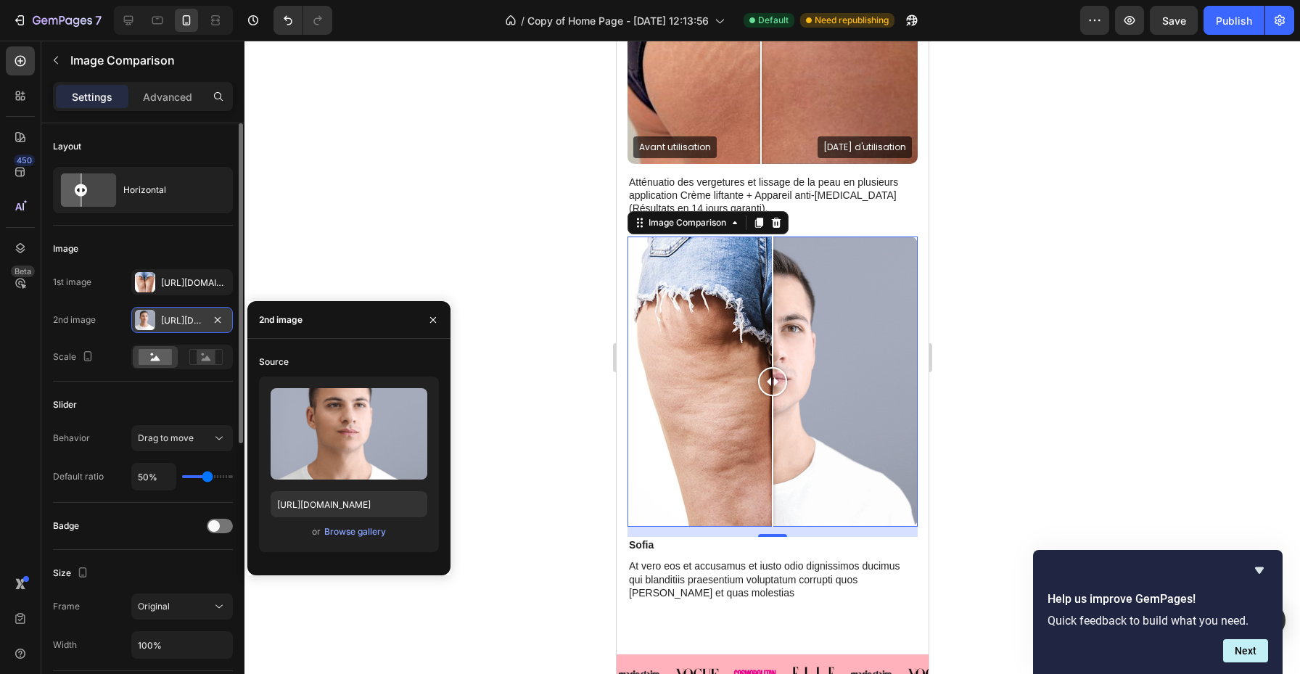
click at [177, 326] on div "Https://cdn.Shopify.Com/s/files/1/0973/4841/9925/files/gempages_582647538708906…" at bounding box center [182, 320] width 42 height 13
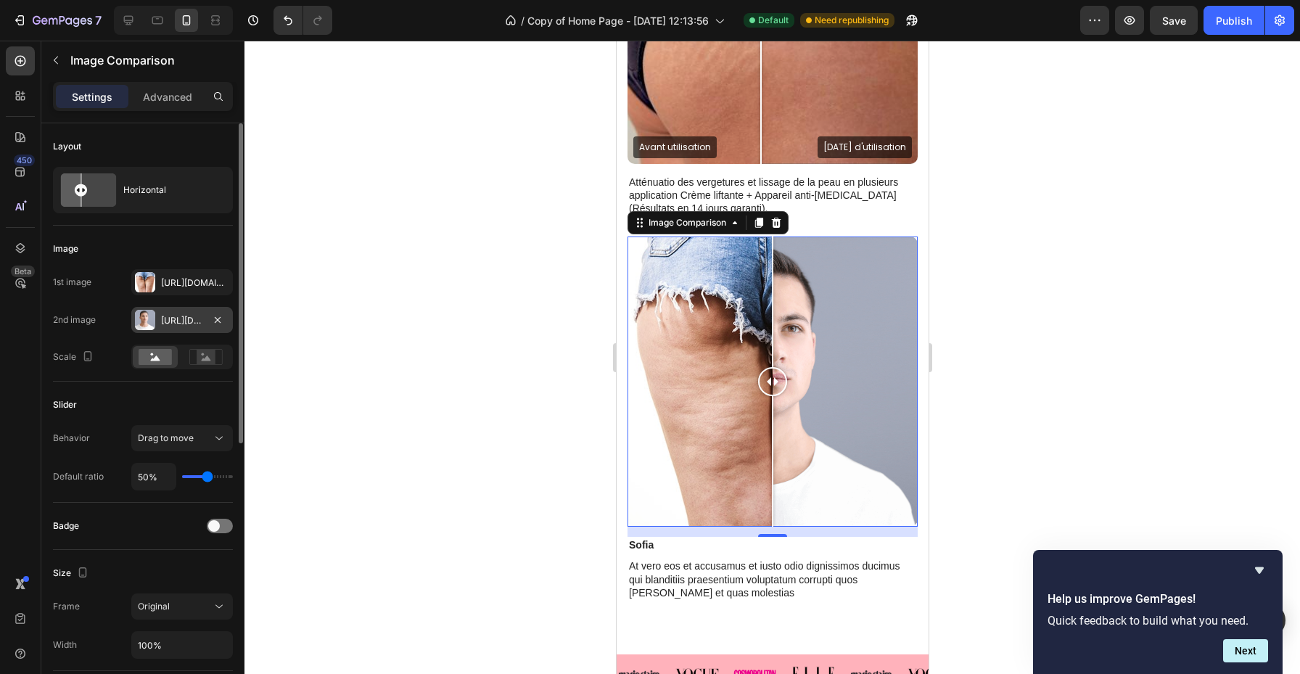
click at [170, 321] on div "Https://cdn.Shopify.Com/s/files/1/0973/4841/9925/files/gempages_582647538708906…" at bounding box center [182, 320] width 42 height 13
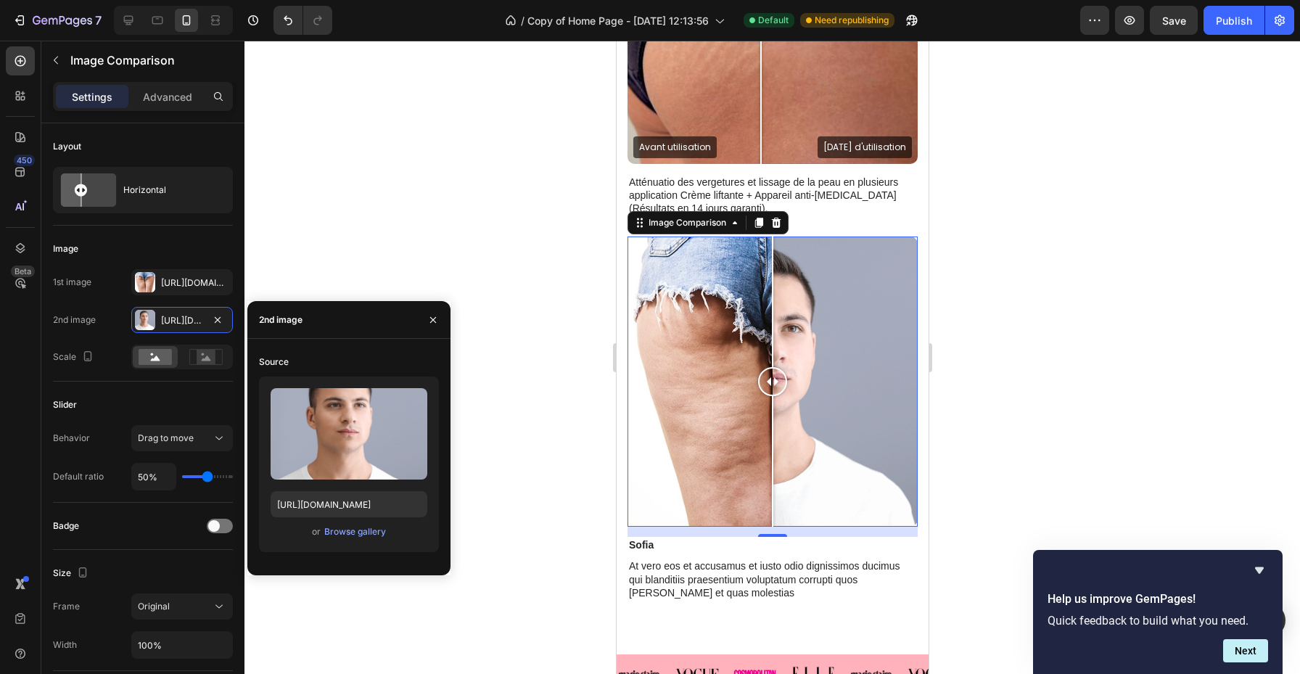
click at [337, 539] on div "or Browse gallery" at bounding box center [349, 531] width 157 height 17
click at [348, 530] on div "Browse gallery" at bounding box center [355, 531] width 62 height 13
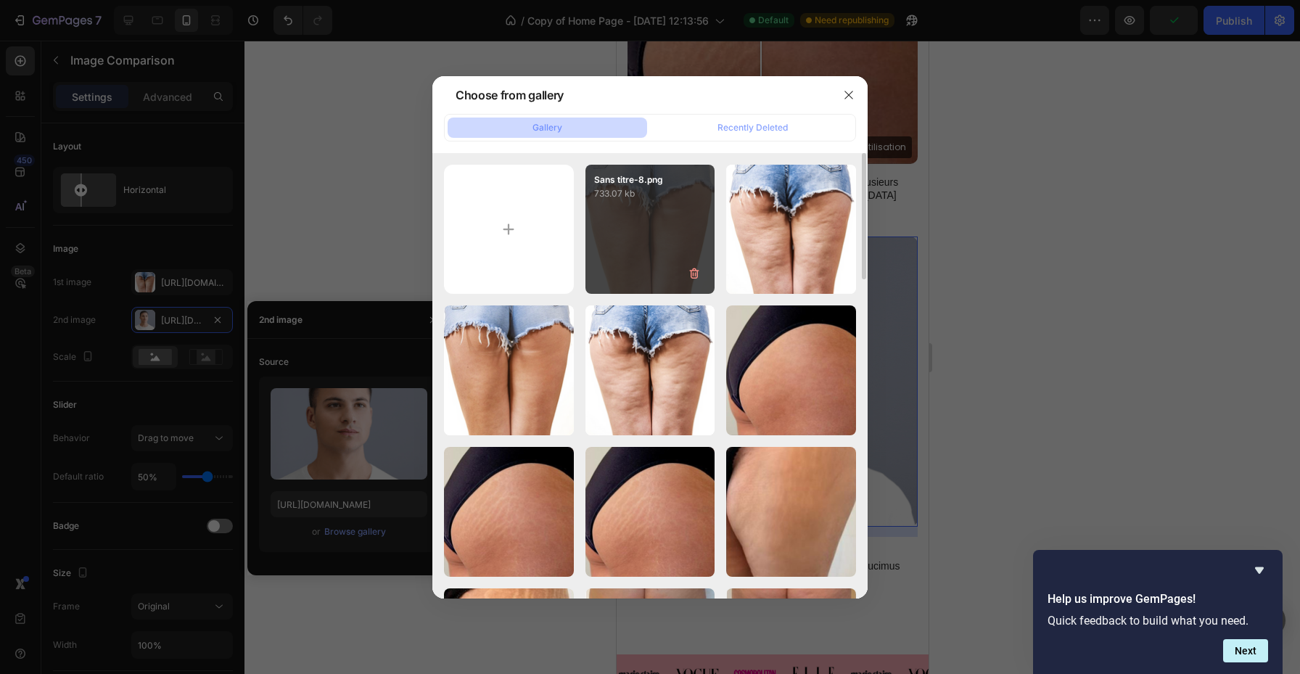
click at [628, 231] on div "Sans titre-8.png 733.07 kb" at bounding box center [651, 230] width 130 height 130
type input "https://cdn.shopify.com/s/files/1/0973/4841/9925/files/gempages_582647538708906…"
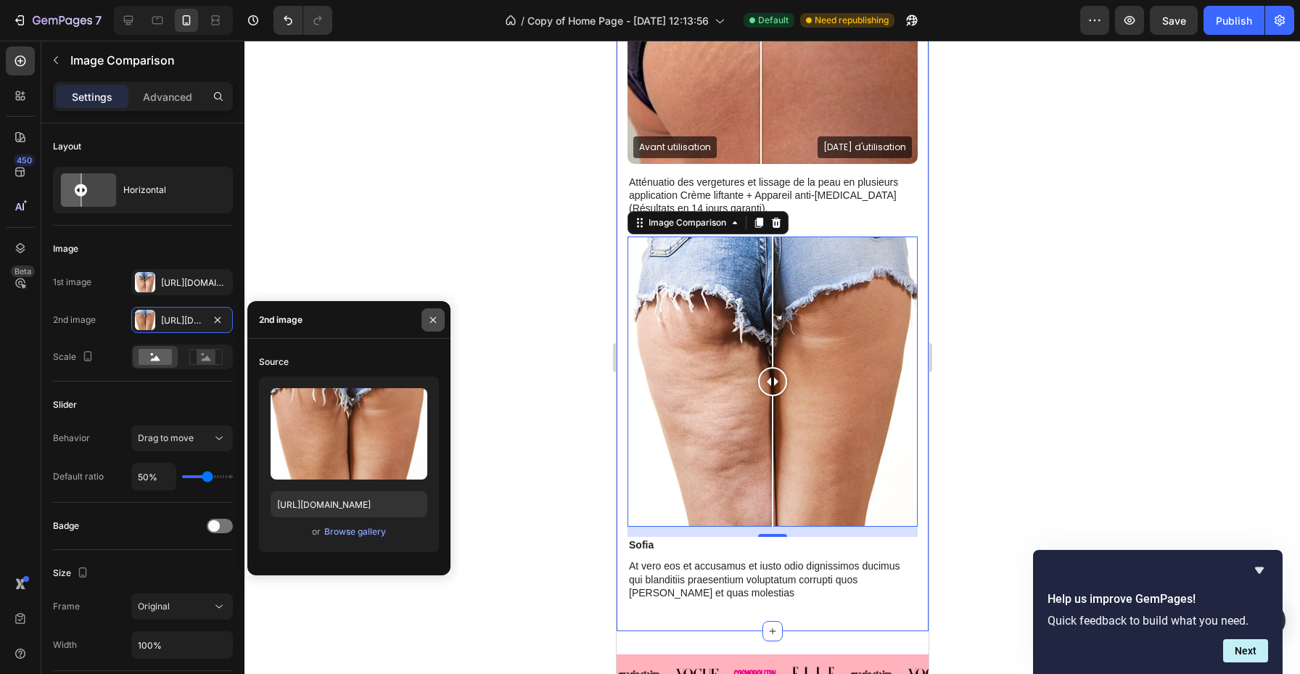
click at [433, 322] on icon "button" at bounding box center [433, 320] width 12 height 12
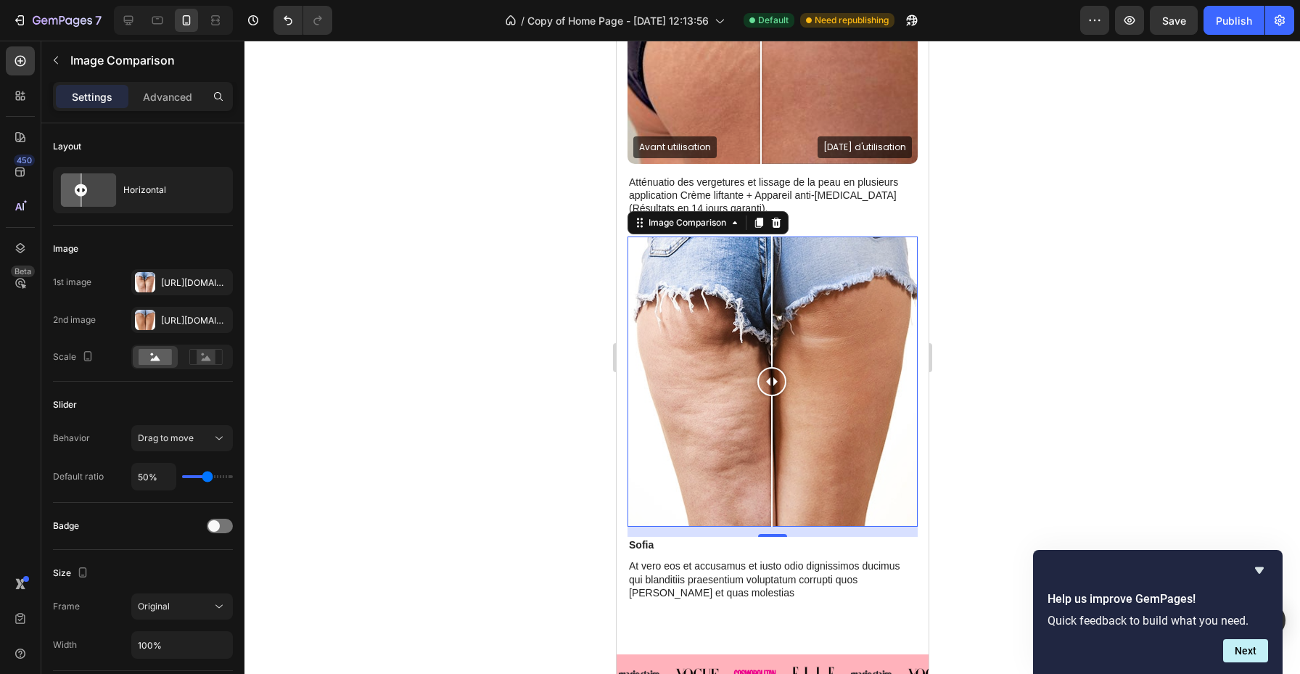
click at [771, 383] on div at bounding box center [771, 381] width 29 height 29
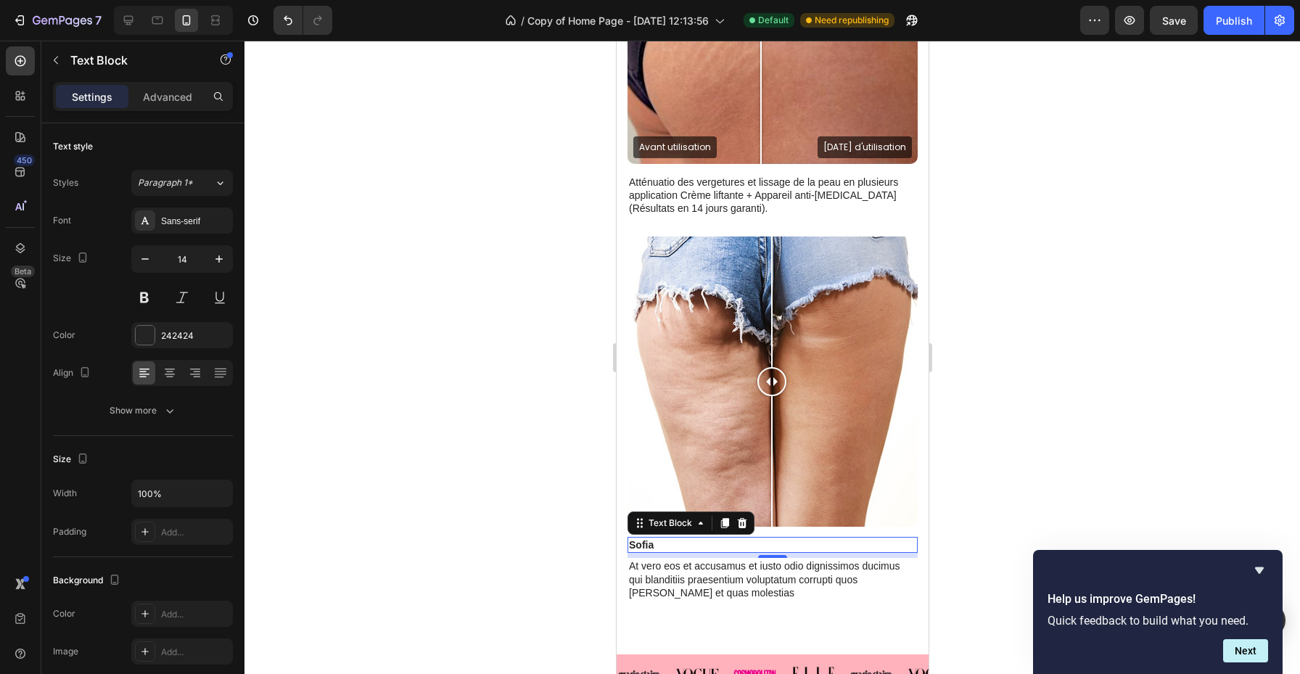
click at [645, 549] on p "Sofia" at bounding box center [771, 544] width 287 height 13
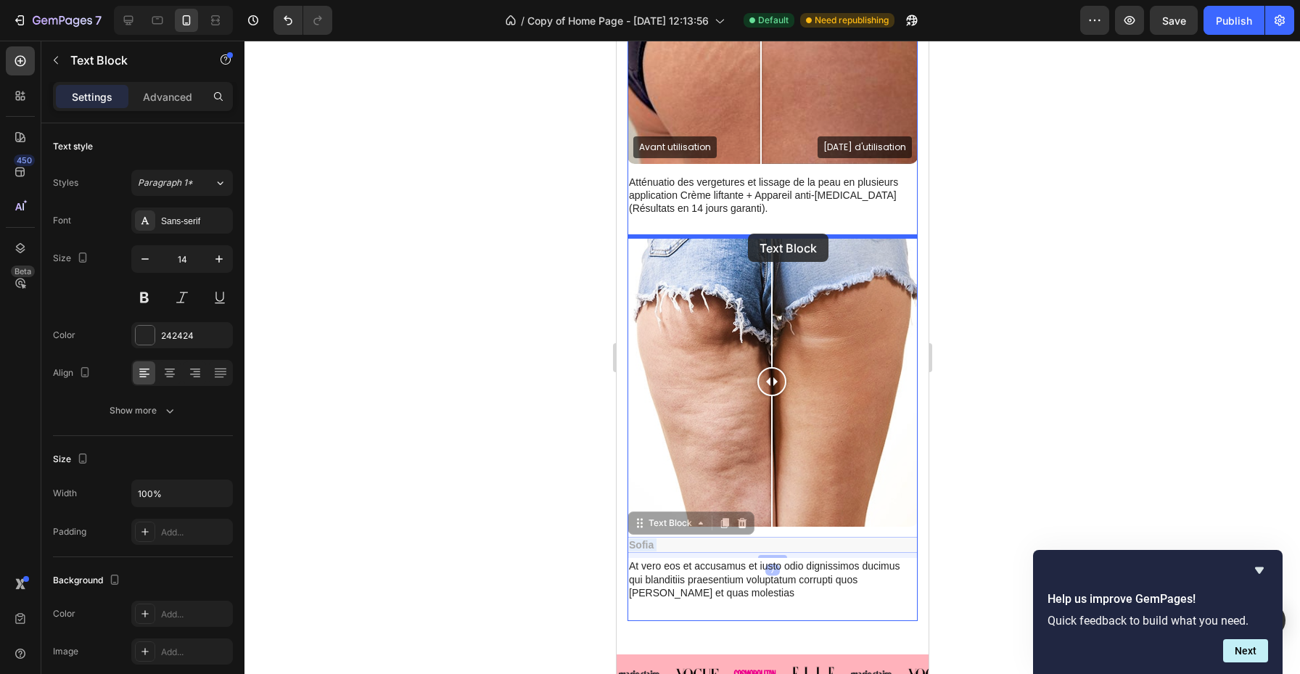
drag, startPoint x: 644, startPoint y: 548, endPoint x: 747, endPoint y: 234, distance: 330.9
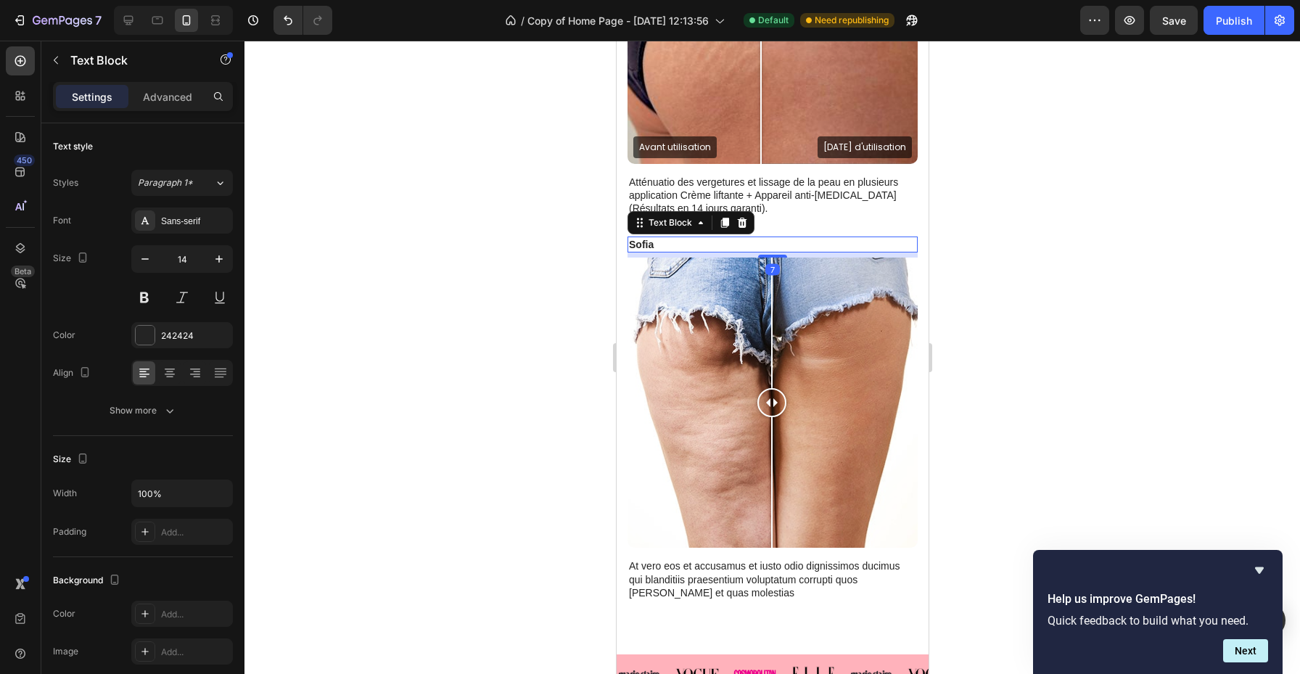
click at [641, 246] on p "Sofia" at bounding box center [771, 244] width 287 height 13
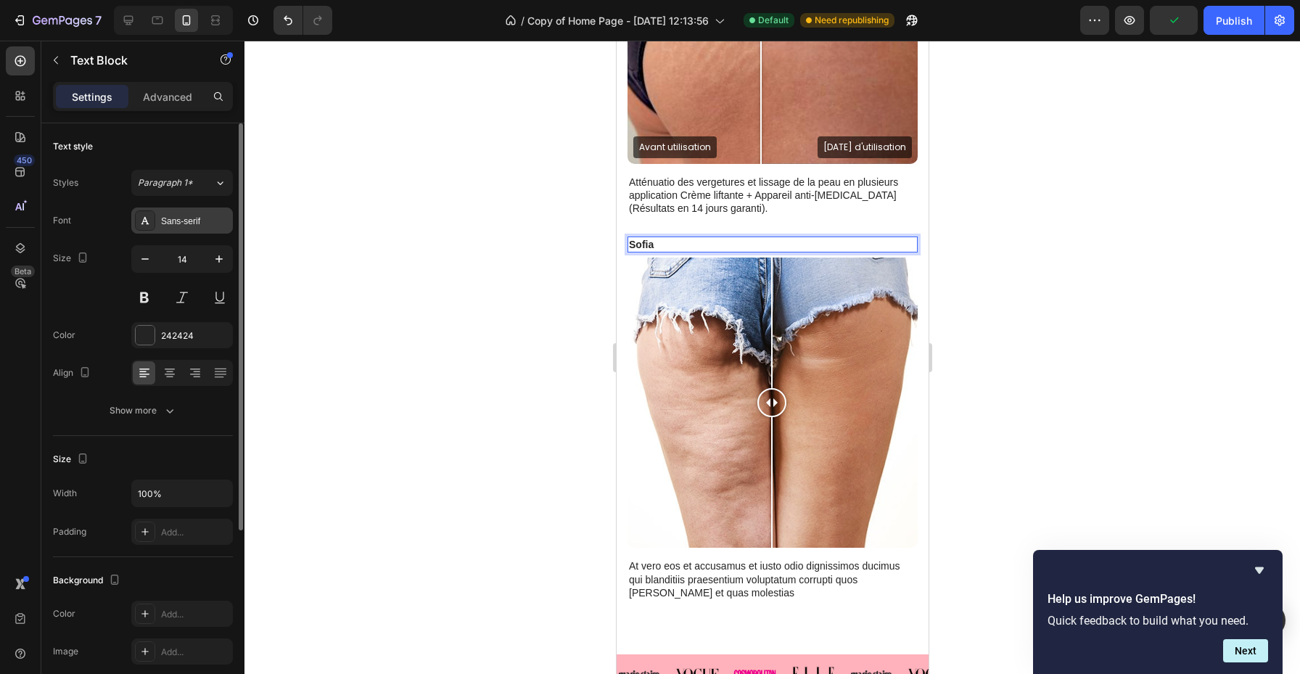
click at [200, 217] on div "Sans-serif" at bounding box center [195, 221] width 68 height 13
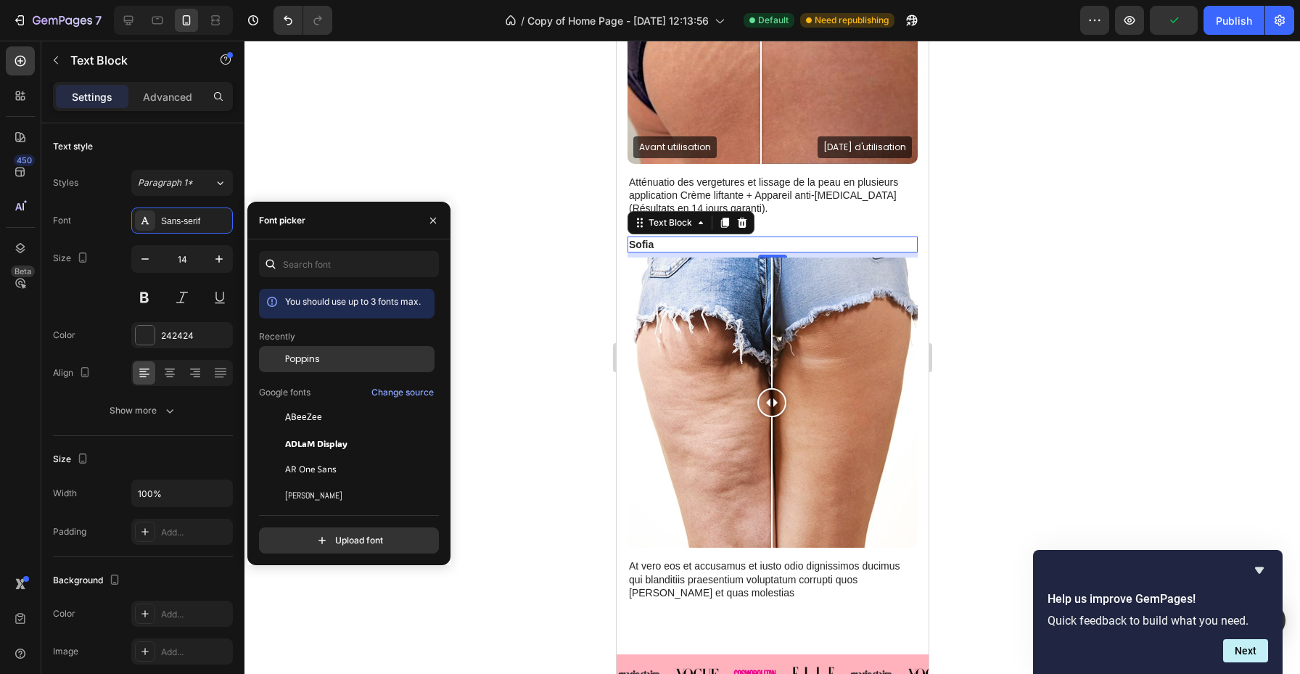
click at [298, 362] on span "Poppins" at bounding box center [302, 359] width 35 height 13
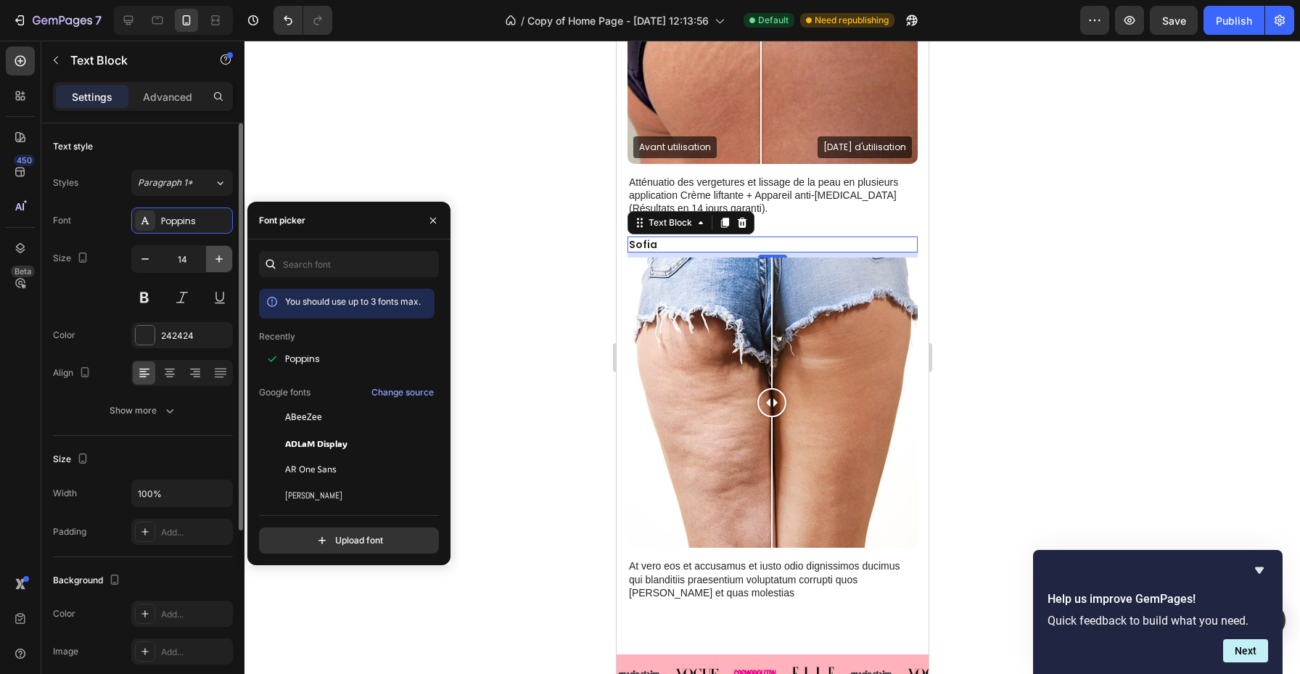
click at [219, 260] on icon "button" at bounding box center [219, 258] width 7 height 7
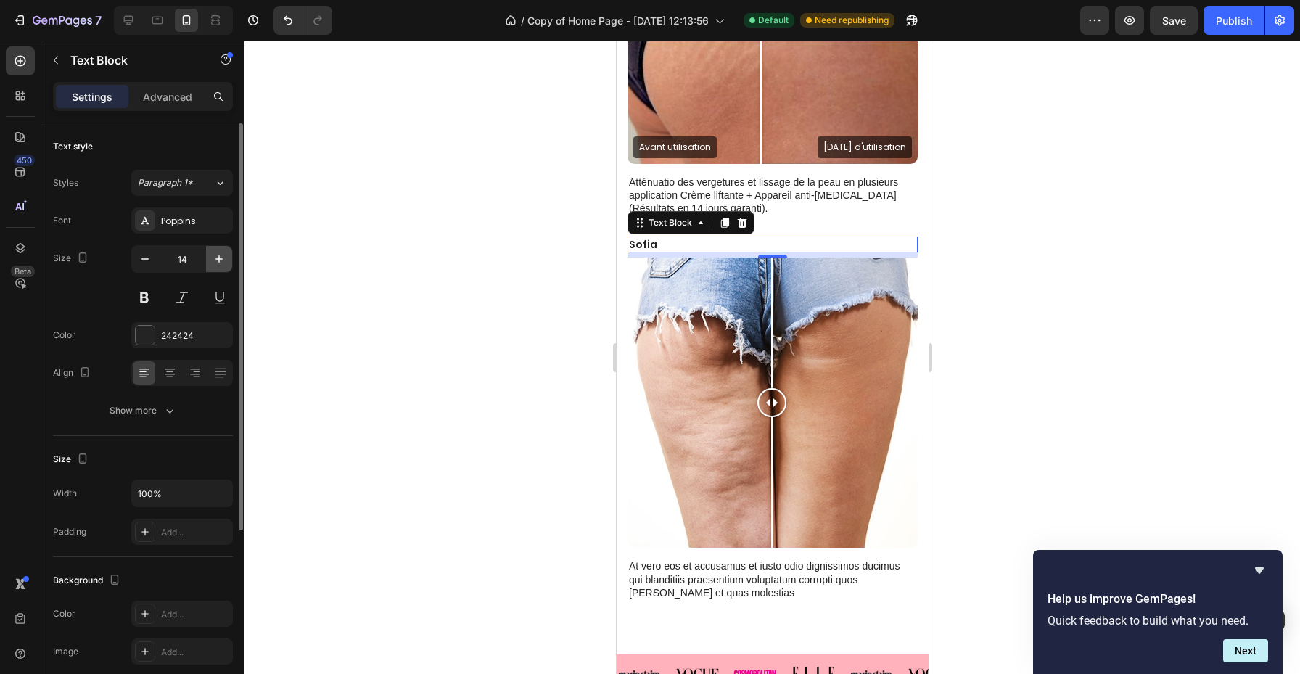
type input "15"
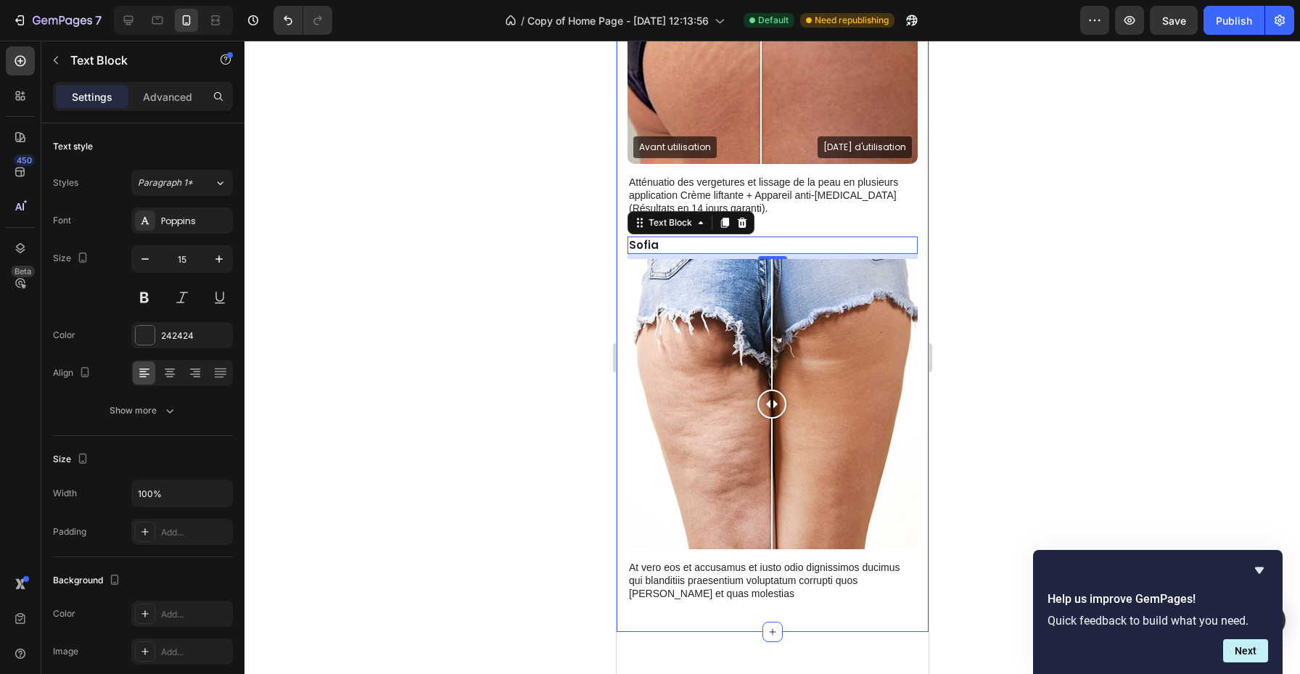
scroll to position [857, 0]
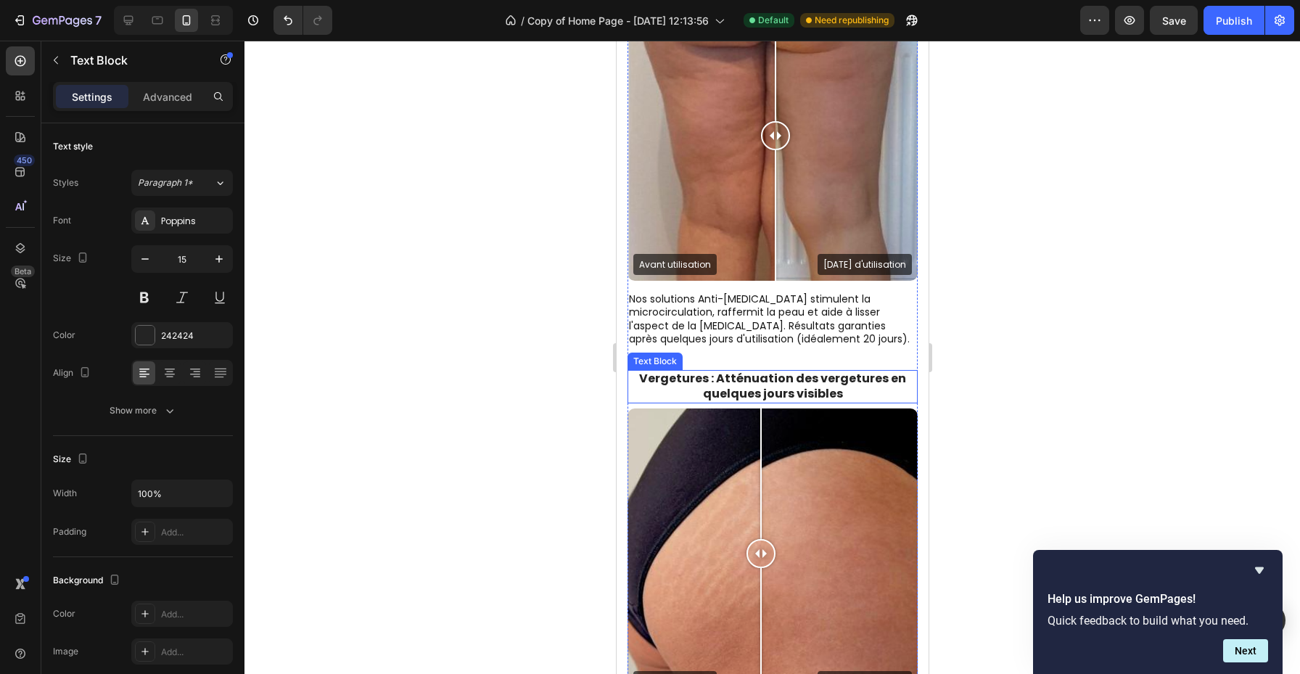
click at [702, 392] on p "Vergetures : Atténuation des vergetures en quelques jours visibles" at bounding box center [771, 387] width 287 height 30
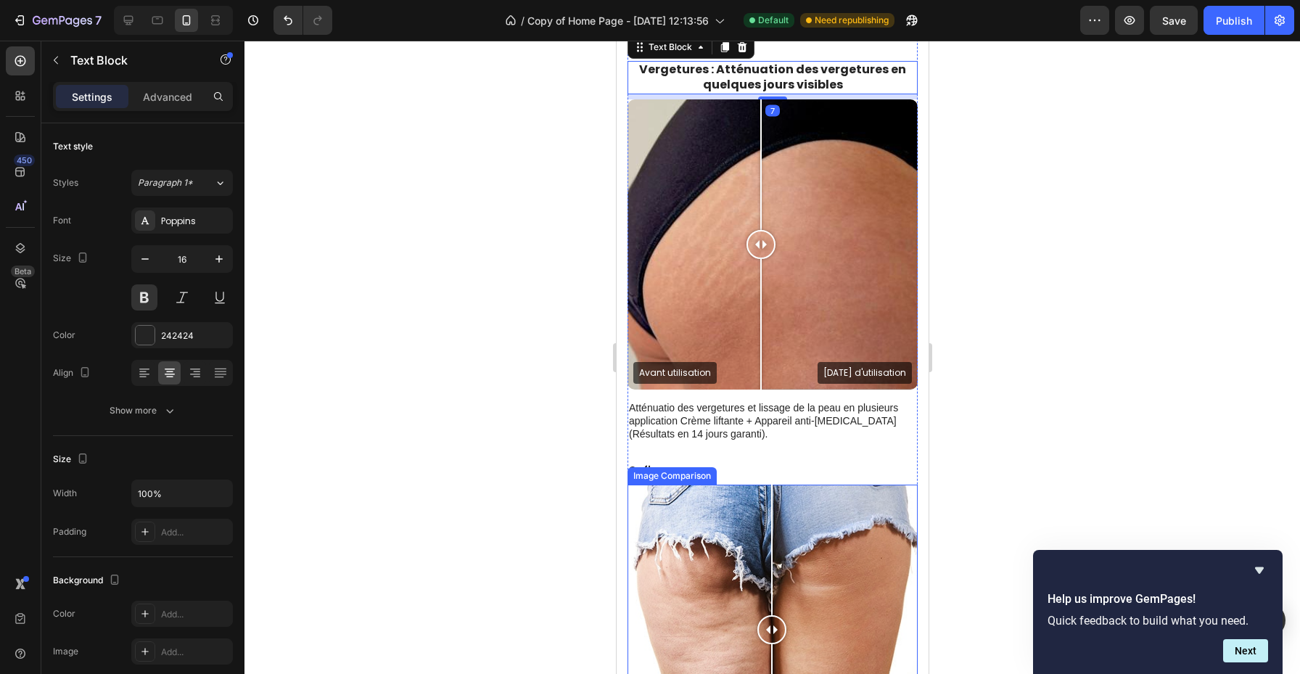
scroll to position [1168, 0]
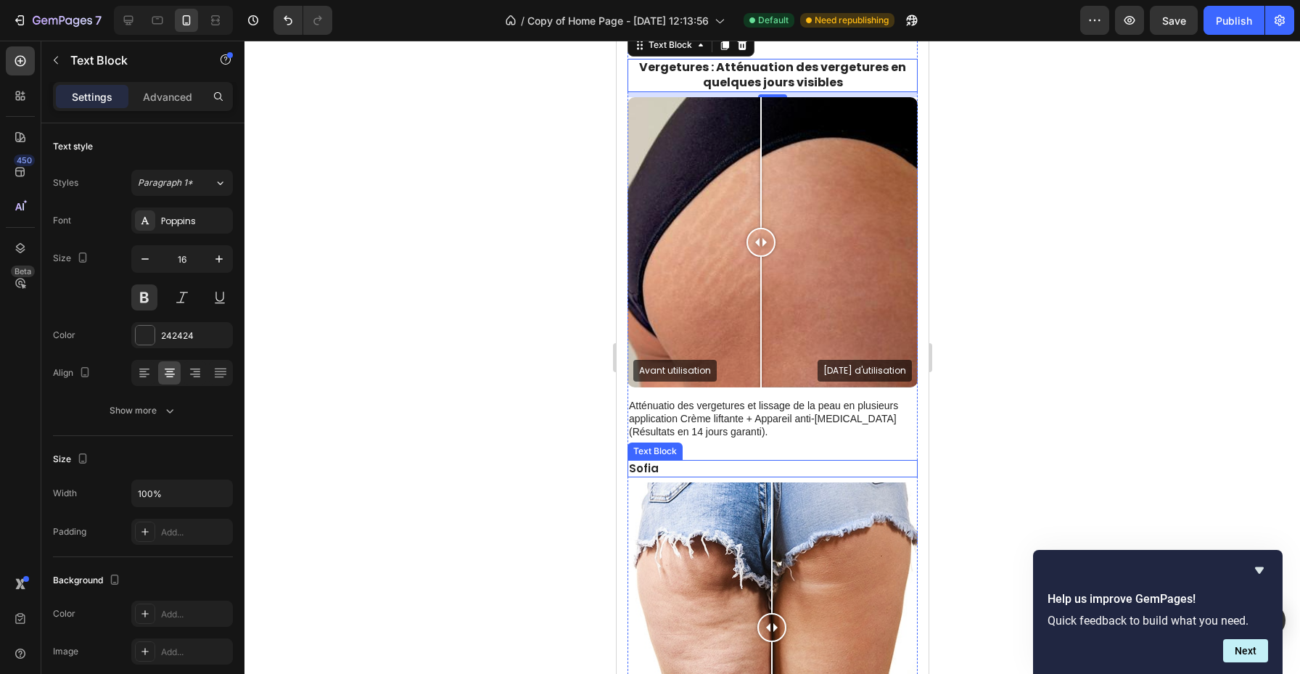
click at [646, 467] on p "Sofia" at bounding box center [771, 469] width 287 height 15
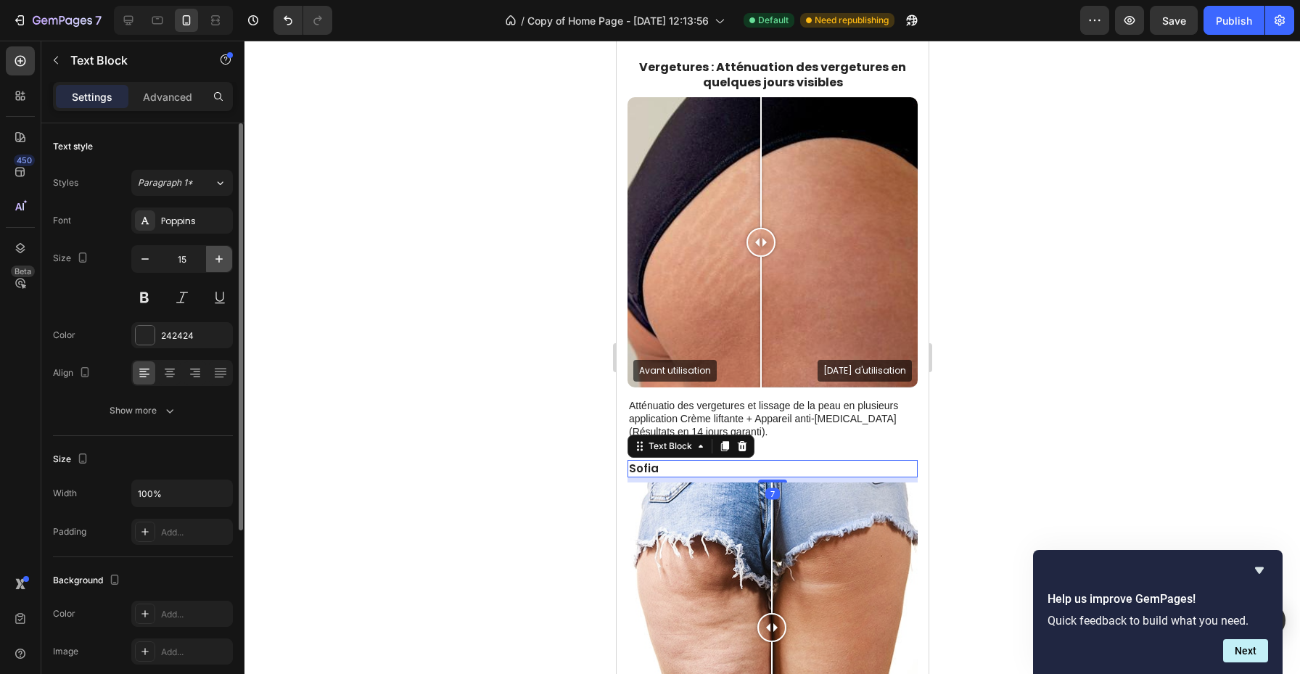
click at [220, 247] on button "button" at bounding box center [219, 259] width 26 height 26
type input "16"
click at [142, 302] on button at bounding box center [144, 297] width 26 height 26
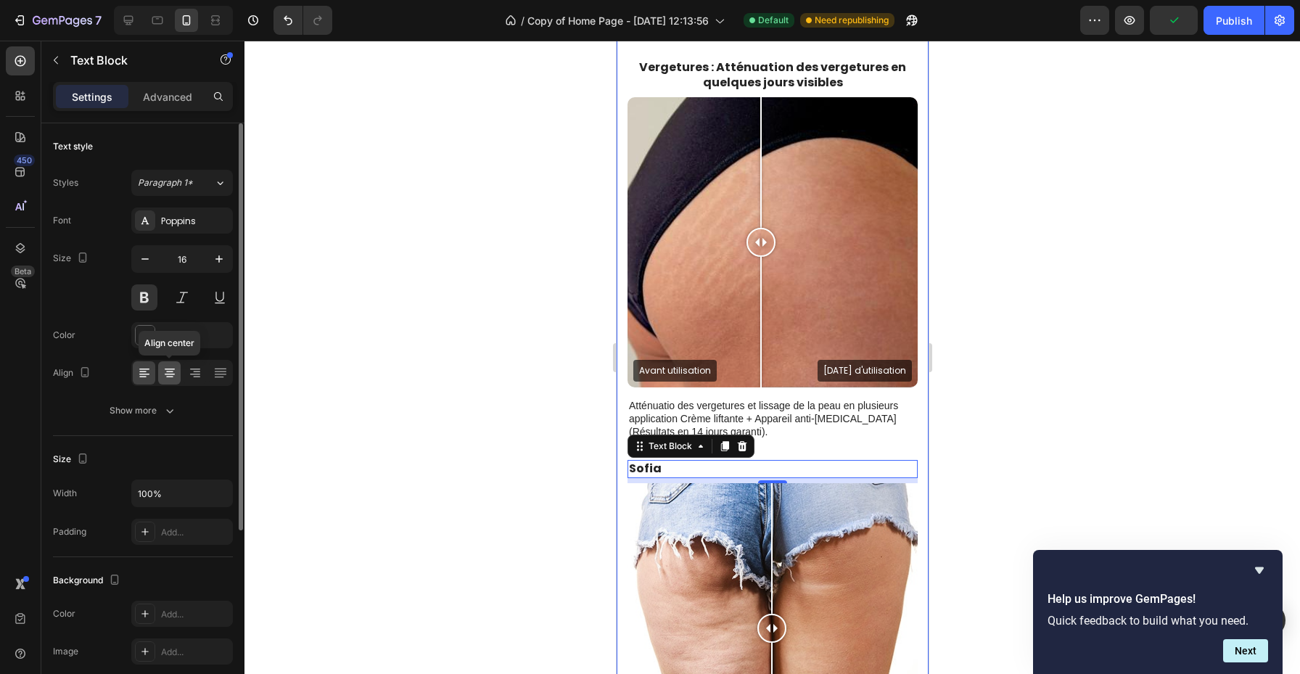
click at [166, 381] on div at bounding box center [169, 372] width 22 height 23
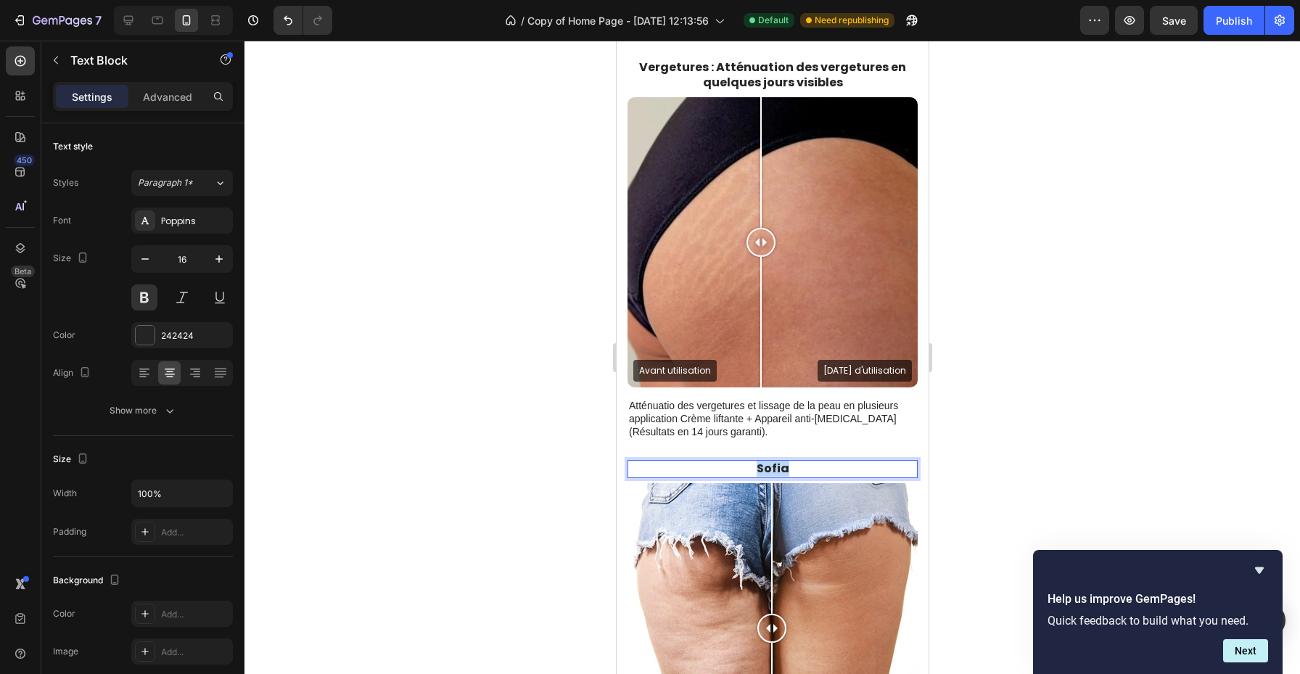
click at [767, 469] on p "Sofia" at bounding box center [771, 469] width 287 height 15
click at [944, 476] on div at bounding box center [773, 358] width 1056 height 634
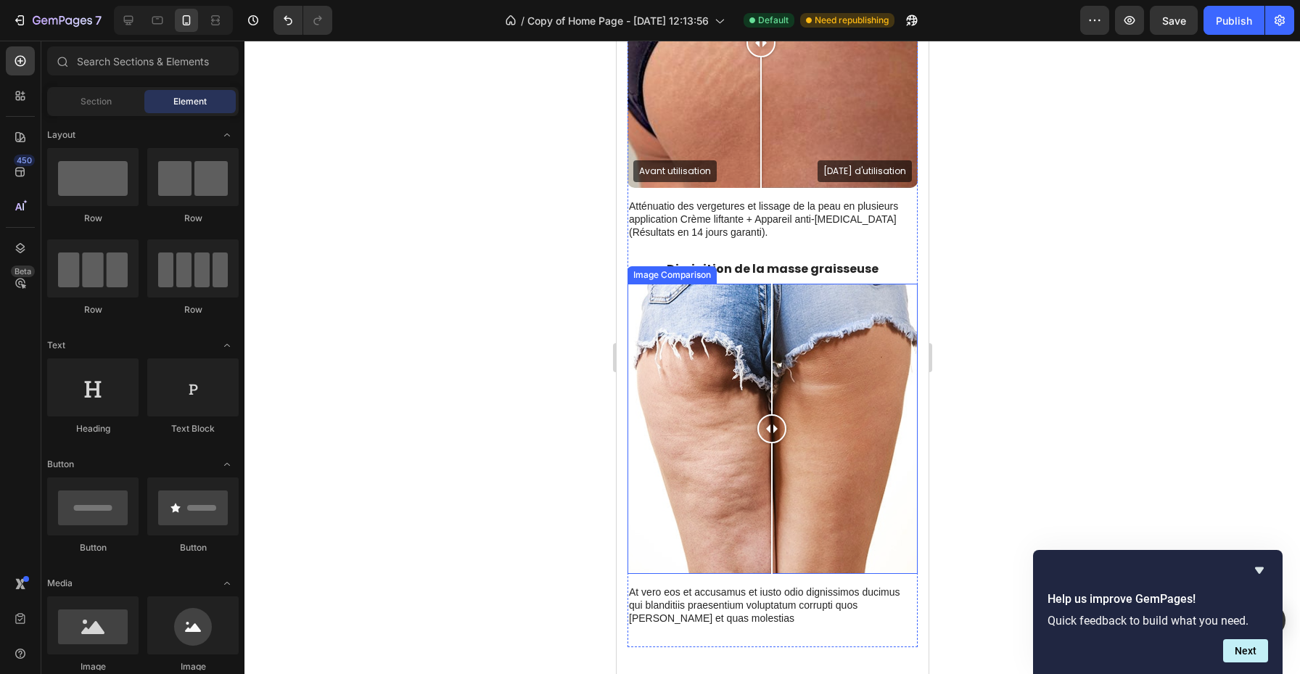
scroll to position [1405, 0]
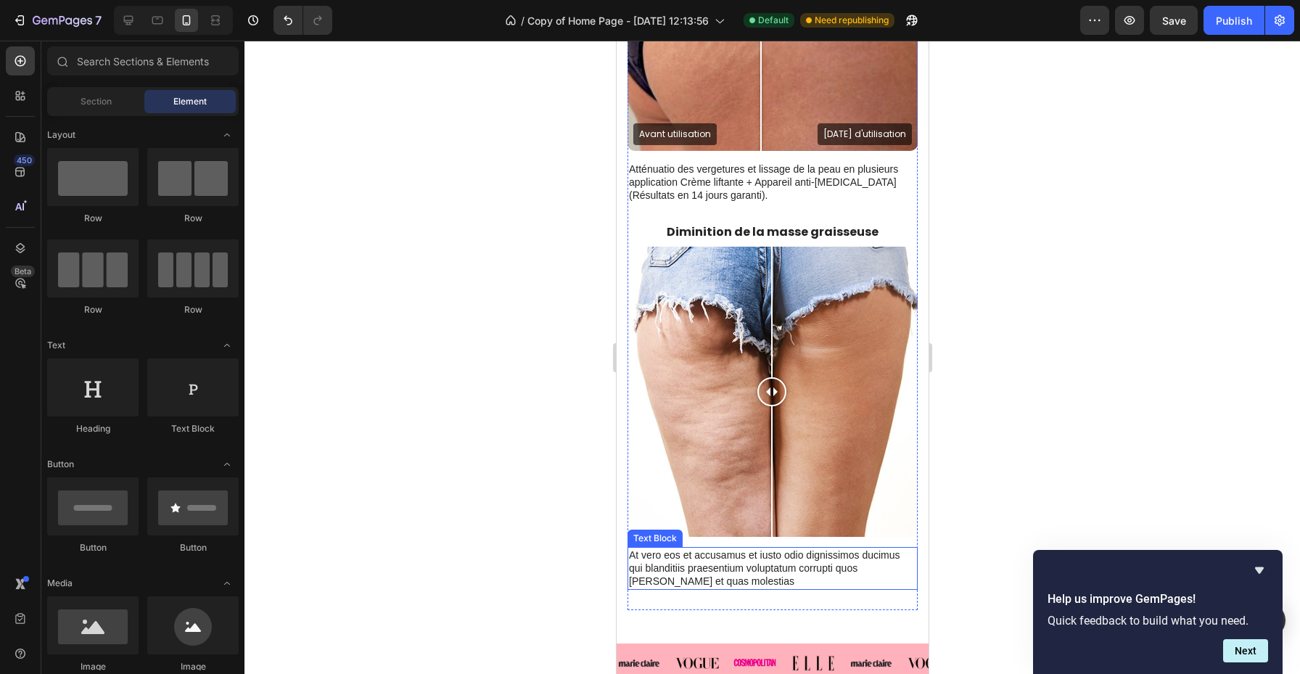
click at [748, 562] on p "At vero eos et accusamus et iusto odio dignissimos ducimus qui blanditiis praes…" at bounding box center [771, 569] width 287 height 40
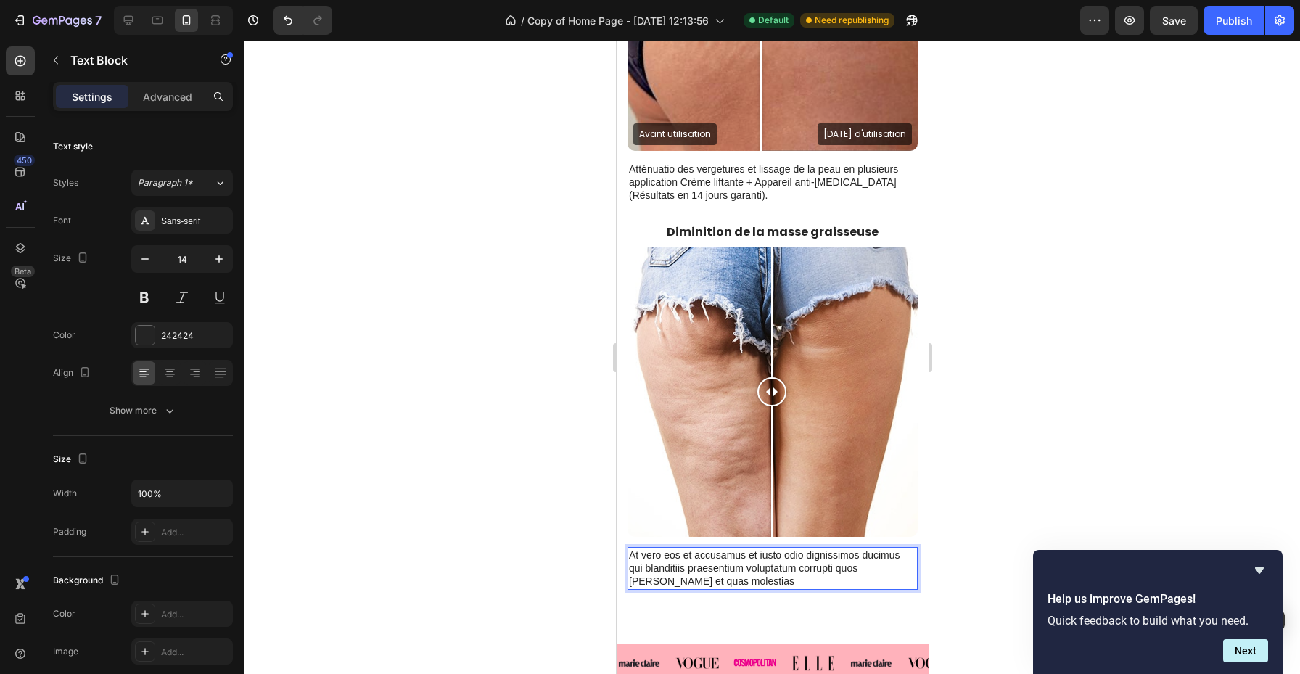
click at [724, 570] on p "At vero eos et accusamus et iusto odio dignissimos ducimus qui blanditiis praes…" at bounding box center [771, 569] width 287 height 40
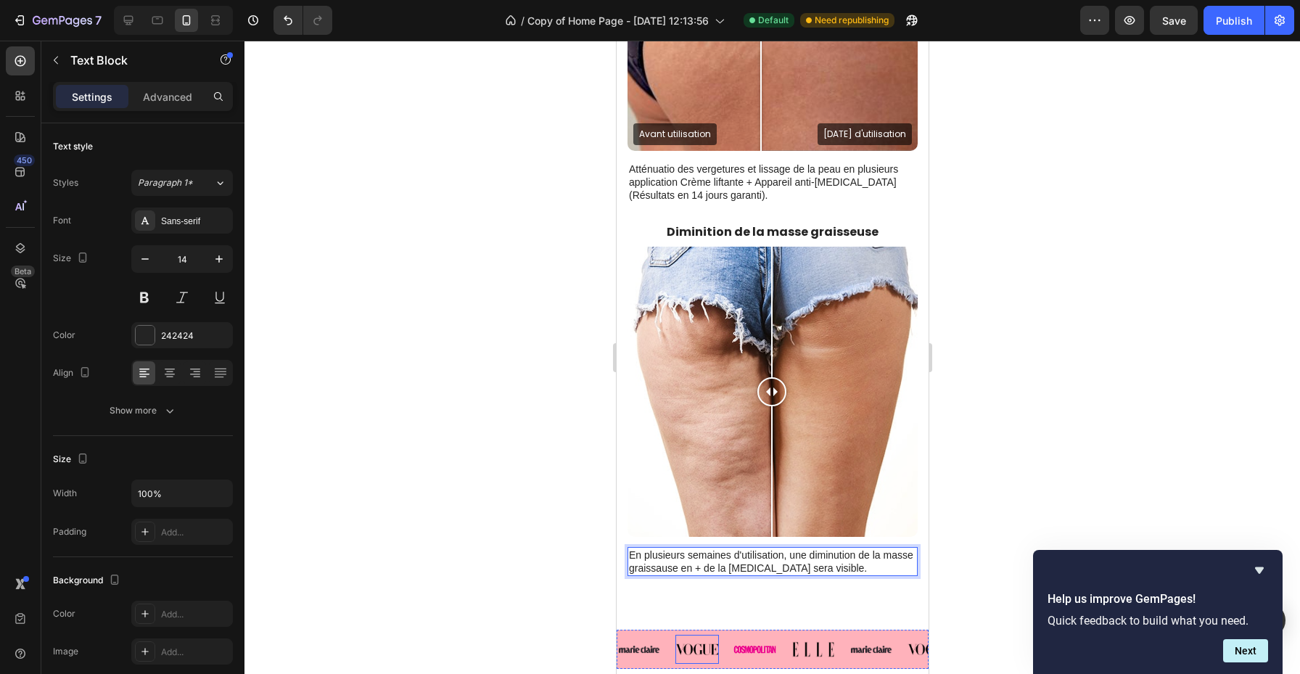
click at [722, 608] on div "Image Image Image Image Image Image Image Image Image Image Image Image Image I…" at bounding box center [772, 650] width 312 height 86
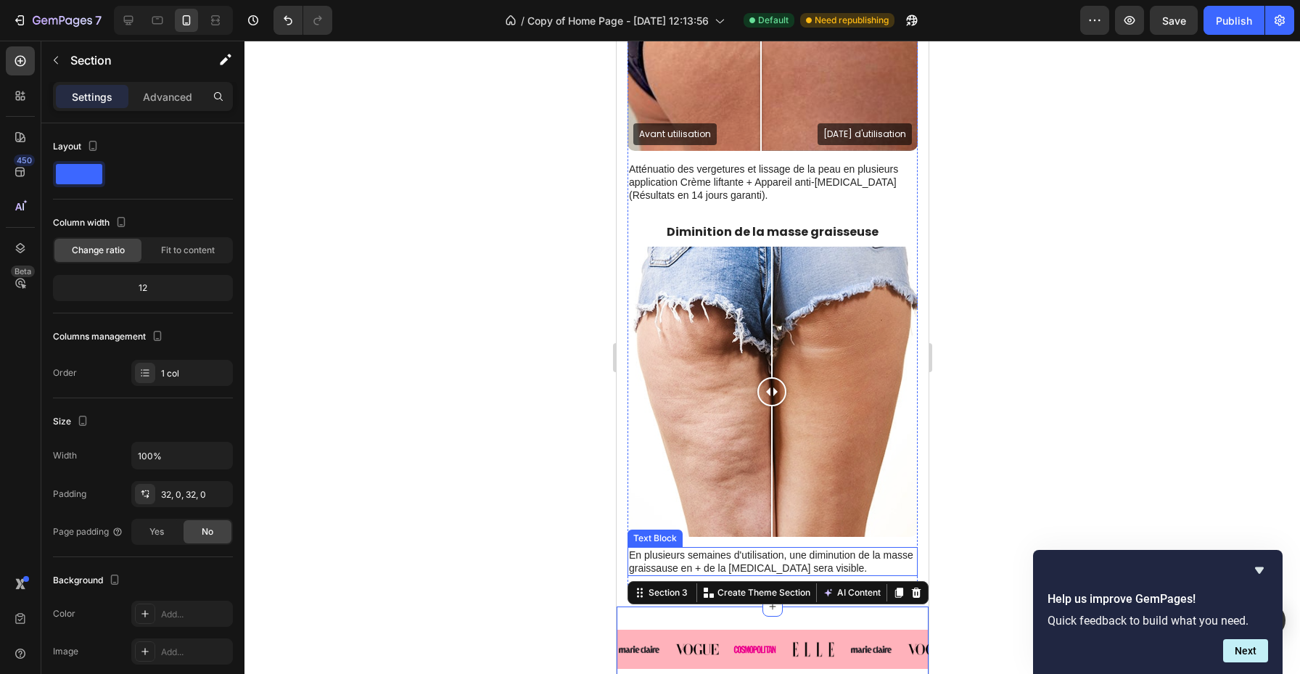
click at [730, 562] on p "En plusieurs semaines d'utilisation, une diminution de la masse graissause en +…" at bounding box center [771, 562] width 287 height 26
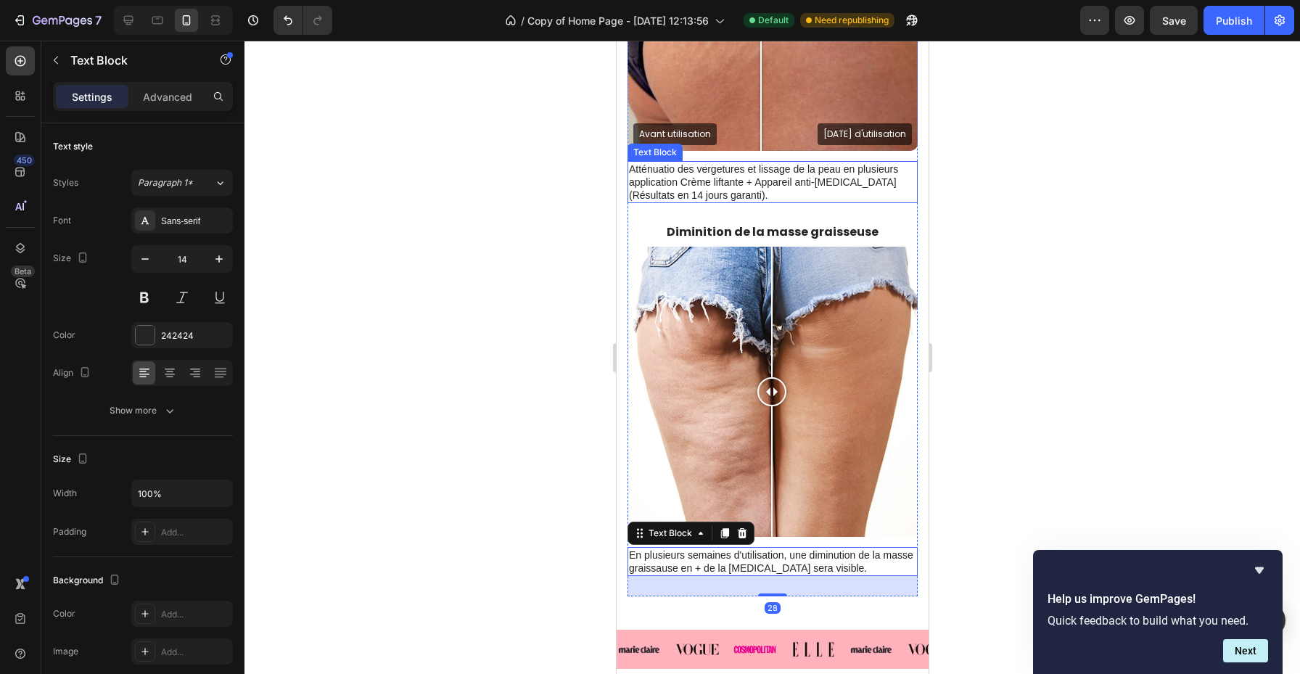
click at [664, 170] on p "Atténuatio des vergetures et lissage de la peau en plusieurs application Crème …" at bounding box center [771, 183] width 287 height 40
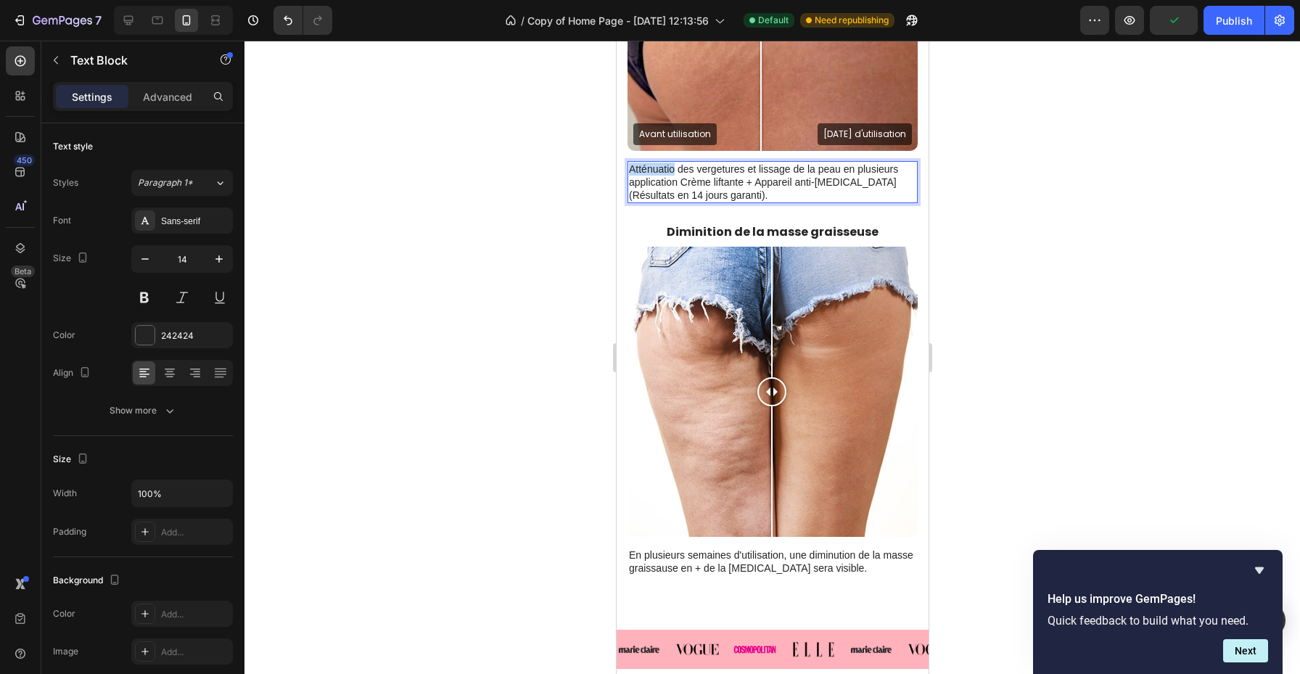
click at [671, 170] on p "Atténuatio des vergetures et lissage de la peau en plusieurs application Crème …" at bounding box center [771, 183] width 287 height 40
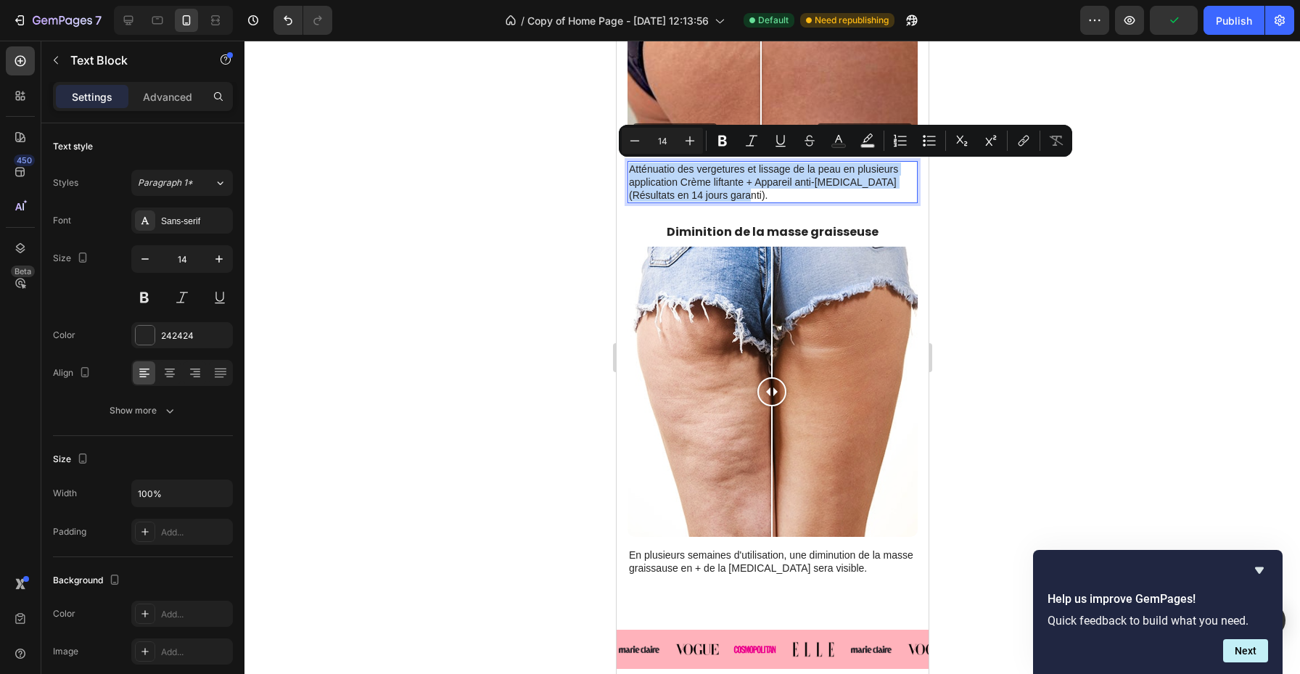
click at [671, 170] on p "Atténuatio des vergetures et lissage de la peau en plusieurs application Crème …" at bounding box center [771, 183] width 287 height 40
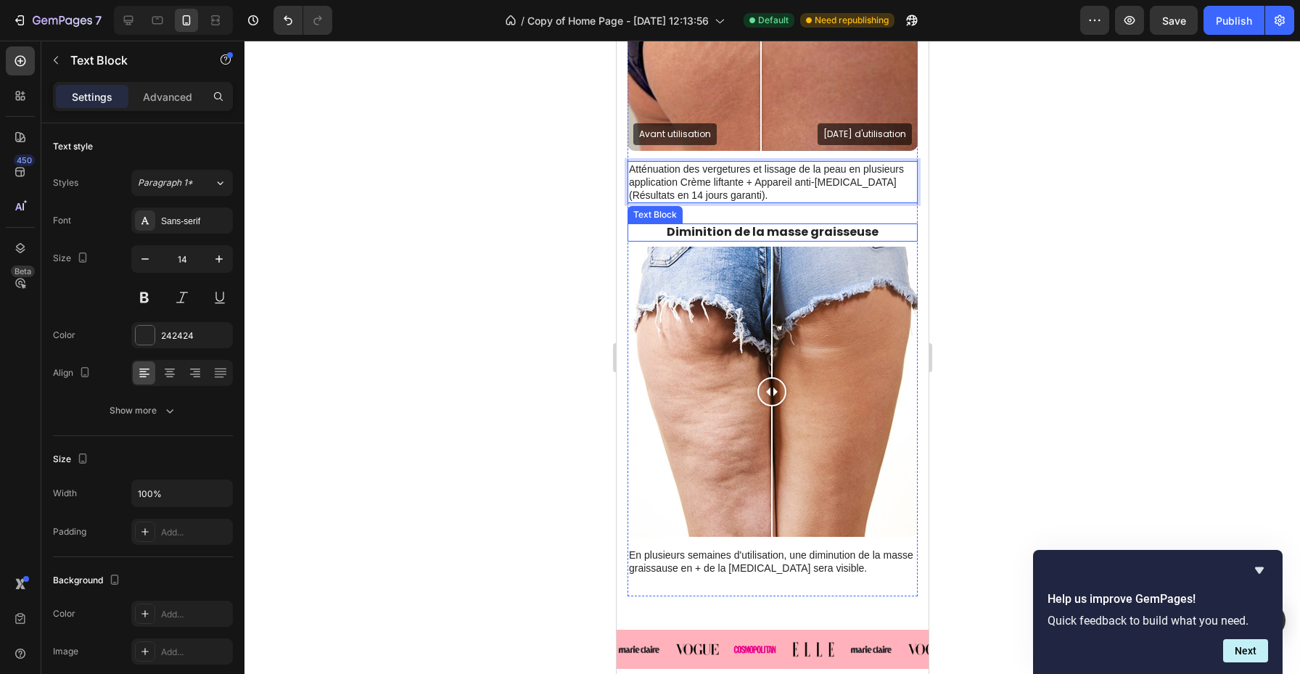
click at [762, 226] on p "Diminition de la masse graisseuse" at bounding box center [771, 232] width 287 height 15
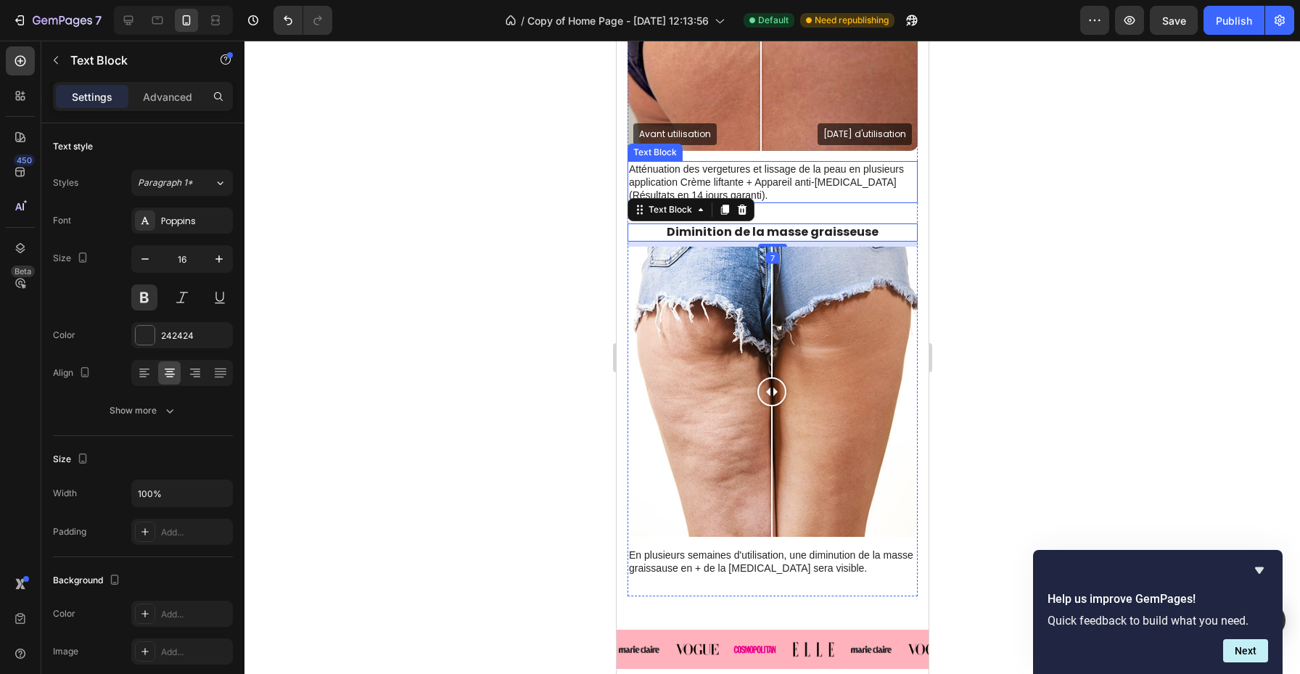
click at [795, 184] on p "Atténuation des vergetures et lissage de la peau en plusieurs application Crème…" at bounding box center [771, 183] width 287 height 40
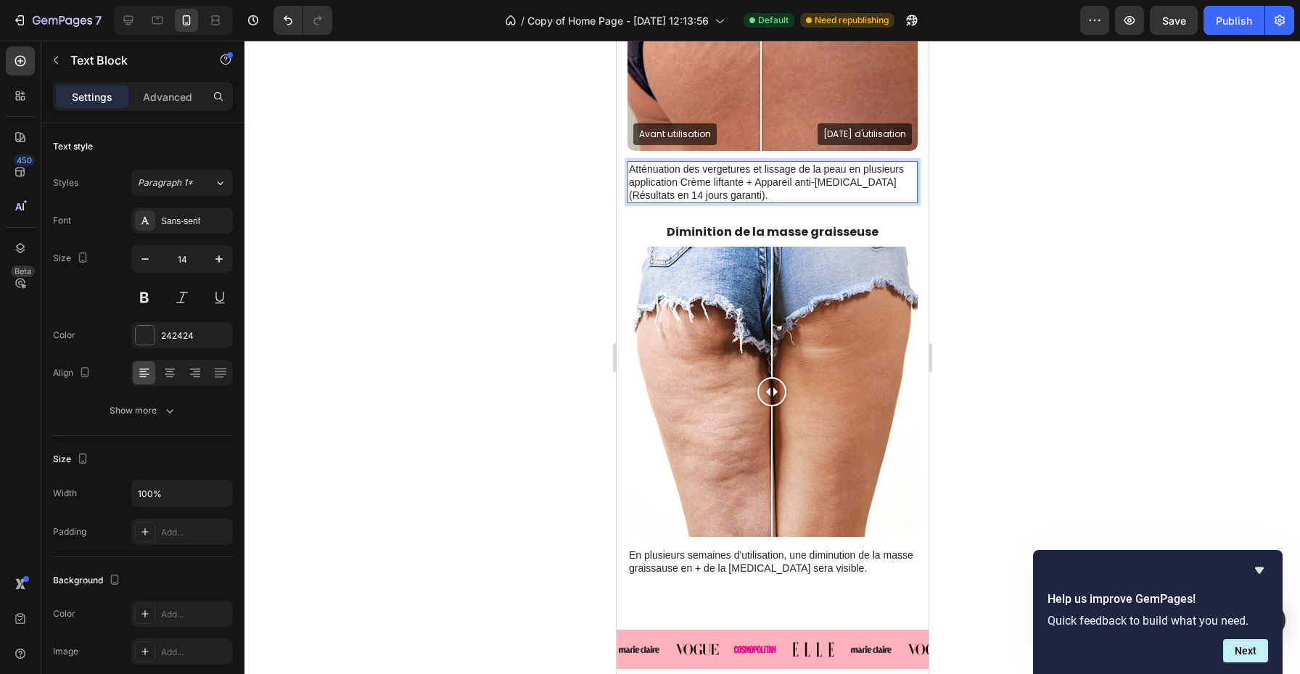
click at [703, 178] on p "Atténuation des vergetures et lissage de la peau en plusieurs application Crème…" at bounding box center [771, 183] width 287 height 40
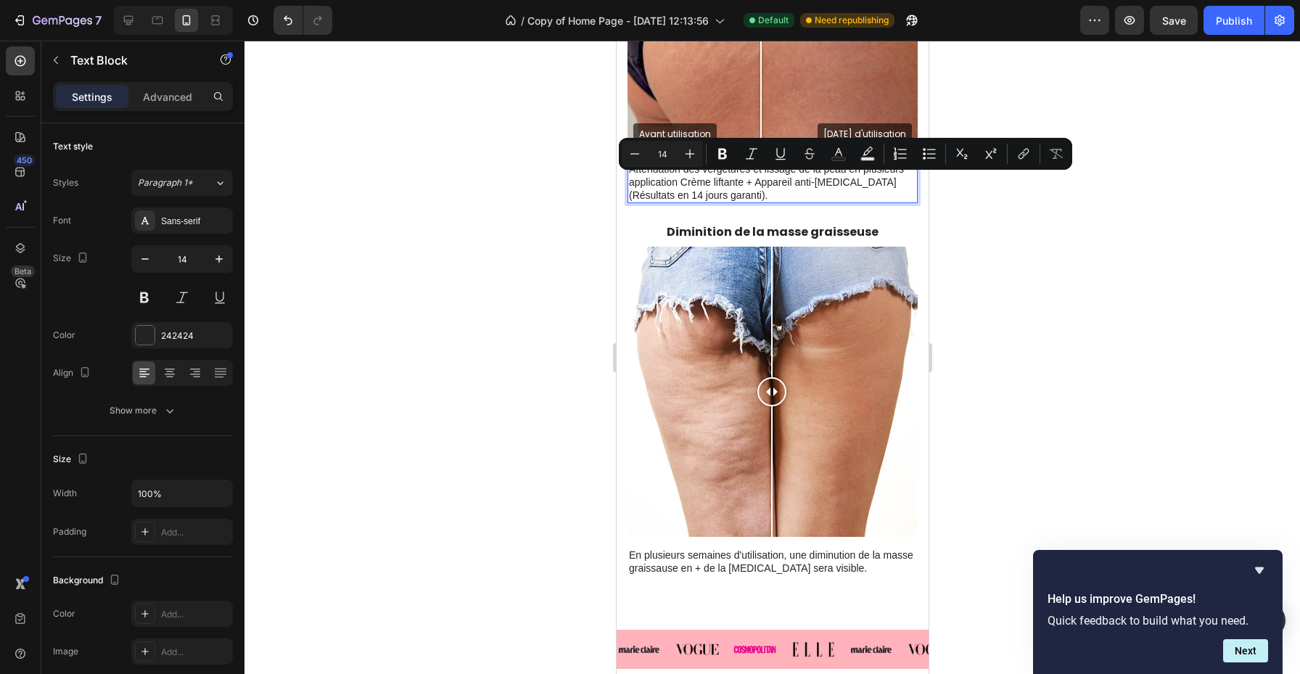
click at [685, 184] on p "Atténuation des vergetures et lissage de la peau en plusieurs application Crème…" at bounding box center [771, 183] width 287 height 40
drag, startPoint x: 681, startPoint y: 183, endPoint x: 845, endPoint y: 184, distance: 163.3
click at [845, 184] on p "Atténuation des vergetures et lissage de la peau en plusieurs application Crème…" at bounding box center [771, 183] width 287 height 40
click at [748, 150] on icon "Editor contextual toolbar" at bounding box center [752, 154] width 15 height 15
click at [798, 221] on div "Vergetures : Atténuation des vergetures en quelques jours visibles Text Block A…" at bounding box center [772, 34] width 290 height 425
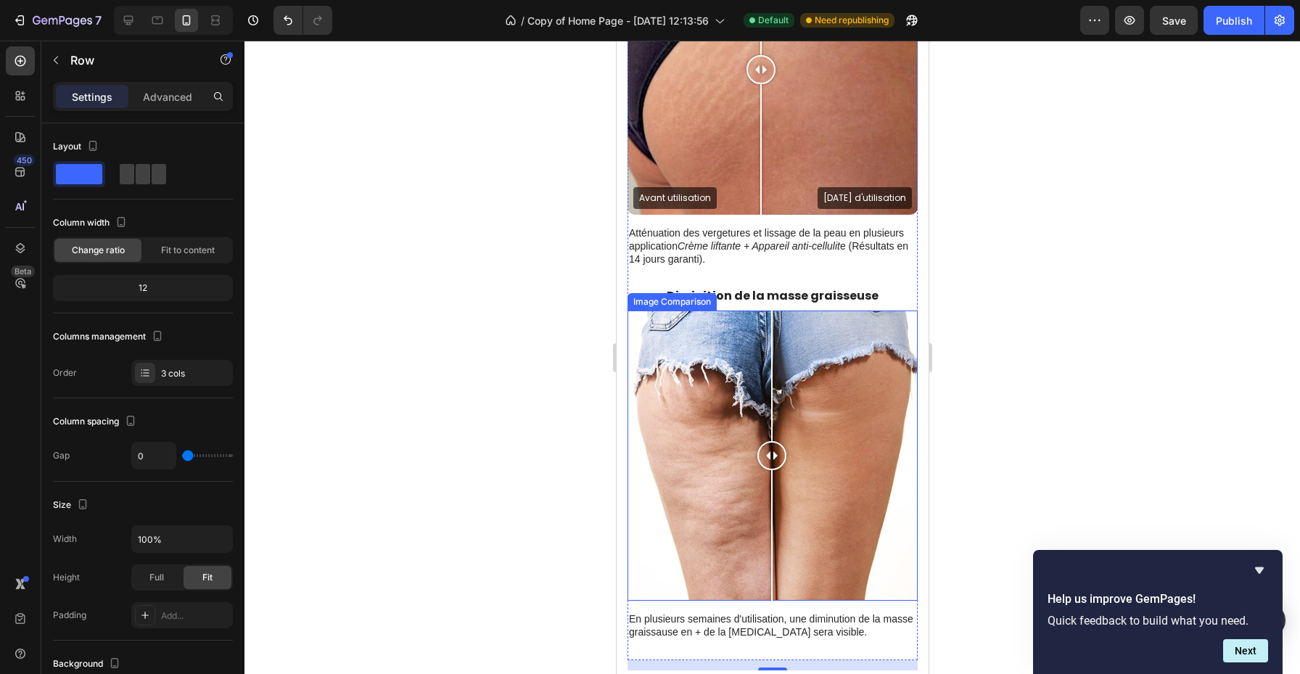
scroll to position [1489, 0]
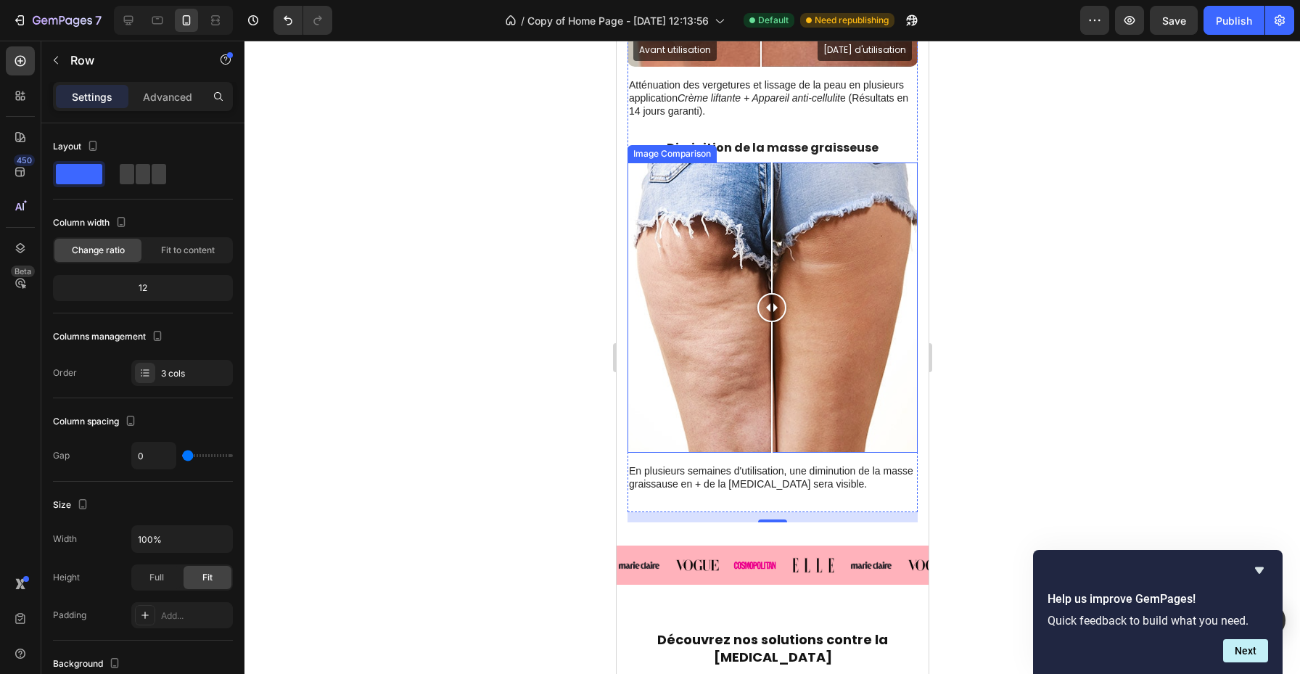
click at [684, 382] on div at bounding box center [772, 308] width 290 height 290
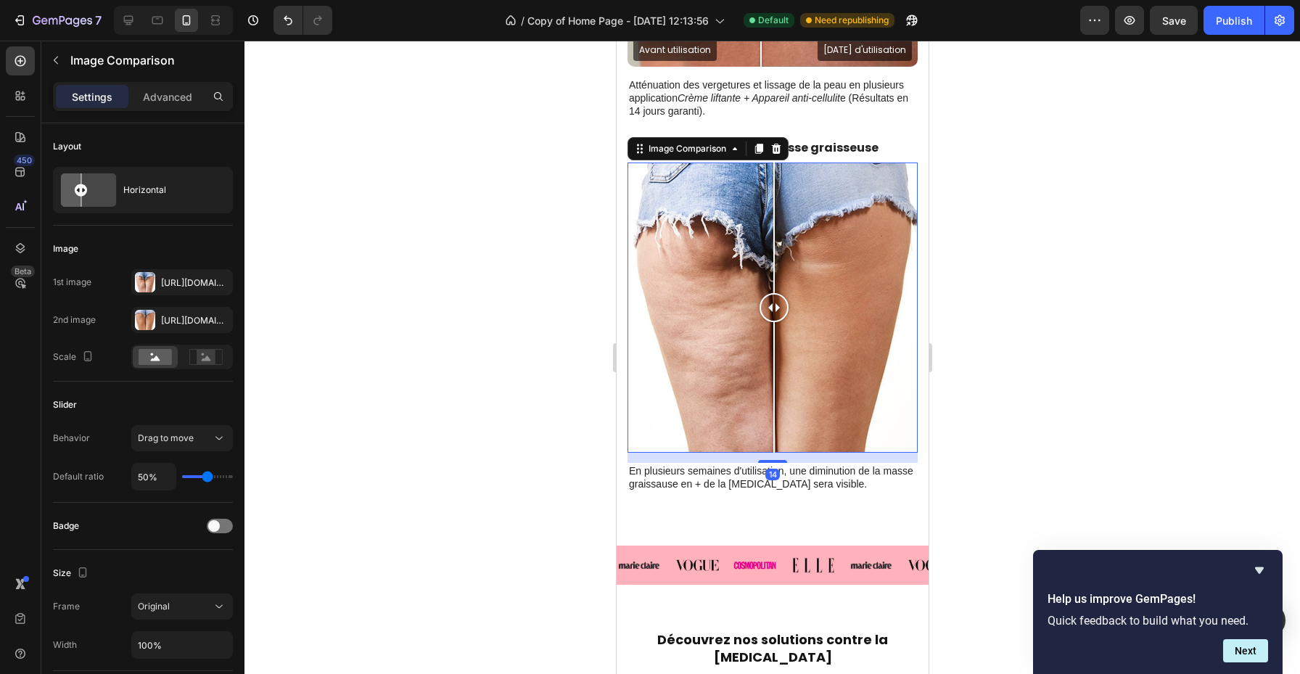
drag, startPoint x: 690, startPoint y: 305, endPoint x: 775, endPoint y: 308, distance: 85.0
click at [775, 309] on div at bounding box center [773, 307] width 29 height 29
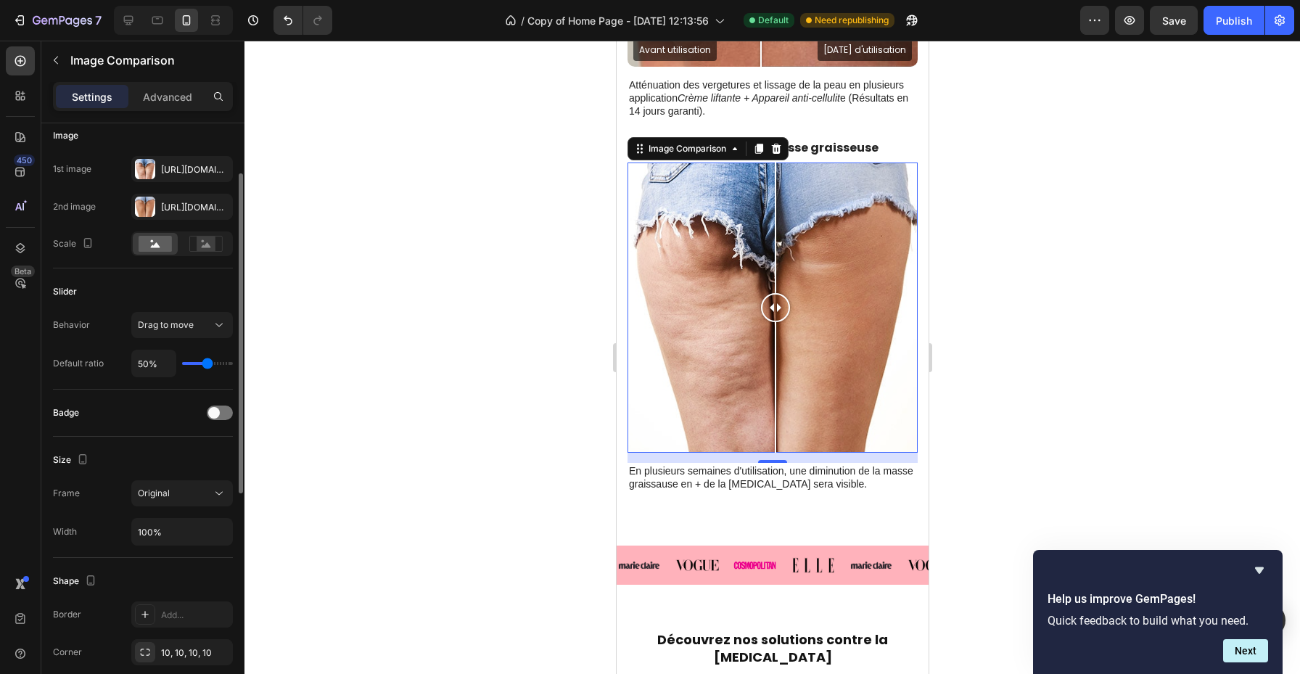
scroll to position [115, 0]
click at [216, 412] on span at bounding box center [214, 412] width 12 height 12
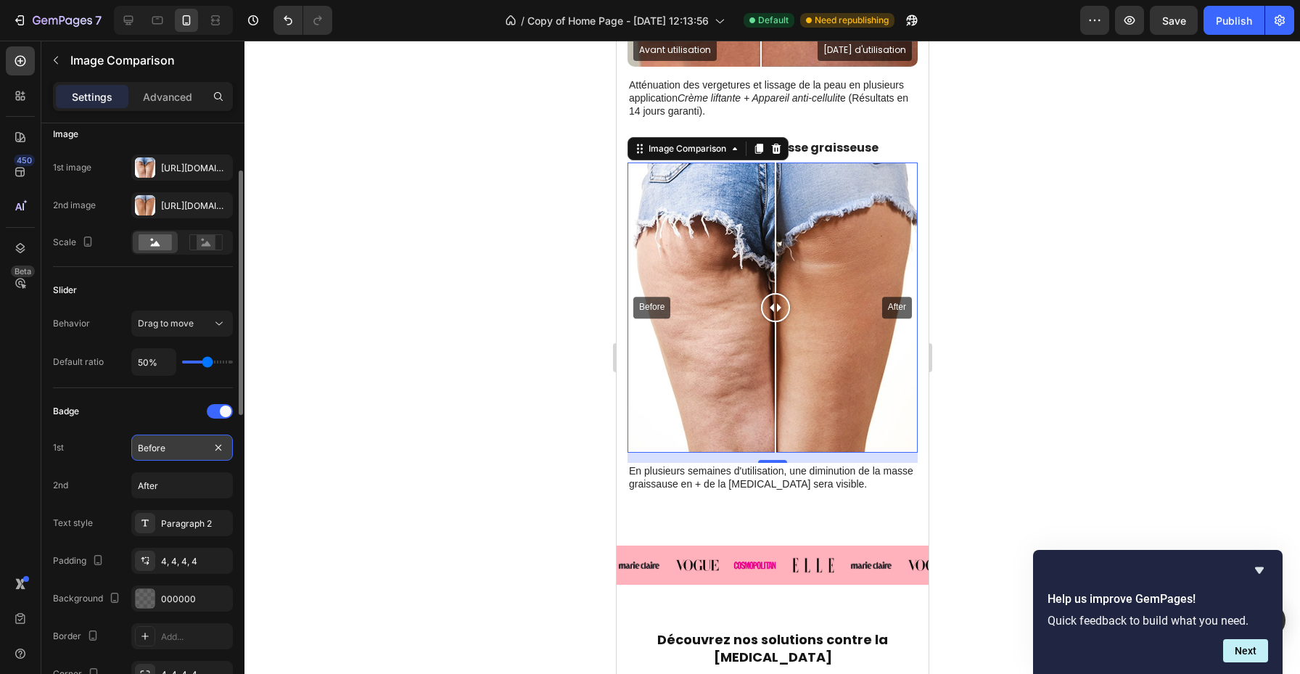
click at [181, 445] on input "Before" at bounding box center [182, 448] width 102 height 26
click at [887, 300] on div "Avant utilisation After" at bounding box center [772, 308] width 290 height 290
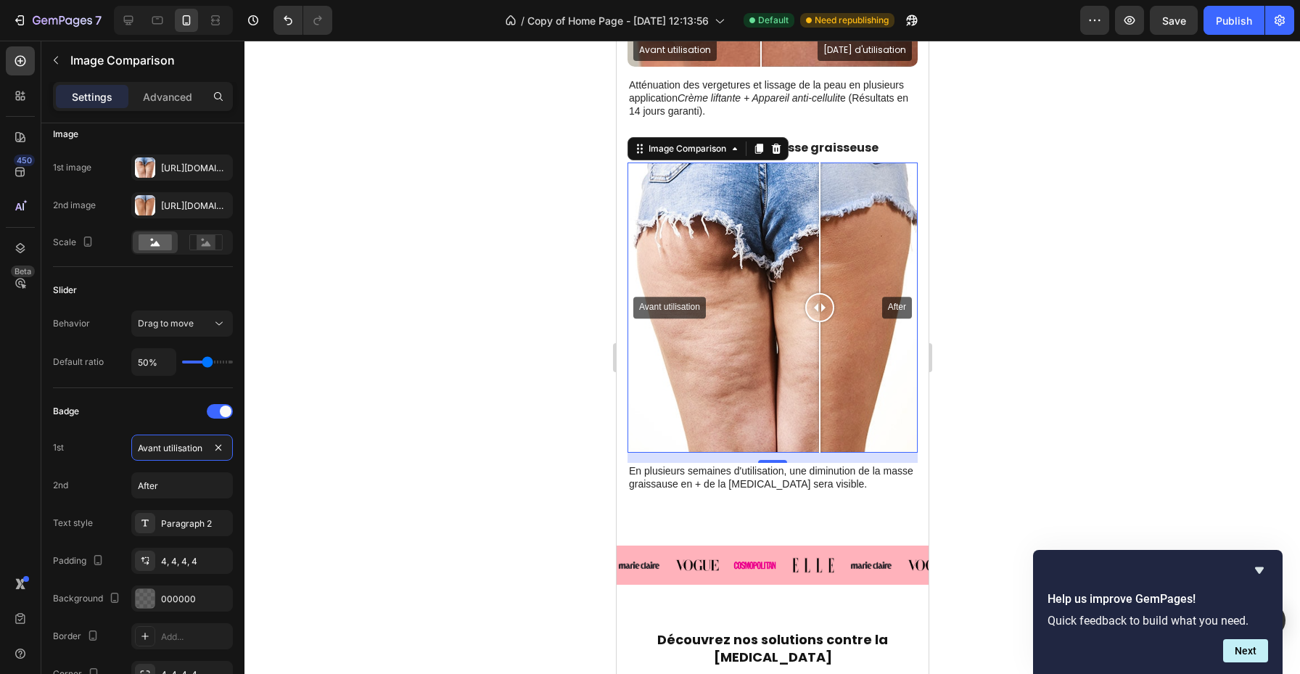
drag, startPoint x: 886, startPoint y: 307, endPoint x: 774, endPoint y: 306, distance: 112.5
click at [805, 306] on div at bounding box center [819, 307] width 29 height 29
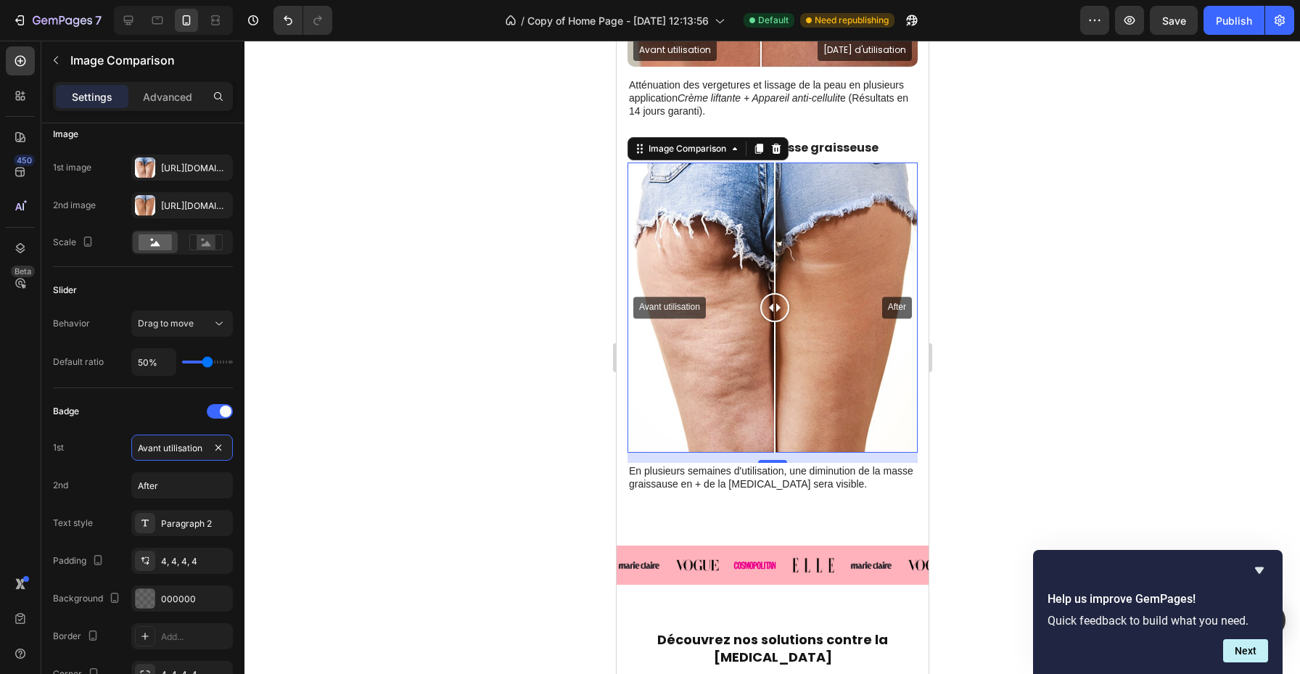
click at [895, 311] on div "Avant utilisation After" at bounding box center [772, 308] width 290 height 290
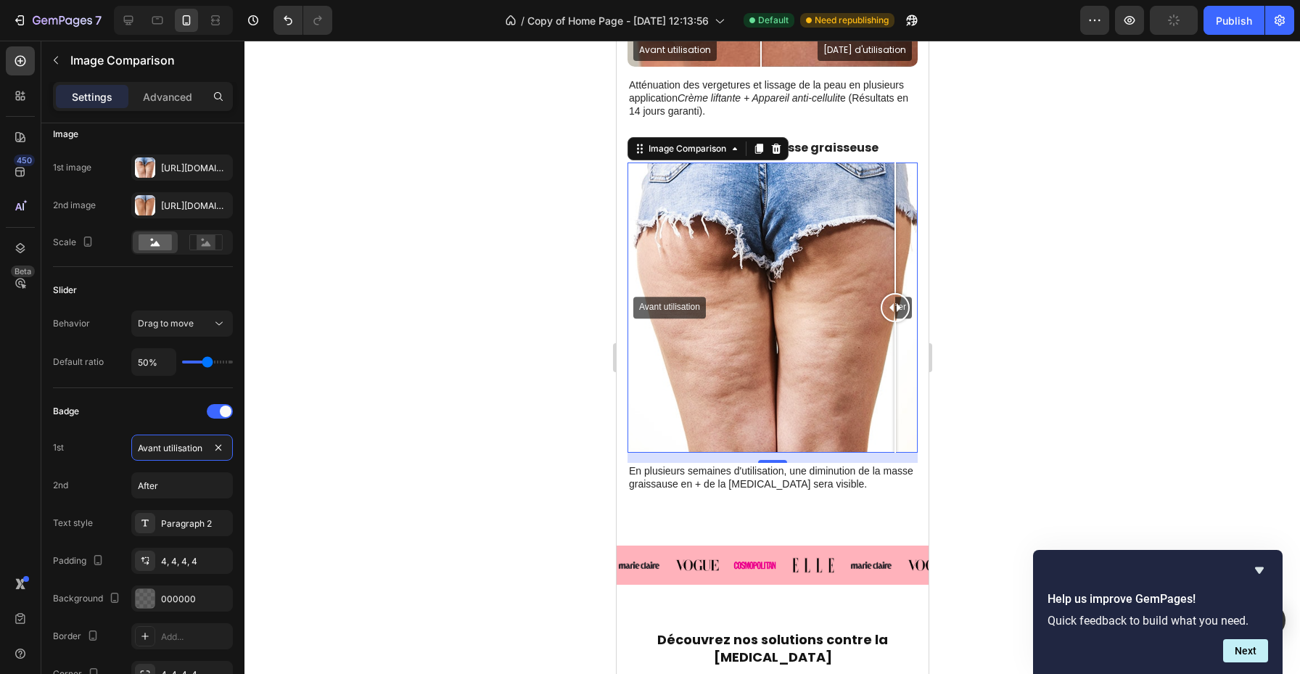
click at [895, 311] on div at bounding box center [894, 307] width 29 height 29
drag, startPoint x: 893, startPoint y: 307, endPoint x: 709, endPoint y: 307, distance: 184.3
click at [865, 307] on div at bounding box center [879, 307] width 29 height 29
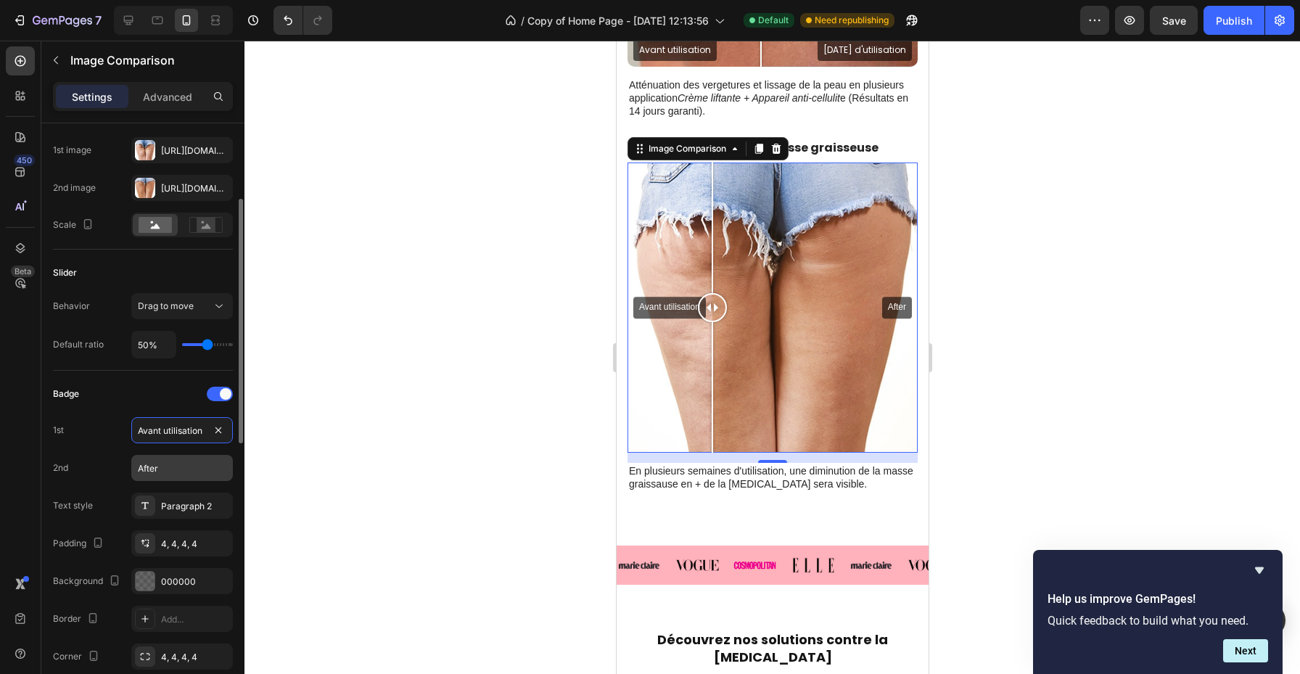
scroll to position [147, 0]
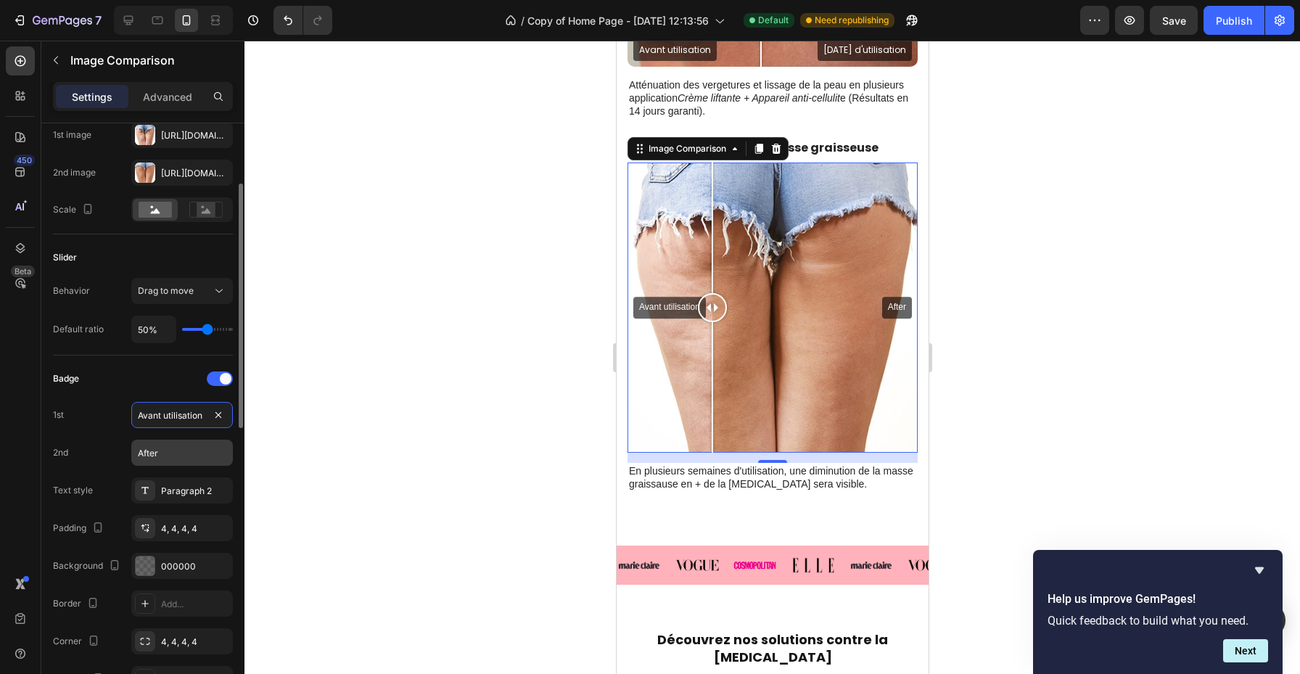
type input "Avant utilisation"
click at [181, 456] on input "After" at bounding box center [182, 453] width 102 height 26
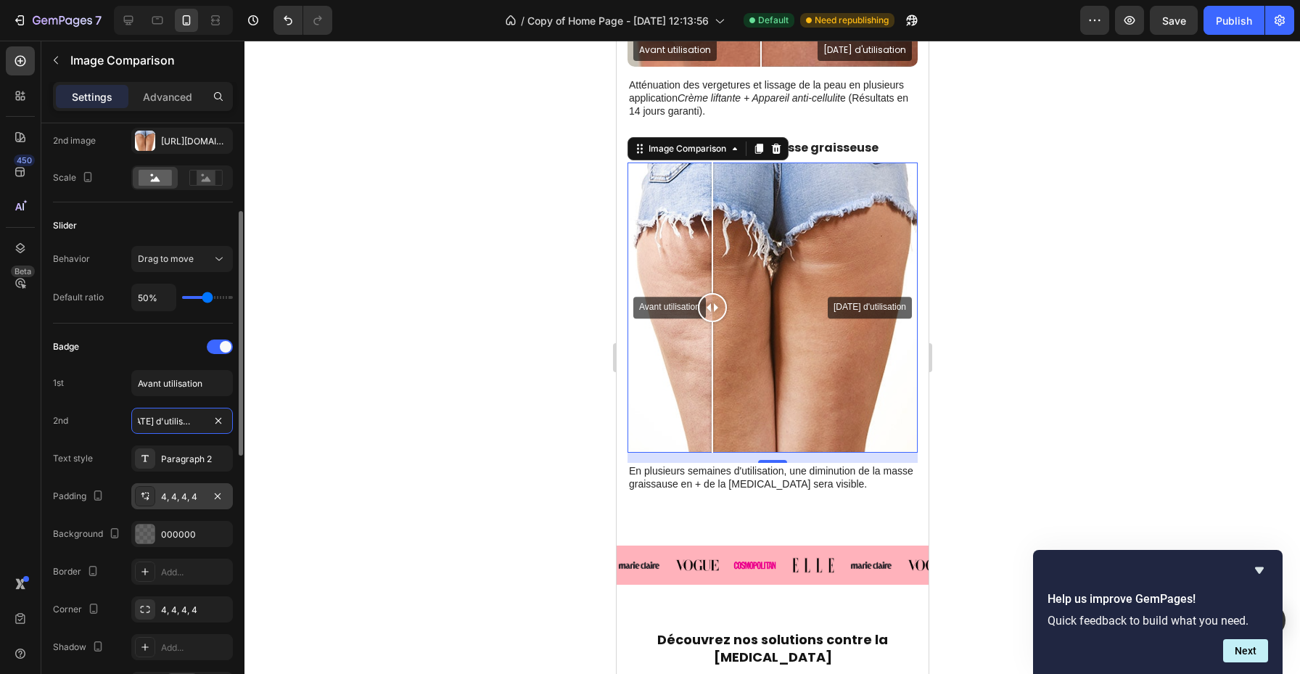
scroll to position [190, 0]
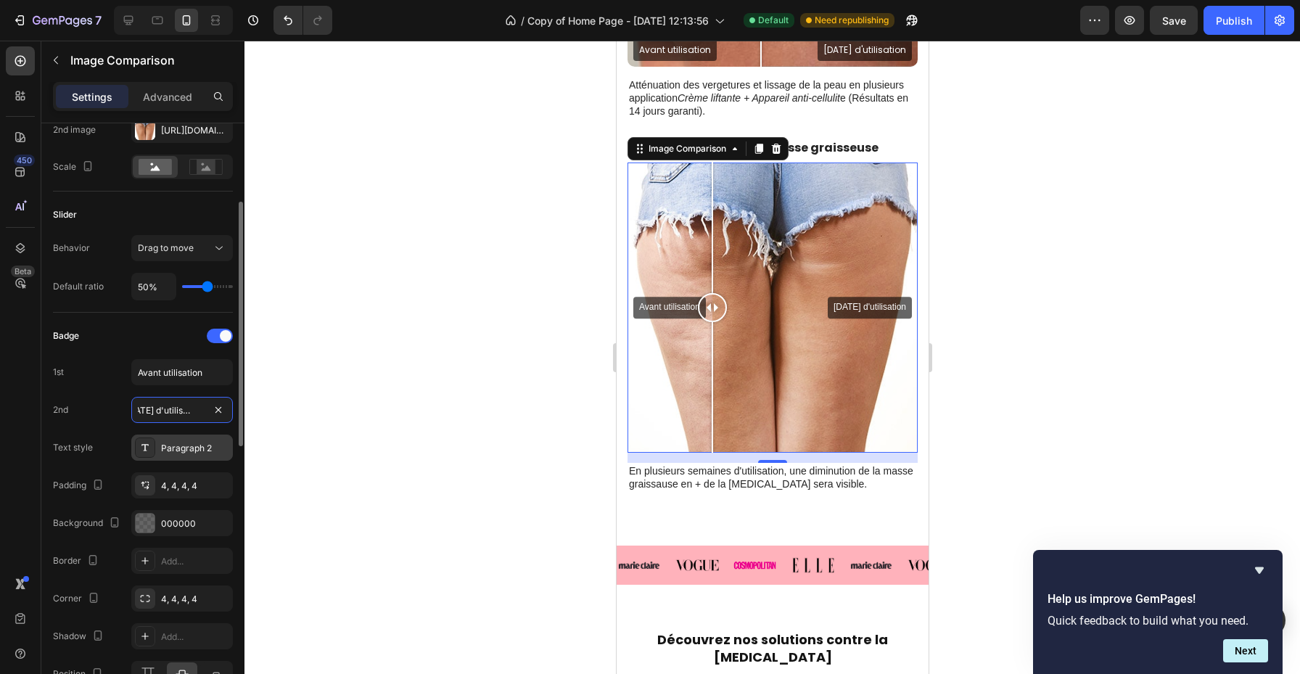
type input "Après 20 jours d'utilisation"
click at [164, 453] on div "Paragraph 2" at bounding box center [195, 448] width 68 height 13
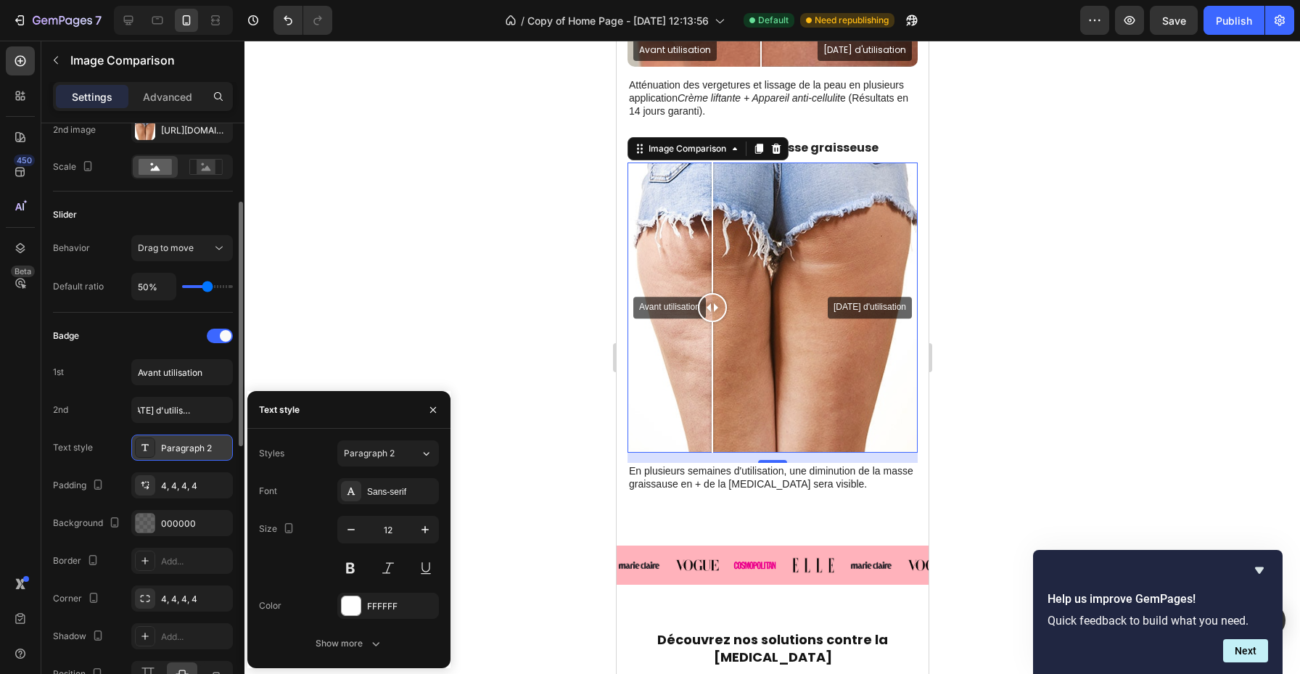
scroll to position [0, 0]
click at [374, 485] on div "Sans-serif" at bounding box center [401, 491] width 68 height 13
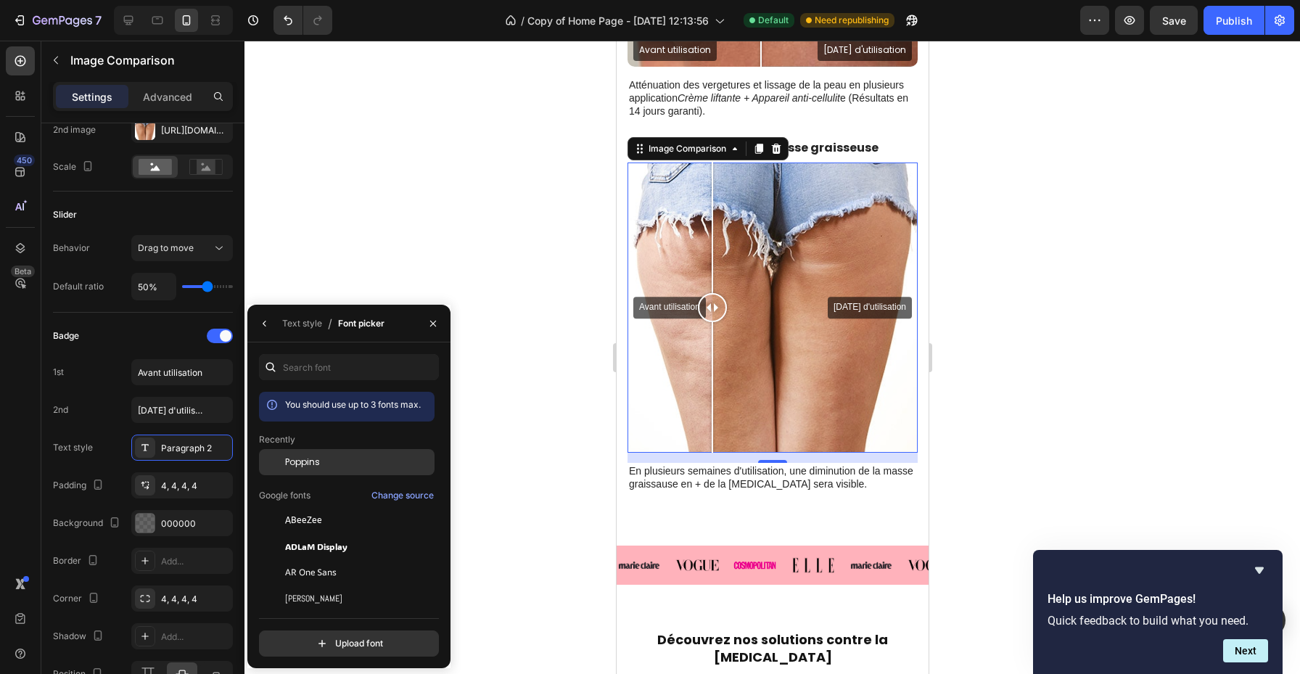
click at [348, 468] on div "Poppins" at bounding box center [358, 462] width 147 height 13
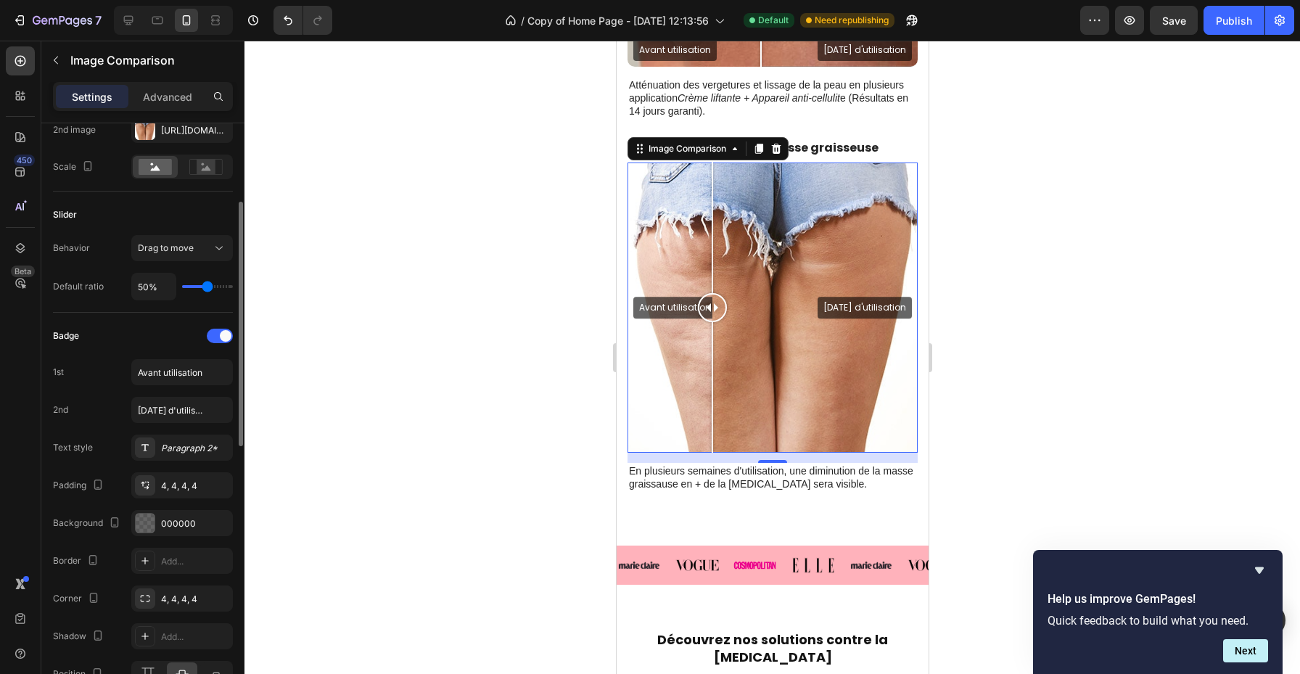
click at [99, 448] on div "Text style Paragraph 2*" at bounding box center [143, 448] width 180 height 26
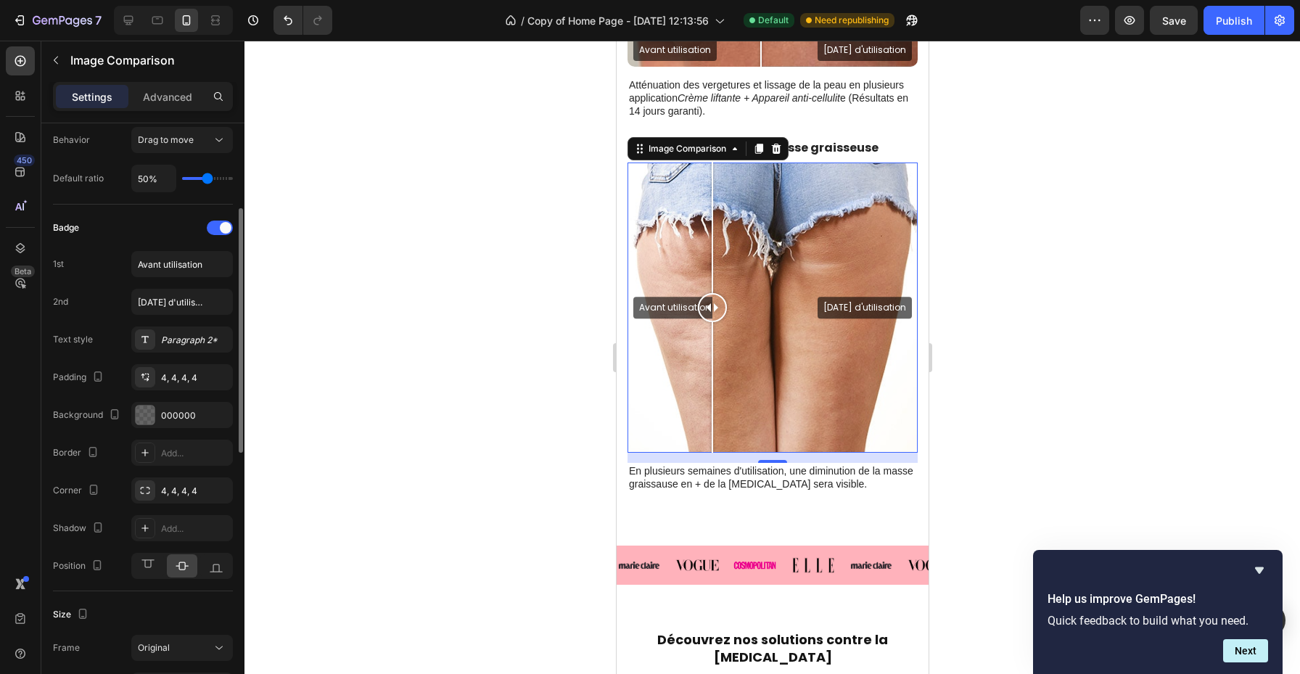
scroll to position [299, 0]
click at [209, 568] on icon at bounding box center [216, 565] width 15 height 15
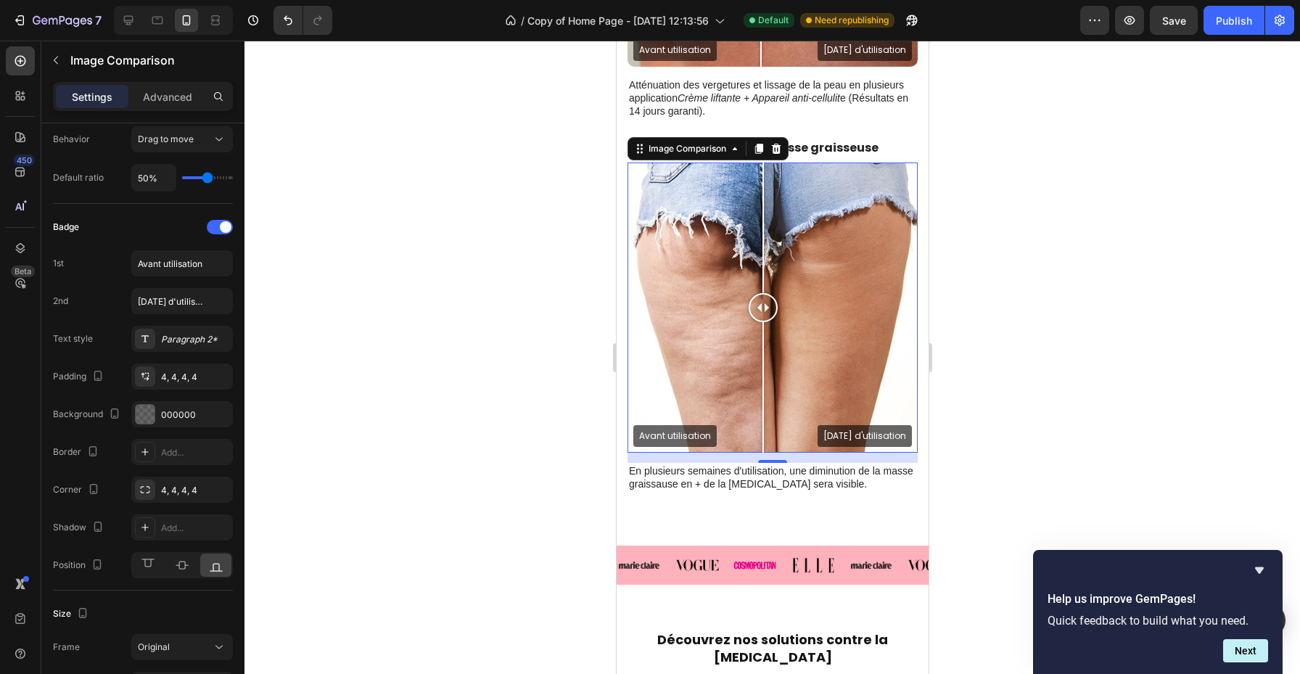
drag, startPoint x: 716, startPoint y: 306, endPoint x: 757, endPoint y: 314, distance: 41.3
click at [757, 314] on div at bounding box center [762, 307] width 29 height 29
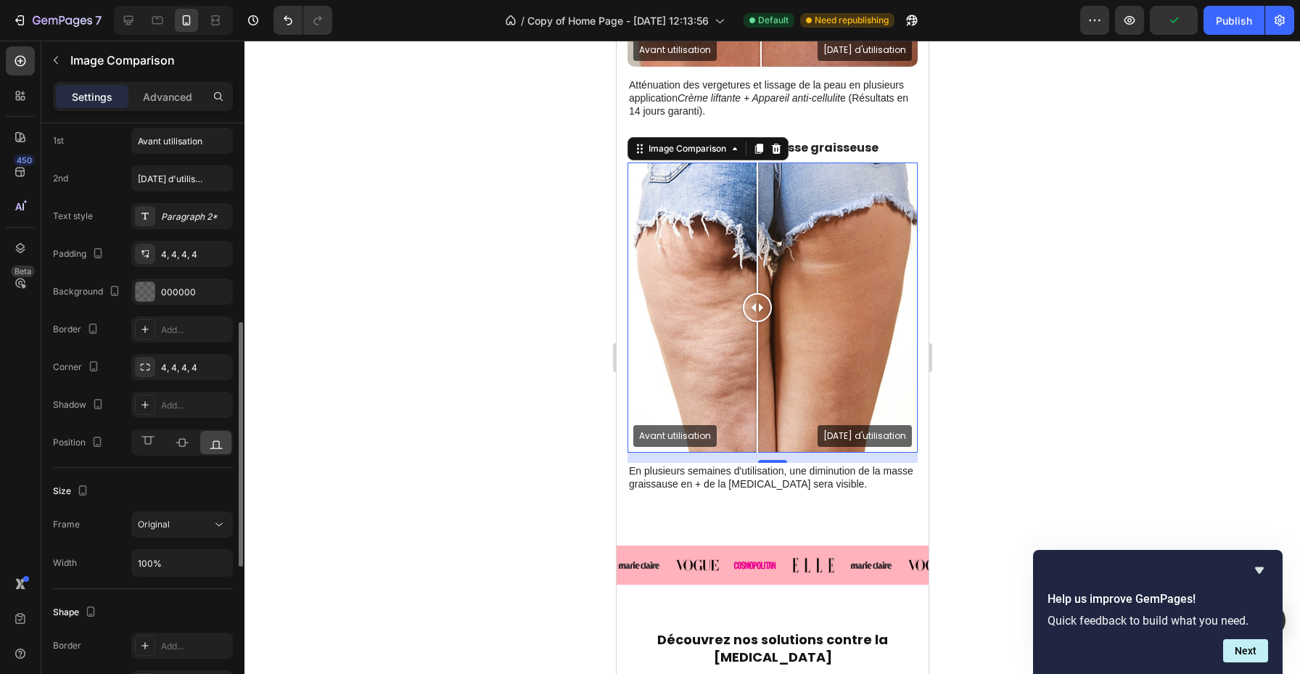
scroll to position [439, 0]
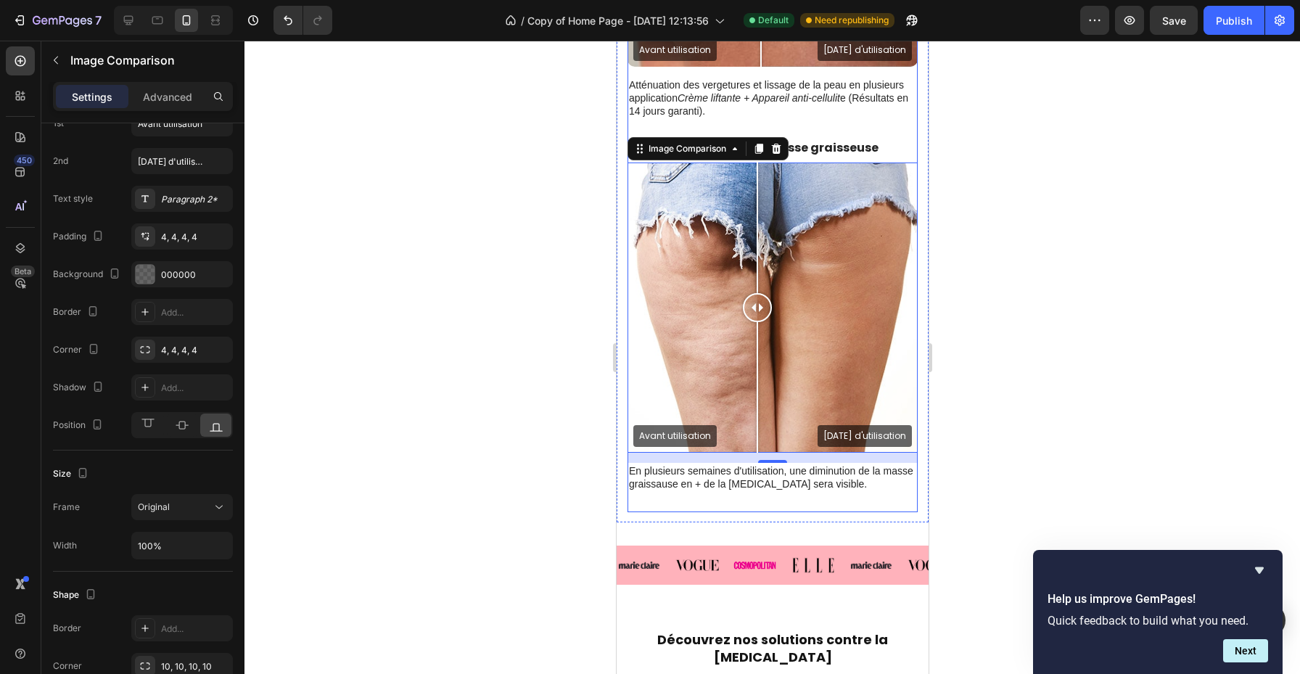
click at [689, 510] on div "Avant utilisation Après 20 jours d'utilisation Image Comparison 14 En plusieurs…" at bounding box center [772, 338] width 290 height 350
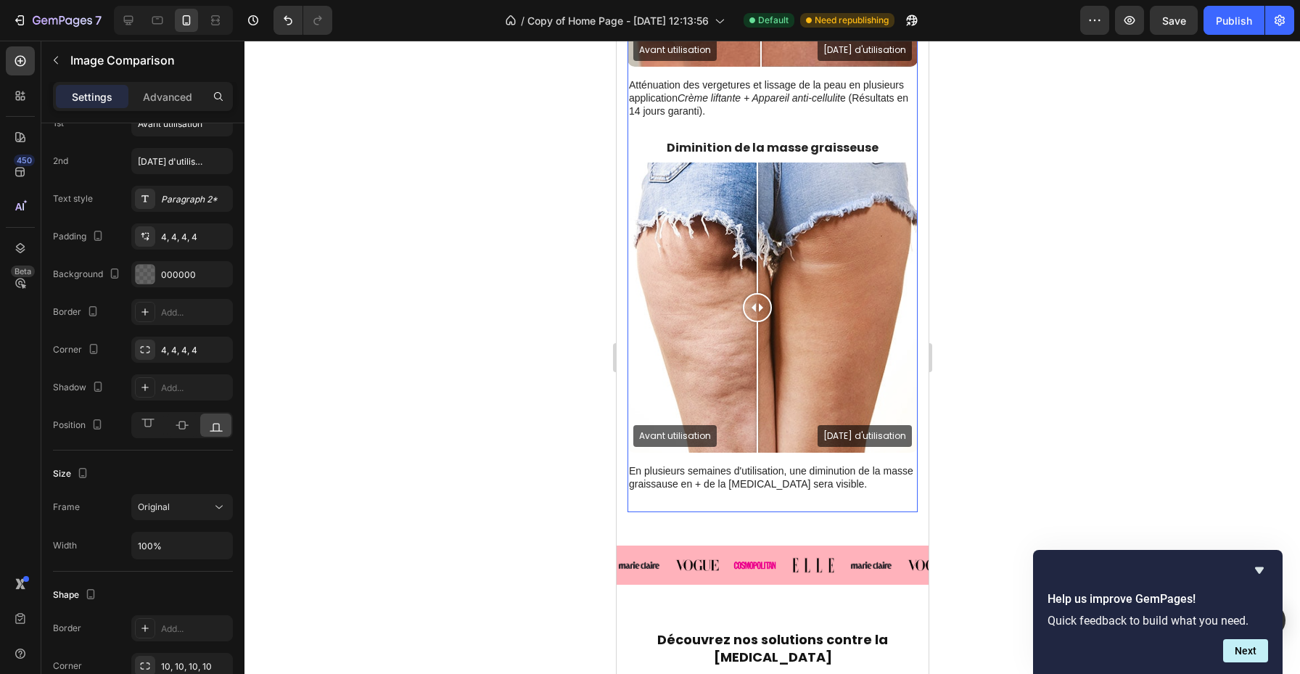
scroll to position [0, 0]
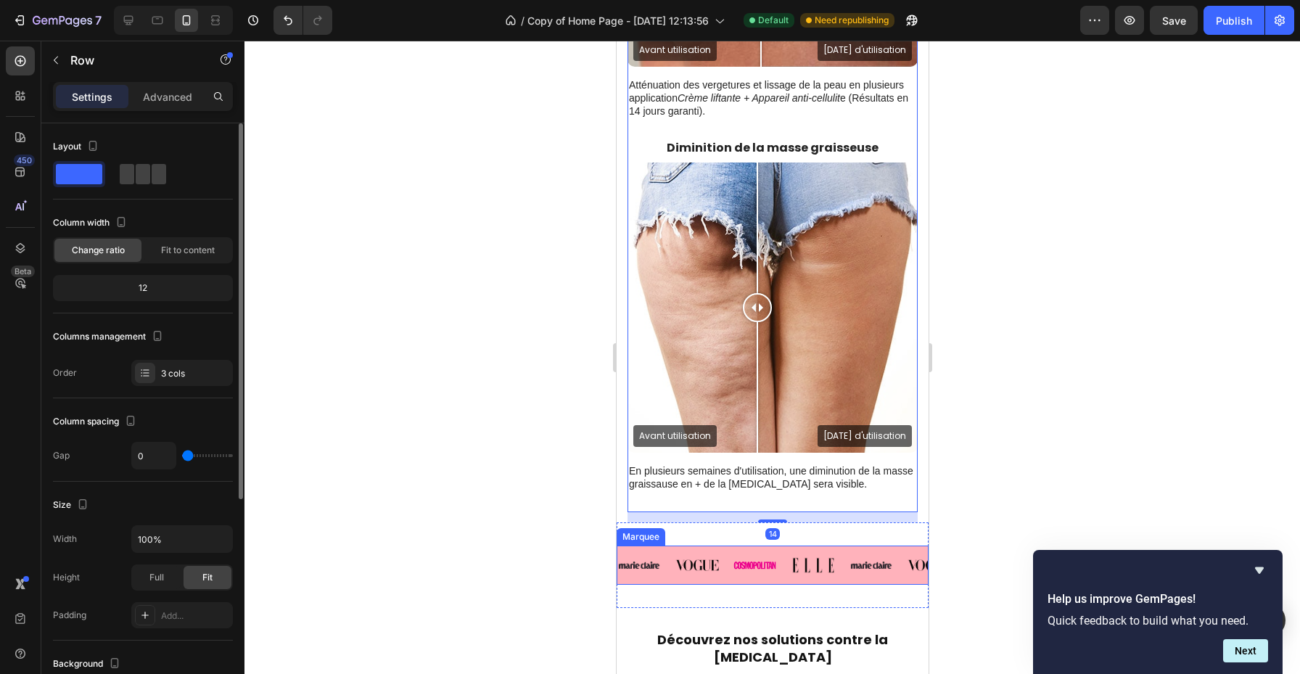
click at [732, 575] on div "Image" at bounding box center [704, 565] width 58 height 29
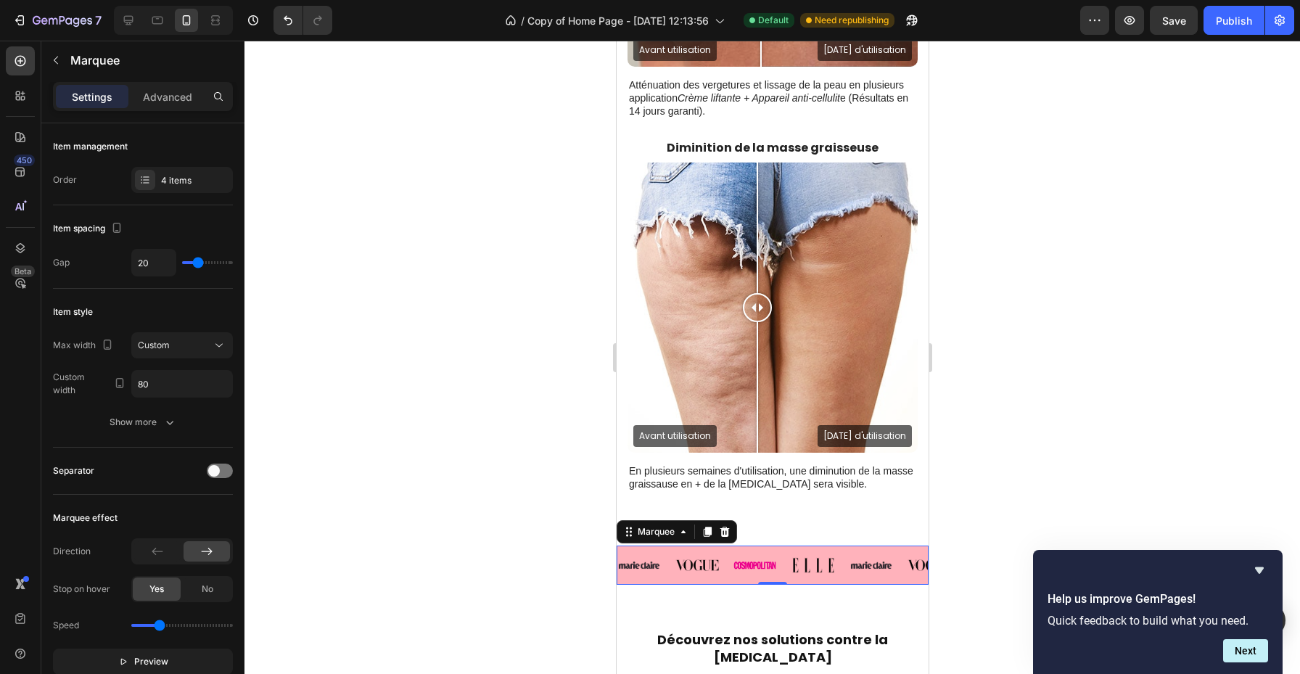
click at [1010, 514] on div at bounding box center [773, 358] width 1056 height 634
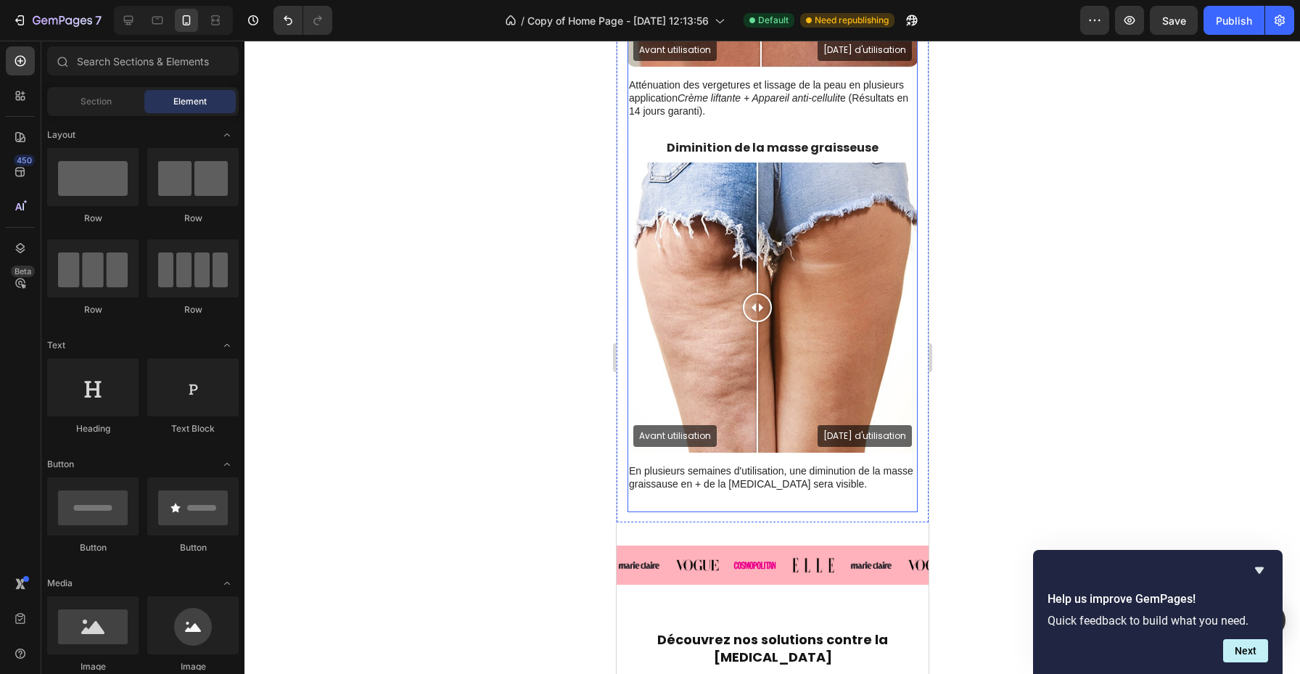
click at [824, 510] on div "Avant utilisation Après 20 jours d'utilisation Image Comparison En plusieurs se…" at bounding box center [772, 338] width 290 height 350
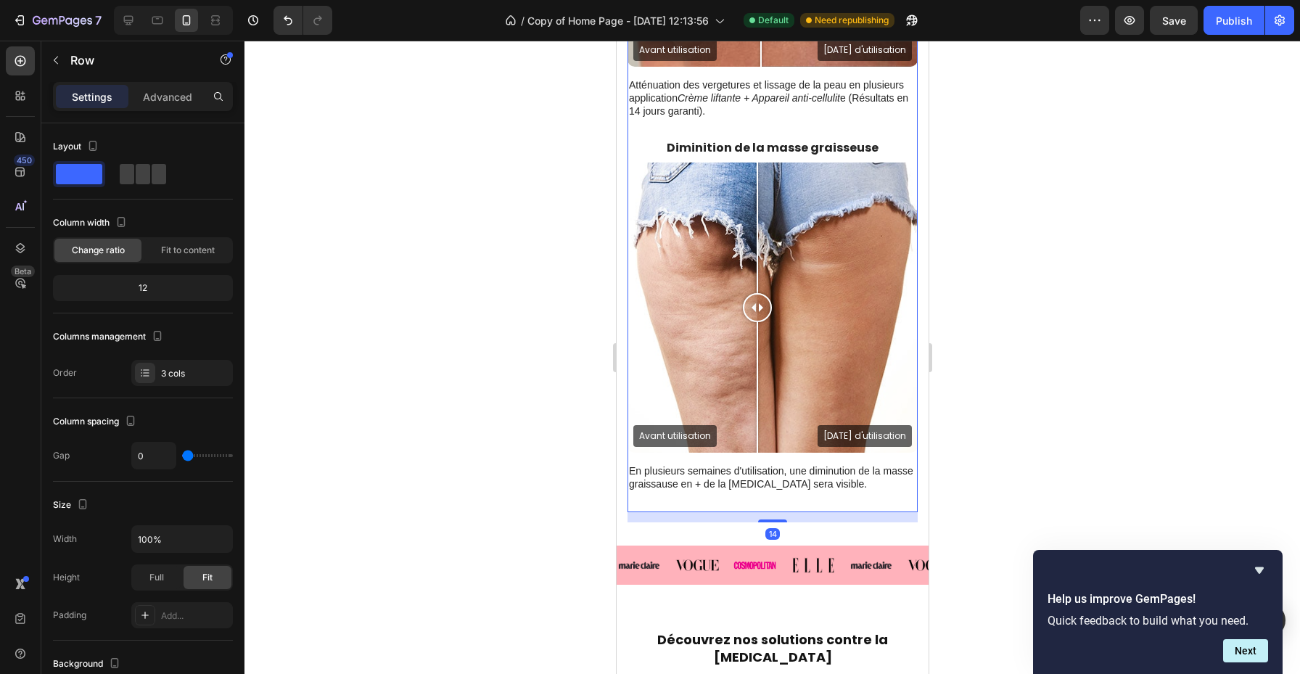
click at [743, 520] on div "14" at bounding box center [772, 517] width 290 height 10
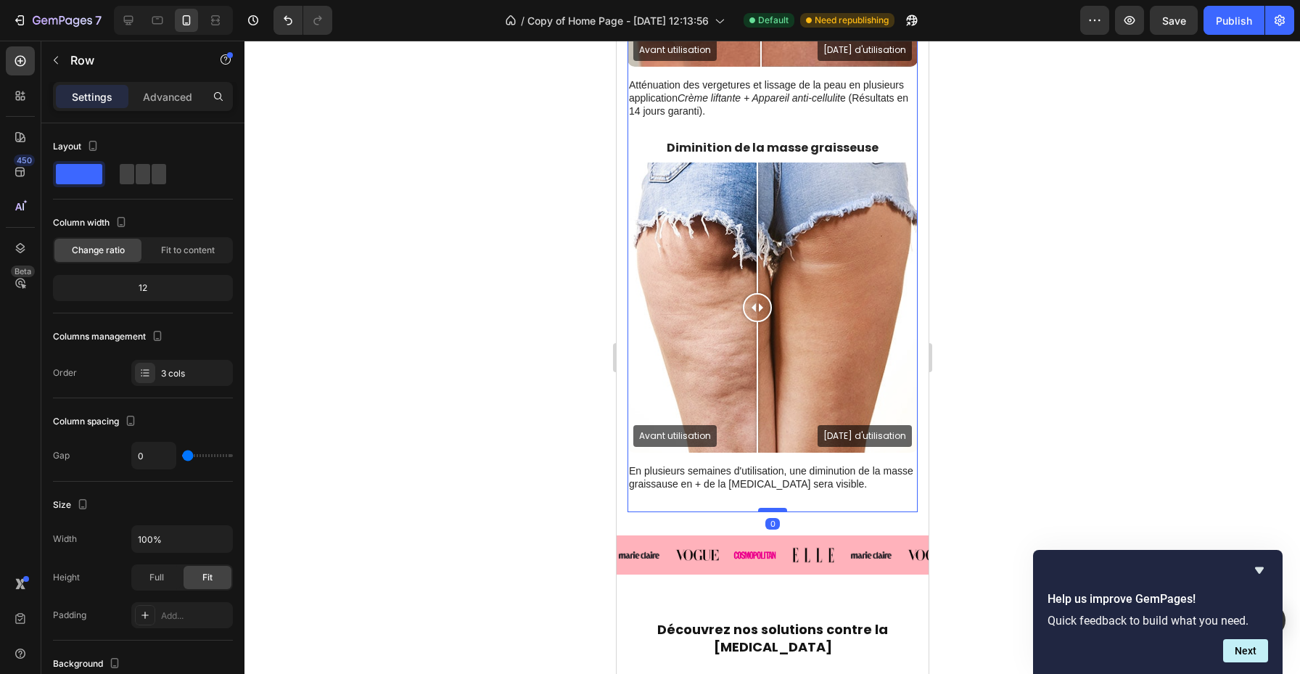
drag, startPoint x: 768, startPoint y: 521, endPoint x: 1590, endPoint y: 475, distance: 823.5
click at [770, 509] on div at bounding box center [772, 510] width 29 height 4
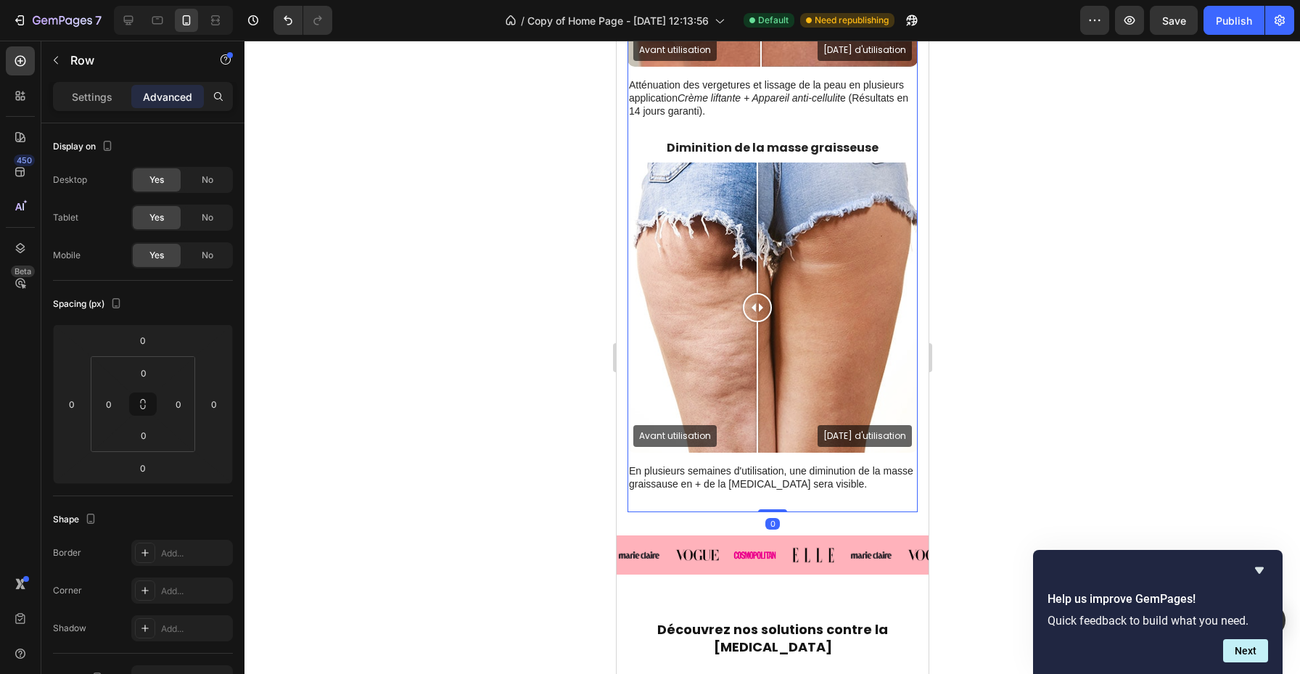
click at [989, 433] on div at bounding box center [773, 358] width 1056 height 634
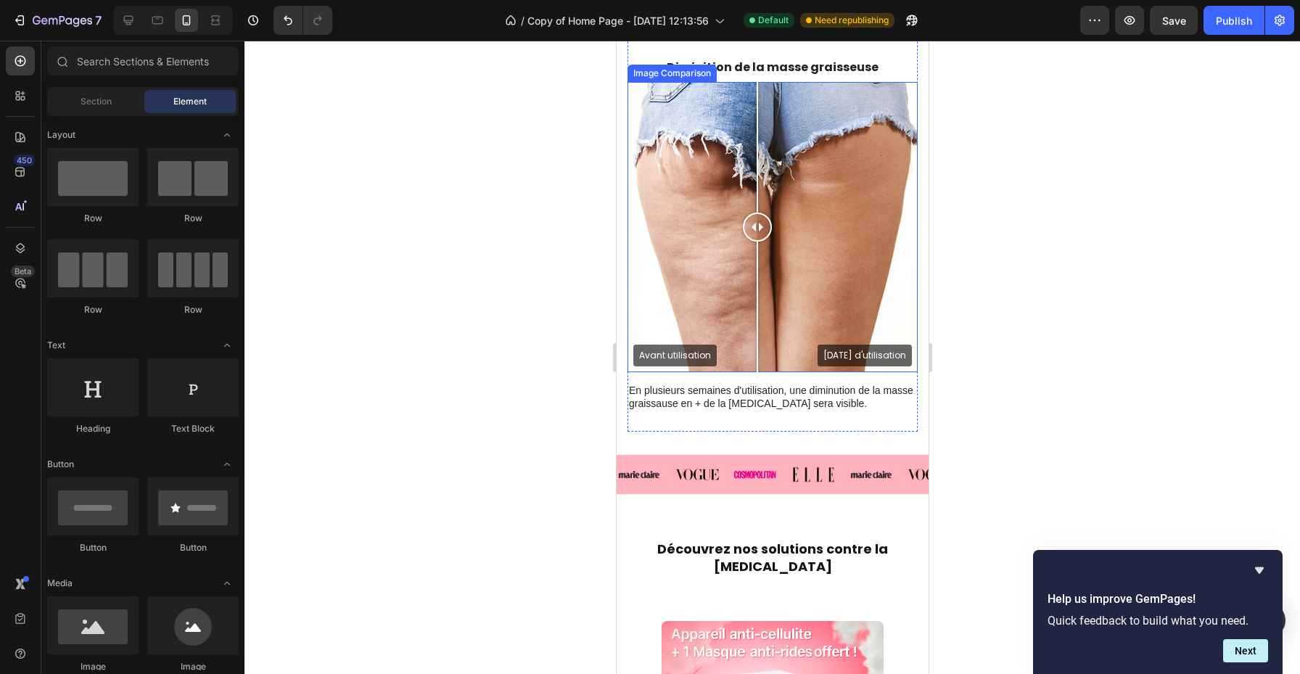
scroll to position [1583, 0]
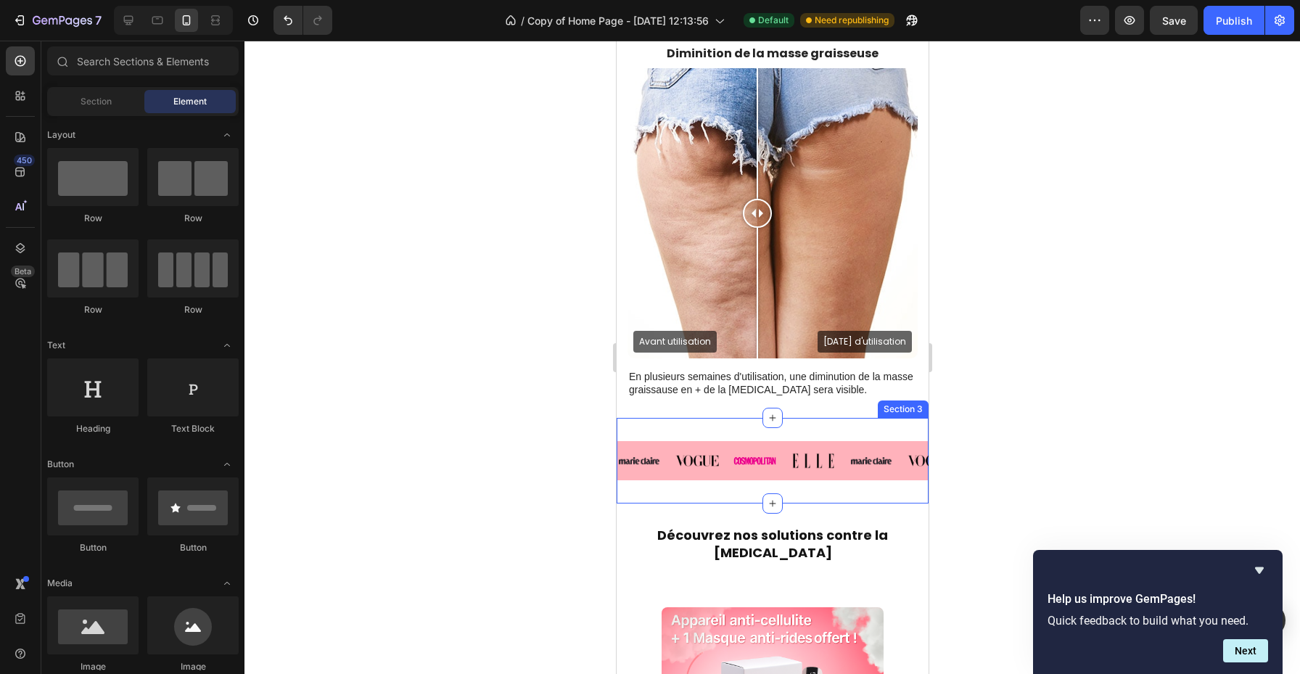
click at [812, 430] on div "Image Image Image Image Image Image Image Image Image Image Image Image Image I…" at bounding box center [772, 461] width 312 height 86
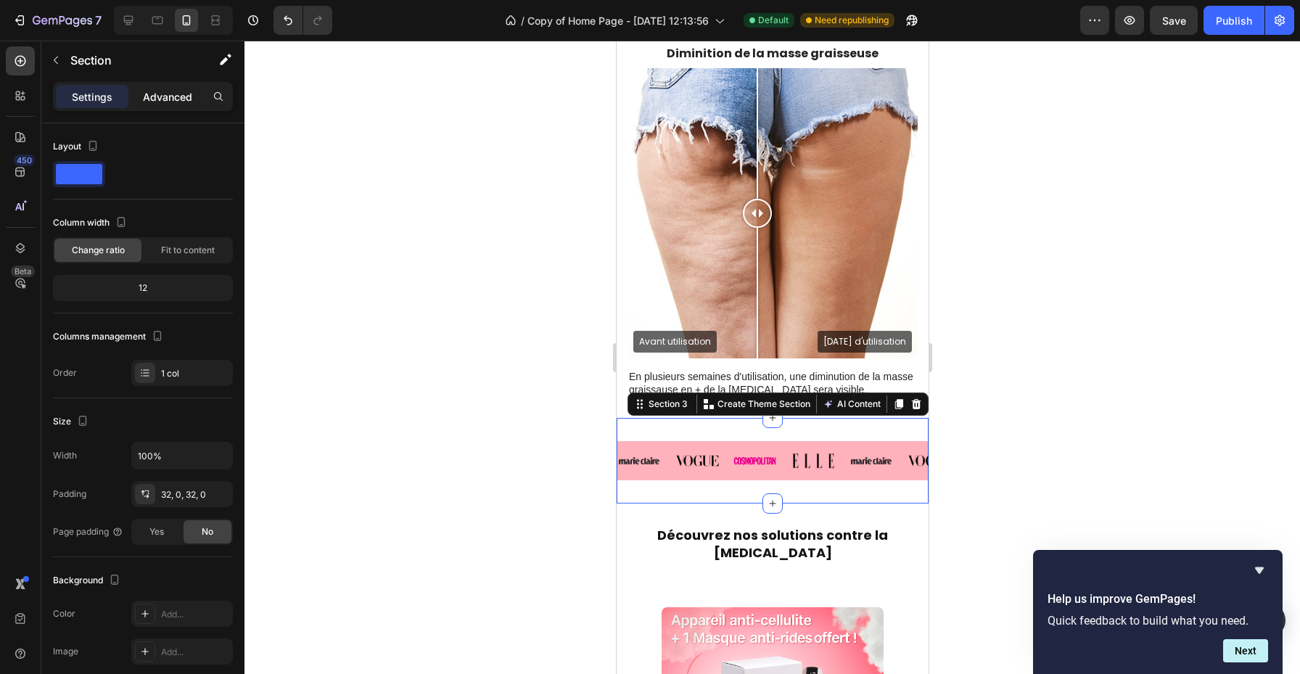
click at [147, 95] on p "Advanced" at bounding box center [167, 96] width 49 height 15
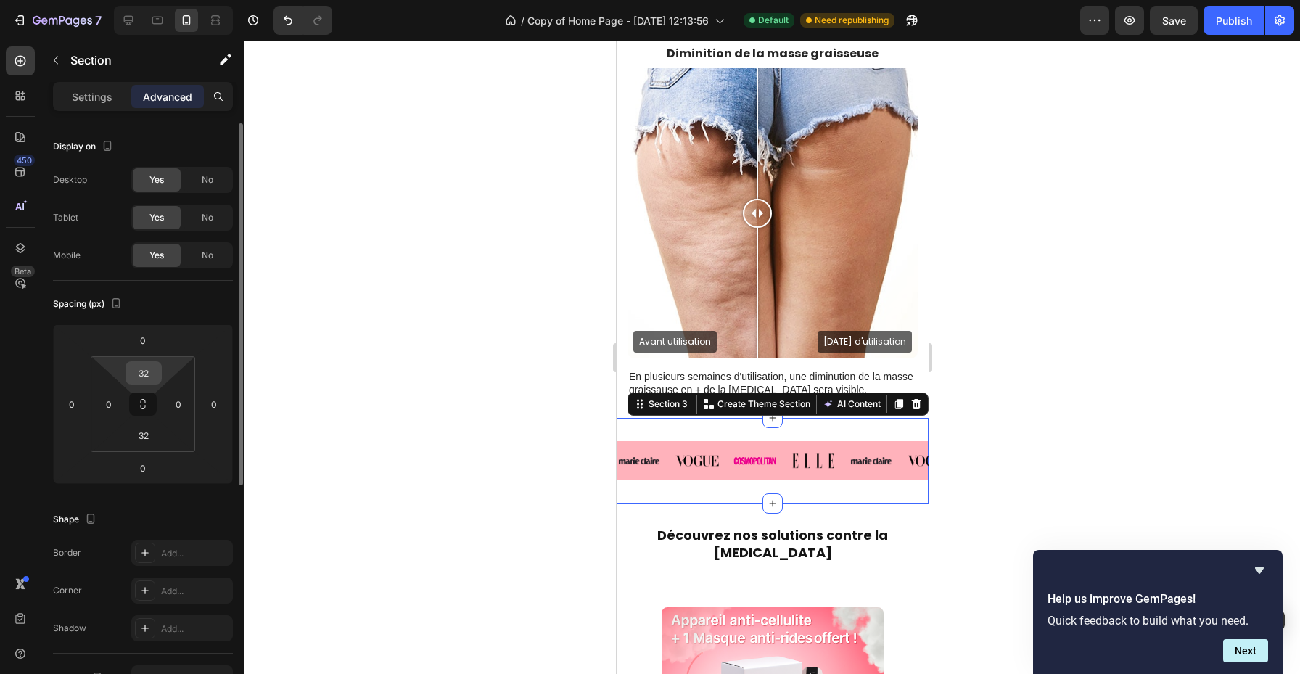
click at [147, 373] on input "32" at bounding box center [143, 373] width 29 height 22
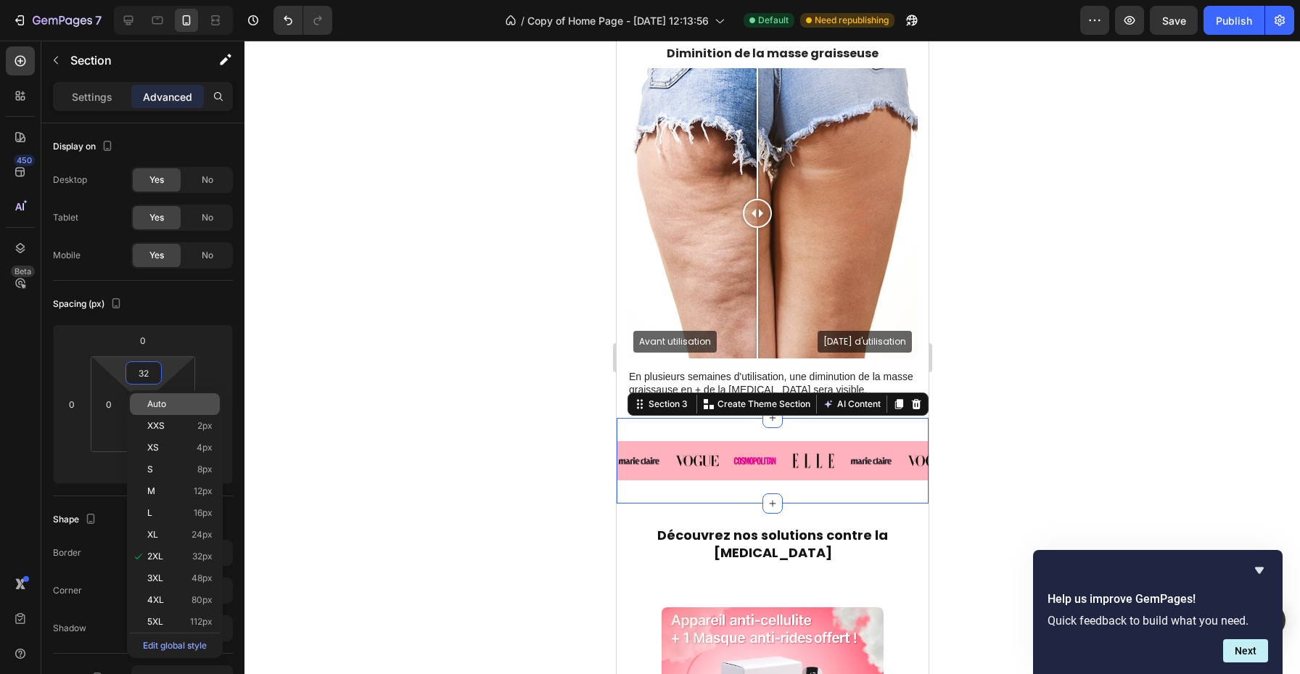
click at [200, 411] on div "Auto" at bounding box center [175, 404] width 90 height 22
type input "Auto"
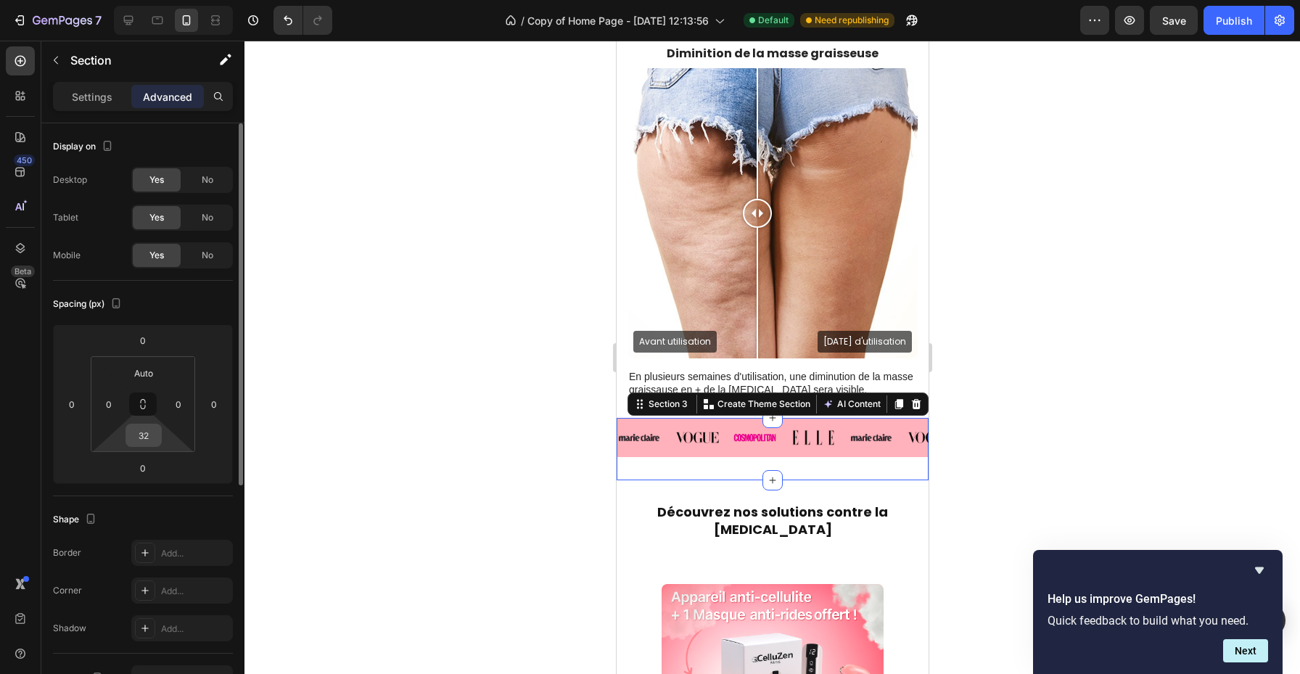
click at [147, 439] on input "32" at bounding box center [143, 436] width 29 height 22
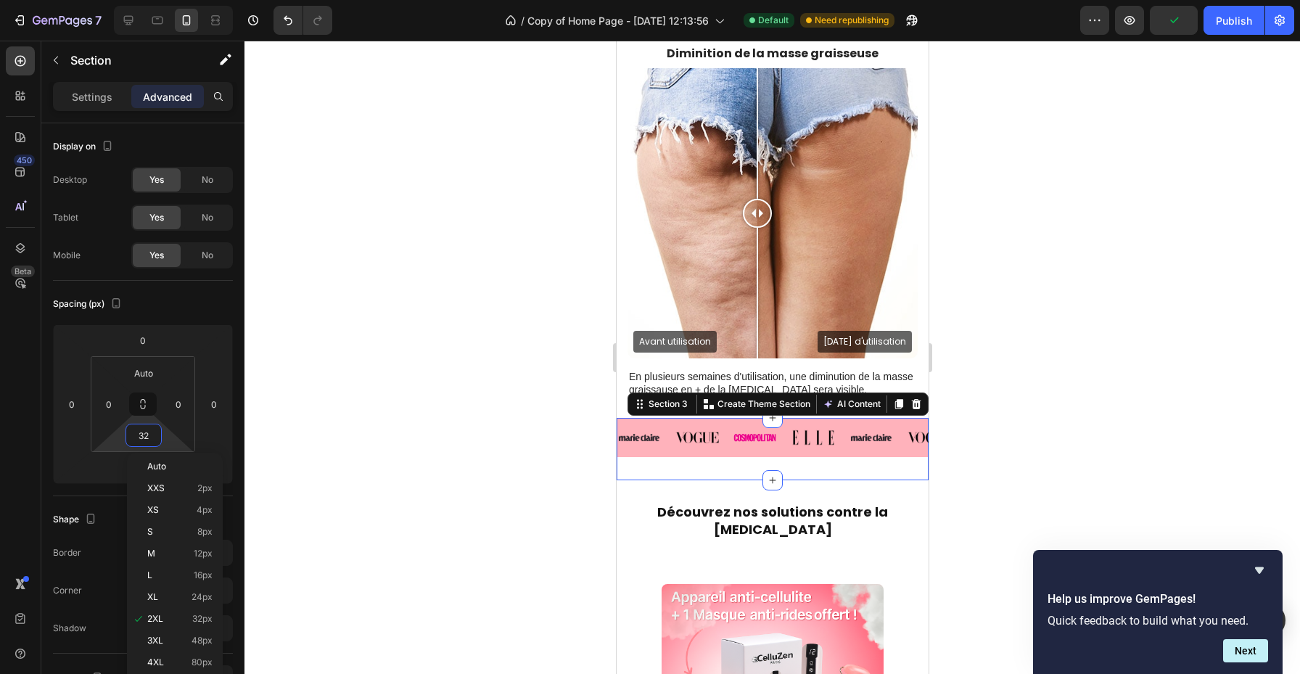
drag, startPoint x: 159, startPoint y: 469, endPoint x: 290, endPoint y: 450, distance: 132.0
click at [159, 470] on span "Auto" at bounding box center [156, 467] width 19 height 10
type input "Auto"
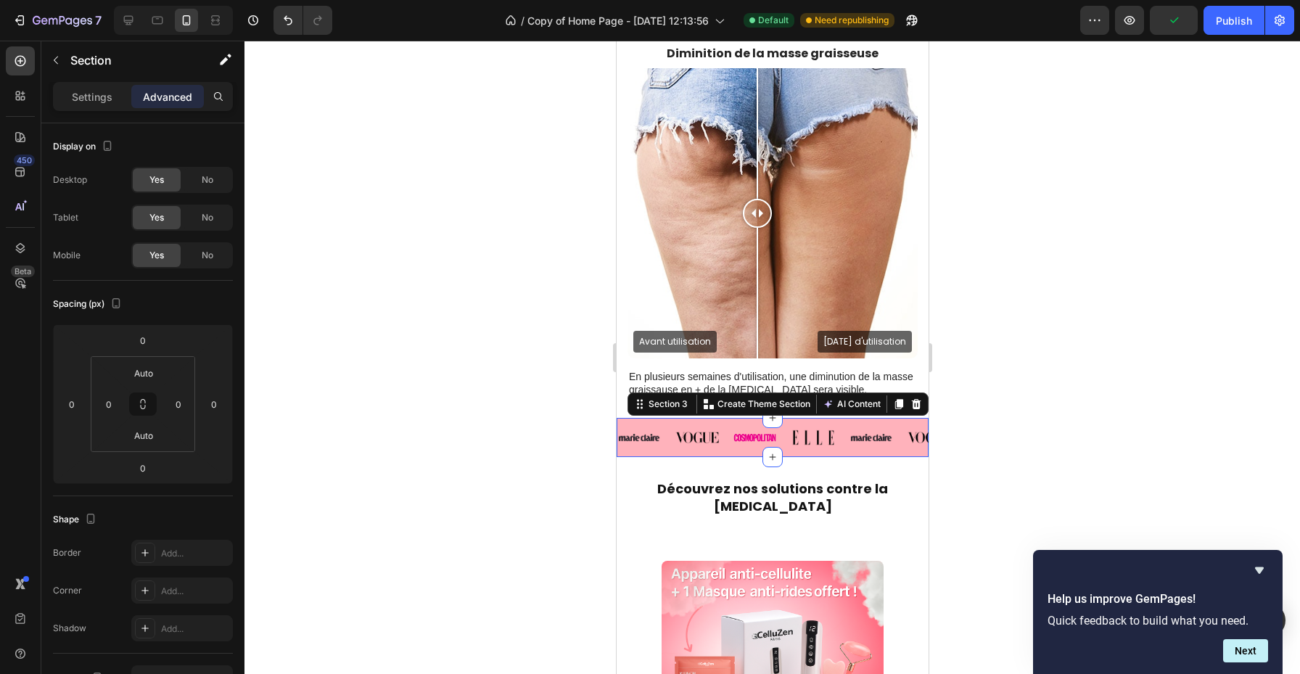
click at [440, 445] on div at bounding box center [773, 358] width 1056 height 634
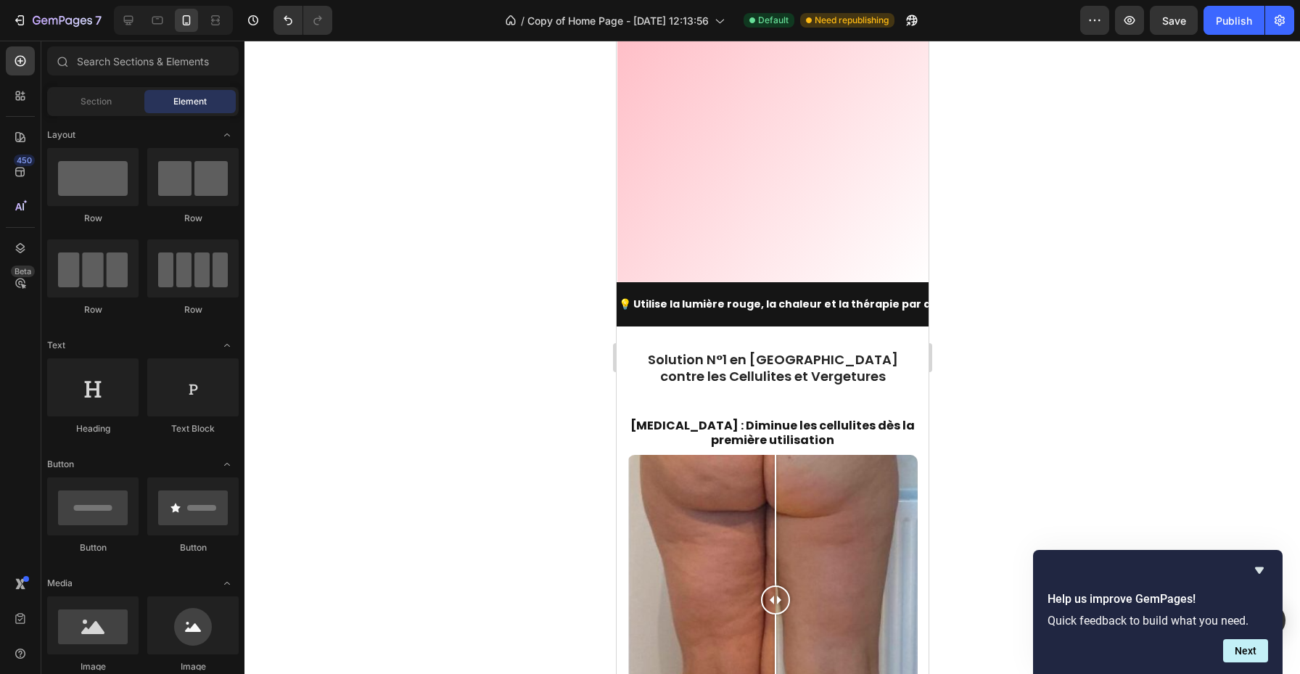
scroll to position [384, 0]
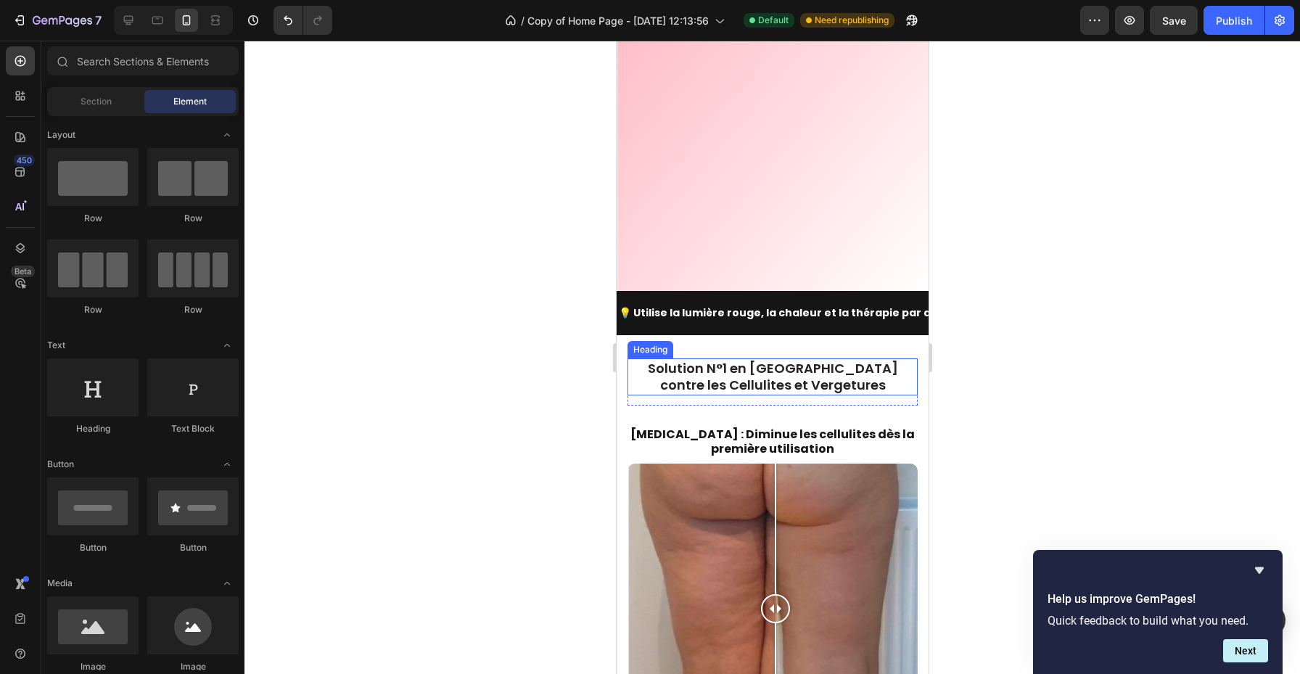
click at [788, 371] on h2 "Solution N°1 en [GEOGRAPHIC_DATA] contre les Cellulites et Vergetures" at bounding box center [772, 376] width 290 height 37
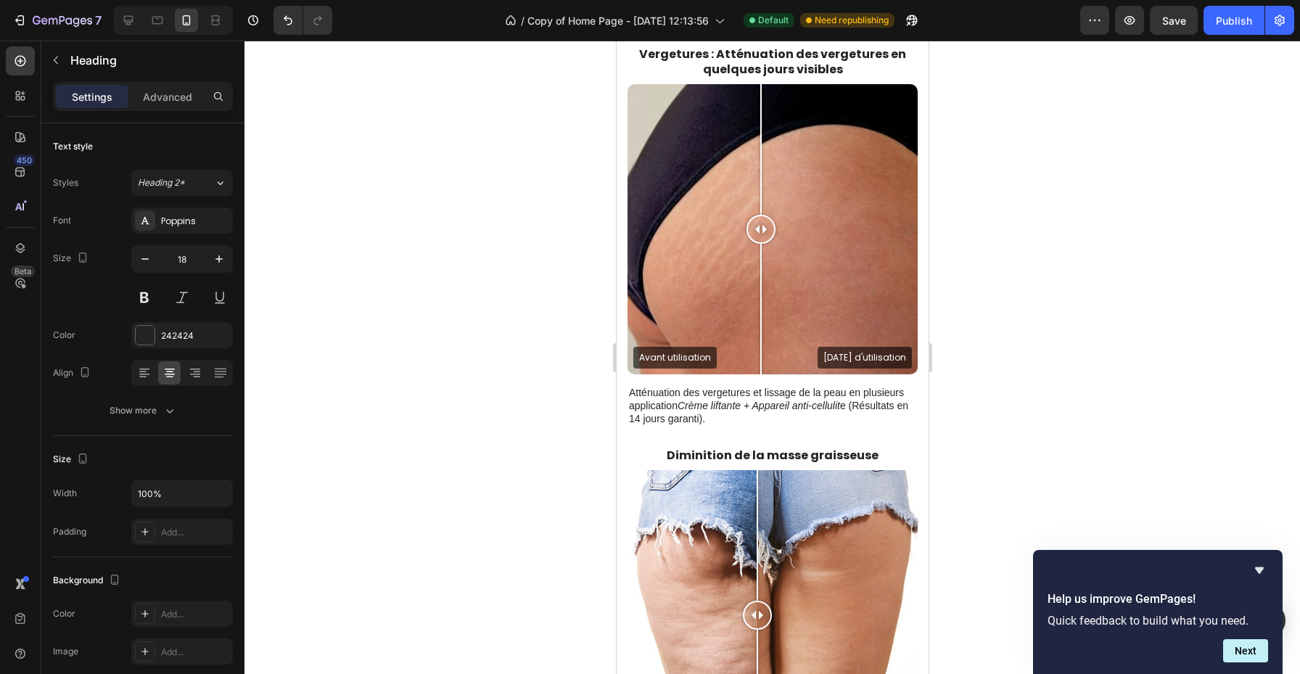
scroll to position [1485, 0]
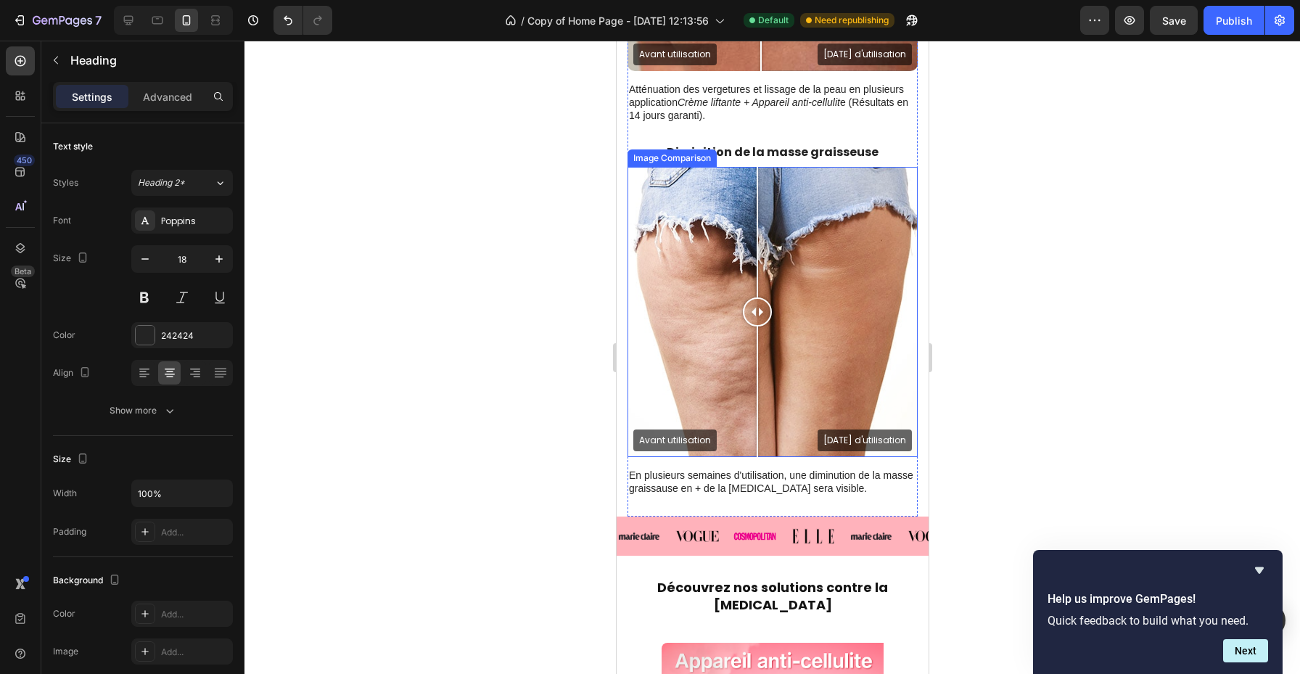
click at [803, 568] on h2 "Découvrez nos solutions contre la [MEDICAL_DATA]" at bounding box center [772, 596] width 312 height 57
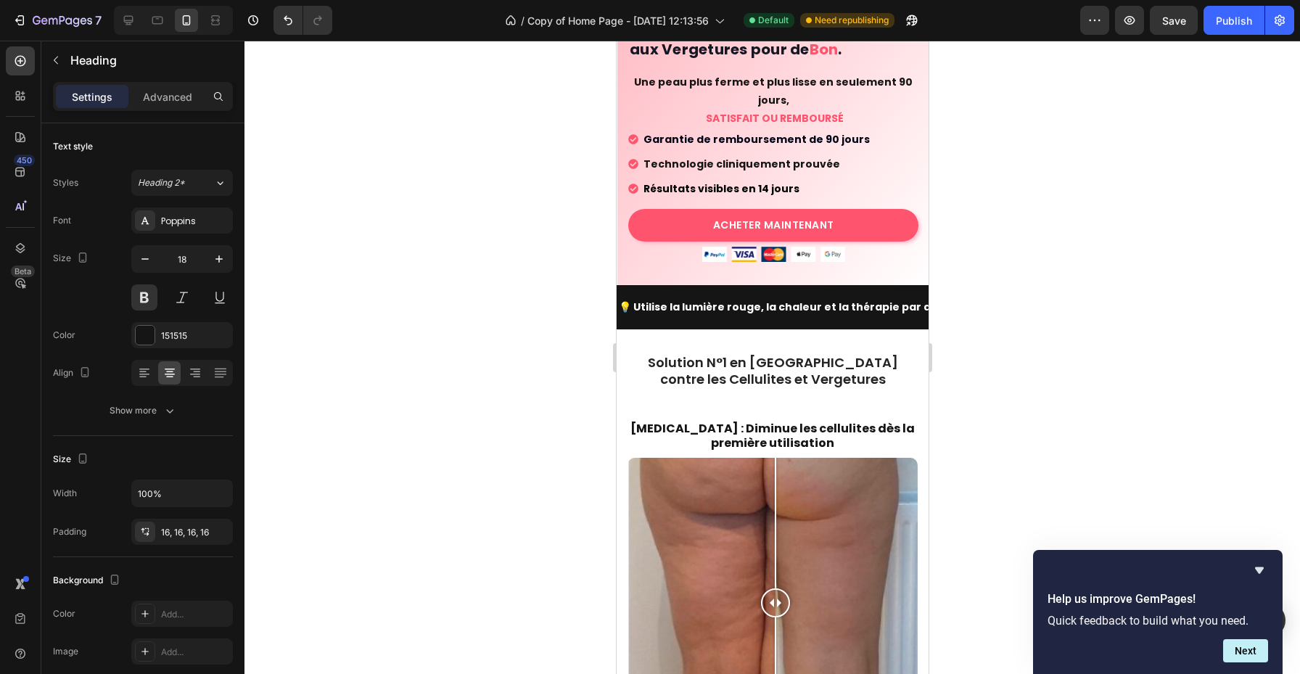
scroll to position [341, 0]
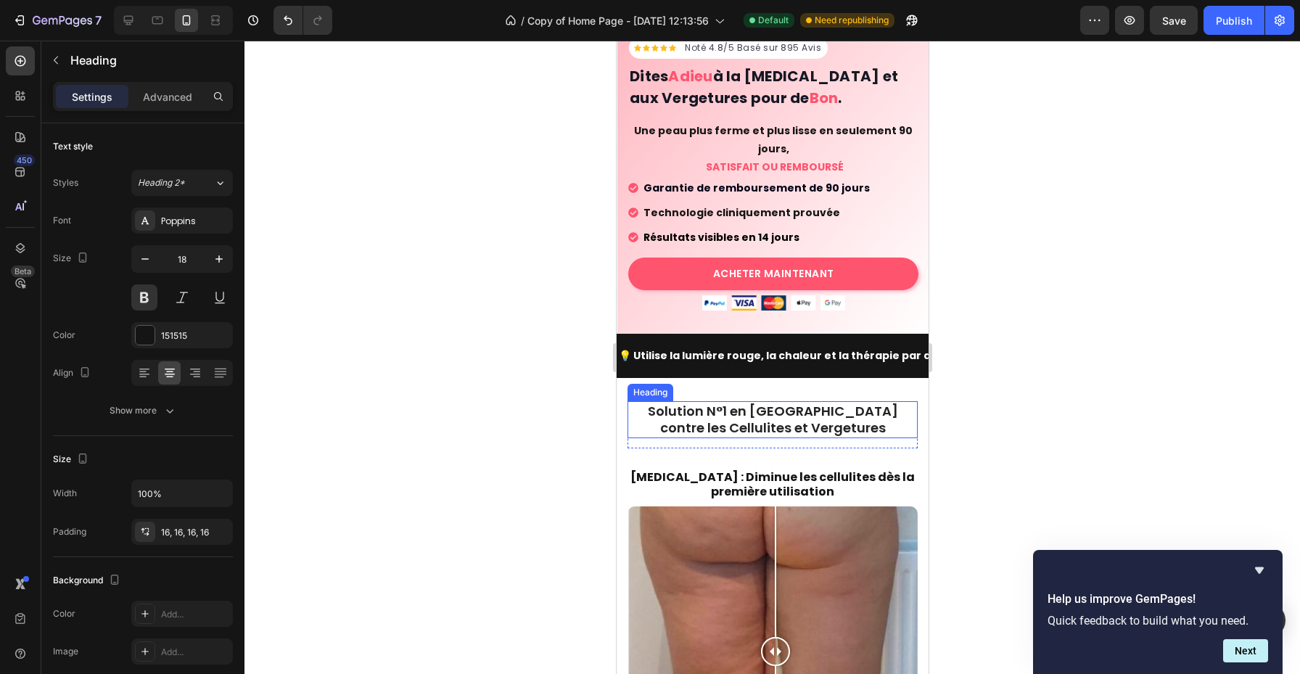
click at [747, 411] on h2 "Solution N°1 en [GEOGRAPHIC_DATA] contre les Cellulites et Vergetures" at bounding box center [772, 419] width 290 height 37
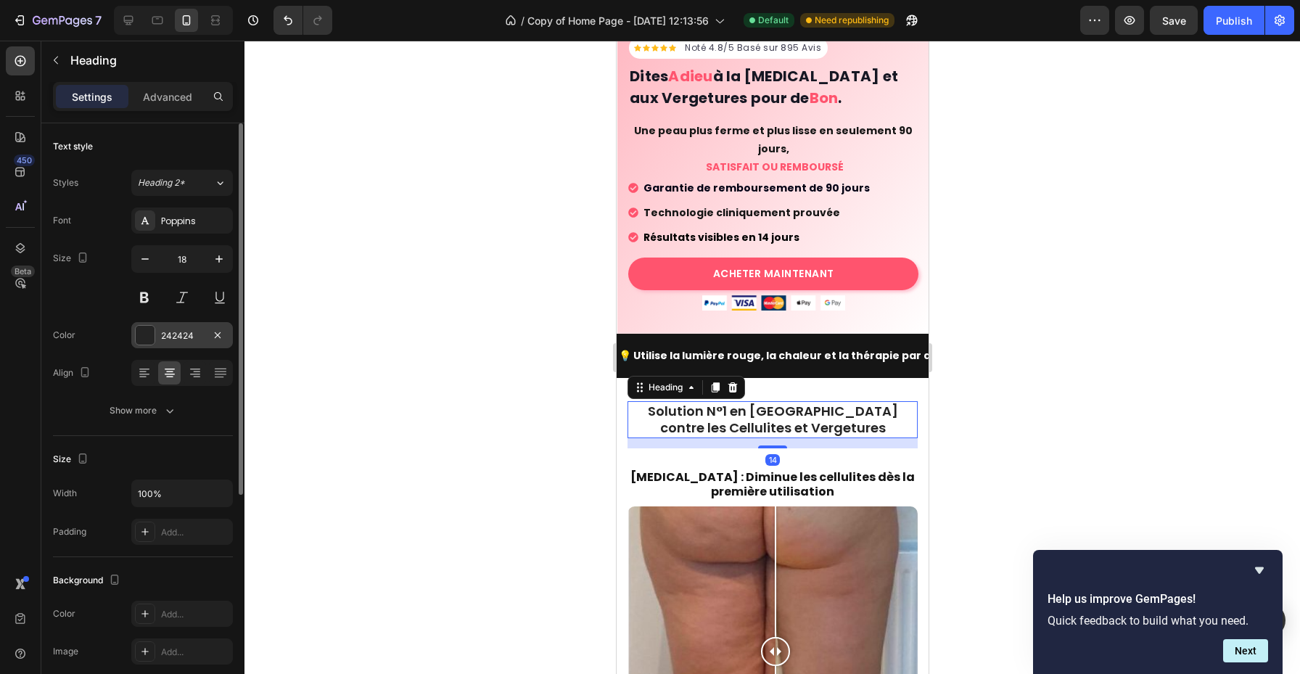
click at [180, 332] on div "242424" at bounding box center [182, 335] width 42 height 13
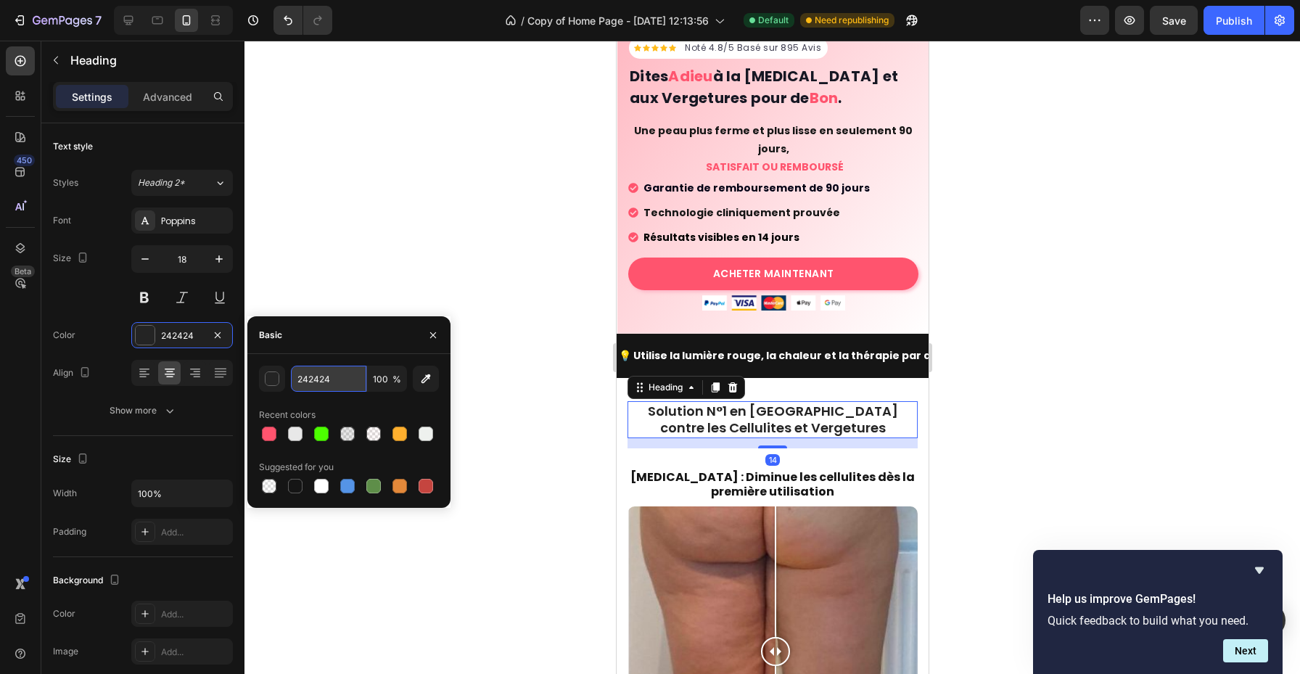
click at [342, 377] on input "242424" at bounding box center [328, 379] width 75 height 26
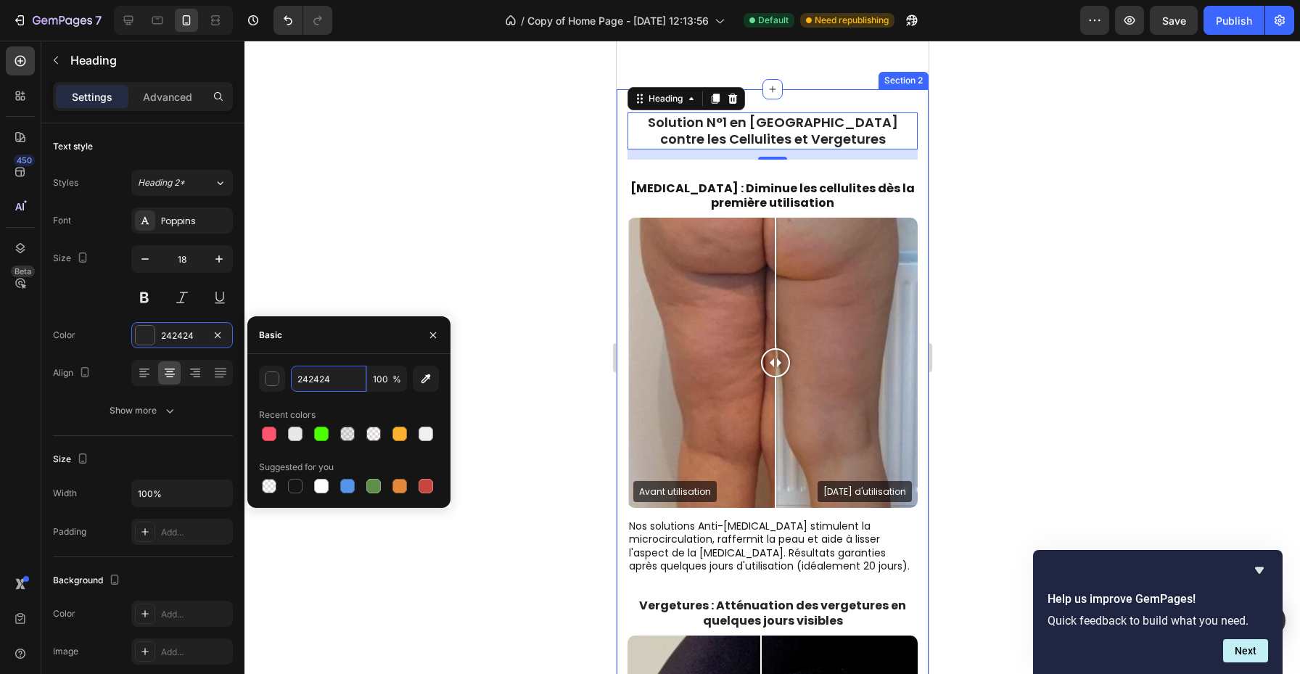
scroll to position [1283, 0]
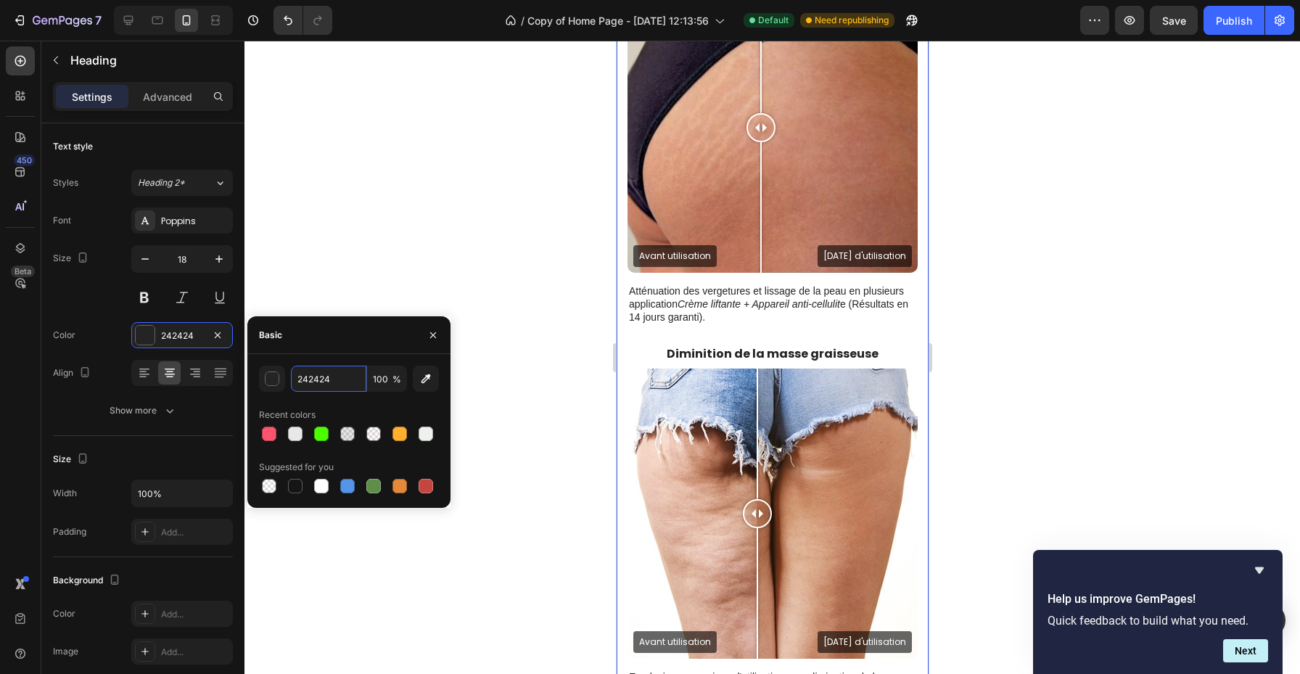
click at [726, 398] on div "Avant utilisation Après 20 jours d'utilisation" at bounding box center [772, 514] width 290 height 290
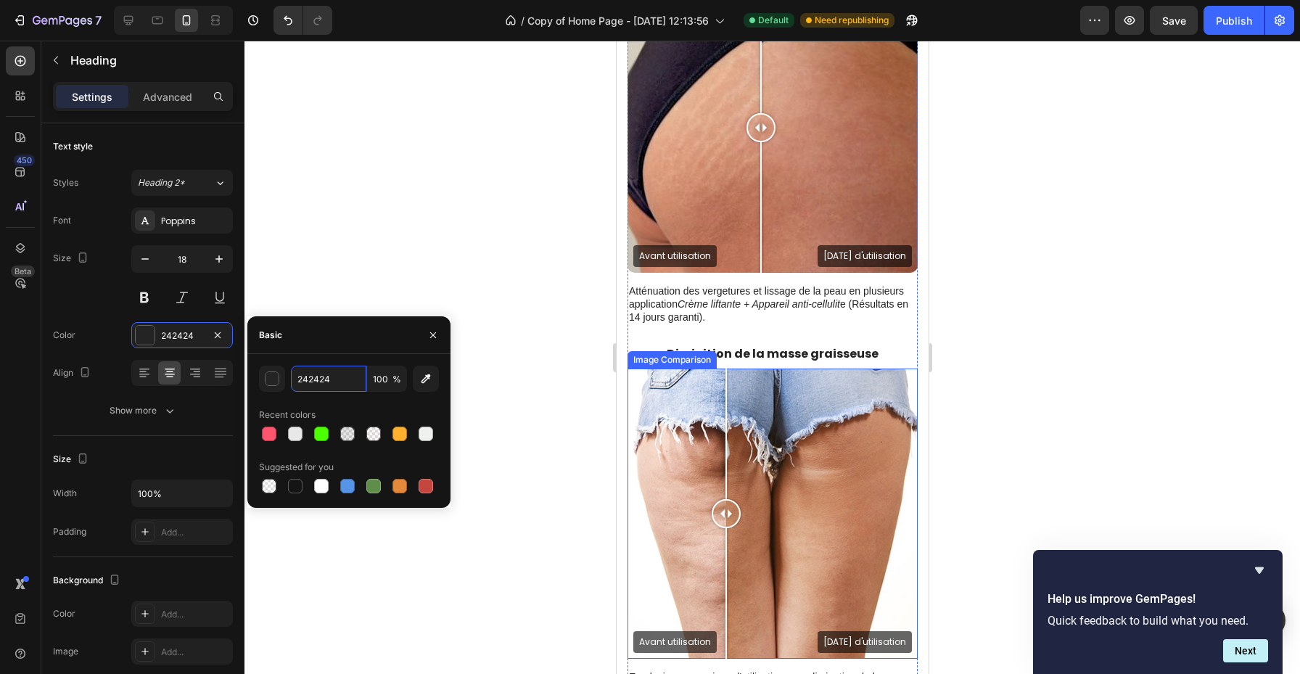
scroll to position [1674, 0]
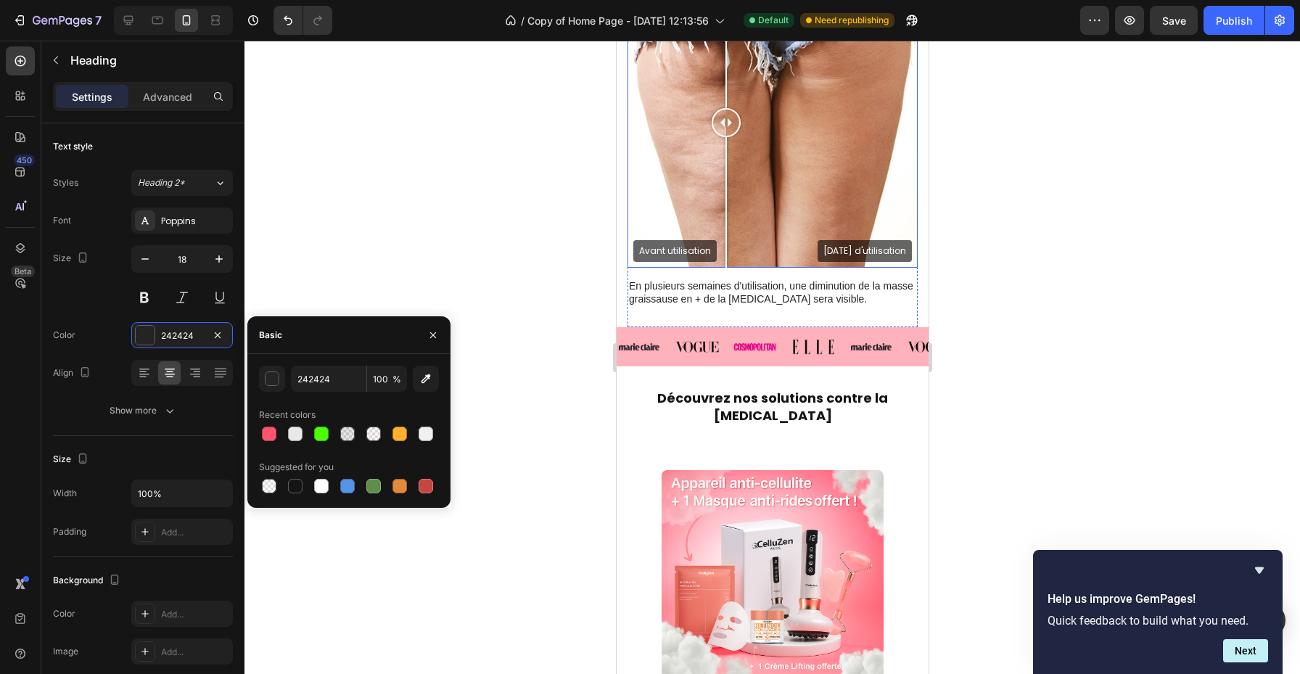
click at [713, 406] on h2 "Découvrez nos solutions contre la [MEDICAL_DATA]" at bounding box center [772, 406] width 312 height 57
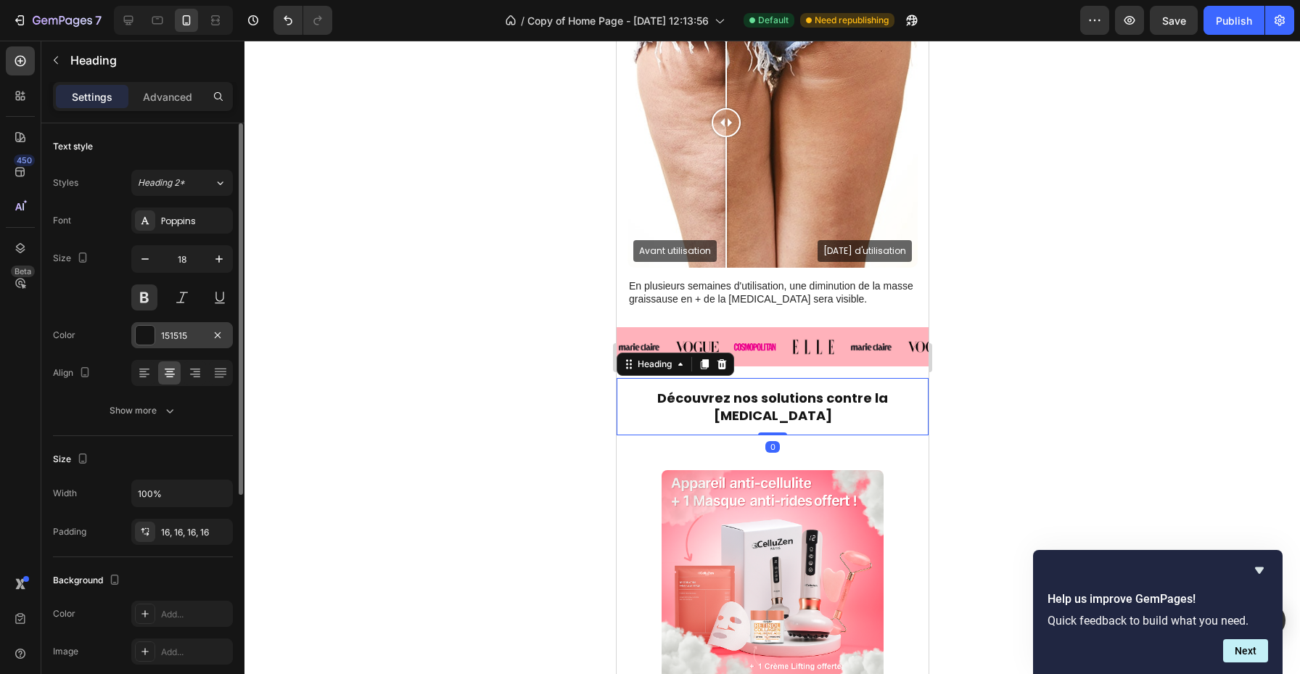
click at [180, 335] on div "151515" at bounding box center [182, 335] width 42 height 13
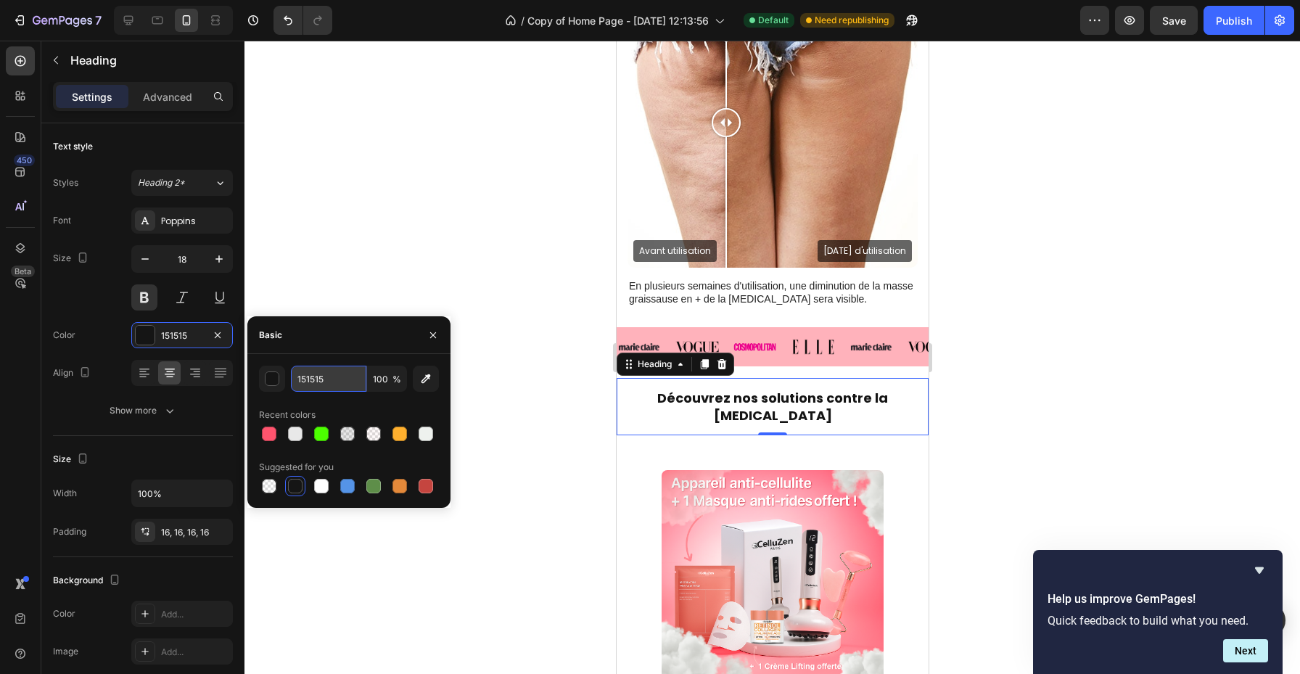
click at [319, 377] on input "151515" at bounding box center [328, 379] width 75 height 26
paste input "242424"
paste input "text"
type input "242424"
click at [530, 419] on div at bounding box center [773, 358] width 1056 height 634
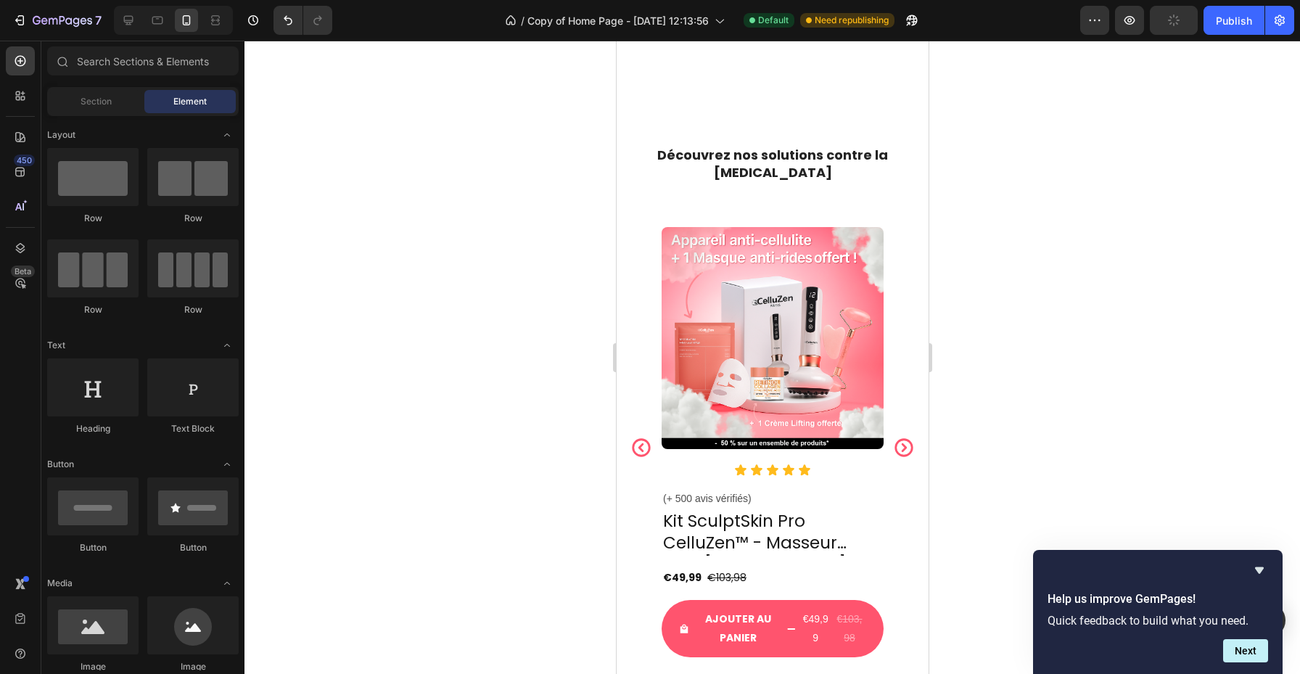
scroll to position [2022, 0]
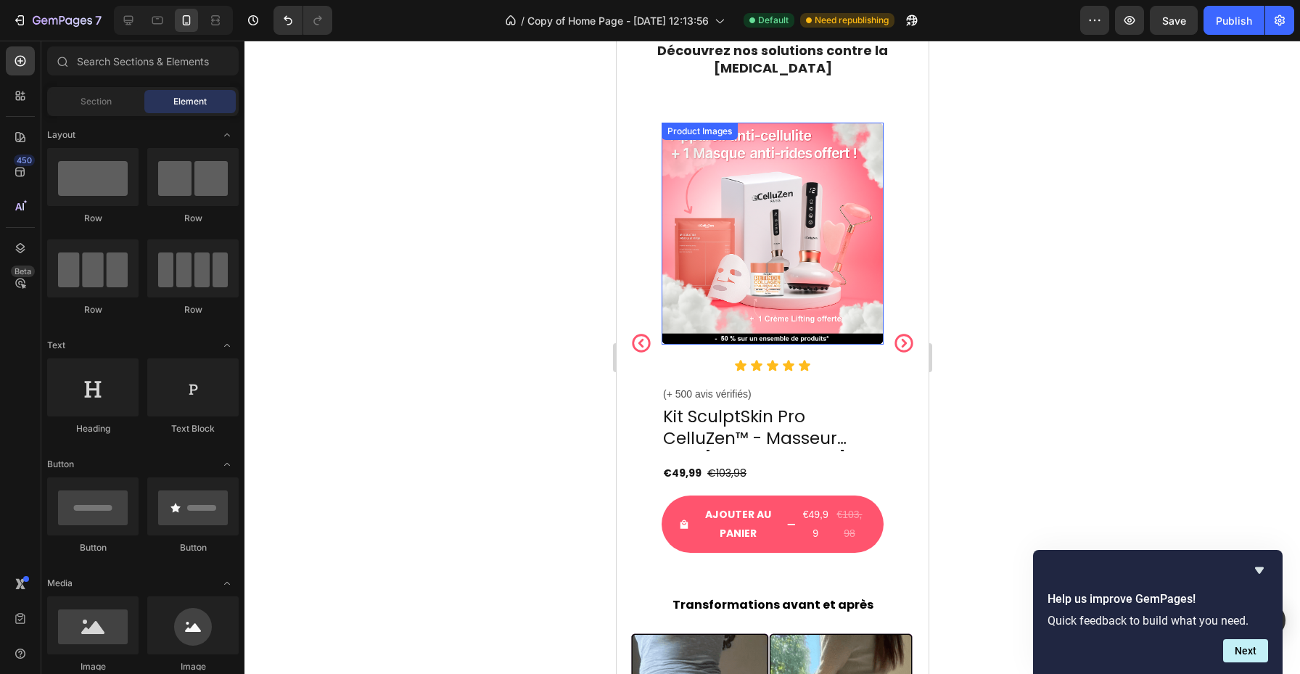
click at [851, 300] on img at bounding box center [772, 234] width 222 height 222
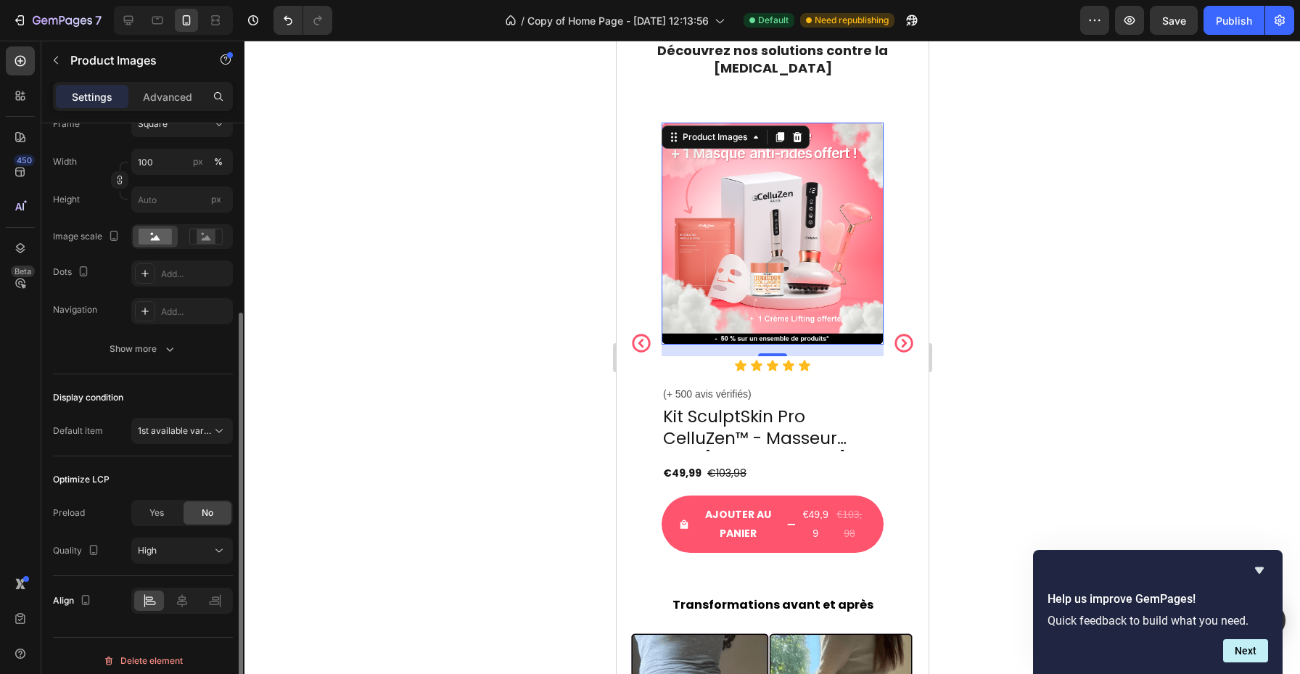
scroll to position [261, 0]
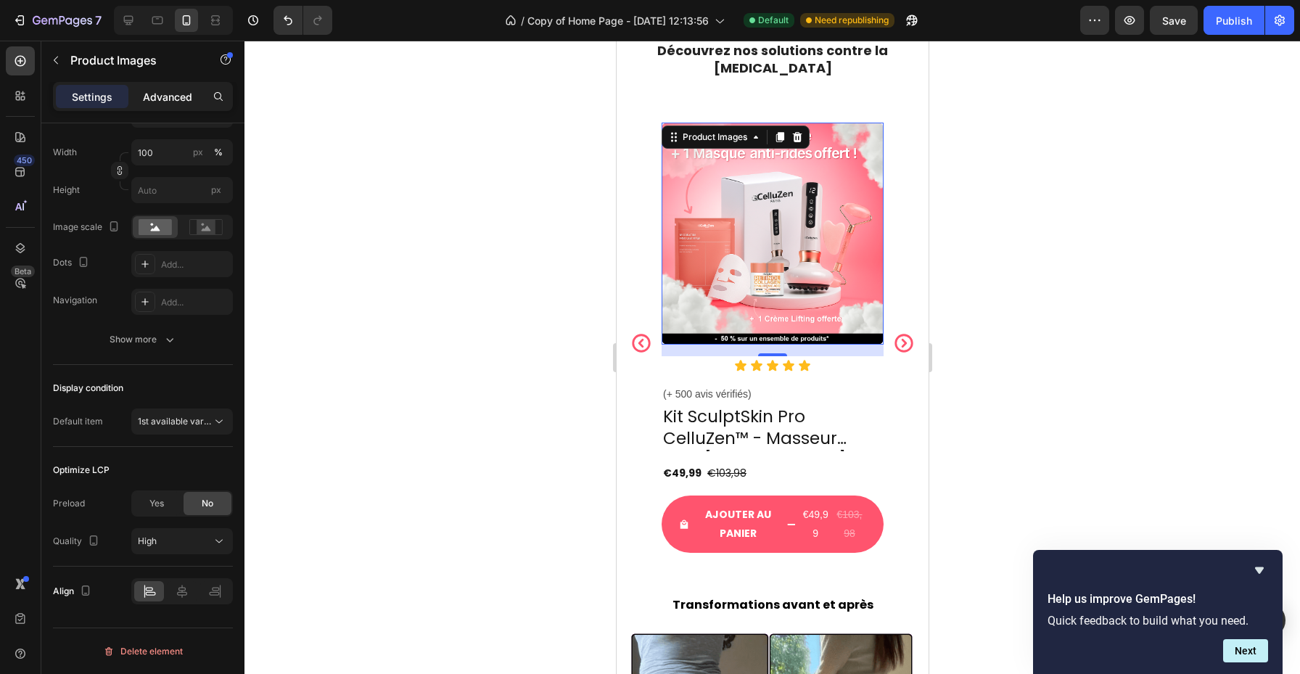
click at [181, 90] on p "Advanced" at bounding box center [167, 96] width 49 height 15
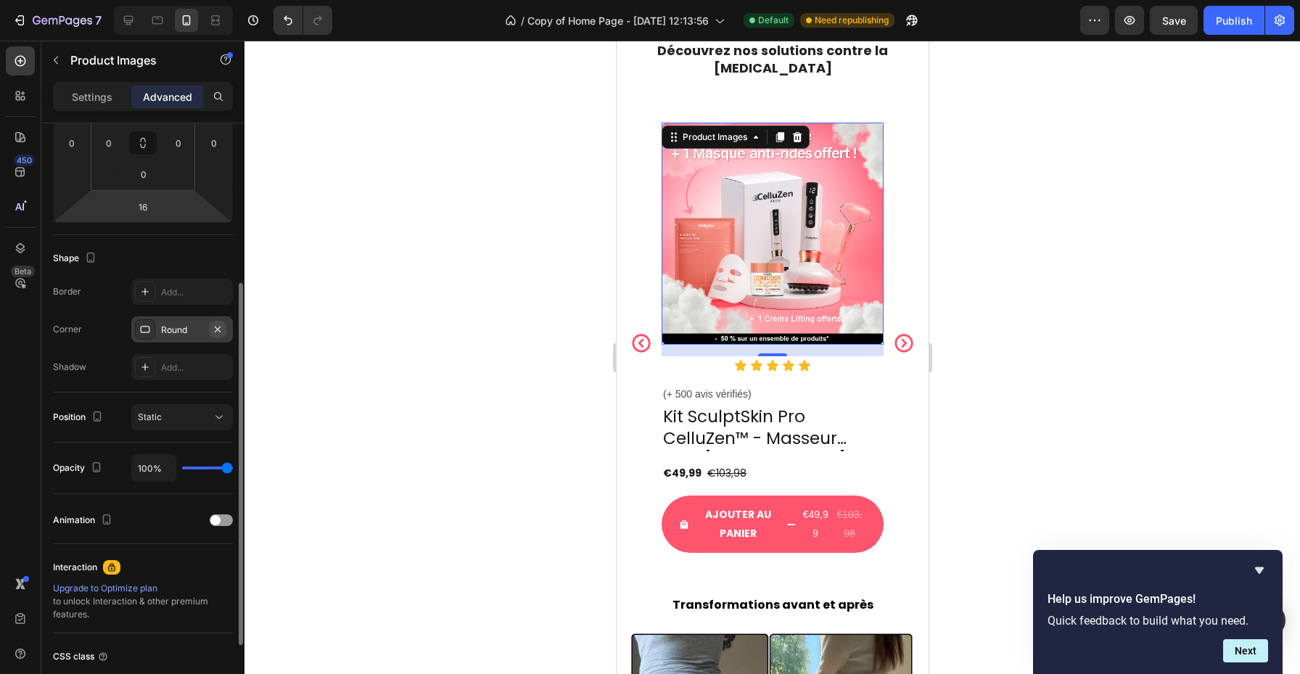
click at [216, 331] on icon "button" at bounding box center [218, 330] width 12 height 12
click at [634, 369] on div "Product Images 16 Icon Icon Icon Icon Icon Icon List (+ 500 avis vérifiés) Text…" at bounding box center [772, 344] width 312 height 442
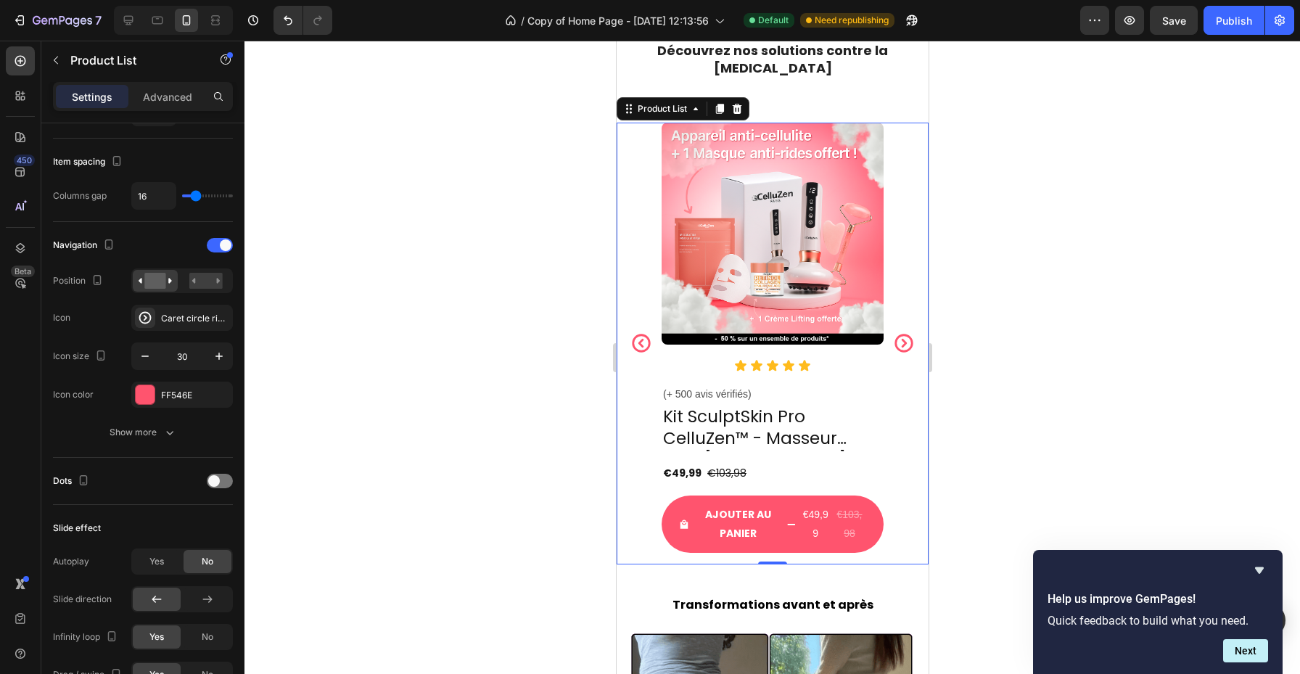
scroll to position [0, 0]
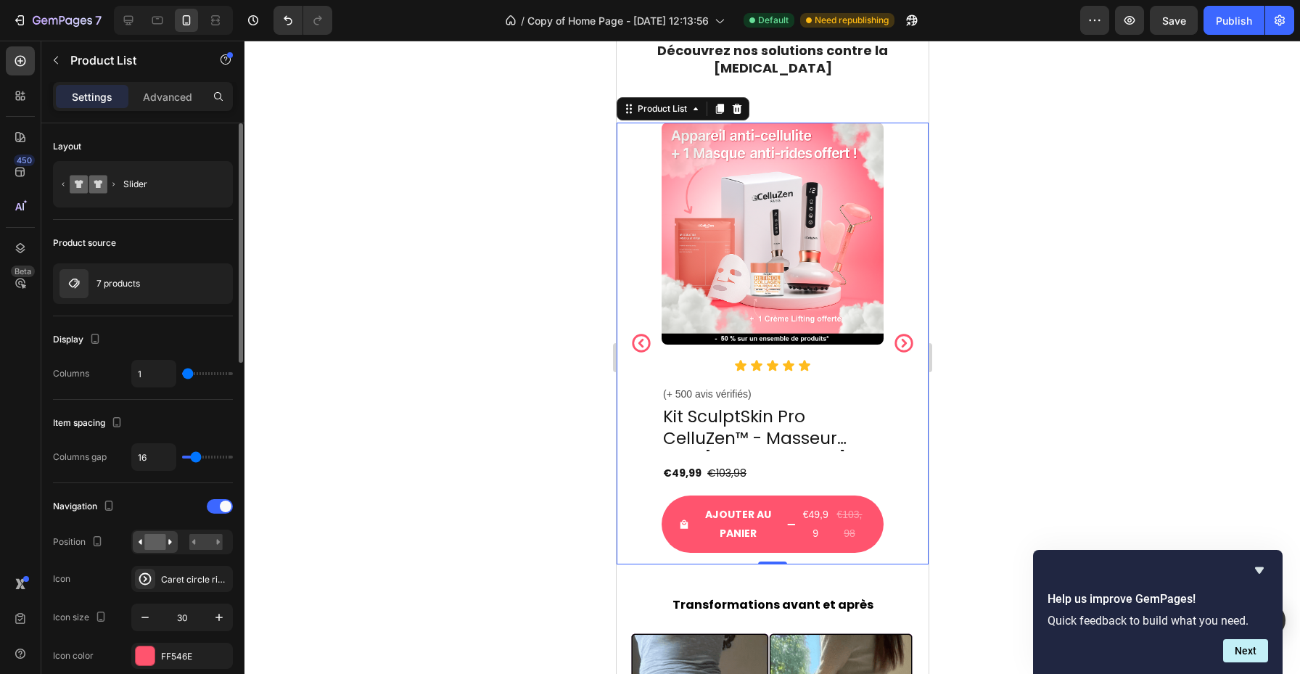
click at [748, 293] on img at bounding box center [772, 234] width 222 height 222
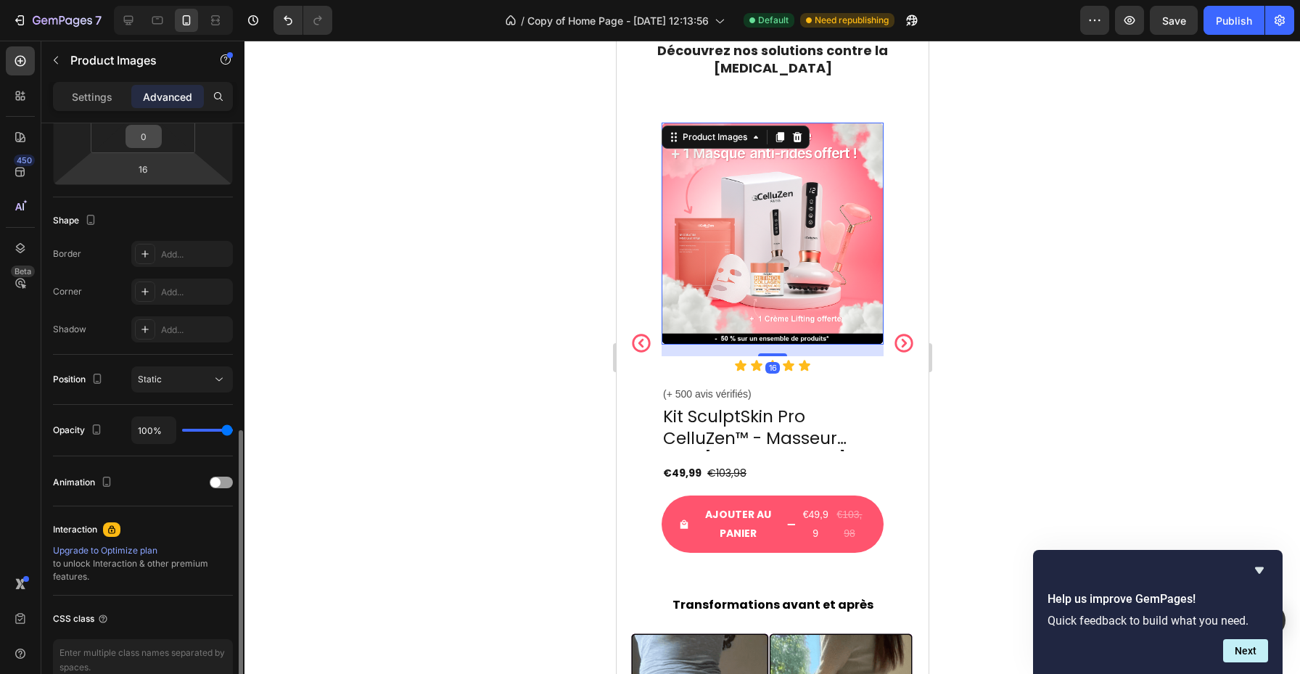
scroll to position [376, 0]
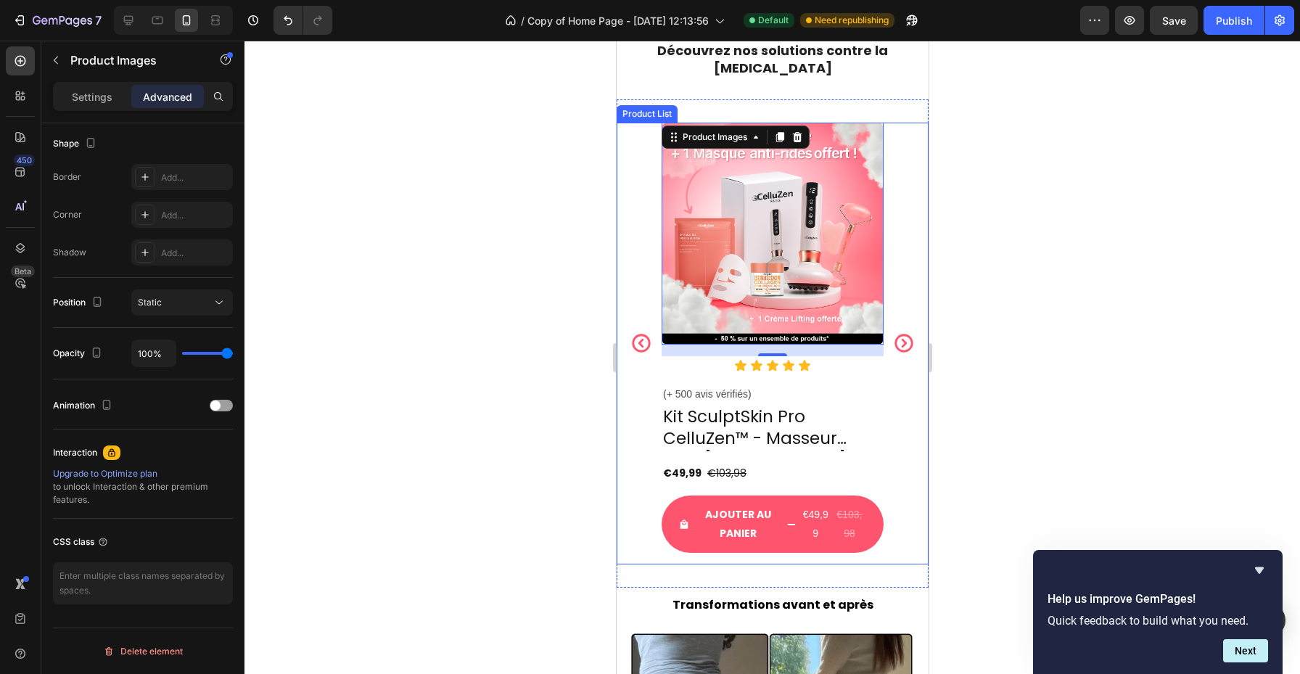
click at [634, 242] on div "Product Images 16 Icon Icon Icon Icon Icon Icon List (+ 500 avis vérifiés) Text…" at bounding box center [772, 344] width 312 height 442
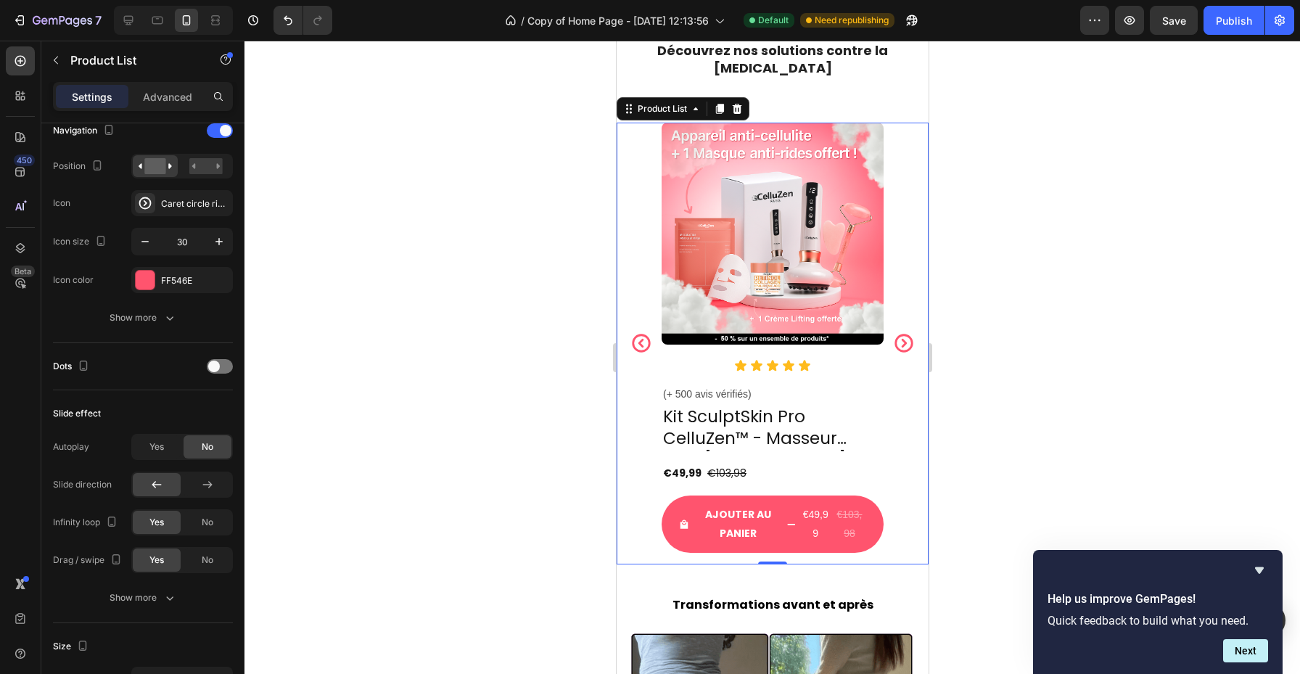
scroll to position [0, 0]
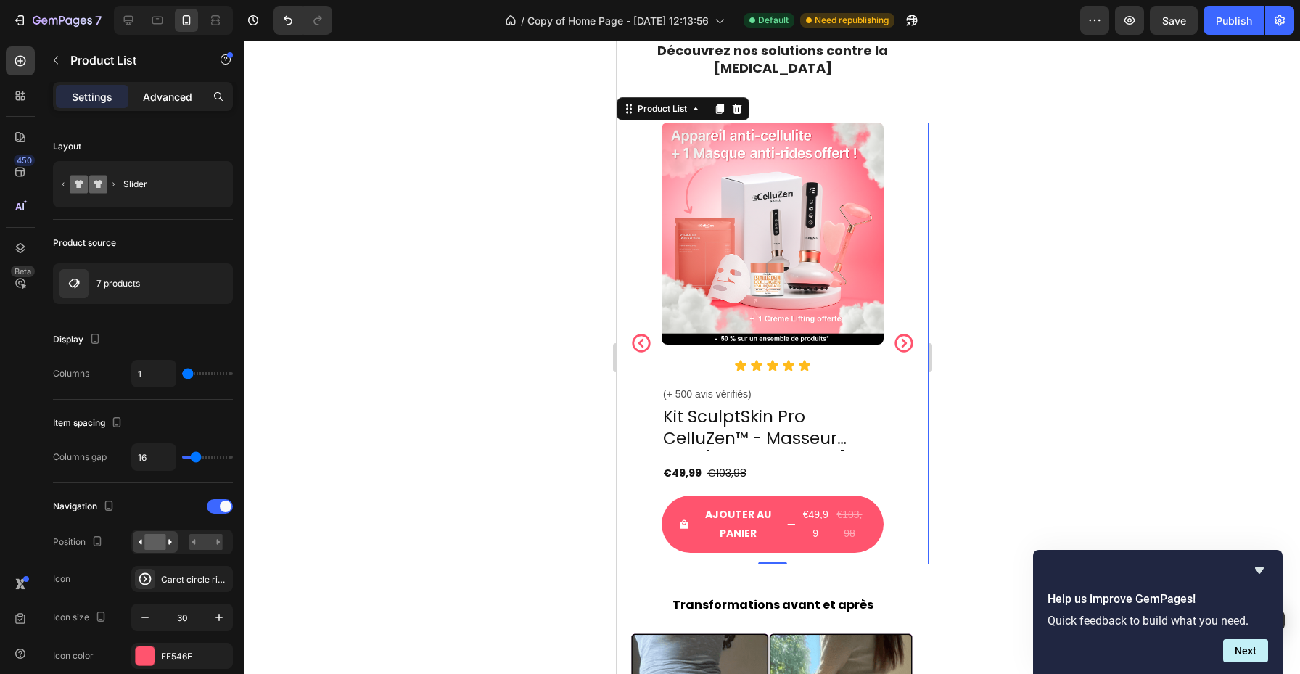
click at [169, 100] on p "Advanced" at bounding box center [167, 96] width 49 height 15
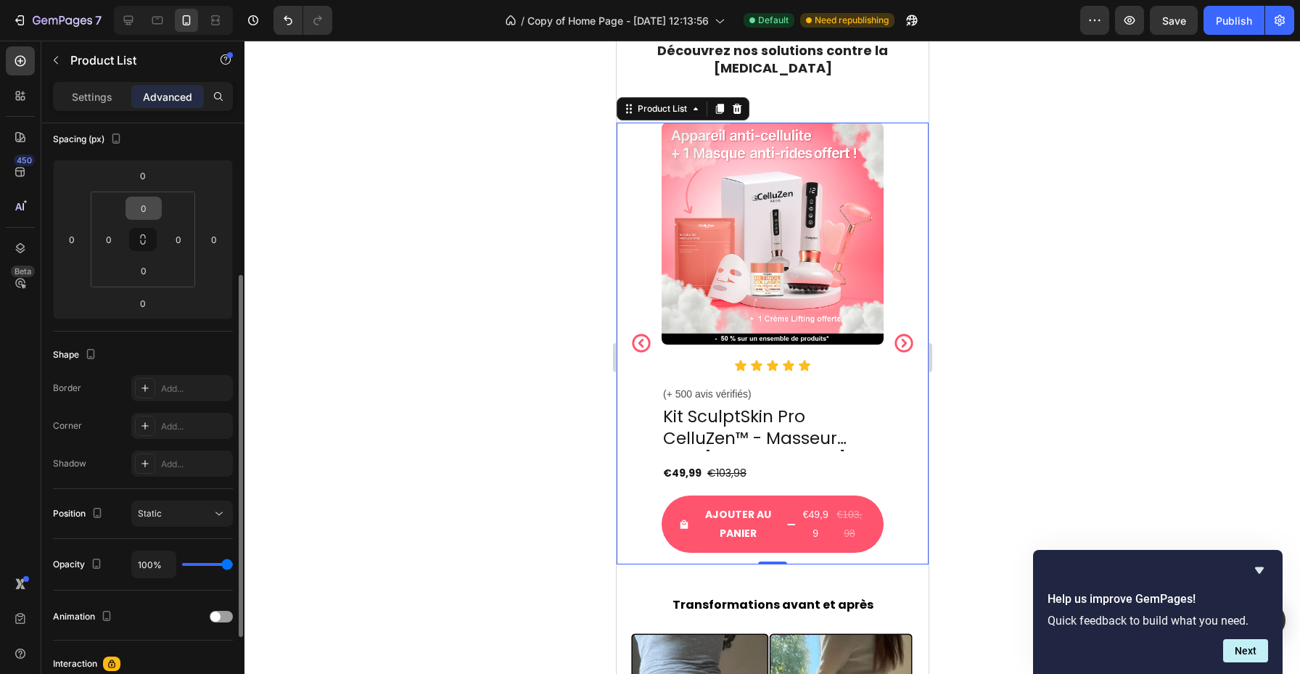
scroll to position [376, 0]
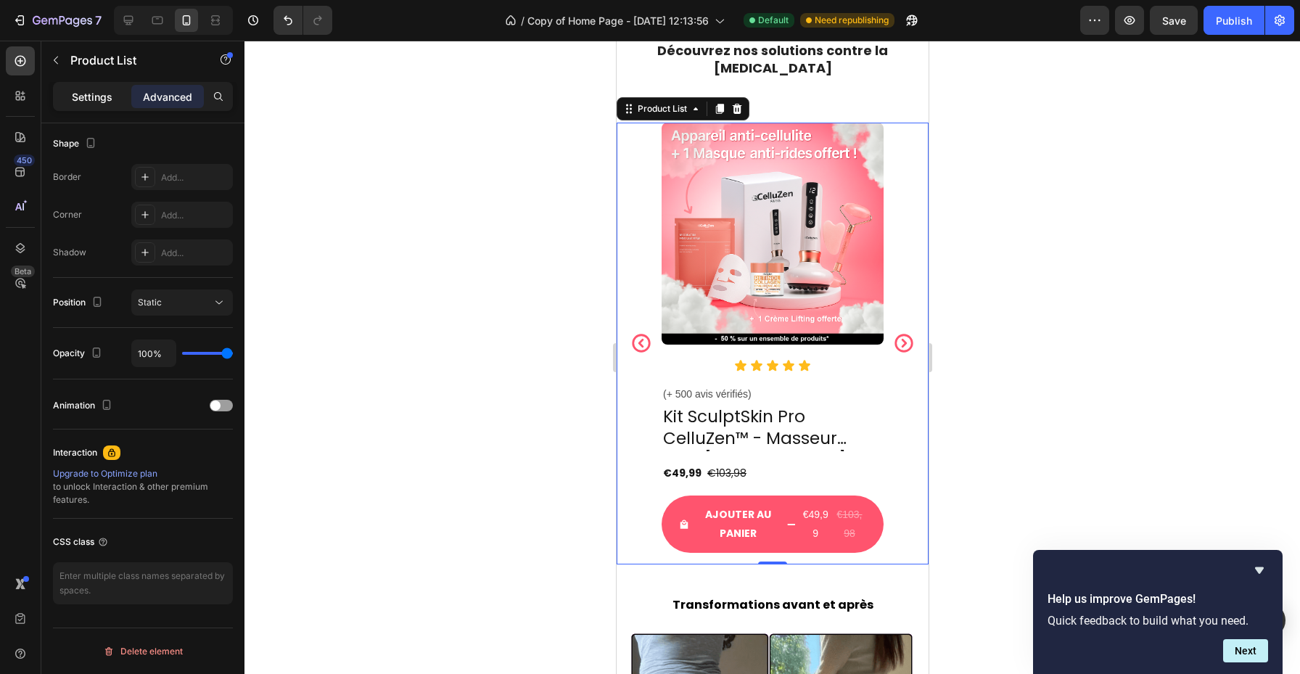
click at [97, 102] on p "Settings" at bounding box center [92, 96] width 41 height 15
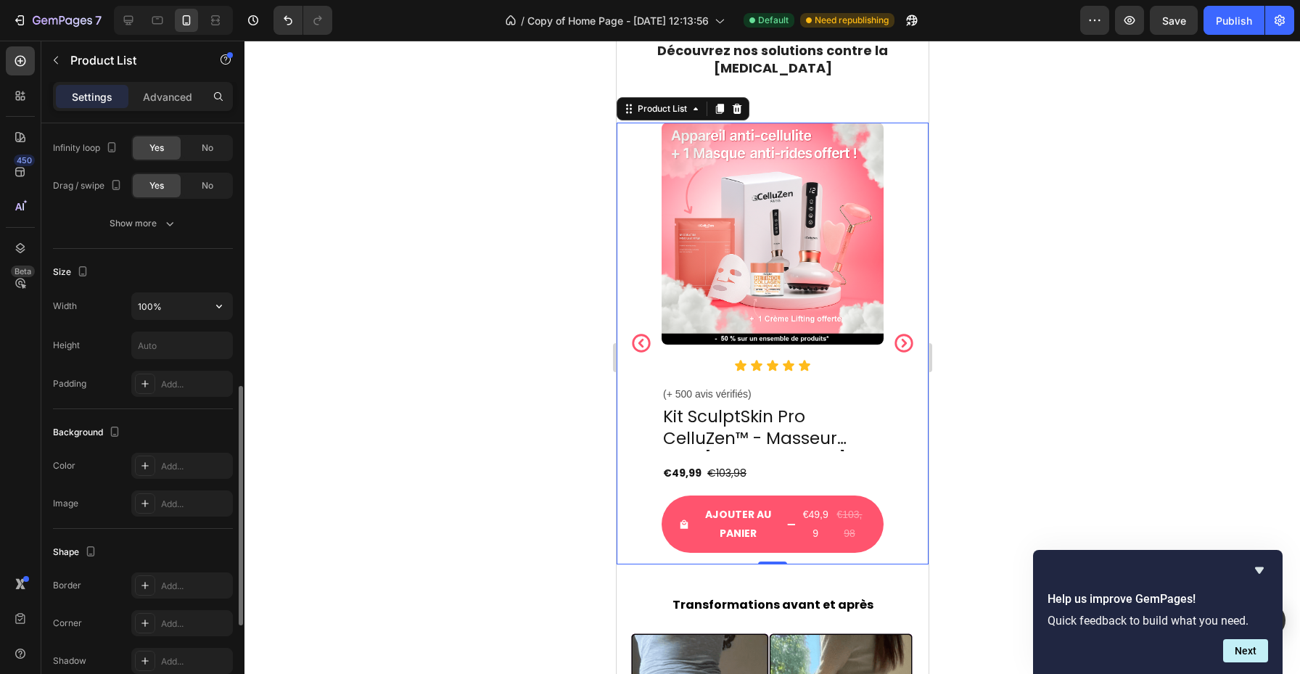
scroll to position [638, 0]
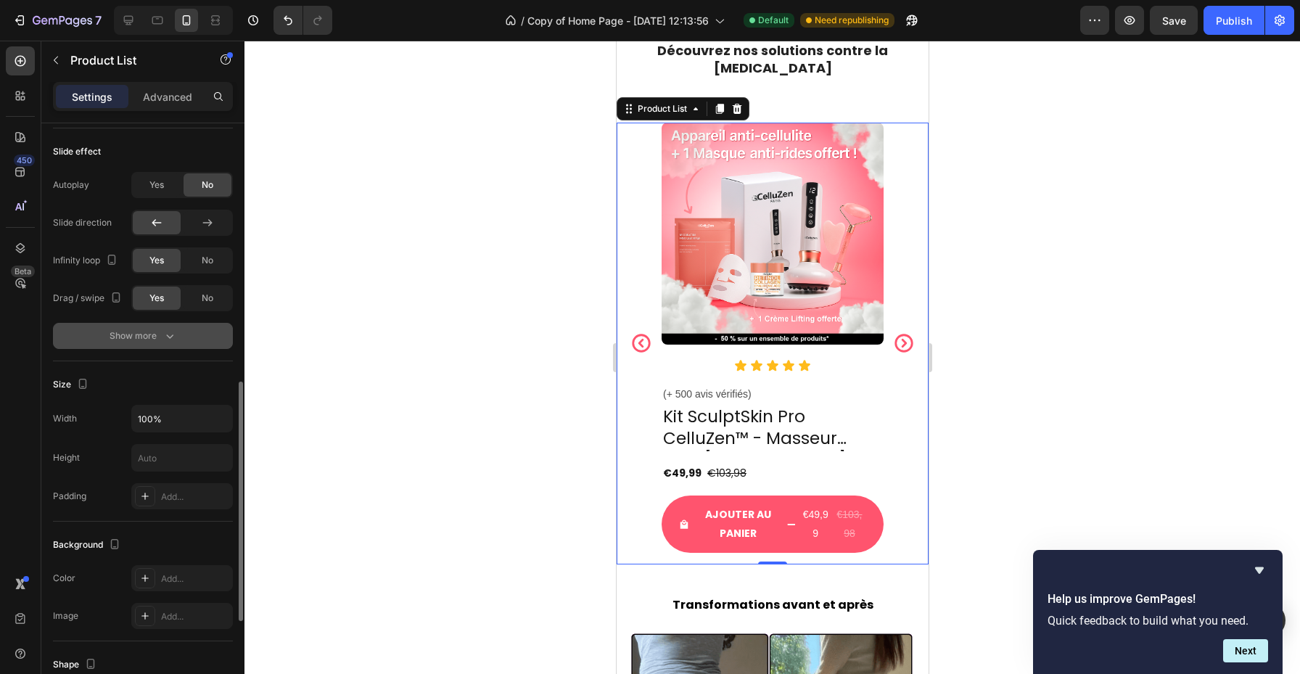
click at [158, 342] on div "Show more" at bounding box center [143, 336] width 67 height 15
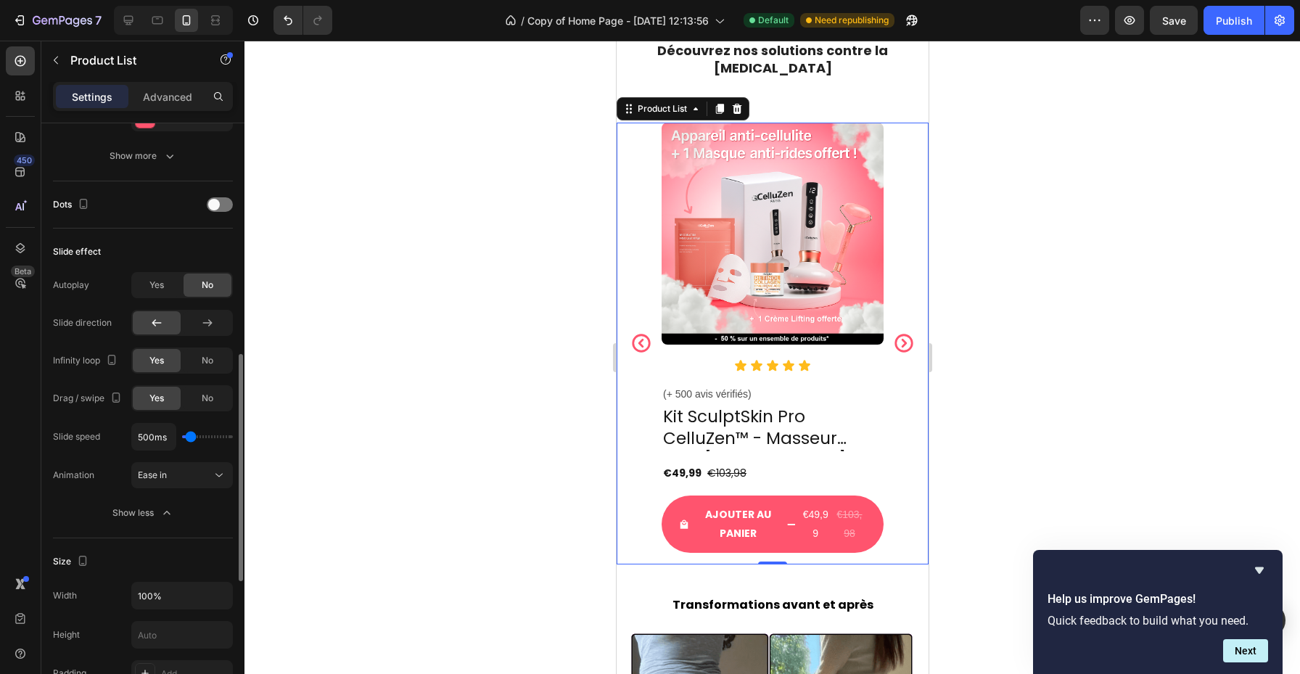
scroll to position [495, 0]
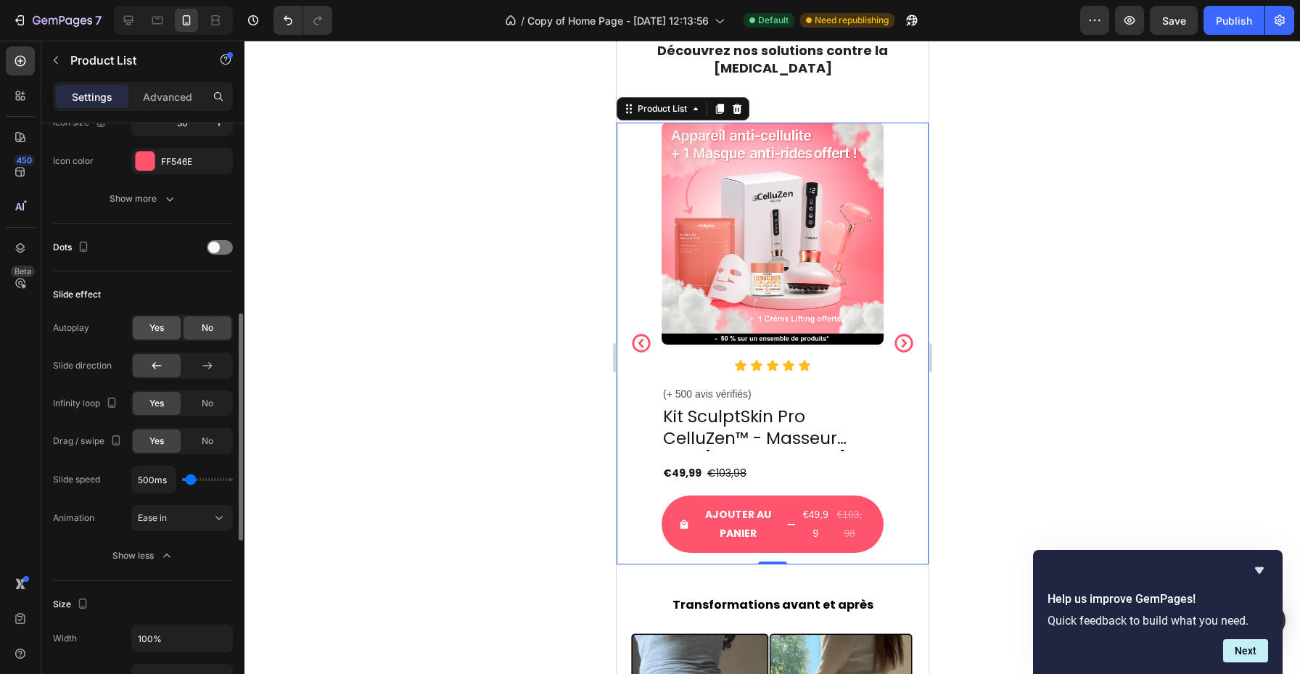
click at [153, 326] on span "Yes" at bounding box center [156, 327] width 15 height 13
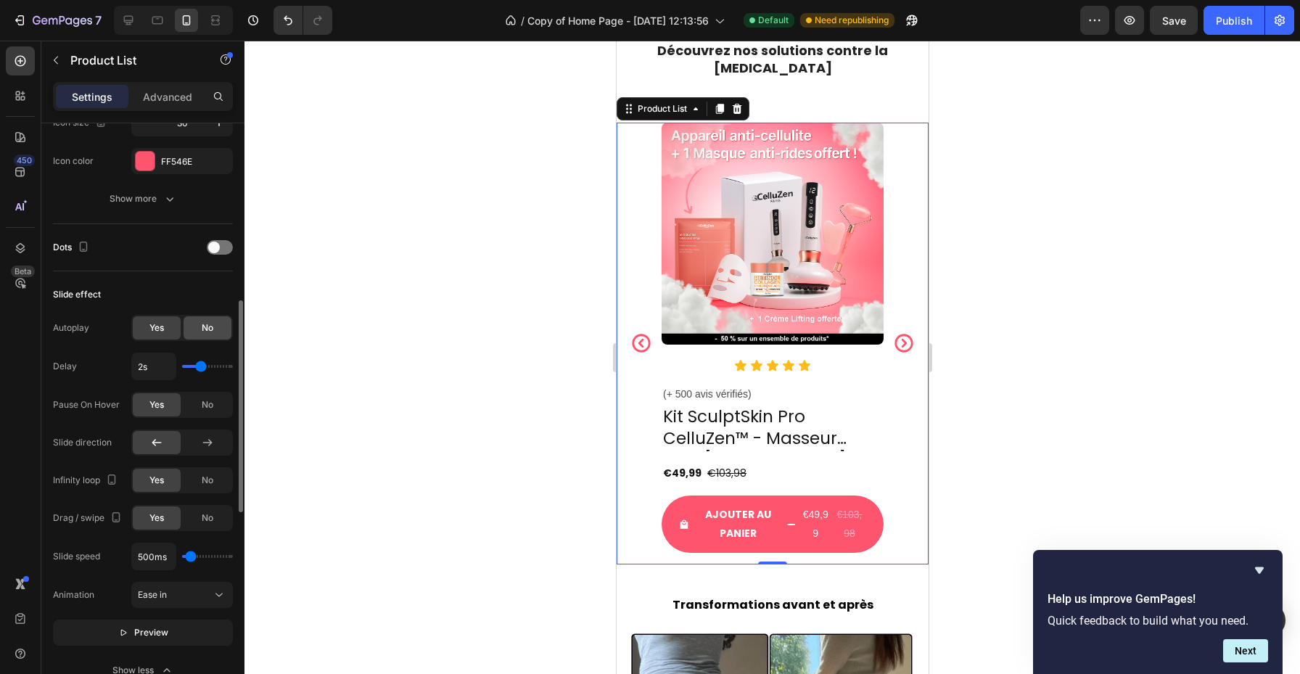
click at [216, 332] on div "No" at bounding box center [208, 327] width 48 height 23
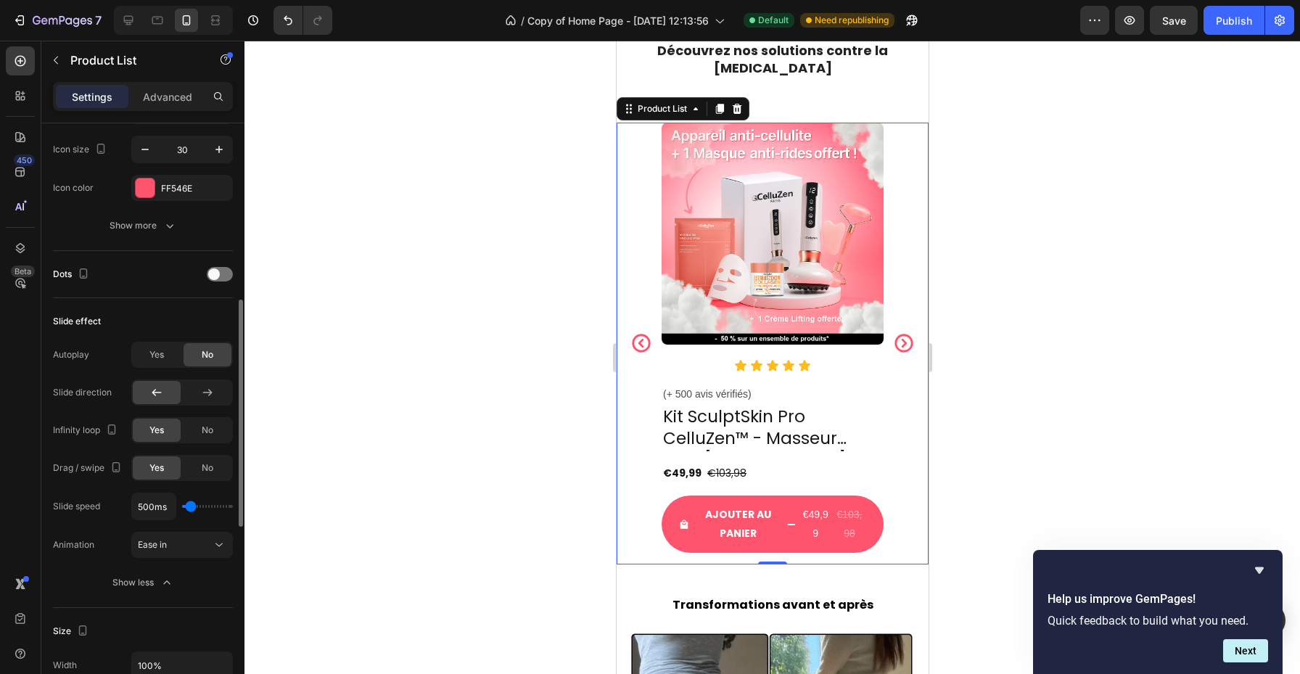
scroll to position [464, 0]
click at [163, 367] on div "Yes" at bounding box center [157, 359] width 48 height 23
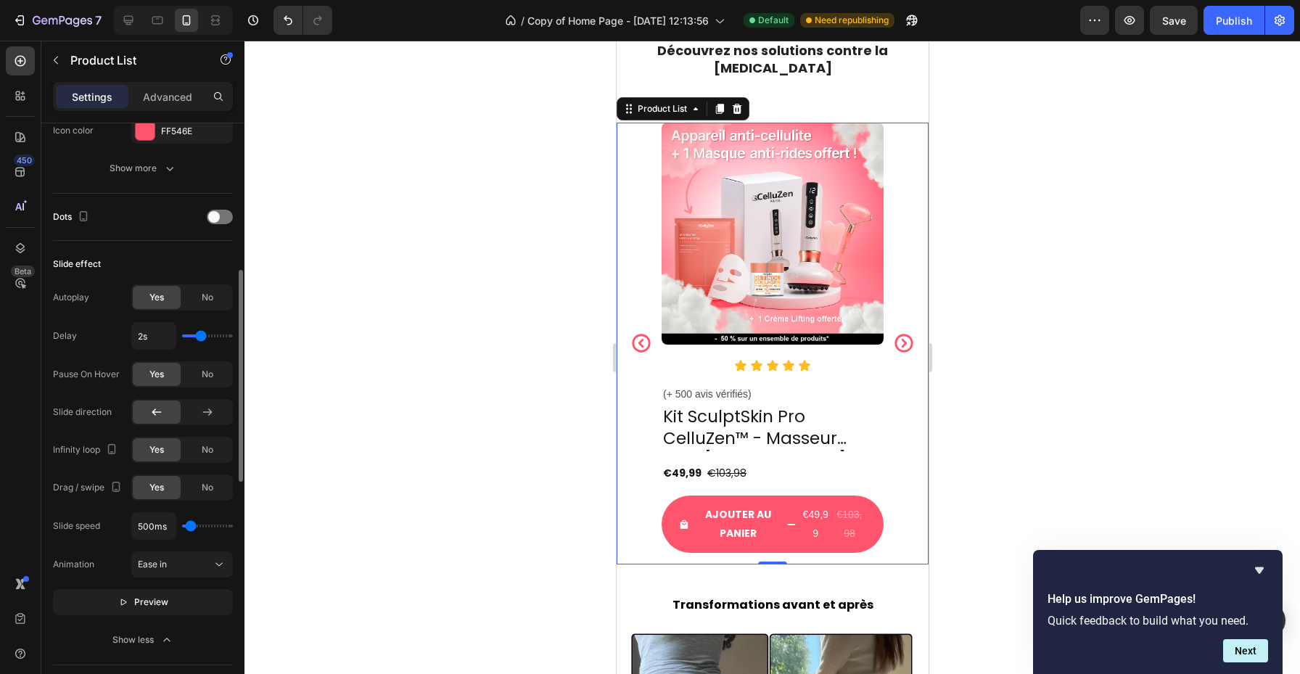
scroll to position [527, 0]
click at [139, 605] on span "Preview" at bounding box center [151, 601] width 34 height 15
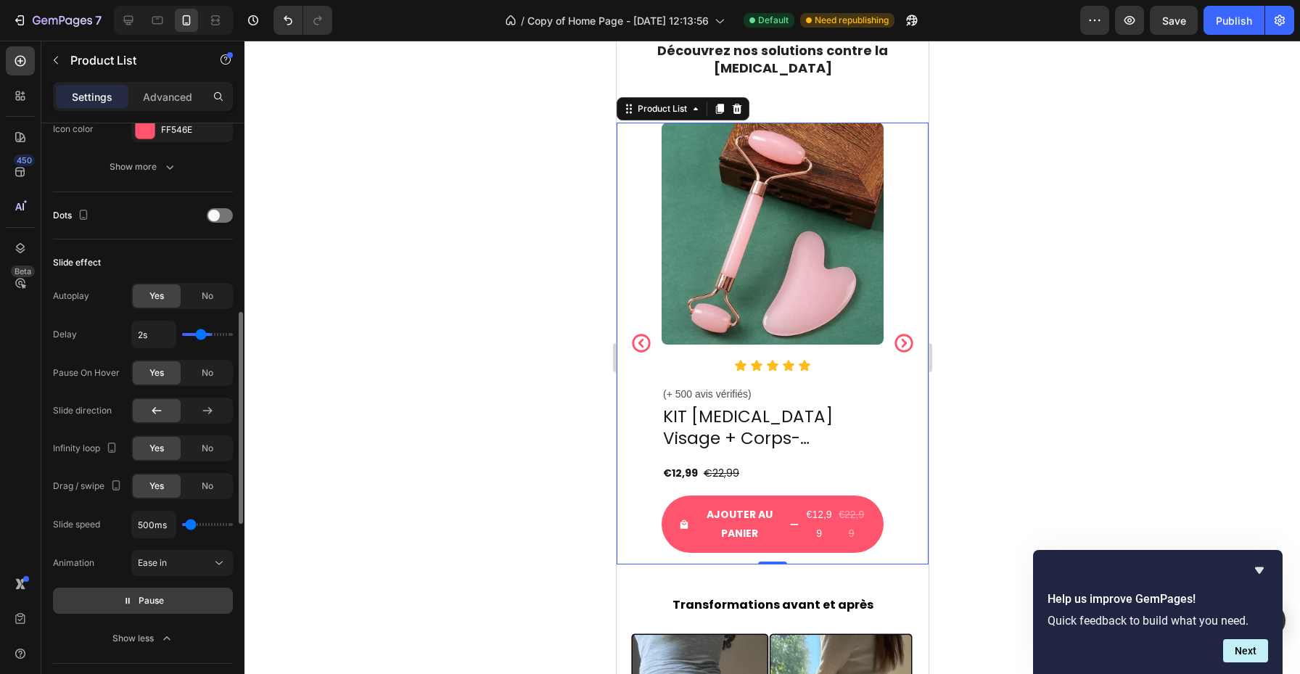
type input "1s"
drag, startPoint x: 203, startPoint y: 340, endPoint x: 178, endPoint y: 337, distance: 25.6
type input "1"
click at [182, 336] on input "range" at bounding box center [207, 334] width 51 height 3
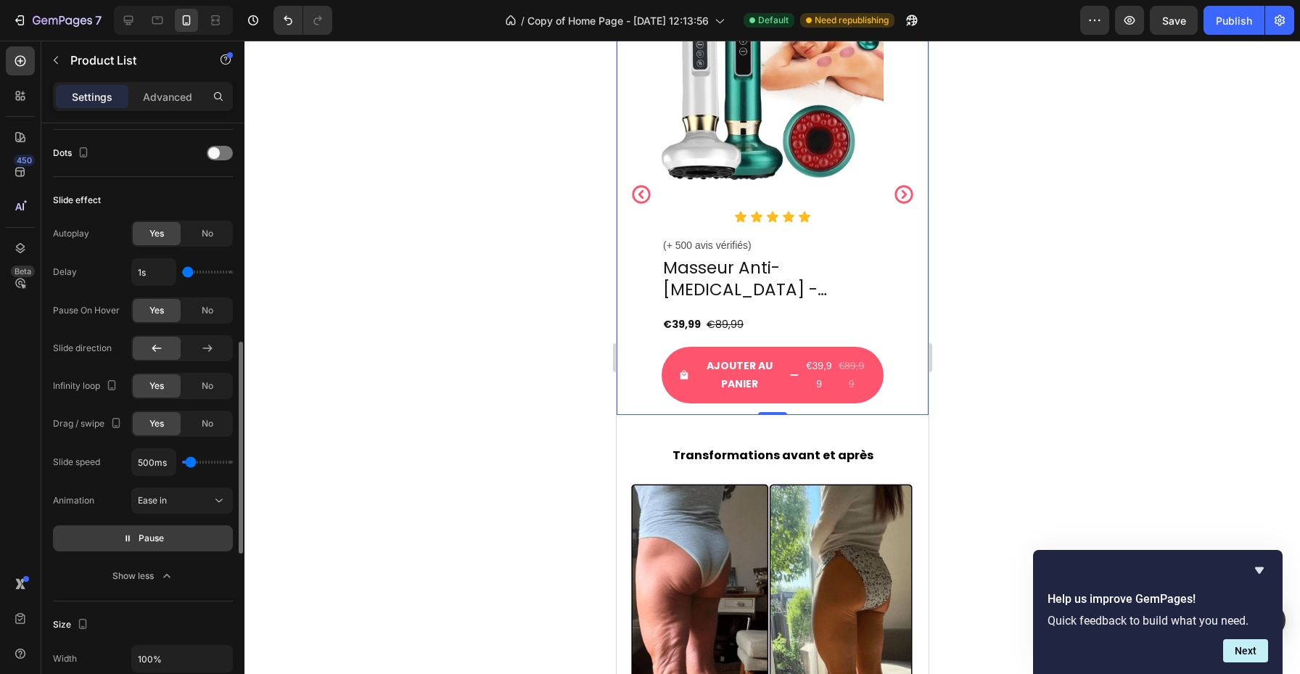
scroll to position [595, 0]
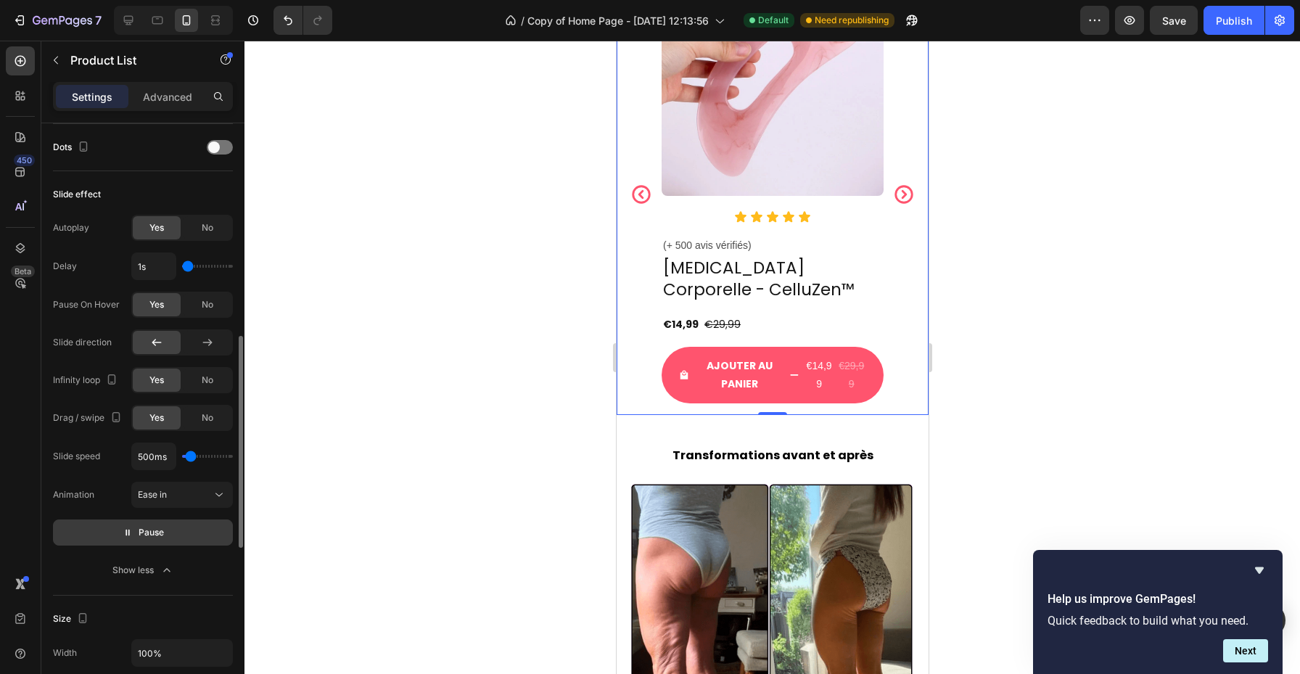
type input "1.5s"
type input "1.5"
click at [194, 268] on input "range" at bounding box center [207, 266] width 51 height 3
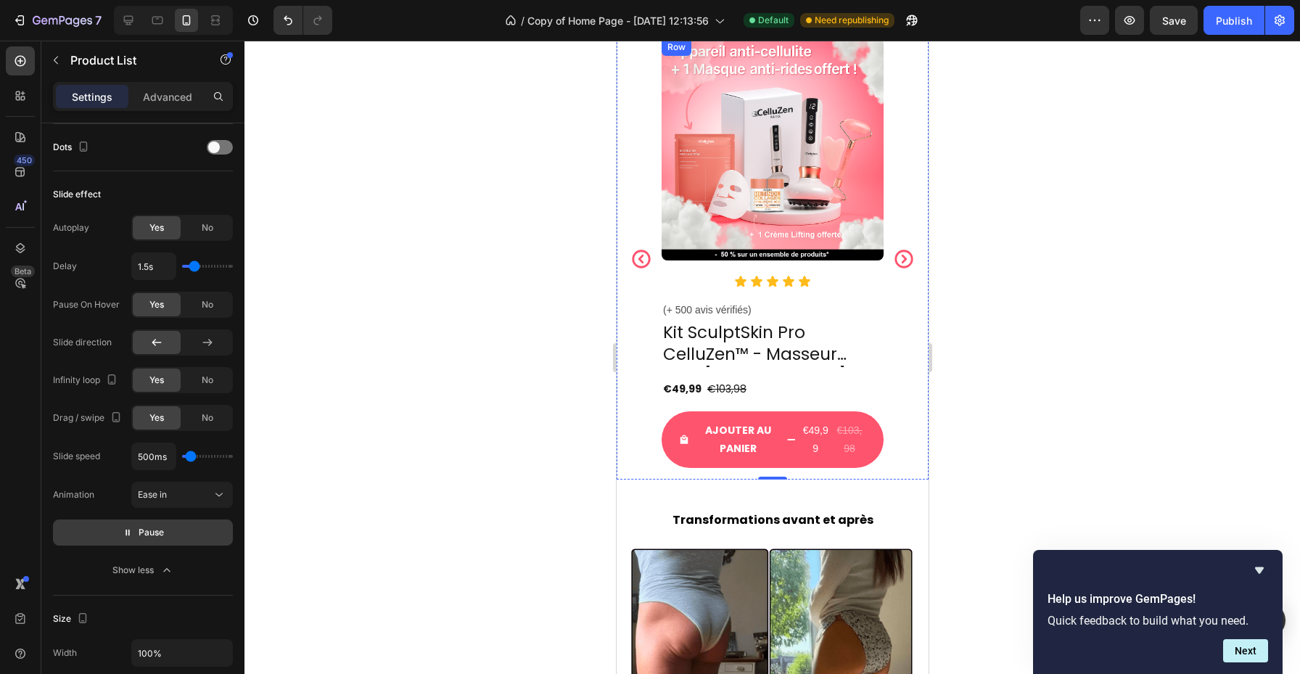
scroll to position [2084, 0]
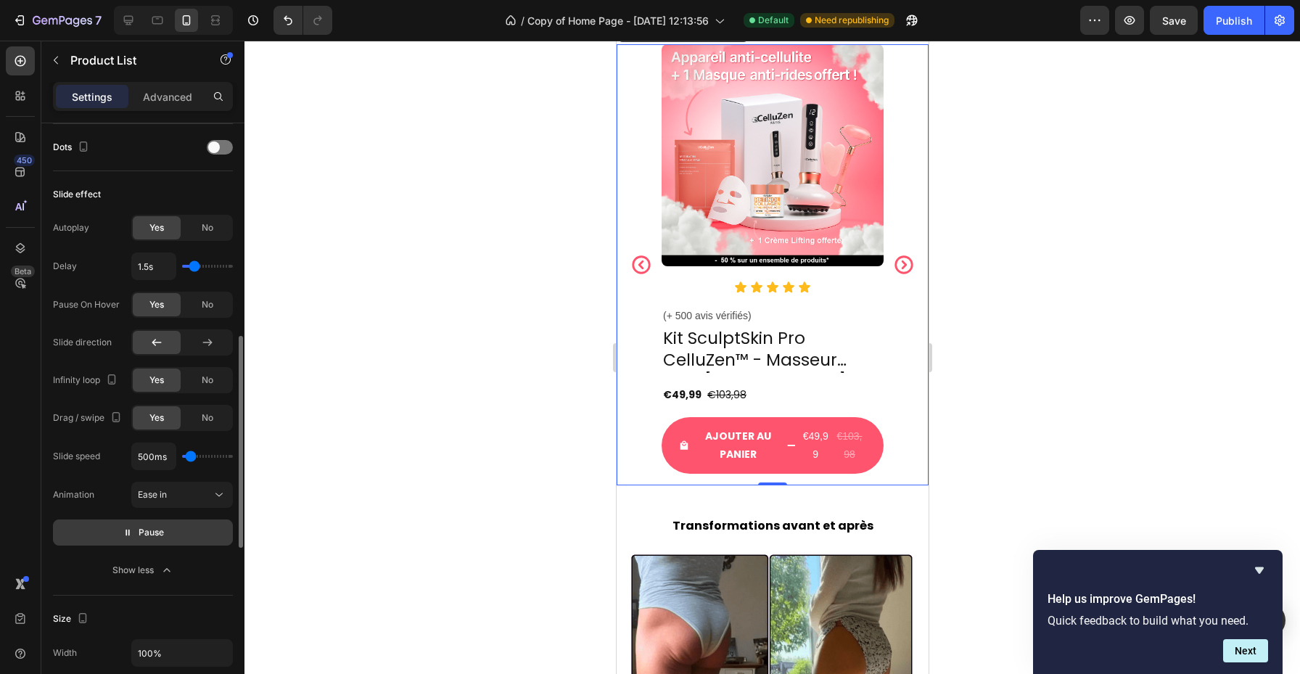
type input "1.3s"
type input "1.3"
click at [192, 265] on input "range" at bounding box center [207, 266] width 51 height 3
click at [171, 528] on button "Pause" at bounding box center [143, 533] width 180 height 26
click at [171, 531] on button "Preview" at bounding box center [143, 533] width 180 height 26
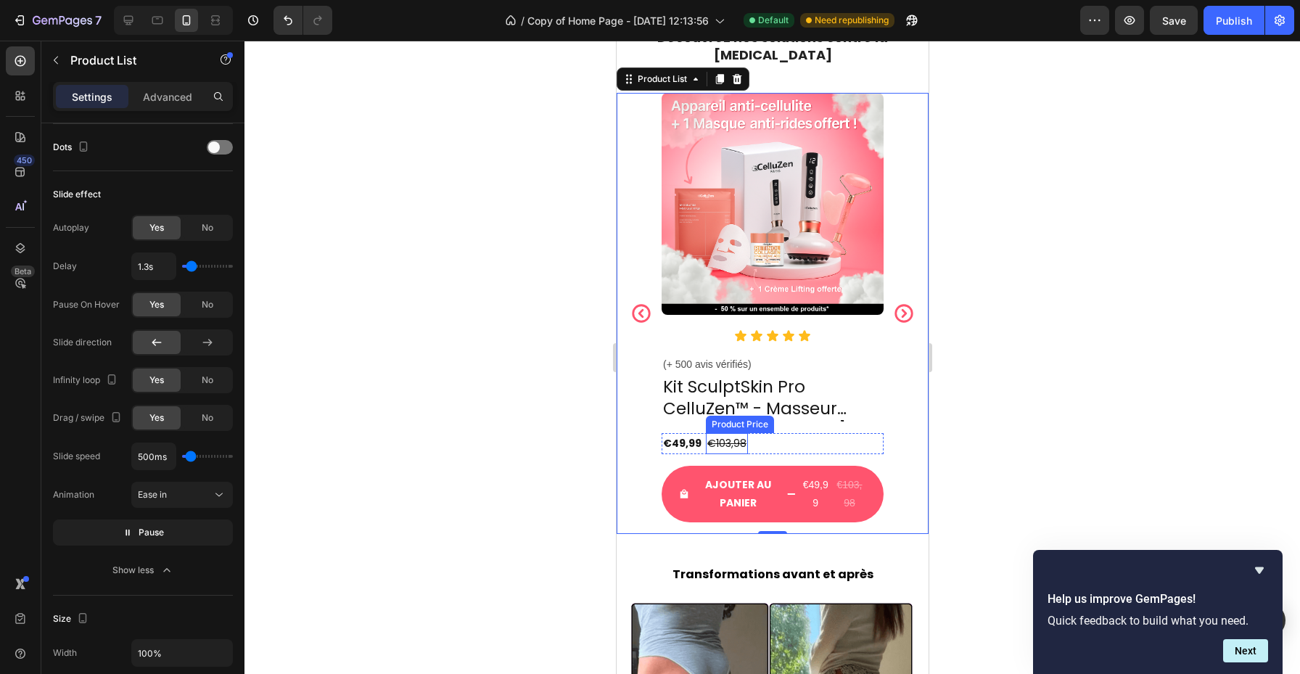
scroll to position [2033, 0]
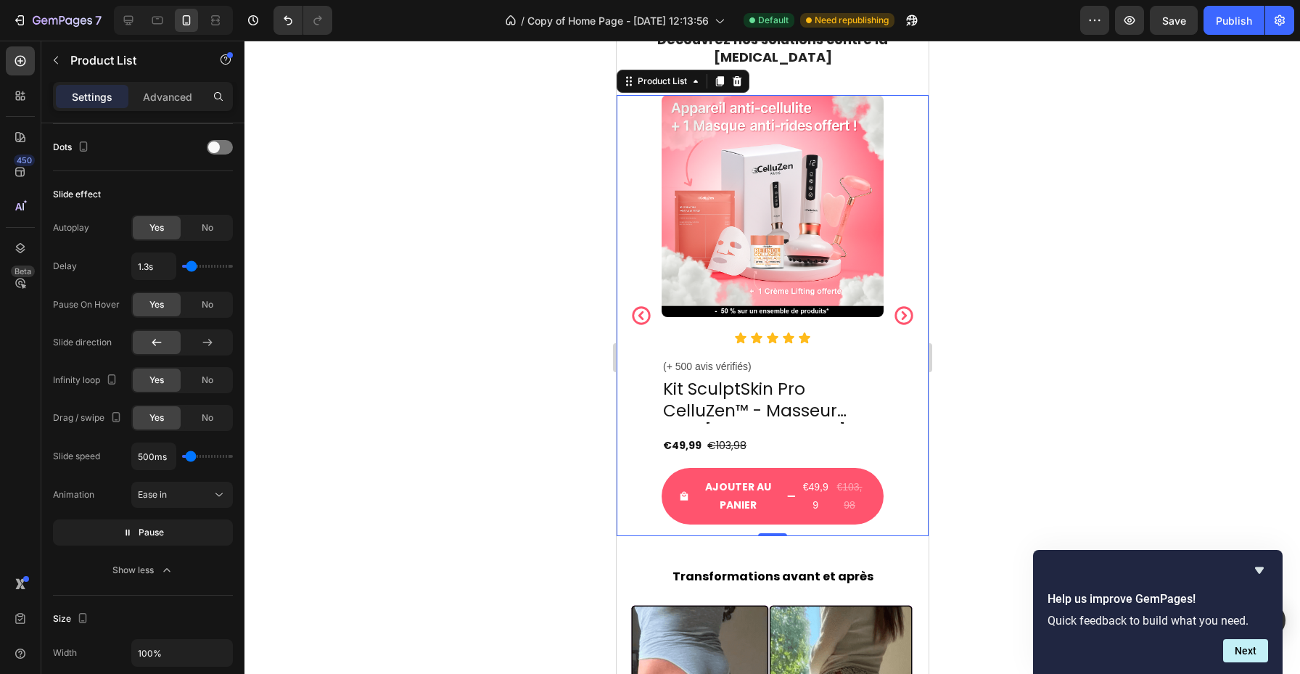
click at [905, 316] on icon "Carousel Next Arrow" at bounding box center [903, 315] width 18 height 18
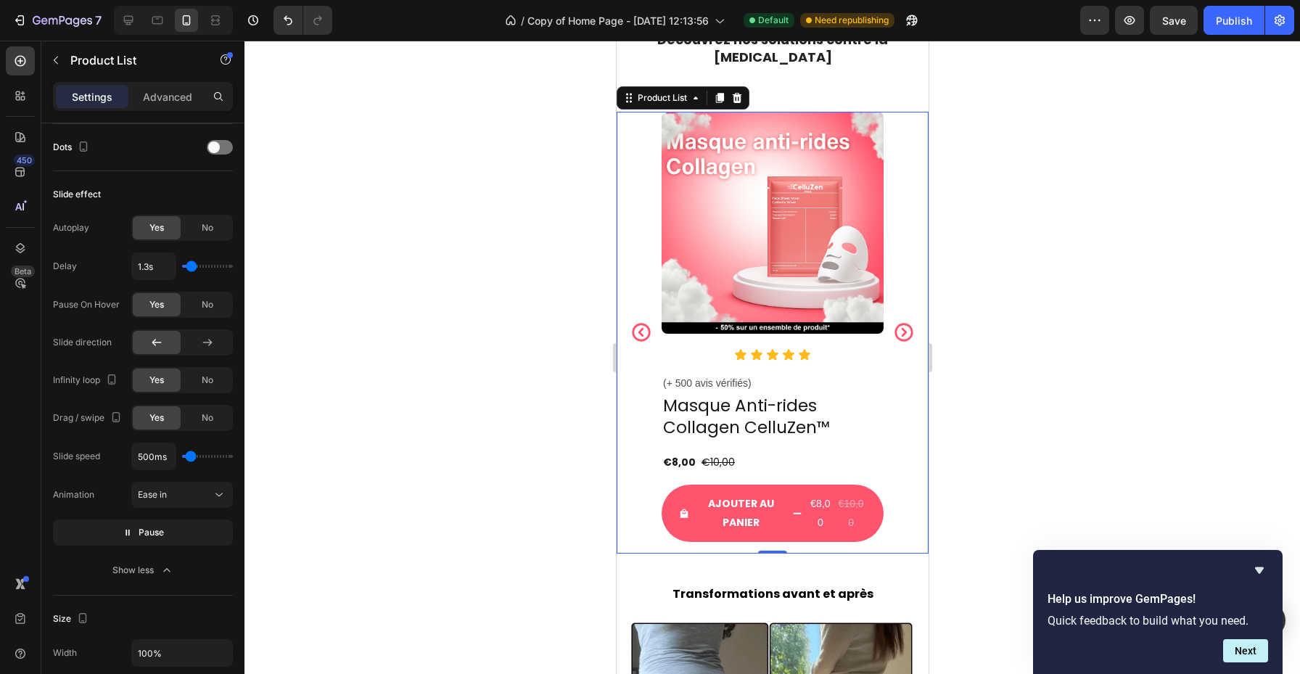
click at [651, 372] on div "Product Images Icon Icon Icon Icon Icon Icon List (+ 500 avis vérifiés) Text Bl…" at bounding box center [772, 333] width 312 height 442
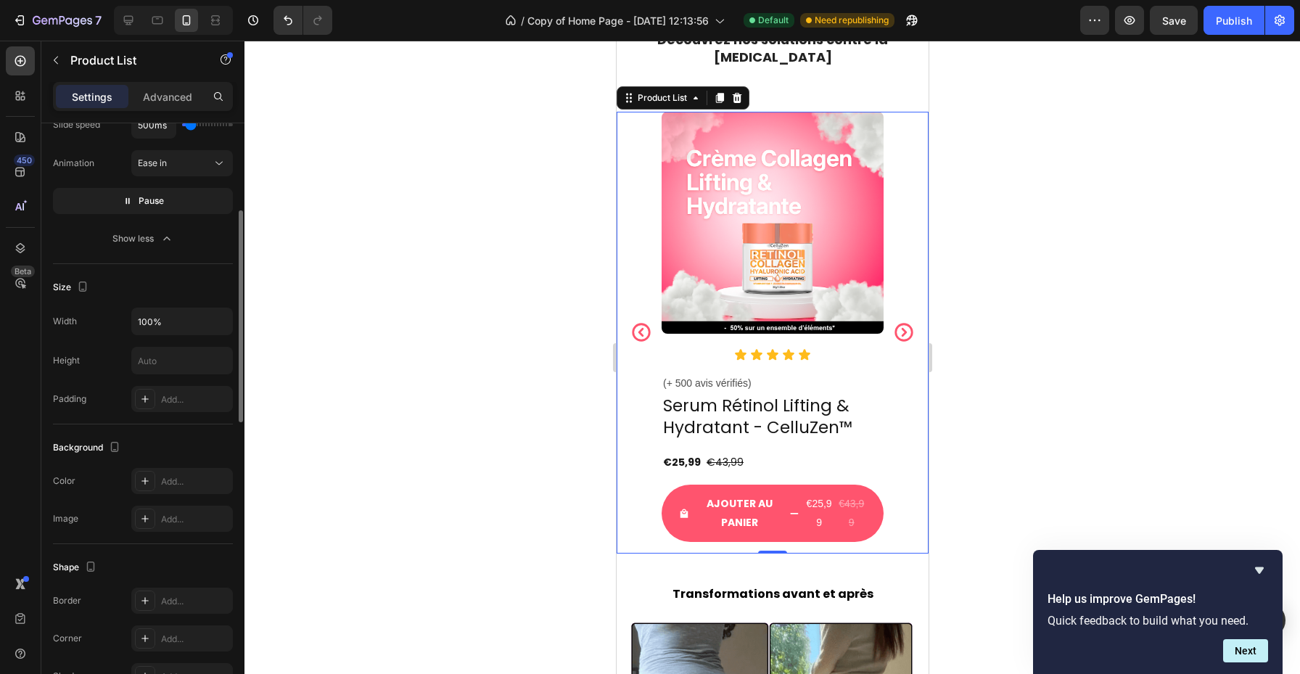
scroll to position [475, 0]
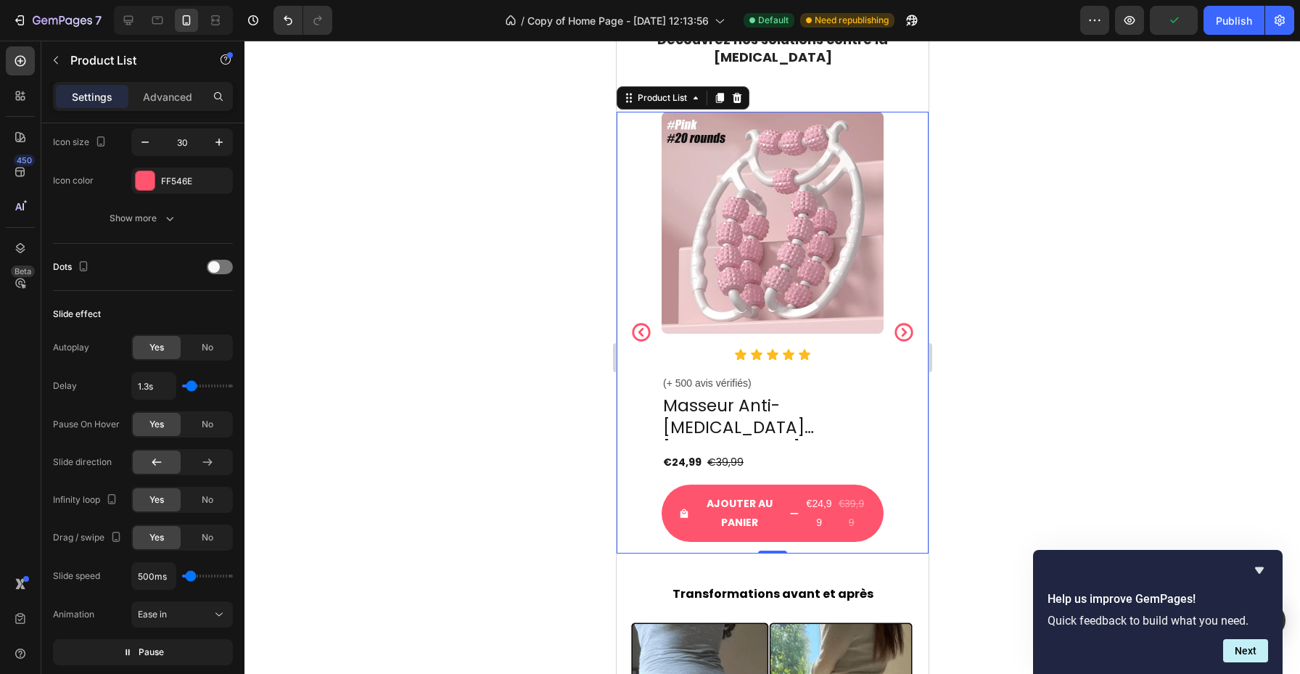
click at [639, 321] on icon "Carousel Back Arrow" at bounding box center [641, 332] width 22 height 22
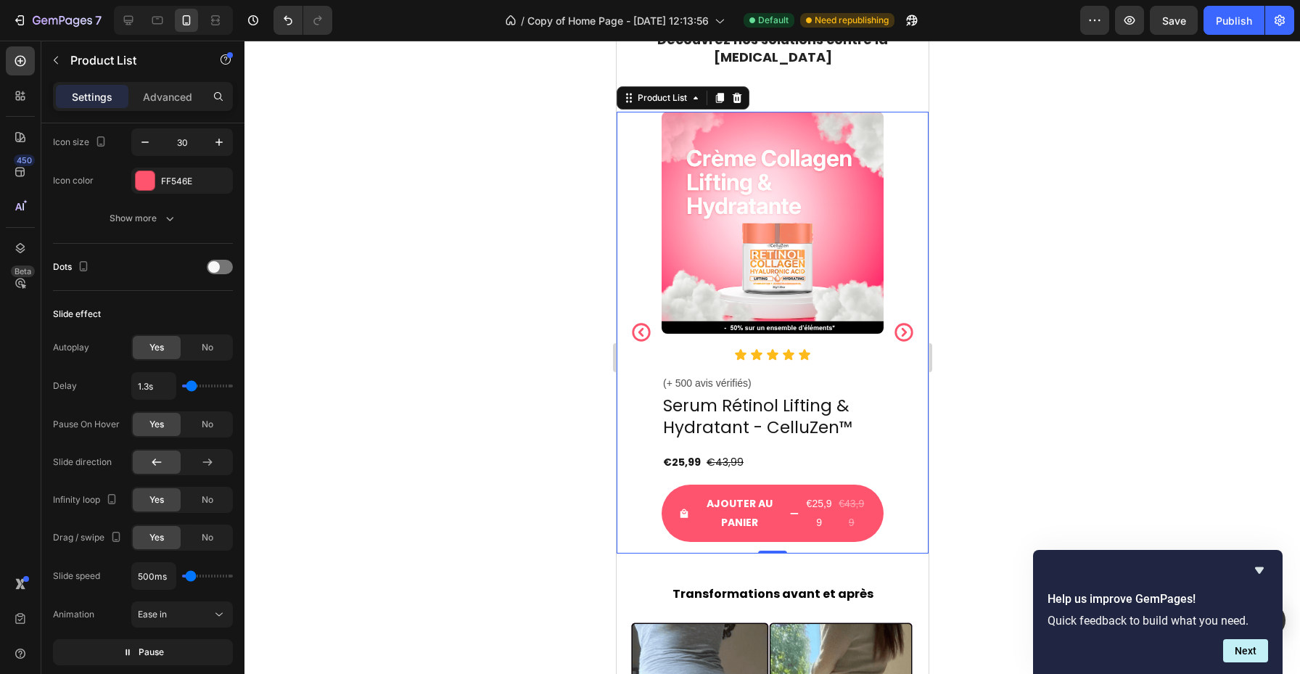
click at [634, 336] on button "Carousel Back Arrow" at bounding box center [640, 332] width 45 height 45
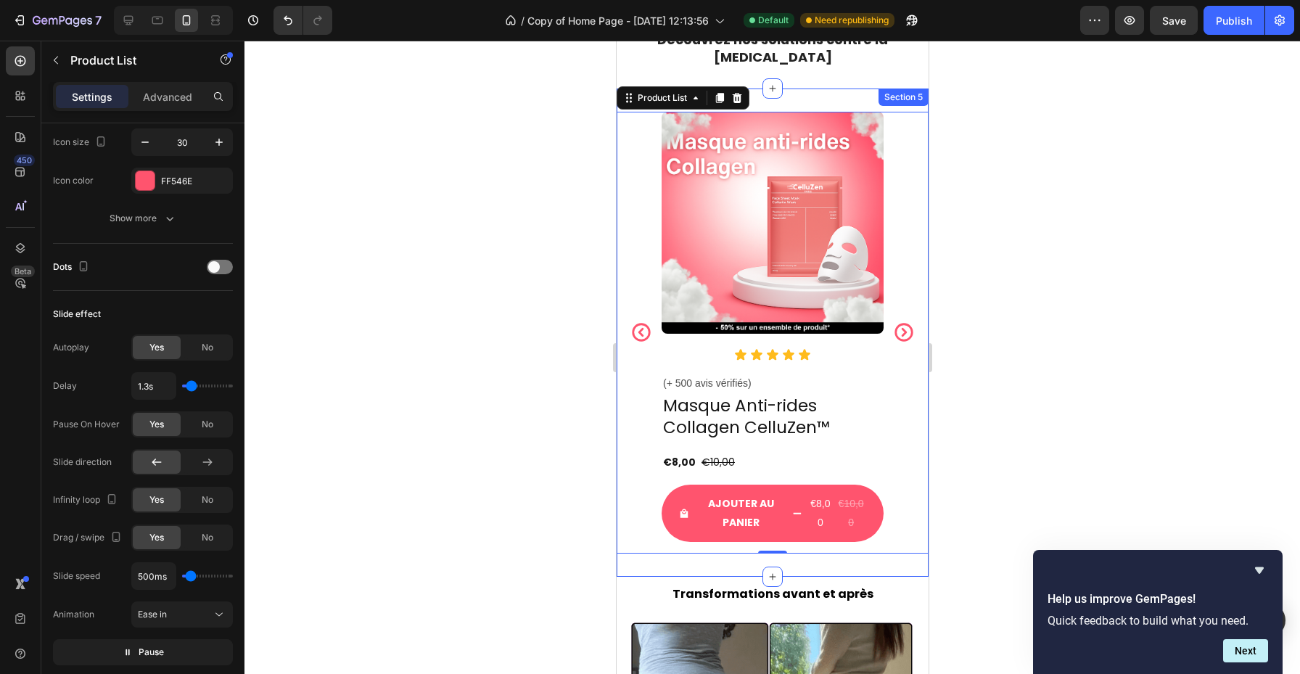
click at [685, 554] on div "Product Images Icon Icon Icon Icon Icon Icon List (+ 500 avis vérifiés) Text Bl…" at bounding box center [772, 333] width 312 height 488
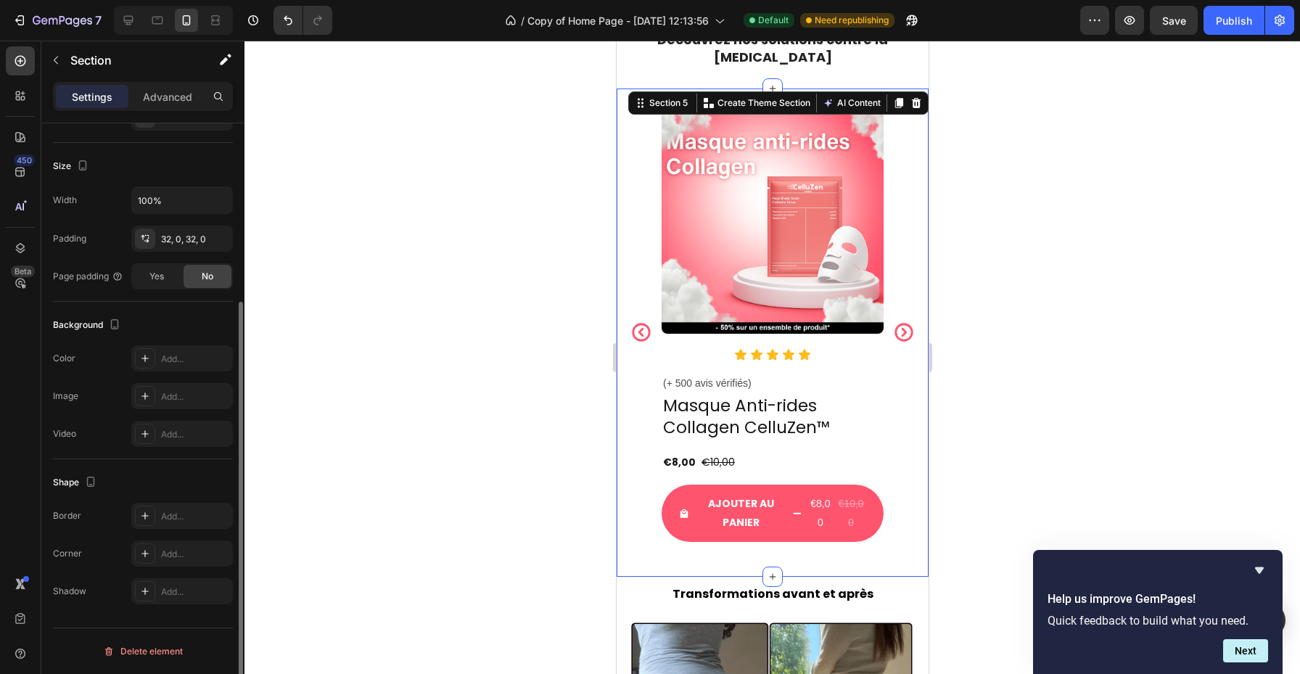
scroll to position [0, 0]
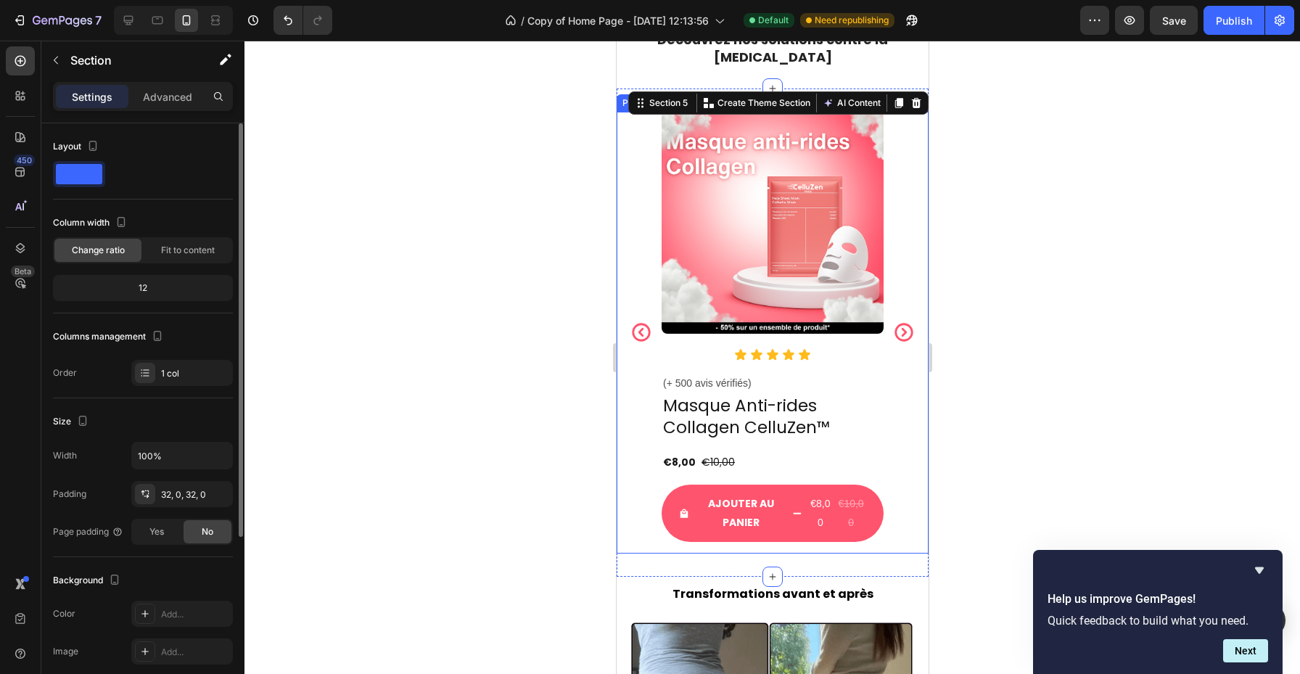
click at [638, 321] on icon "Carousel Back Arrow" at bounding box center [641, 332] width 22 height 22
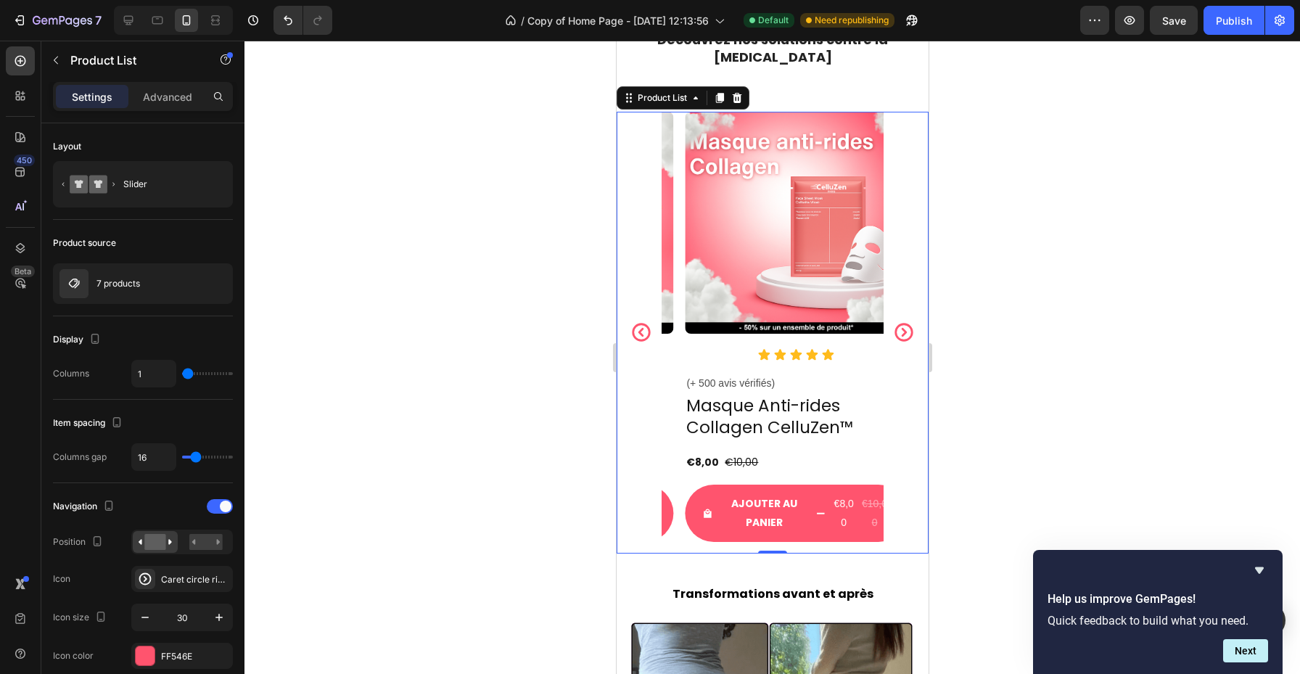
click at [645, 321] on icon "Carousel Back Arrow" at bounding box center [641, 332] width 22 height 22
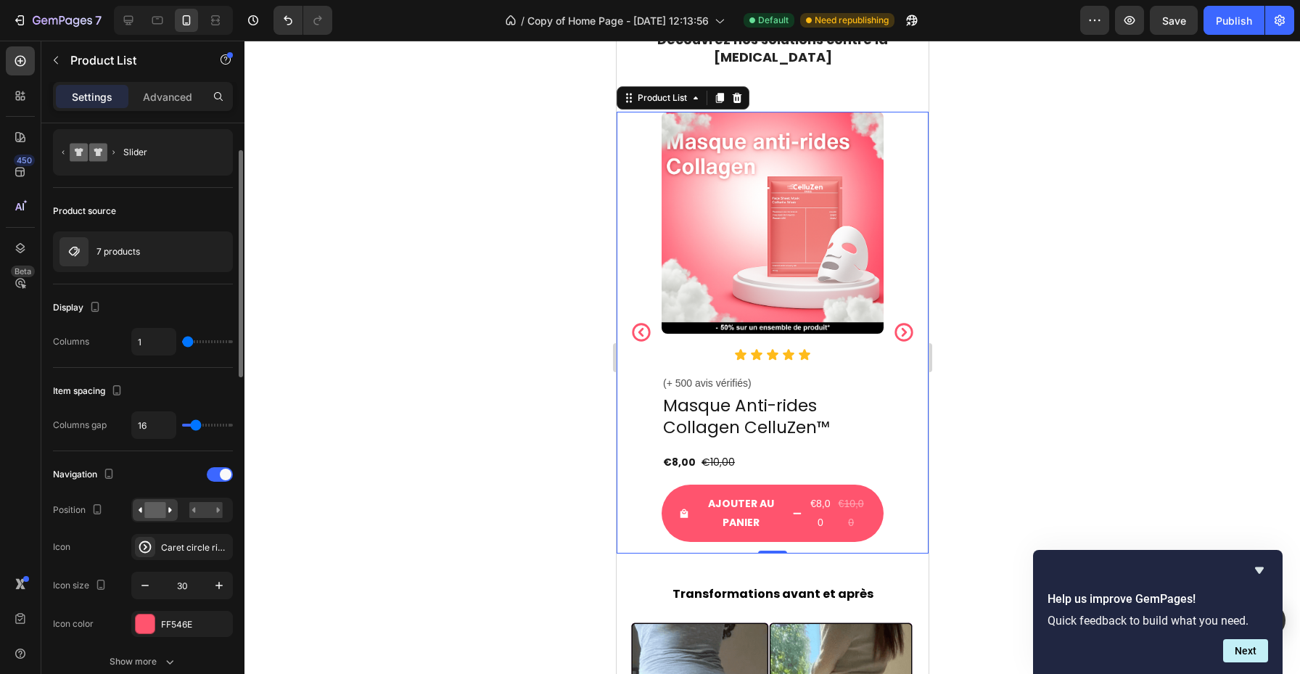
scroll to position [44, 0]
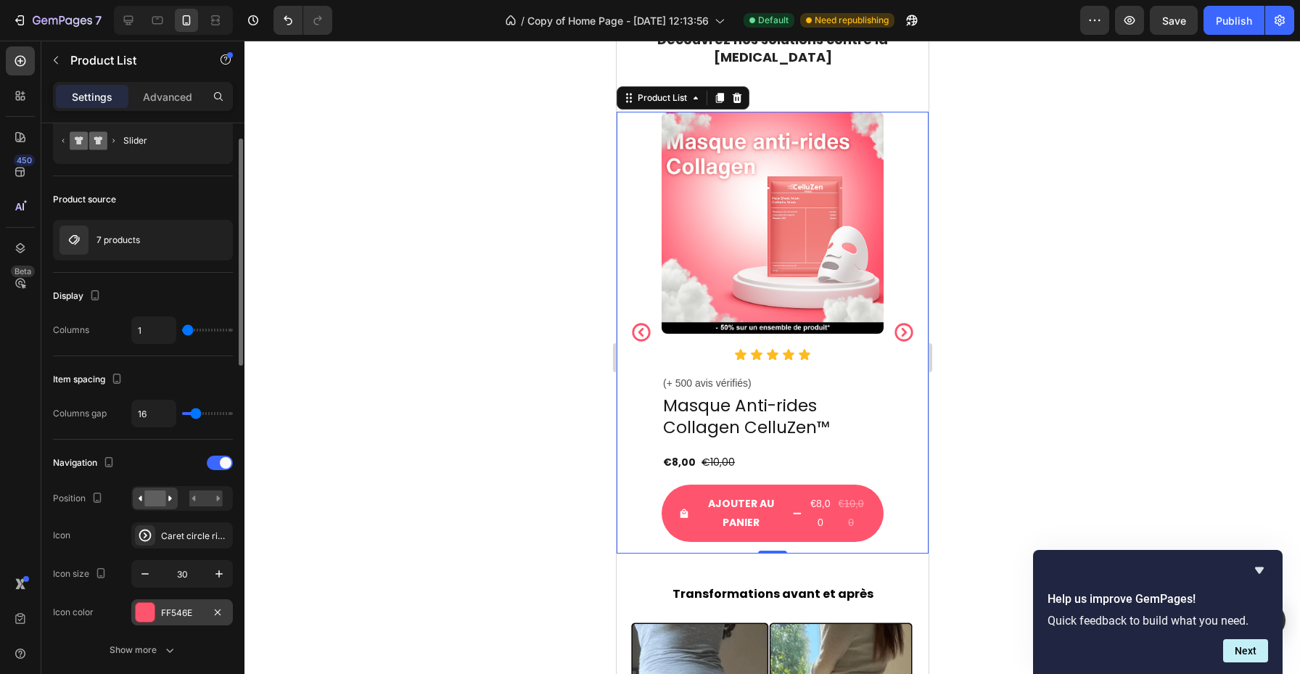
click at [187, 602] on div "FF546E" at bounding box center [182, 612] width 102 height 26
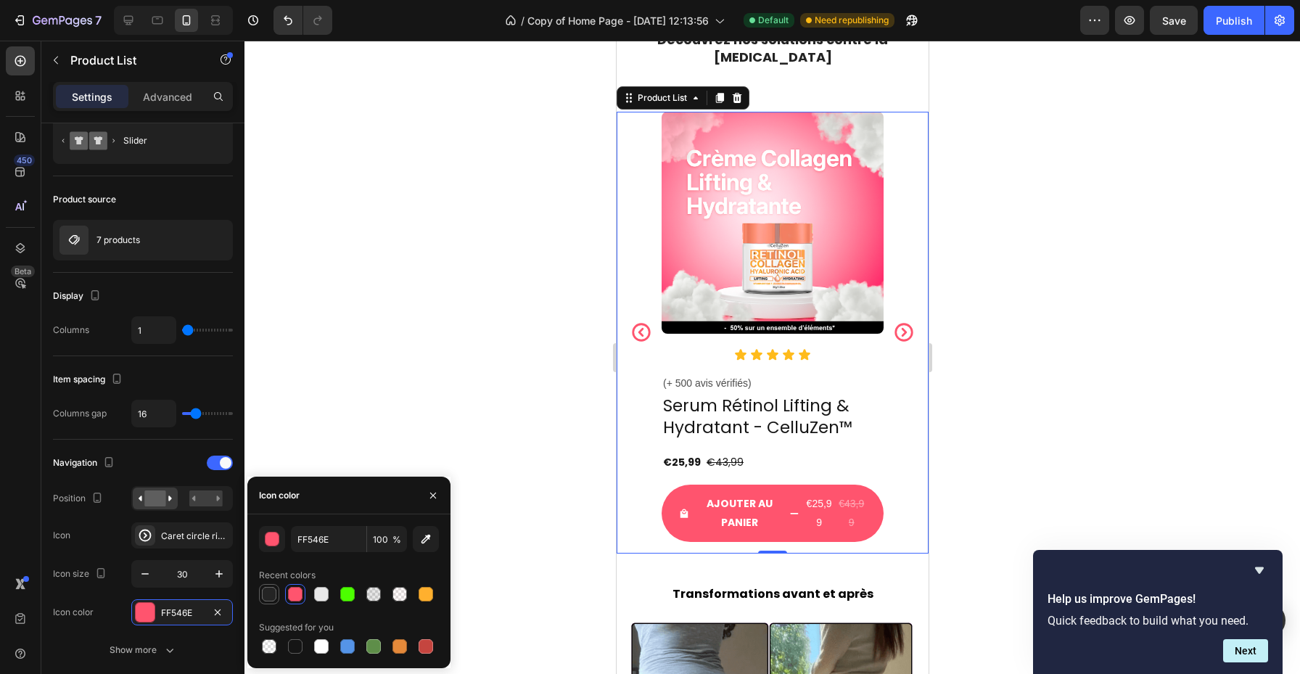
click at [269, 593] on div at bounding box center [269, 594] width 15 height 15
type input "242424"
click at [435, 496] on icon "button" at bounding box center [433, 496] width 12 height 12
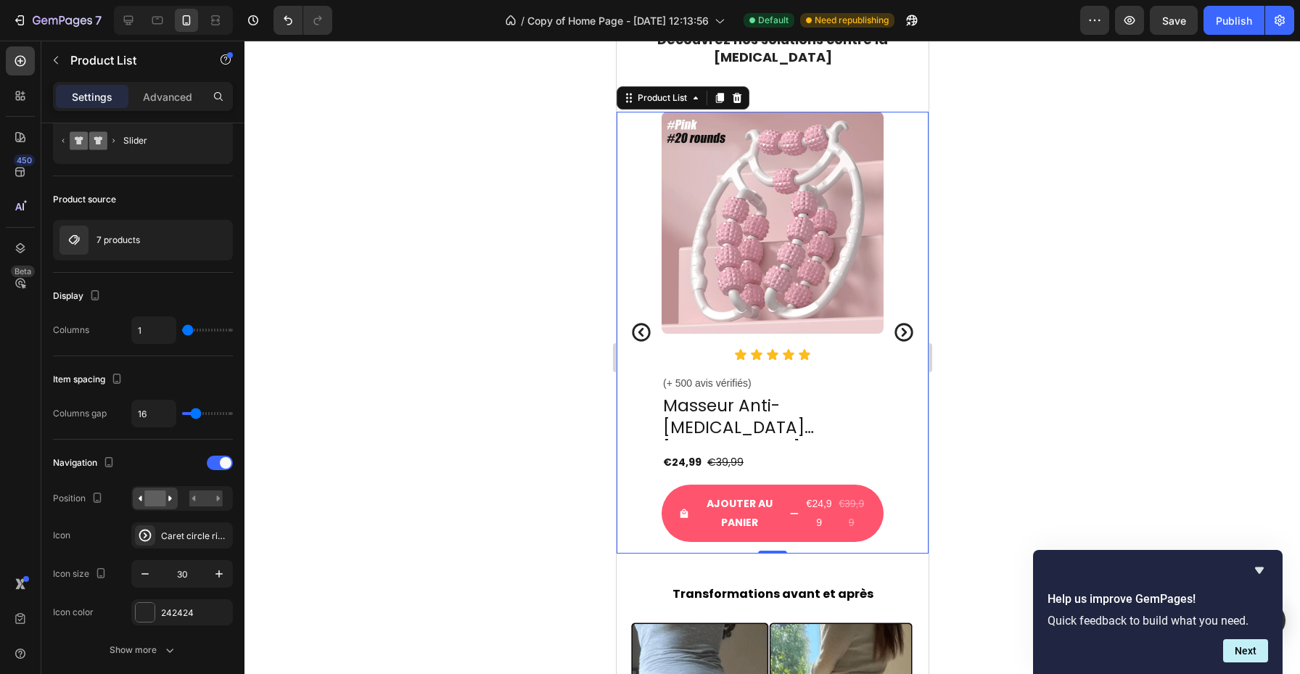
click at [978, 408] on div at bounding box center [773, 358] width 1056 height 634
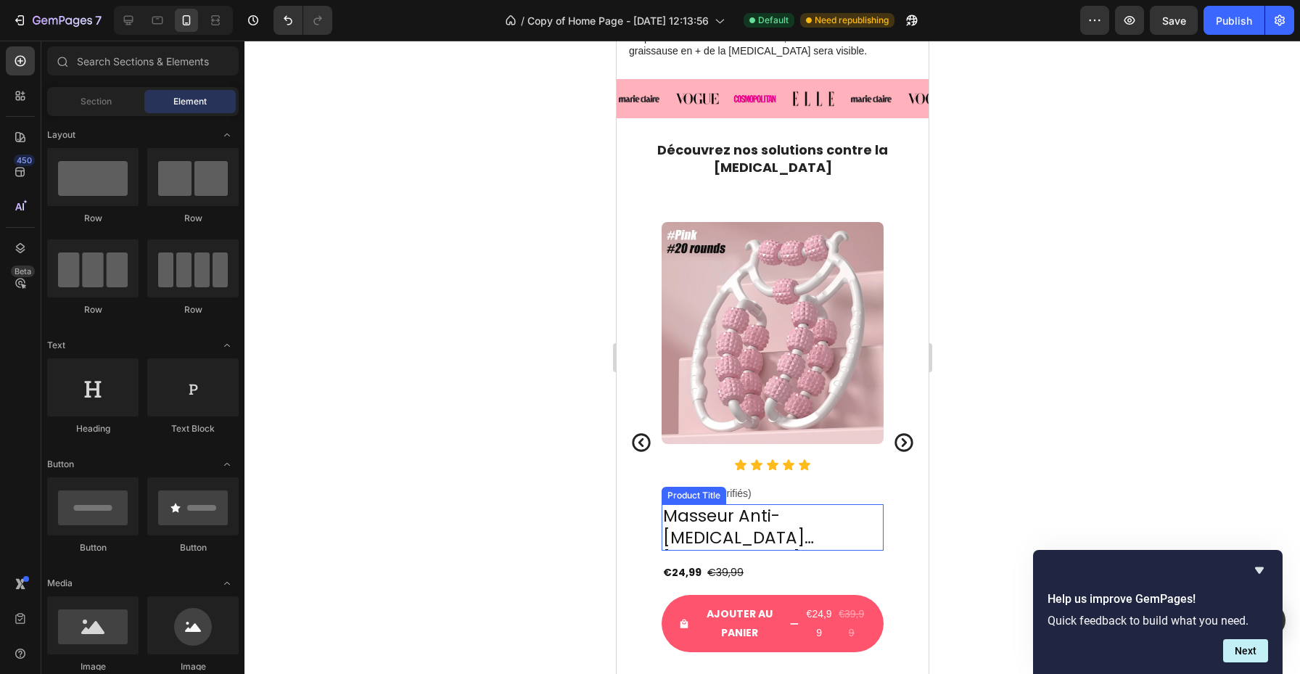
scroll to position [1932, 0]
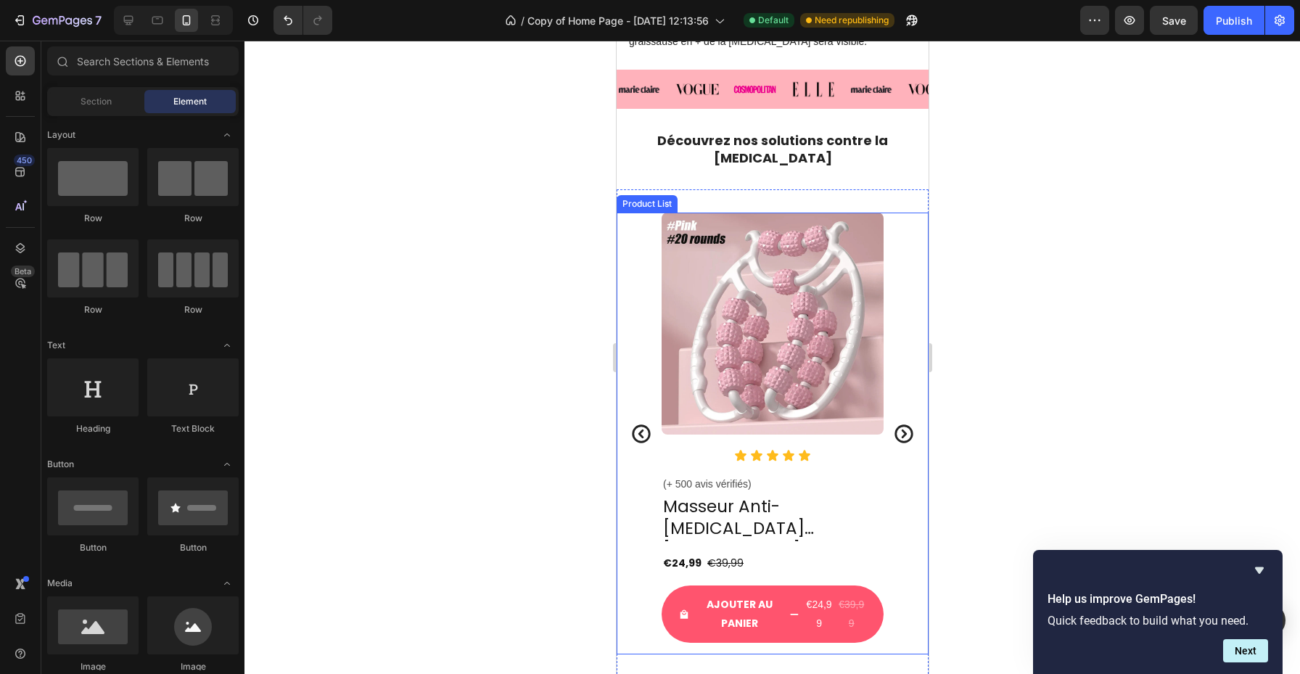
click at [897, 423] on icon "Carousel Next Arrow" at bounding box center [904, 434] width 22 height 22
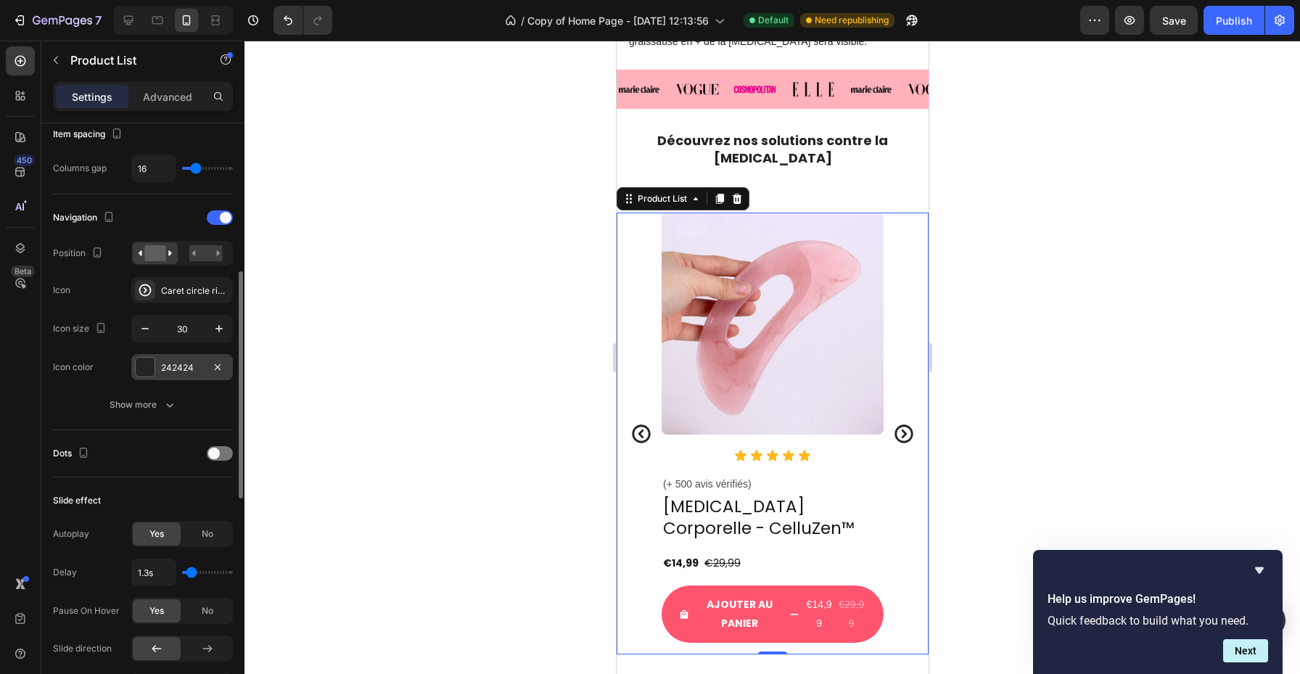
scroll to position [355, 0]
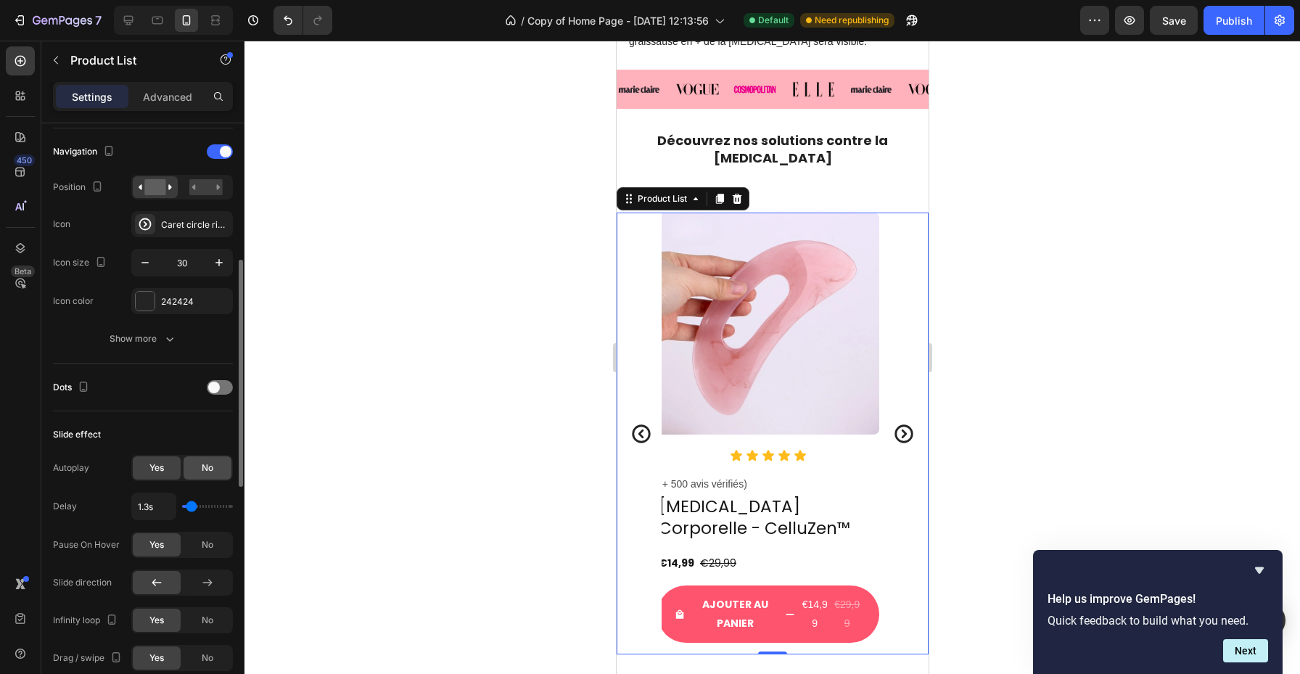
click at [208, 462] on span "No" at bounding box center [208, 468] width 12 height 13
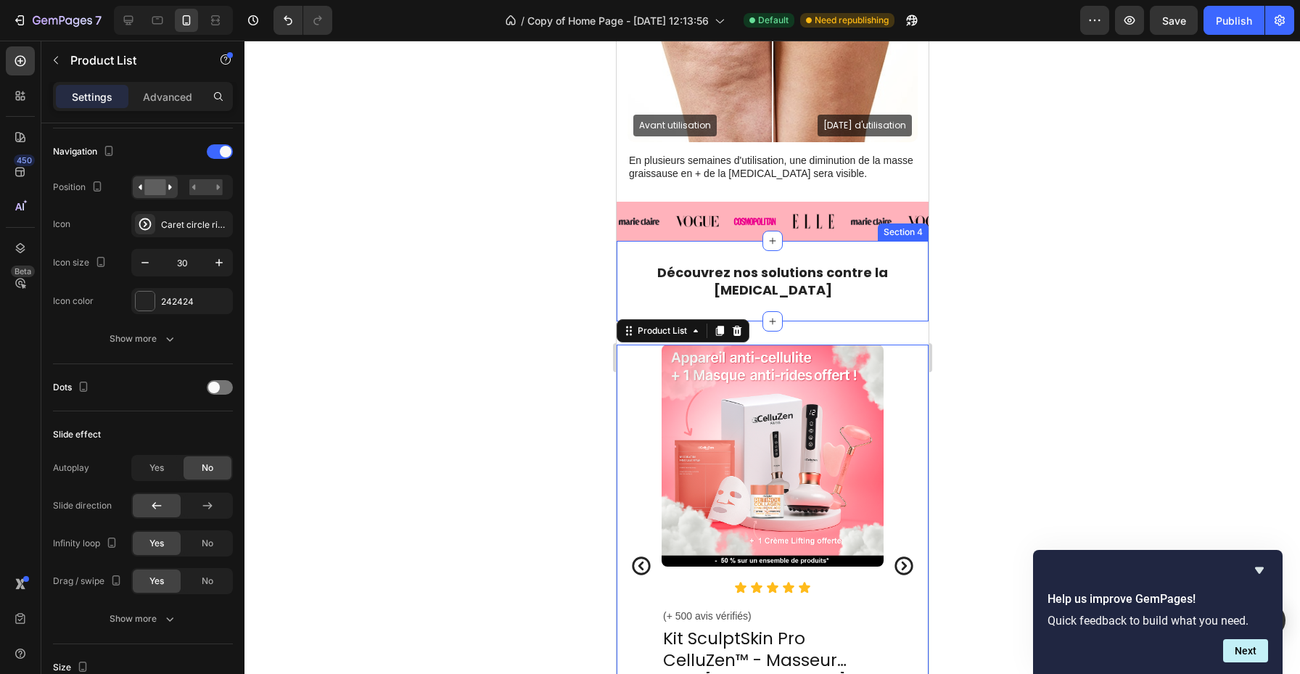
scroll to position [1785, 0]
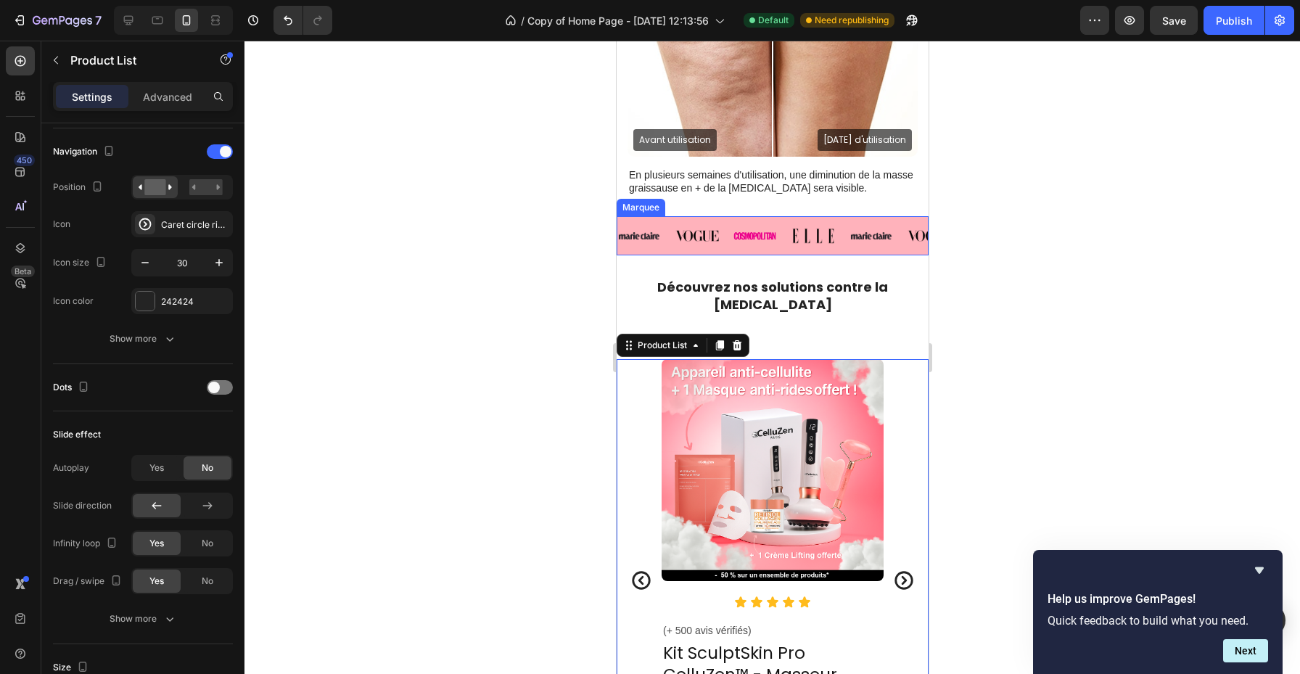
click at [726, 244] on div "Image" at bounding box center [704, 235] width 58 height 29
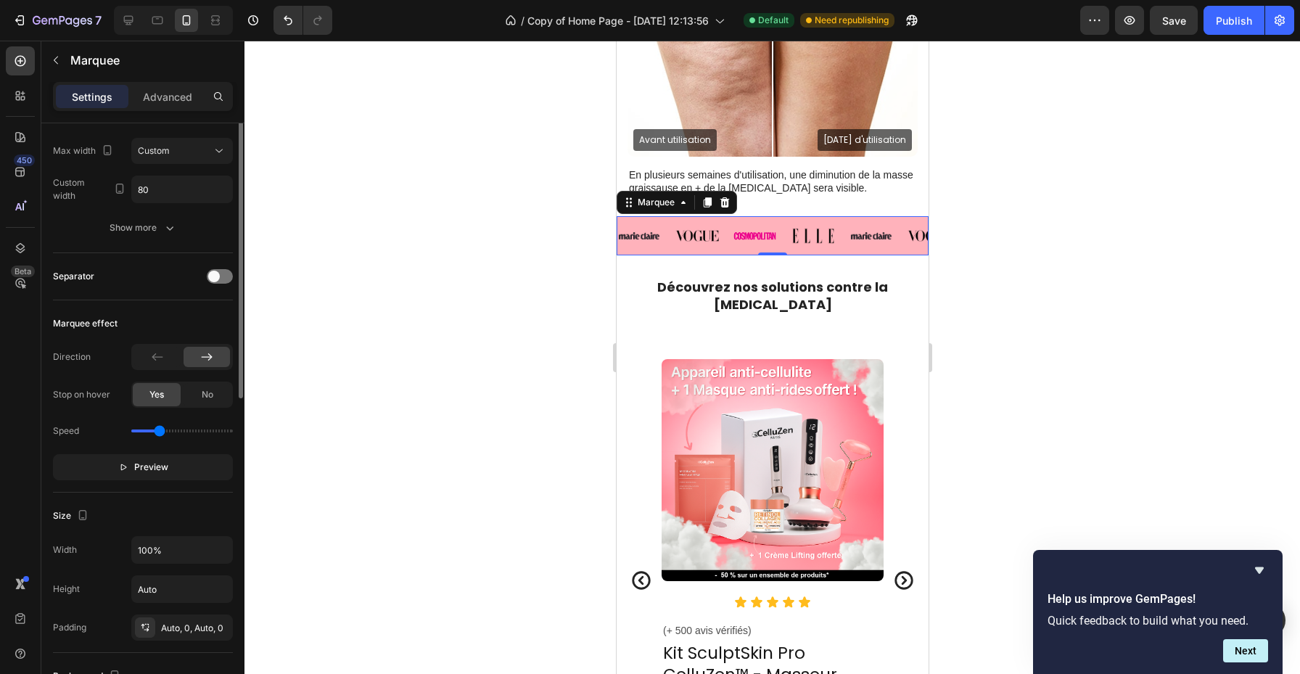
scroll to position [398, 0]
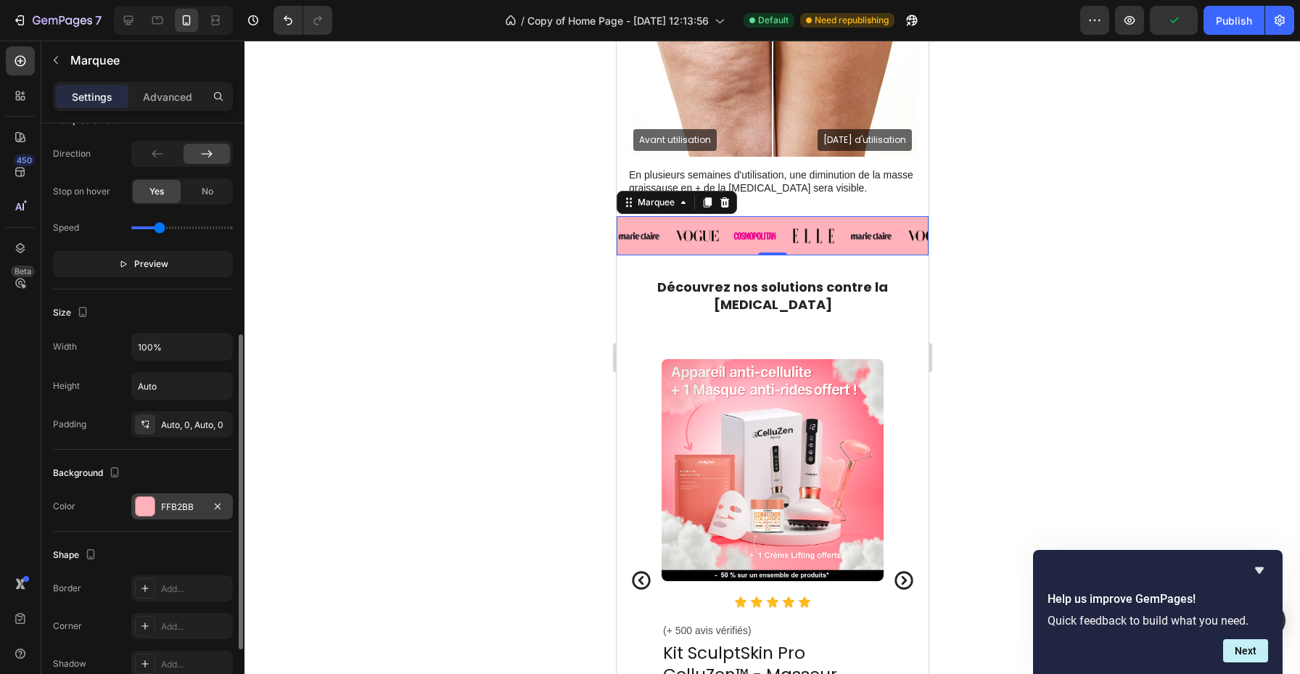
click at [192, 512] on div "FFB2BB" at bounding box center [182, 507] width 42 height 13
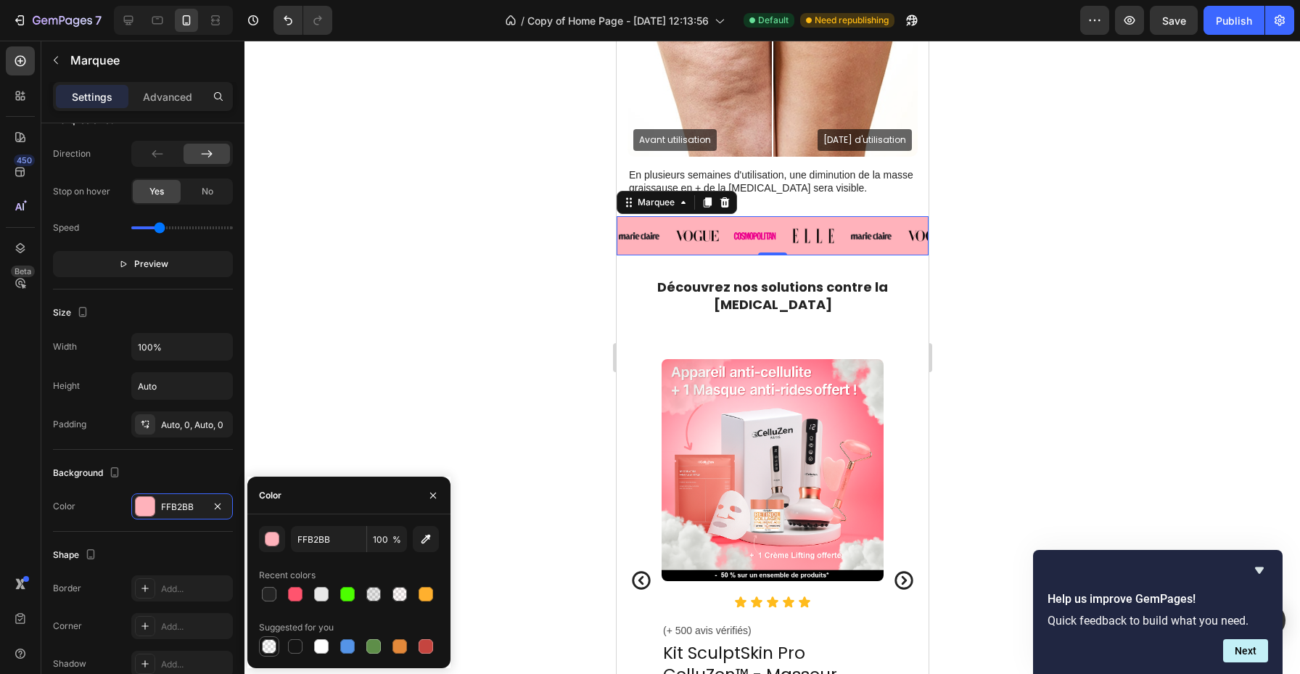
click at [271, 647] on div at bounding box center [269, 646] width 15 height 15
type input "000000"
type input "0"
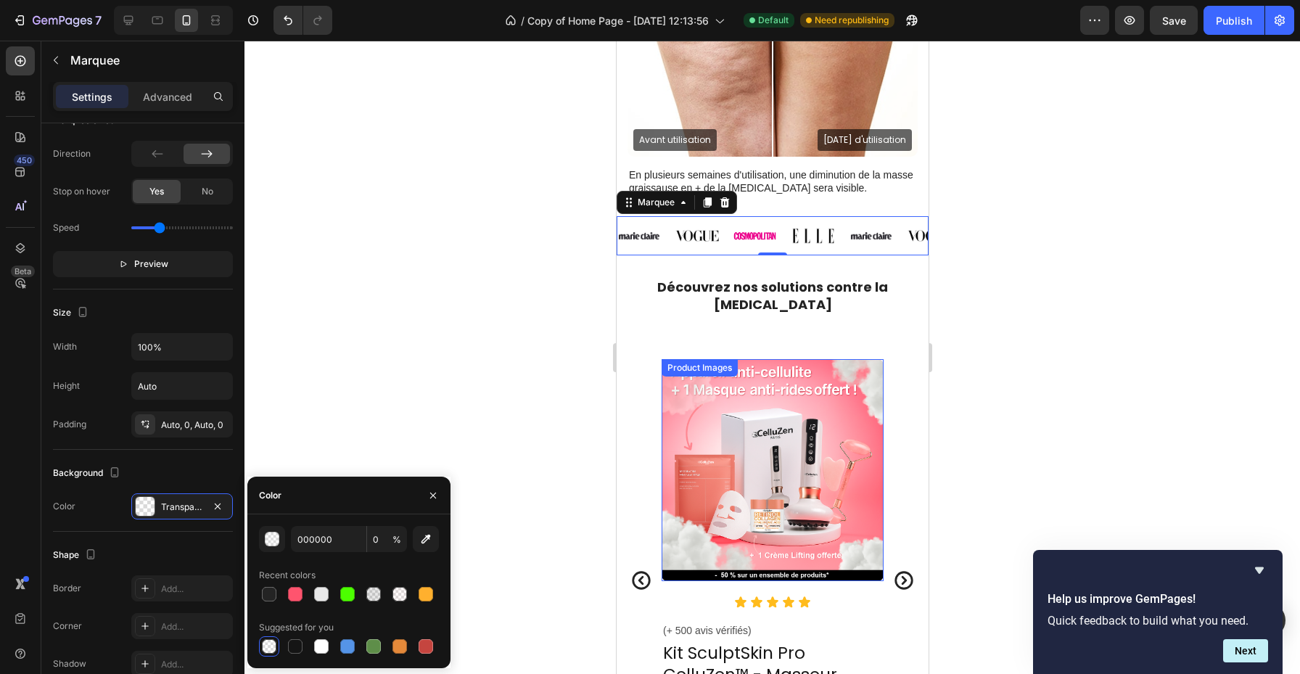
click at [671, 363] on div "Product Images" at bounding box center [772, 470] width 222 height 222
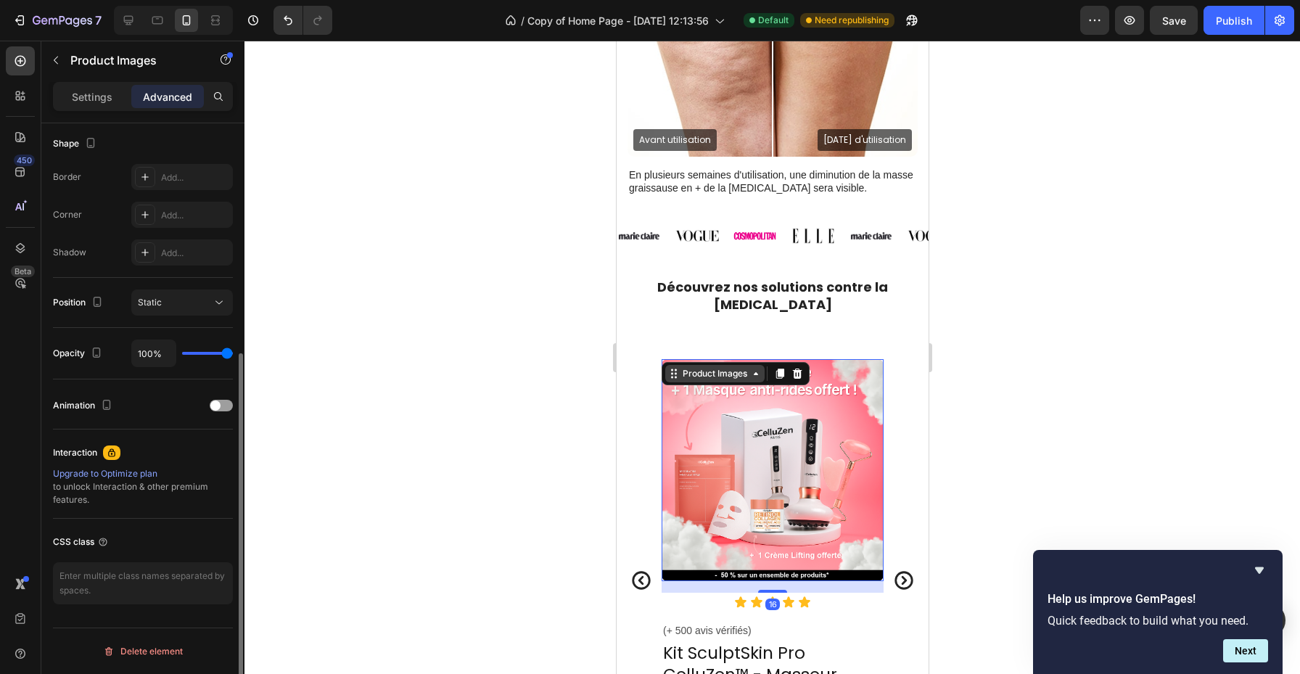
scroll to position [0, 0]
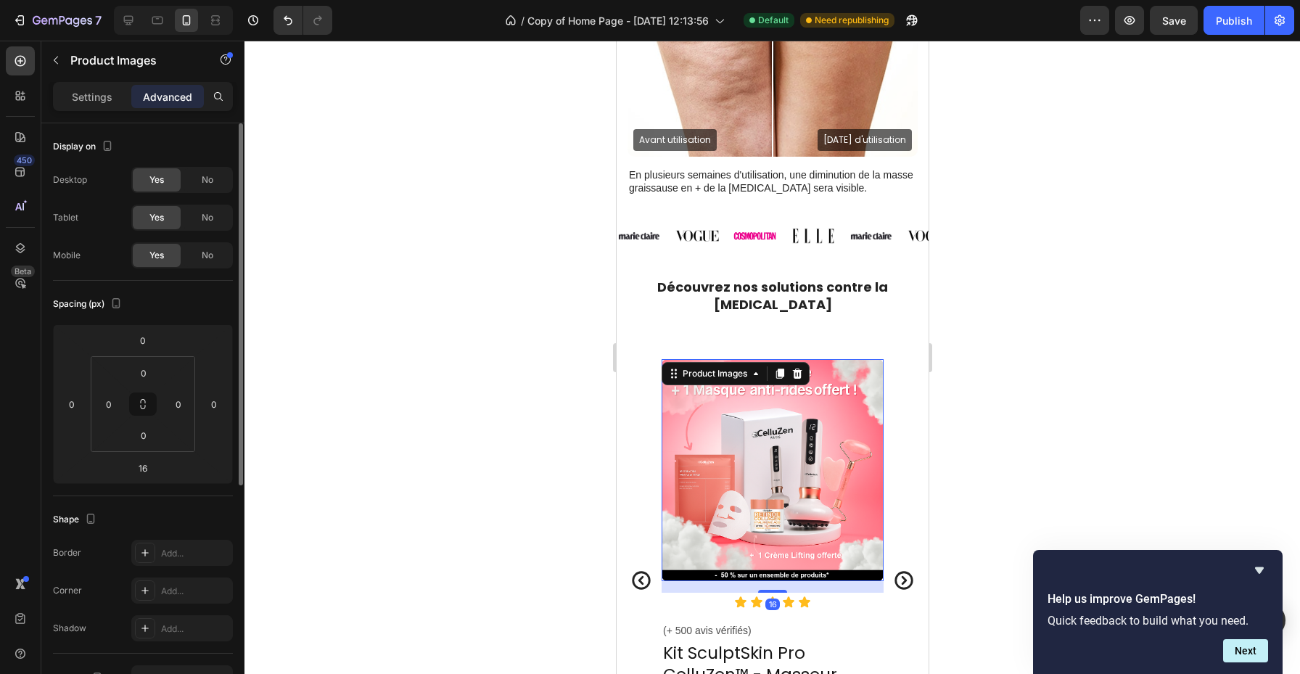
click at [965, 250] on div at bounding box center [773, 358] width 1056 height 634
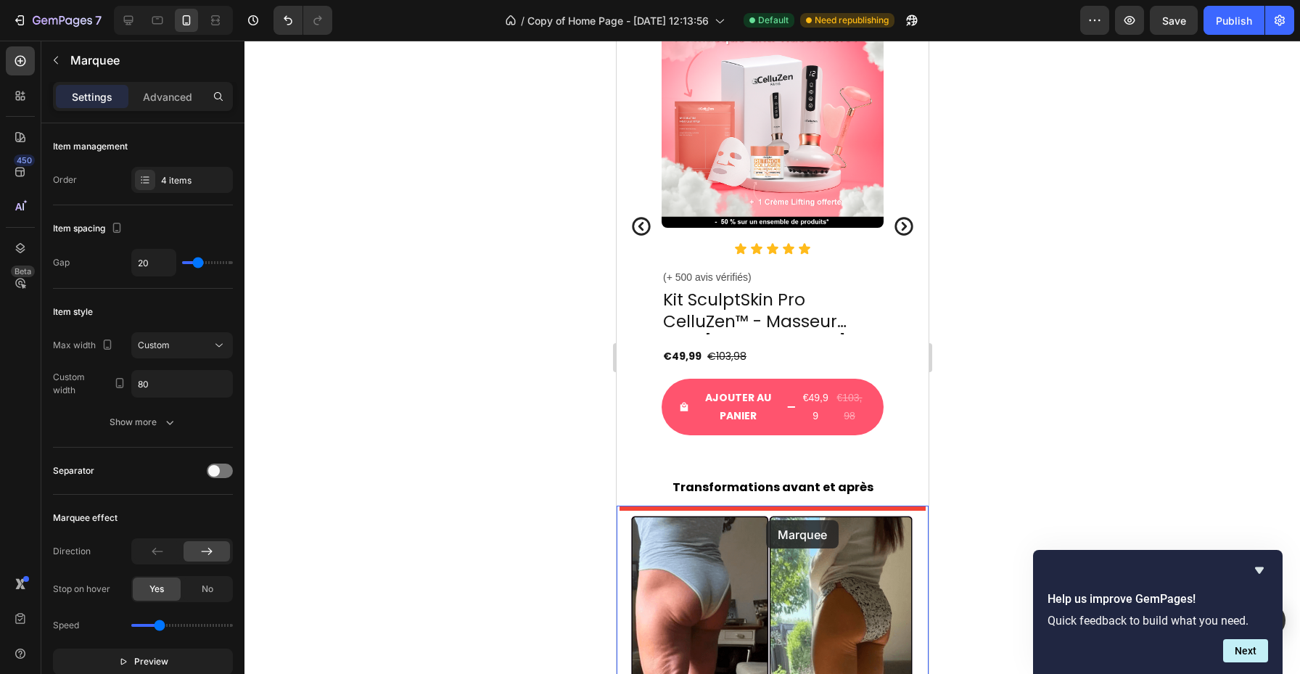
scroll to position [2128, 0]
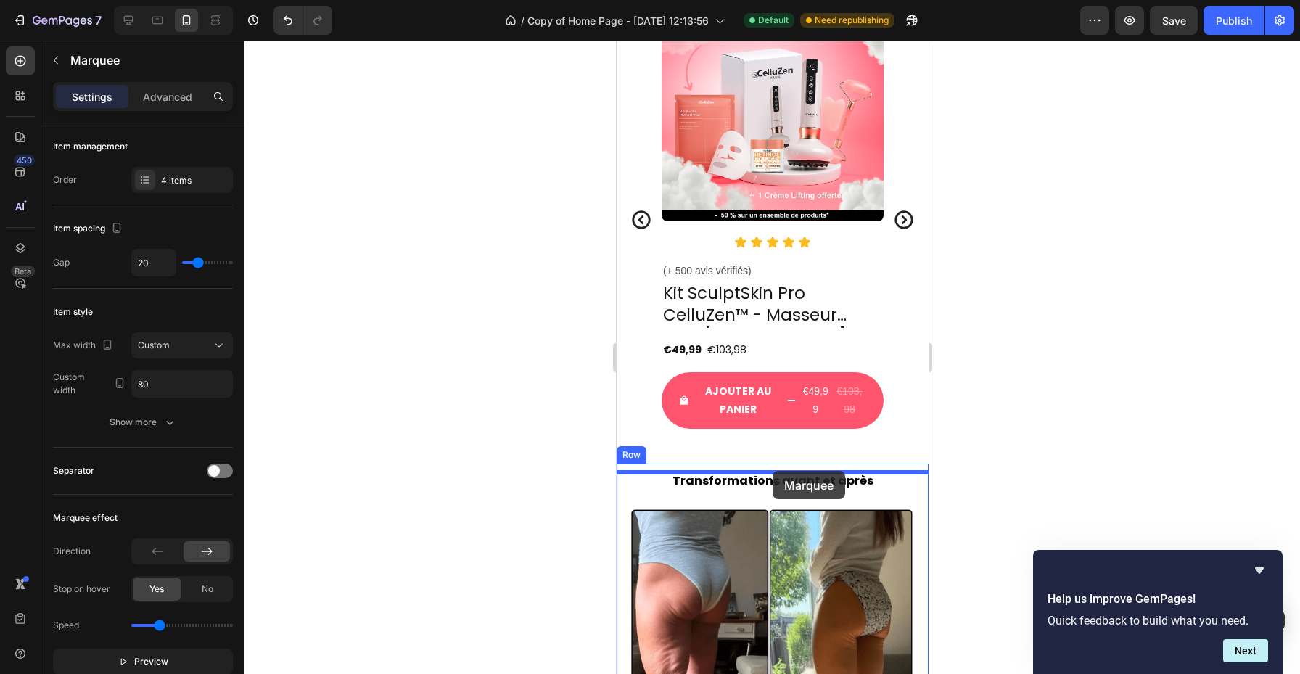
drag, startPoint x: 779, startPoint y: 117, endPoint x: 771, endPoint y: 471, distance: 354.2
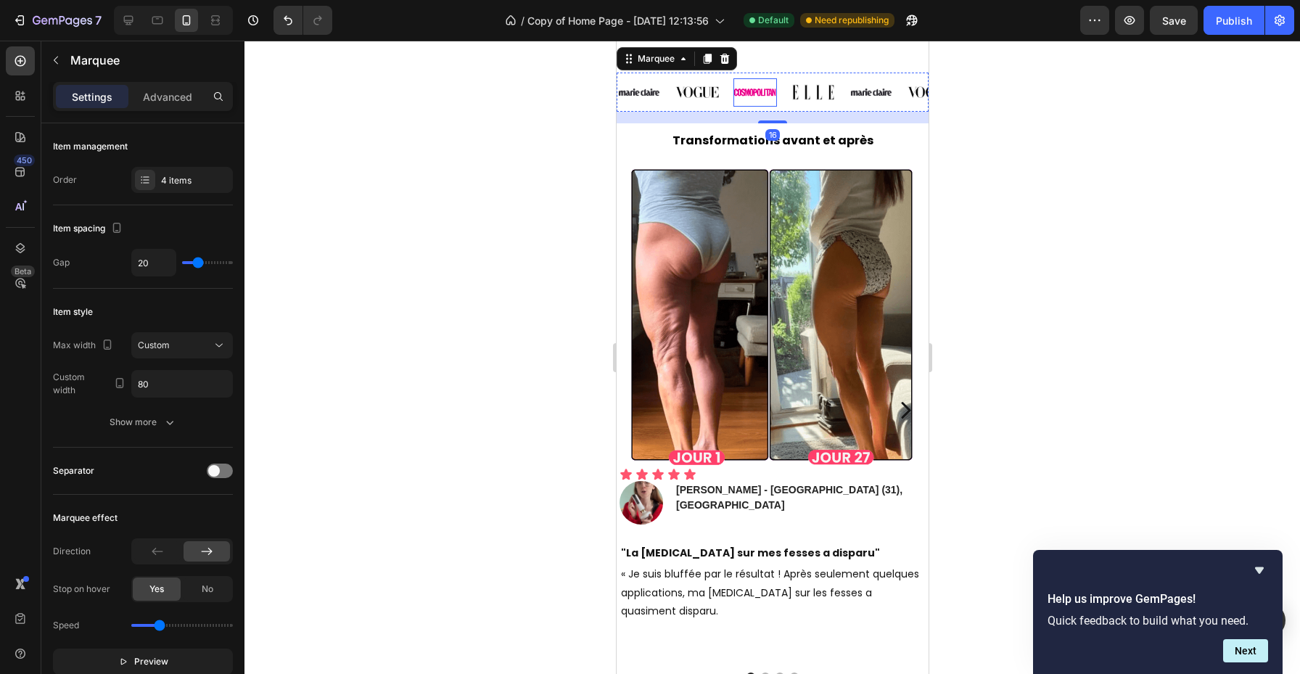
scroll to position [2515, 0]
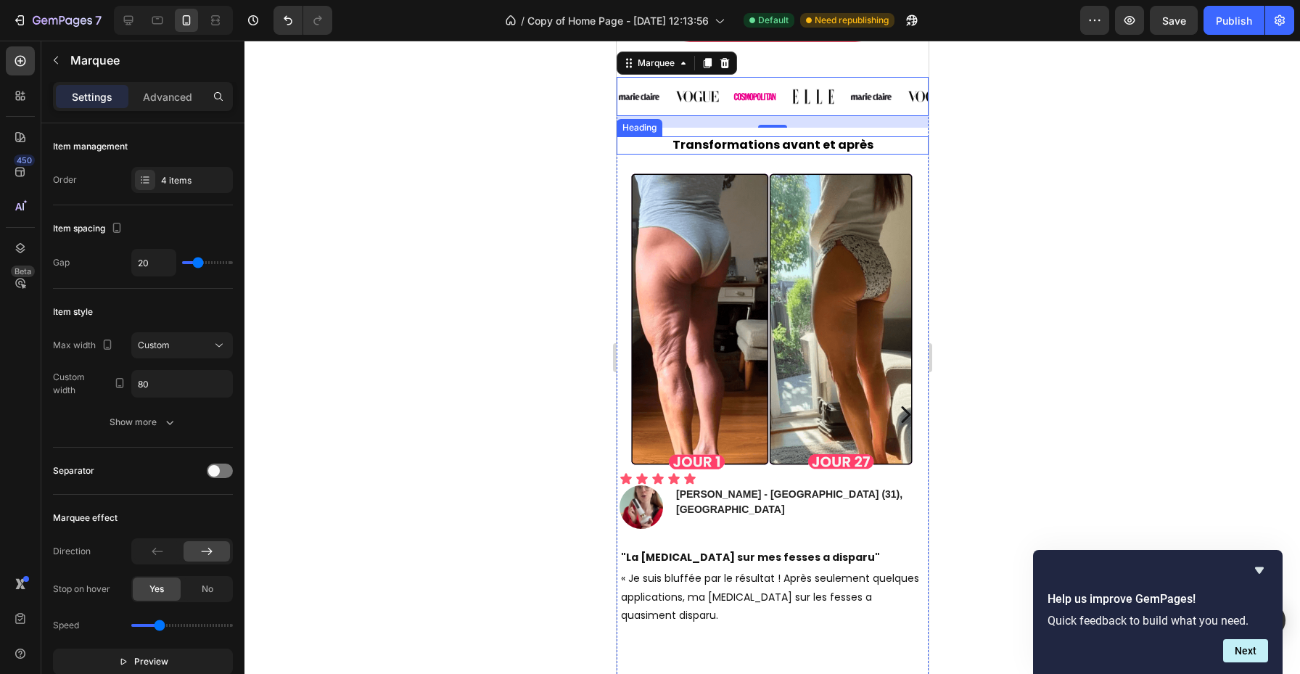
click at [840, 149] on h2 "Transformations avant et après" at bounding box center [772, 145] width 312 height 18
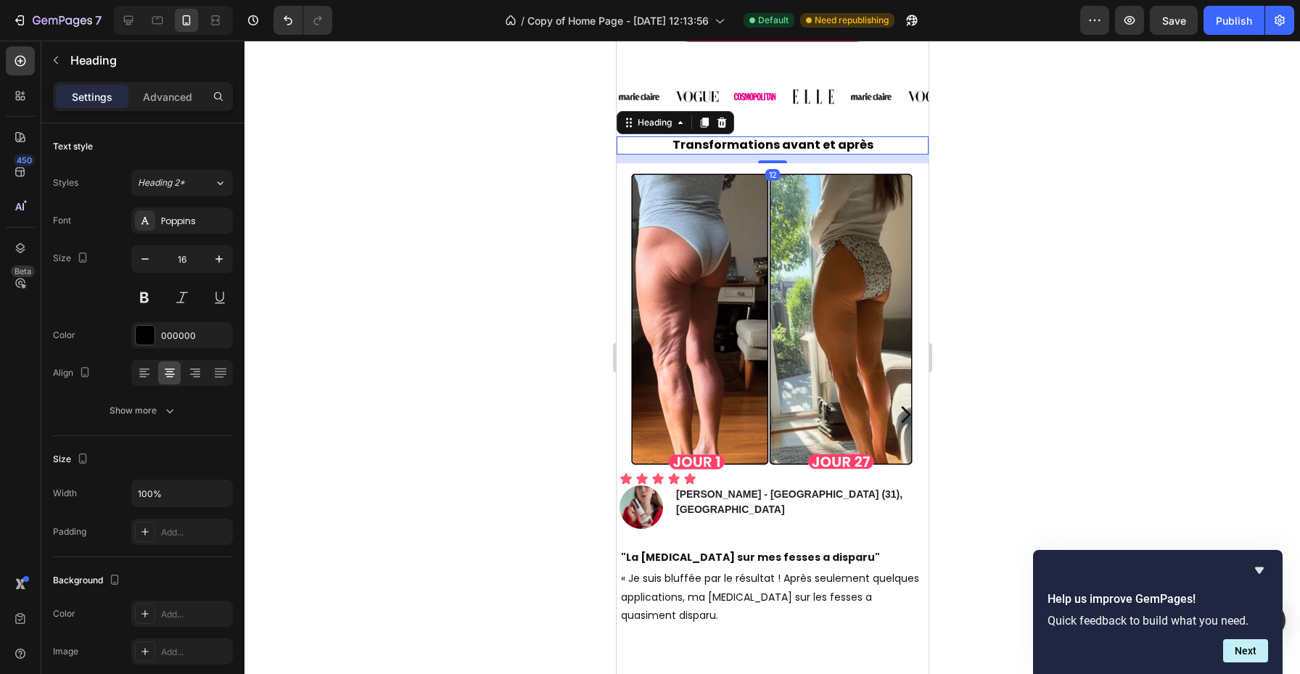
click at [864, 144] on h2 "Transformations avant et après" at bounding box center [772, 145] width 312 height 18
click at [864, 144] on p "Transformations avant et après" at bounding box center [772, 145] width 309 height 15
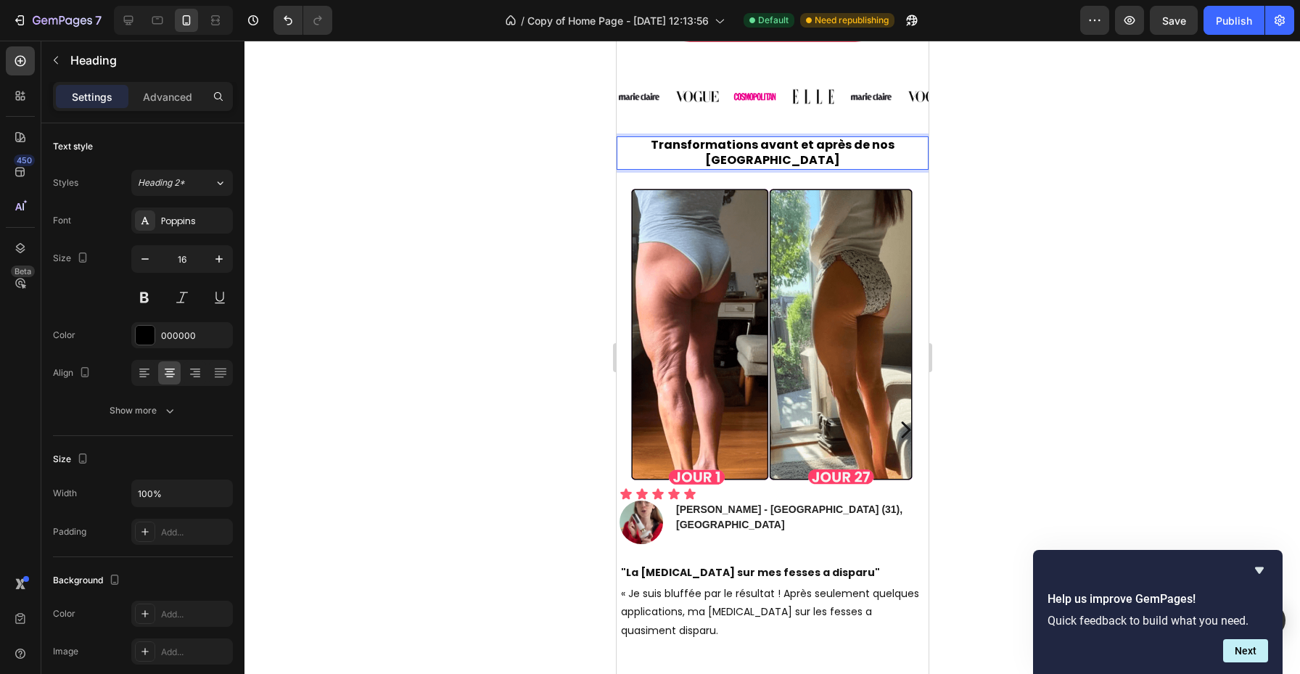
click at [870, 146] on p "Transformations avant et après de nos Clientes" at bounding box center [772, 153] width 309 height 30
click at [1015, 188] on div at bounding box center [773, 358] width 1056 height 634
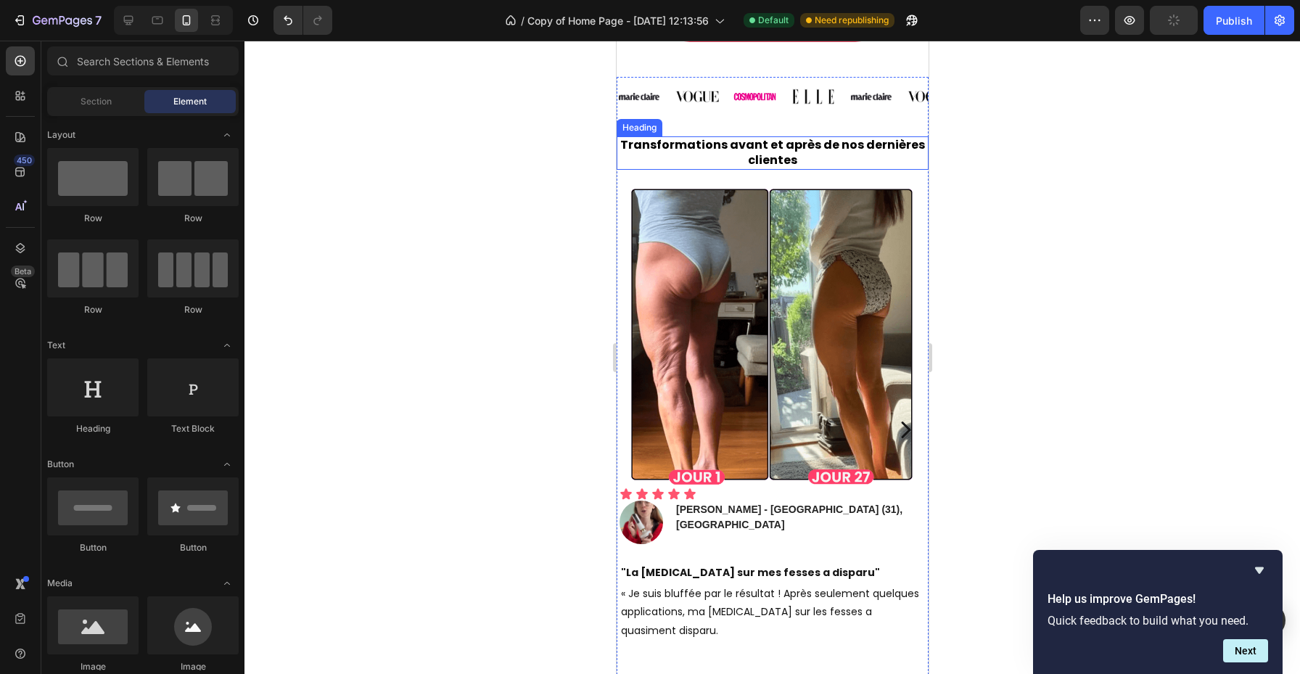
click at [787, 163] on p "Transformations avant et après de nos dernières clientes" at bounding box center [772, 153] width 309 height 30
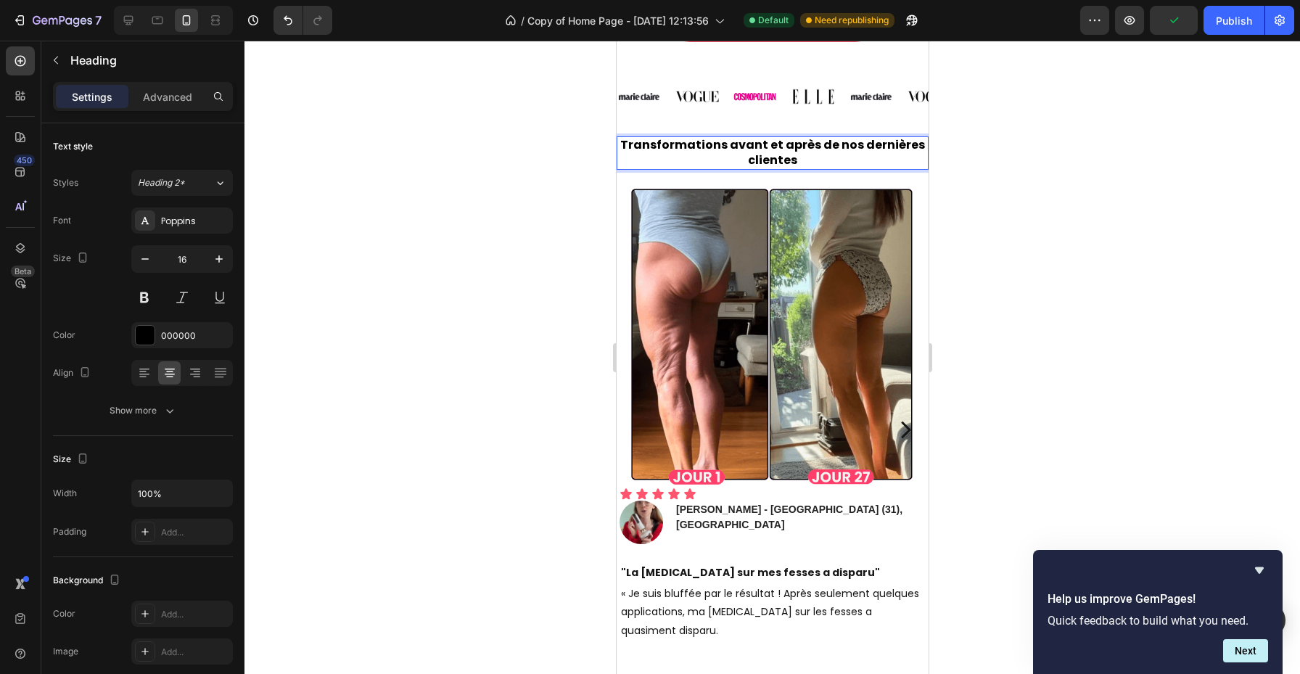
click at [792, 163] on p "Transformations avant et après de nos dernières clientes" at bounding box center [772, 153] width 309 height 30
click at [793, 163] on p "Transformations avant et après de nos dernières clientes" at bounding box center [772, 153] width 309 height 30
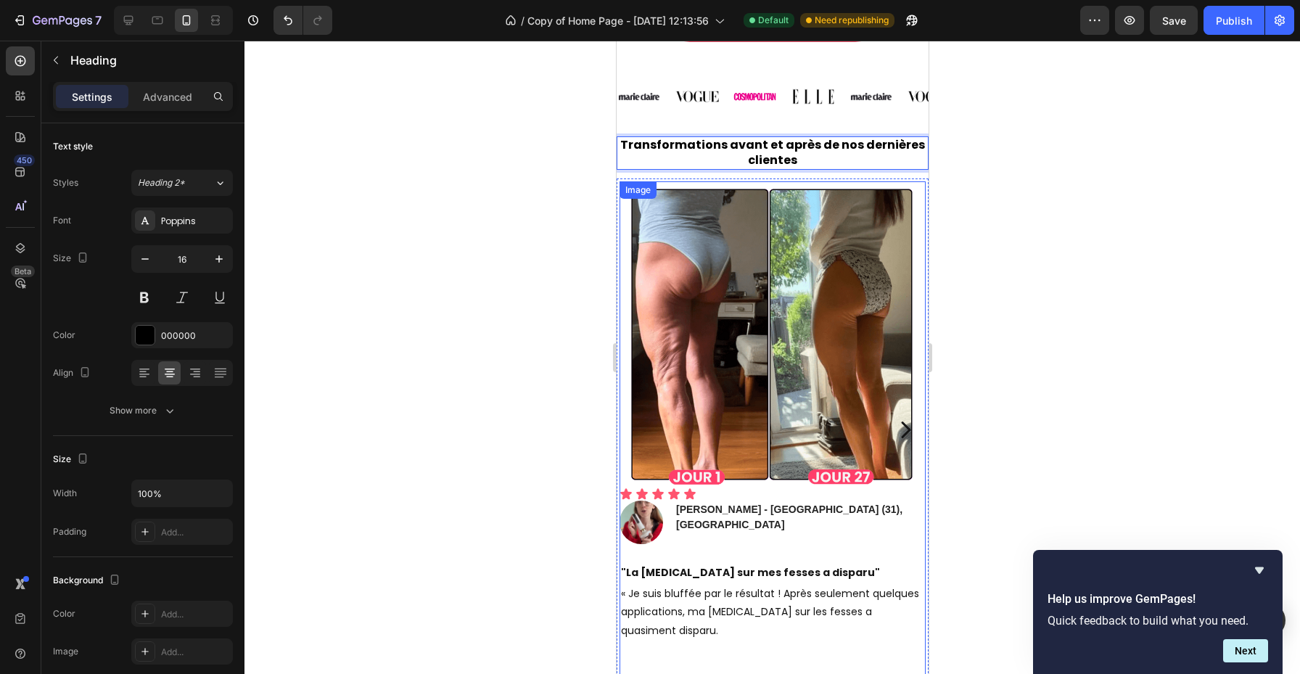
click at [968, 200] on div at bounding box center [773, 358] width 1056 height 634
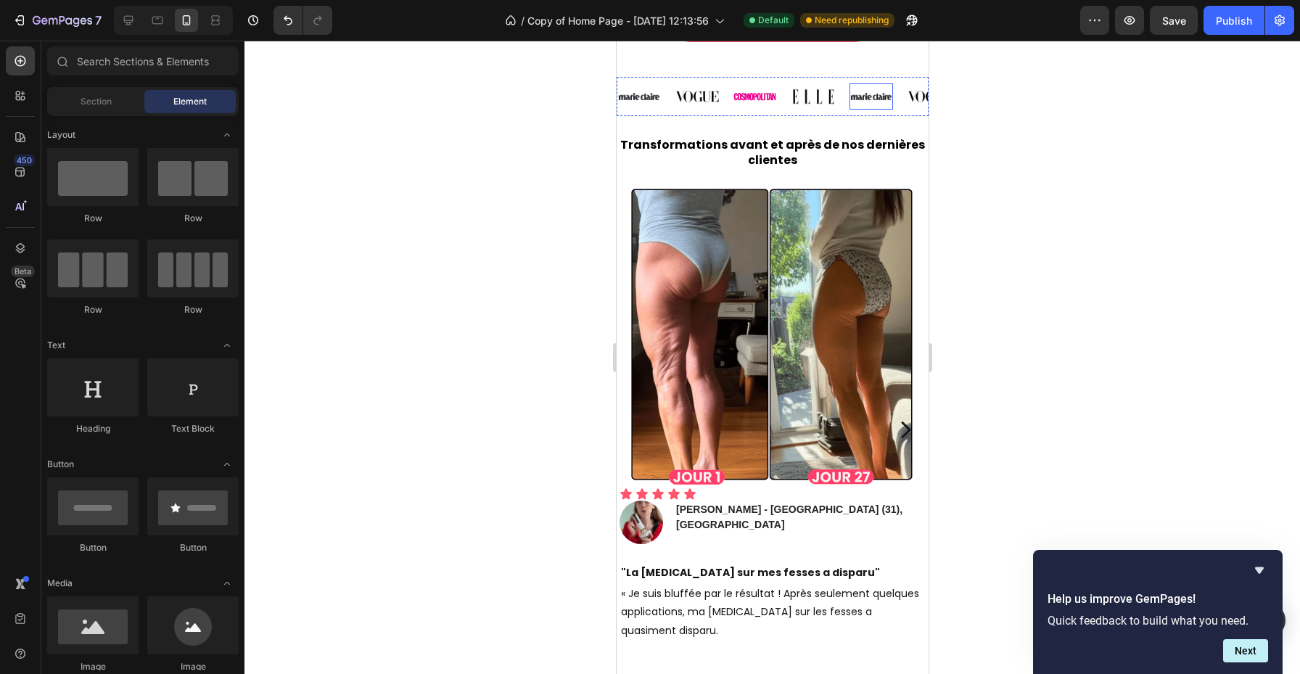
click at [877, 93] on img at bounding box center [871, 96] width 44 height 9
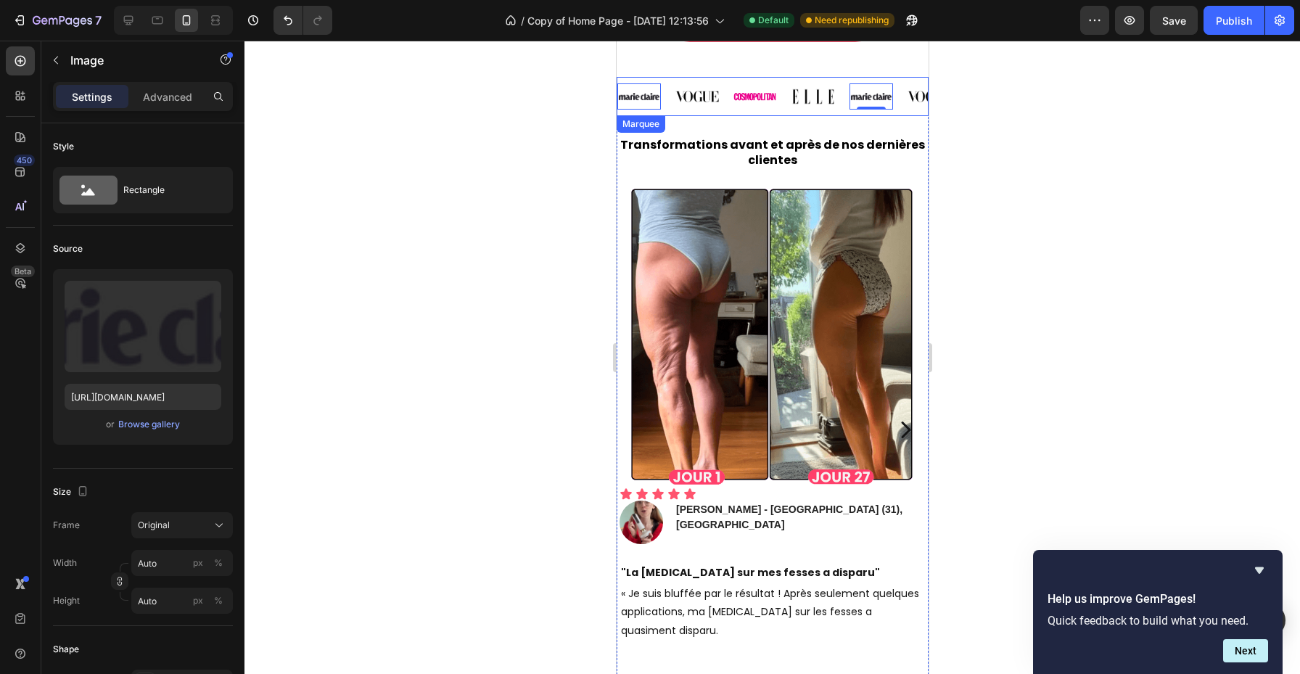
click at [896, 86] on div "Image 0" at bounding box center [878, 96] width 58 height 26
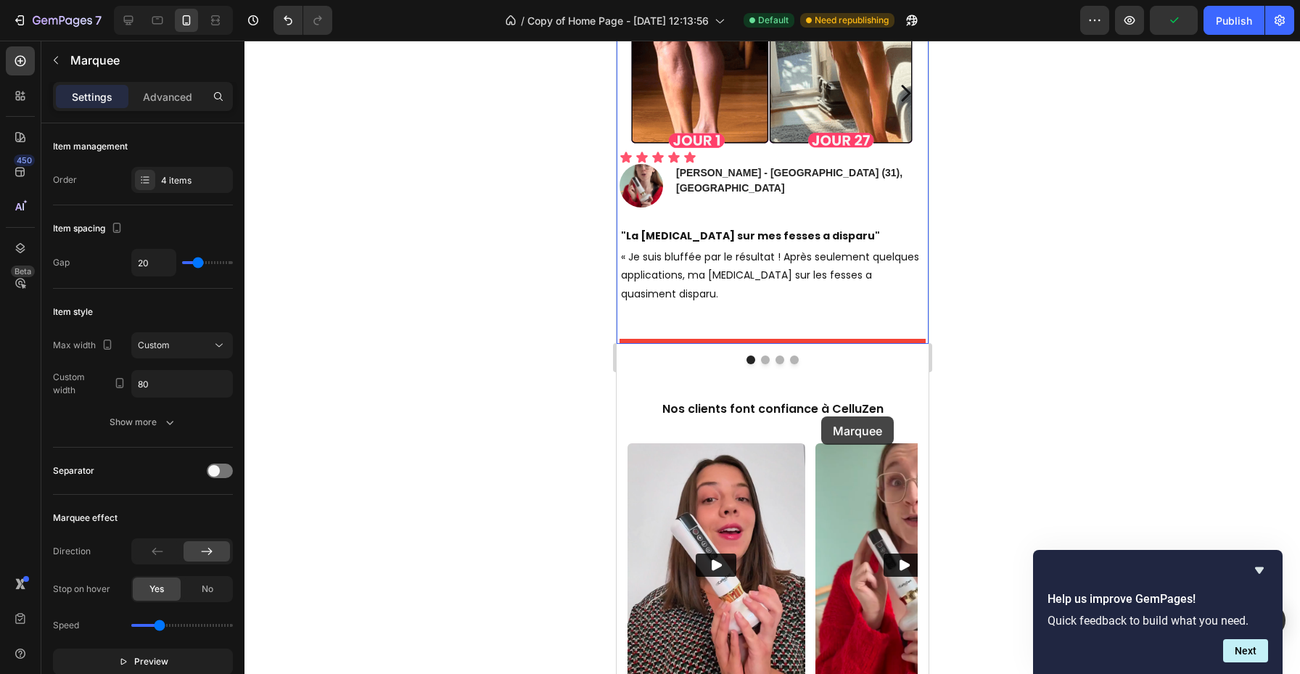
scroll to position [2857, 0]
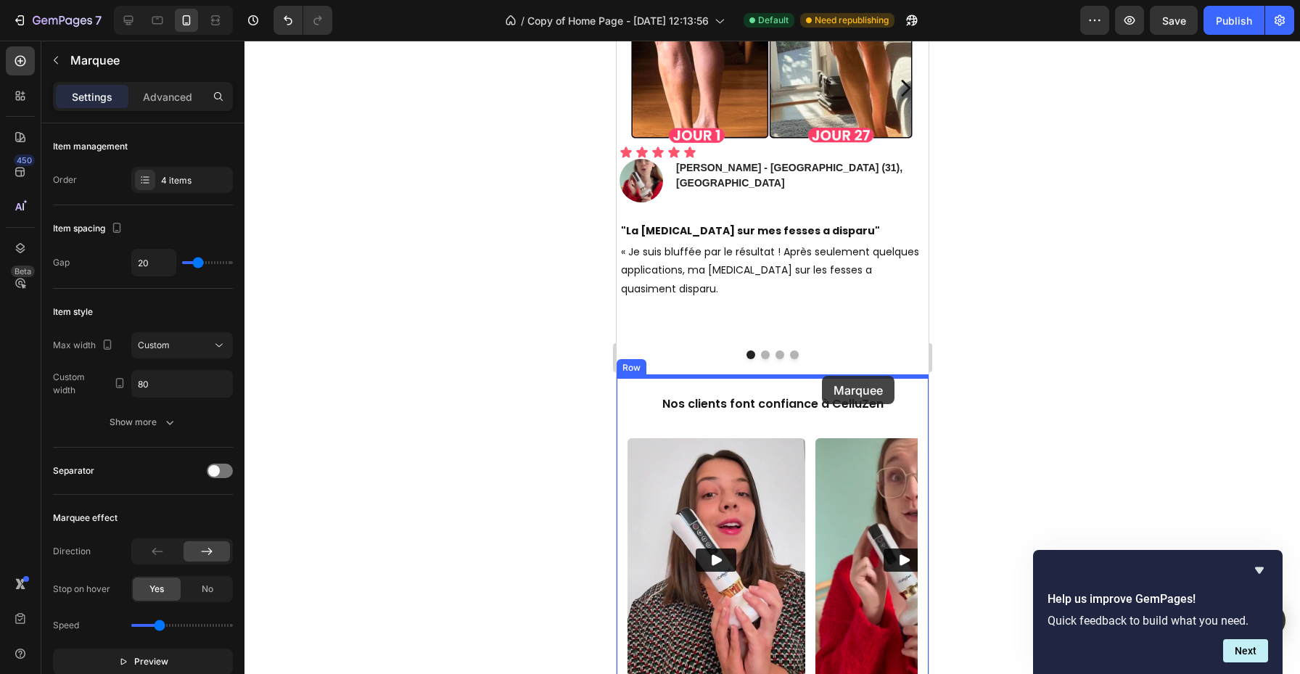
drag, startPoint x: 896, startPoint y: 86, endPoint x: 821, endPoint y: 377, distance: 300.5
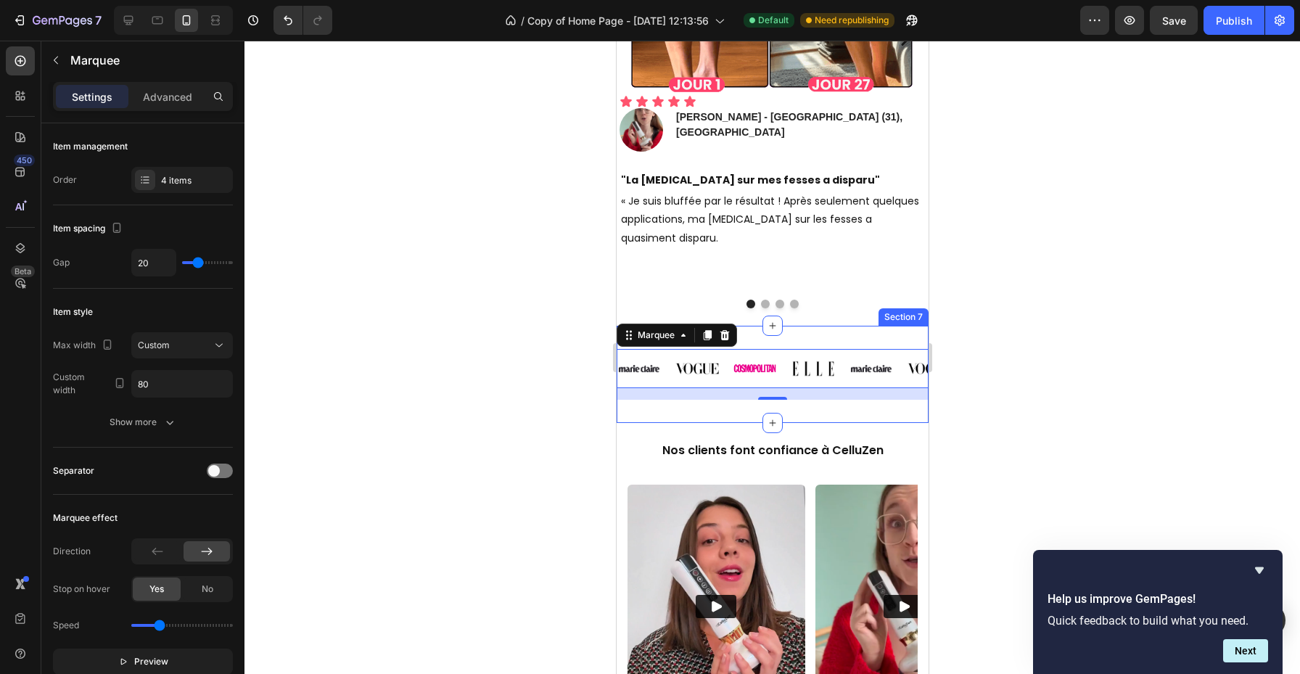
scroll to position [2806, 0]
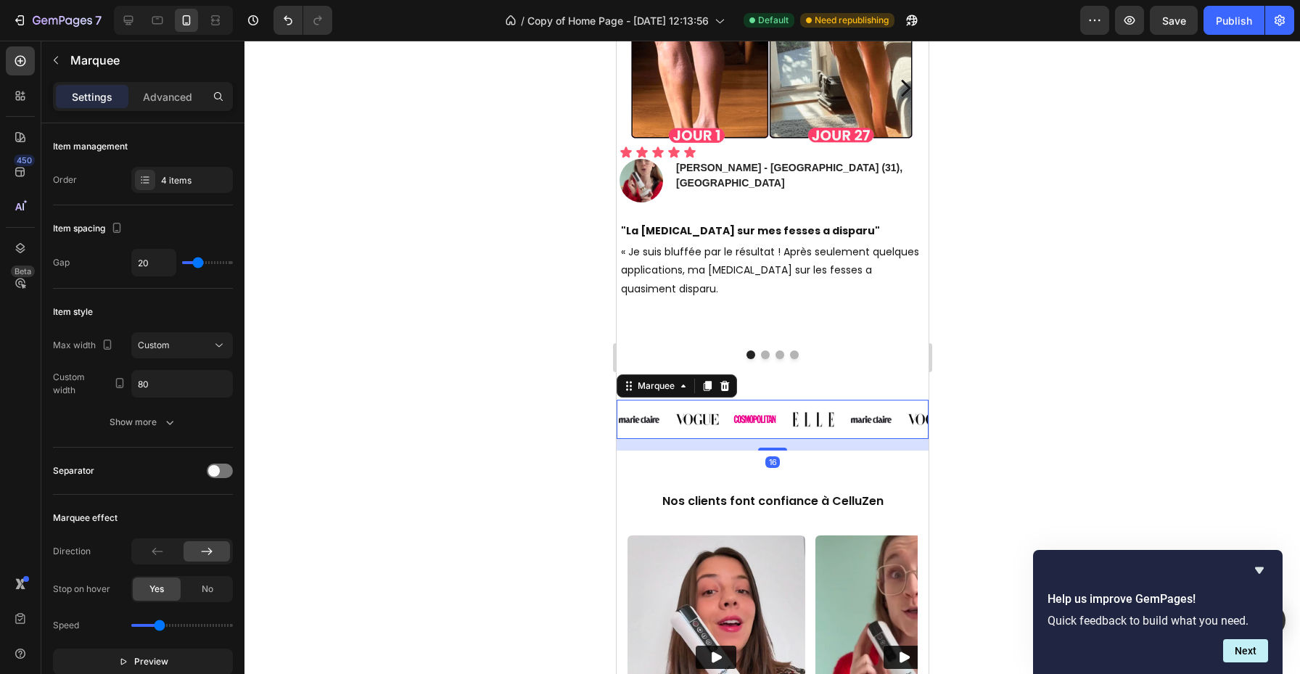
click at [963, 369] on div at bounding box center [773, 358] width 1056 height 634
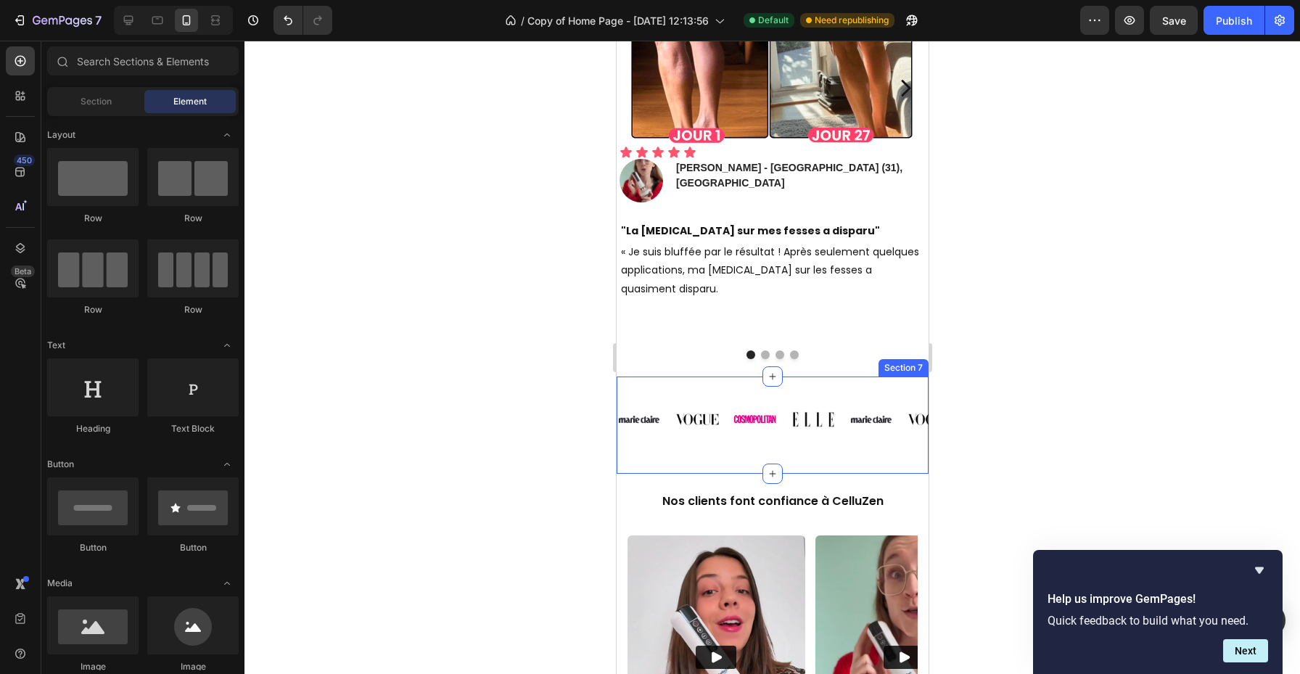
click at [810, 448] on div "Image Image Image Image Image Image Image Image Image Image Image Image Image I…" at bounding box center [772, 425] width 312 height 51
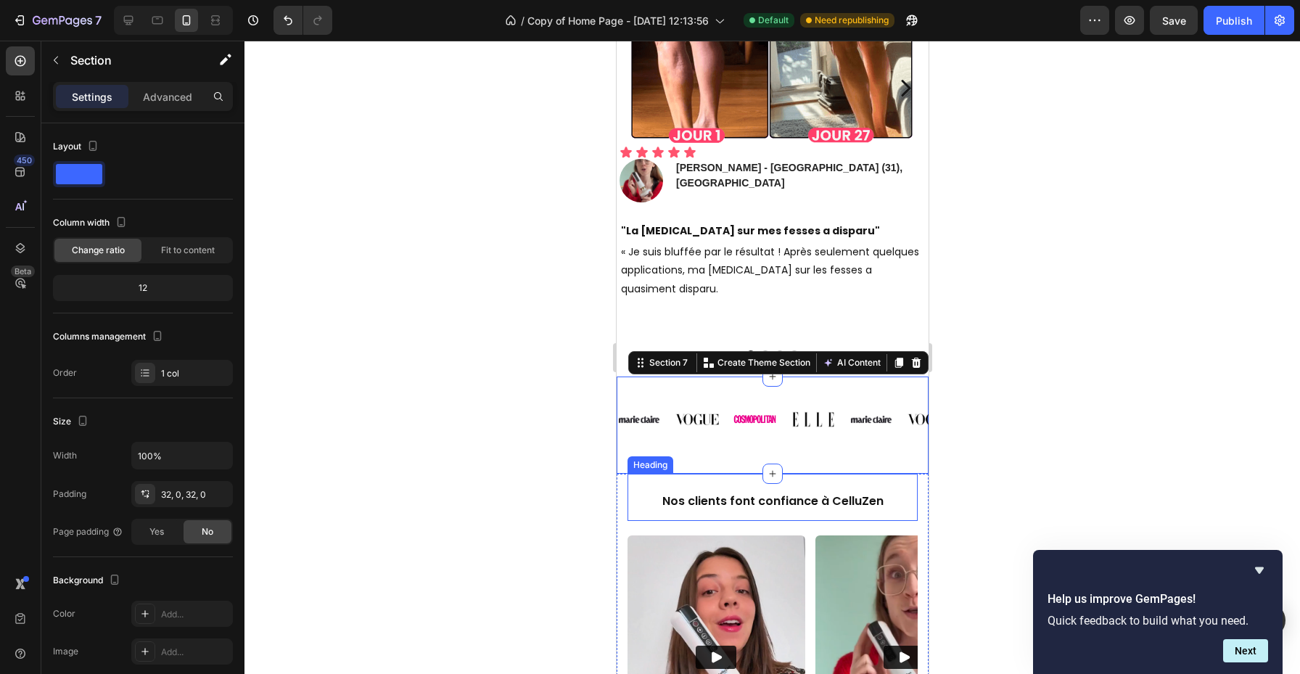
click at [805, 491] on h2 "Nos clients font confiance à CelluZen" at bounding box center [772, 502] width 290 height 38
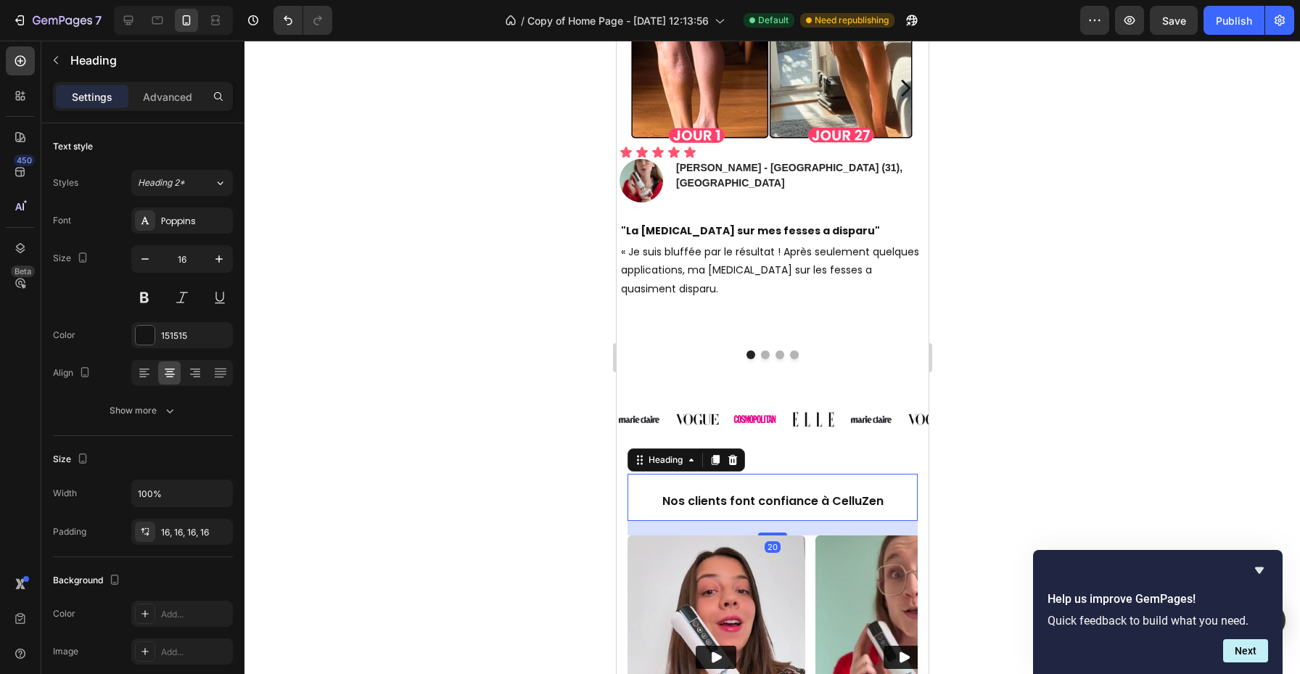
click at [819, 454] on div "Image Image Image Image Image Image Image Image Image Image Image Image Image I…" at bounding box center [772, 425] width 312 height 97
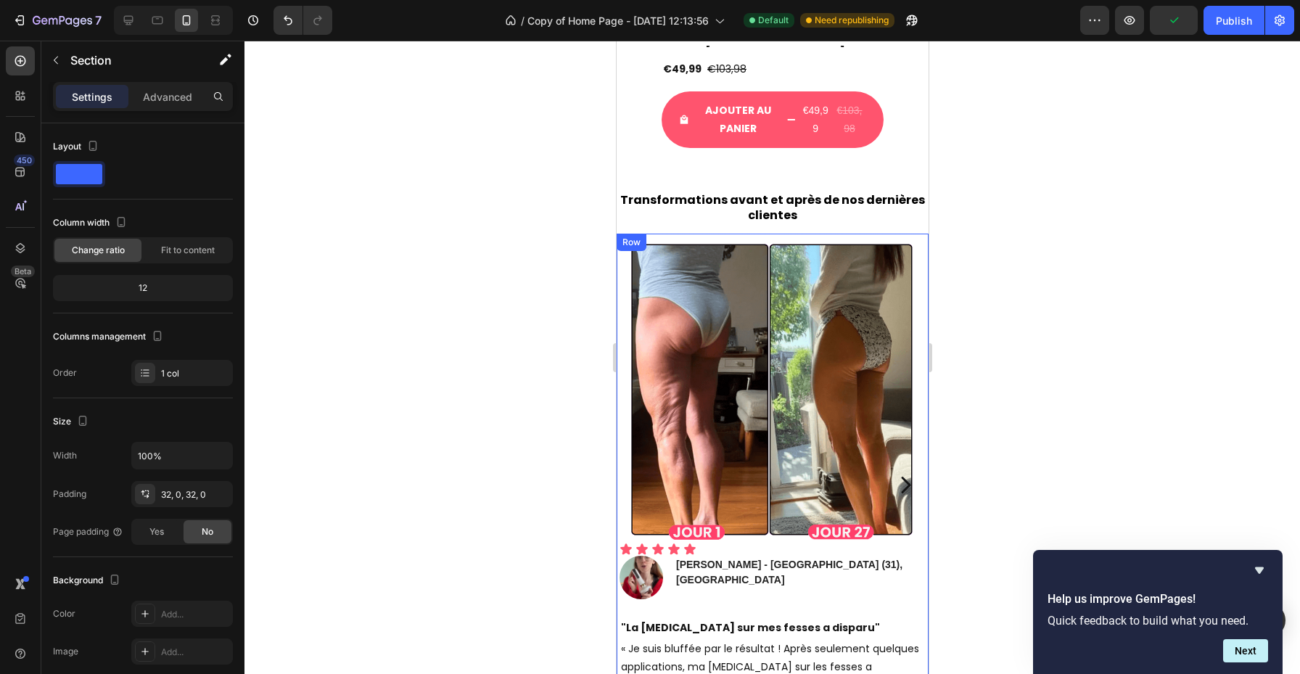
scroll to position [2535, 0]
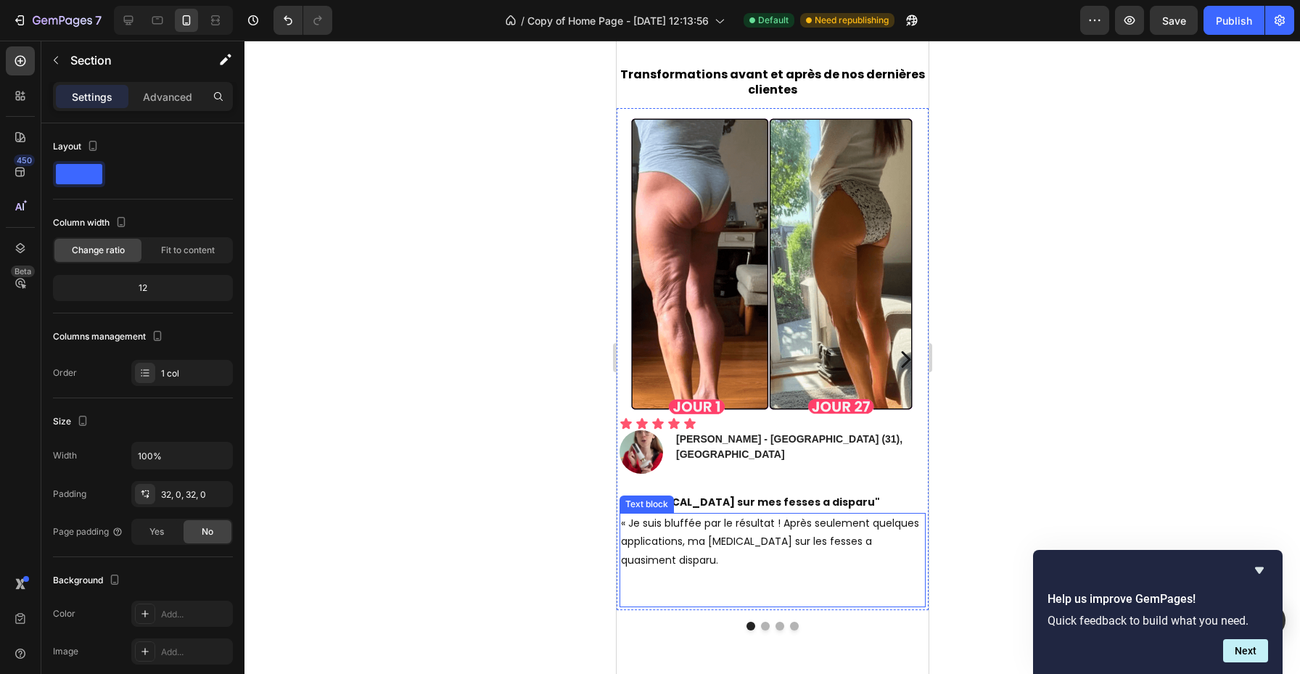
click at [956, 473] on div at bounding box center [773, 358] width 1056 height 634
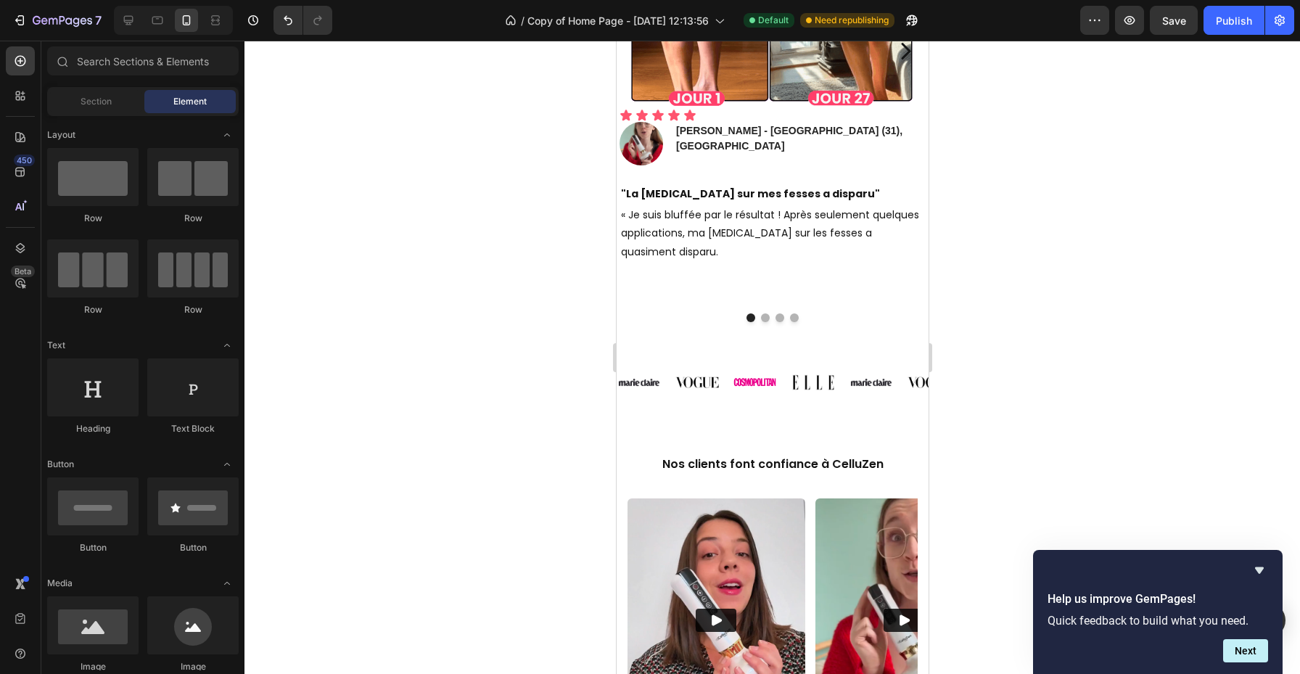
scroll to position [2897, 0]
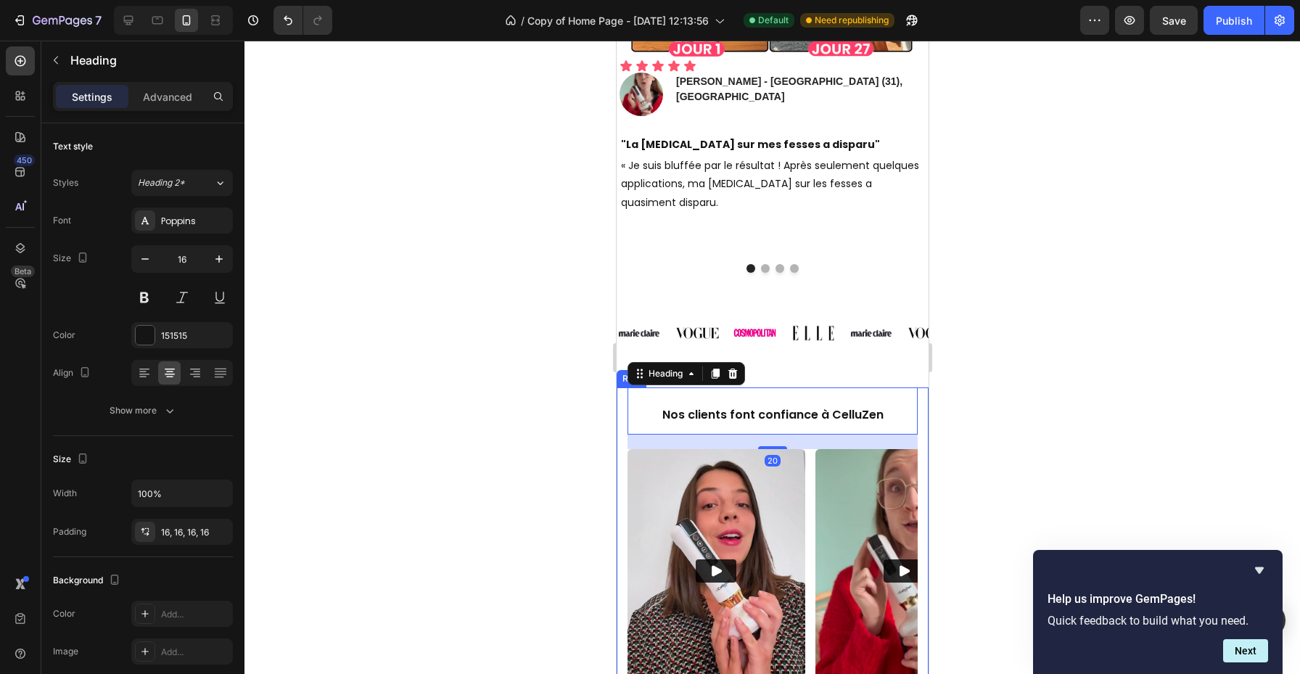
click at [921, 404] on div "Nos clients font confiance à CelluZen Heading 20 Video Video Carousel Row" at bounding box center [772, 558] width 312 height 340
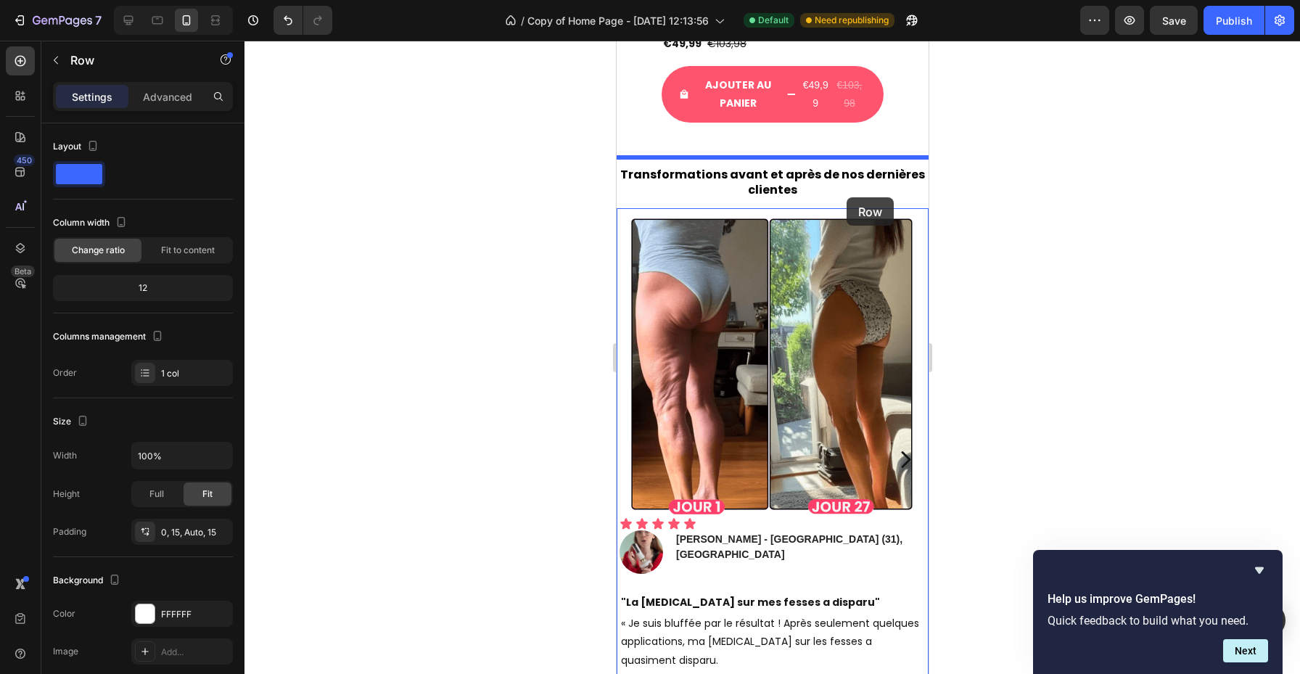
scroll to position [2402, 0]
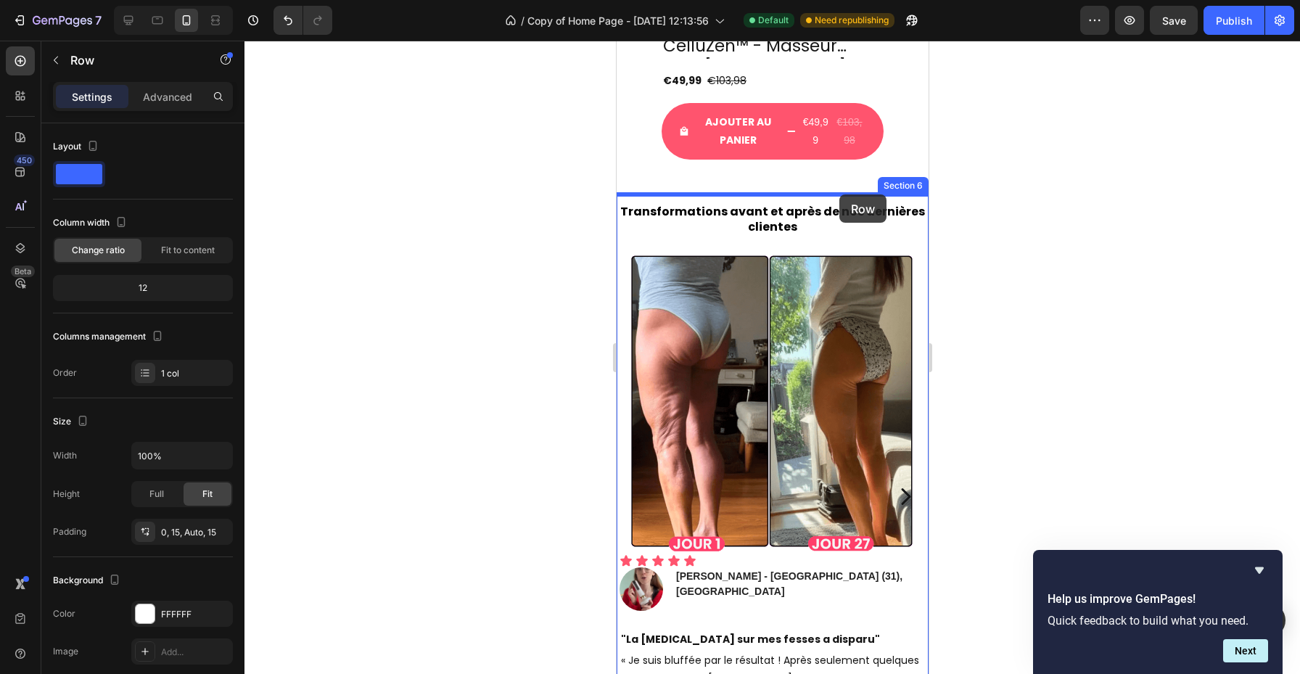
drag, startPoint x: 919, startPoint y: 403, endPoint x: 839, endPoint y: 194, distance: 223.7
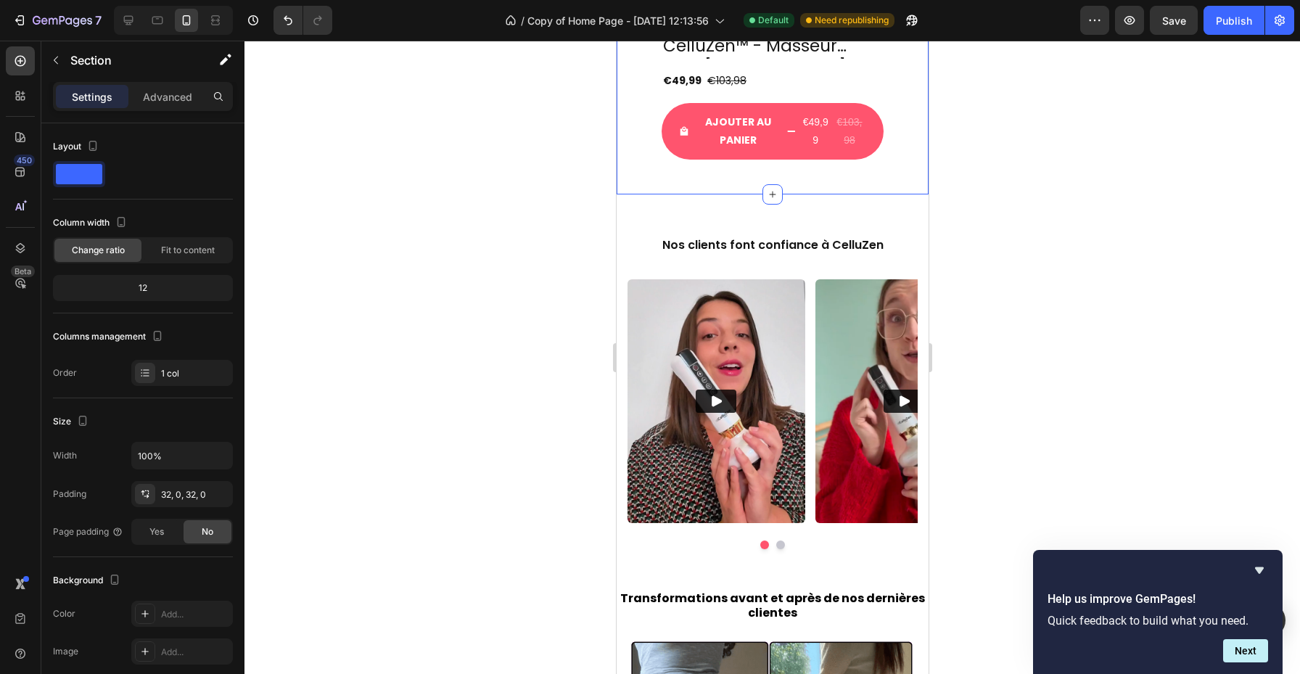
click at [575, 233] on div at bounding box center [773, 358] width 1056 height 634
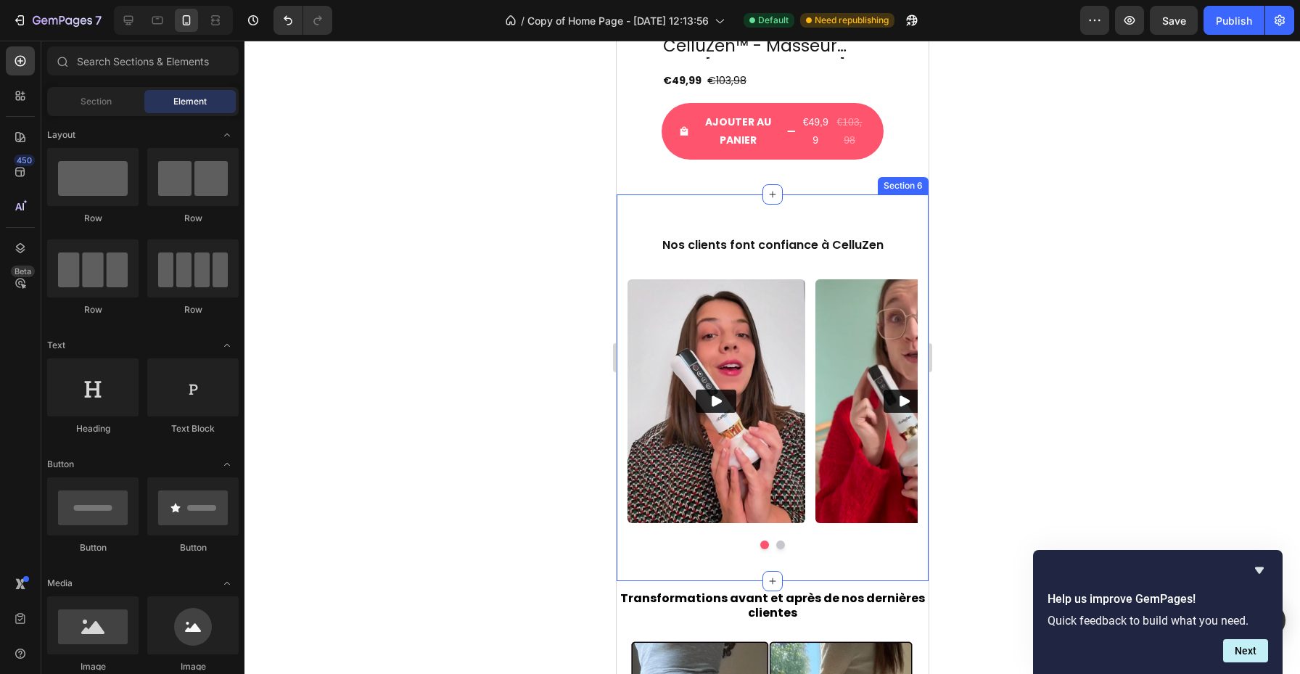
click at [742, 208] on div "Nos clients font confiance à CelluZen Heading Video Video Carousel Row Section 6" at bounding box center [772, 387] width 312 height 386
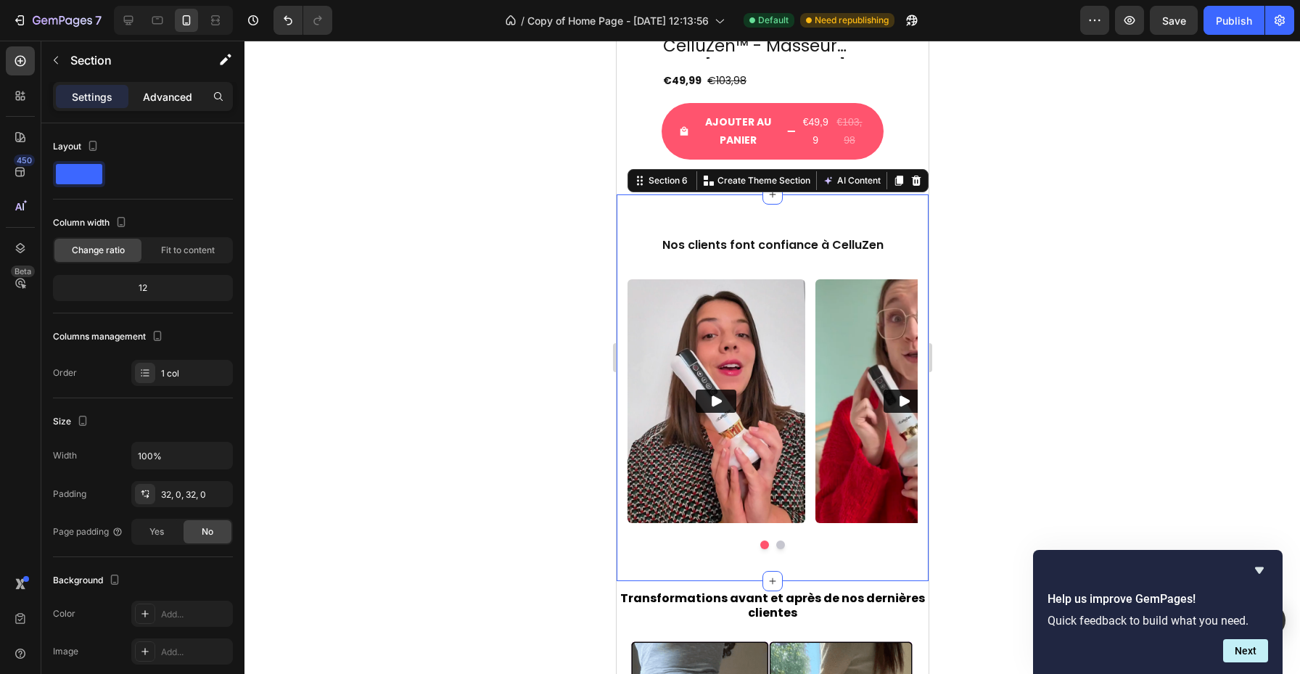
click at [189, 99] on p "Advanced" at bounding box center [167, 96] width 49 height 15
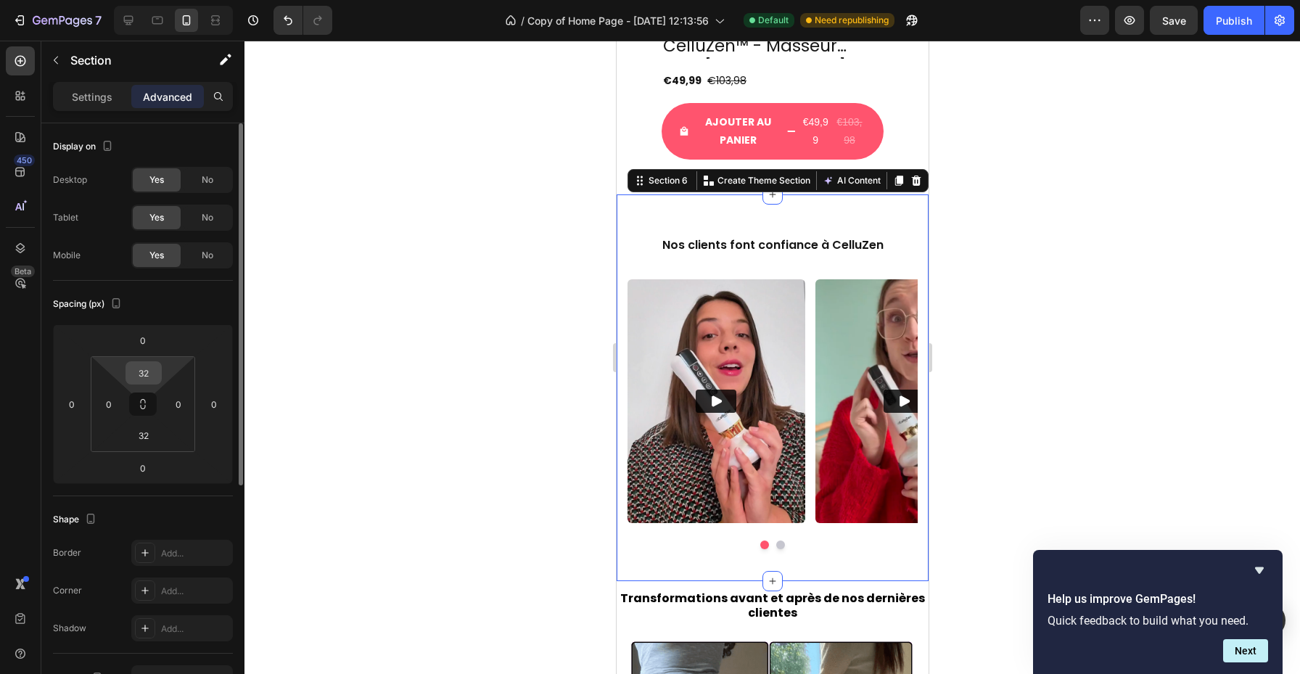
click at [157, 374] on input "32" at bounding box center [143, 373] width 29 height 22
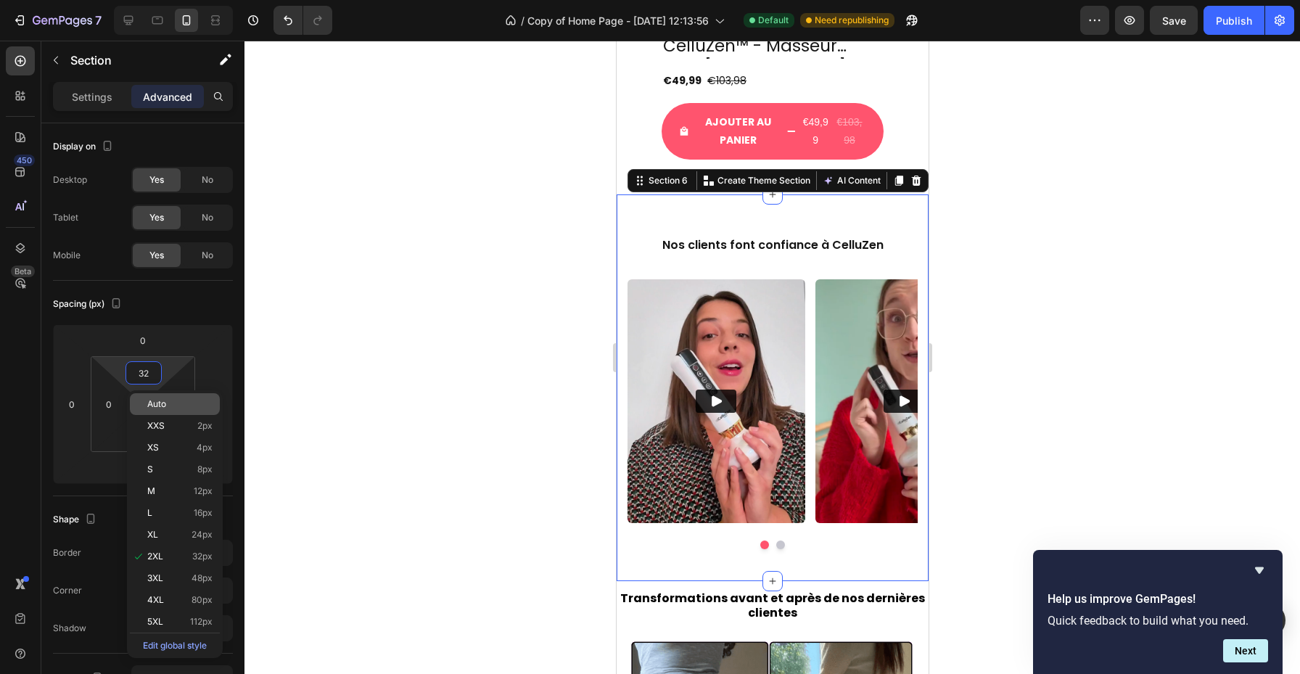
click at [176, 406] on p "Auto" at bounding box center [179, 404] width 65 height 10
type input "Auto"
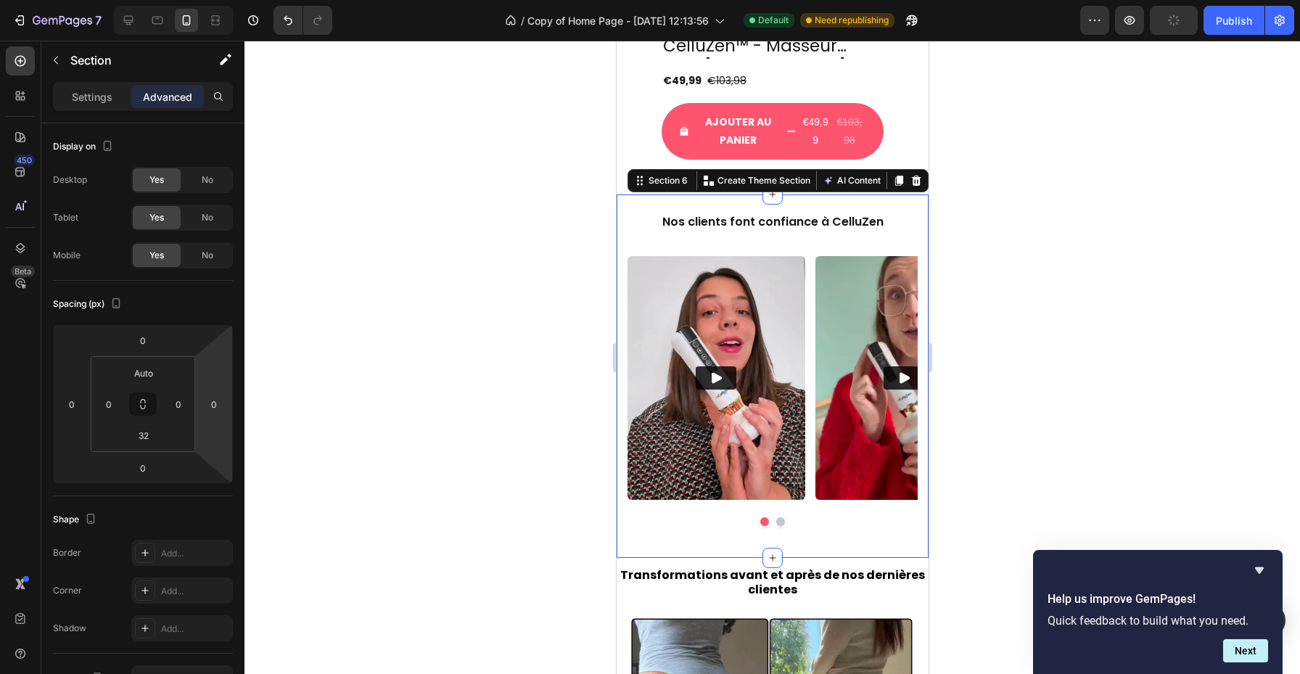
click at [464, 296] on div at bounding box center [773, 358] width 1056 height 634
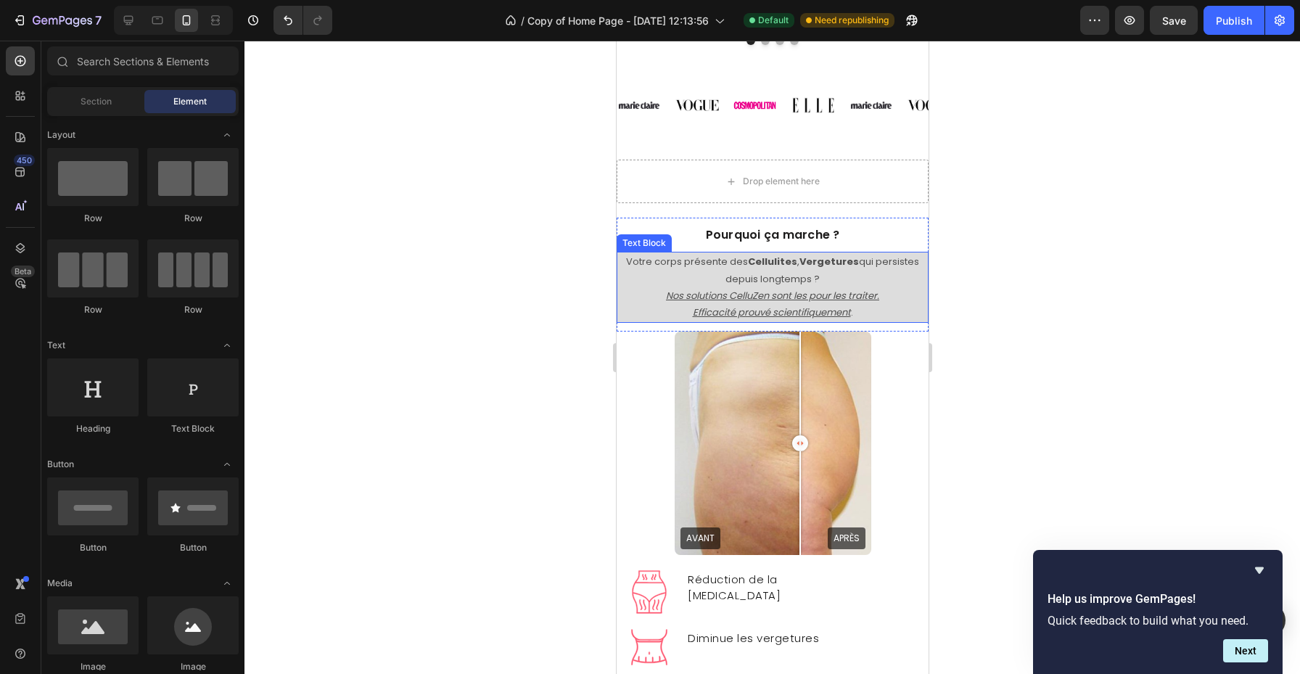
scroll to position [3460, 0]
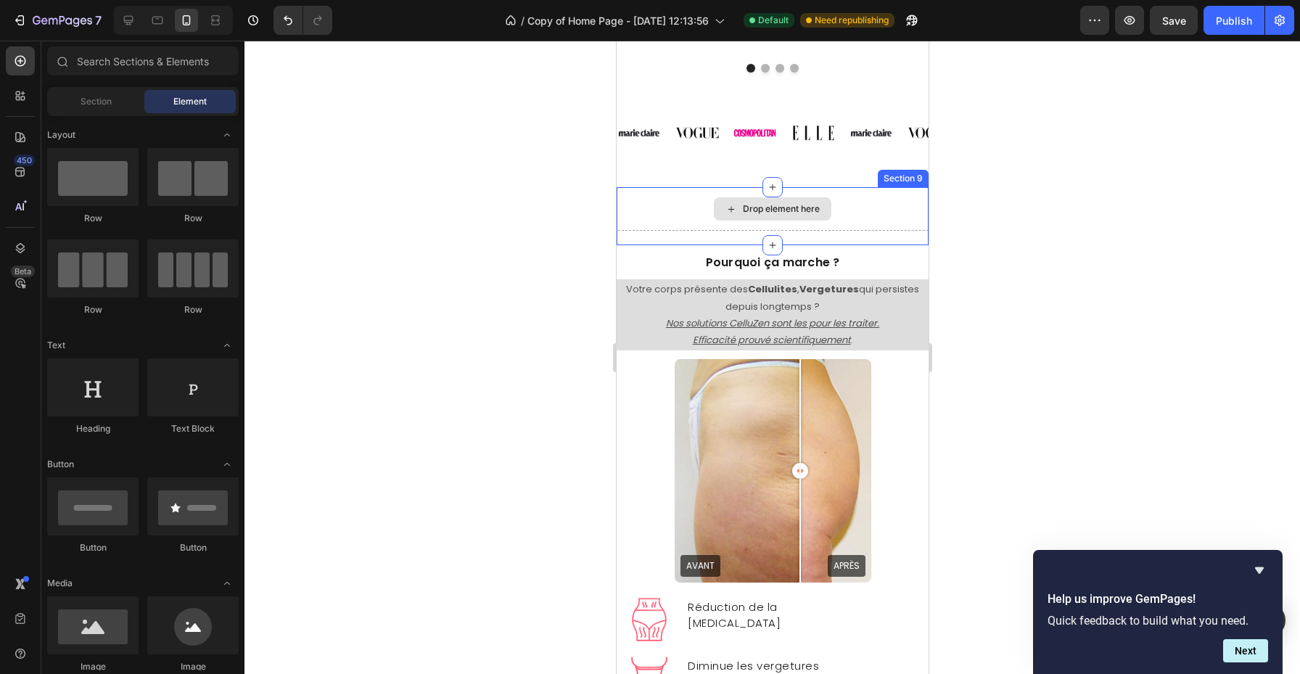
click at [861, 200] on div "Drop element here" at bounding box center [772, 209] width 312 height 44
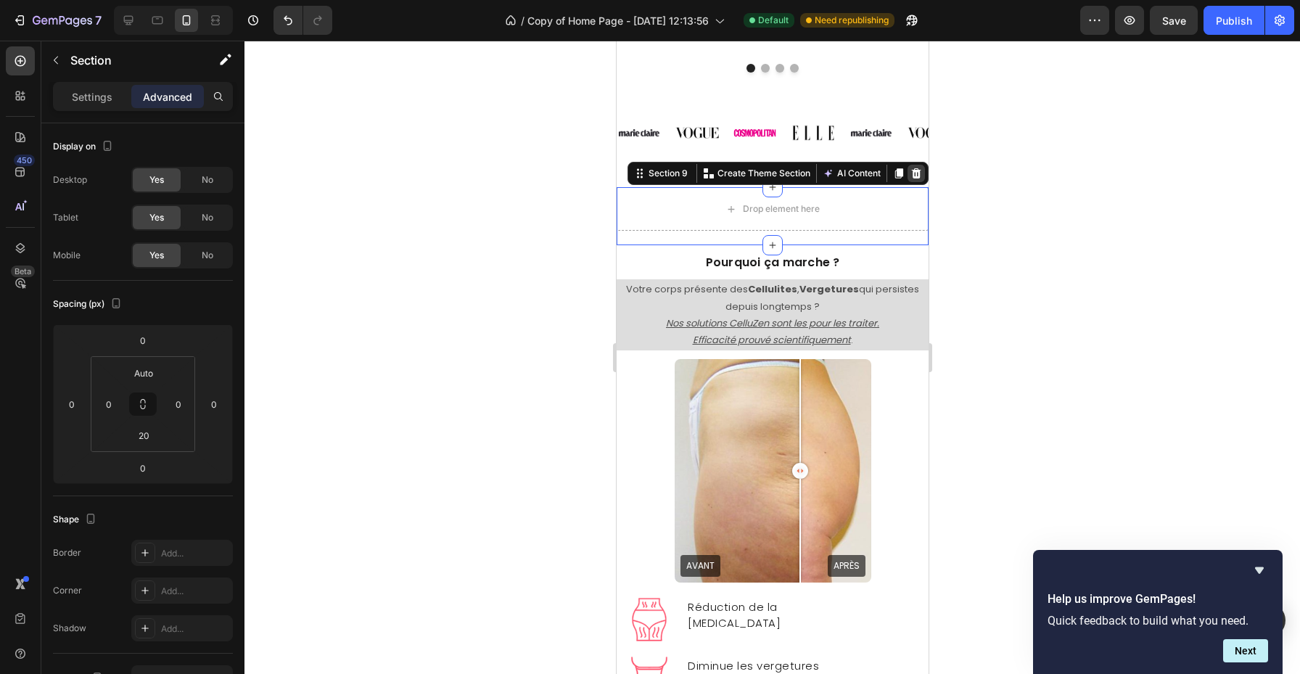
click at [918, 176] on icon at bounding box center [915, 173] width 9 height 10
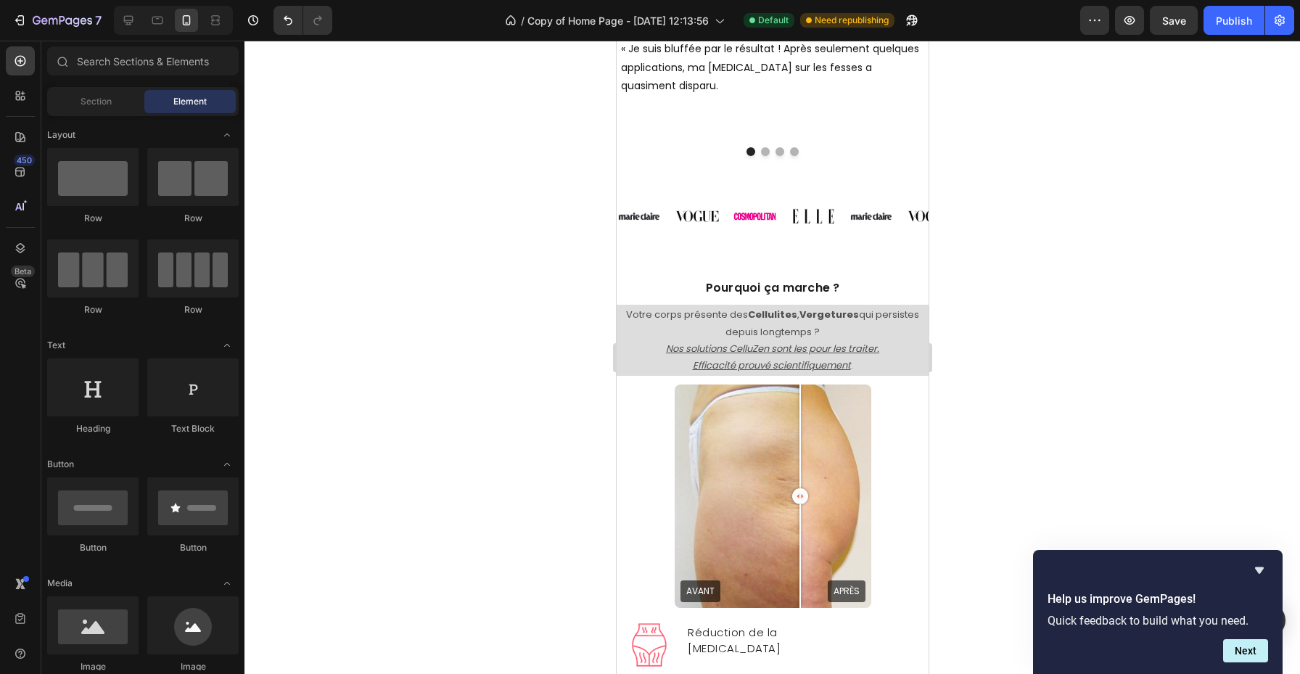
scroll to position [3336, 0]
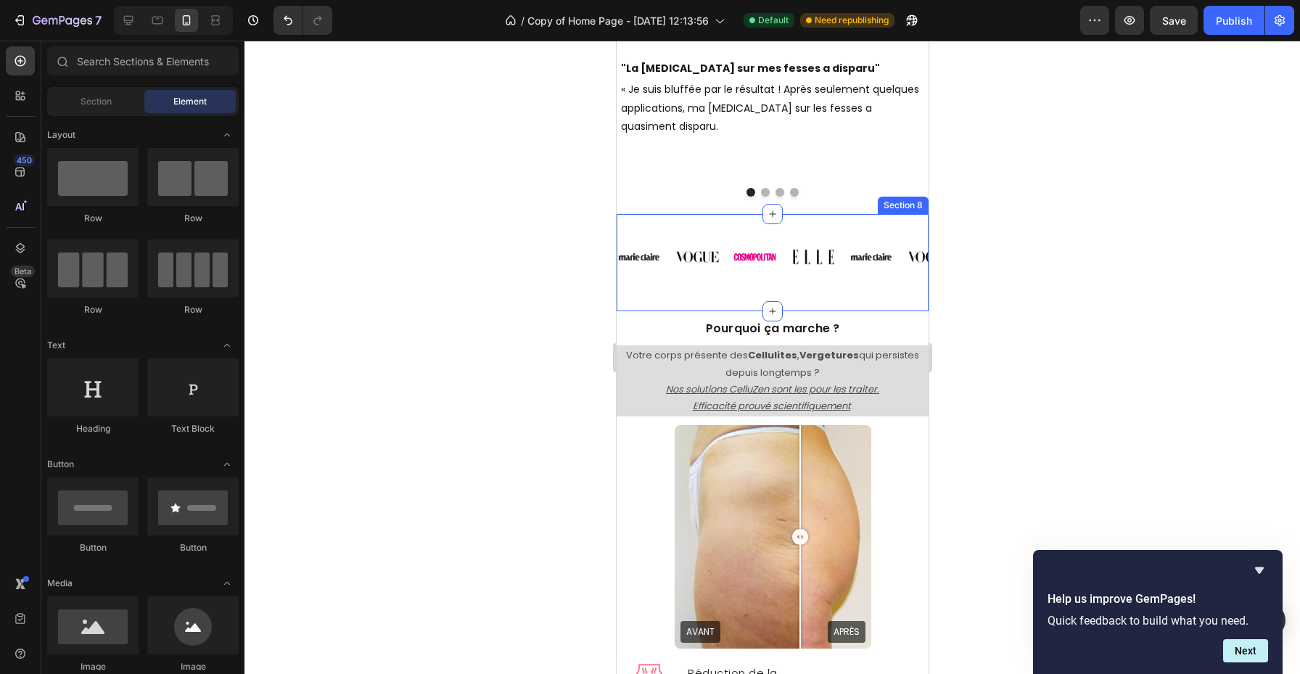
click at [843, 296] on div "Image Image Image Image Image Image Image Image Image Image Image Image Image I…" at bounding box center [772, 262] width 312 height 97
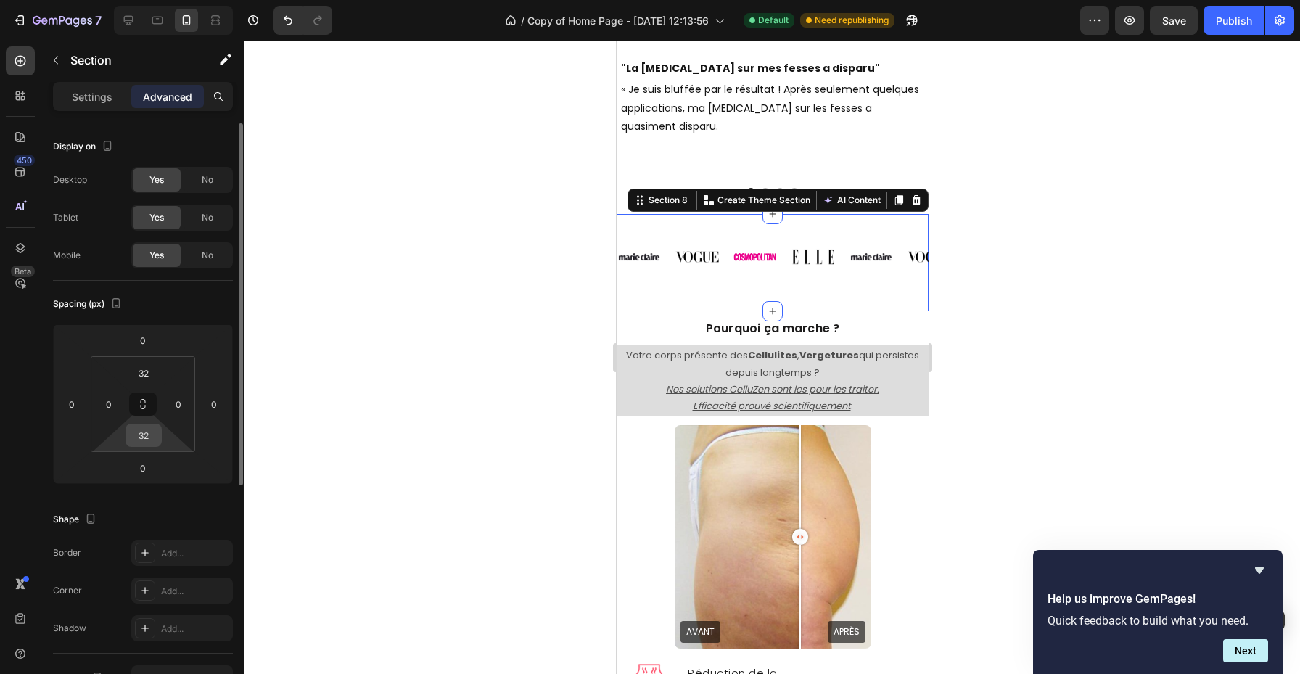
click at [152, 439] on input "32" at bounding box center [143, 436] width 29 height 22
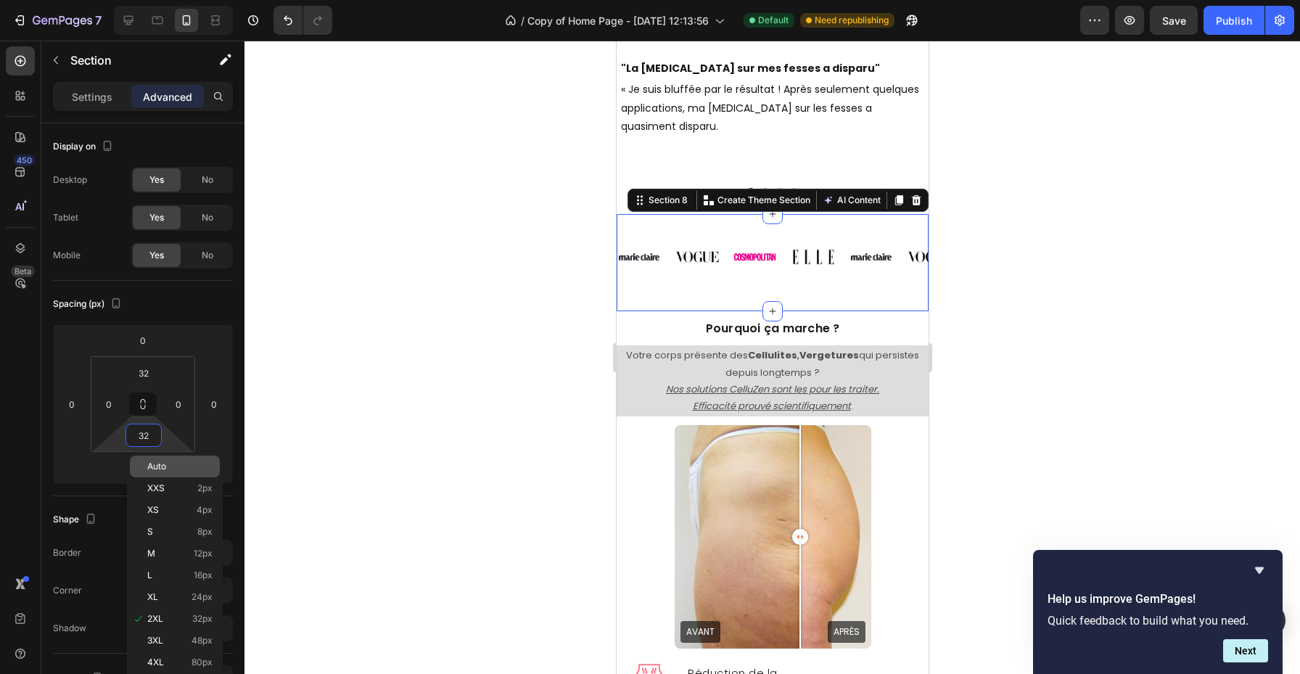
click at [187, 467] on p "Auto" at bounding box center [179, 467] width 65 height 10
type input "Auto"
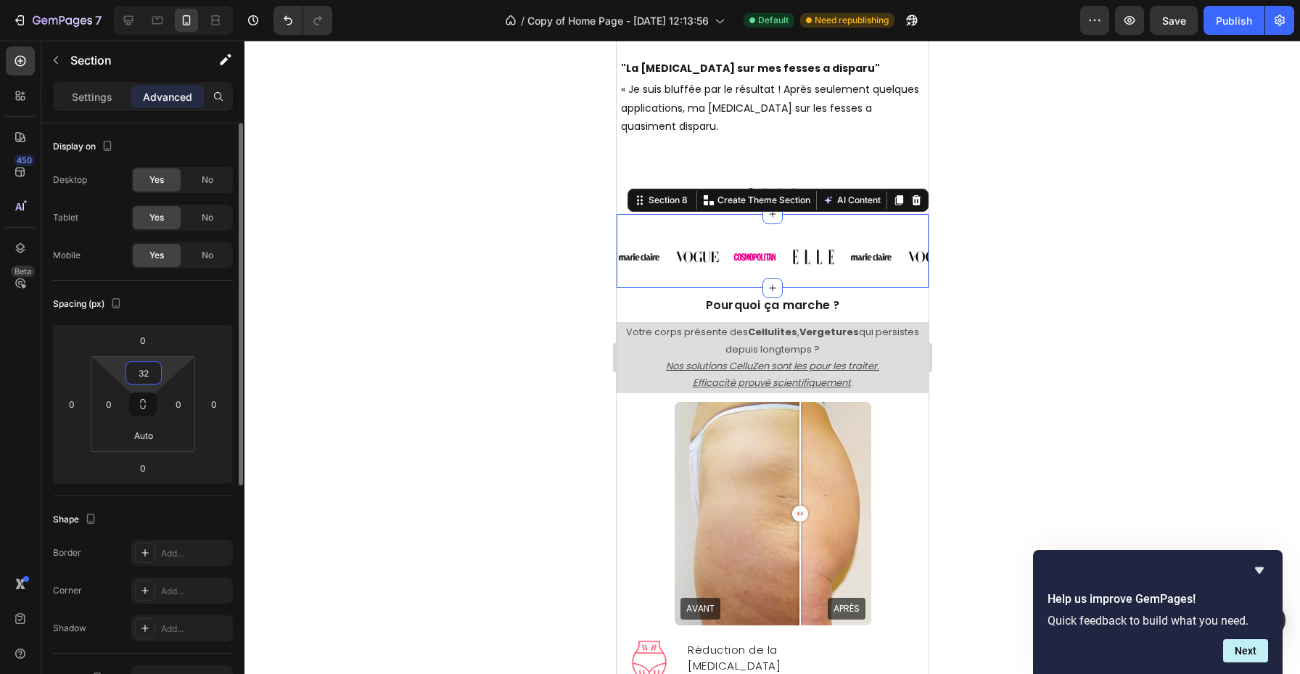
click at [149, 374] on input "32" at bounding box center [143, 373] width 29 height 22
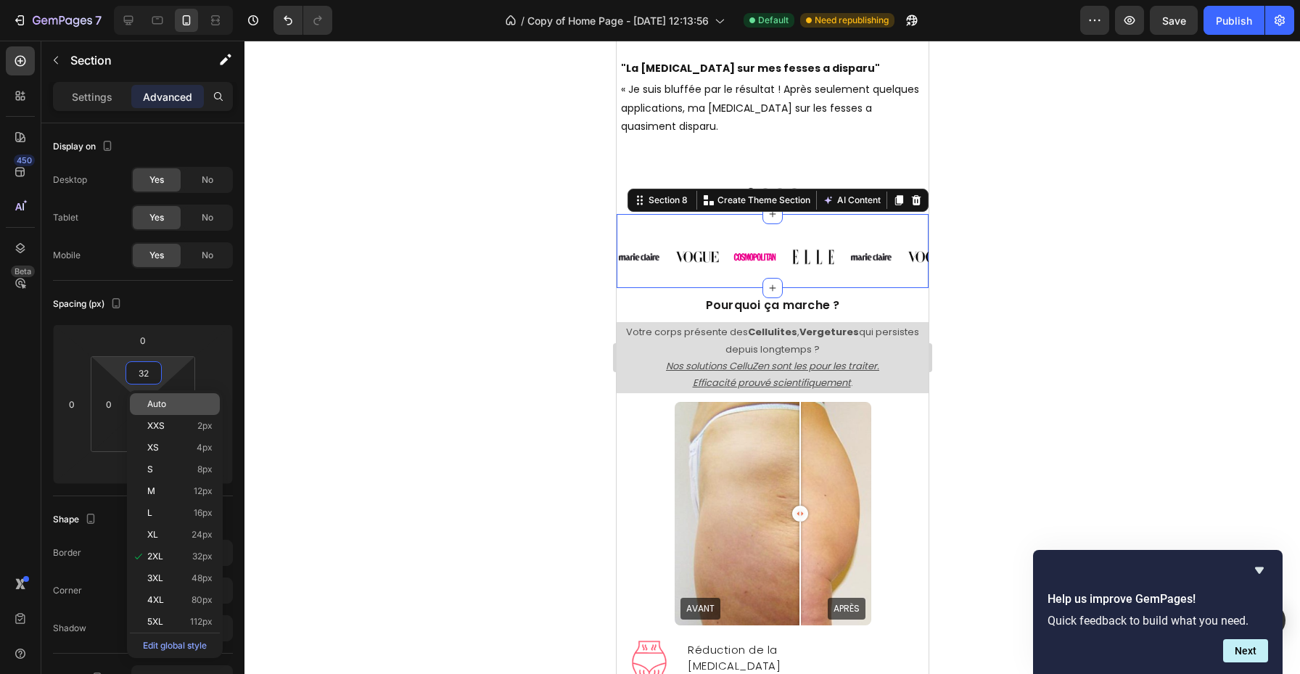
click at [169, 403] on p "Auto" at bounding box center [179, 404] width 65 height 10
type input "Auto"
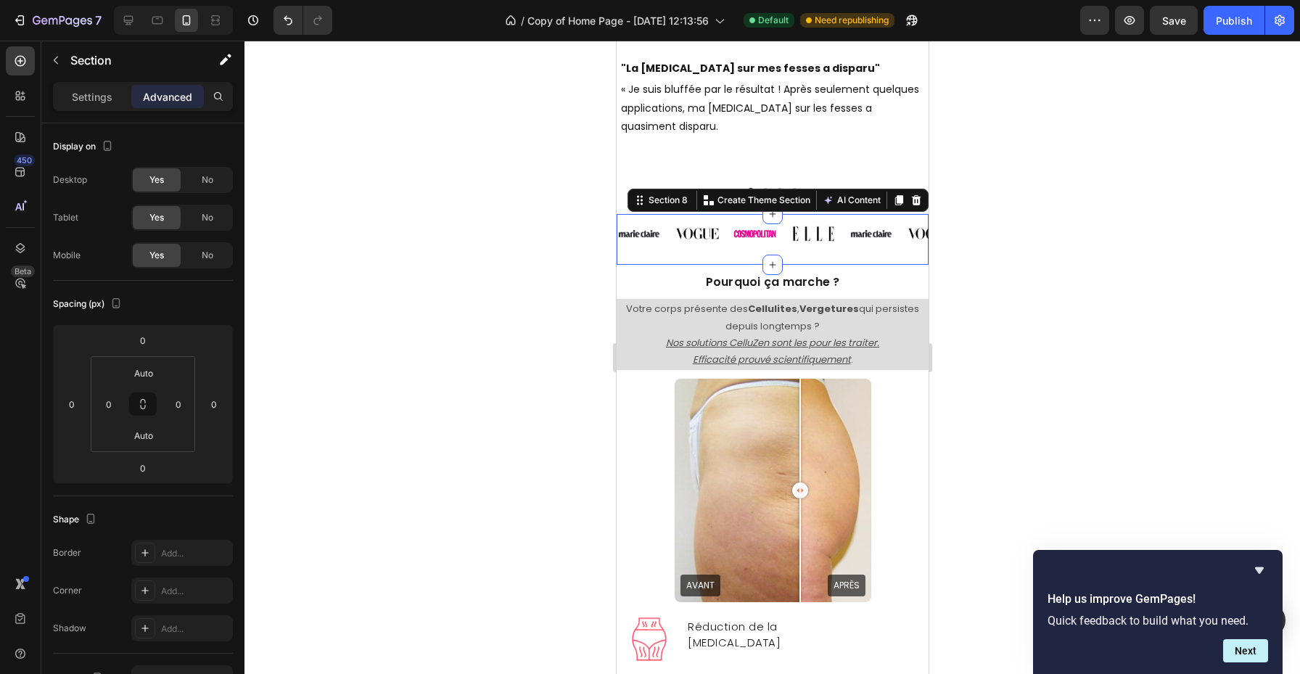
click at [387, 345] on div at bounding box center [773, 358] width 1056 height 634
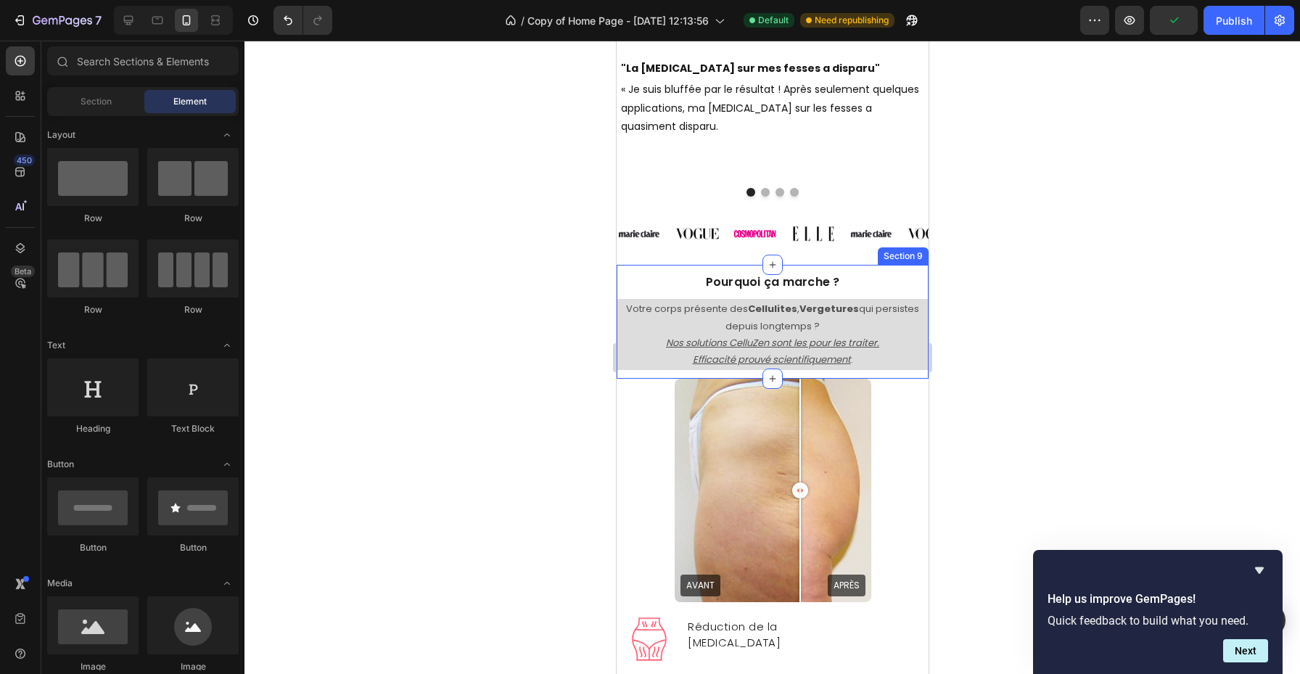
click at [825, 267] on div "Pourquoi ça marche ? Heading Votre corps présente des Cellulites , Vergetures q…" at bounding box center [772, 317] width 312 height 105
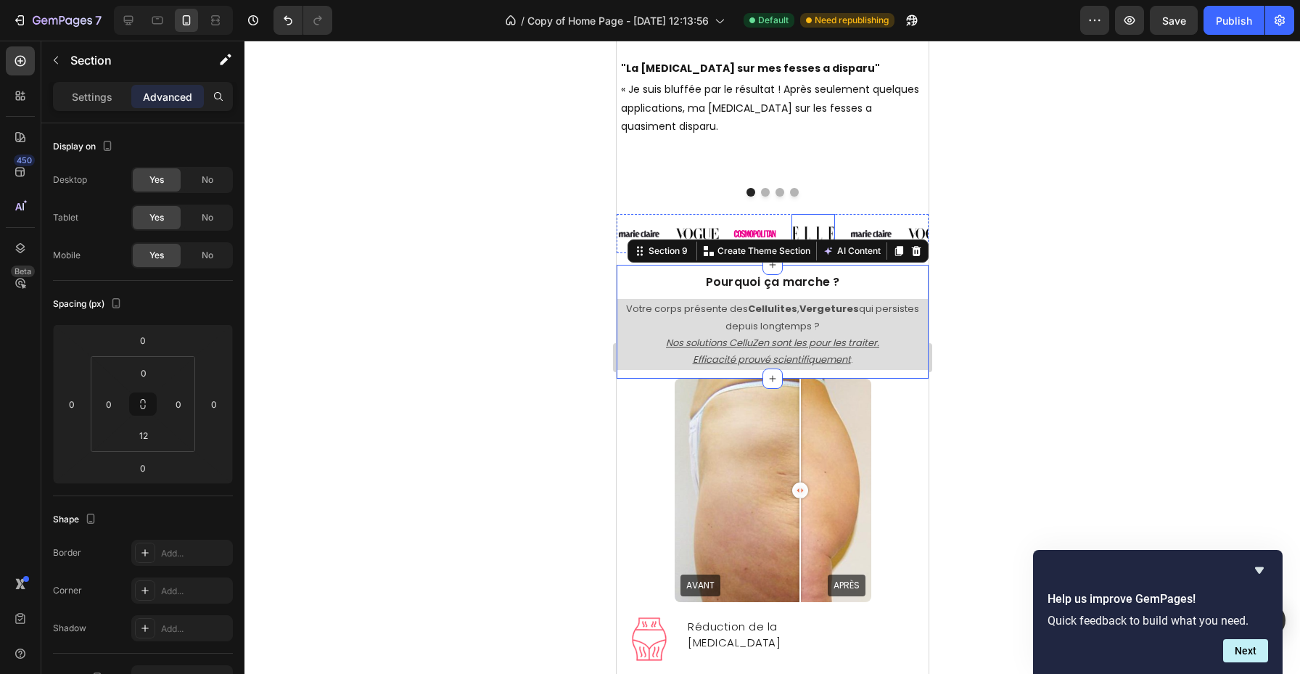
click at [827, 226] on img at bounding box center [813, 234] width 44 height 22
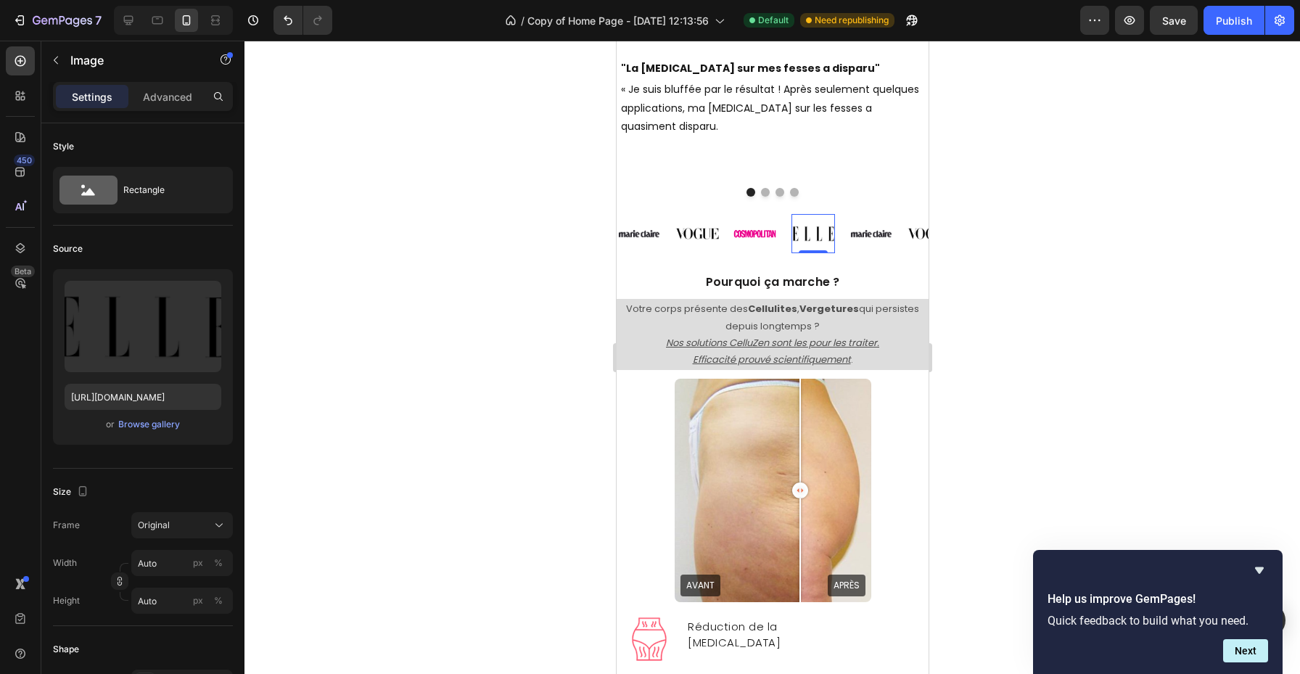
click at [964, 228] on div at bounding box center [773, 358] width 1056 height 634
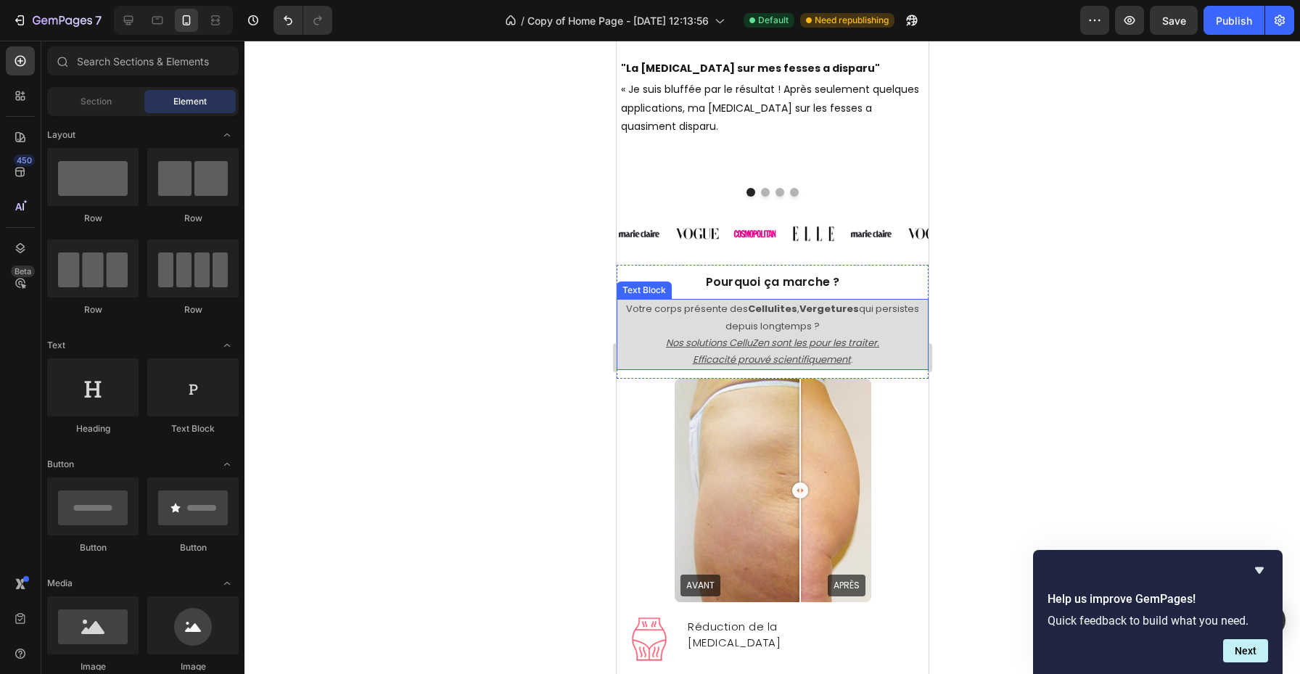
scroll to position [3366, 0]
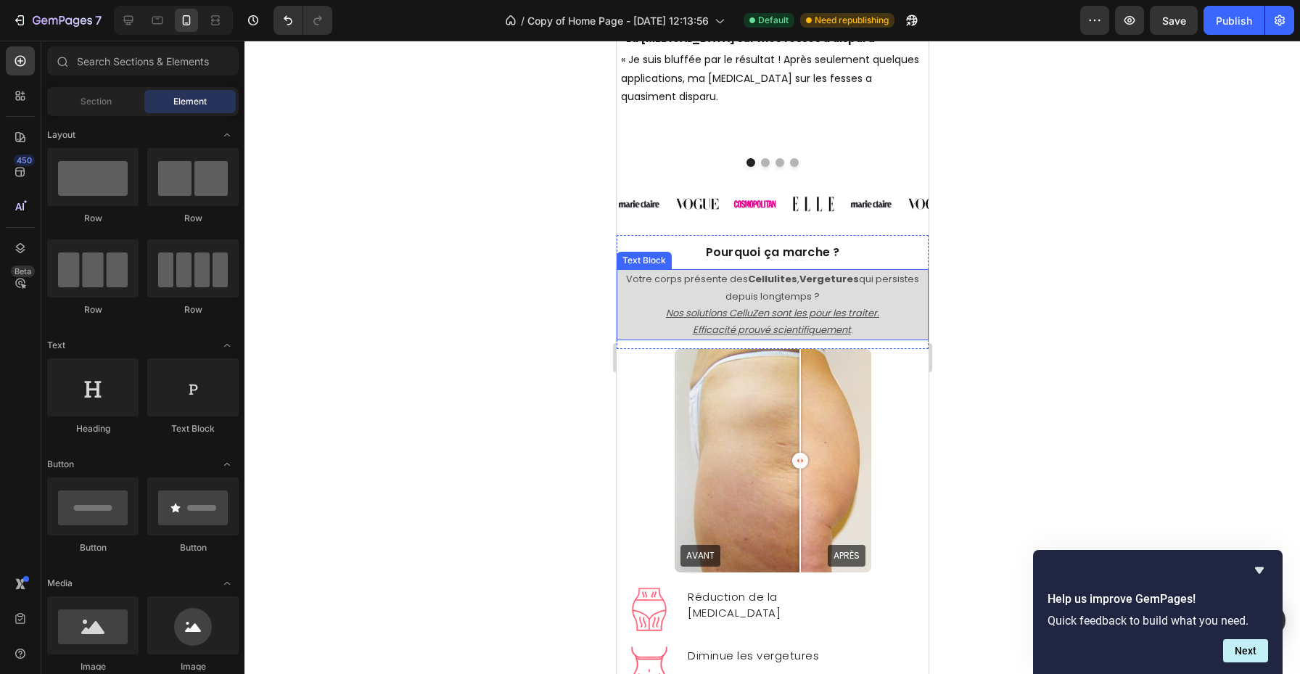
click at [907, 310] on p "Nos solutions CelluZen sont les pour les traiter." at bounding box center [772, 313] width 309 height 17
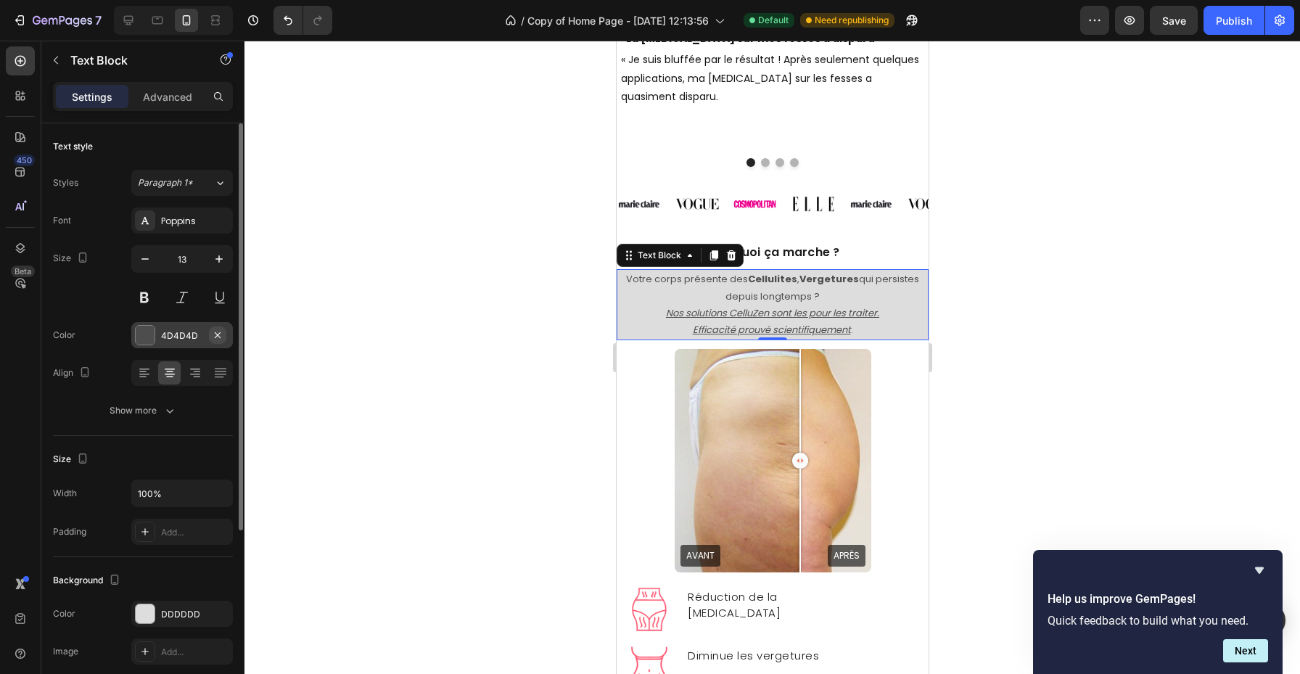
click at [220, 340] on button "button" at bounding box center [217, 335] width 17 height 17
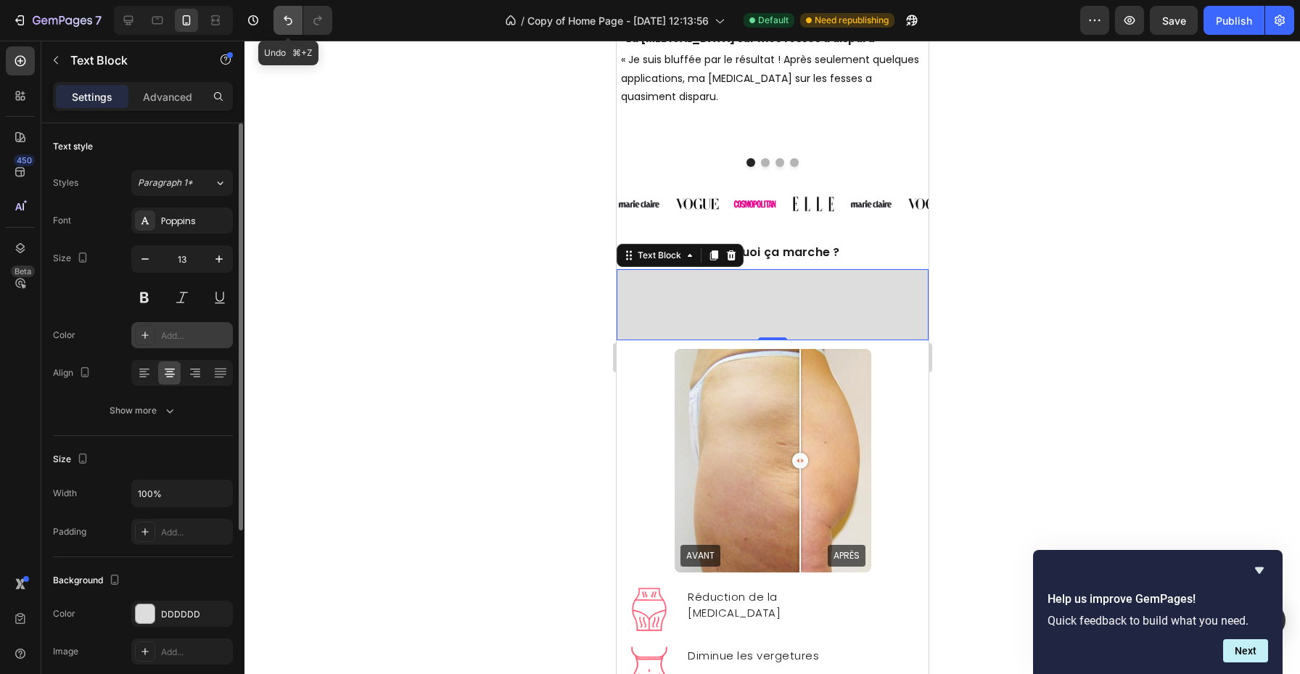
click at [287, 25] on icon "Undo/Redo" at bounding box center [288, 20] width 15 height 15
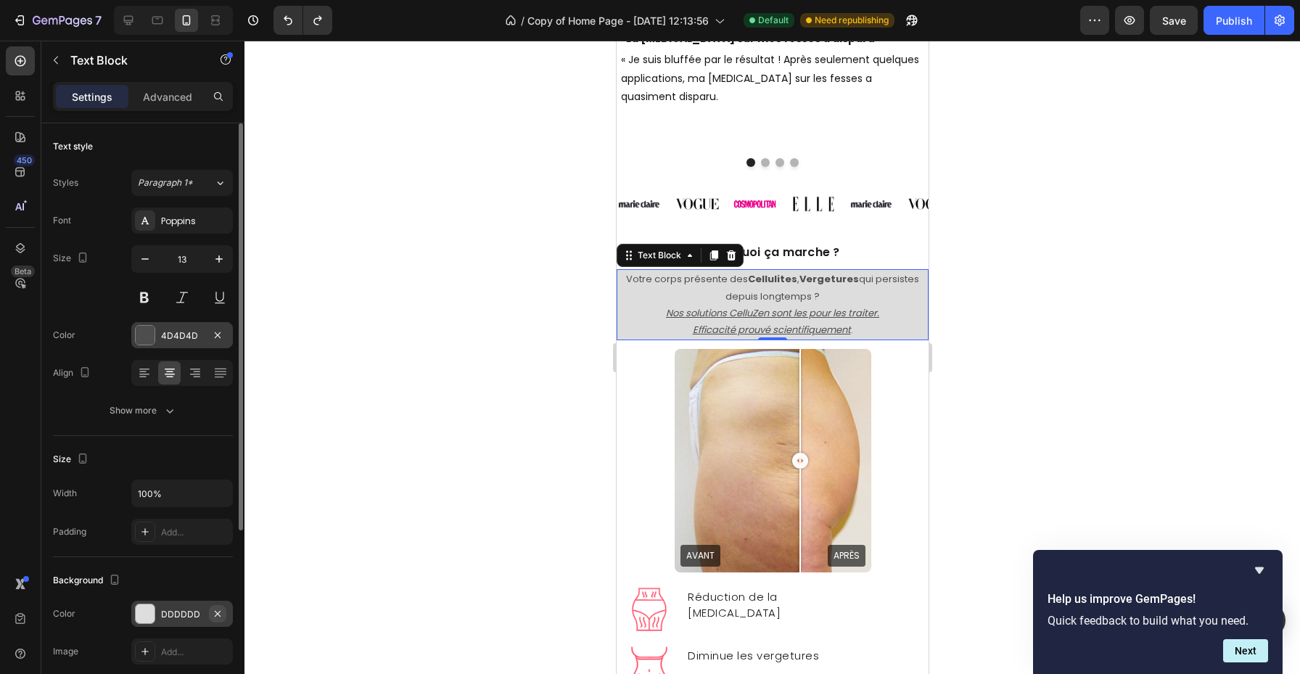
click at [221, 612] on icon "button" at bounding box center [218, 614] width 12 height 12
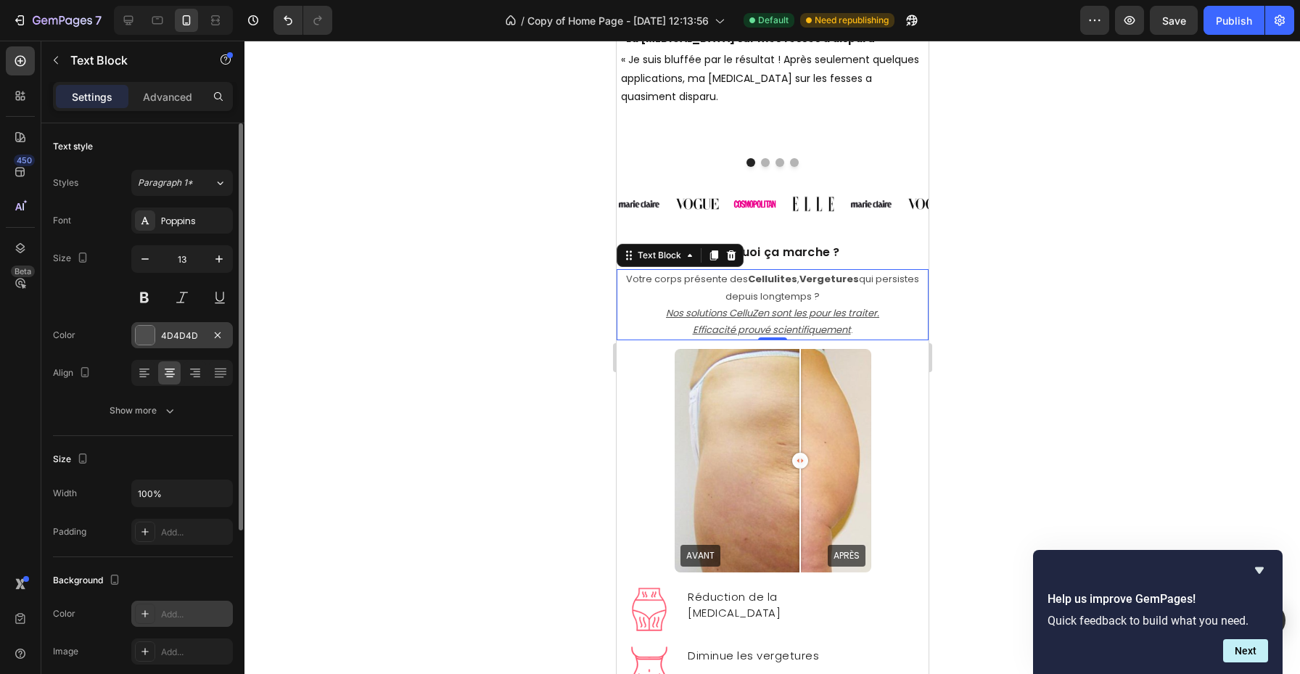
click at [577, 479] on div at bounding box center [773, 358] width 1056 height 634
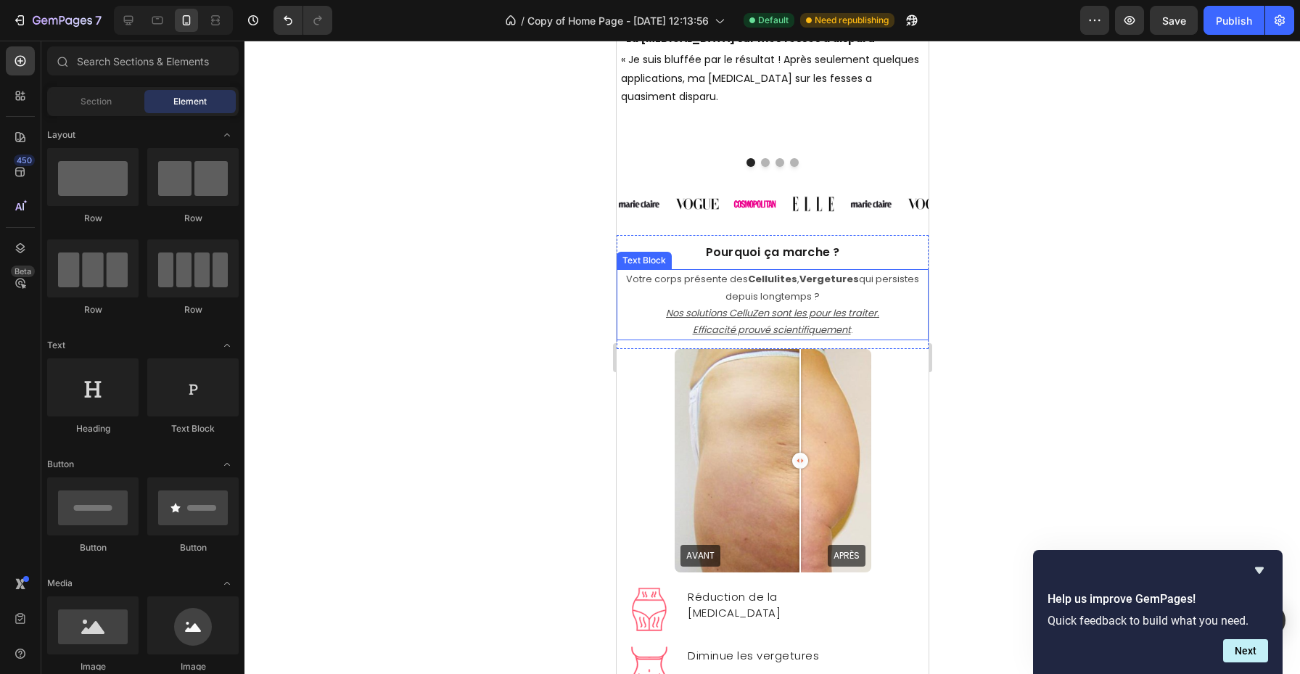
click at [730, 279] on p "Votre corps présente des Cellulites , Vergetures qui persistes depuis longtemps…" at bounding box center [772, 288] width 309 height 34
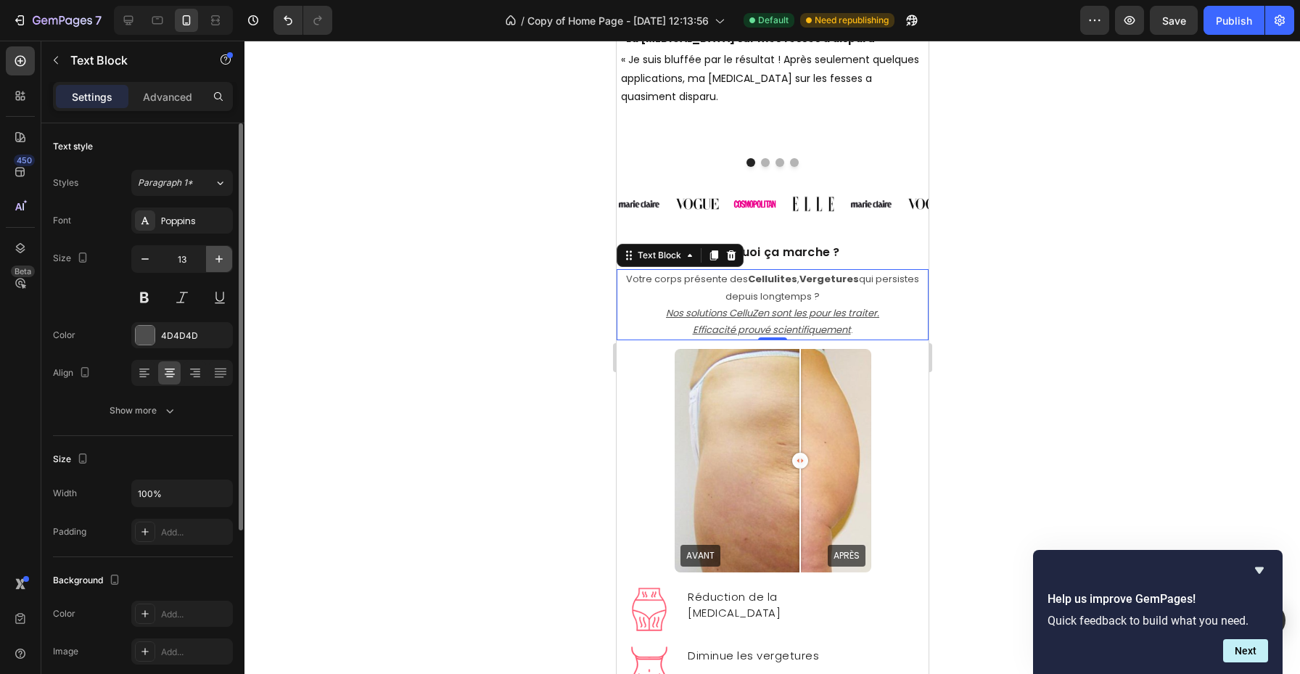
click at [216, 255] on icon "button" at bounding box center [219, 259] width 15 height 15
type input "14"
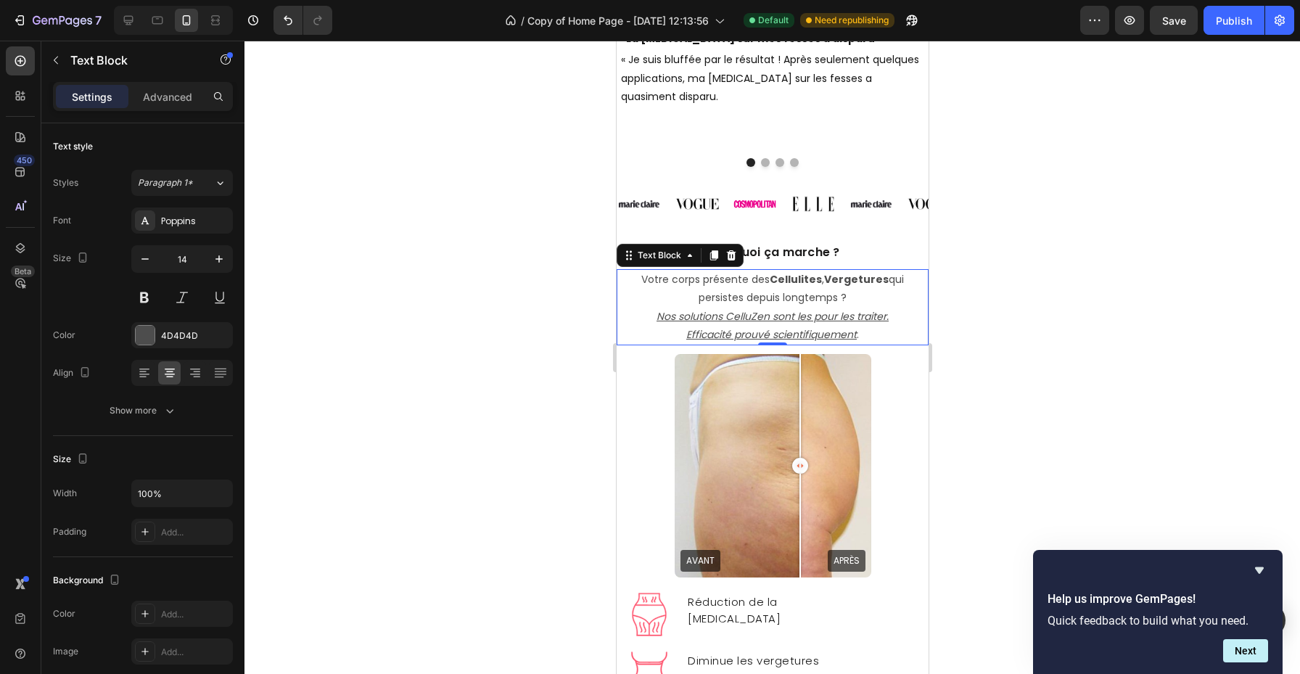
click at [464, 270] on div at bounding box center [773, 358] width 1056 height 634
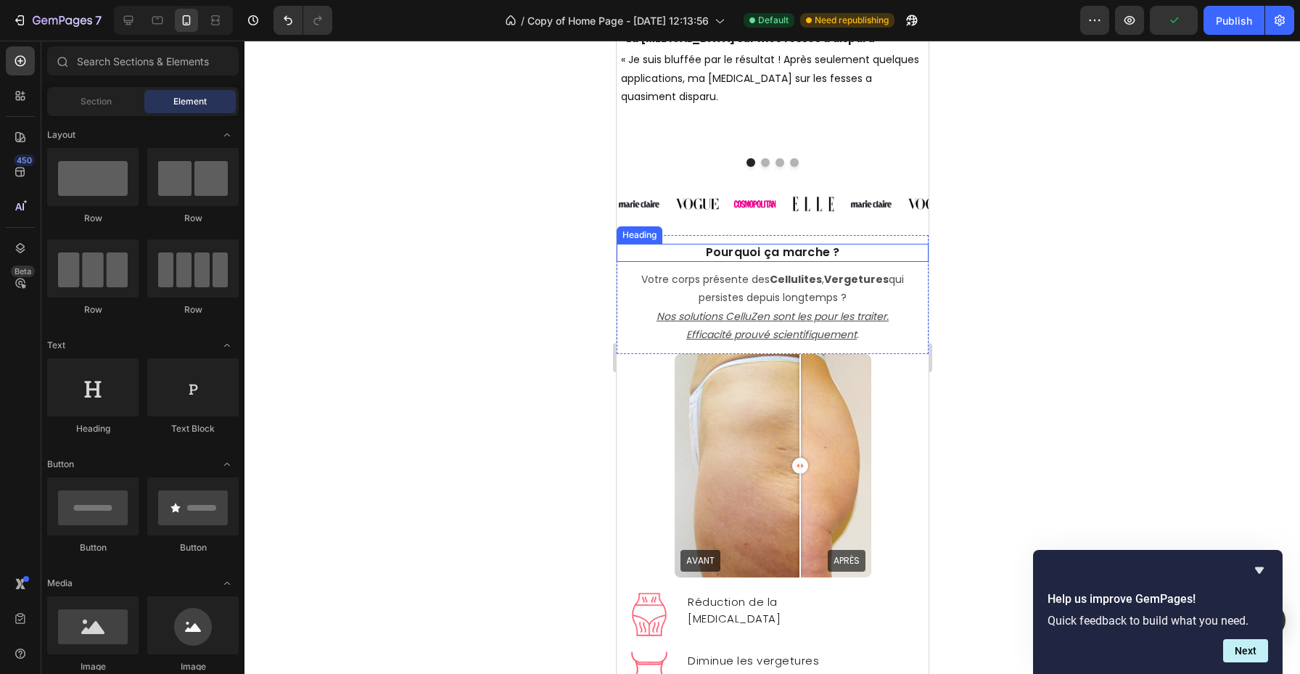
click at [784, 254] on span "Pourquoi ça marche ?" at bounding box center [772, 252] width 134 height 17
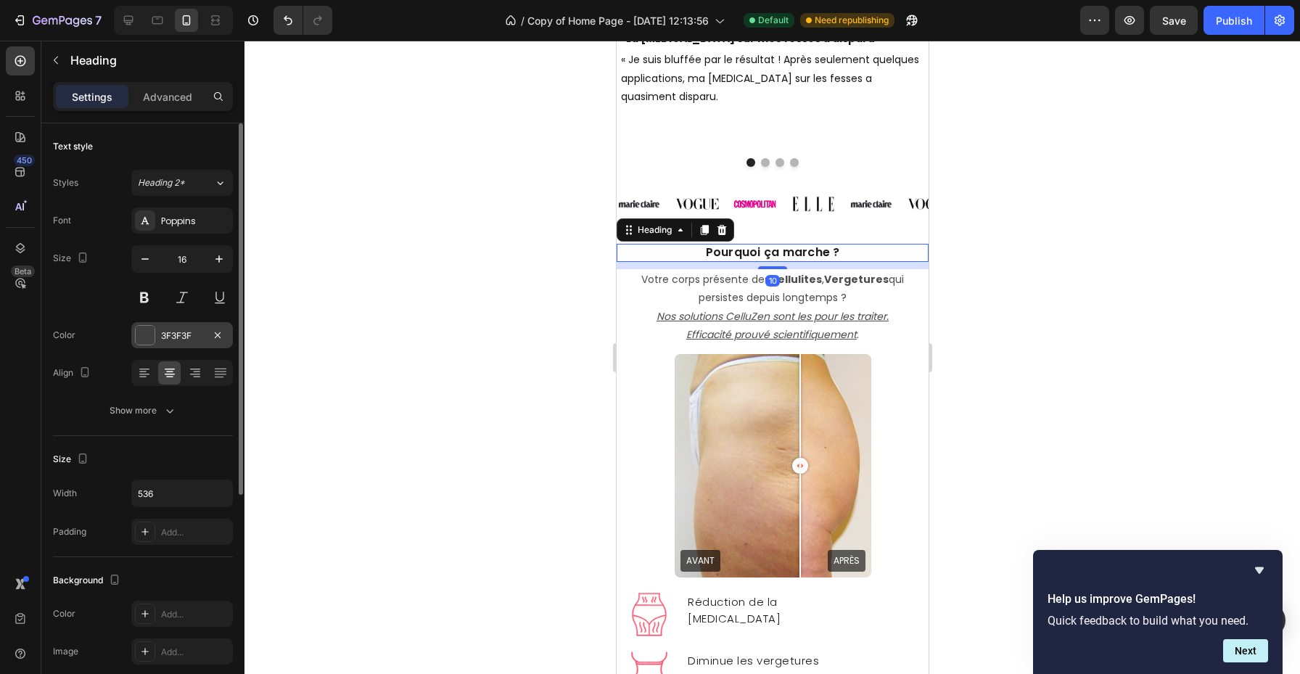
click at [167, 347] on div "3F3F3F" at bounding box center [182, 335] width 102 height 26
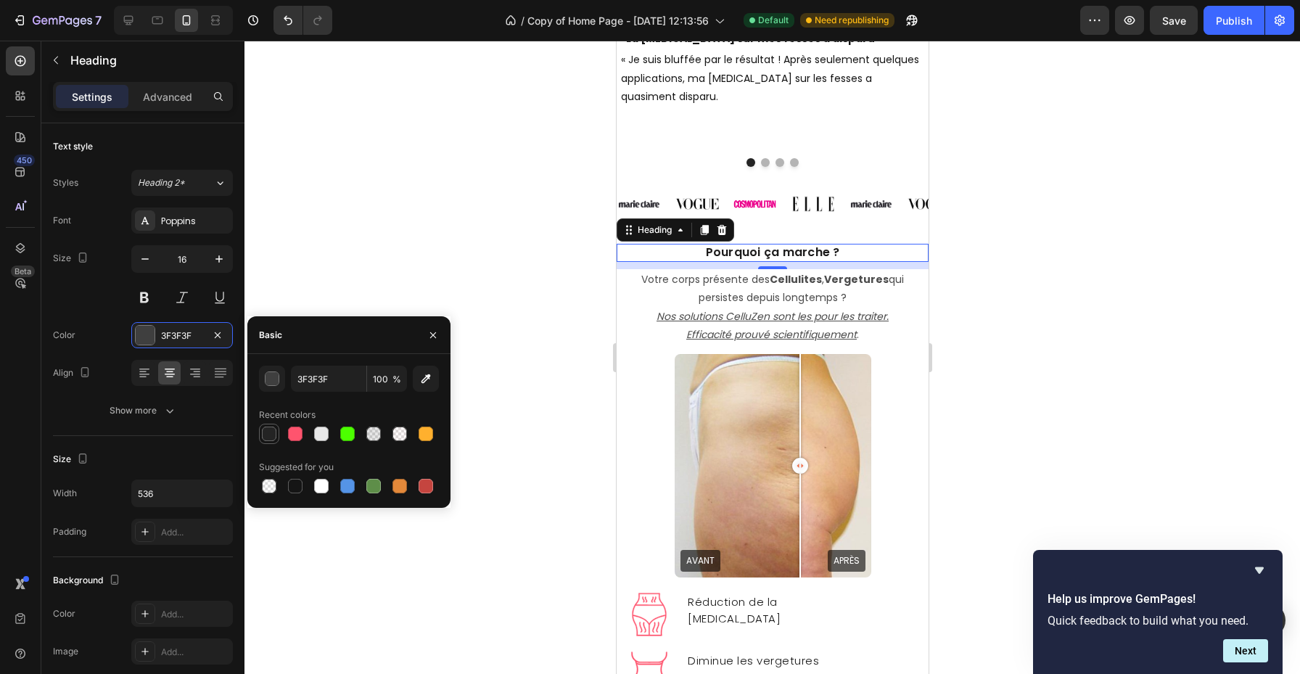
click at [274, 433] on div at bounding box center [269, 434] width 15 height 15
type input "242424"
click at [206, 267] on button "button" at bounding box center [219, 259] width 26 height 26
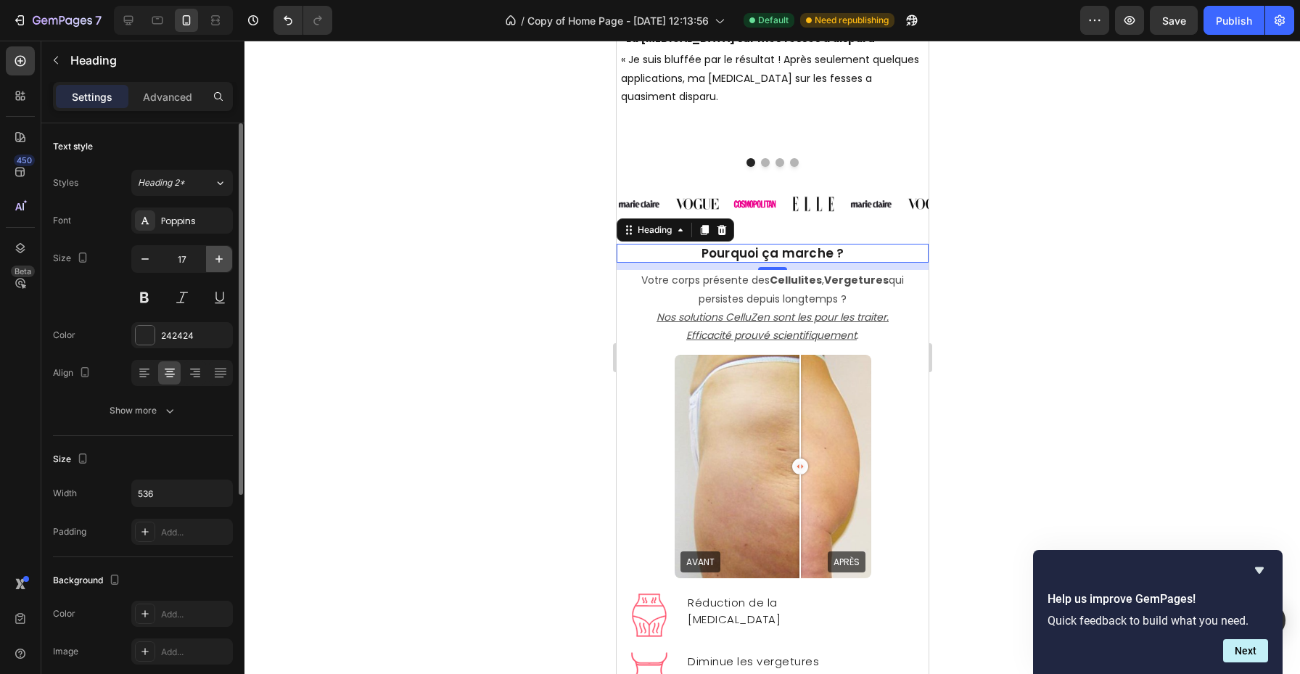
click at [206, 267] on button "button" at bounding box center [219, 259] width 26 height 26
type input "18"
click at [409, 319] on div at bounding box center [773, 358] width 1056 height 634
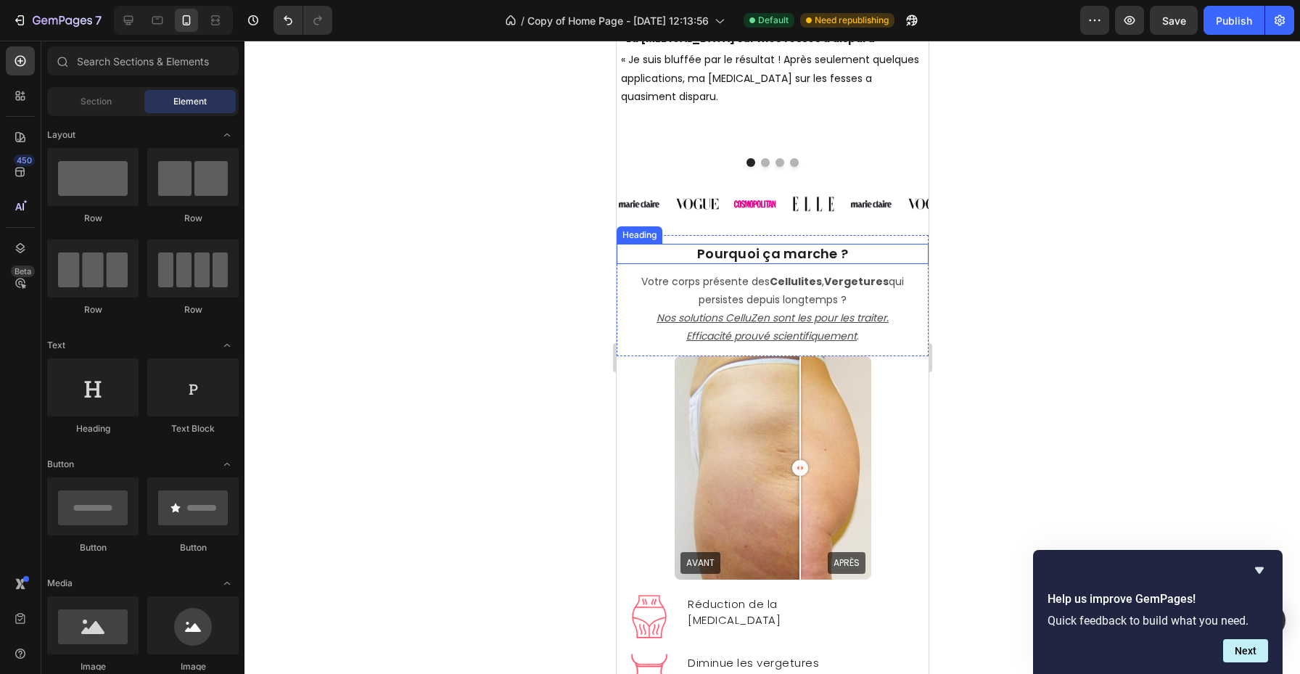
click at [844, 255] on span "Pourquoi ça marche ?" at bounding box center [772, 254] width 151 height 18
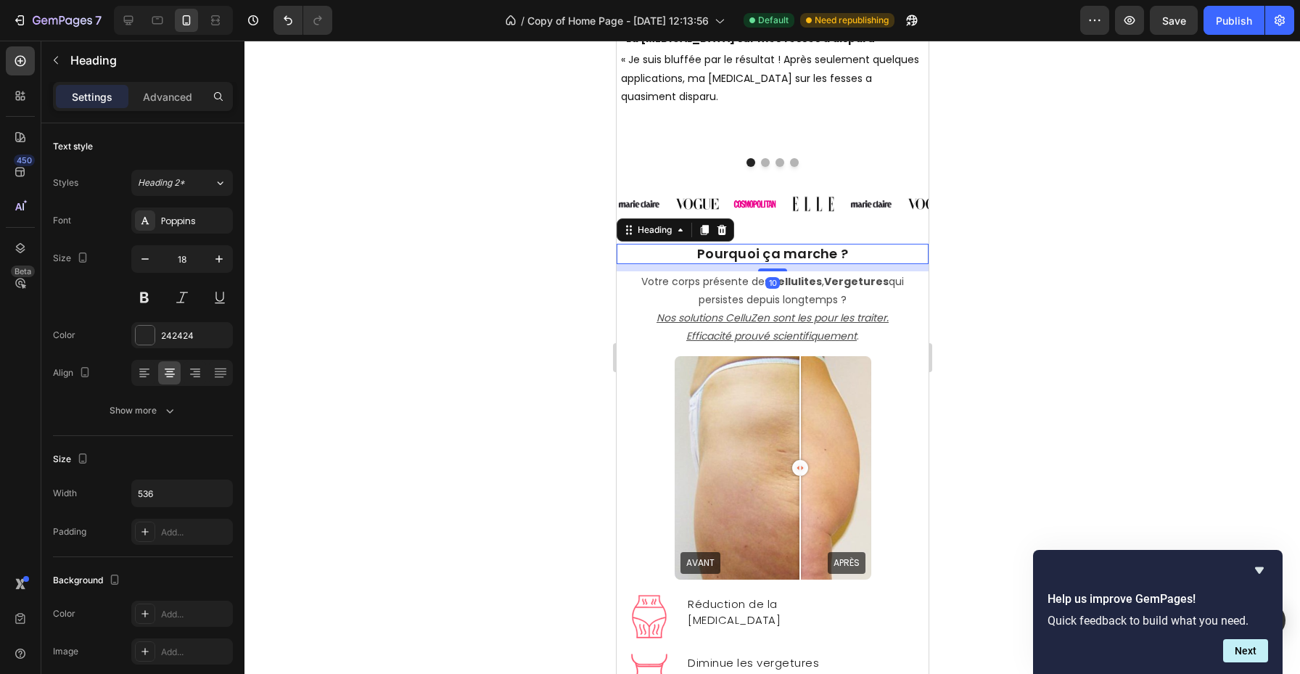
click at [848, 255] on h2 "Pourquoi ça marche ?" at bounding box center [772, 254] width 312 height 20
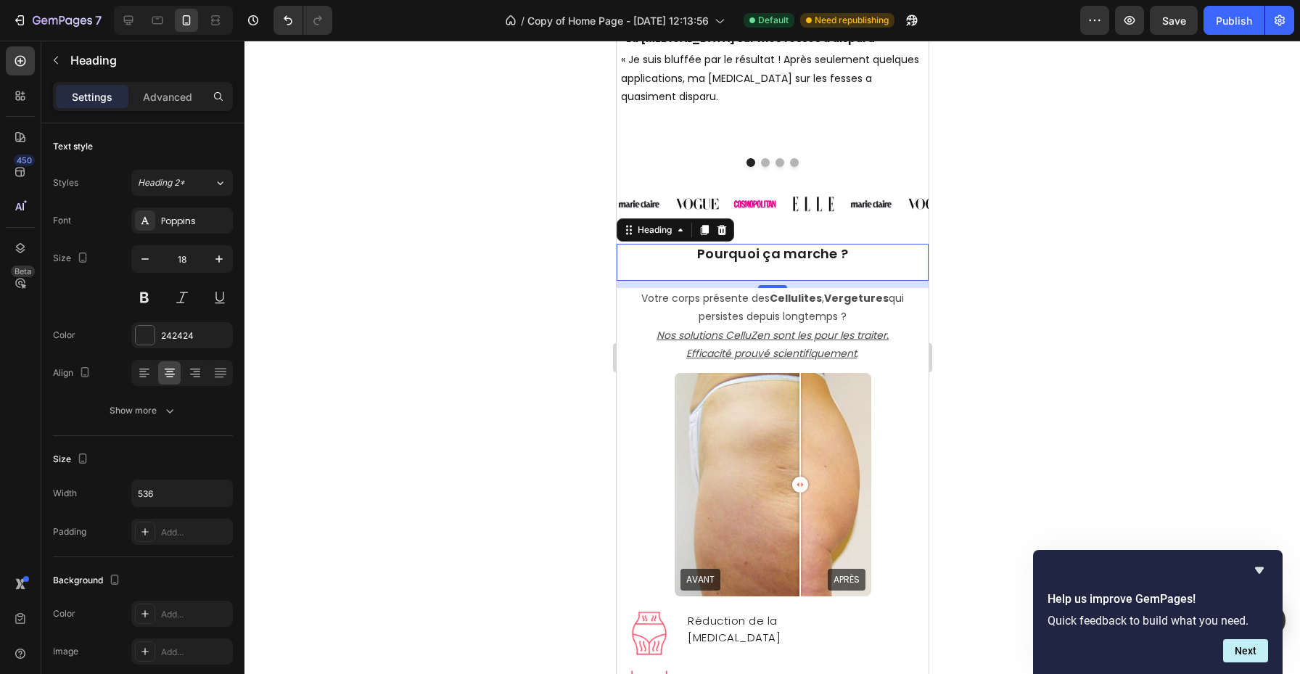
click at [1056, 248] on div at bounding box center [773, 358] width 1056 height 634
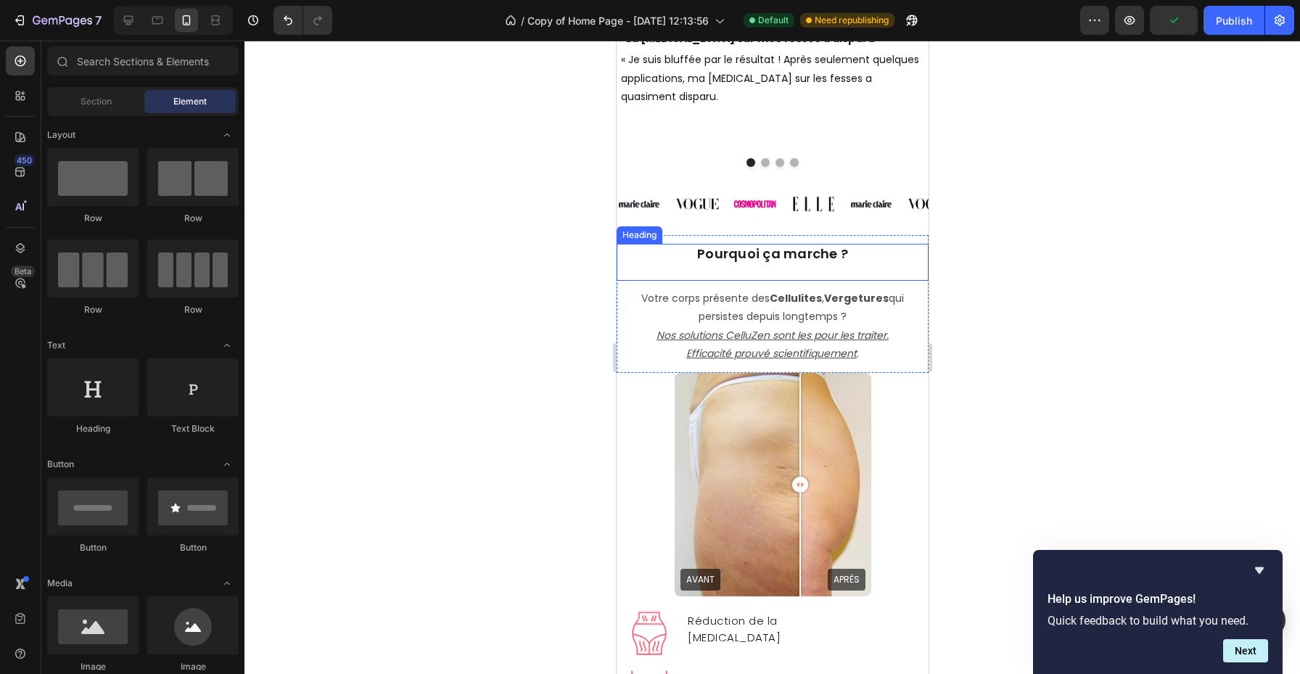
click at [878, 276] on p "⁠⁠⁠⁠⁠⁠⁠ Pourquoi ça marche ?" at bounding box center [772, 262] width 309 height 34
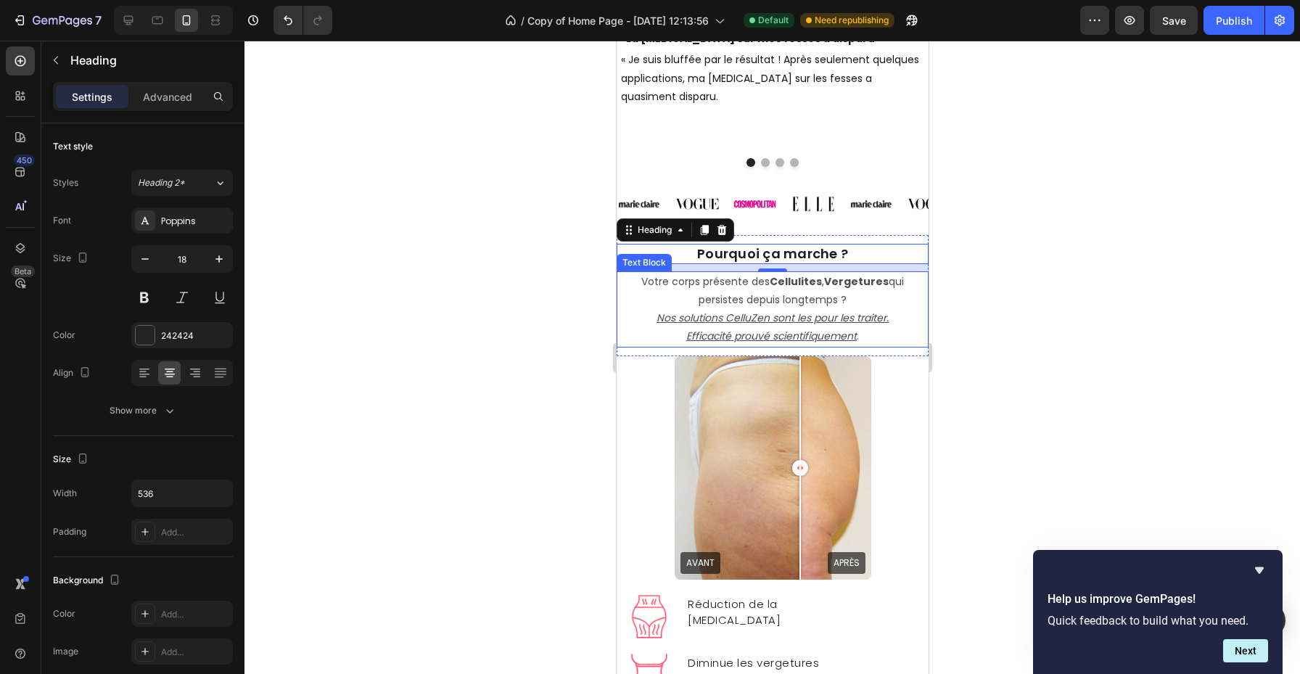
click at [1001, 262] on div at bounding box center [773, 358] width 1056 height 634
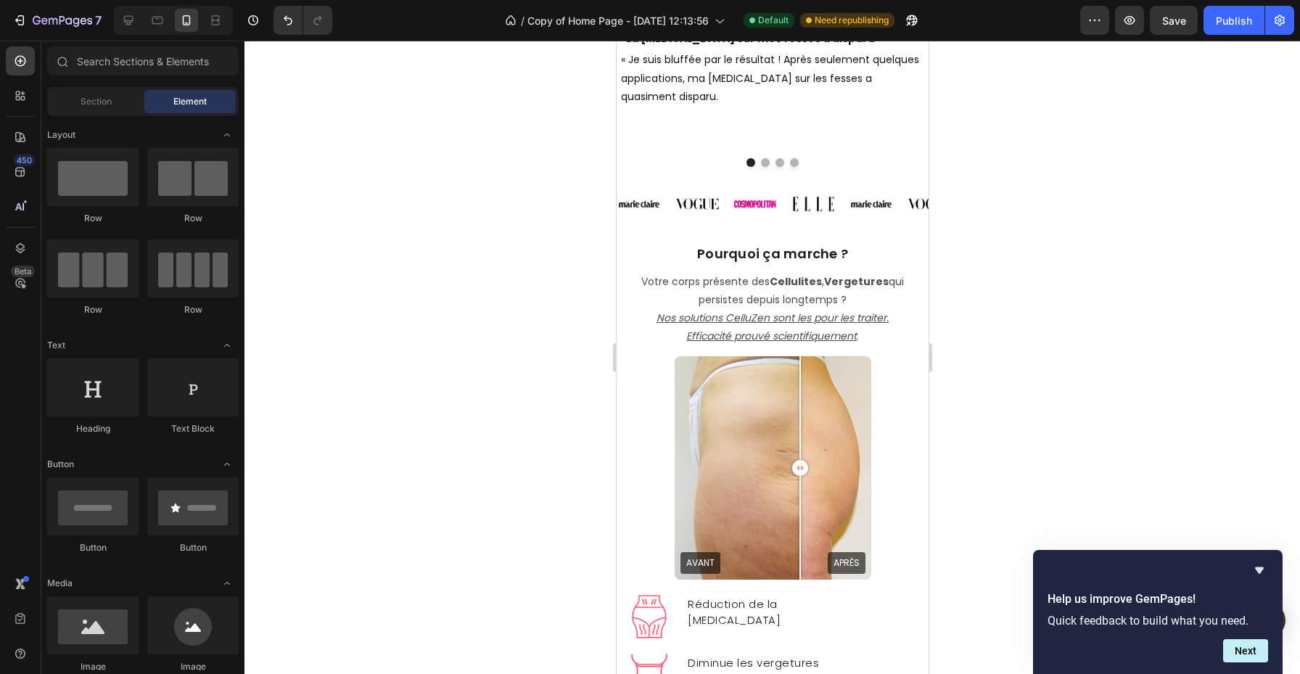
click at [545, 341] on div at bounding box center [773, 358] width 1056 height 634
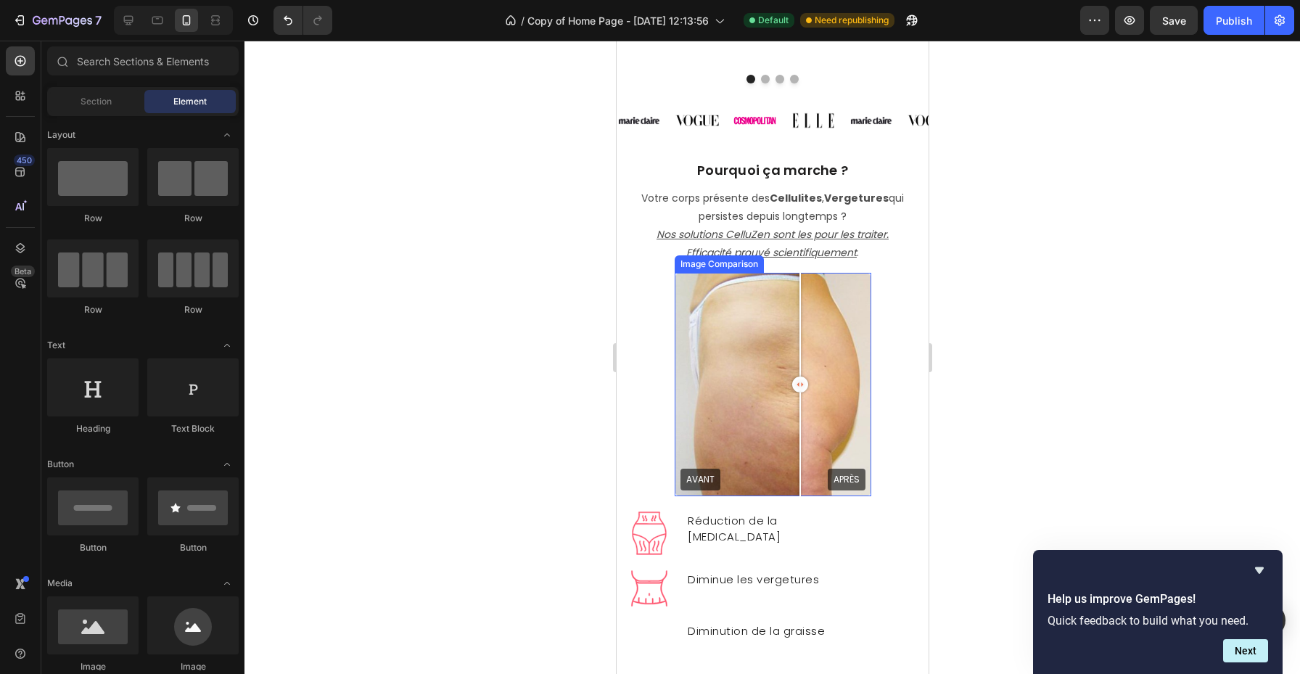
scroll to position [3475, 0]
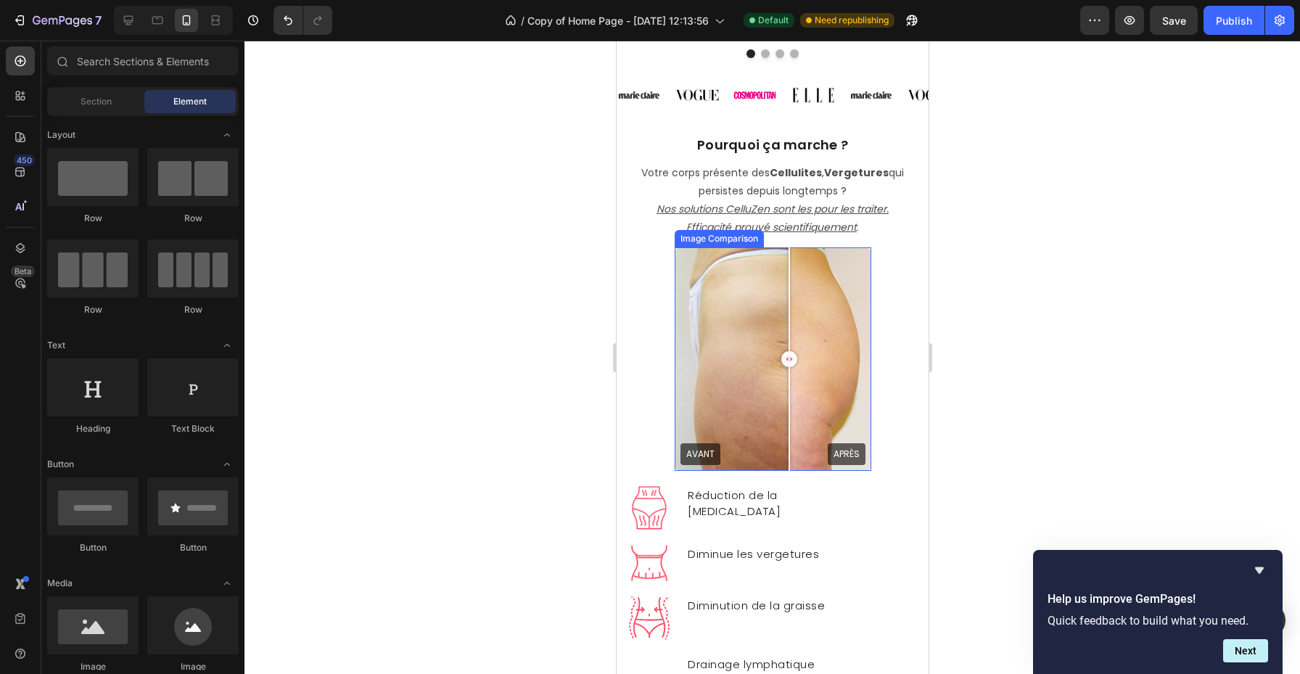
click at [789, 410] on div at bounding box center [788, 359] width 29 height 224
click at [783, 351] on div at bounding box center [778, 359] width 16 height 16
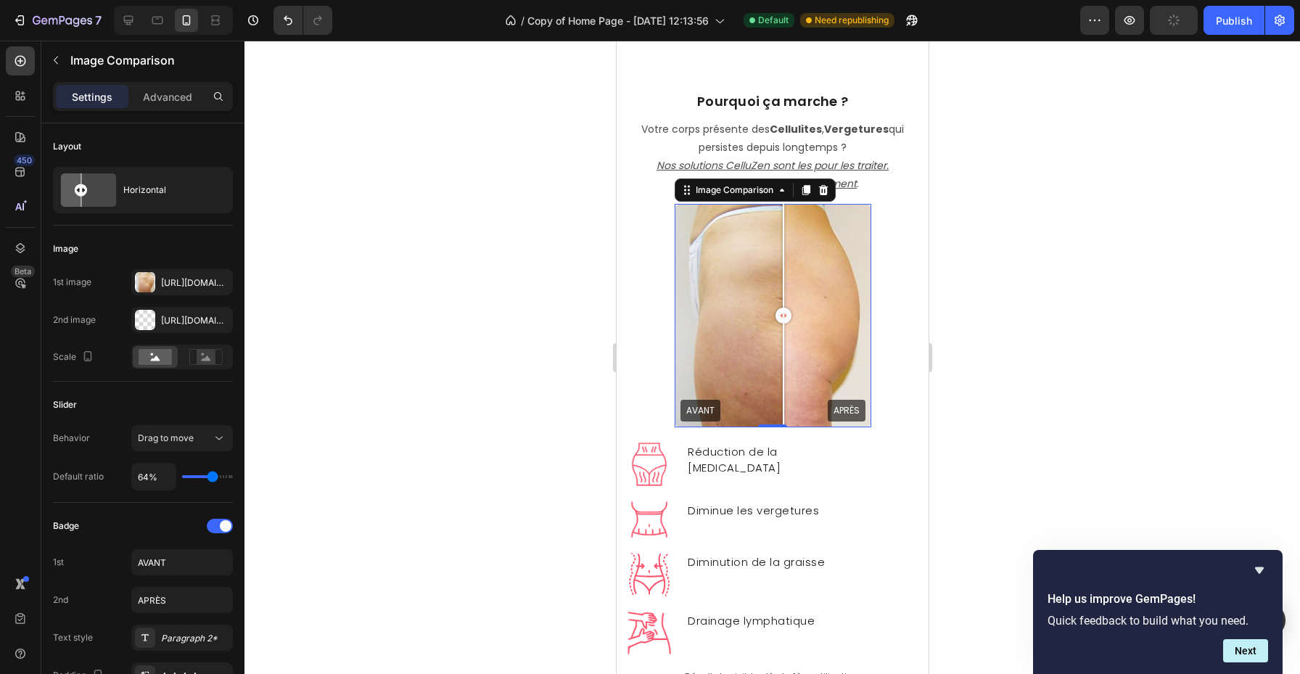
scroll to position [3563, 0]
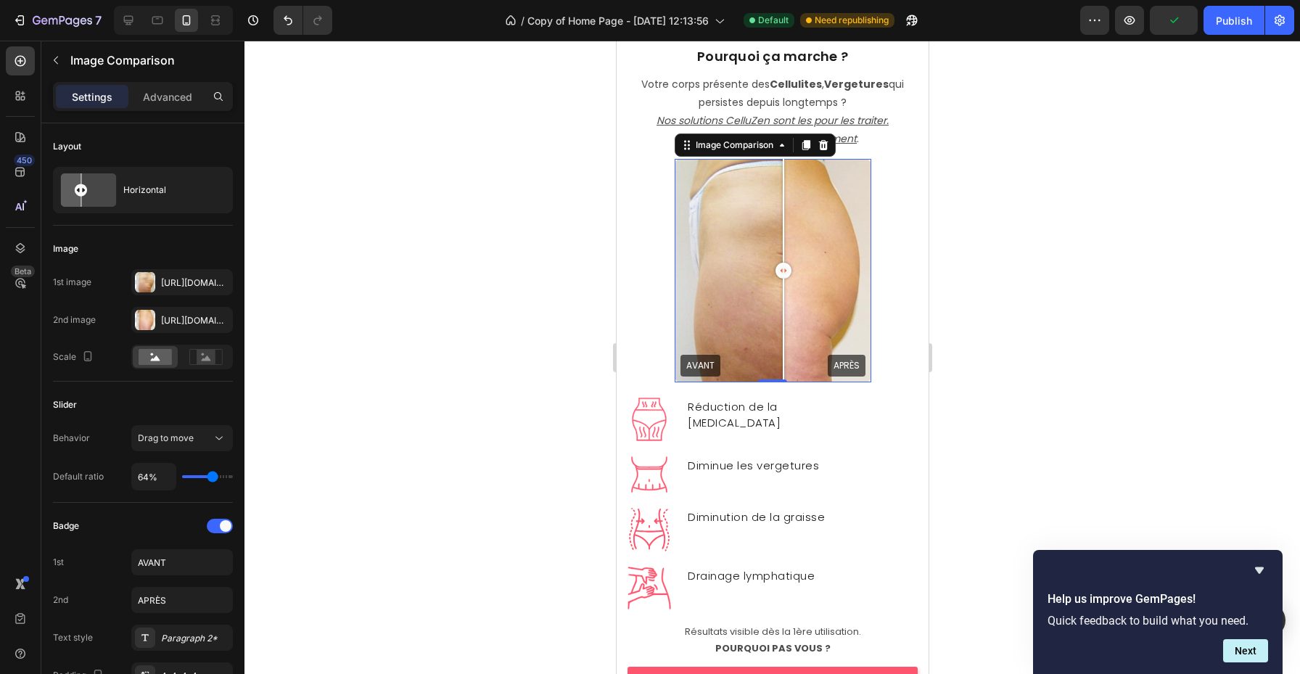
click at [818, 341] on div "AVANT APRÈS" at bounding box center [772, 271] width 197 height 224
click at [757, 336] on div "AVANT APRÈS" at bounding box center [772, 271] width 197 height 224
click at [822, 144] on icon at bounding box center [823, 145] width 12 height 12
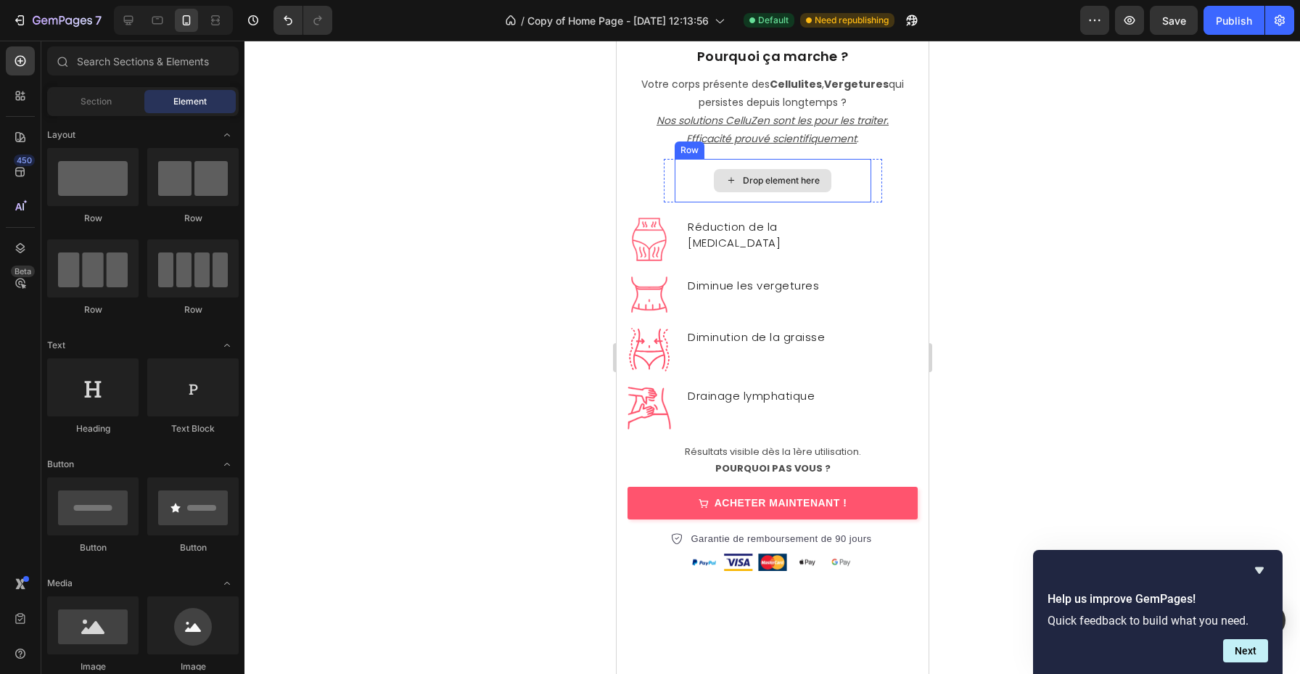
click at [837, 190] on div "Drop element here" at bounding box center [772, 181] width 197 height 44
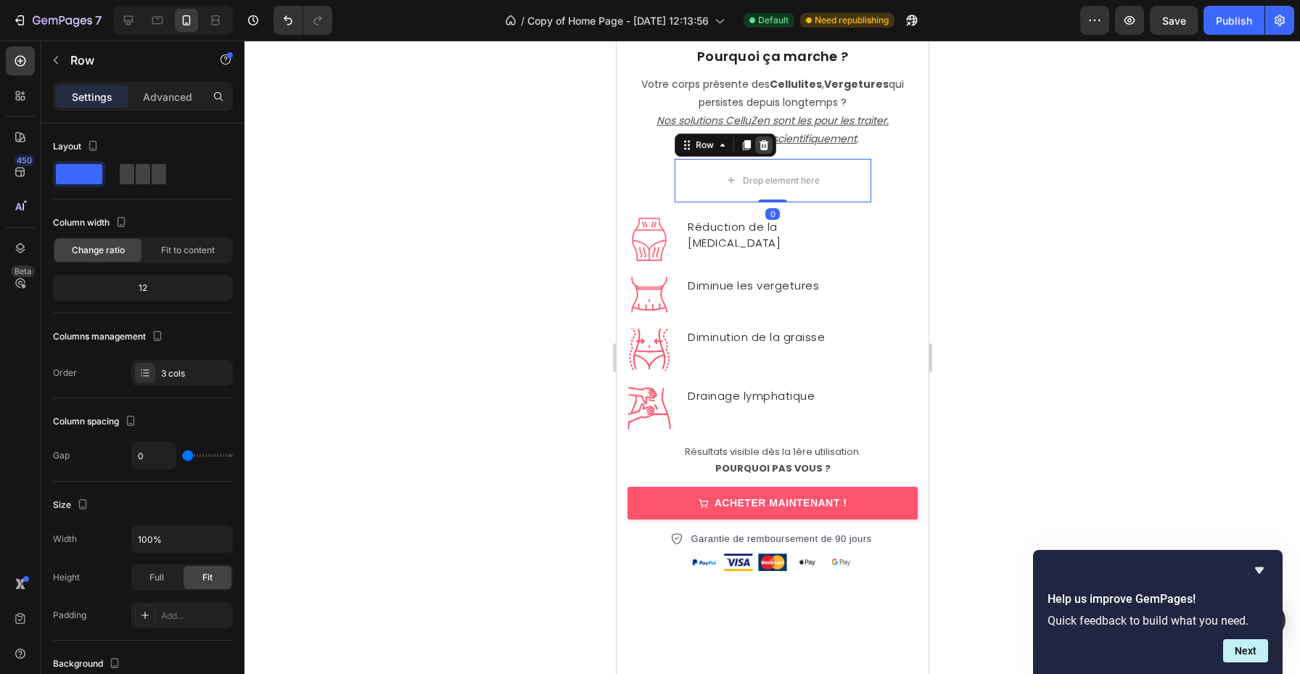
click at [763, 139] on icon at bounding box center [764, 145] width 12 height 12
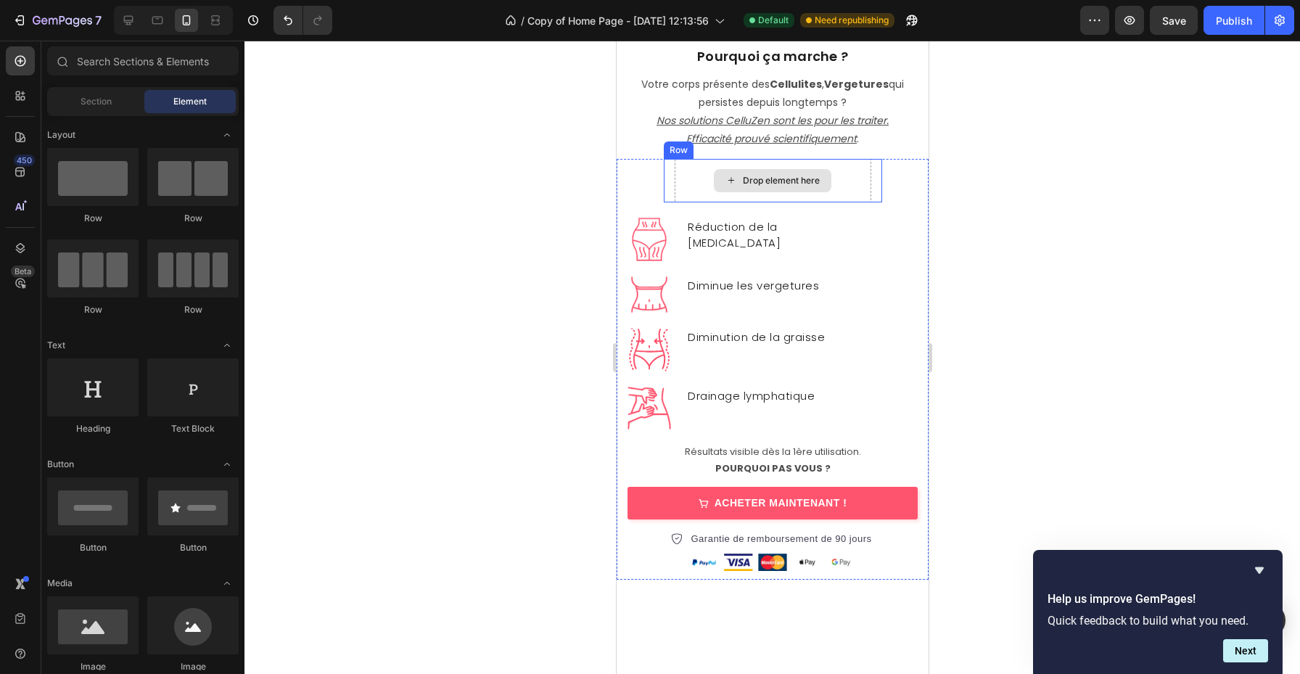
click at [701, 184] on div "Drop element here" at bounding box center [772, 181] width 197 height 44
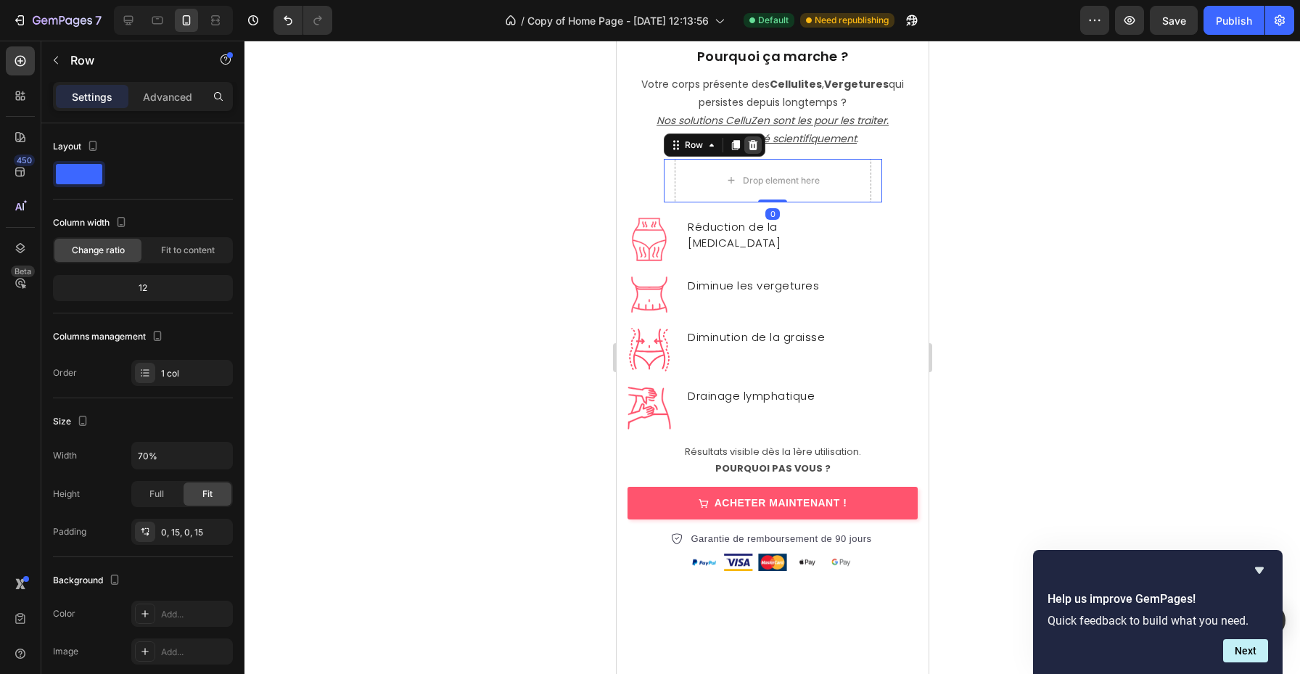
click at [753, 145] on icon at bounding box center [753, 145] width 12 height 12
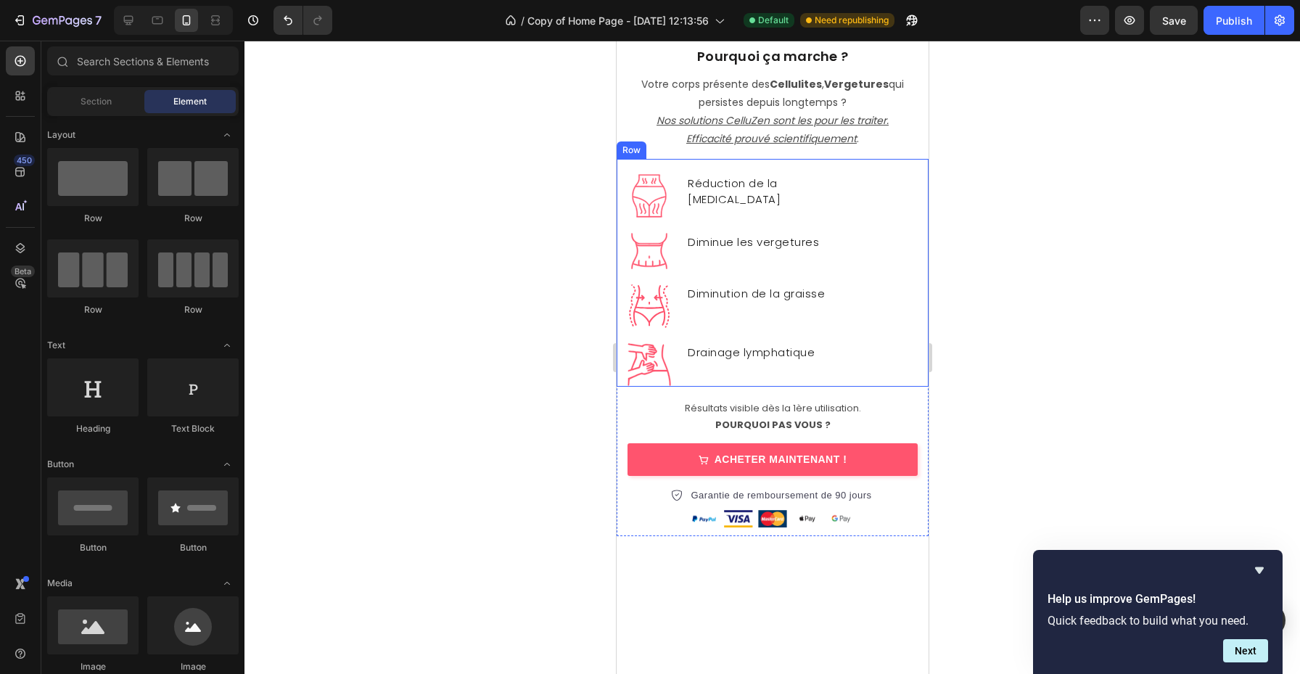
click at [798, 209] on li "Image Réduction de la cellulite Text block" at bounding box center [728, 196] width 203 height 44
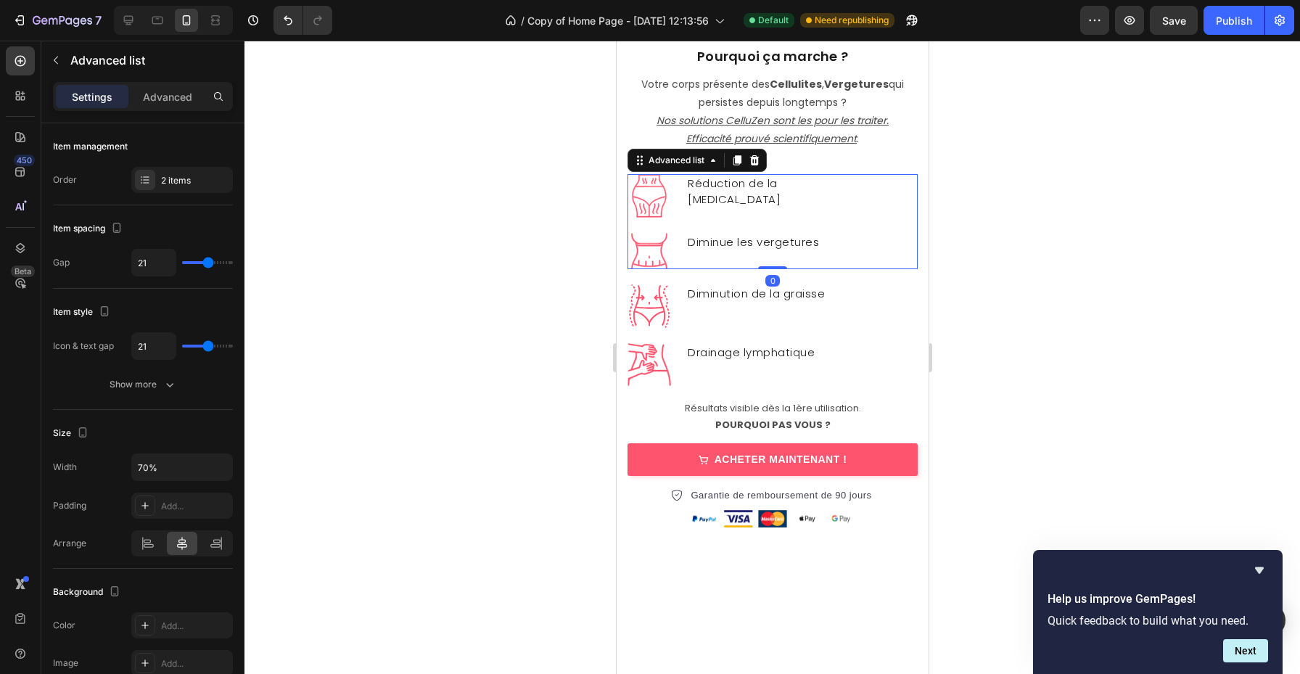
click at [859, 266] on div "Image Réduction de la cellulite Text block Image Diminue les vergetures Text bl…" at bounding box center [772, 221] width 290 height 95
click at [876, 301] on div "Image Diminution de la graisse Text block Image Drainage lymphatique Text block" at bounding box center [772, 328] width 290 height 118
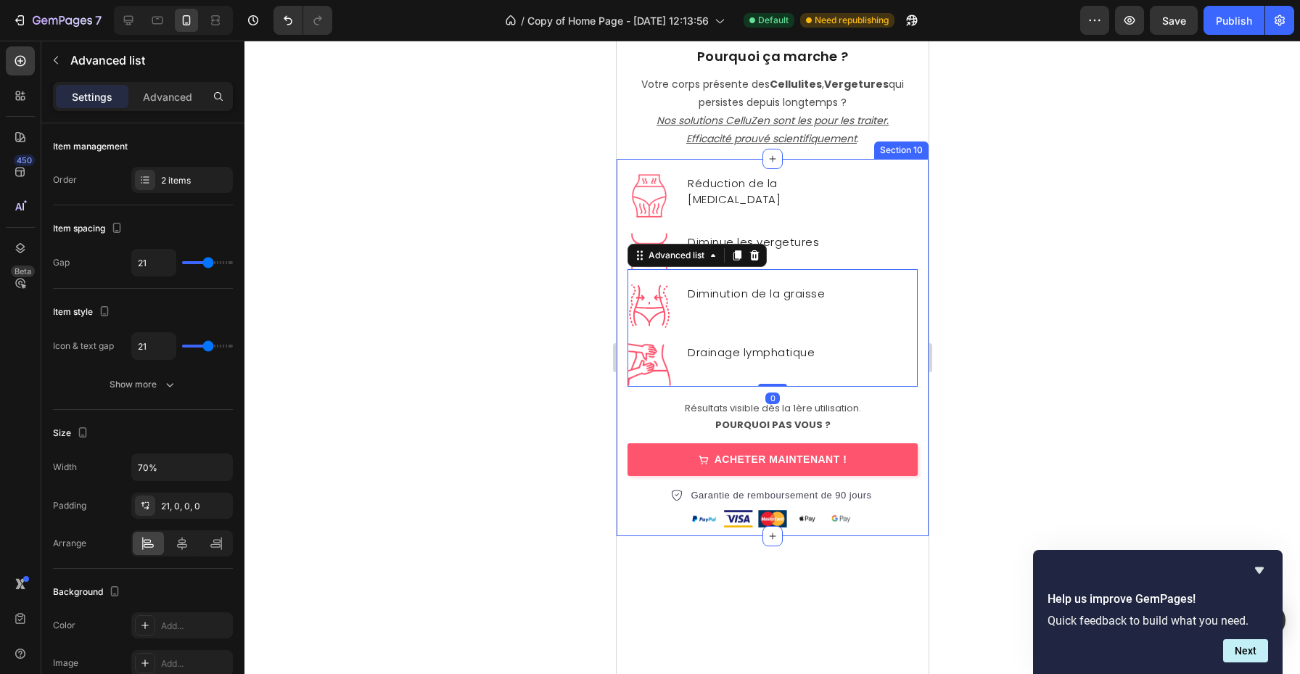
click at [916, 398] on div "Résultats visible dès la 1ère utilisation. POURQUOI PAS VOUS ?" at bounding box center [772, 416] width 312 height 37
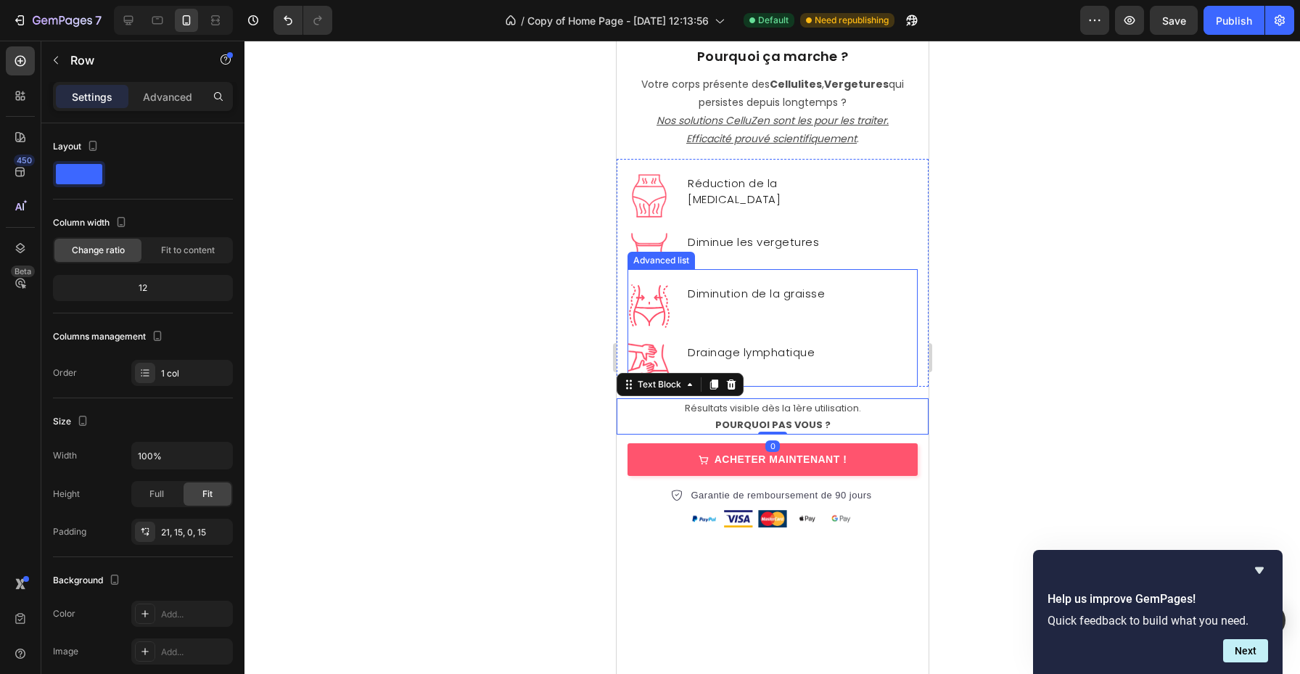
click at [922, 356] on div "Image Réduction de la cellulite Text block Image Diminue les vergetures Text bl…" at bounding box center [772, 273] width 312 height 228
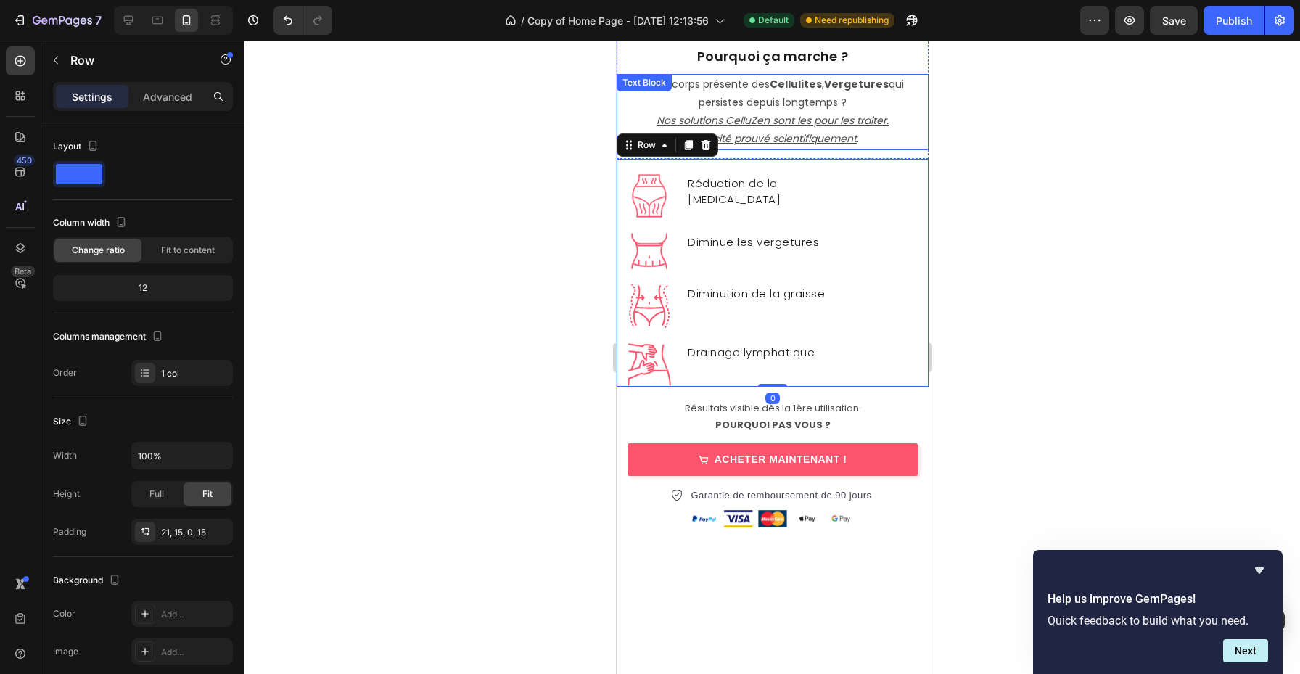
click at [906, 150] on div "⁠⁠⁠⁠⁠⁠⁠ Pourquoi ça marche ? Heading Votre corps présente des Cellulites , Verg…" at bounding box center [772, 98] width 312 height 120
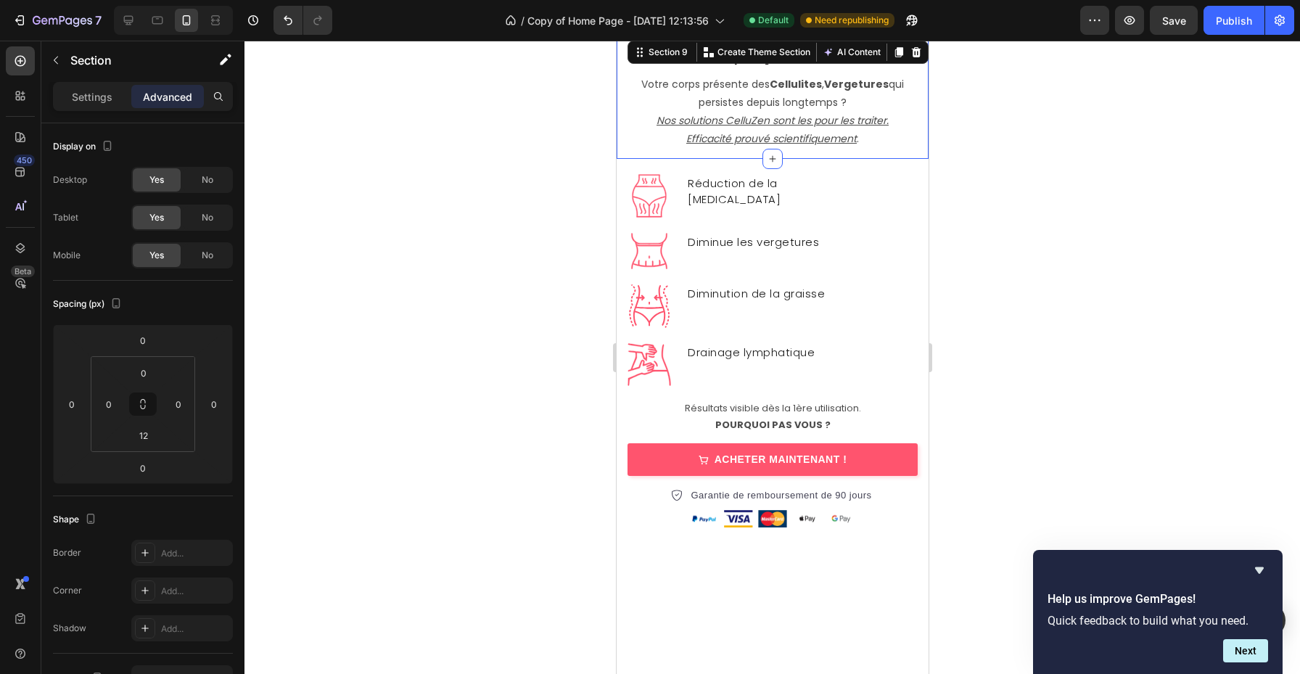
click at [906, 163] on div "Image Réduction de la cellulite Text block Image Diminue les vergetures Text bl…" at bounding box center [772, 273] width 312 height 228
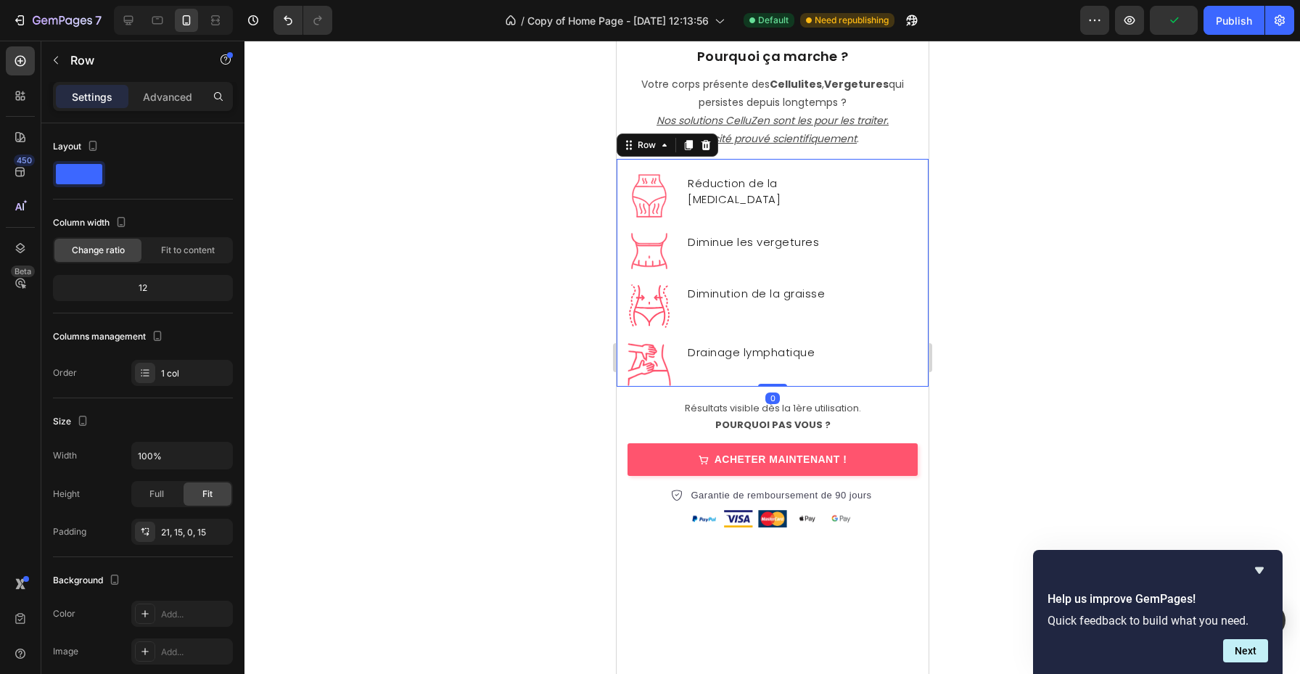
click at [621, 168] on div "Image Réduction de la cellulite Text block Image Diminue les vergetures Text bl…" at bounding box center [772, 273] width 312 height 228
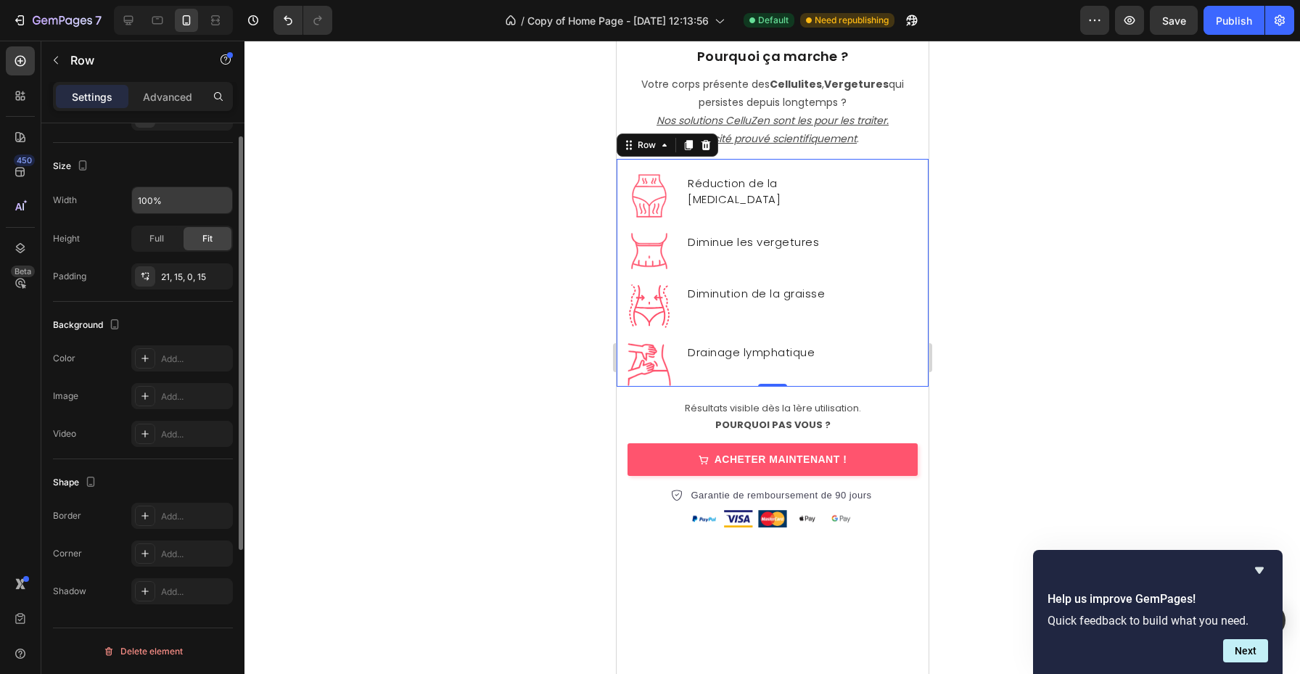
scroll to position [0, 0]
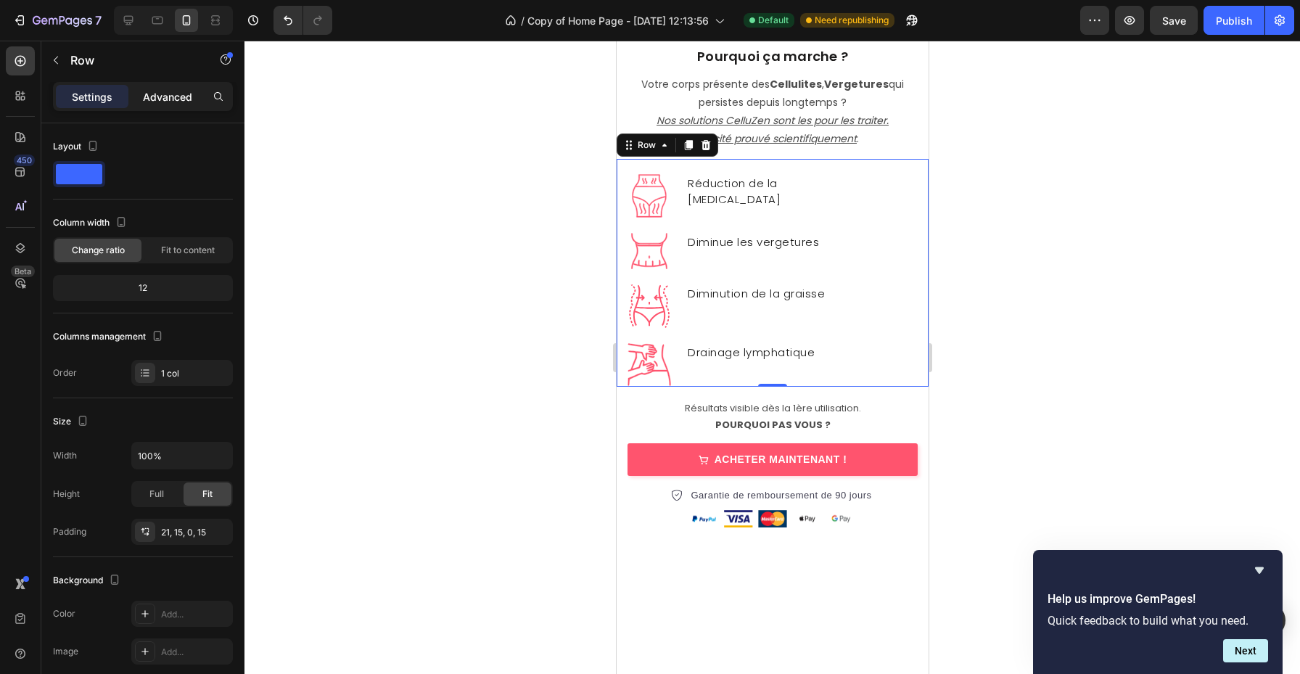
click at [179, 98] on p "Advanced" at bounding box center [167, 96] width 49 height 15
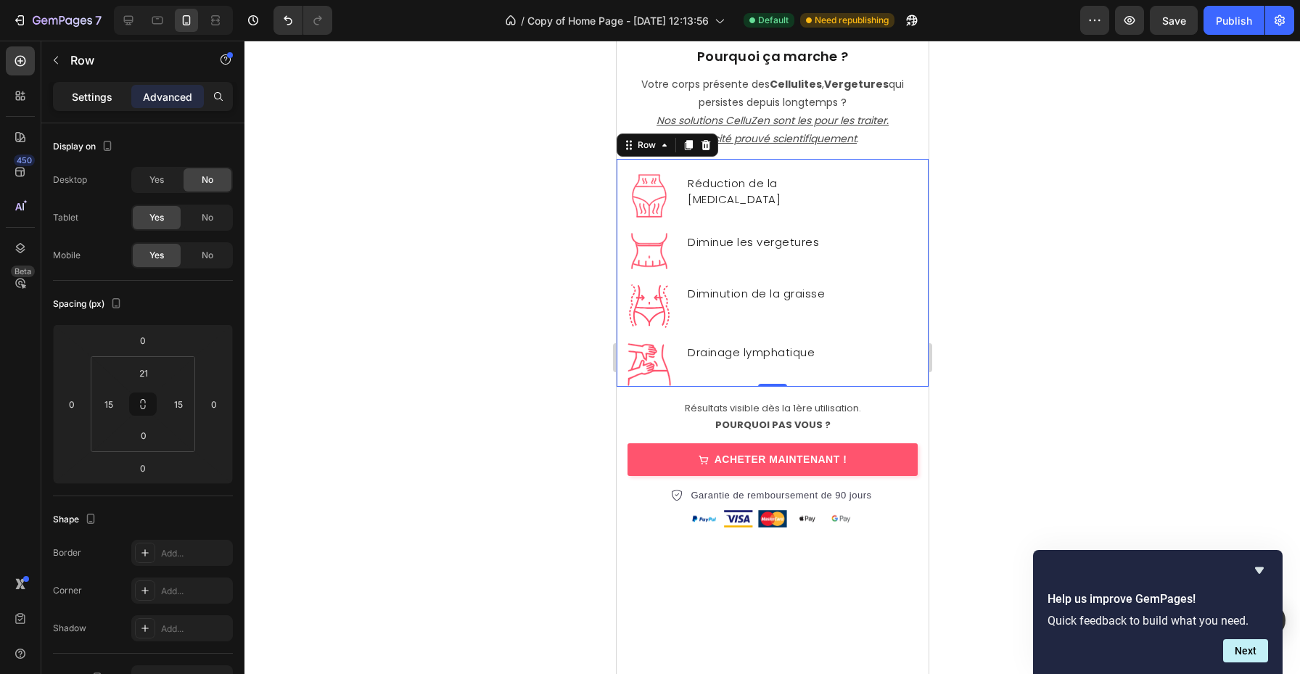
click at [106, 94] on p "Settings" at bounding box center [92, 96] width 41 height 15
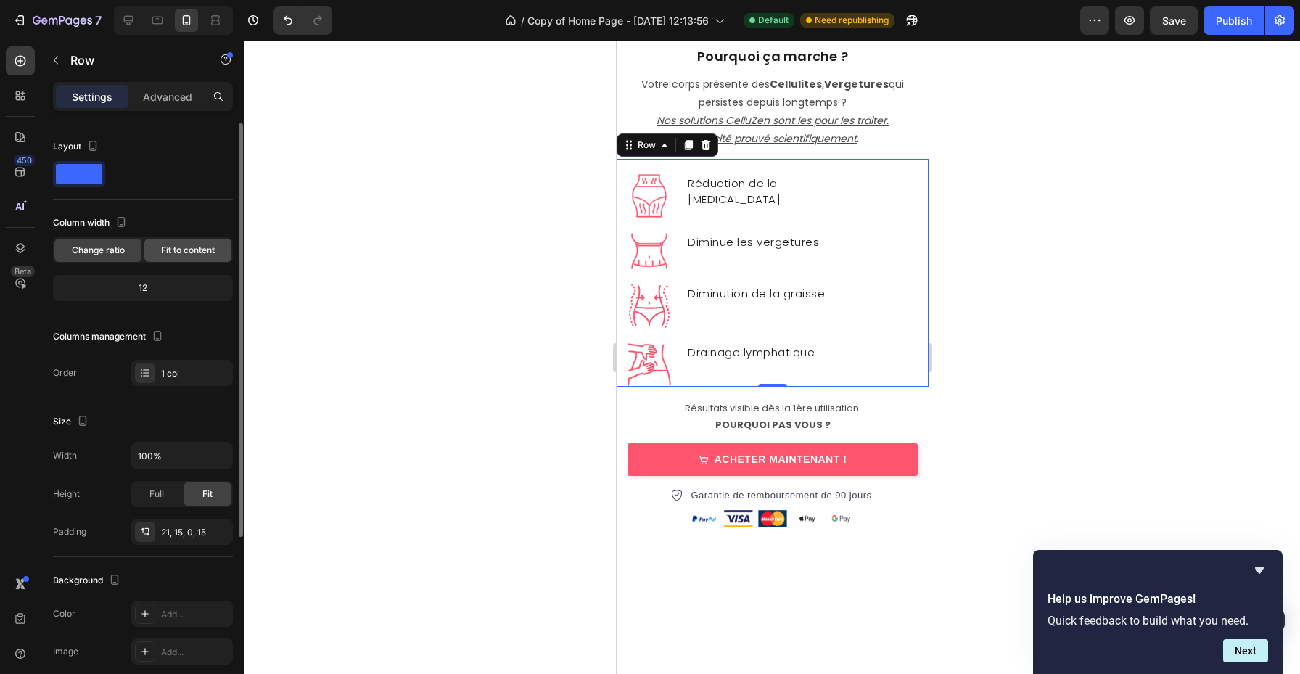
click at [193, 260] on div "Fit to content" at bounding box center [187, 250] width 87 height 23
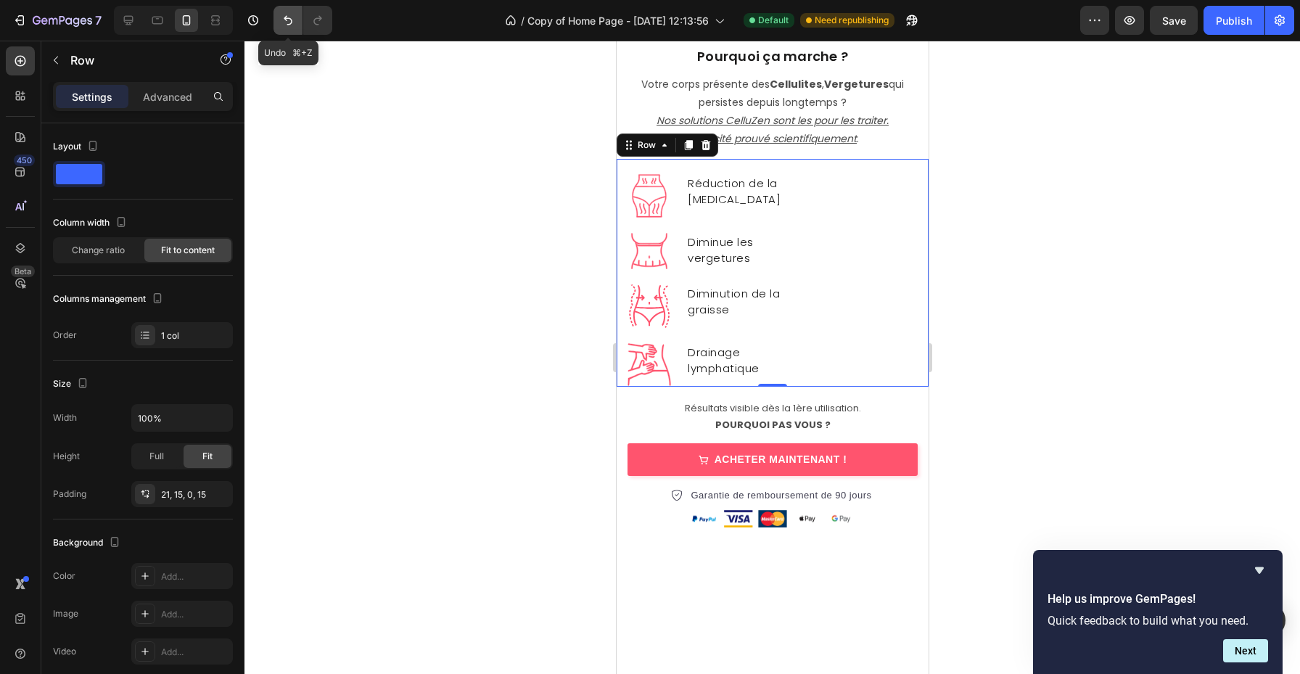
click at [290, 25] on icon "Undo/Redo" at bounding box center [288, 20] width 15 height 15
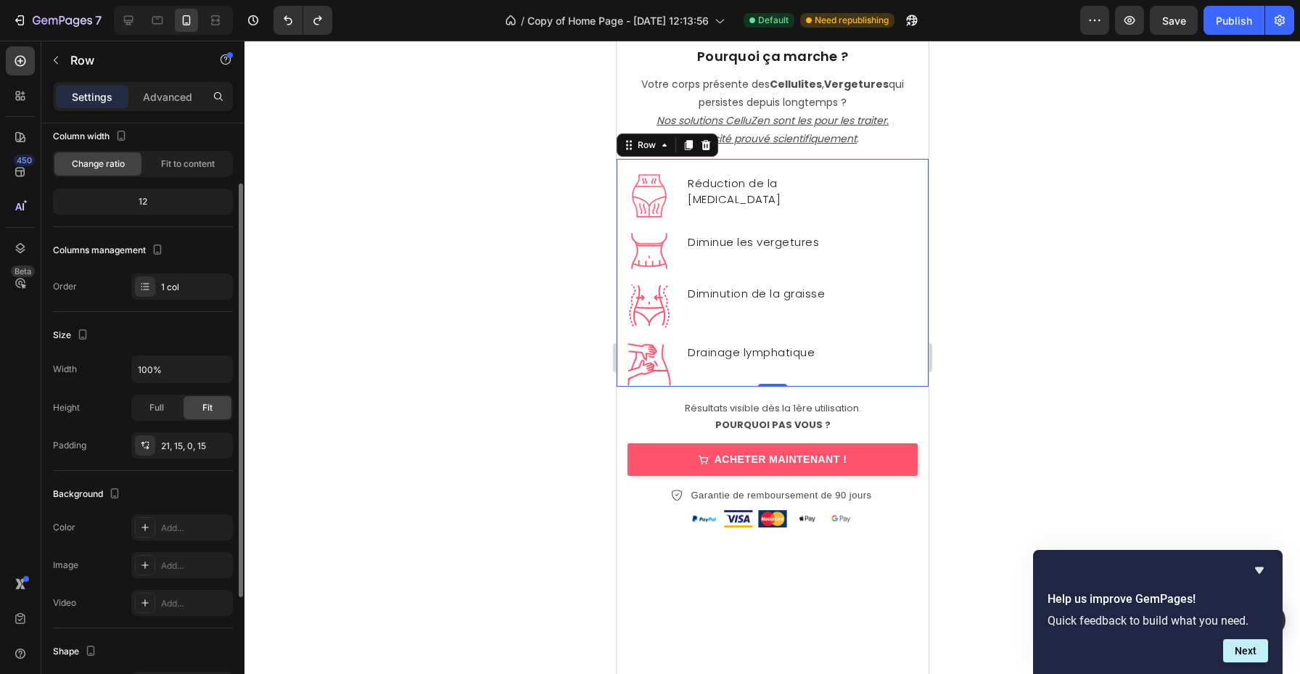
scroll to position [255, 0]
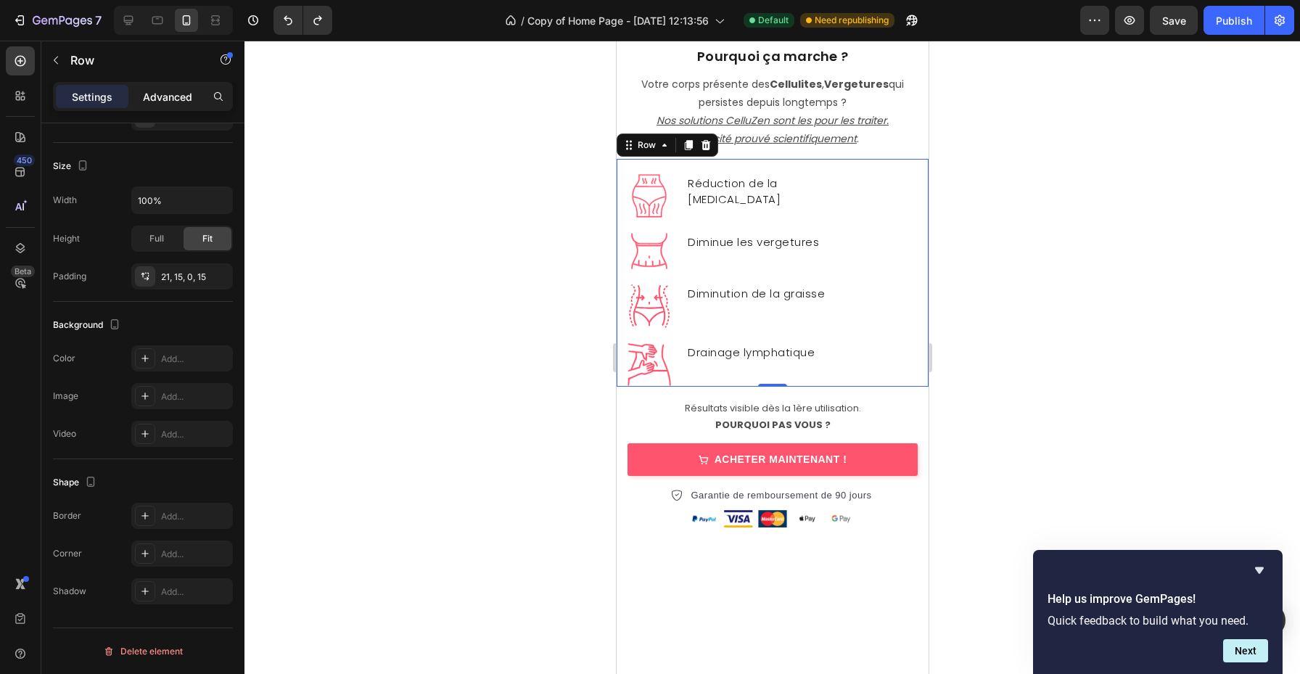
click at [188, 97] on p "Advanced" at bounding box center [167, 96] width 49 height 15
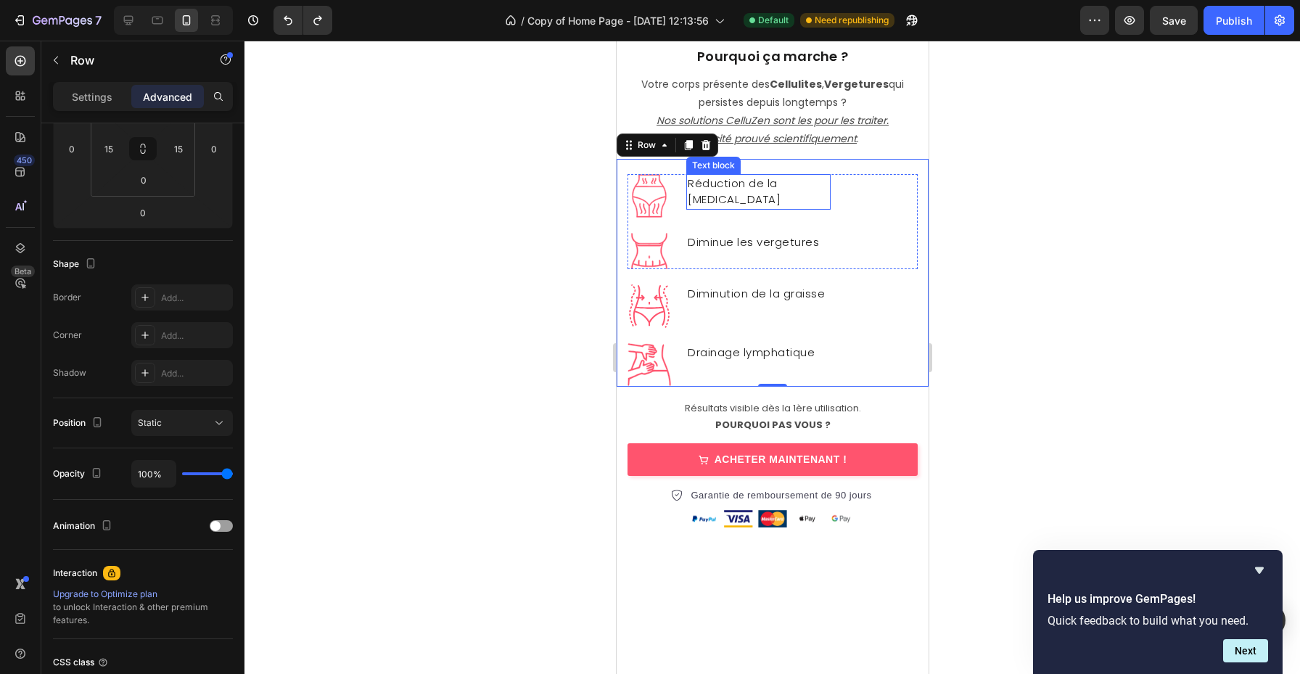
click at [721, 181] on p "Réduction de la cellulite" at bounding box center [758, 192] width 142 height 33
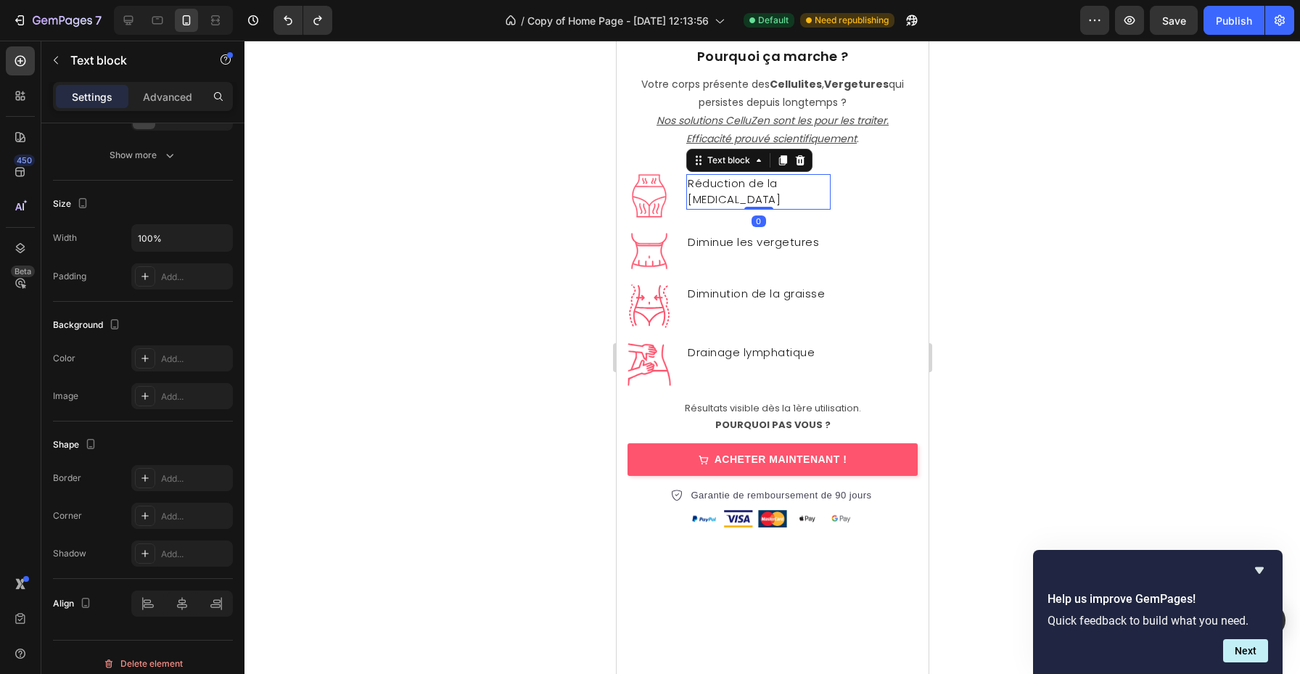
scroll to position [0, 0]
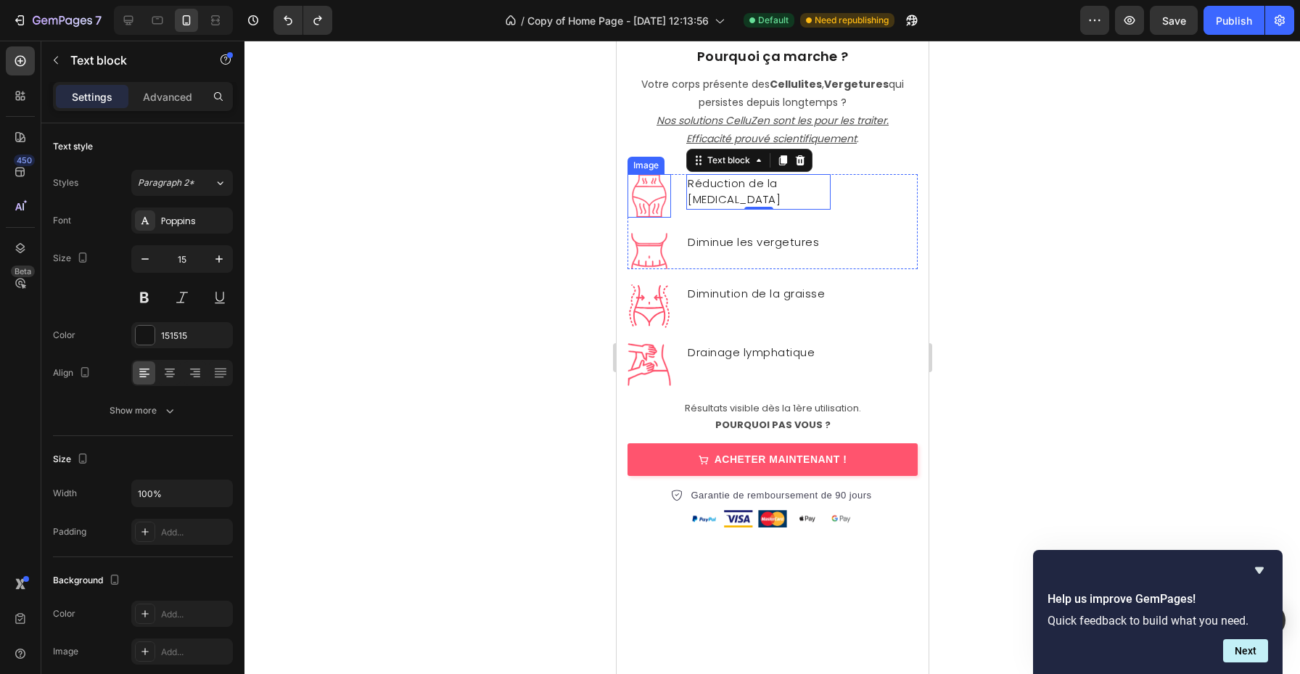
click at [648, 203] on img at bounding box center [649, 196] width 44 height 44
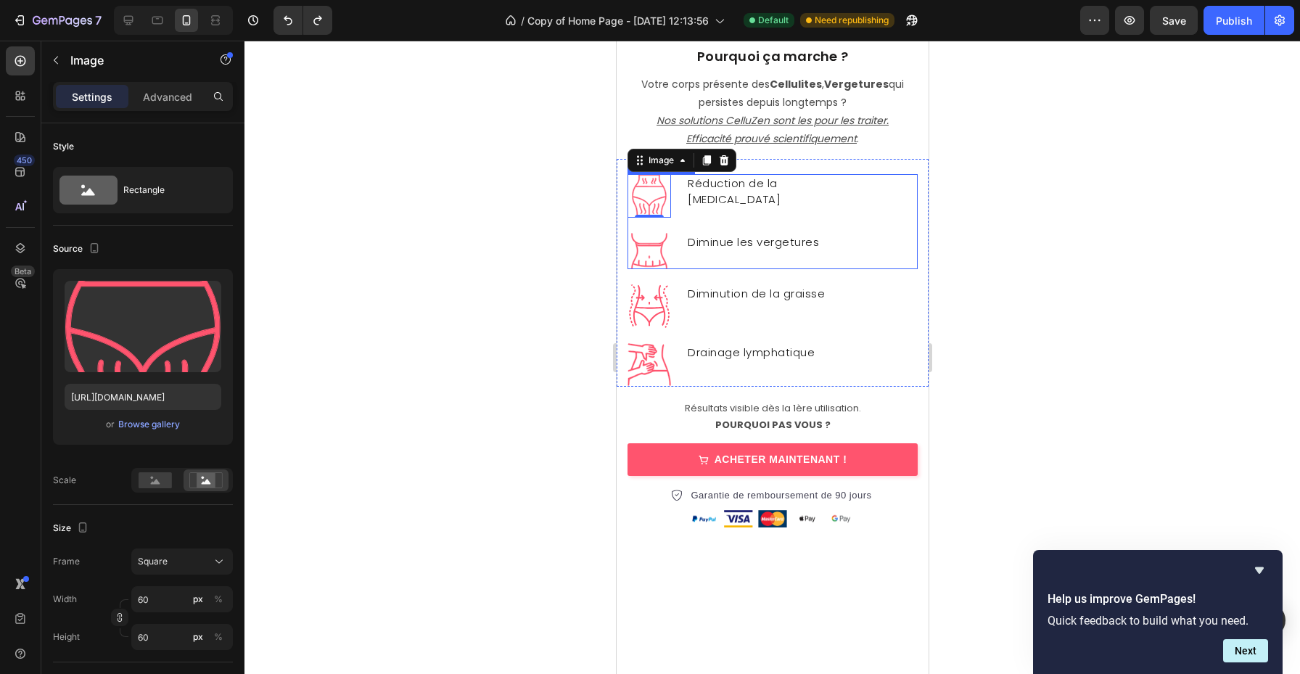
click at [996, 215] on div at bounding box center [773, 358] width 1056 height 634
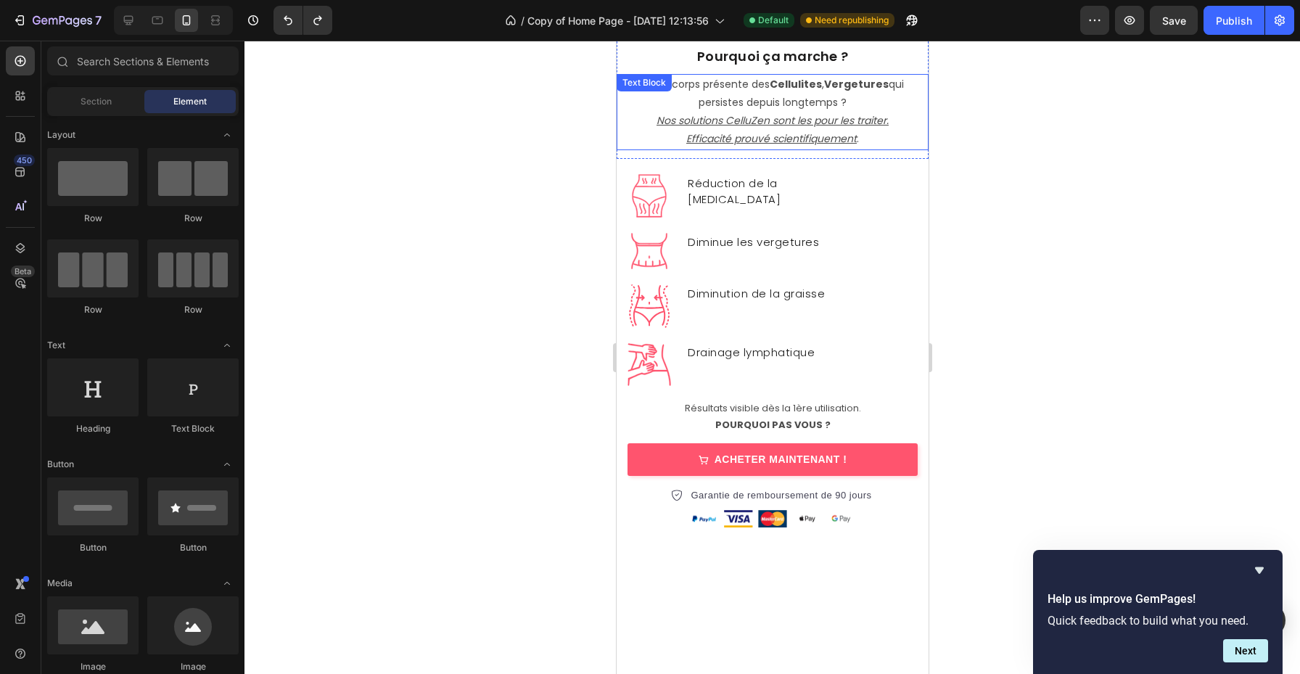
click at [901, 136] on p "Efficacité prouvé scientifiquement ." at bounding box center [772, 139] width 309 height 18
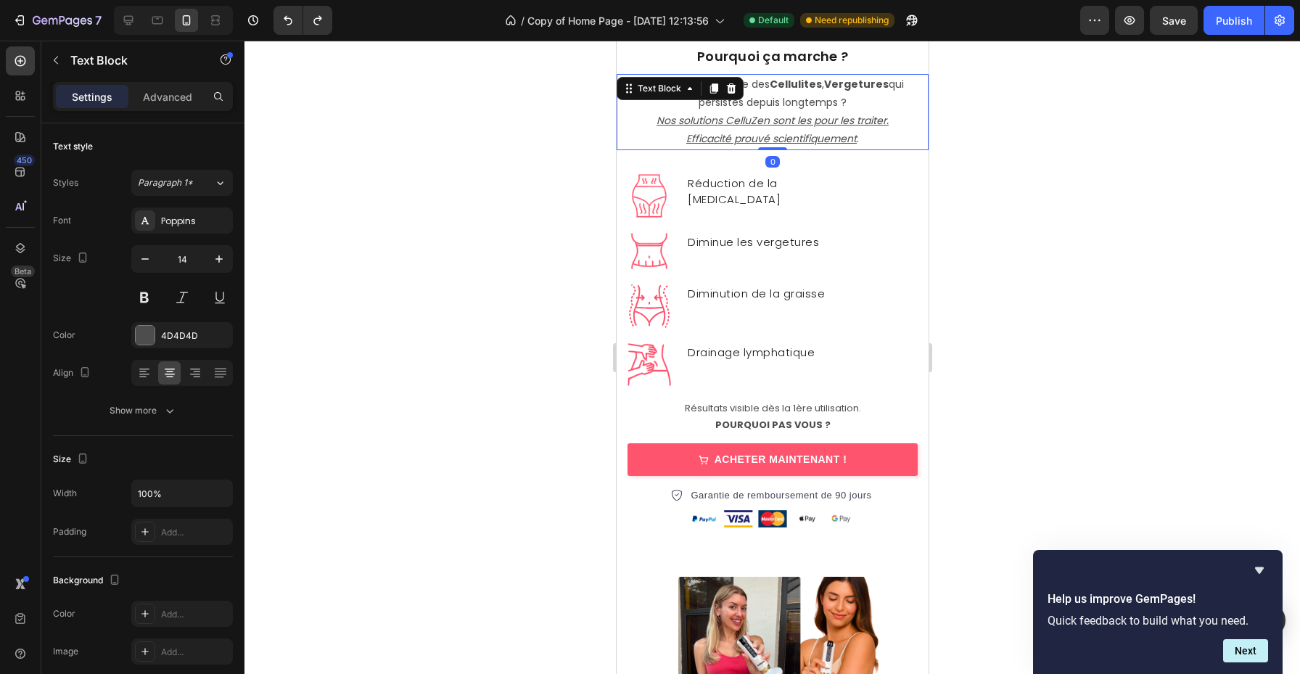
scroll to position [3376, 0]
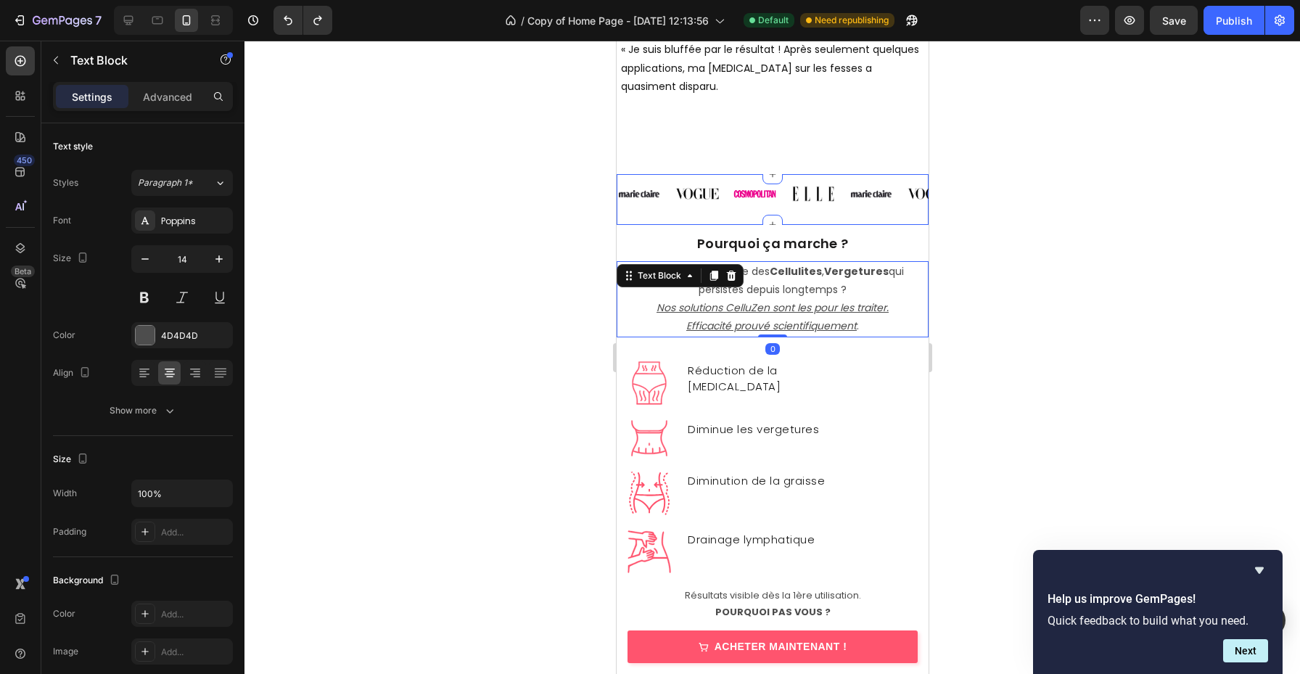
click at [887, 219] on div "Image Image Image Image Image Image Image Image Marquee" at bounding box center [772, 199] width 312 height 51
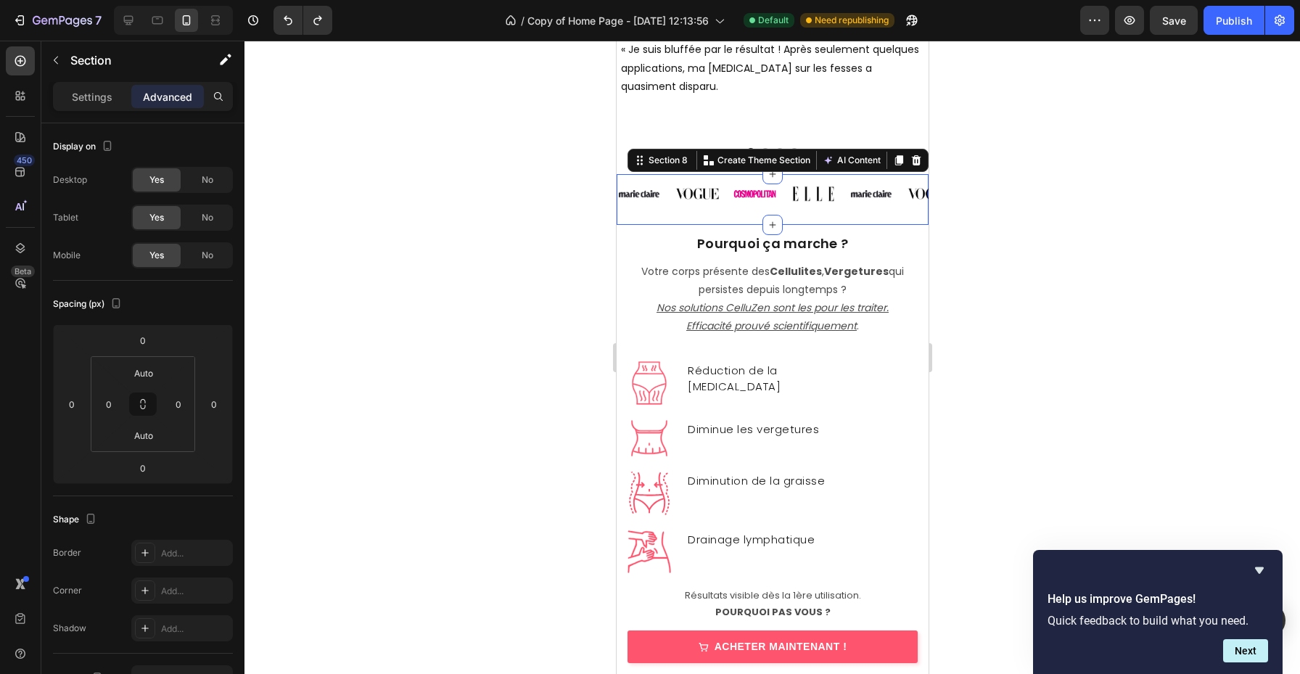
click at [951, 113] on div at bounding box center [773, 358] width 1056 height 634
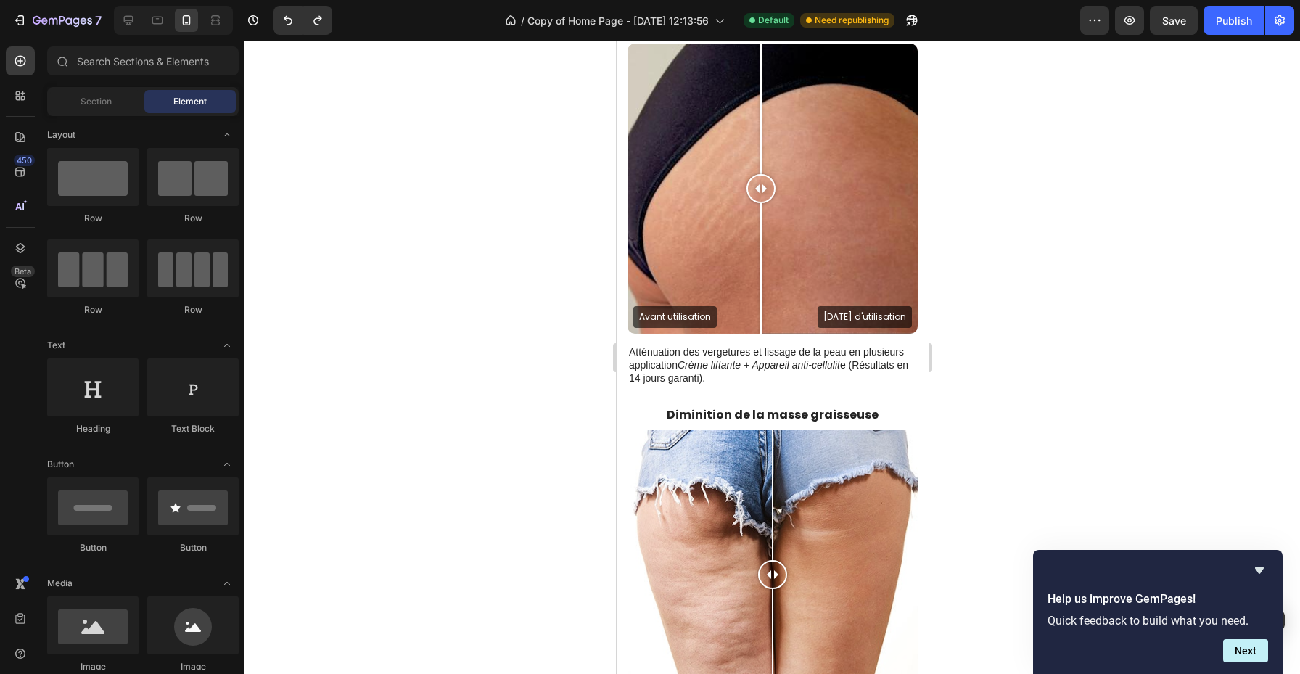
scroll to position [1379, 0]
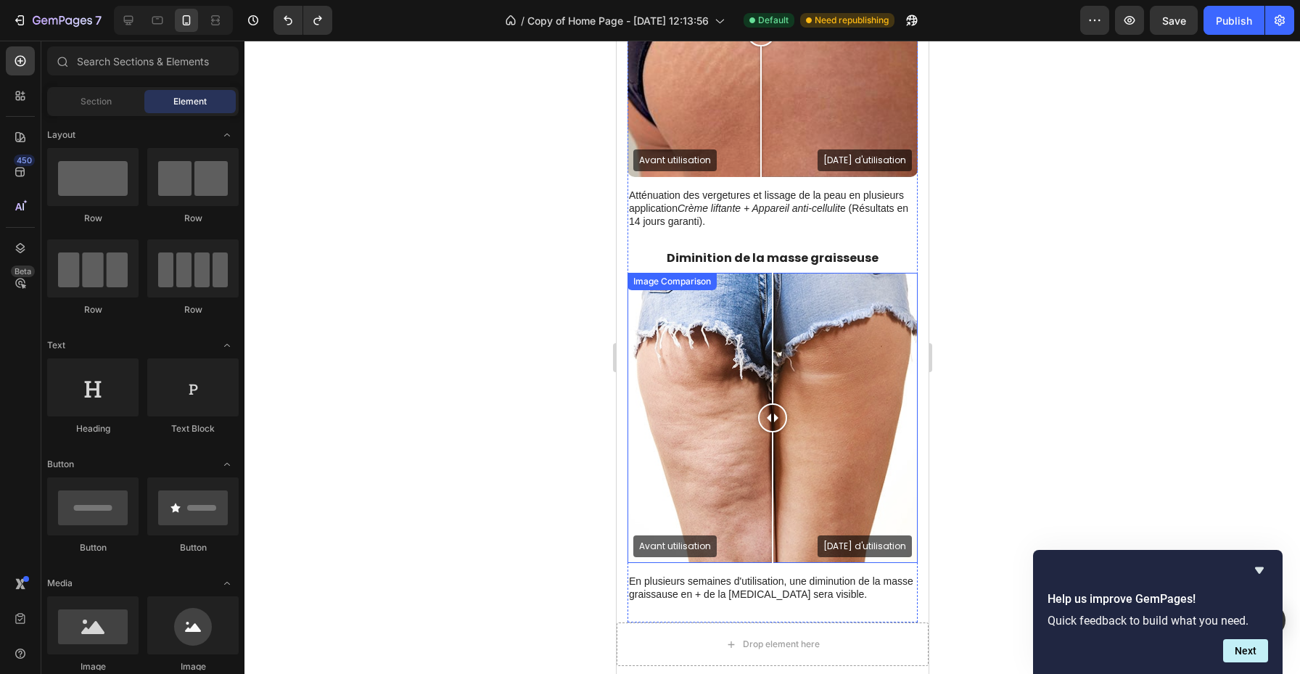
click at [858, 623] on div "Drop element here" at bounding box center [772, 645] width 312 height 44
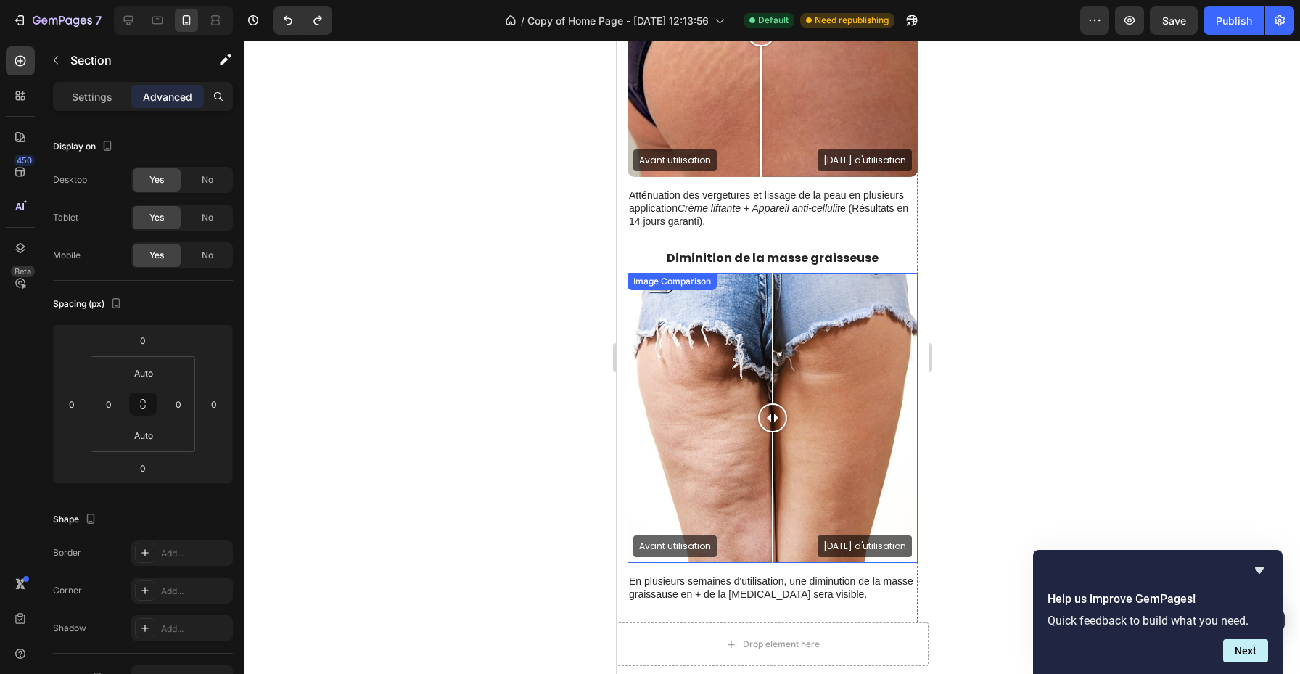
scroll to position [1810, 0]
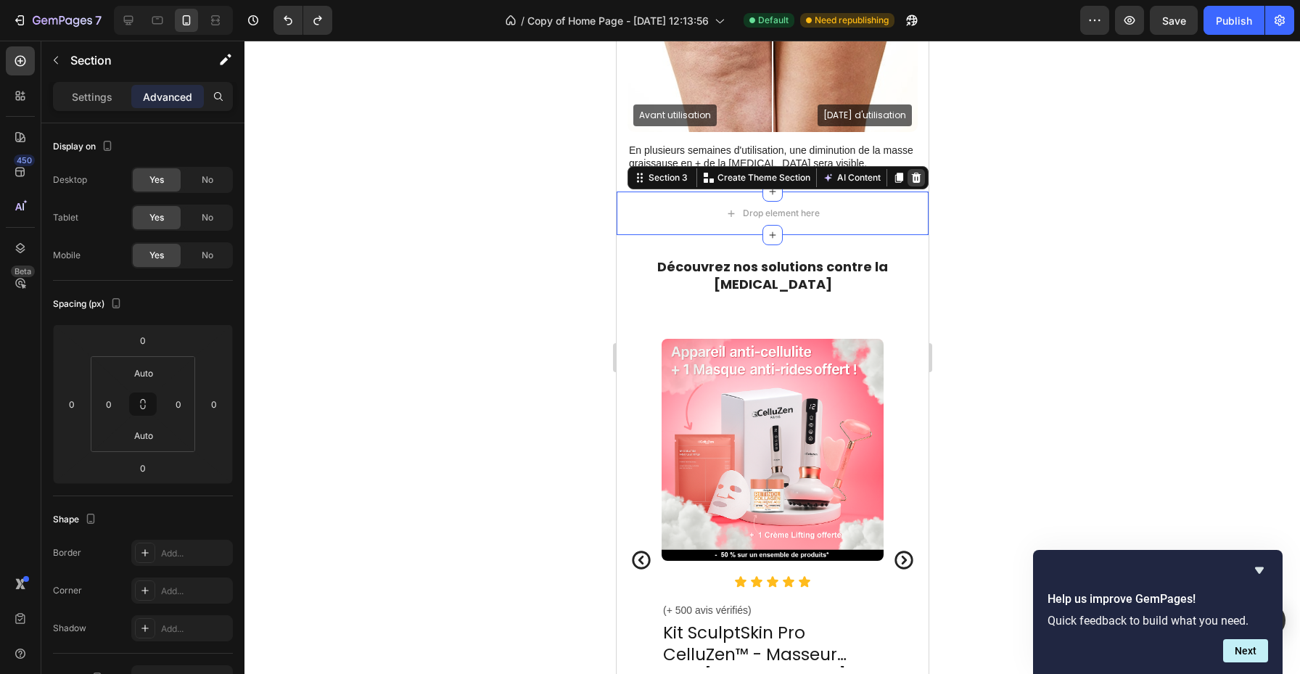
click at [921, 179] on div at bounding box center [915, 177] width 17 height 17
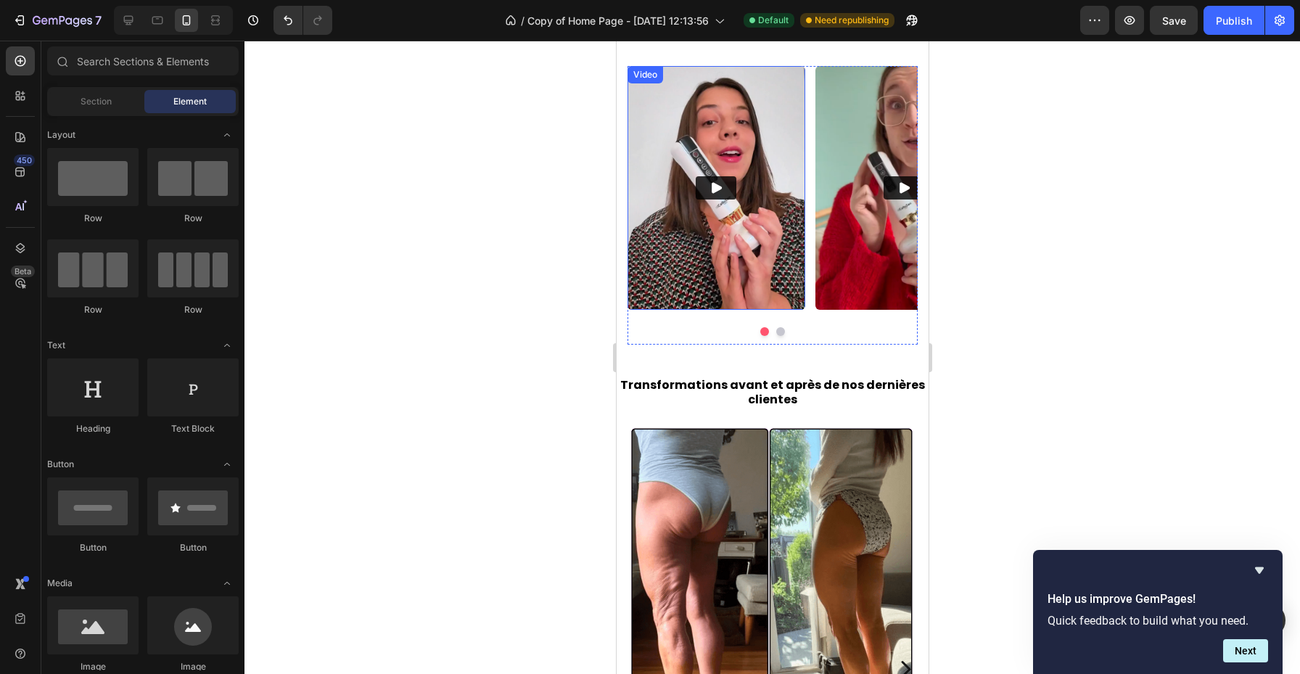
scroll to position [2346, 0]
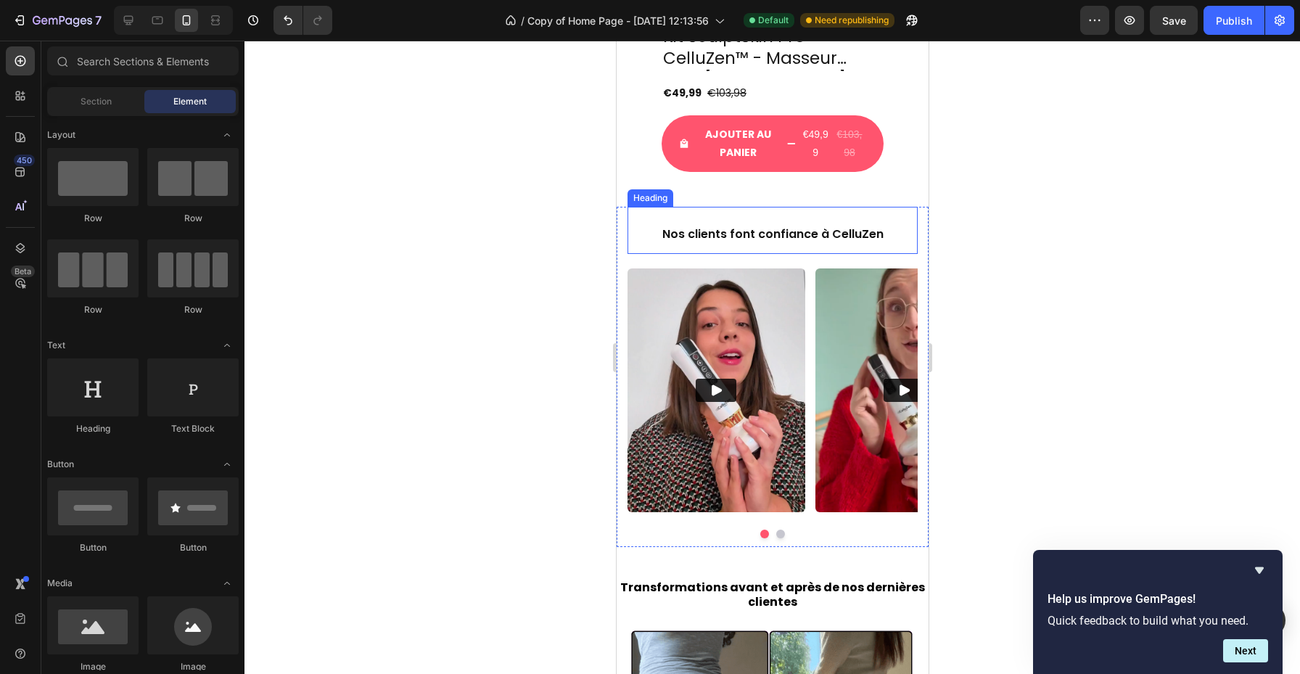
click at [795, 236] on h2 "Nos clients font confiance à CelluZen" at bounding box center [772, 235] width 290 height 38
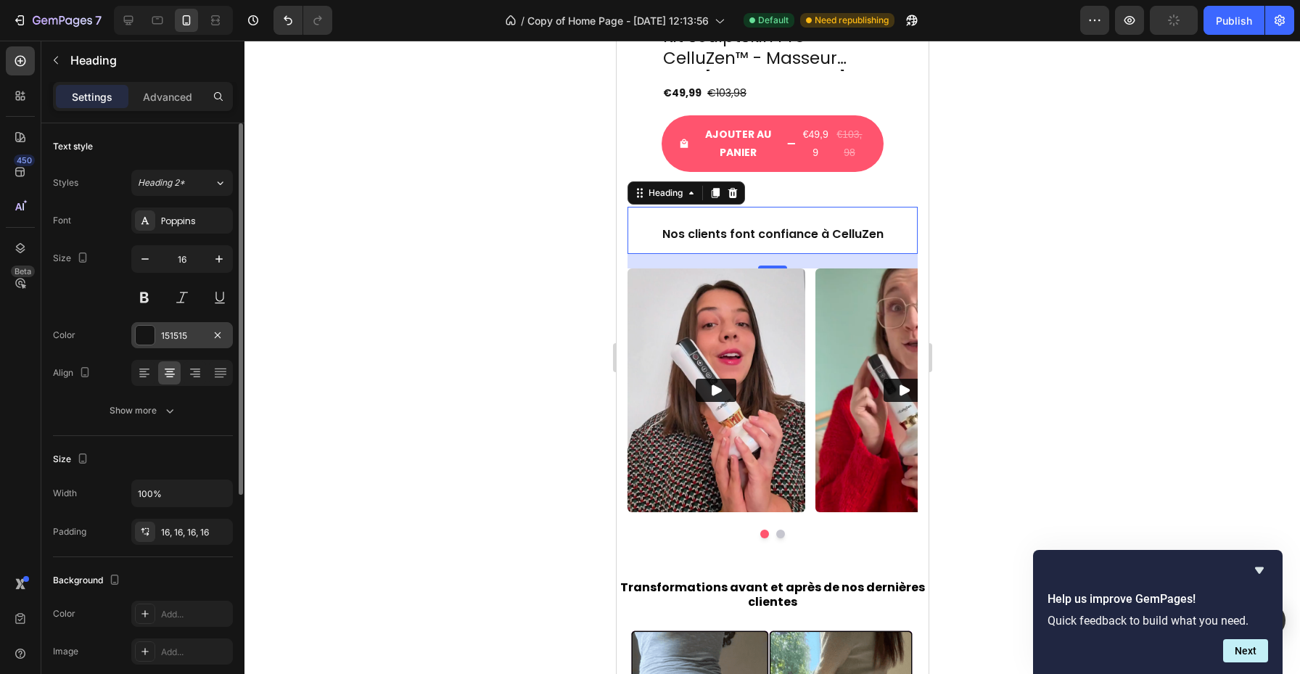
click at [163, 337] on div "151515" at bounding box center [182, 335] width 42 height 13
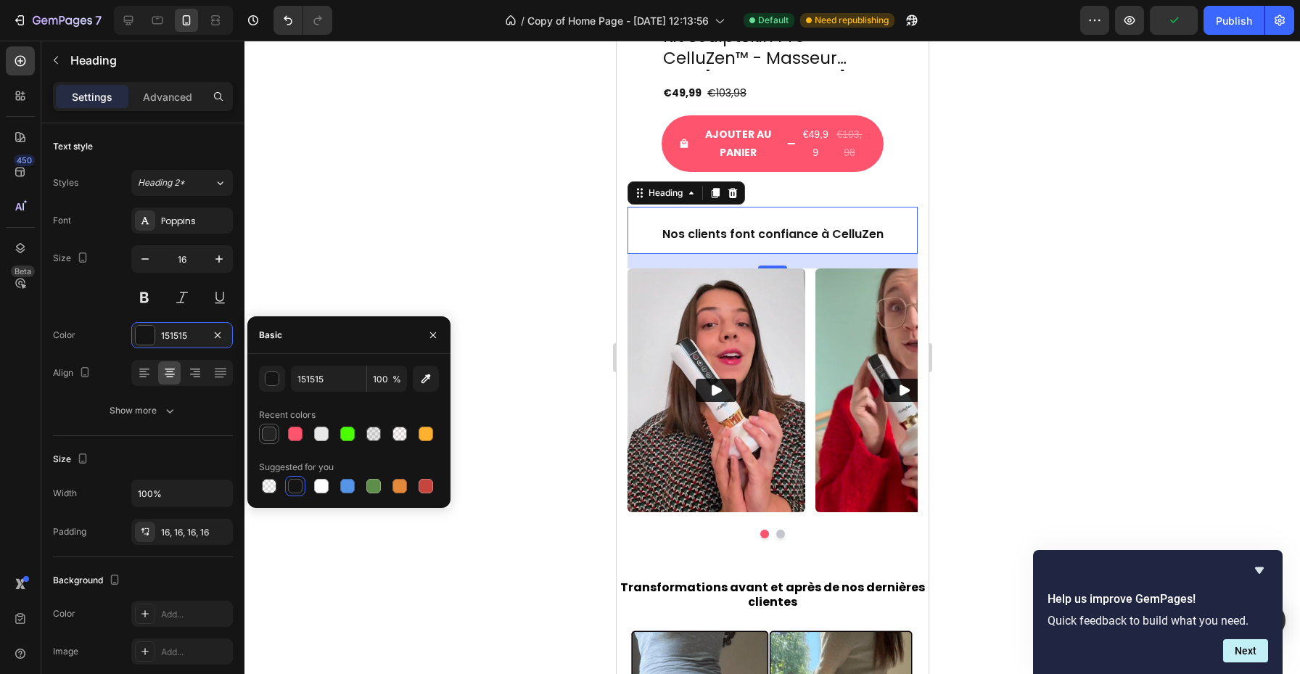
click at [269, 441] on div at bounding box center [269, 433] width 17 height 17
type input "242424"
click at [554, 221] on div at bounding box center [773, 358] width 1056 height 634
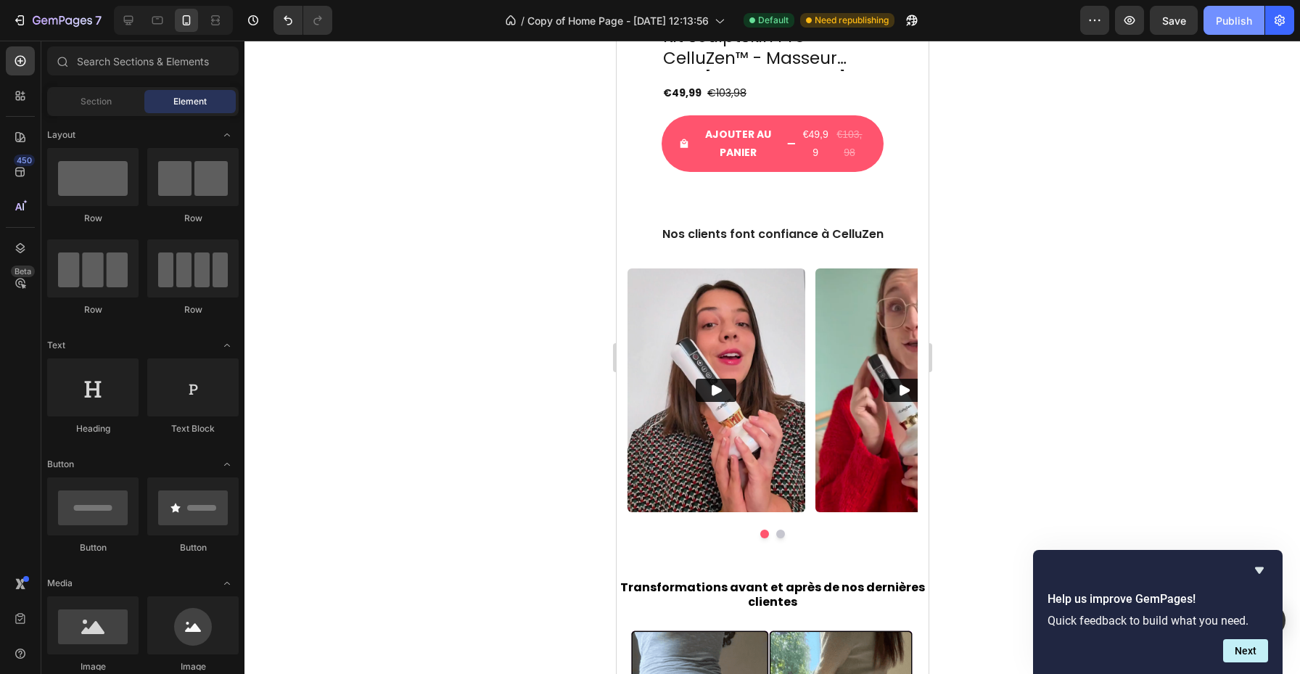
click at [1221, 17] on div "Publish" at bounding box center [1234, 20] width 36 height 15
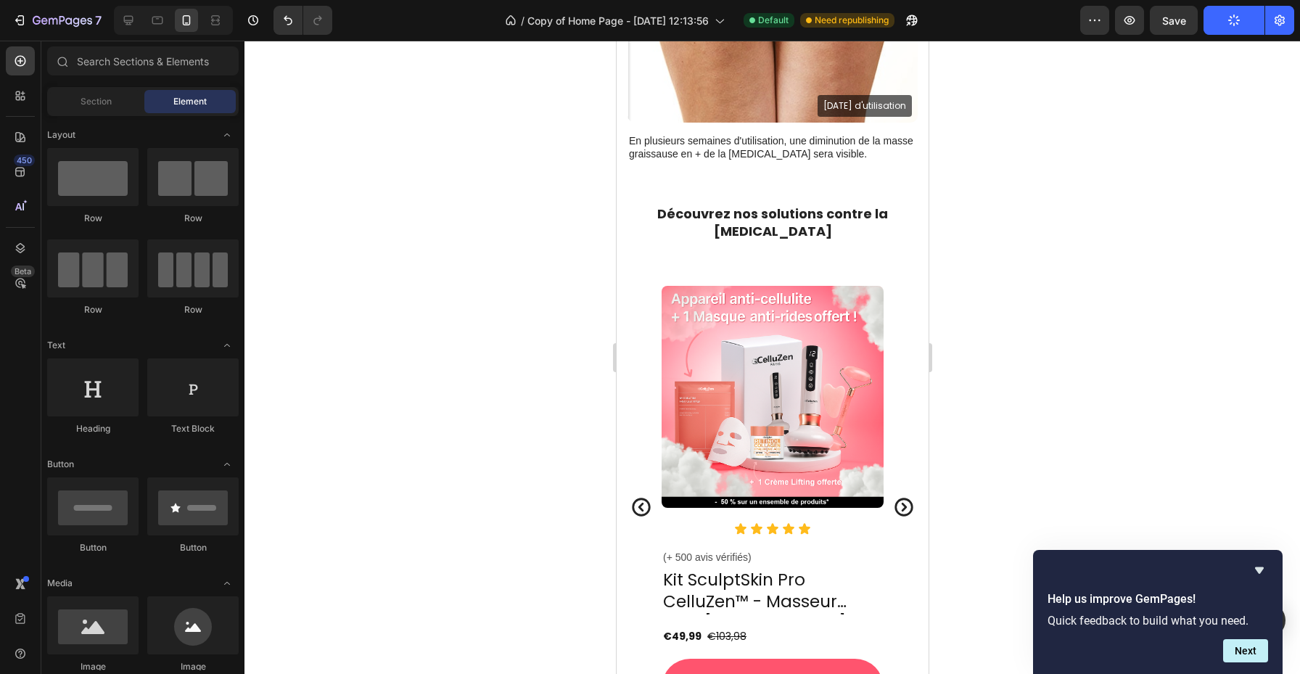
scroll to position [1816, 0]
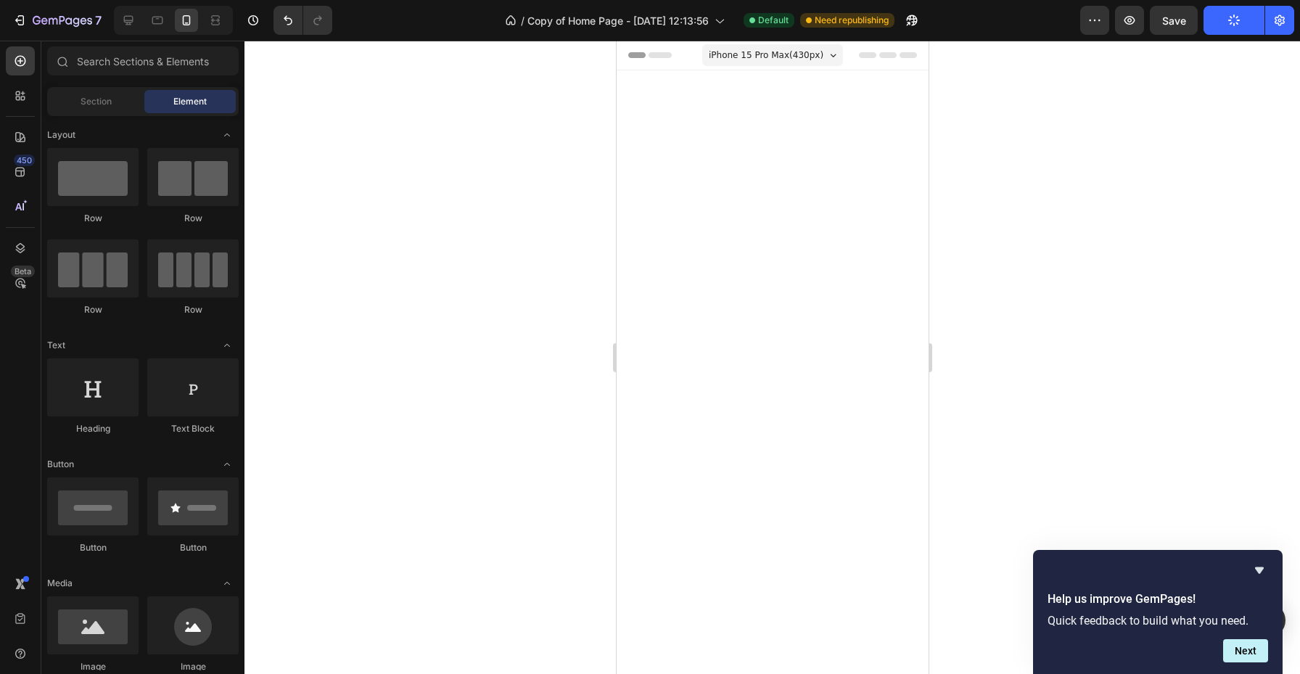
scroll to position [1816, 0]
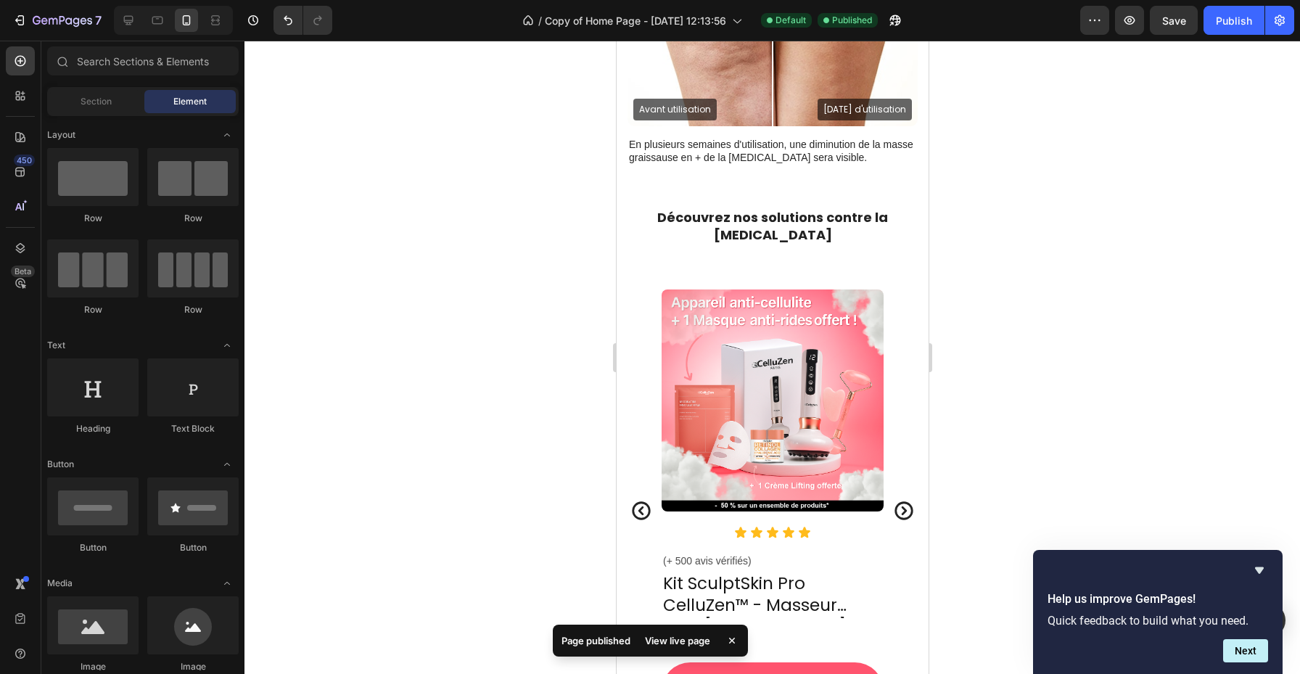
click at [136, 33] on div at bounding box center [173, 20] width 119 height 29
click at [134, 20] on icon at bounding box center [128, 20] width 15 height 15
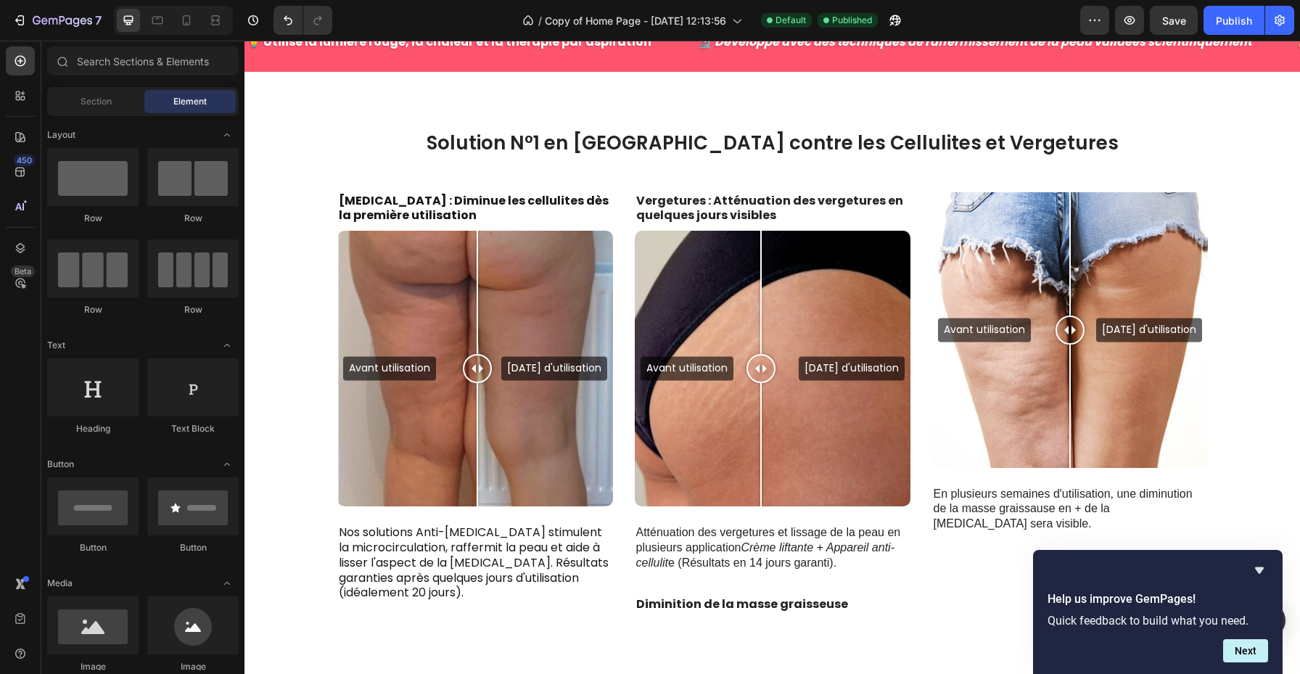
scroll to position [592, 0]
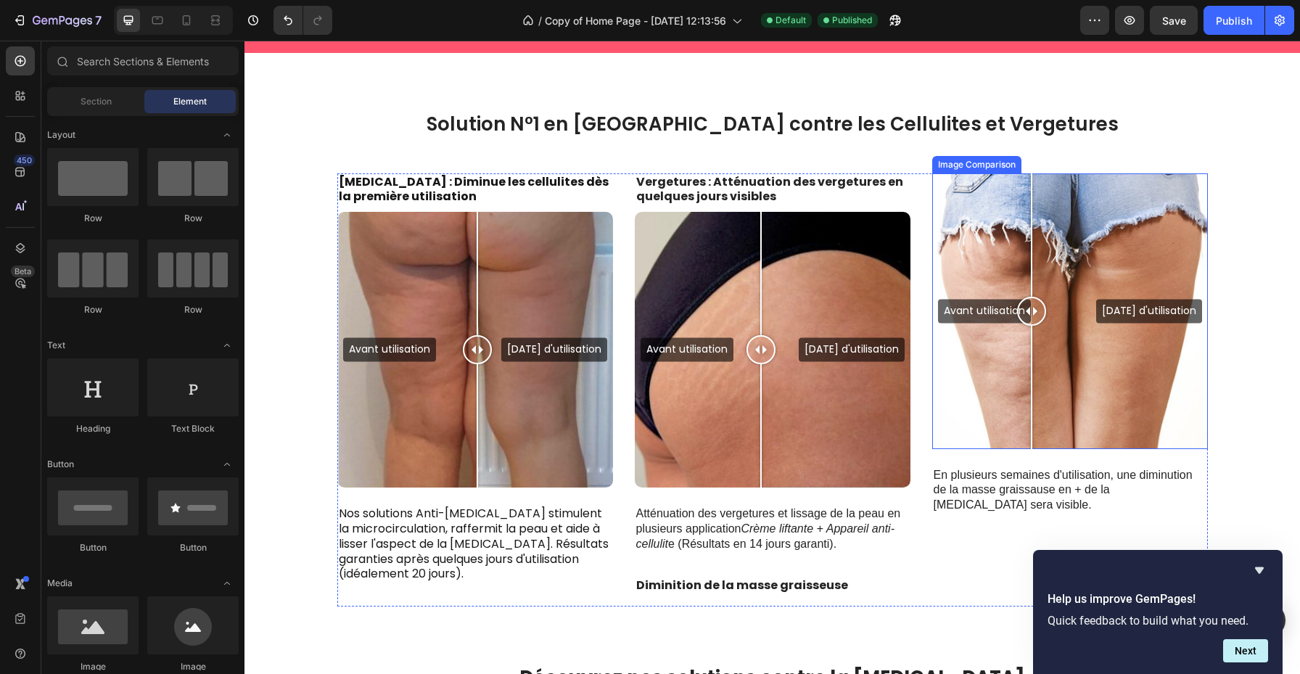
click at [1032, 249] on div "Avant utilisation Après 20 jours d'utilisation" at bounding box center [1071, 311] width 276 height 276
click at [937, 224] on div "Avant utilisation Après 20 jours d'utilisation" at bounding box center [1071, 311] width 276 height 276
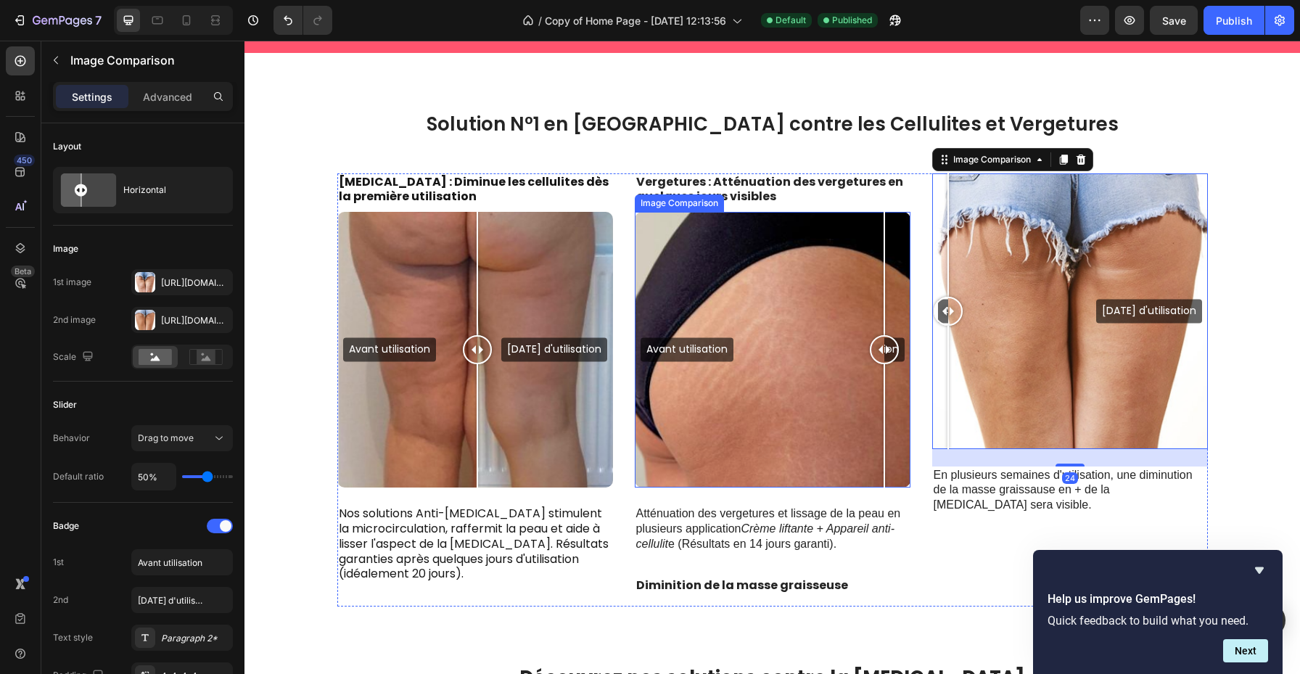
click at [885, 253] on div "Avant utilisation [DATE] d'utilisation" at bounding box center [773, 350] width 276 height 276
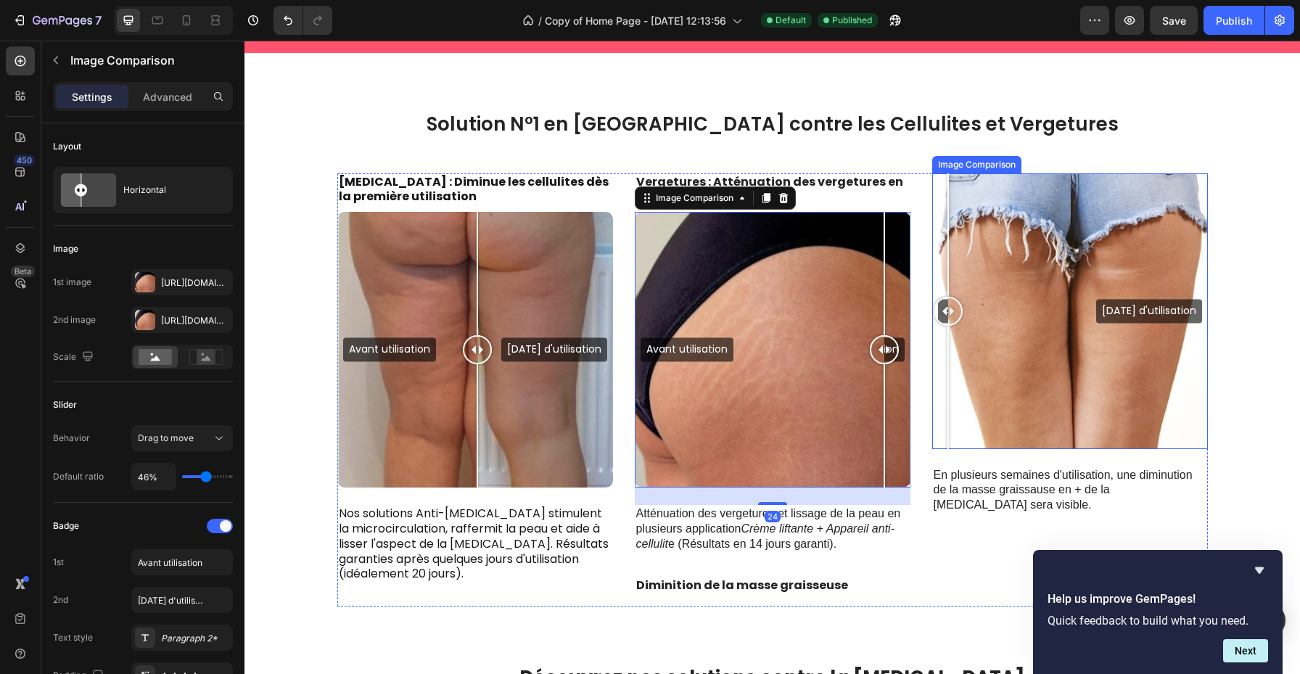
click at [968, 226] on div "Avant utilisation Après 20 jours d'utilisation" at bounding box center [1071, 311] width 276 height 276
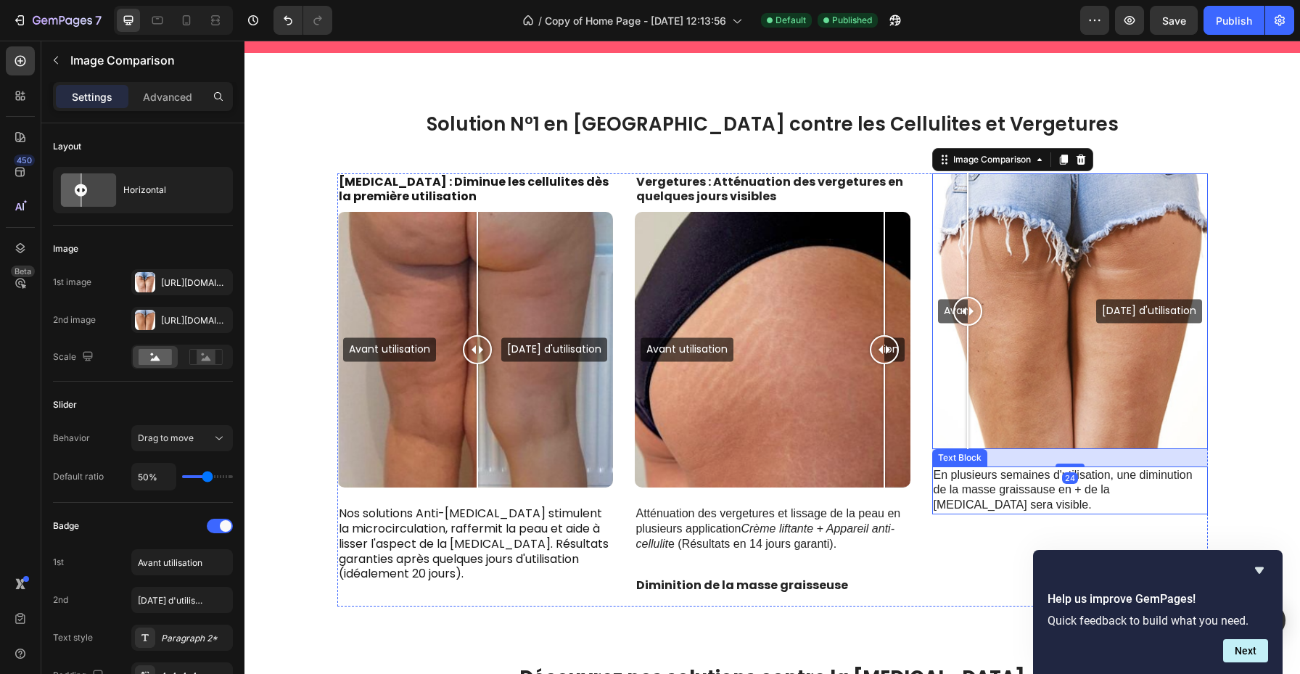
click at [960, 488] on p "En plusieurs semaines d'utilisation, une diminution de la masse graissause en +…" at bounding box center [1070, 490] width 273 height 45
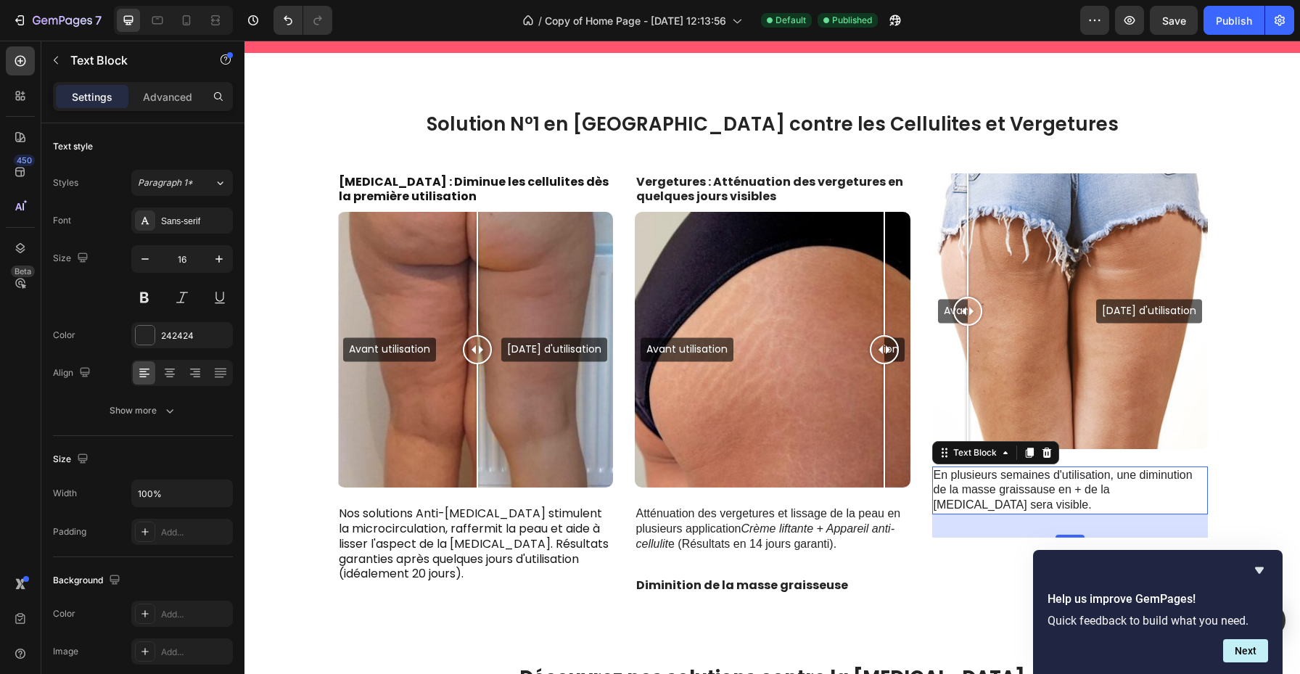
click at [1076, 340] on div "Avant utilisation Après 20 jours d'utilisation" at bounding box center [1071, 311] width 276 height 276
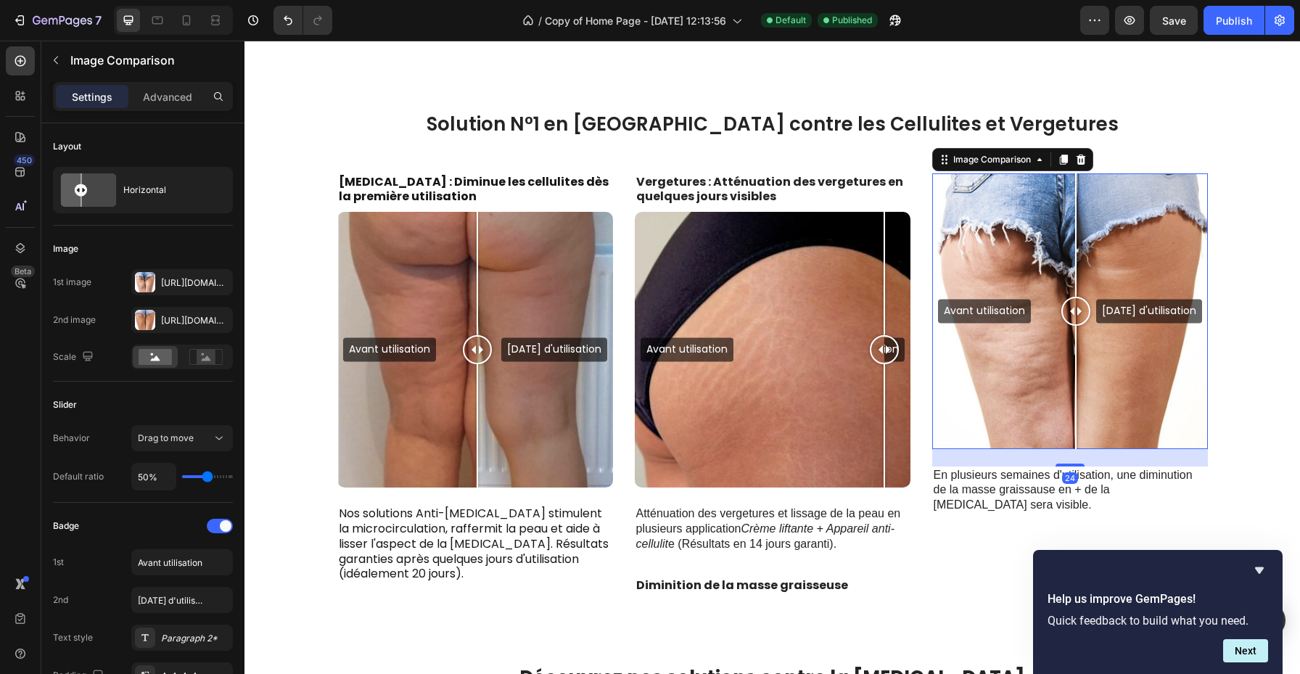
scroll to position [670, 0]
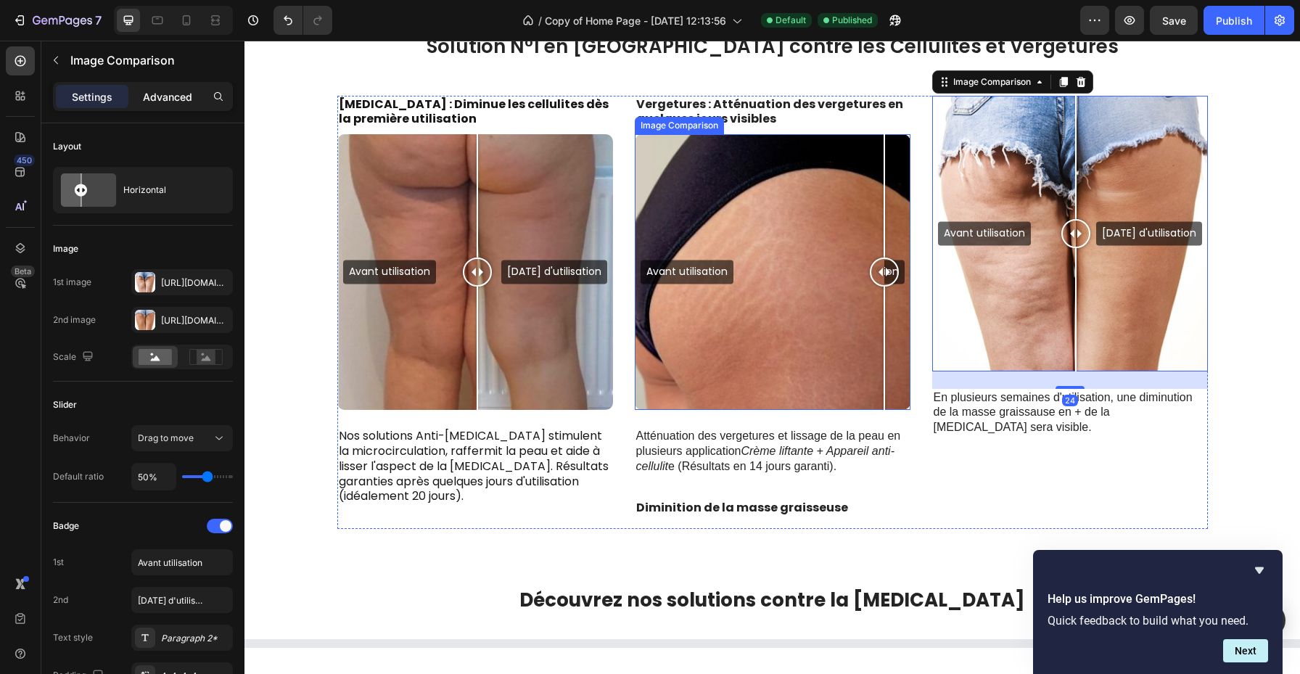
click at [183, 102] on p "Advanced" at bounding box center [167, 96] width 49 height 15
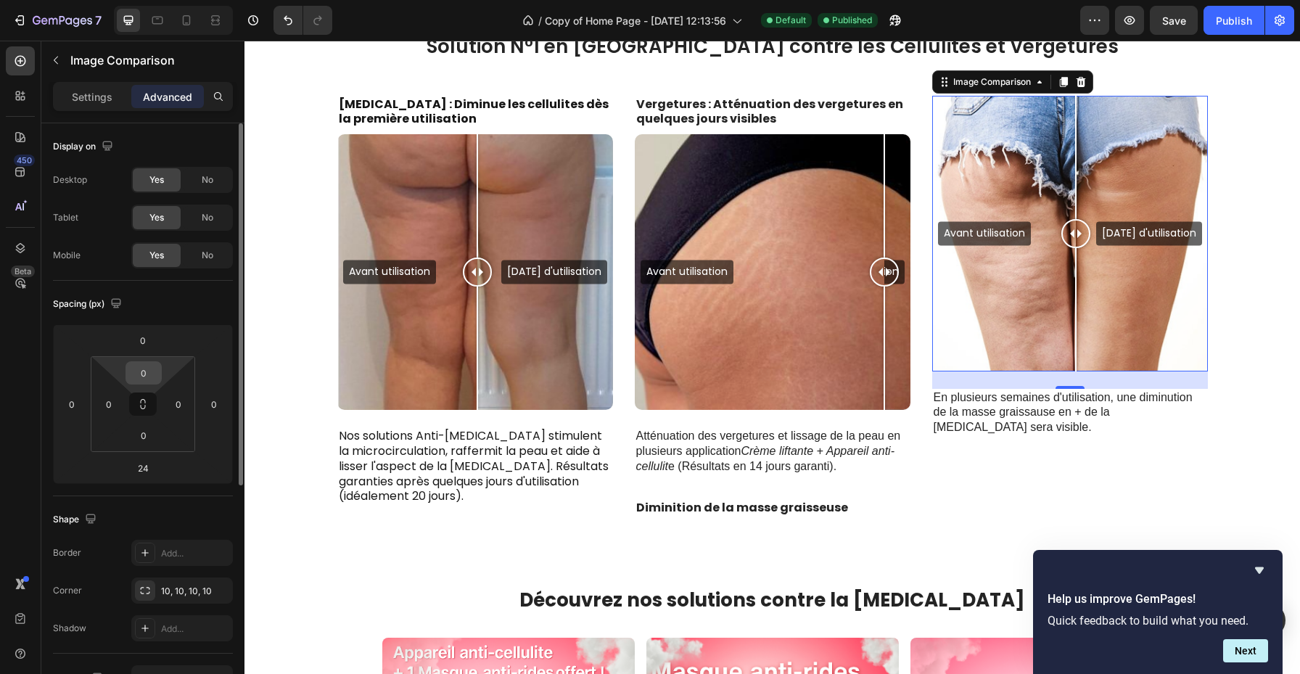
click at [153, 372] on input "0" at bounding box center [143, 373] width 29 height 22
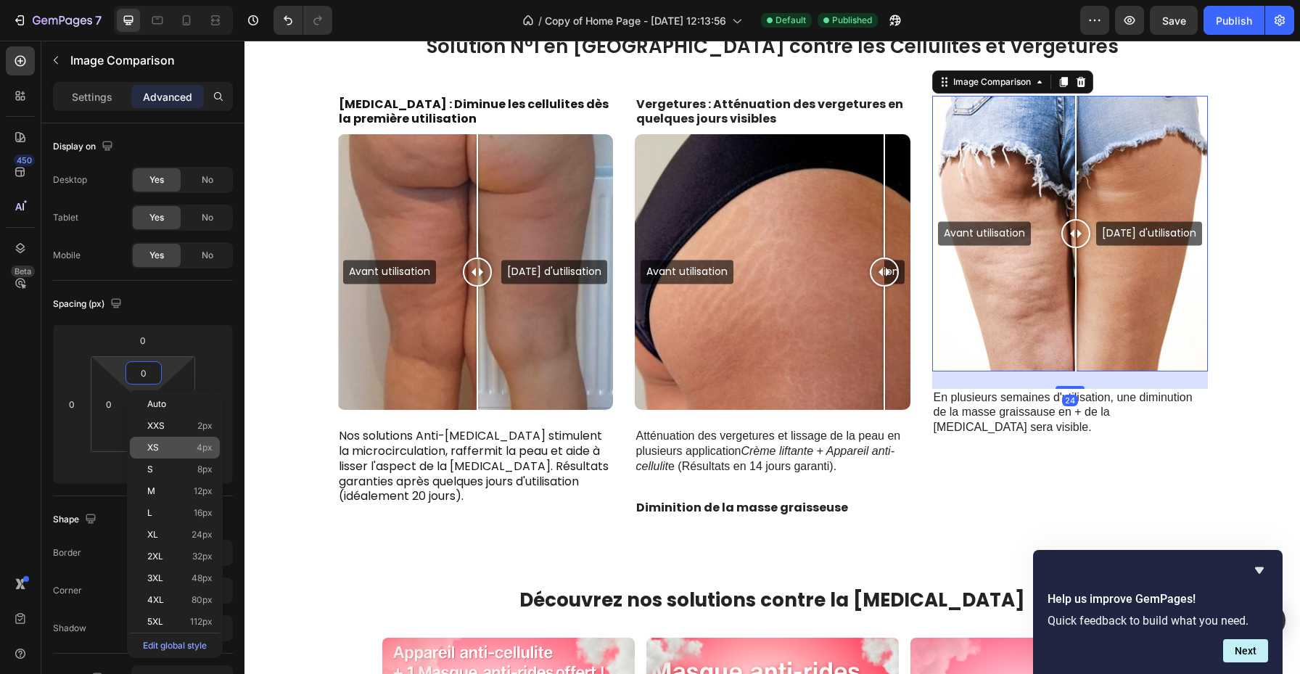
click at [170, 441] on div "XS 4px" at bounding box center [175, 448] width 90 height 22
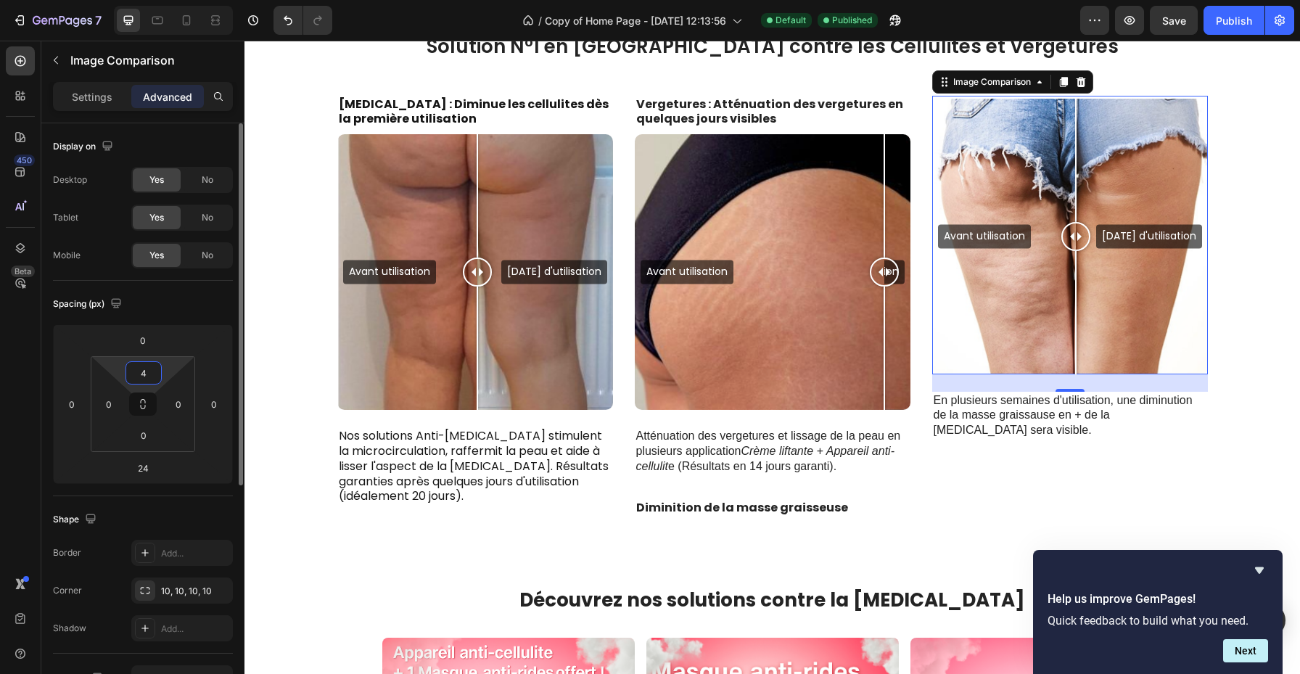
click at [148, 367] on input "4" at bounding box center [143, 373] width 29 height 22
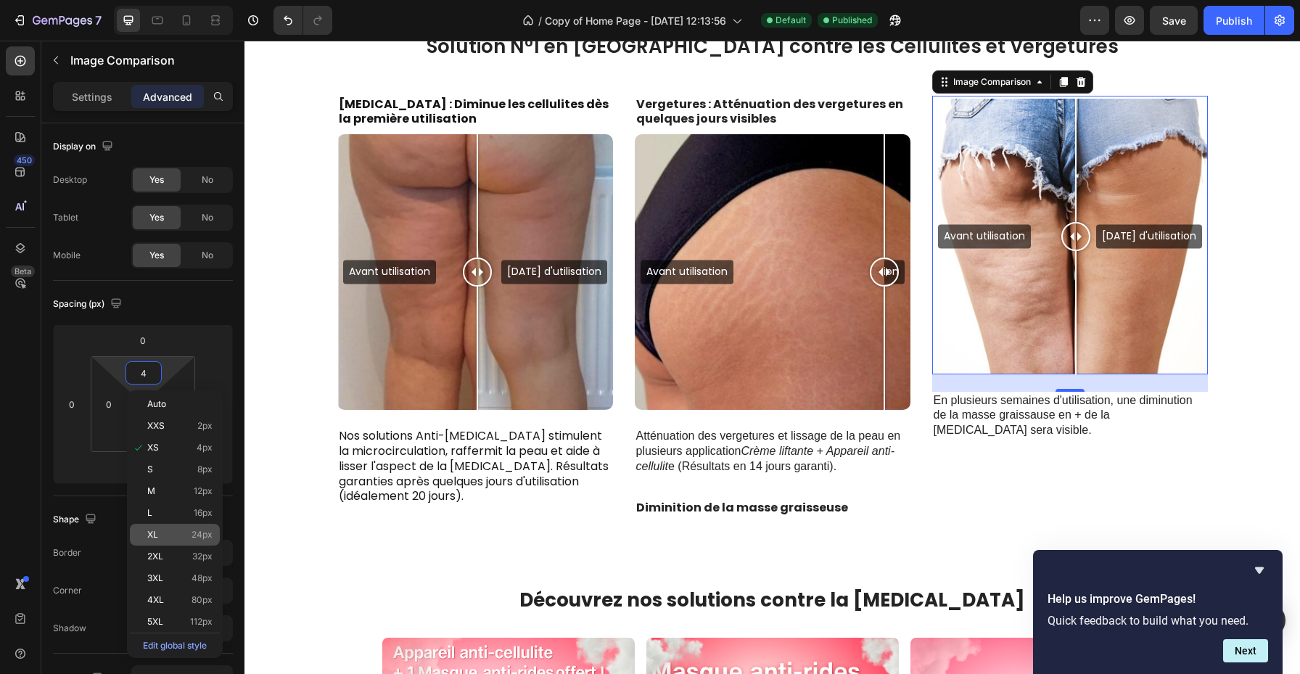
click at [184, 533] on p "XL 24px" at bounding box center [179, 535] width 65 height 10
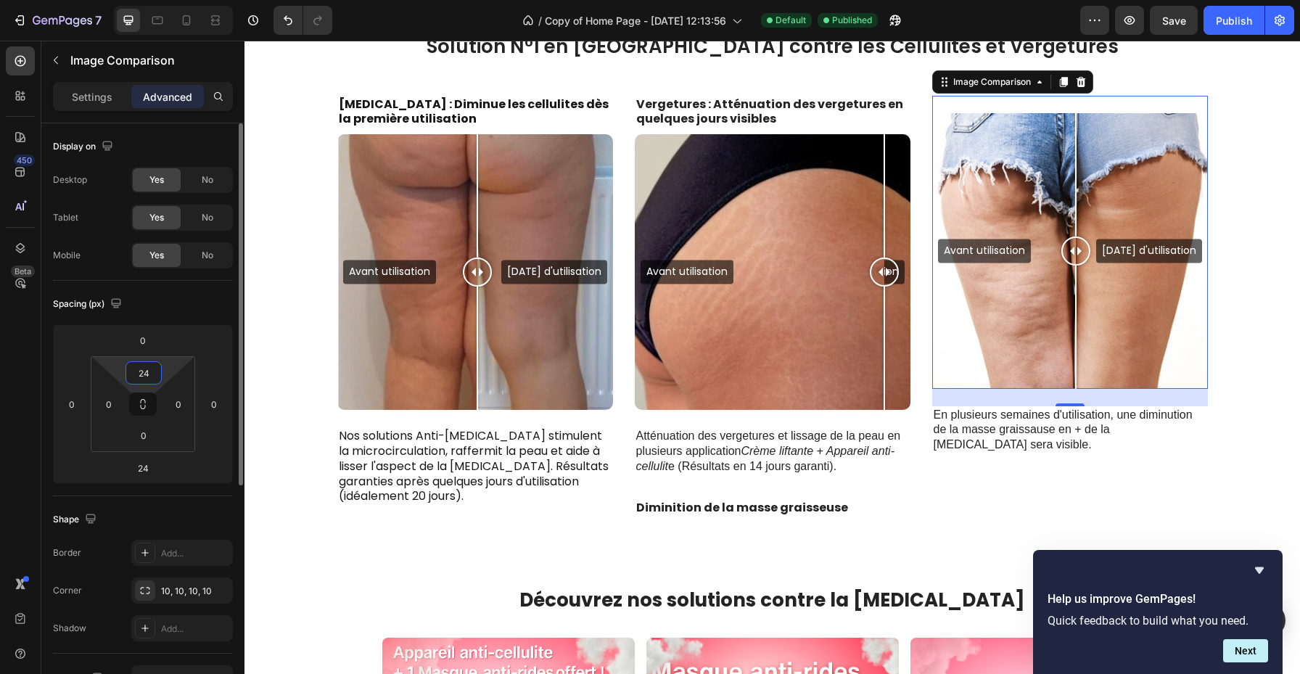
click at [157, 371] on input "24" at bounding box center [143, 373] width 29 height 22
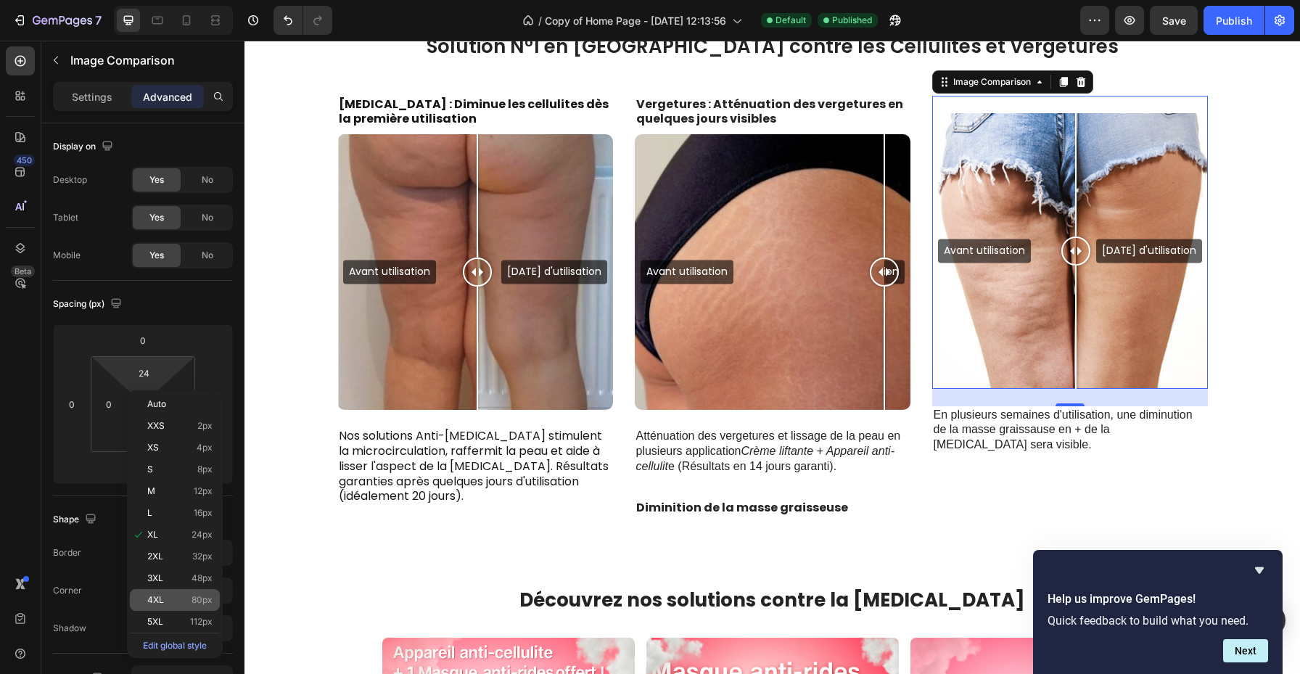
click at [184, 597] on p "4XL 80px" at bounding box center [179, 600] width 65 height 10
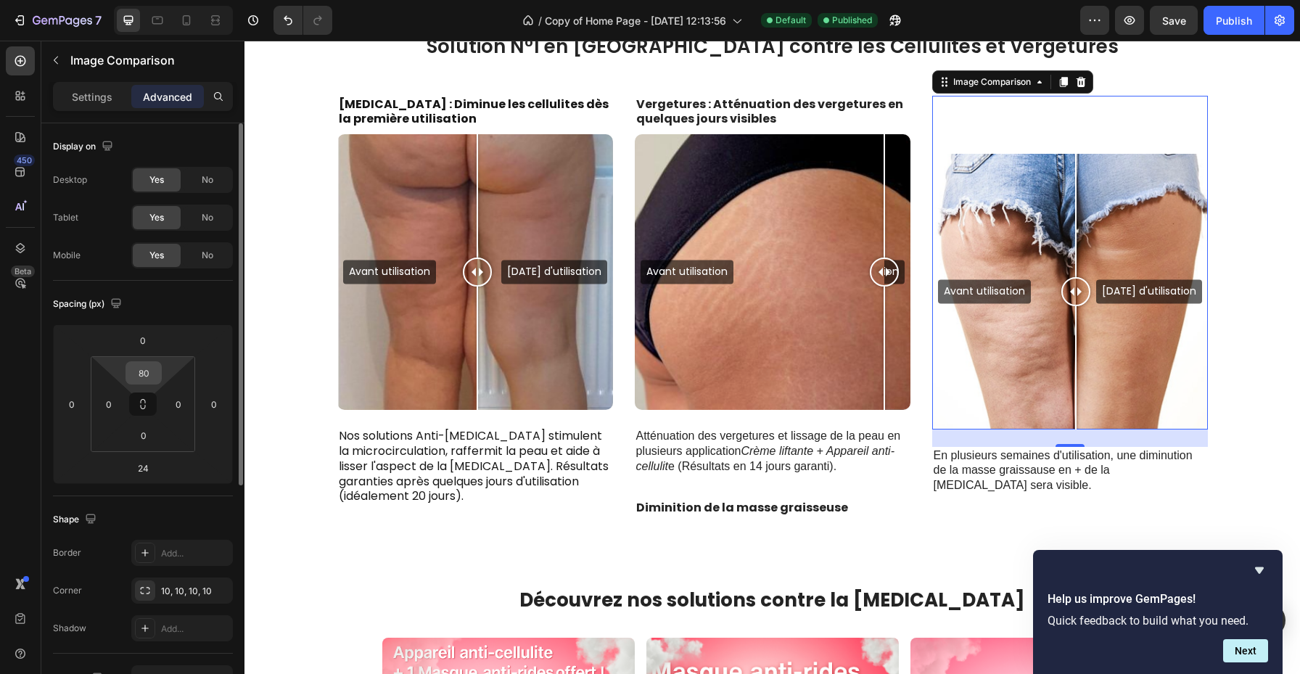
click at [145, 380] on input "80" at bounding box center [143, 373] width 29 height 22
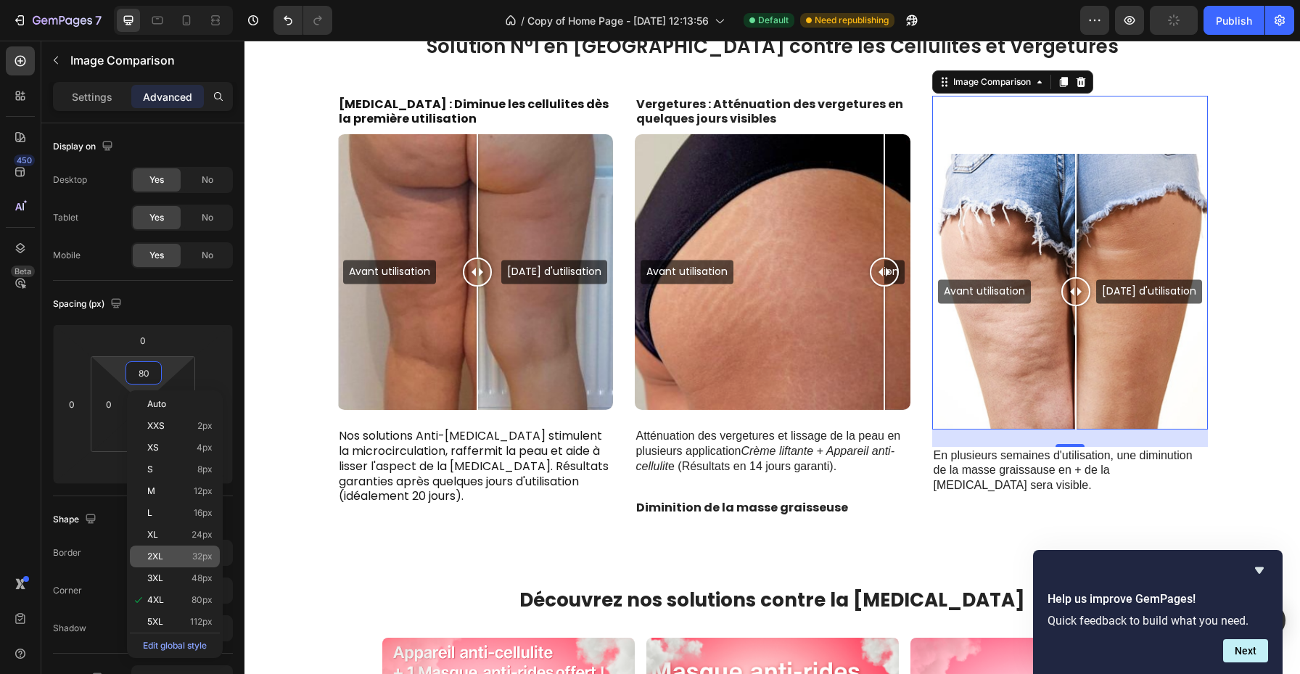
click at [188, 564] on div "2XL 32px" at bounding box center [175, 557] width 90 height 22
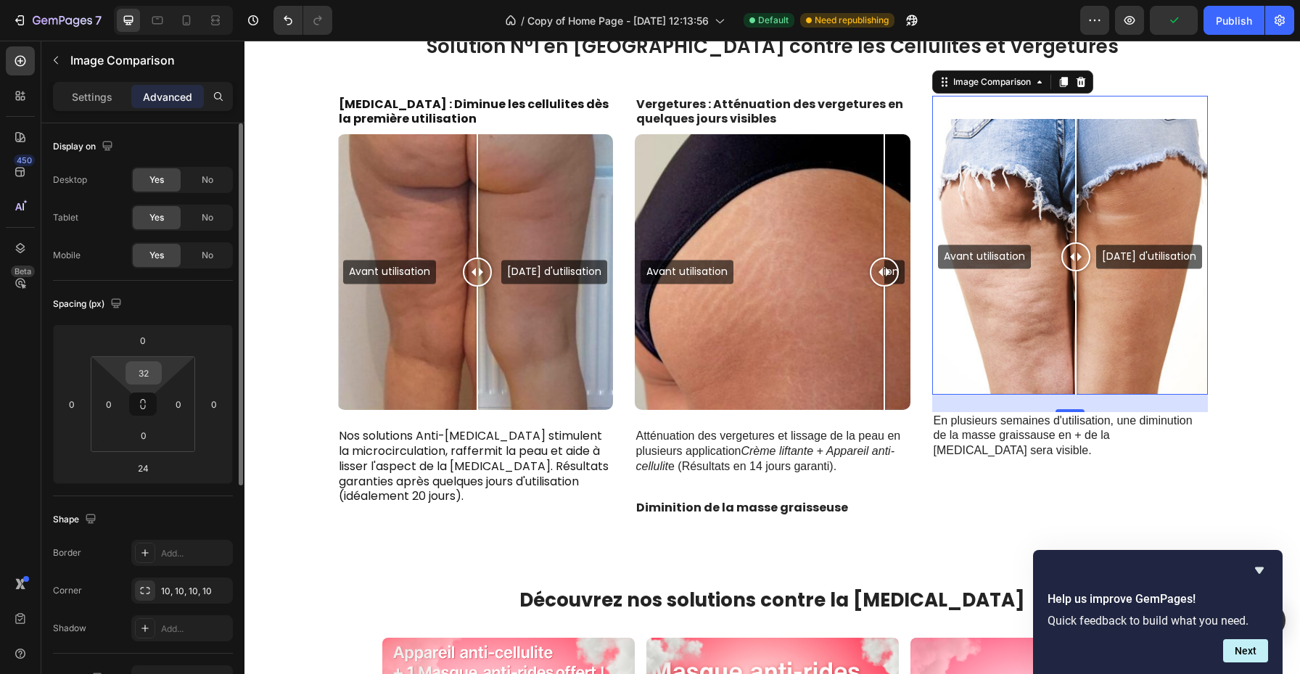
click at [149, 378] on input "32" at bounding box center [143, 373] width 29 height 22
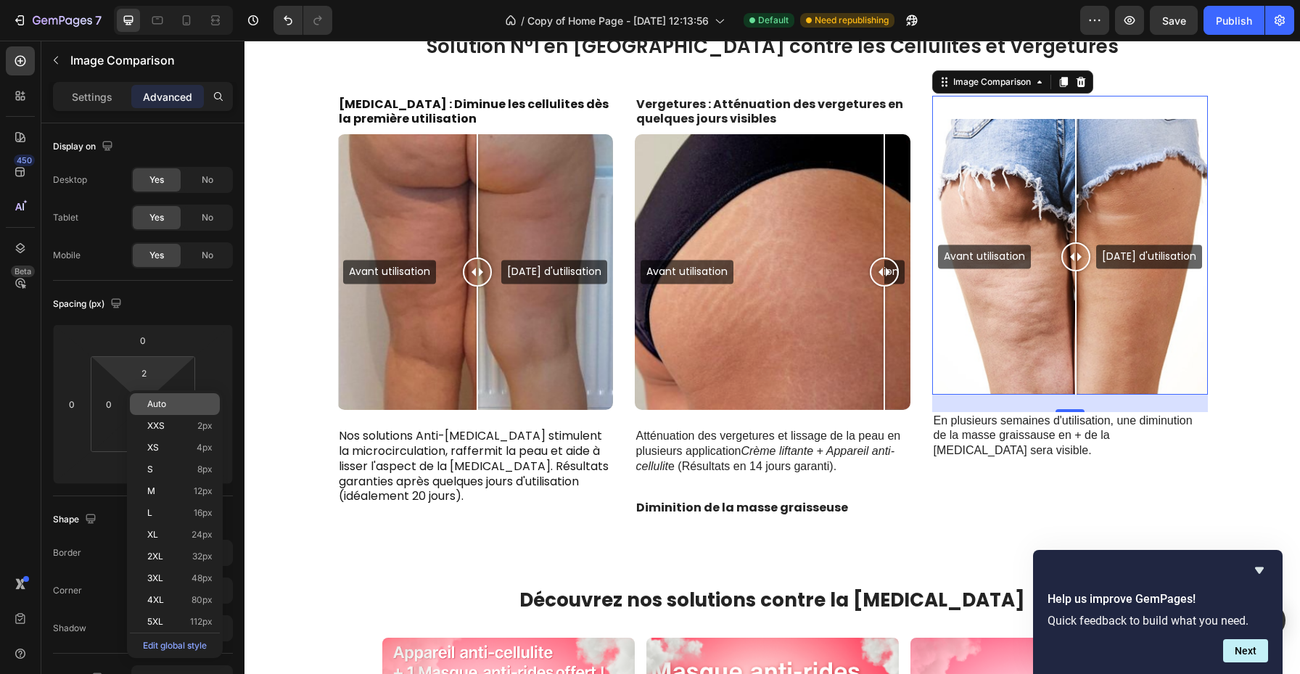
click at [165, 399] on span "Auto" at bounding box center [156, 404] width 19 height 10
type input "Auto"
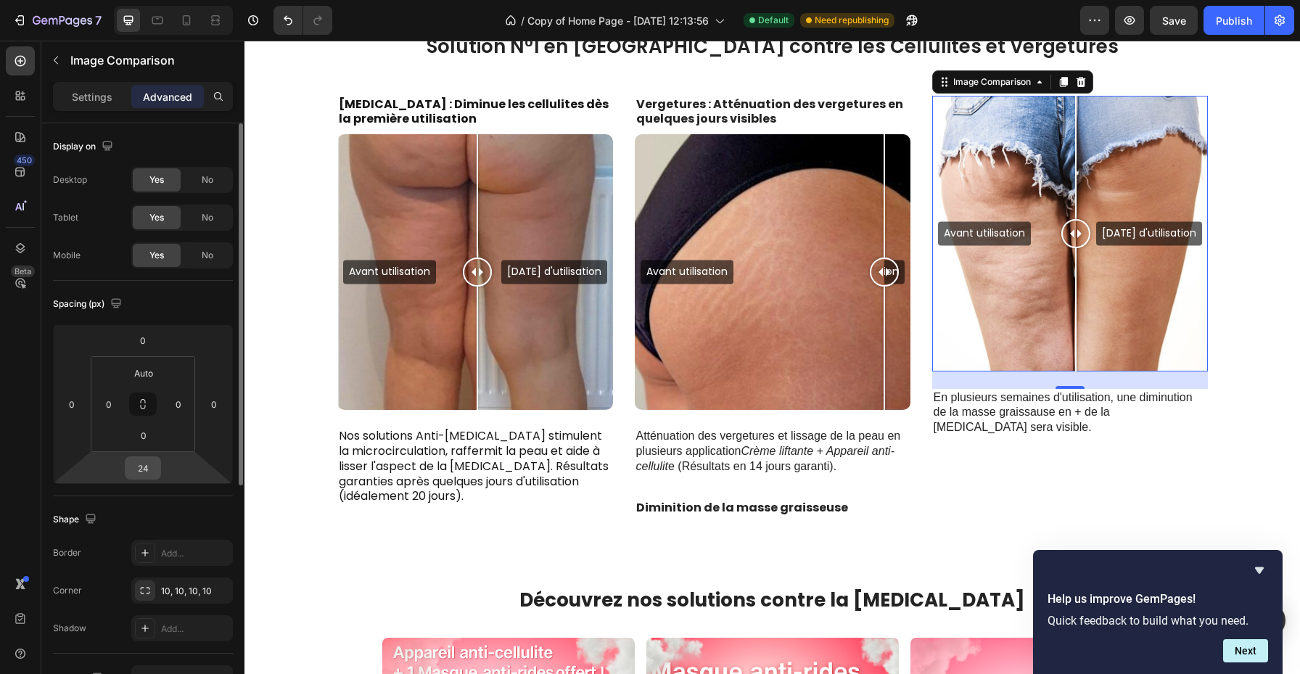
click at [150, 469] on input "24" at bounding box center [142, 468] width 29 height 22
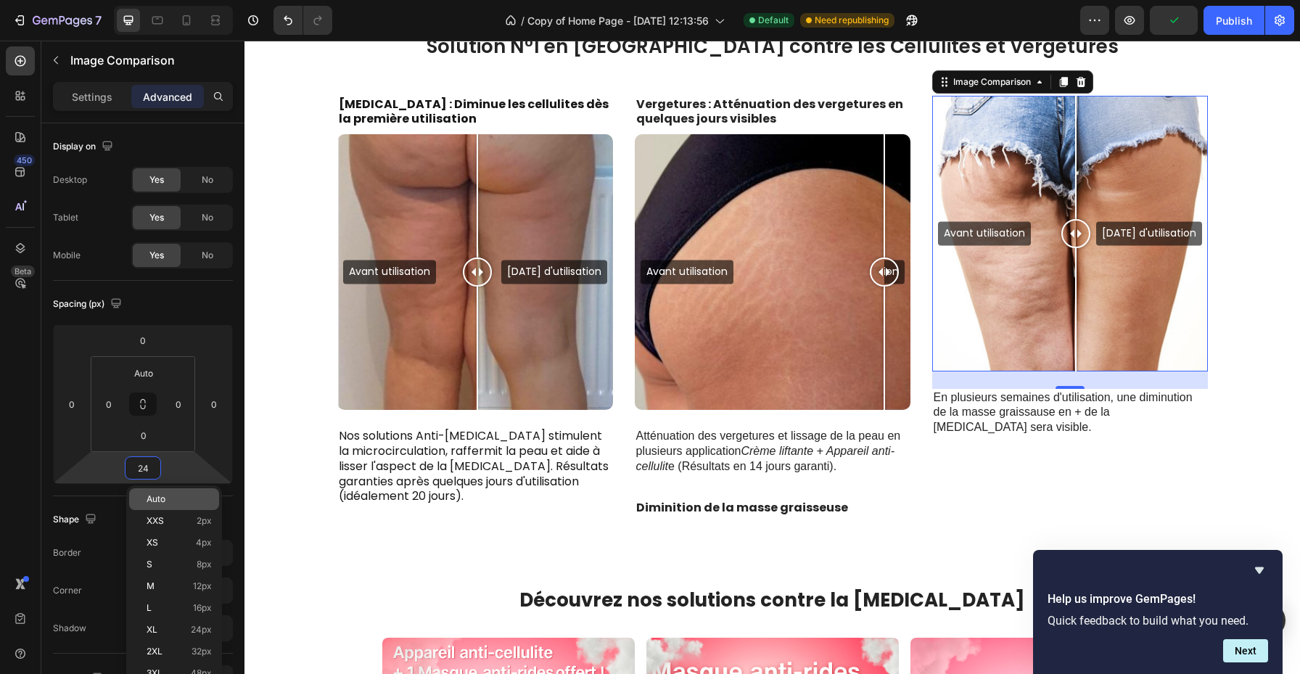
click at [168, 495] on p "Auto" at bounding box center [179, 499] width 65 height 10
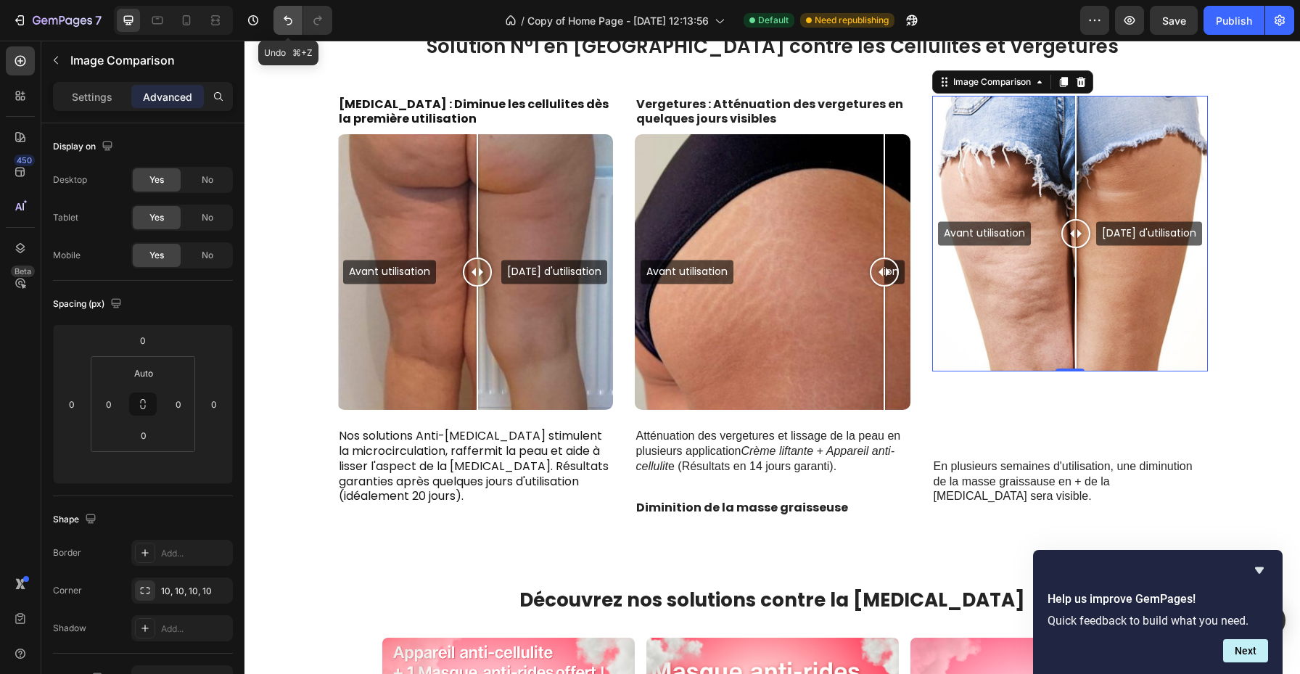
click at [290, 28] on button "Undo/Redo" at bounding box center [288, 20] width 29 height 29
type input "24"
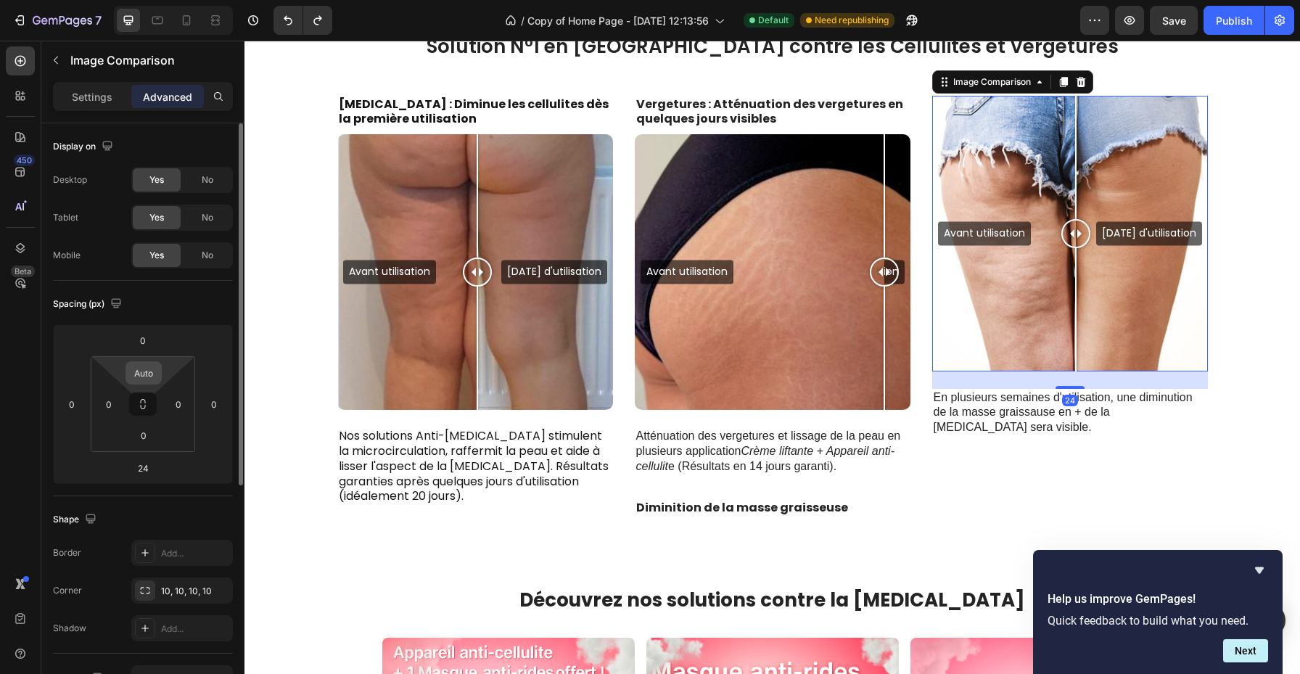
click at [145, 374] on input "Auto" at bounding box center [143, 373] width 29 height 22
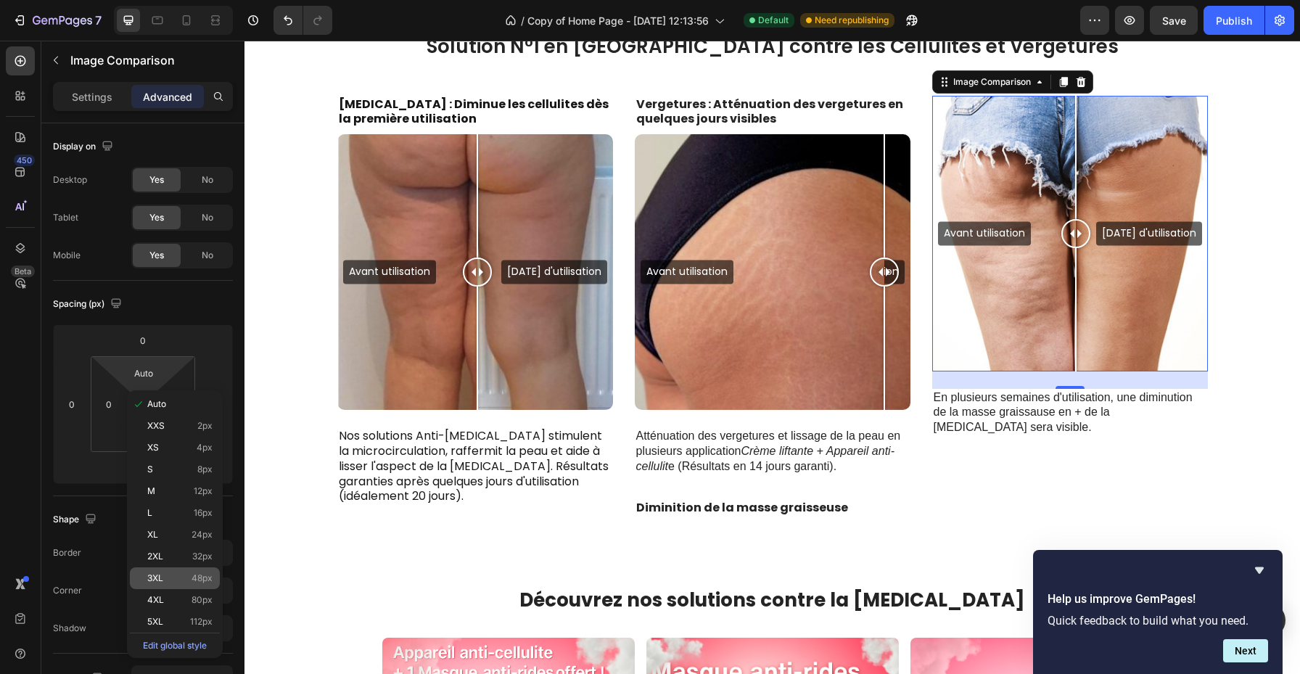
click at [176, 581] on p "3XL 48px" at bounding box center [179, 578] width 65 height 10
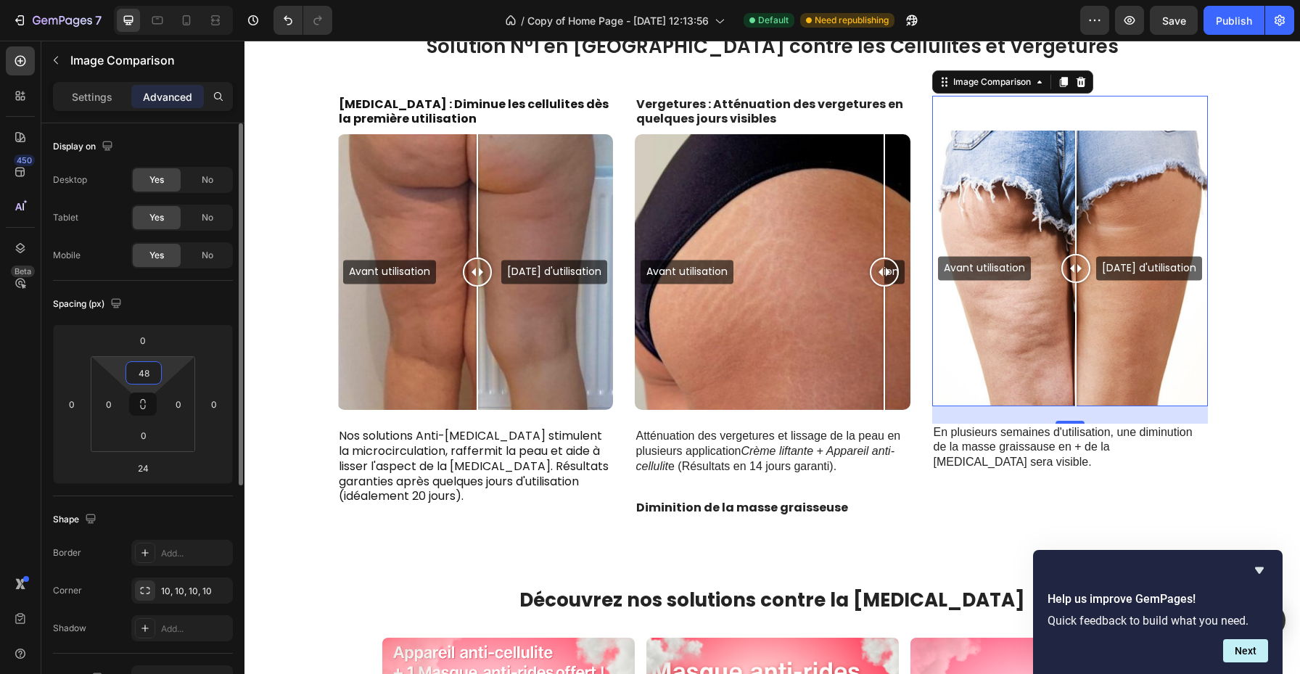
click at [142, 372] on input "48" at bounding box center [143, 373] width 29 height 22
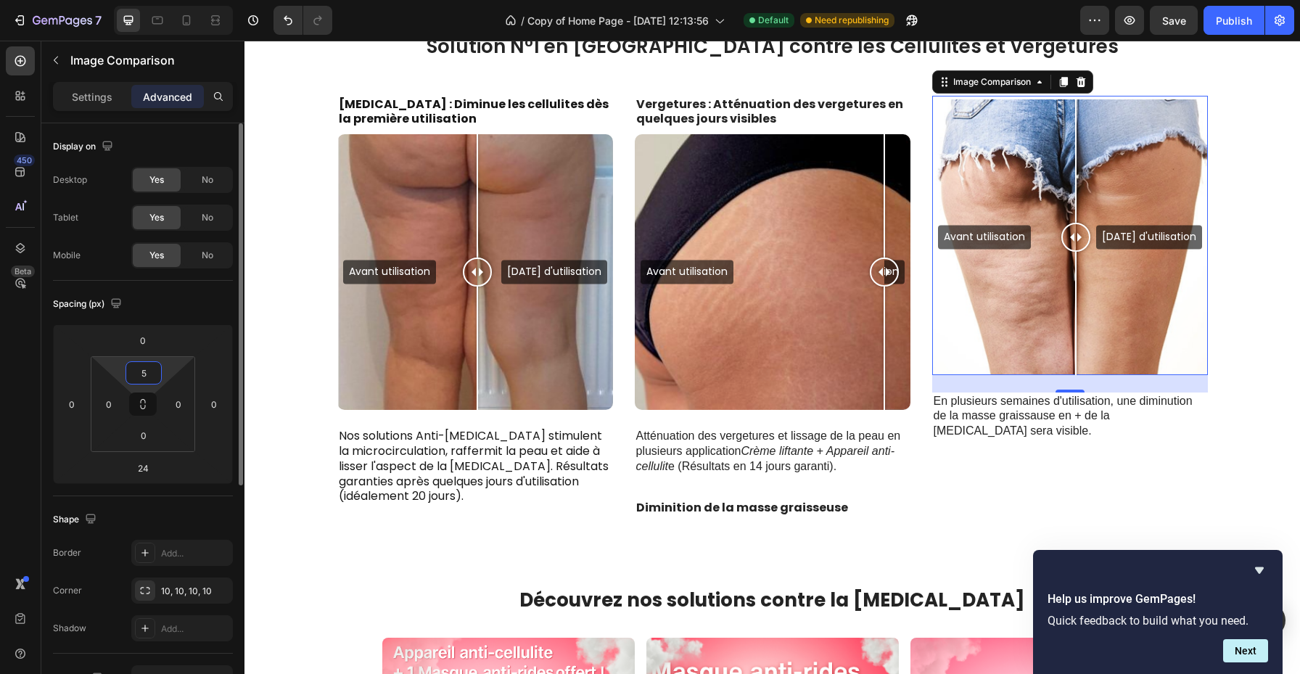
type input "55"
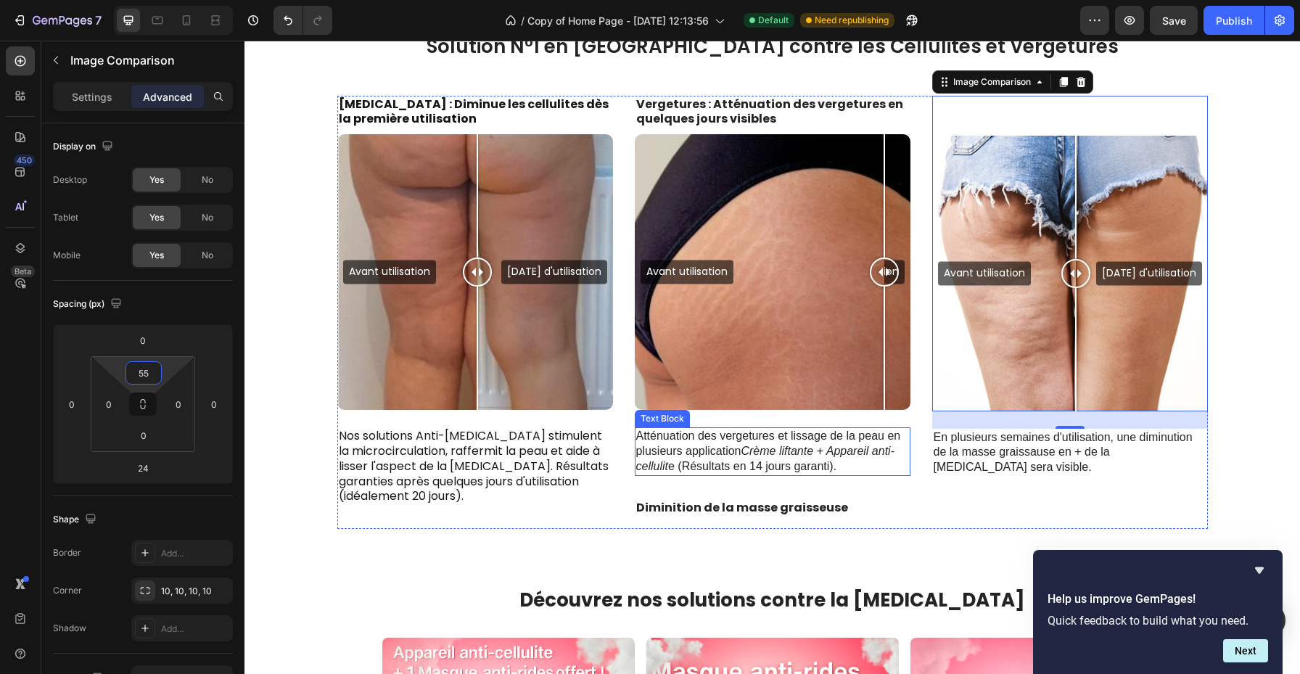
click at [1049, 528] on div "Avant utilisation Après 20 jours d'utilisation Image Comparison 24 En plusieurs…" at bounding box center [1071, 313] width 276 height 434
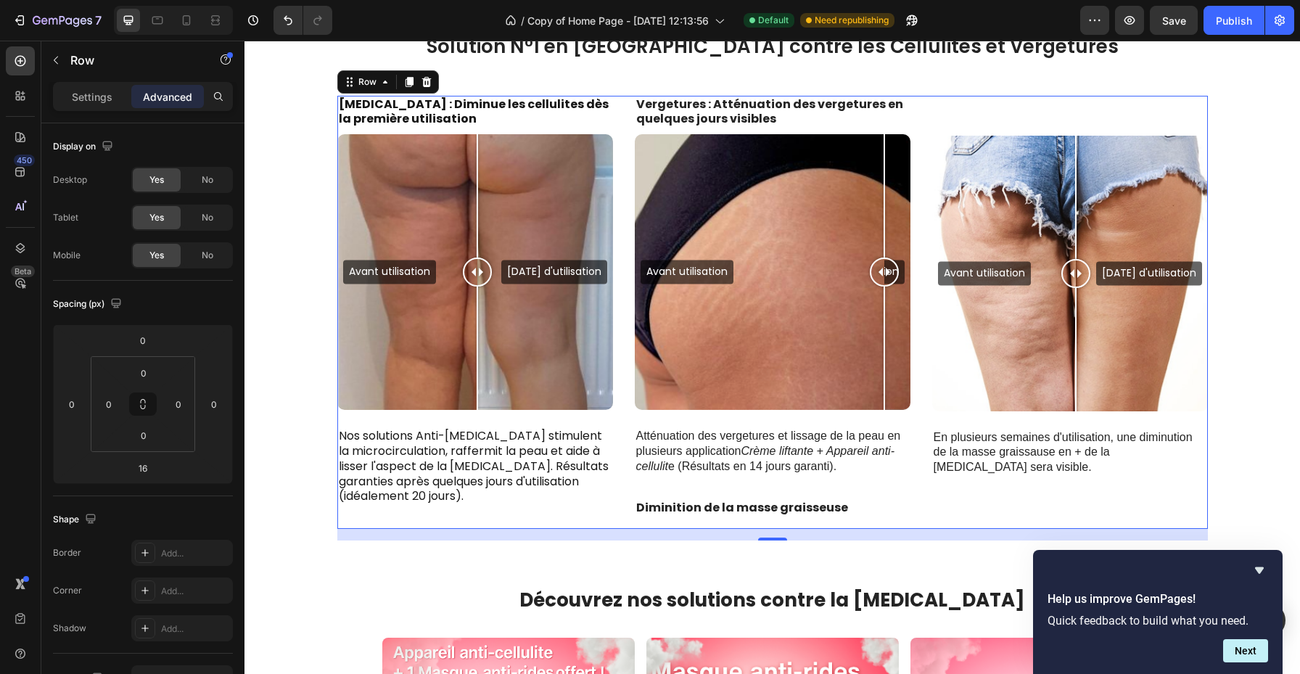
drag, startPoint x: 100, startPoint y: 106, endPoint x: 104, endPoint y: 120, distance: 14.3
click at [100, 106] on div "Settings" at bounding box center [92, 96] width 73 height 23
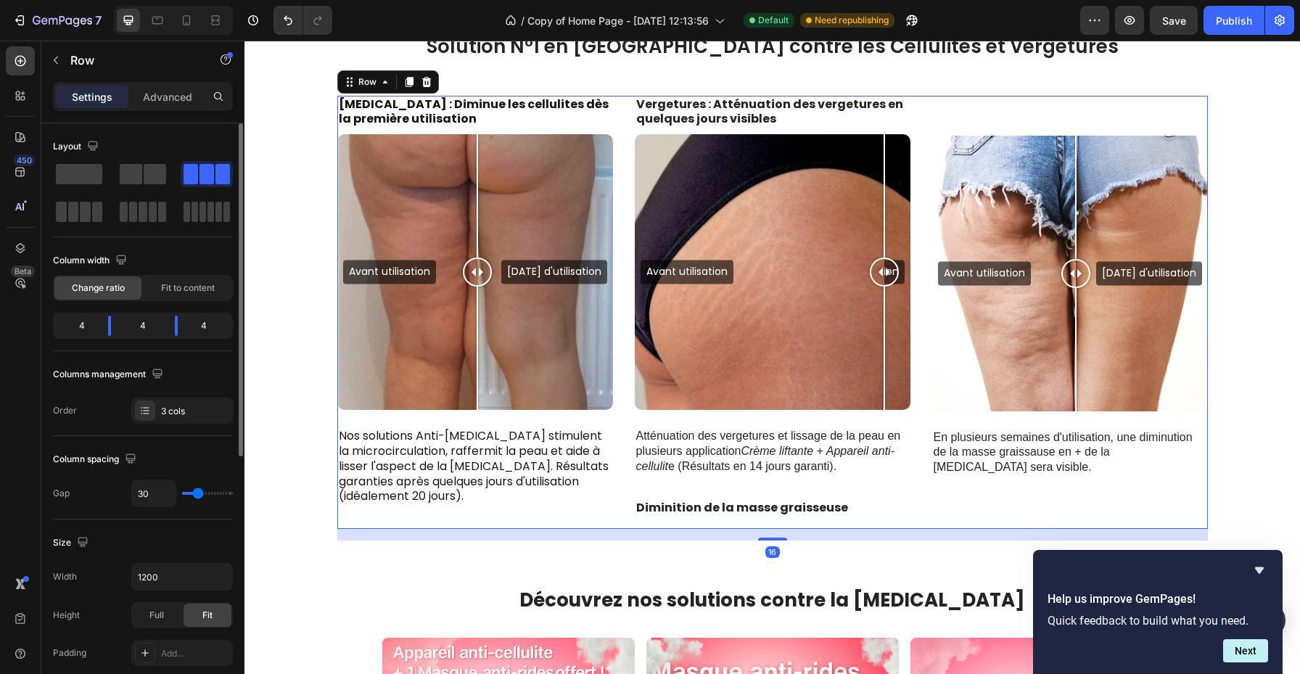
type input "74"
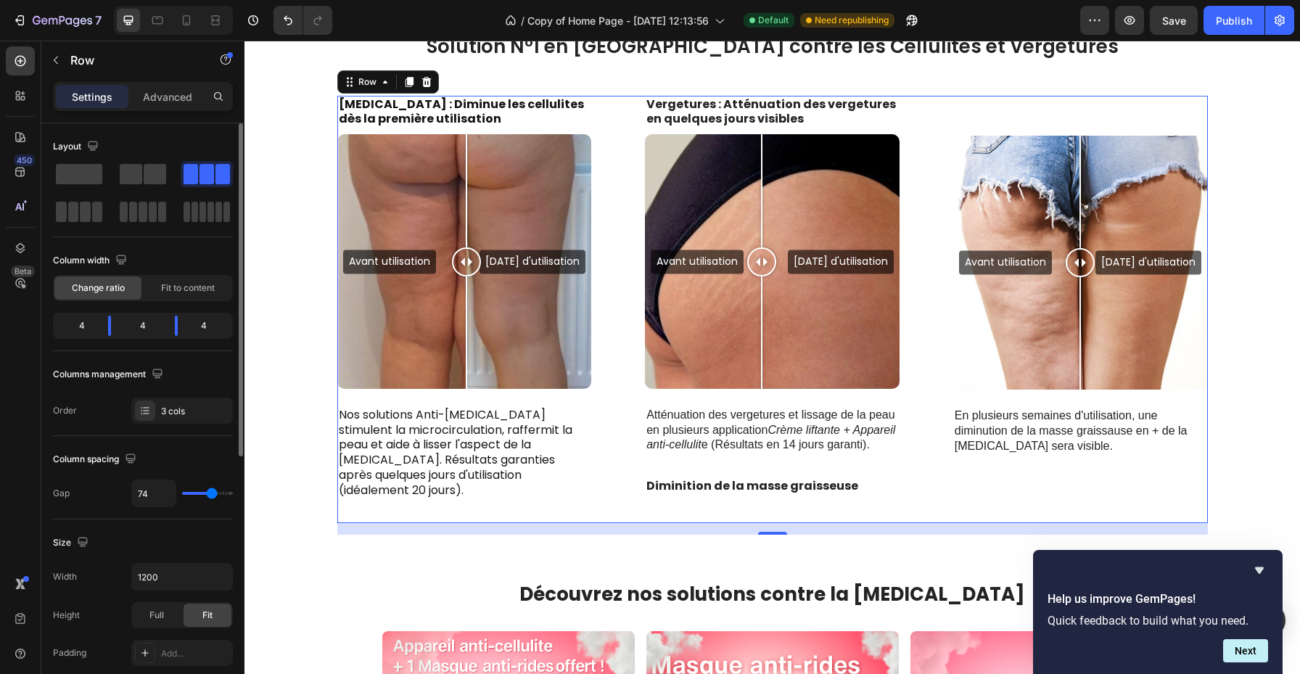
type input "67"
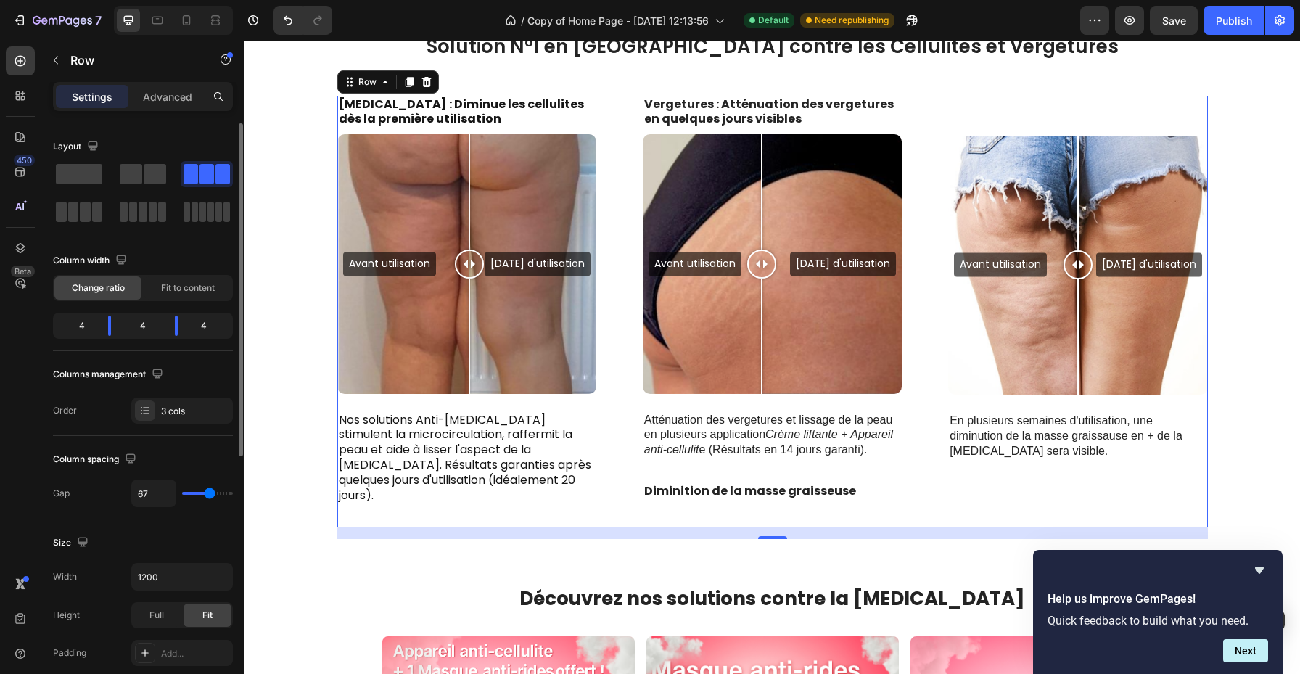
type input "53"
type input "25"
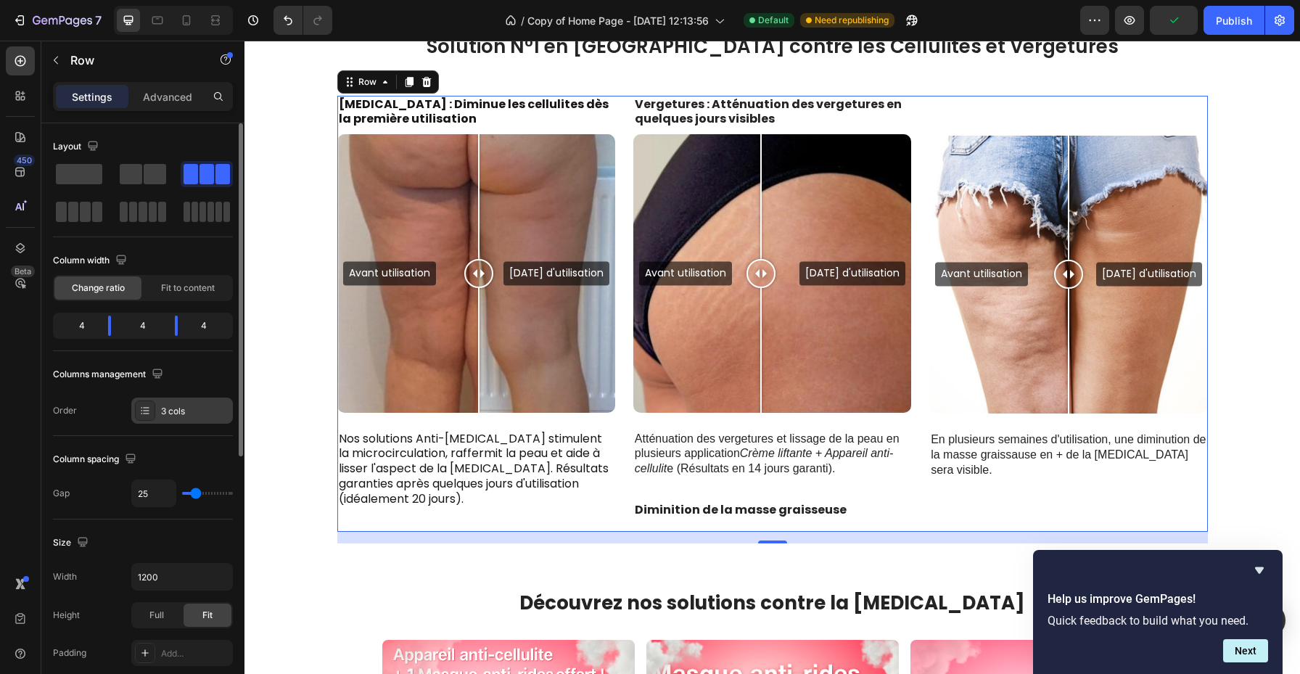
type input "24"
drag, startPoint x: 197, startPoint y: 491, endPoint x: 213, endPoint y: 411, distance: 81.4
type input "24"
click at [196, 493] on input "range" at bounding box center [207, 493] width 51 height 3
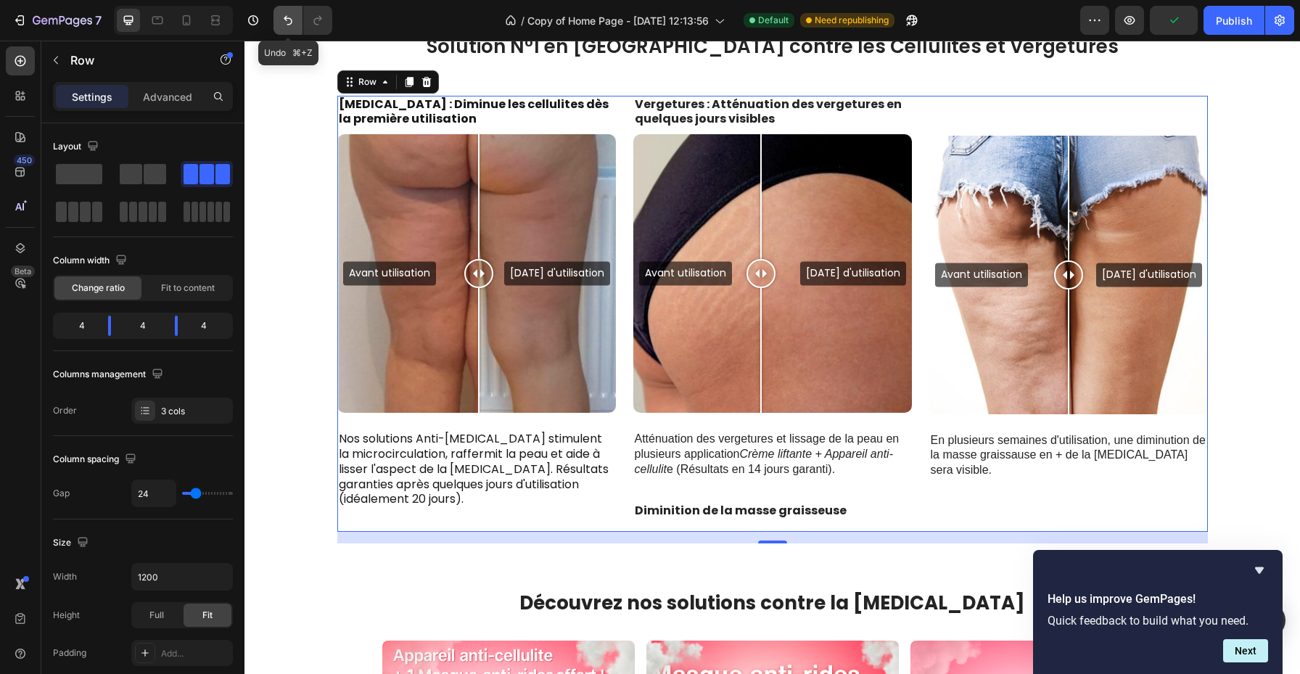
click at [284, 15] on icon "Undo/Redo" at bounding box center [288, 20] width 15 height 15
type input "30"
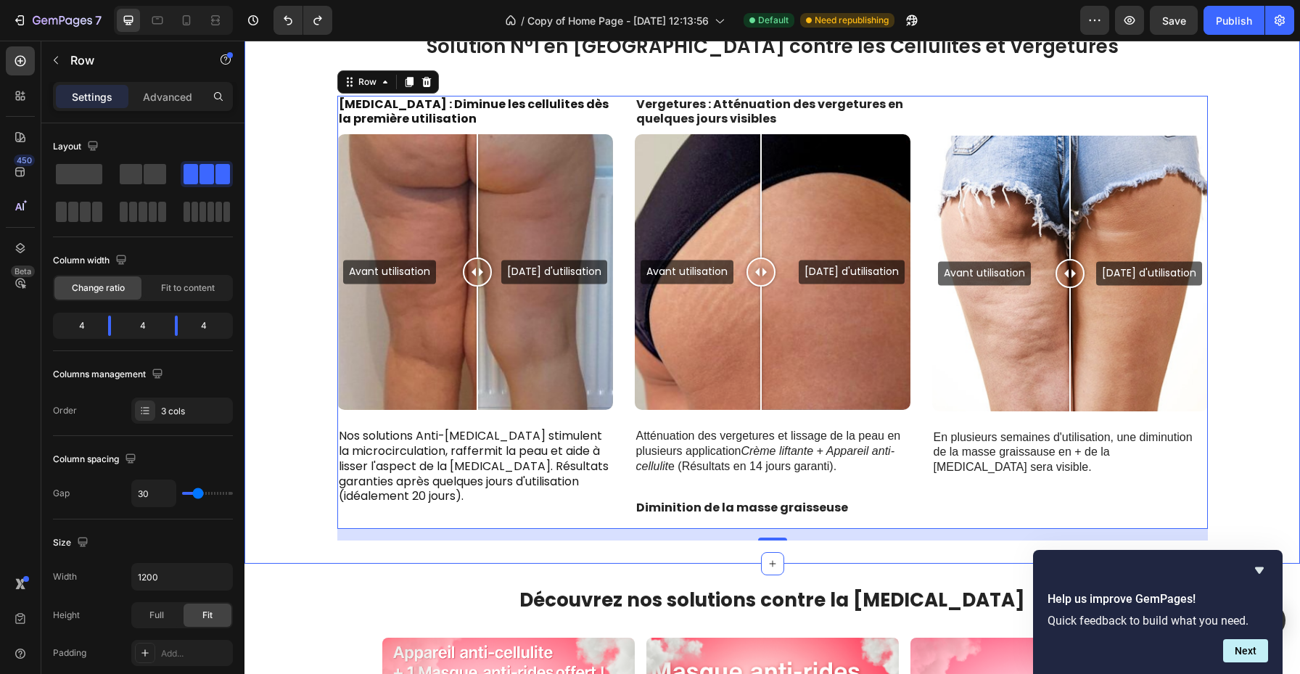
click at [283, 253] on div "Solution N°1 en France contre les Cellulites et Vergetures Heading Row CELLULIT…" at bounding box center [772, 286] width 1034 height 507
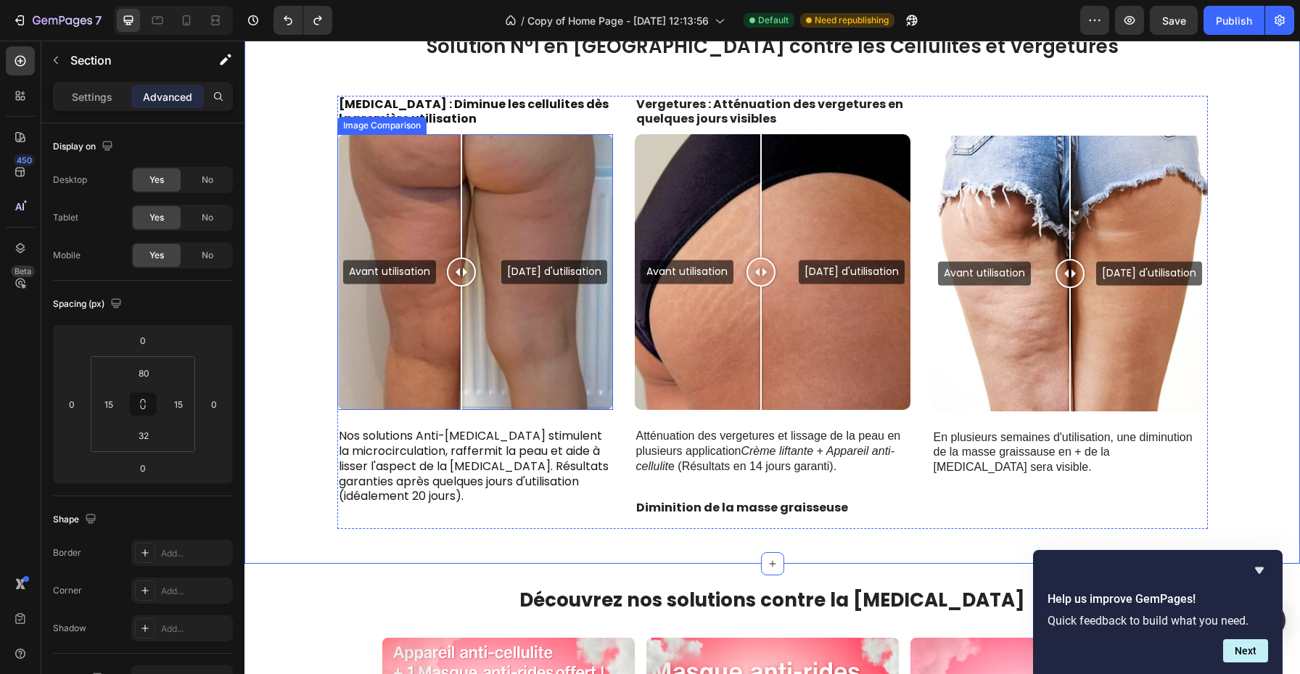
drag, startPoint x: 472, startPoint y: 284, endPoint x: 459, endPoint y: 284, distance: 12.4
click at [461, 284] on div at bounding box center [461, 272] width 29 height 29
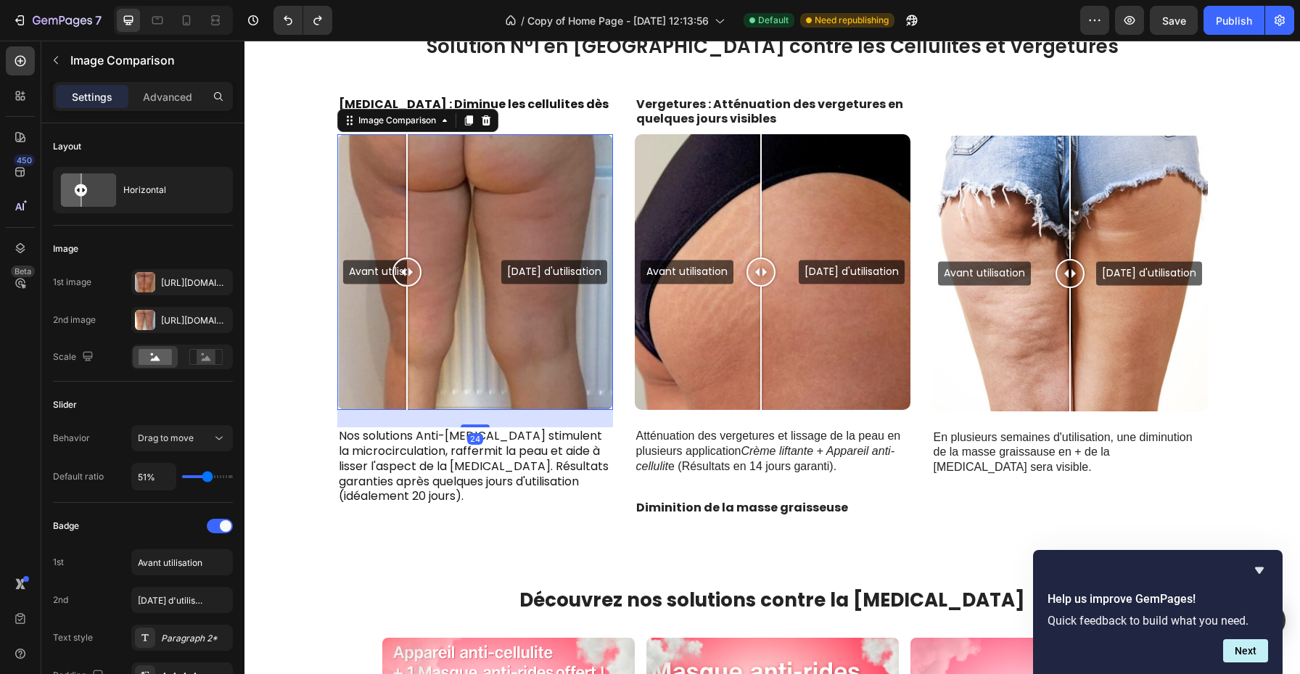
click at [407, 221] on div "Avant utilisation [DATE] d'utilisation" at bounding box center [475, 272] width 276 height 276
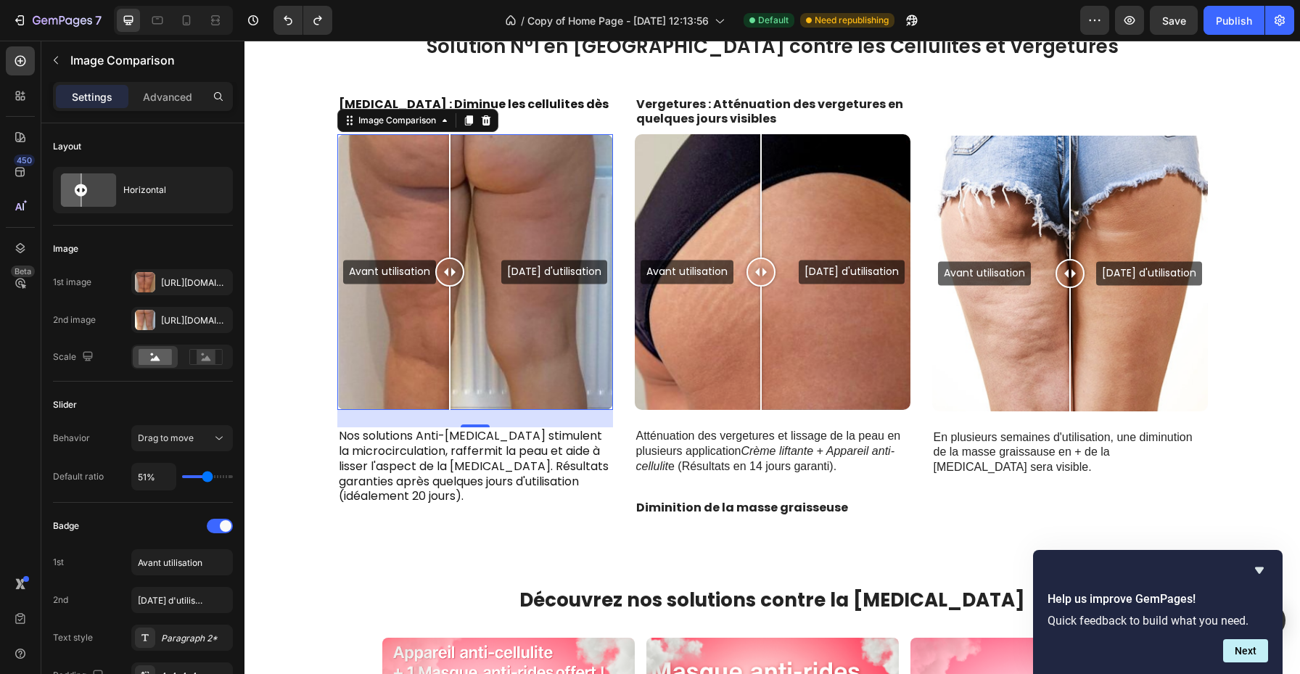
drag, startPoint x: 410, startPoint y: 221, endPoint x: 450, endPoint y: 222, distance: 39.9
click at [450, 222] on div at bounding box center [449, 272] width 29 height 276
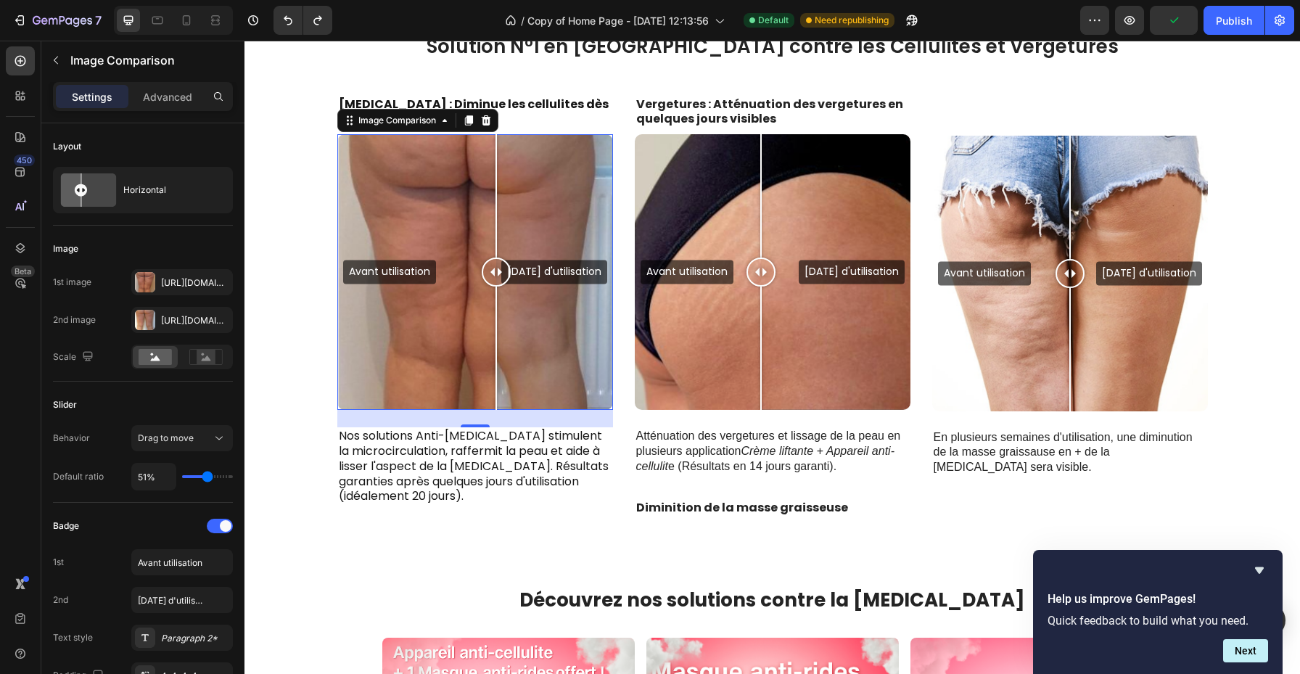
click at [496, 271] on div "Avant utilisation [DATE] d'utilisation" at bounding box center [475, 272] width 276 height 276
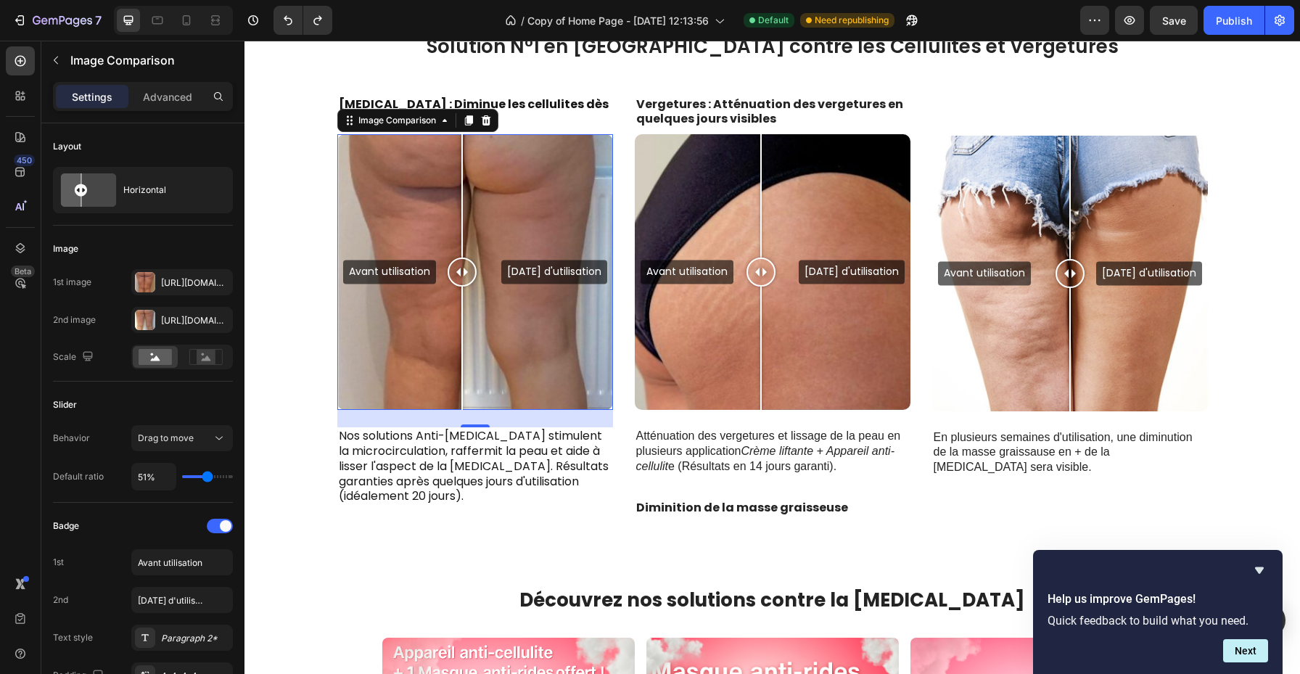
drag, startPoint x: 512, startPoint y: 278, endPoint x: 461, endPoint y: 277, distance: 50.8
click at [461, 277] on div "Avant utilisation [DATE] d'utilisation" at bounding box center [475, 272] width 276 height 276
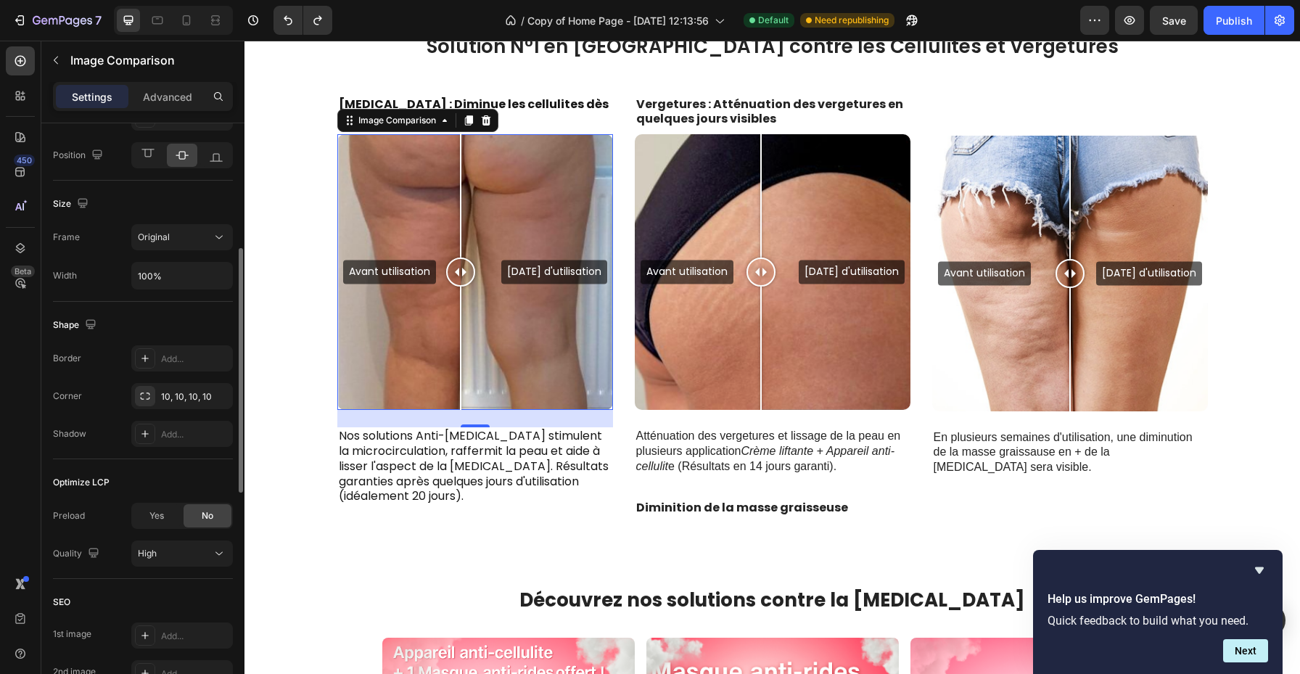
scroll to position [345, 0]
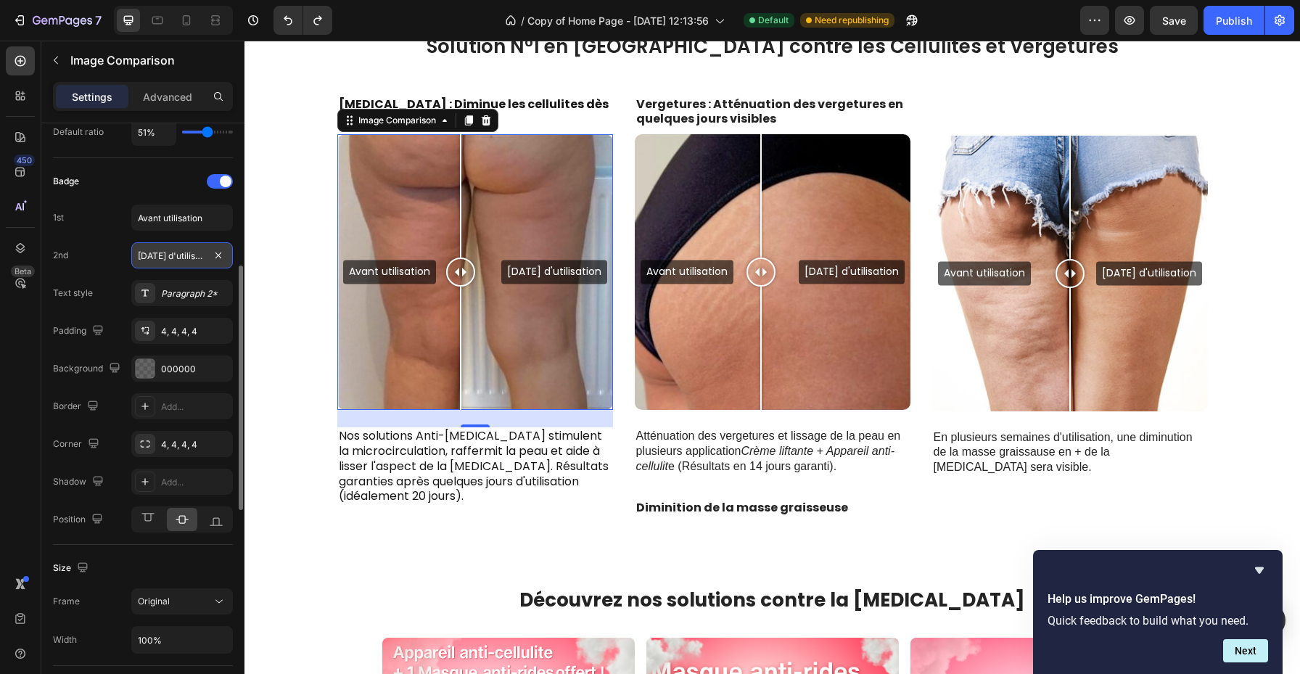
click at [183, 250] on input "[DATE] d'utilisation" at bounding box center [182, 255] width 102 height 26
click at [107, 267] on div "2nd Après 14 jours d'utilisation" at bounding box center [143, 255] width 180 height 26
click at [147, 279] on div "Badge 1st Avant utilisation 2nd Après 14 jours d'utilisation Text style Paragra…" at bounding box center [143, 351] width 180 height 363
click at [158, 295] on div "Paragraph 2*" at bounding box center [182, 293] width 102 height 26
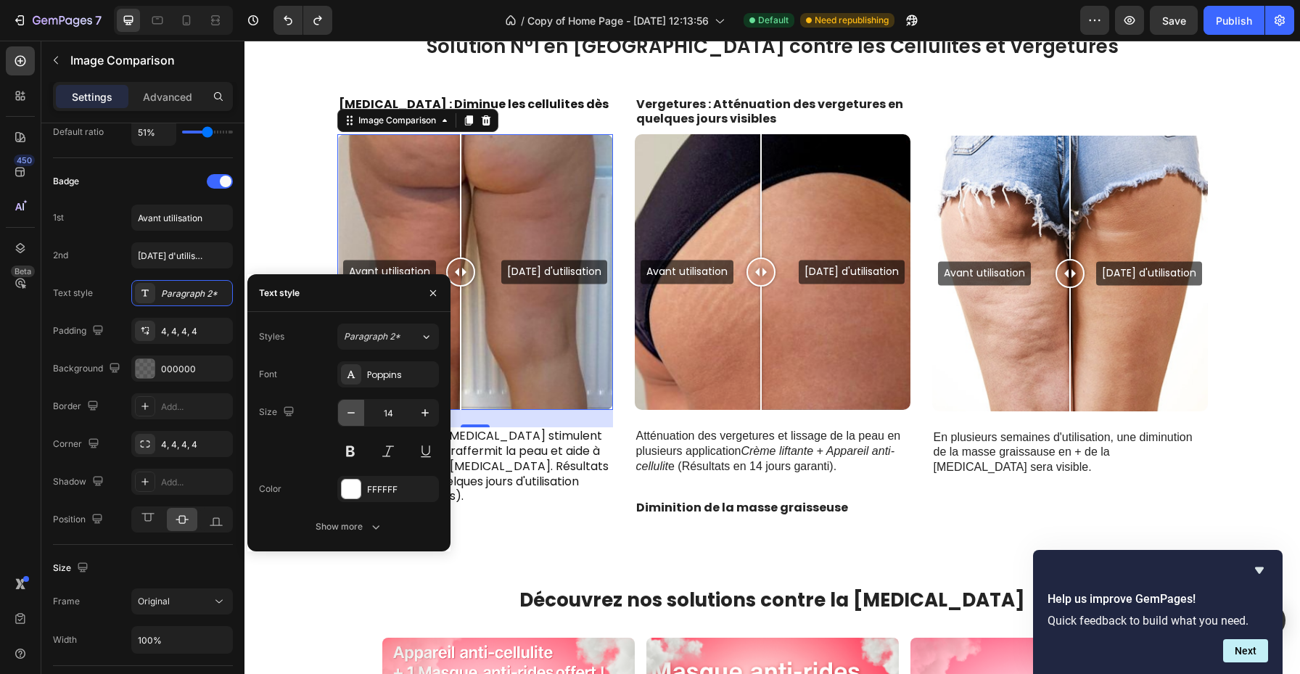
click at [351, 410] on icon "button" at bounding box center [351, 413] width 15 height 15
type input "12"
click at [383, 525] on button "Show more" at bounding box center [349, 527] width 180 height 26
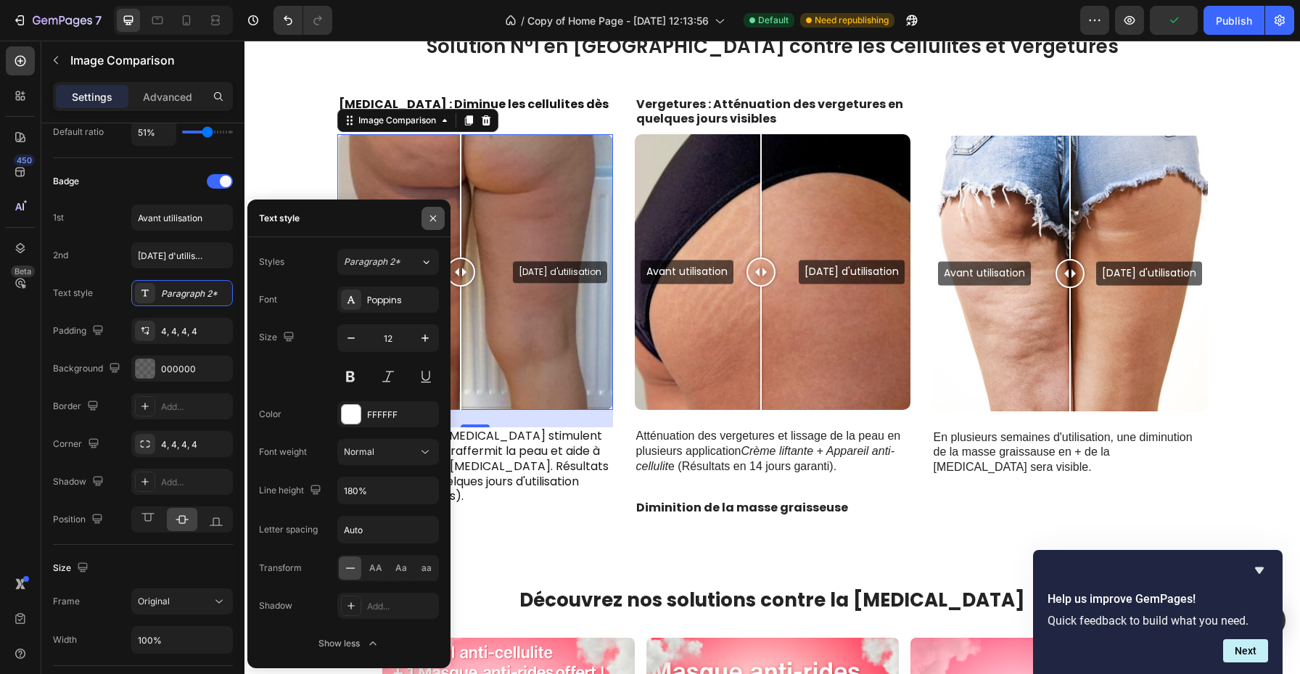
click at [431, 208] on button "button" at bounding box center [433, 218] width 23 height 23
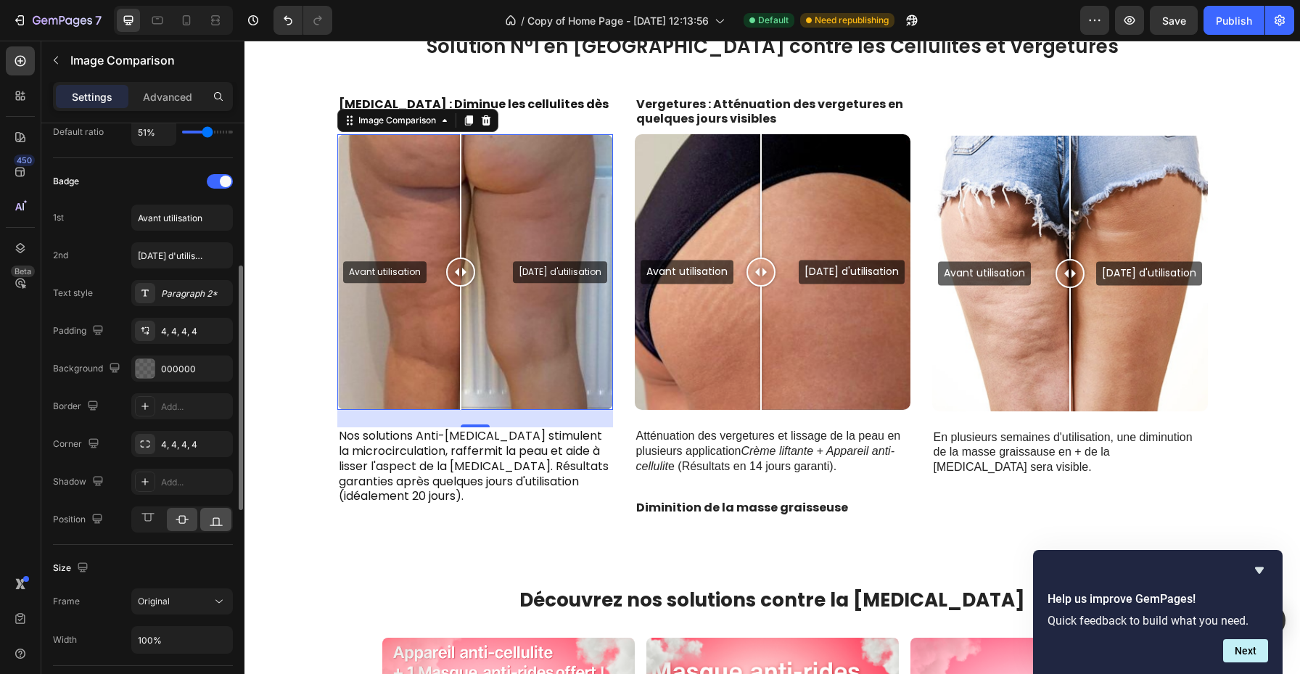
drag, startPoint x: 200, startPoint y: 524, endPoint x: 227, endPoint y: 522, distance: 26.9
click at [200, 524] on div at bounding box center [215, 519] width 31 height 23
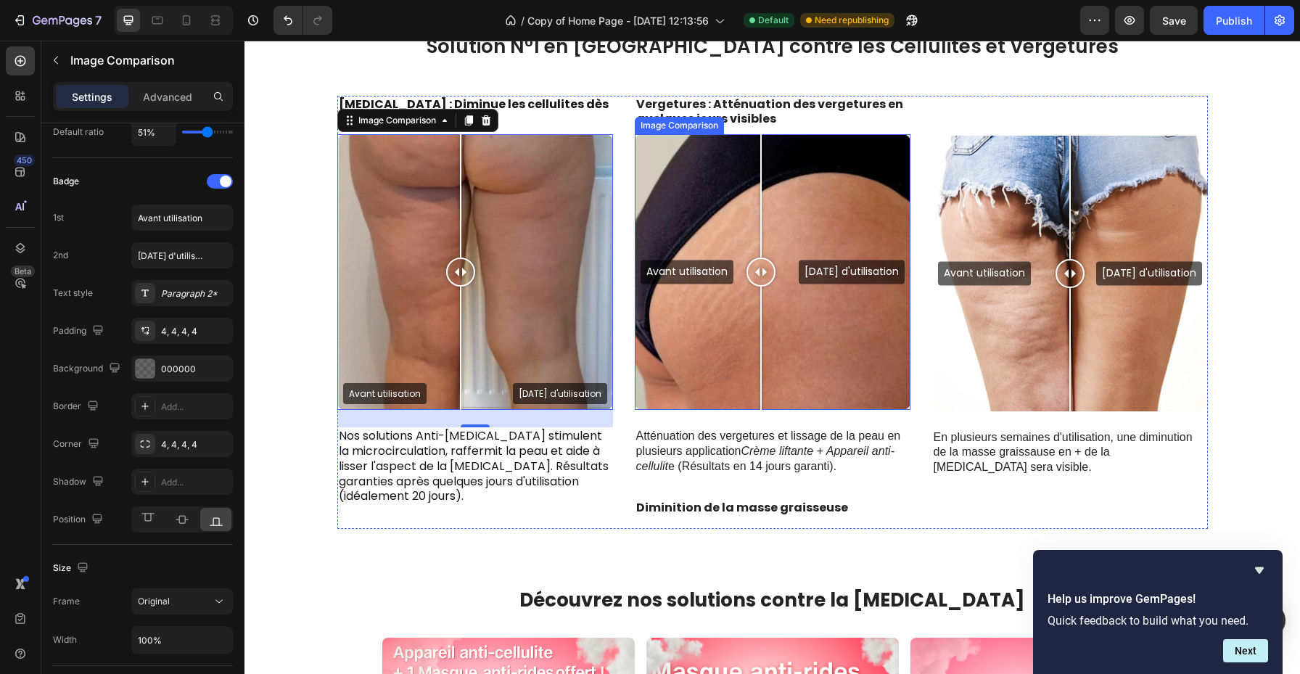
click at [706, 276] on div "Avant utilisation [DATE] d'utilisation" at bounding box center [773, 272] width 276 height 276
click at [676, 275] on div "Avant utilisation [DATE] d'utilisation" at bounding box center [773, 272] width 276 height 276
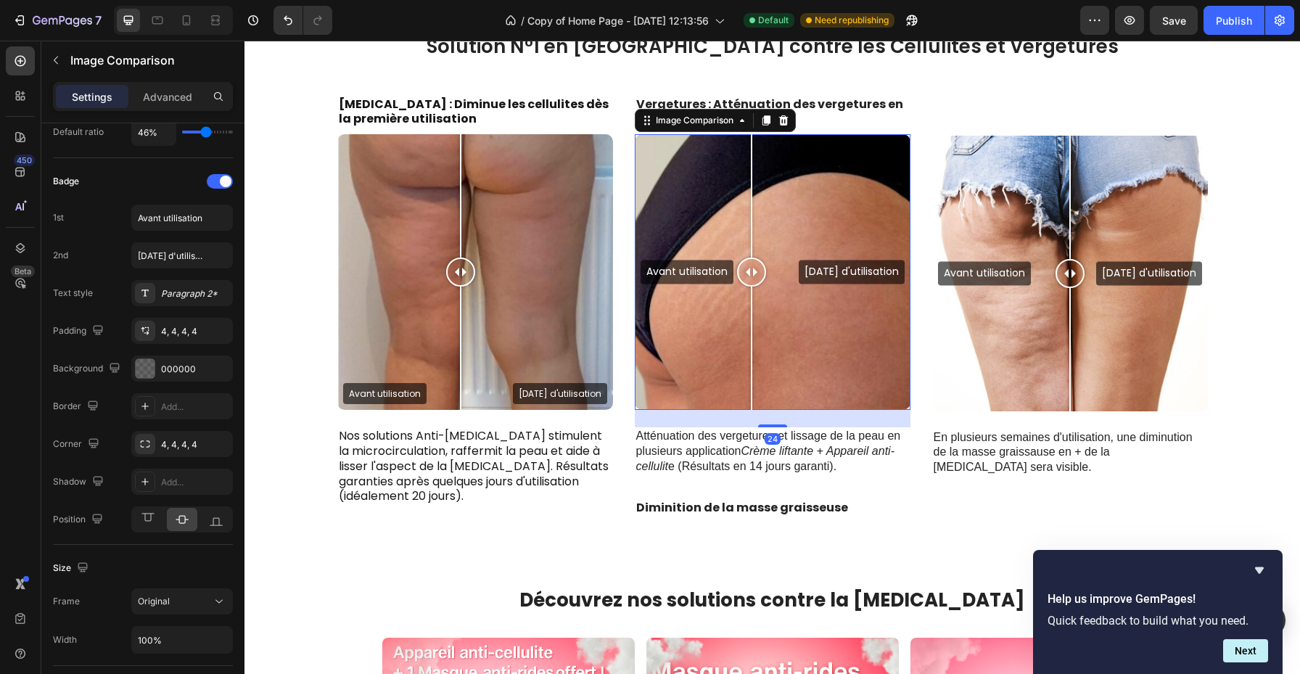
drag, startPoint x: 707, startPoint y: 276, endPoint x: 754, endPoint y: 276, distance: 47.2
click at [755, 276] on div "Avant utilisation [DATE] d'utilisation" at bounding box center [773, 272] width 276 height 276
click at [213, 517] on icon at bounding box center [216, 519] width 15 height 15
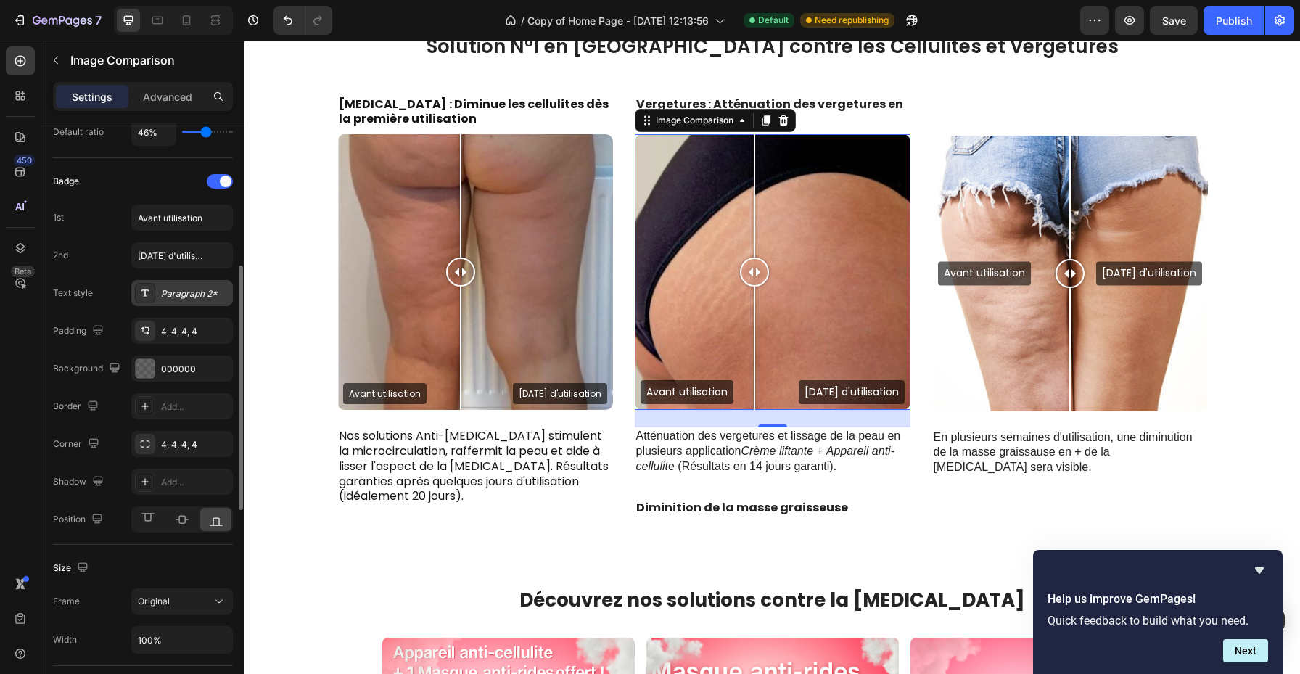
click at [189, 291] on div "Paragraph 2*" at bounding box center [195, 293] width 68 height 13
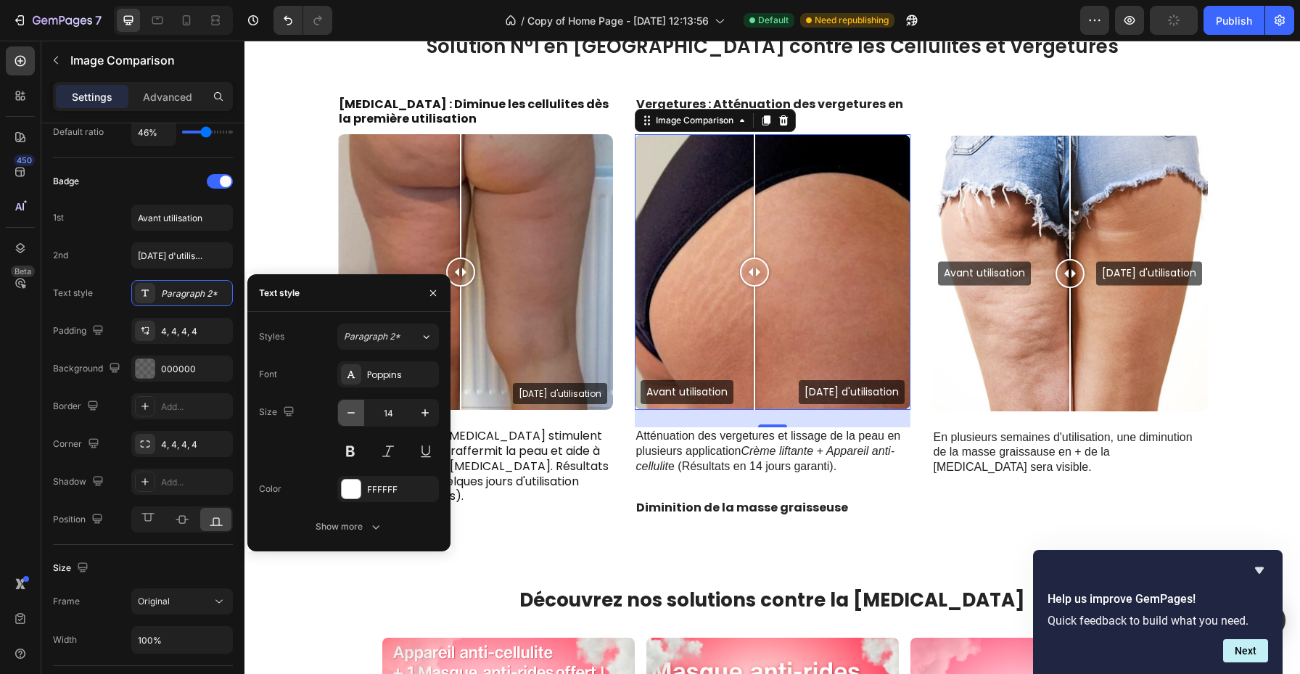
click at [355, 414] on icon "button" at bounding box center [351, 413] width 15 height 15
type input "13"
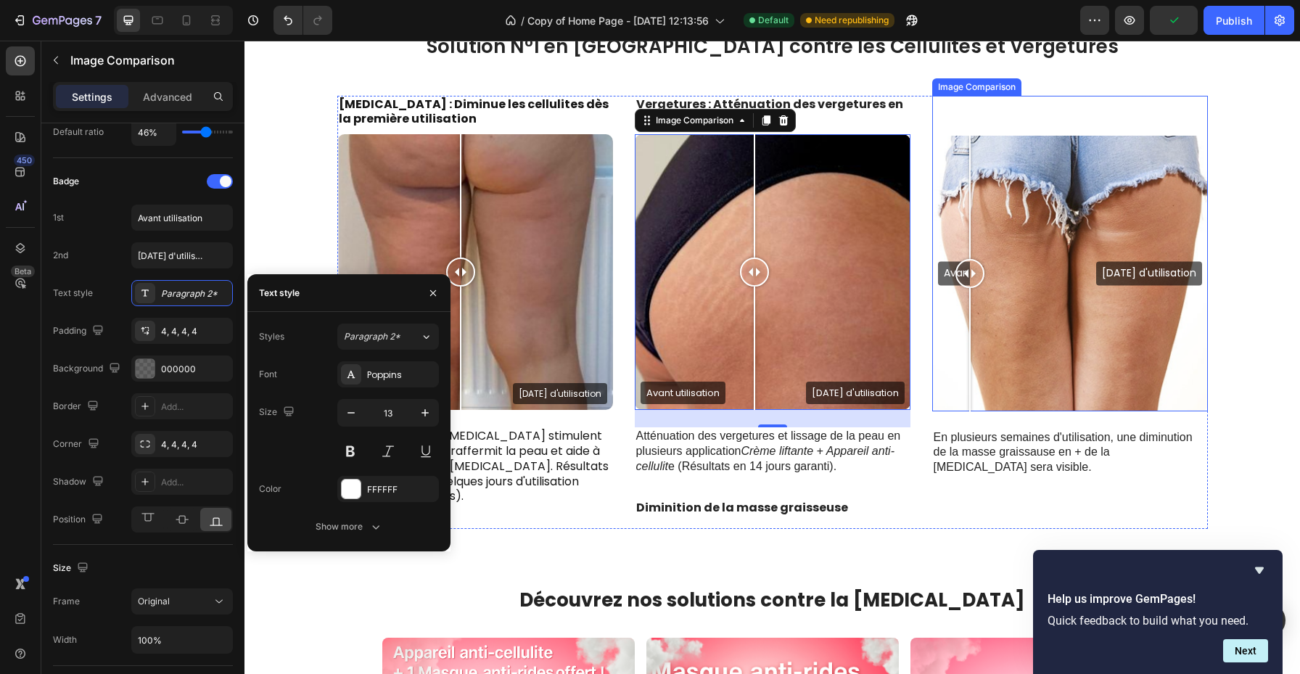
click at [970, 318] on div "Avant utilisation Après 20 jours d'utilisation" at bounding box center [1071, 274] width 276 height 276
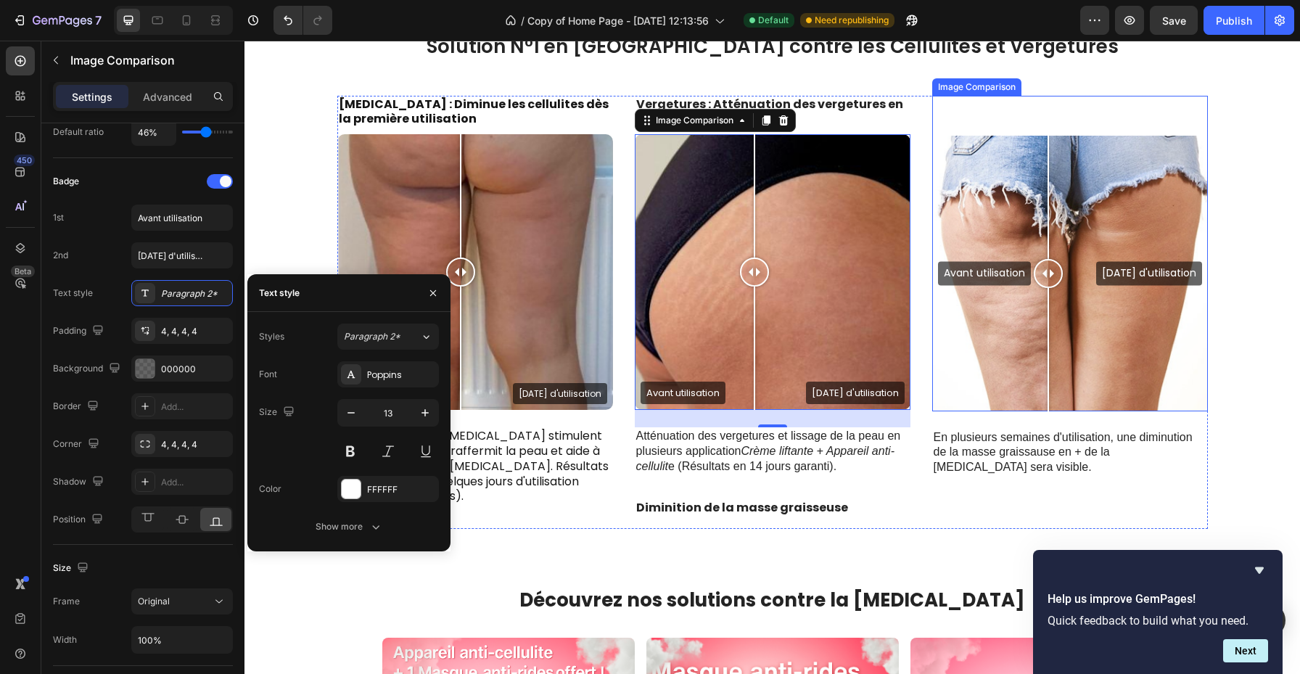
click at [1049, 254] on div "Avant utilisation Après 20 jours d'utilisation" at bounding box center [1071, 274] width 276 height 276
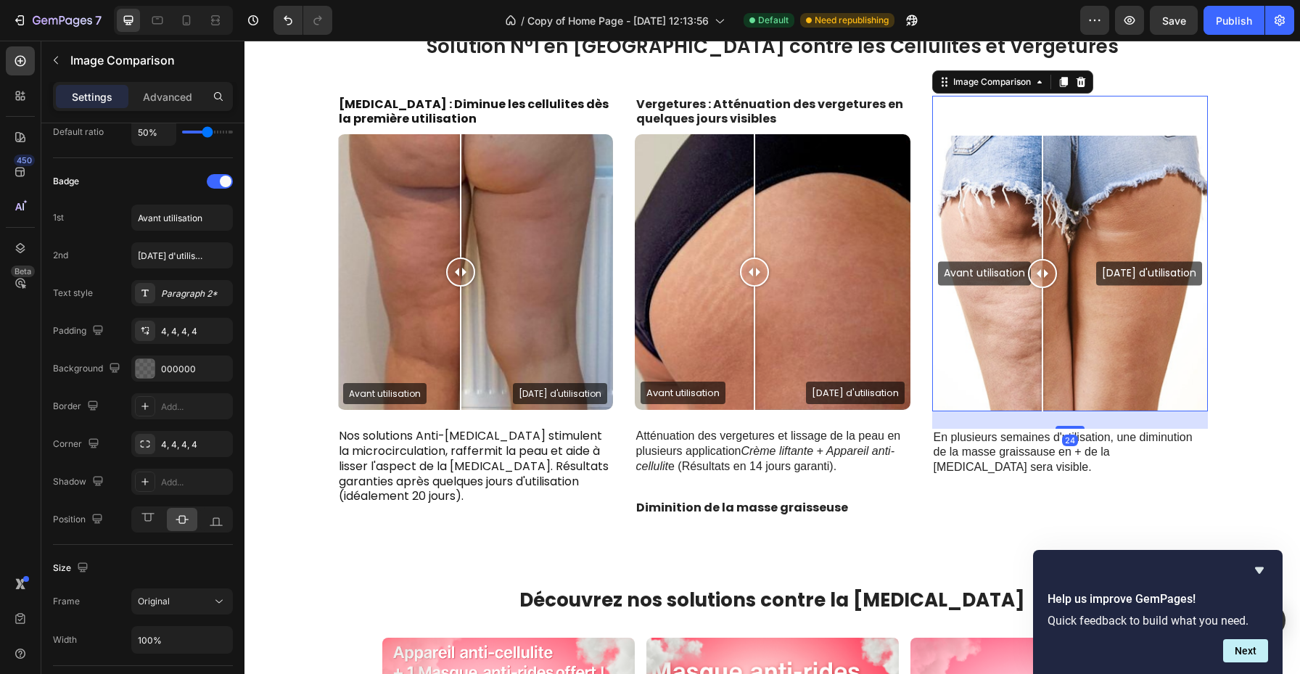
click at [1043, 233] on div at bounding box center [1042, 274] width 29 height 276
click at [175, 307] on div "Badge 1st Avant utilisation 2nd Après 20 jours d'utilisation Text style Paragra…" at bounding box center [143, 351] width 180 height 363
click at [180, 296] on div "Paragraph 2*" at bounding box center [195, 293] width 68 height 13
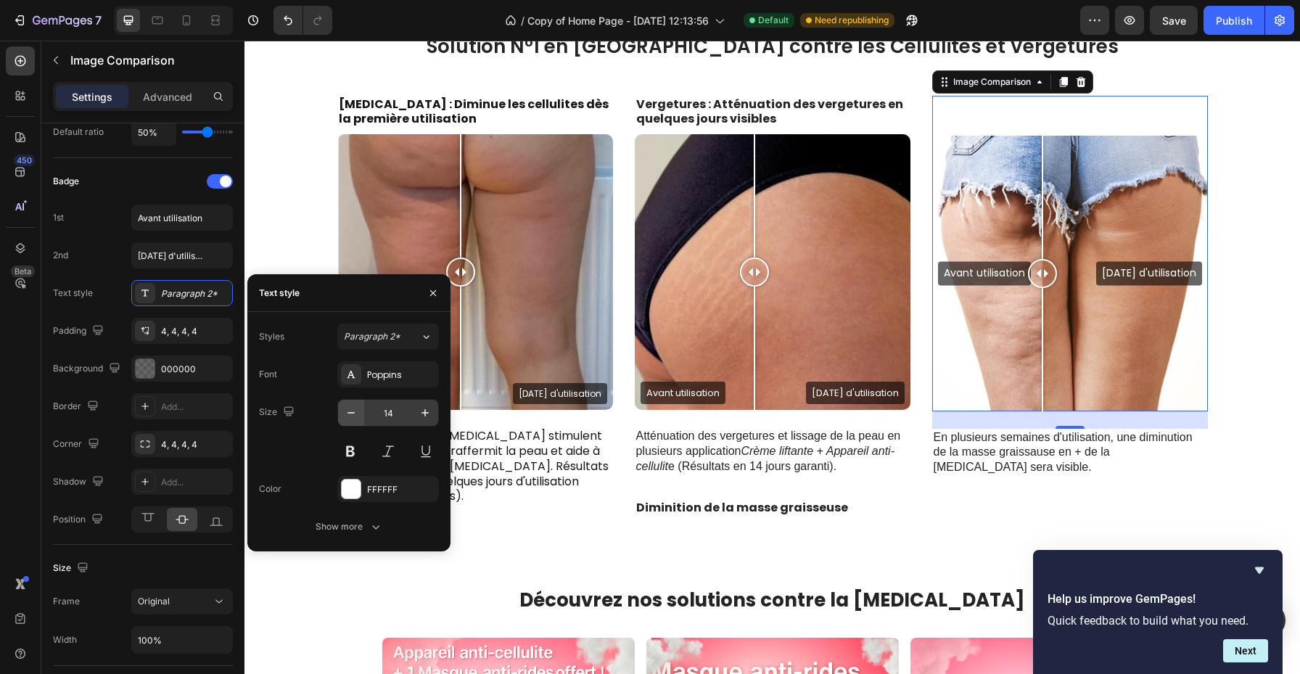
click at [361, 414] on button "button" at bounding box center [351, 413] width 26 height 26
type input "13"
click at [216, 520] on icon at bounding box center [216, 519] width 15 height 15
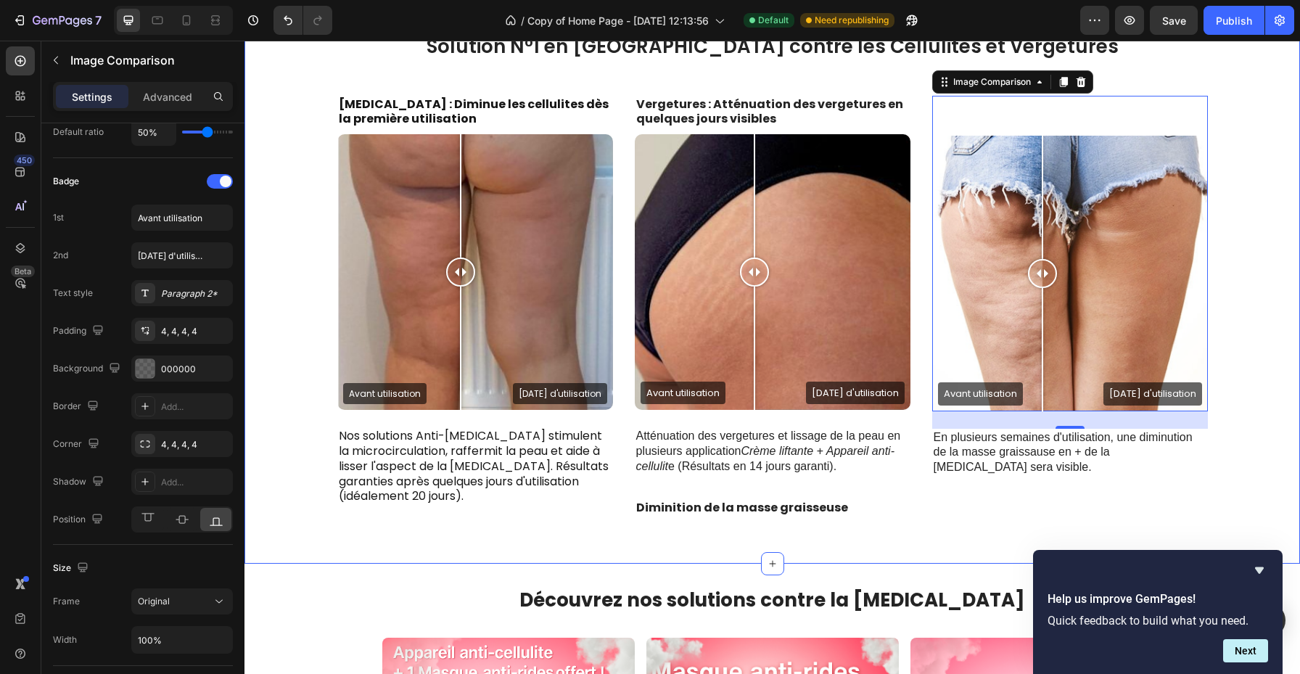
click at [1247, 306] on div "Solution N°1 en France contre les Cellulites et Vergetures Heading Row CELLULIT…" at bounding box center [772, 286] width 1034 height 507
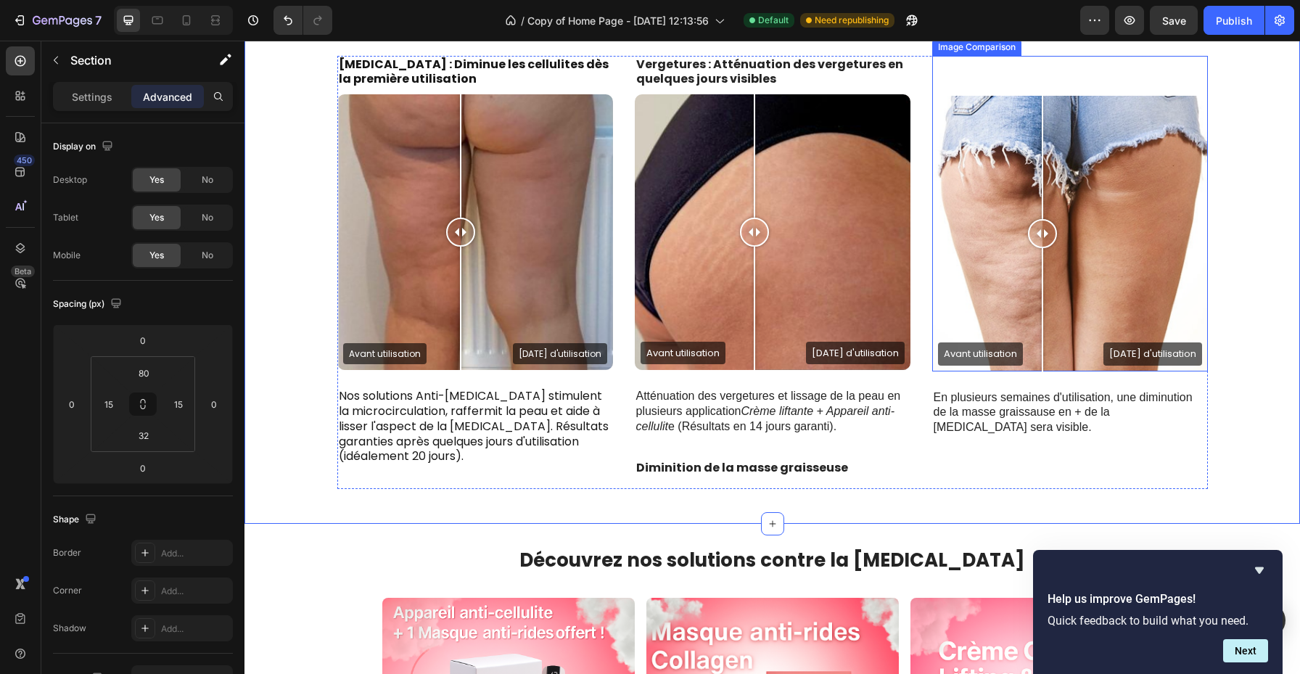
scroll to position [711, 0]
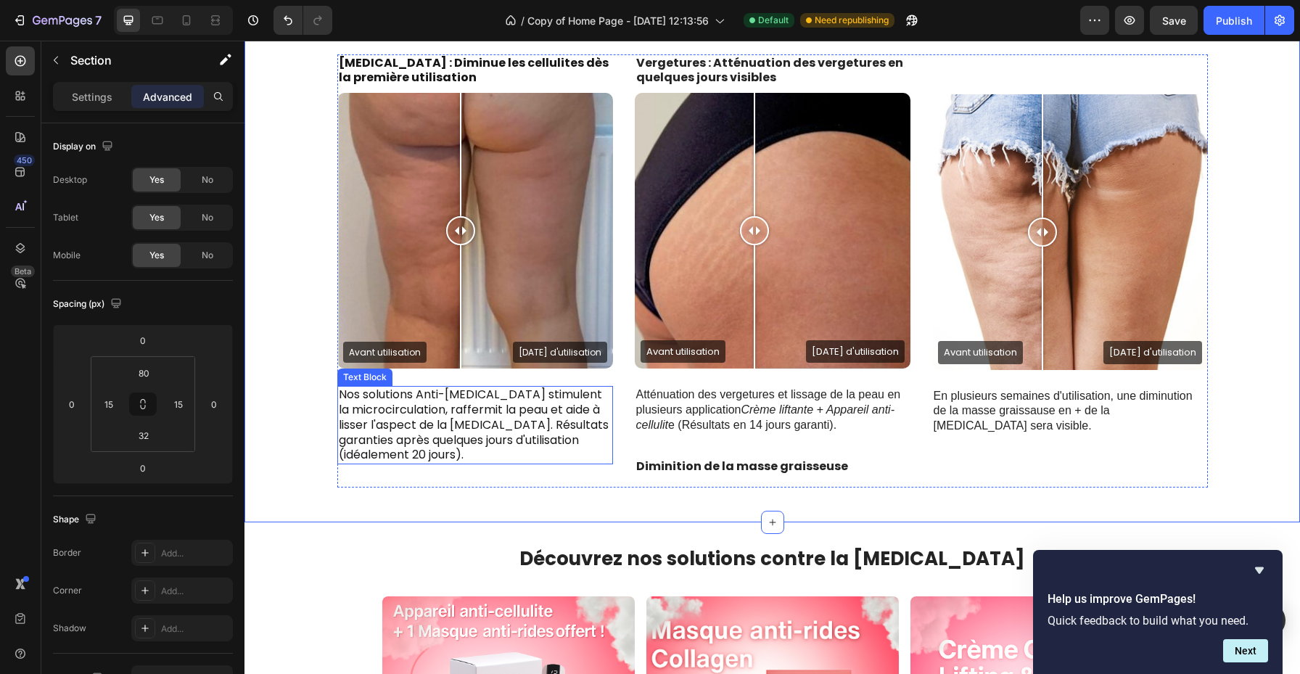
click at [541, 410] on p "Nos solutions Anti-[MEDICAL_DATA] stimulent la microcirculation, raffermit la p…" at bounding box center [475, 425] width 273 height 75
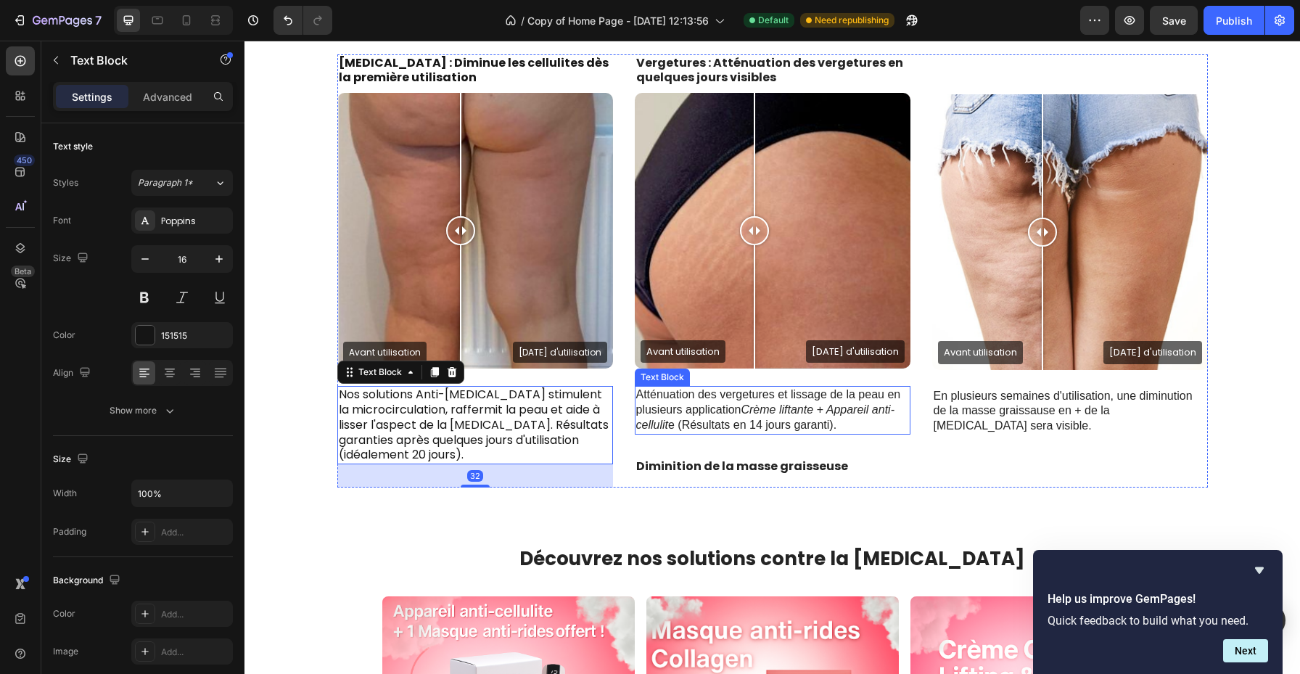
click at [665, 412] on p "Atténuation des vergetures et lissage de la peau en plusieurs application Crème…" at bounding box center [772, 410] width 273 height 45
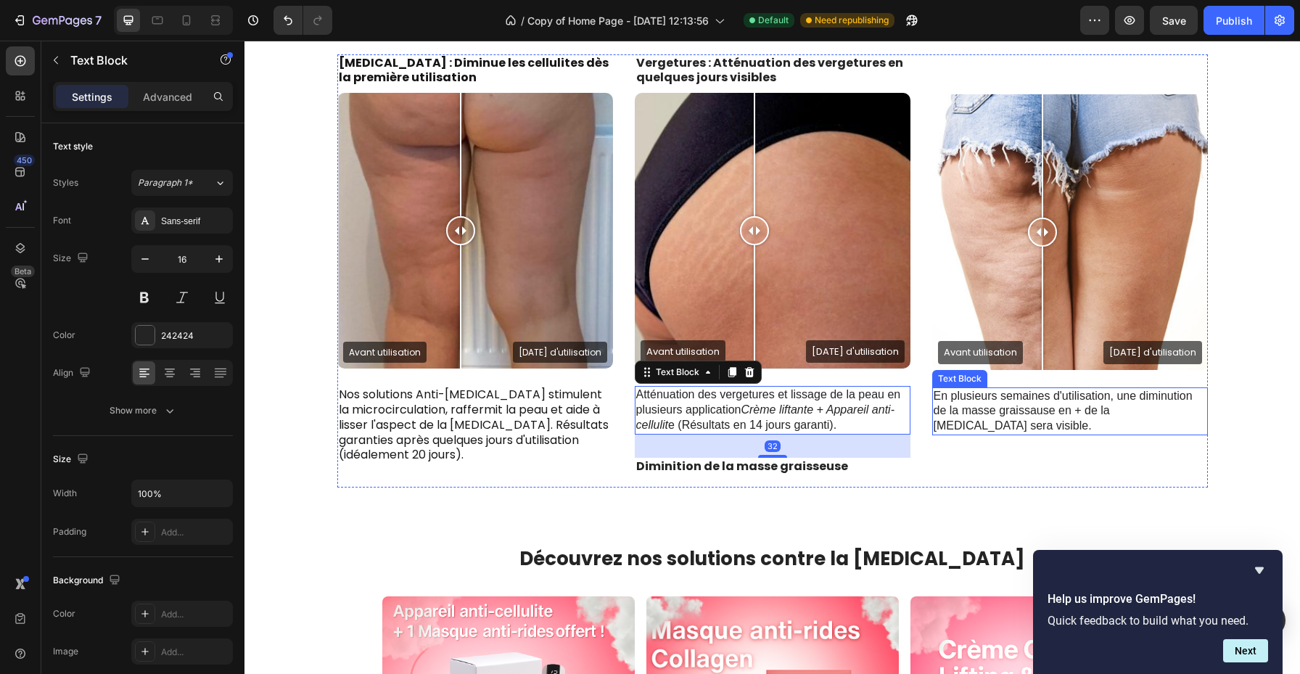
click at [944, 395] on p "En plusieurs semaines d'utilisation, une diminution de la masse graissause en +…" at bounding box center [1070, 411] width 273 height 45
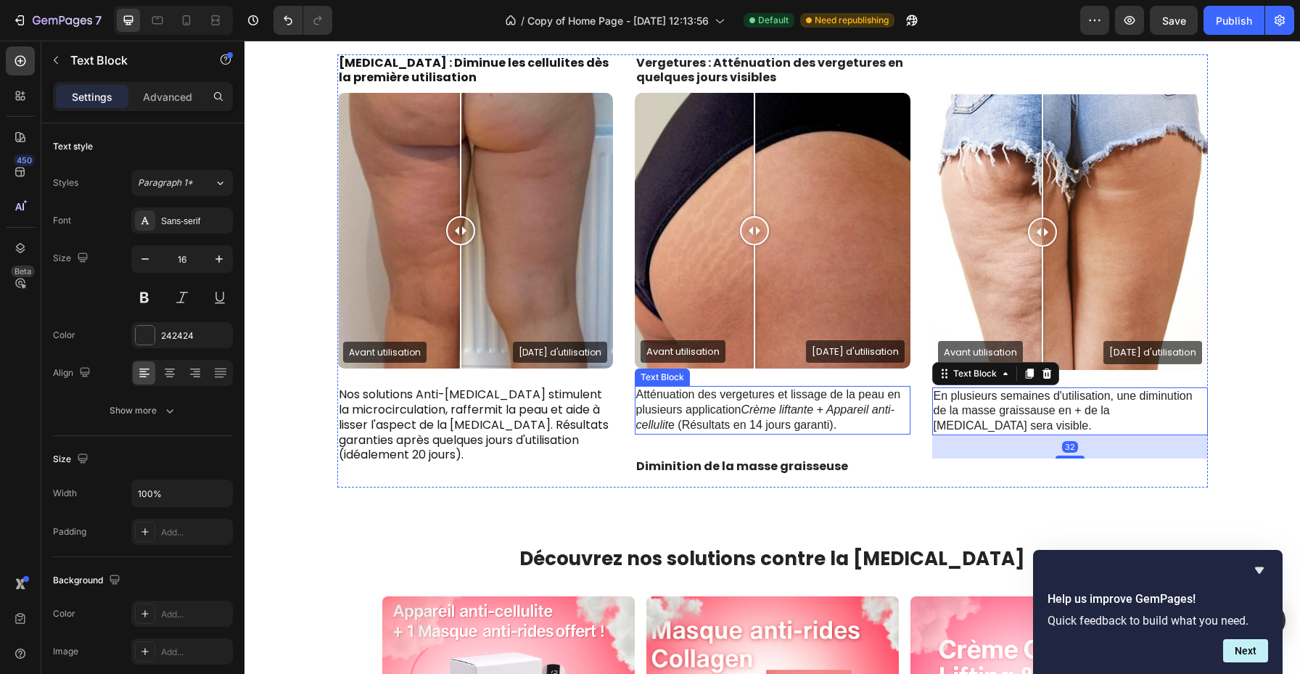
click at [799, 399] on p "Atténuation des vergetures et lissage de la peau en plusieurs application Crème…" at bounding box center [772, 410] width 273 height 45
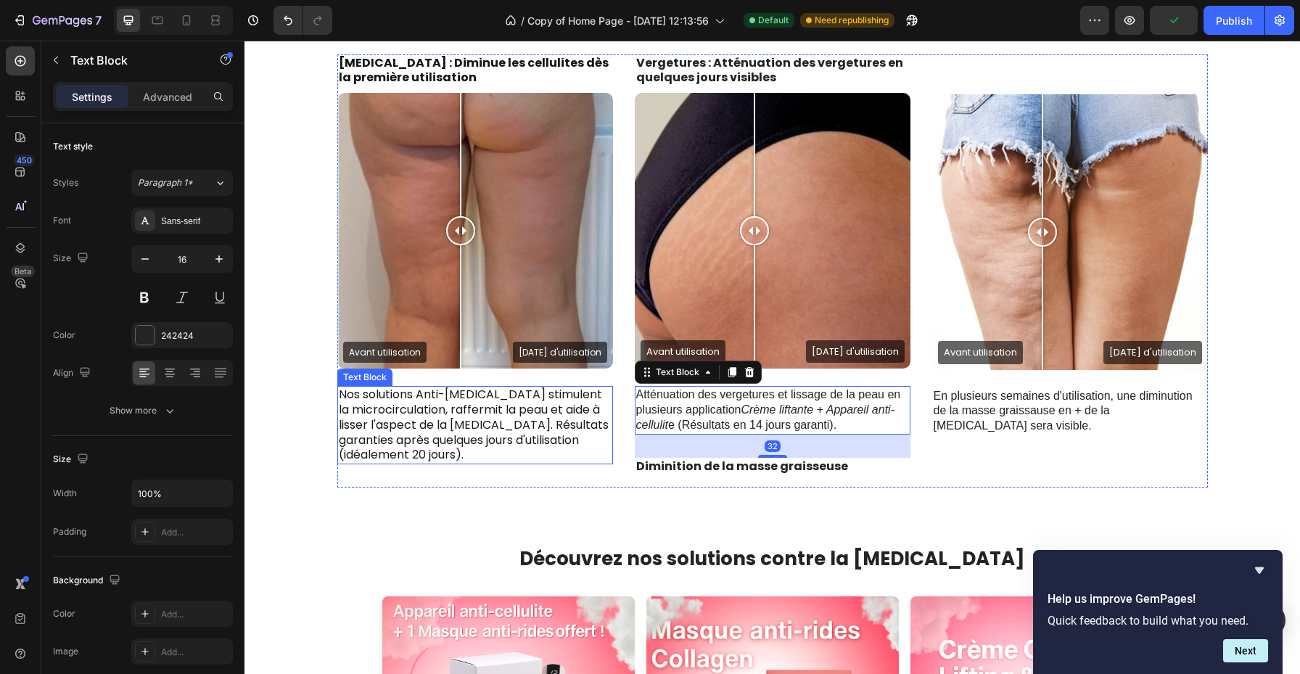
click at [514, 420] on p "Nos solutions Anti-[MEDICAL_DATA] stimulent la microcirculation, raffermit la p…" at bounding box center [475, 425] width 273 height 75
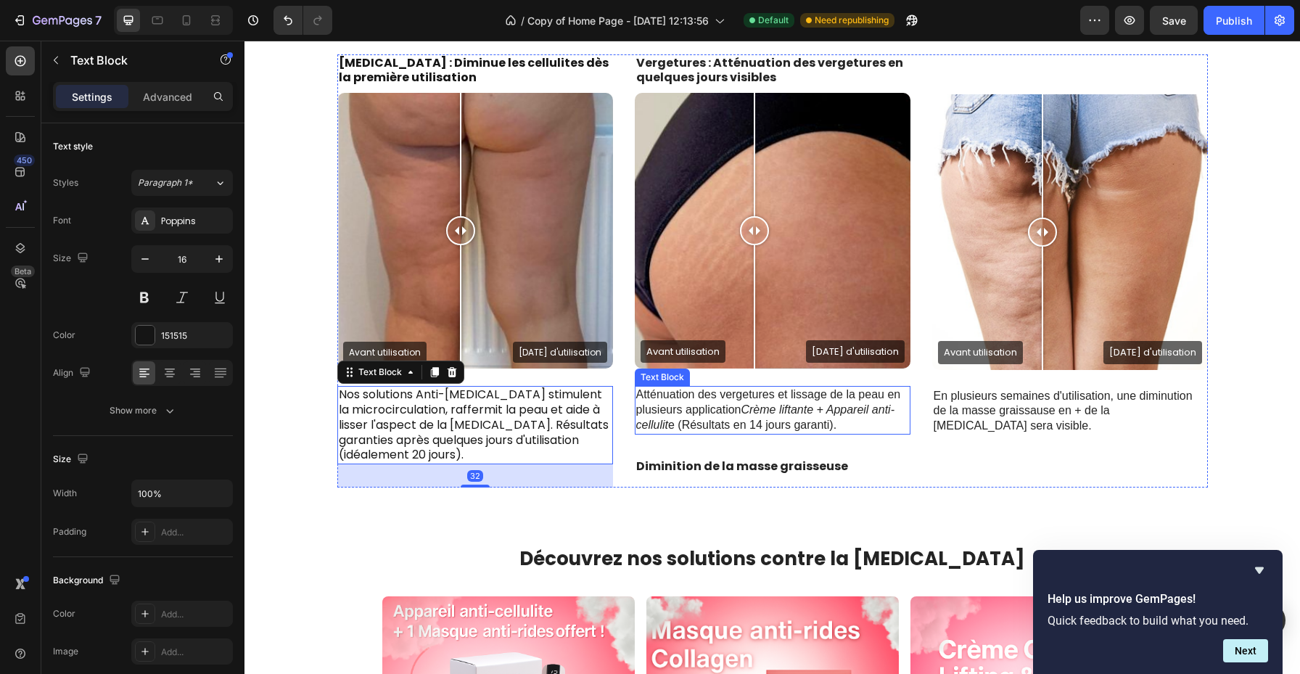
click at [729, 415] on p "Atténuation des vergetures et lissage de la peau en plusieurs application Crème…" at bounding box center [772, 410] width 273 height 45
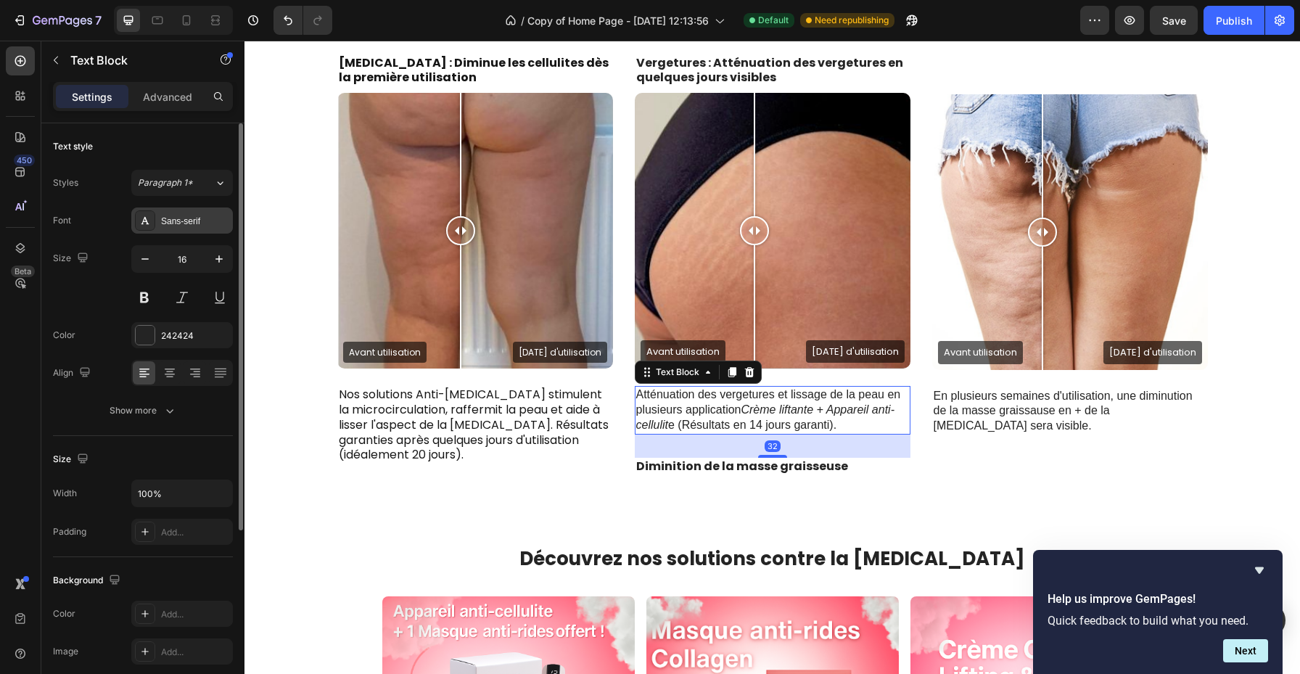
click at [188, 222] on div "Sans-serif" at bounding box center [195, 221] width 68 height 13
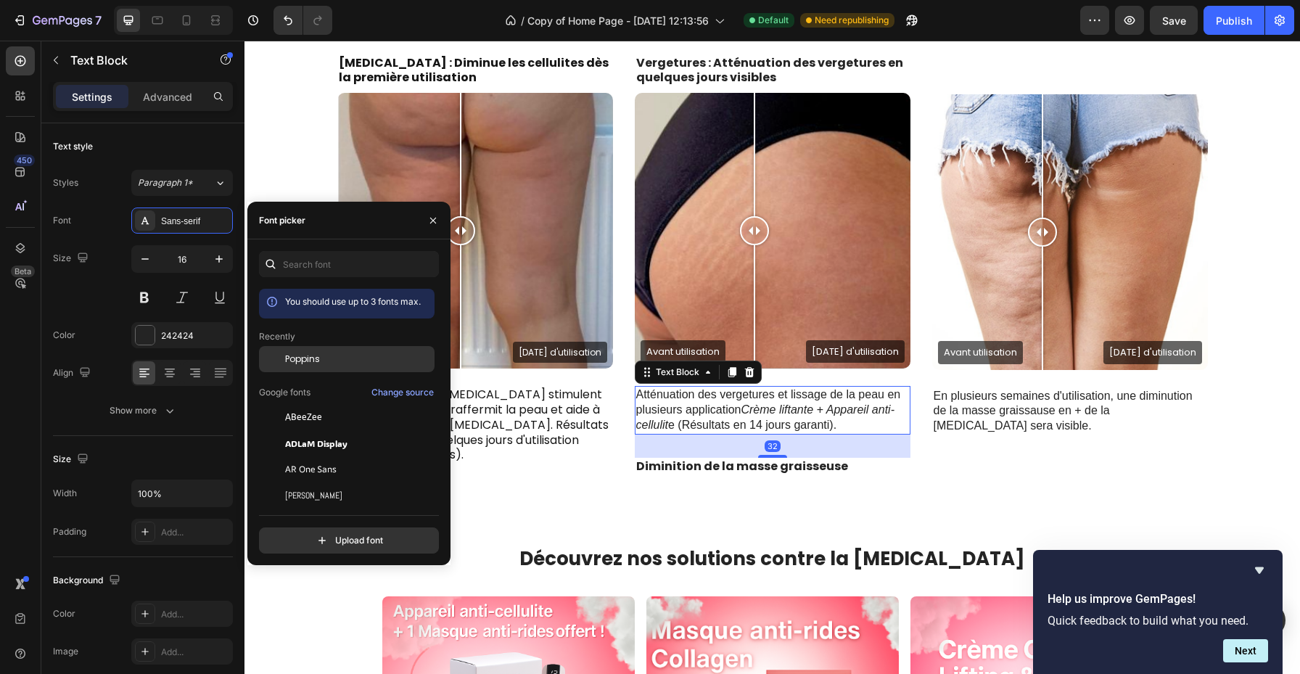
click at [301, 356] on span "Poppins" at bounding box center [302, 359] width 35 height 13
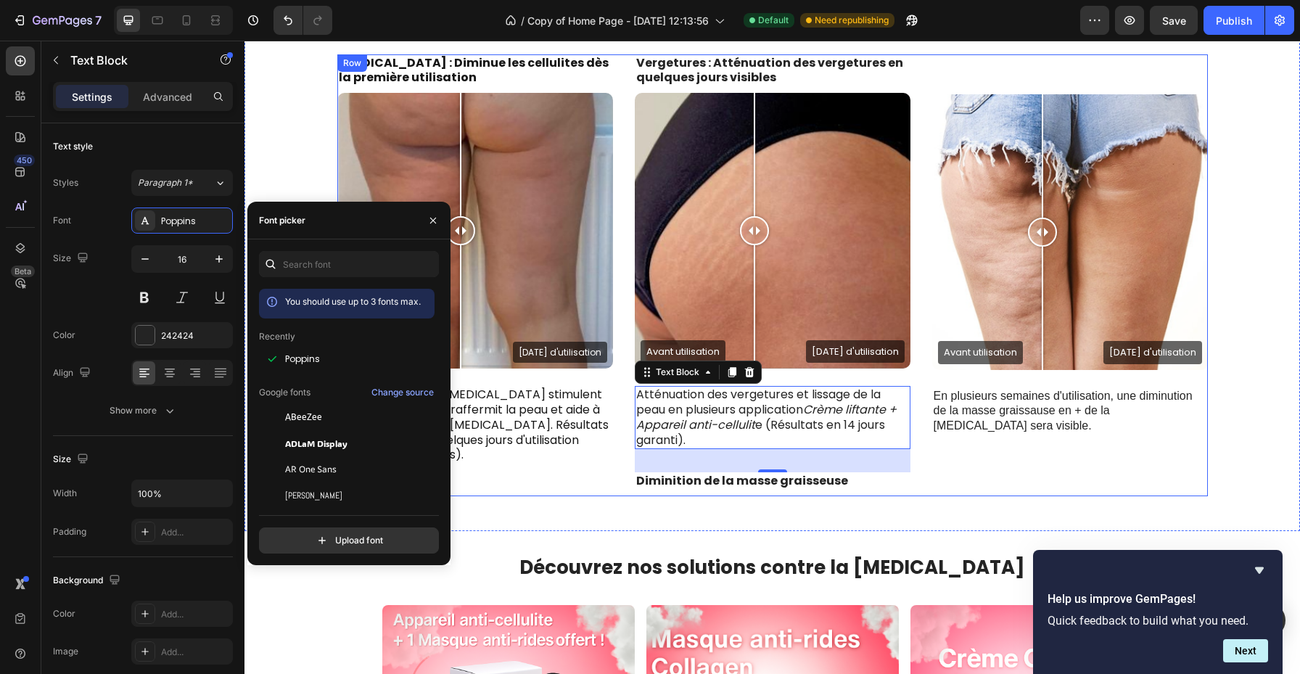
click at [1001, 398] on p "En plusieurs semaines d'utilisation, une diminution de la masse graissause en +…" at bounding box center [1070, 411] width 273 height 45
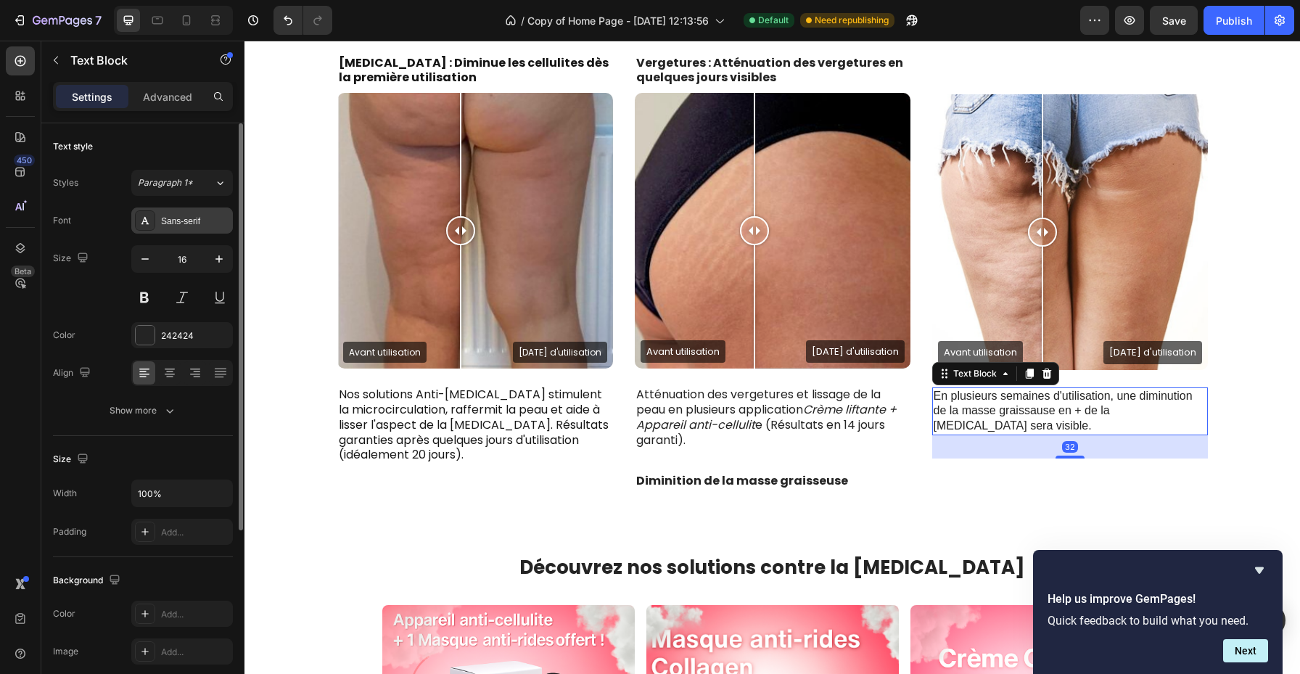
click at [191, 210] on div "Sans-serif" at bounding box center [182, 221] width 102 height 26
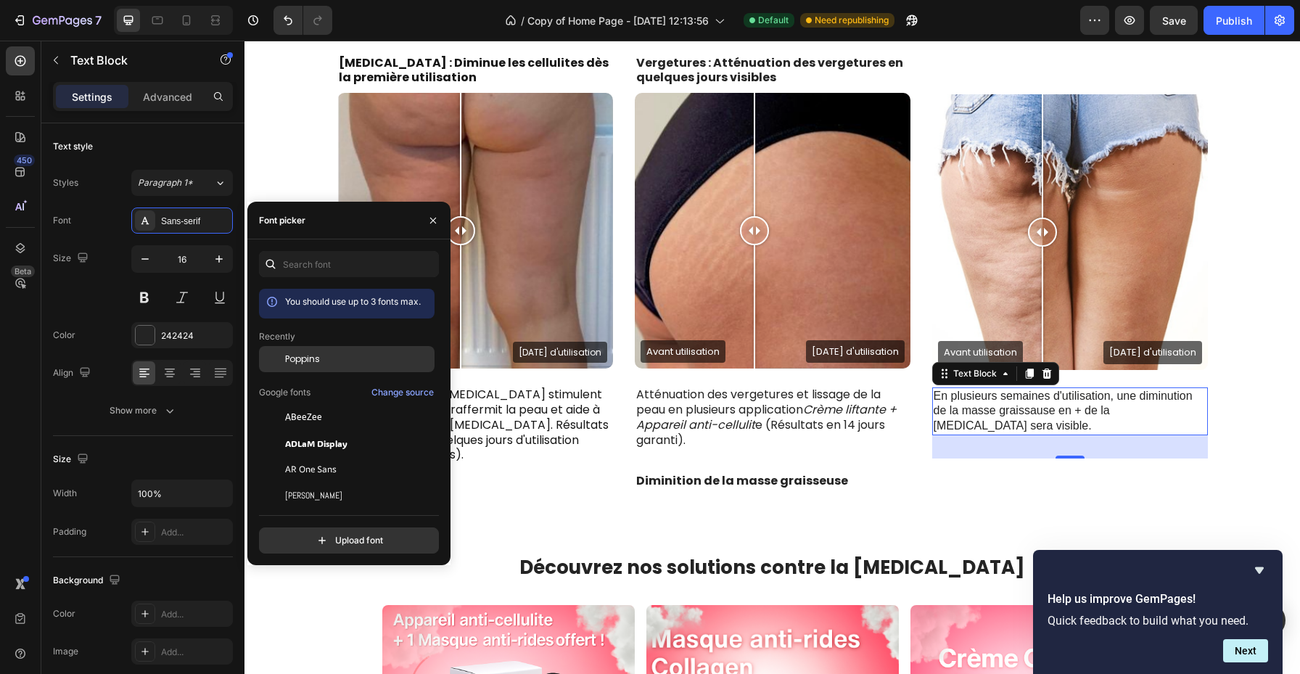
click at [287, 364] on span "Poppins" at bounding box center [302, 359] width 35 height 13
click at [427, 213] on button "button" at bounding box center [433, 220] width 23 height 23
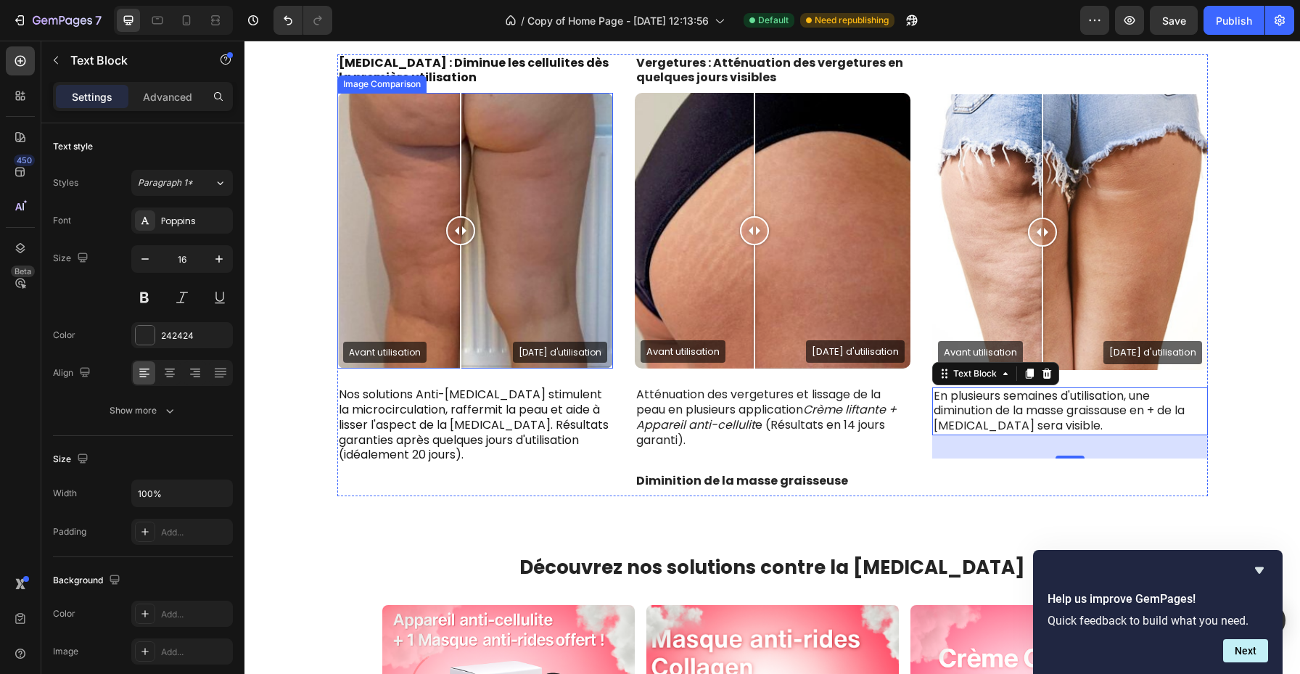
click at [316, 247] on div "Solution N°1 en France contre les Cellulites et Vergetures Heading Row CELLULIT…" at bounding box center [772, 250] width 1034 height 516
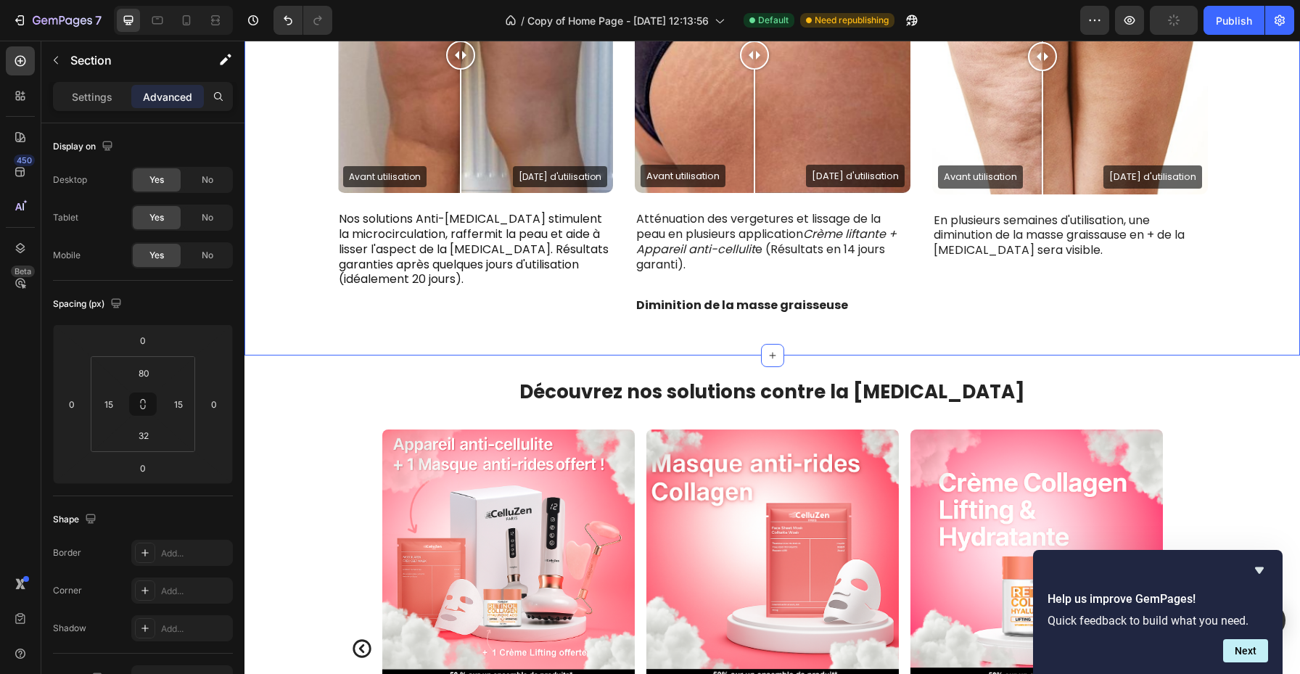
scroll to position [641, 0]
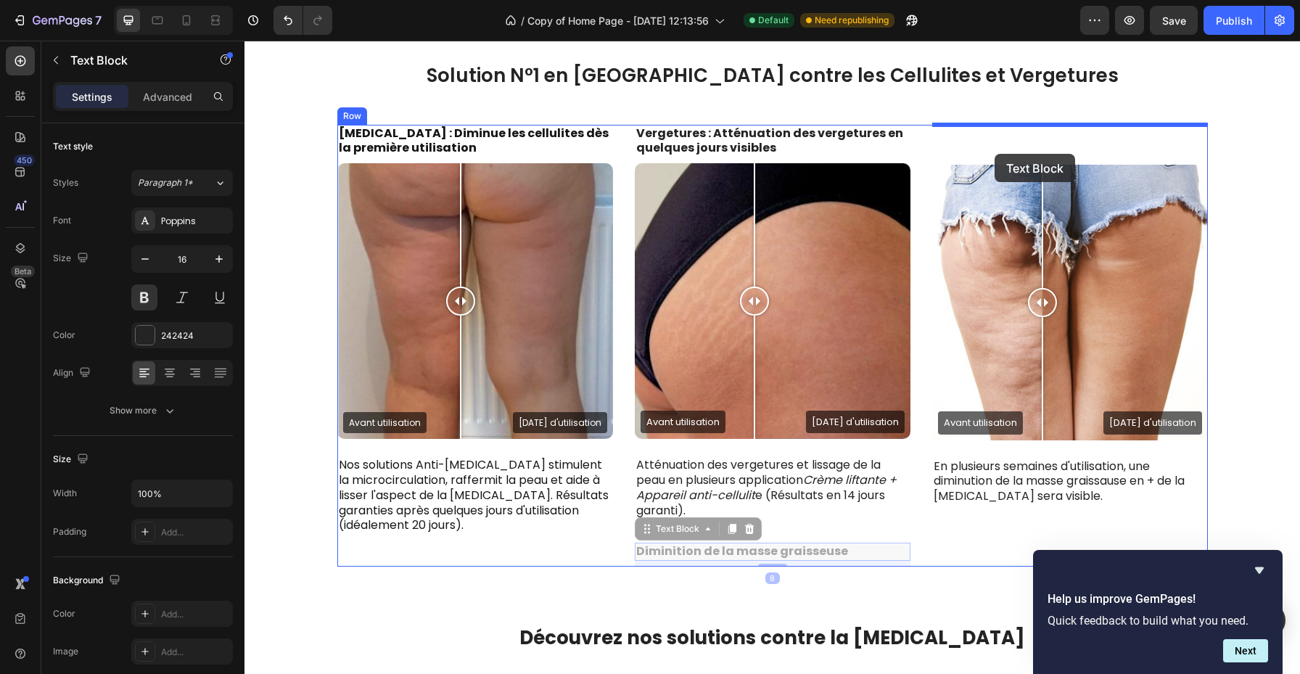
drag, startPoint x: 798, startPoint y: 552, endPoint x: 997, endPoint y: 154, distance: 445.6
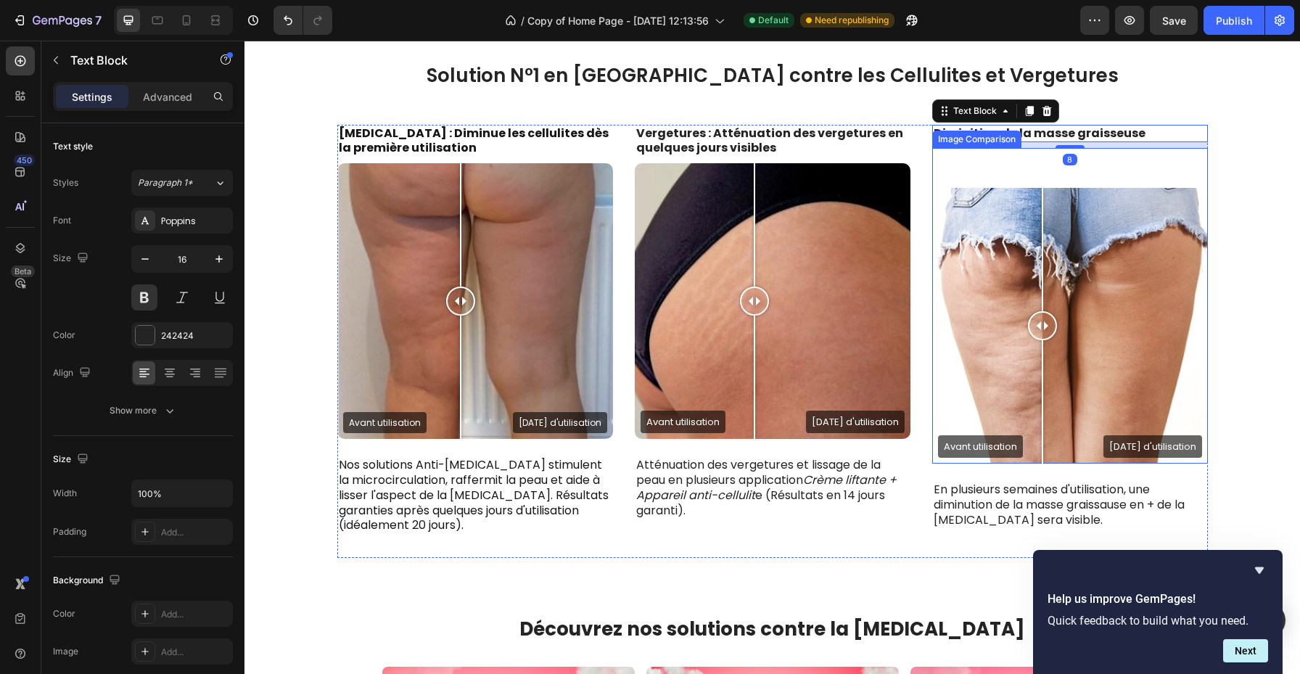
click at [1032, 293] on div at bounding box center [1042, 326] width 29 height 276
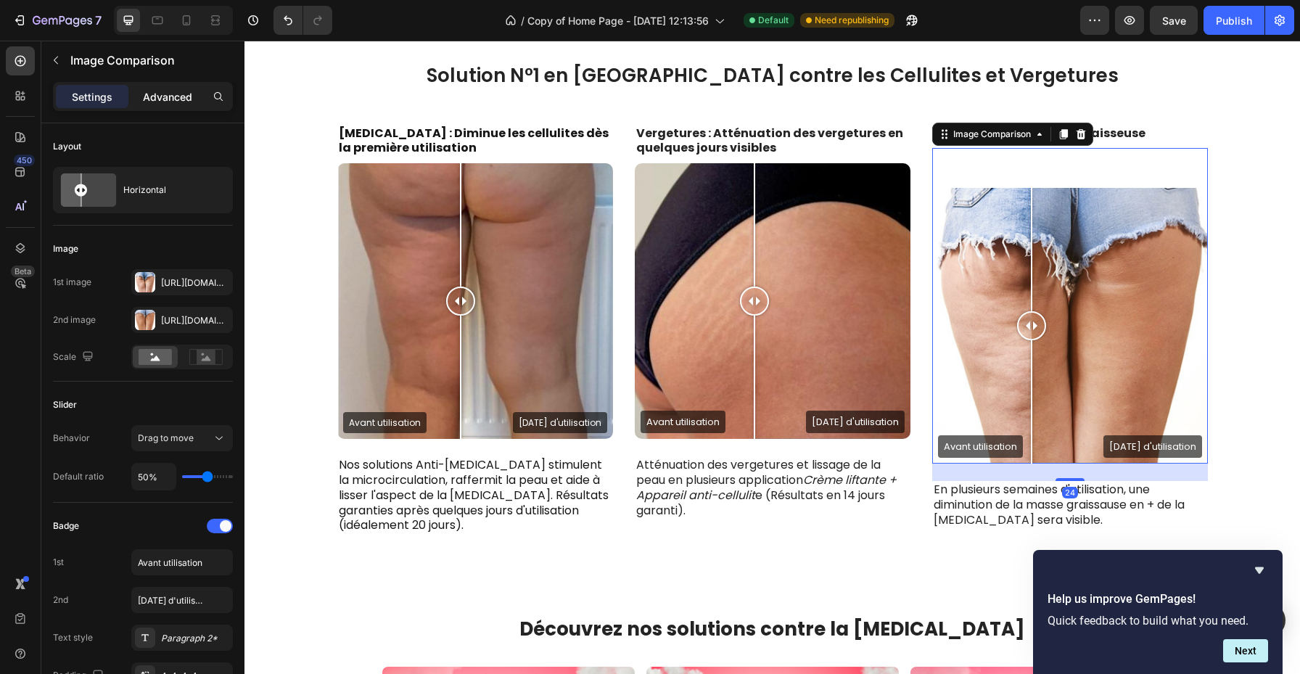
click at [191, 97] on p "Advanced" at bounding box center [167, 96] width 49 height 15
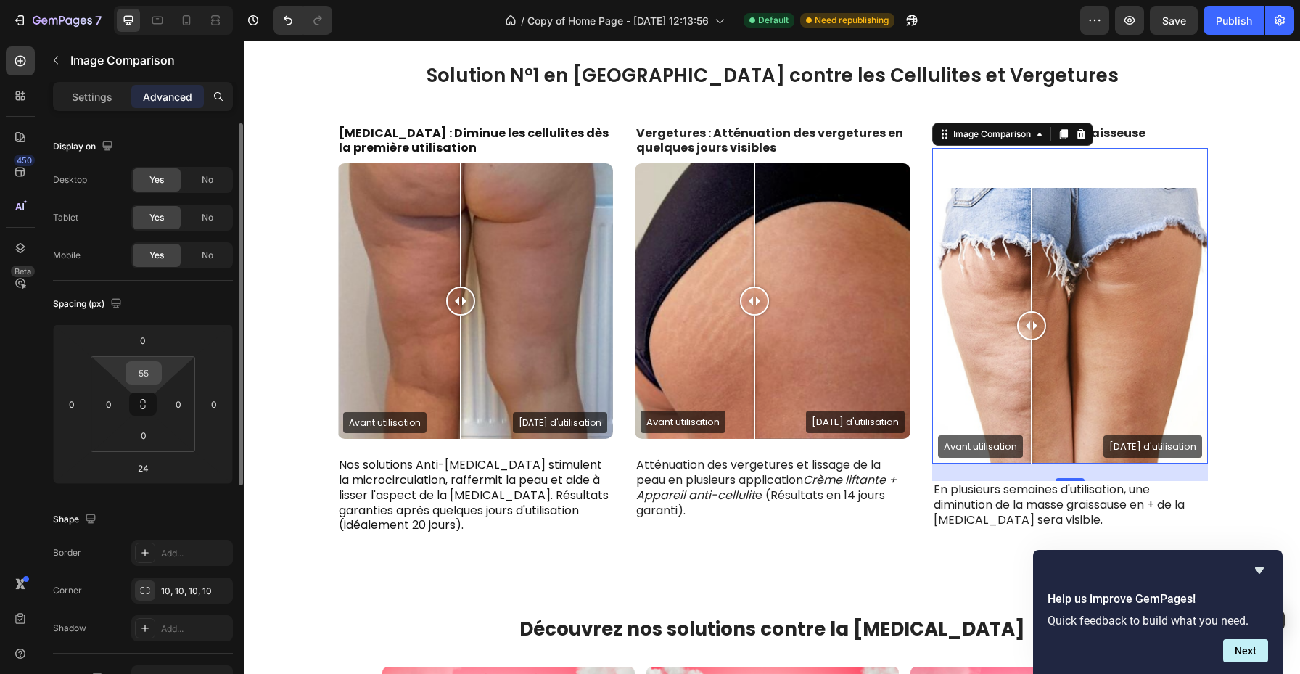
click at [148, 372] on input "55" at bounding box center [143, 373] width 29 height 22
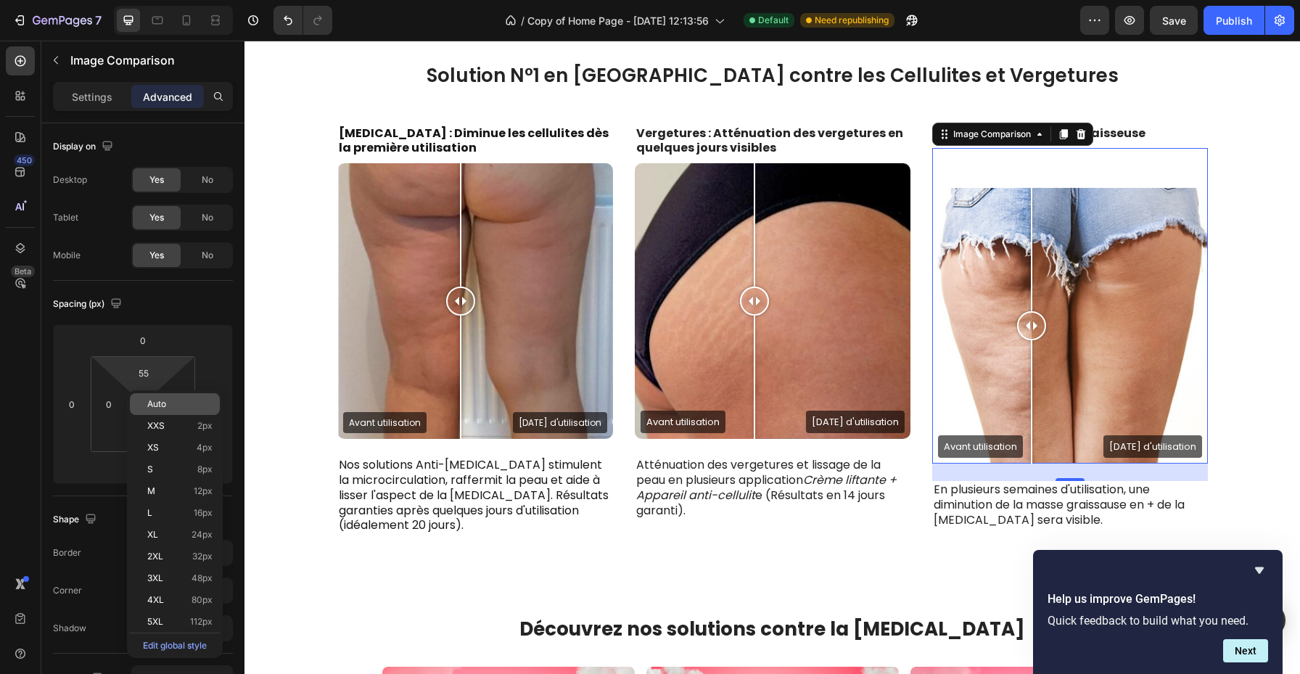
click at [189, 403] on p "Auto" at bounding box center [179, 404] width 65 height 10
type input "Auto"
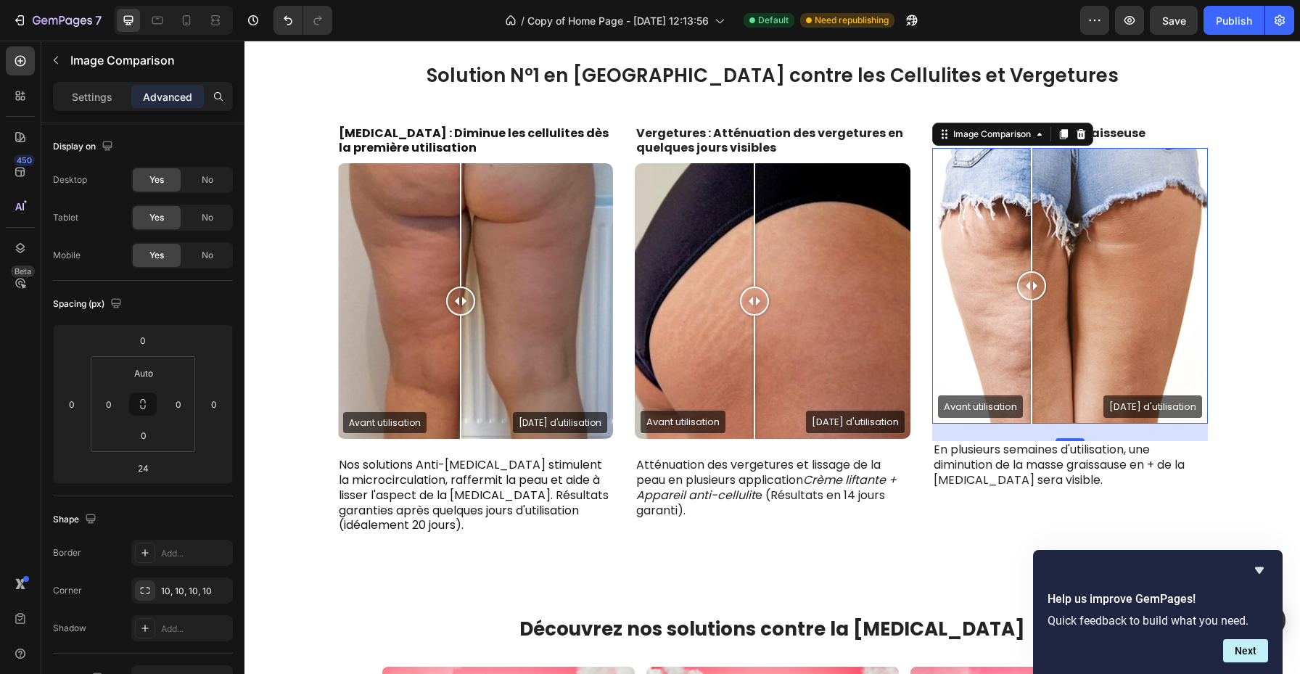
click at [1159, 122] on div "Solution N°1 en France contre les Cellulites et Vergetures Heading Row CELLULIT…" at bounding box center [772, 315] width 1034 height 507
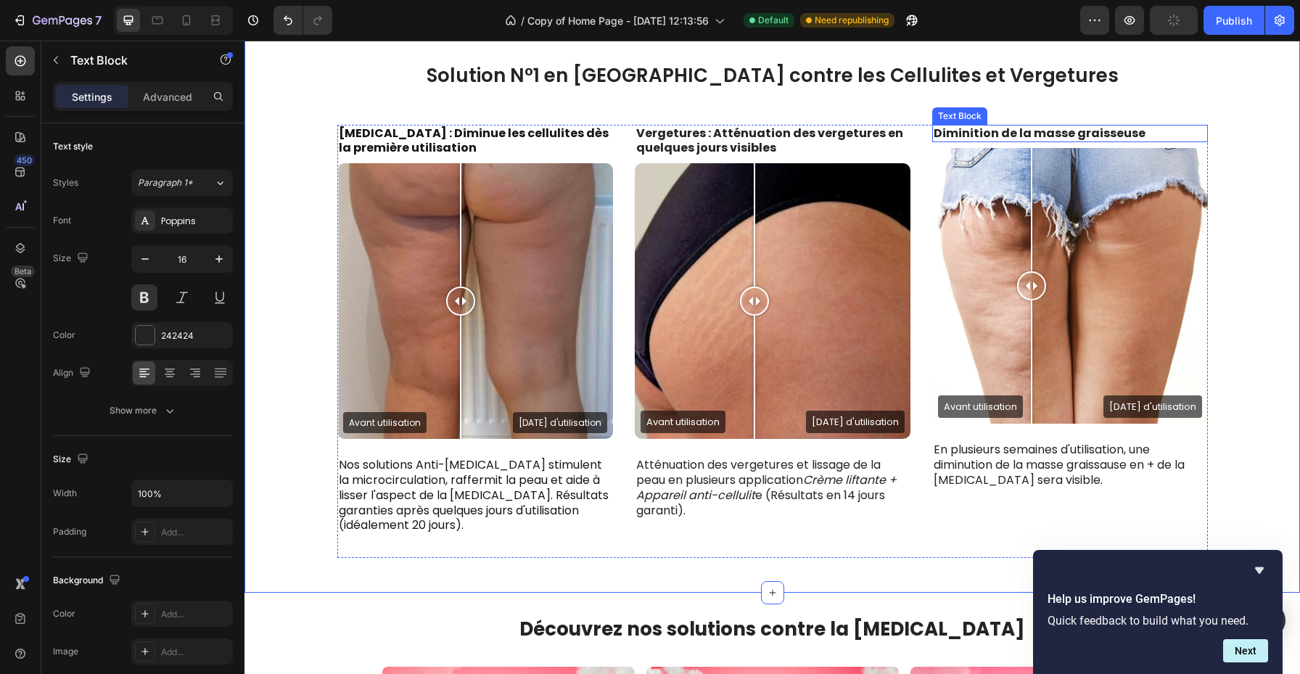
click at [1135, 138] on p "Diminition de la masse graisseuse" at bounding box center [1070, 133] width 273 height 15
click at [1135, 139] on p "Diminition de la masse graisseuse" at bounding box center [1070, 133] width 273 height 15
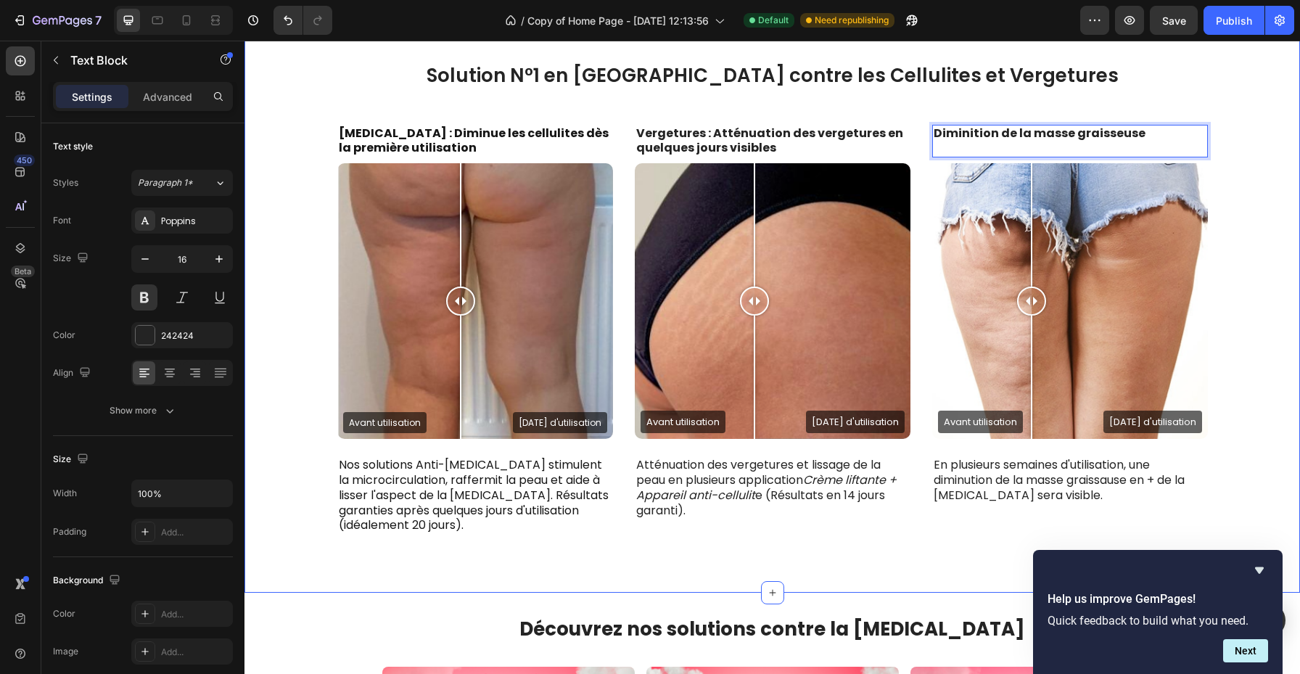
click at [1254, 102] on div "Solution N°1 en France contre les Cellulites et Vergetures Heading Row CELLULIT…" at bounding box center [772, 315] width 1034 height 507
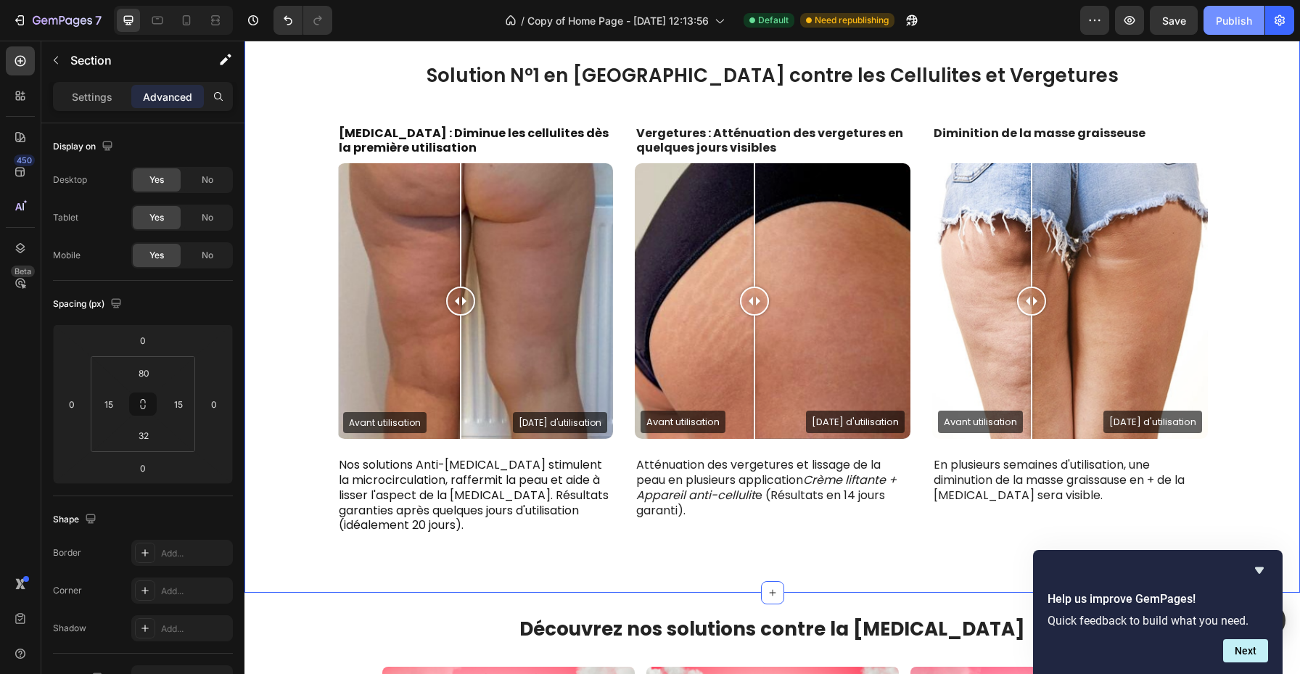
click at [1249, 25] on div "Publish" at bounding box center [1234, 20] width 36 height 15
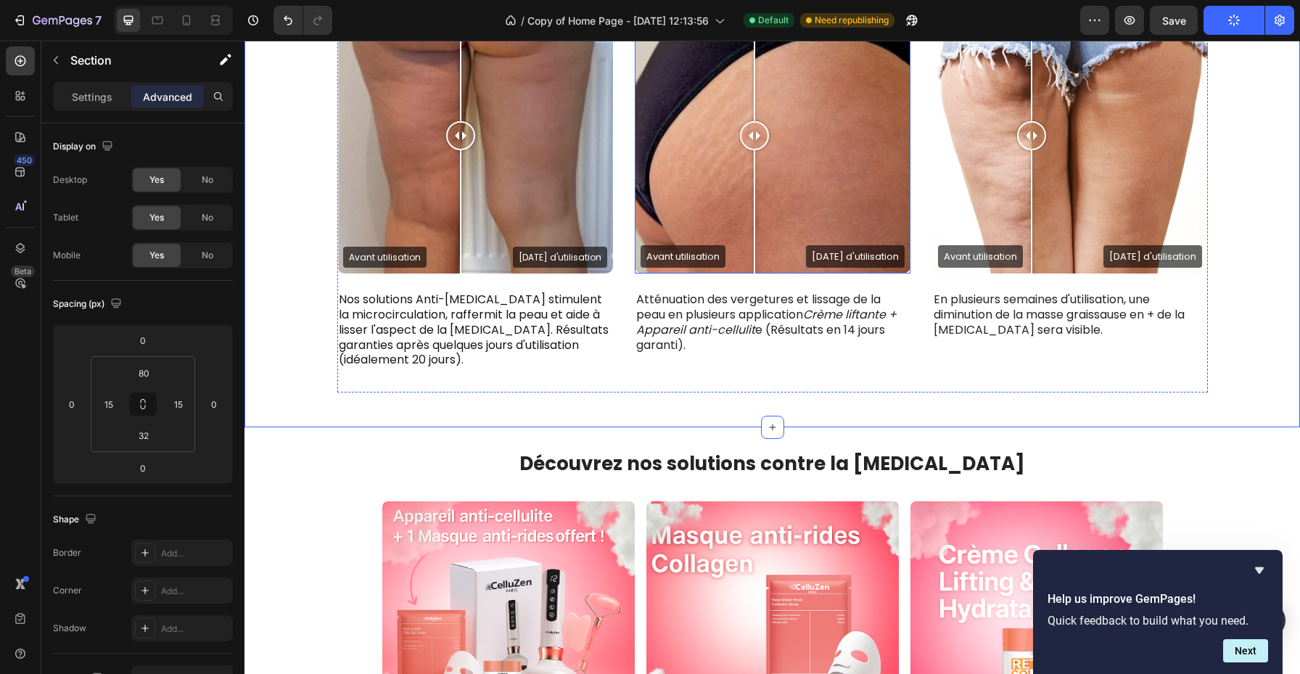
scroll to position [808, 0]
